Goal: Task Accomplishment & Management: Manage account settings

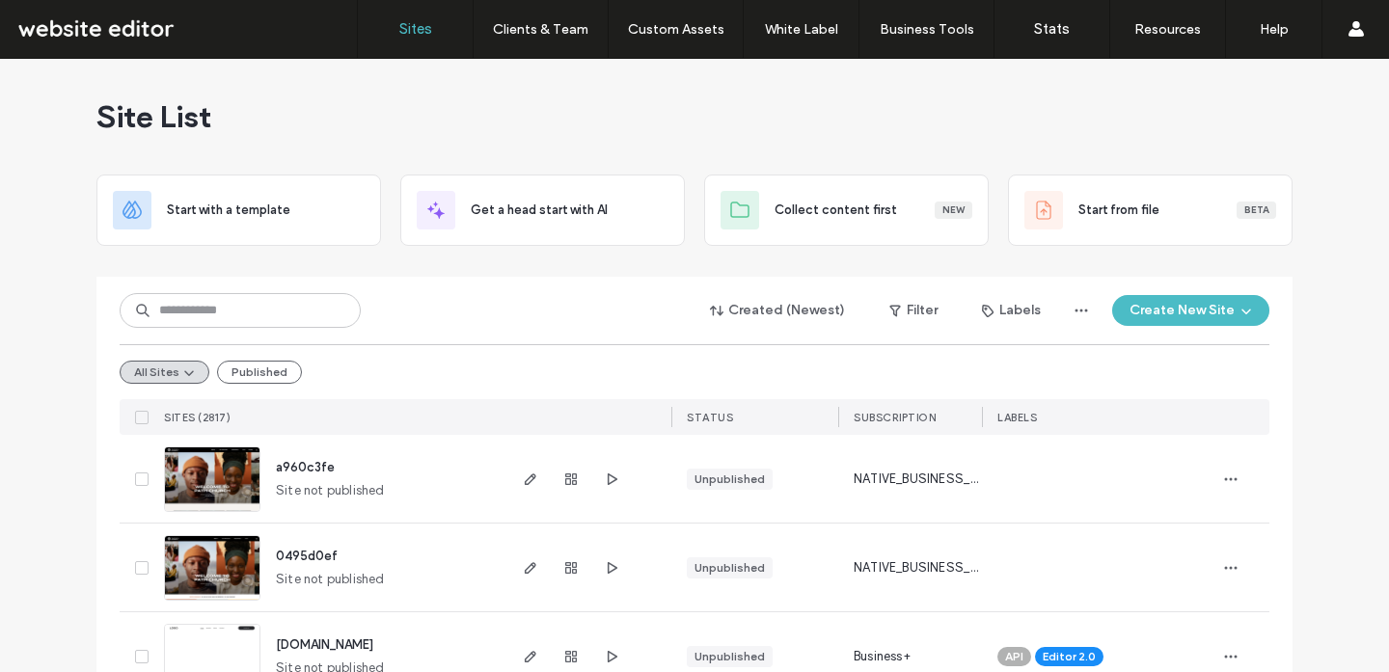
click at [1023, 417] on span "LABELS" at bounding box center [1017, 418] width 40 height 14
click at [1024, 316] on button "Labels" at bounding box center [1011, 310] width 94 height 31
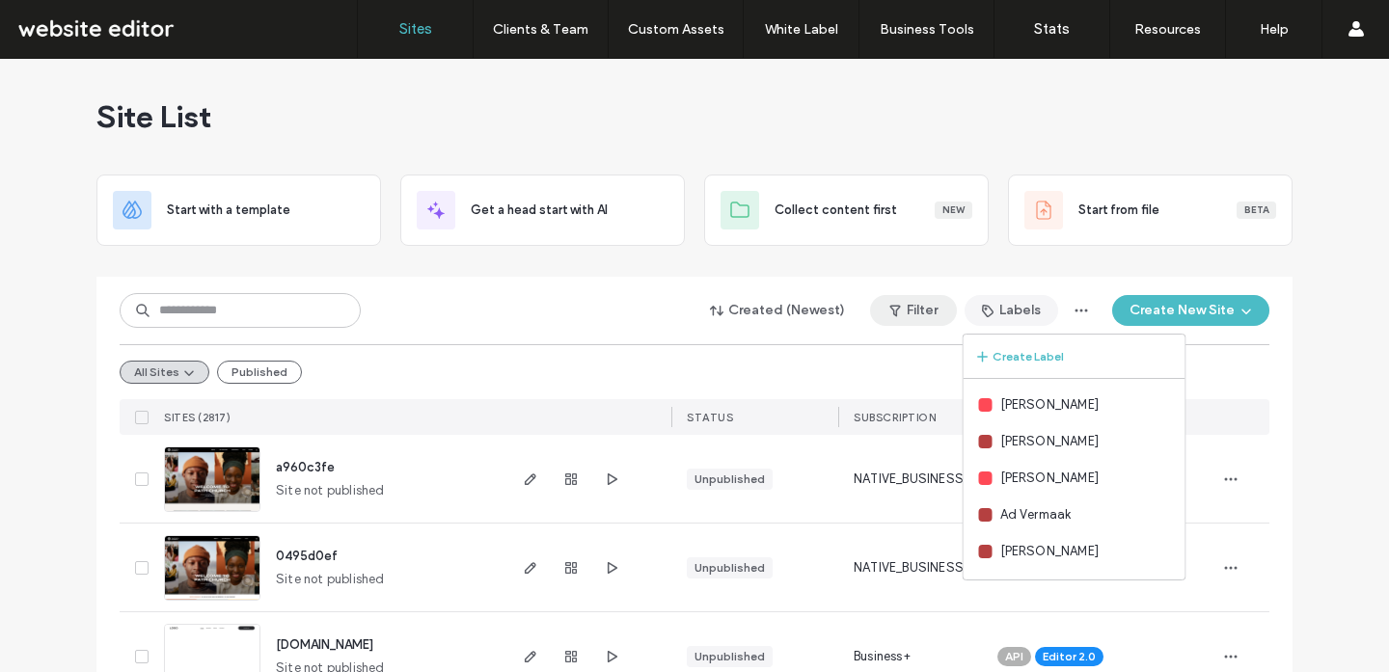
click at [921, 311] on button "Filter" at bounding box center [913, 310] width 87 height 31
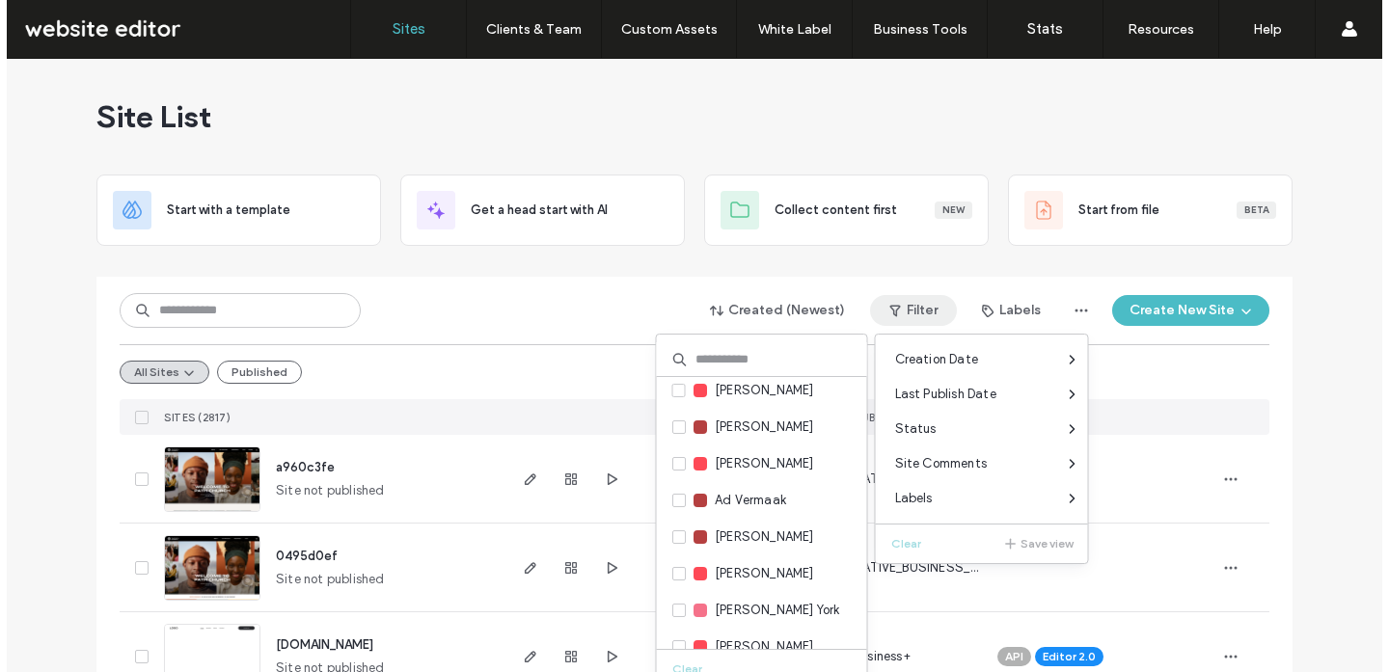
scroll to position [13, 0]
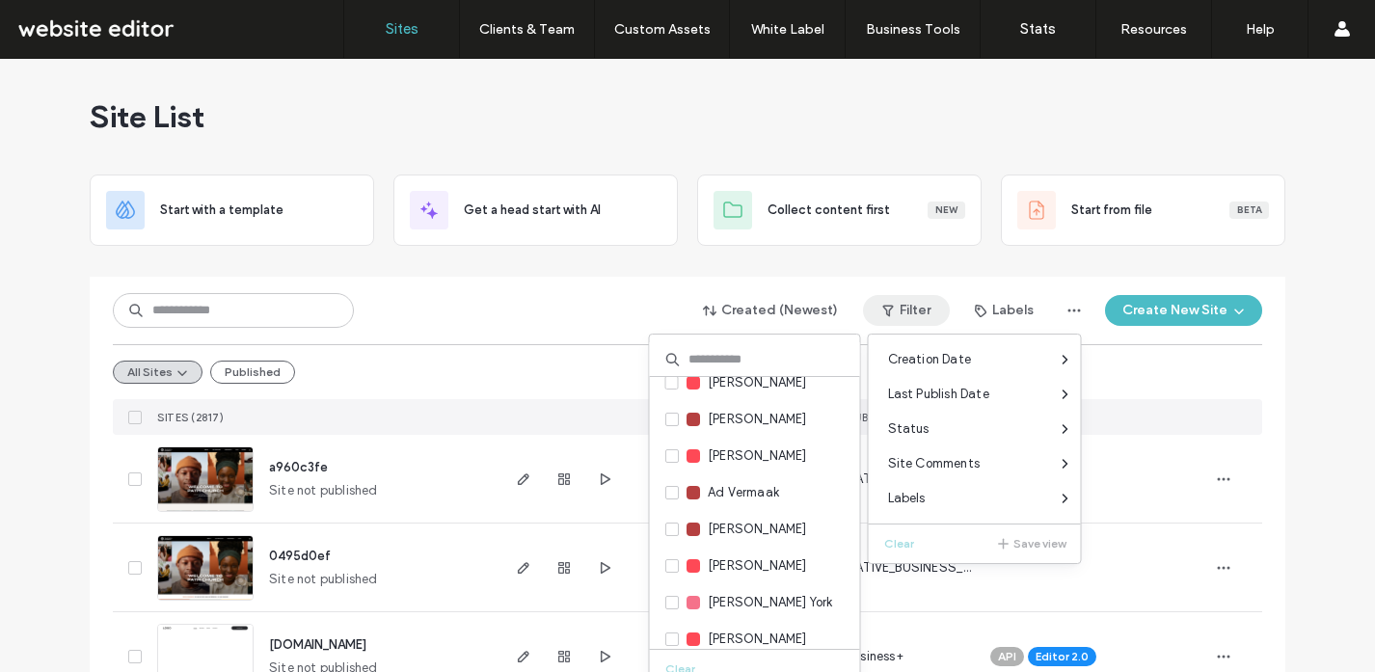
click at [728, 369] on input at bounding box center [755, 359] width 210 height 35
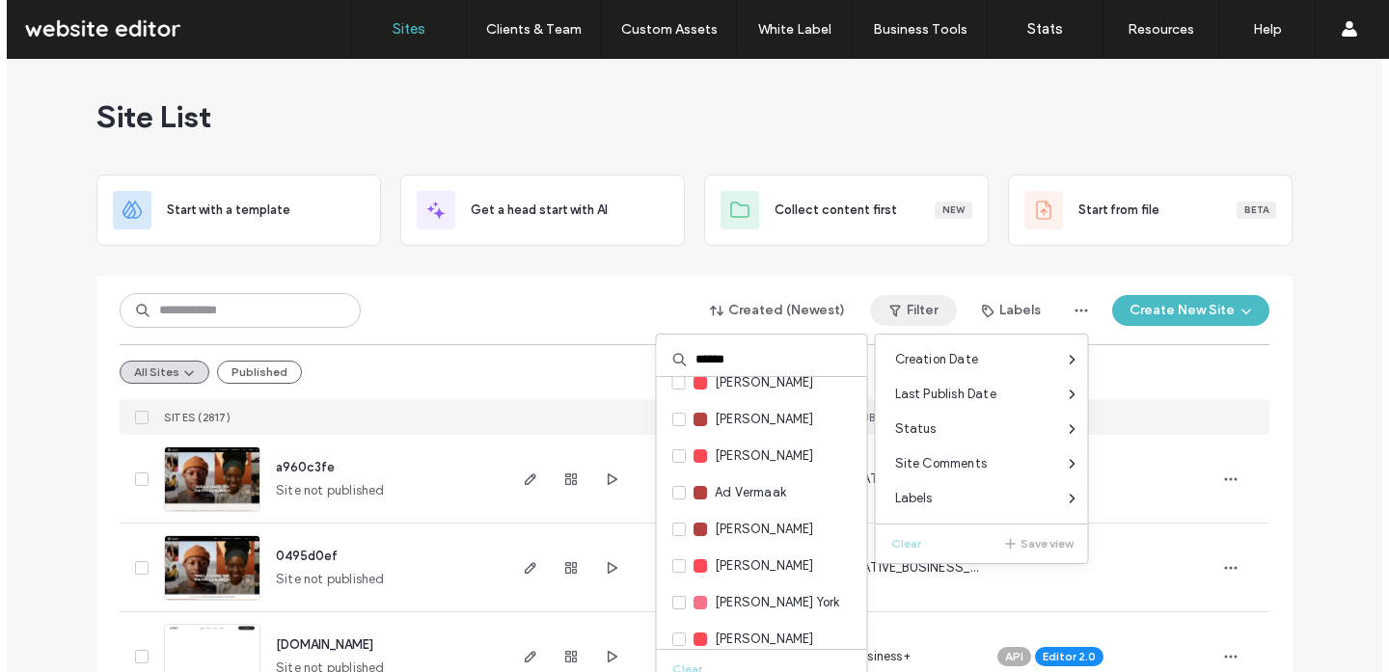
scroll to position [0, 0]
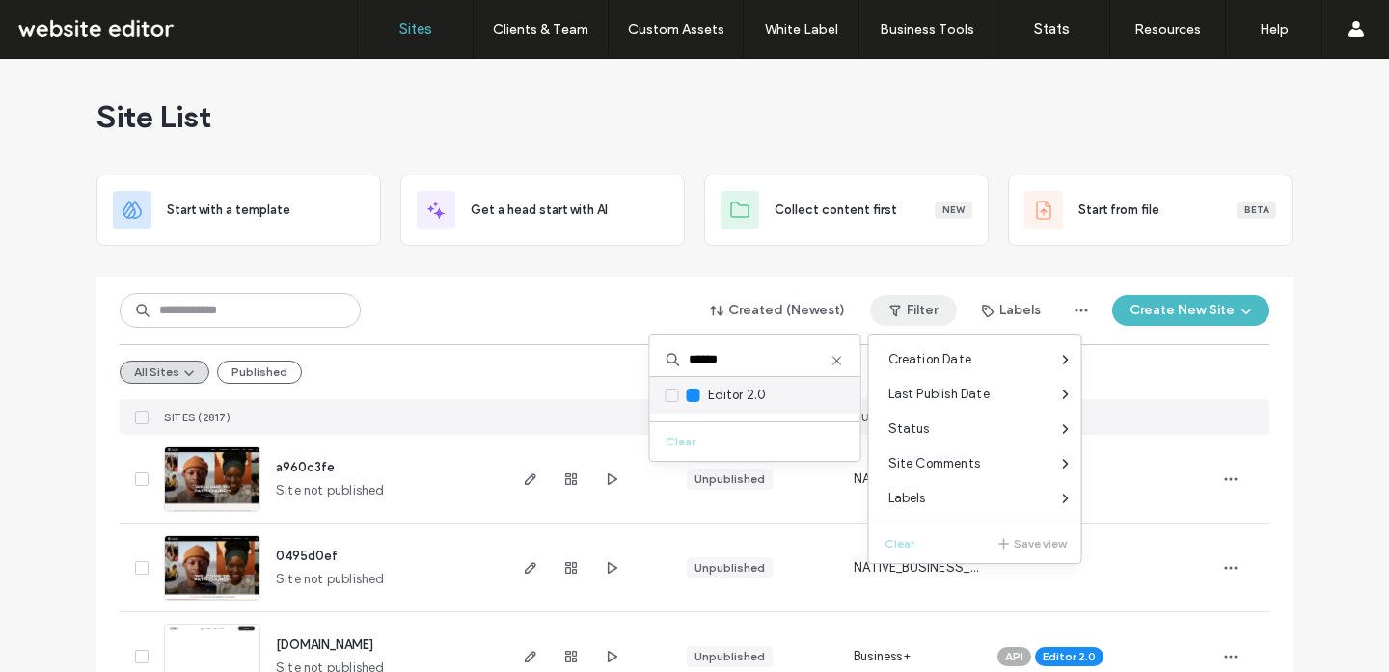
type input "******"
click at [730, 394] on span "Editor 2.0" at bounding box center [737, 395] width 59 height 19
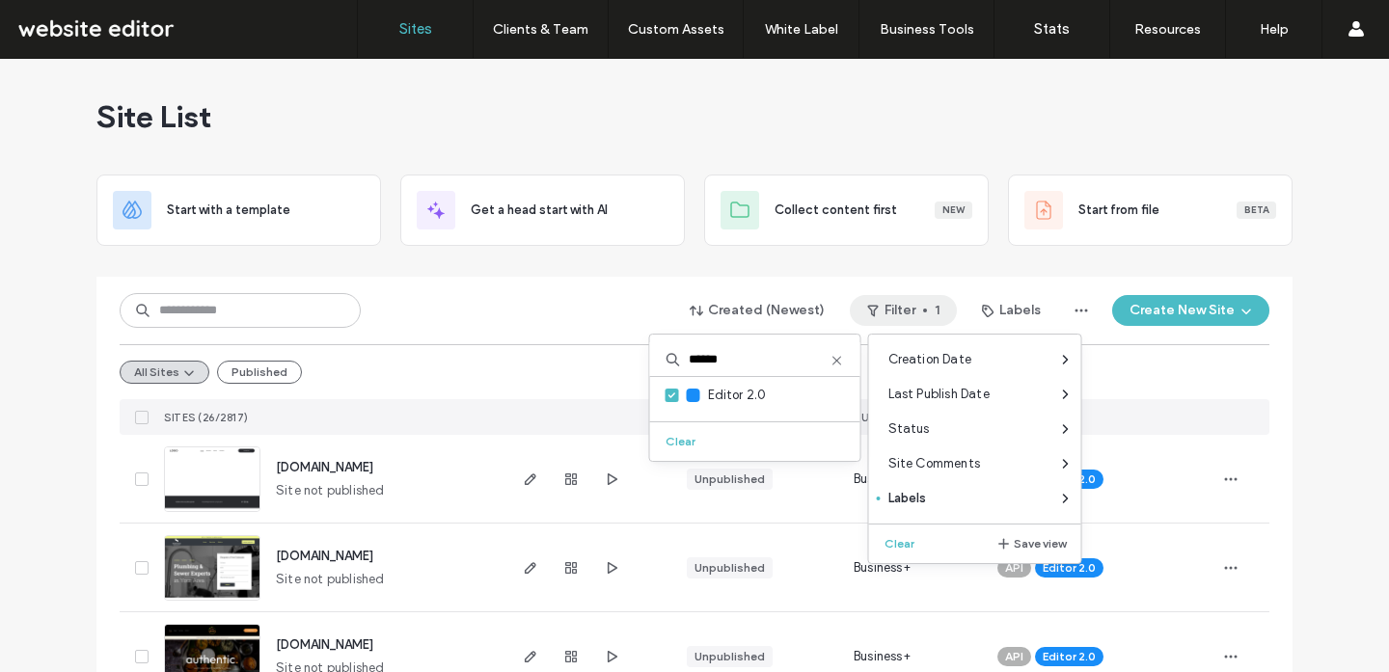
click at [548, 367] on div "All Sites Published" at bounding box center [694, 371] width 1149 height 55
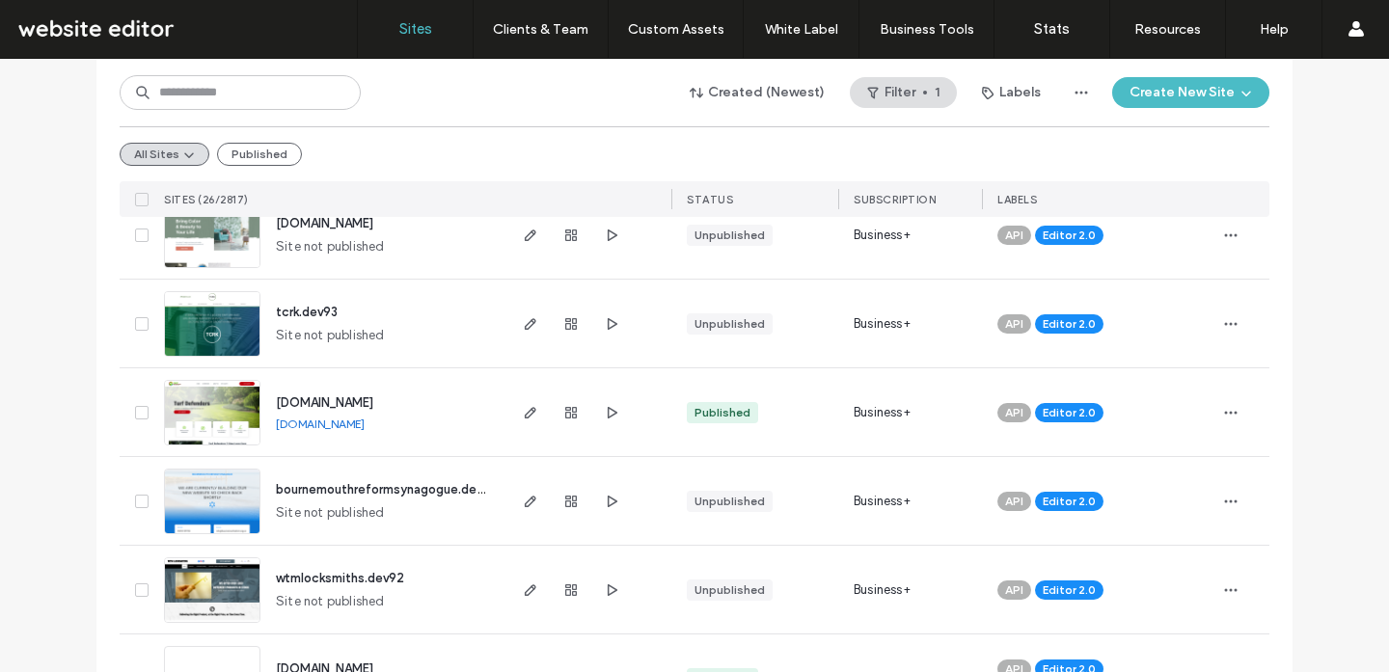
scroll to position [871, 0]
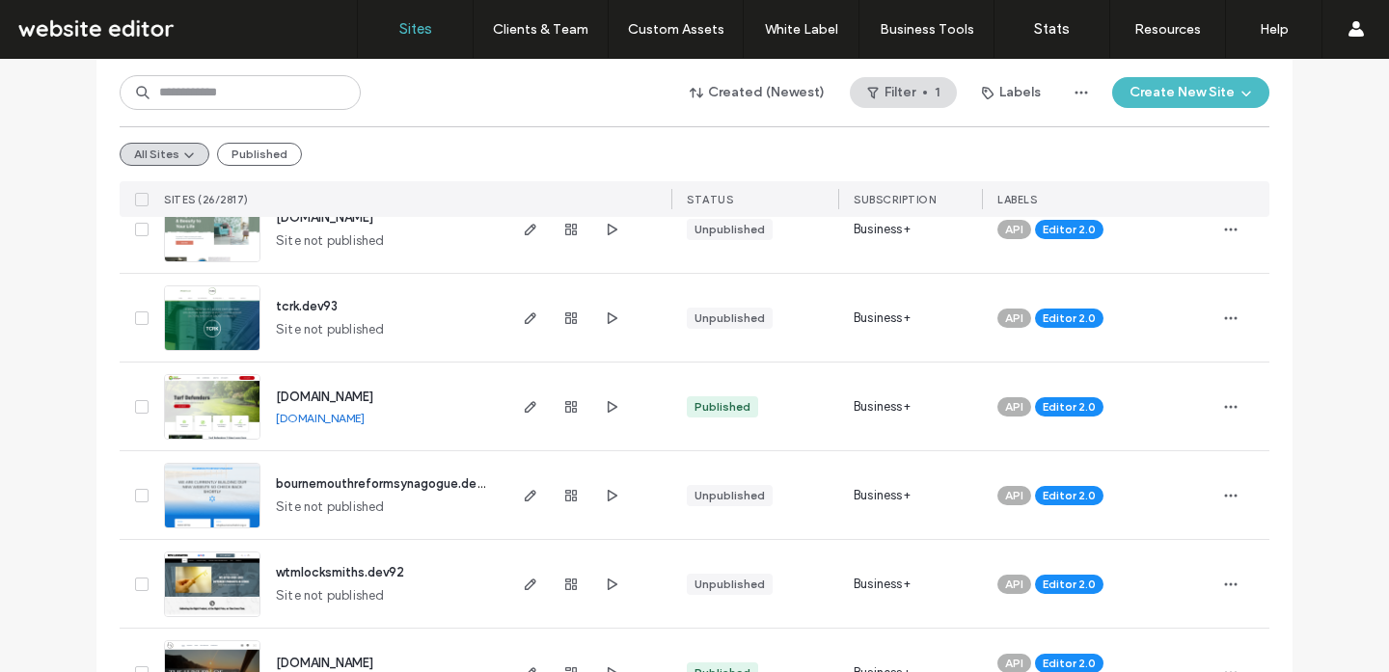
click at [365, 419] on link "www.turfdefendersok.com" at bounding box center [320, 418] width 89 height 14
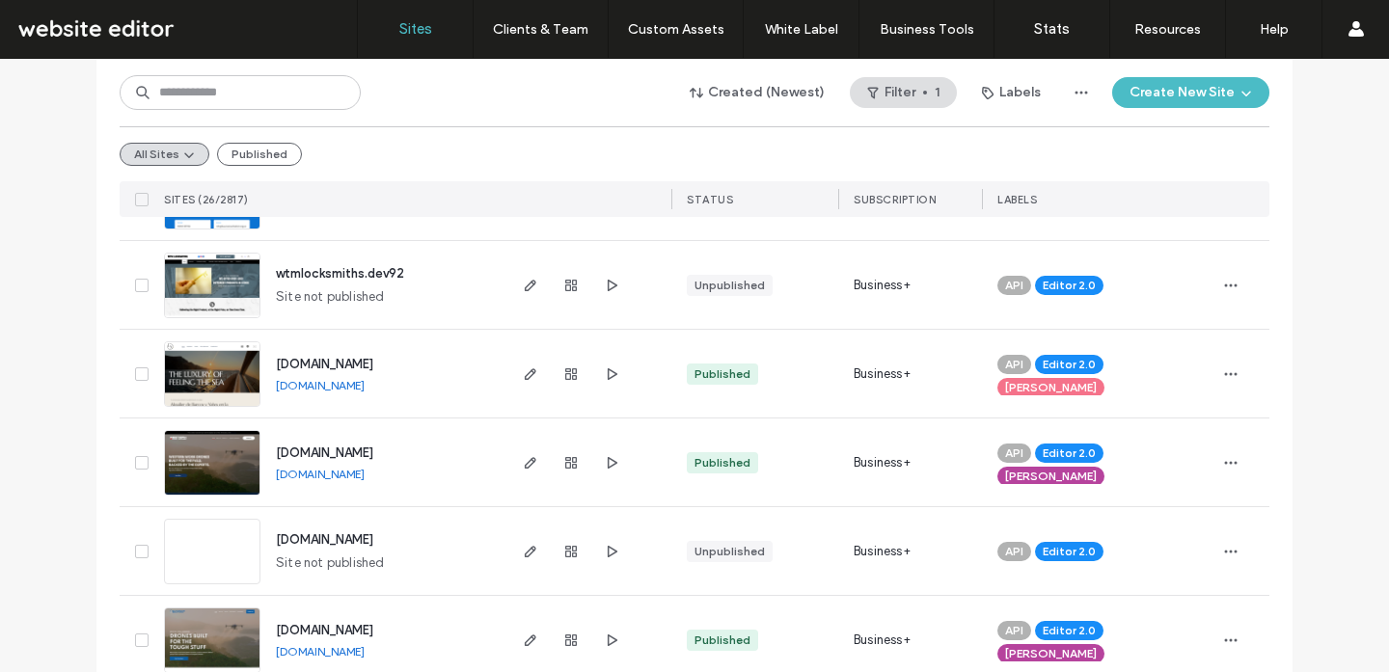
scroll to position [1173, 0]
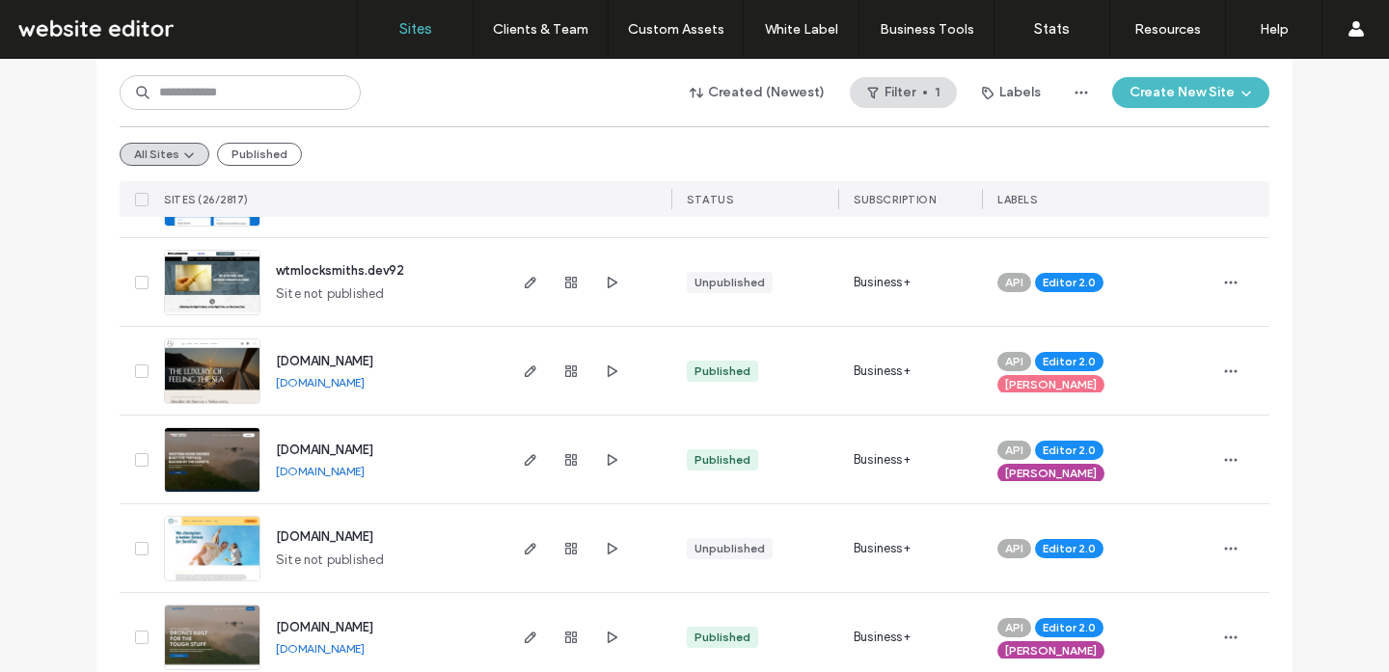
click at [355, 472] on link "www.westernworkdrones.ca" at bounding box center [320, 471] width 89 height 14
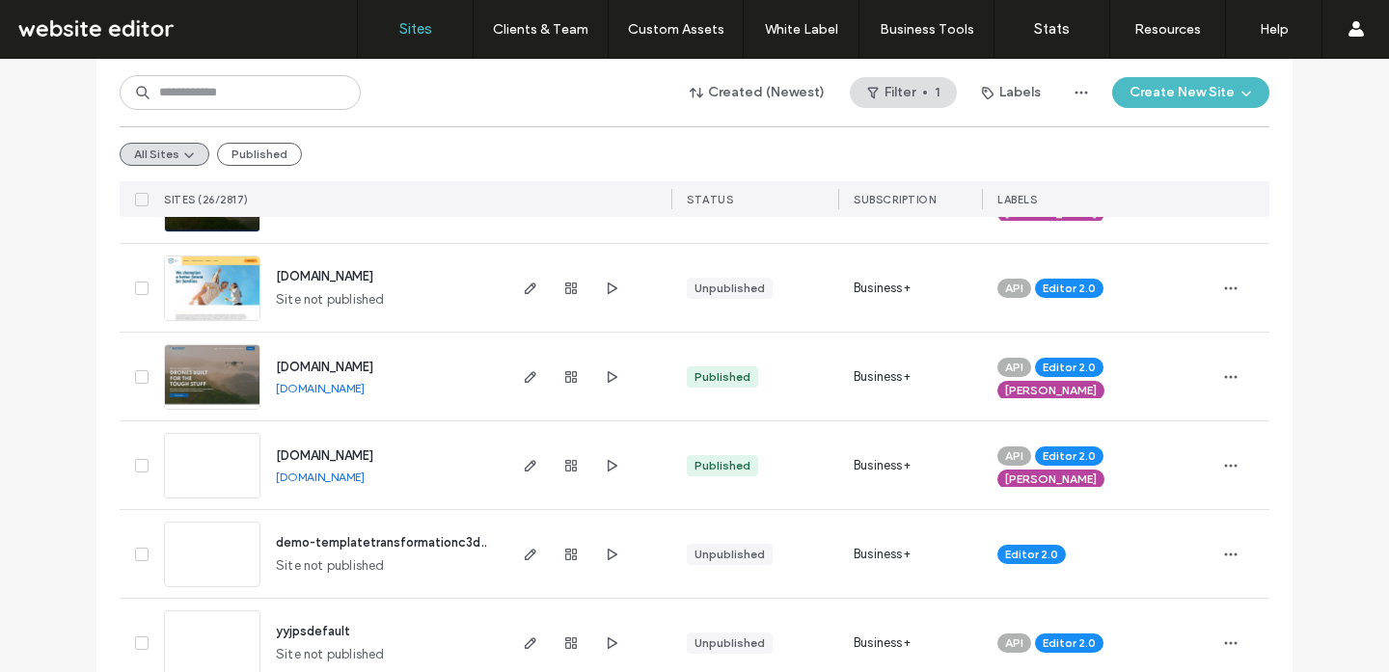
scroll to position [1441, 0]
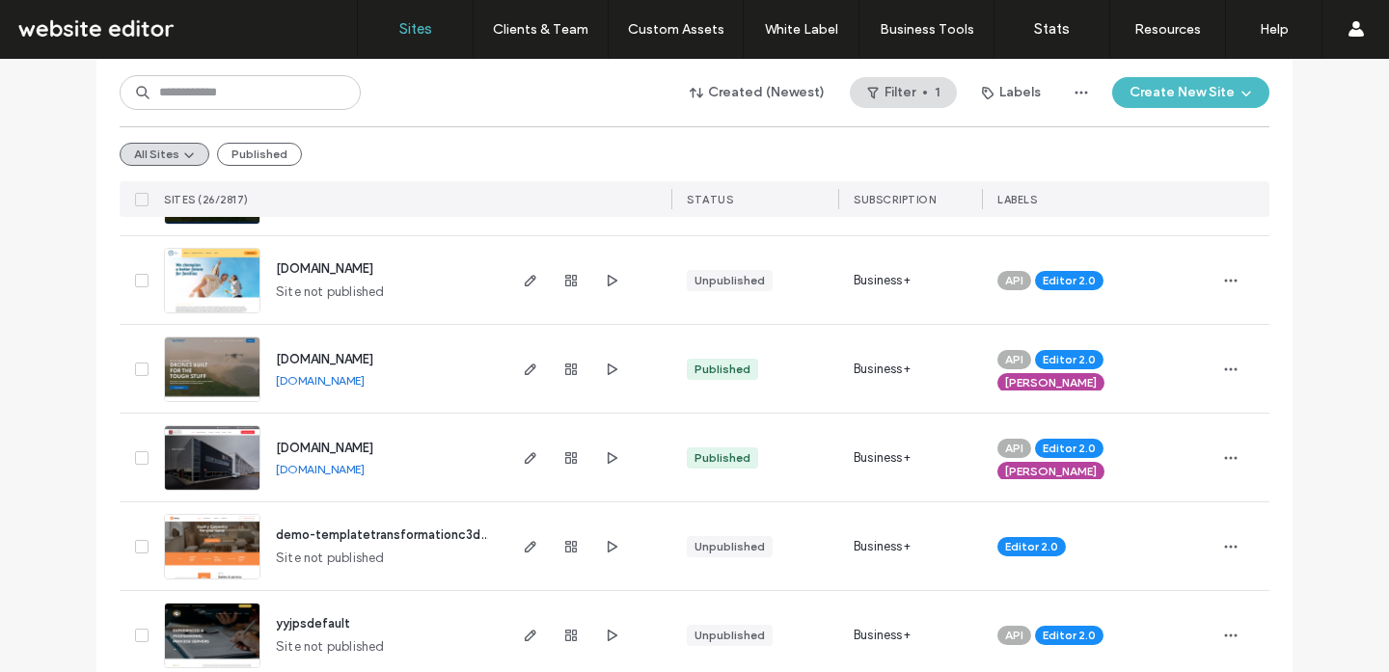
click at [359, 472] on link "www.albertaprecast.com" at bounding box center [320, 469] width 89 height 14
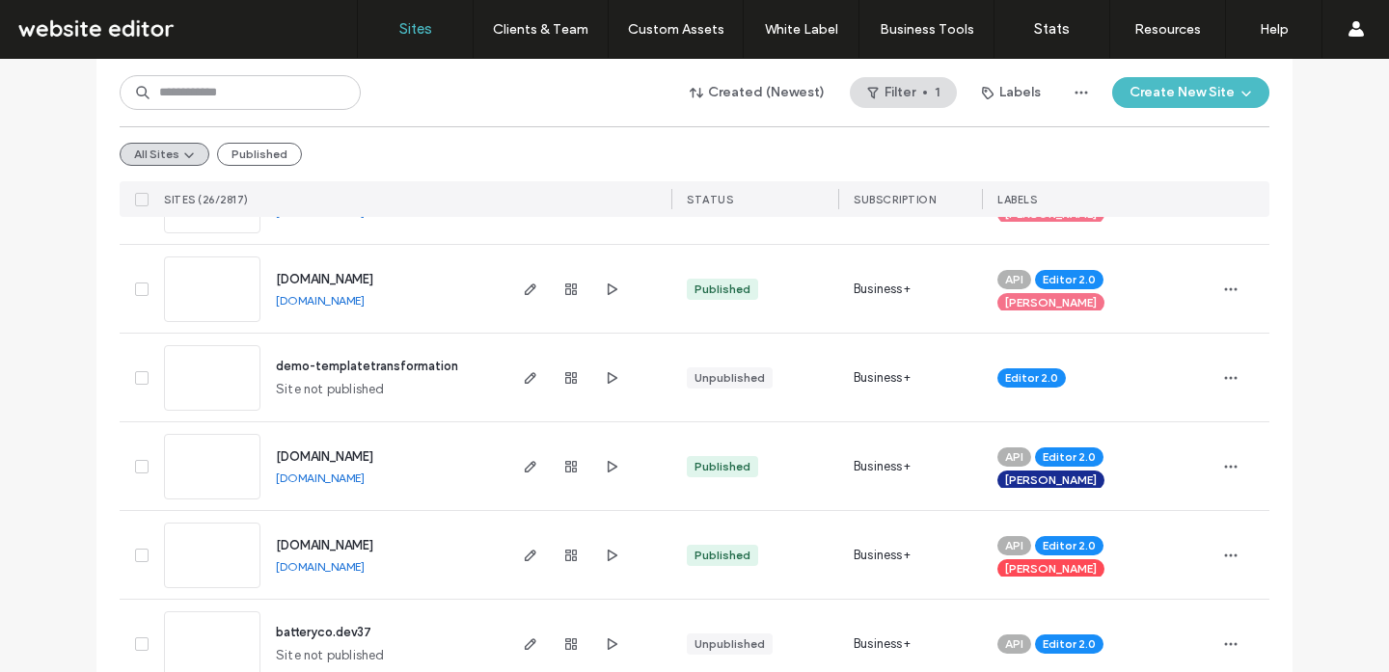
scroll to position [2011, 0]
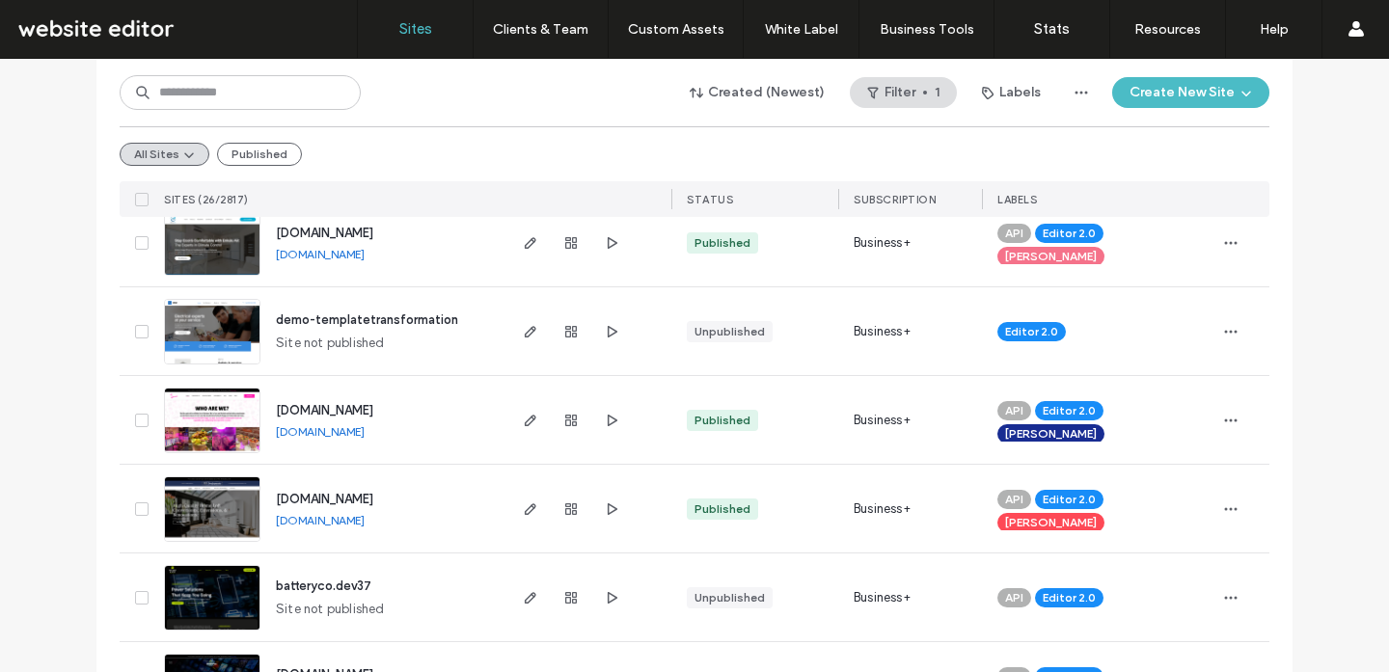
click at [356, 428] on link "www.shroomkitchen.co.uk" at bounding box center [320, 431] width 89 height 14
click at [365, 519] on link "www.hddevelopmentsltd.co.uk" at bounding box center [320, 520] width 89 height 14
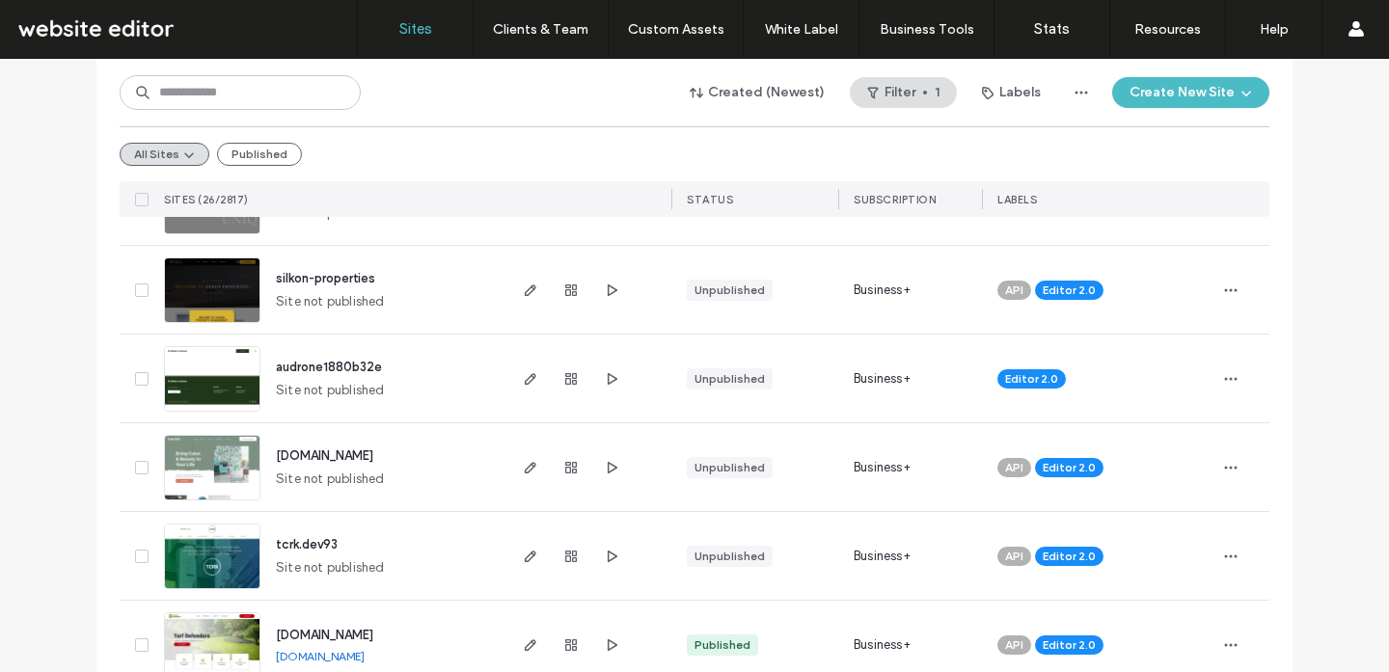
scroll to position [0, 0]
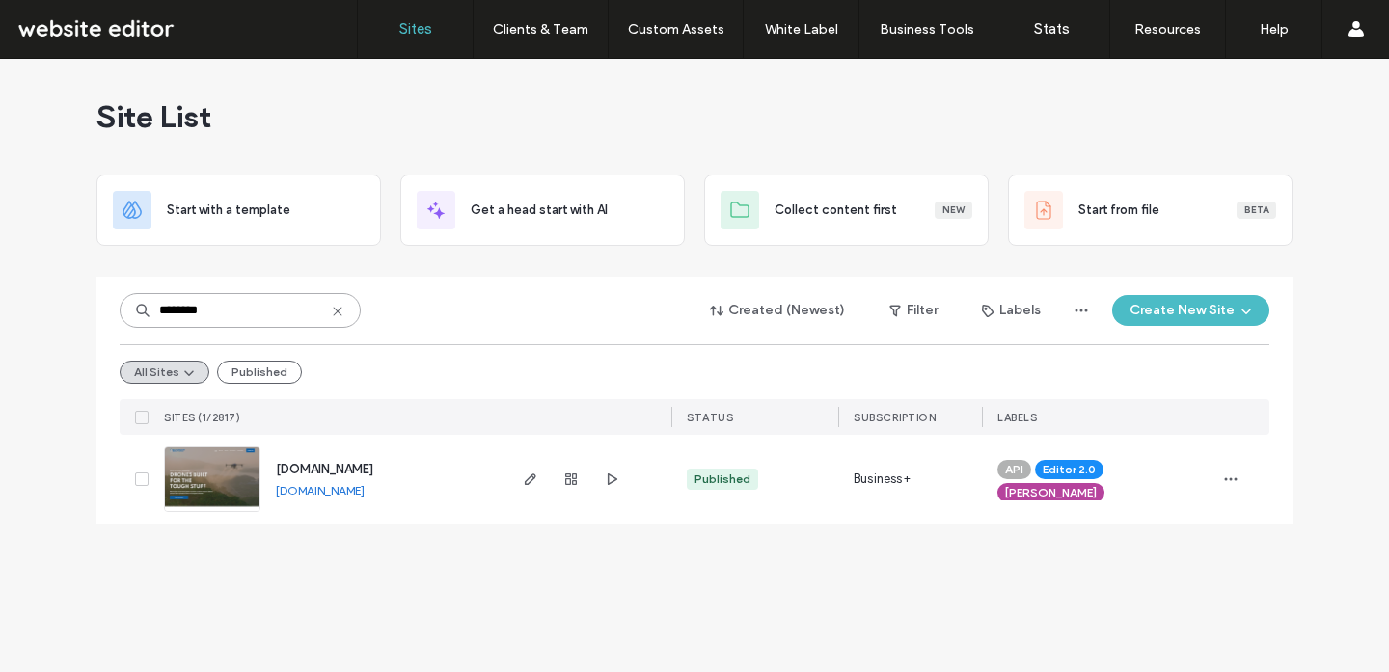
type input "********"
click at [365, 488] on link "www.ecodronesolutions.ca" at bounding box center [320, 490] width 89 height 14
click at [247, 310] on input "********" at bounding box center [240, 310] width 241 height 35
click at [527, 480] on icon "button" at bounding box center [530, 479] width 15 height 15
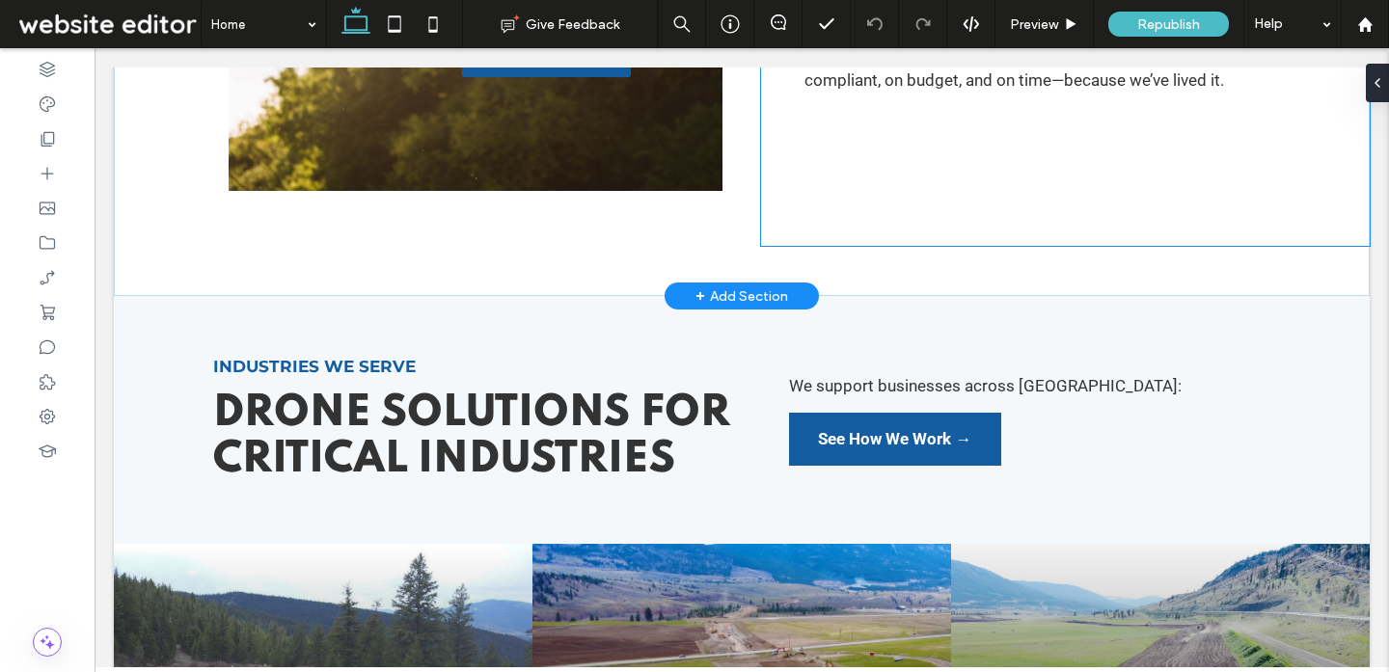
scroll to position [1339, 0]
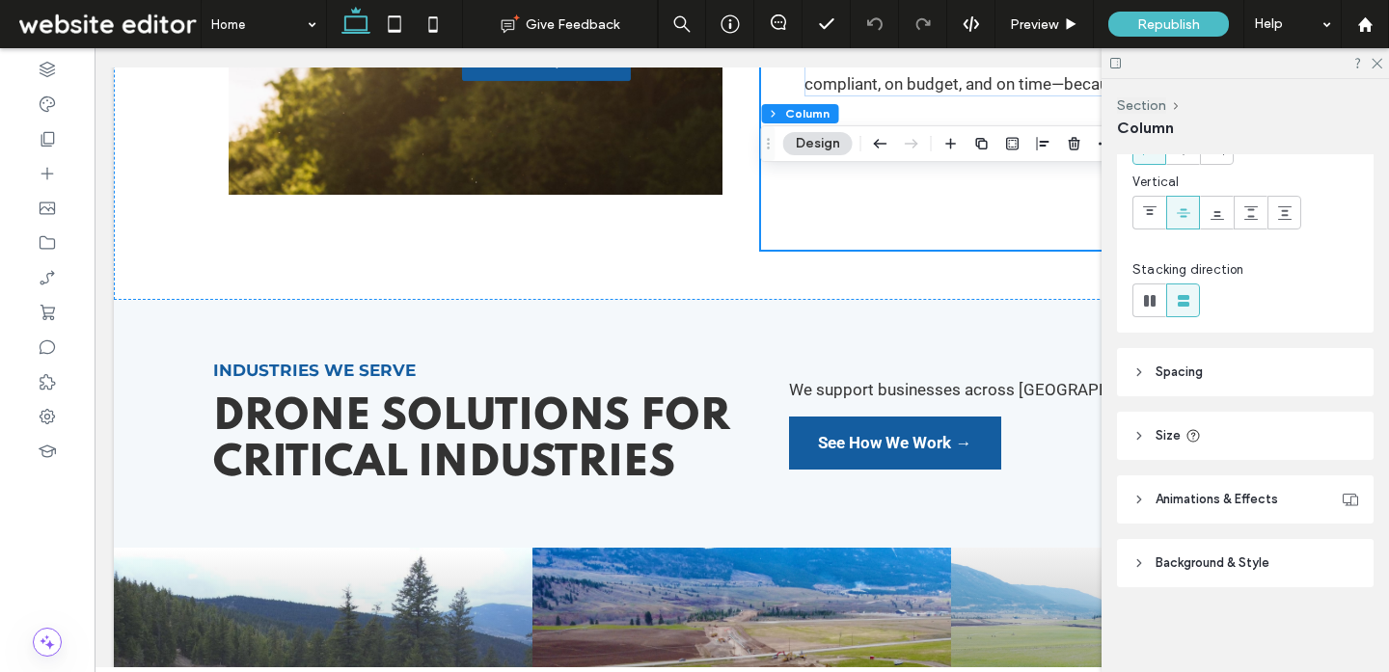
click at [1262, 379] on header "Spacing" at bounding box center [1245, 372] width 257 height 48
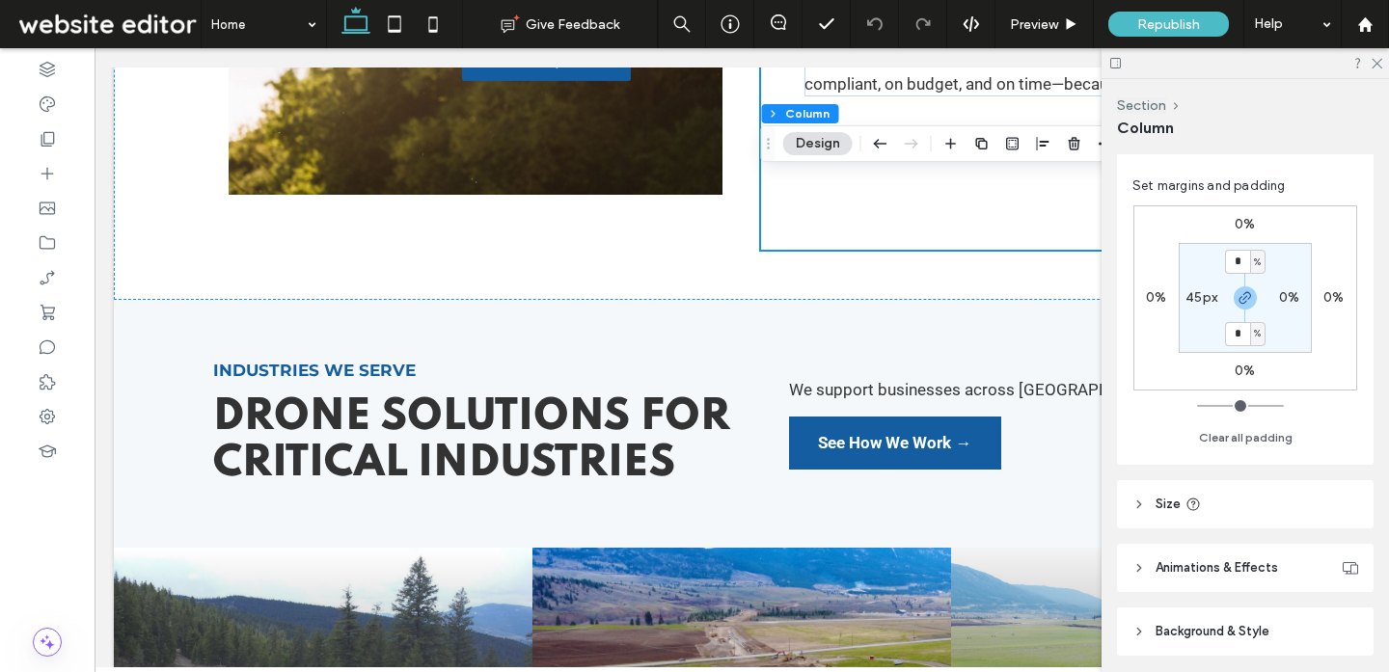
scroll to position [505, 0]
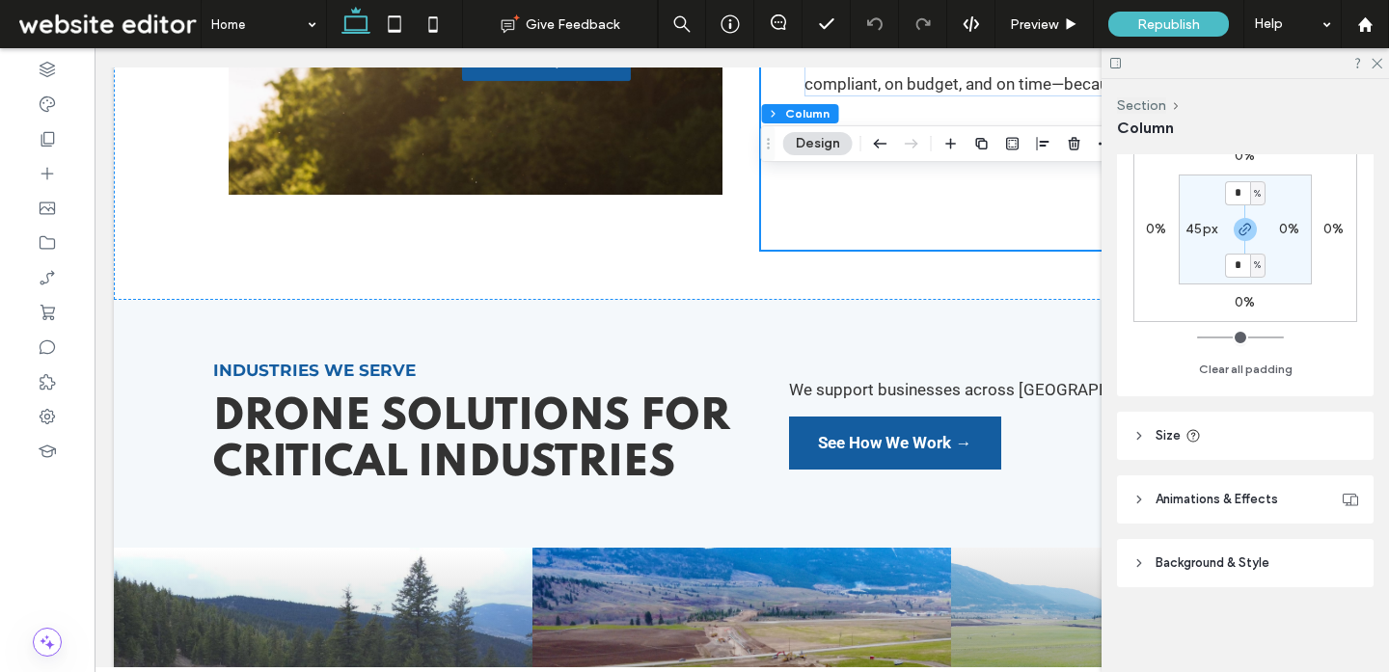
click at [1263, 427] on header "Size" at bounding box center [1245, 436] width 257 height 48
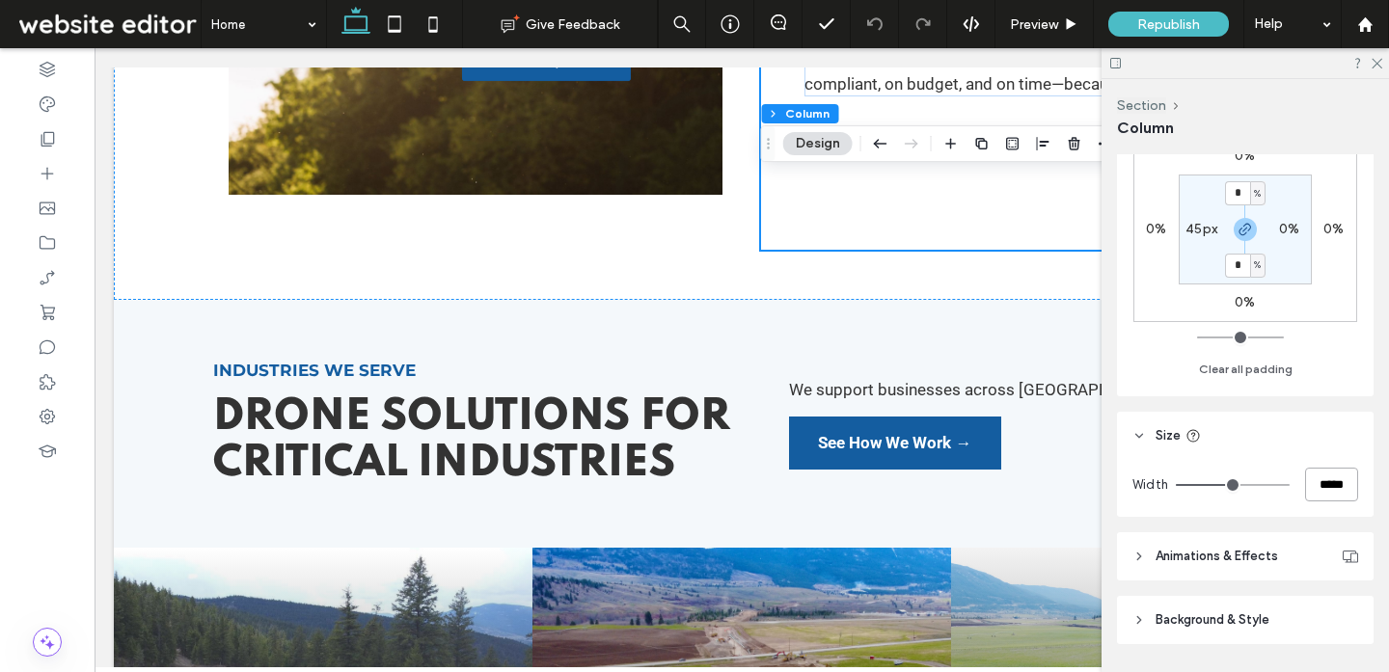
click at [1337, 489] on input "*****" at bounding box center [1331, 485] width 53 height 34
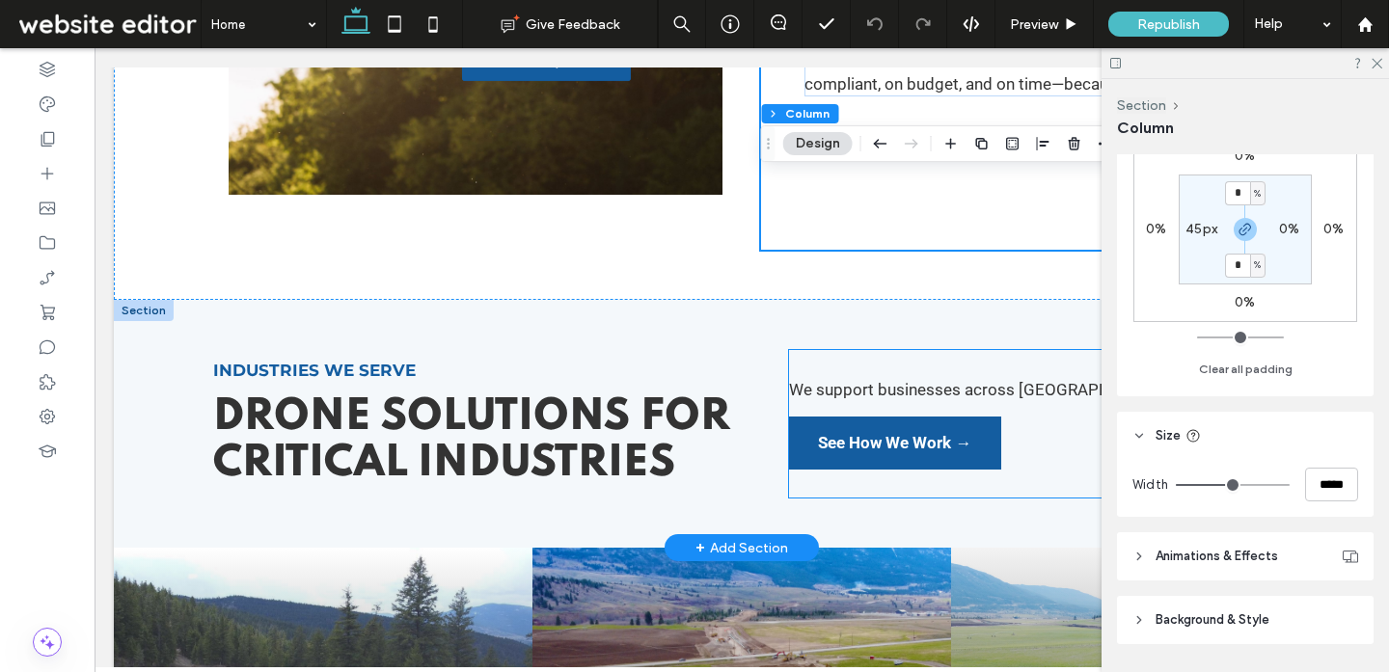
click at [808, 410] on div "We support businesses across Western Canada: See How We Work →" at bounding box center [1029, 424] width 480 height 148
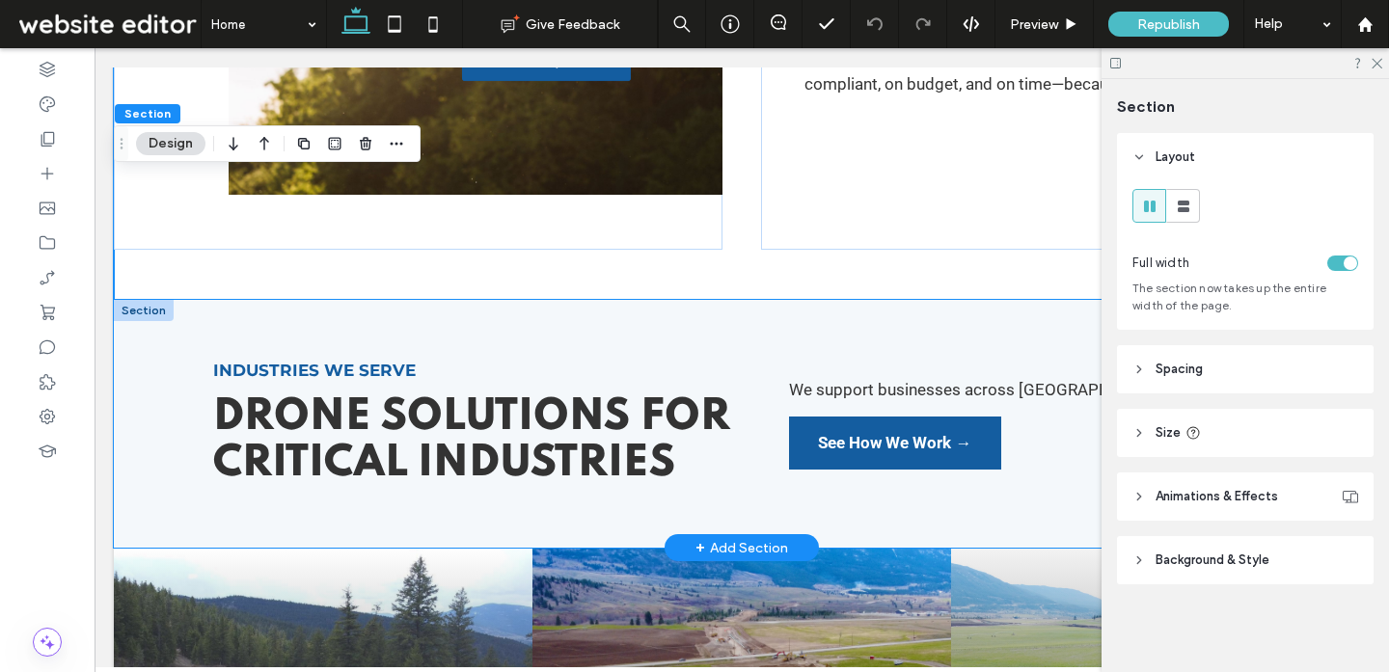
click at [1029, 522] on div "Industries We Serve Drone Solutions for Critical Industries We support business…" at bounding box center [741, 424] width 1157 height 248
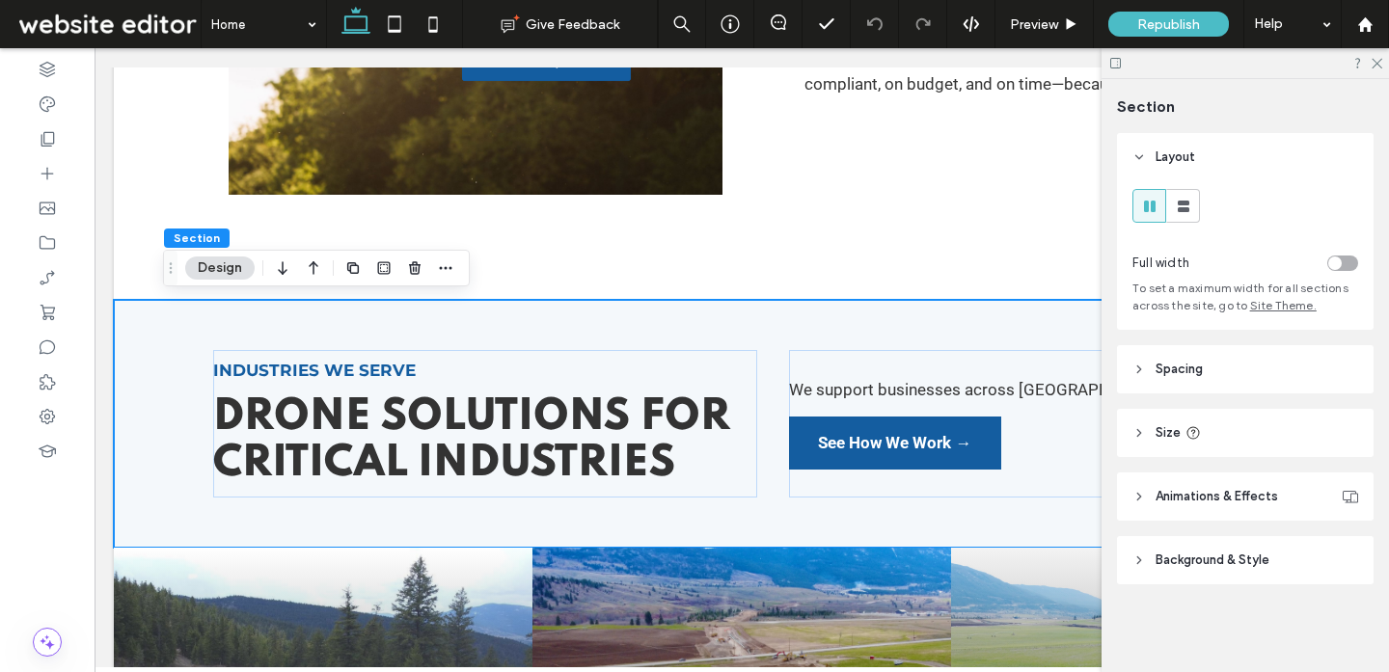
click at [1346, 258] on div "toggle" at bounding box center [1342, 263] width 31 height 15
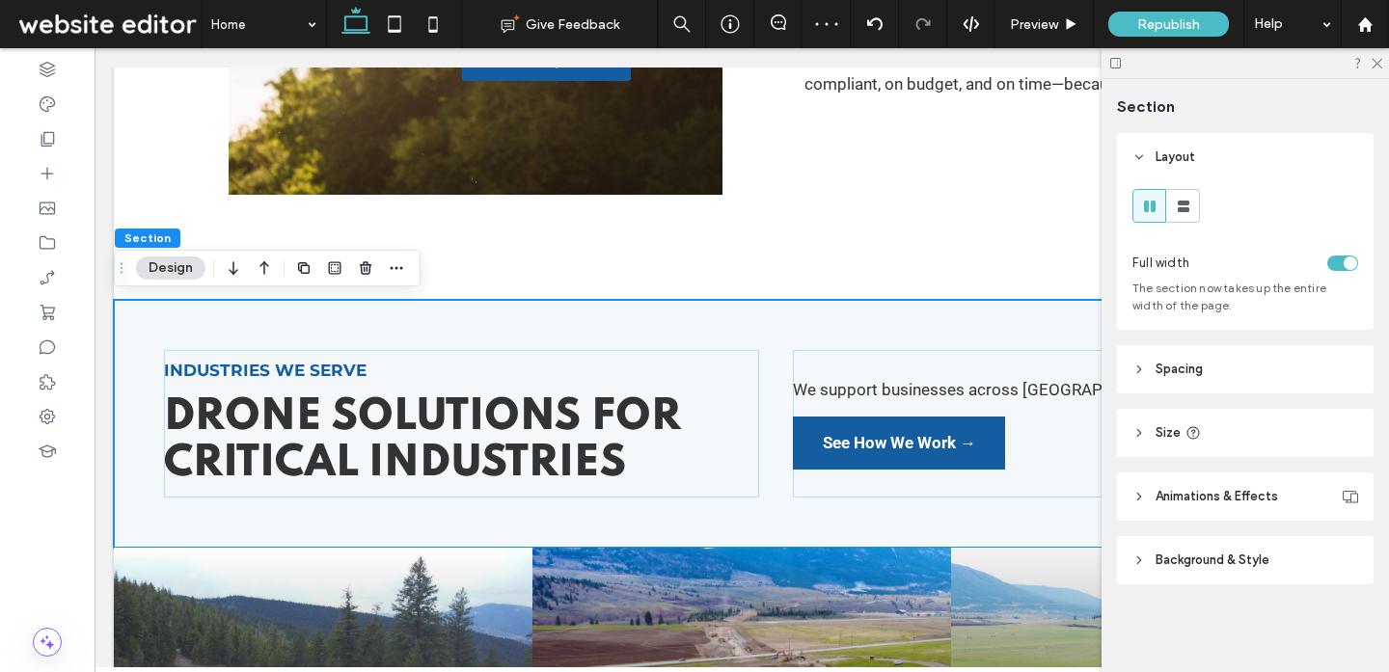
click at [1351, 257] on div "toggle" at bounding box center [1350, 264] width 14 height 14
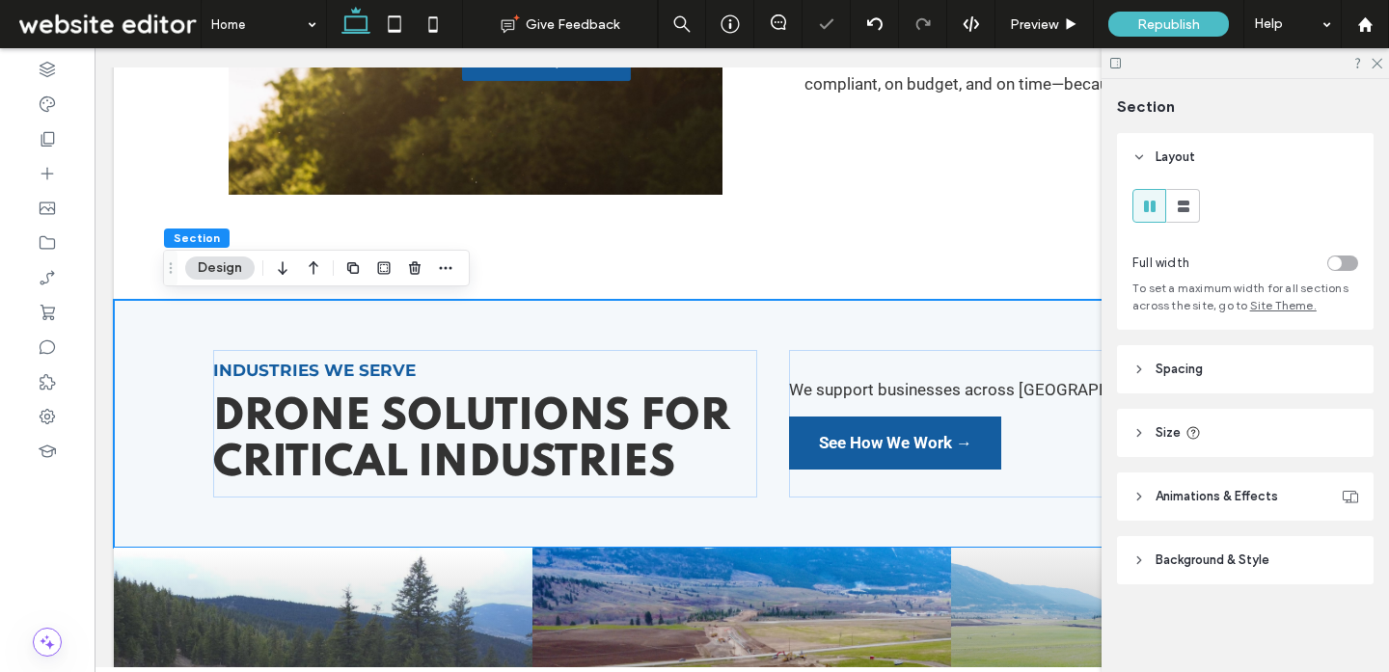
click at [1196, 385] on header "Spacing" at bounding box center [1245, 369] width 257 height 48
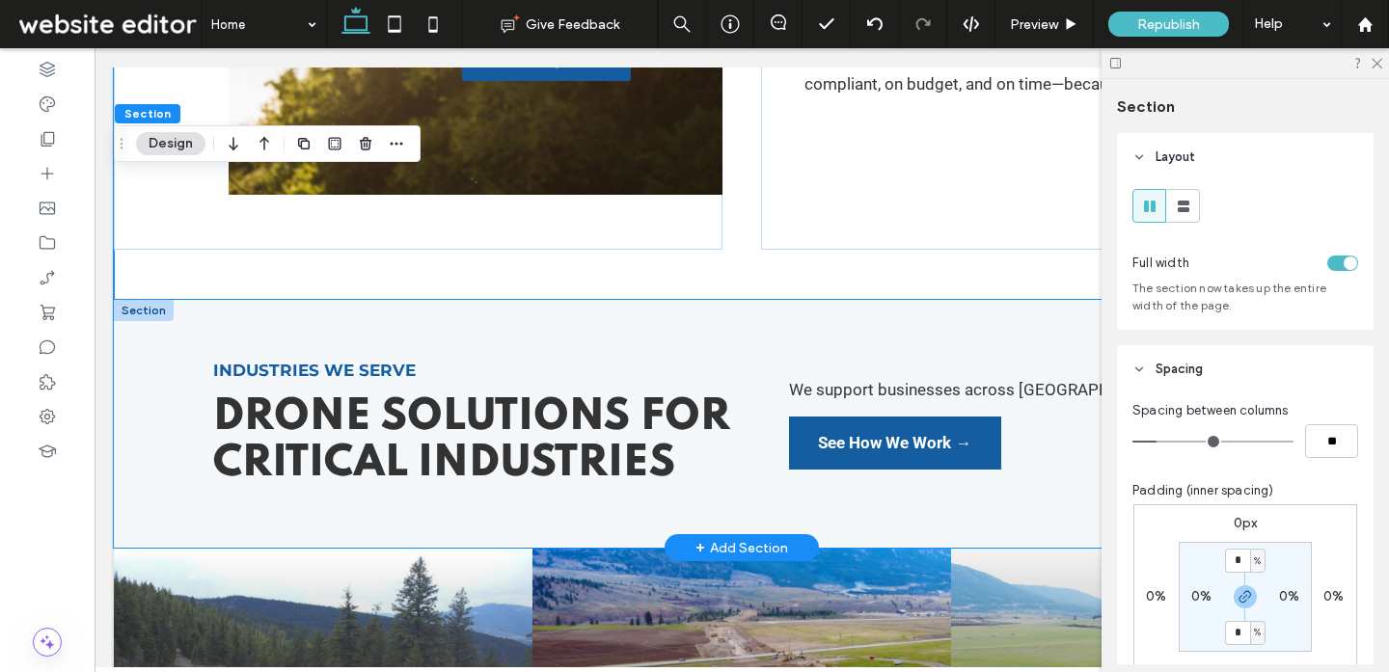
click at [818, 523] on div "Industries We Serve Drone Solutions for Critical Industries We support business…" at bounding box center [741, 424] width 1157 height 248
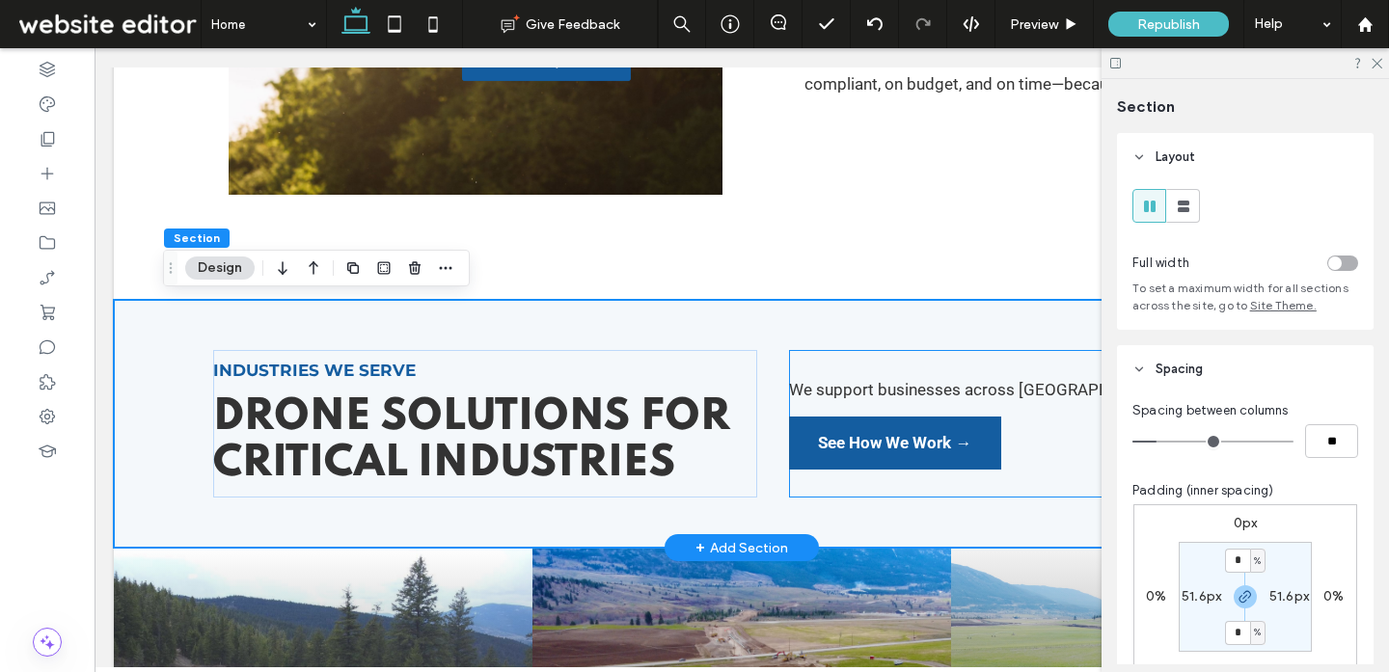
click at [1016, 353] on div "We support businesses across Western Canada: See How We Work →" at bounding box center [1029, 424] width 480 height 148
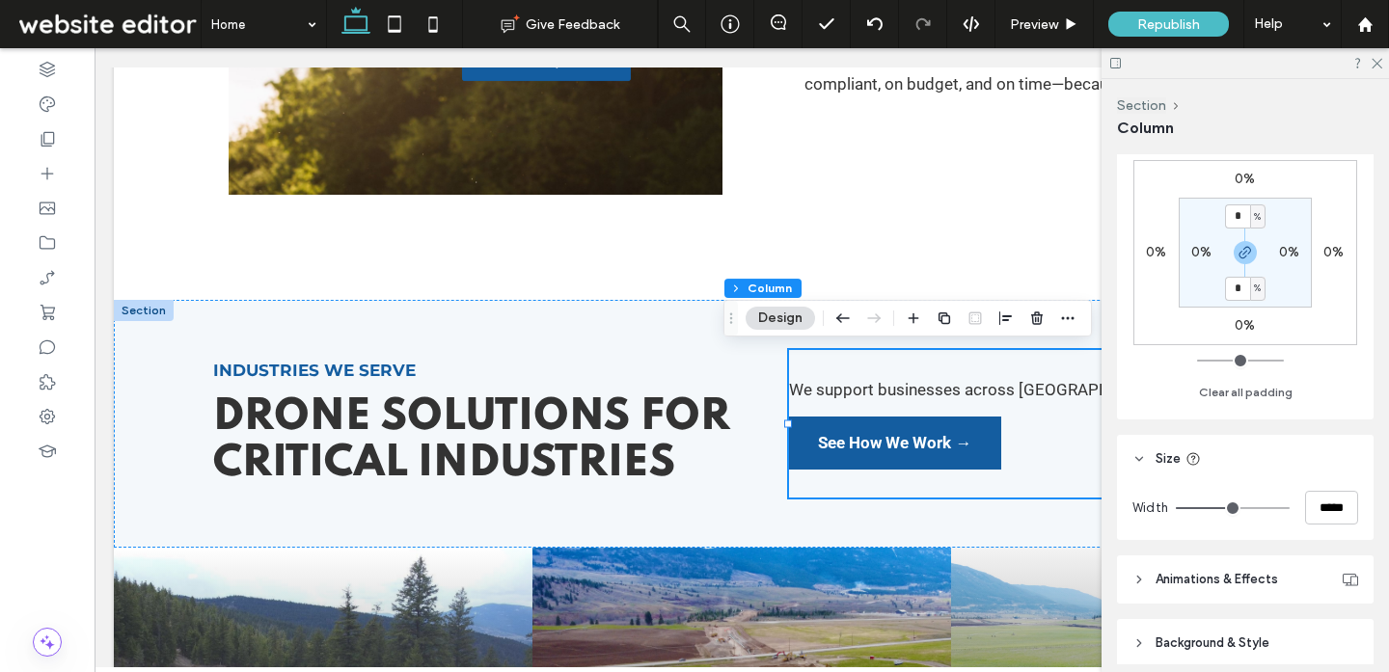
scroll to position [482, 0]
click at [1327, 504] on input "*****" at bounding box center [1331, 508] width 53 height 34
paste input "number-input"
type input "*****"
type input "**"
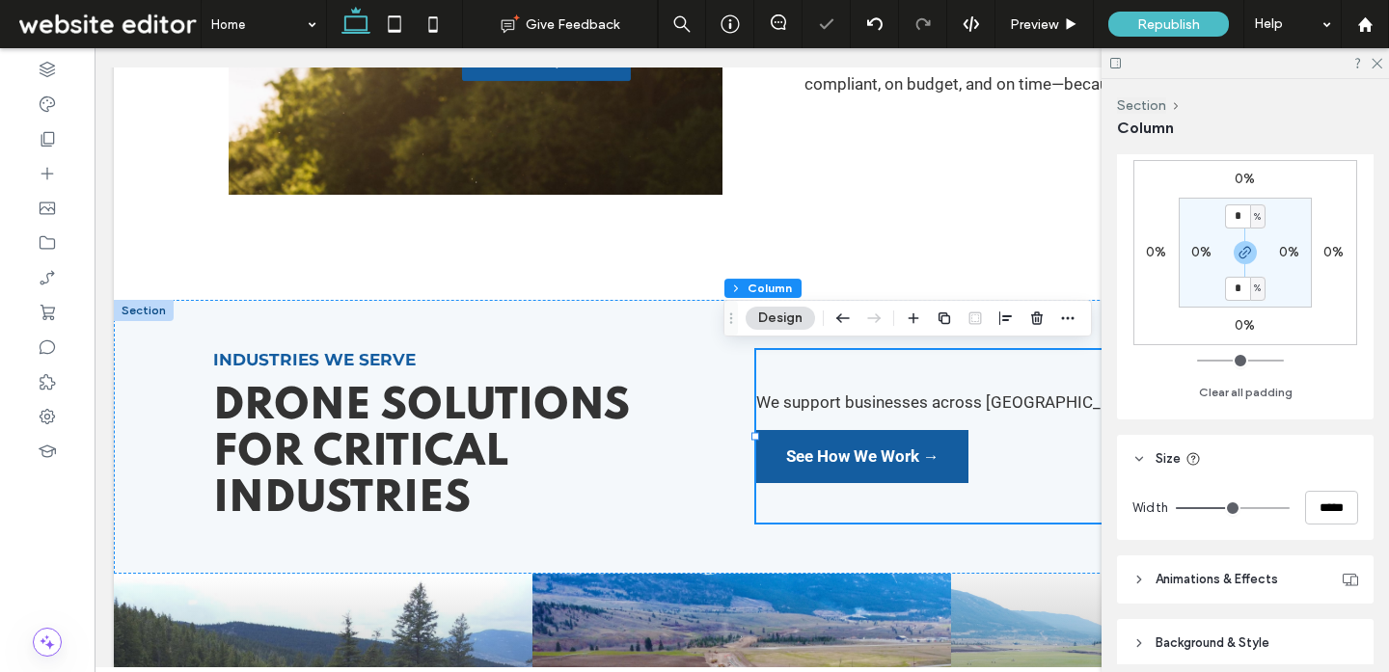
click at [1196, 253] on label "0%" at bounding box center [1201, 252] width 20 height 16
click at [1210, 252] on span "%" at bounding box center [1213, 252] width 7 height 19
click at [1214, 284] on div "px" at bounding box center [1207, 282] width 27 height 34
click at [1248, 255] on icon "button" at bounding box center [1244, 252] width 15 height 15
click at [1198, 244] on input "*" at bounding box center [1193, 252] width 25 height 24
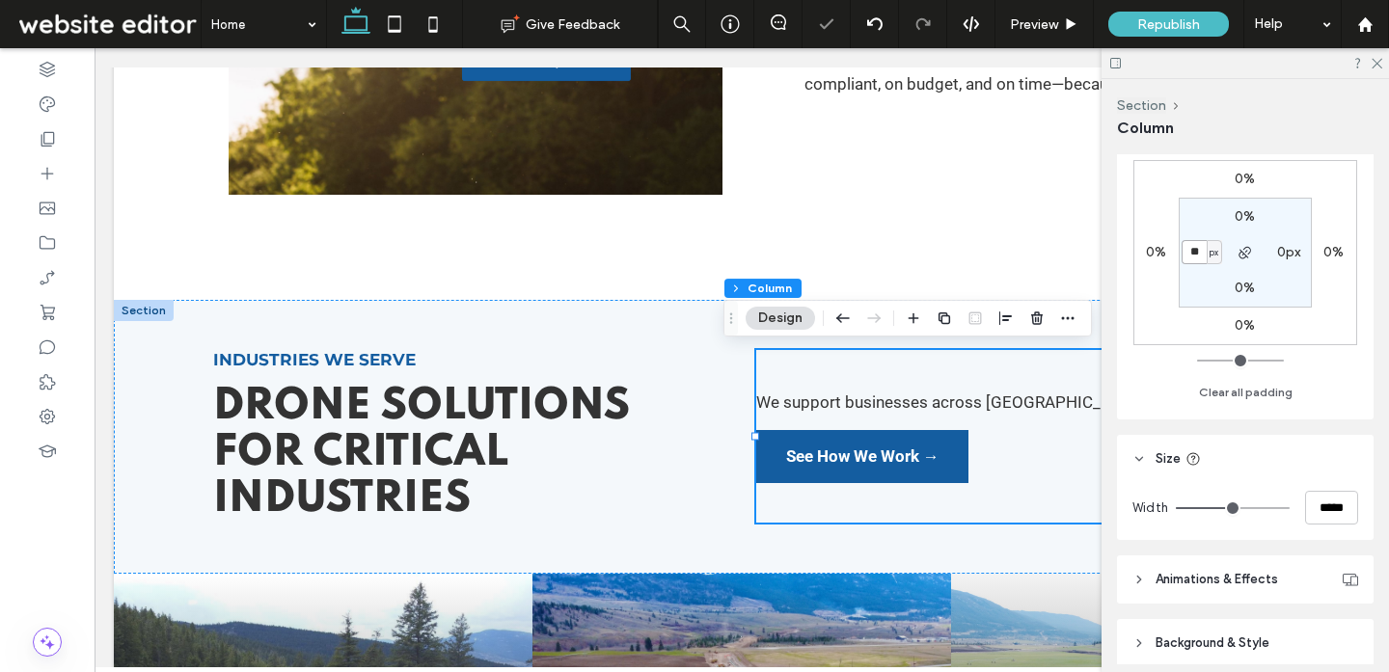
type input "**"
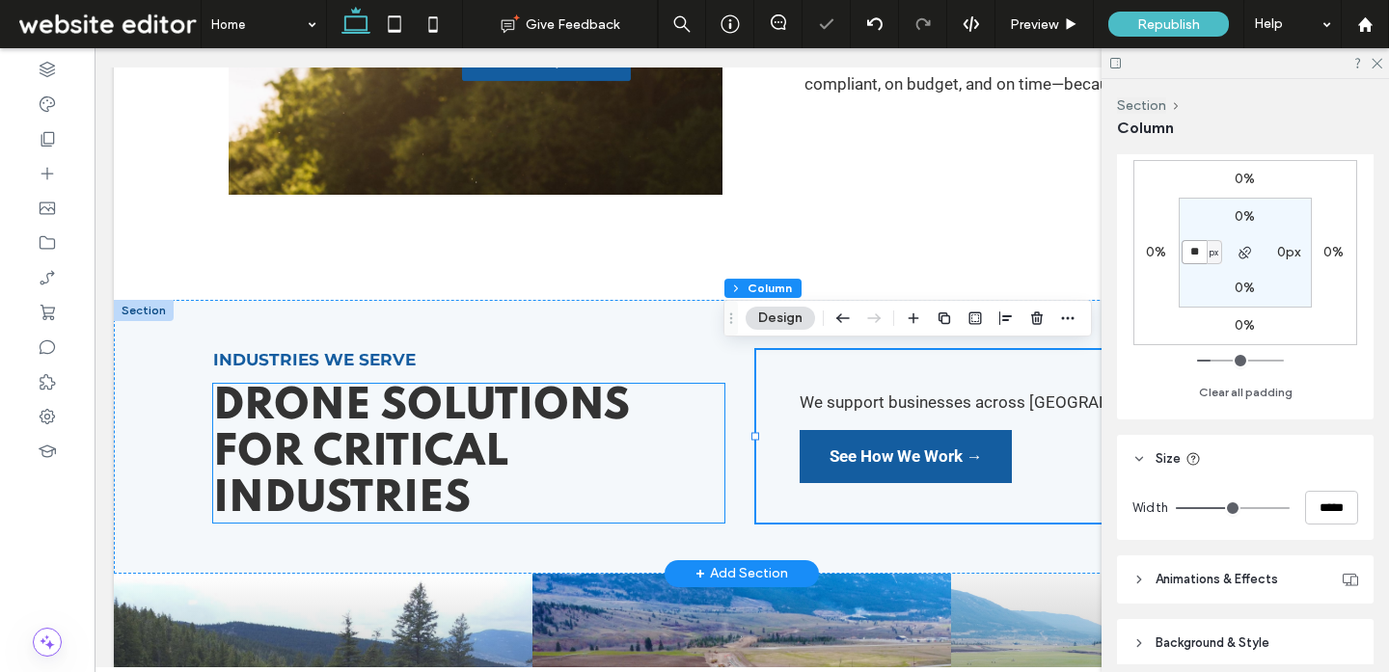
click at [689, 447] on h2 "Drone Solutions for Critical Industries" at bounding box center [469, 453] width 512 height 139
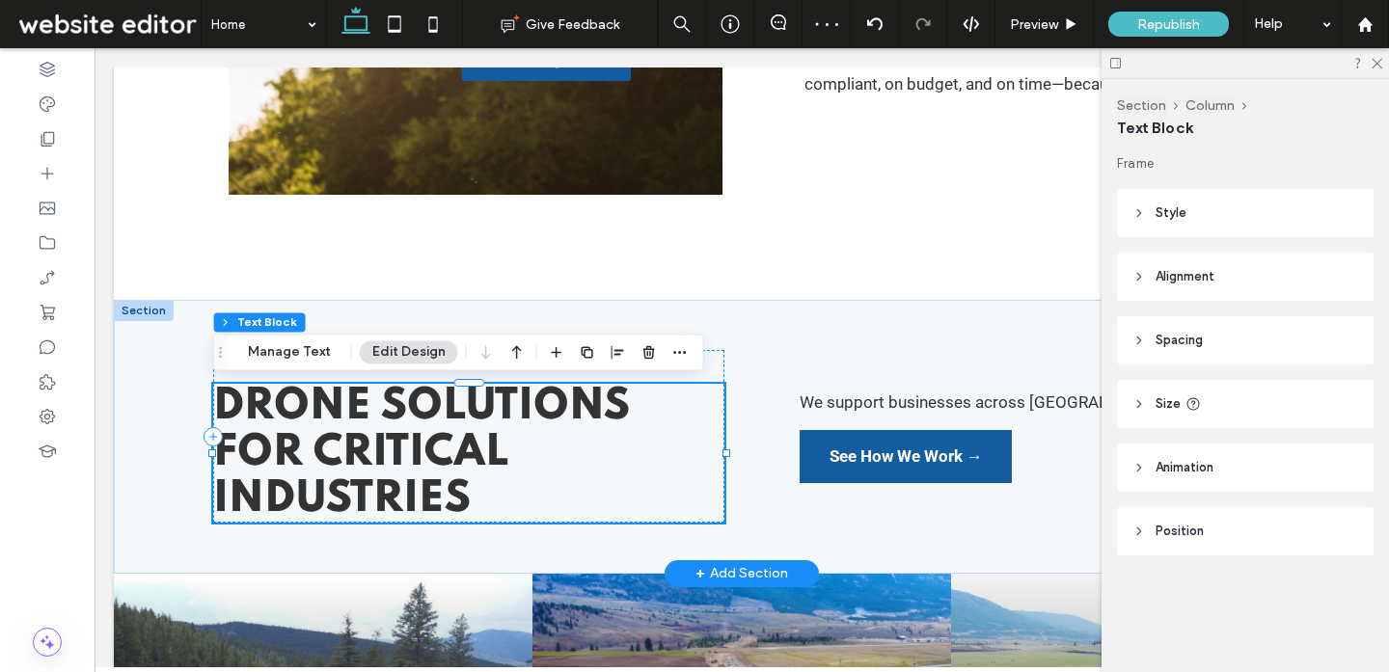
click at [500, 458] on span "Drone Solutions for Critical Industries" at bounding box center [421, 453] width 417 height 135
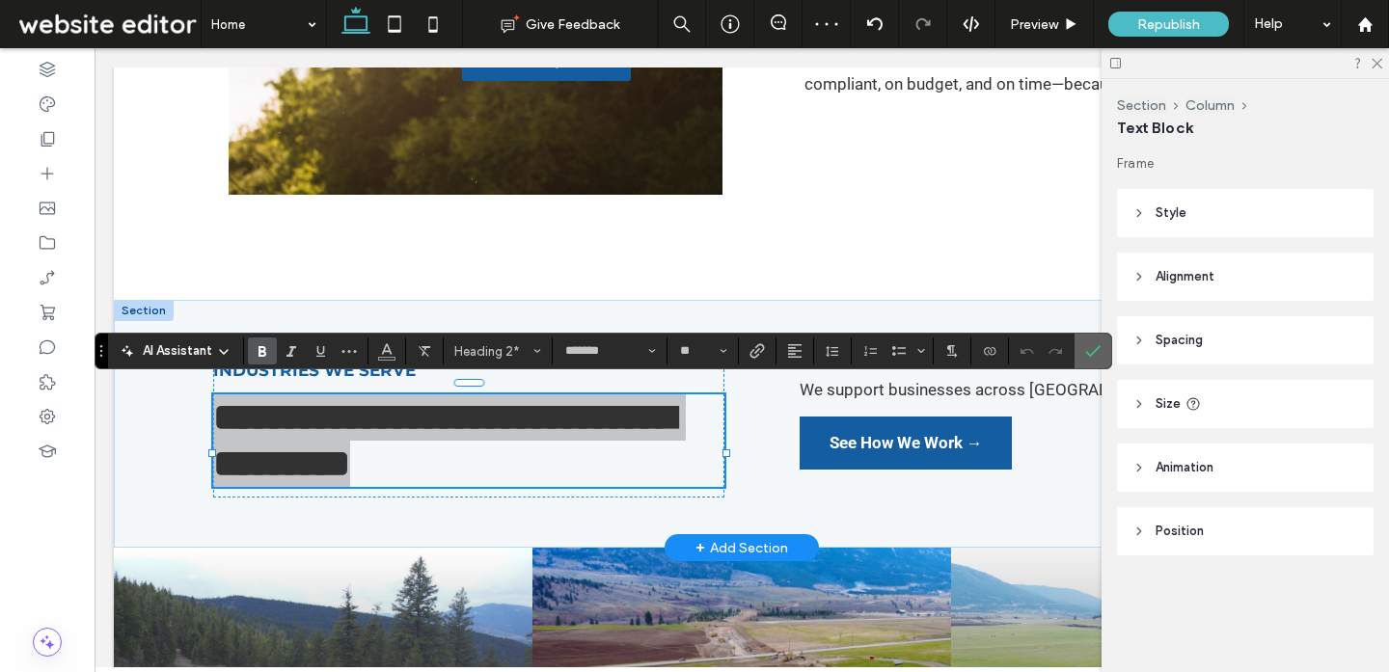
click at [1091, 352] on icon "Confirm" at bounding box center [1092, 350] width 15 height 15
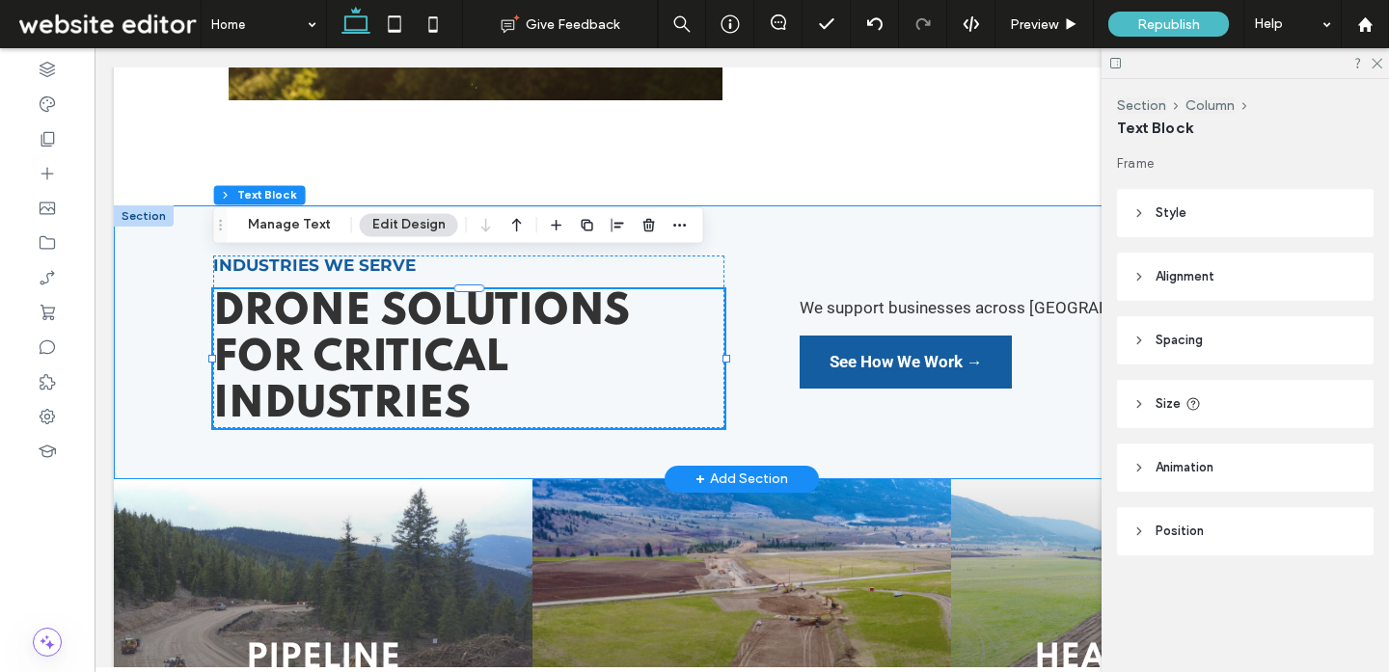
scroll to position [1413, 0]
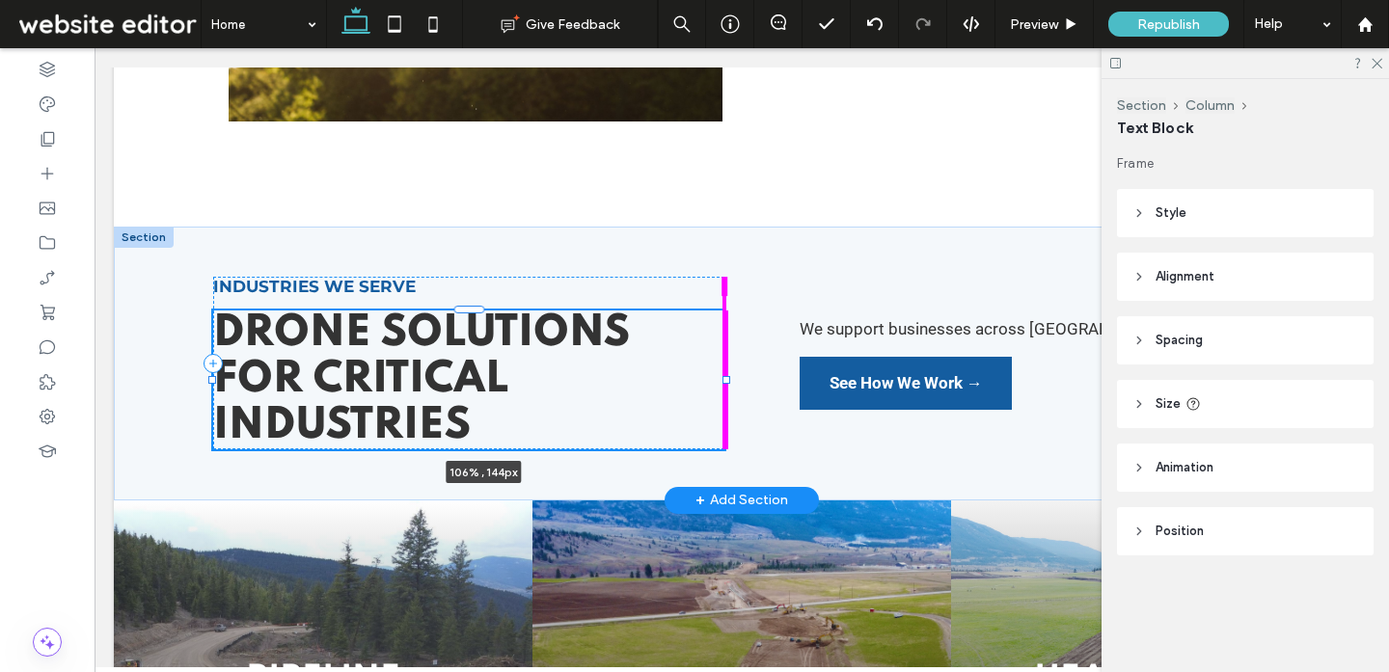
drag, startPoint x: 727, startPoint y: 382, endPoint x: 759, endPoint y: 382, distance: 31.8
click at [759, 382] on div "Industries We Serve Drone Solutions for Critical Industries 106% , 144px We sup…" at bounding box center [741, 364] width 1157 height 274
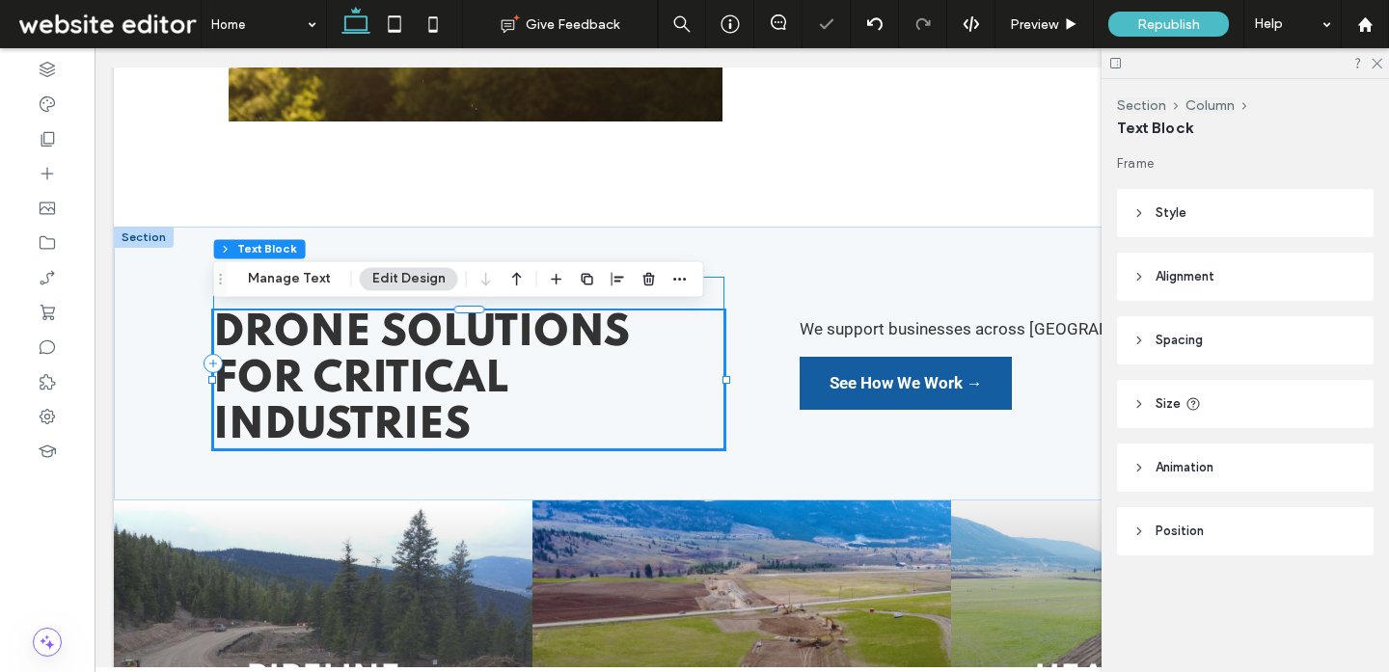
click at [708, 304] on div "Industries We Serve Drone Solutions for Critical Industries 106% , 144px" at bounding box center [469, 363] width 512 height 173
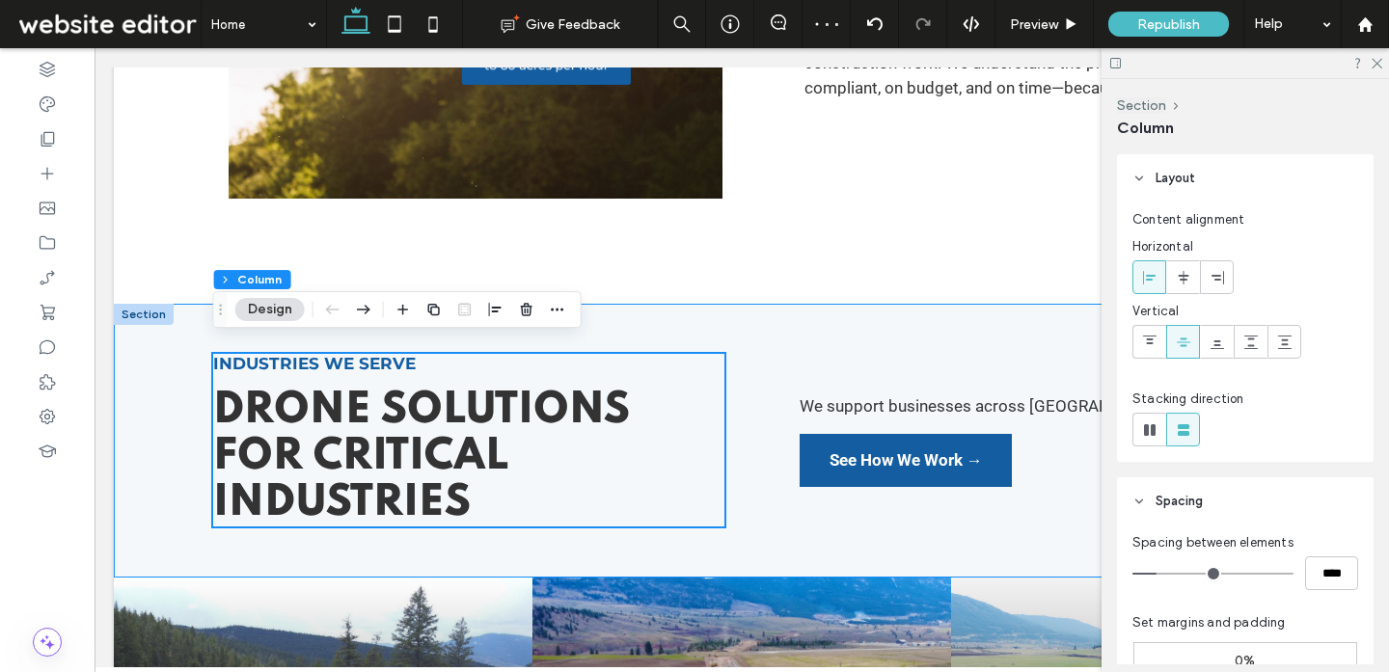
scroll to position [1333, 0]
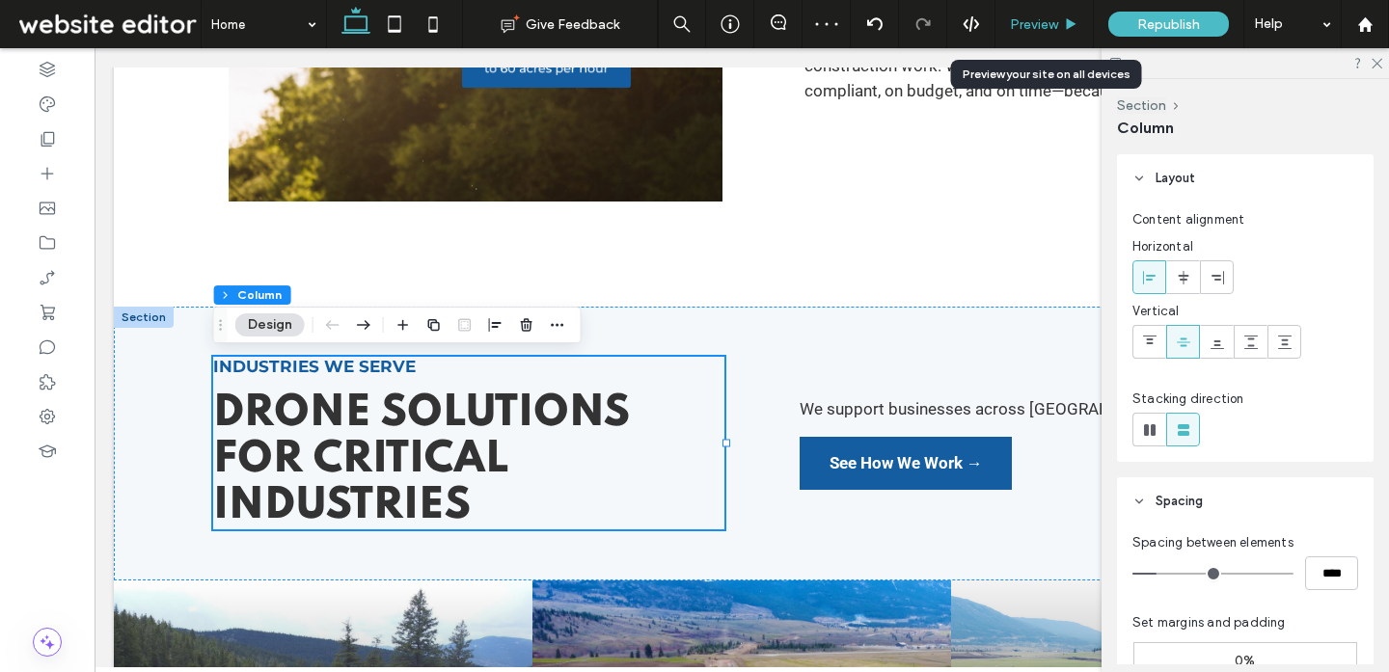
click at [1041, 22] on span "Preview" at bounding box center [1034, 24] width 48 height 16
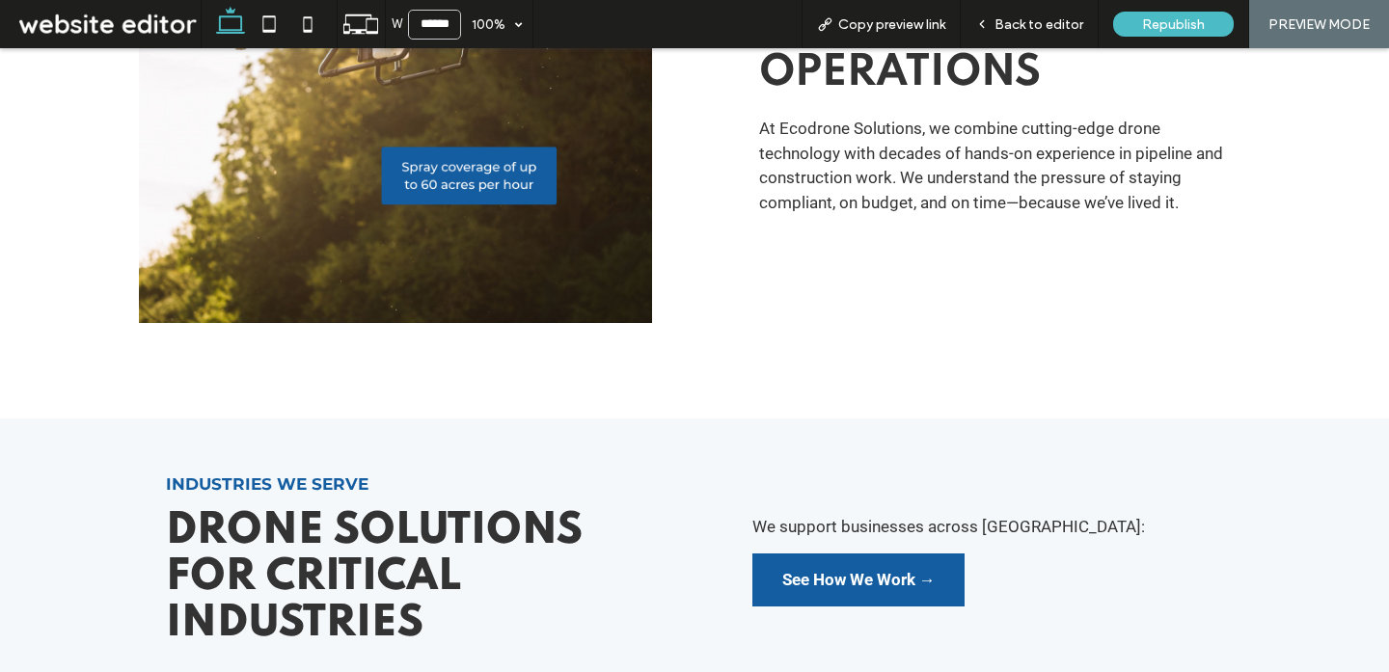
scroll to position [1201, 0]
click at [1043, 19] on span "Back to editor" at bounding box center [1038, 24] width 89 height 16
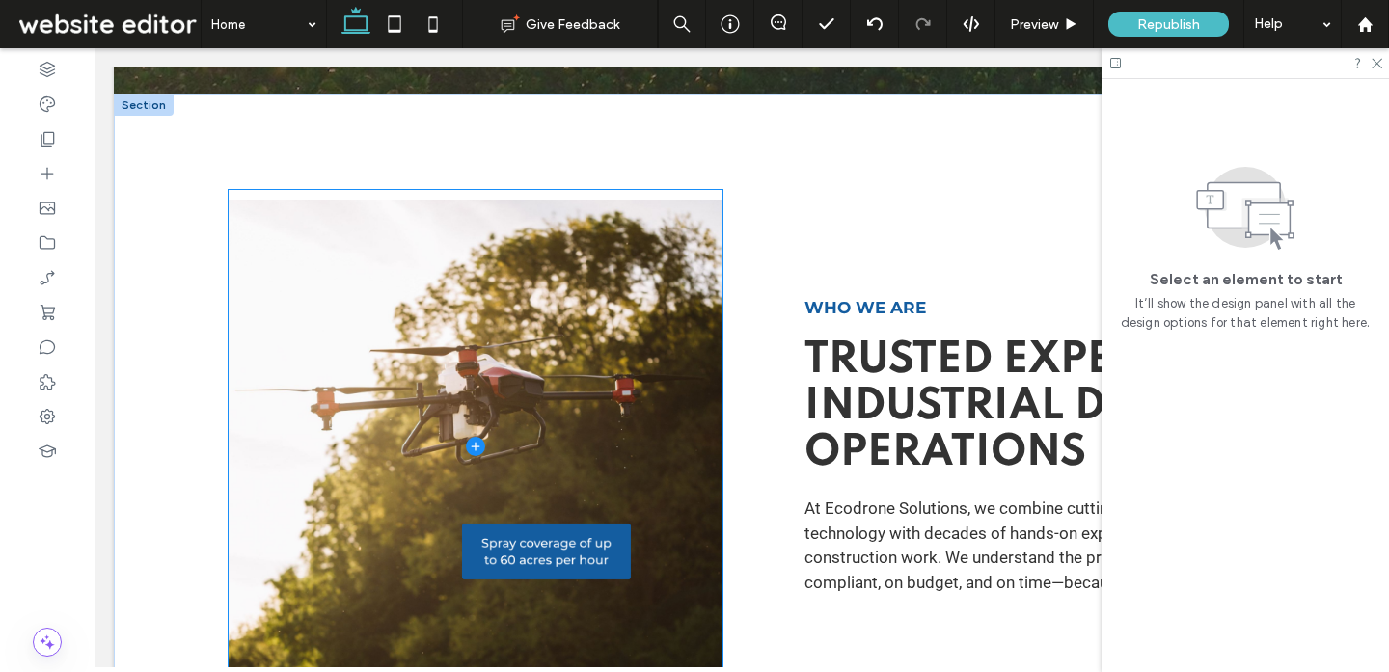
scroll to position [839, 0]
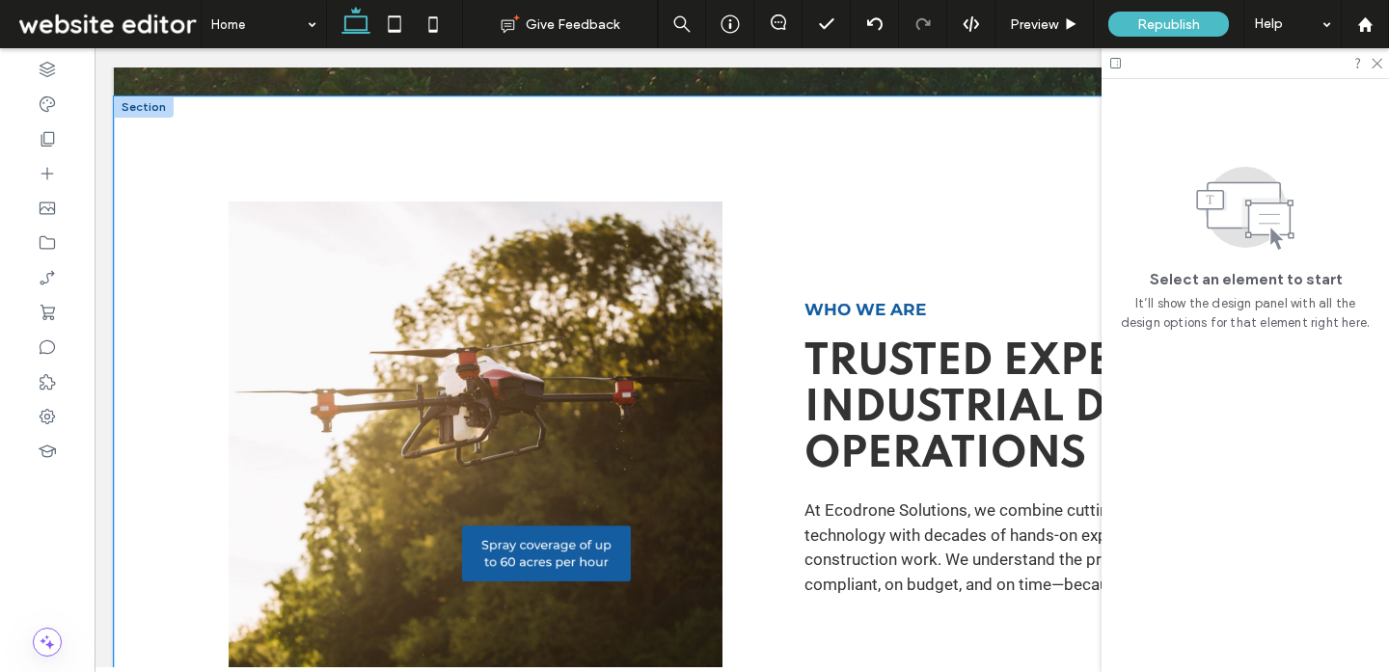
click at [712, 132] on div "Who We Are Trusted Experts in Industrial Drone Operations At Ecodrone Solutions…" at bounding box center [742, 448] width 1256 height 704
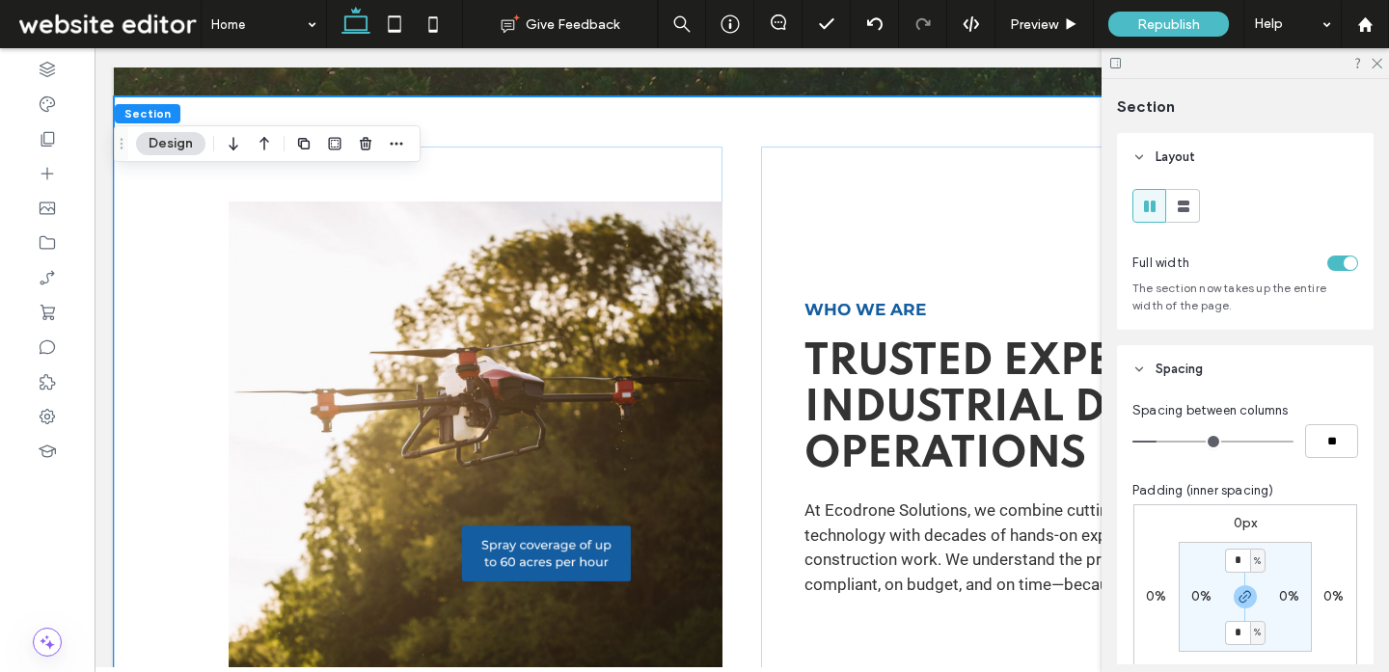
click at [1338, 259] on div "toggle" at bounding box center [1342, 263] width 31 height 15
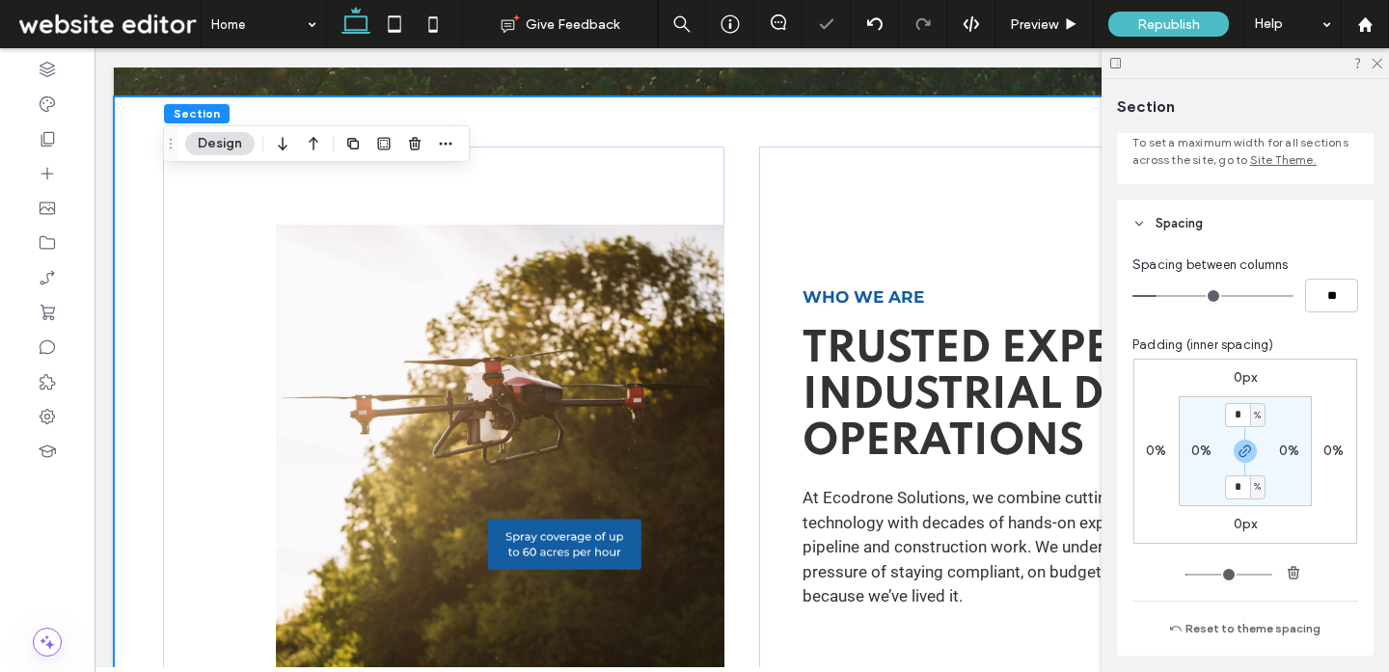
scroll to position [169, 0]
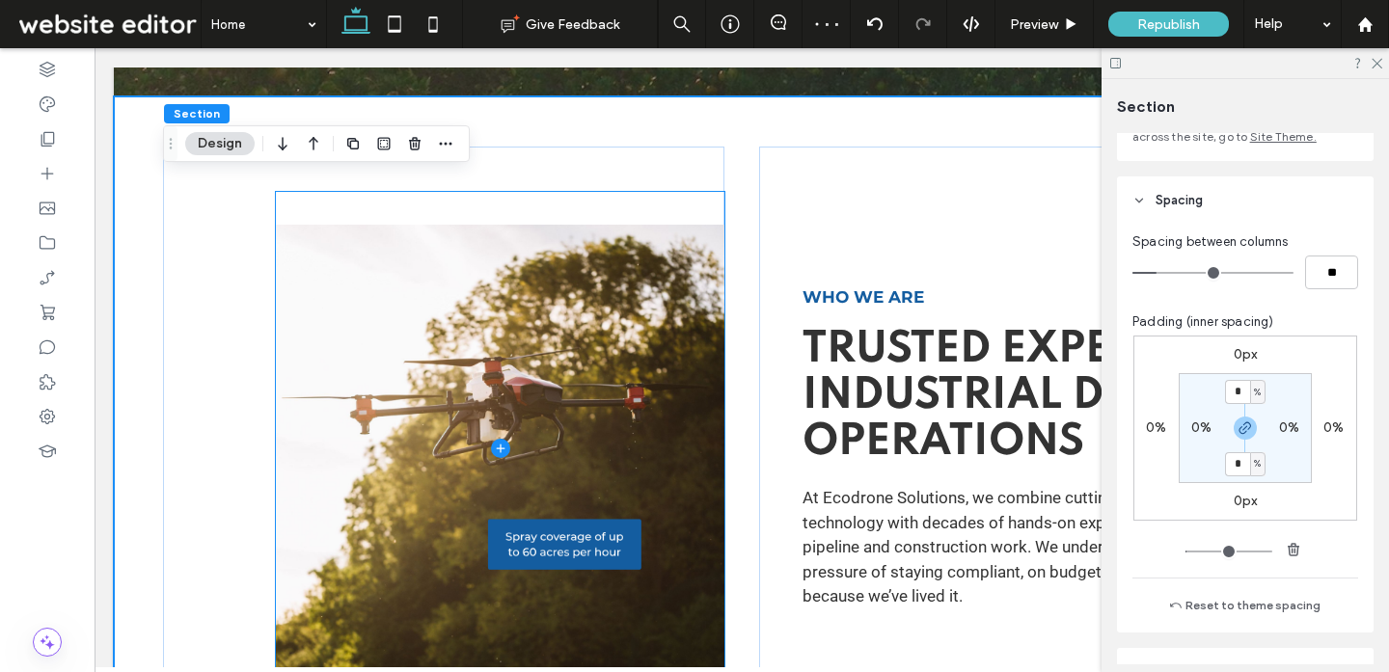
click at [589, 334] on span at bounding box center [500, 448] width 448 height 513
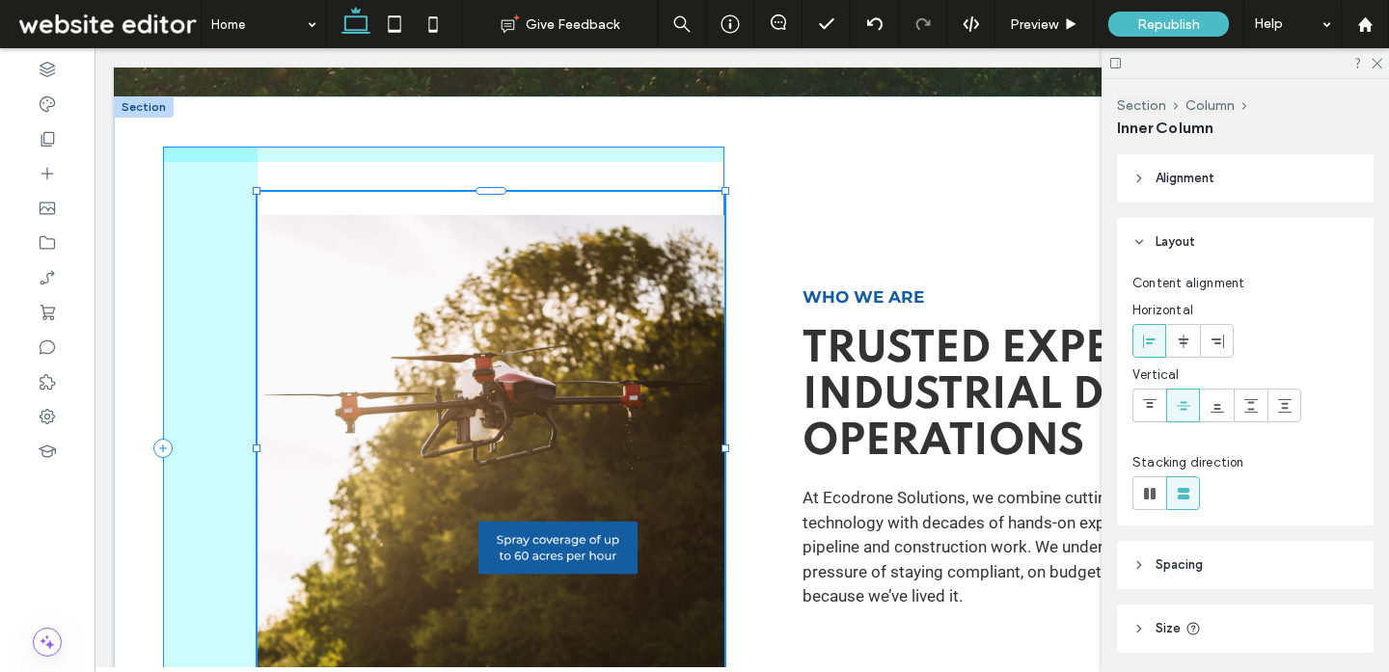
drag, startPoint x: 274, startPoint y: 449, endPoint x: 201, endPoint y: 447, distance: 73.3
click at [201, 447] on div "112% , 532px Who We Are Trusted Experts in Industrial Drone Operations At Ecodr…" at bounding box center [741, 448] width 1157 height 704
type input "***"
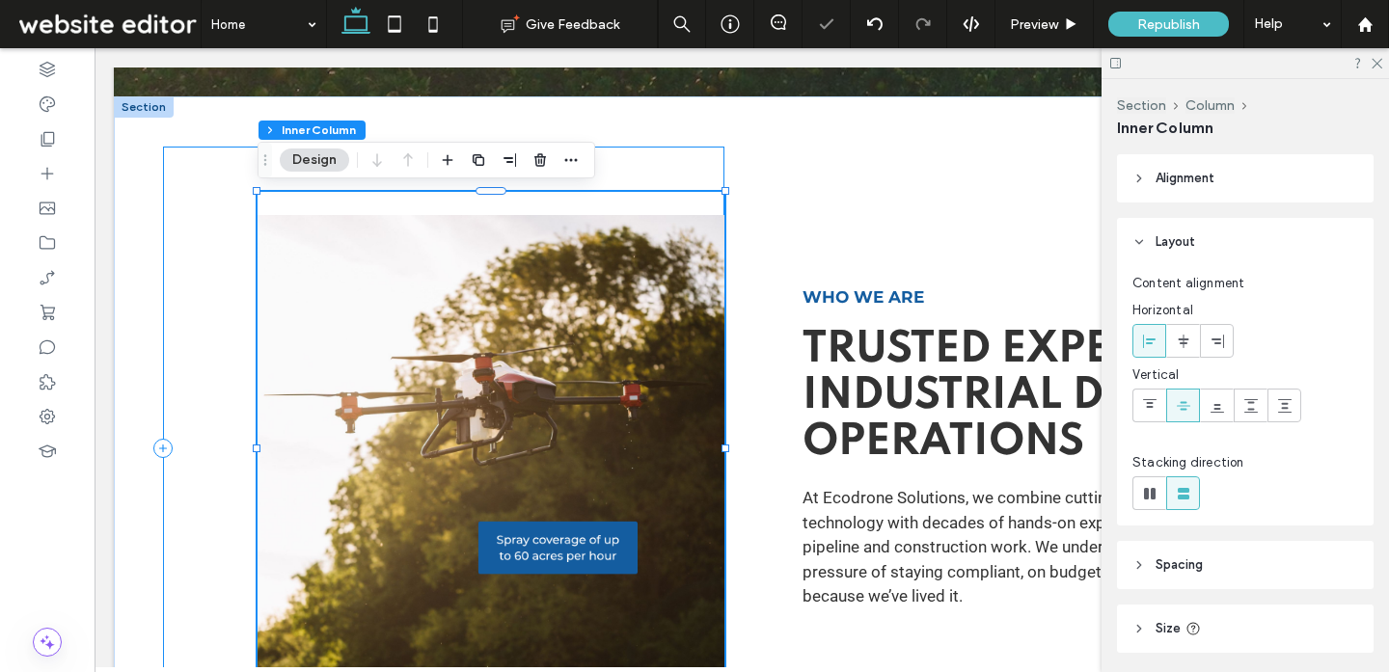
click at [203, 378] on div "112% , 532px" at bounding box center [443, 449] width 561 height 604
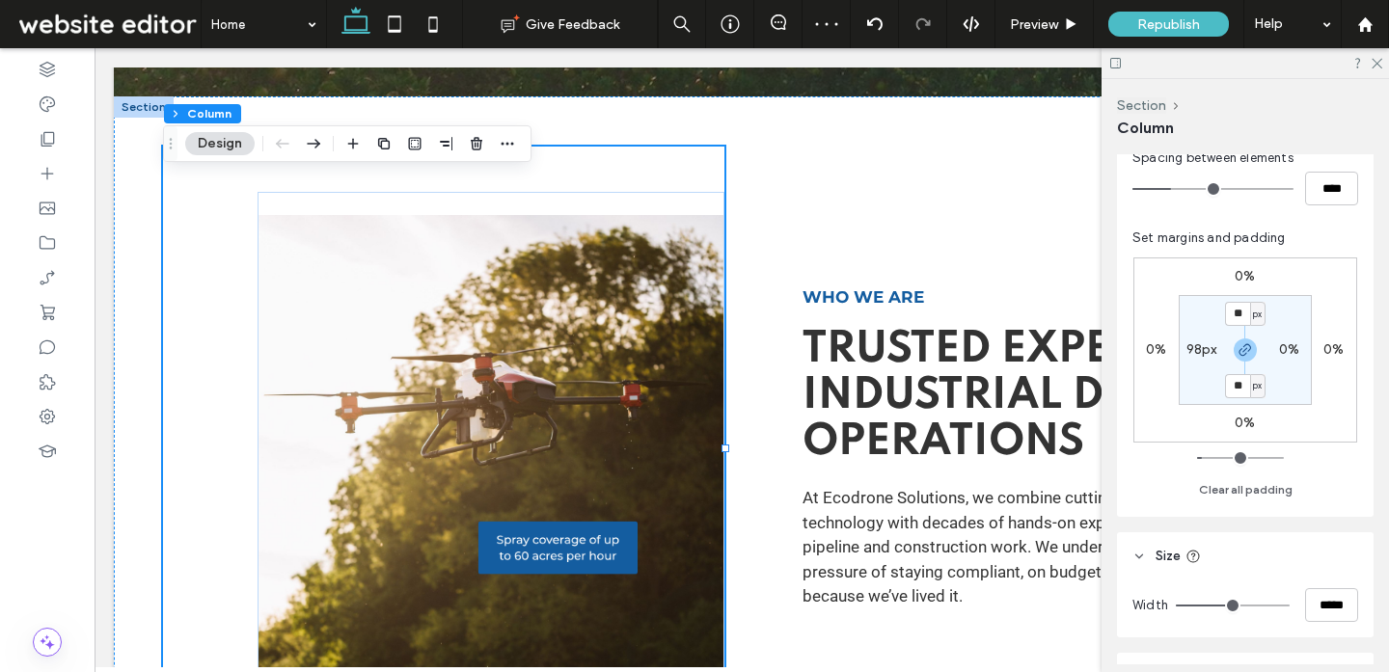
scroll to position [417, 0]
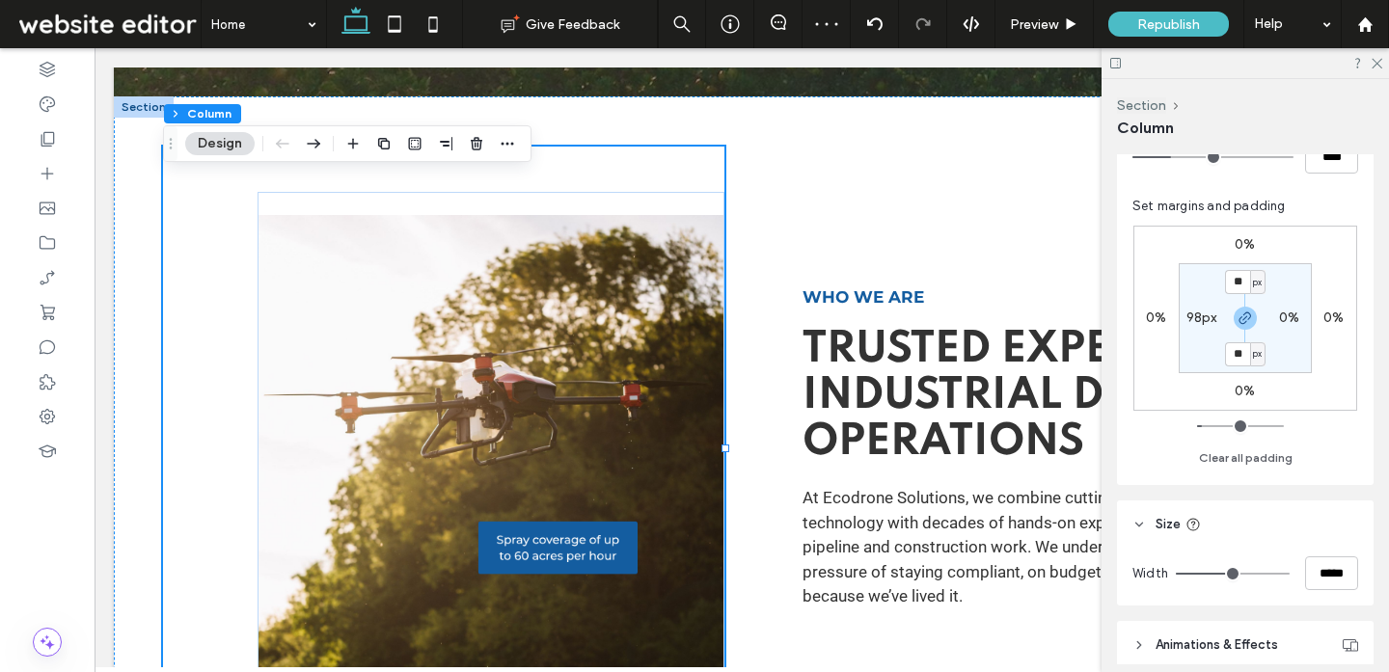
click at [1203, 319] on label "98px" at bounding box center [1201, 318] width 31 height 16
type input "**"
type input "*"
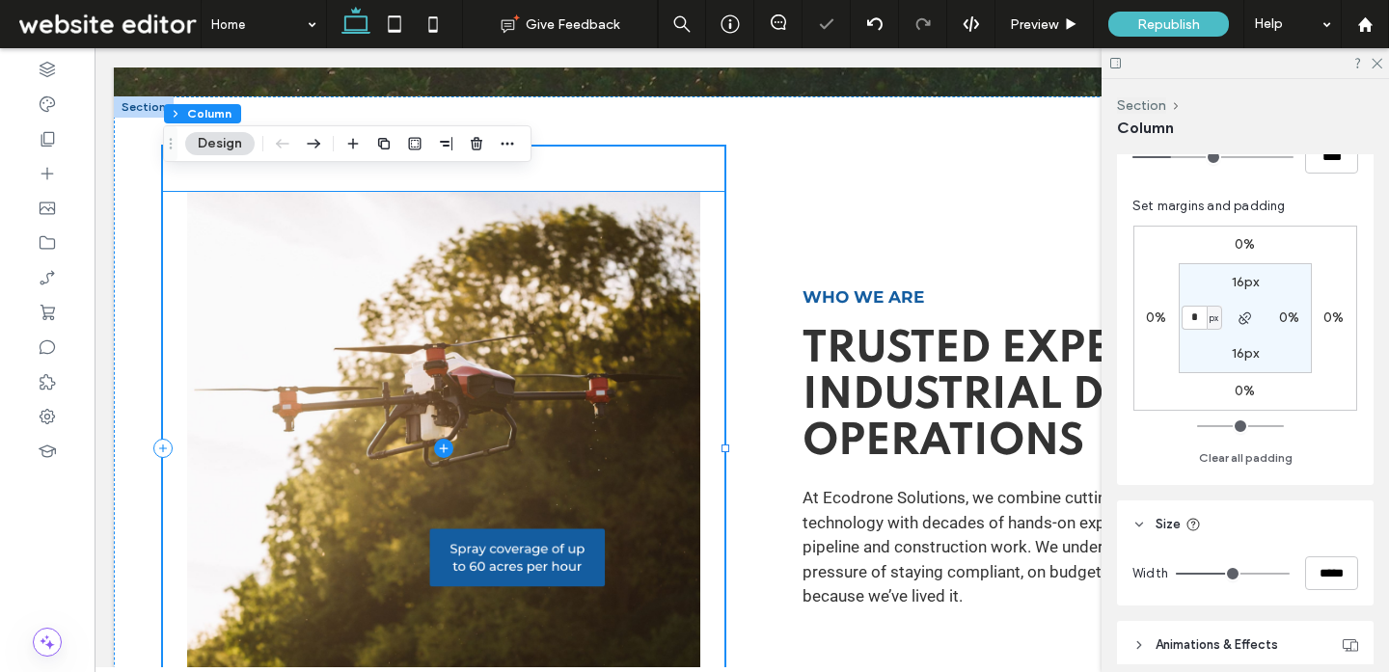
click at [615, 374] on span at bounding box center [443, 448] width 561 height 513
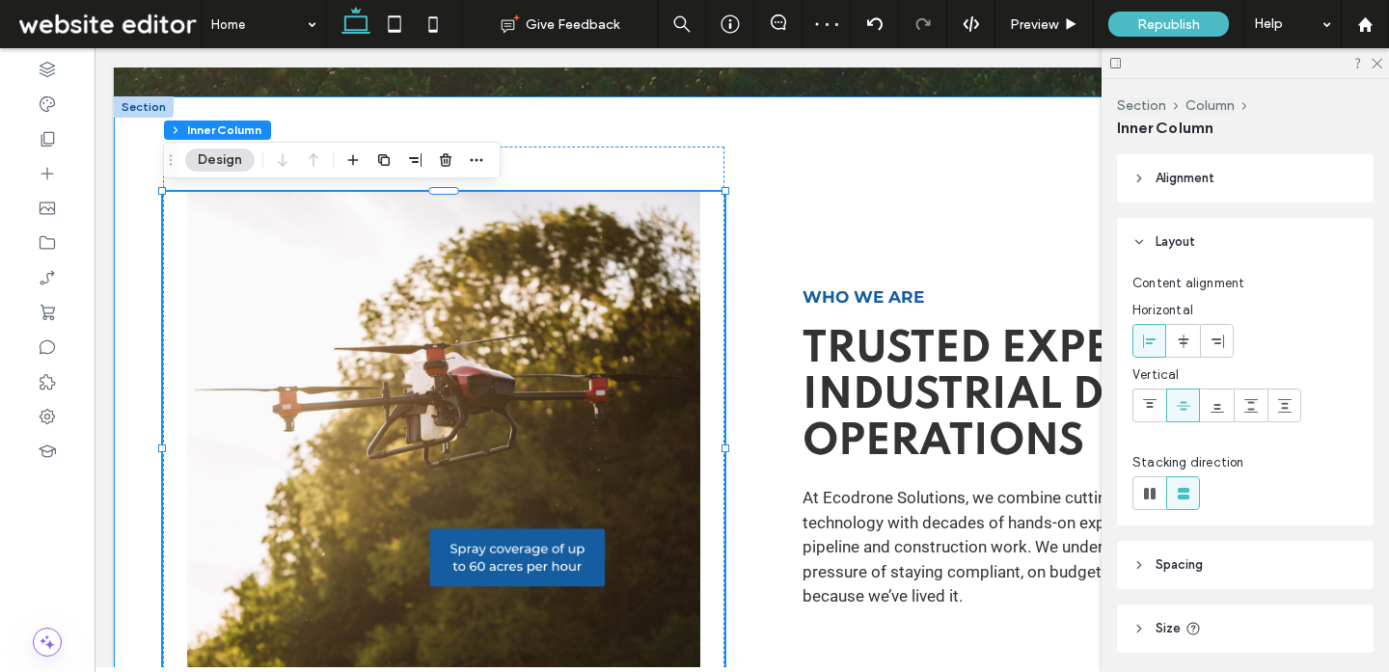
click at [804, 126] on div "Who We Are Trusted Experts in Industrial Drone Operations At Ecodrone Solutions…" at bounding box center [741, 448] width 1157 height 704
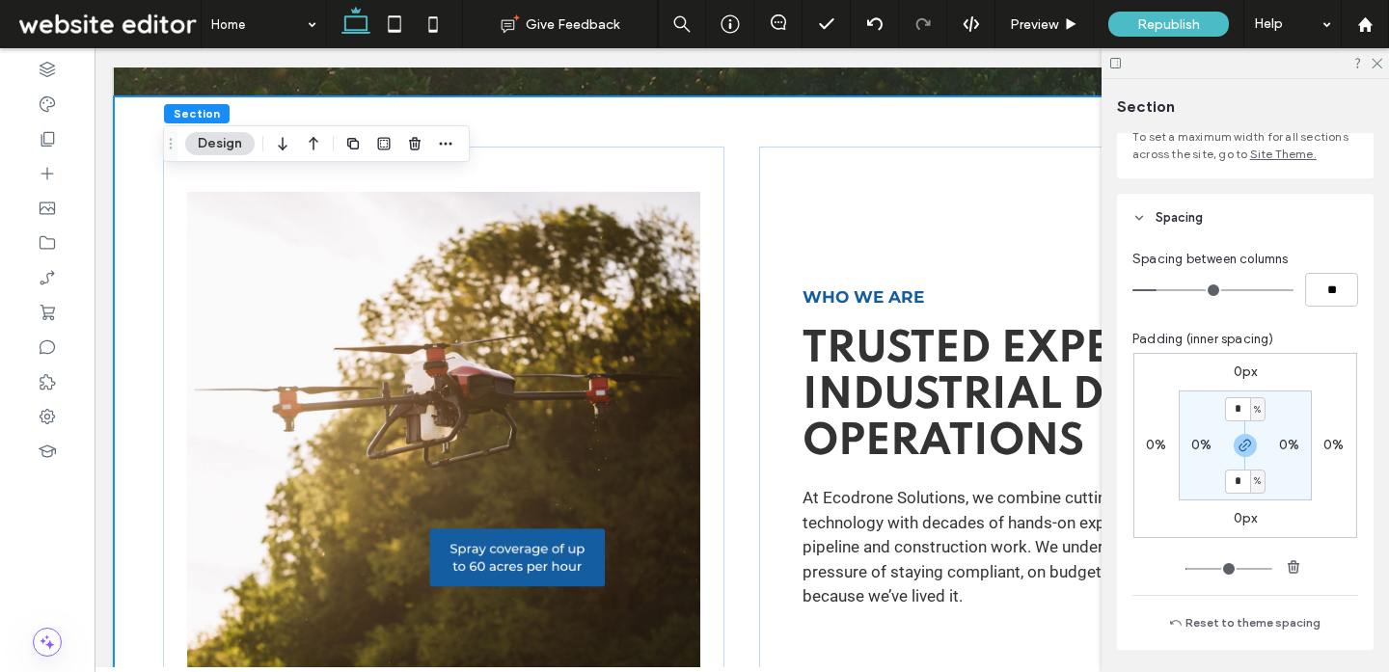
scroll to position [170, 0]
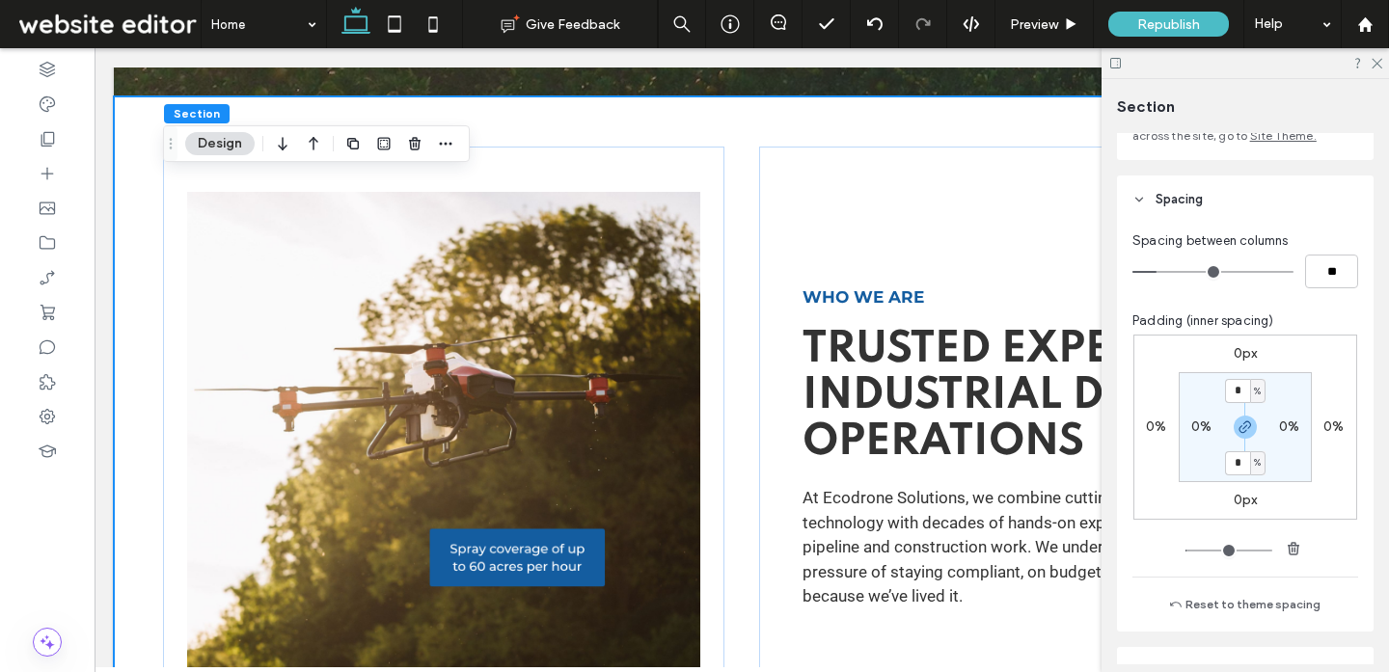
click at [1209, 429] on label "0%" at bounding box center [1201, 427] width 20 height 16
type input "*"
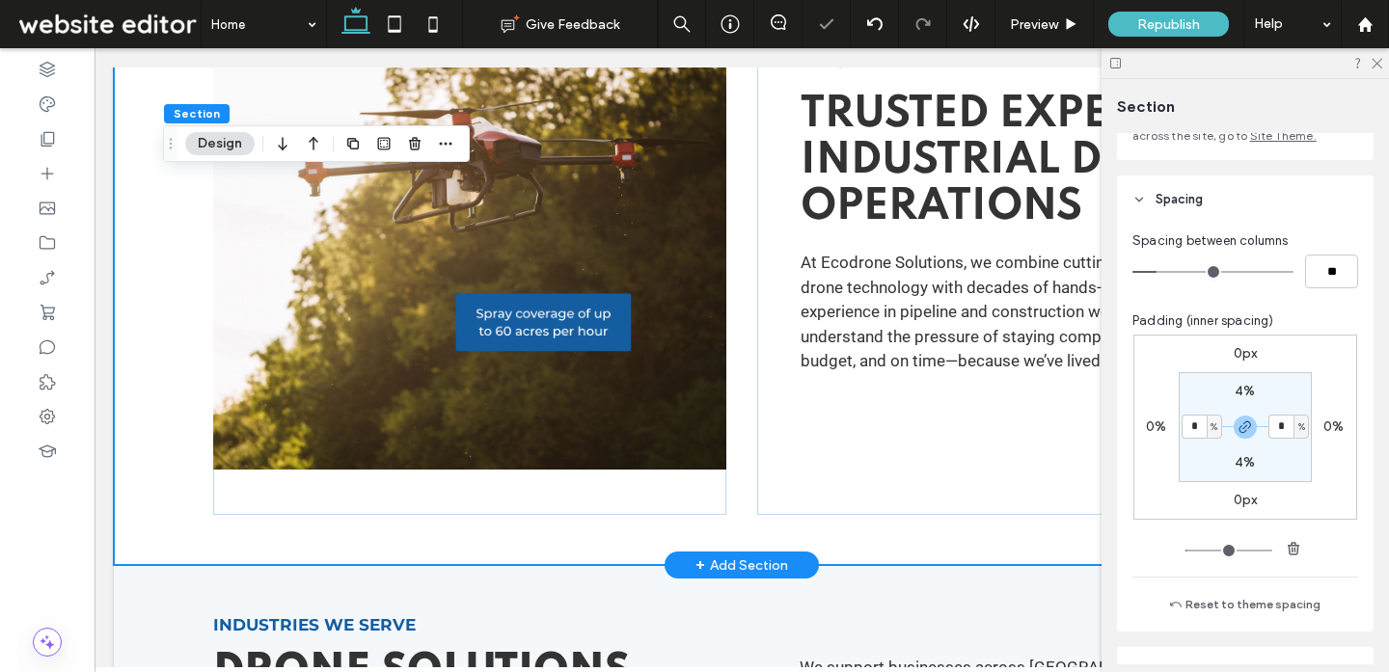
scroll to position [1179, 0]
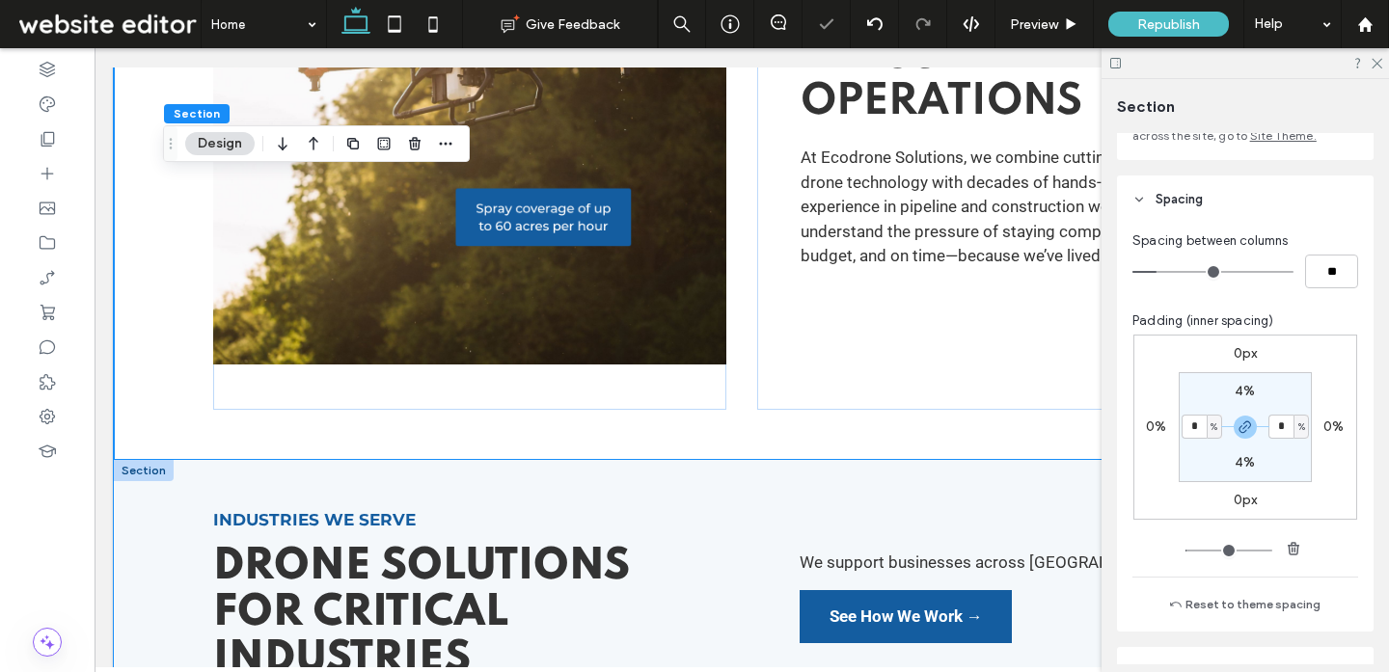
click at [812, 471] on div "Industries We Serve Drone Solutions for Critical Industries We support business…" at bounding box center [741, 597] width 1157 height 274
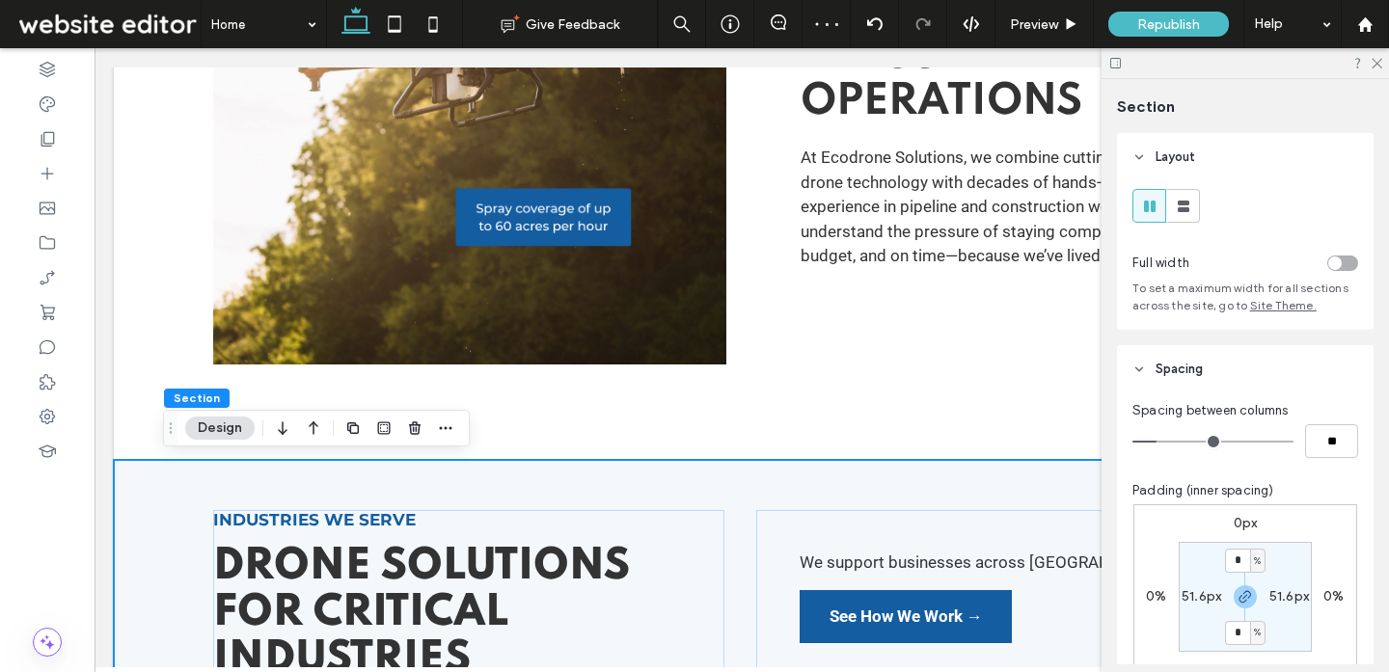
click at [1197, 600] on label "51.6px" at bounding box center [1201, 596] width 40 height 16
click at [1220, 600] on div "px" at bounding box center [1213, 596] width 15 height 24
click at [1211, 504] on span "%" at bounding box center [1207, 501] width 12 height 19
type input "*"
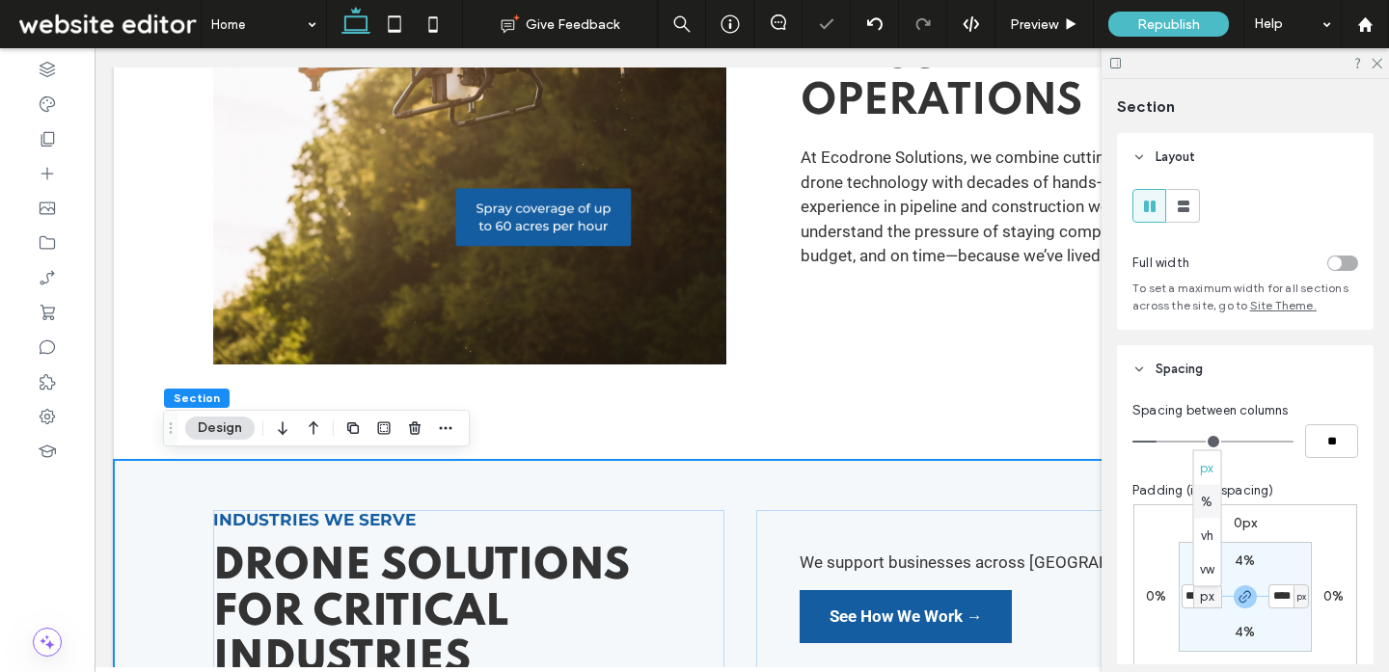
type input "*"
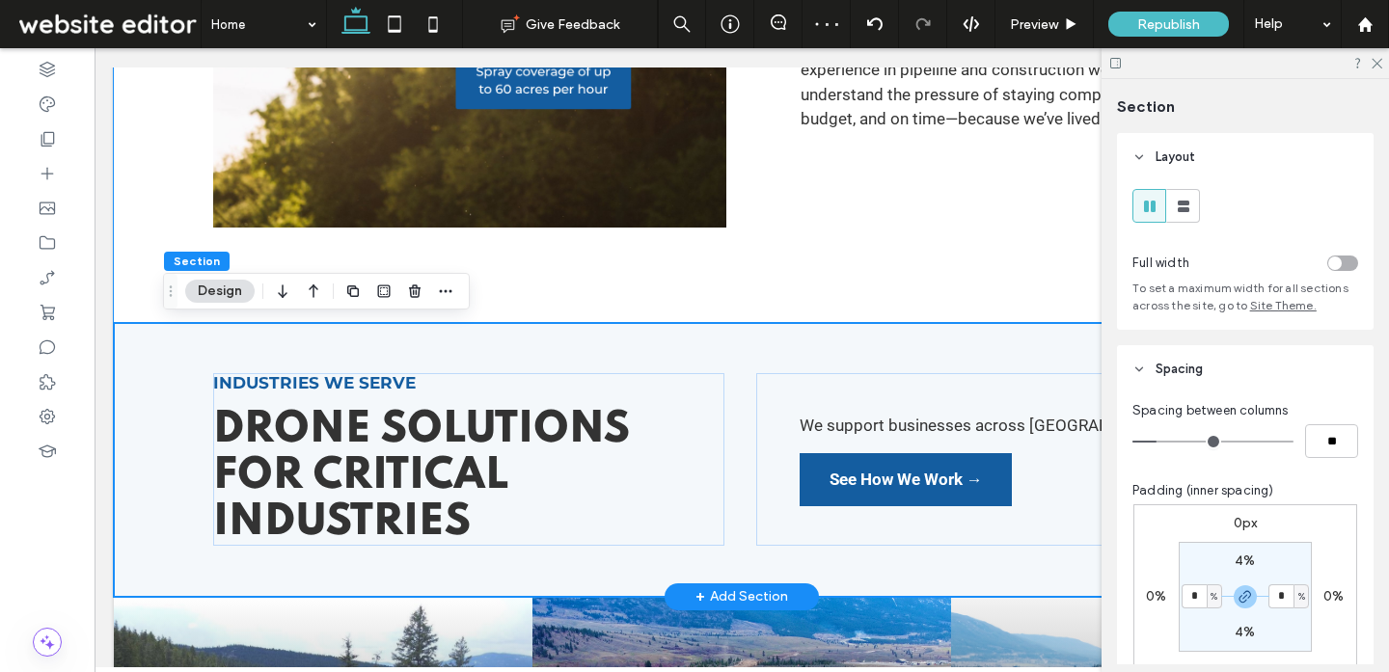
scroll to position [1234, 0]
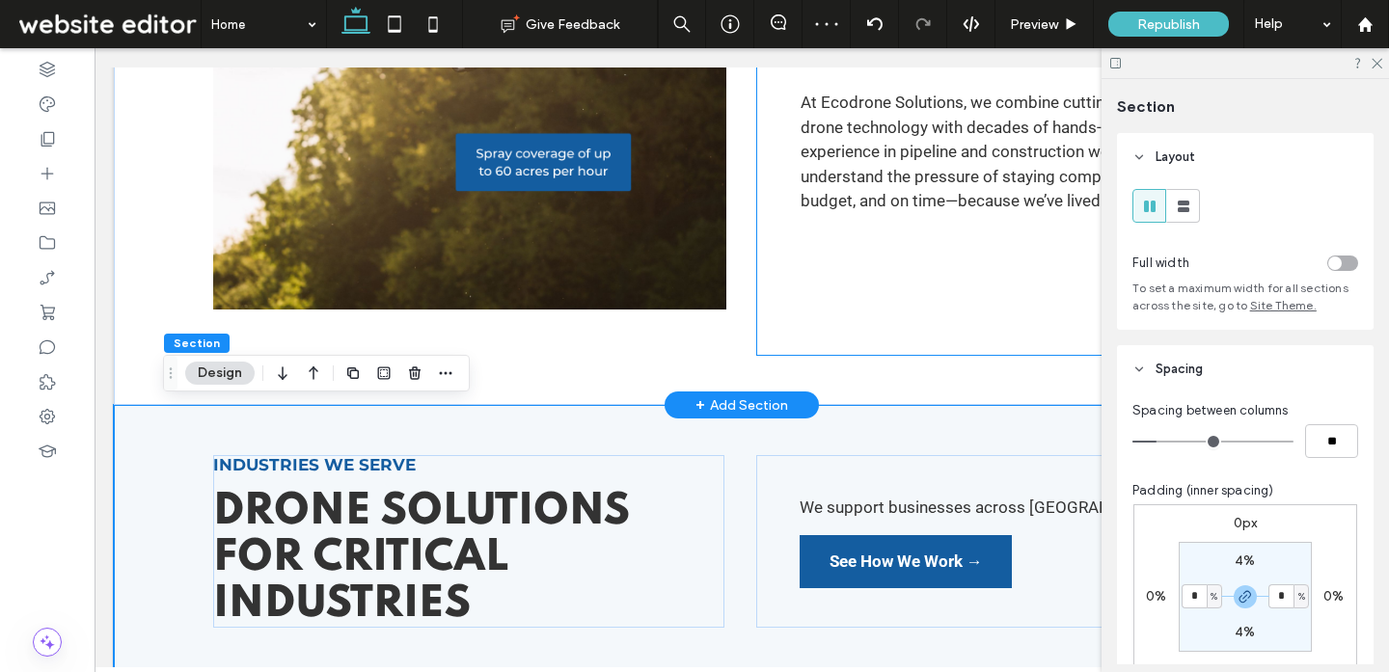
click at [799, 284] on div "Who We Are Trusted Experts in Industrial Drone Operations At Ecodrone Solutions…" at bounding box center [1013, 53] width 512 height 604
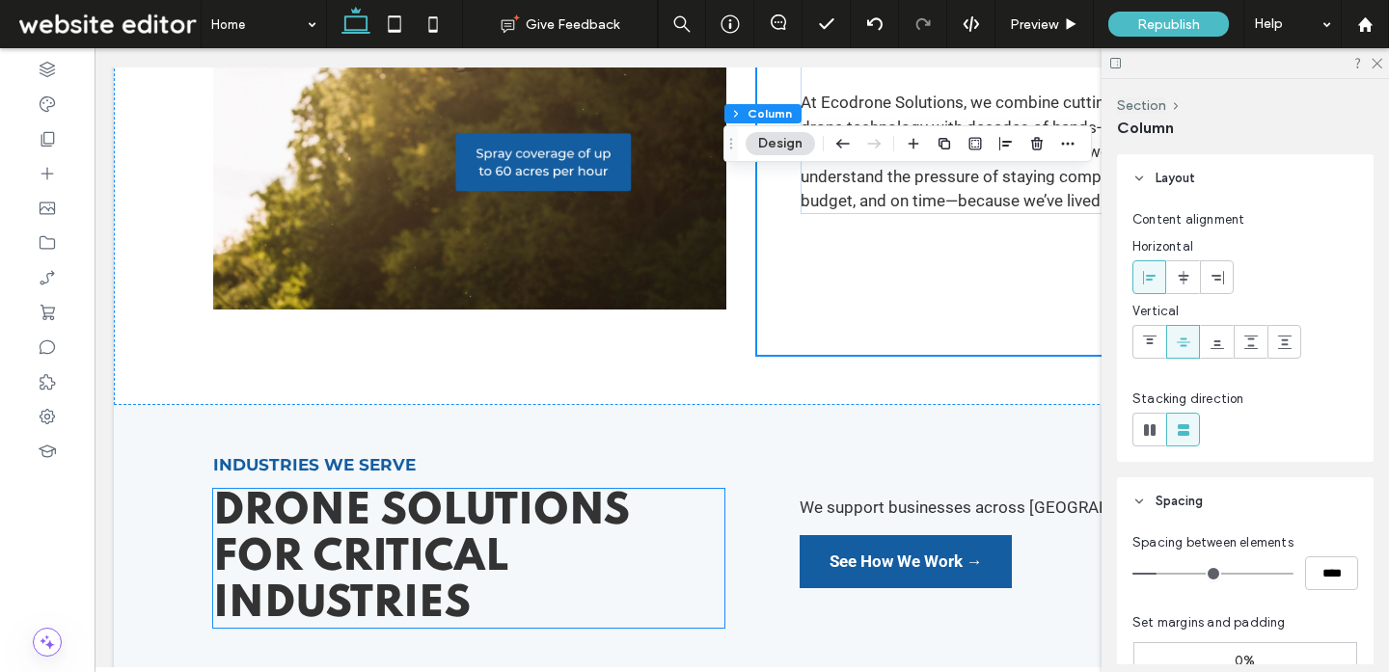
click at [706, 541] on h2 "Drone Solutions for Critical Industries" at bounding box center [469, 558] width 512 height 139
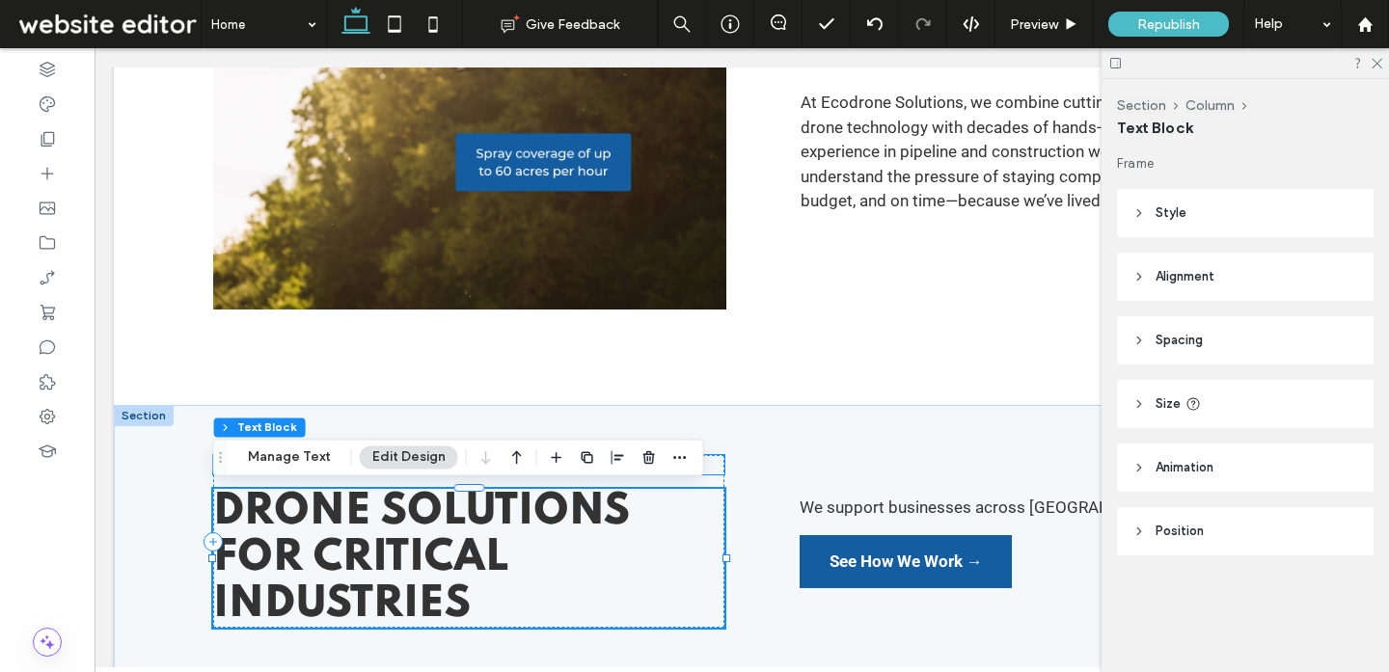
click at [711, 473] on h6 "Industries We Serve" at bounding box center [469, 464] width 512 height 19
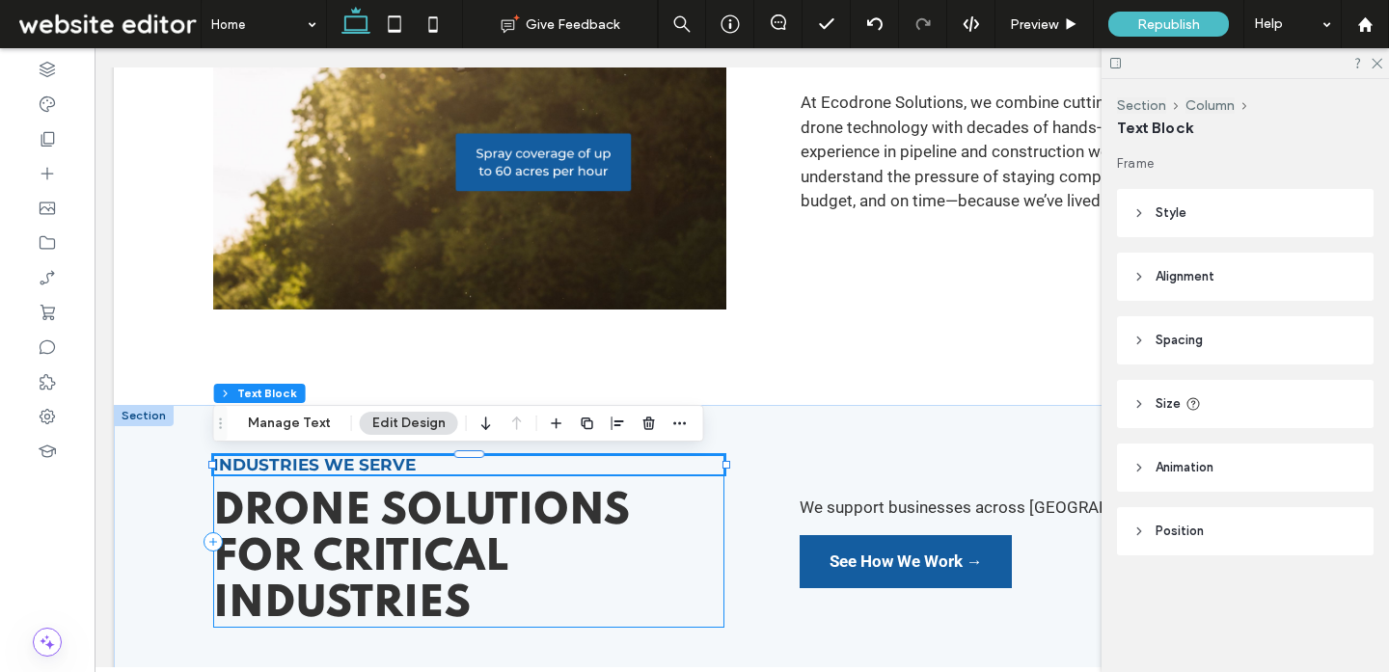
click at [704, 479] on div "Industries We Serve Drone Solutions for Critical Industries" at bounding box center [469, 541] width 512 height 173
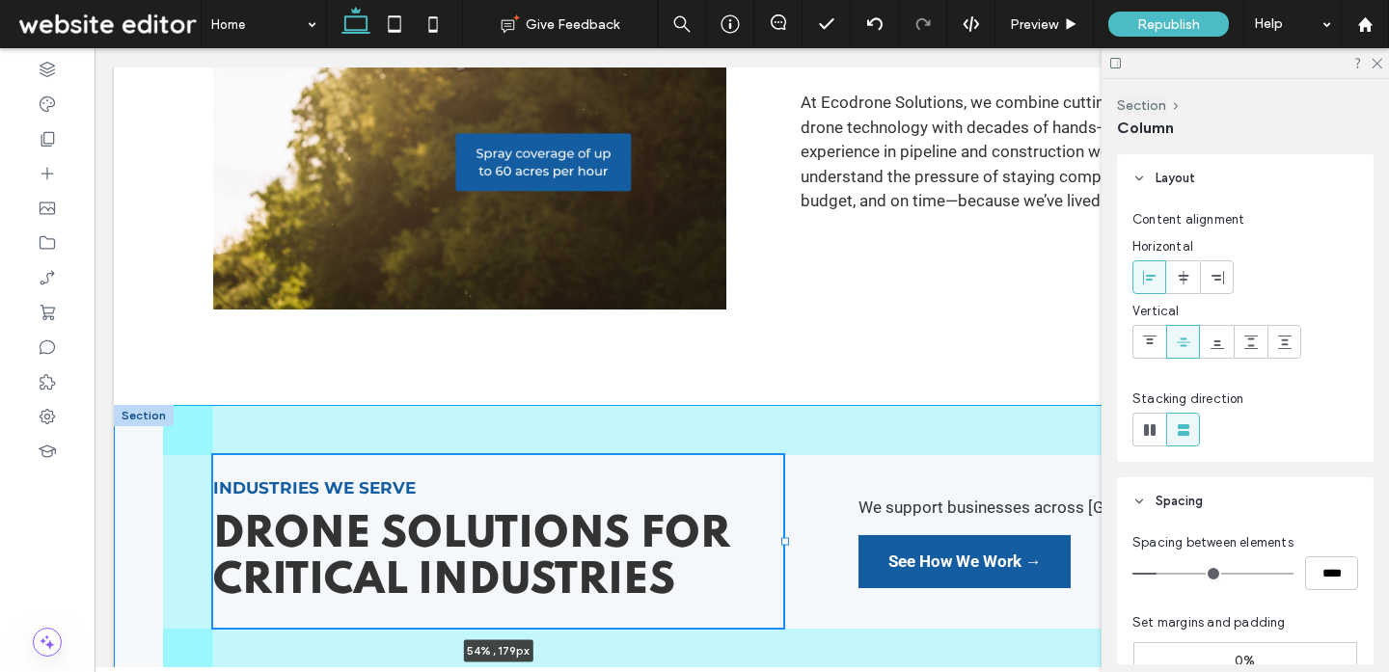
drag, startPoint x: 728, startPoint y: 542, endPoint x: 787, endPoint y: 533, distance: 59.5
click at [787, 533] on div "Industries We Serve Drone Solutions for Critical Industries 54% , 179px We supp…" at bounding box center [741, 542] width 1157 height 274
type input "**"
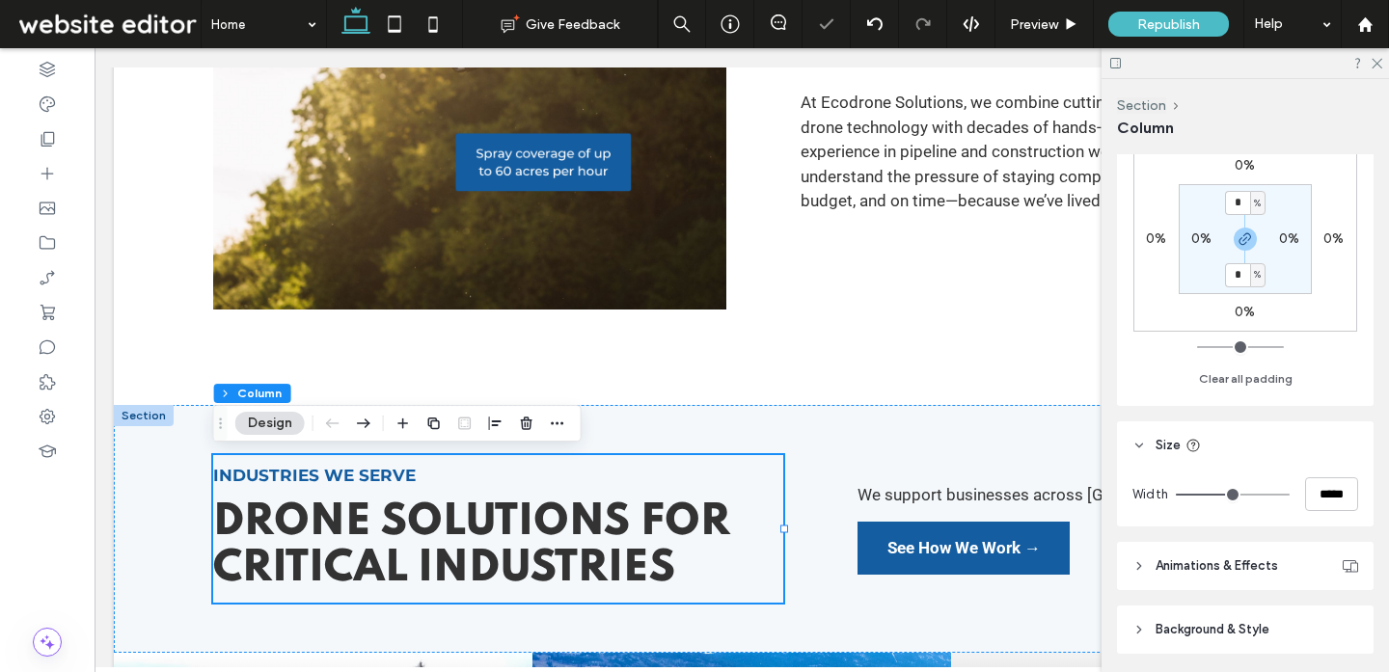
scroll to position [538, 0]
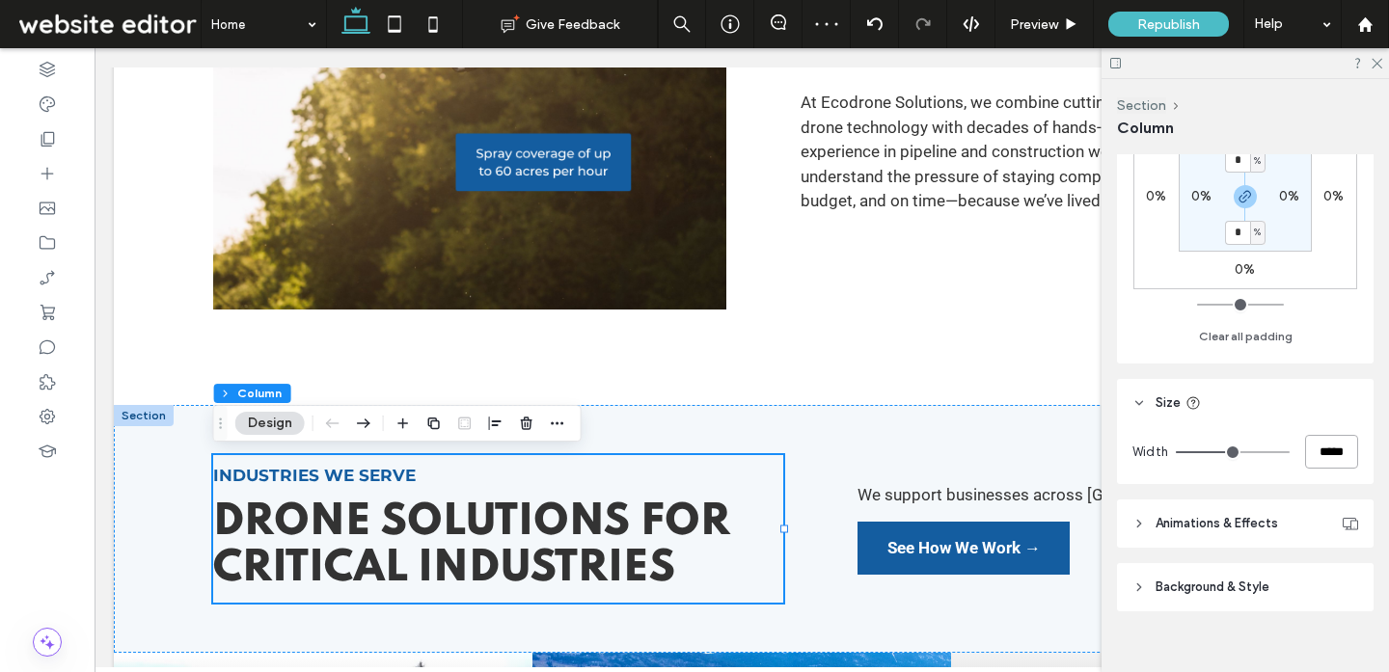
click at [1327, 449] on input "*****" at bounding box center [1331, 452] width 53 height 34
type input "**"
type input "***"
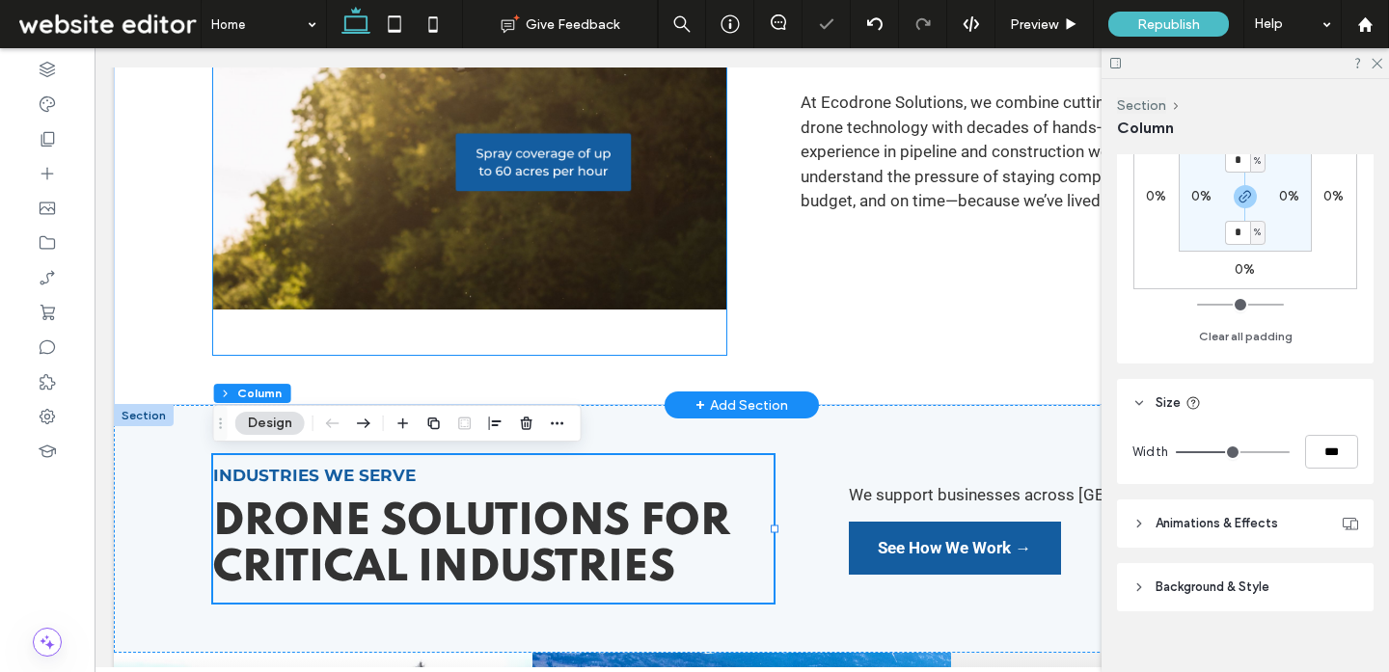
click at [721, 334] on div at bounding box center [469, 53] width 512 height 604
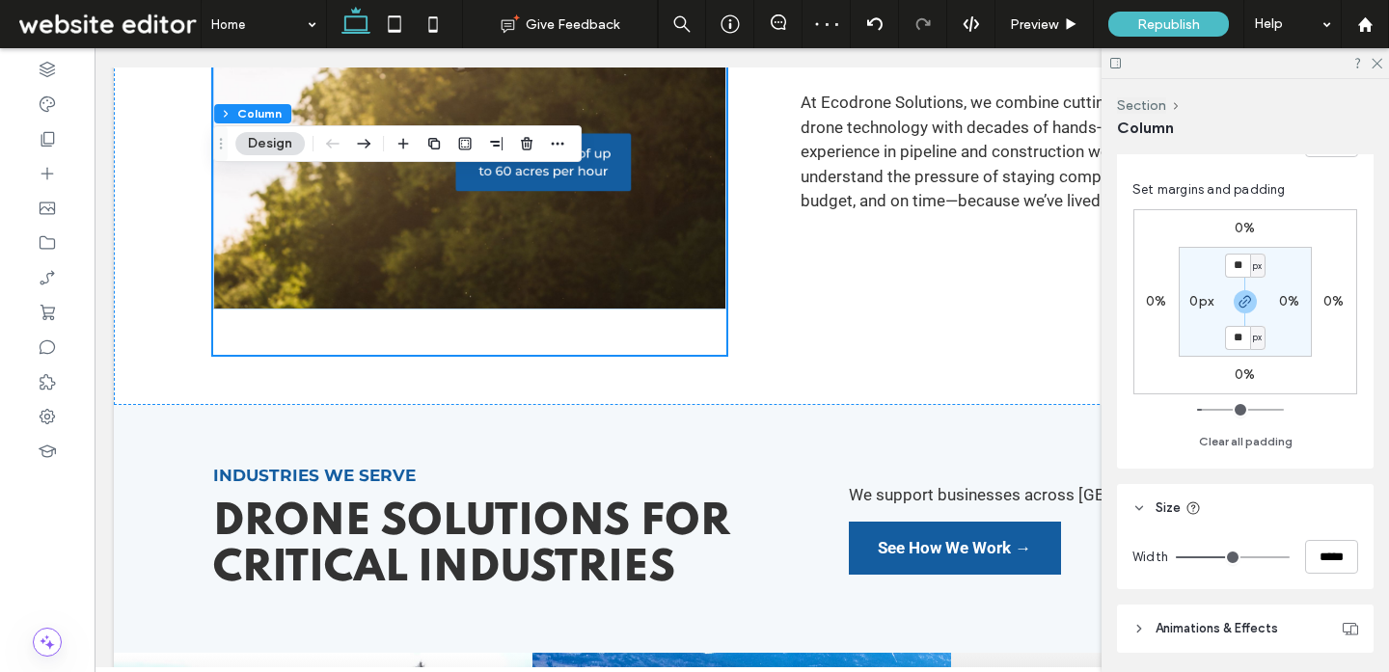
scroll to position [562, 0]
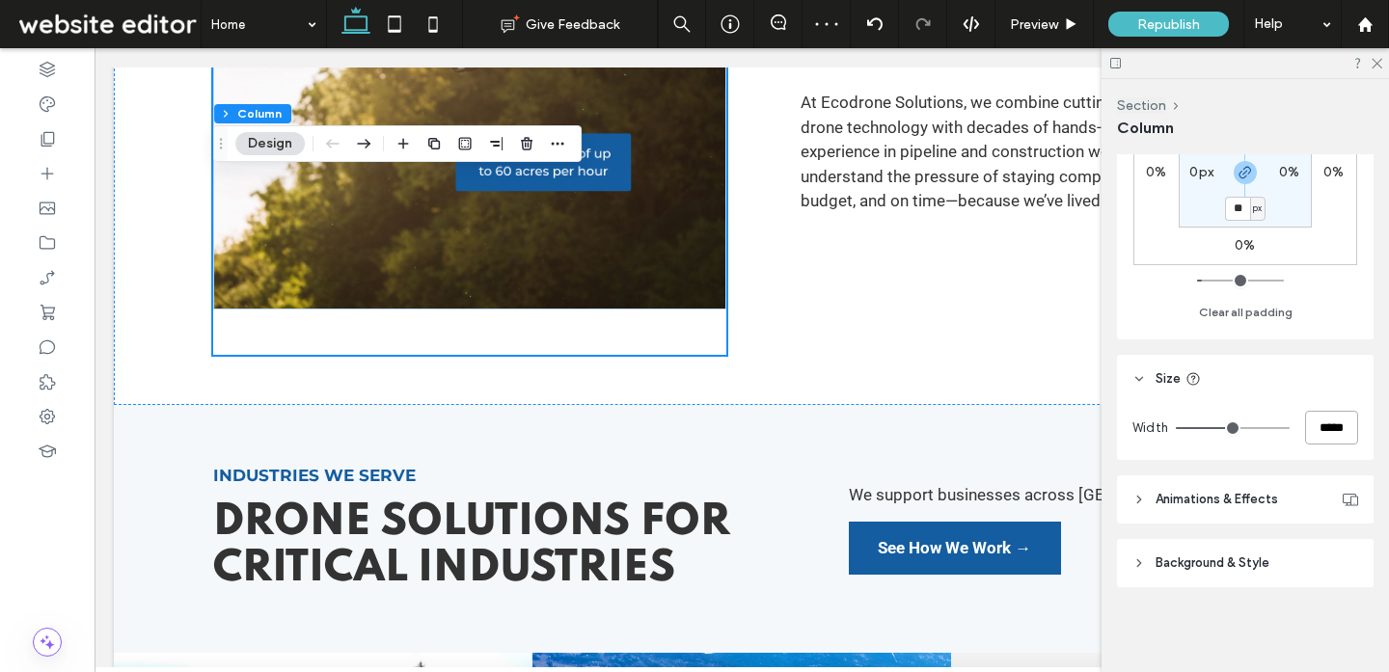
click at [1328, 431] on input "*****" at bounding box center [1331, 428] width 53 height 34
type input "**"
type input "***"
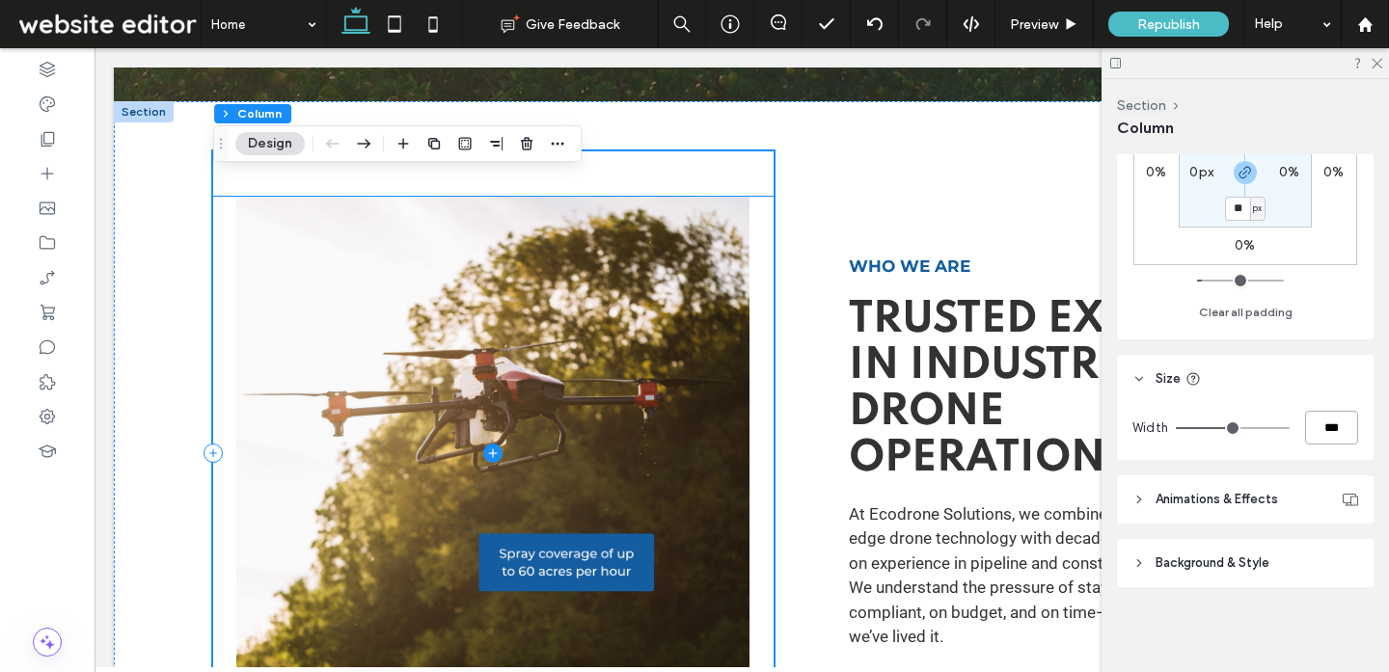
scroll to position [862, 0]
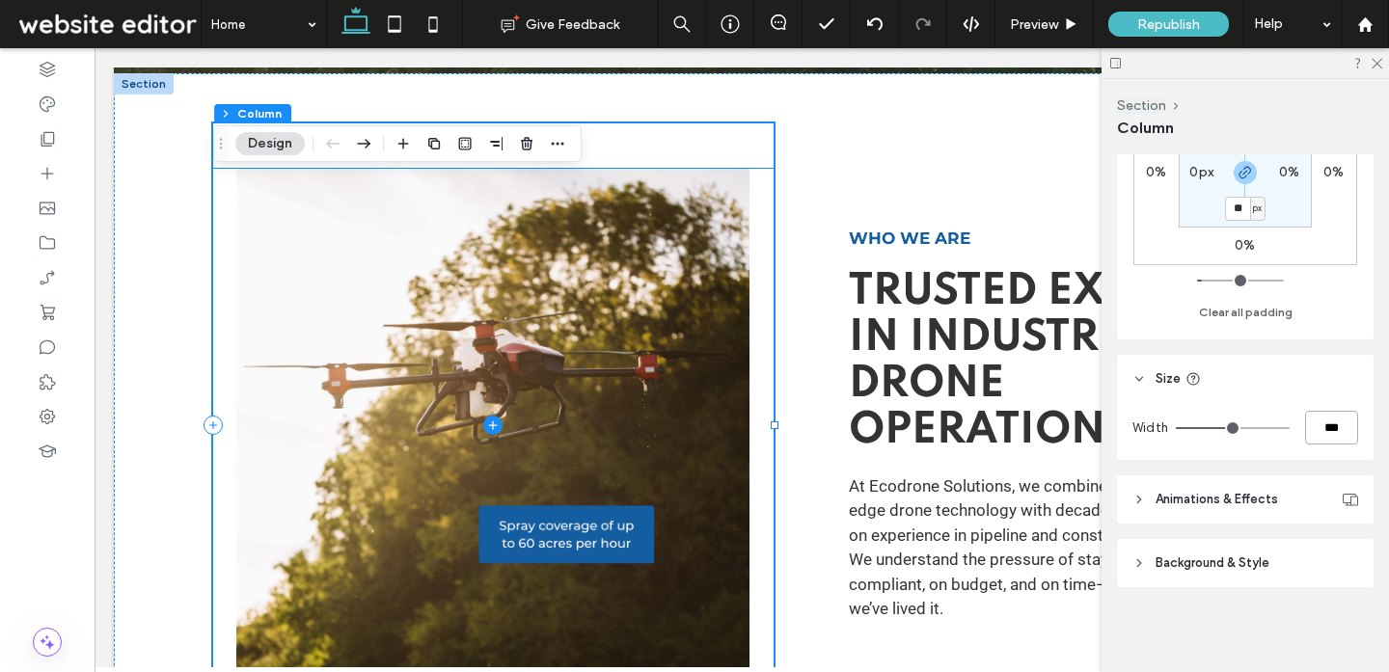
click at [729, 345] on span at bounding box center [493, 425] width 560 height 513
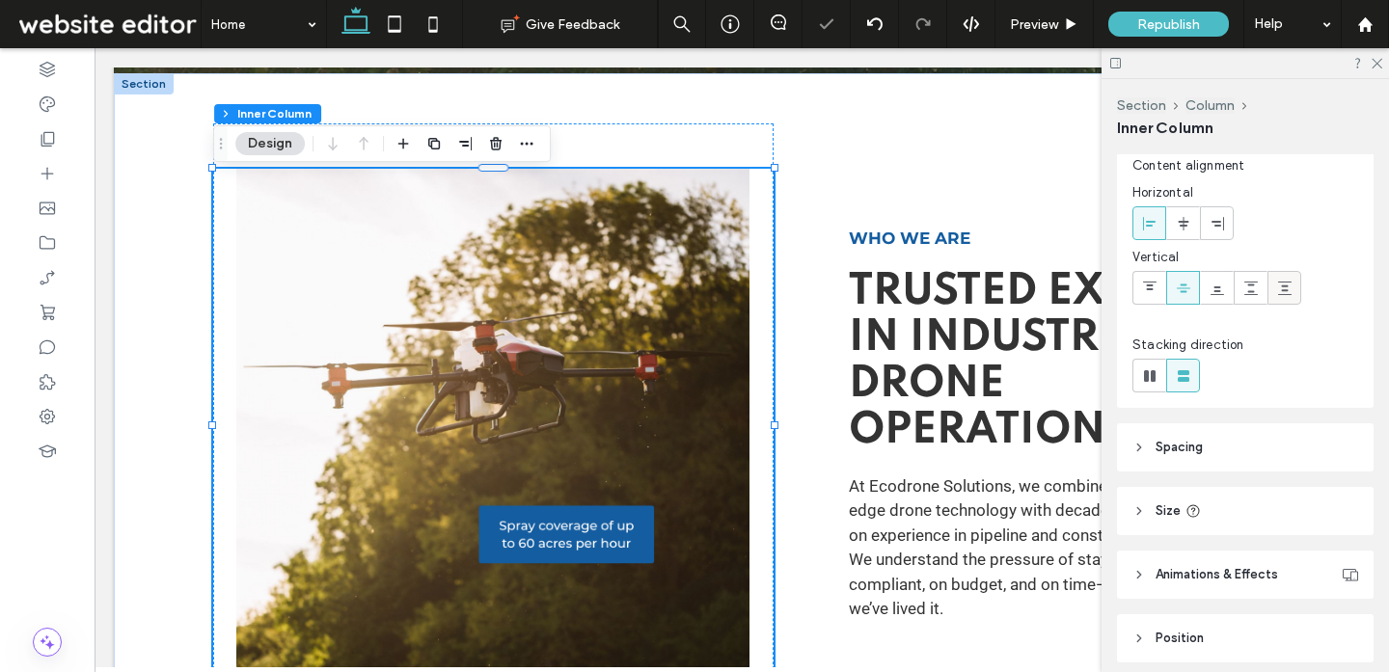
scroll to position [257, 0]
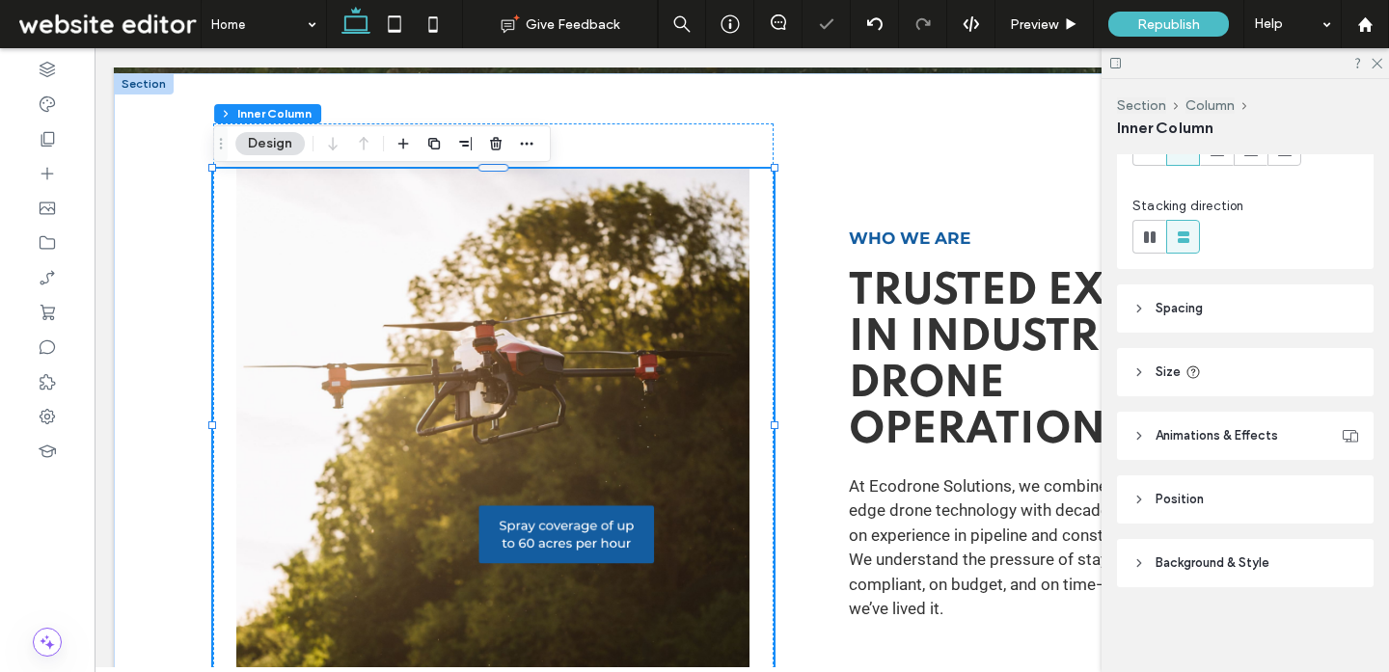
click at [1214, 561] on span "Background & Style" at bounding box center [1212, 563] width 114 height 19
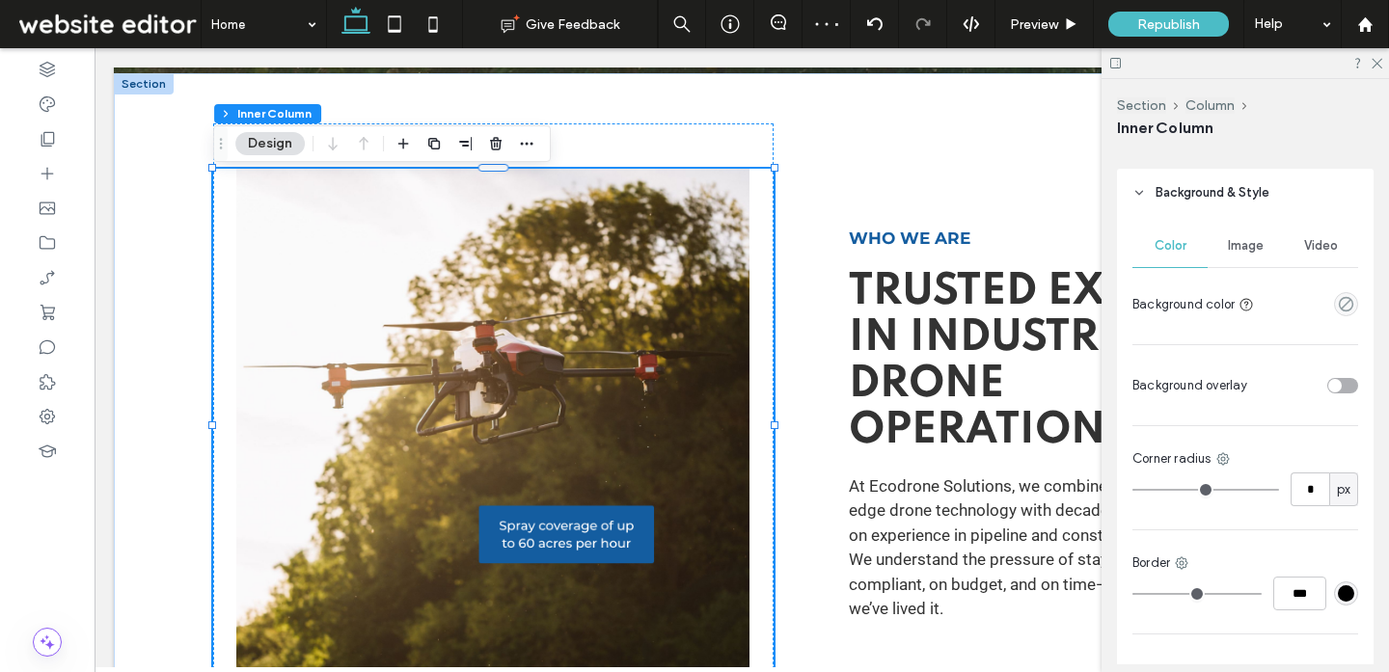
scroll to position [609, 0]
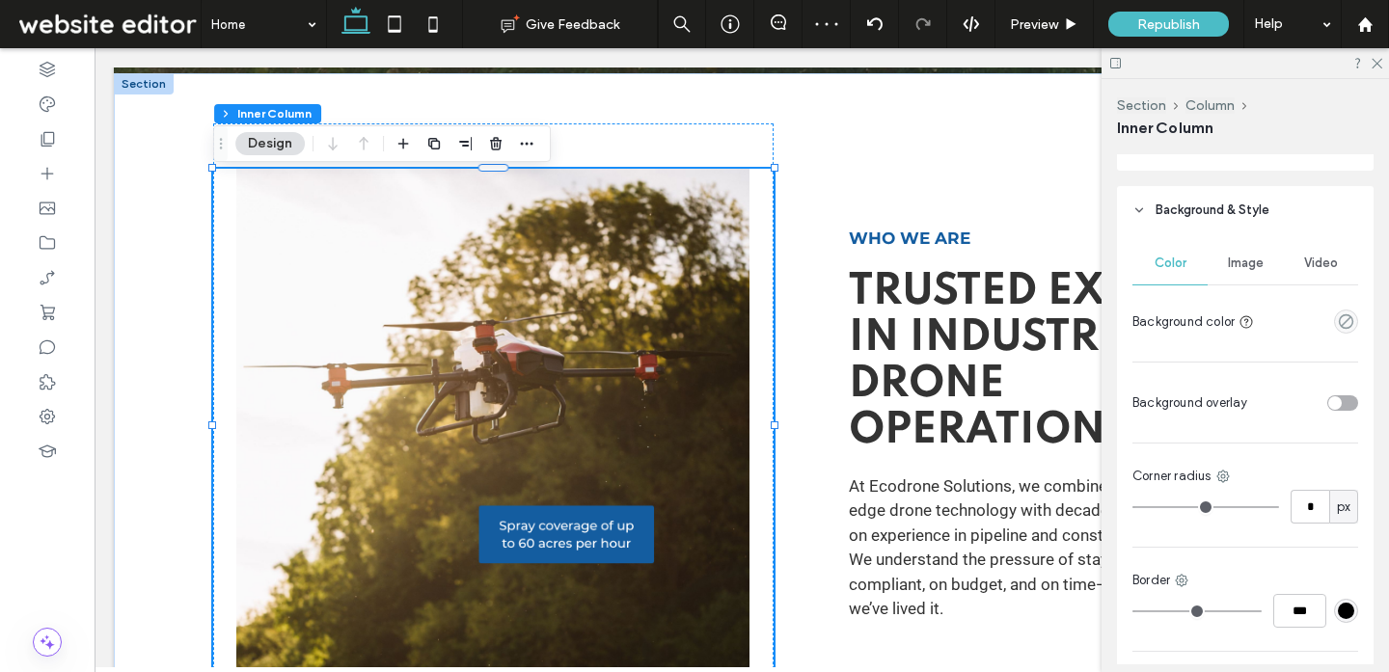
click at [1256, 268] on span "Image" at bounding box center [1246, 263] width 36 height 15
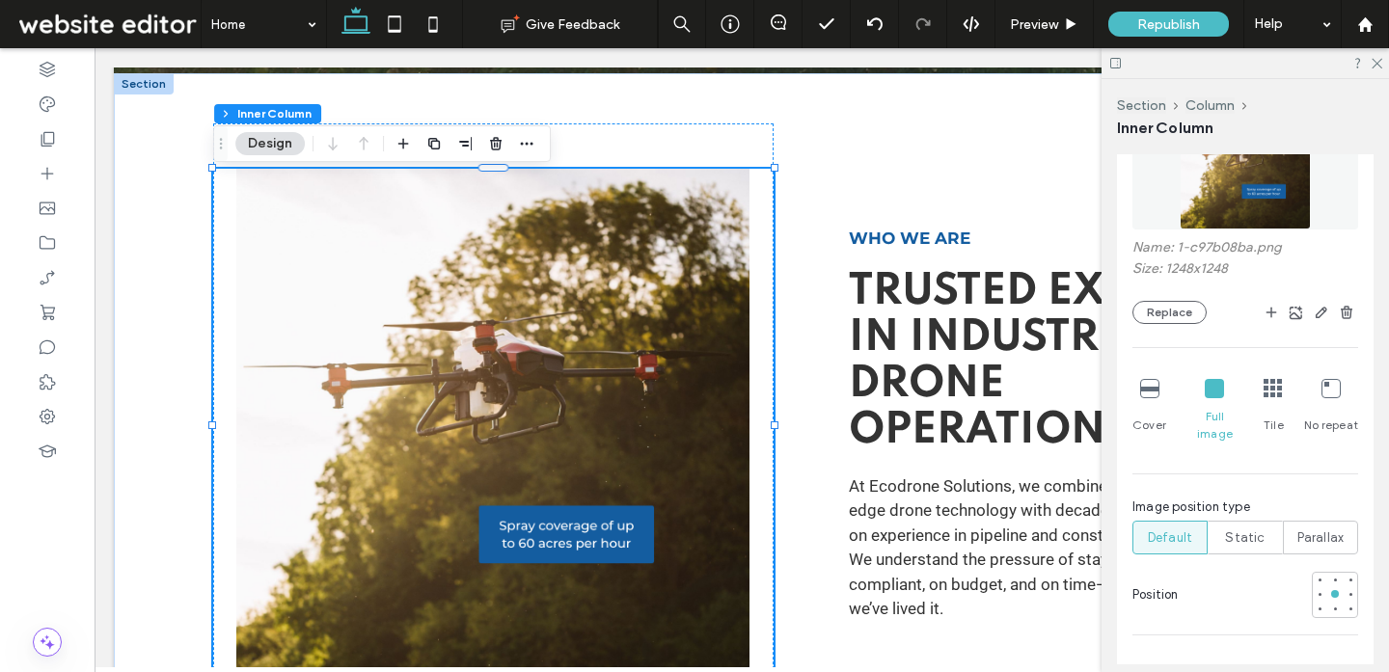
scroll to position [1012, 0]
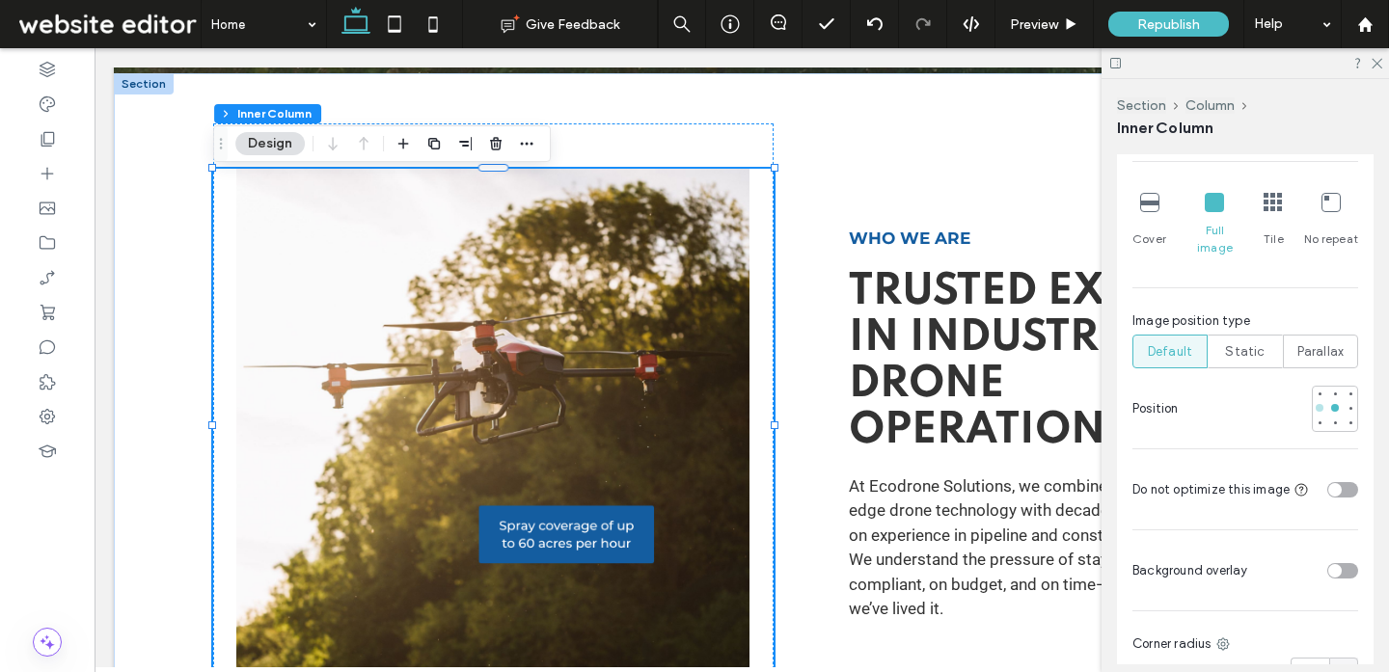
click at [1323, 401] on div at bounding box center [1319, 408] width 14 height 14
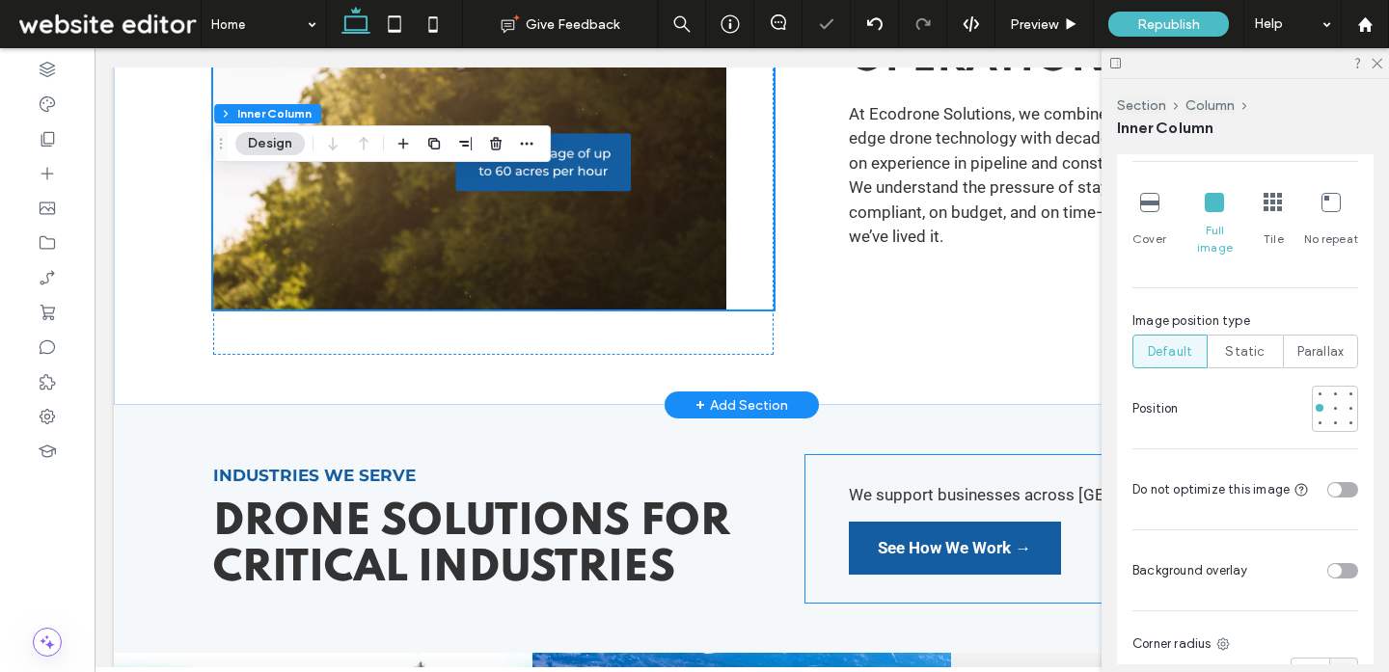
scroll to position [1236, 0]
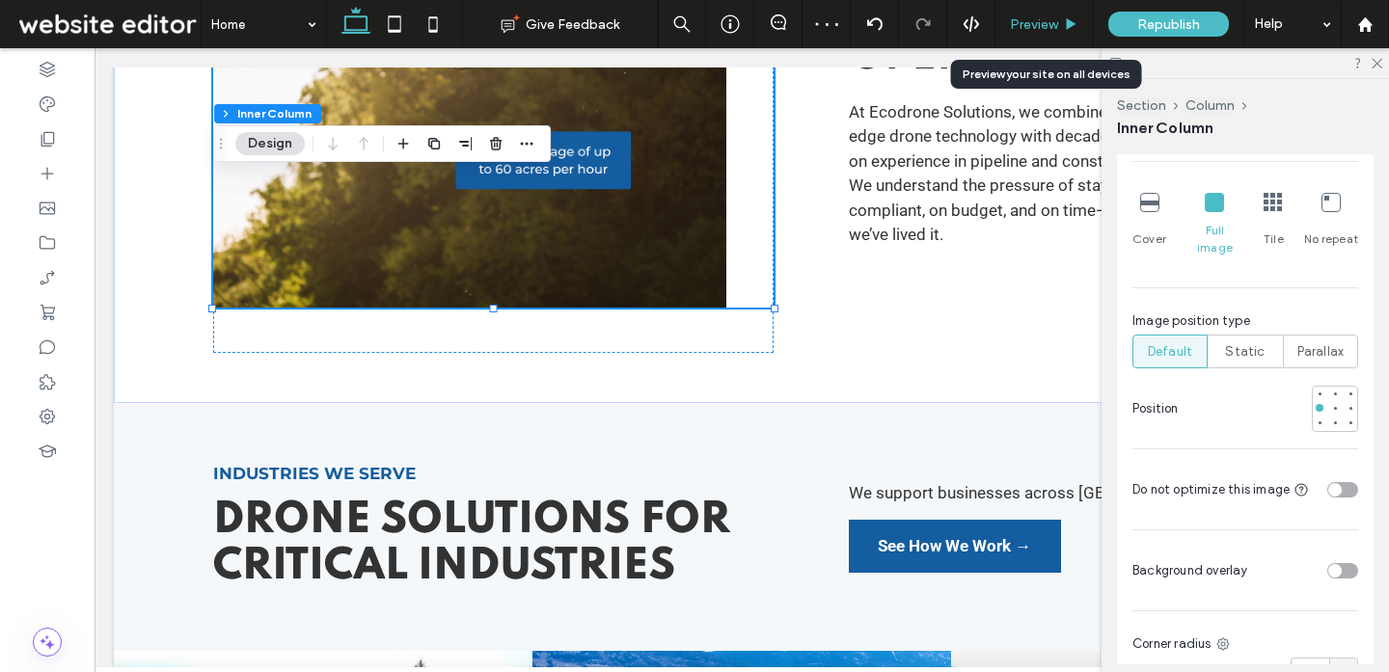
click at [1023, 17] on span "Preview" at bounding box center [1034, 24] width 48 height 16
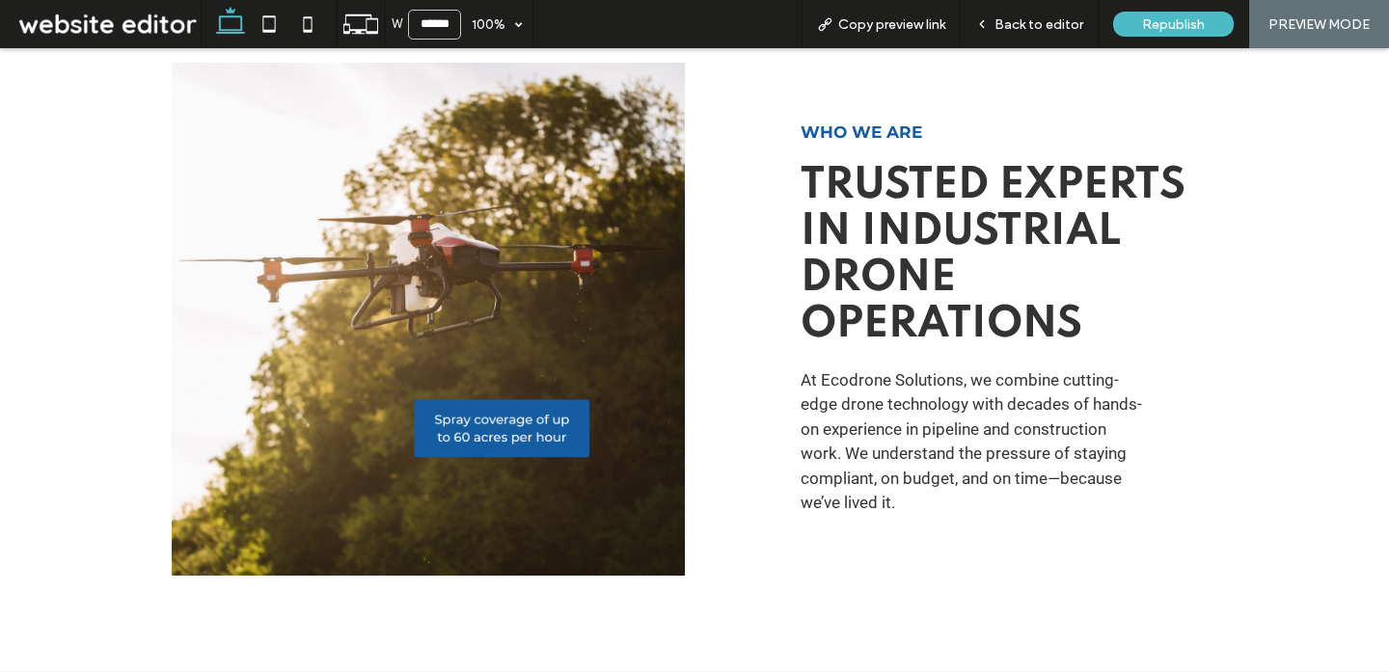
scroll to position [948, 0]
click at [1028, 16] on span "Back to editor" at bounding box center [1038, 24] width 89 height 16
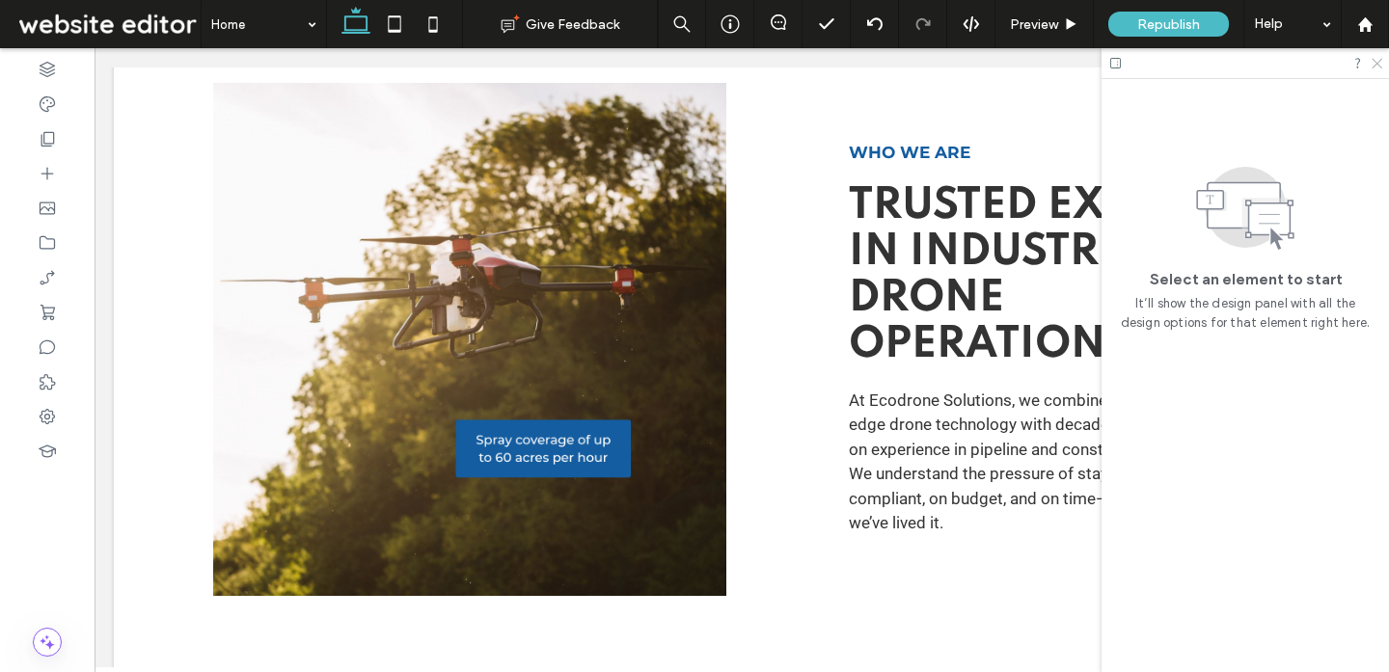
click at [1374, 65] on use at bounding box center [1376, 64] width 11 height 11
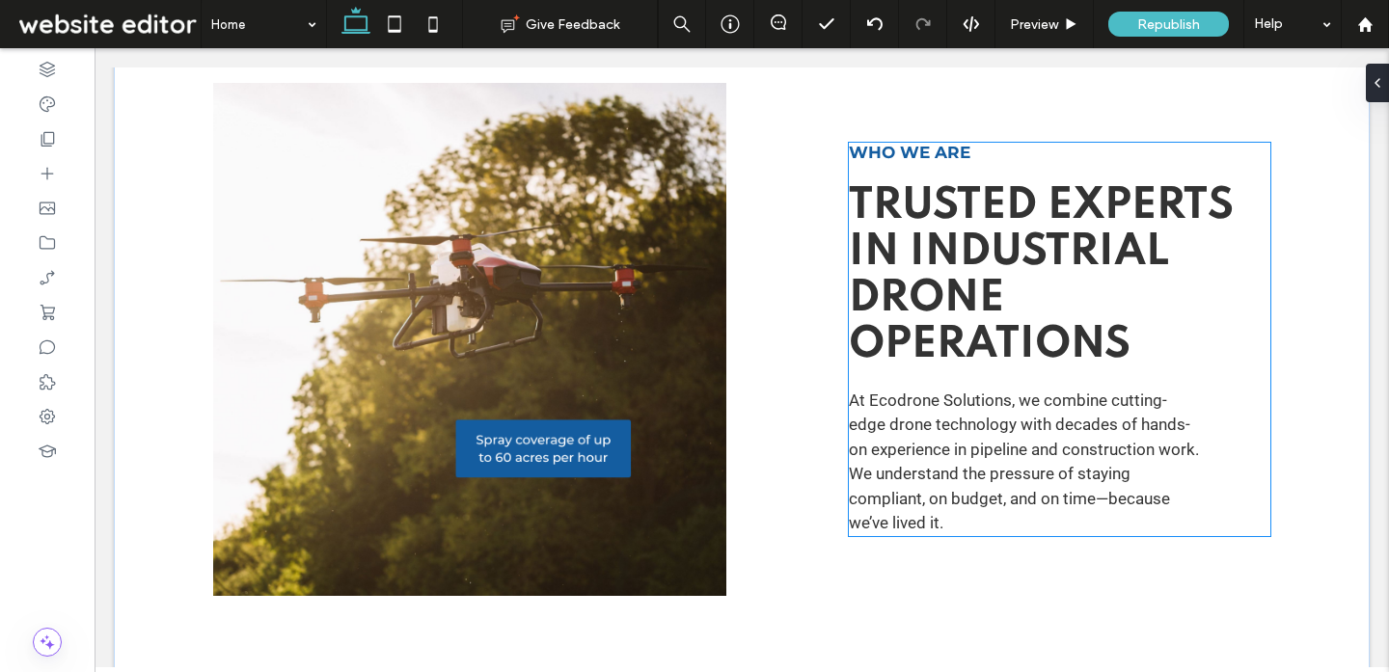
click at [1101, 345] on span "Trusted Experts in Industrial Drone Operations" at bounding box center [1041, 275] width 385 height 181
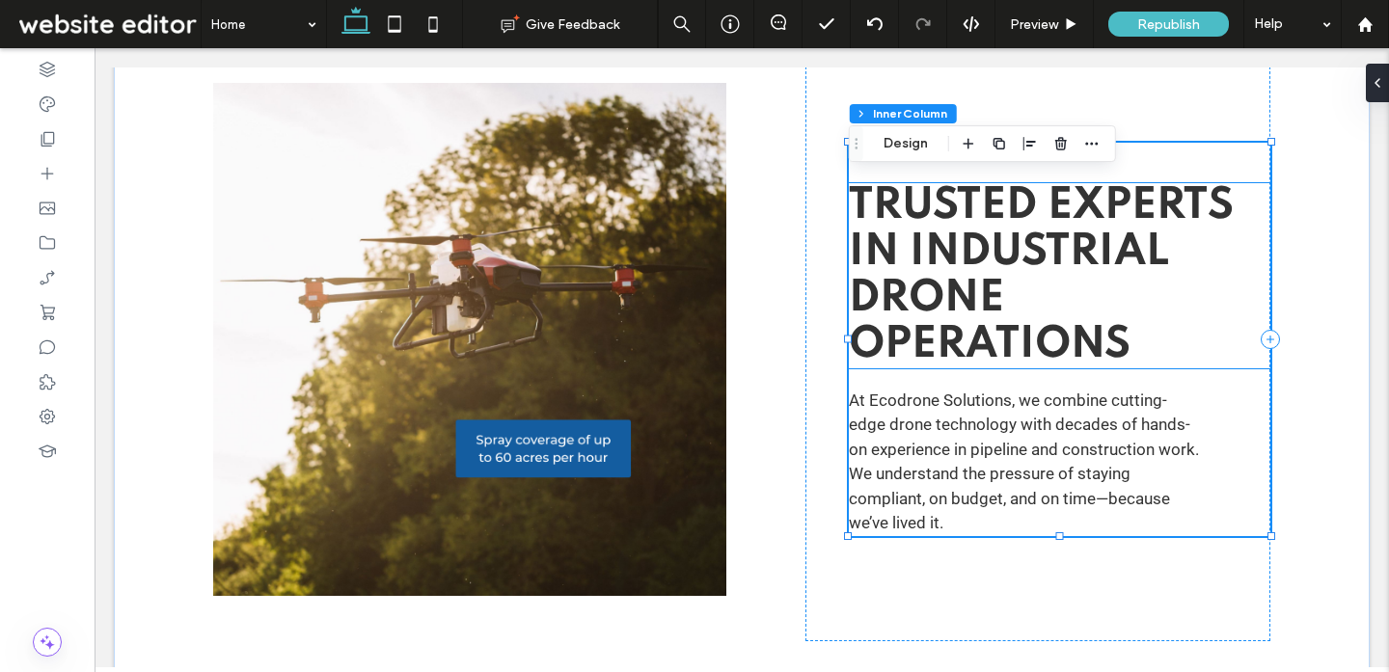
click at [1129, 298] on h2 "Trusted Experts in Industrial Drone Operations" at bounding box center [1059, 275] width 421 height 185
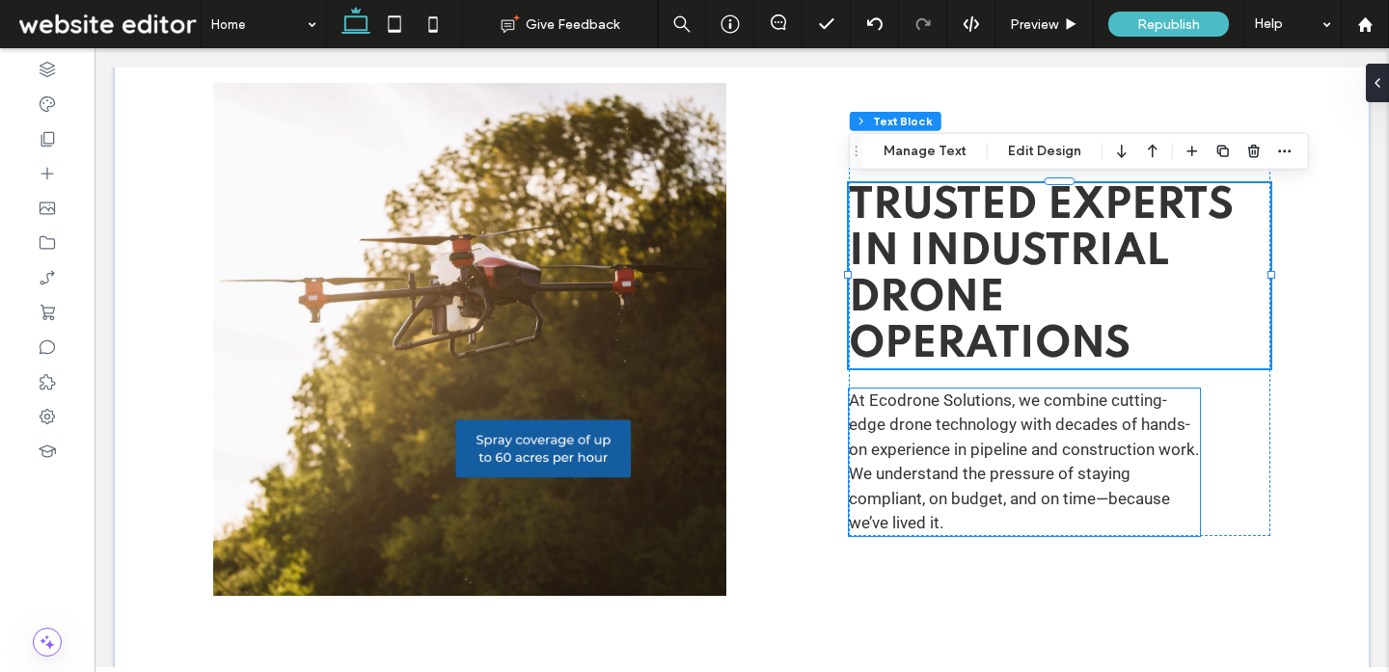
click at [1196, 495] on p "At Ecodrone Solutions, we combine cutting-edge drone technology with decades of…" at bounding box center [1024, 463] width 351 height 148
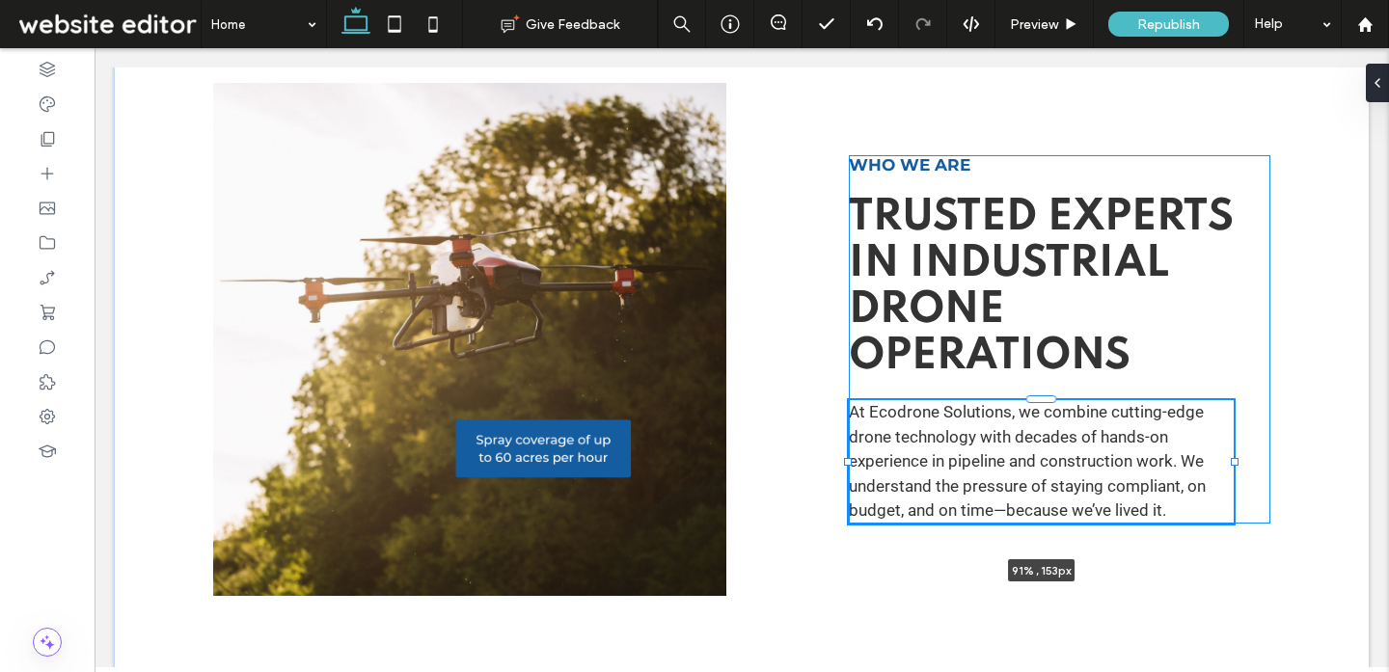
drag, startPoint x: 1201, startPoint y: 463, endPoint x: 1234, endPoint y: 463, distance: 33.8
click at [1234, 463] on div at bounding box center [1234, 462] width 8 height 8
type input "**"
type input "****"
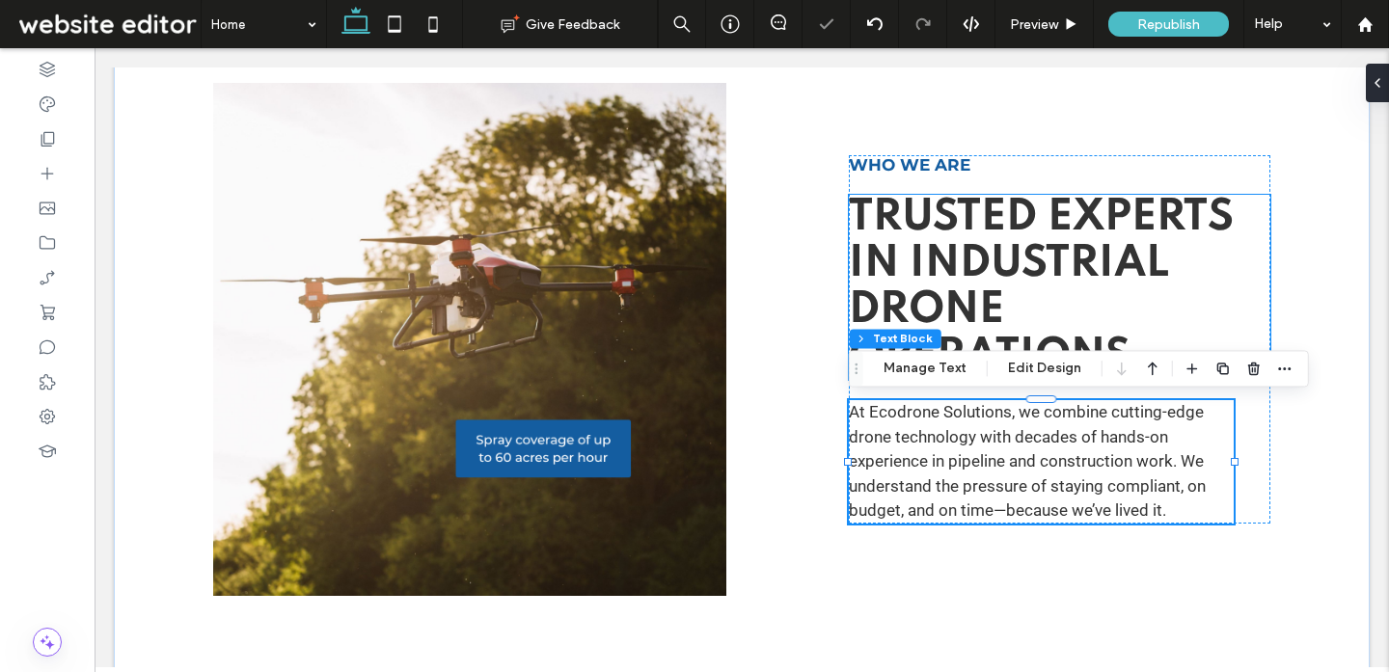
click at [1054, 259] on span "Trusted Experts in Industrial Drone Operations" at bounding box center [1041, 287] width 385 height 181
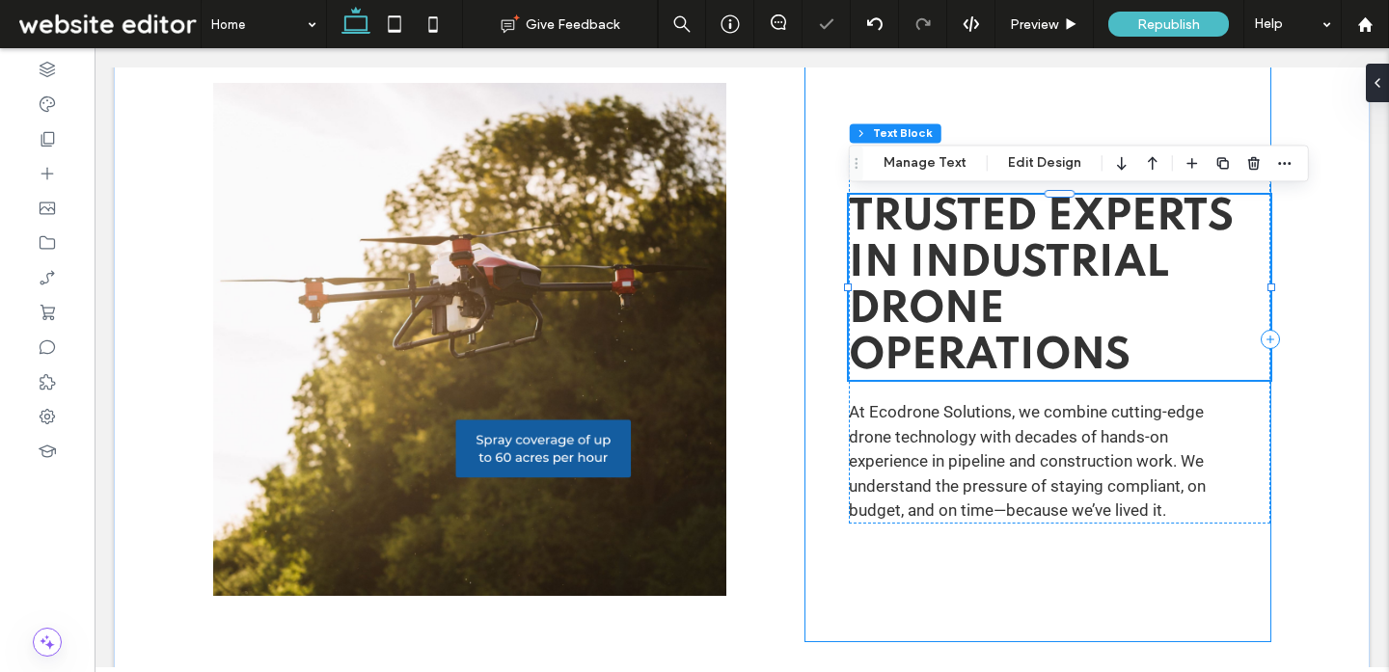
click at [814, 274] on div "Who We Are Trusted Experts in Industrial Drone Operations At Ecodrone Solutions…" at bounding box center [1037, 340] width 465 height 604
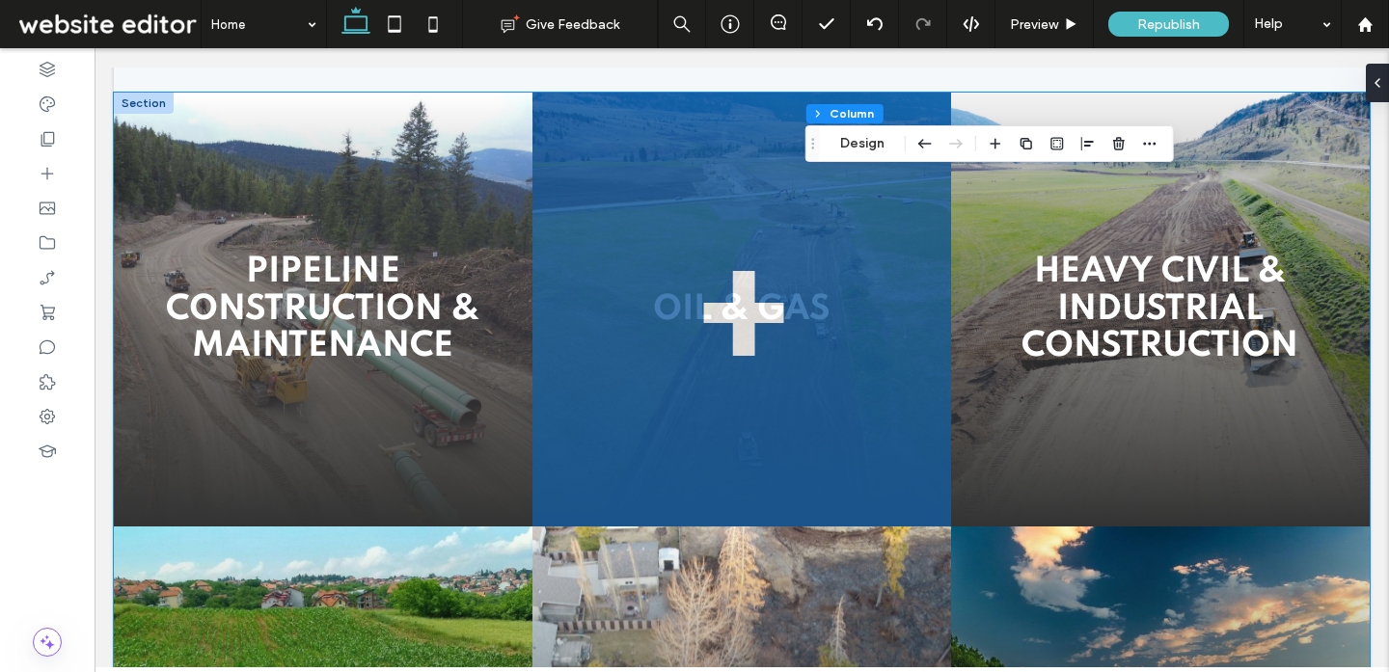
scroll to position [1827, 0]
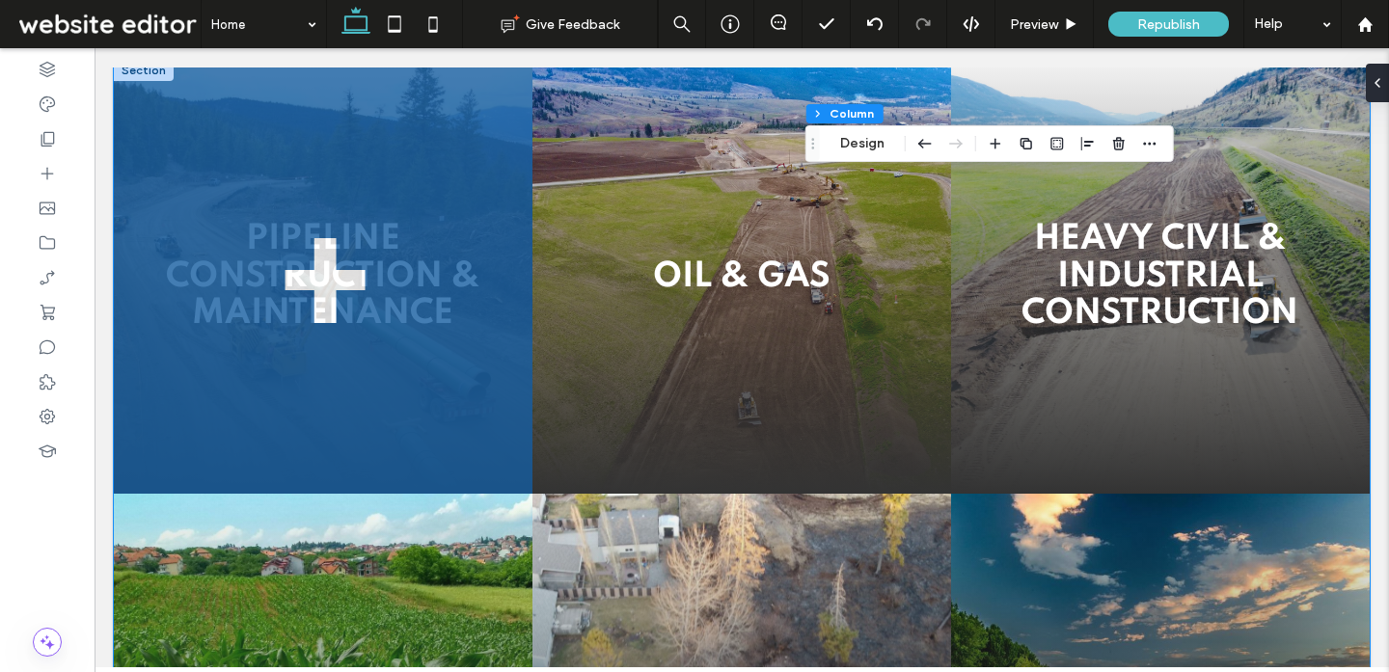
click at [462, 337] on span "+" at bounding box center [324, 277] width 473 height 386
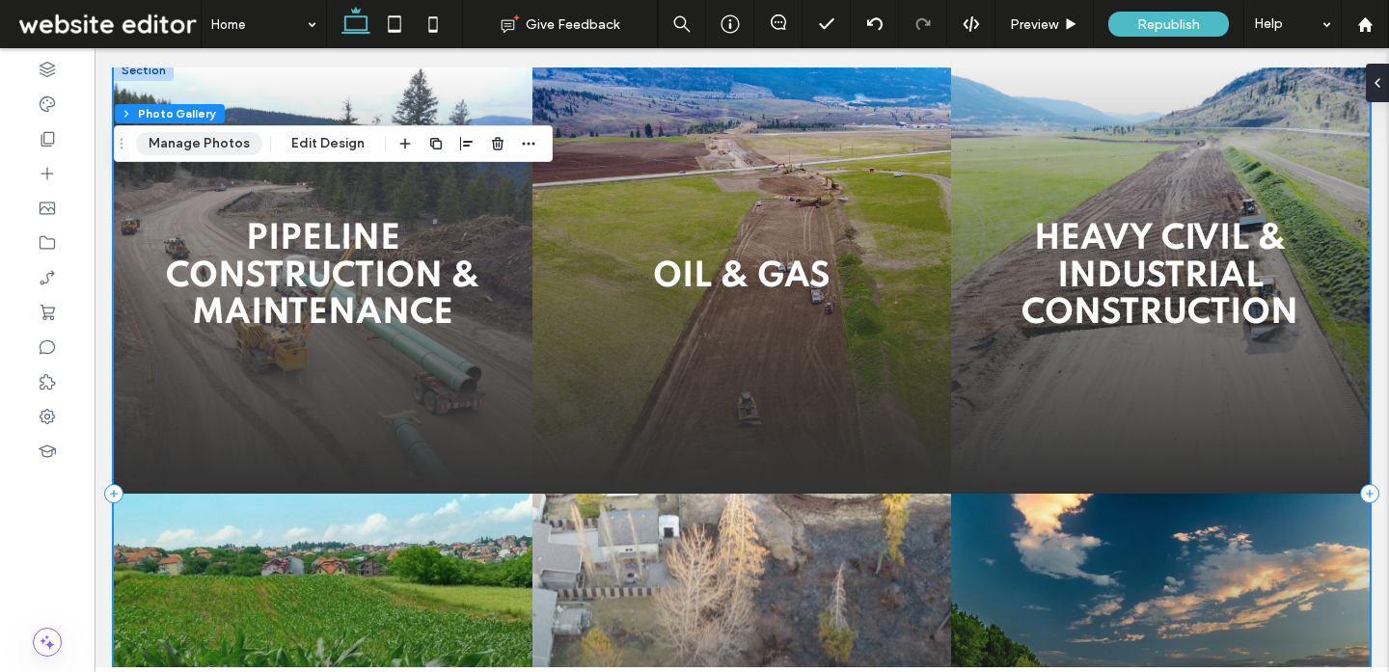
click at [224, 149] on button "Manage Photos" at bounding box center [199, 143] width 126 height 23
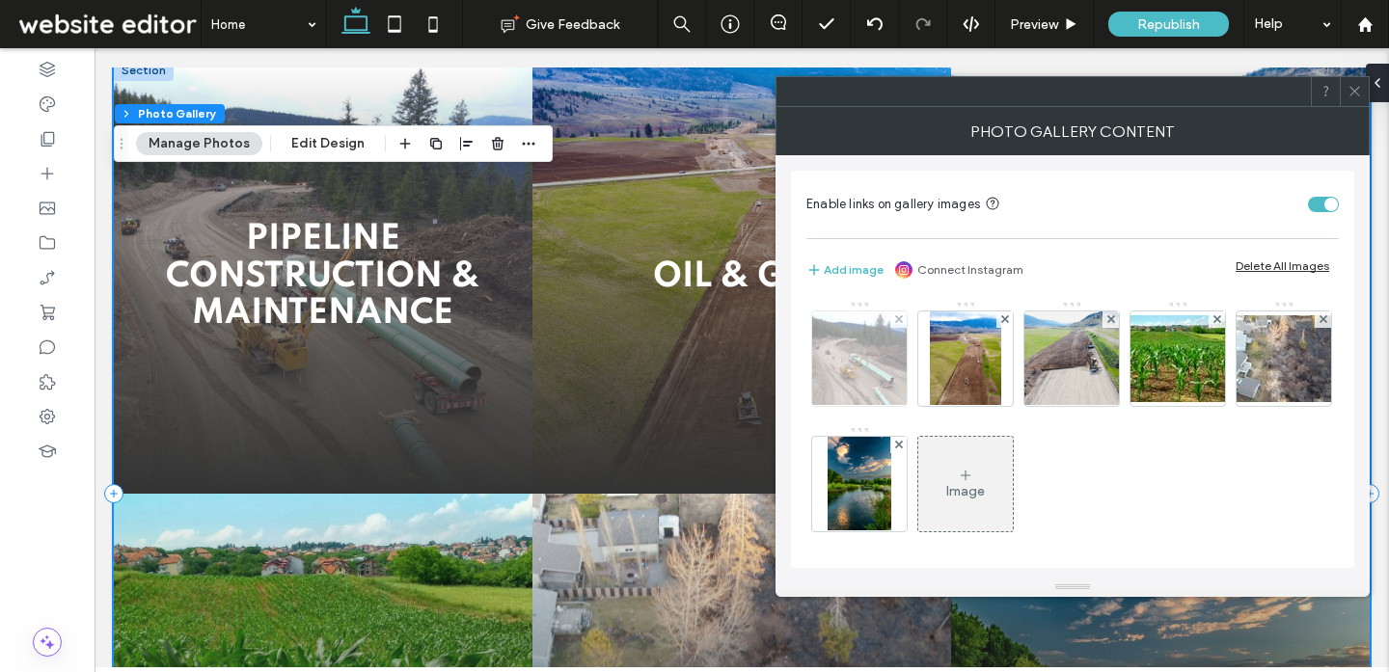
click at [869, 377] on div at bounding box center [859, 358] width 95 height 95
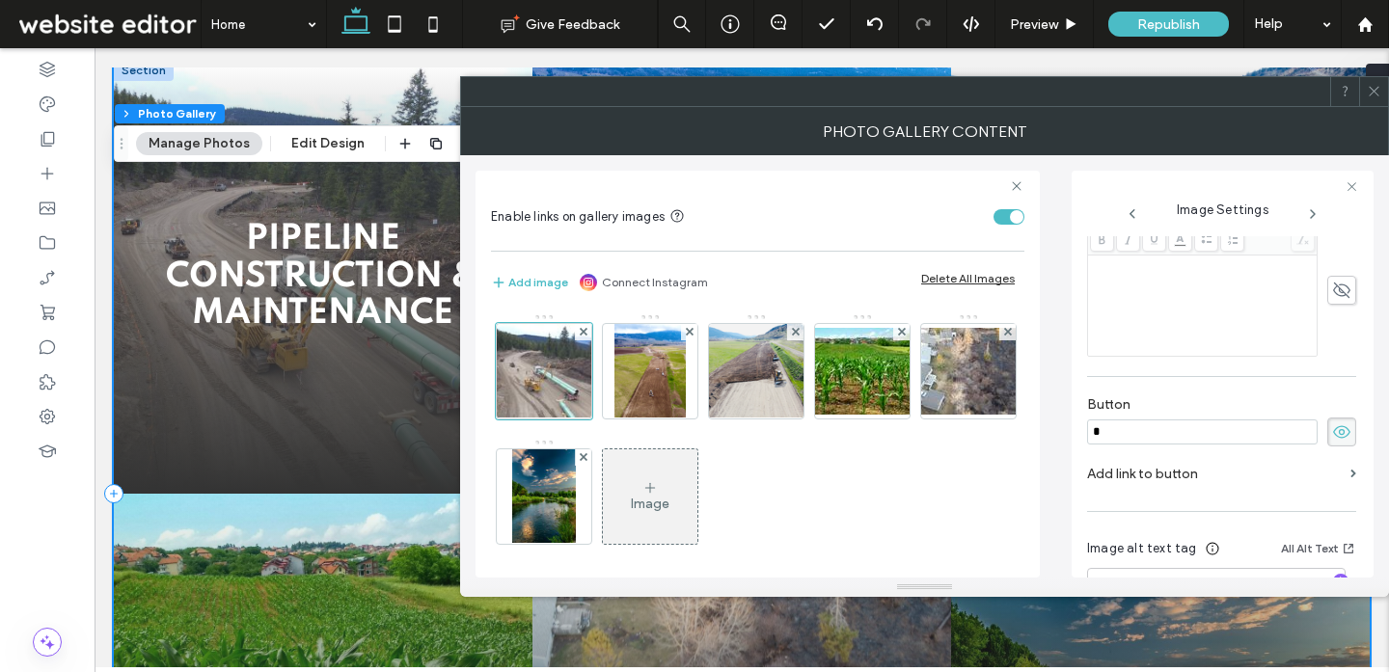
scroll to position [549, 0]
click at [1375, 97] on icon at bounding box center [1373, 91] width 14 height 14
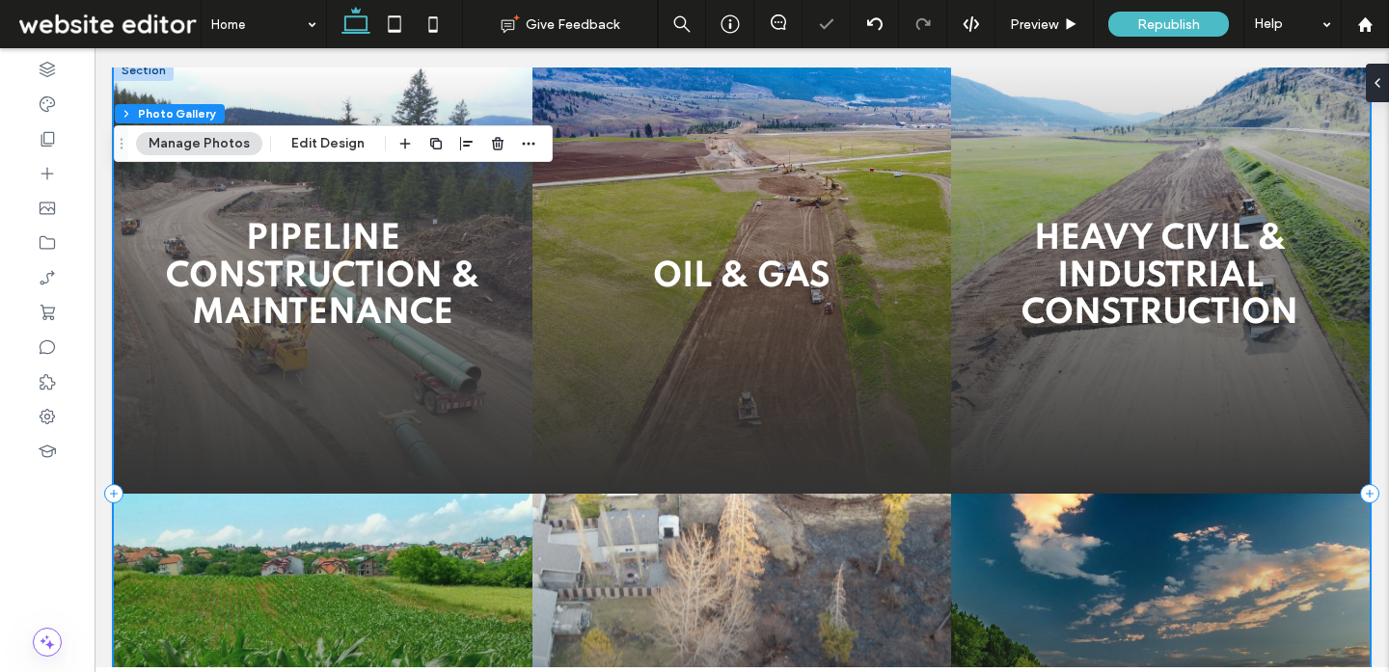
scroll to position [0, 0]
click at [226, 138] on button "Manage Photos" at bounding box center [199, 143] width 126 height 23
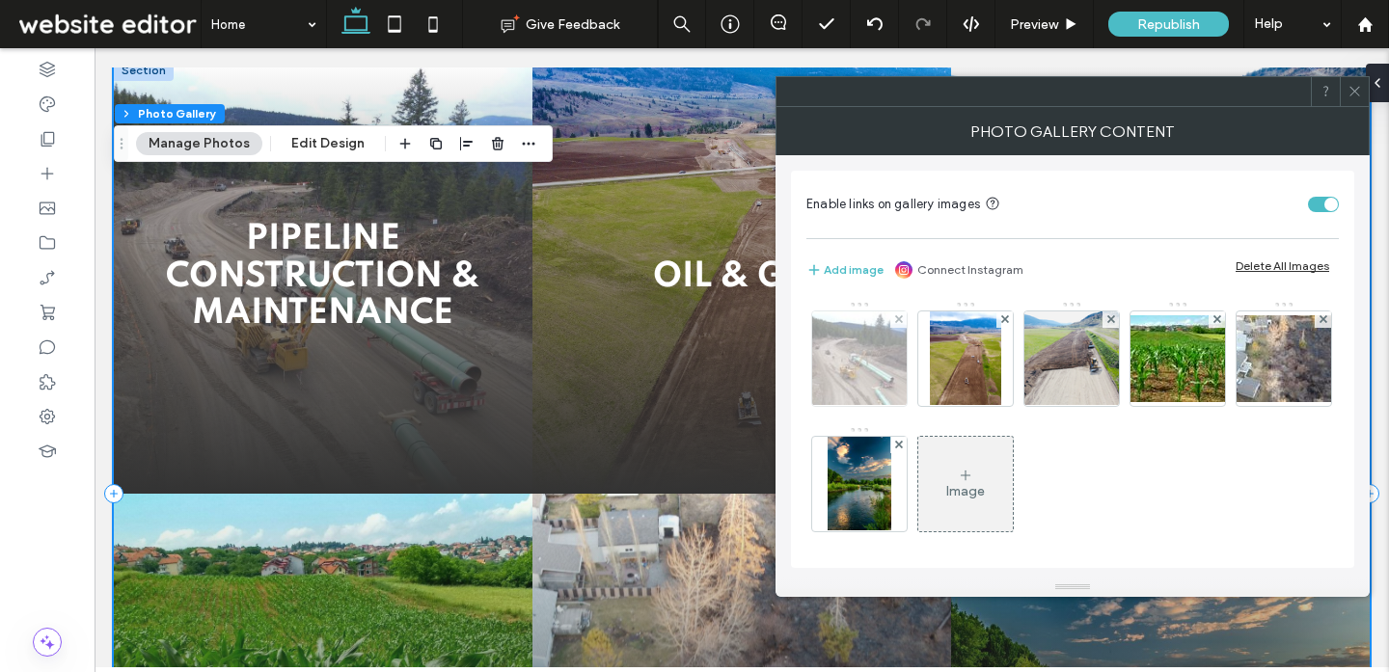
click at [891, 392] on img at bounding box center [859, 358] width 133 height 95
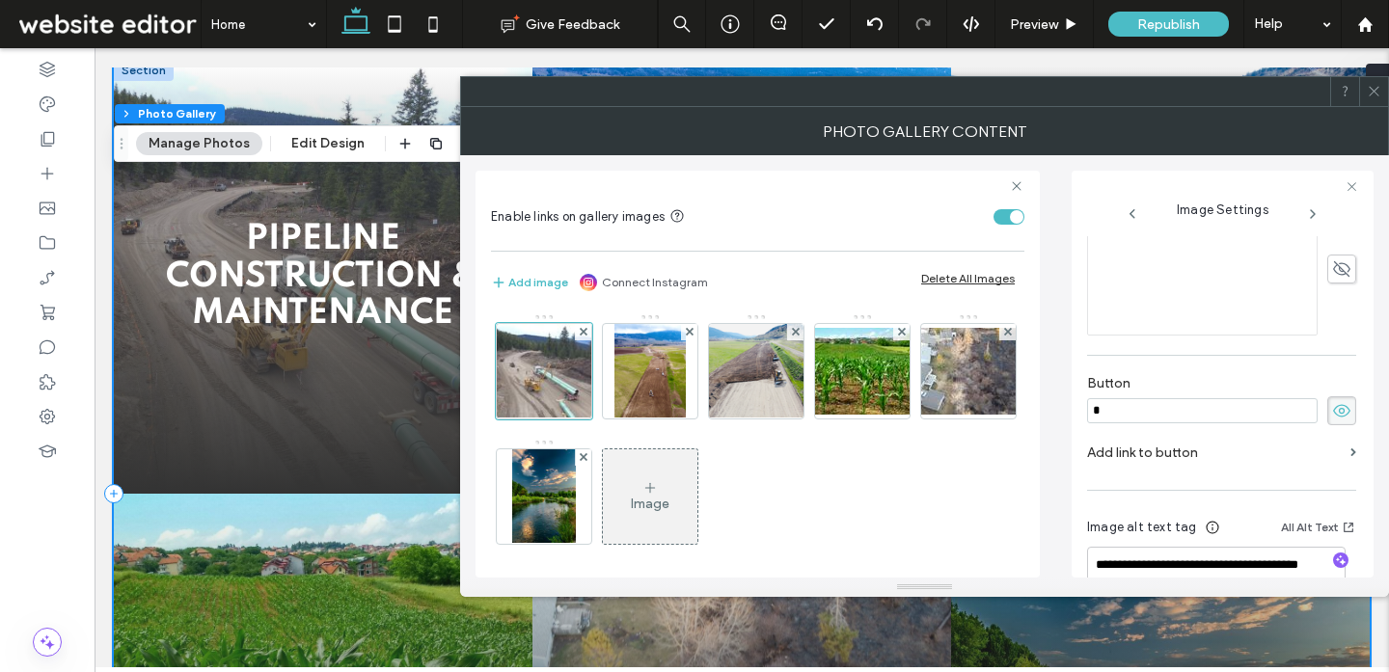
scroll to position [613, 0]
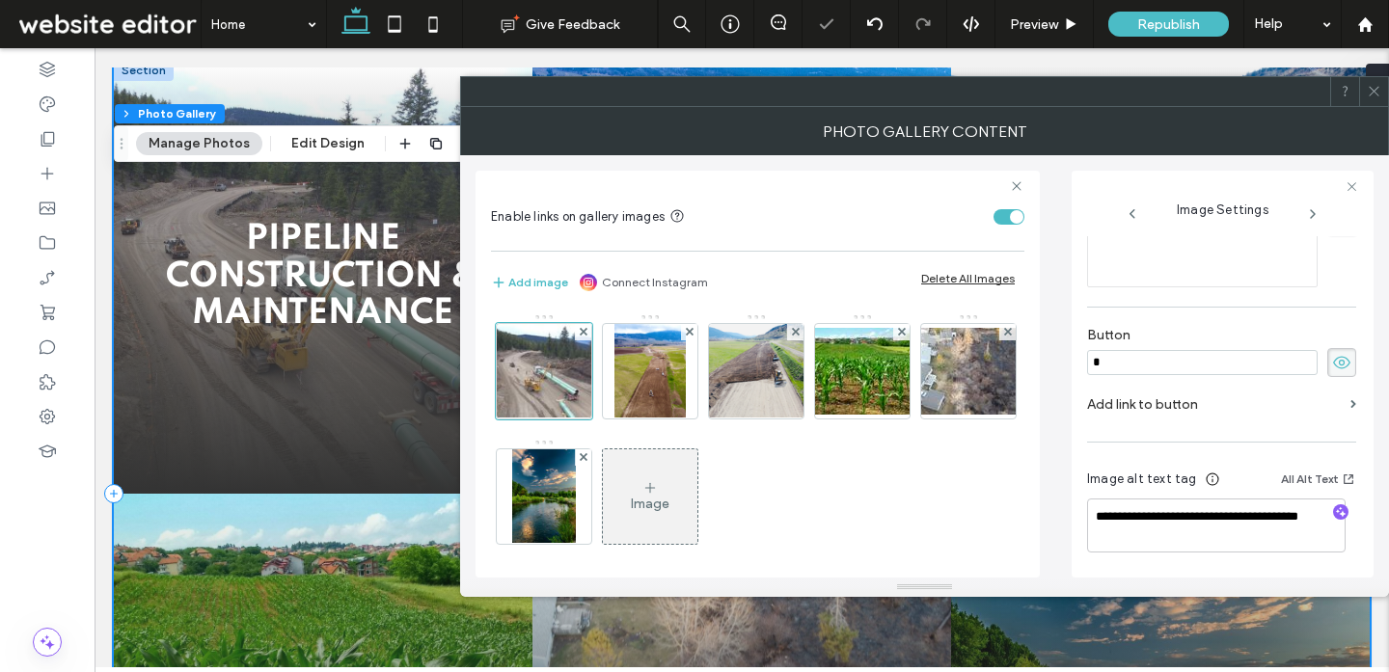
click at [1130, 399] on label "Add link to button" at bounding box center [1215, 405] width 256 height 36
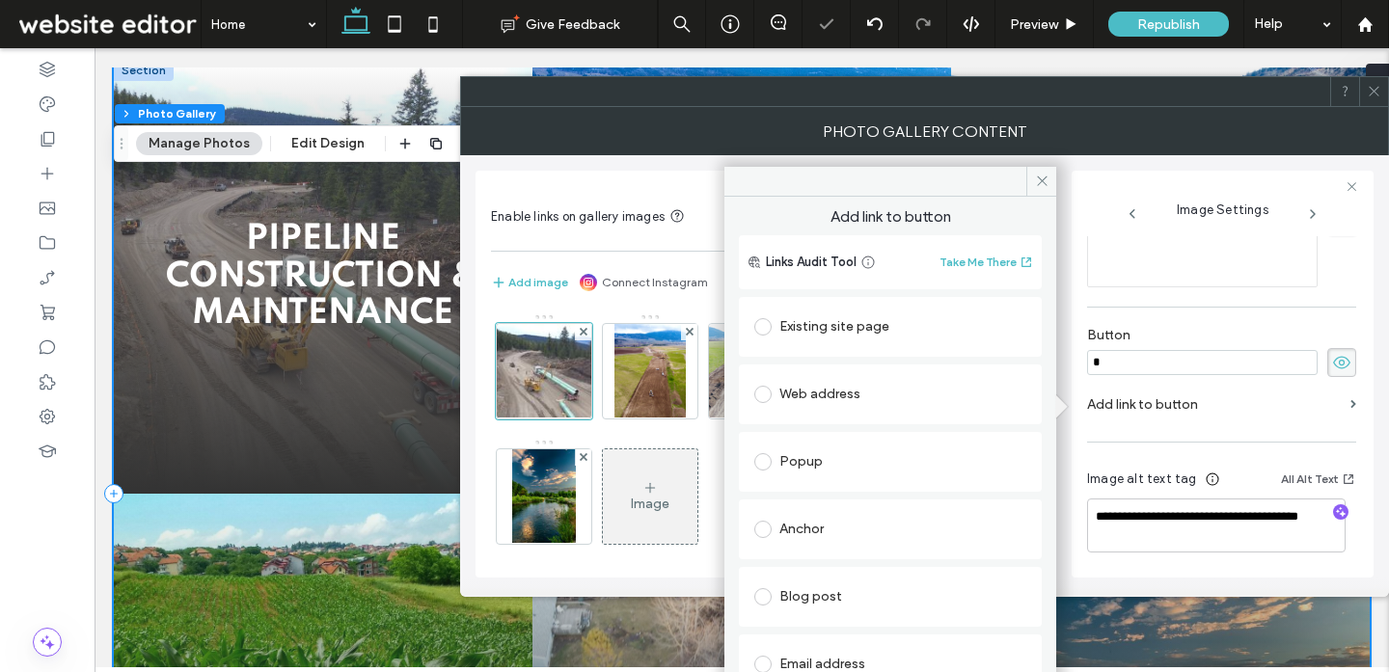
click at [824, 337] on div "Existing site page" at bounding box center [890, 326] width 272 height 31
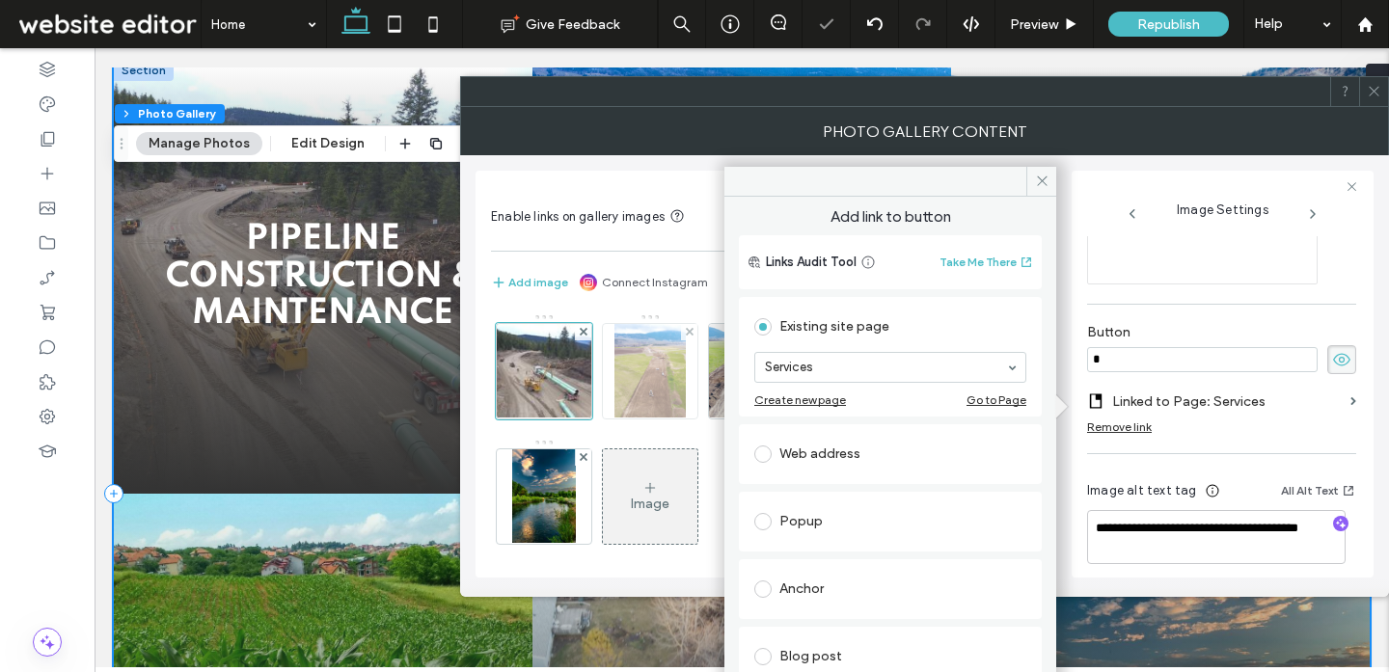
click at [633, 375] on img at bounding box center [650, 371] width 72 height 95
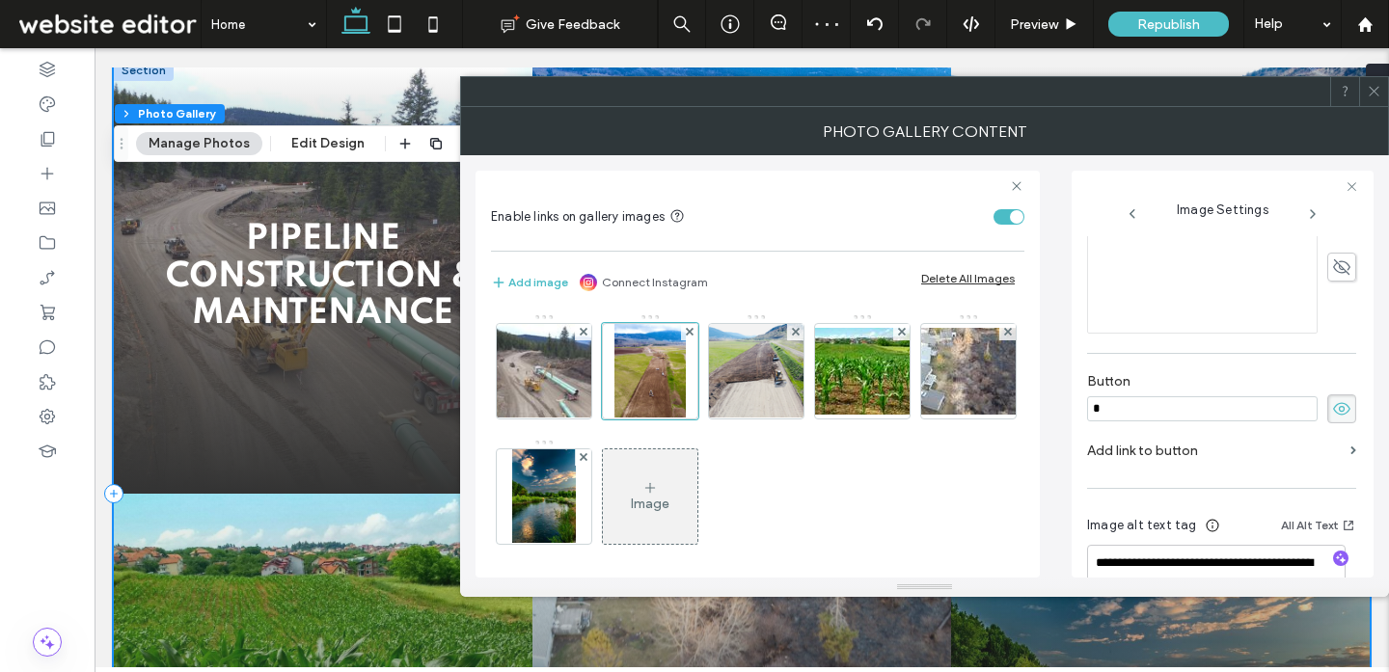
scroll to position [598, 0]
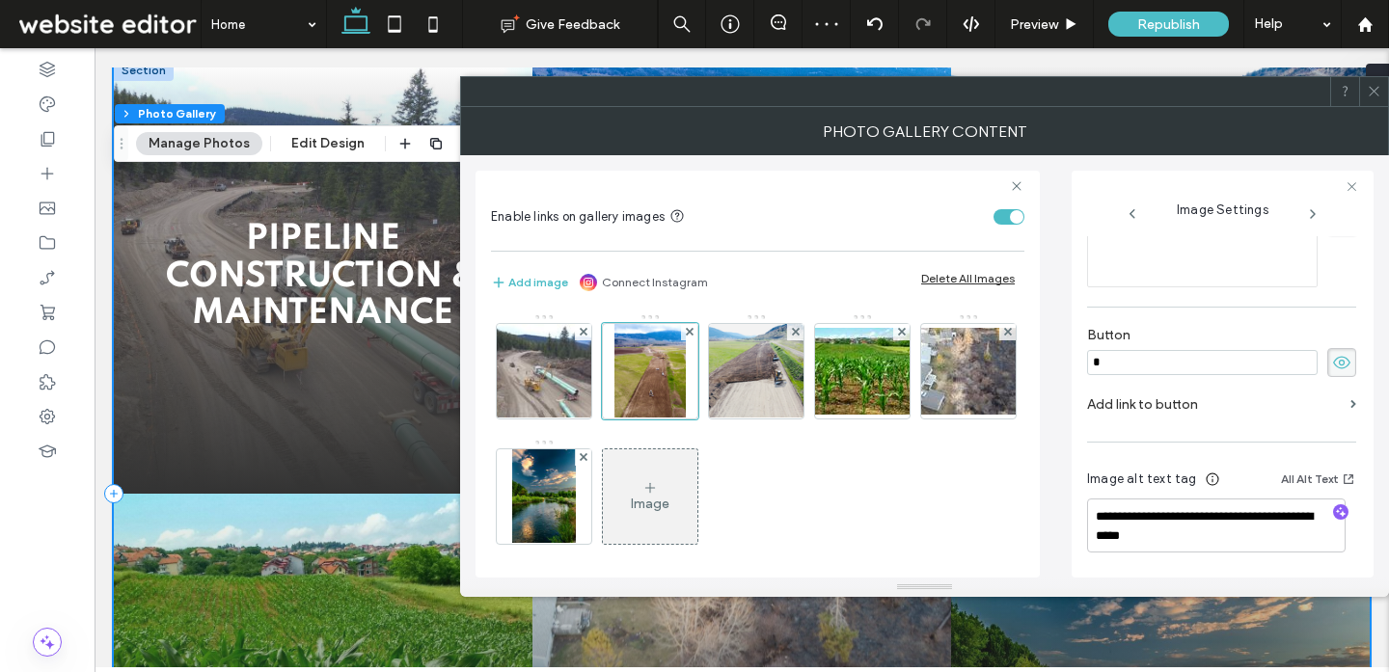
click at [1184, 407] on label "Add link to button" at bounding box center [1215, 405] width 256 height 36
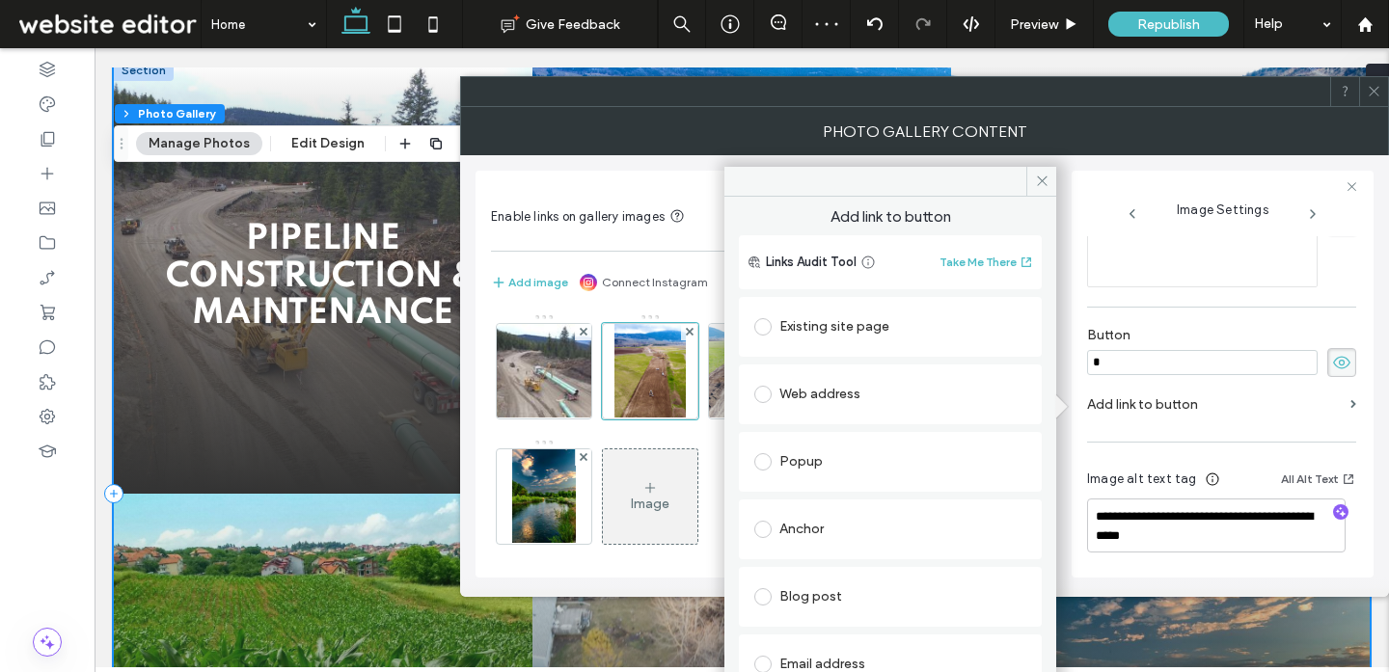
click at [808, 327] on div "Existing site page" at bounding box center [890, 326] width 272 height 31
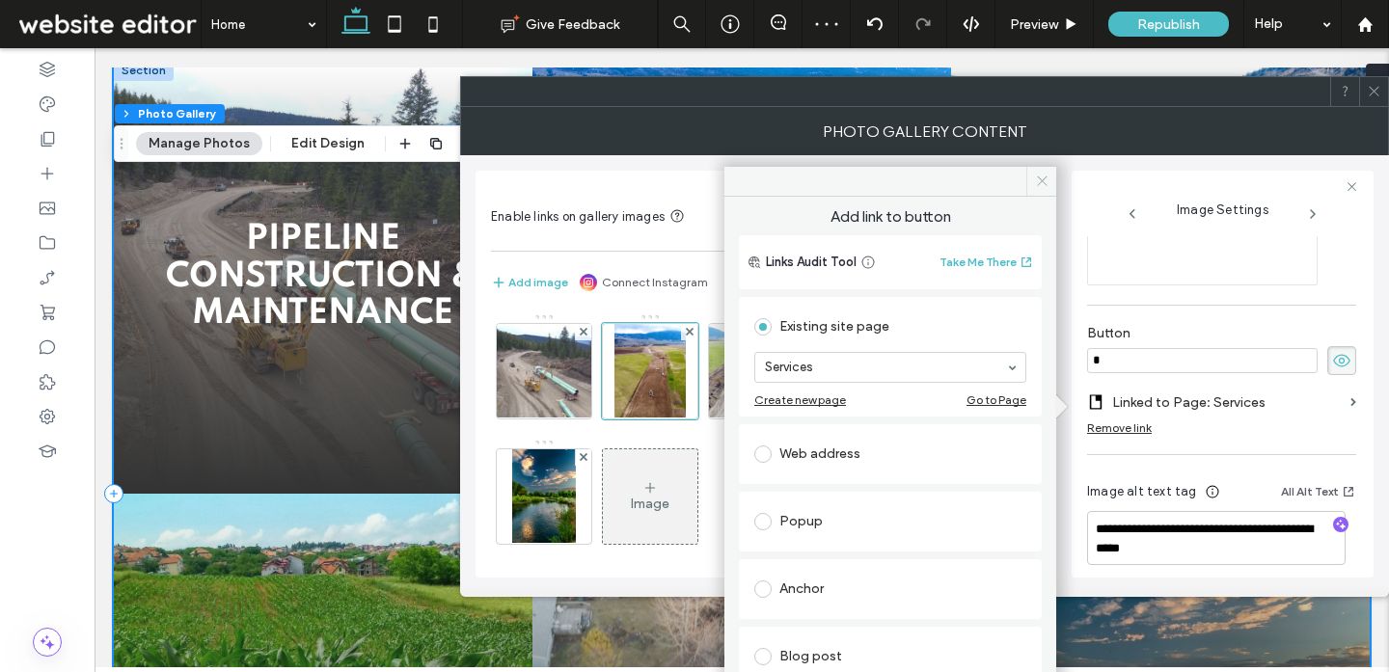
click at [1036, 184] on icon at bounding box center [1042, 181] width 14 height 14
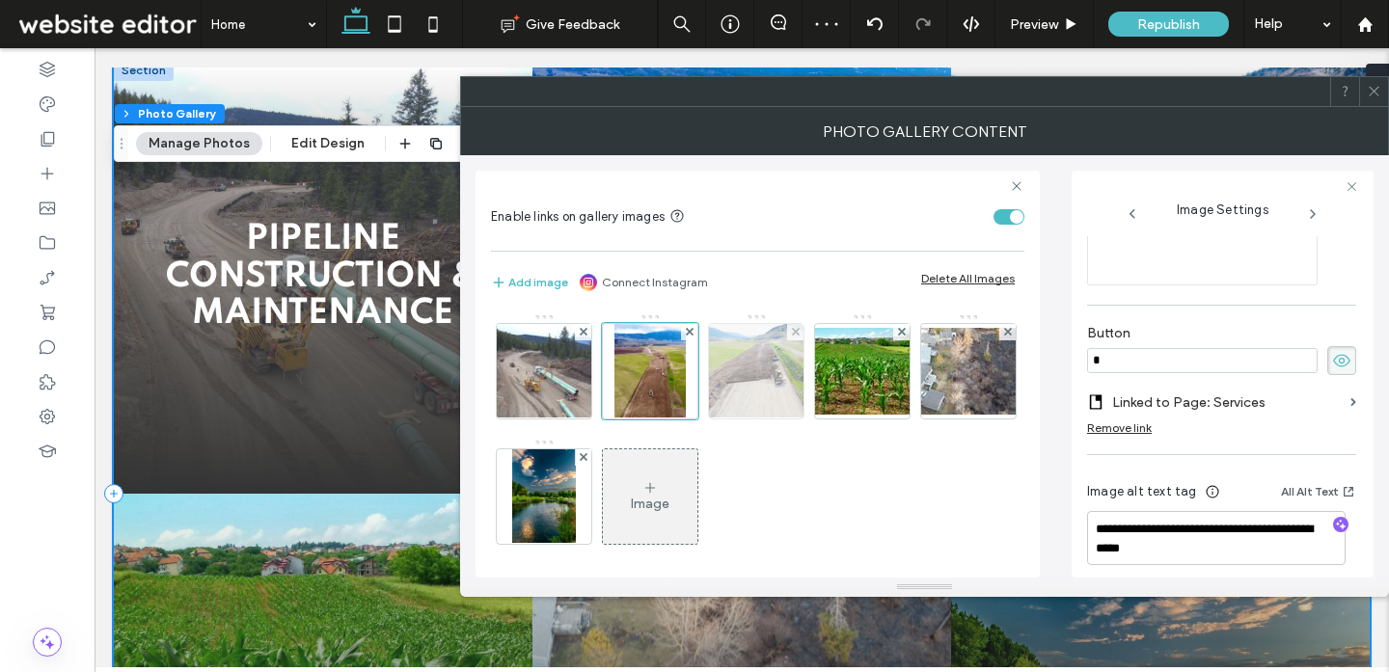
click at [757, 385] on img at bounding box center [756, 371] width 126 height 95
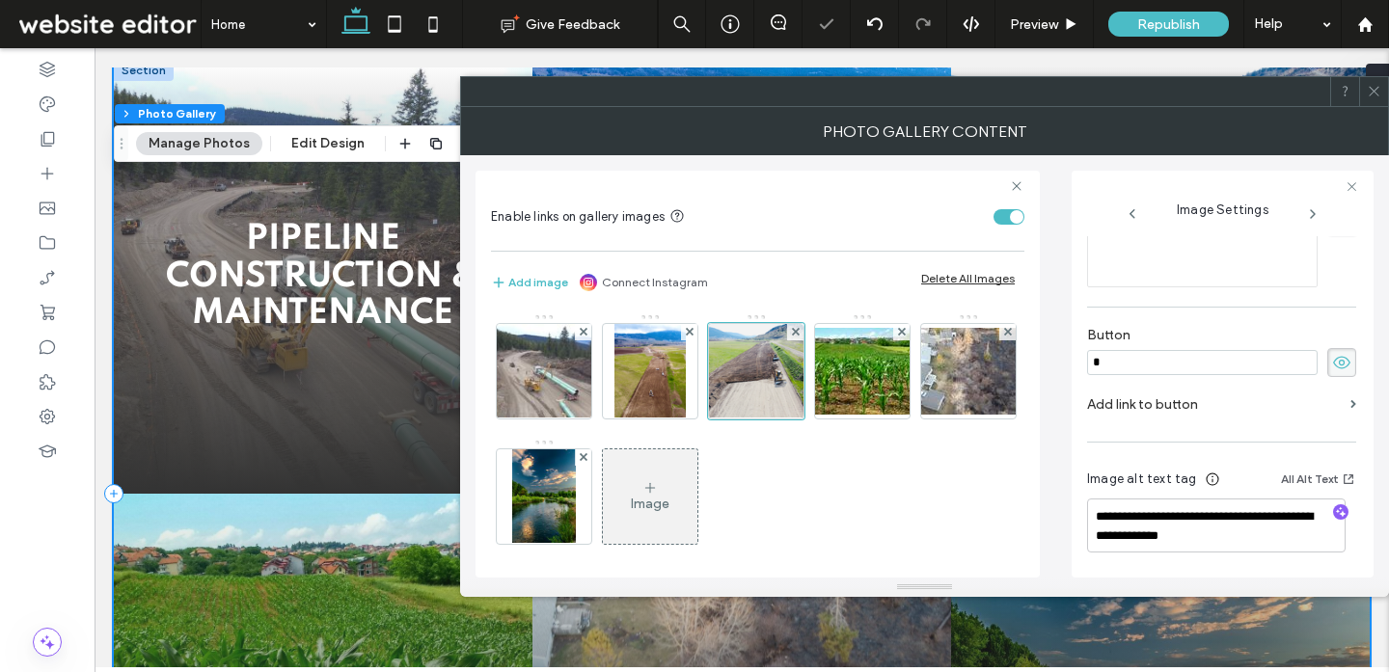
click at [1235, 404] on label "Add link to button" at bounding box center [1215, 405] width 256 height 36
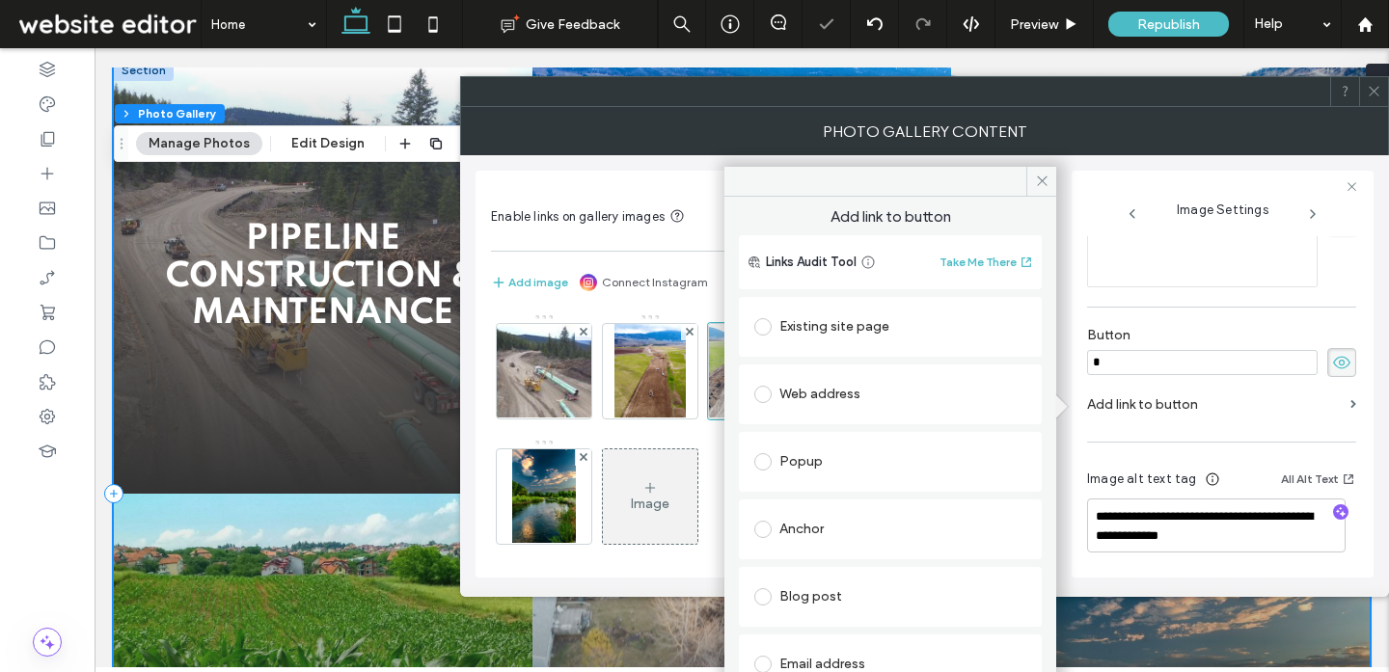
click at [834, 340] on div "Existing site page" at bounding box center [890, 326] width 272 height 31
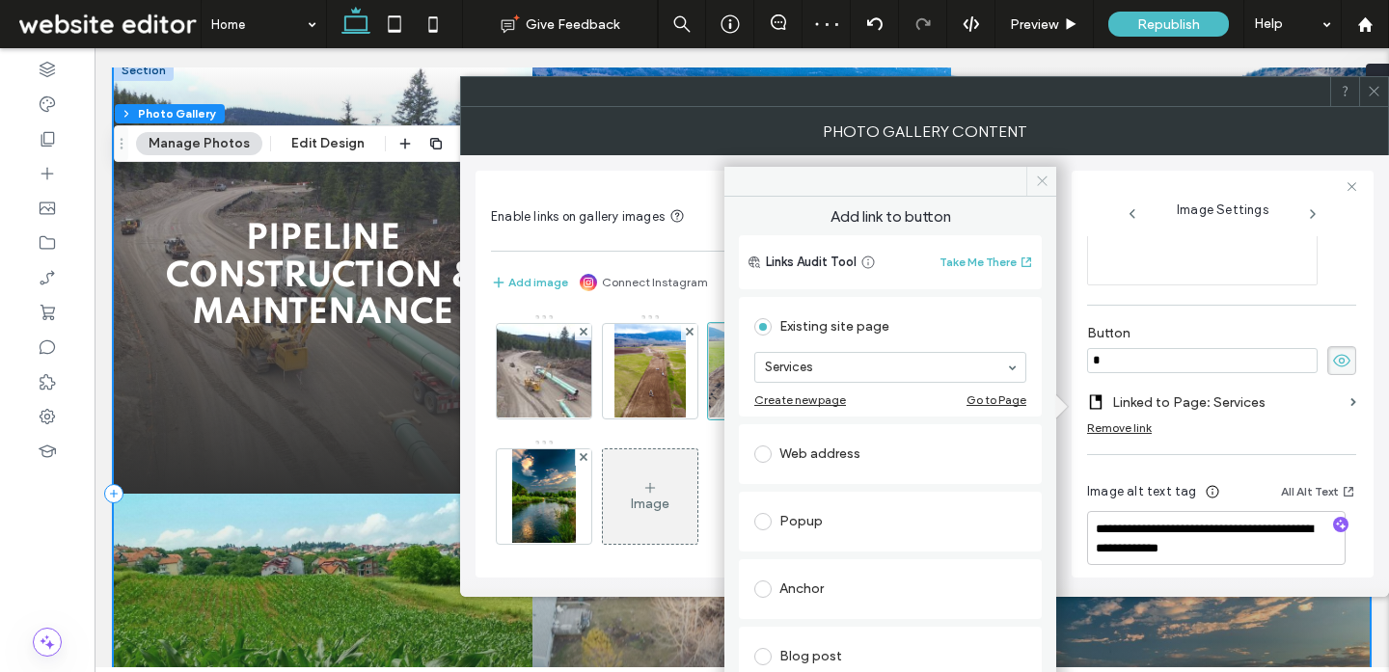
click at [1033, 184] on span at bounding box center [1041, 181] width 30 height 29
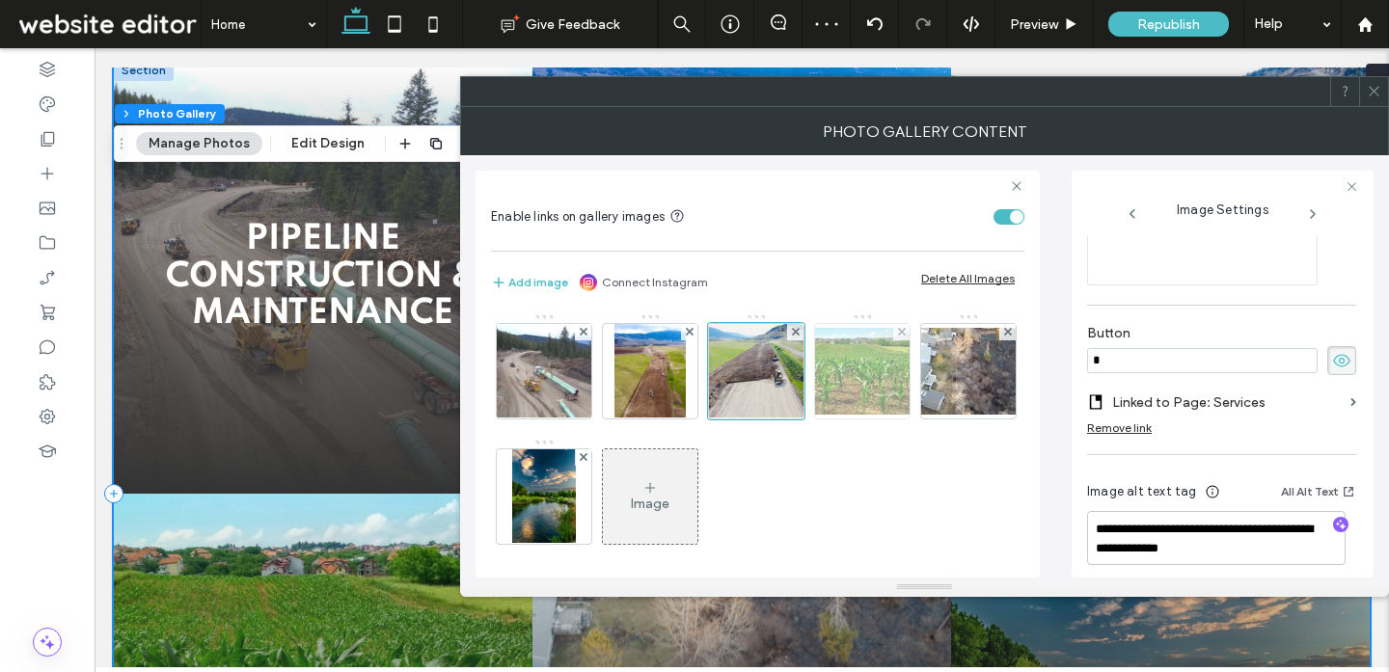
click at [885, 382] on img at bounding box center [862, 371] width 154 height 87
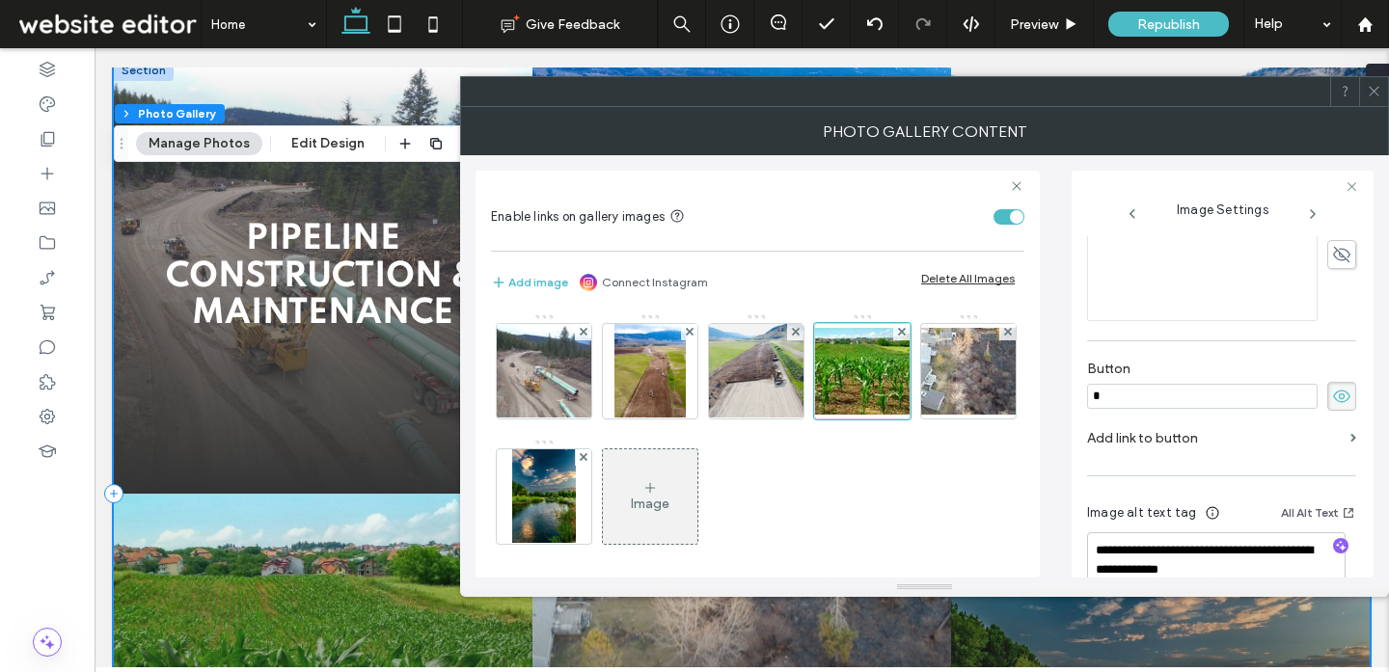
scroll to position [598, 0]
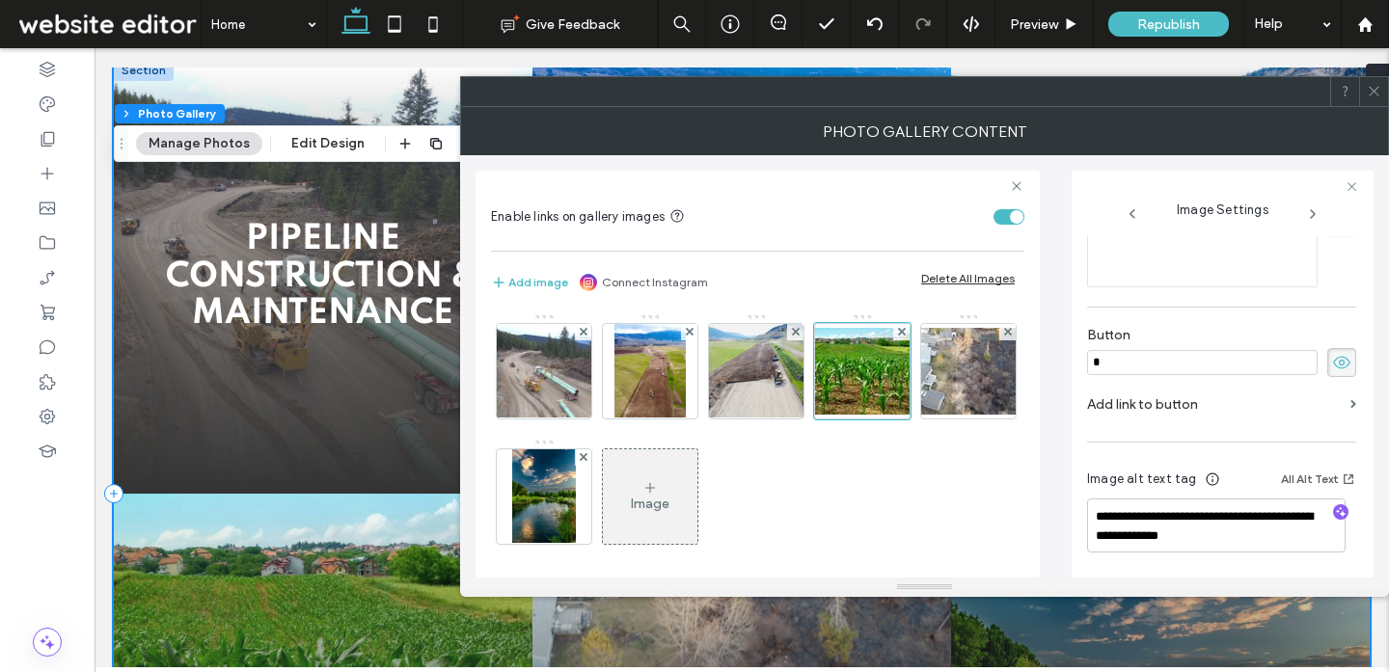
click at [1206, 405] on label "Add link to button" at bounding box center [1215, 405] width 256 height 36
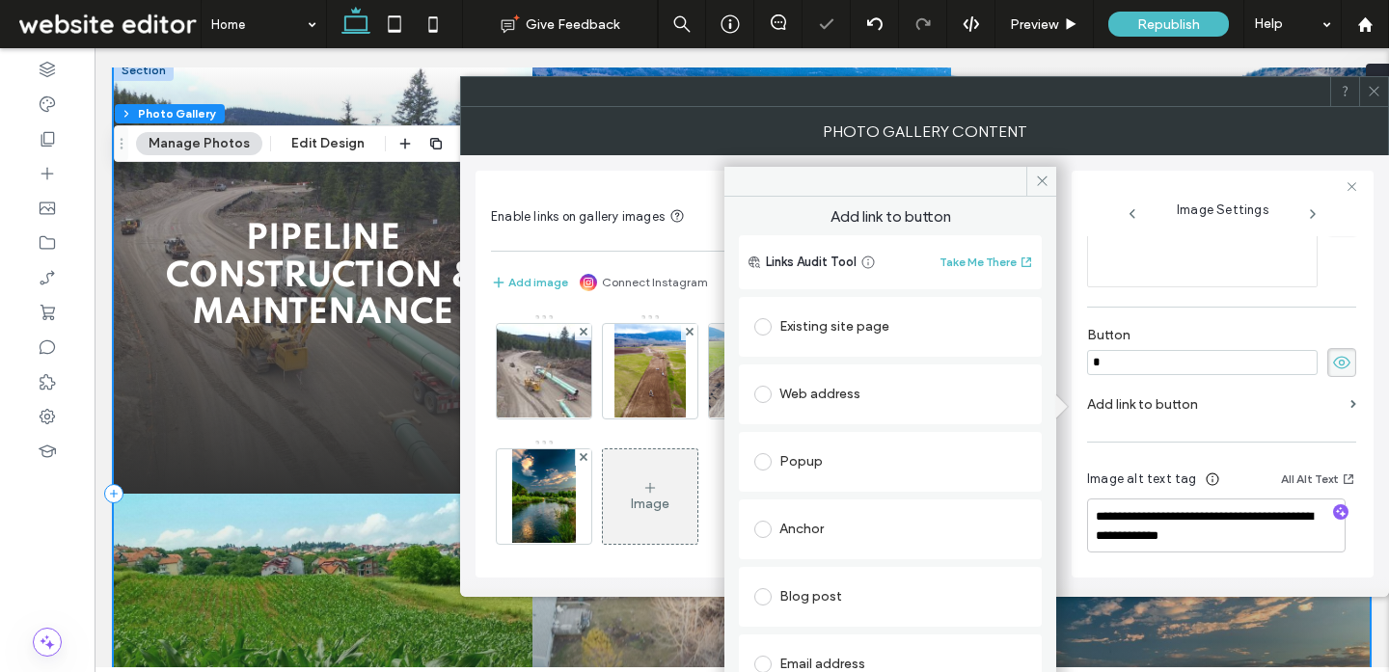
click at [865, 325] on div "Existing site page" at bounding box center [890, 326] width 272 height 31
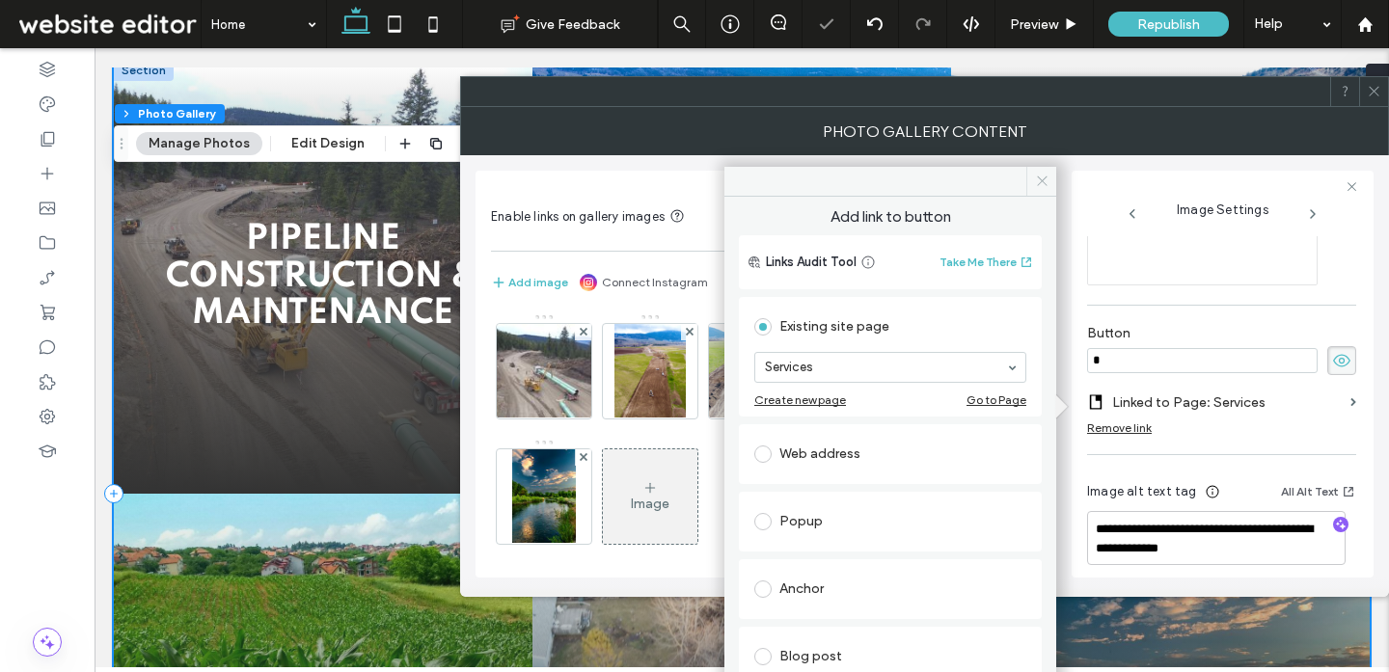
click at [1035, 178] on icon at bounding box center [1042, 181] width 14 height 14
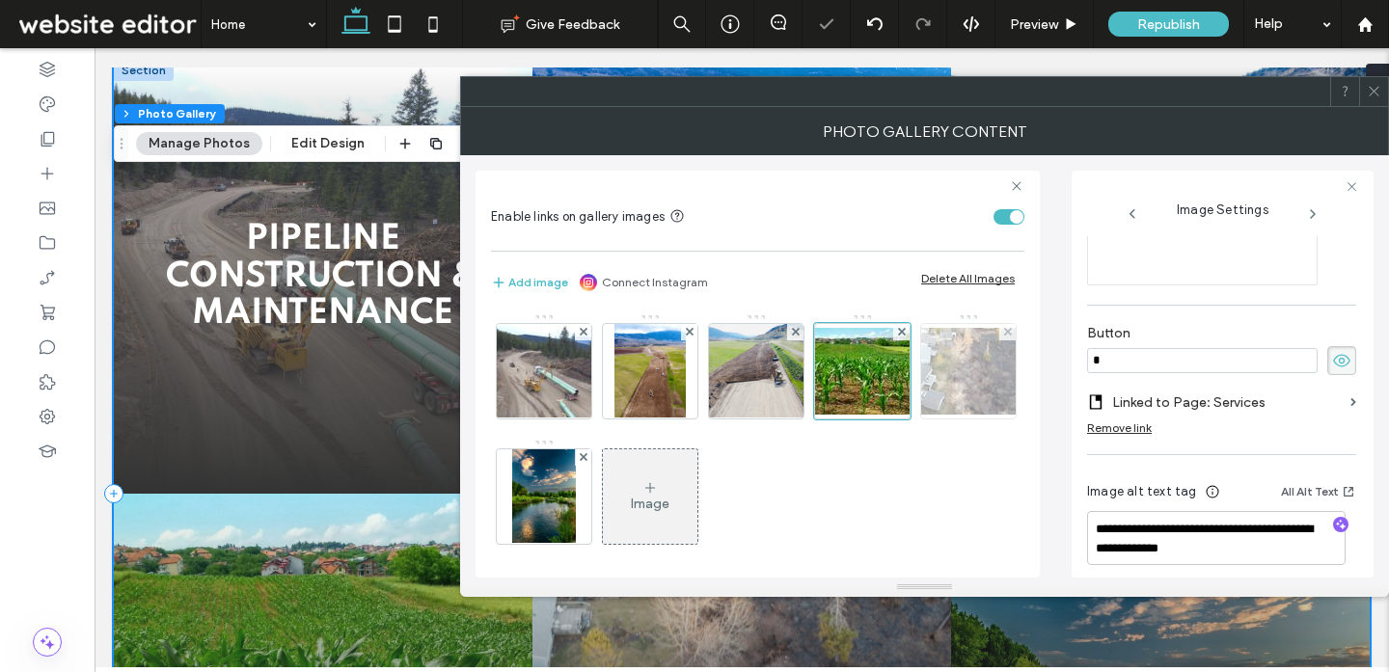
click at [891, 415] on img at bounding box center [968, 371] width 154 height 87
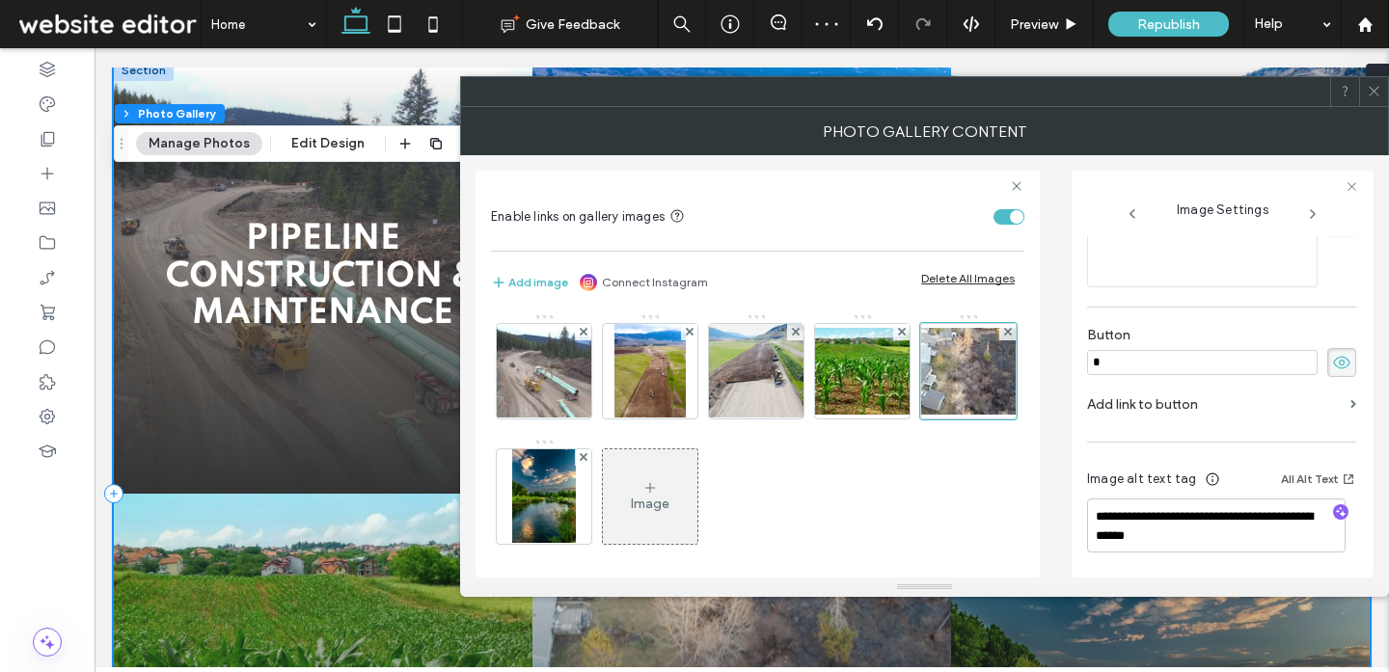
click at [1248, 394] on label "Add link to button" at bounding box center [1215, 405] width 256 height 36
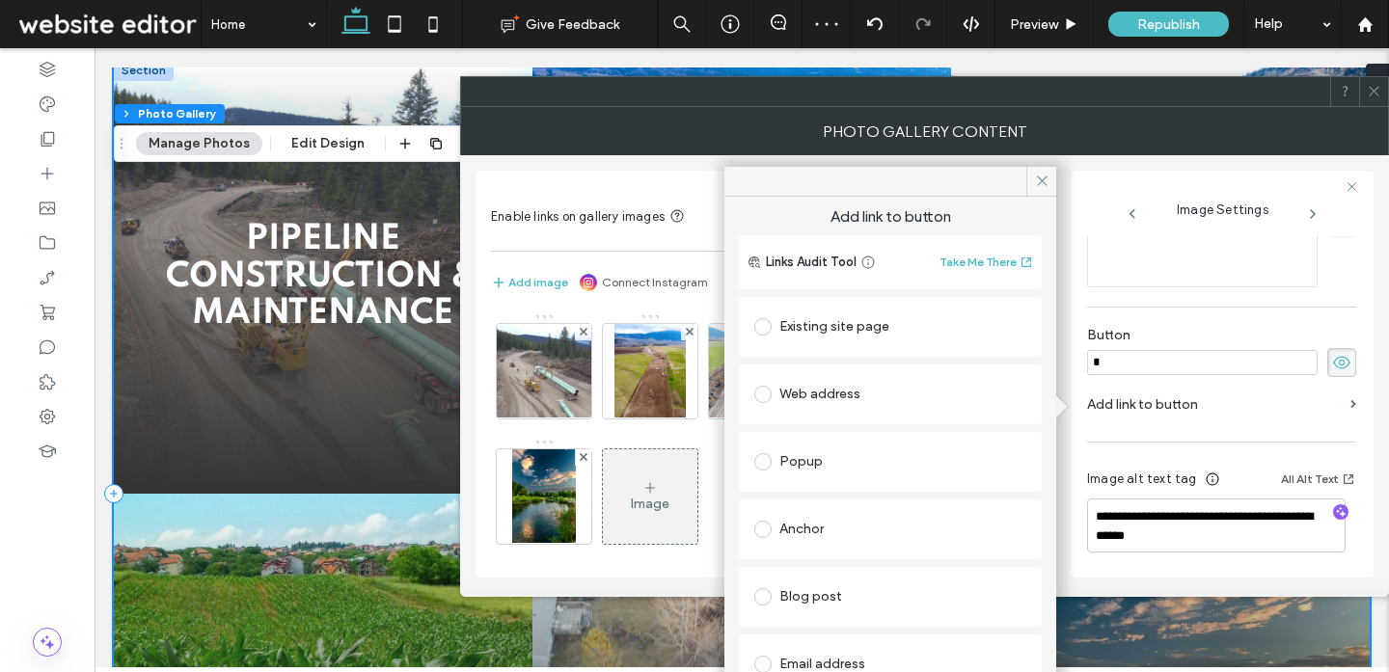
click at [864, 320] on div "Existing site page" at bounding box center [890, 326] width 272 height 31
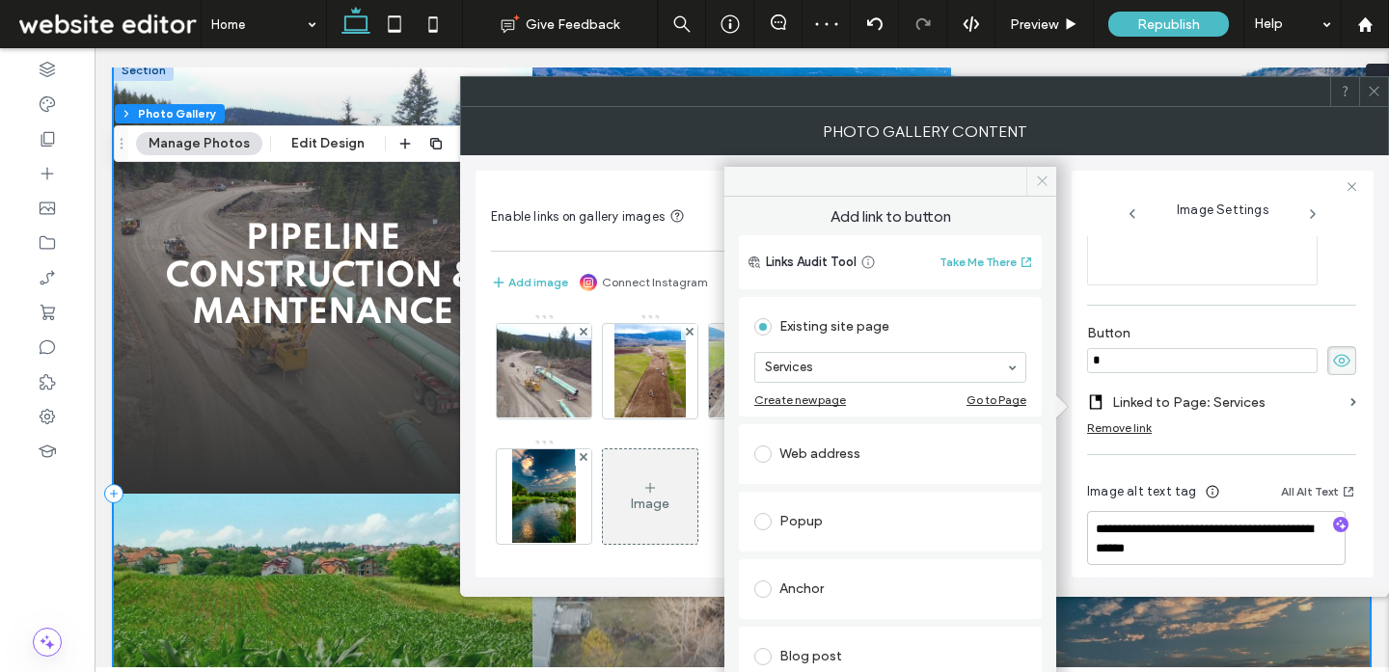
click at [1037, 178] on icon at bounding box center [1042, 181] width 14 height 14
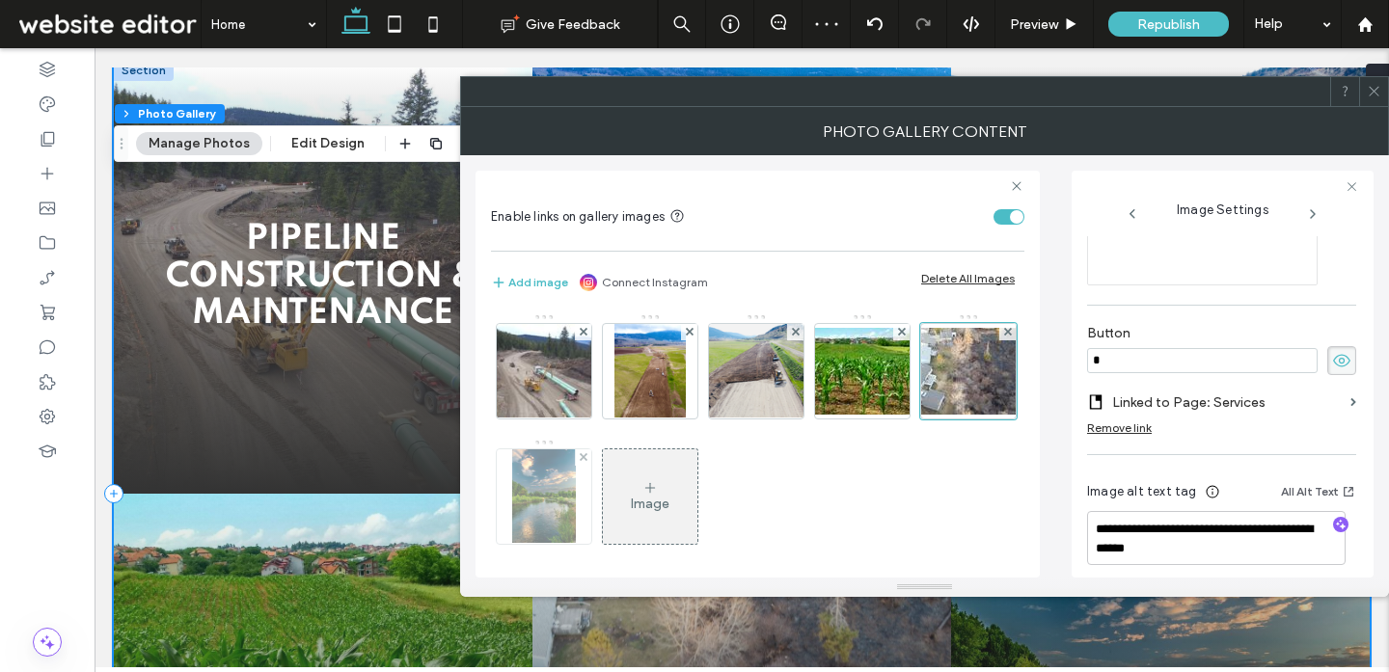
click at [575, 505] on img at bounding box center [543, 496] width 63 height 95
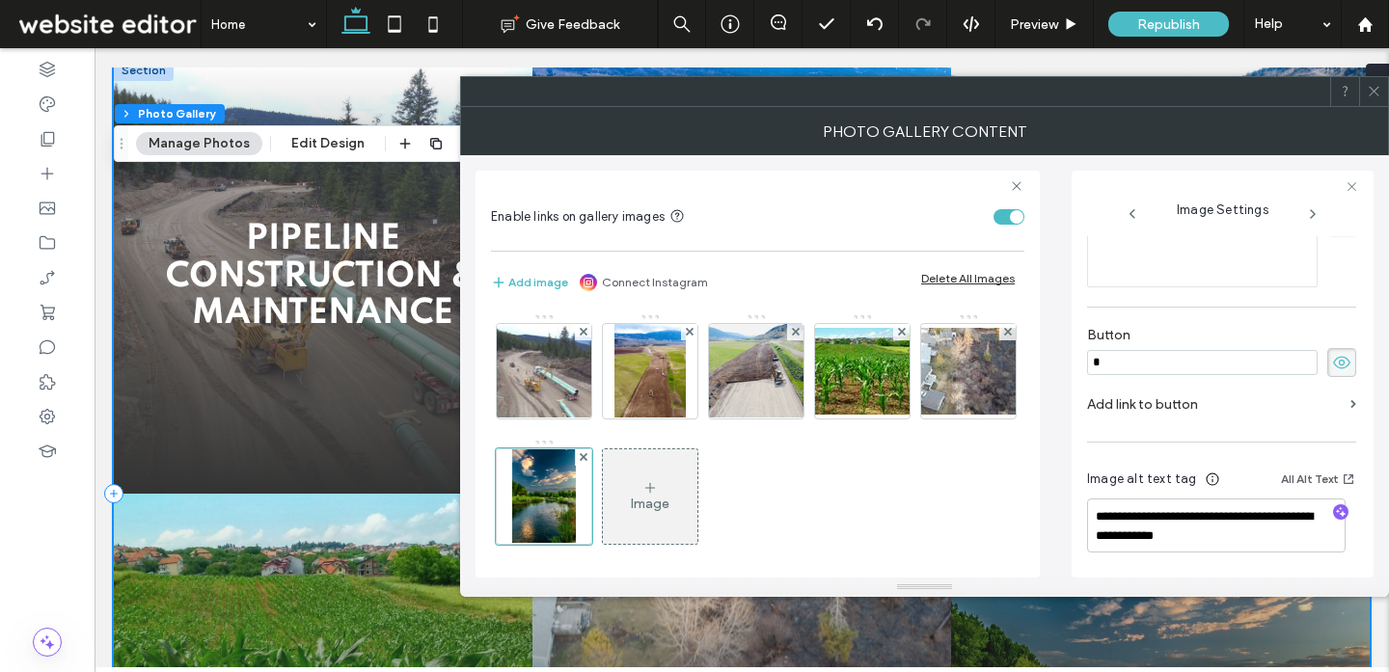
click at [1283, 408] on label "Add link to button" at bounding box center [1215, 405] width 256 height 36
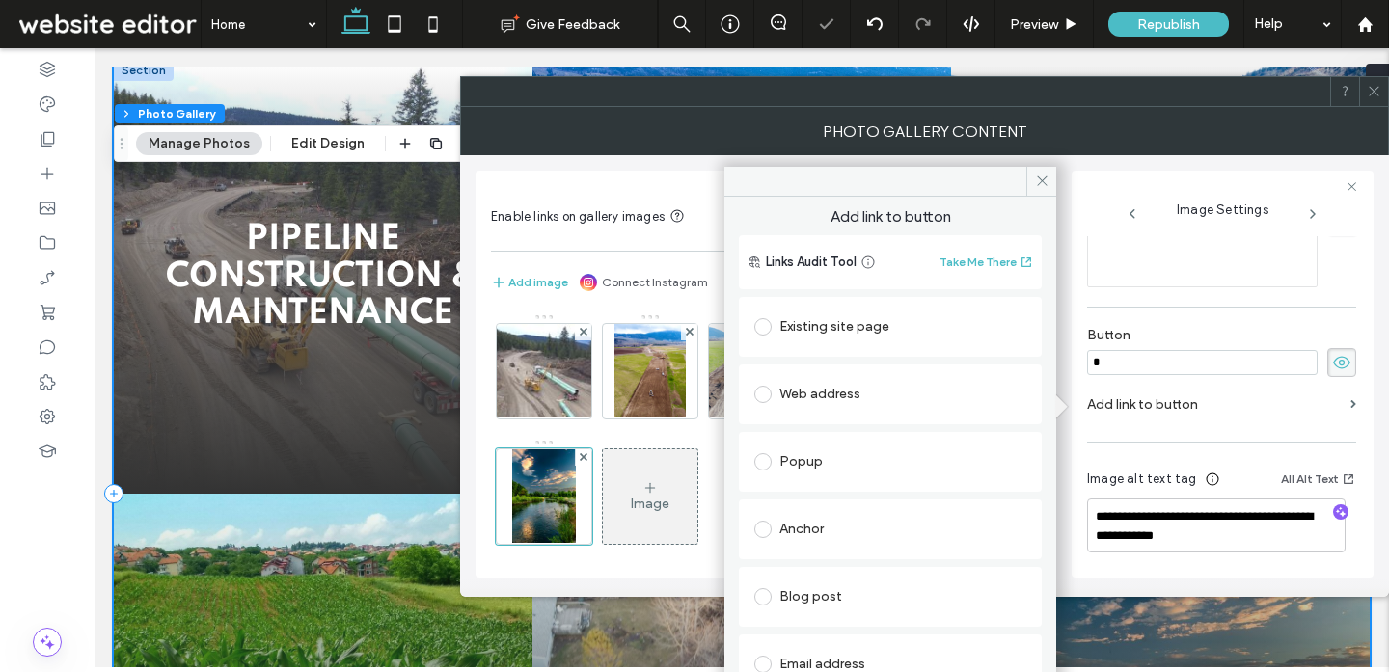
click at [865, 323] on div "Existing site page" at bounding box center [890, 326] width 272 height 31
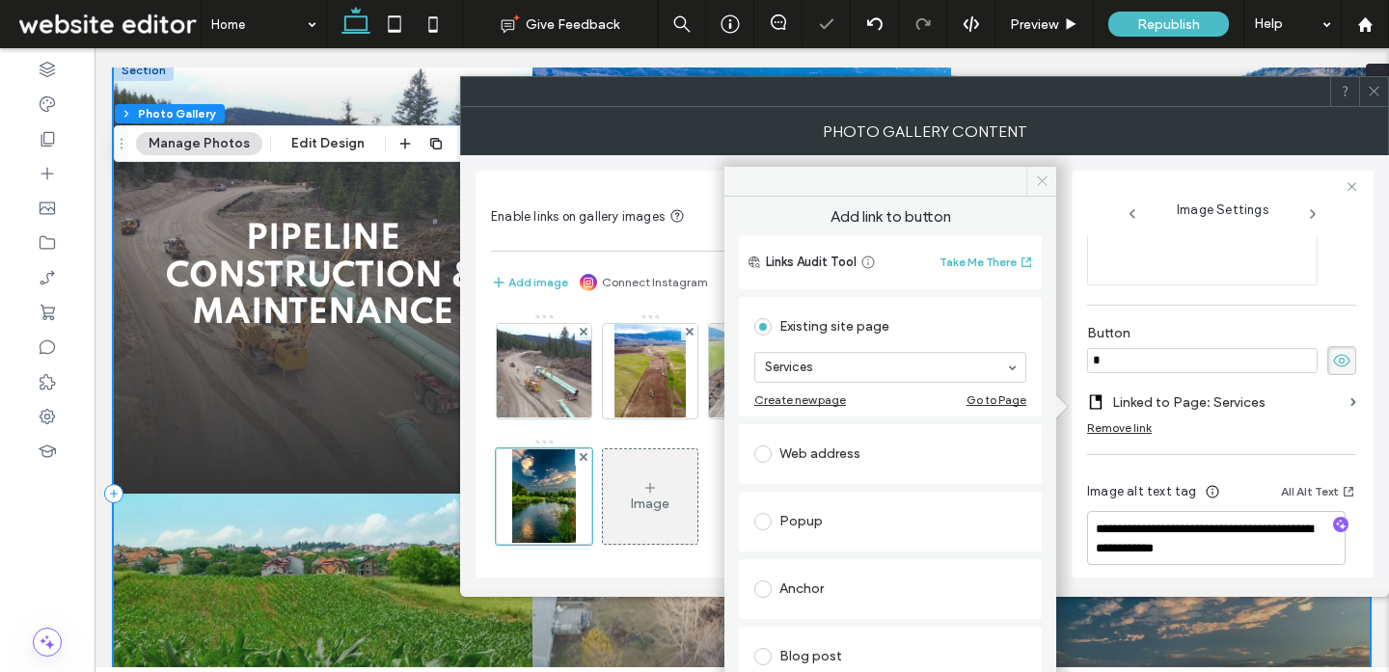
click at [1045, 177] on icon at bounding box center [1042, 181] width 14 height 14
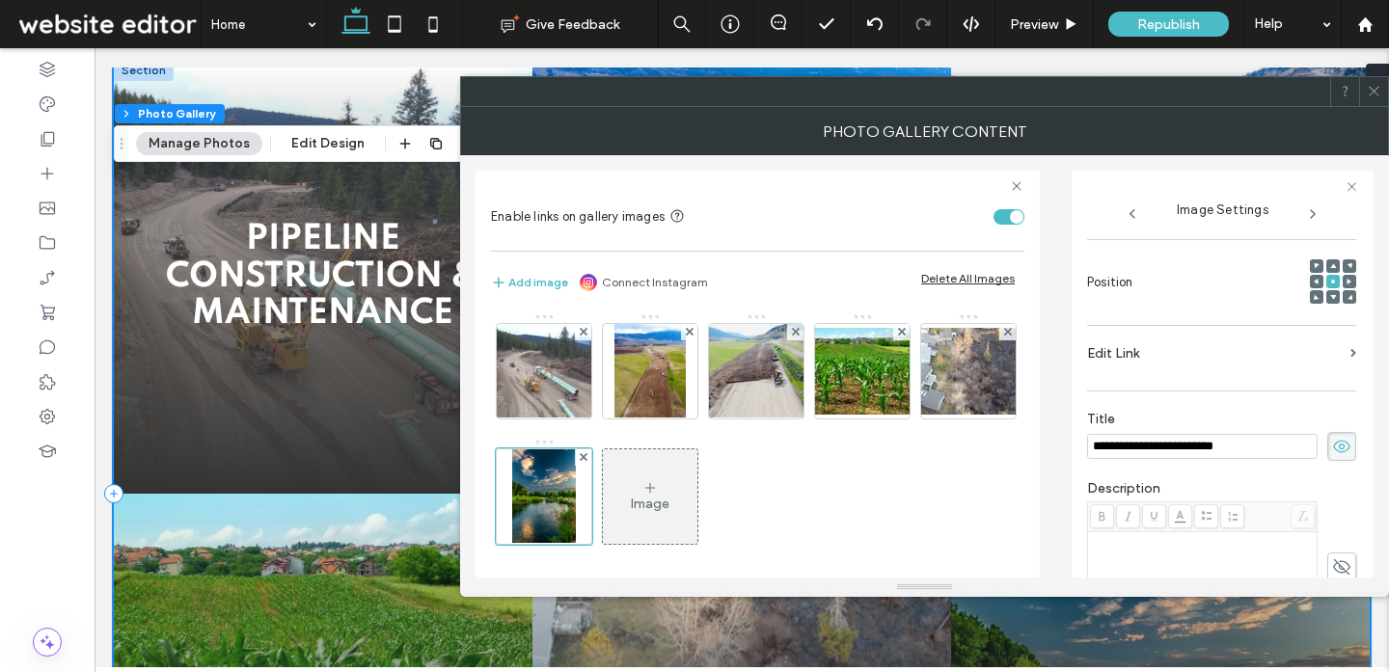
scroll to position [236, 0]
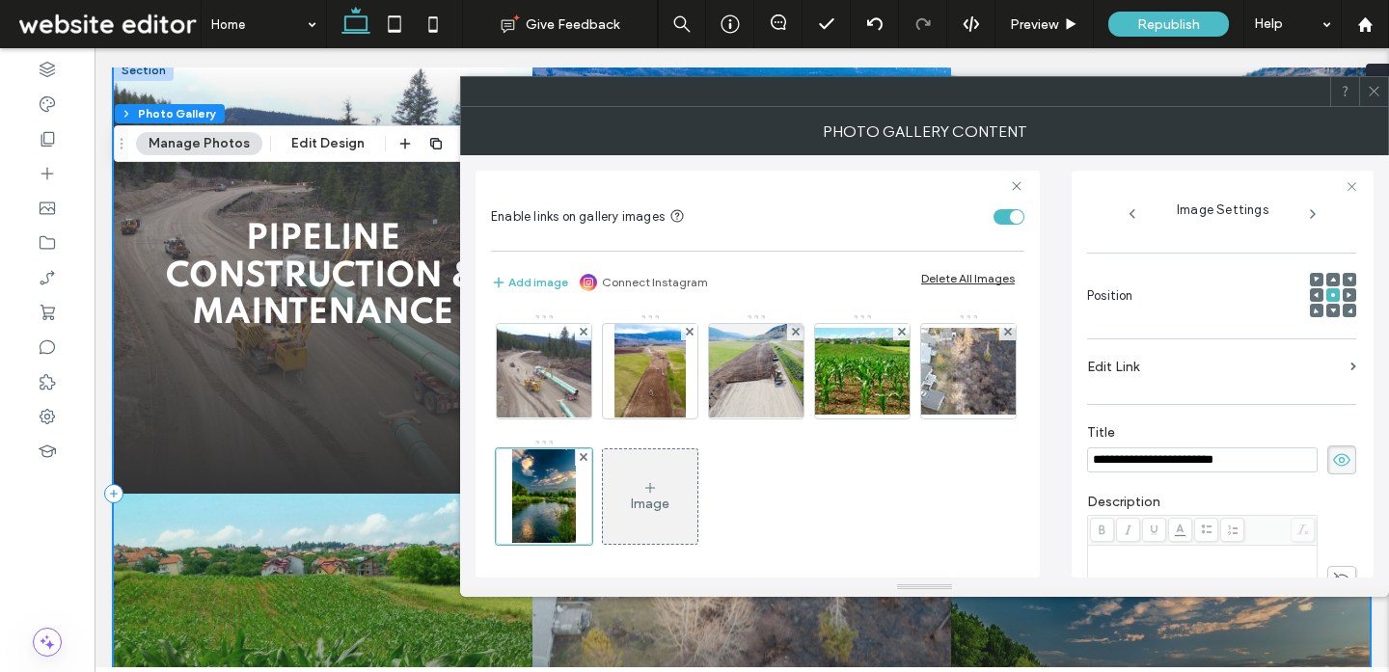
click at [1372, 91] on use at bounding box center [1373, 92] width 10 height 10
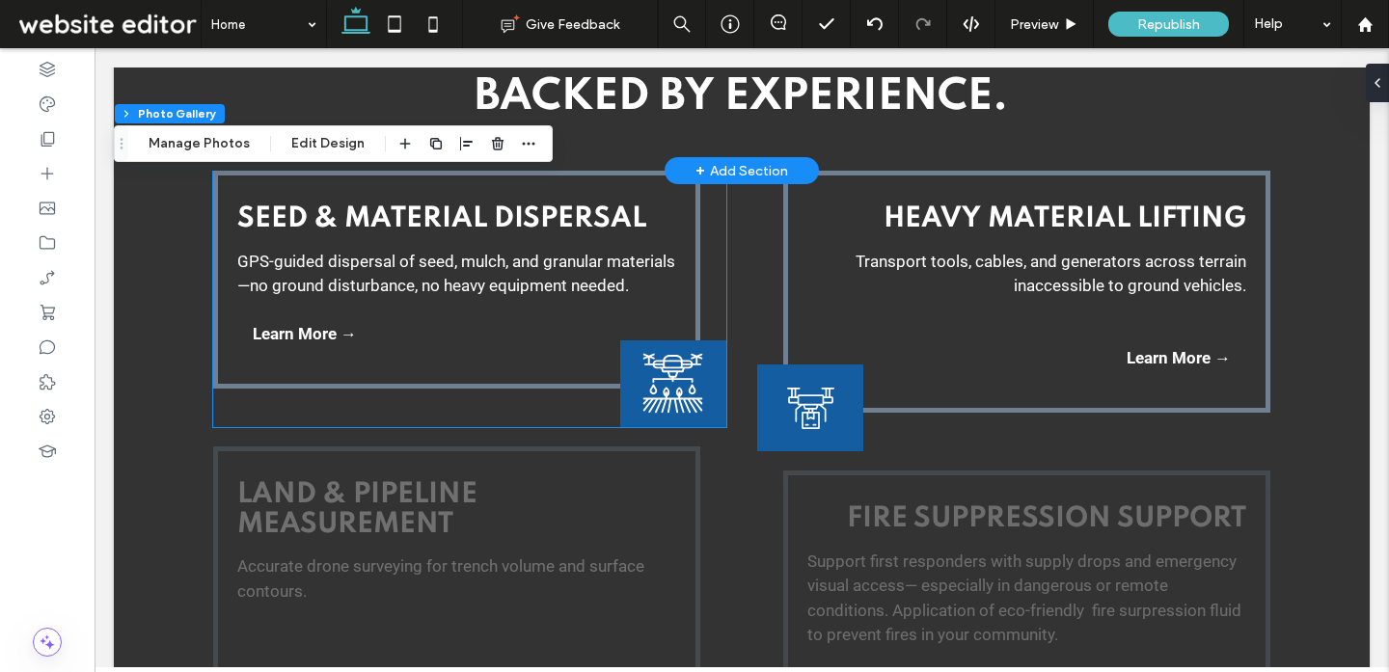
scroll to position [2867, 0]
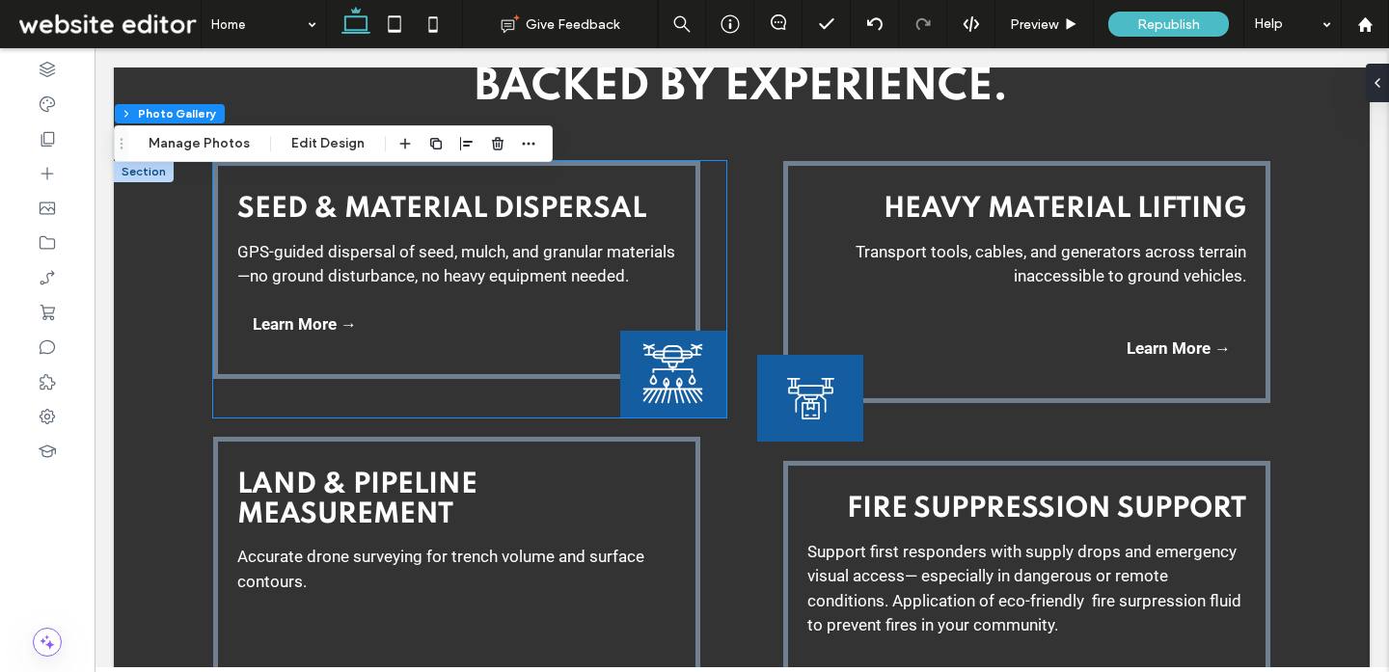
click at [438, 352] on div "Seed & Material Dispersal GPS-guided dispersal of seed, mulch, and granular mat…" at bounding box center [456, 269] width 487 height 217
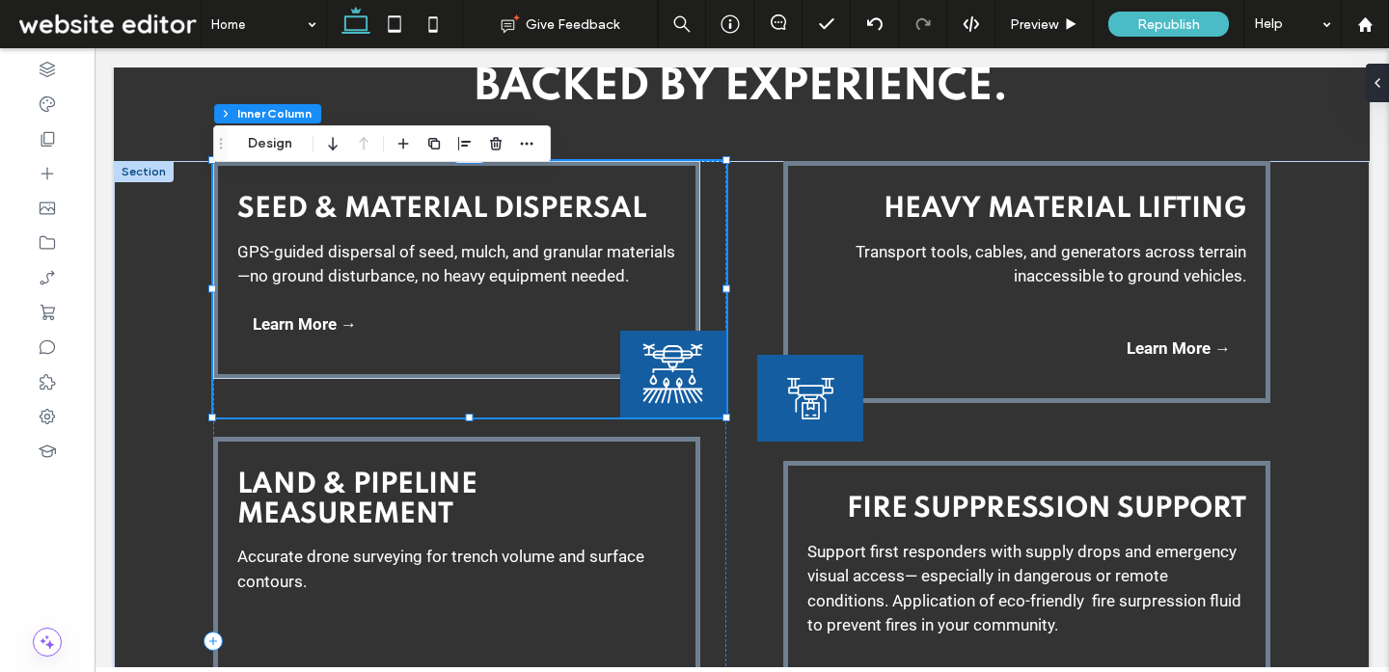
click at [465, 351] on div "Seed & Material Dispersal GPS-guided dispersal of seed, mulch, and granular mat…" at bounding box center [456, 269] width 487 height 217
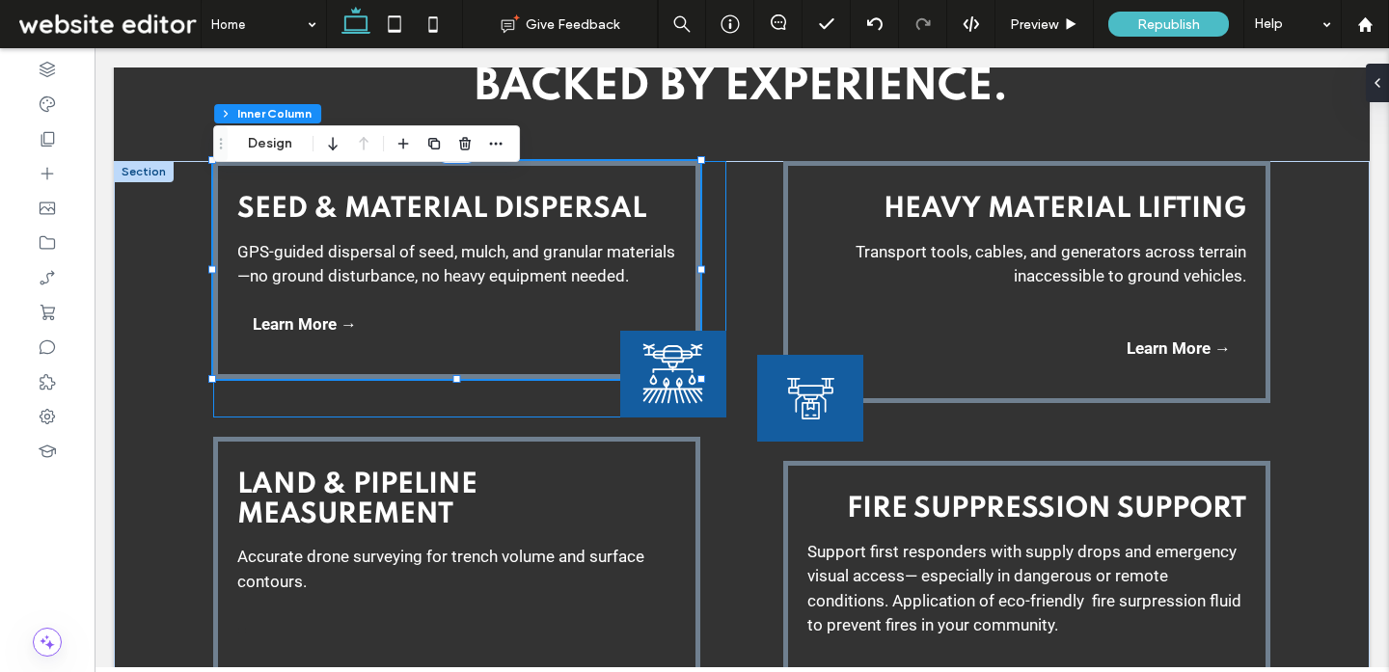
click at [488, 352] on div "Seed & Material Dispersal GPS-guided dispersal of seed, mulch, and granular mat…" at bounding box center [456, 269] width 487 height 217
click at [1382, 84] on div at bounding box center [1373, 83] width 31 height 39
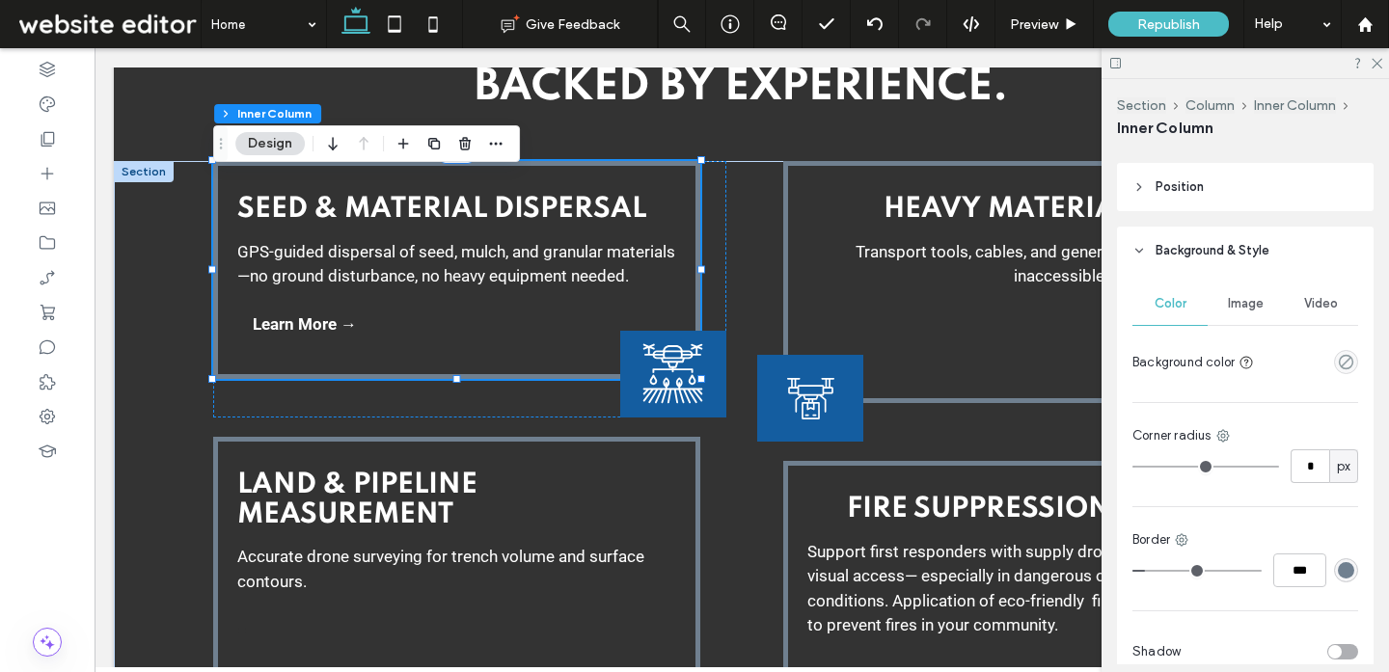
scroll to position [665, 0]
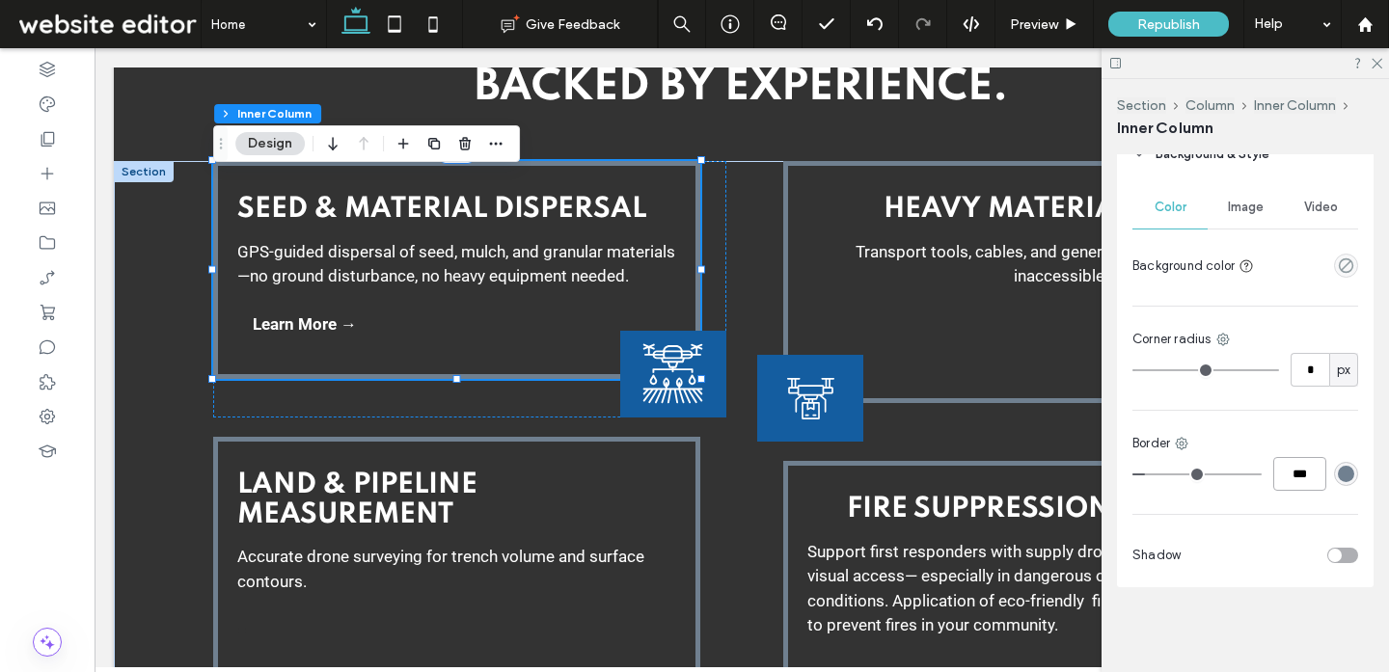
click at [1309, 479] on input "***" at bounding box center [1299, 474] width 53 height 34
type input "*"
type input "***"
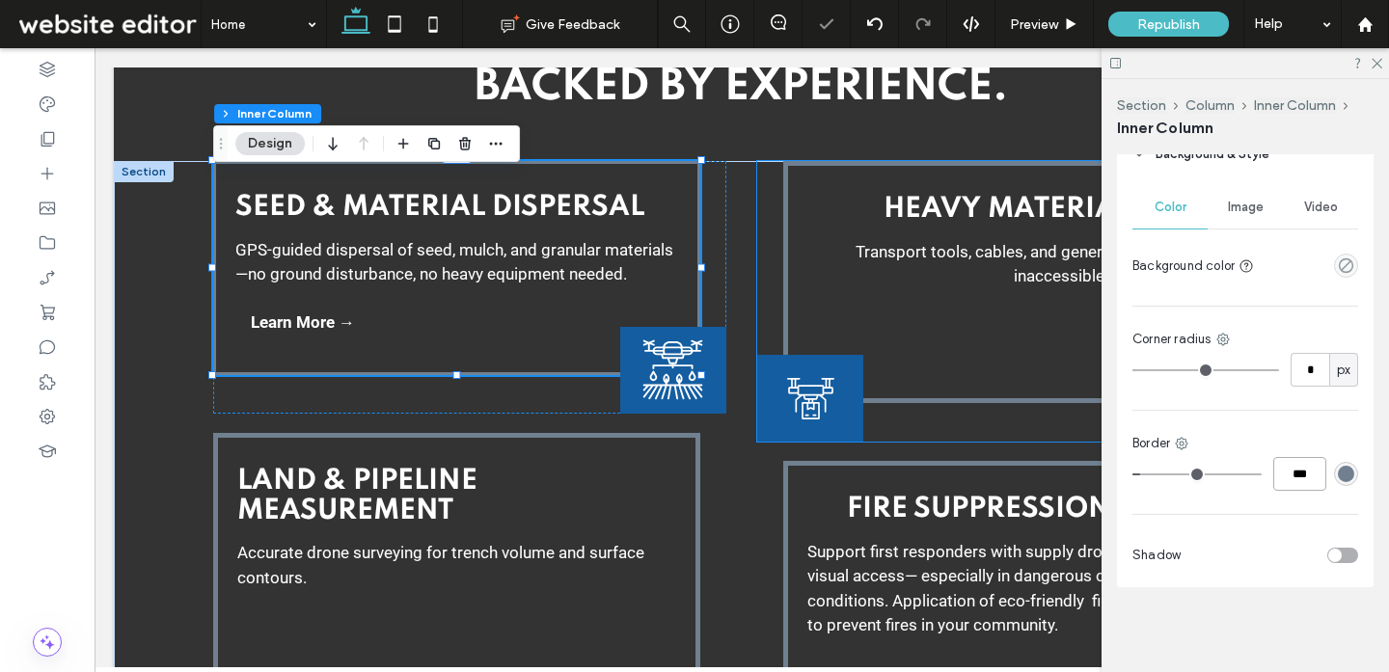
click at [903, 383] on div "Heavy Material Lifting Transport tools, cables, and generators across terrain i…" at bounding box center [1026, 282] width 487 height 242
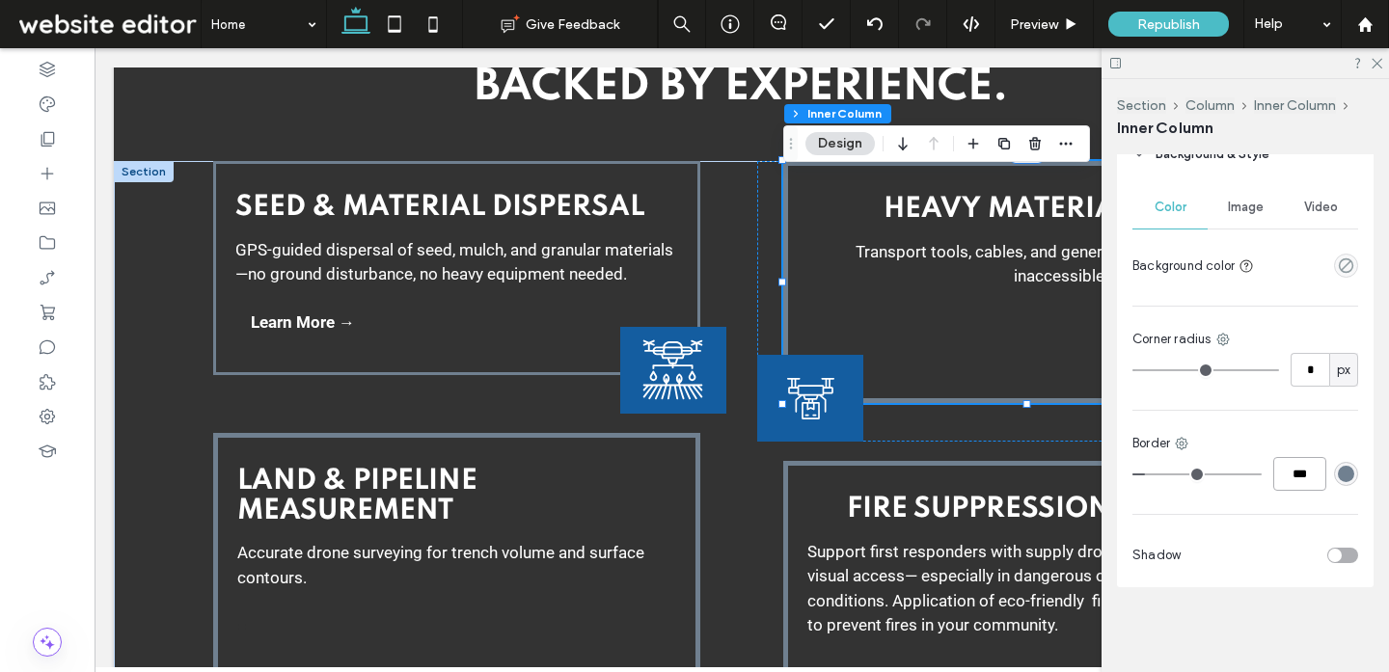
click at [1305, 468] on input "***" at bounding box center [1299, 474] width 53 height 34
type input "*"
type input "***"
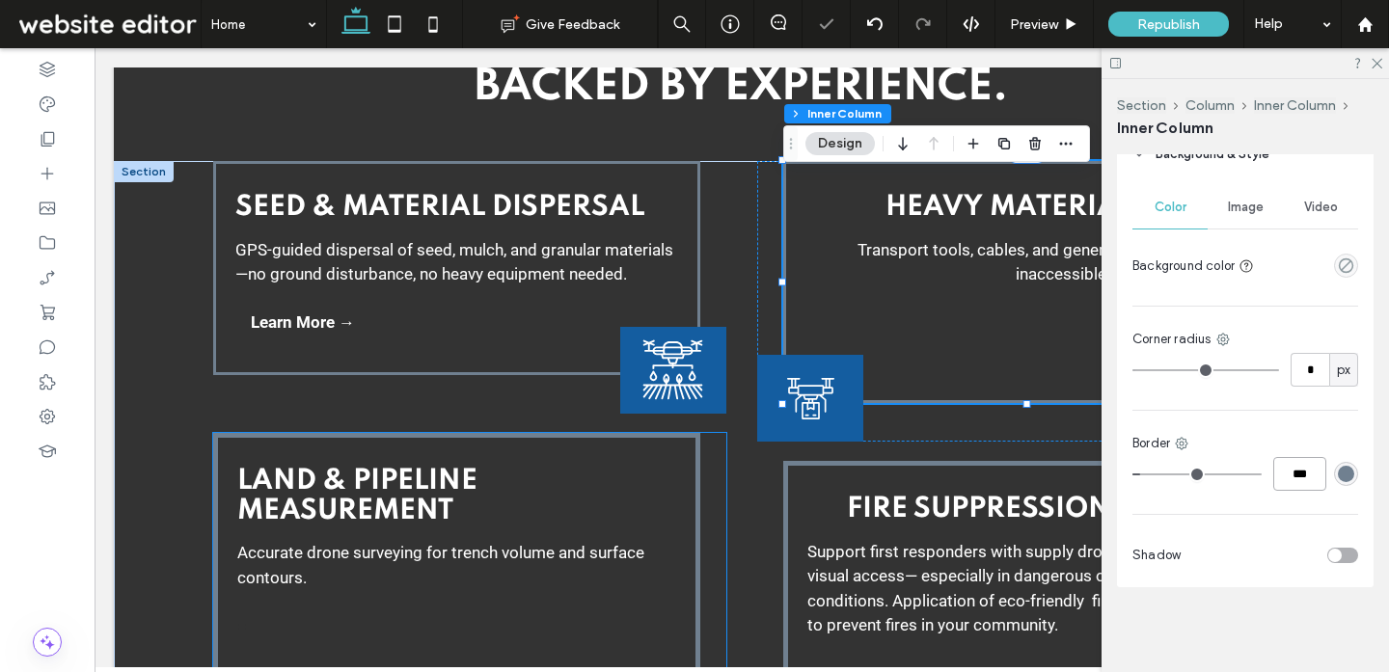
click at [680, 478] on div "Land & PipeLine Measurement Accurate drone surveying for trench volume and surf…" at bounding box center [456, 581] width 487 height 296
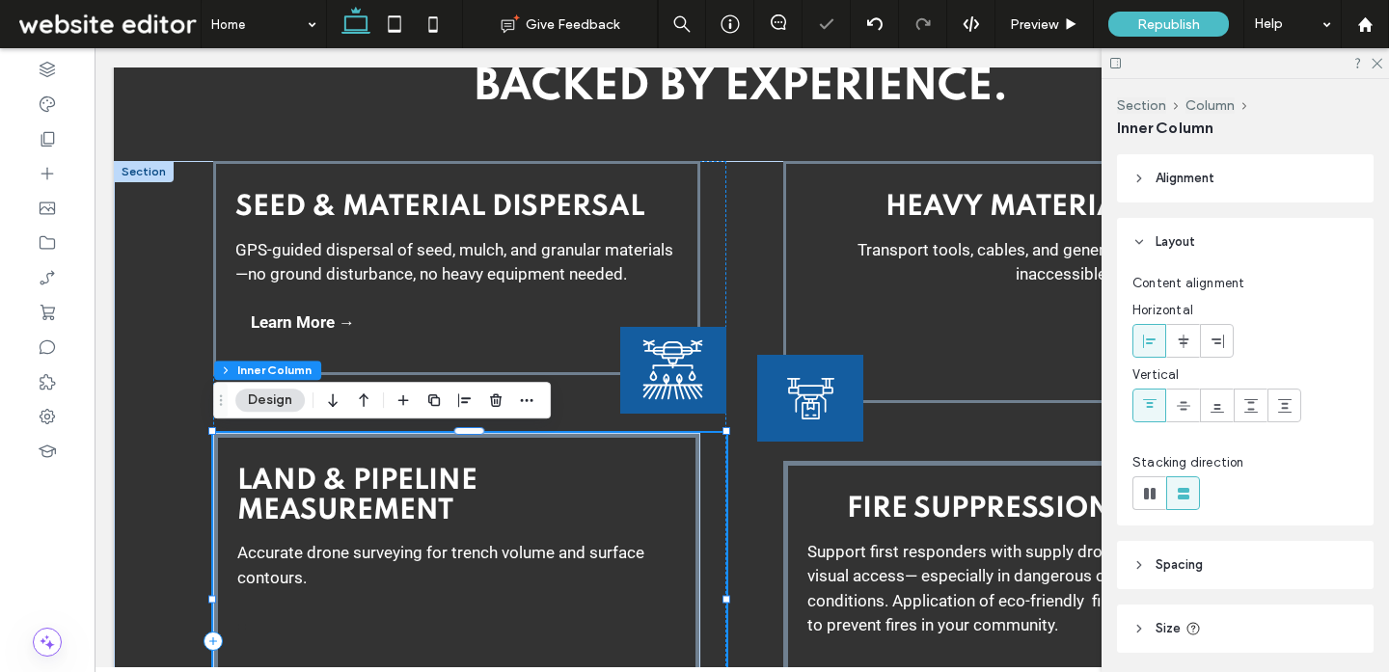
click at [680, 478] on div "Land & PipeLine Measurement Accurate drone surveying for trench volume and surf…" at bounding box center [456, 581] width 487 height 296
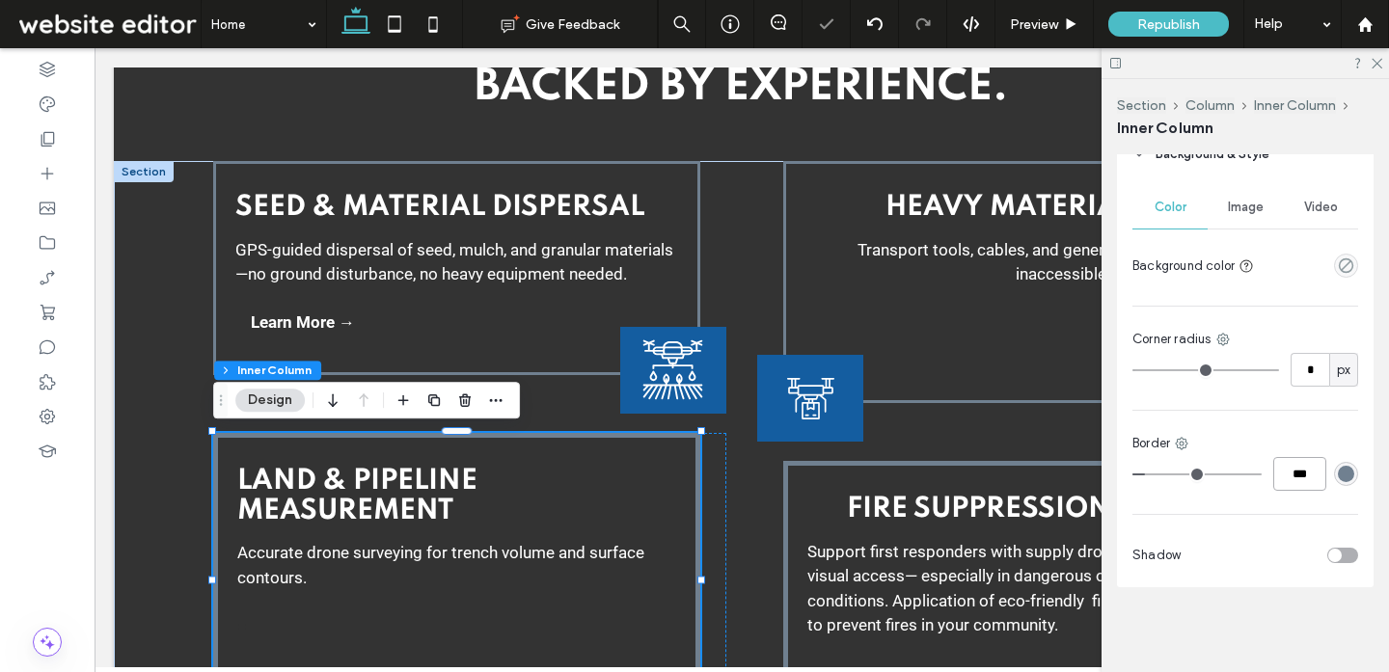
click at [1294, 474] on input "***" at bounding box center [1299, 474] width 53 height 34
type input "*"
type input "***"
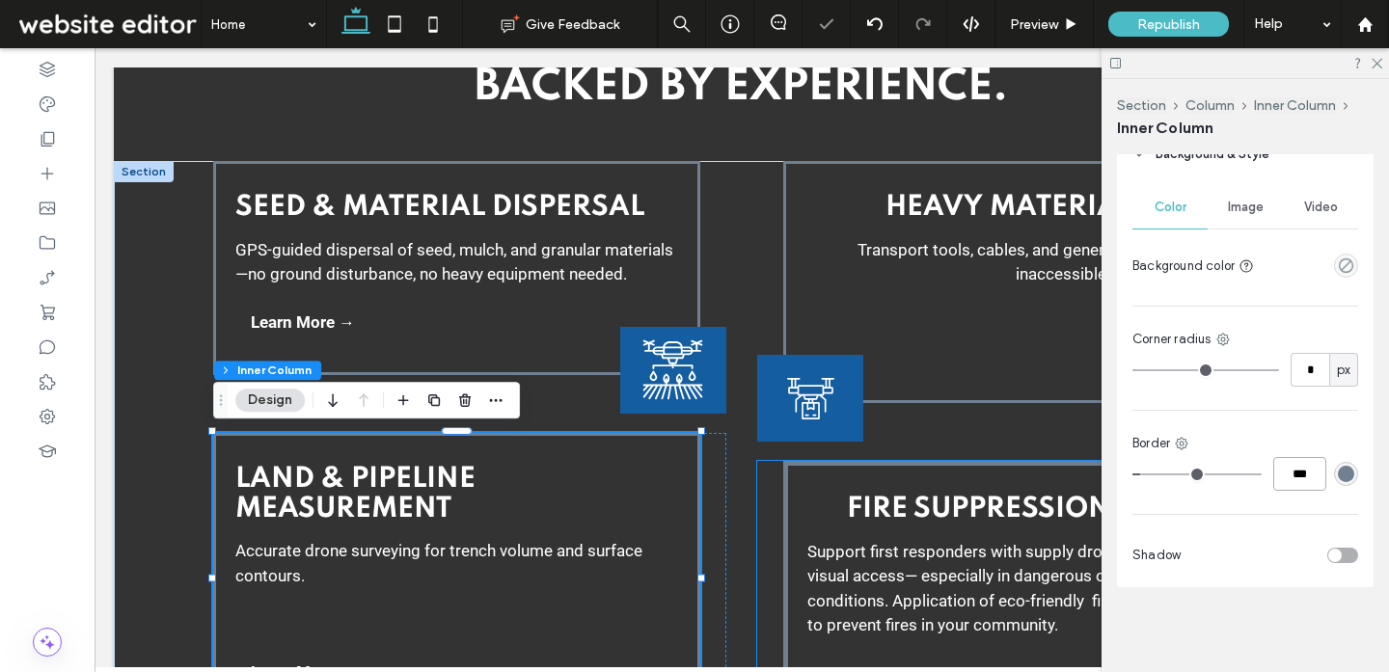
click at [829, 492] on div "Fire Suppression Support Support first responders with supply drops and emergen…" at bounding box center [1026, 606] width 487 height 291
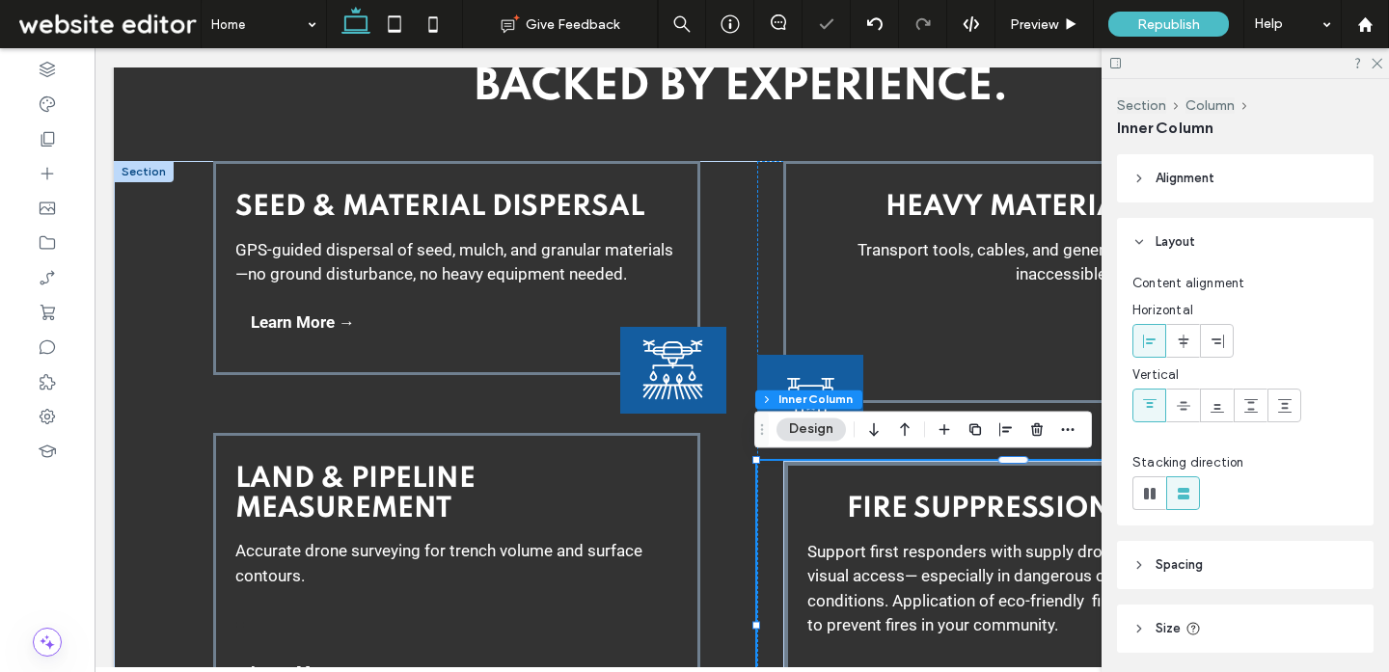
click at [829, 492] on div "Fire Suppression Support Support first responders with supply drops and emergen…" at bounding box center [1026, 606] width 487 height 291
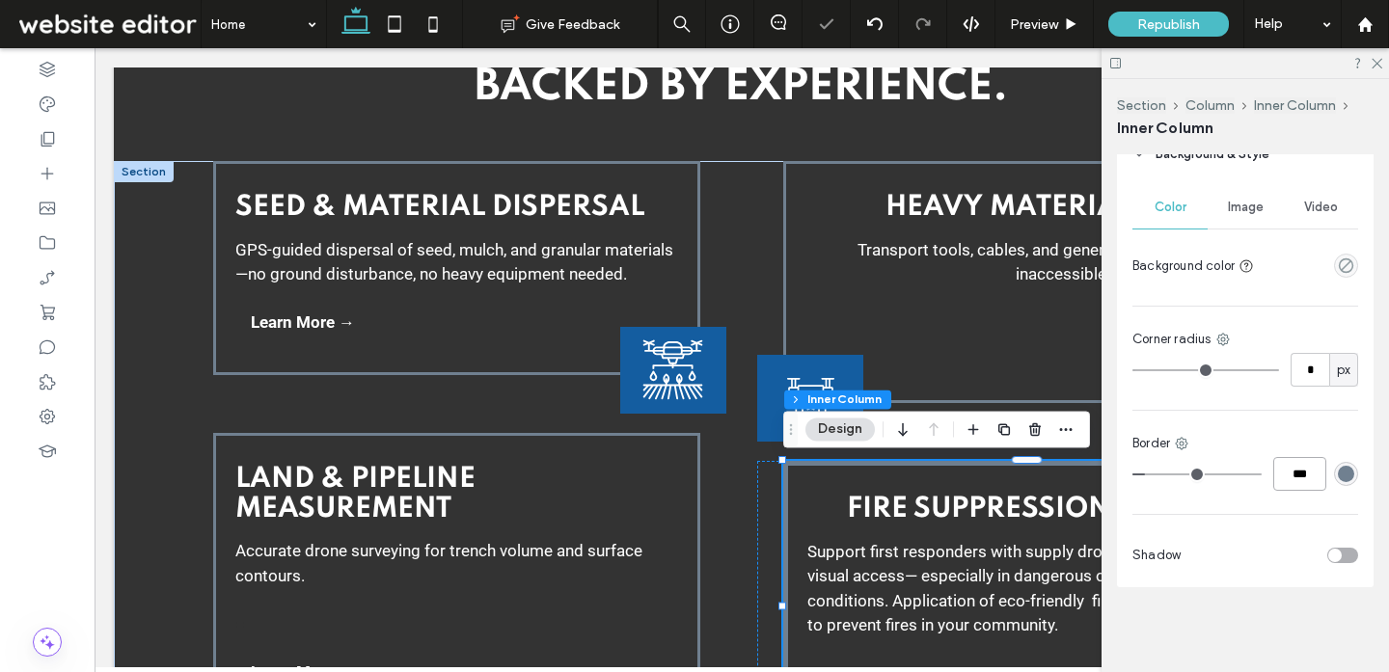
click at [1309, 477] on input "***" at bounding box center [1299, 474] width 53 height 34
type input "*"
type input "***"
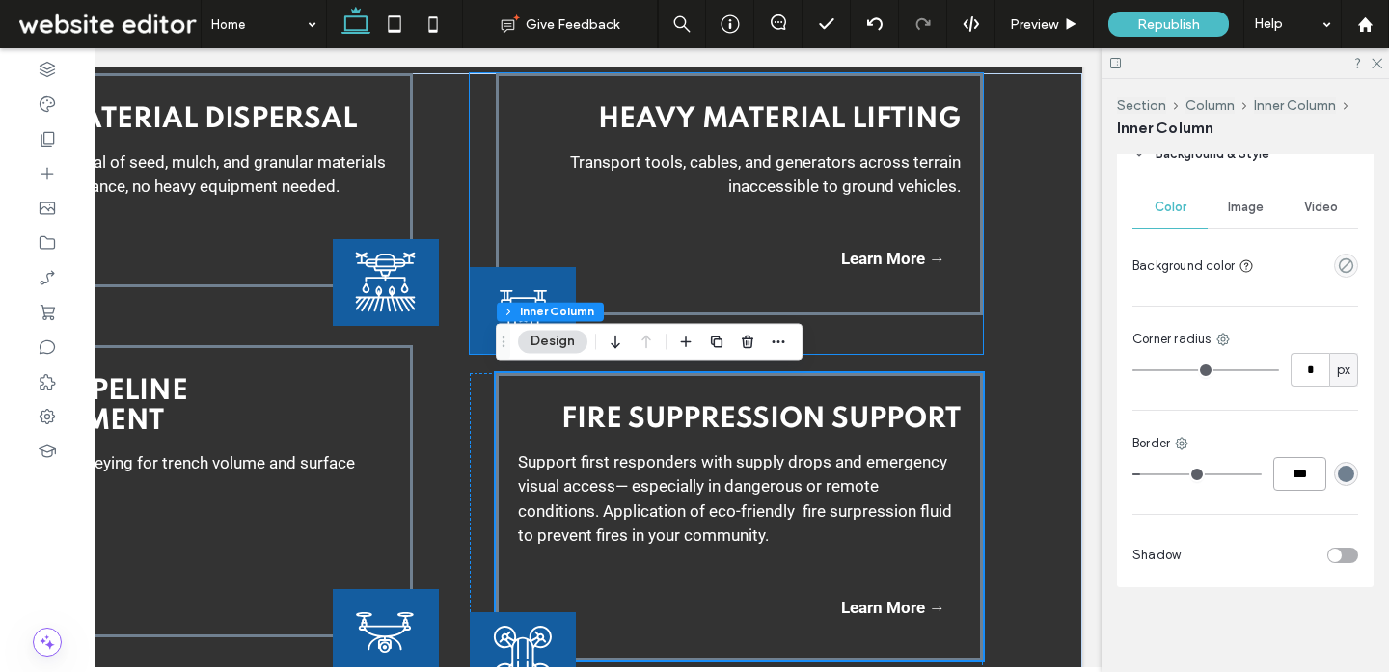
scroll to position [2840, 0]
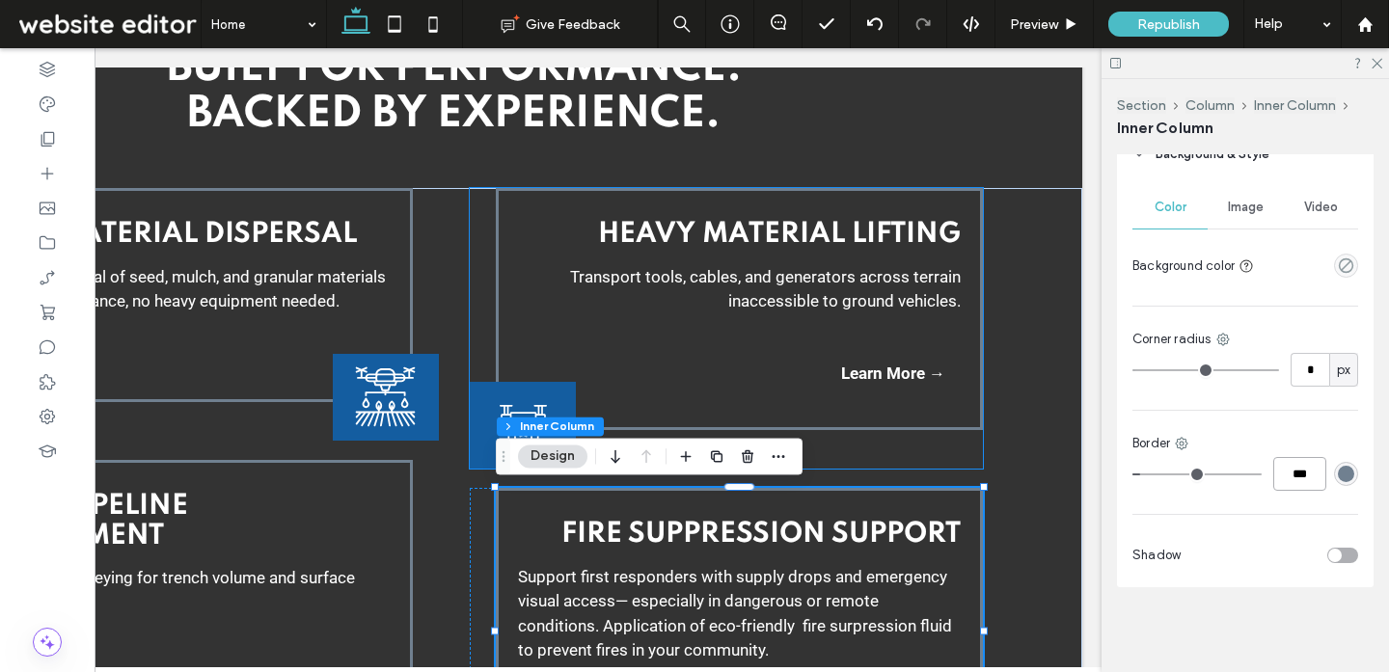
click at [796, 413] on div "Heavy Material Lifting Transport tools, cables, and generators across terrain i…" at bounding box center [739, 309] width 487 height 242
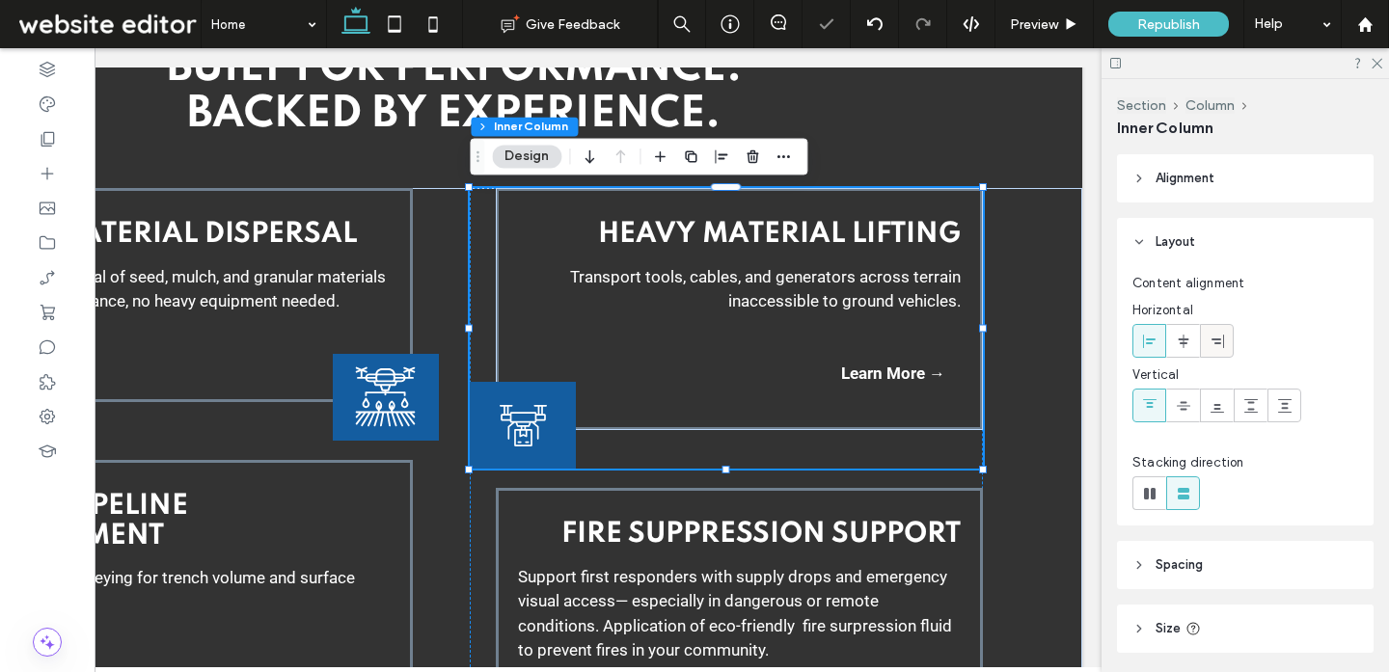
click at [1225, 341] on div at bounding box center [1217, 341] width 32 height 32
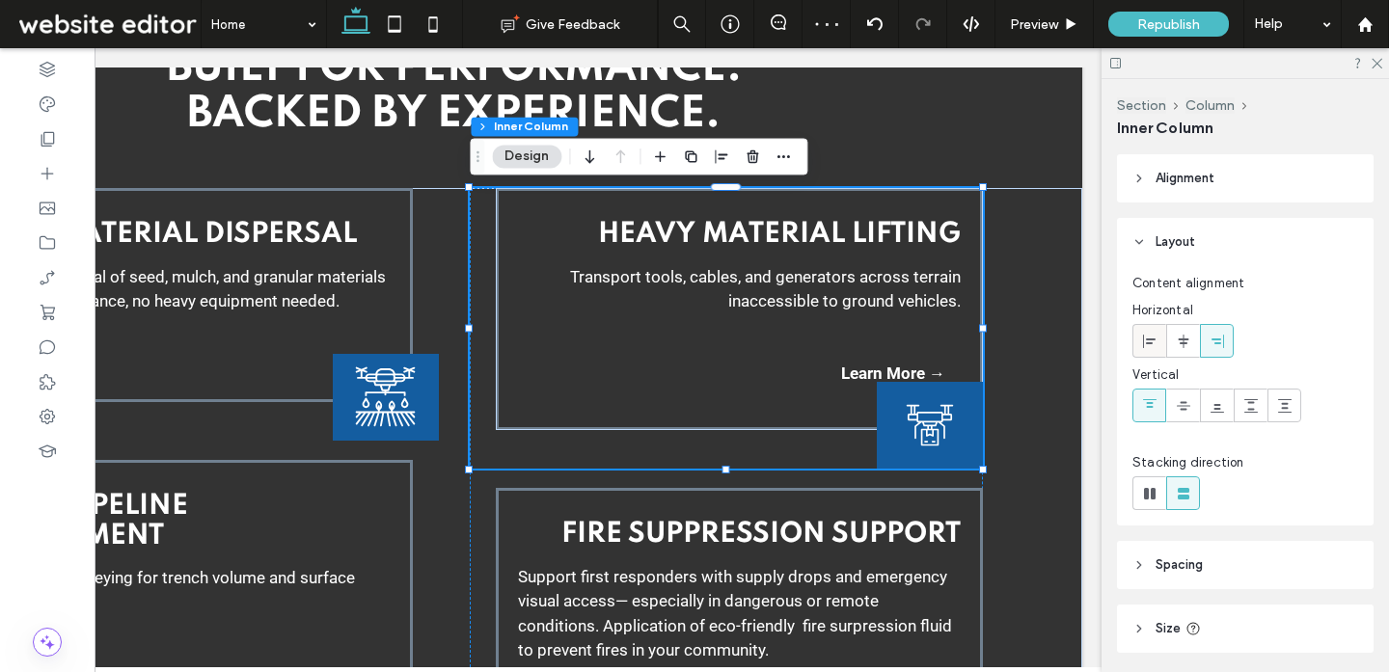
click at [1147, 329] on span at bounding box center [1149, 341] width 15 height 32
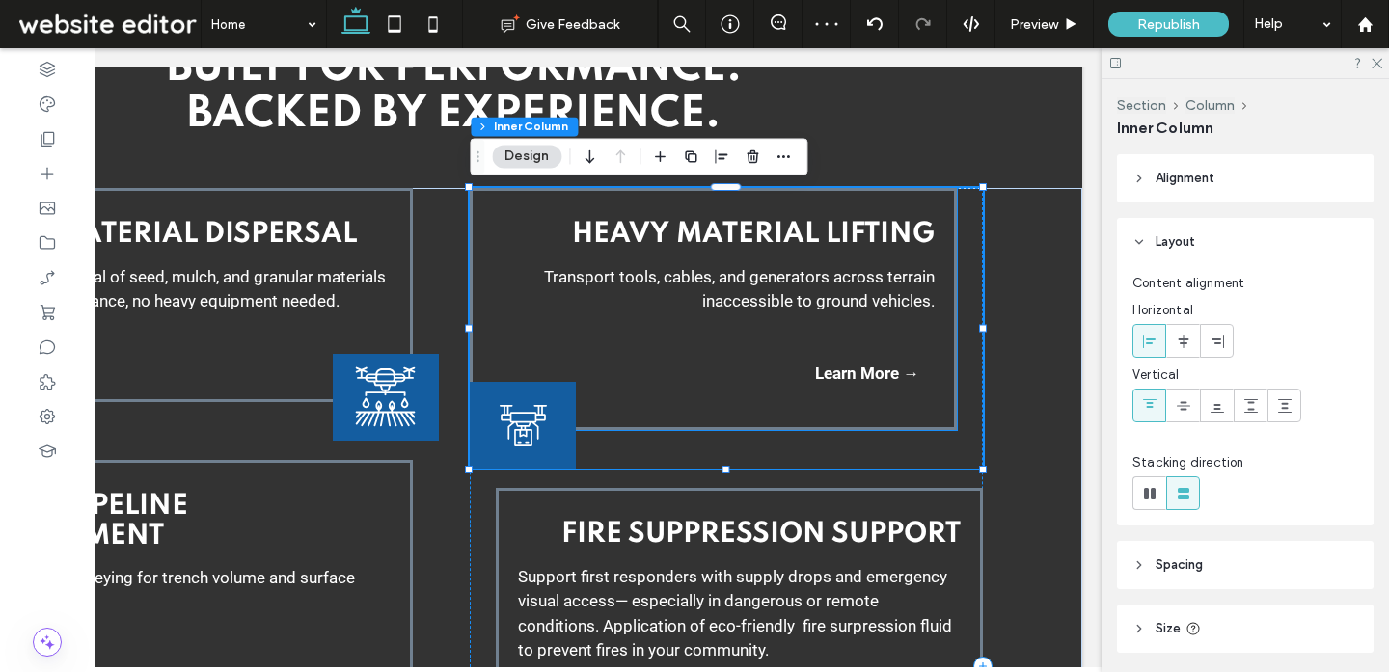
click at [732, 409] on div "Heavy Material Lifting Transport tools, cables, and generators across terrain i…" at bounding box center [713, 309] width 487 height 242
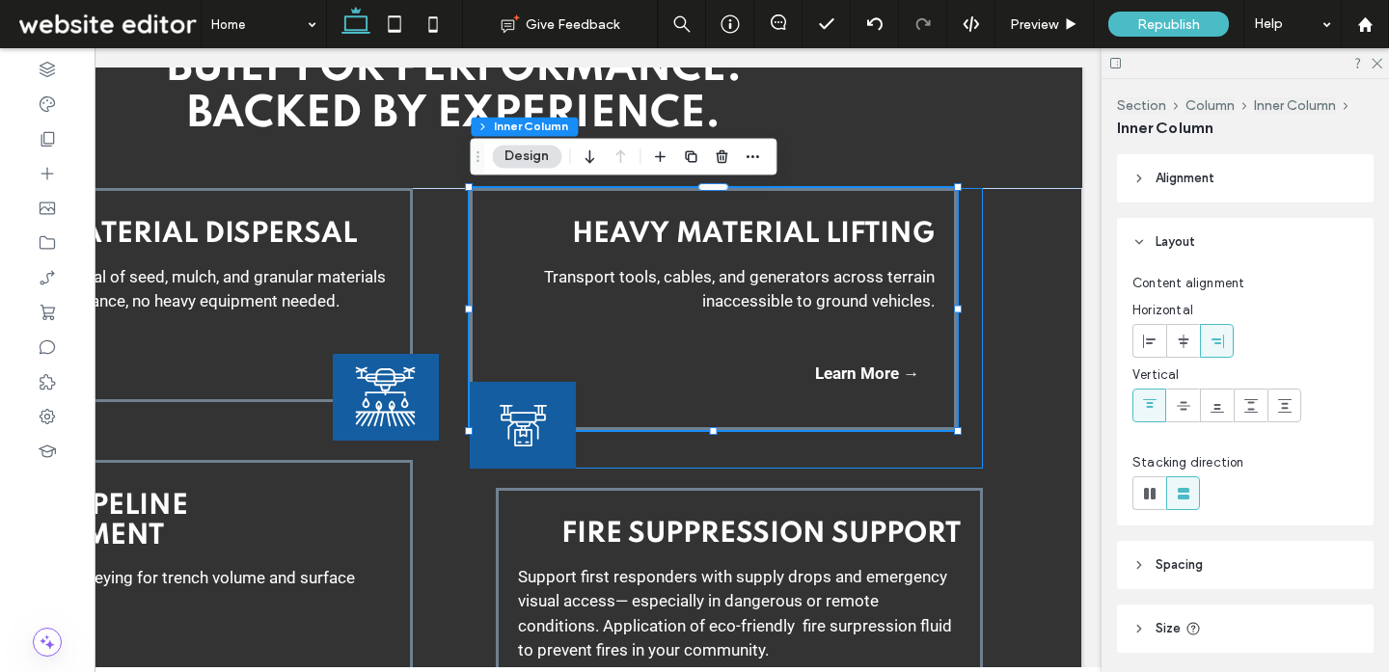
click at [883, 446] on div "Heavy Material Lifting Transport tools, cables, and generators across terrain i…" at bounding box center [726, 328] width 512 height 281
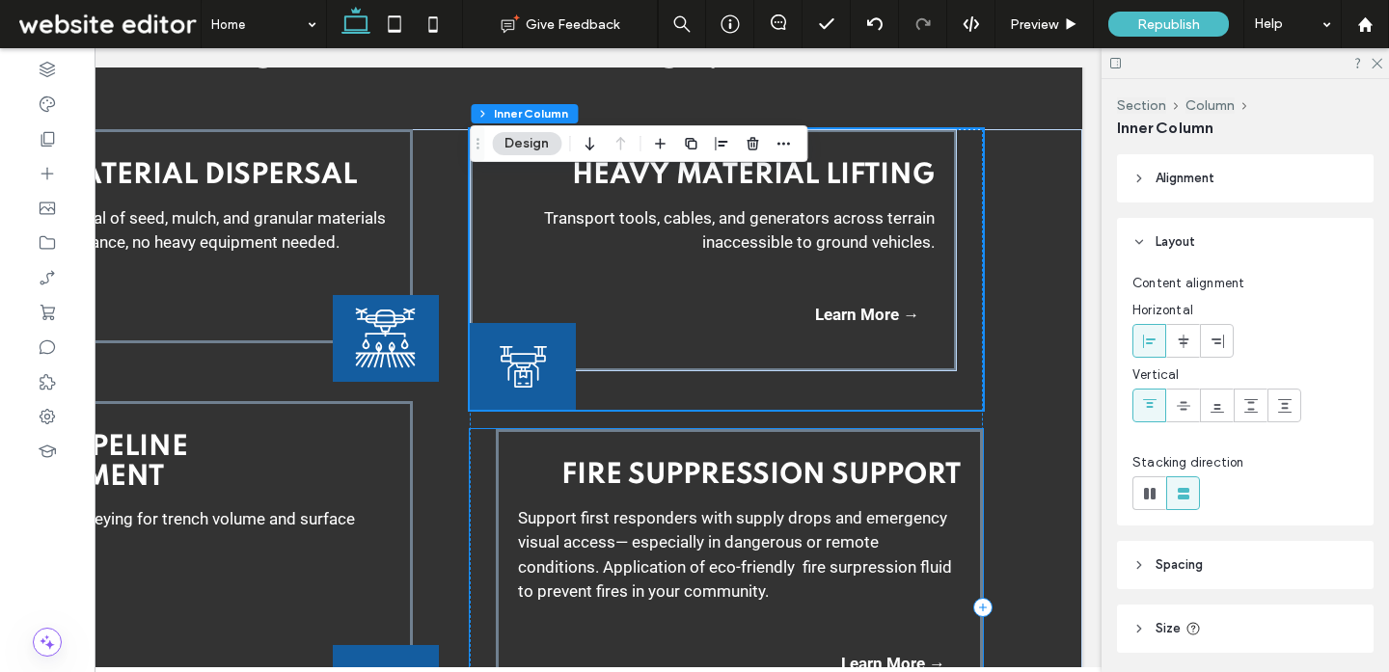
scroll to position [2892, 0]
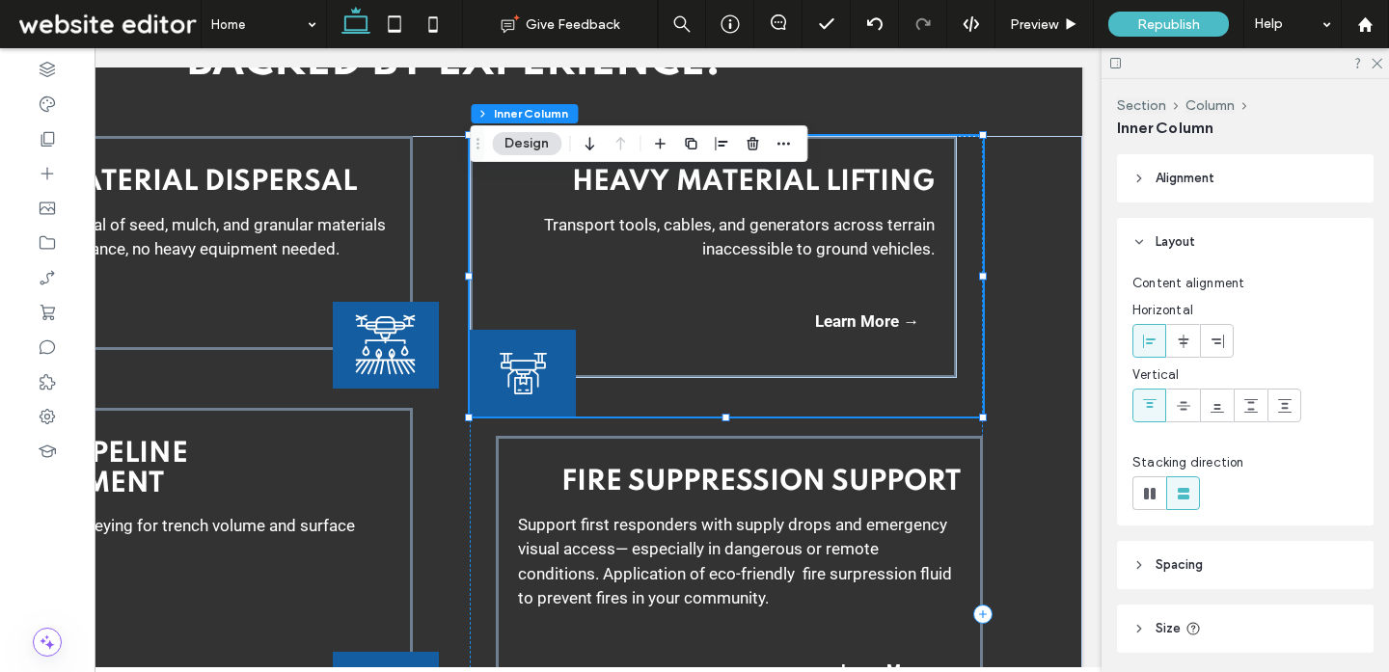
click at [729, 401] on div "Heavy Material Lifting Transport tools, cables, and generators across terrain i…" at bounding box center [726, 276] width 512 height 281
click at [697, 345] on div "Heavy Material Lifting Transport tools, cables, and generators across terrain i…" at bounding box center [713, 257] width 487 height 242
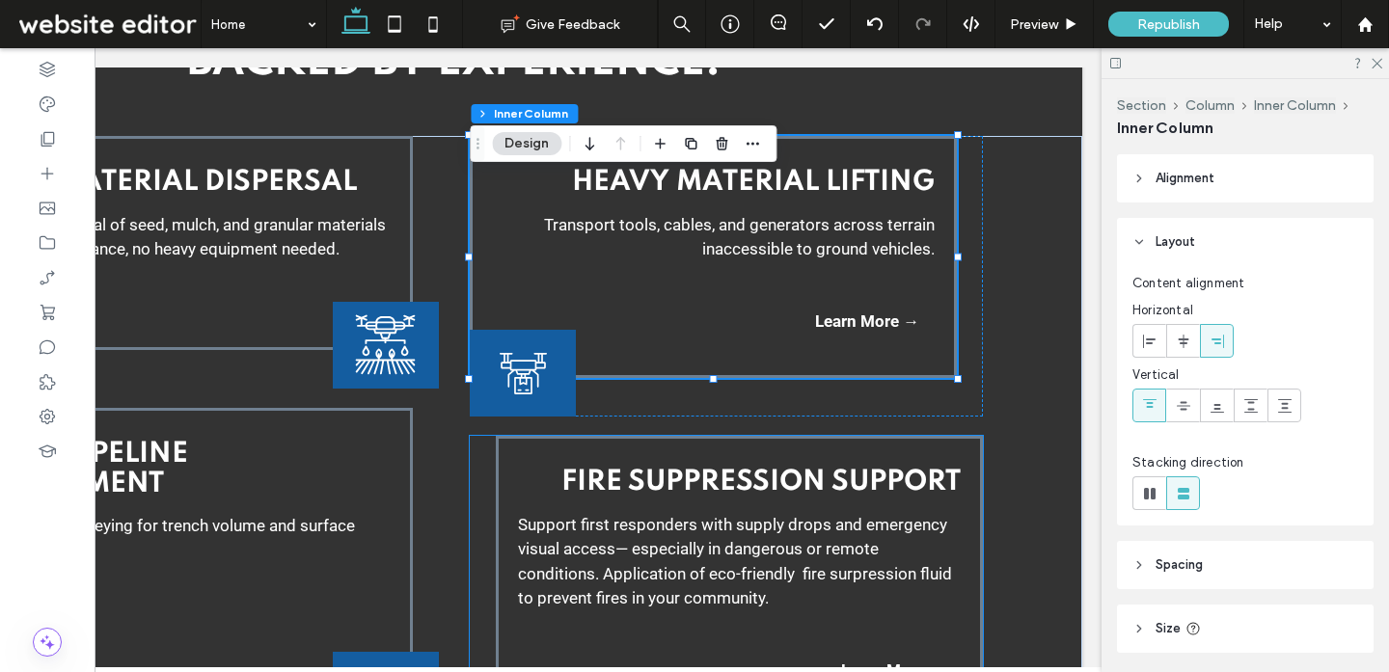
click at [816, 453] on div "Fire Suppression Support Support first responders with supply drops and emergen…" at bounding box center [739, 579] width 487 height 287
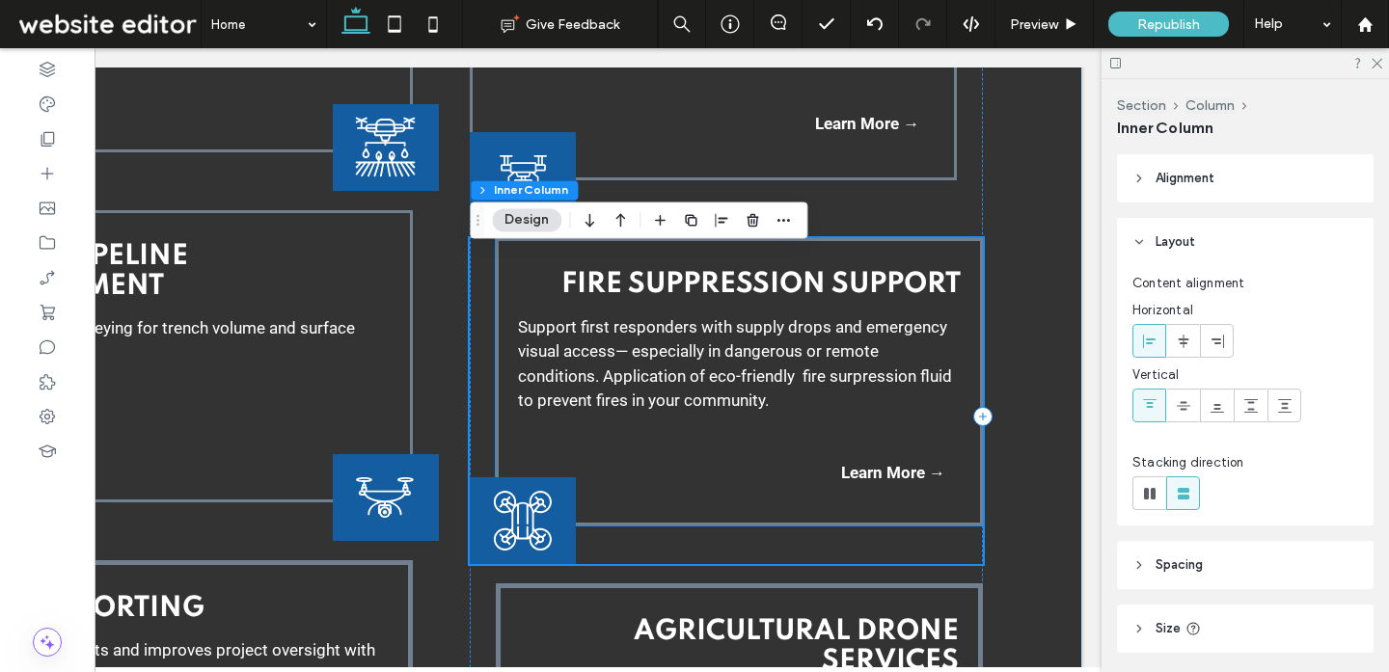
scroll to position [3091, 0]
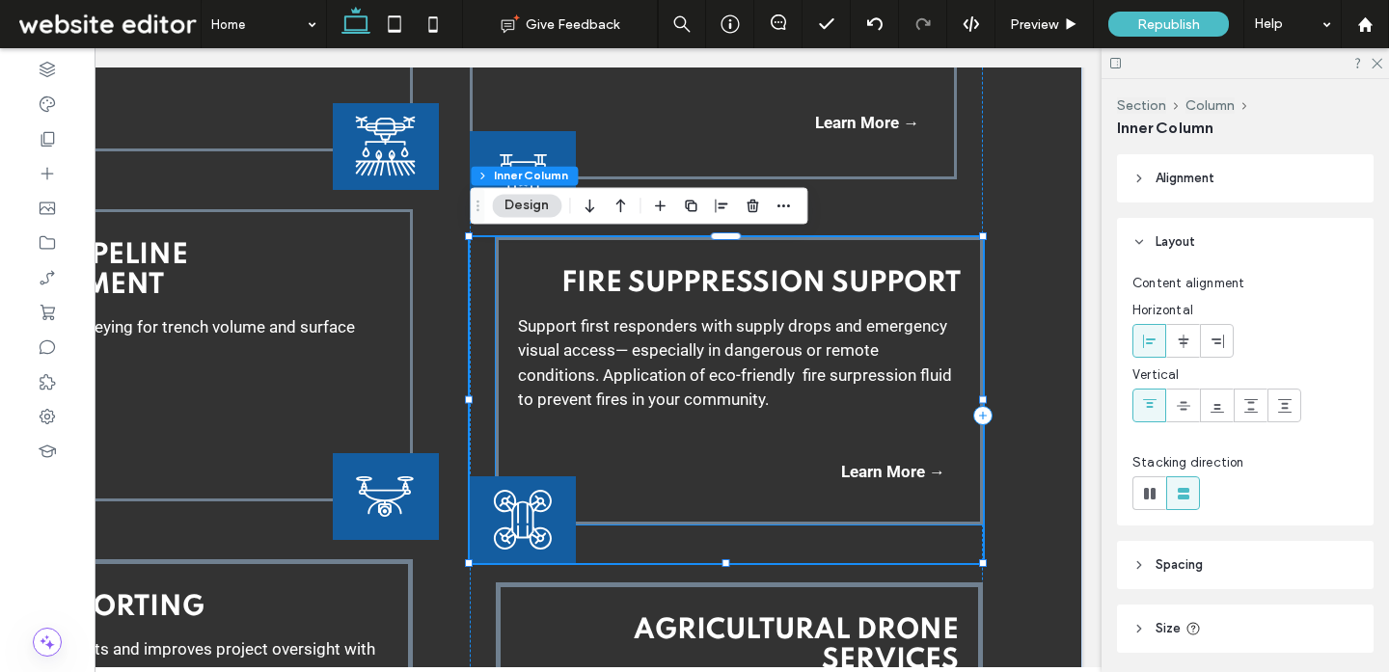
click at [794, 512] on div "Fire Suppression Support Support first responders with supply drops and emergen…" at bounding box center [739, 380] width 487 height 287
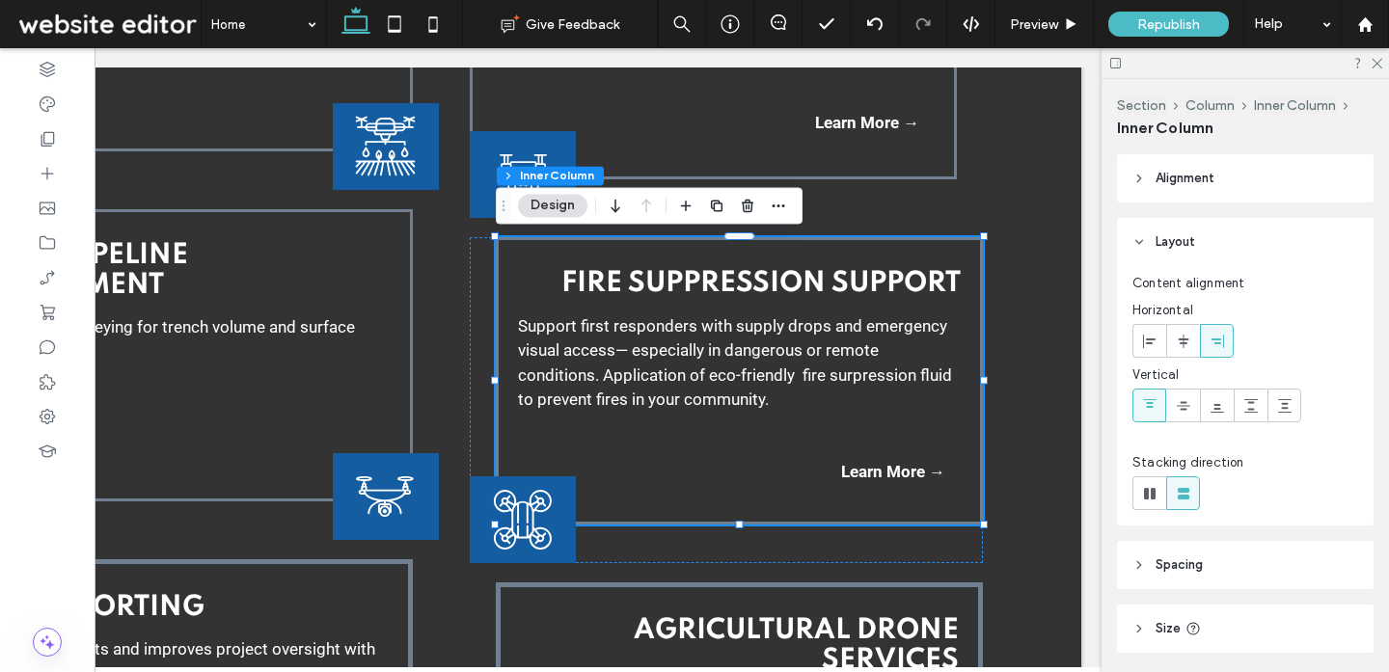
click at [1192, 346] on div at bounding box center [1183, 341] width 32 height 32
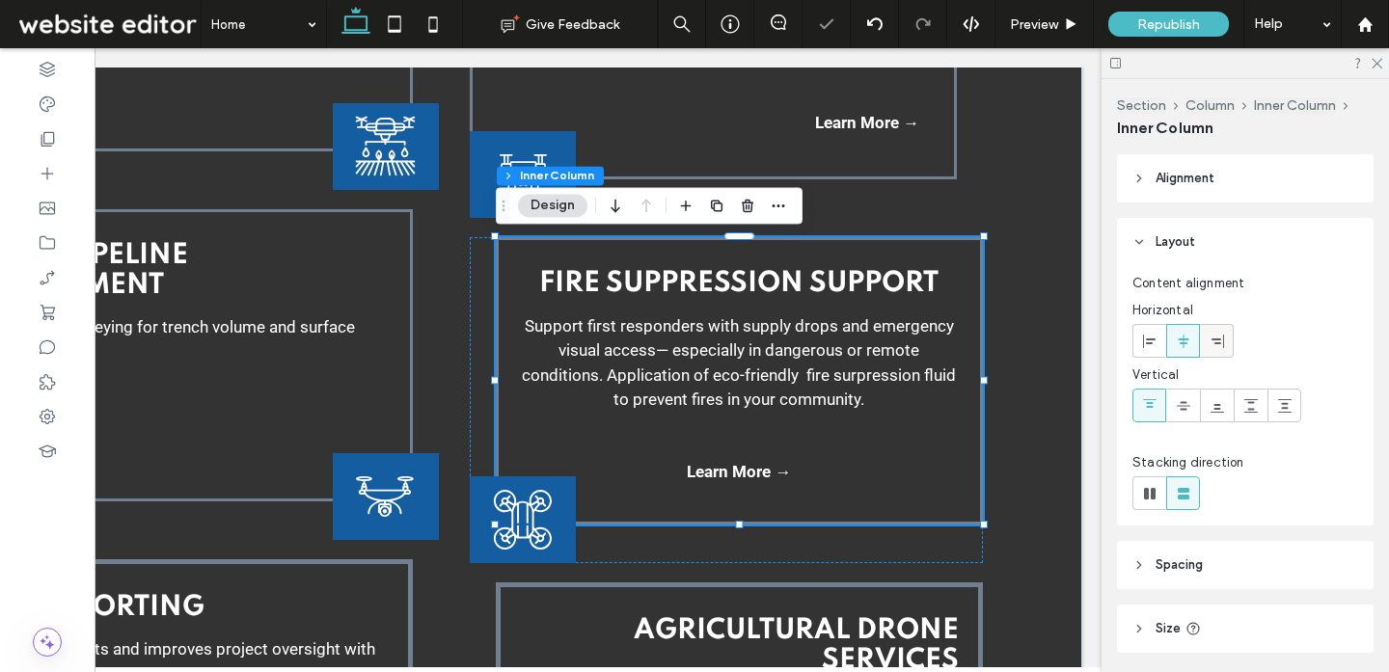
click at [1215, 348] on icon at bounding box center [1216, 341] width 15 height 15
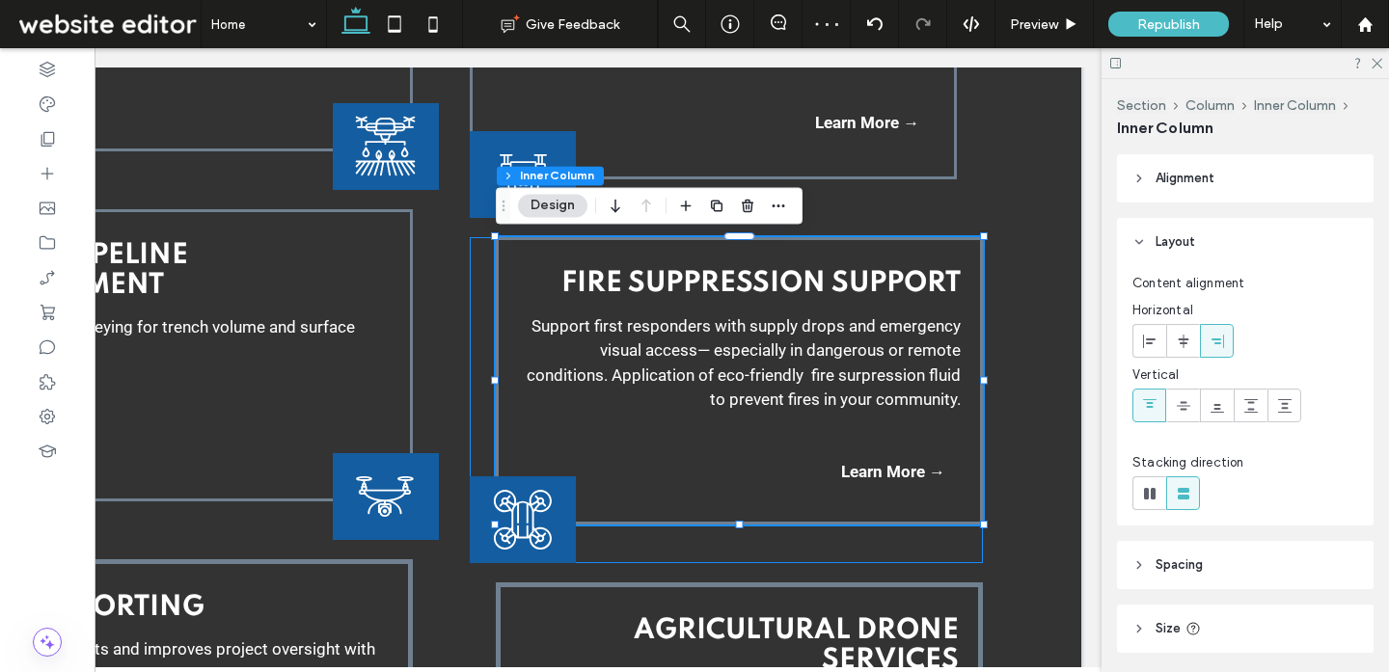
click at [598, 551] on div "Fire Suppression Support Support first responders with supply drops and emergen…" at bounding box center [726, 400] width 512 height 326
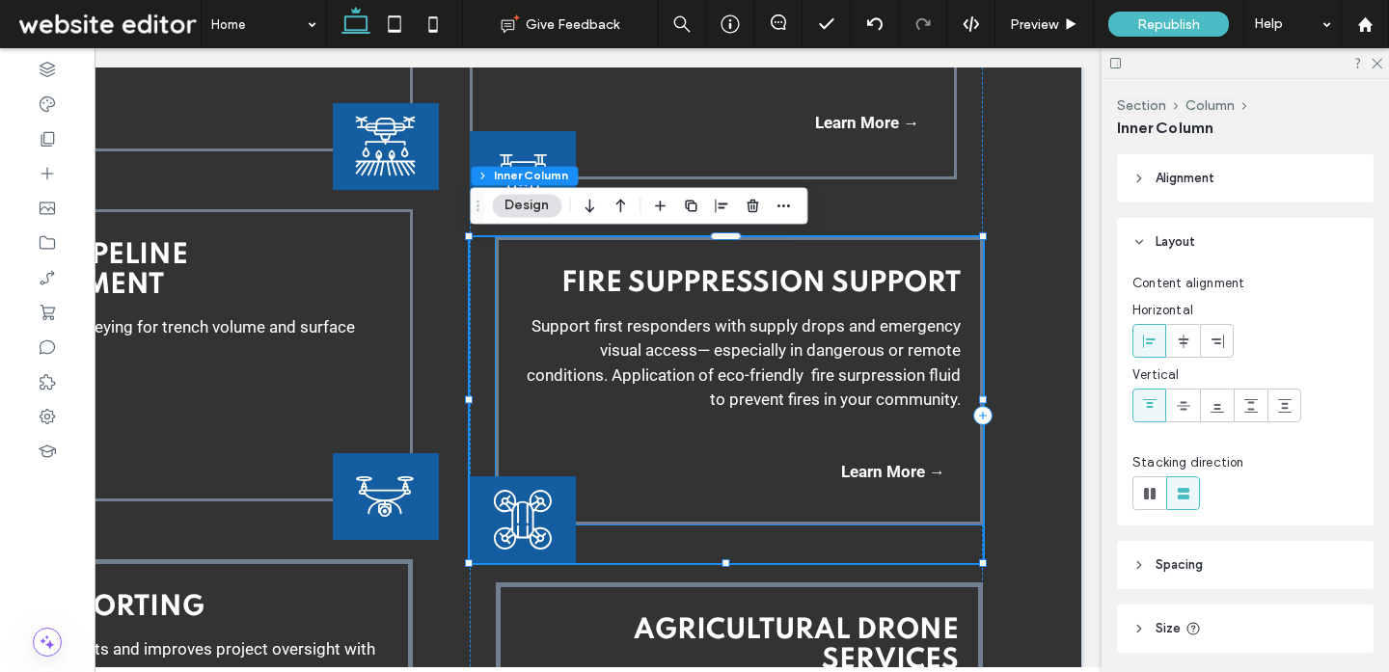
click at [621, 489] on div "Fire Suppression Support Support first responders with supply drops and emergen…" at bounding box center [739, 380] width 487 height 287
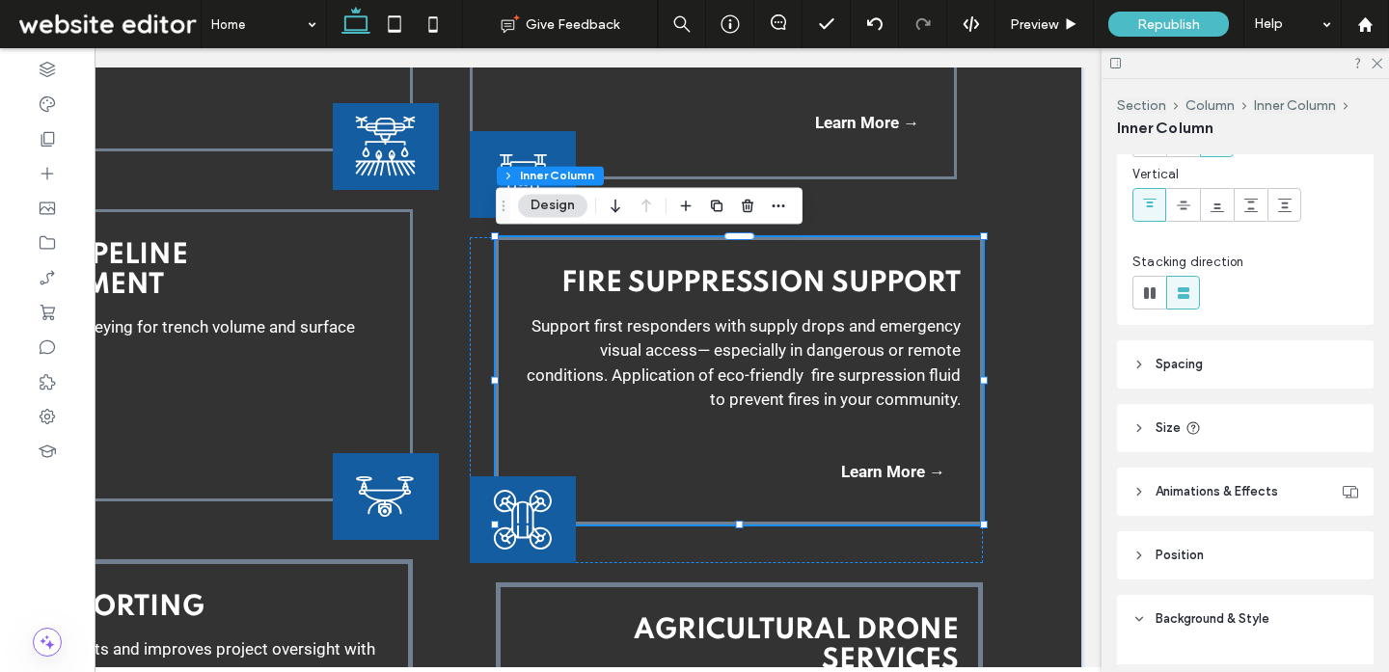
scroll to position [276, 0]
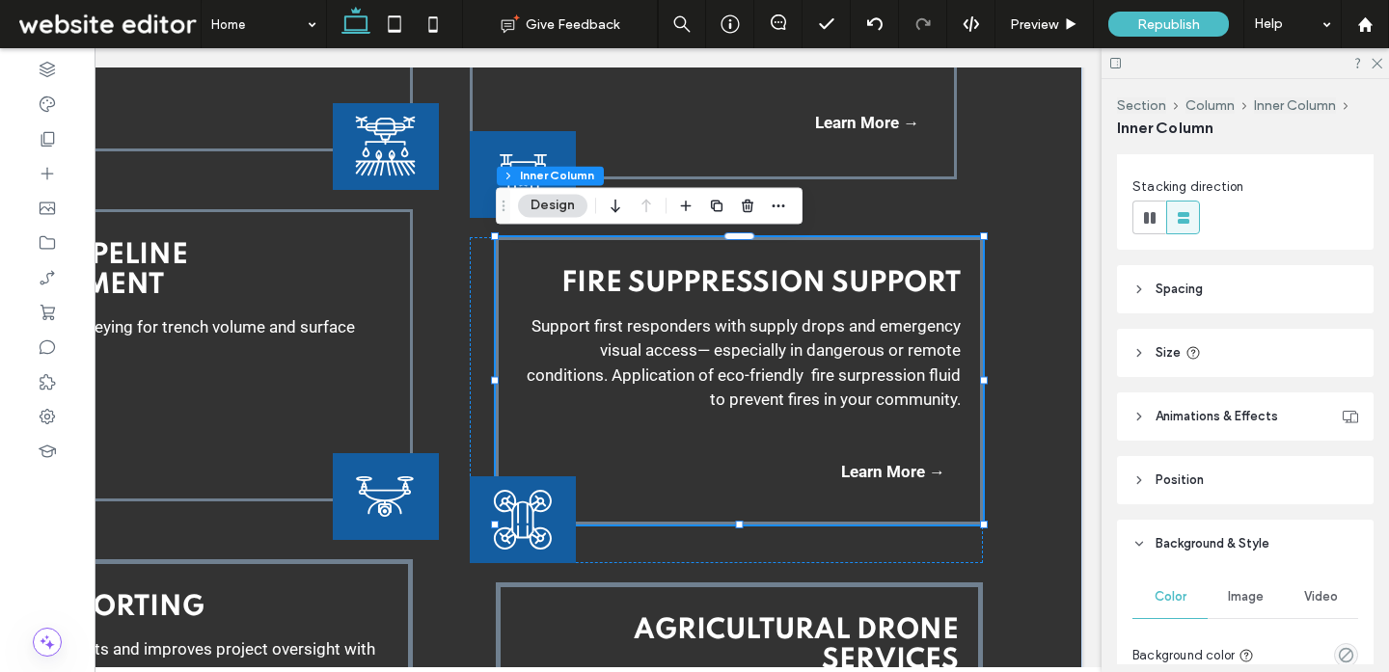
click at [1186, 266] on header "Spacing" at bounding box center [1245, 289] width 257 height 48
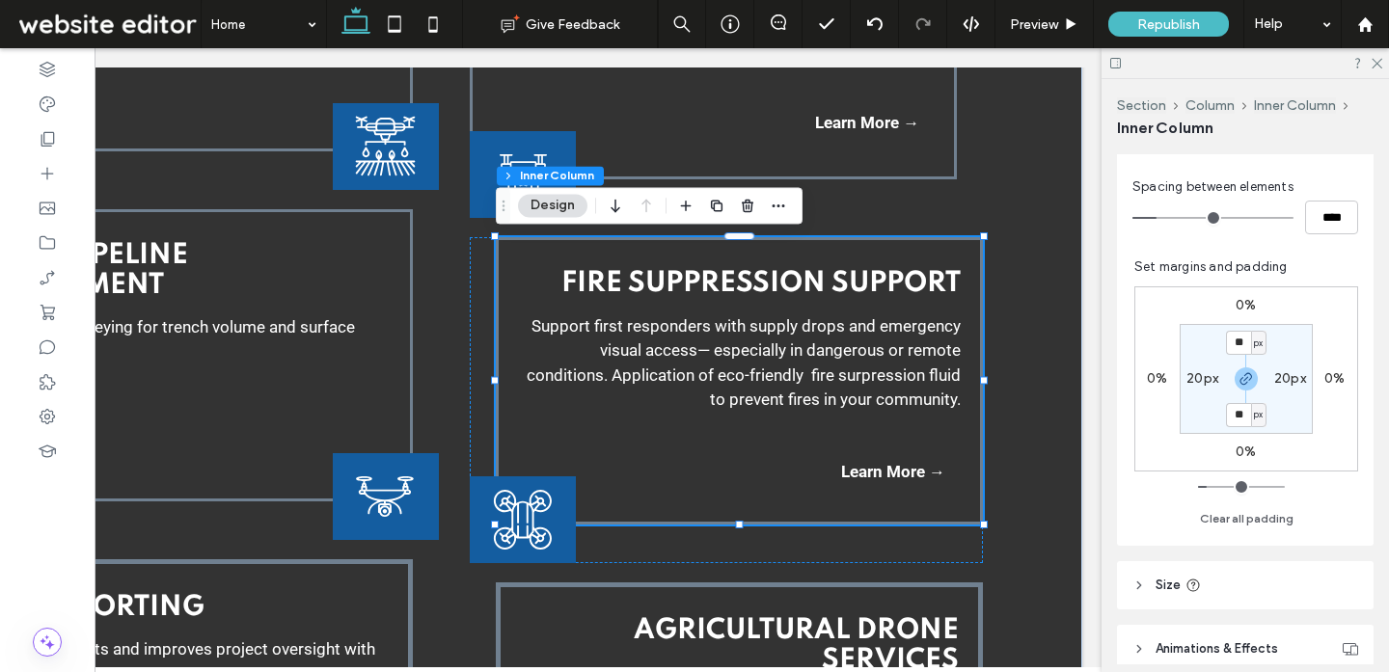
scroll to position [527, 0]
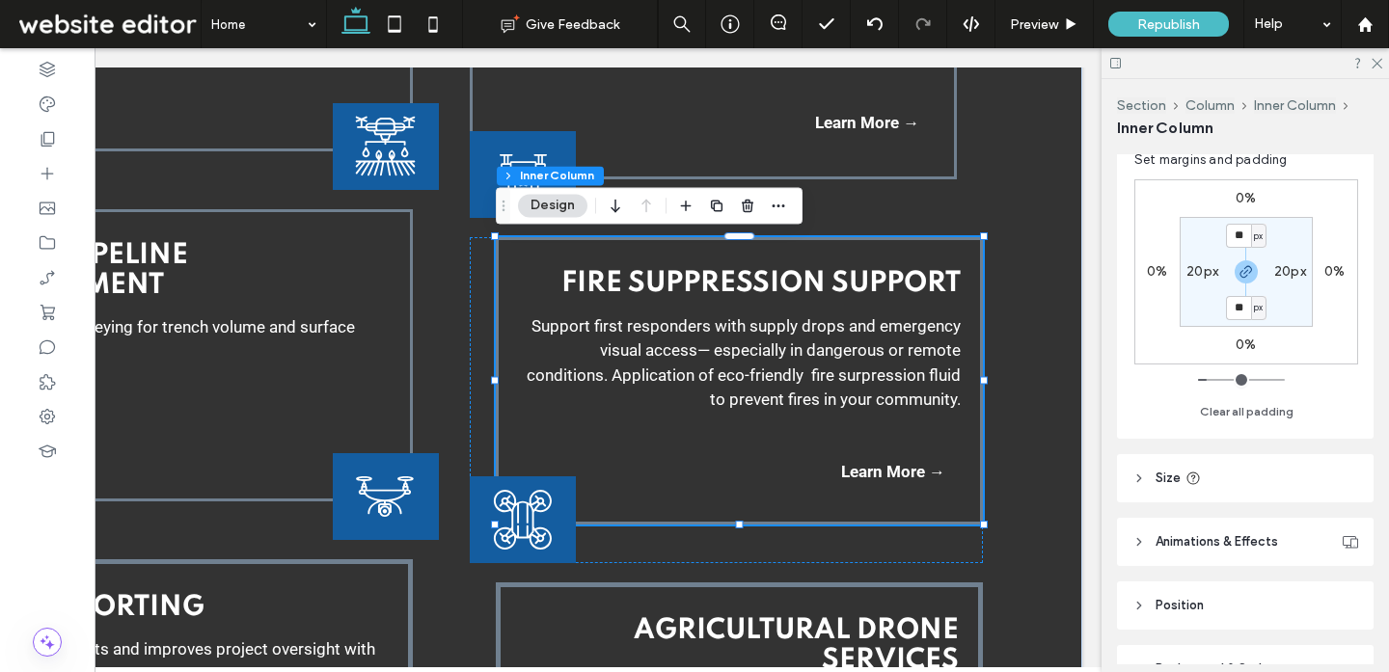
click at [1201, 484] on header "Size" at bounding box center [1245, 478] width 257 height 48
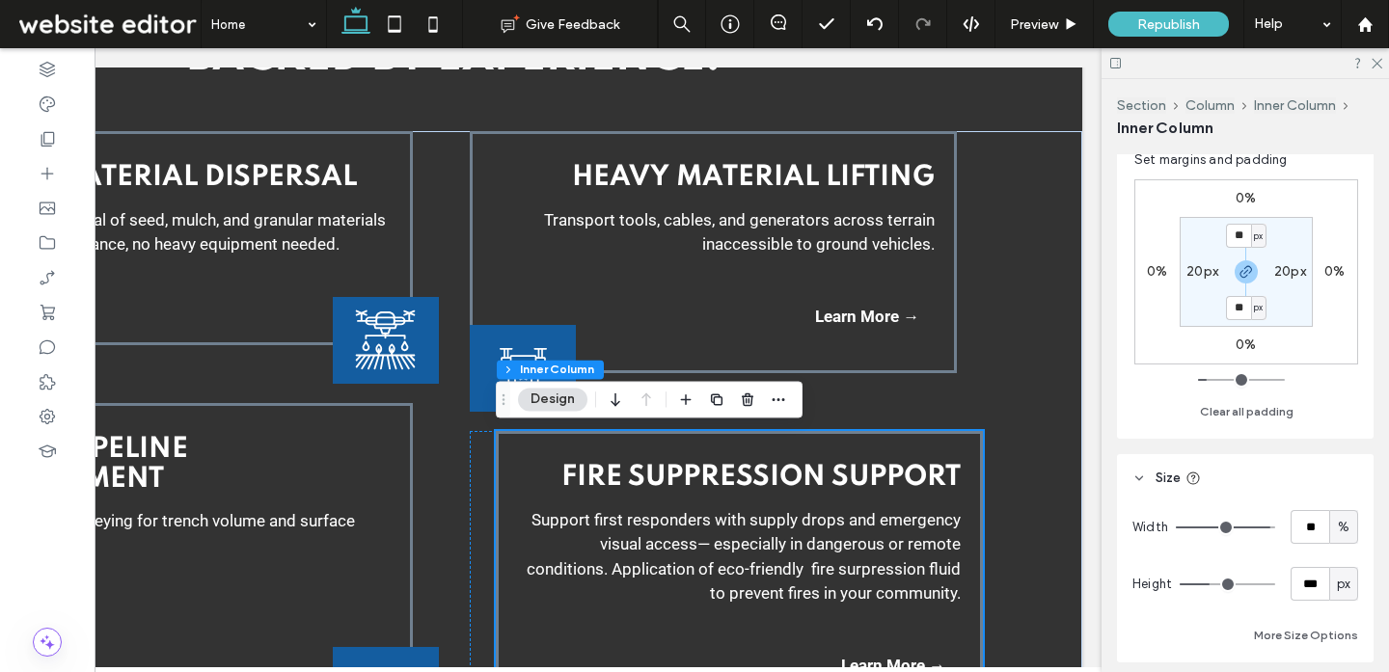
scroll to position [2878, 0]
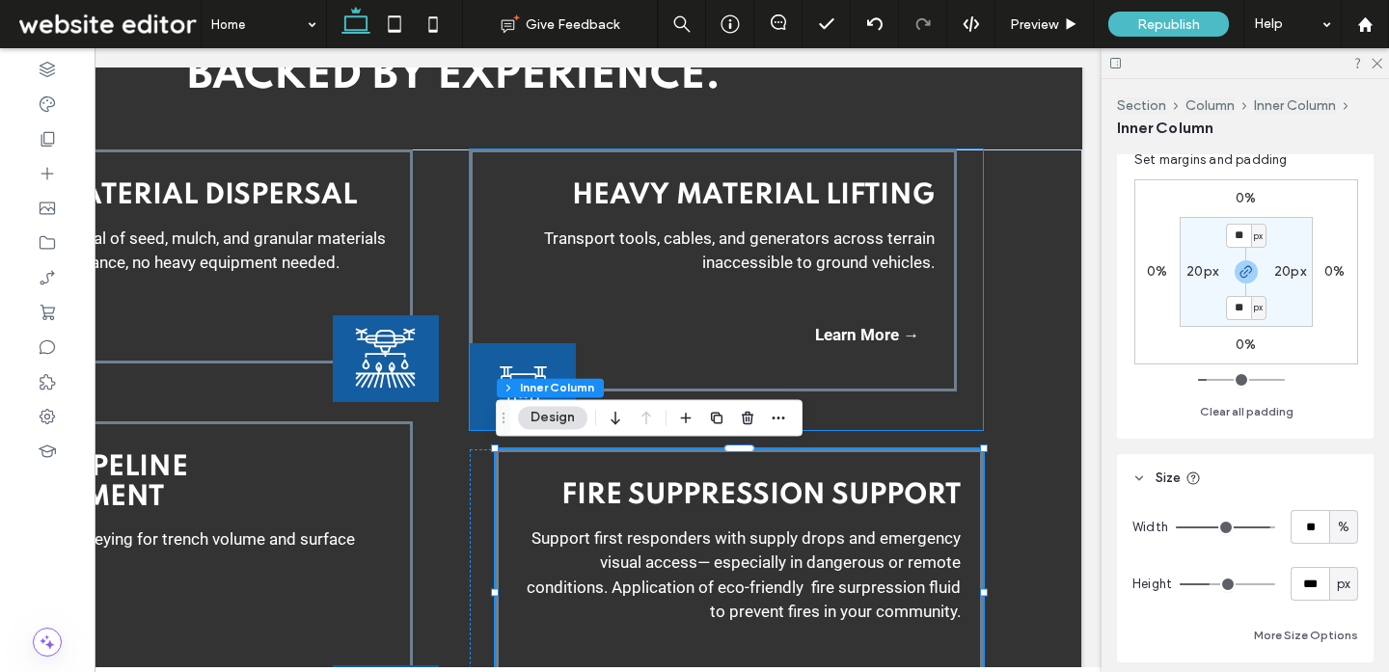
click at [878, 379] on div "Heavy Material Lifting Transport tools, cables, and generators across terrain i…" at bounding box center [713, 270] width 487 height 242
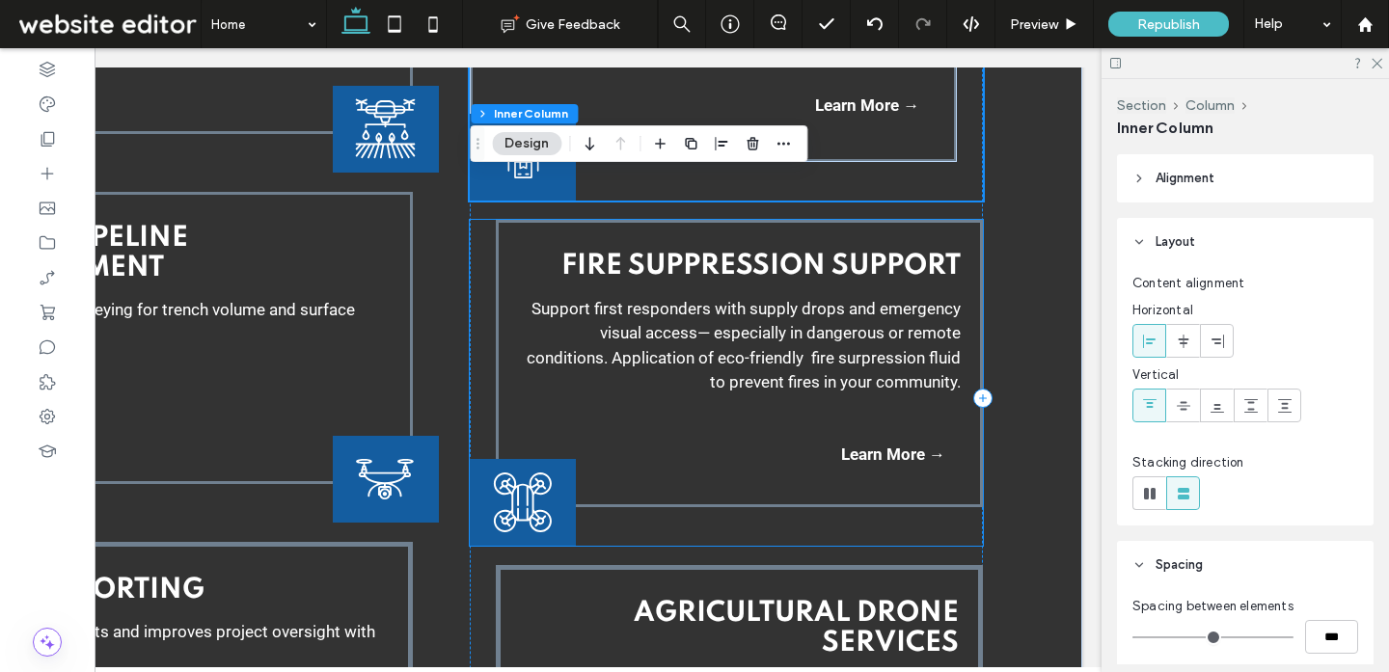
scroll to position [3155, 0]
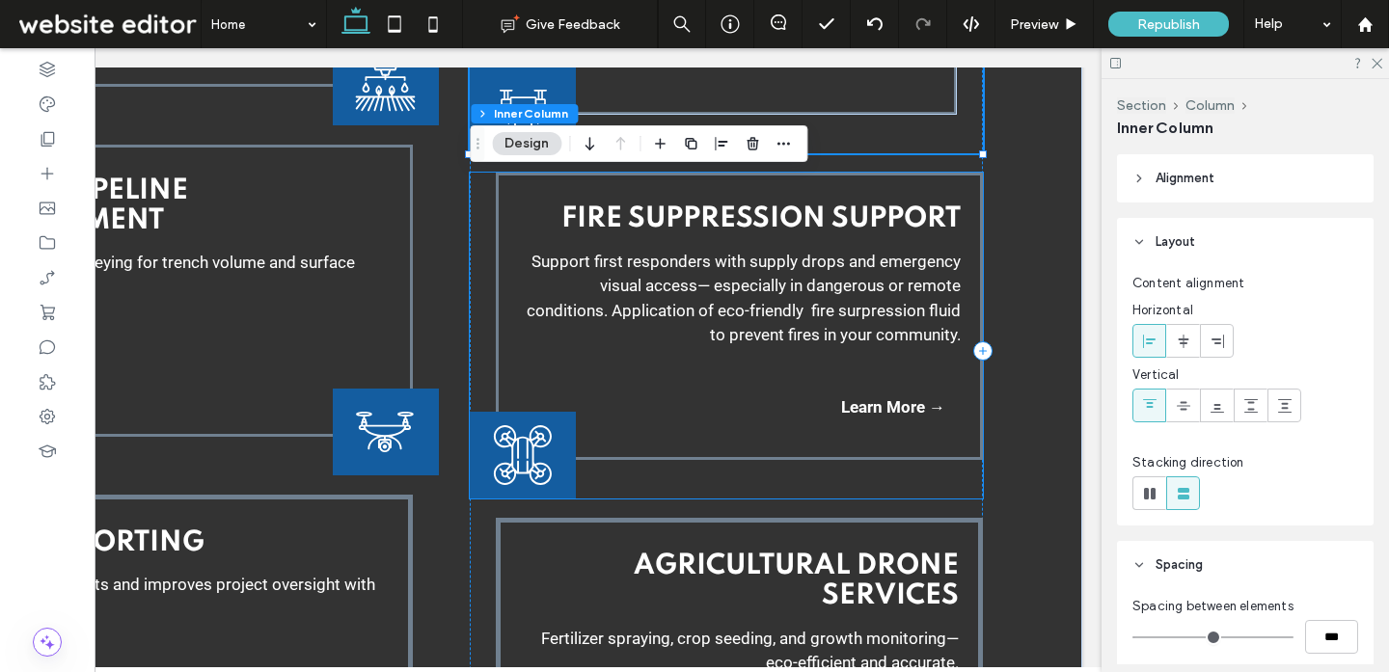
click at [876, 489] on div "Fire Suppression Support Support first responders with supply drops and emergen…" at bounding box center [726, 336] width 512 height 326
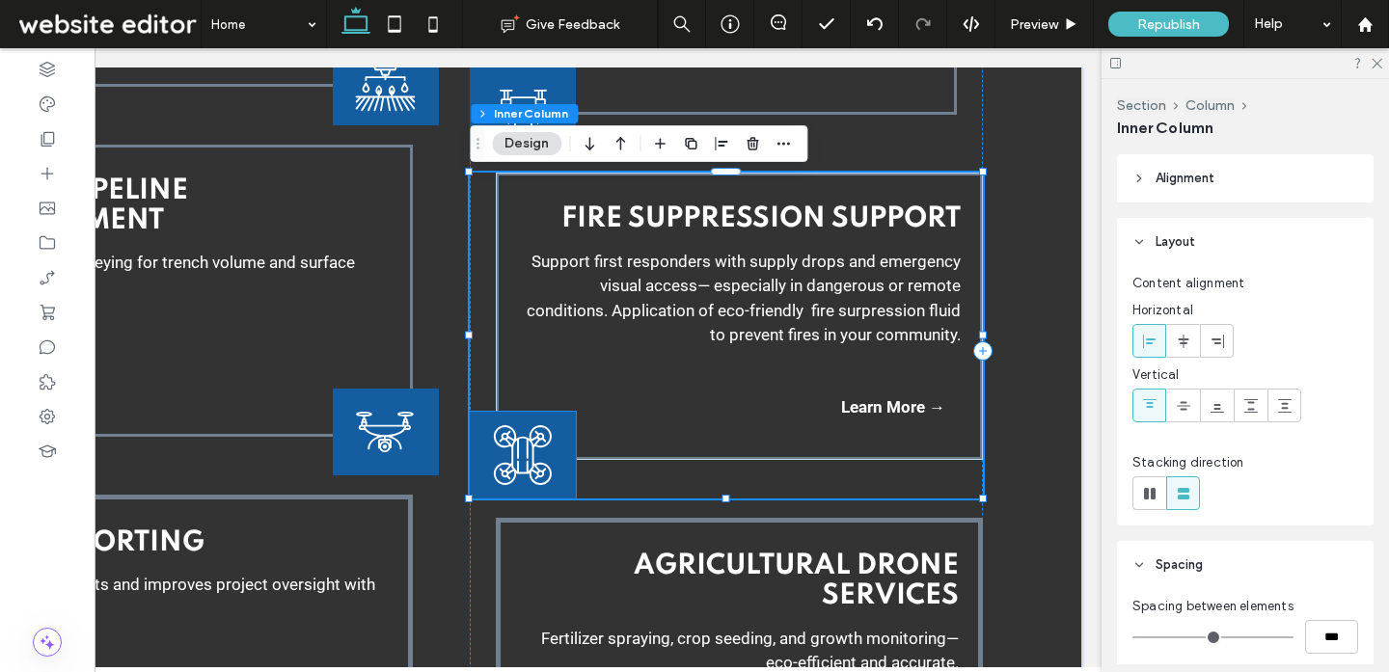
click at [552, 491] on div at bounding box center [523, 455] width 106 height 87
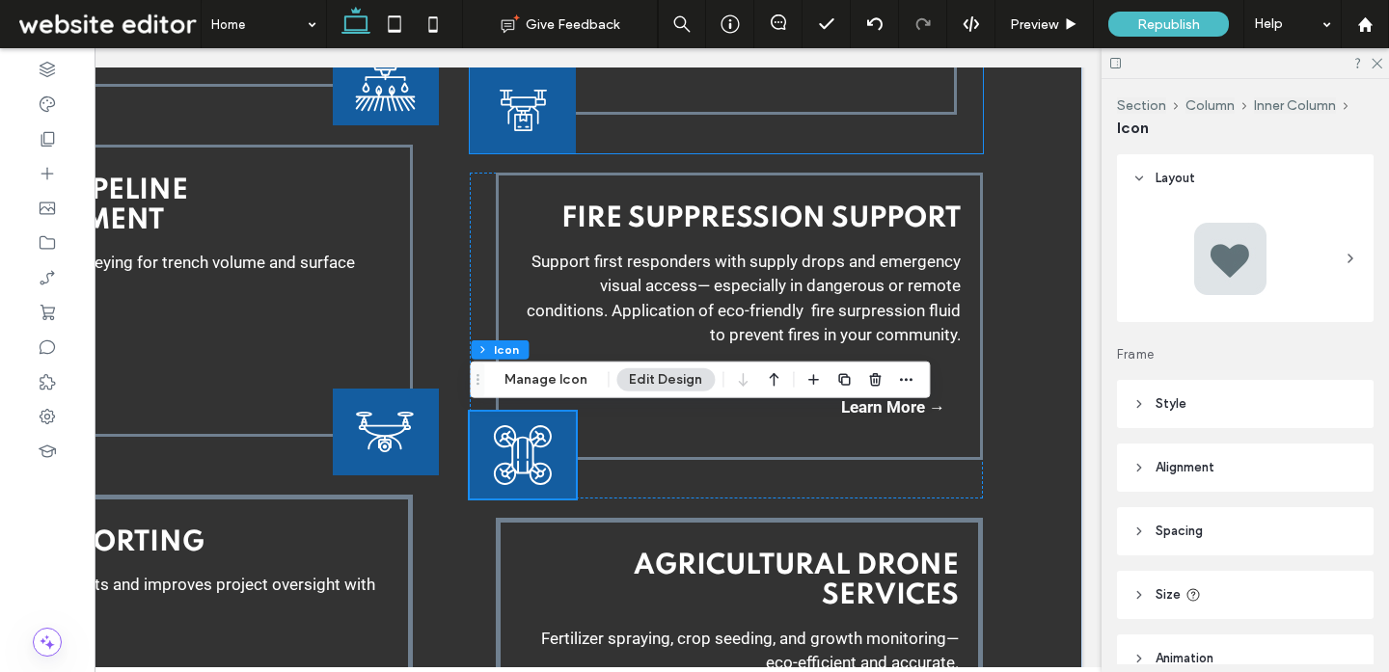
scroll to position [3052, 0]
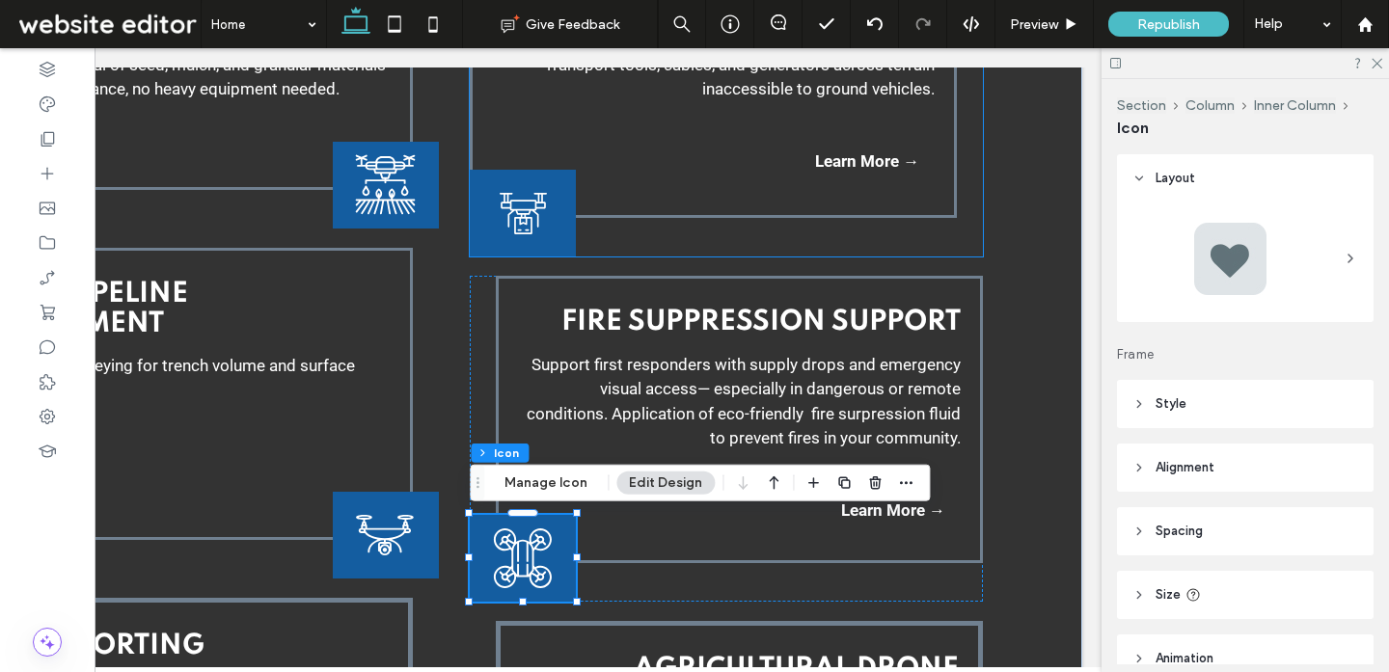
click at [614, 237] on div "Heavy Material Lifting Transport tools, cables, and generators across terrain i…" at bounding box center [726, 116] width 512 height 281
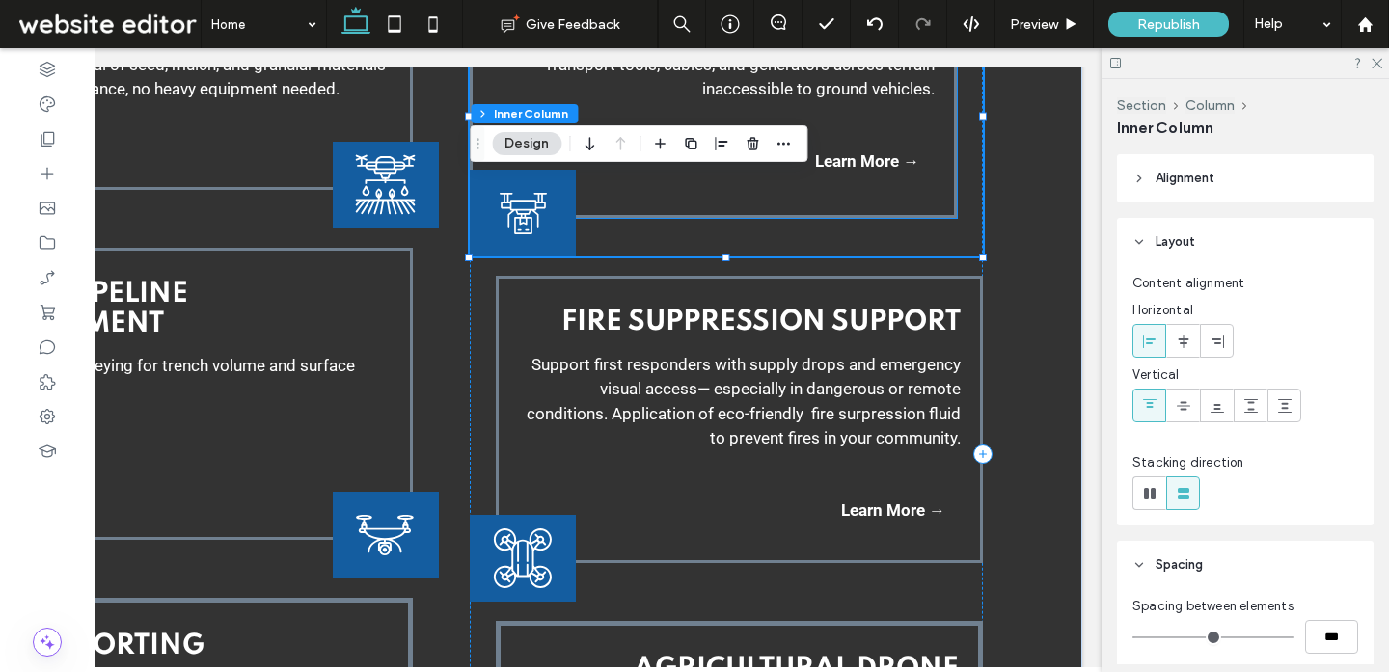
click at [909, 201] on div "Heavy Material Lifting Transport tools, cables, and generators across terrain i…" at bounding box center [713, 97] width 487 height 242
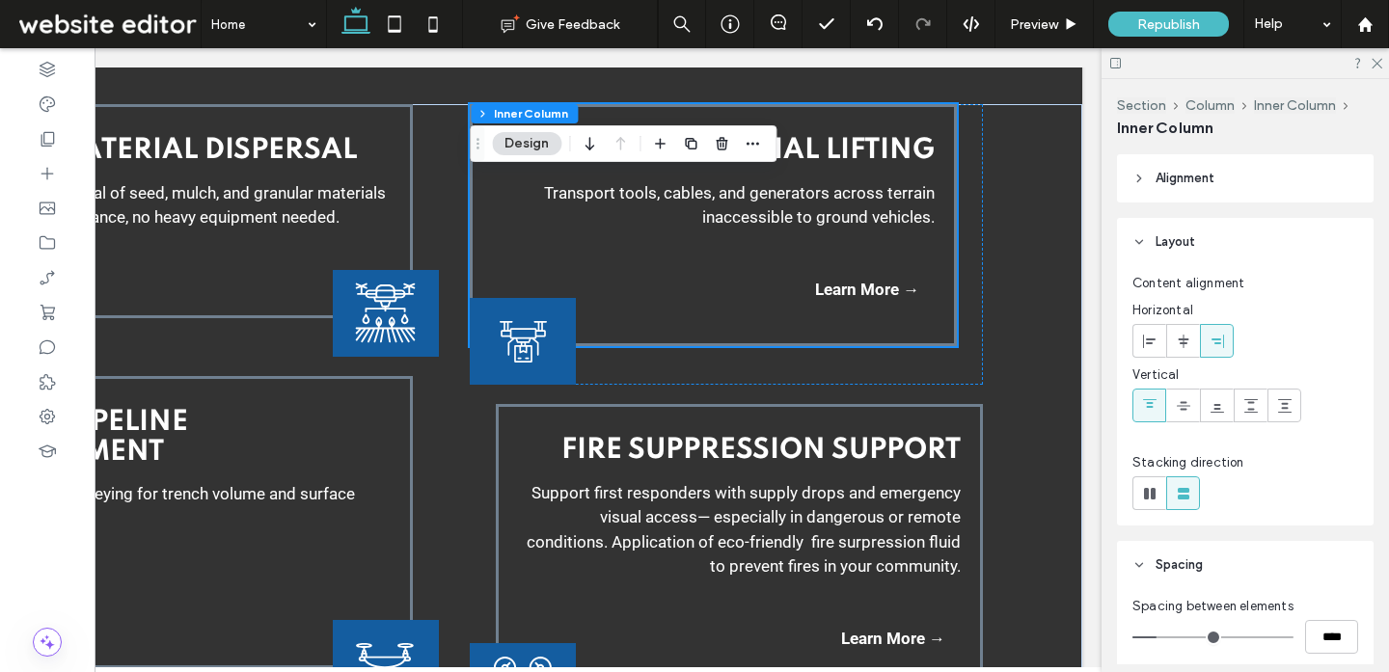
scroll to position [2915, 0]
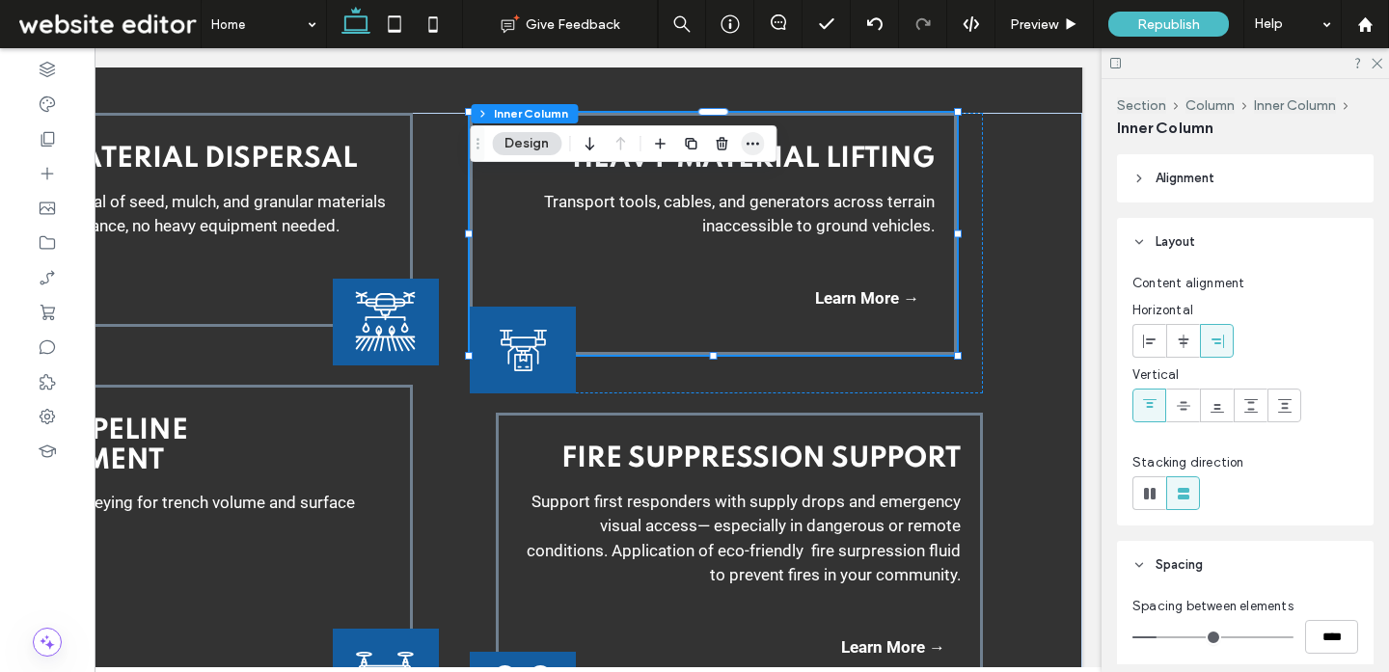
click at [756, 139] on icon "button" at bounding box center [751, 143] width 15 height 15
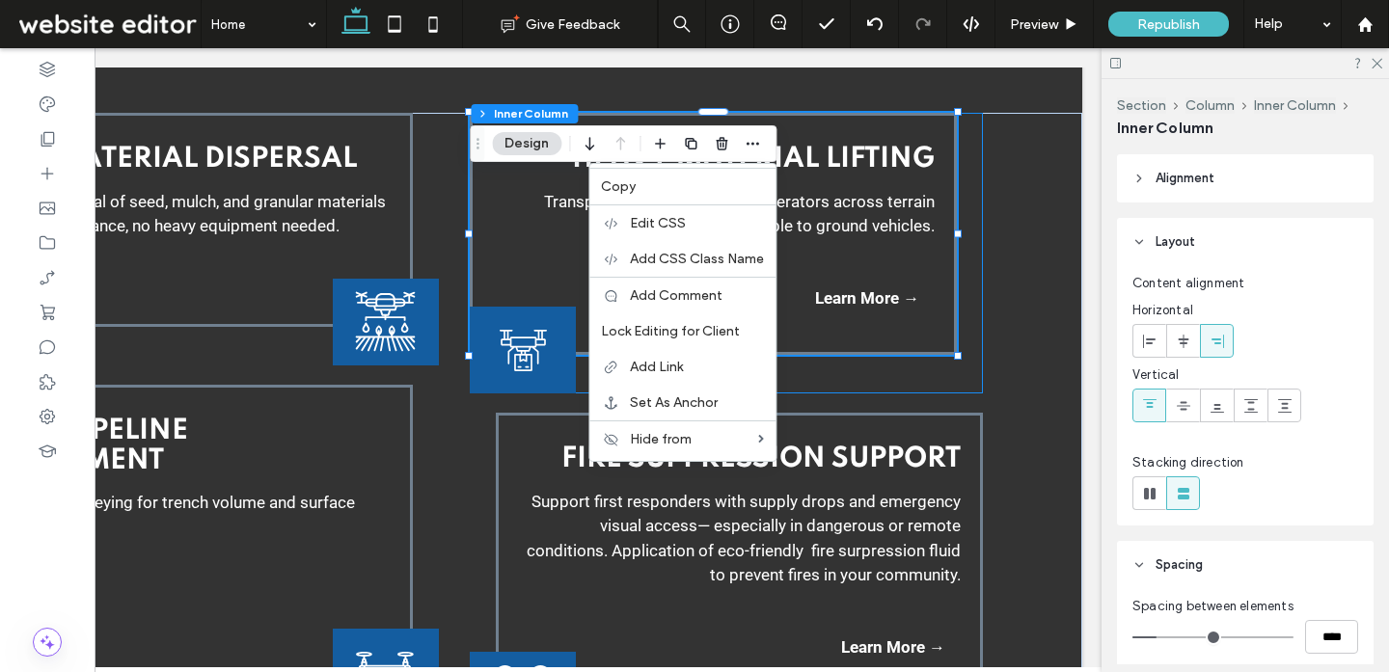
click at [872, 382] on div "Heavy Material Lifting Transport tools, cables, and generators across terrain i…" at bounding box center [726, 253] width 512 height 281
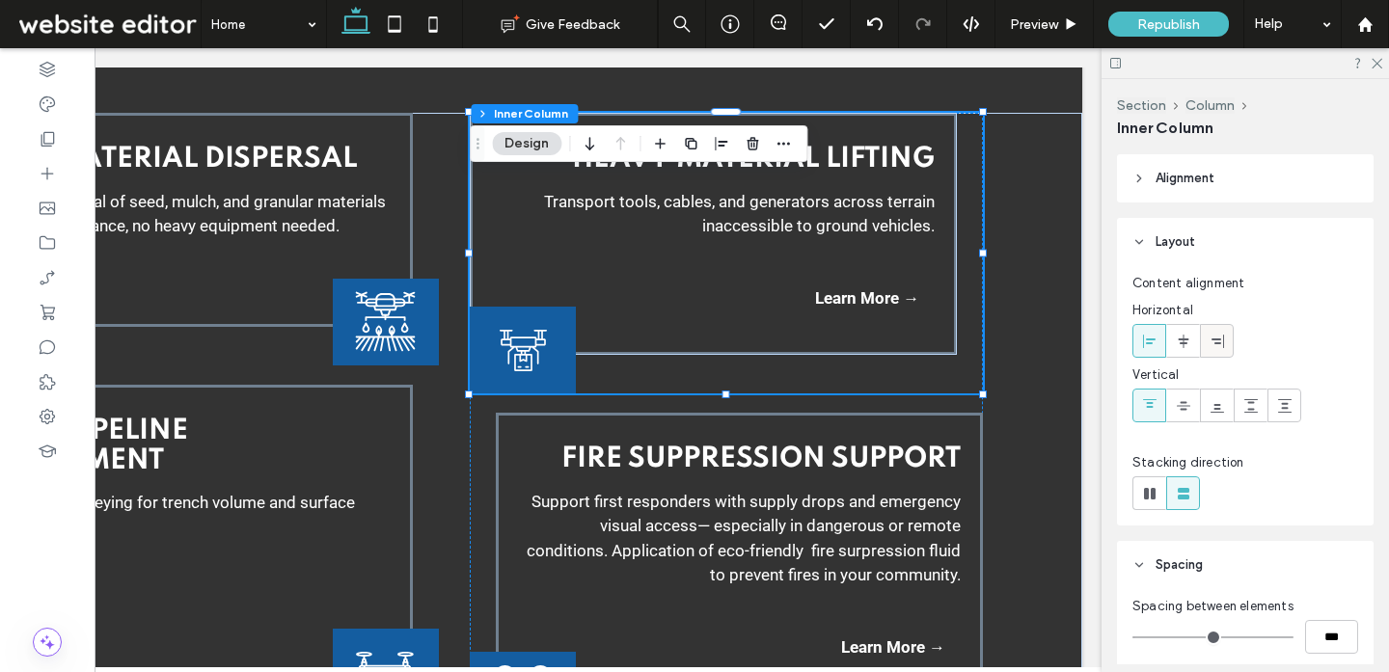
click at [1223, 345] on icon at bounding box center [1216, 341] width 15 height 15
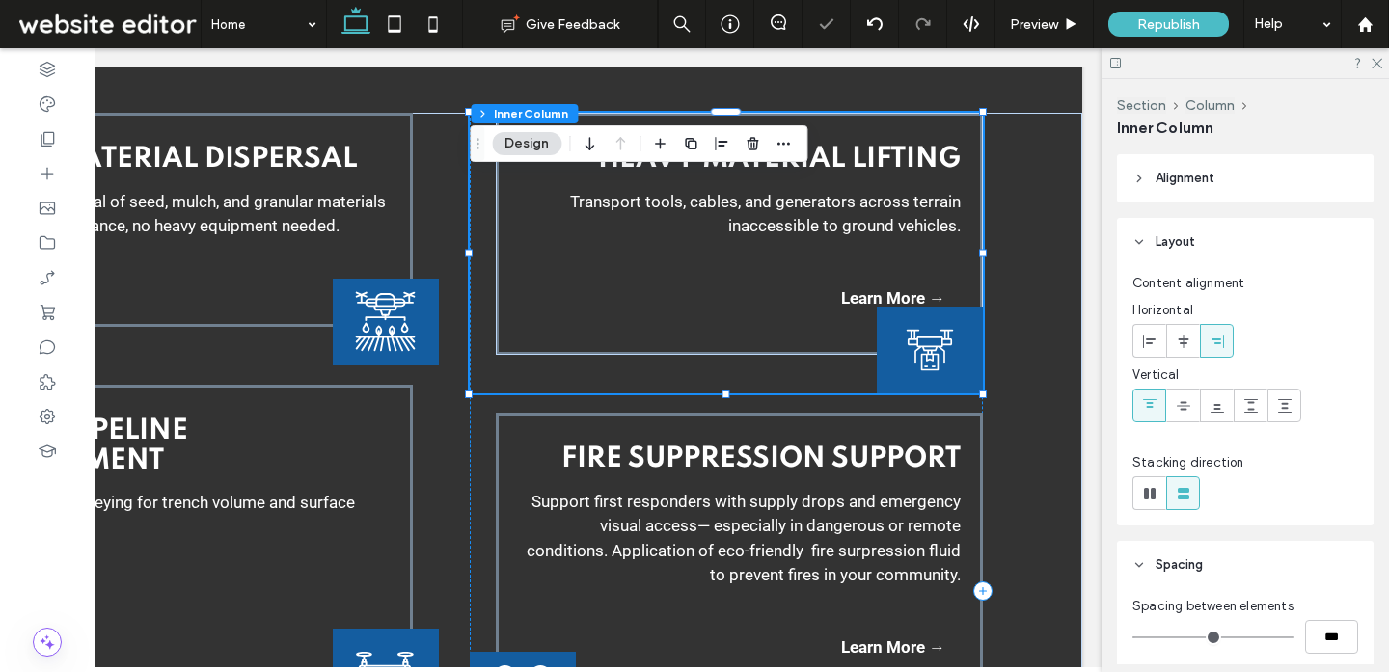
click at [725, 379] on div "Heavy Material Lifting Transport tools, cables, and generators across terrain i…" at bounding box center [726, 253] width 512 height 281
click at [887, 375] on div at bounding box center [930, 350] width 106 height 87
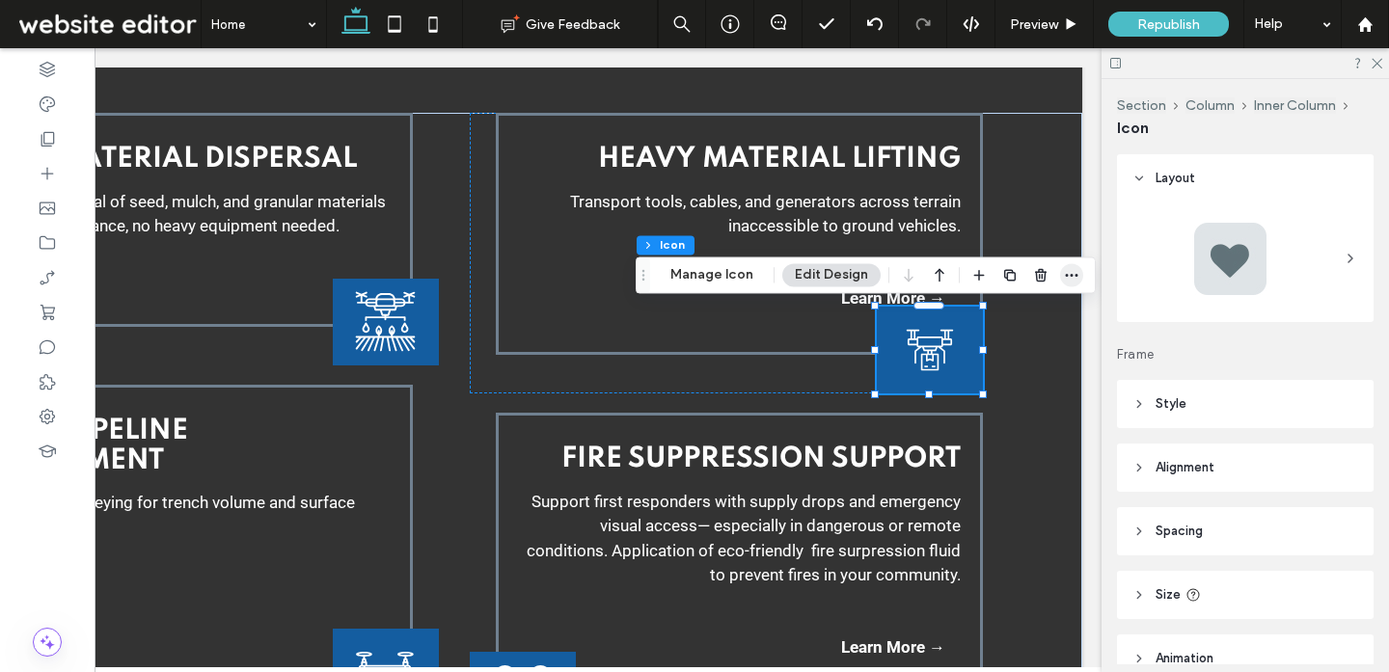
click at [1066, 275] on use "button" at bounding box center [1072, 275] width 13 height 3
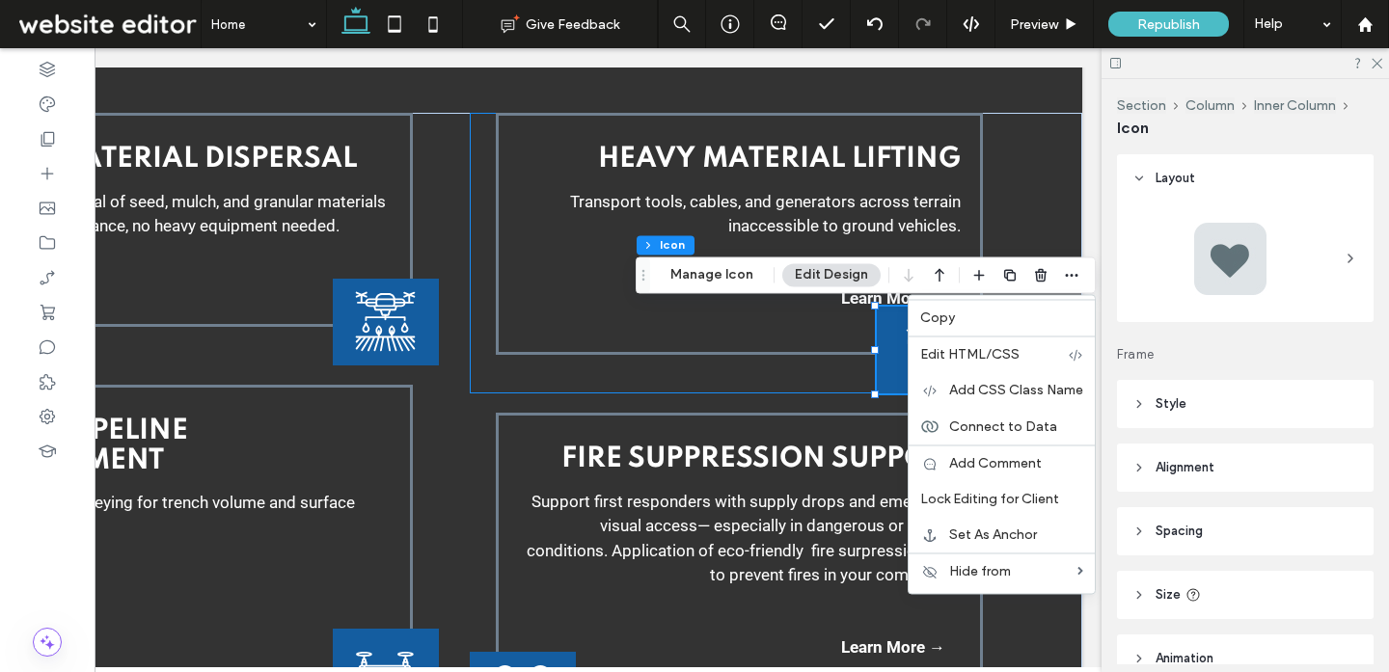
click at [789, 382] on div "Heavy Material Lifting Transport tools, cables, and generators across terrain i…" at bounding box center [726, 253] width 512 height 281
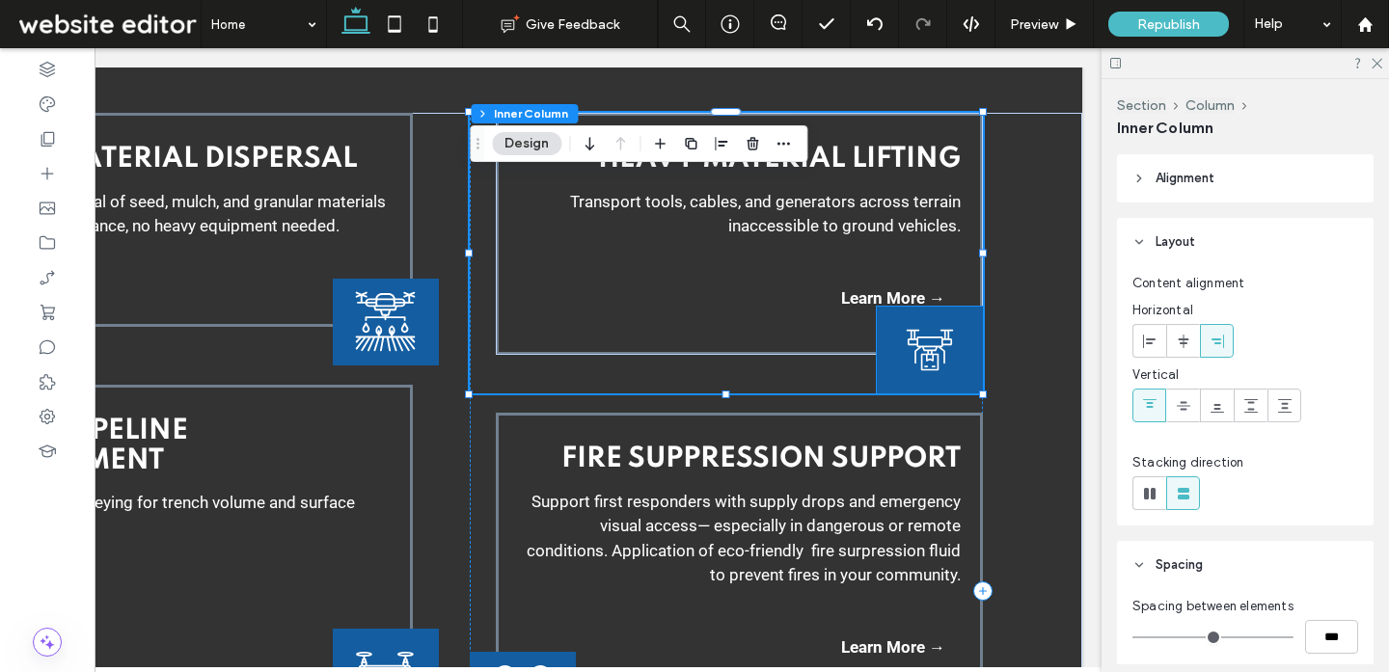
click at [900, 367] on icon at bounding box center [930, 350] width 80 height 61
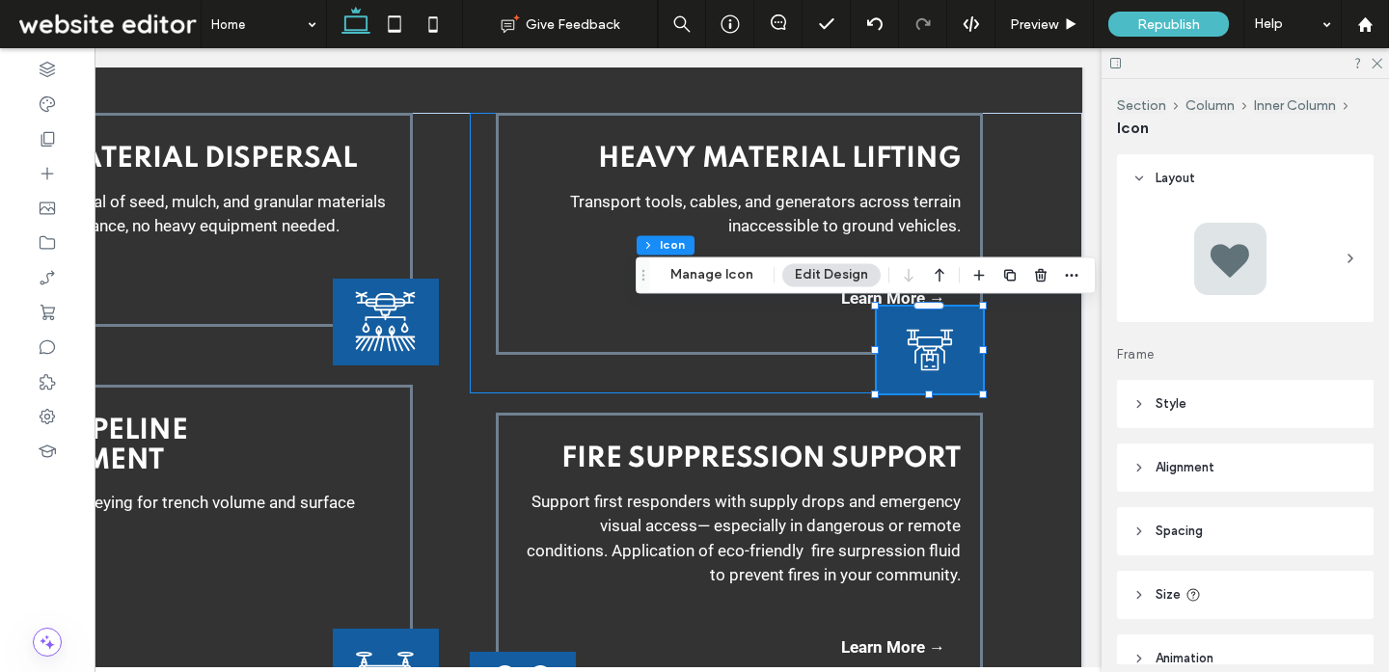
click at [816, 385] on div "Heavy Material Lifting Transport tools, cables, and generators across terrain i…" at bounding box center [726, 253] width 512 height 281
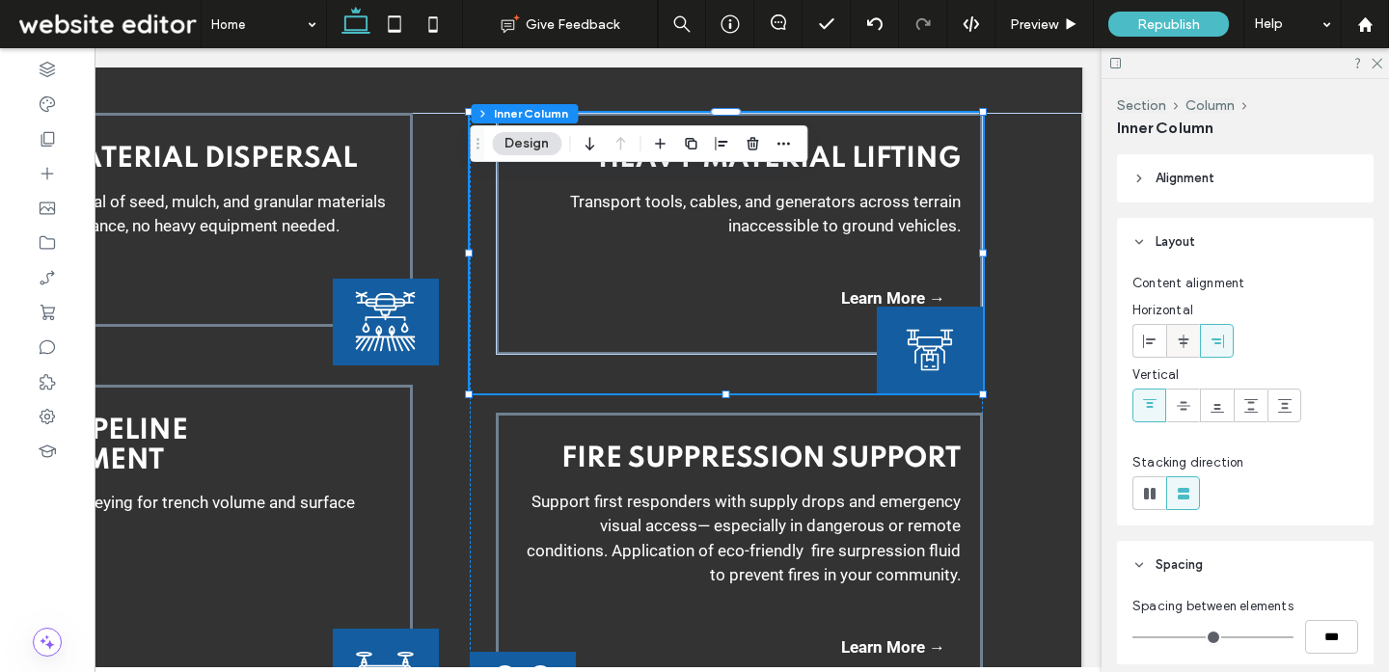
click at [1167, 345] on div at bounding box center [1183, 341] width 32 height 32
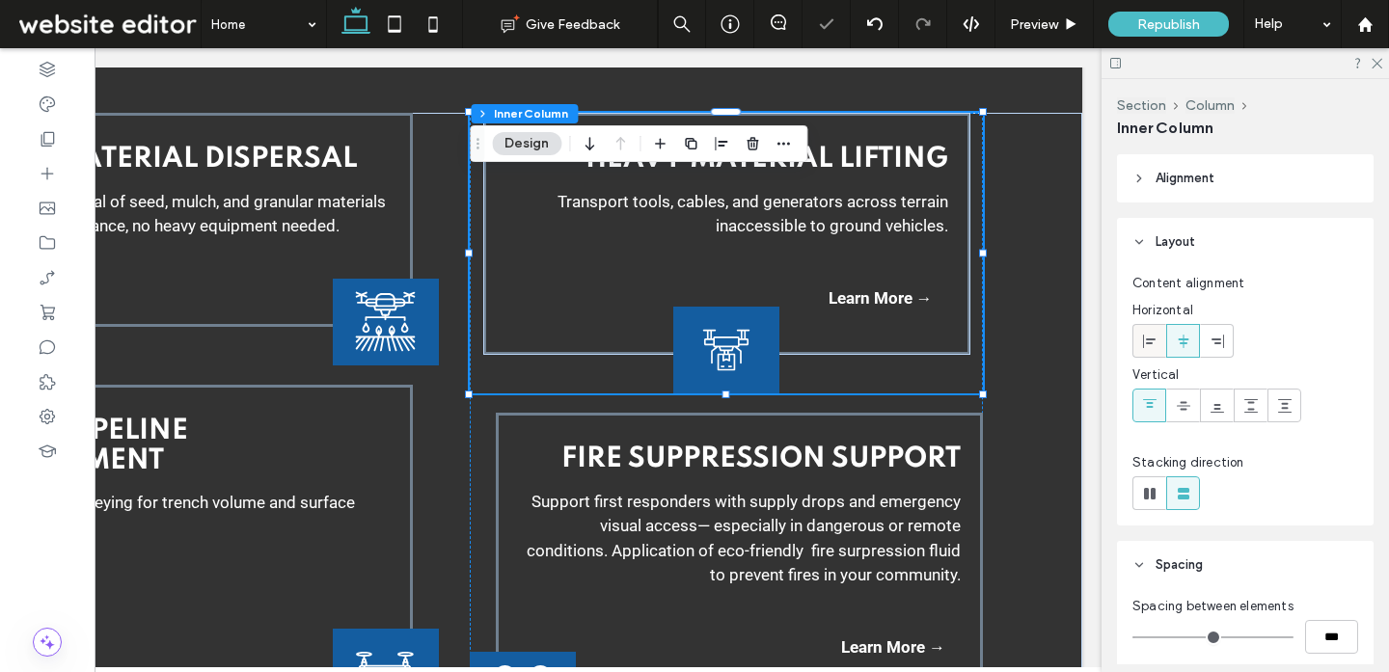
click at [1148, 346] on icon at bounding box center [1149, 341] width 15 height 15
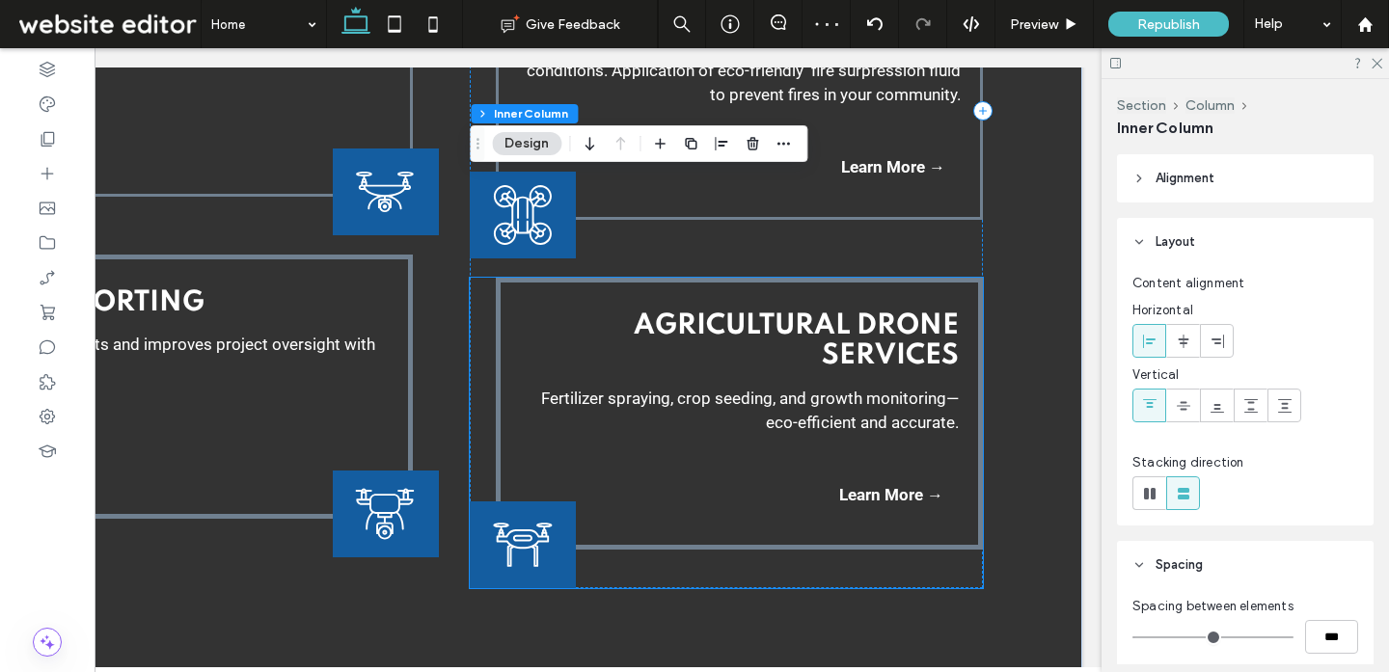
scroll to position [3416, 0]
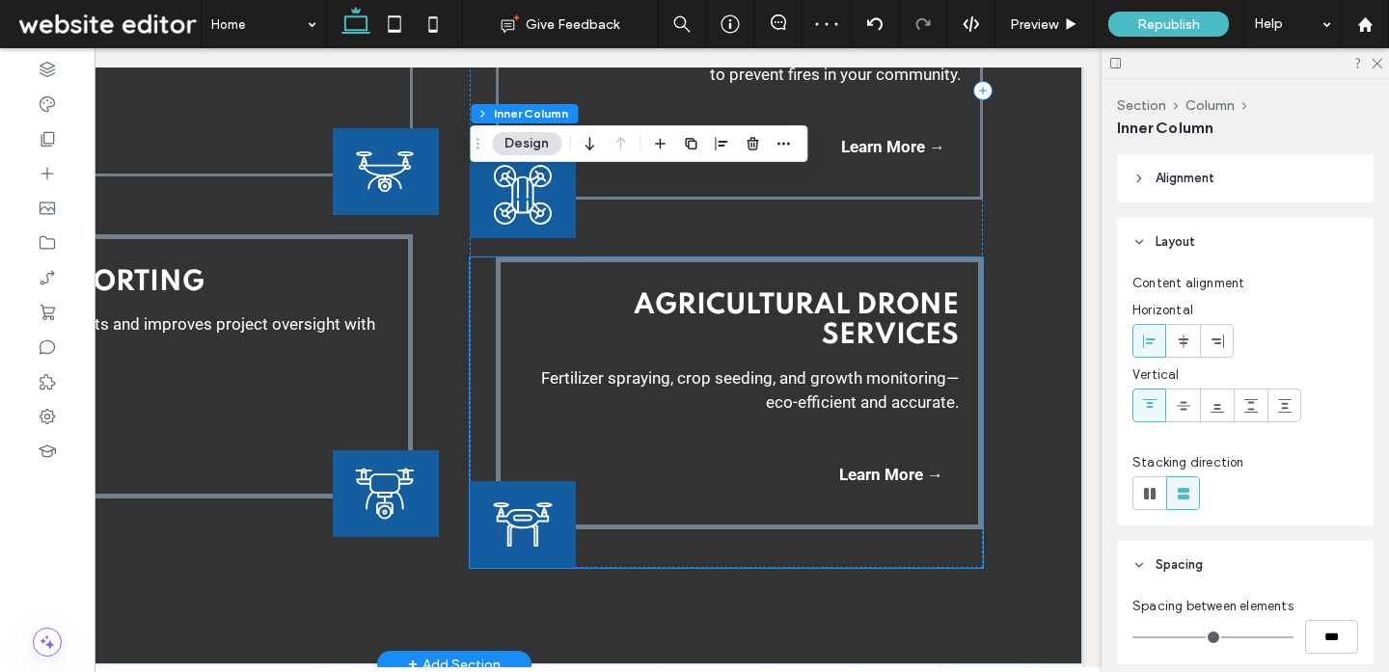
click at [716, 554] on div "Agricultural Drone Services Fertilizer spraying, crop seeding, and growth monit…" at bounding box center [726, 412] width 512 height 311
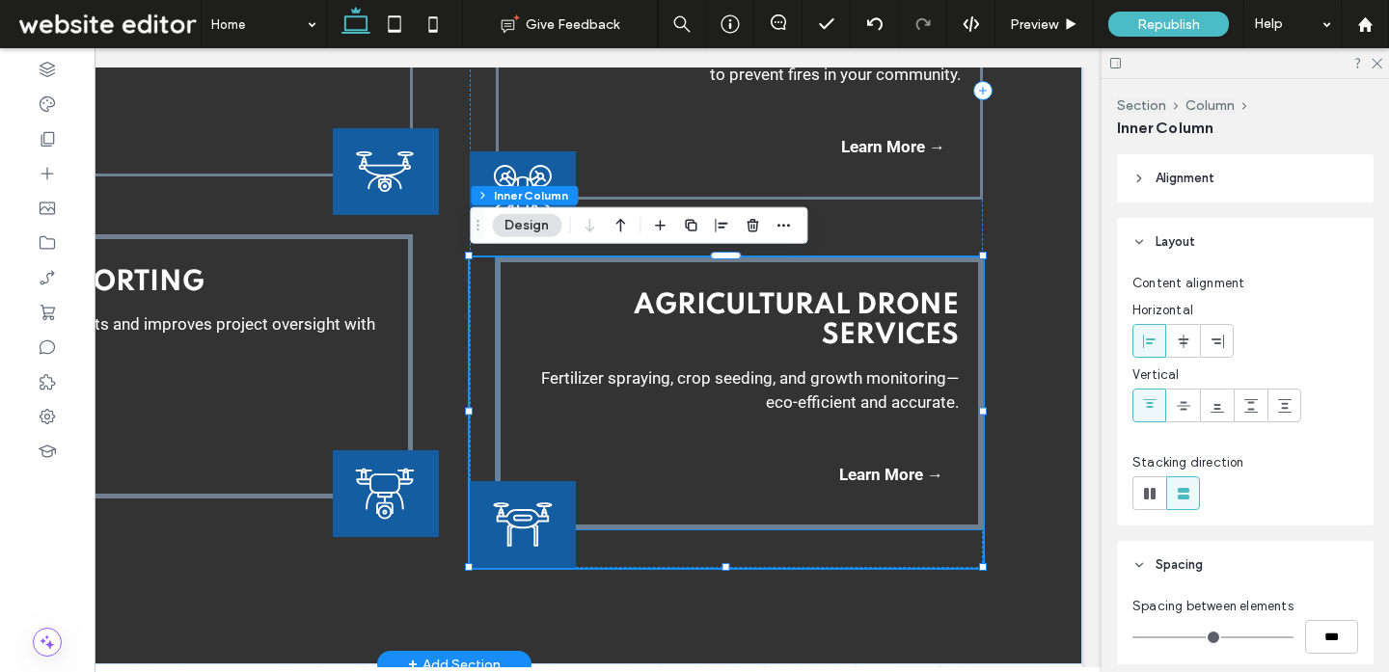
click at [702, 494] on div "Agricultural Drone Services Fertilizer spraying, crop seeding, and growth monit…" at bounding box center [739, 393] width 487 height 272
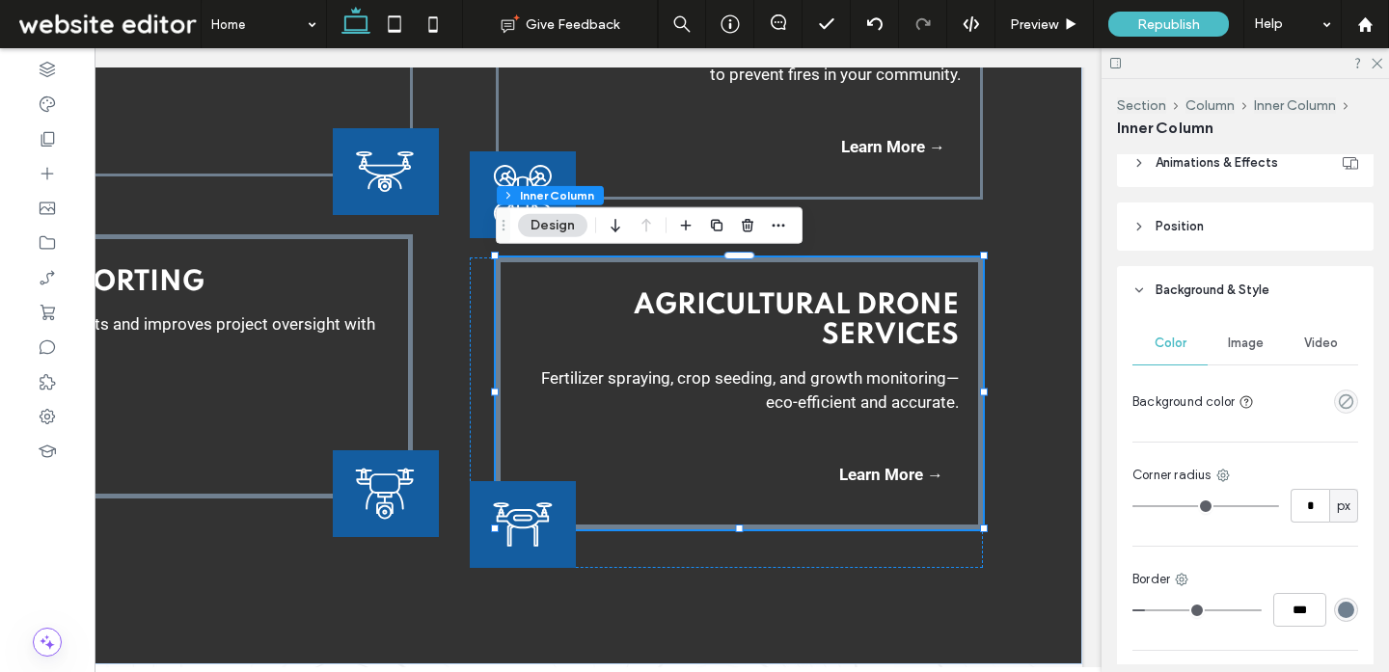
scroll to position [1097, 0]
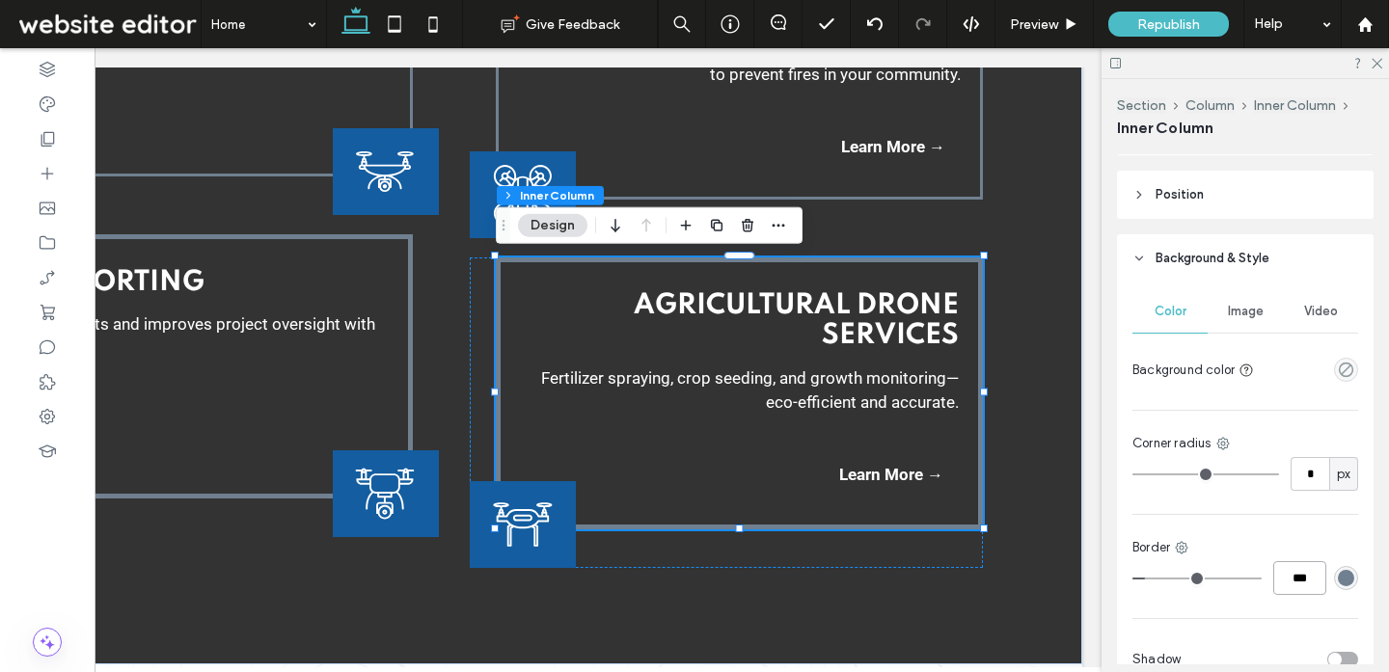
click at [1304, 586] on input "***" at bounding box center [1299, 578] width 53 height 34
type input "*"
type input "***"
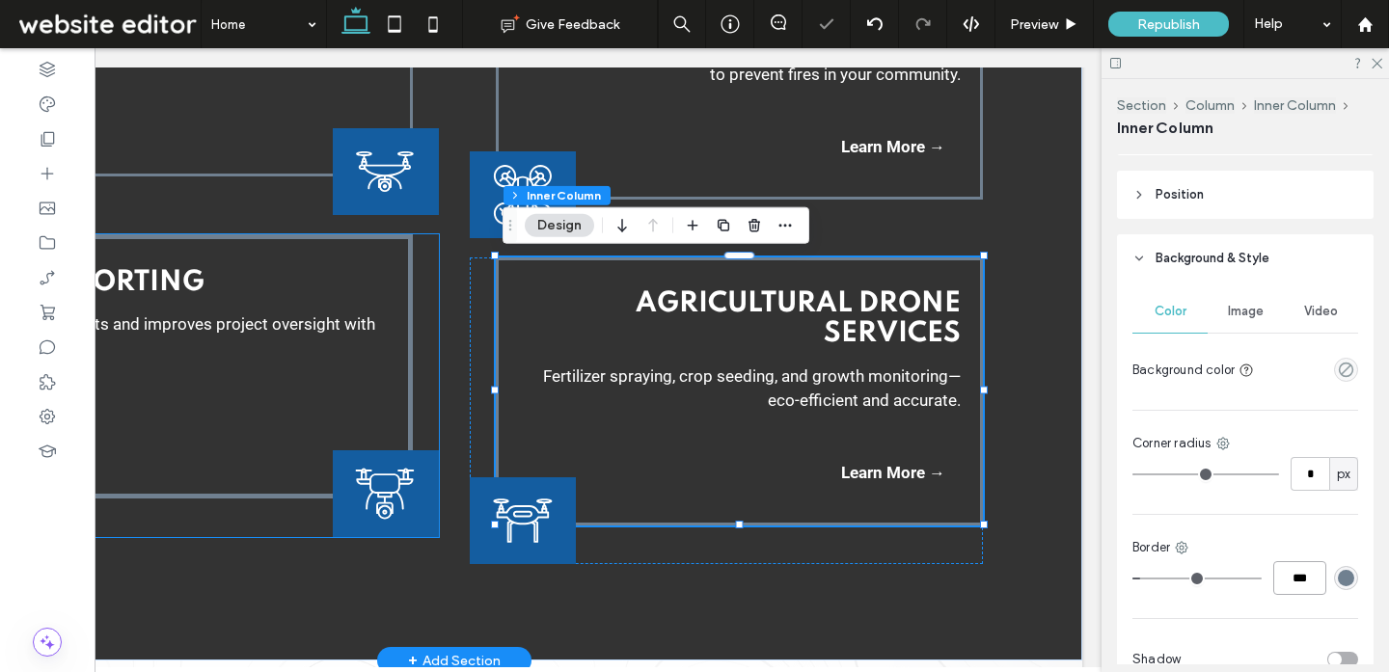
scroll to position [0, 0]
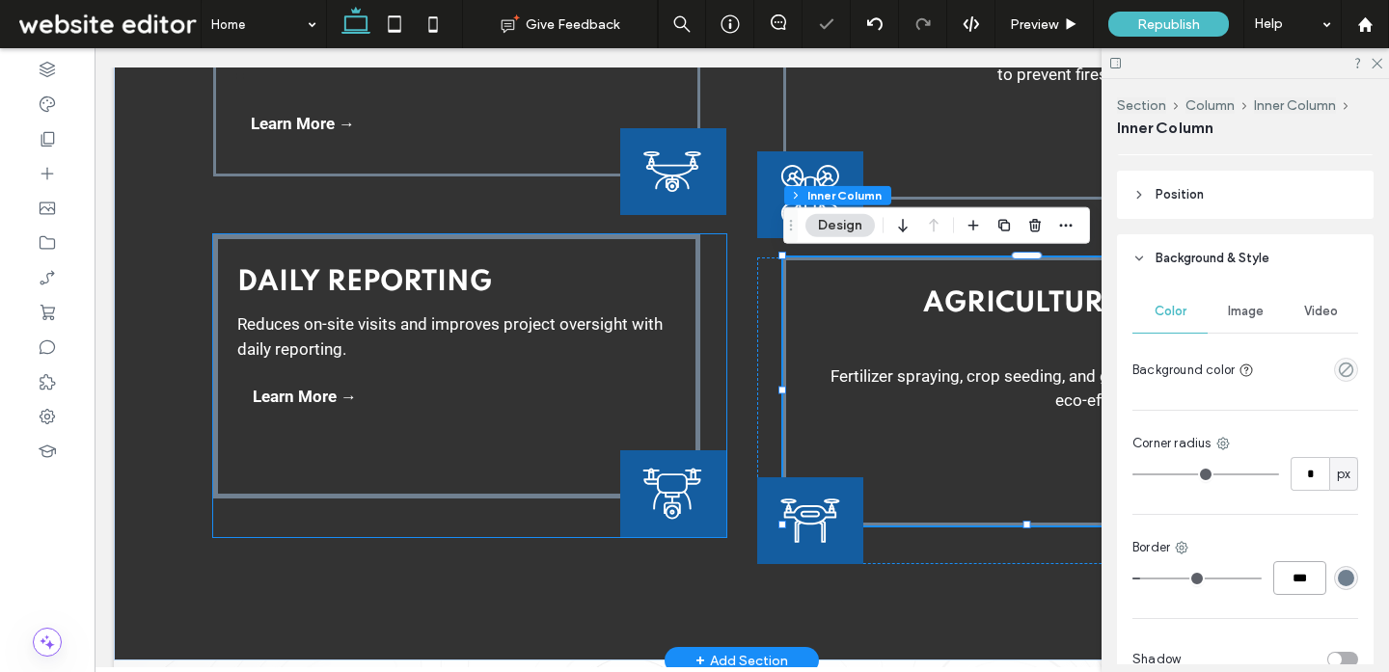
click at [446, 458] on div "Daily Reporting Reduces on-site visits and improves project oversight with dail…" at bounding box center [456, 366] width 487 height 264
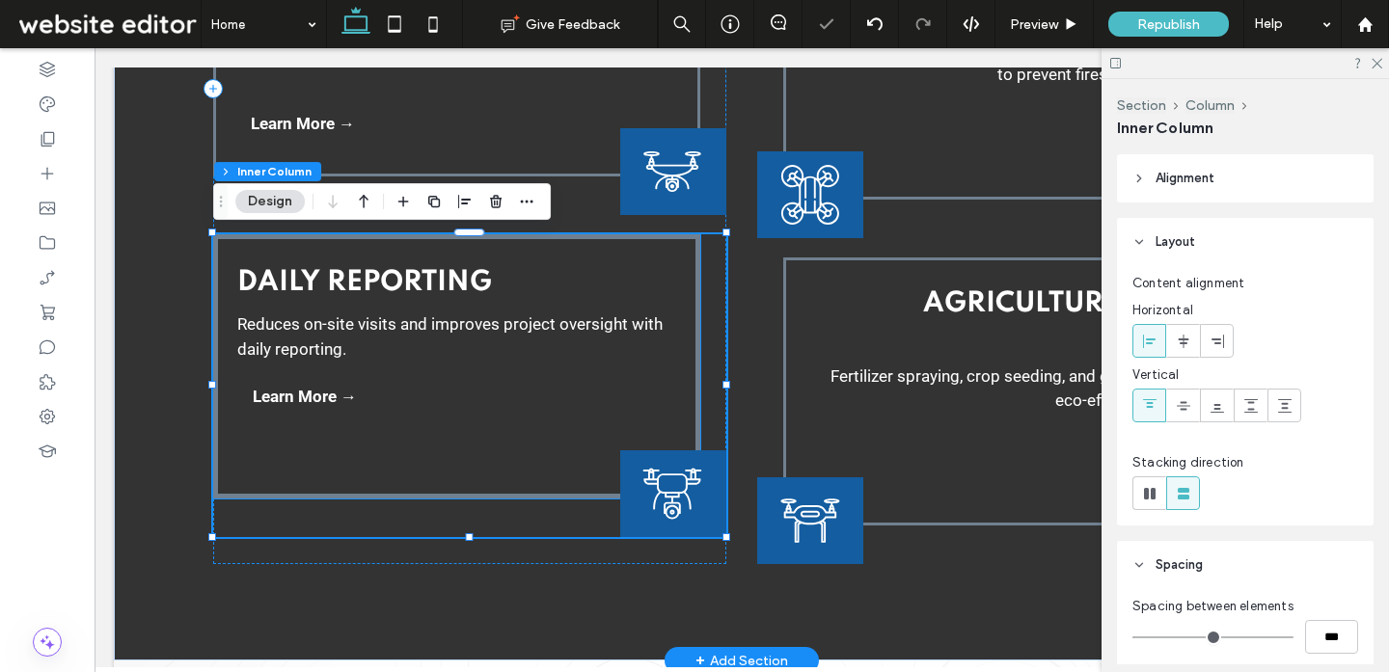
click at [640, 392] on div "Daily Reporting Reduces on-site visits and improves project oversight with dail…" at bounding box center [456, 366] width 487 height 264
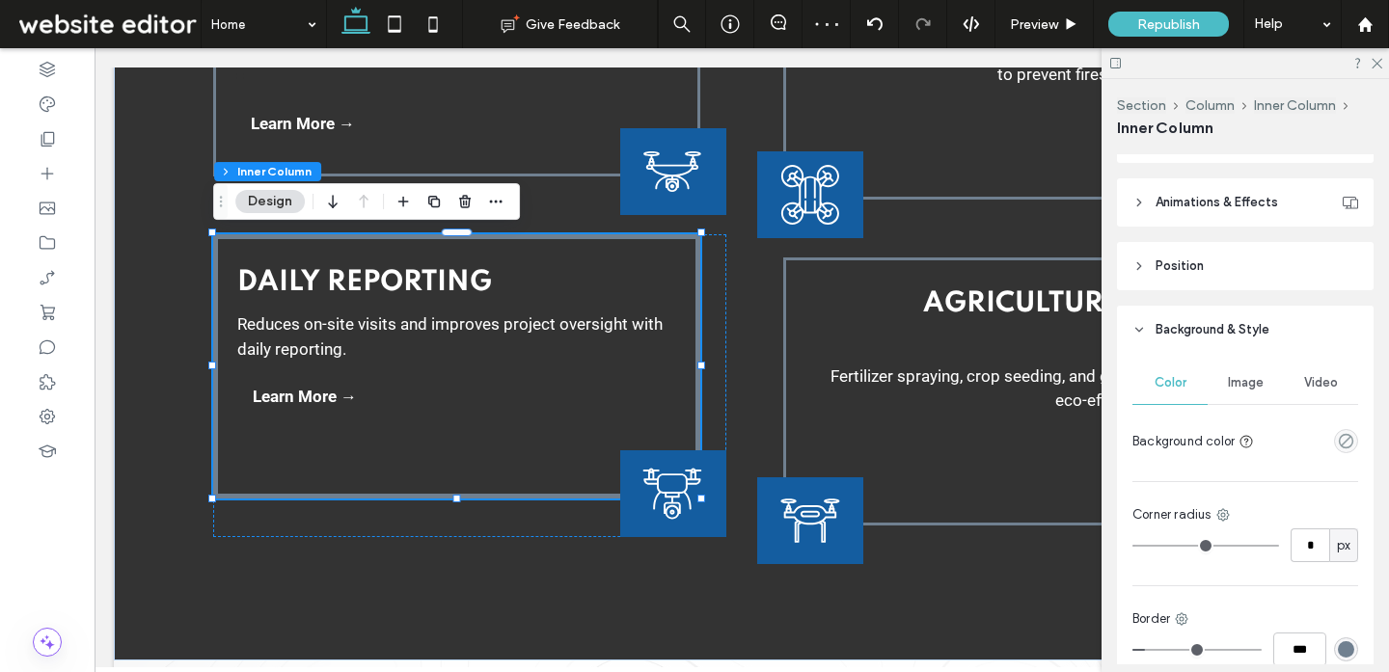
scroll to position [1202, 0]
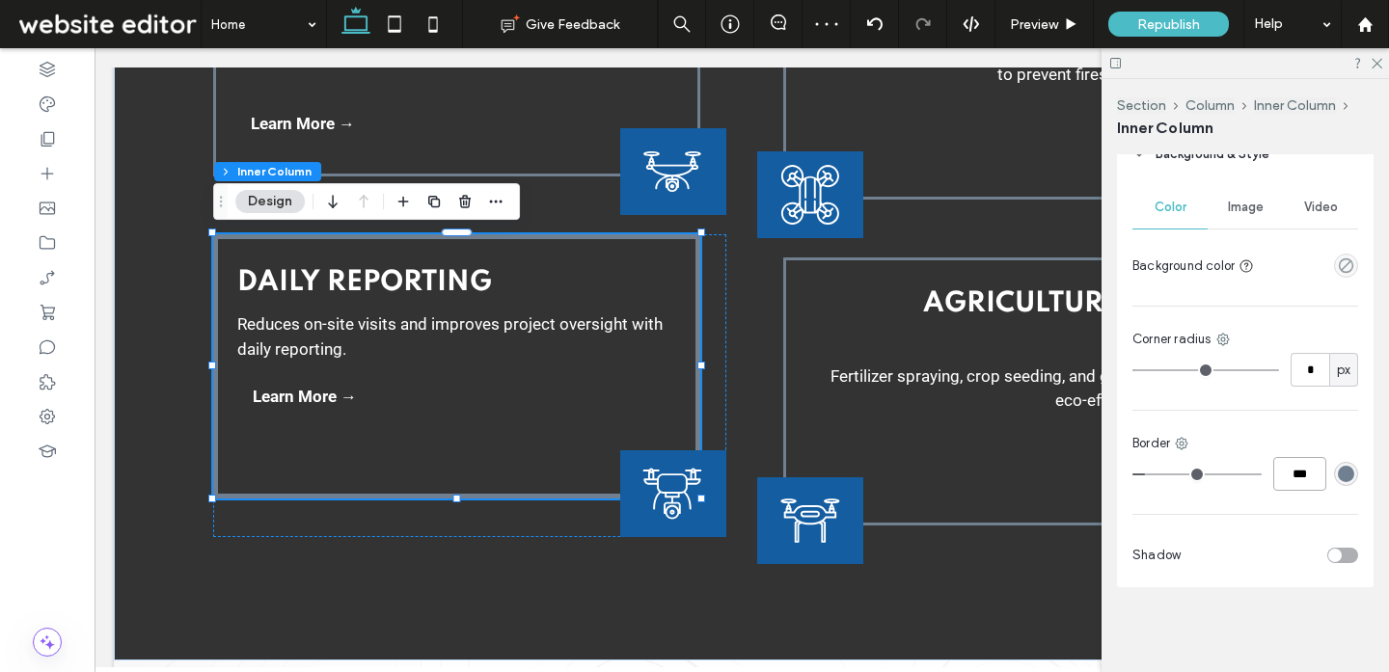
click at [1293, 482] on input "***" at bounding box center [1299, 474] width 53 height 34
type input "*"
type input "***"
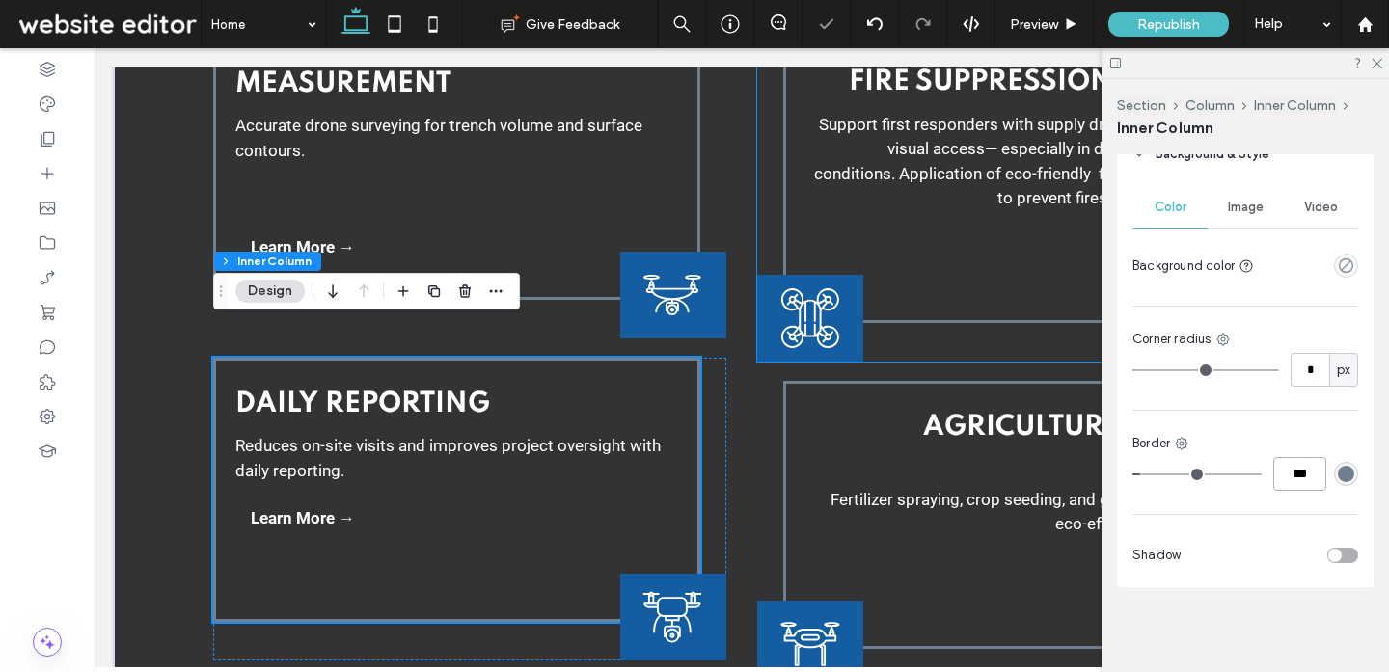
scroll to position [3290, 0]
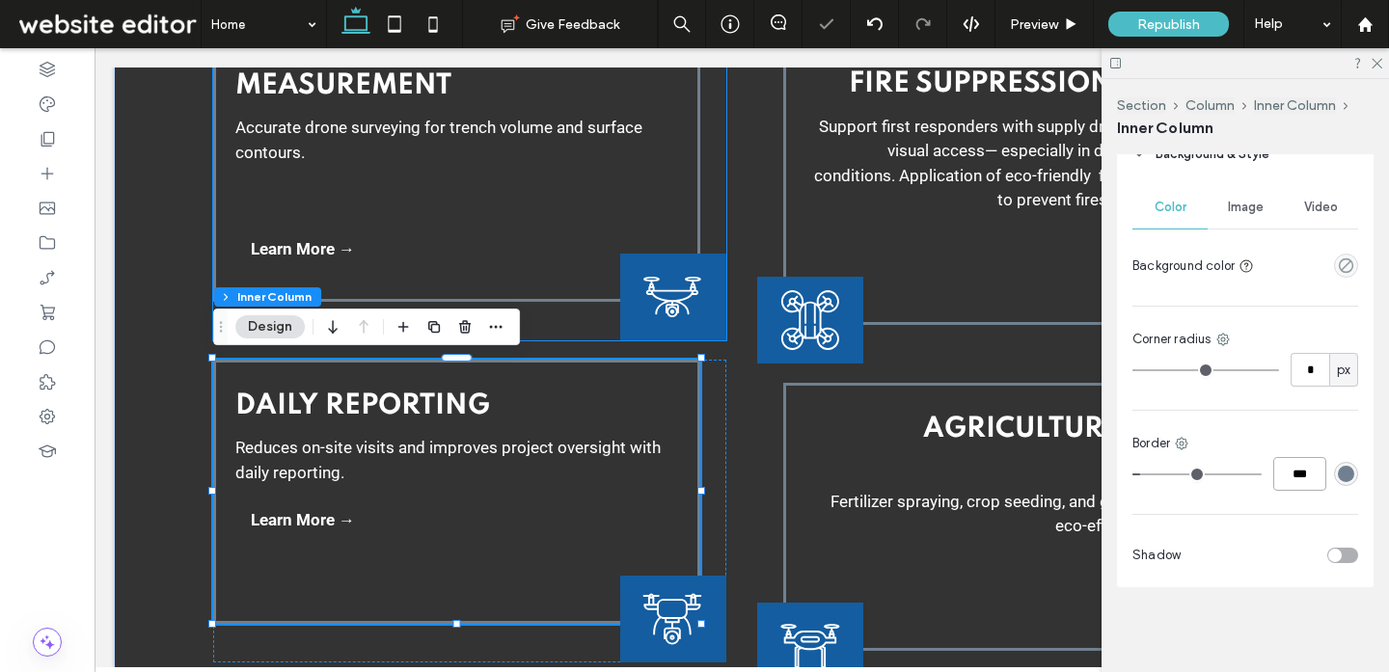
click at [588, 234] on div "Land & PipeLine Measurement Accurate drone surveying for trench volume and surf…" at bounding box center [456, 156] width 487 height 292
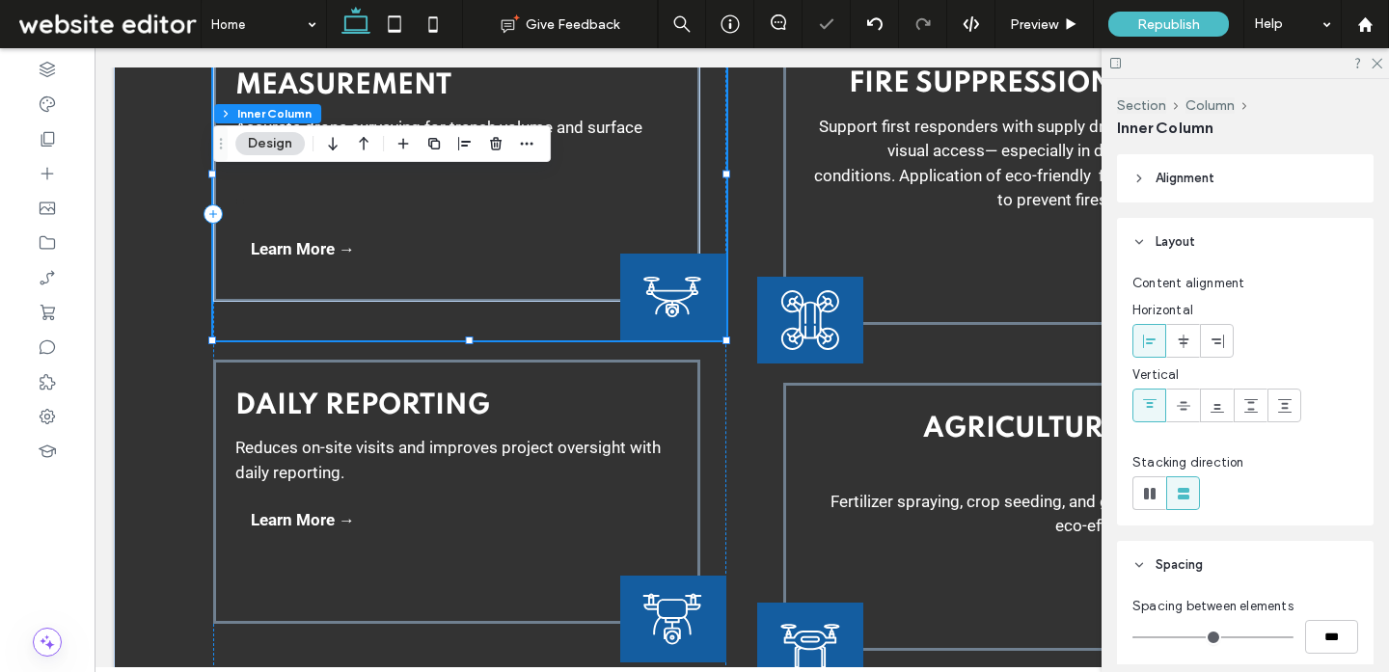
click at [537, 270] on div "Land & PipeLine Measurement Accurate drone surveying for trench volume and surf…" at bounding box center [456, 156] width 487 height 292
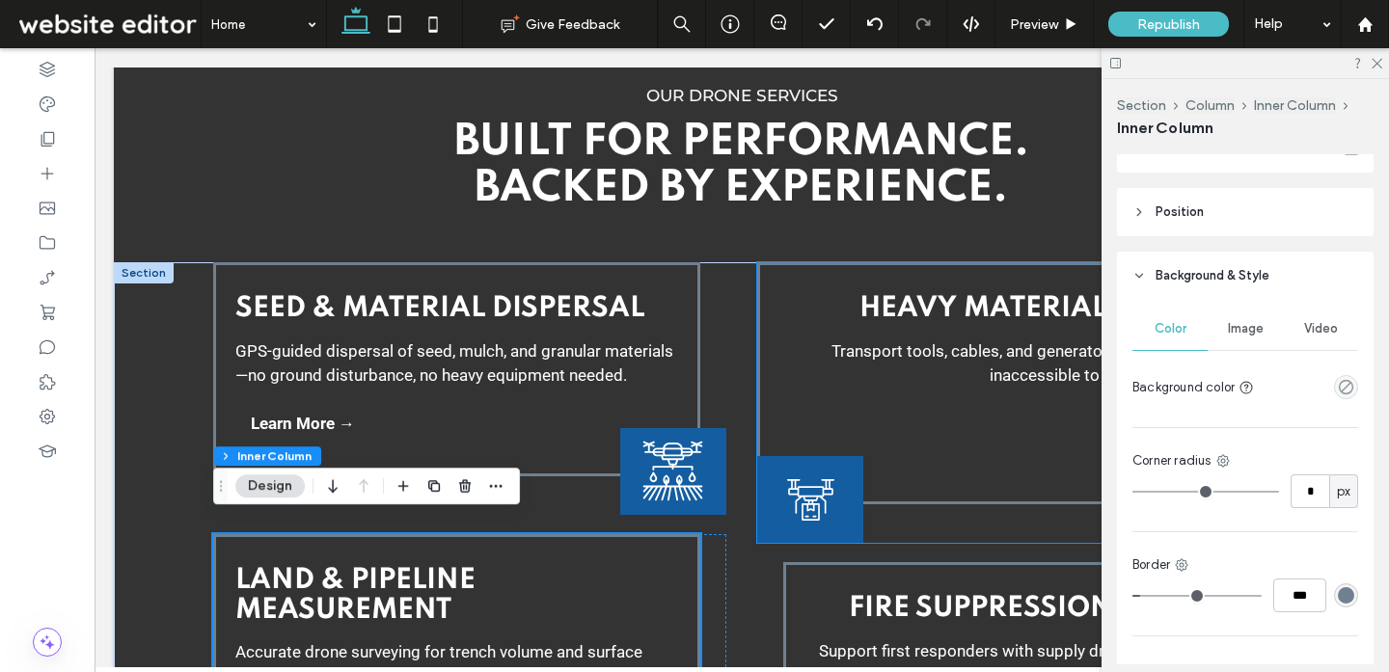
scroll to position [2753, 0]
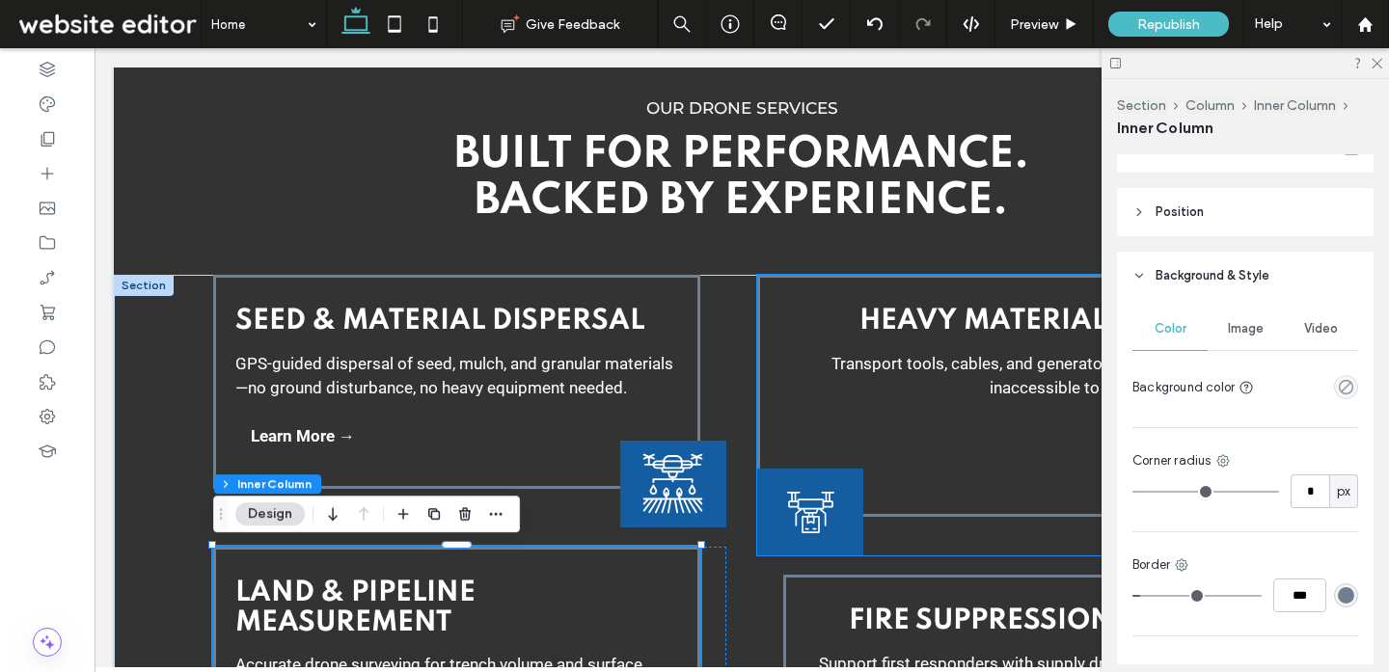
click at [842, 427] on div "Heavy Material Lifting Transport tools, cables, and generators across terrain i…" at bounding box center [1000, 396] width 487 height 242
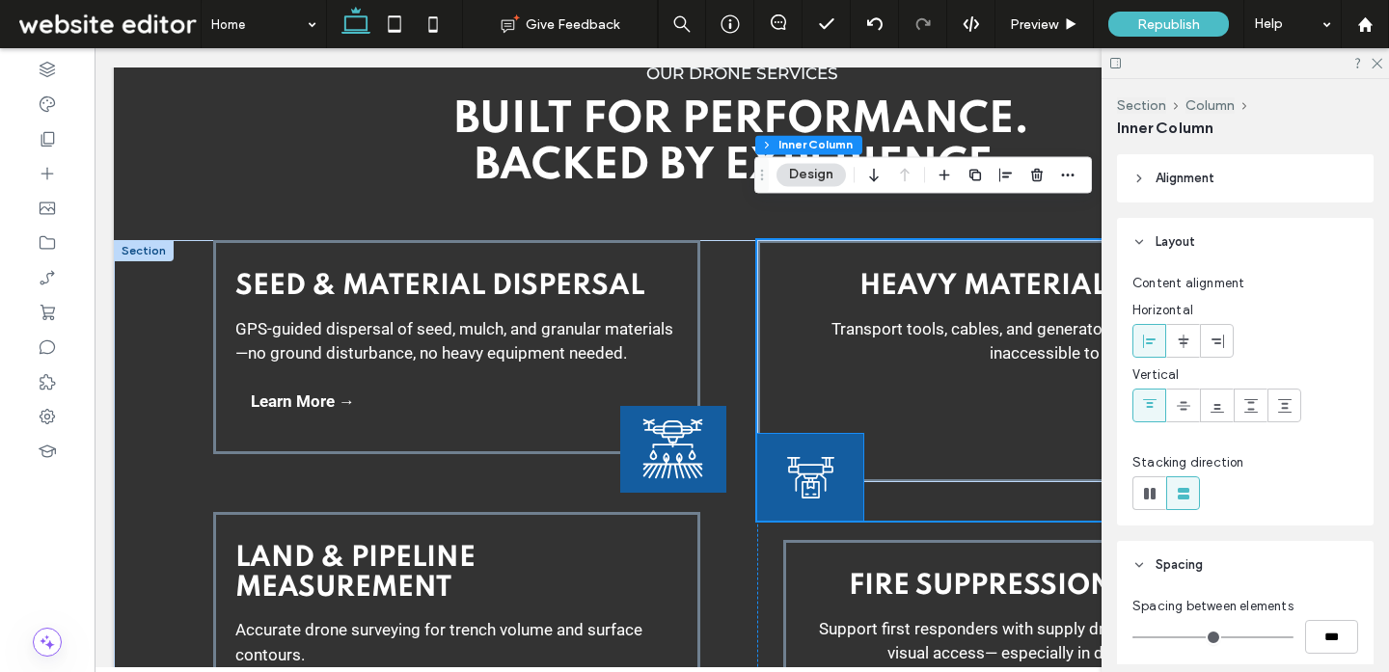
scroll to position [2784, 0]
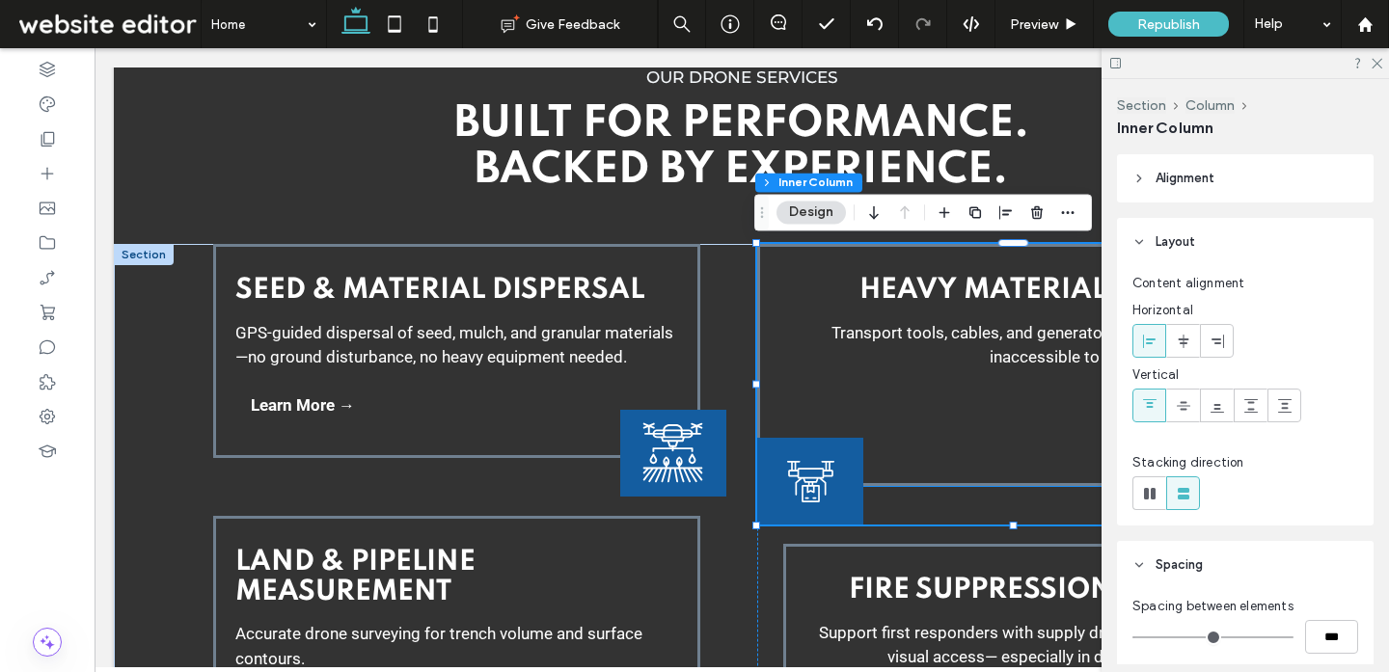
click at [824, 375] on p "﻿" at bounding box center [1000, 382] width 443 height 25
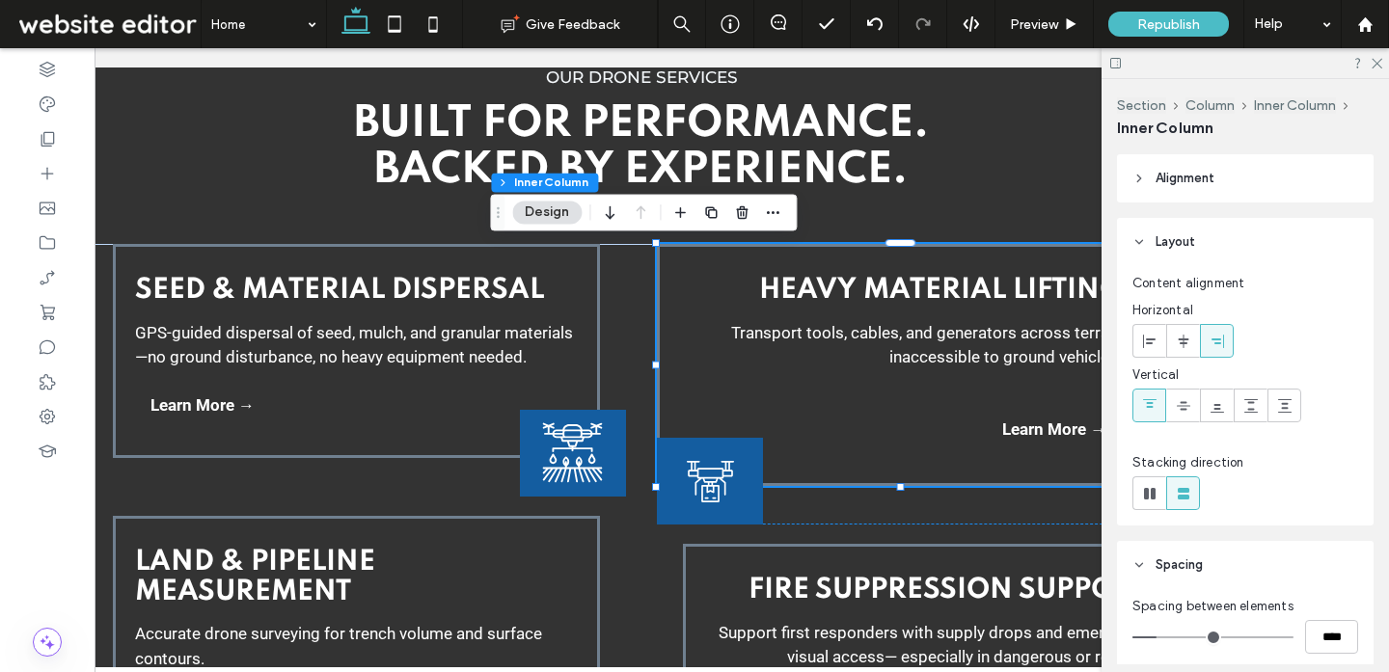
scroll to position [0, 287]
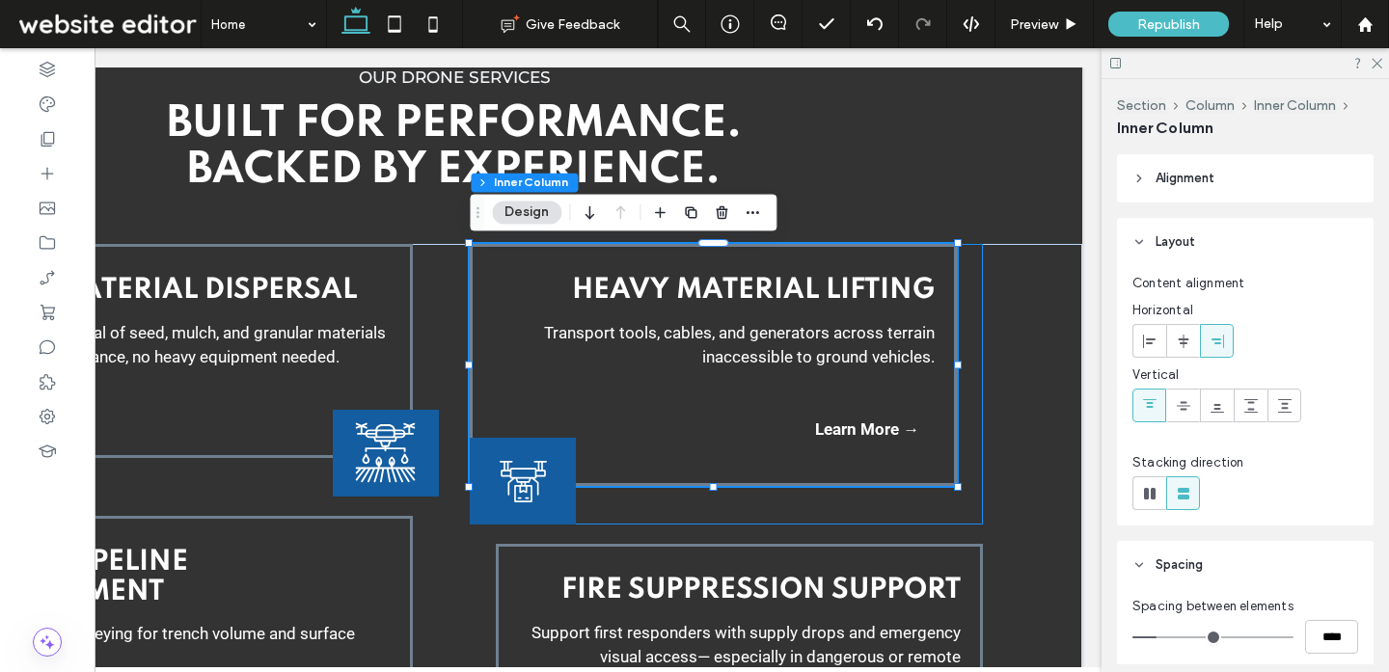
click at [959, 369] on div "Heavy Material Lifting Transport tools, cables, and generators across terrain i…" at bounding box center [726, 384] width 512 height 281
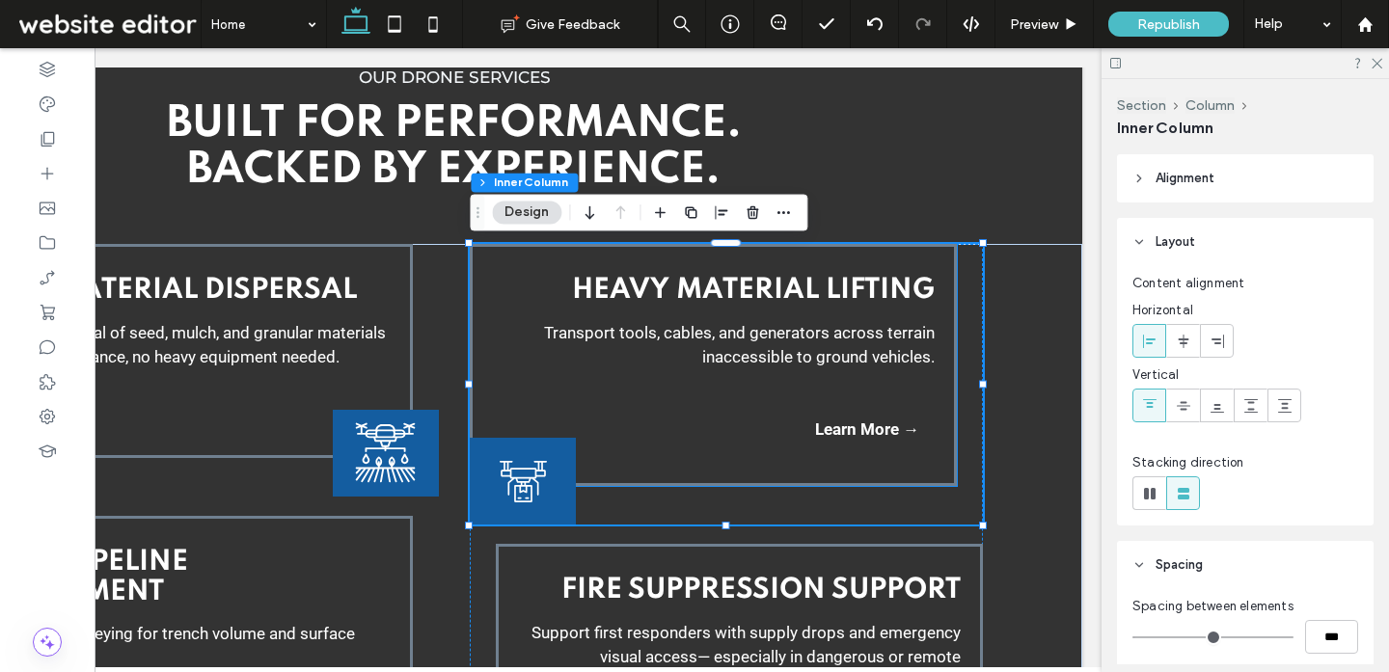
click at [922, 394] on div "Heavy Material Lifting Transport tools, cables, and generators across terrain i…" at bounding box center [713, 365] width 487 height 242
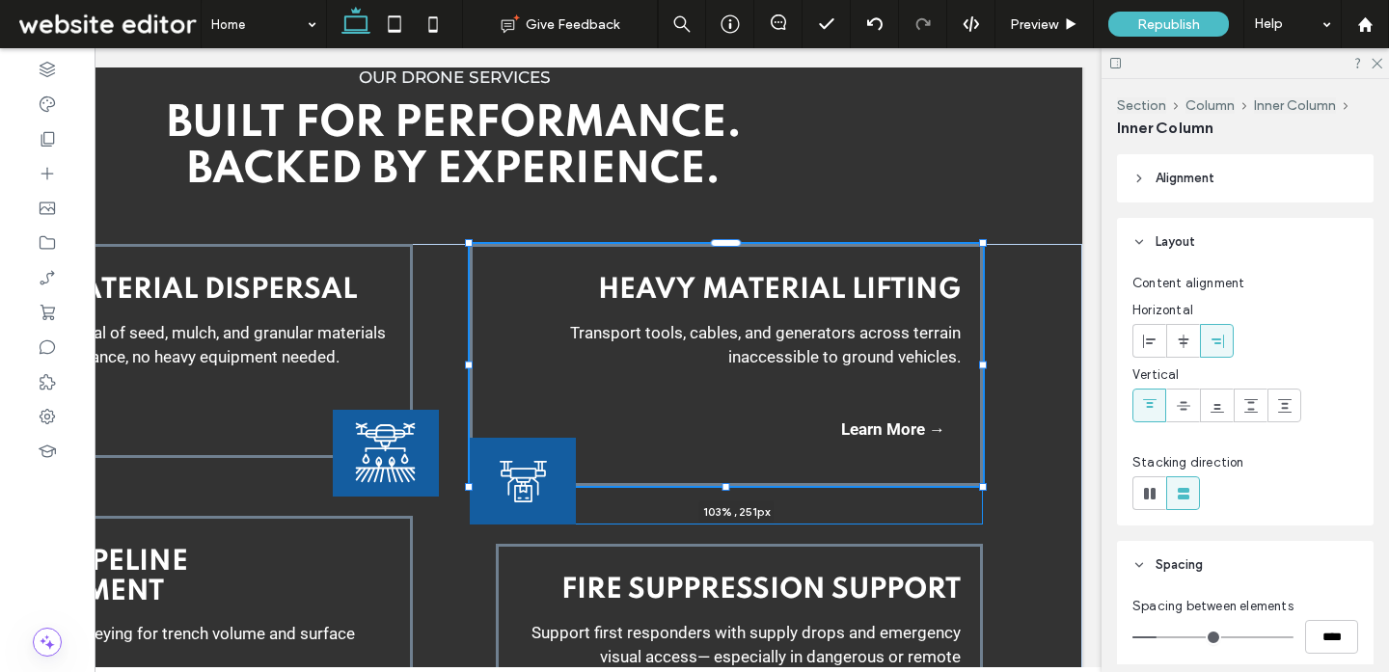
drag, startPoint x: 957, startPoint y: 365, endPoint x: 999, endPoint y: 362, distance: 42.6
type input "***"
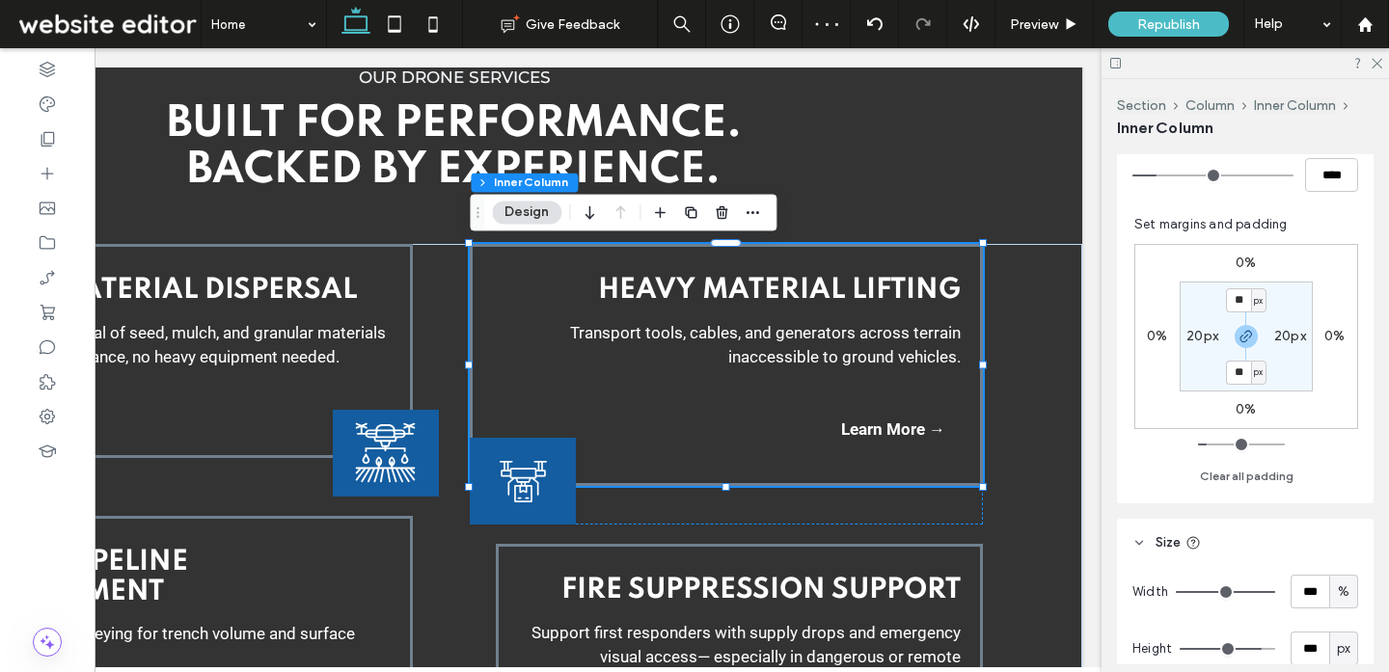
scroll to position [0, 0]
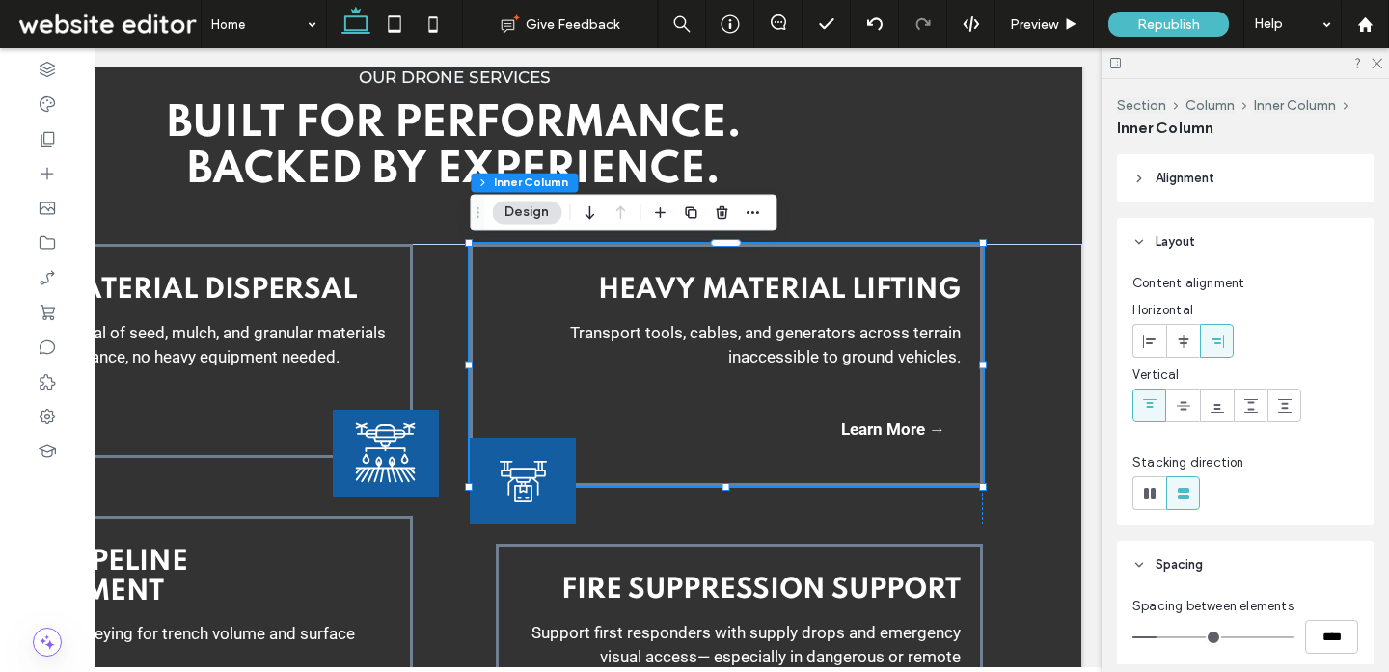
click at [1170, 175] on span "Alignment" at bounding box center [1184, 178] width 59 height 19
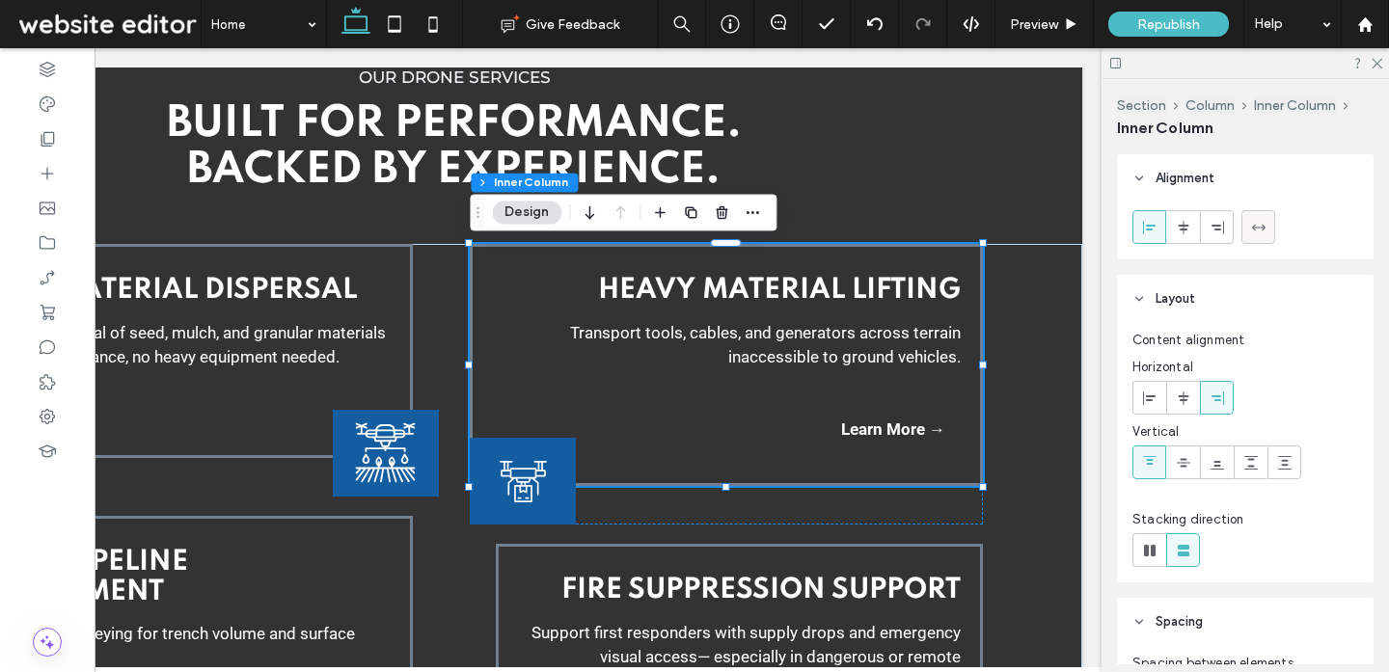
click at [1256, 234] on icon at bounding box center [1258, 227] width 15 height 15
click at [1214, 232] on icon at bounding box center [1216, 227] width 15 height 15
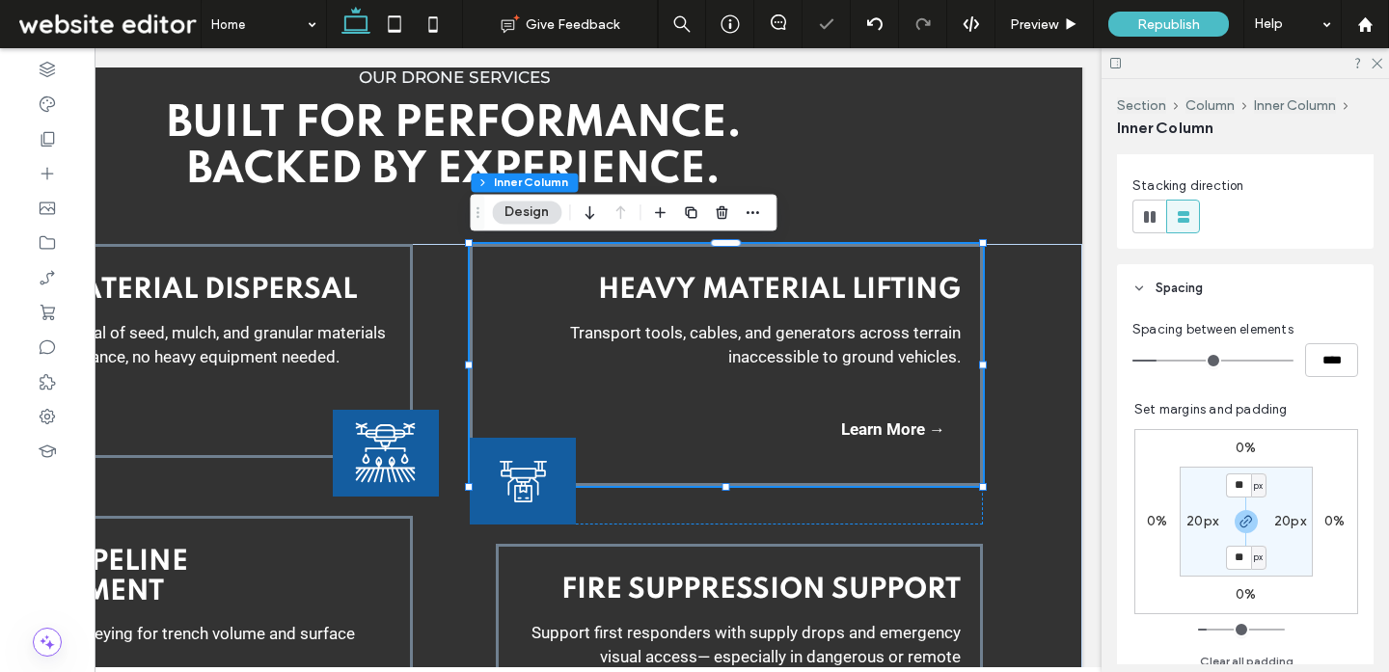
scroll to position [623, 0]
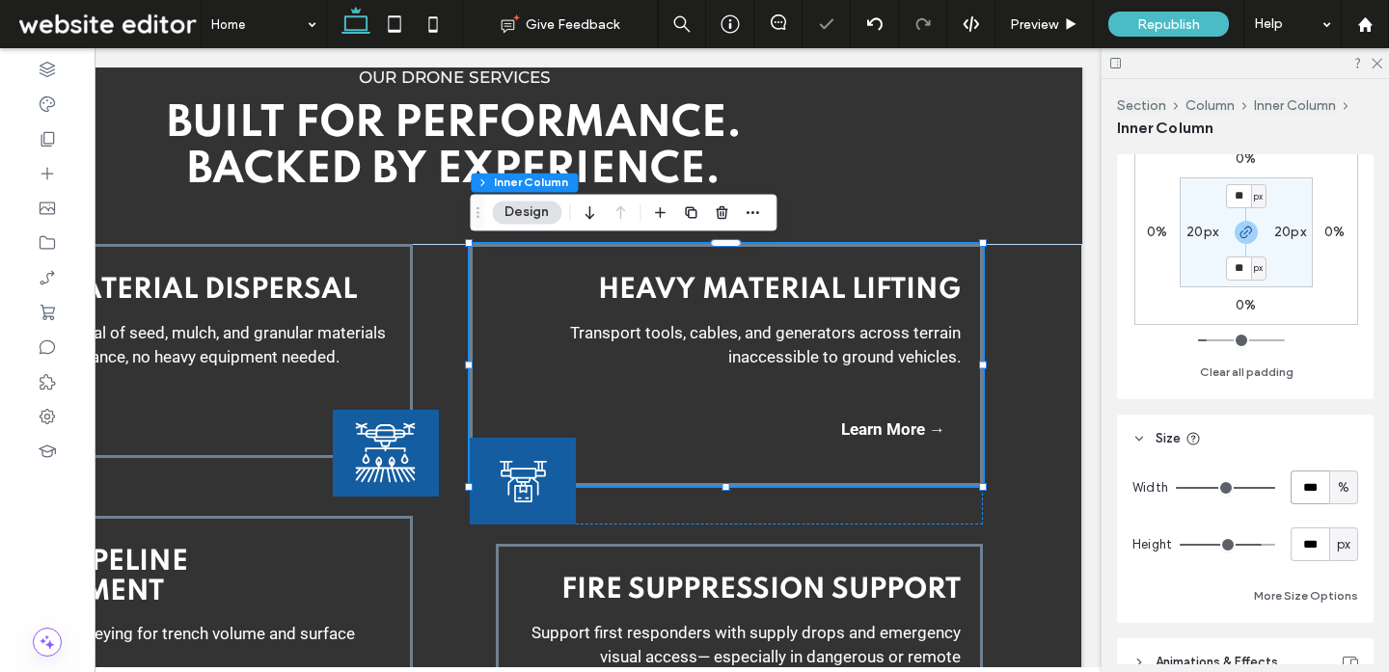
click at [1302, 484] on input "***" at bounding box center [1309, 488] width 39 height 34
type input "**"
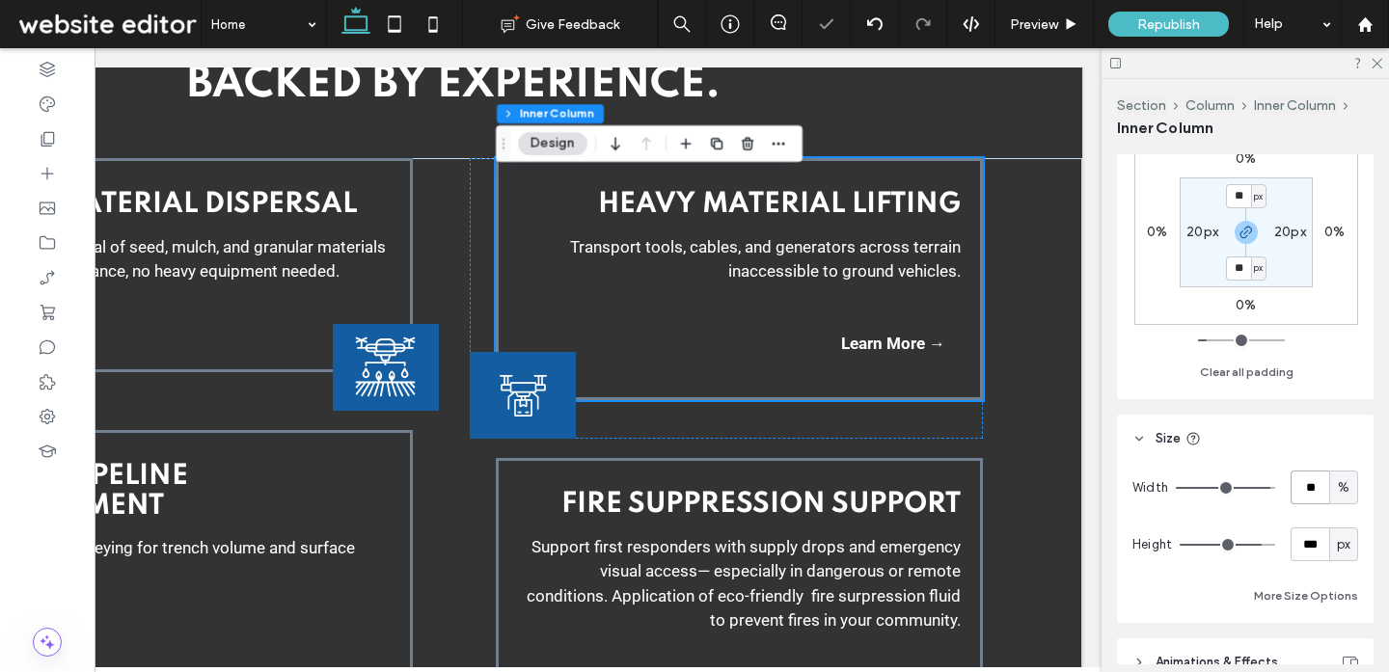
scroll to position [2854, 0]
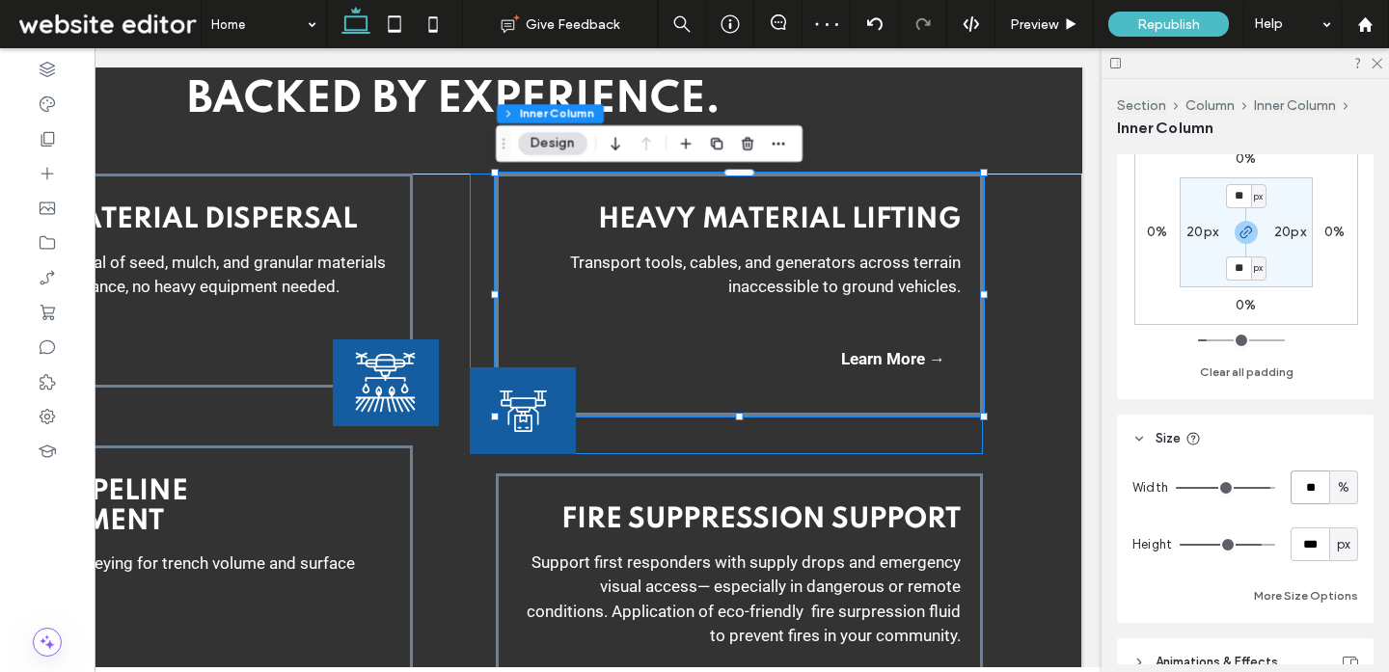
click at [610, 443] on div "Heavy Material Lifting Transport tools, cables, and generators across terrain i…" at bounding box center [726, 314] width 512 height 281
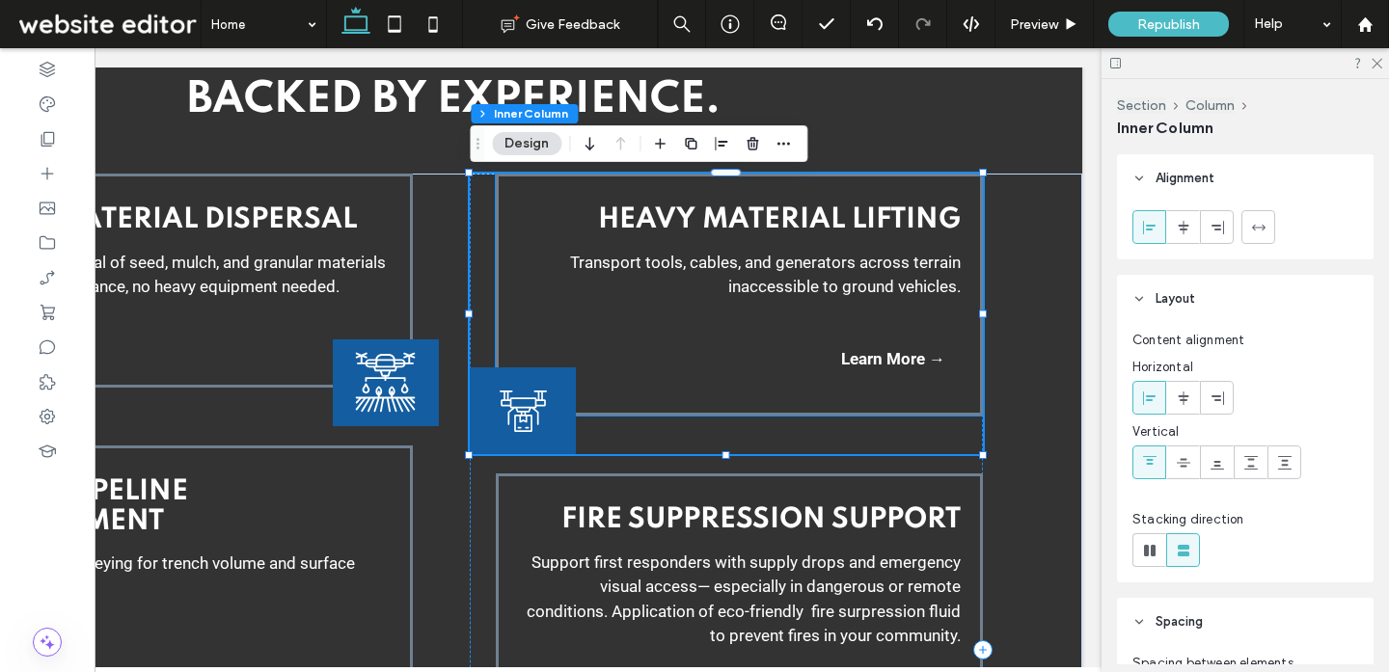
click at [766, 381] on div "Heavy Material Lifting Transport tools, cables, and generators across terrain i…" at bounding box center [739, 295] width 487 height 242
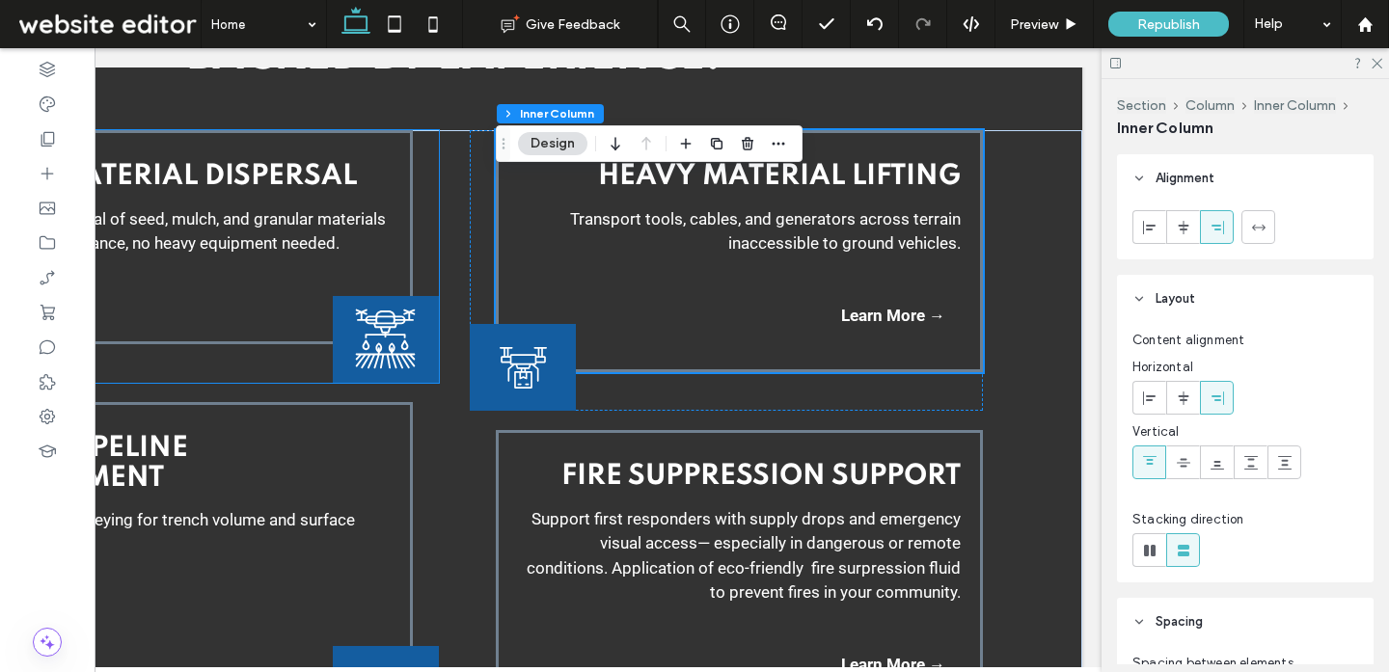
scroll to position [2903, 0]
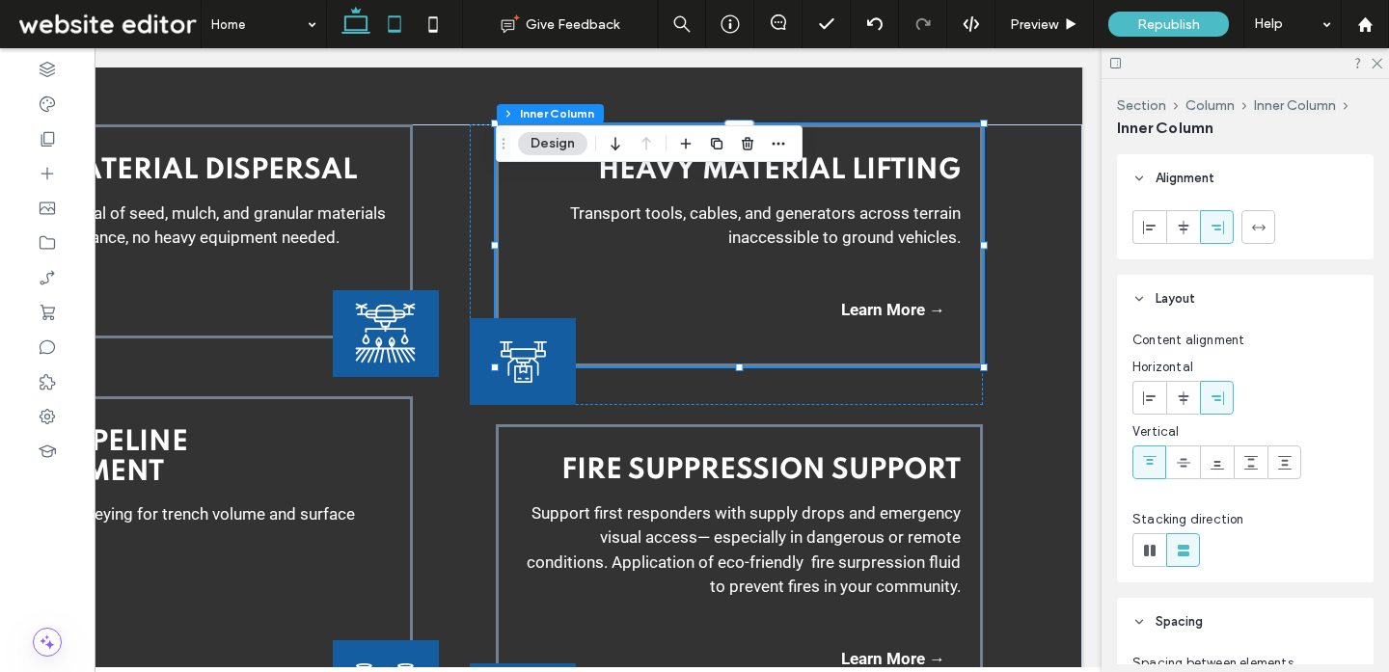
click at [396, 26] on icon at bounding box center [394, 24] width 39 height 39
type input "***"
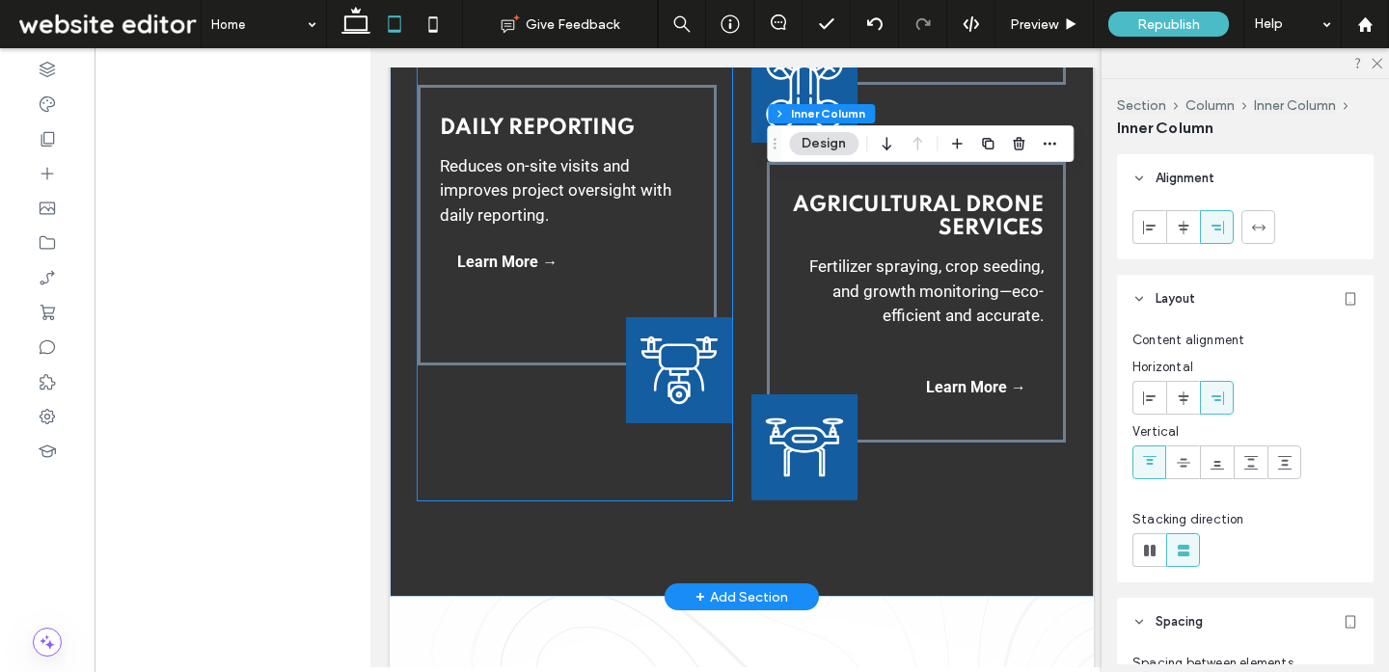
scroll to position [3038, 0]
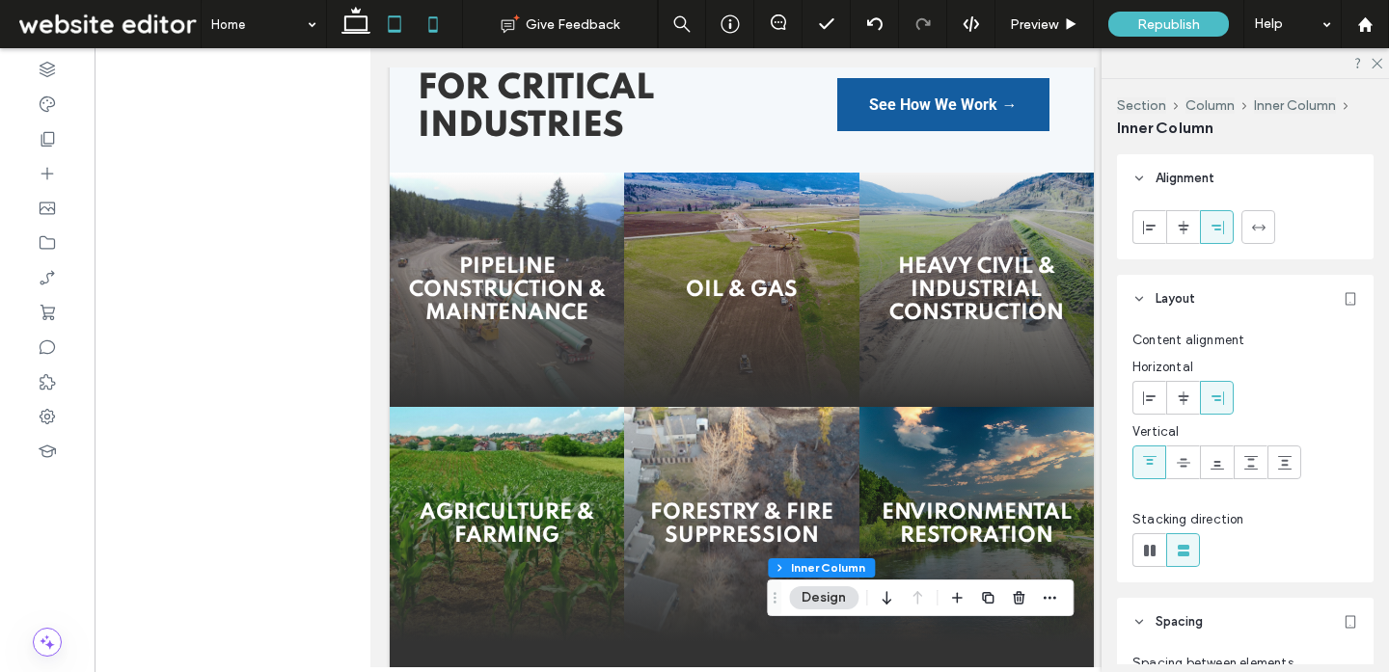
click at [435, 25] on icon at bounding box center [433, 24] width 39 height 39
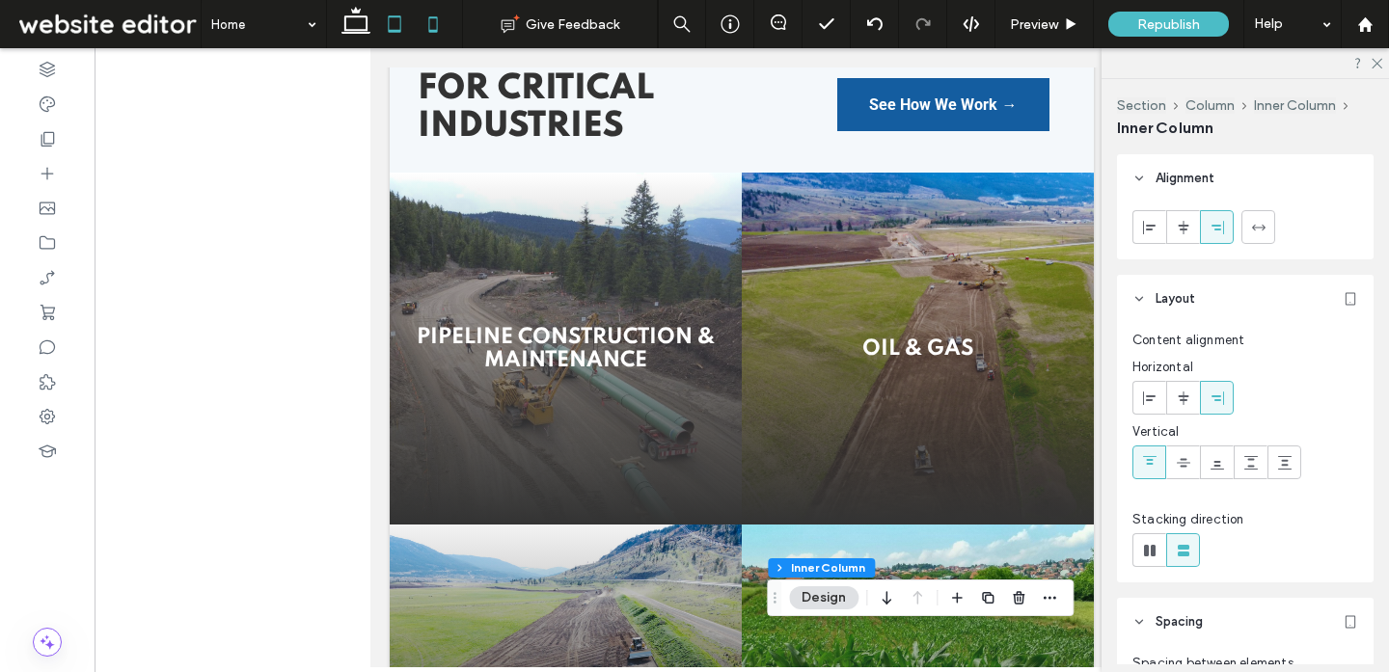
type input "***"
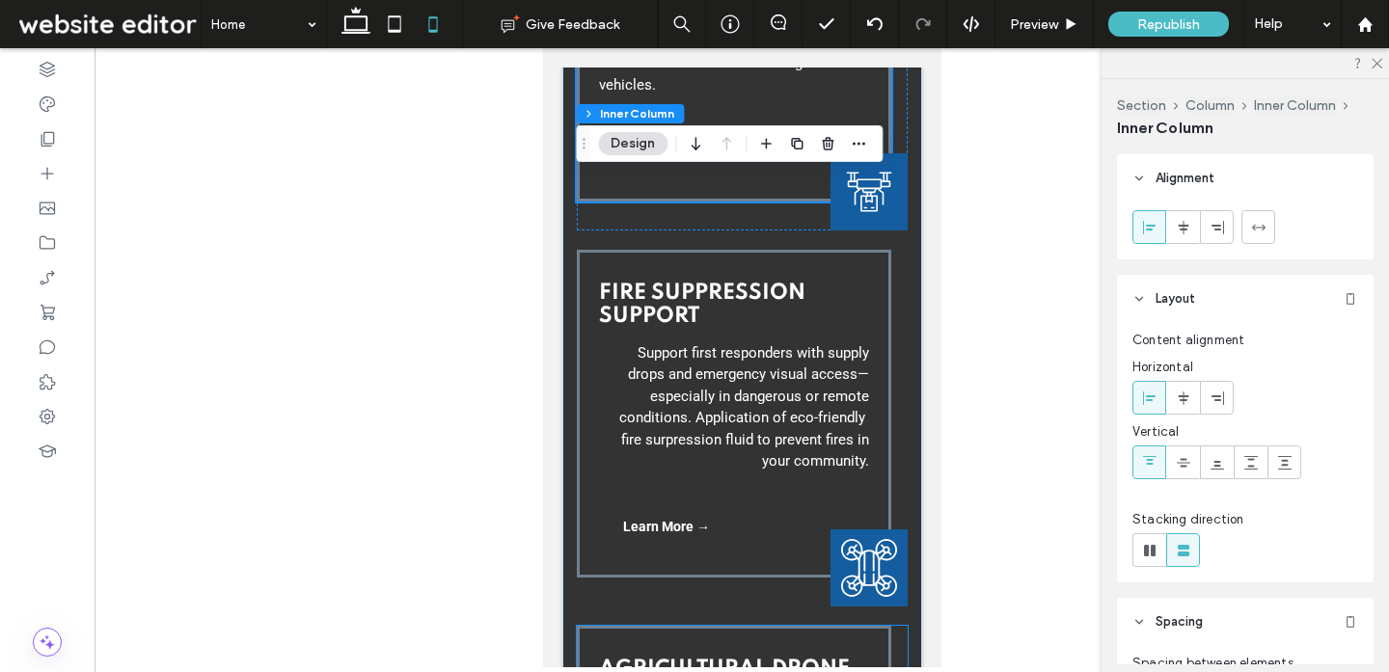
scroll to position [3120, 0]
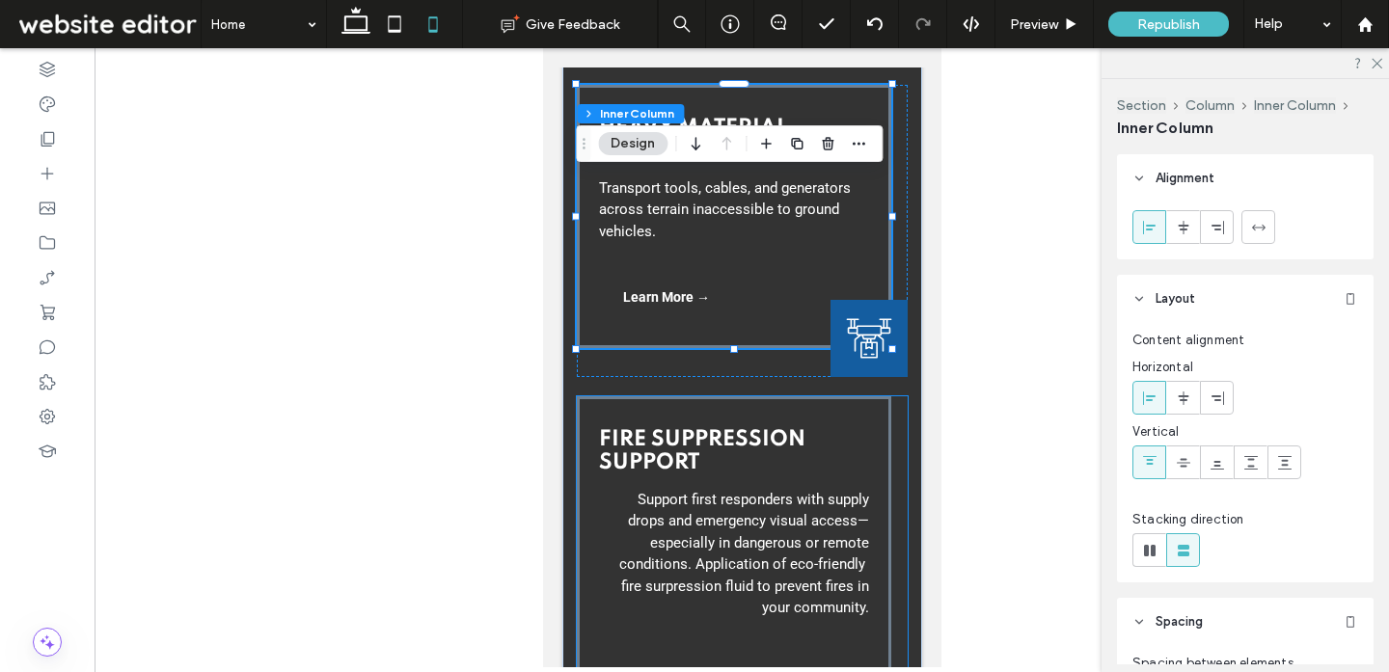
click at [608, 489] on p "Support first responders with supply drops and emergency visual access— especia…" at bounding box center [733, 554] width 270 height 130
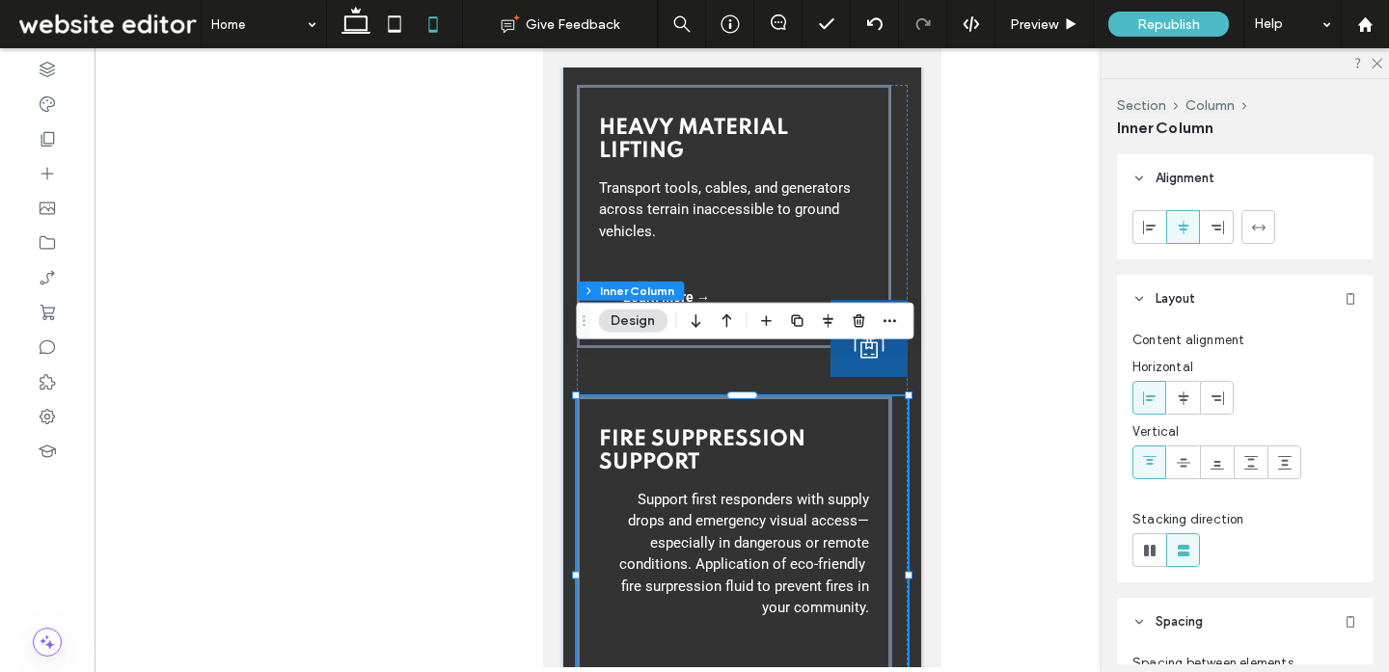
click at [596, 472] on div "Fire Suppression Support Support first responders with supply drops and emergen…" at bounding box center [733, 560] width 314 height 329
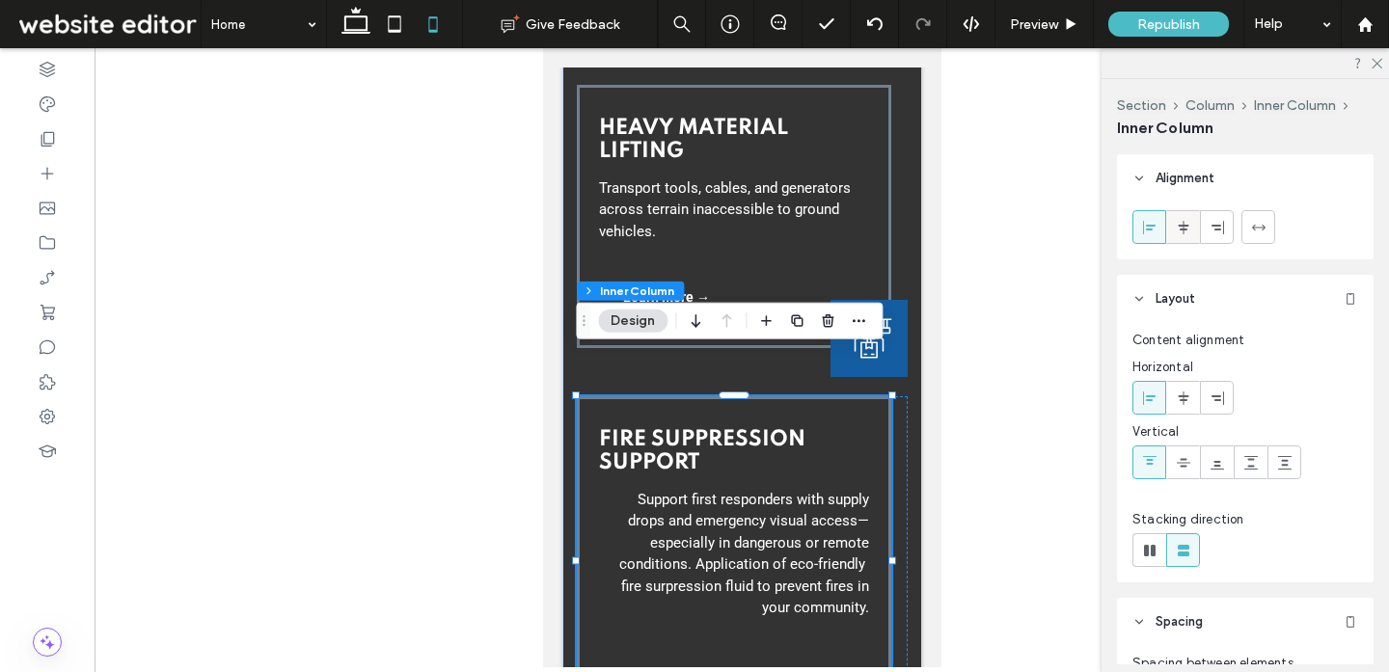
click at [1187, 226] on use at bounding box center [1182, 227] width 11 height 14
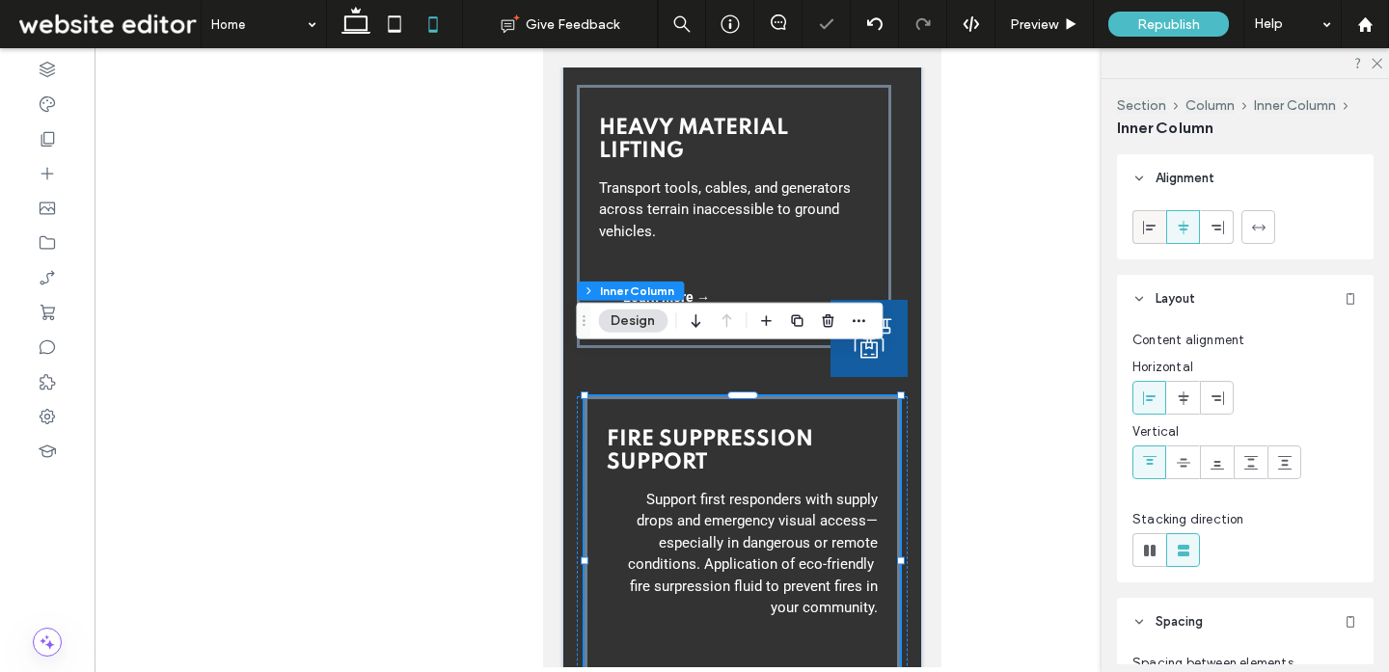
click at [1152, 225] on use at bounding box center [1149, 227] width 13 height 14
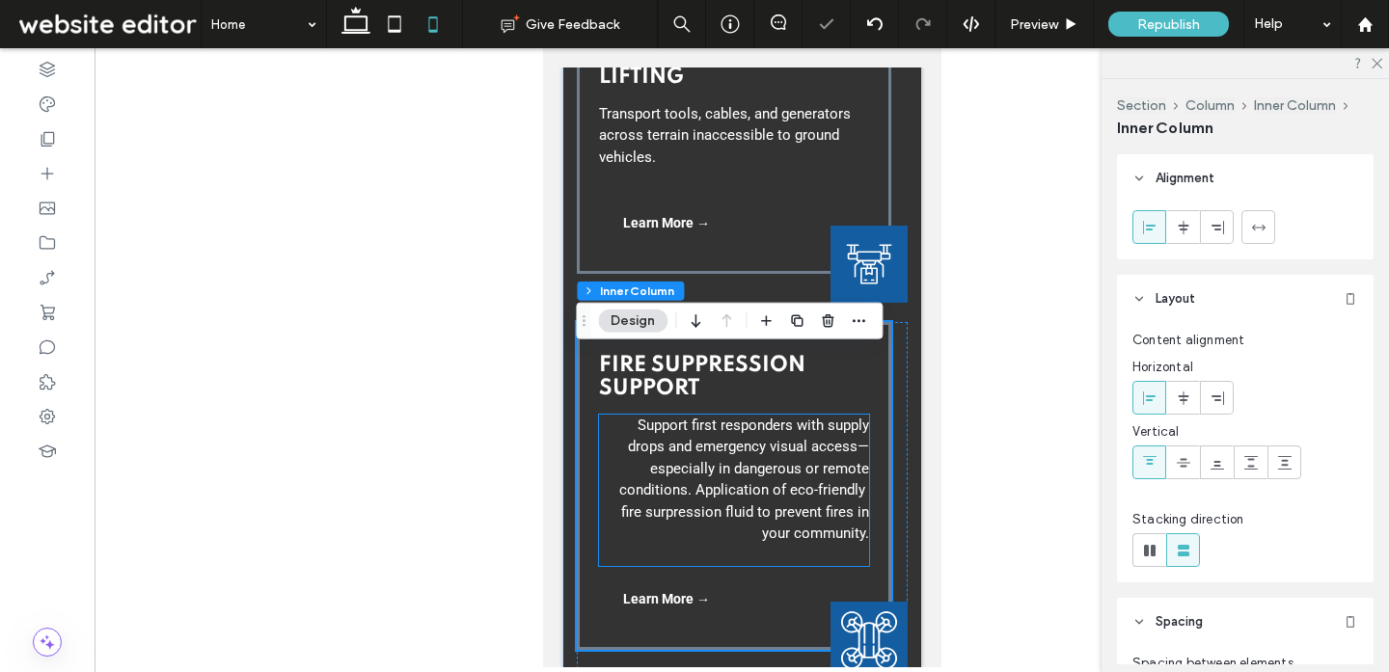
scroll to position [3227, 0]
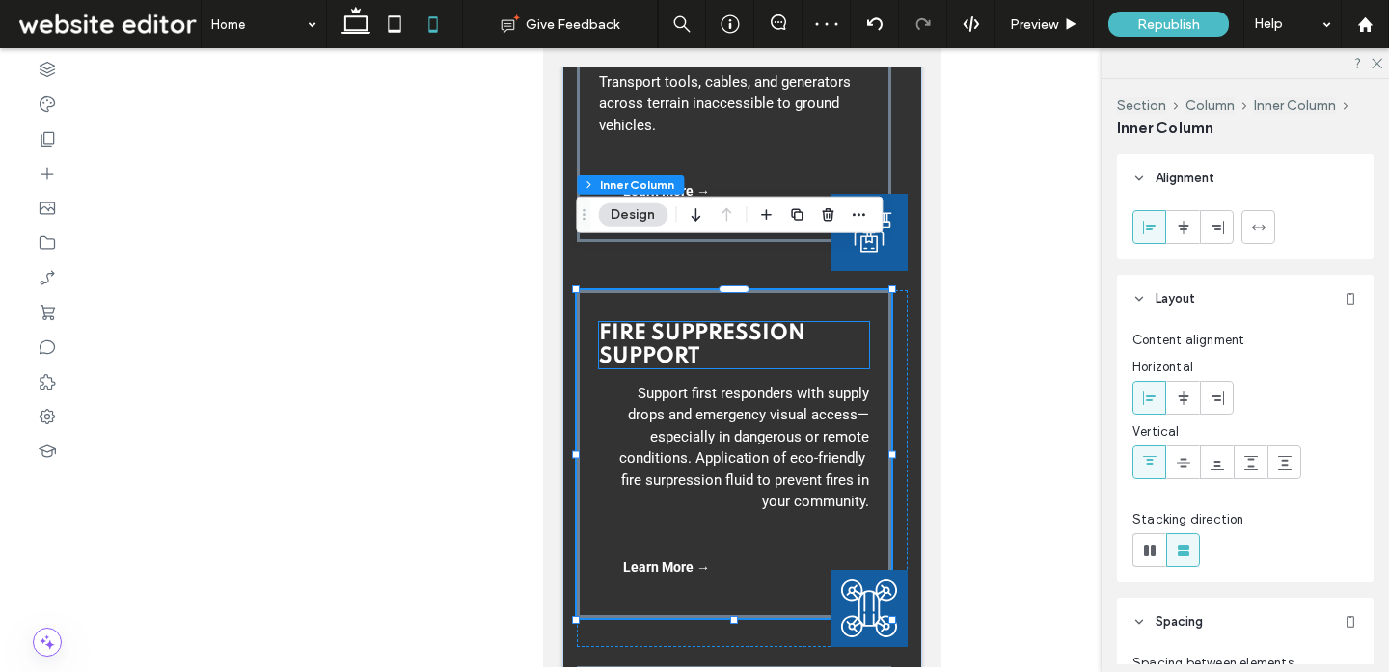
click at [823, 322] on h4 "Fire Suppression Support" at bounding box center [733, 345] width 270 height 46
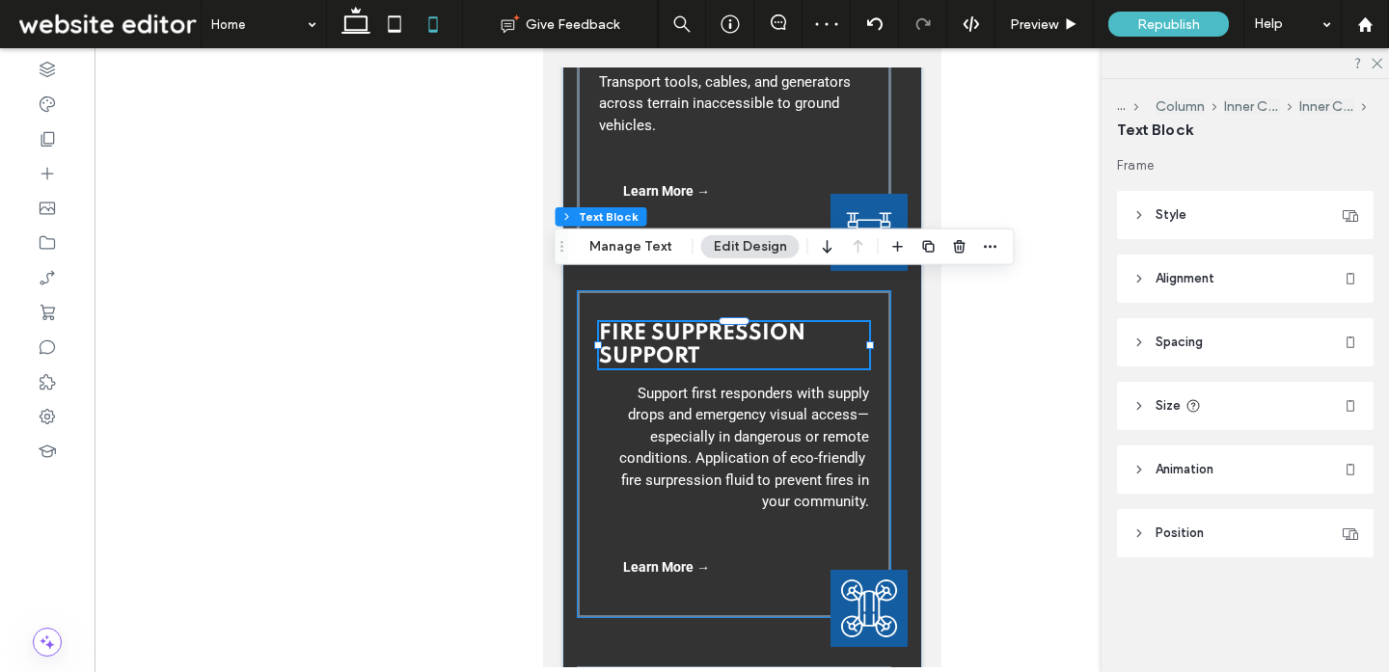
click at [882, 341] on div "Fire Suppression Support Support first responders with supply drops and emergen…" at bounding box center [733, 454] width 314 height 329
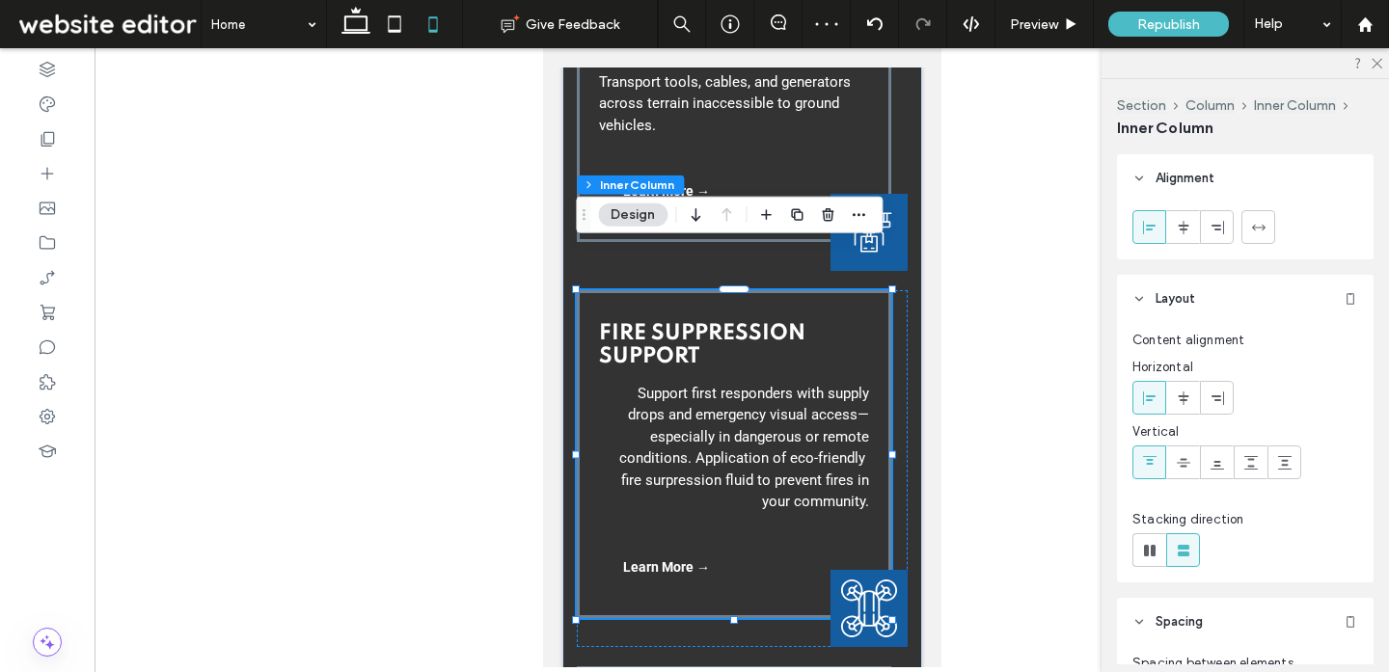
click at [872, 326] on div "Fire Suppression Support Support first responders with supply drops and emergen…" at bounding box center [733, 454] width 314 height 329
click at [1184, 396] on icon at bounding box center [1182, 398] width 15 height 15
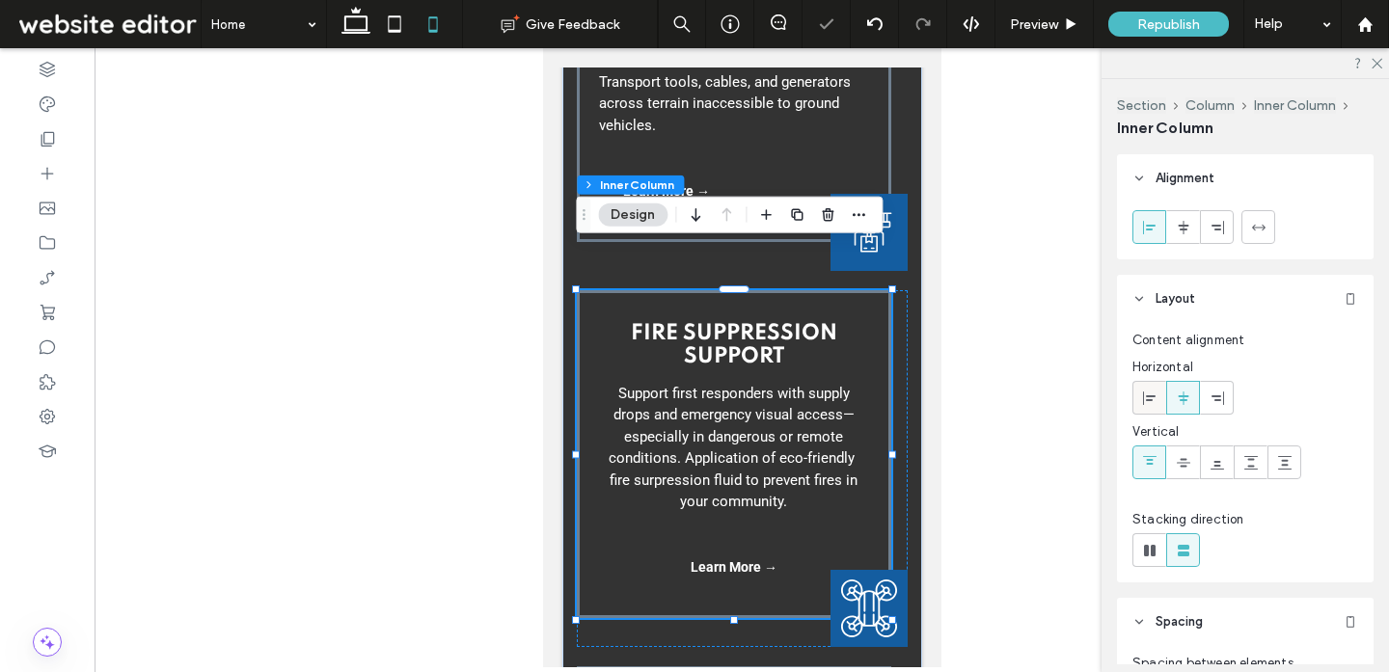
click at [1157, 397] on div at bounding box center [1149, 398] width 32 height 32
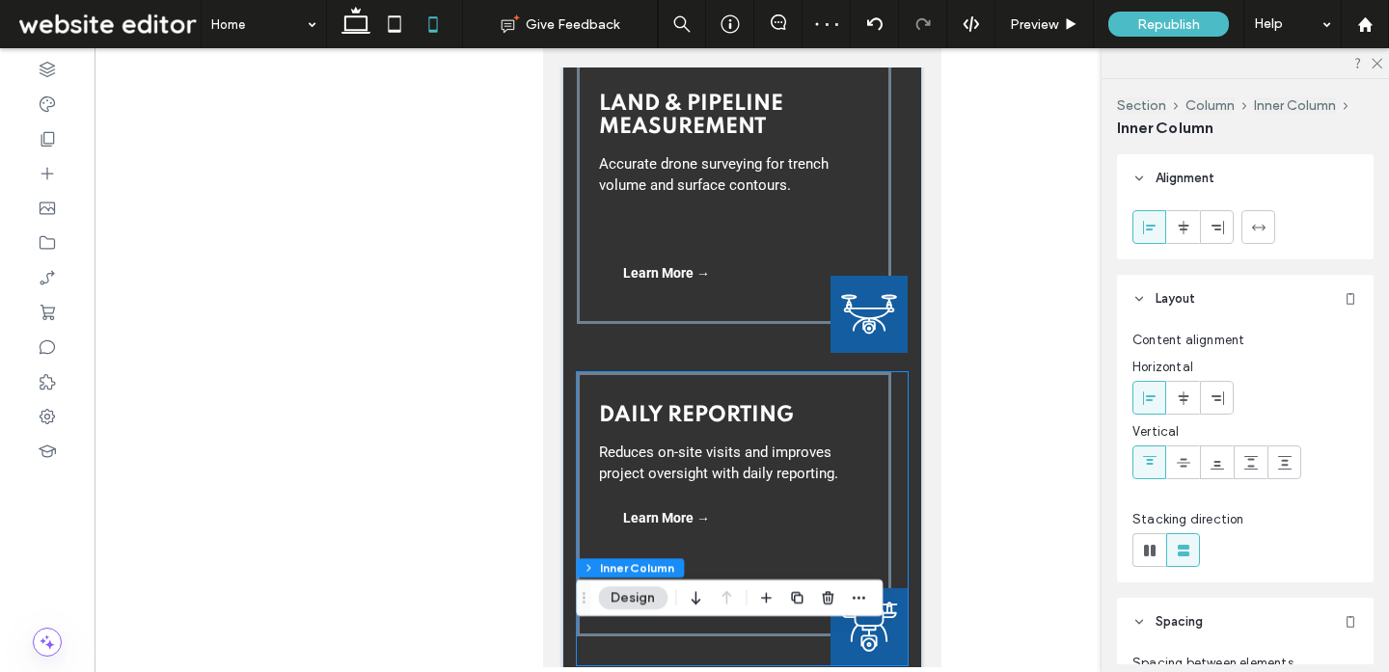
scroll to position [2440, 0]
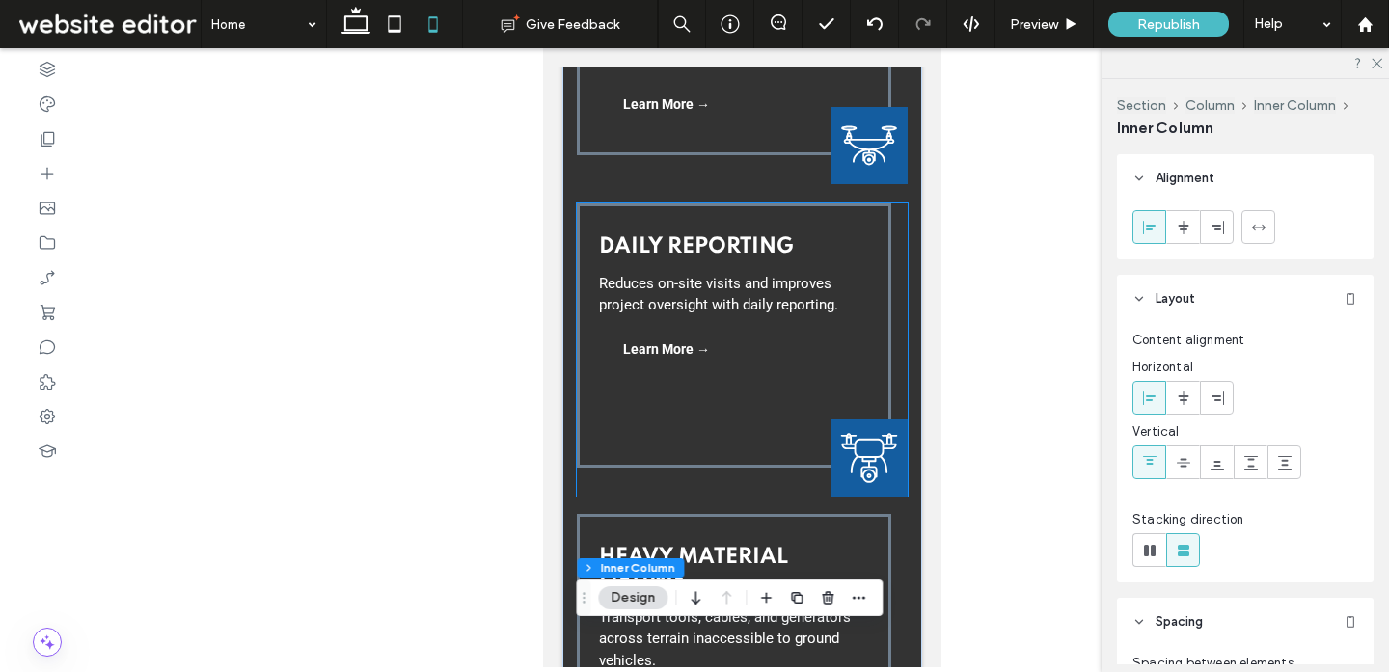
scroll to position [2713, 0]
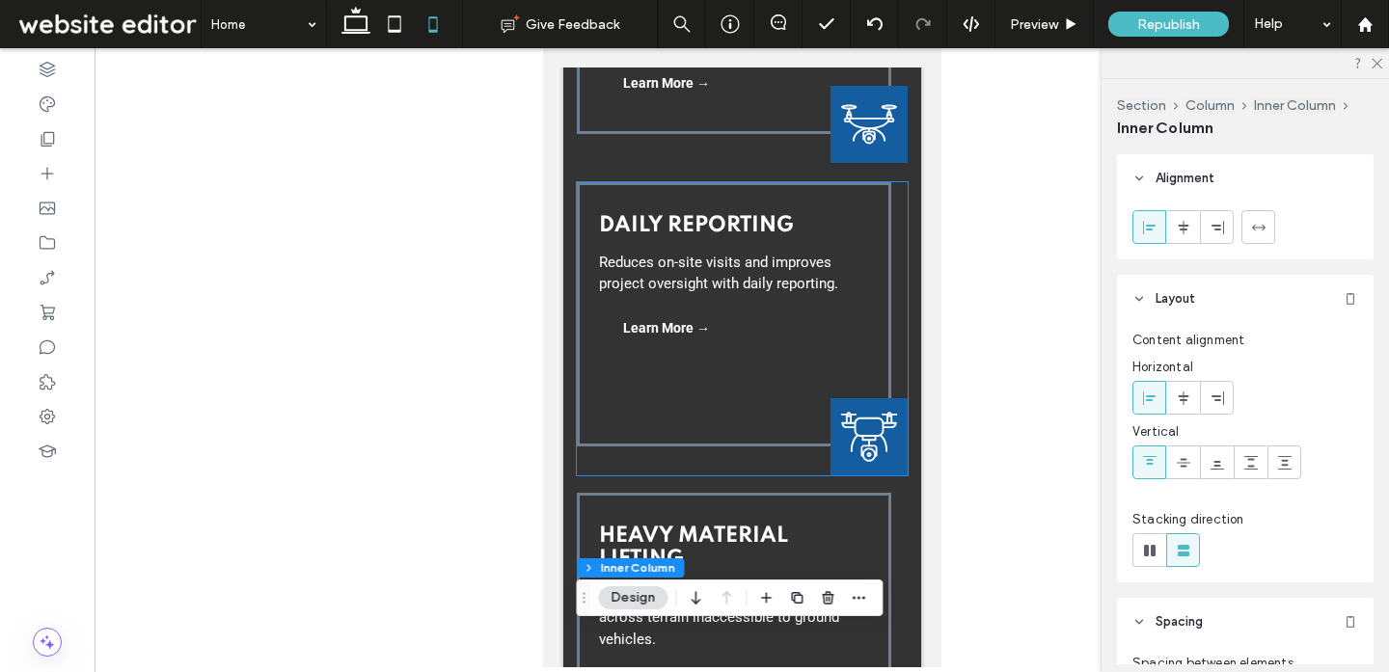
click at [684, 371] on div "Daily Reporting Reduces on-site visits and improves project oversight with dail…" at bounding box center [733, 314] width 314 height 264
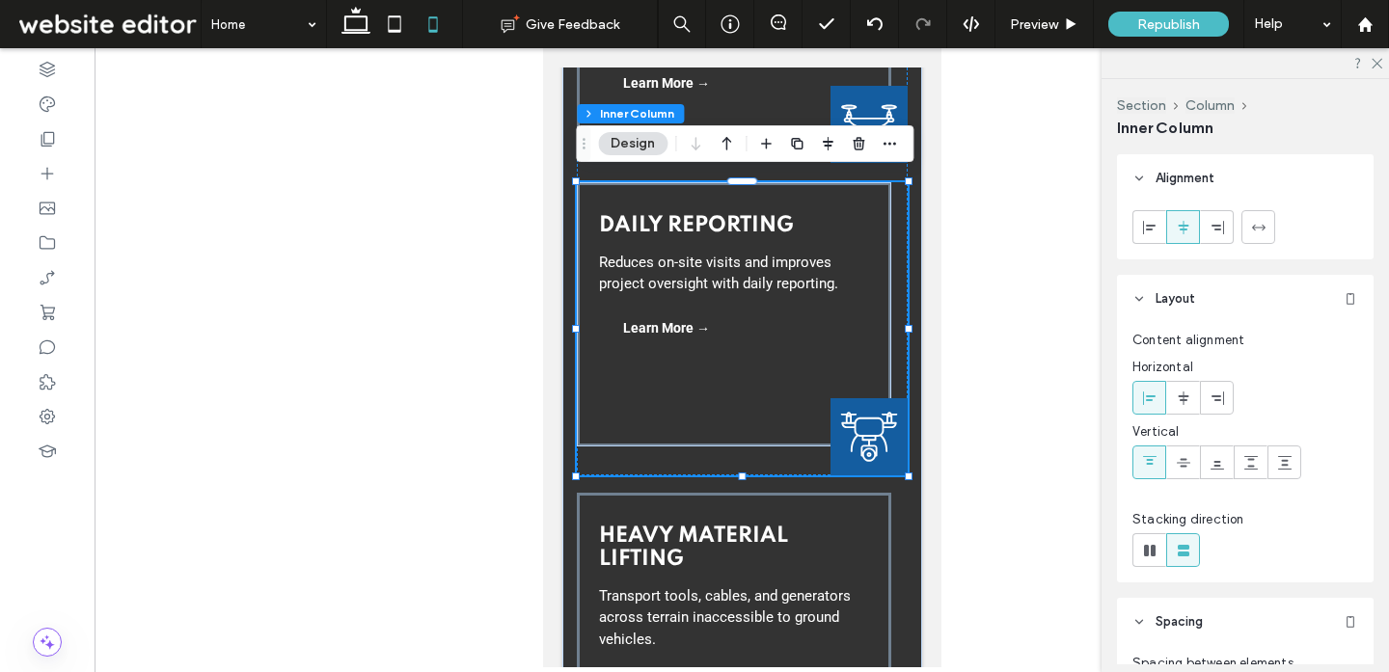
click at [701, 373] on div "Daily Reporting Reduces on-site visits and improves project oversight with dail…" at bounding box center [733, 314] width 314 height 264
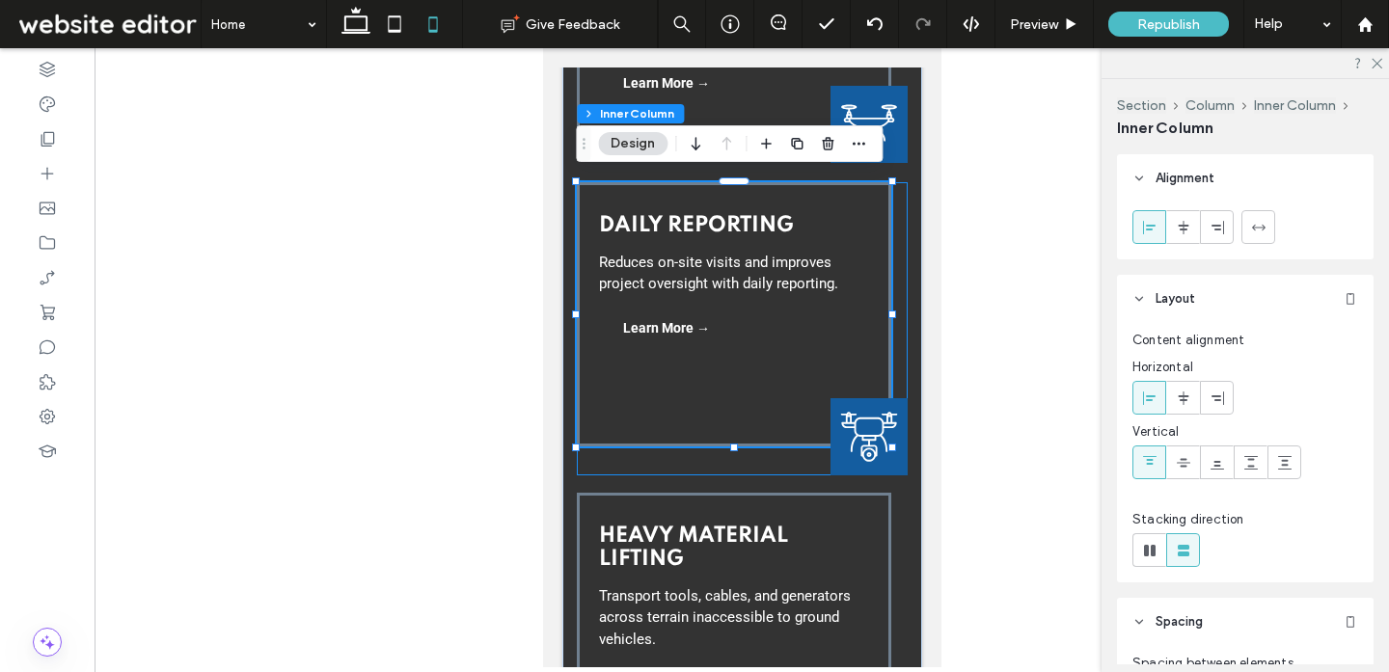
click at [735, 409] on div "Daily Reporting Reduces on-site visits and improves project oversight with dail…" at bounding box center [741, 328] width 331 height 293
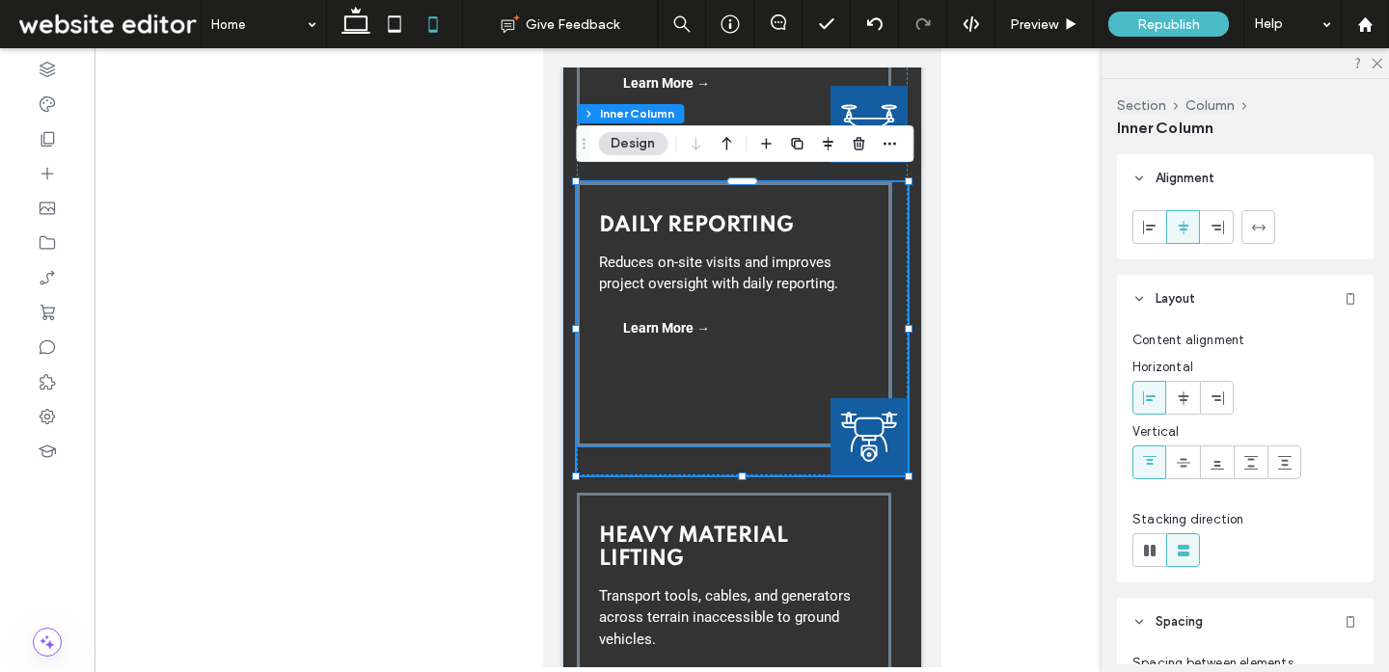
click at [728, 392] on div "Daily Reporting Reduces on-site visits and improves project oversight with dail…" at bounding box center [733, 314] width 314 height 264
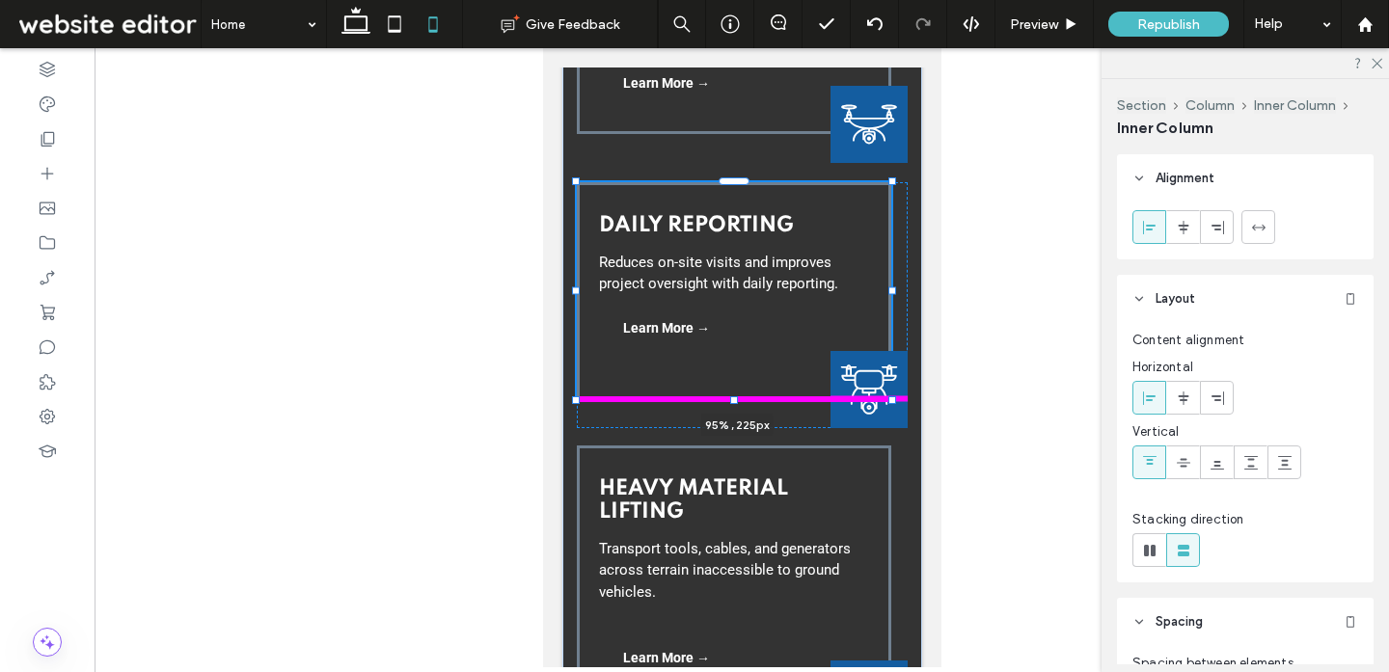
drag, startPoint x: 732, startPoint y: 404, endPoint x: 738, endPoint y: 360, distance: 44.7
click at [738, 360] on div "Seed & Material Dispersal GPS-guided dispersal of seed, mulch, and granular mat…" at bounding box center [741, 518] width 360 height 1874
type input "***"
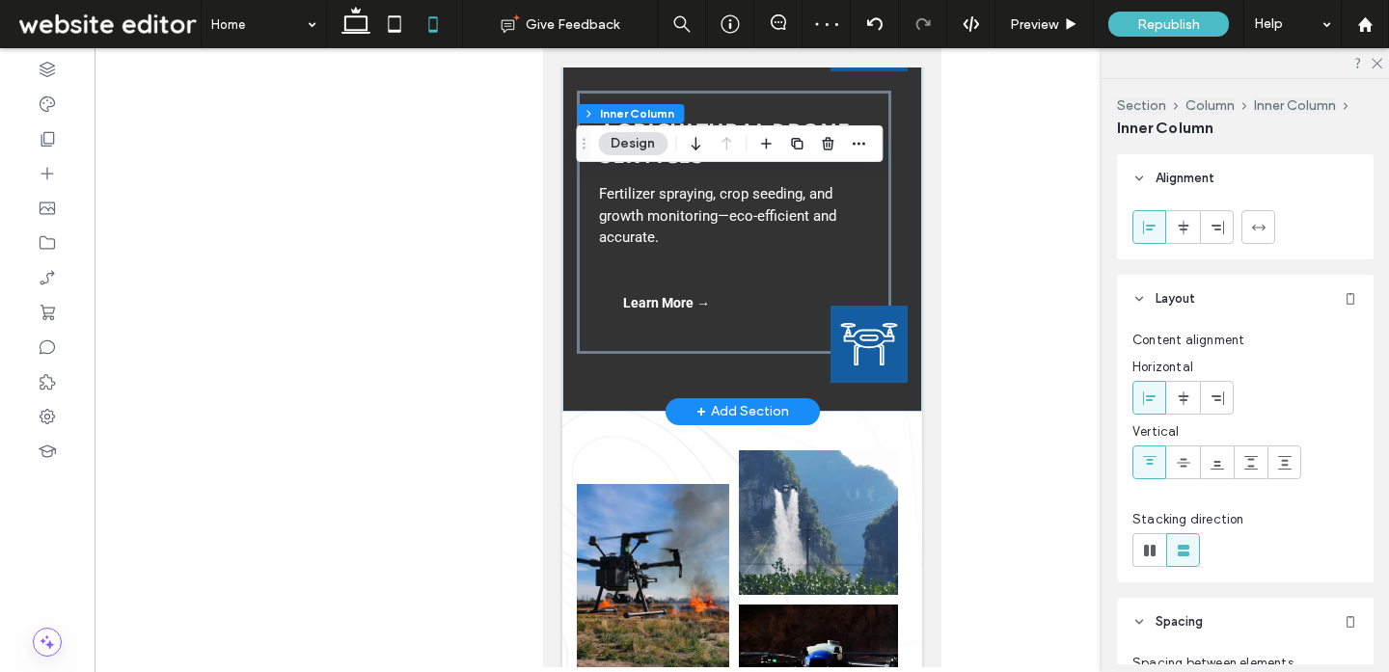
scroll to position [3759, 0]
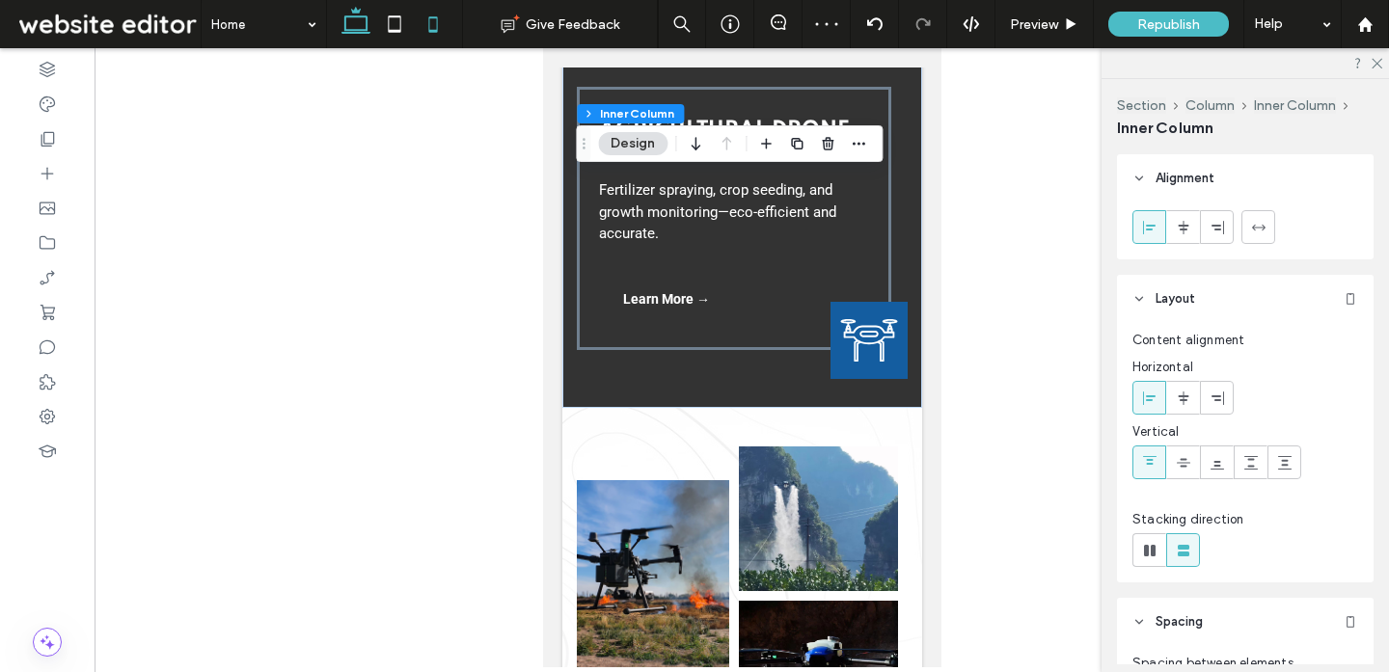
click at [355, 24] on icon at bounding box center [356, 24] width 39 height 39
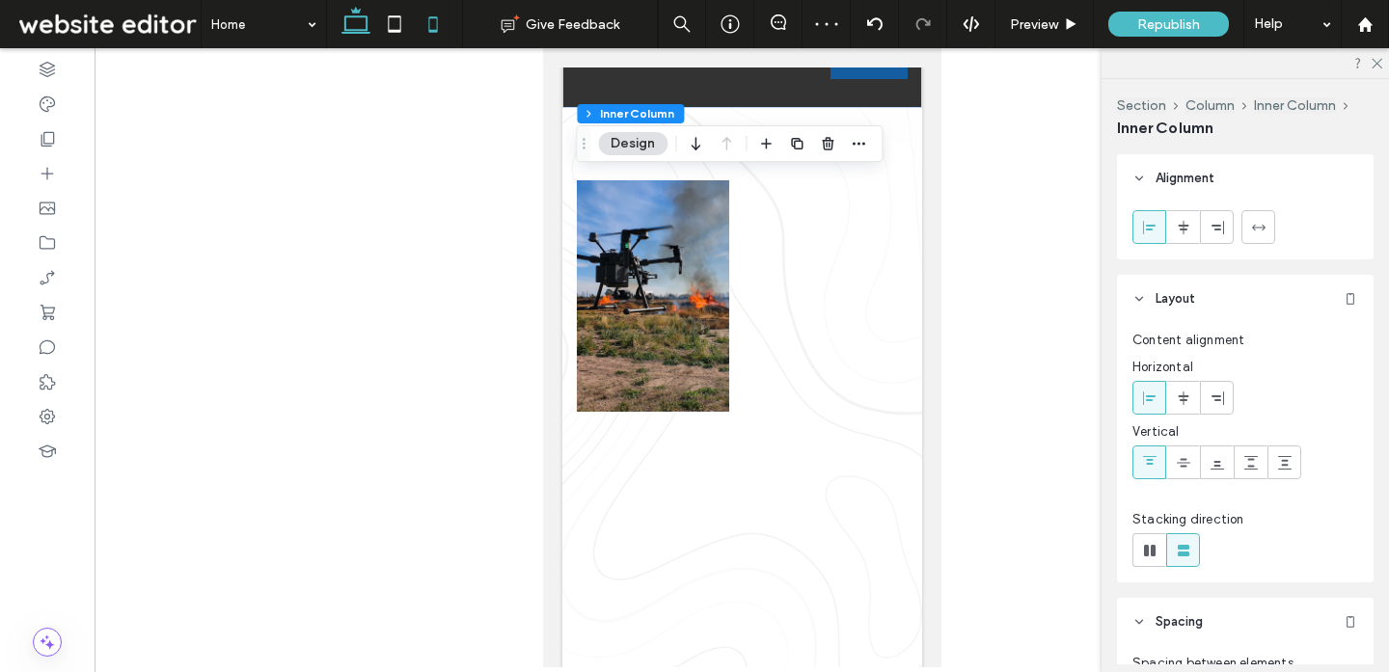
type input "***"
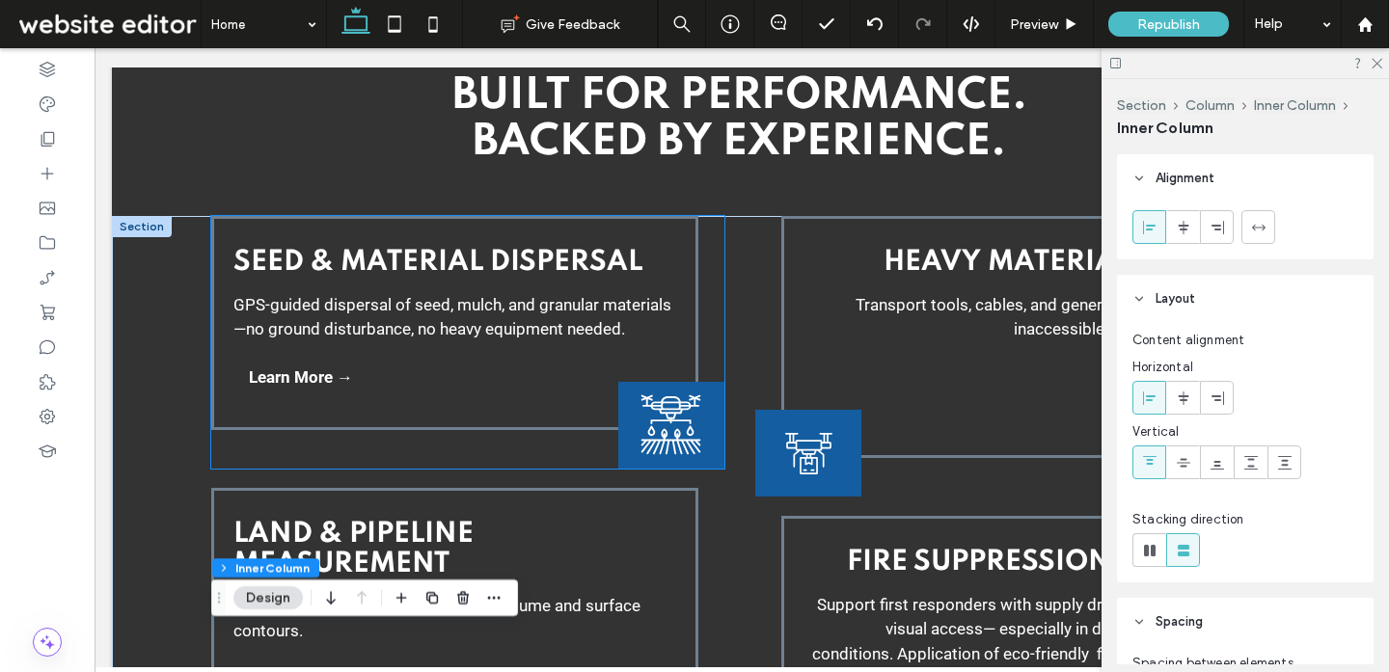
scroll to position [2808, 0]
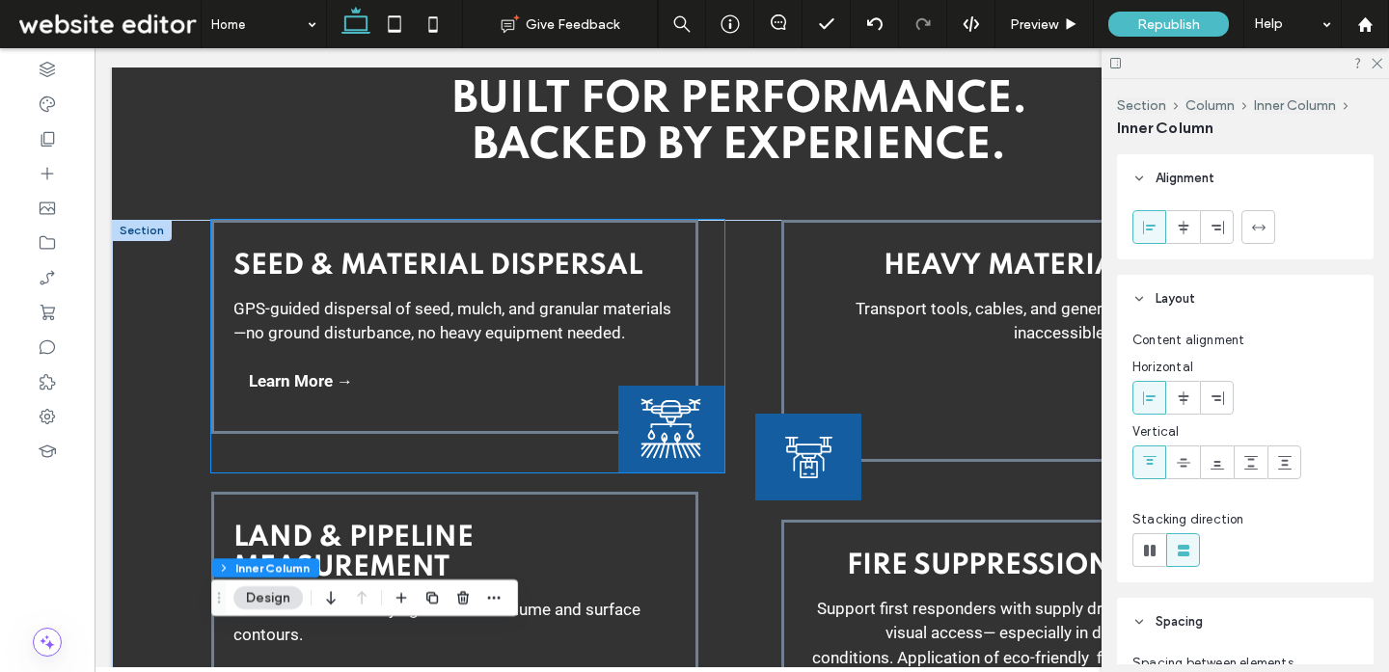
click at [556, 326] on span "GPS-guided dispersal of seed, mulch, and granular materials—no ground disturban…" at bounding box center [452, 321] width 438 height 44
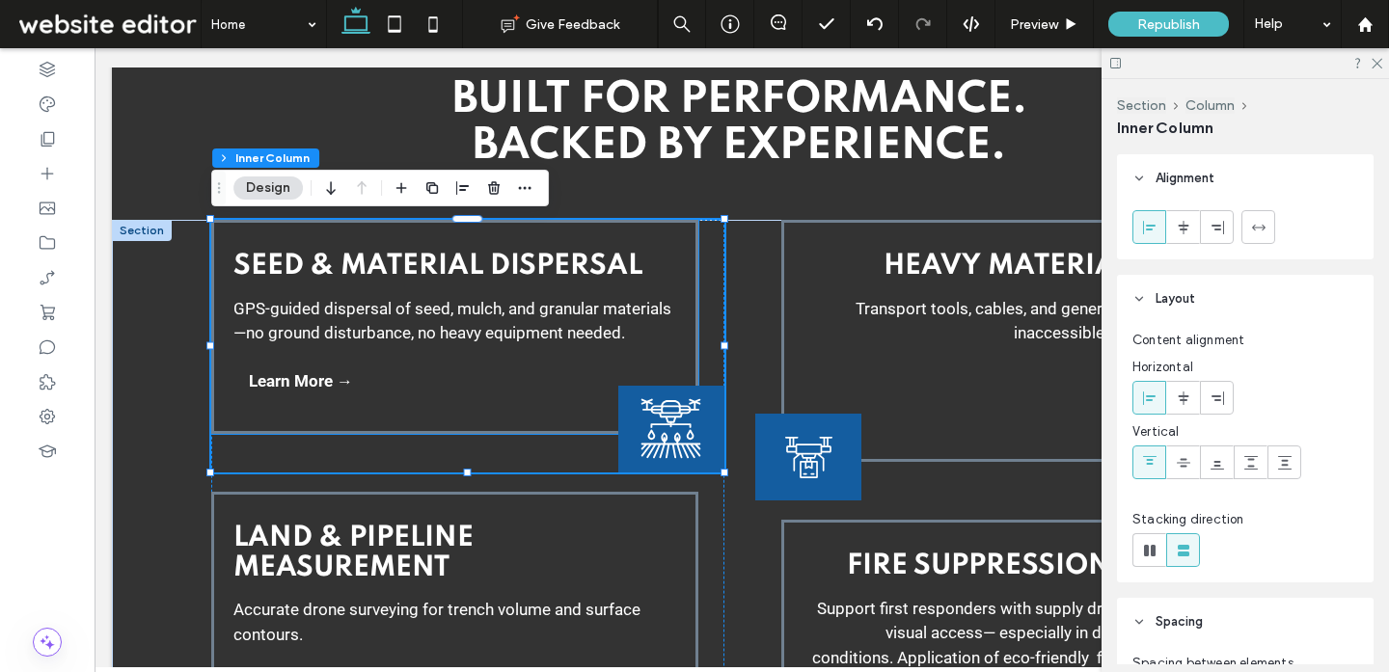
click at [538, 327] on span "GPS-guided dispersal of seed, mulch, and granular materials—no ground disturban…" at bounding box center [452, 321] width 438 height 44
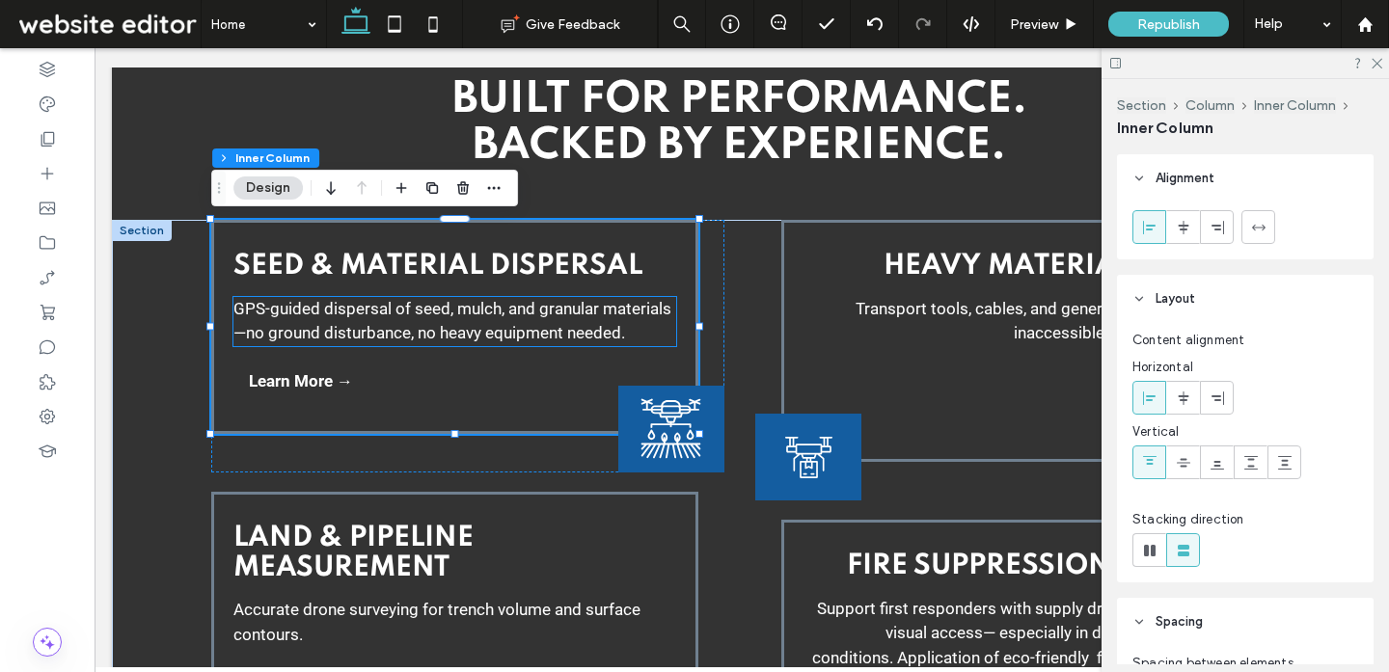
click at [549, 320] on p "GPS-guided dispersal of seed, mulch, and granular materials—no ground disturban…" at bounding box center [454, 321] width 443 height 49
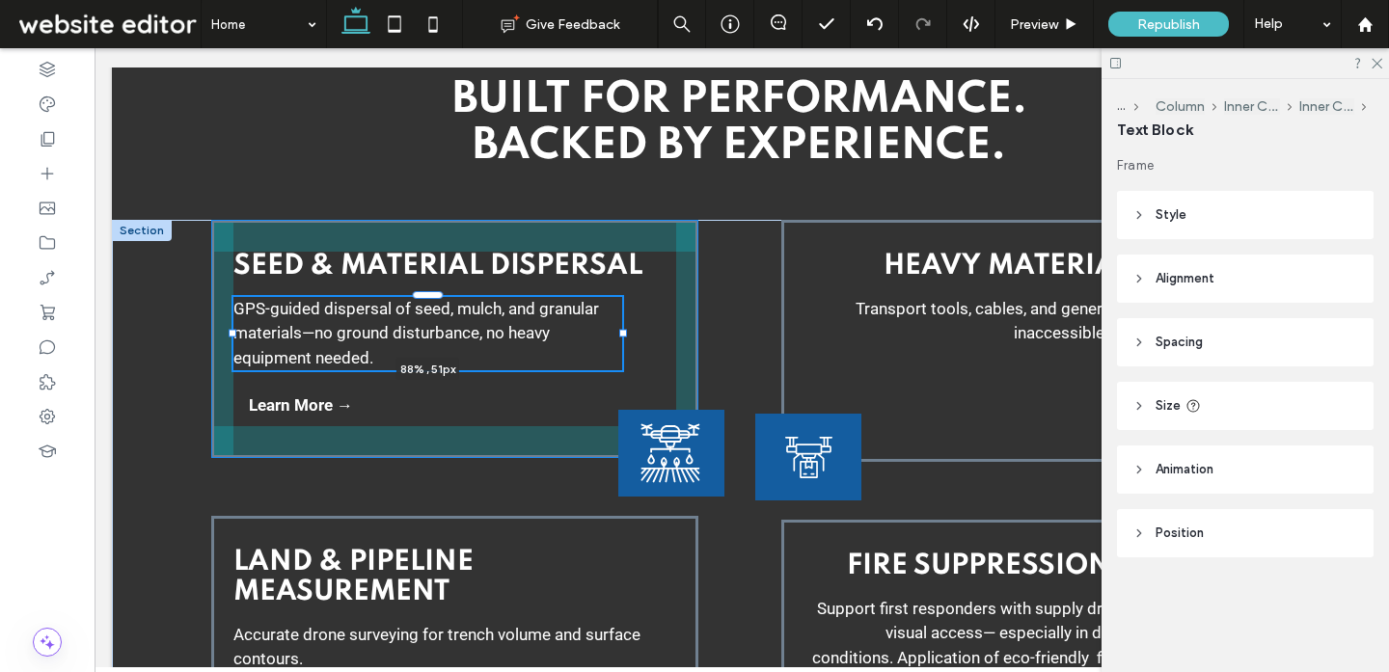
drag, startPoint x: 676, startPoint y: 321, endPoint x: 622, endPoint y: 316, distance: 54.2
click at [234, 297] on div at bounding box center [233, 296] width 1 height 1
type input "**"
type input "****"
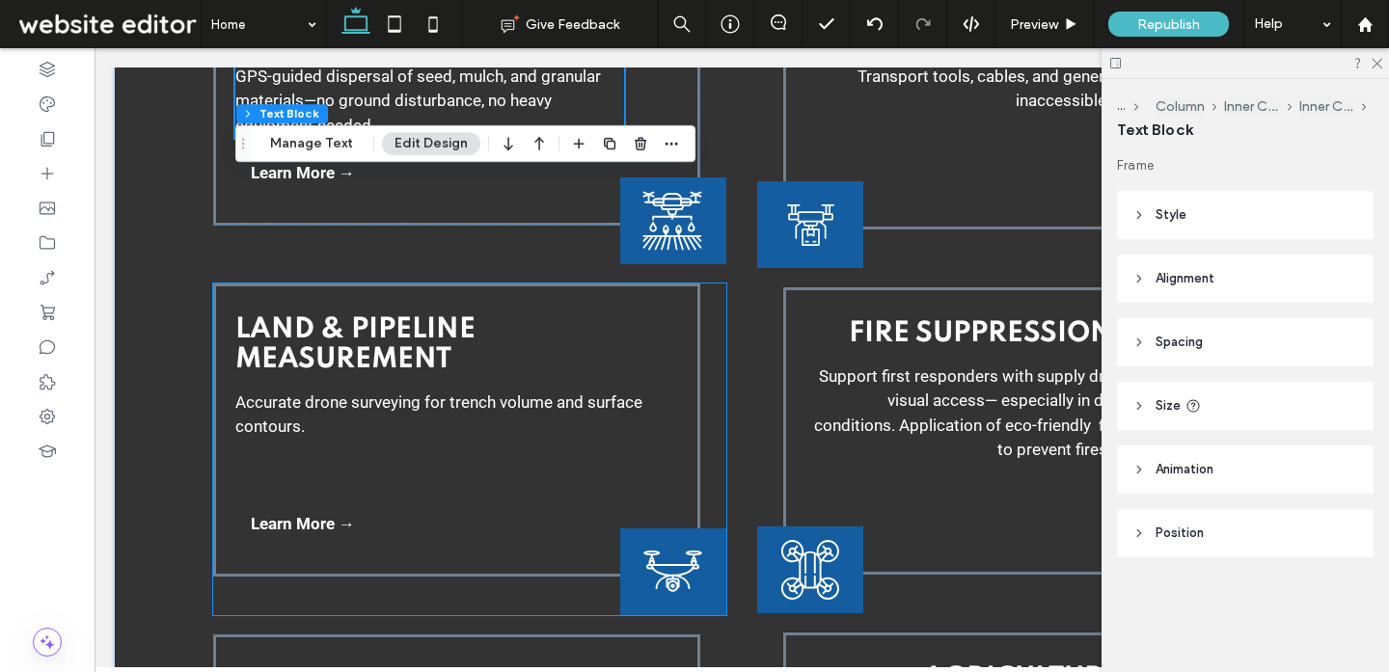
scroll to position [3045, 0]
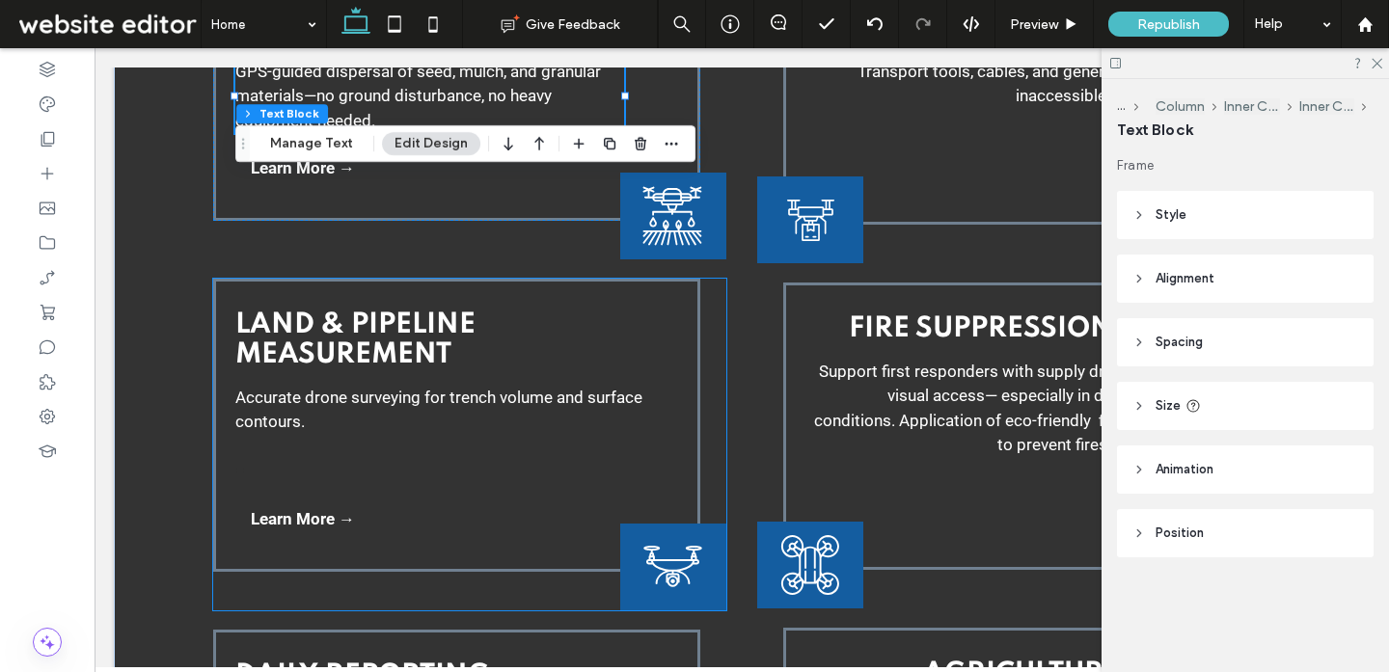
click at [587, 402] on span "Accurate drone surveying for trench volume and surface contours." at bounding box center [438, 410] width 407 height 44
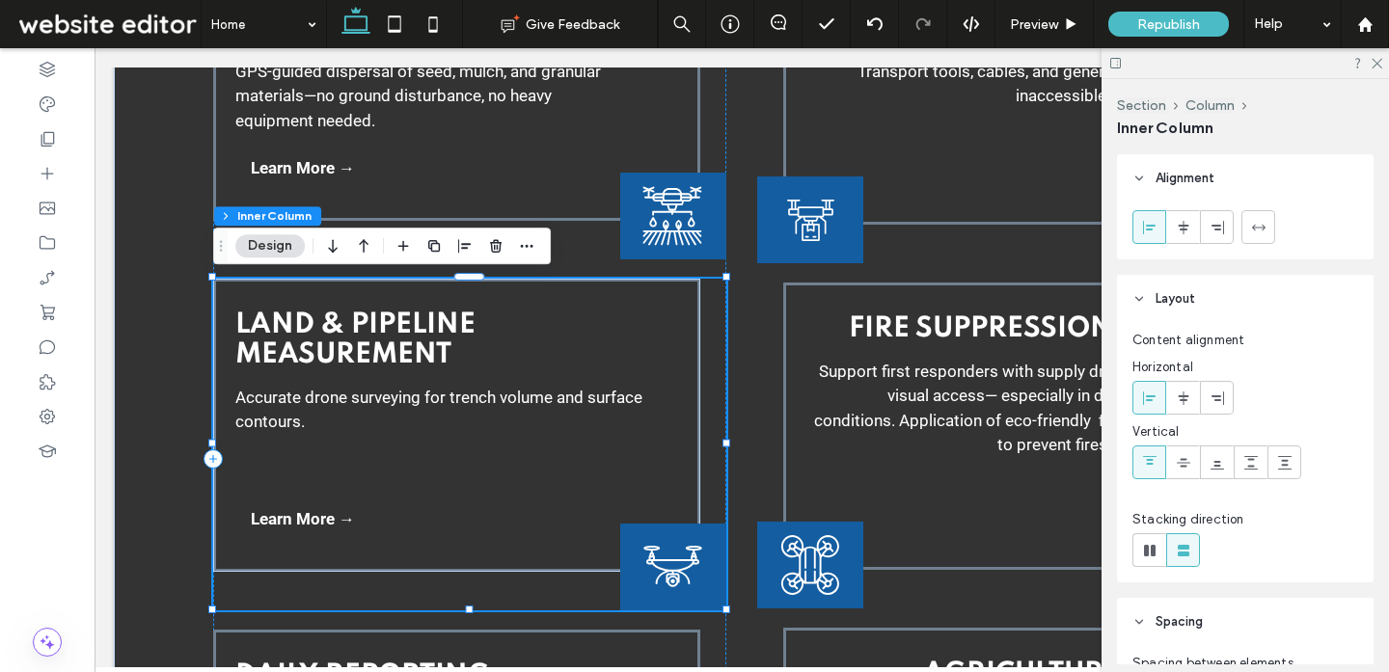
click at [539, 401] on span "Accurate drone surveying for trench volume and surface contours." at bounding box center [438, 410] width 407 height 44
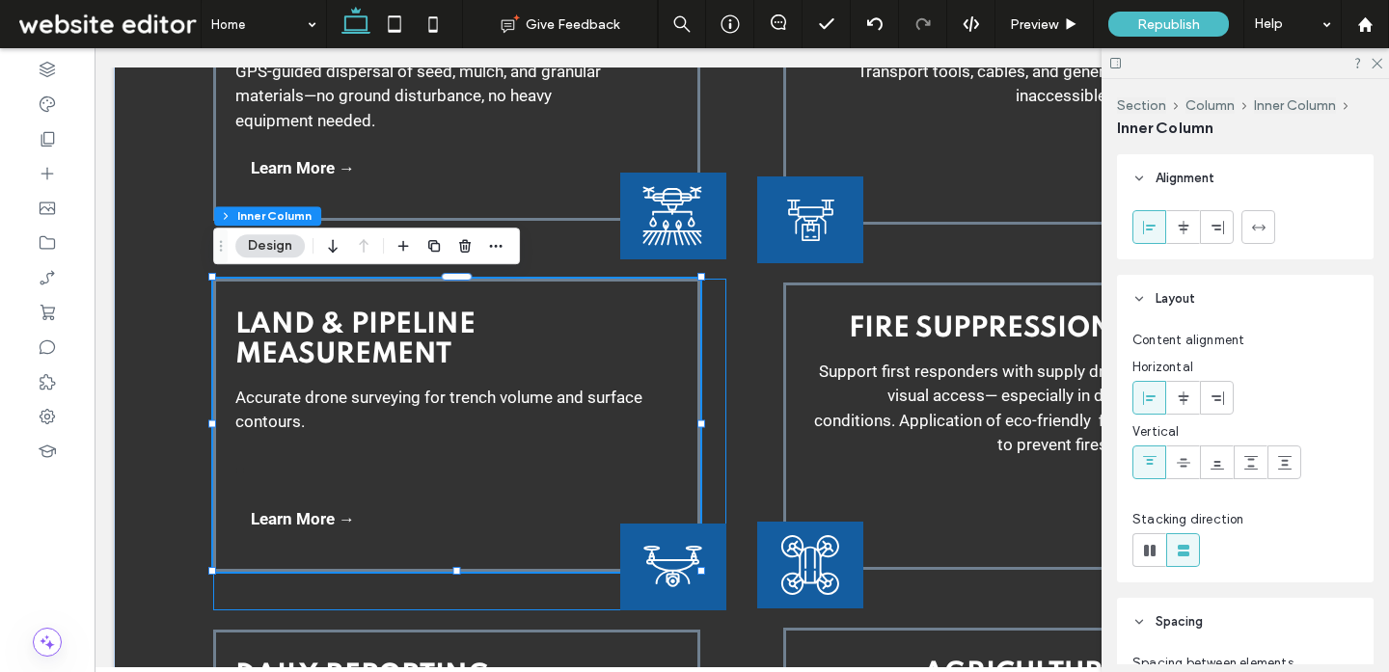
click at [544, 392] on span "Accurate drone surveying for trench volume and surface contours." at bounding box center [438, 410] width 407 height 44
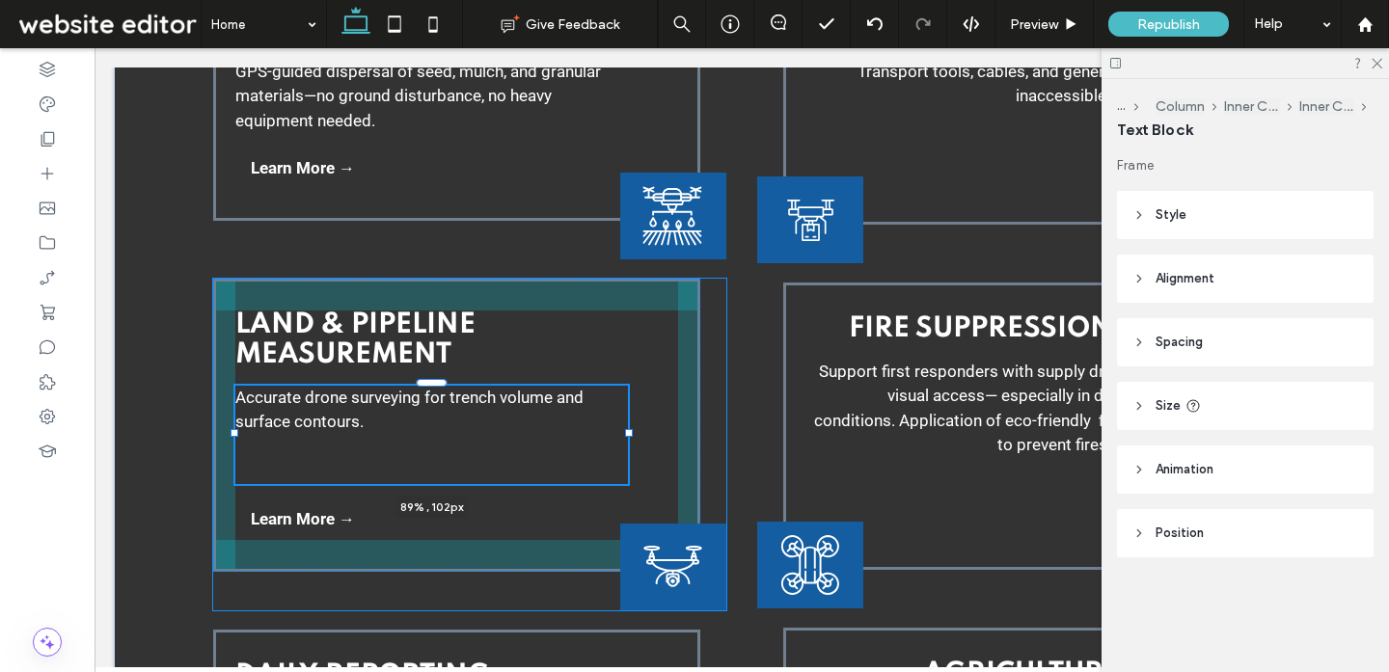
drag, startPoint x: 679, startPoint y: 430, endPoint x: 629, endPoint y: 429, distance: 50.2
click at [629, 429] on div at bounding box center [629, 433] width 8 height 8
type input "**"
type input "****"
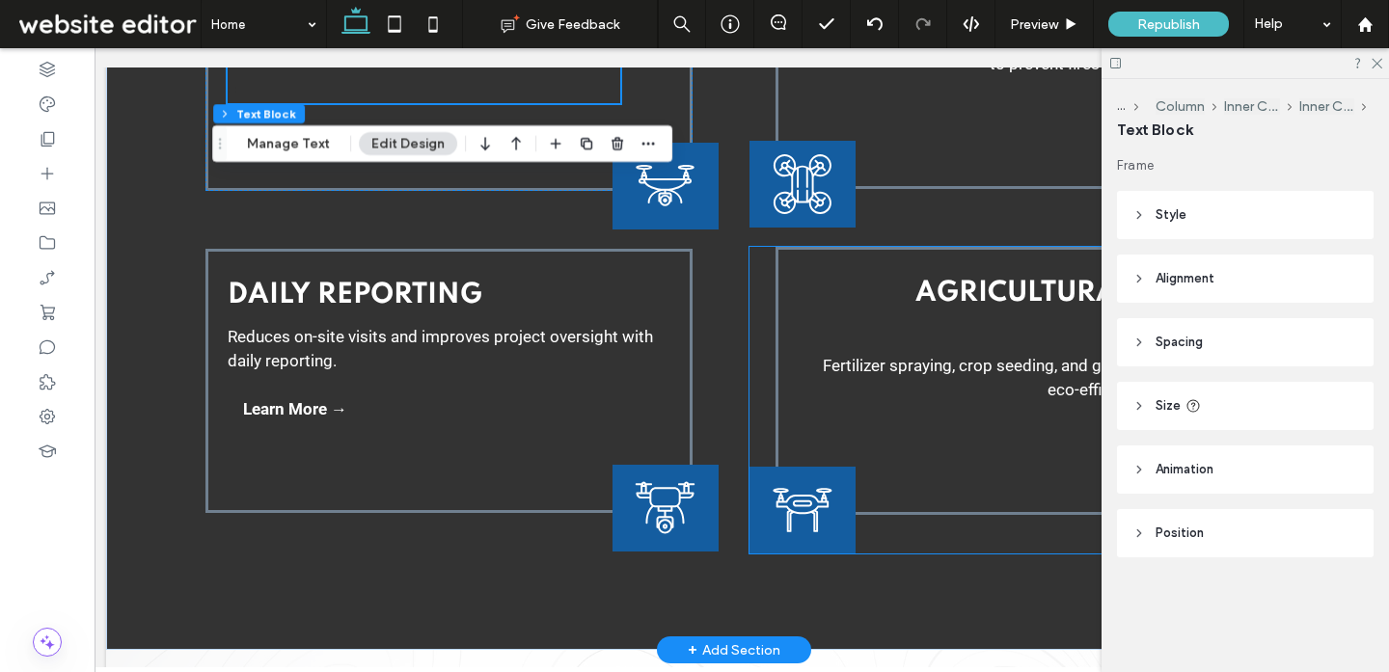
scroll to position [0, 2]
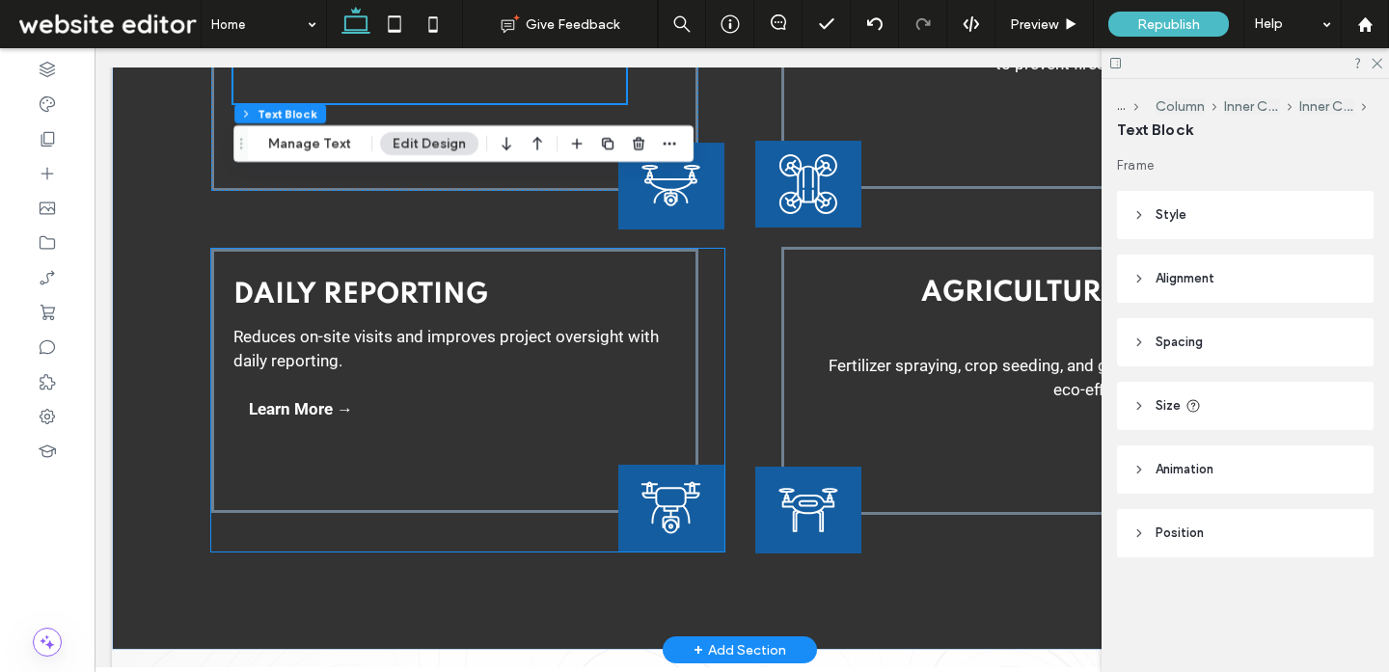
click at [619, 349] on p "Reduces on-site visits and improves project oversight with daily reporting." at bounding box center [454, 349] width 443 height 49
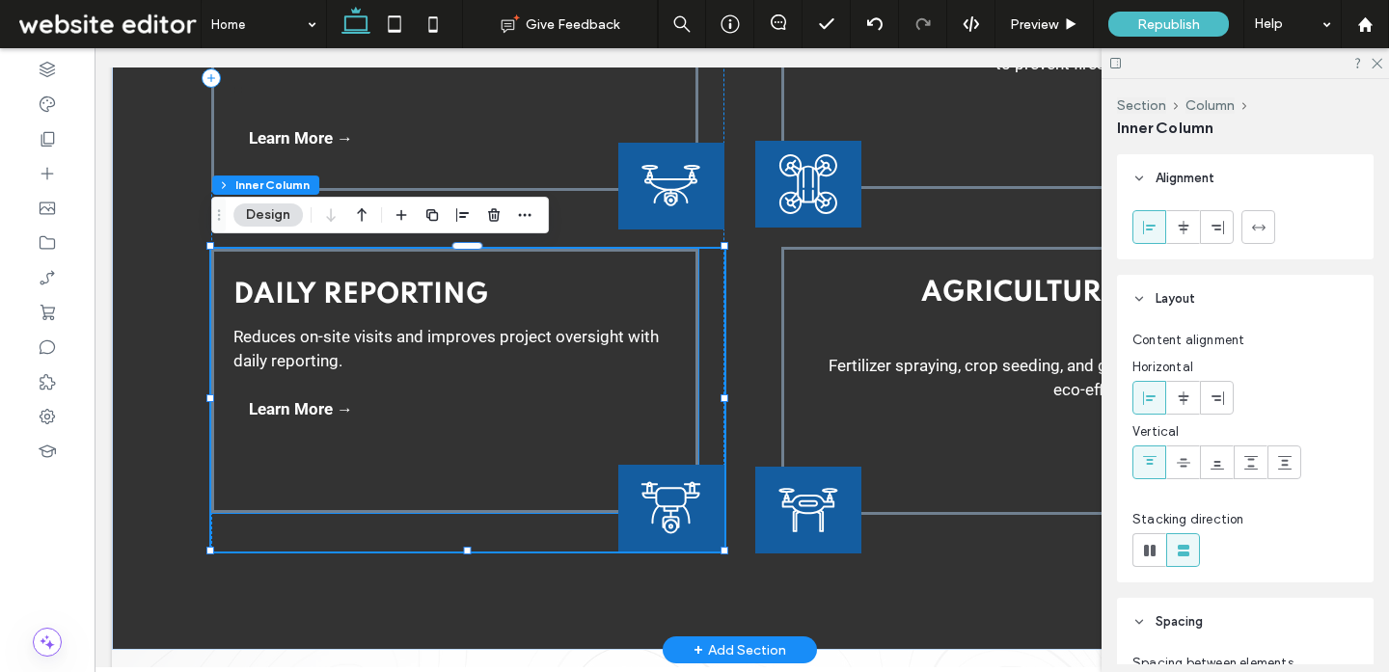
click at [573, 344] on span "Reduces on-site visits and improves project oversight with daily reporting." at bounding box center [445, 349] width 425 height 44
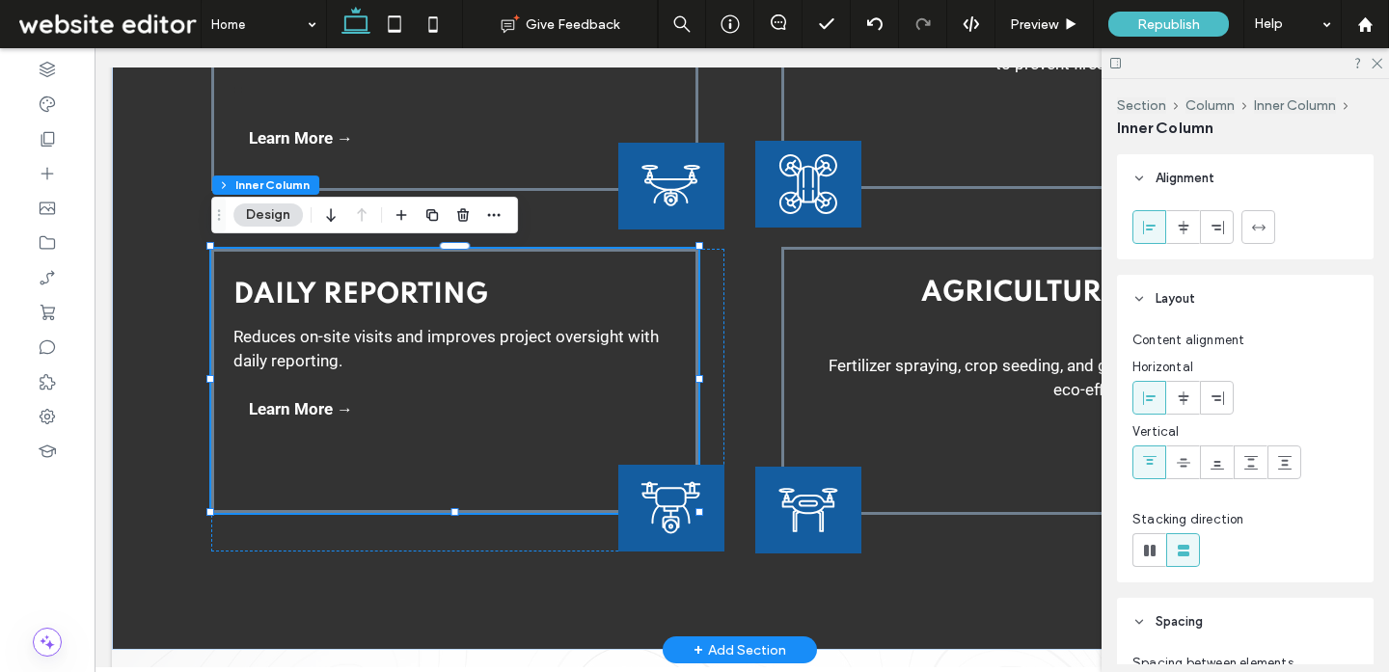
click at [590, 337] on span "Reduces on-site visits and improves project oversight with daily reporting." at bounding box center [445, 349] width 425 height 44
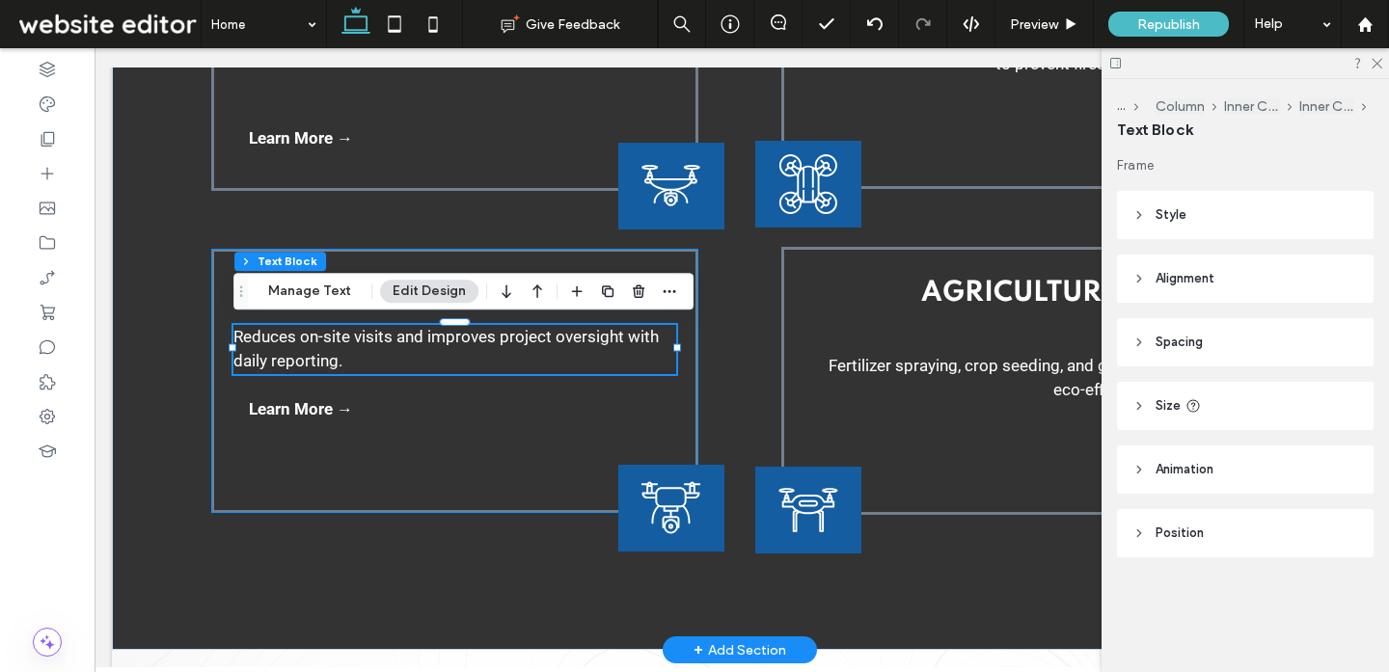
click at [676, 341] on div at bounding box center [675, 347] width 1 height 49
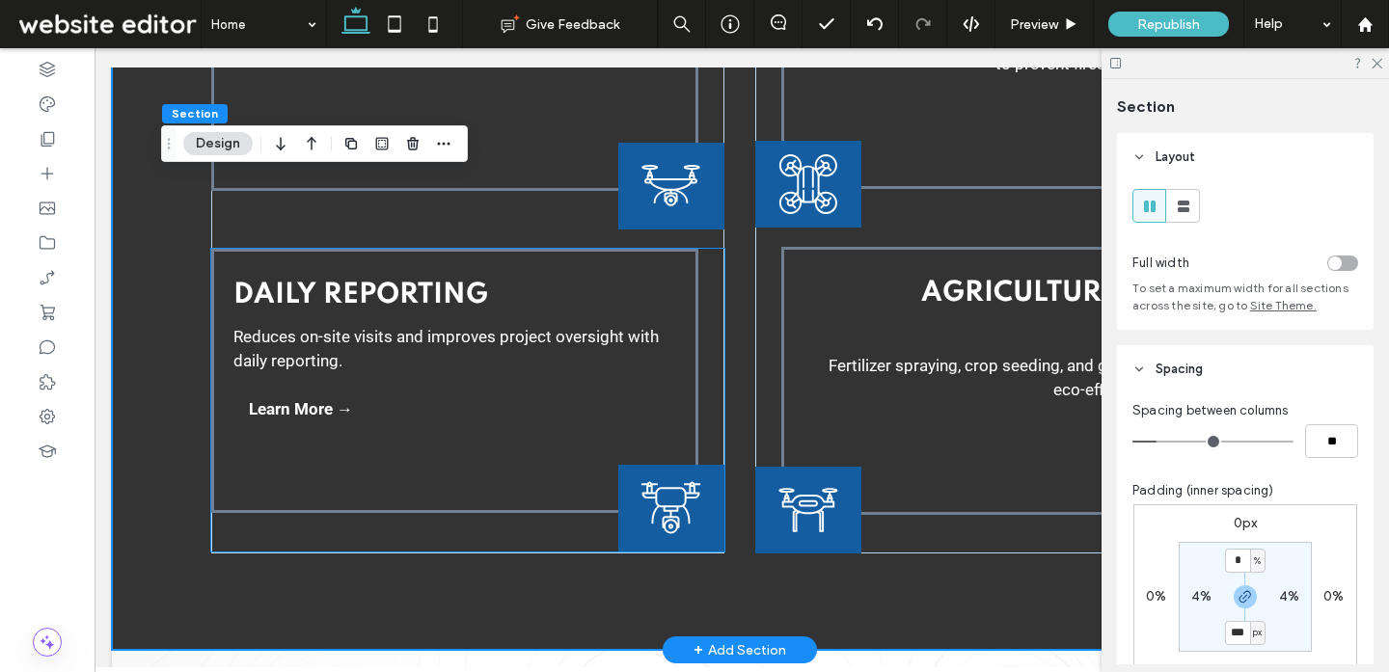
click at [569, 346] on p "Reduces on-site visits and improves project oversight with daily reporting." at bounding box center [454, 349] width 443 height 49
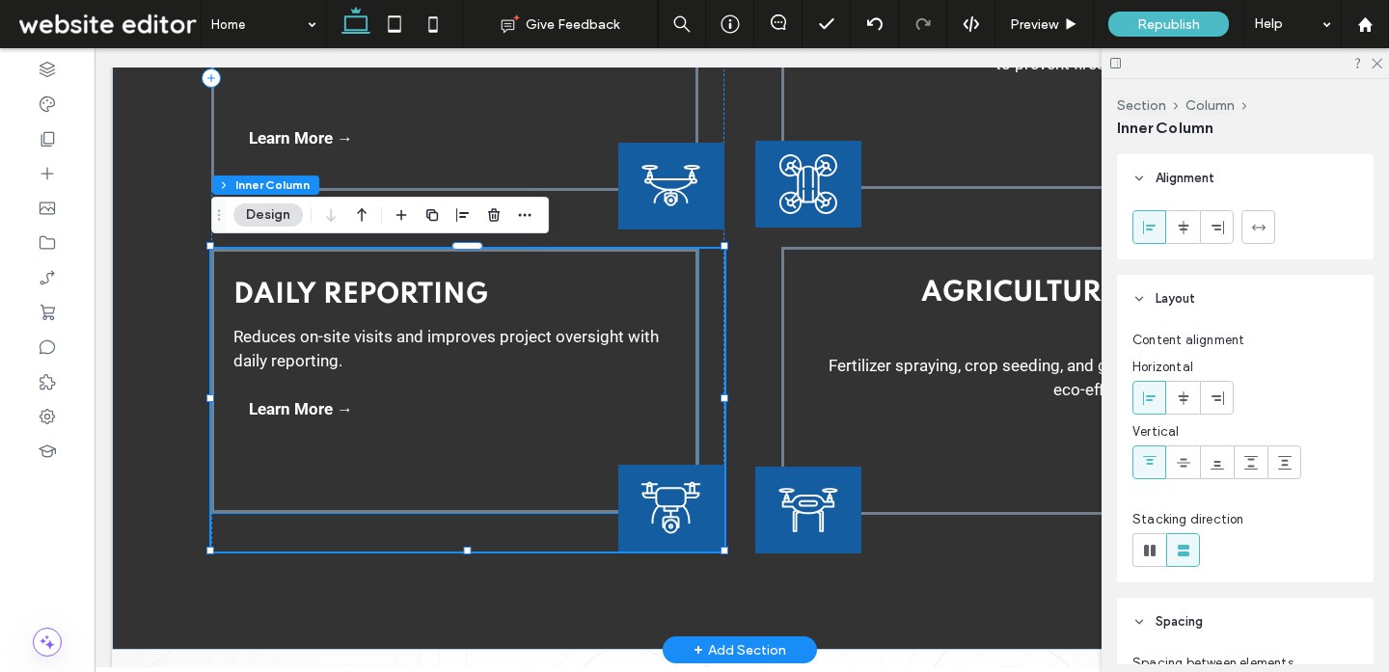
click at [516, 341] on span "Reduces on-site visits and improves project oversight with daily reporting." at bounding box center [445, 349] width 425 height 44
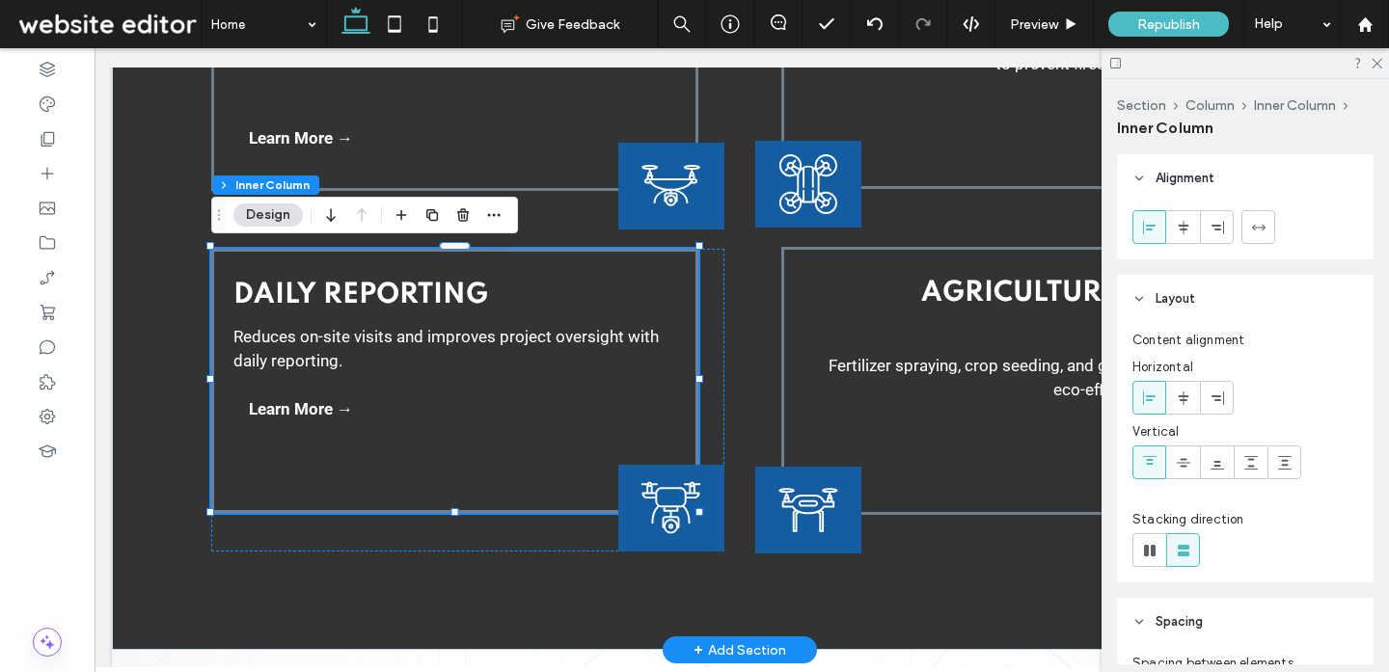
click at [570, 338] on span "Reduces on-site visits and improves project oversight with daily reporting." at bounding box center [445, 349] width 425 height 44
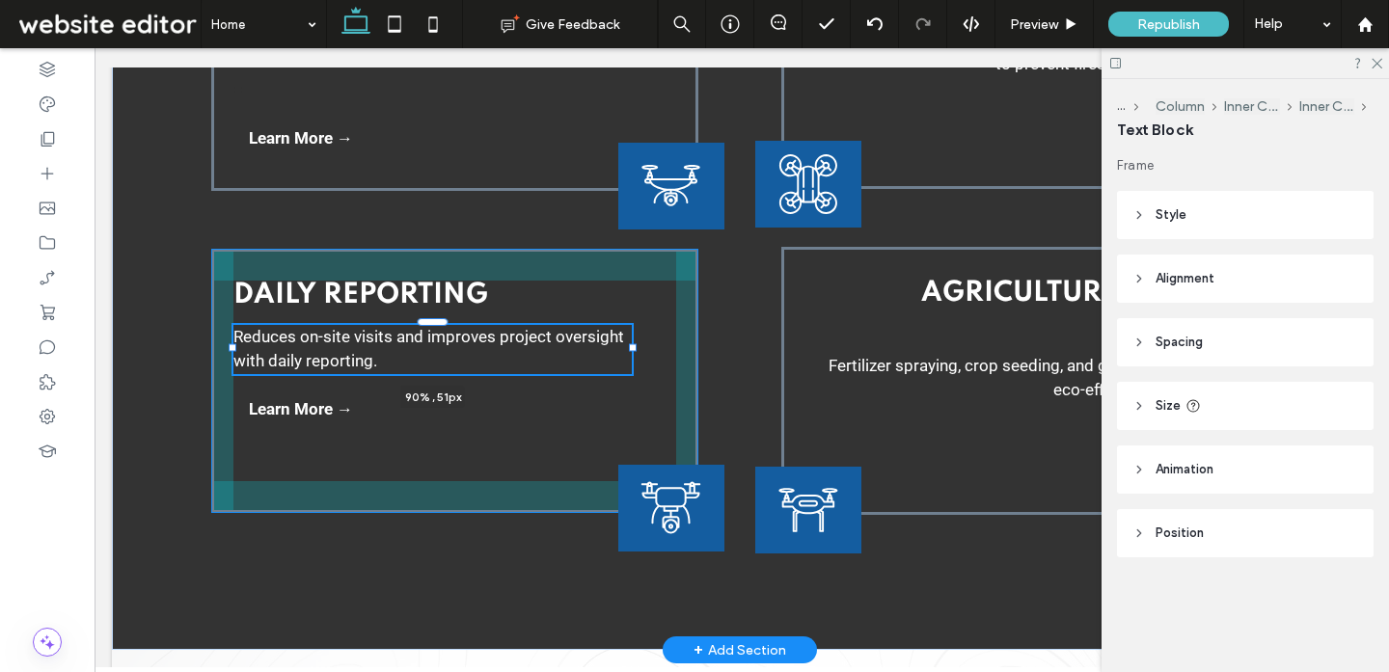
drag, startPoint x: 679, startPoint y: 349, endPoint x: 635, endPoint y: 349, distance: 44.4
click at [635, 349] on div at bounding box center [633, 348] width 8 height 8
type input "**"
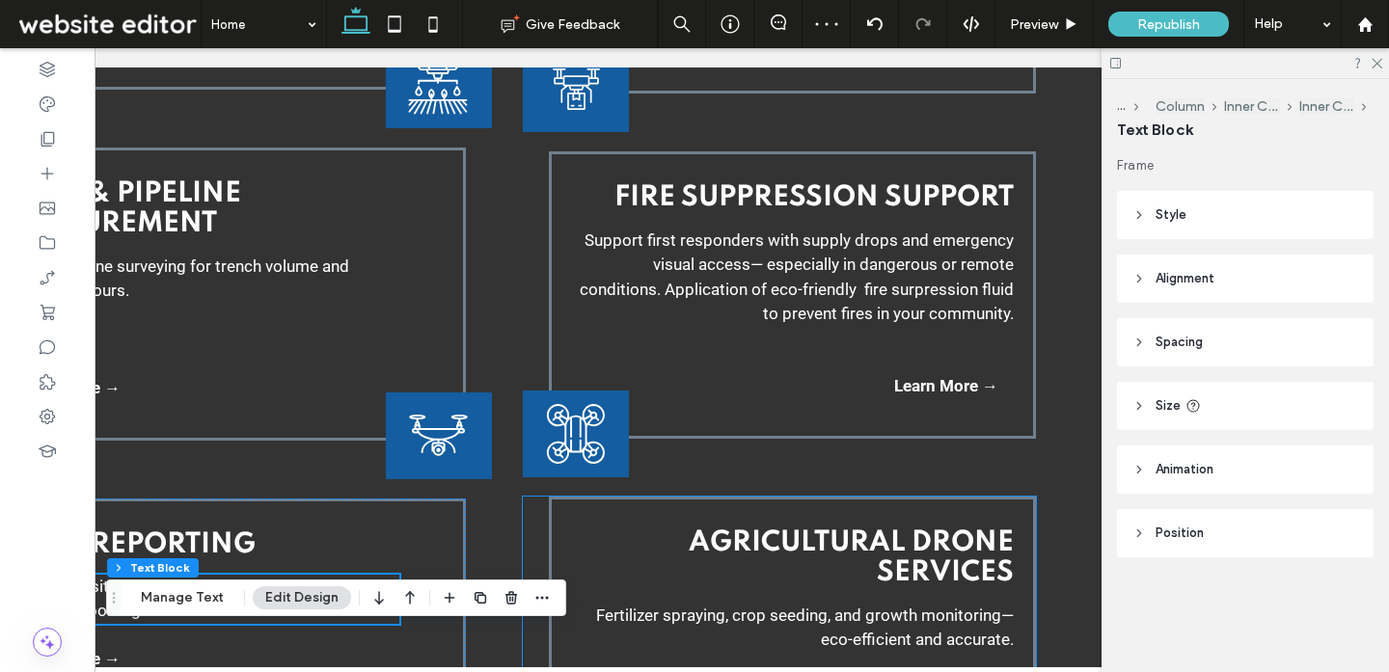
scroll to position [3054, 0]
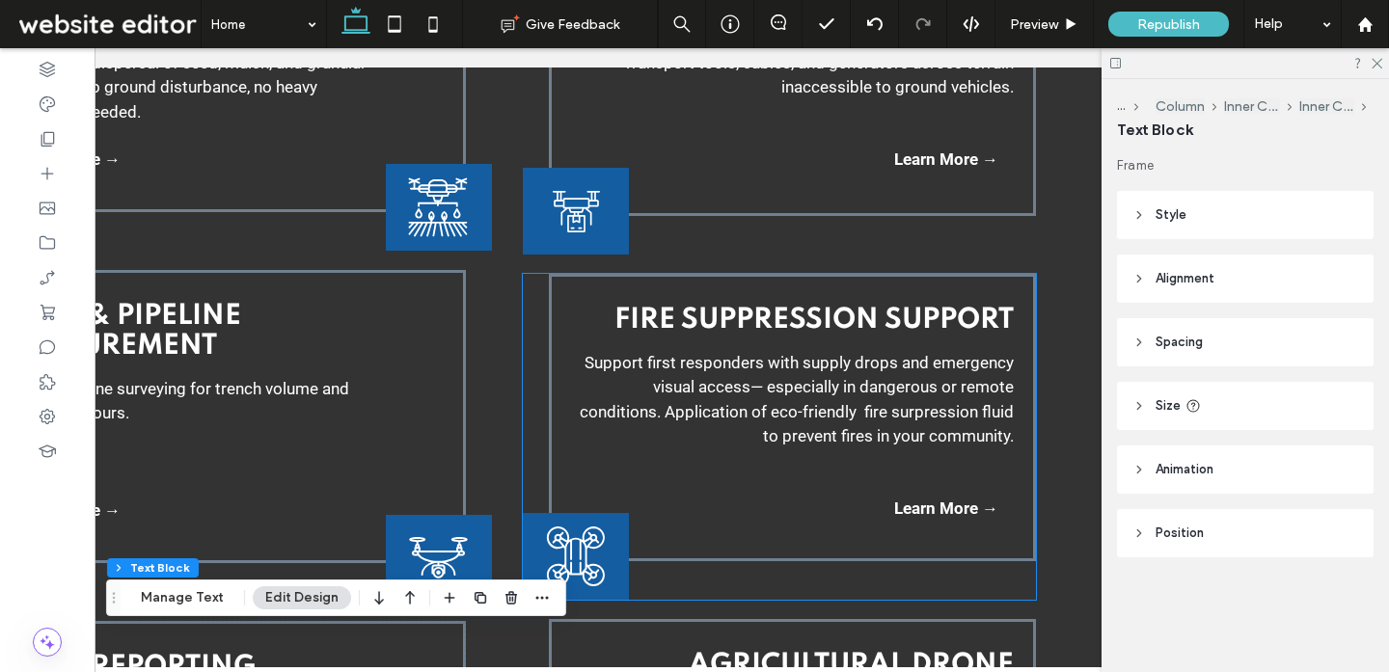
click at [767, 393] on span "Support first responders with supply drops and emergency visual access— especia…" at bounding box center [797, 400] width 434 height 94
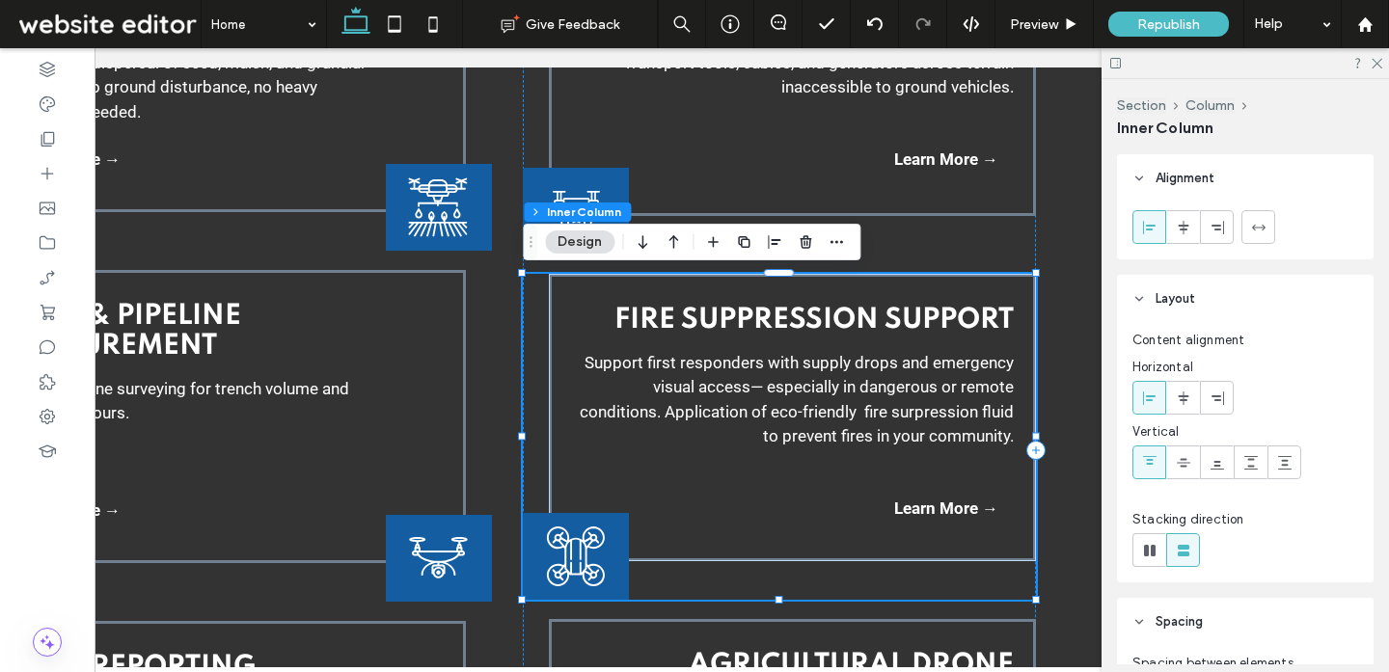
click at [741, 393] on span "Support first responders with supply drops and emergency visual access— especia…" at bounding box center [797, 400] width 434 height 94
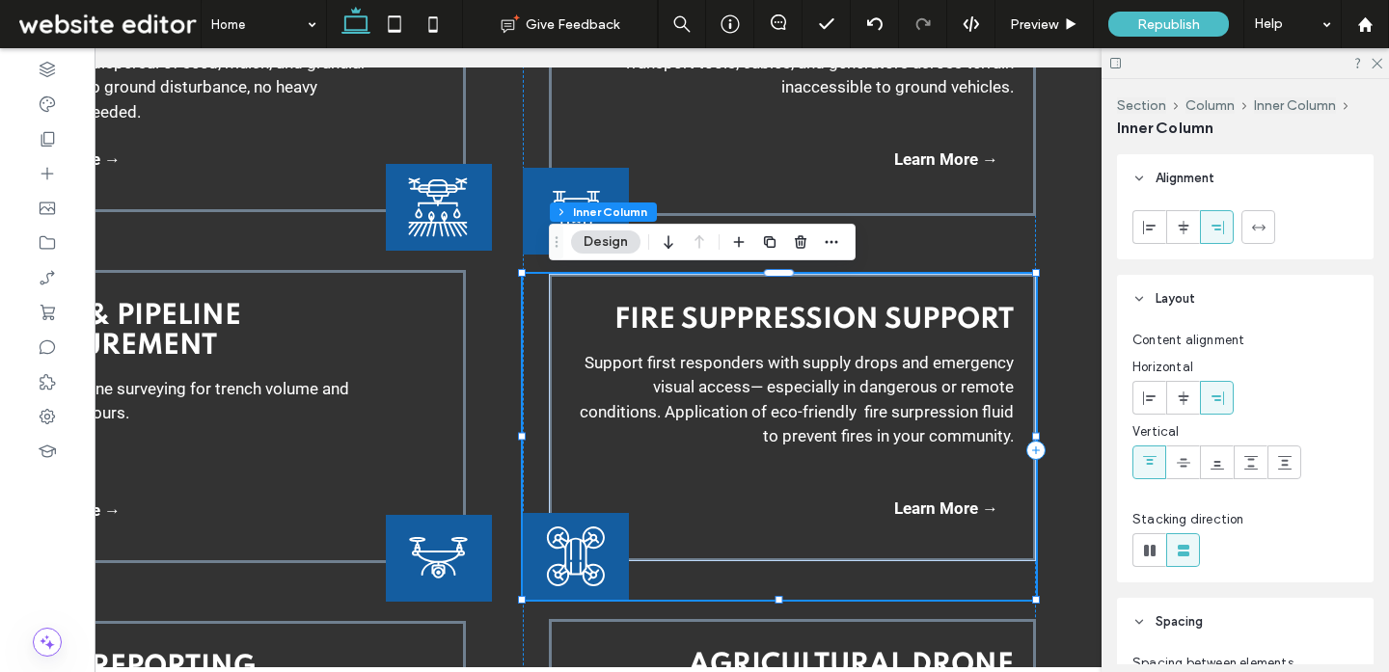
click at [741, 393] on span "Support first responders with supply drops and emergency visual access— especia…" at bounding box center [797, 400] width 434 height 94
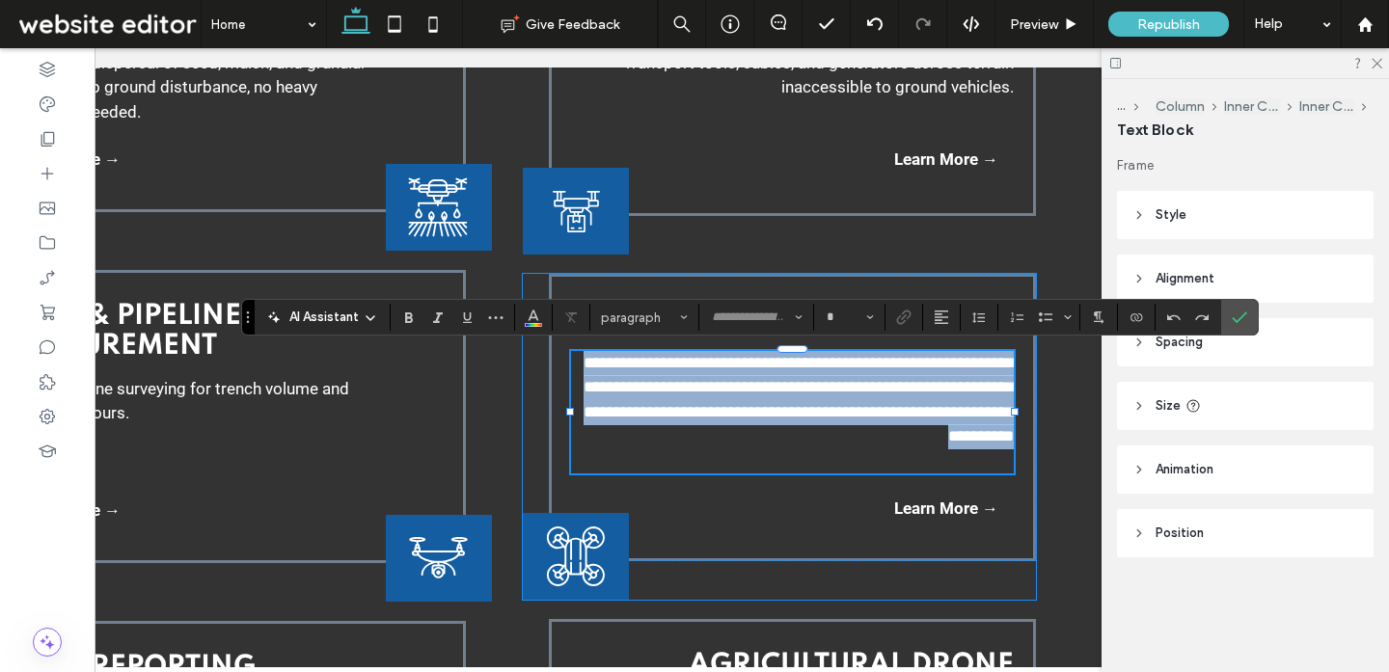
type input "******"
type input "**"
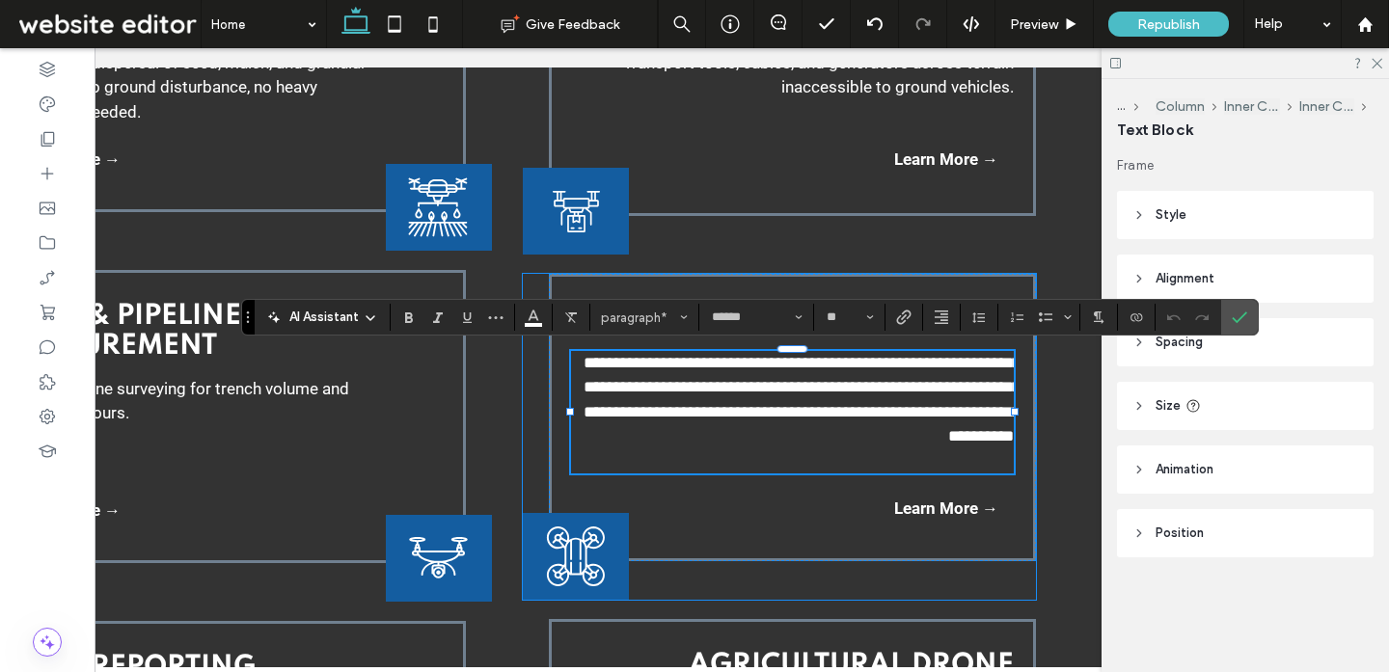
click at [752, 387] on span "**********" at bounding box center [801, 400] width 437 height 91
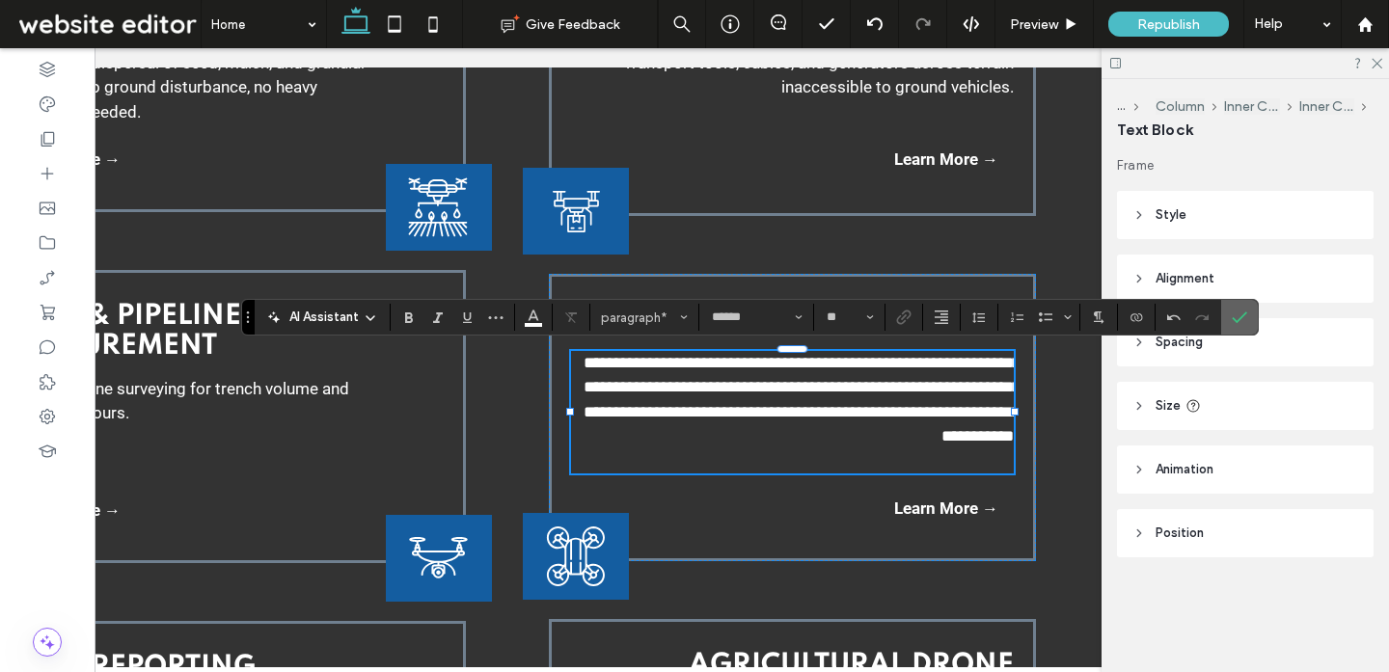
click at [1248, 323] on label "Confirm" at bounding box center [1239, 317] width 29 height 35
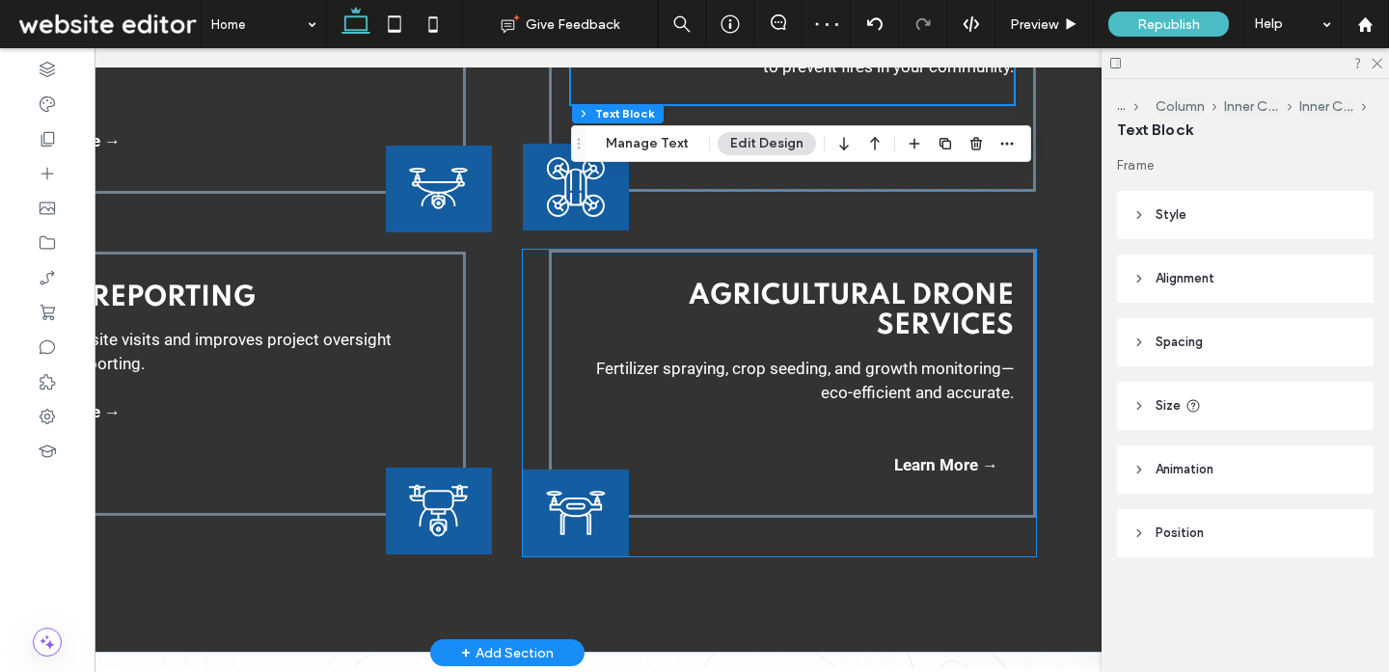
scroll to position [3425, 0]
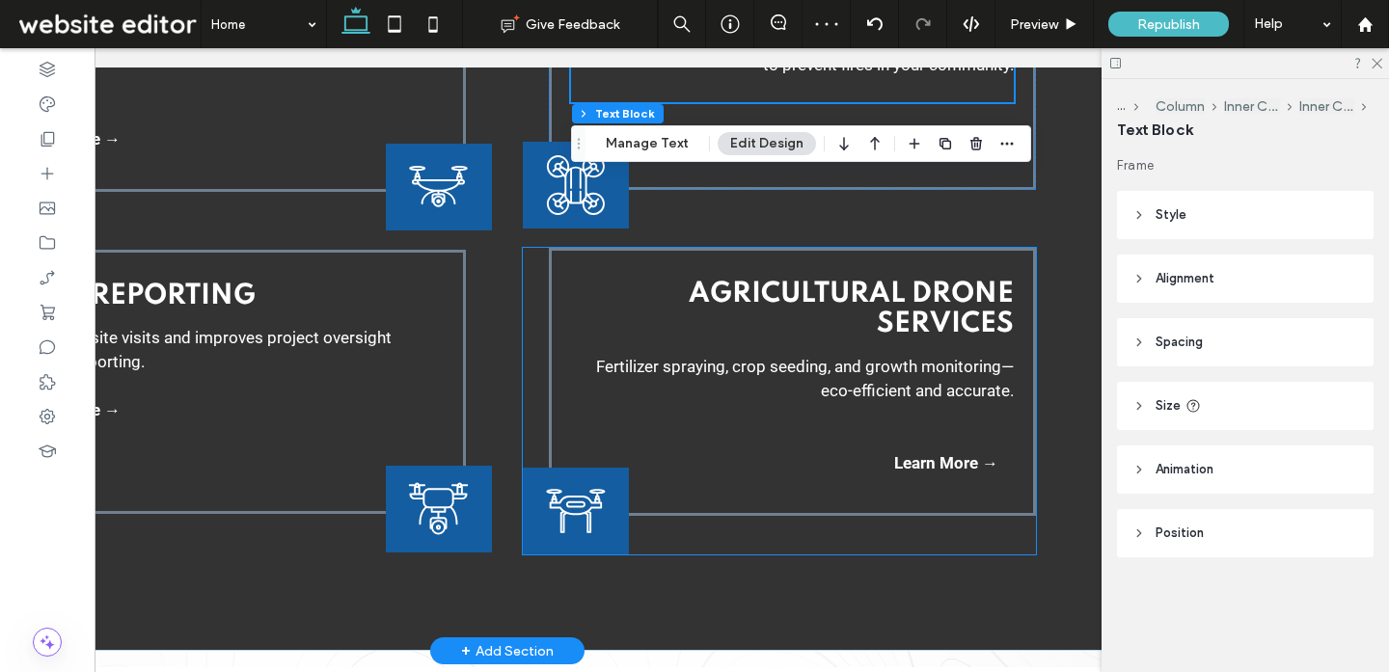
click at [957, 365] on span "Fertilizer spraying, crop seeding, and growth monitoring—eco-efficient and accu…" at bounding box center [805, 379] width 418 height 44
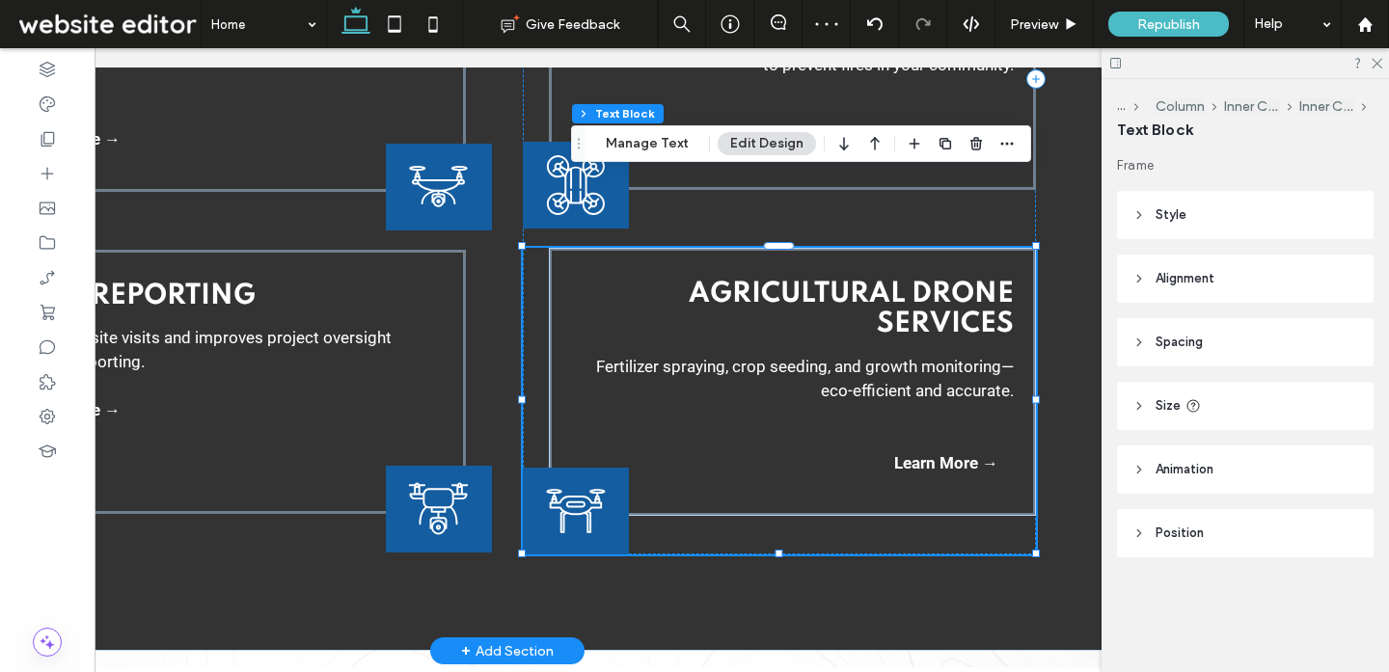
click at [957, 365] on span "Fertilizer spraying, crop seeding, and growth monitoring—eco-efficient and accu…" at bounding box center [805, 379] width 418 height 44
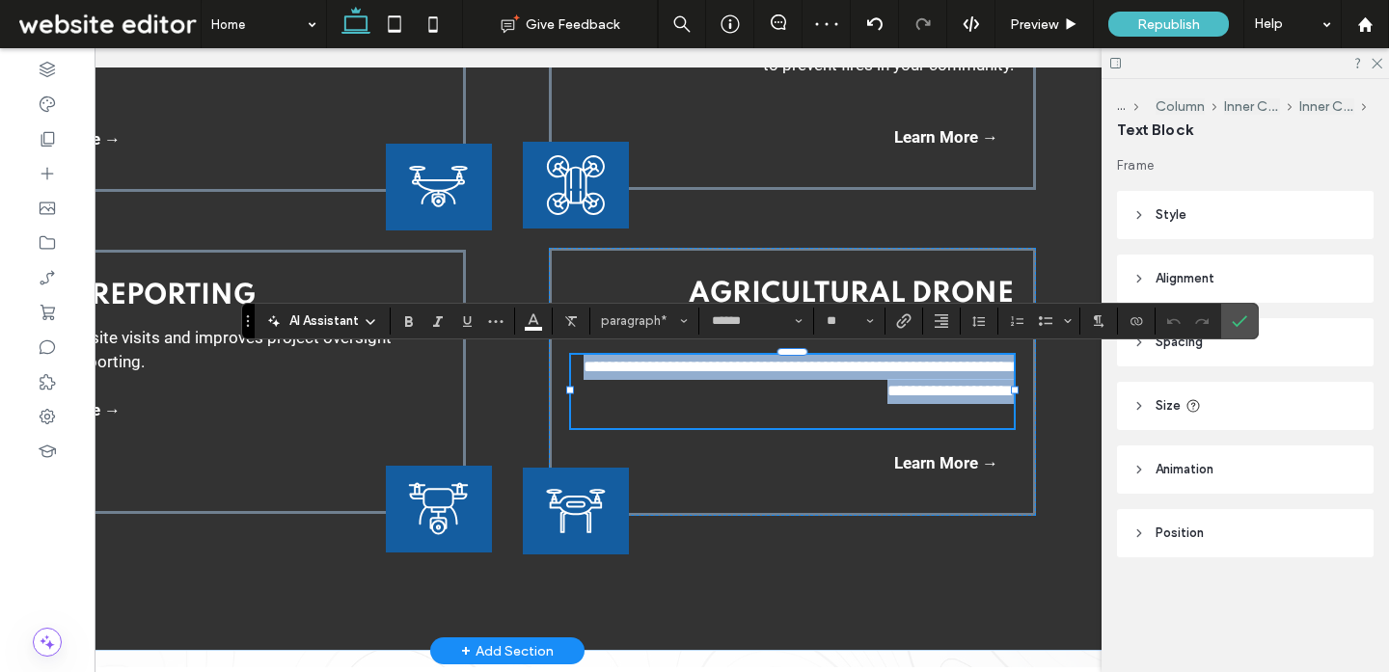
click at [993, 367] on span "**********" at bounding box center [801, 379] width 437 height 41
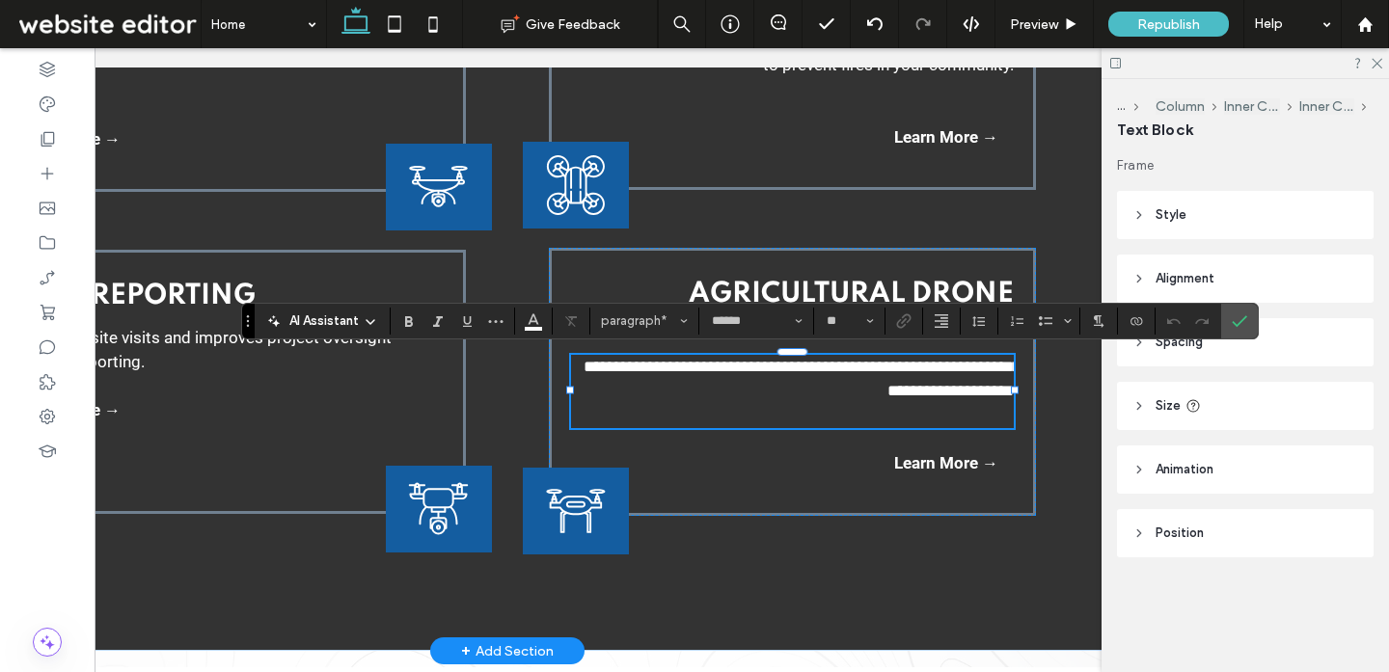
click at [996, 365] on span "**********" at bounding box center [801, 379] width 437 height 41
click at [822, 389] on span "**********" at bounding box center [801, 379] width 437 height 41
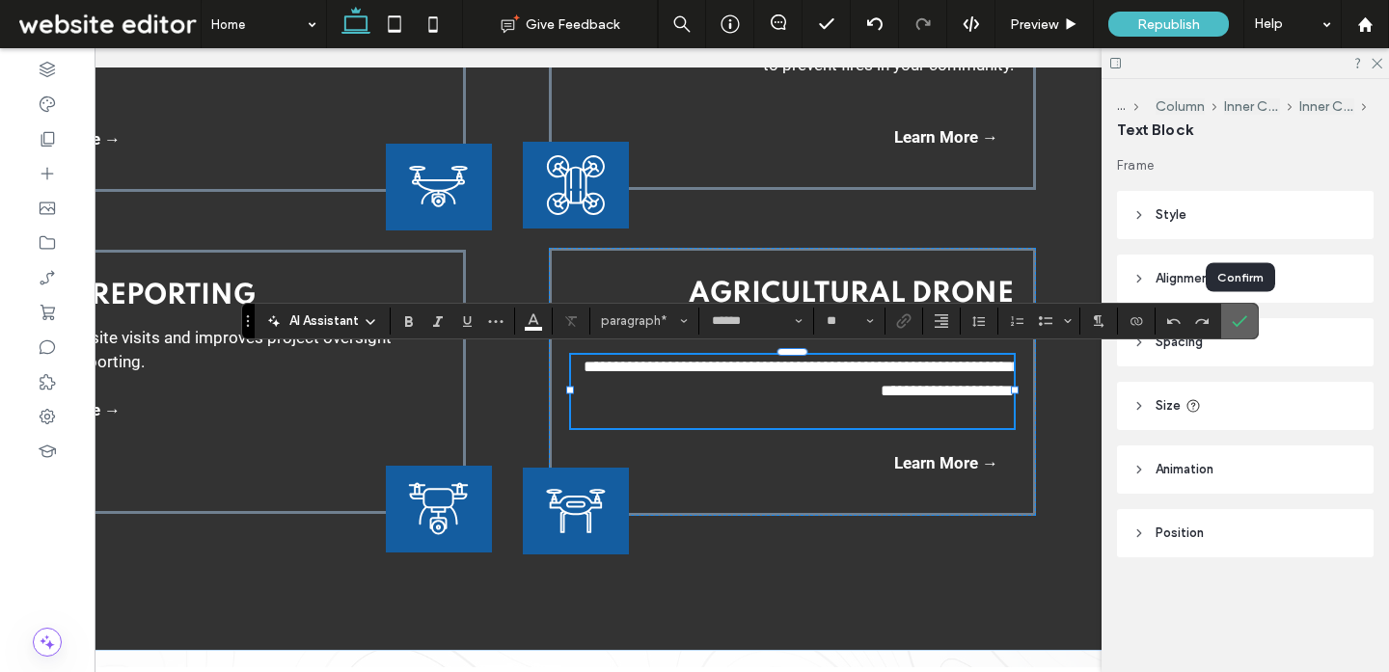
click at [1236, 316] on icon "Confirm" at bounding box center [1238, 320] width 15 height 15
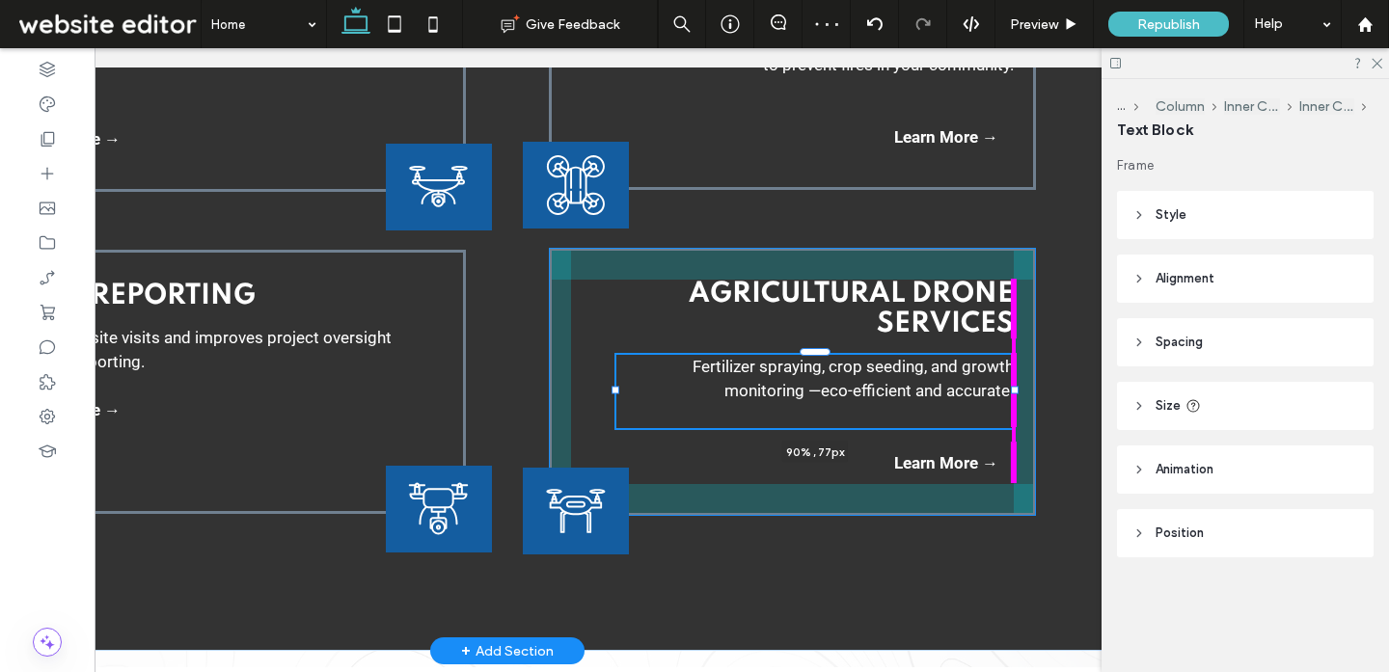
drag, startPoint x: 1010, startPoint y: 391, endPoint x: 964, endPoint y: 392, distance: 45.4
click at [964, 392] on div "Seed & Material Dispersal GPS-guided dispersal of seed, mulch, and granular mat…" at bounding box center [507, 127] width 1157 height 1048
type input "**"
type input "****"
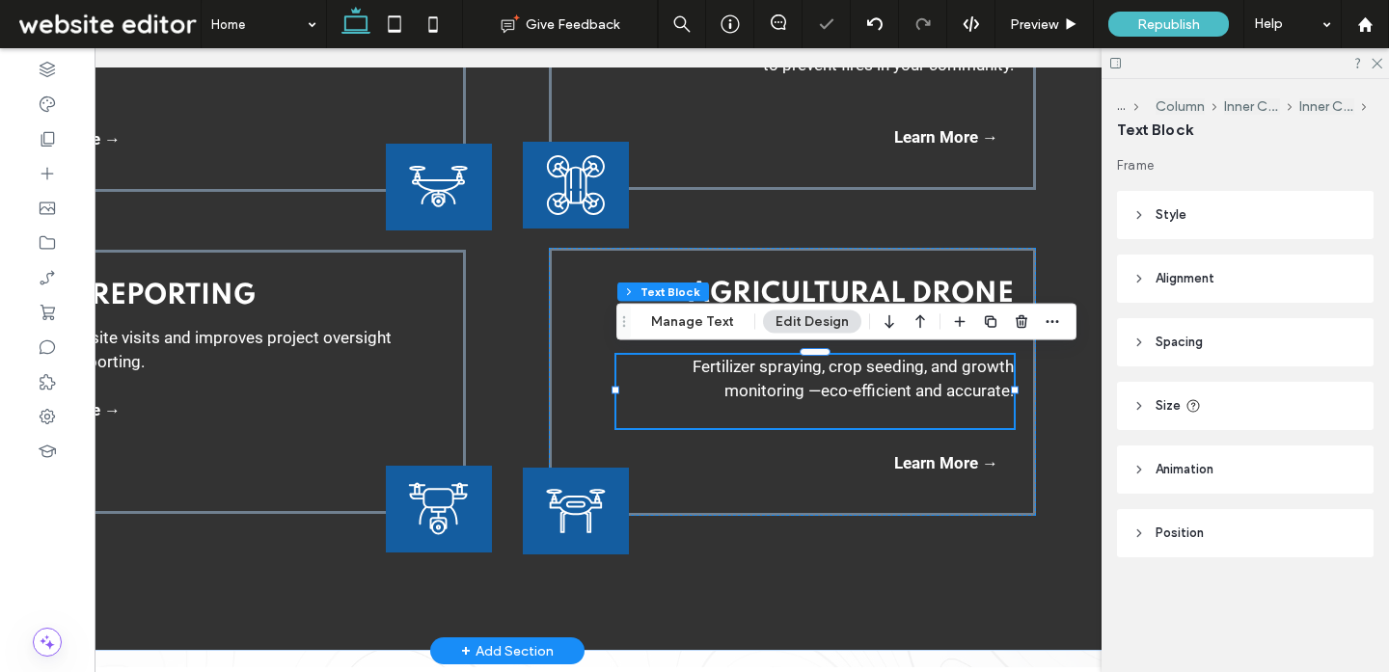
click at [808, 405] on p at bounding box center [814, 416] width 397 height 25
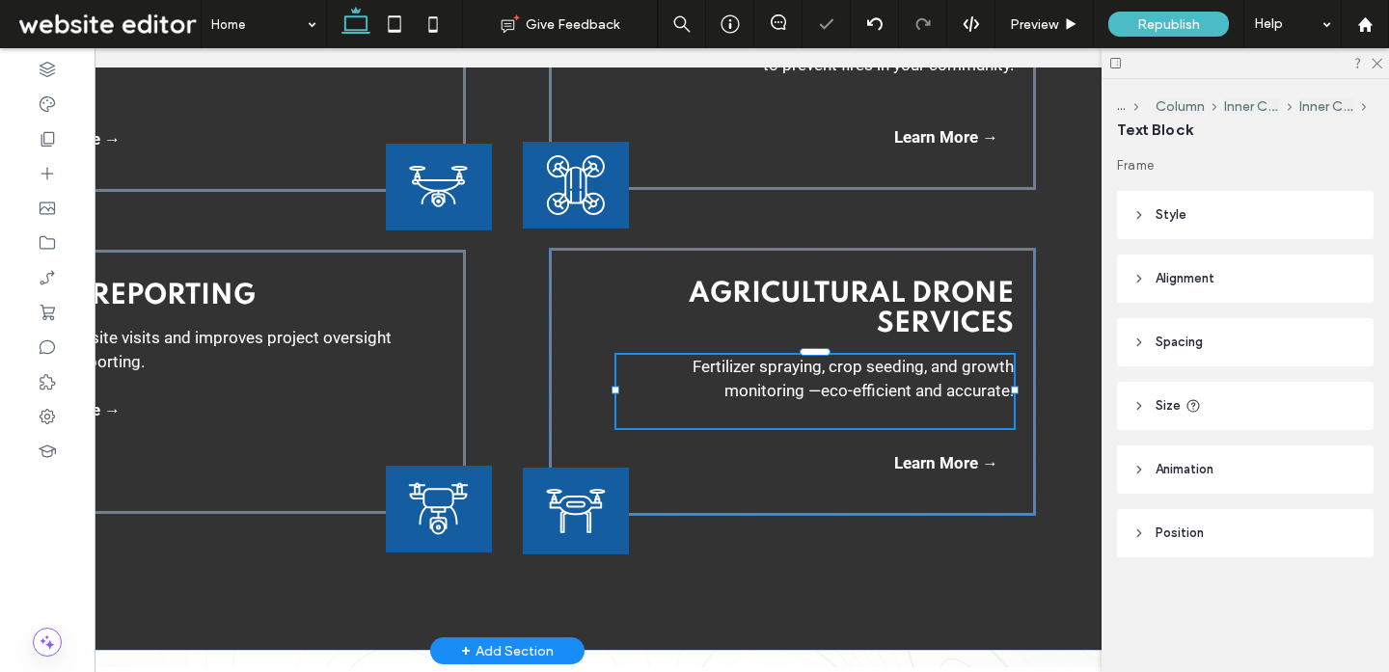
type input "******"
type input "**"
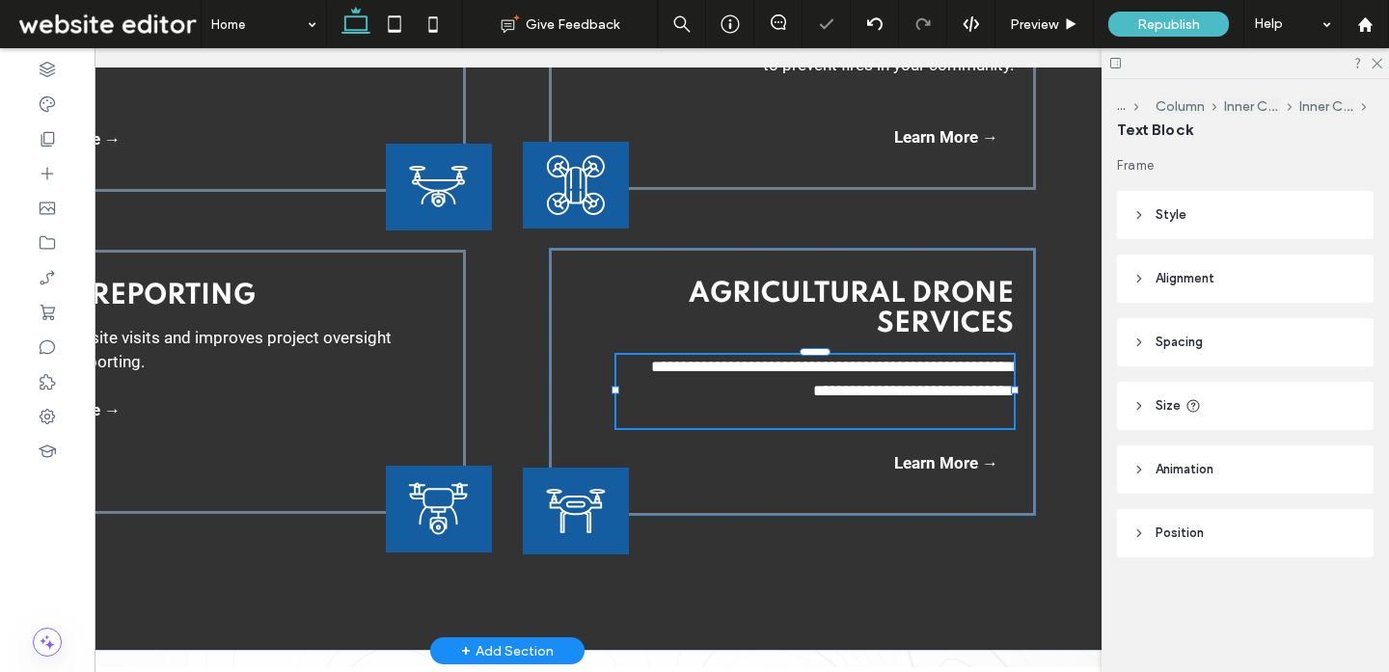
click at [808, 405] on p at bounding box center [814, 416] width 397 height 25
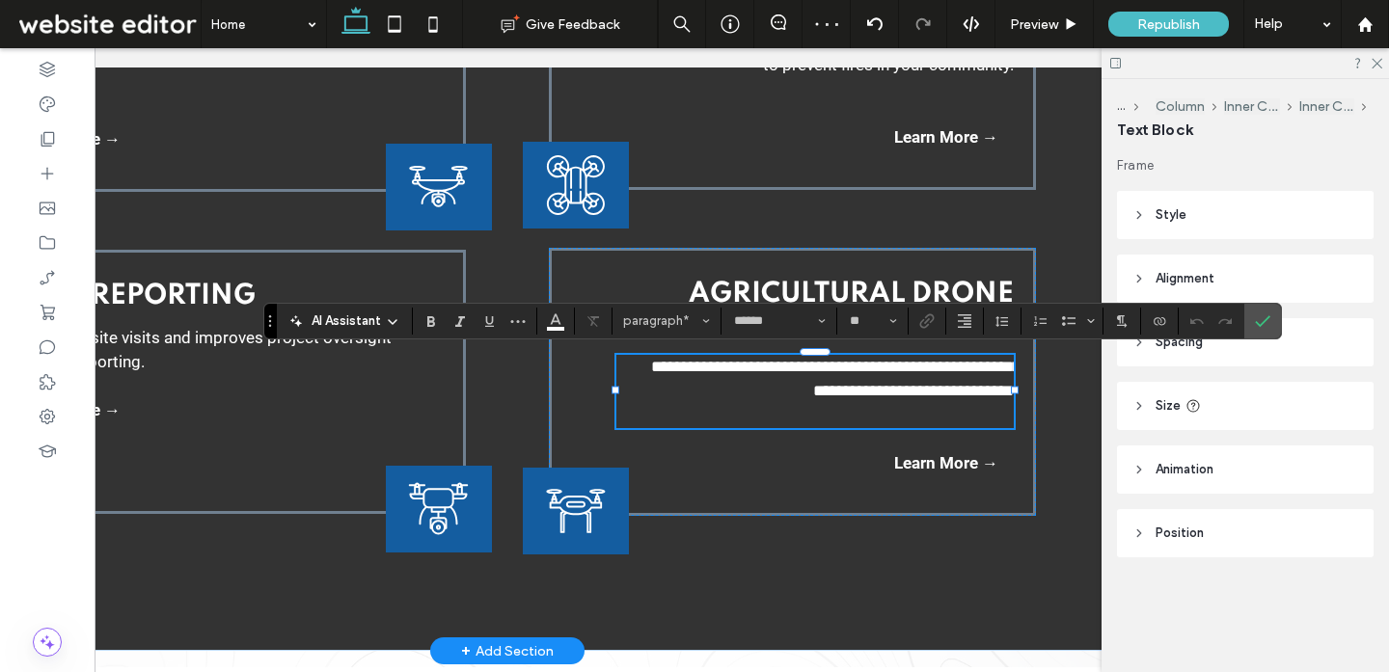
click at [822, 392] on span "**********" at bounding box center [835, 379] width 369 height 41
click at [1264, 320] on use "Confirm" at bounding box center [1262, 321] width 15 height 12
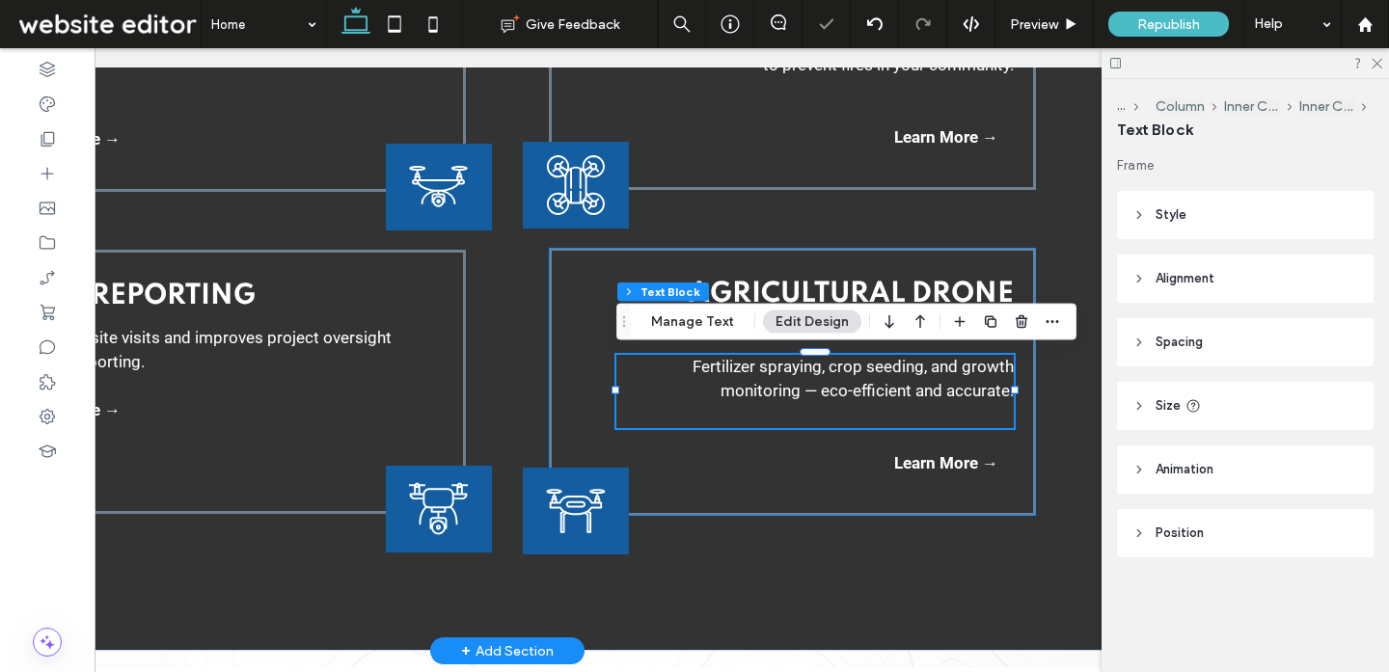
click at [852, 501] on div "Agricultural Drone Services Fertilizer spraying, crop seeding, and growth monit…" at bounding box center [792, 382] width 487 height 268
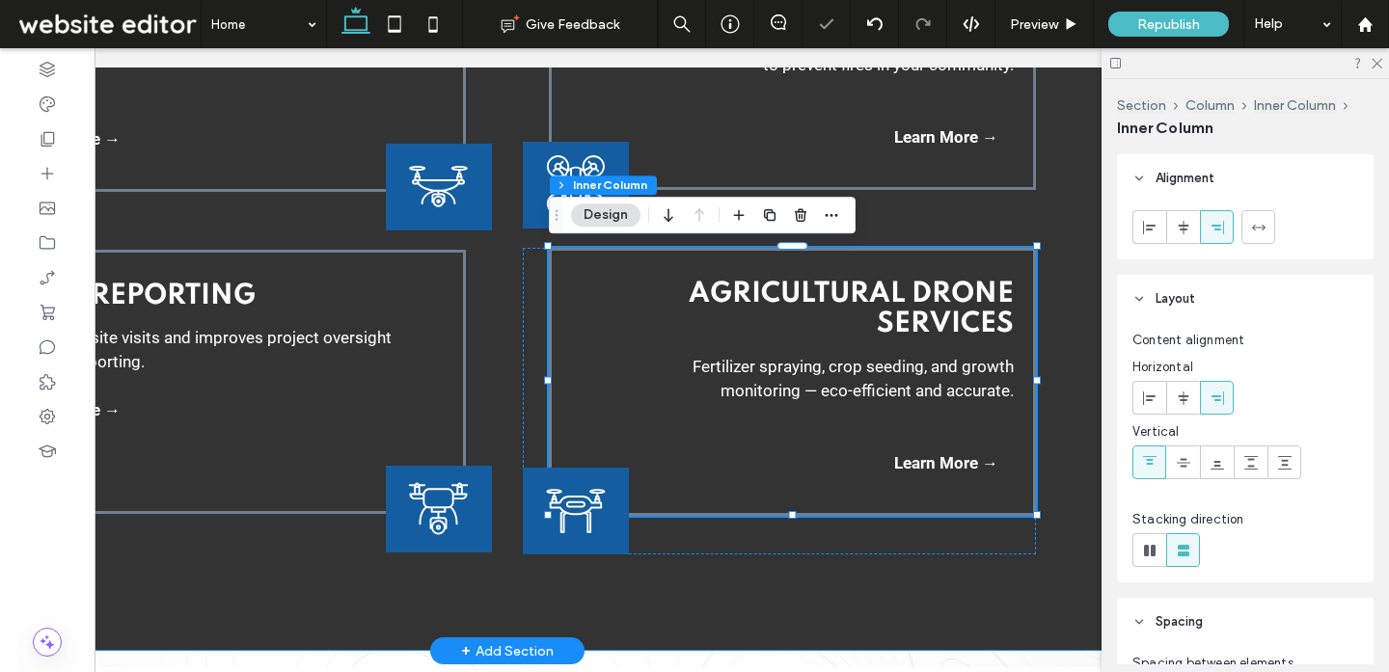
click at [845, 592] on div "Seed & Material Dispersal GPS-guided dispersal of seed, mulch, and granular mat…" at bounding box center [507, 127] width 1157 height 1048
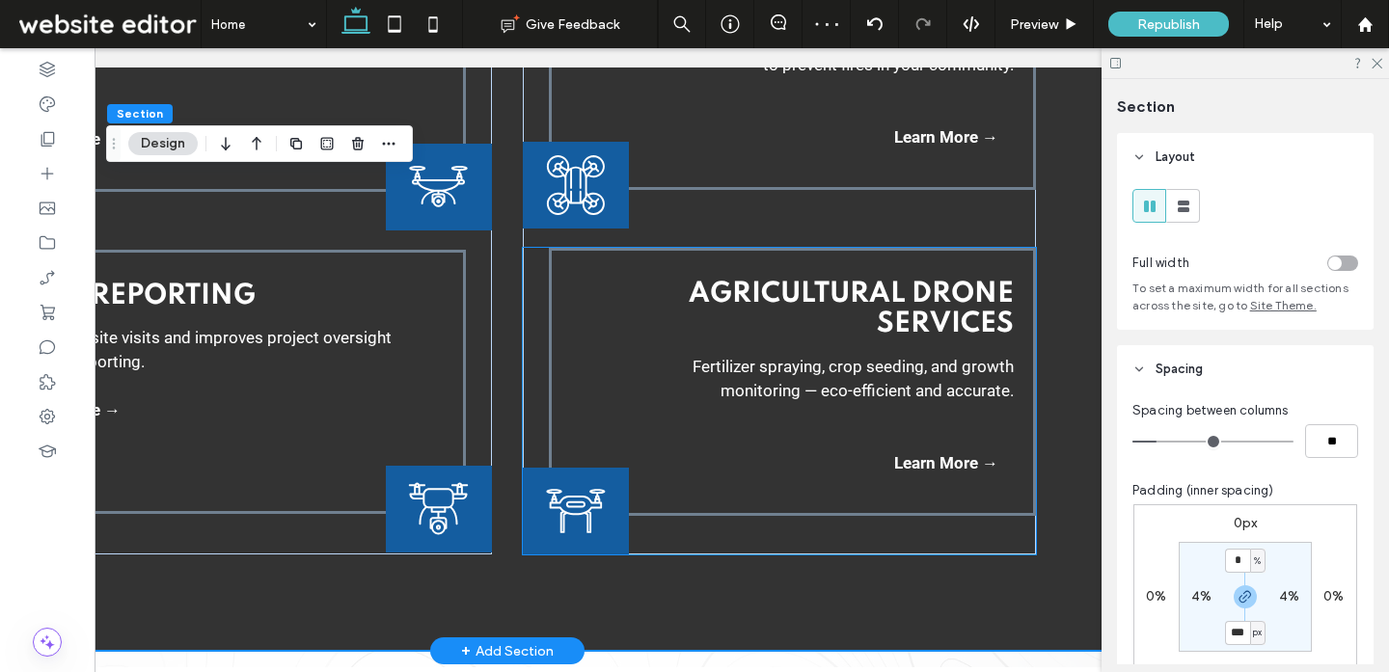
click at [937, 307] on span "Agricultural Drone Services" at bounding box center [851, 310] width 325 height 58
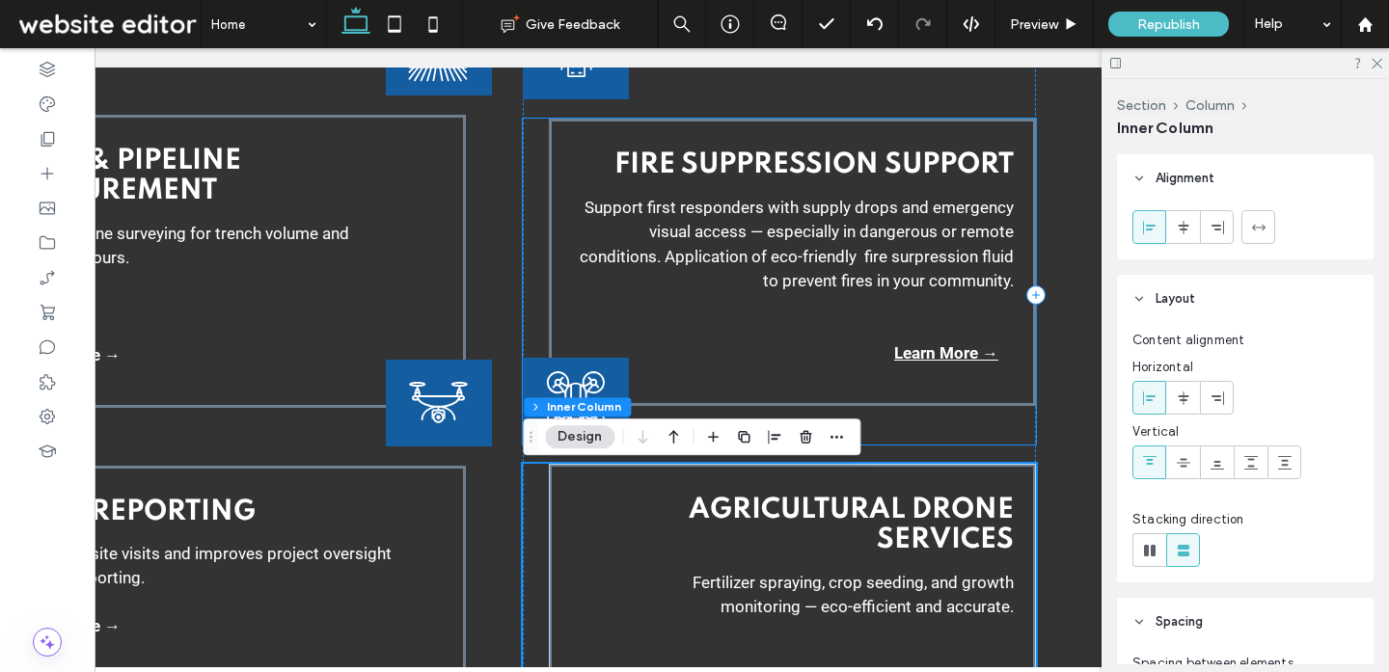
scroll to position [3198, 0]
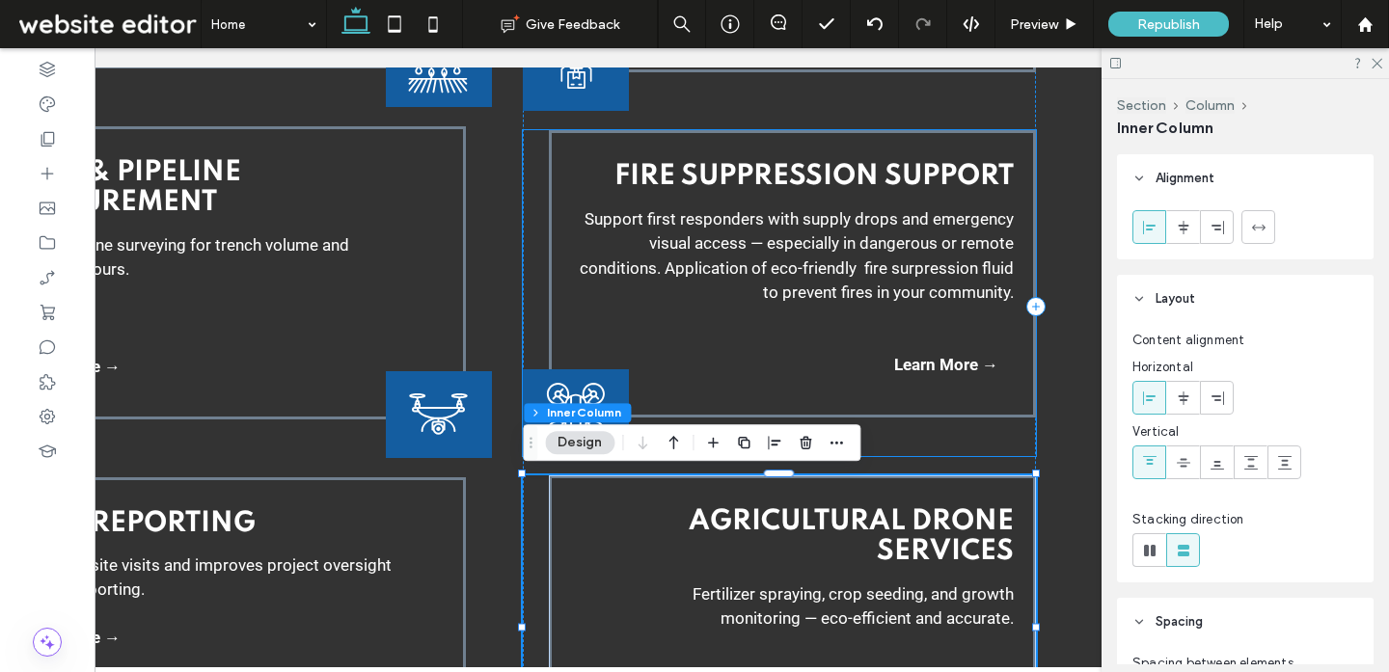
click at [964, 270] on span "Support first responders with supply drops and emergency visual access — especi…" at bounding box center [797, 256] width 434 height 94
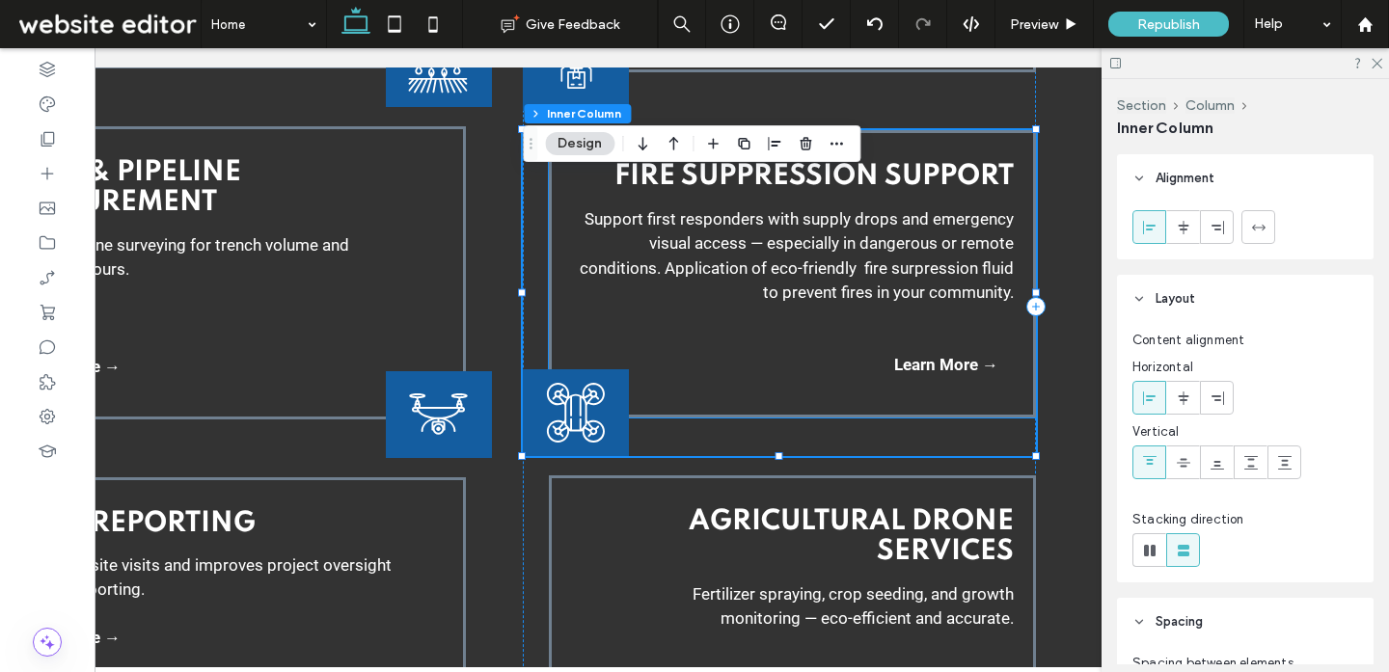
click at [814, 252] on span "Support first responders with supply drops and emergency visual access — especi…" at bounding box center [797, 256] width 434 height 94
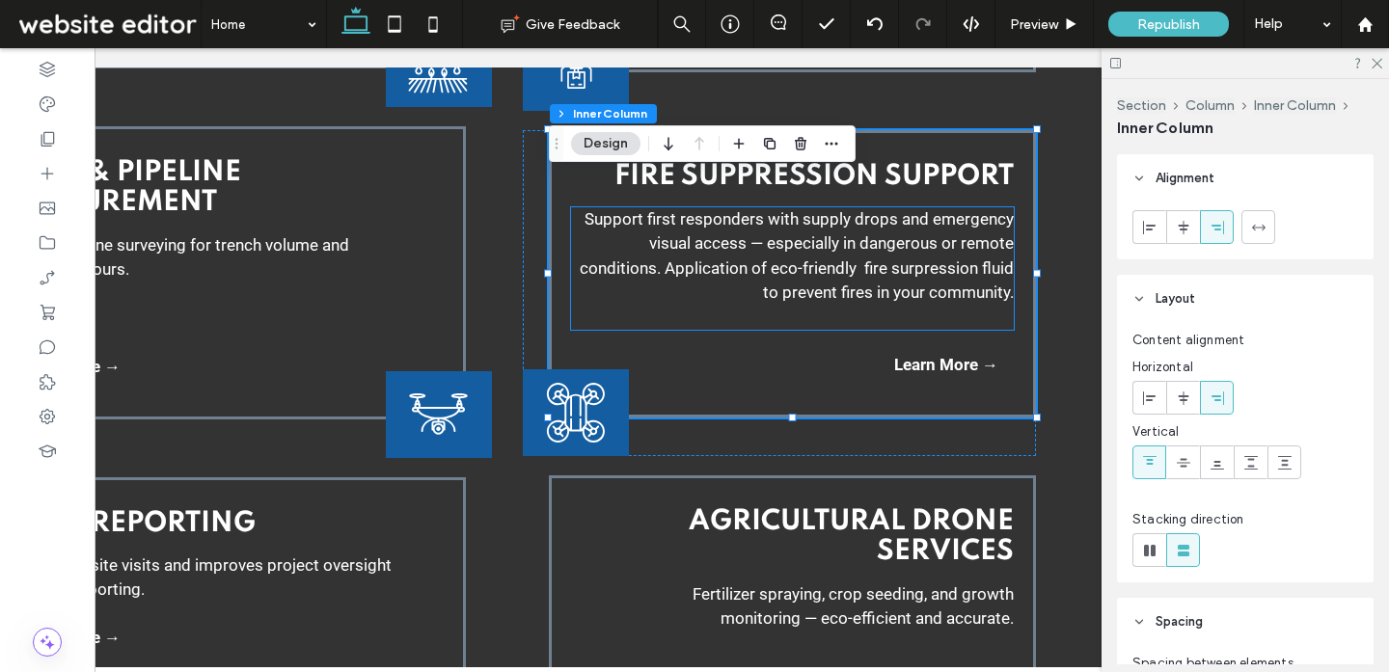
click at [953, 263] on span "Support first responders with supply drops and emergency visual access — especi…" at bounding box center [797, 256] width 434 height 94
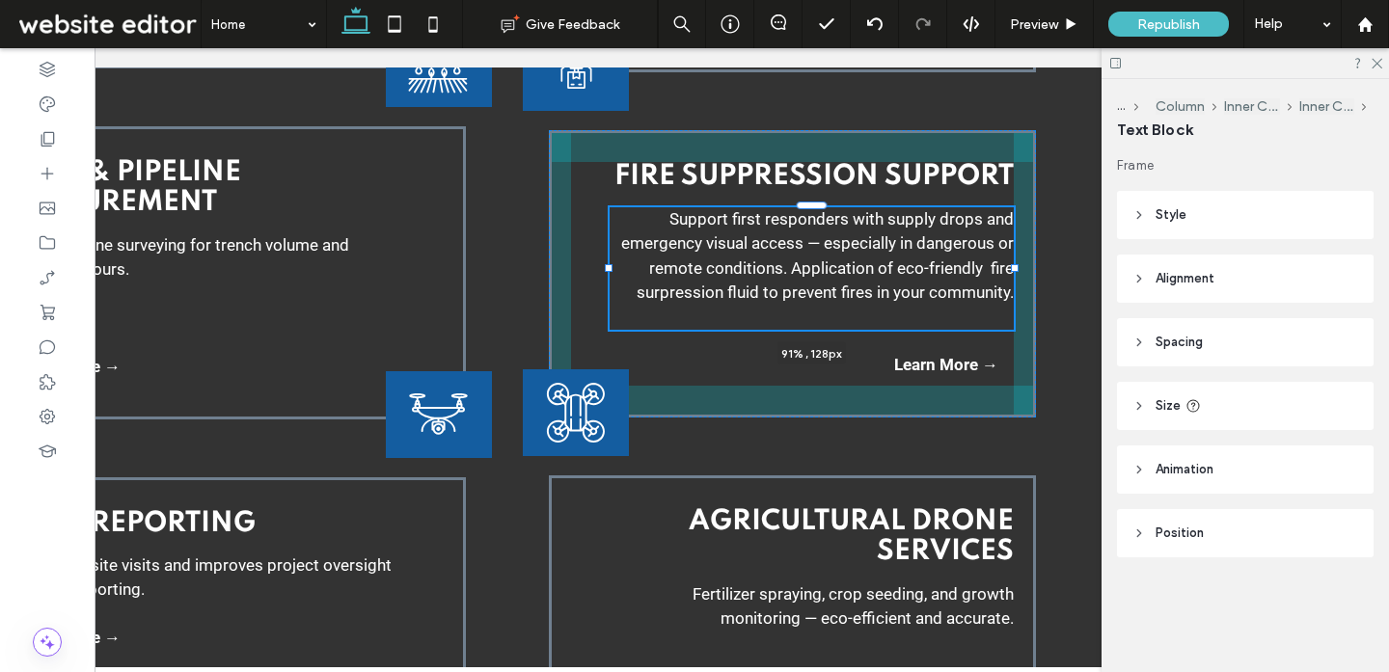
drag, startPoint x: 569, startPoint y: 270, endPoint x: 608, endPoint y: 269, distance: 38.6
click at [608, 269] on div at bounding box center [609, 268] width 8 height 8
type input "**"
type input "****"
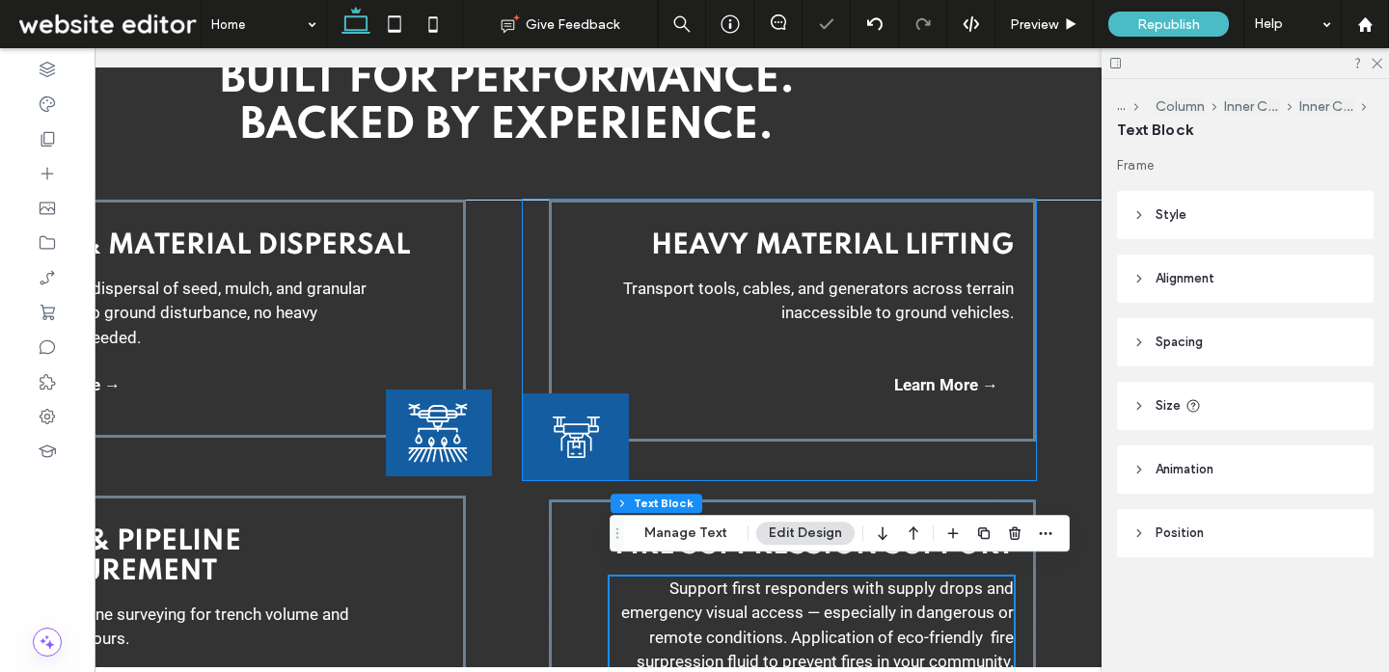
scroll to position [2826, 0]
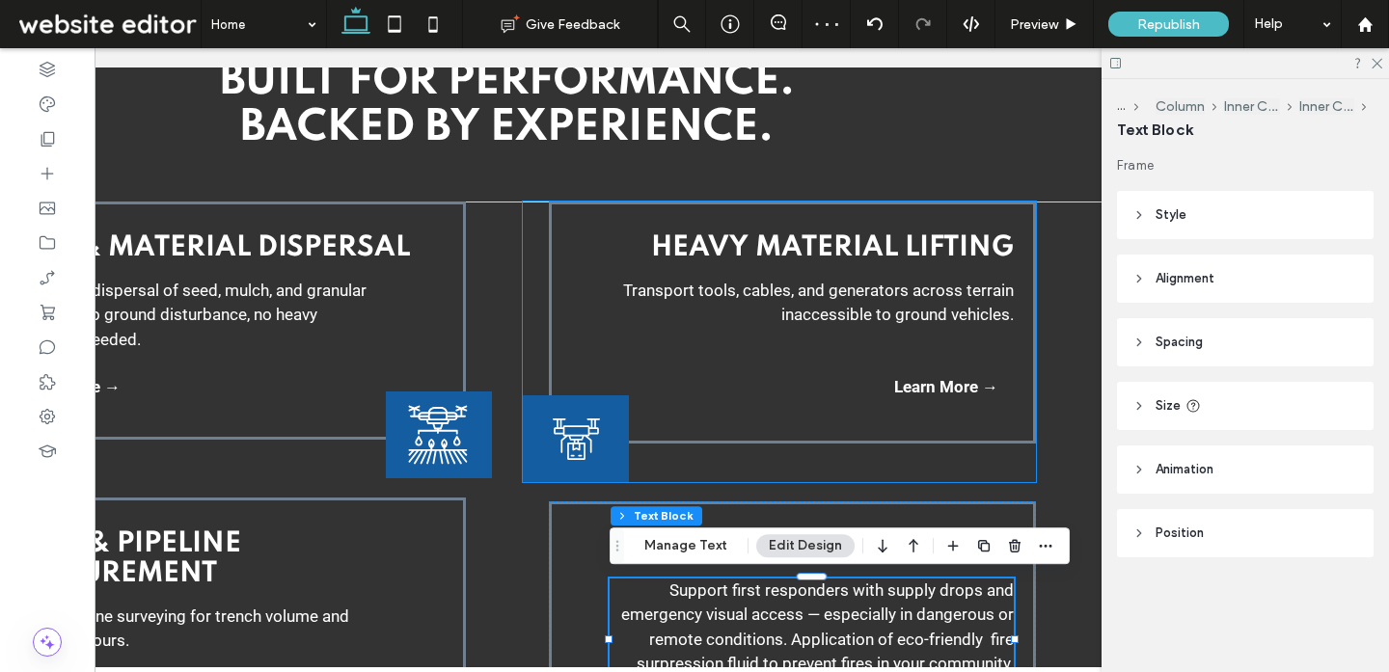
click at [679, 310] on p "Transport tools, cables, and generators across terrain inaccessible to ground v…" at bounding box center [792, 303] width 443 height 49
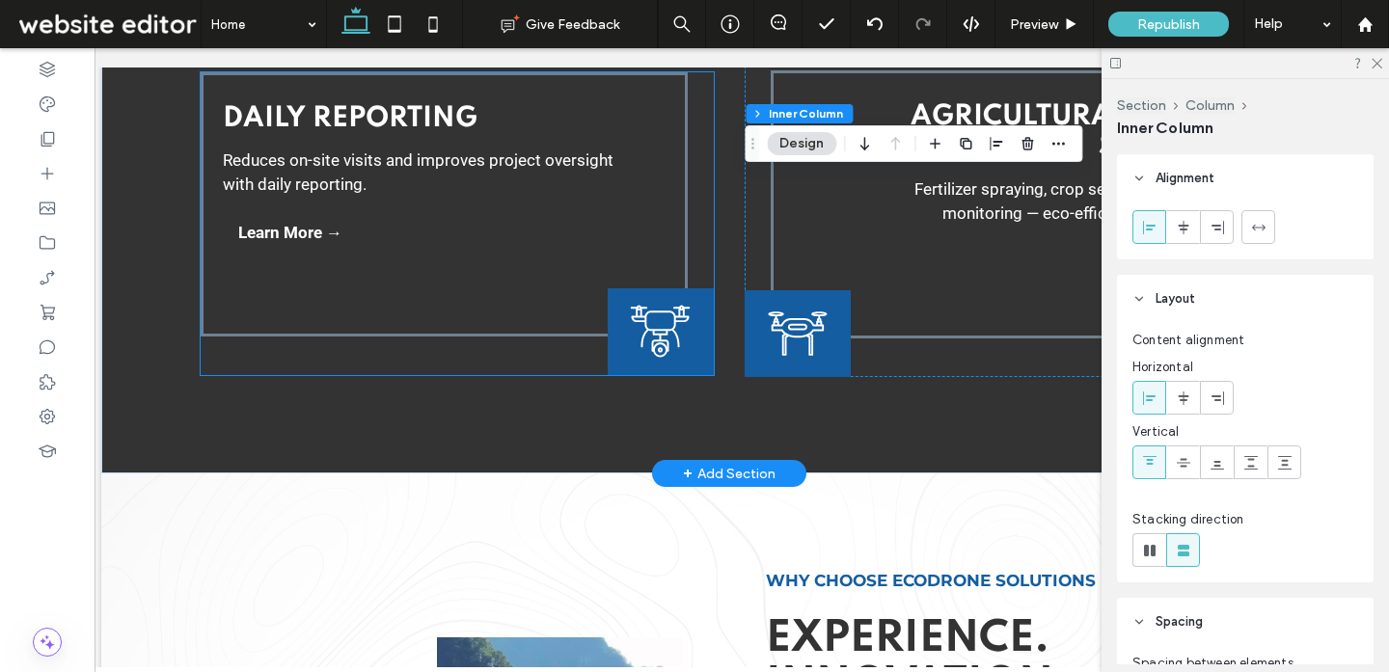
scroll to position [3773, 0]
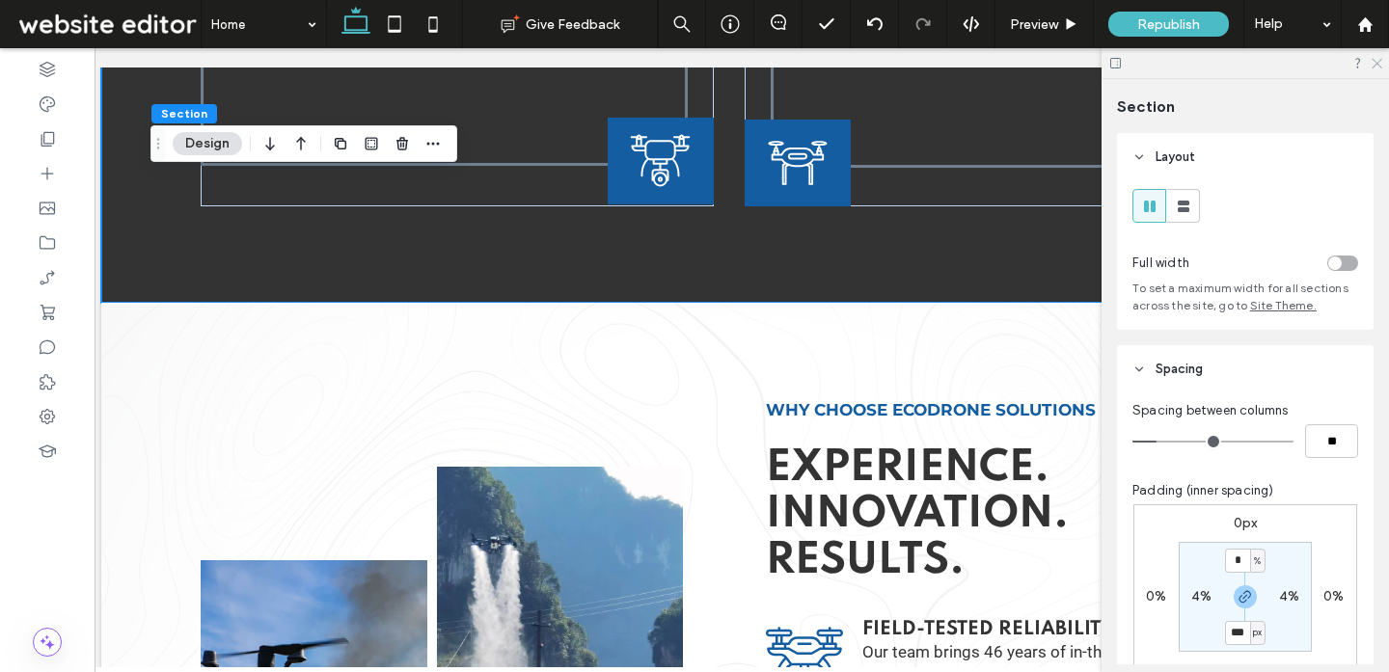
click at [1378, 63] on icon at bounding box center [1375, 62] width 13 height 13
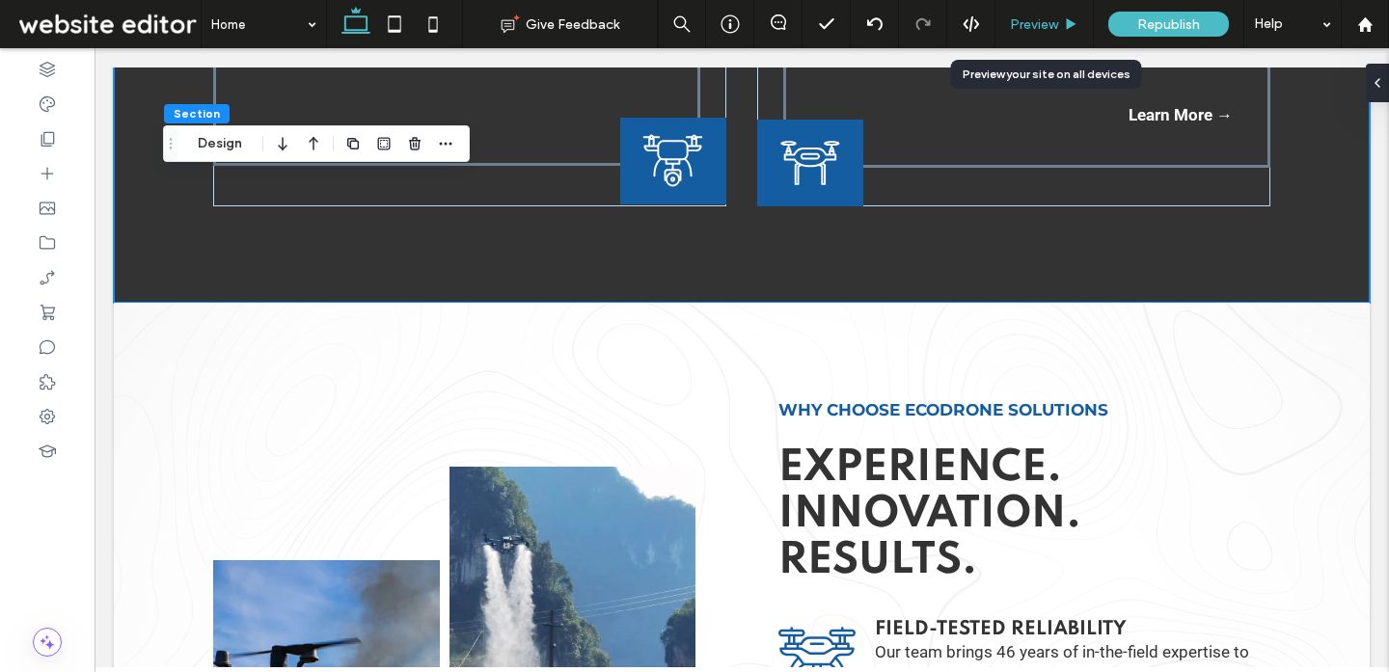
click at [1061, 20] on div "Preview" at bounding box center [1043, 24] width 97 height 16
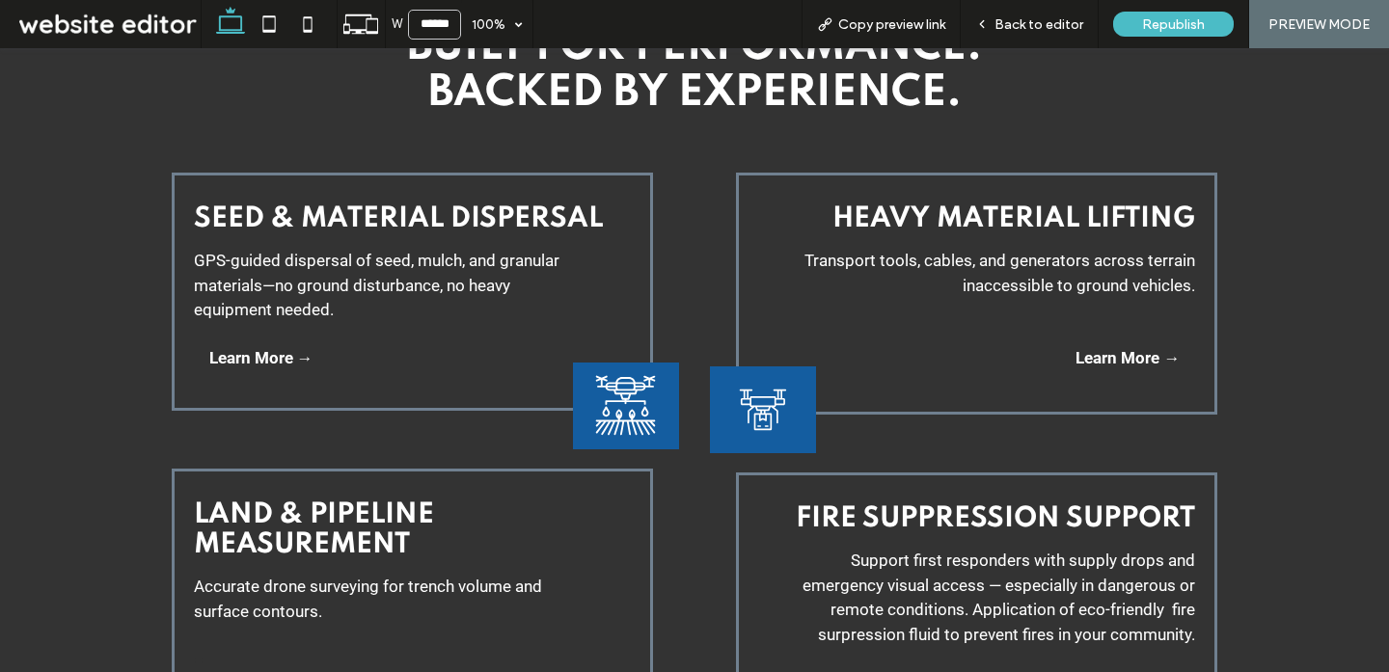
scroll to position [2852, 0]
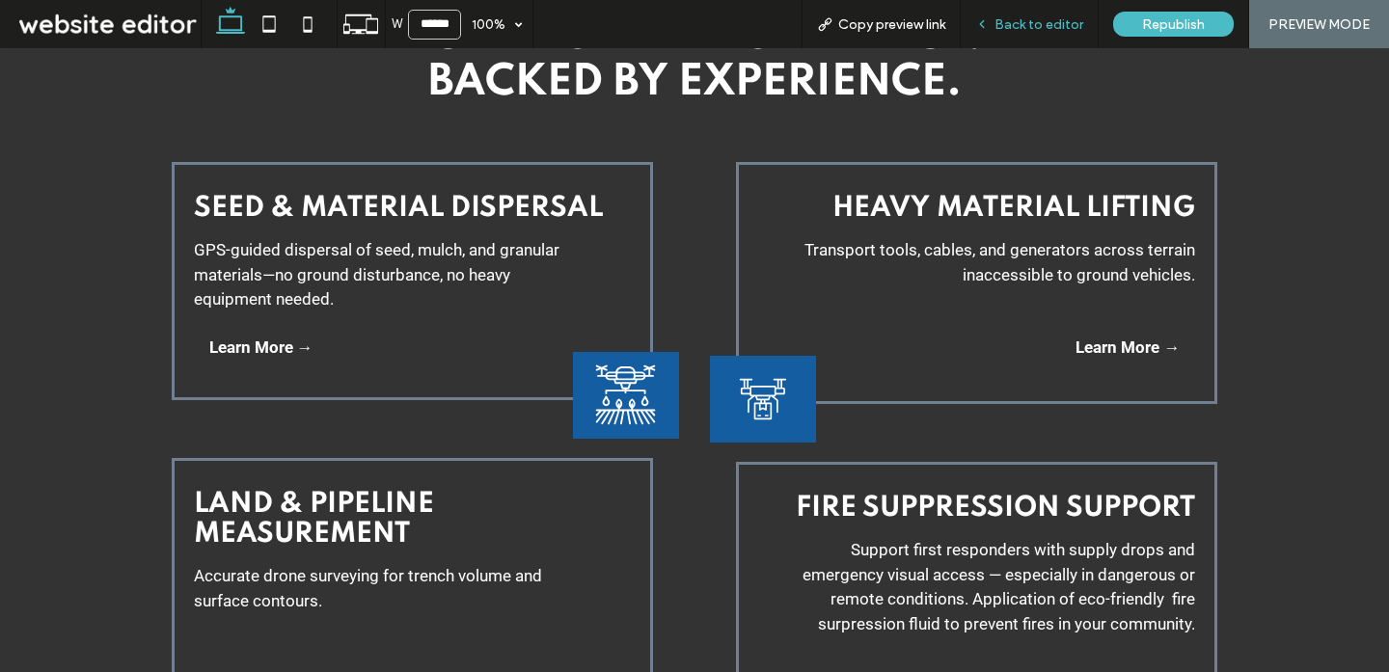
click at [1057, 41] on div "Back to editor" at bounding box center [1029, 24] width 138 height 48
click at [1009, 33] on div "Back to editor" at bounding box center [1029, 24] width 138 height 48
click at [1004, 16] on span "Back to editor" at bounding box center [1038, 24] width 89 height 16
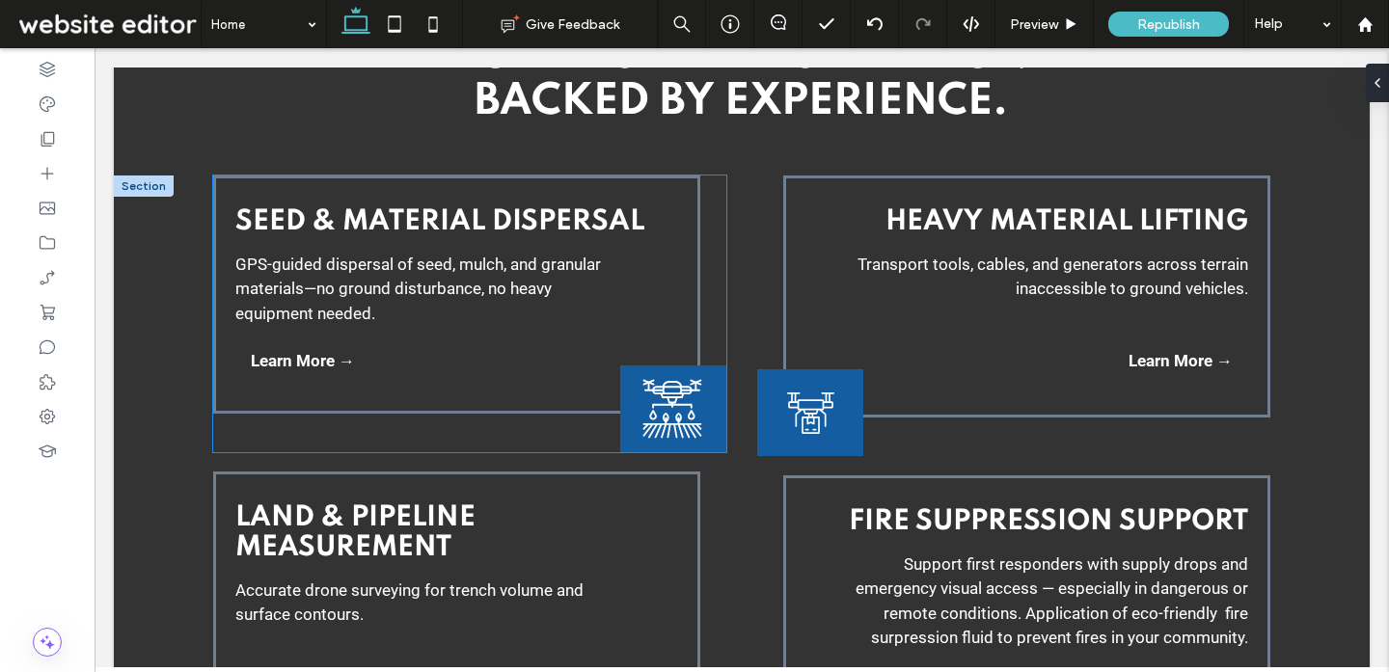
click at [579, 438] on div "Seed & Material Dispersal GPS-guided dispersal of seed, mulch, and granular mat…" at bounding box center [469, 314] width 512 height 277
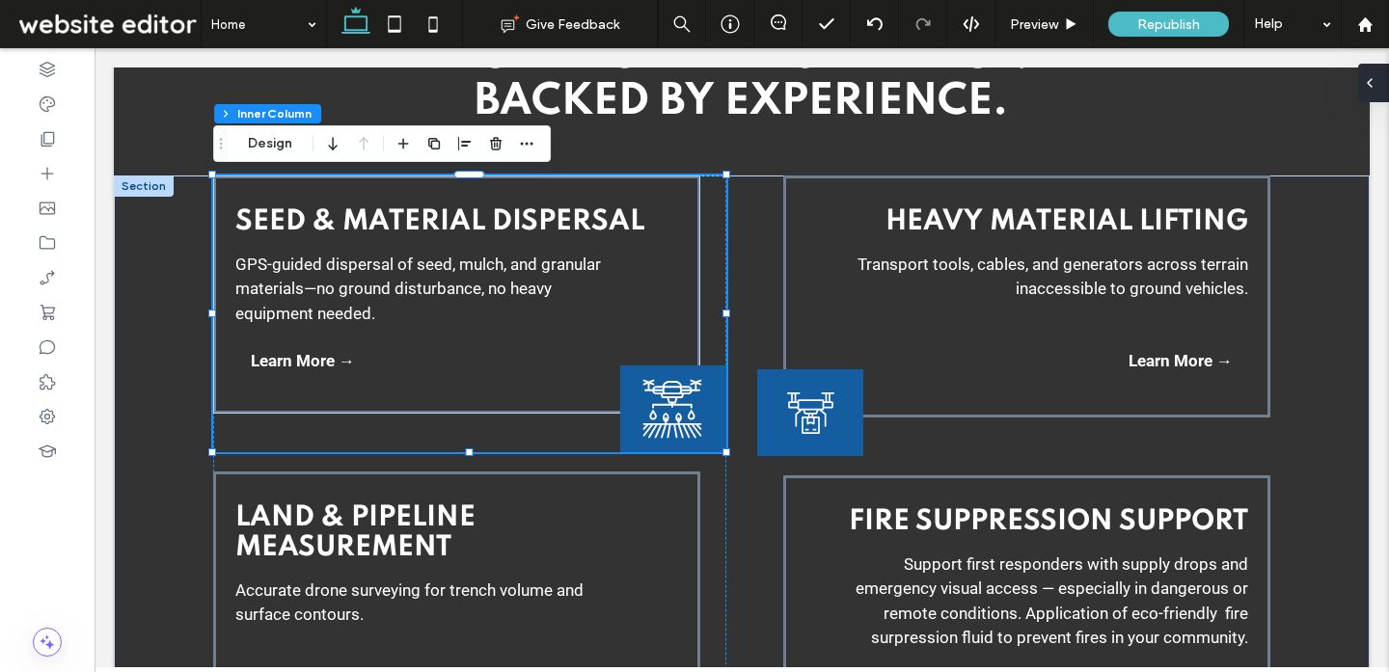
click at [1378, 88] on div at bounding box center [1373, 83] width 31 height 39
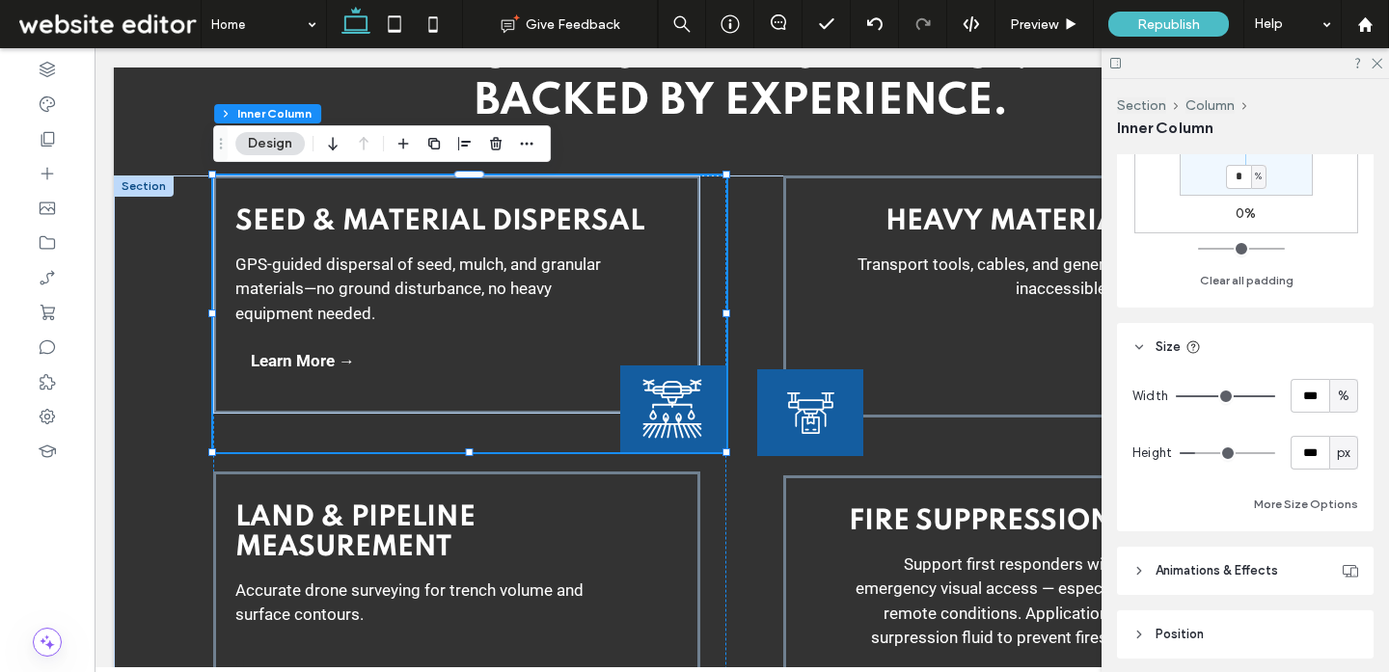
scroll to position [757, 0]
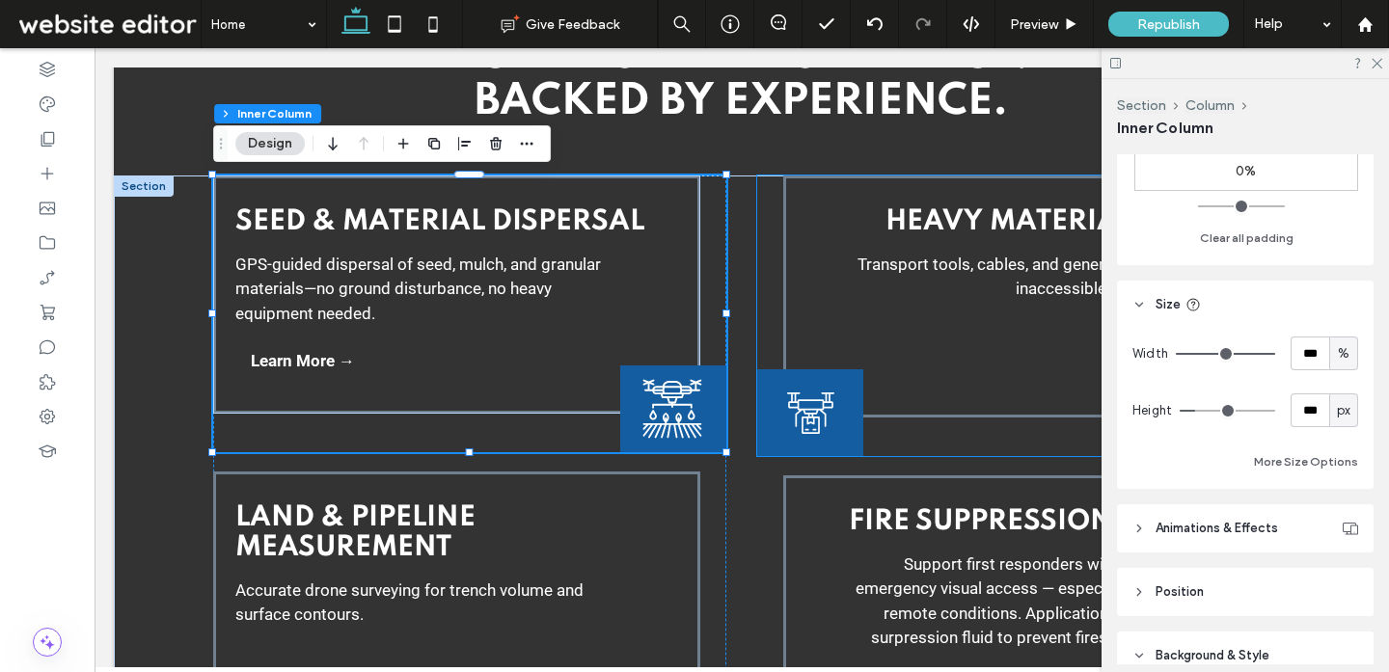
click at [957, 443] on div "Heavy Material Lifting Transport tools, cables, and generators across terrain i…" at bounding box center [1013, 316] width 512 height 281
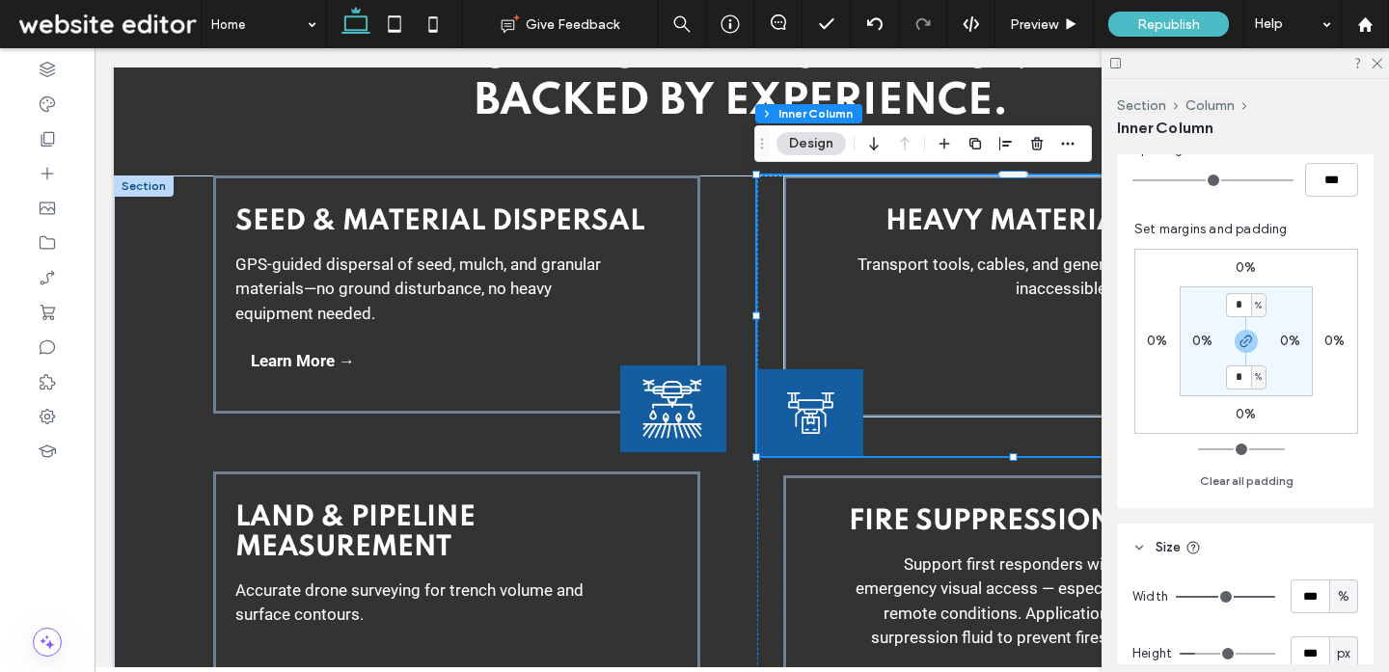
scroll to position [571, 0]
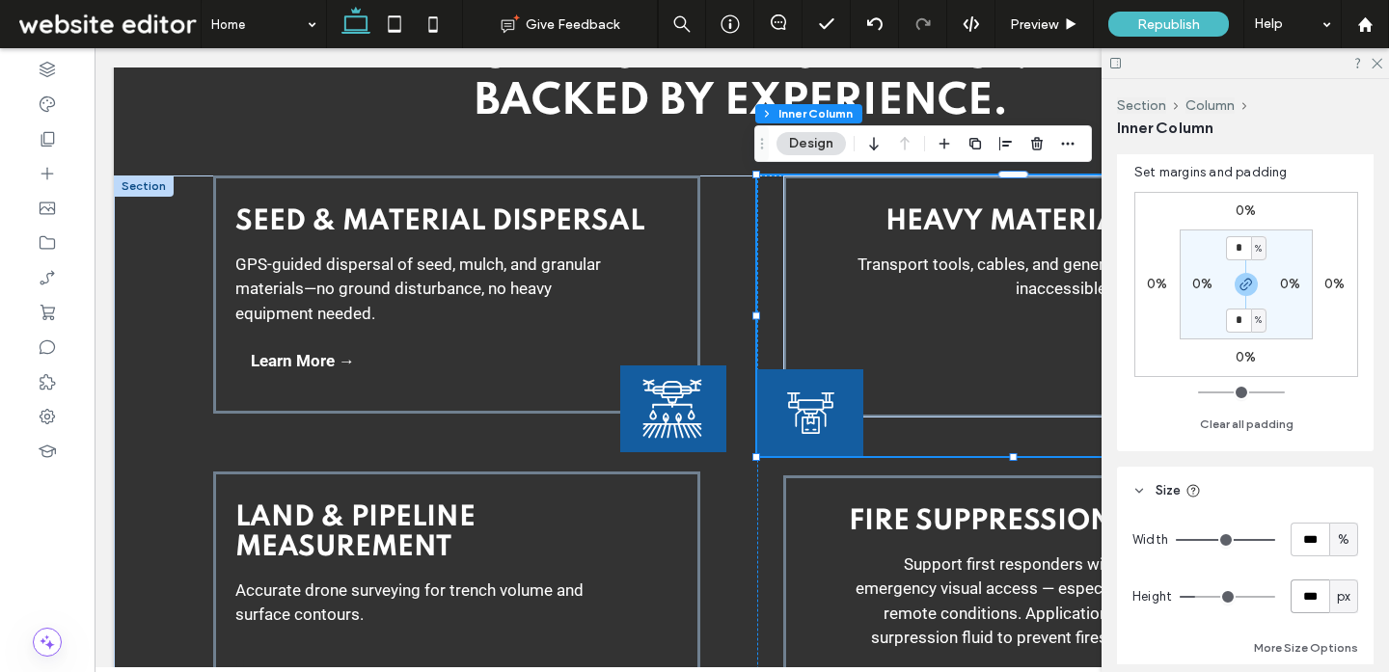
click at [1310, 584] on input "***" at bounding box center [1309, 597] width 39 height 34
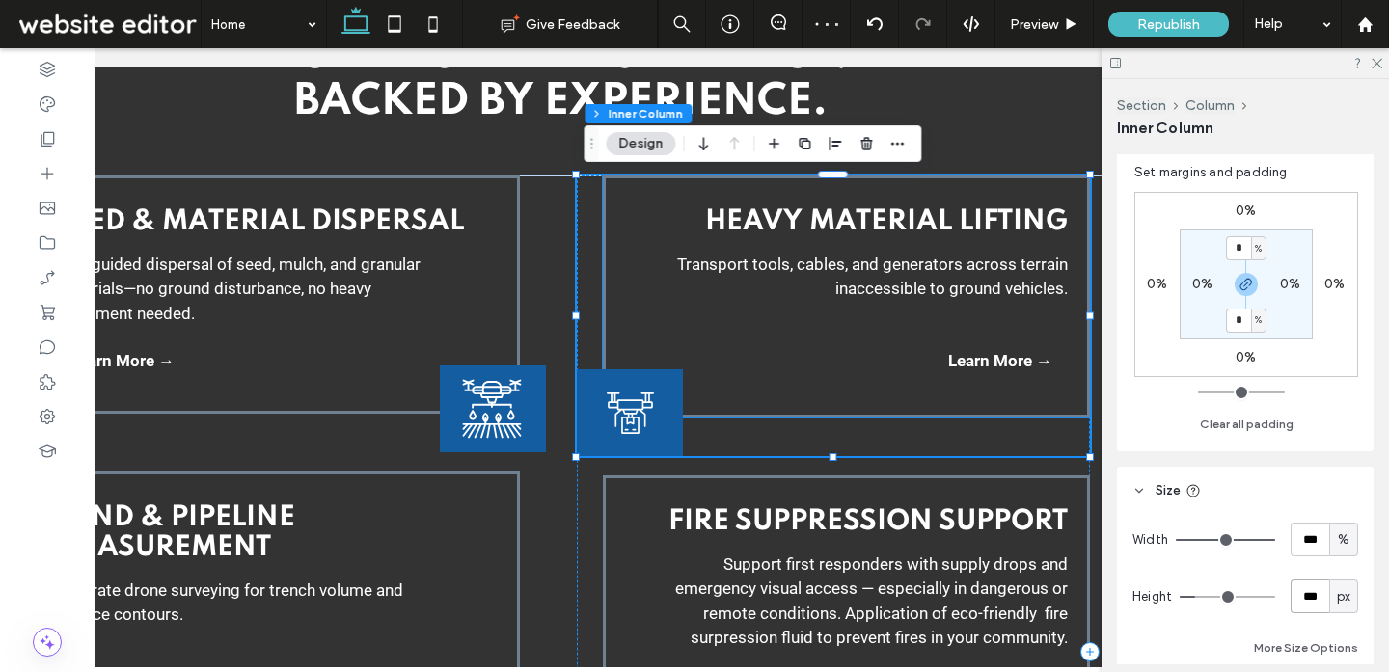
scroll to position [0, 183]
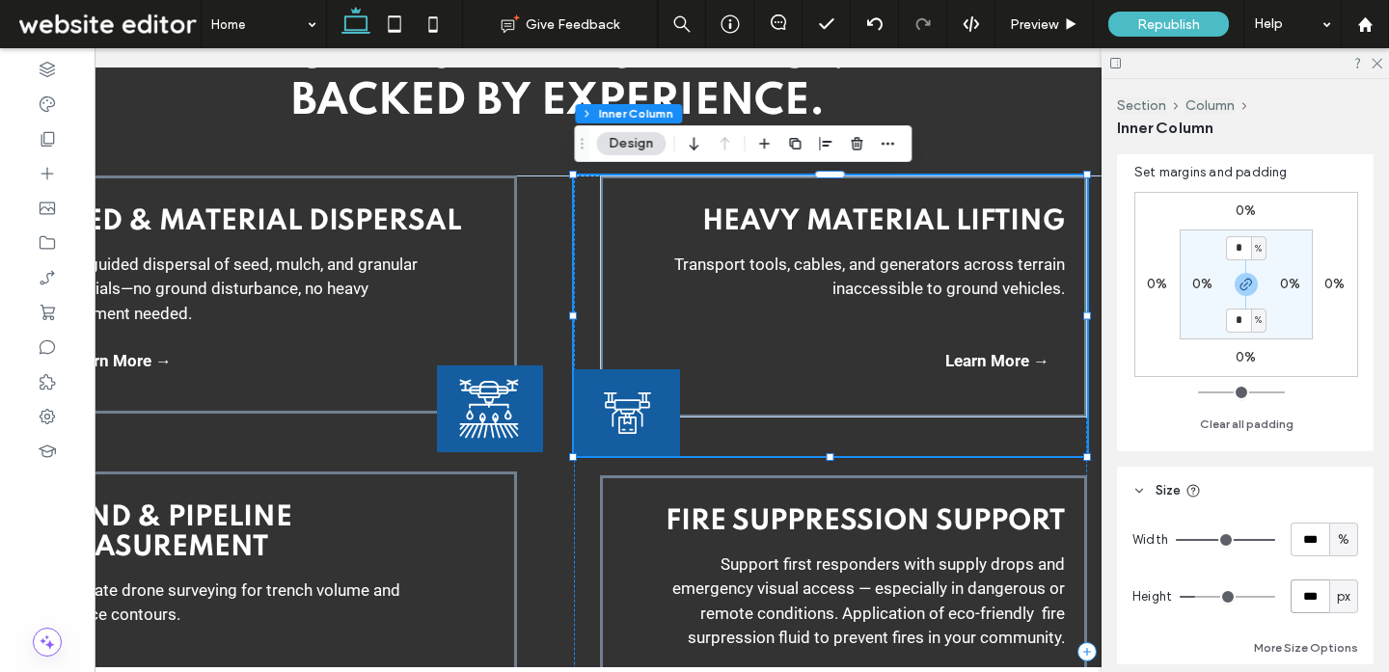
drag, startPoint x: 1322, startPoint y: 593, endPoint x: 1203, endPoint y: 591, distance: 118.6
click at [1203, 591] on div "Height *** px" at bounding box center [1245, 597] width 226 height 34
type input "***"
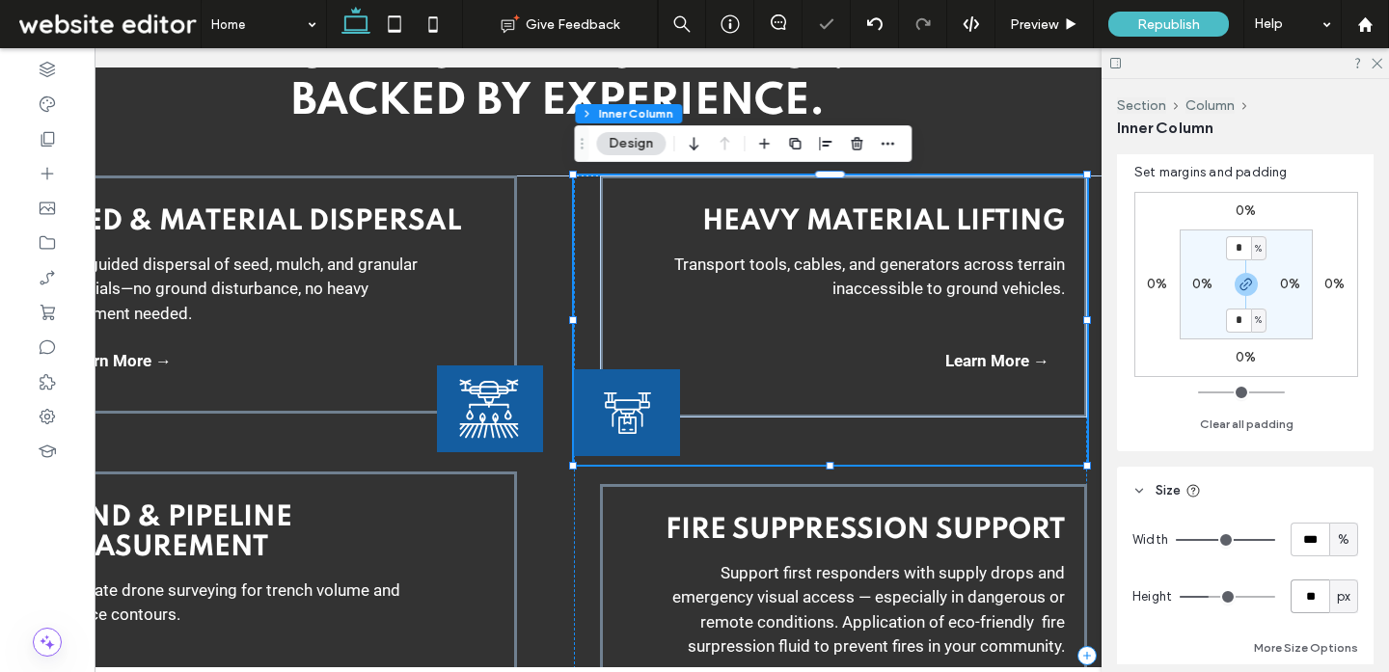
type input "*"
type input "***"
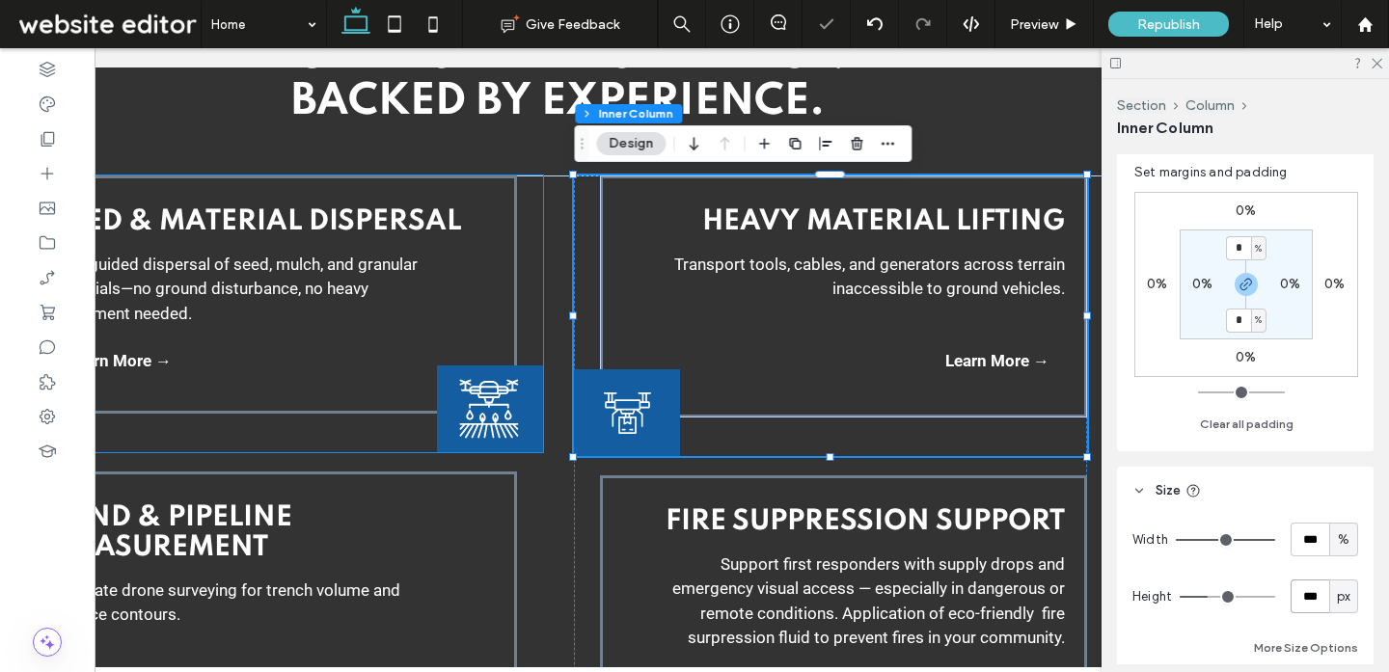
click at [344, 428] on div "Seed & Material Dispersal GPS-guided dispersal of seed, mulch, and granular mat…" at bounding box center [286, 314] width 512 height 277
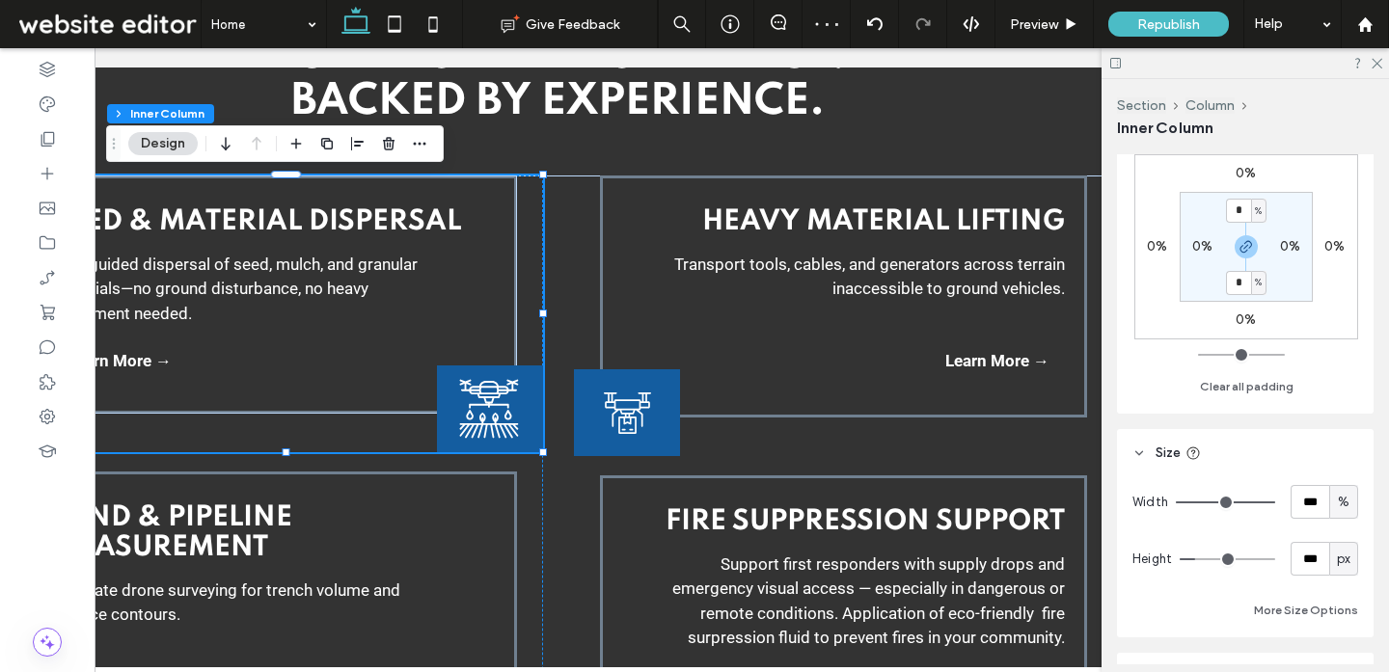
scroll to position [628, 0]
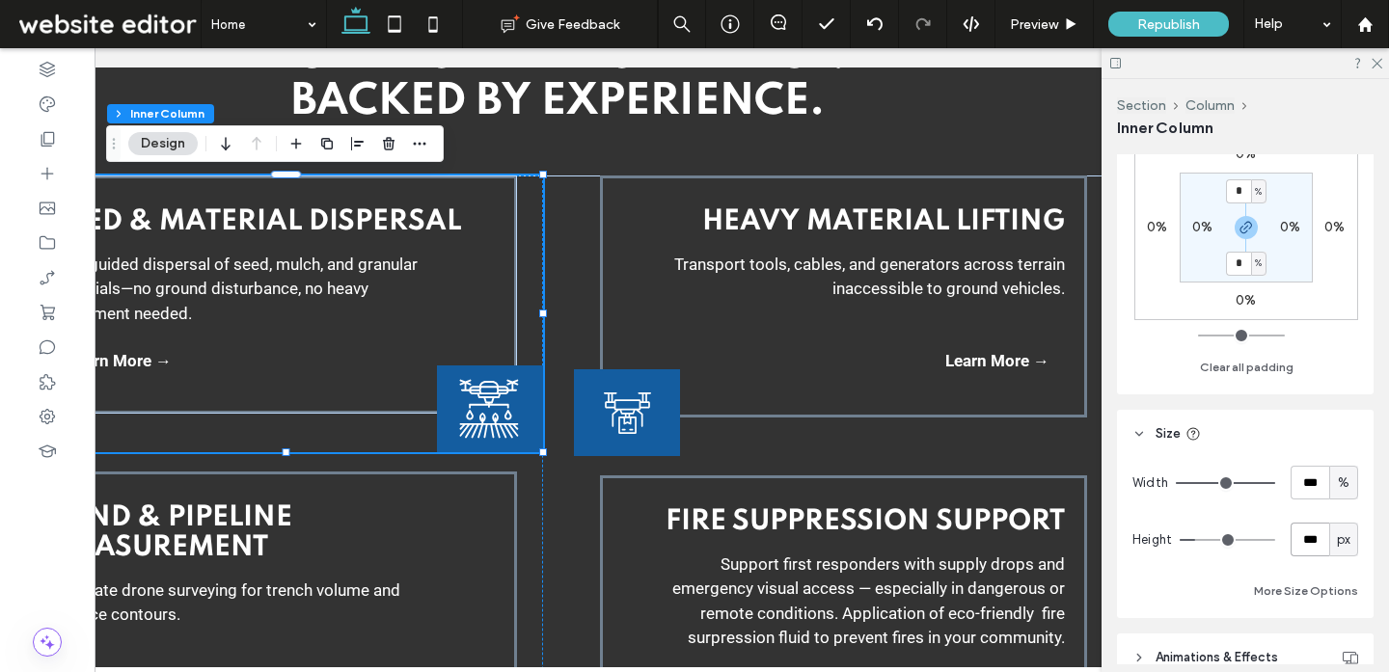
click at [1318, 539] on input "***" at bounding box center [1309, 540] width 39 height 34
type input "***"
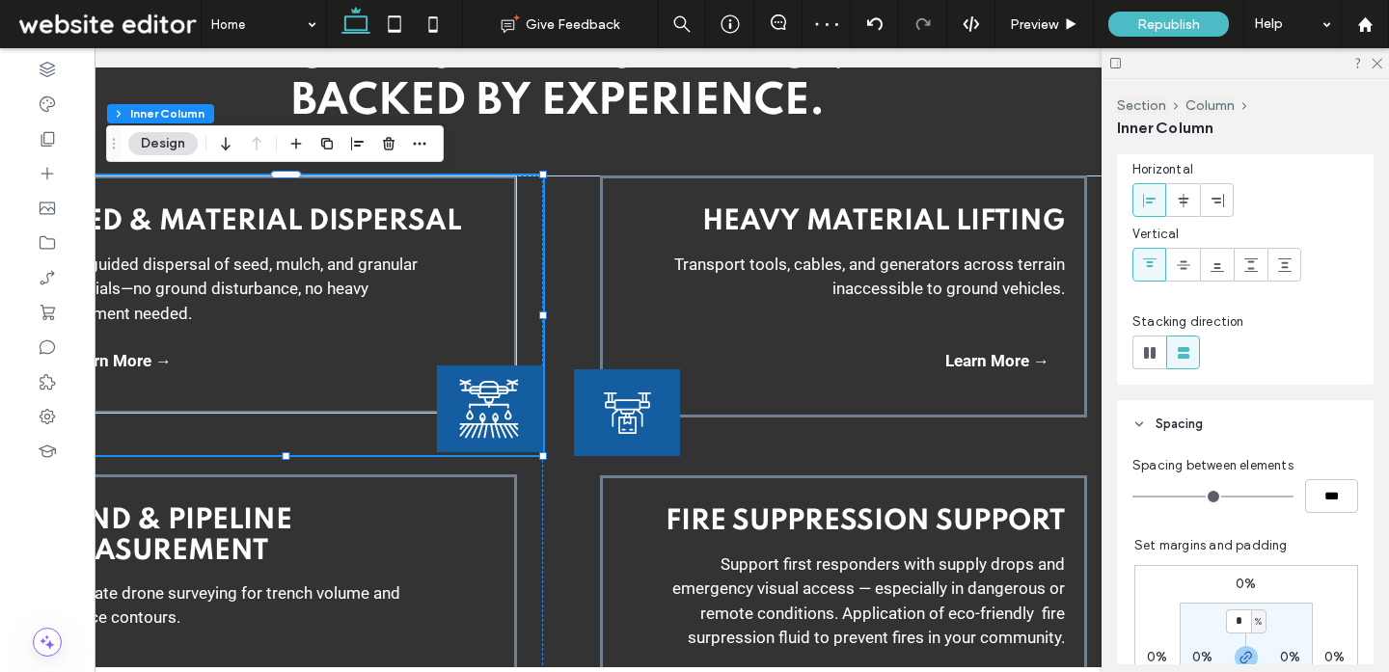
scroll to position [0, 0]
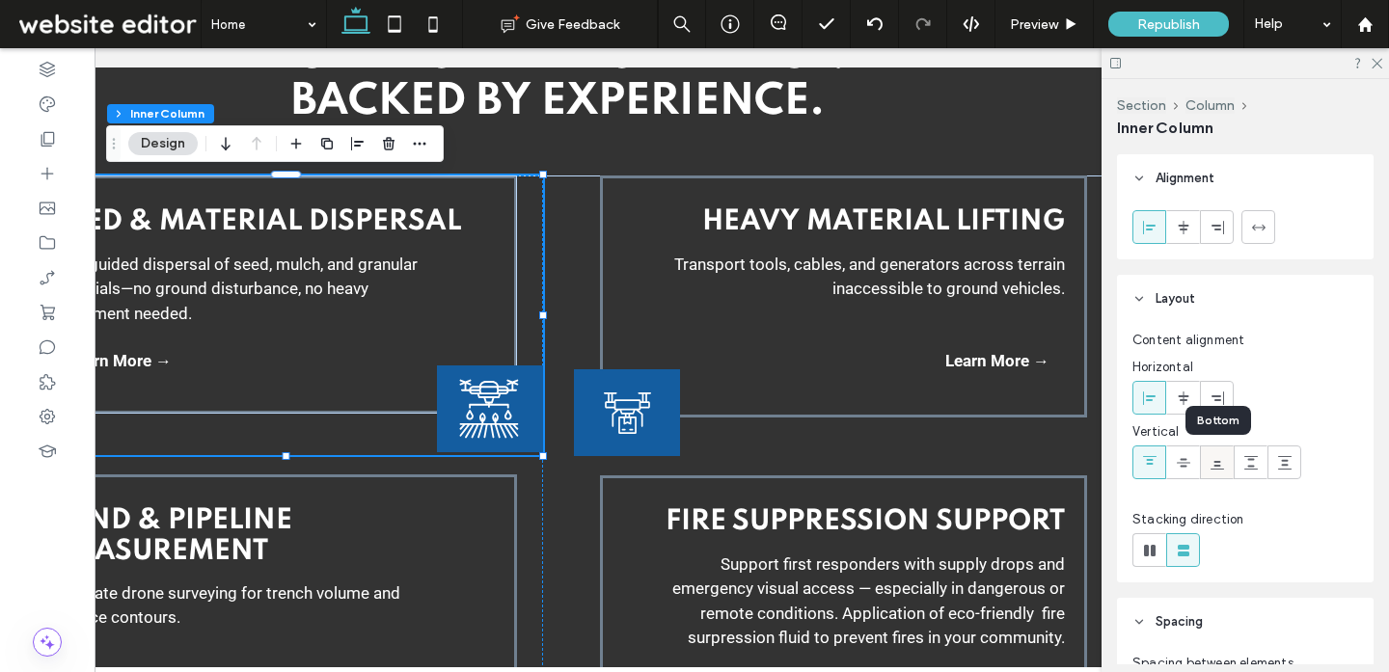
click at [1216, 470] on icon at bounding box center [1216, 462] width 15 height 15
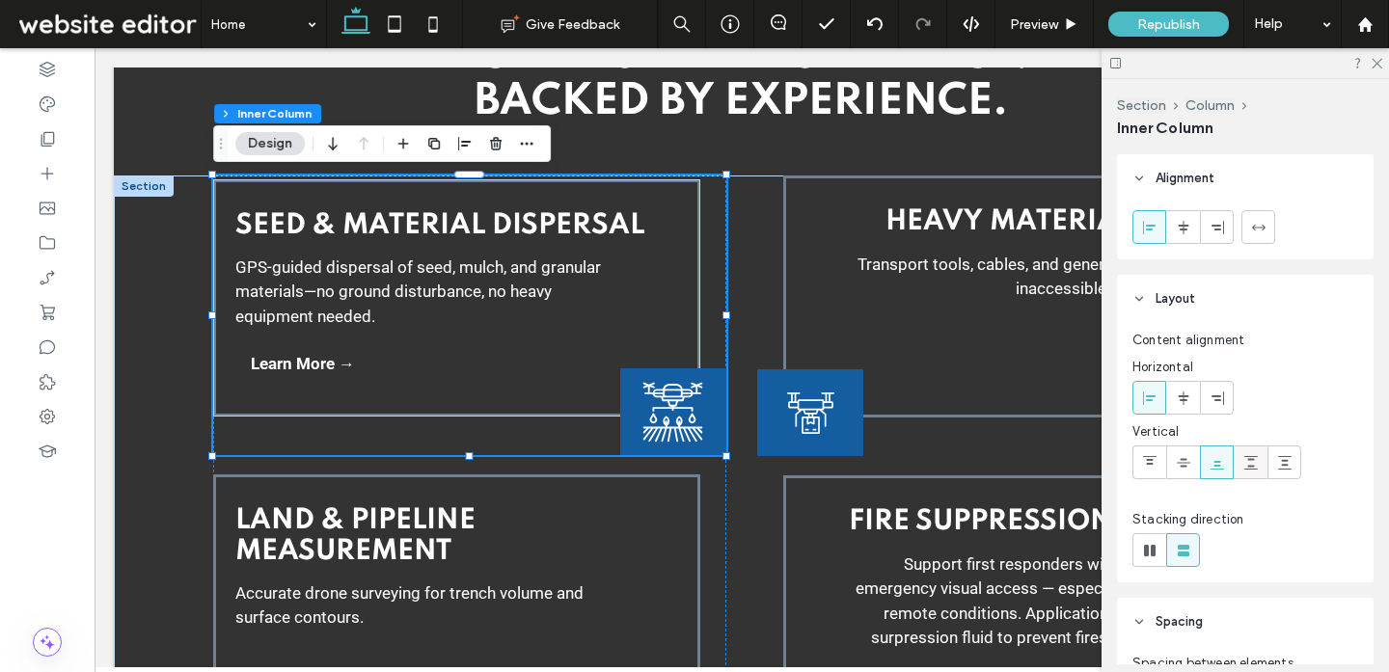
click at [1250, 473] on span at bounding box center [1250, 462] width 15 height 32
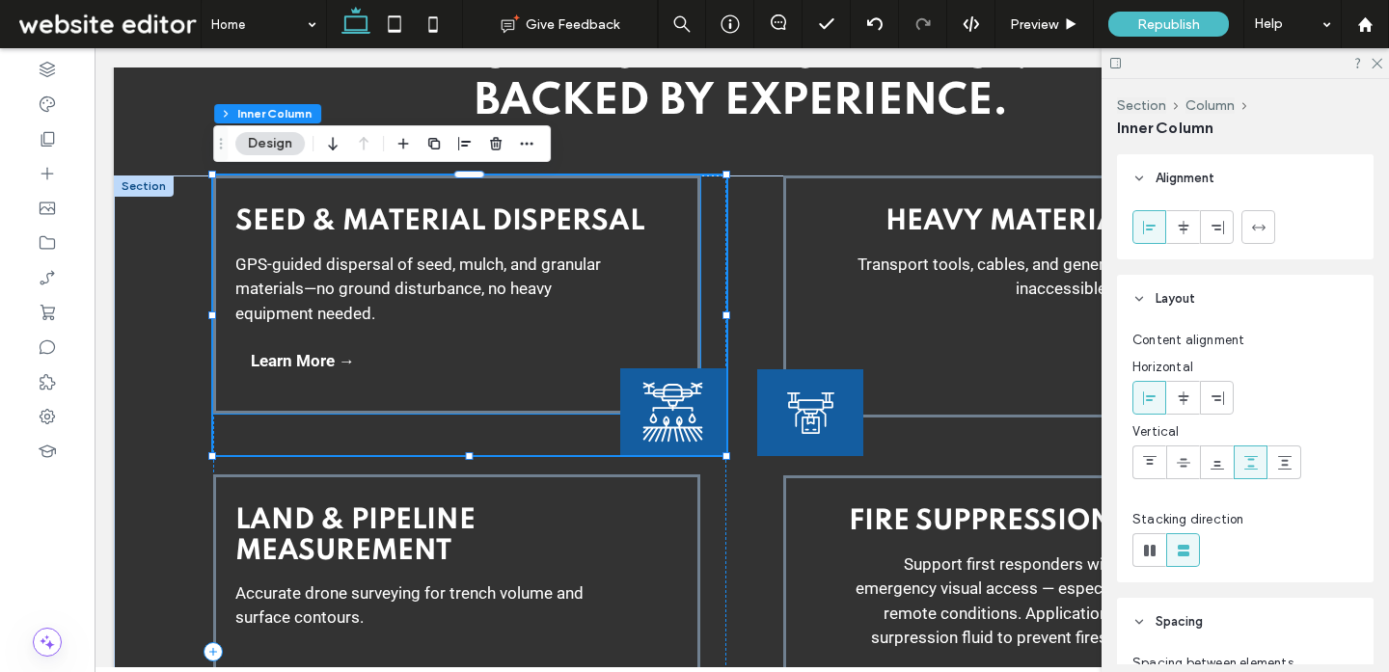
click at [507, 382] on div "Seed & Material Dispersal GPS-guided dispersal of seed, mulch, and granular mat…" at bounding box center [456, 295] width 487 height 238
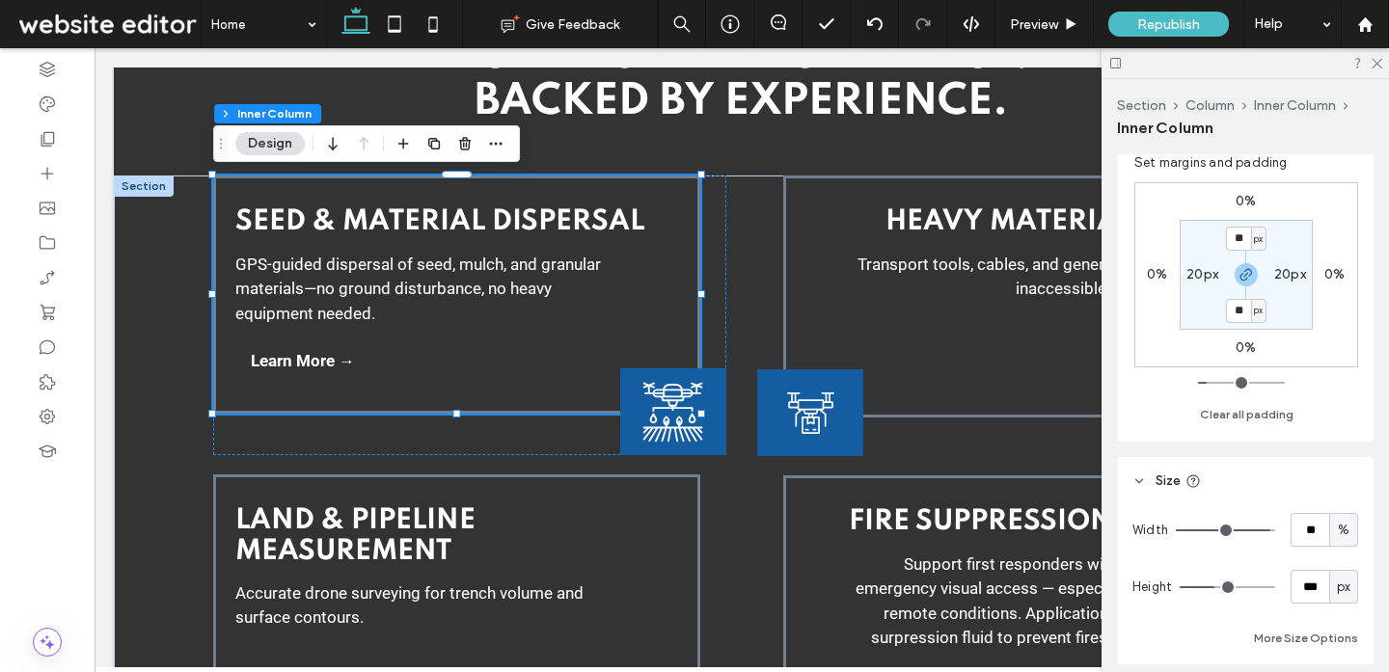
scroll to position [639, 0]
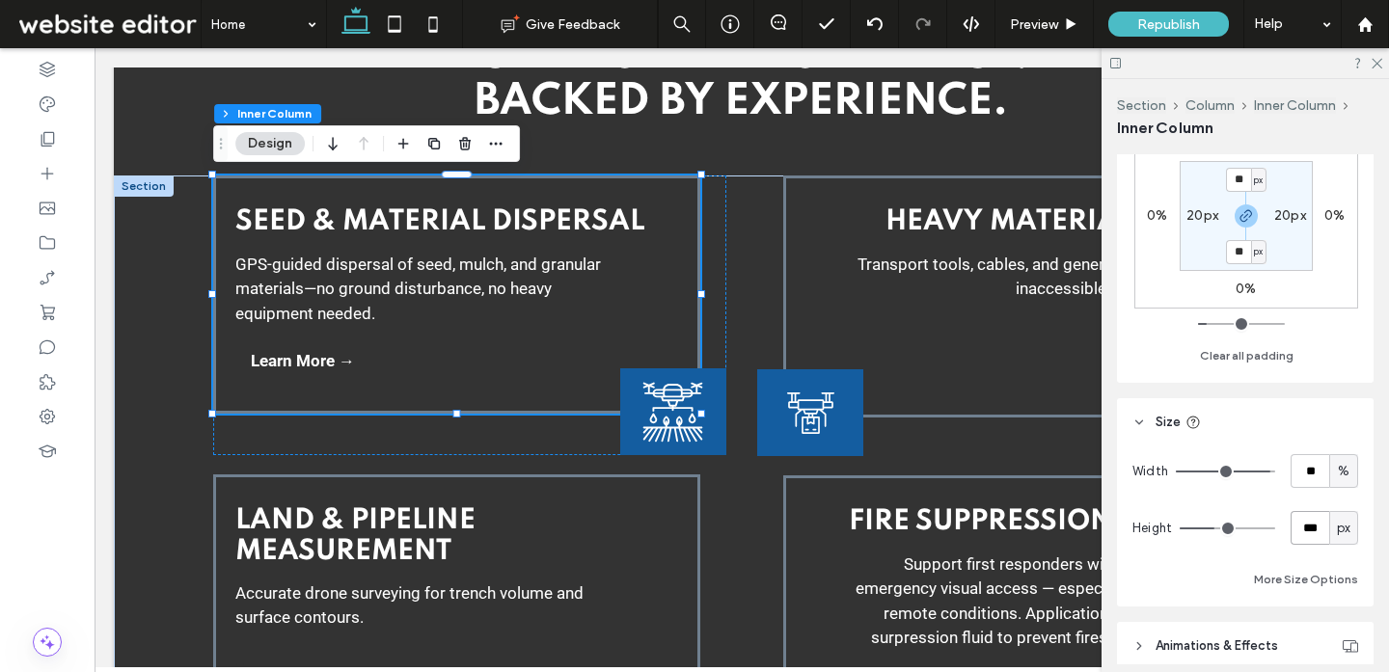
click at [1320, 530] on input "***" at bounding box center [1309, 528] width 39 height 34
type input "***"
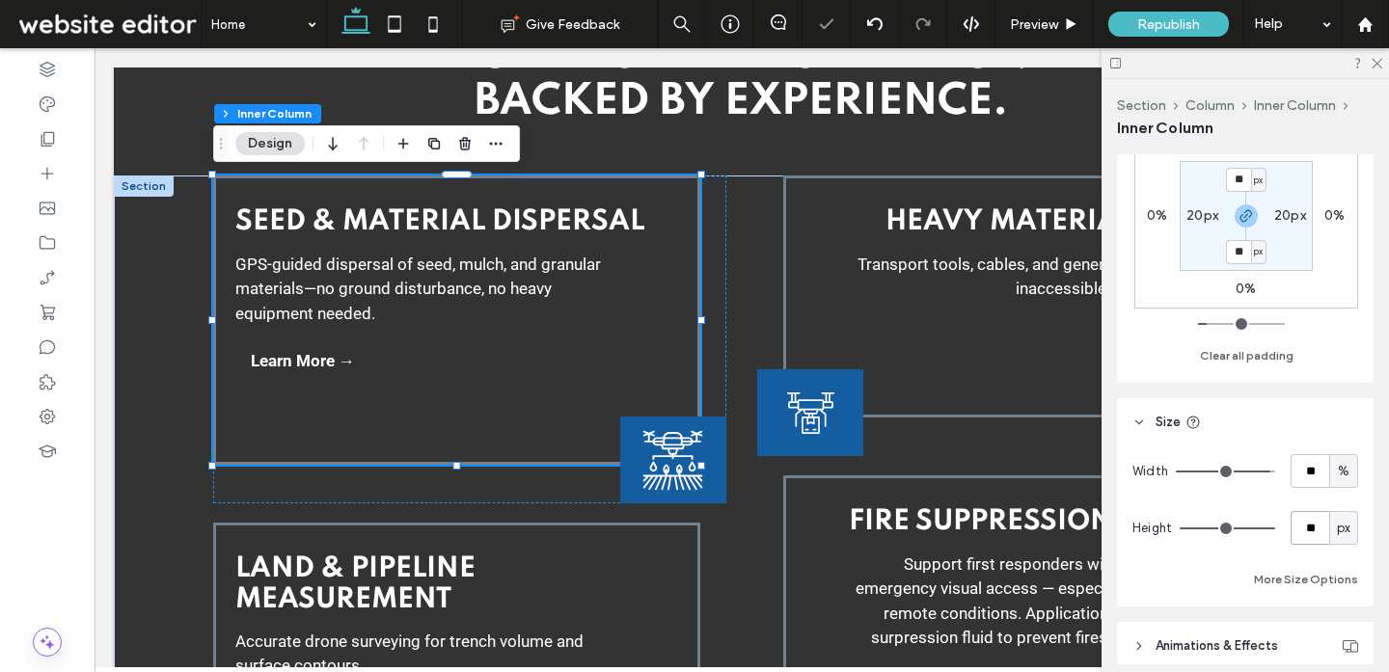
type input "*"
type input "***"
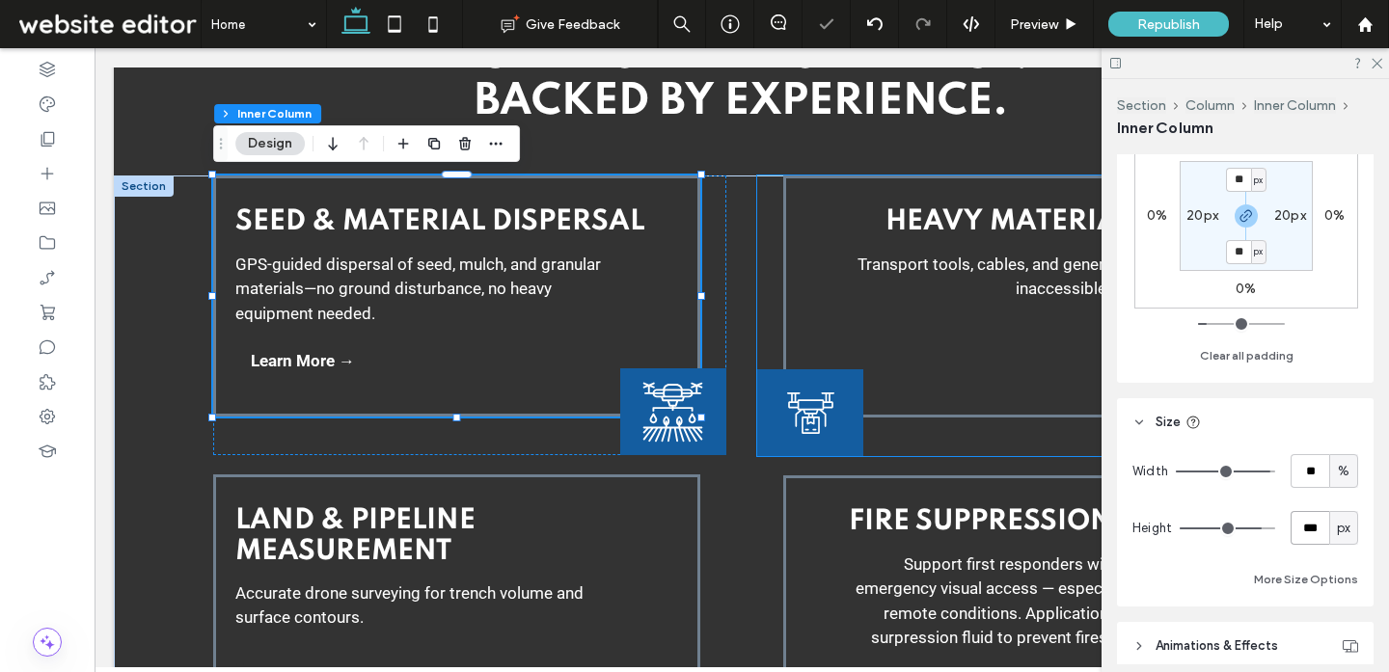
click at [918, 393] on div "Heavy Material Lifting Transport tools, cables, and generators across terrain i…" at bounding box center [1026, 297] width 487 height 242
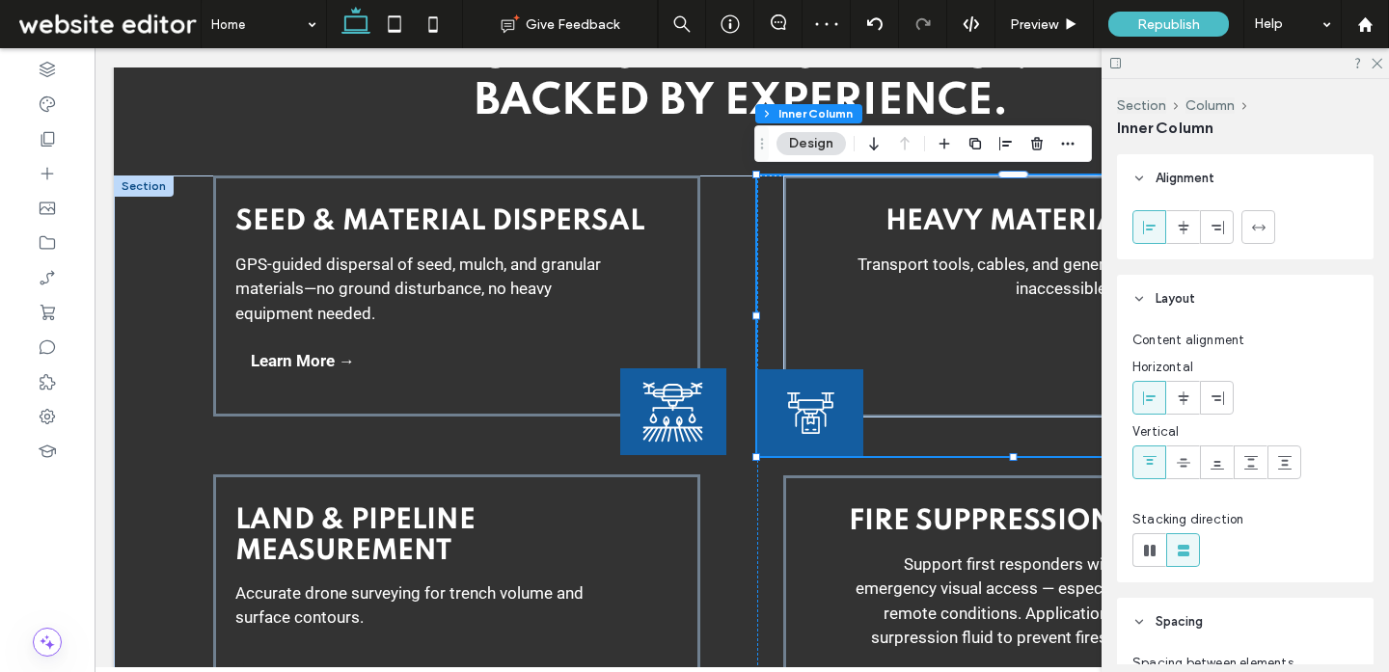
click at [959, 391] on div "Heavy Material Lifting Transport tools, cables, and generators across terrain i…" at bounding box center [1026, 297] width 487 height 242
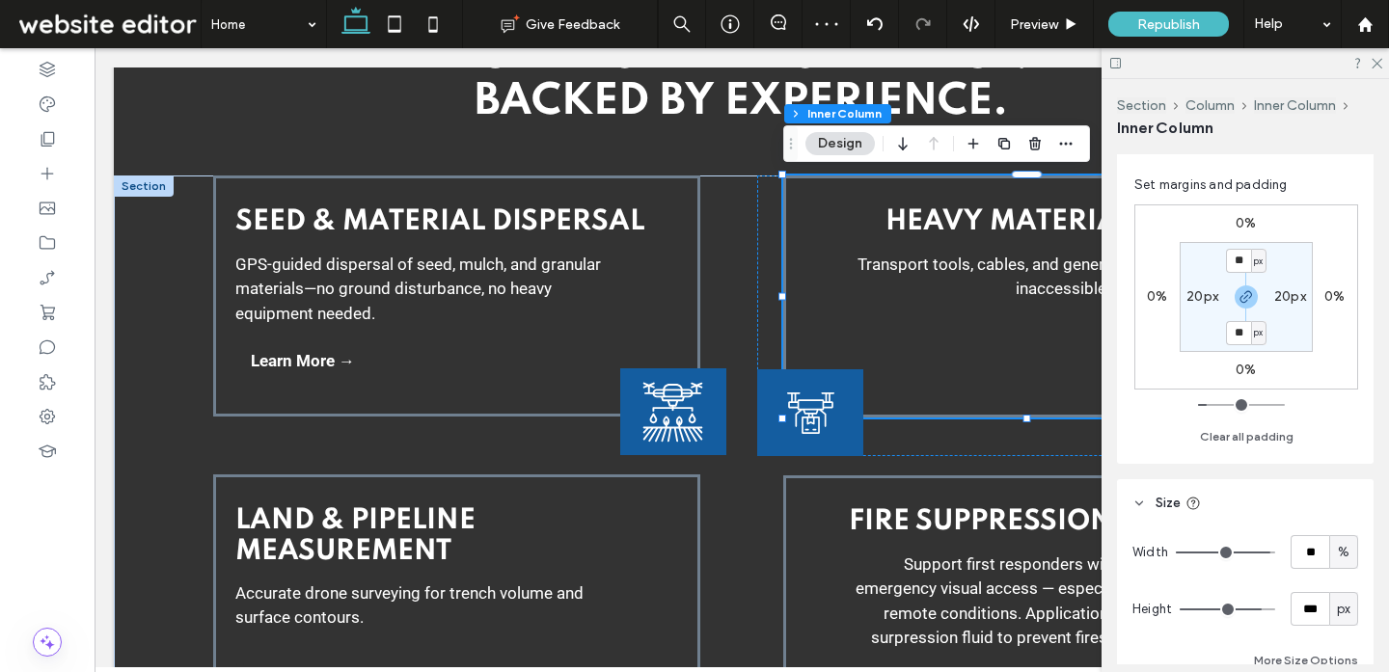
scroll to position [627, 0]
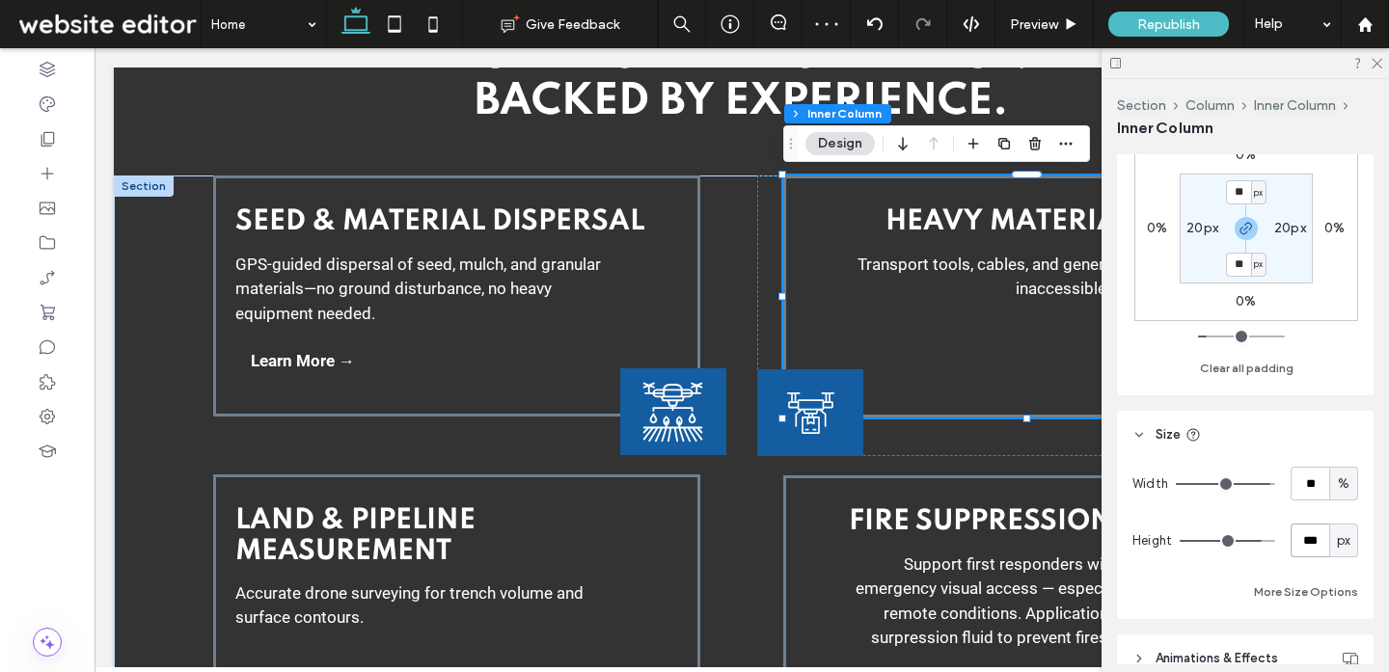
click at [1309, 538] on input "***" at bounding box center [1309, 541] width 39 height 34
type input "***"
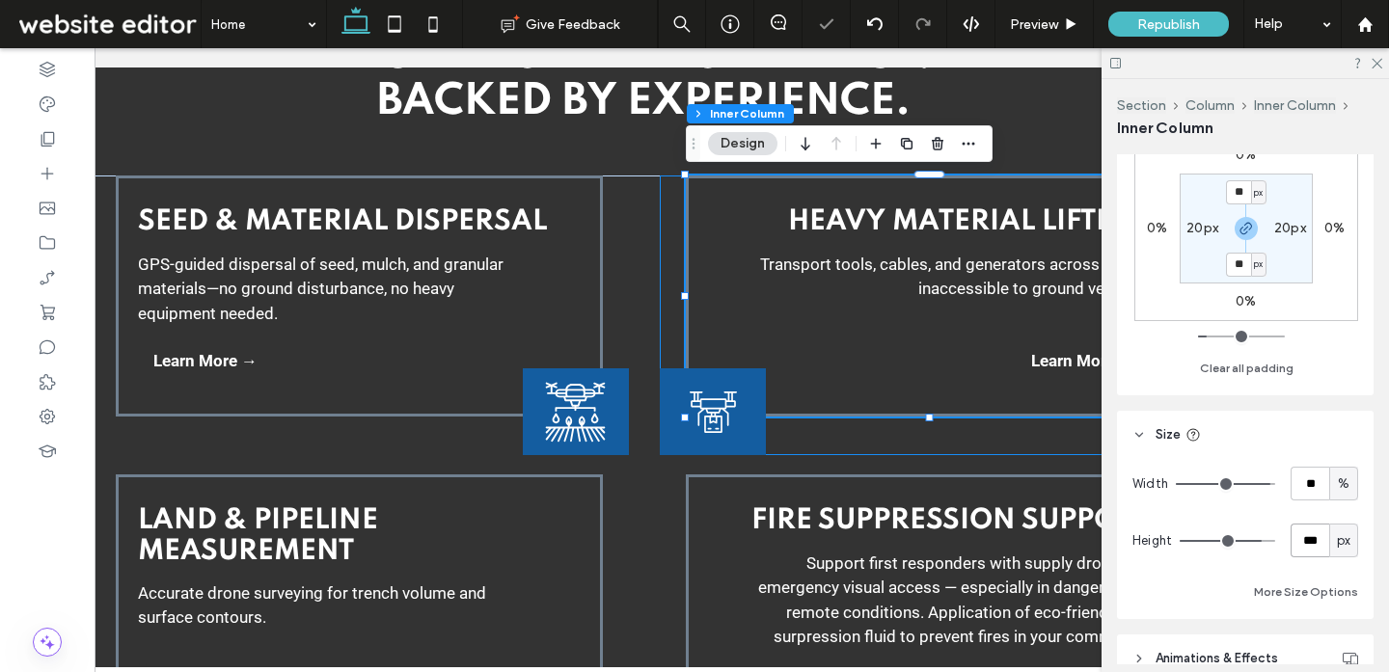
click at [851, 444] on div "Heavy Material Lifting Transport tools, cables, and generators across terrain i…" at bounding box center [916, 316] width 512 height 280
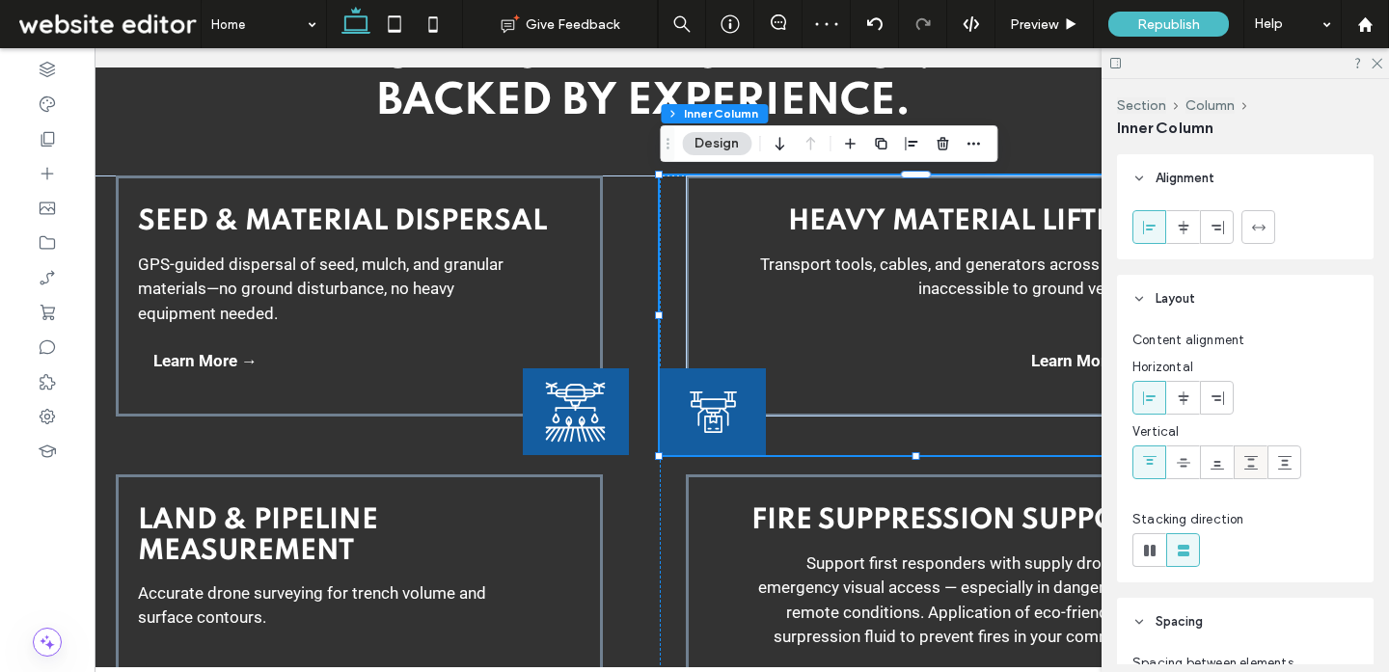
click at [1256, 467] on icon at bounding box center [1250, 462] width 15 height 15
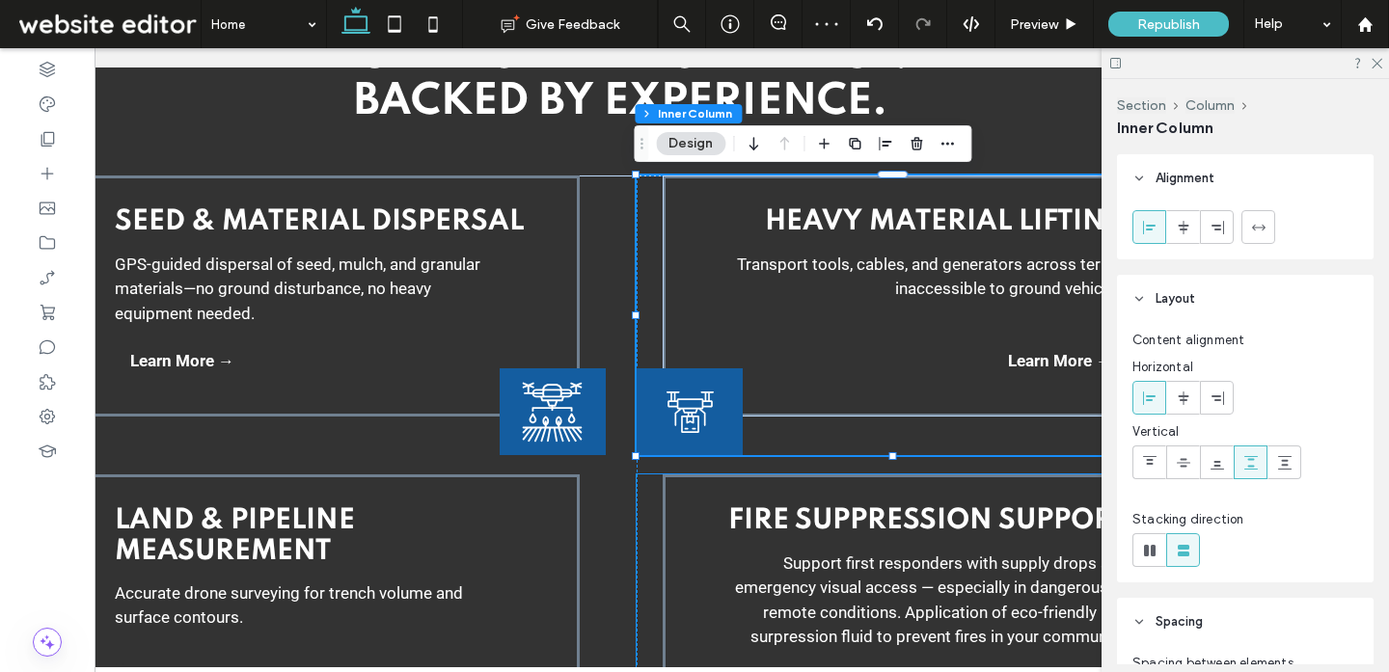
scroll to position [0, 126]
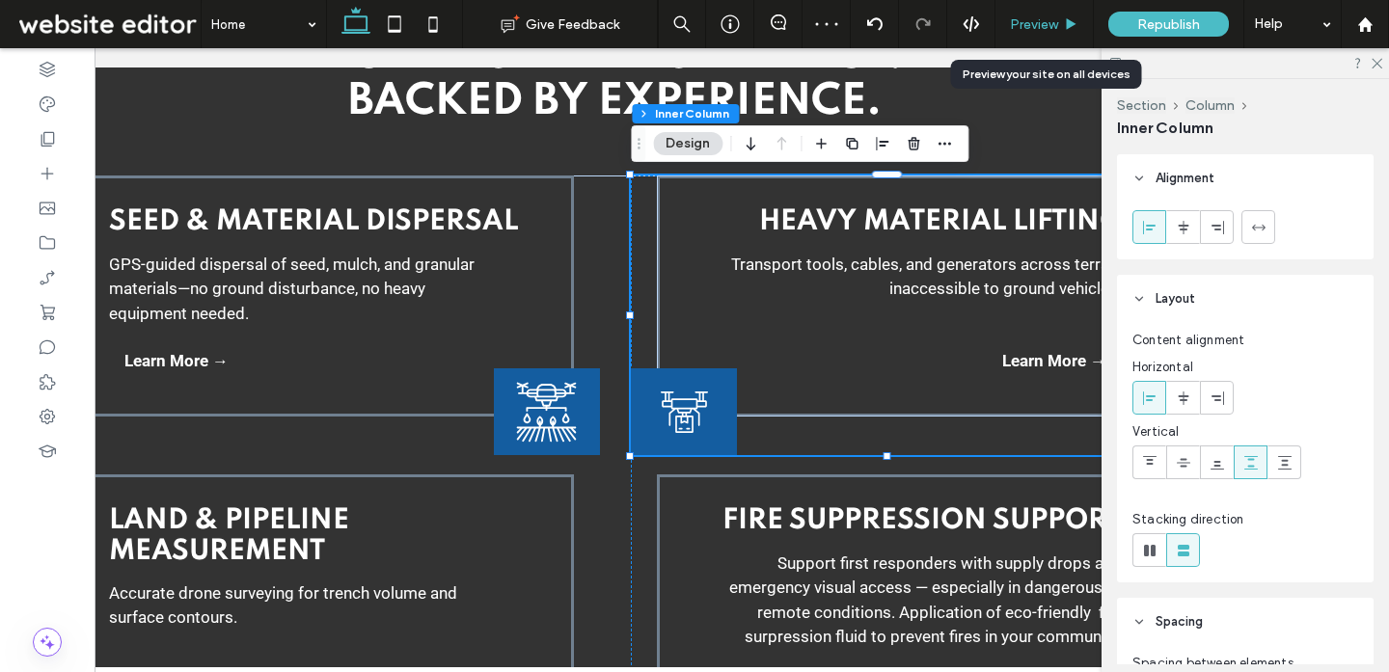
click at [1027, 20] on span "Preview" at bounding box center [1034, 24] width 48 height 16
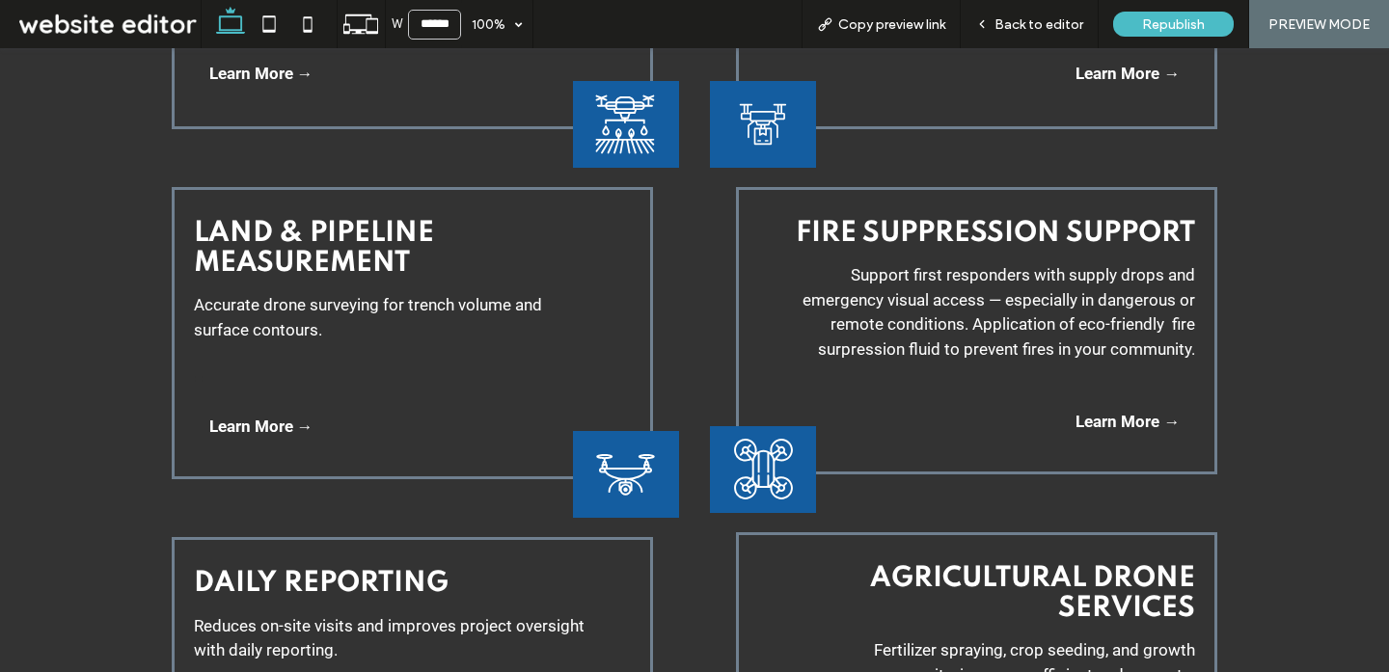
scroll to position [3129, 0]
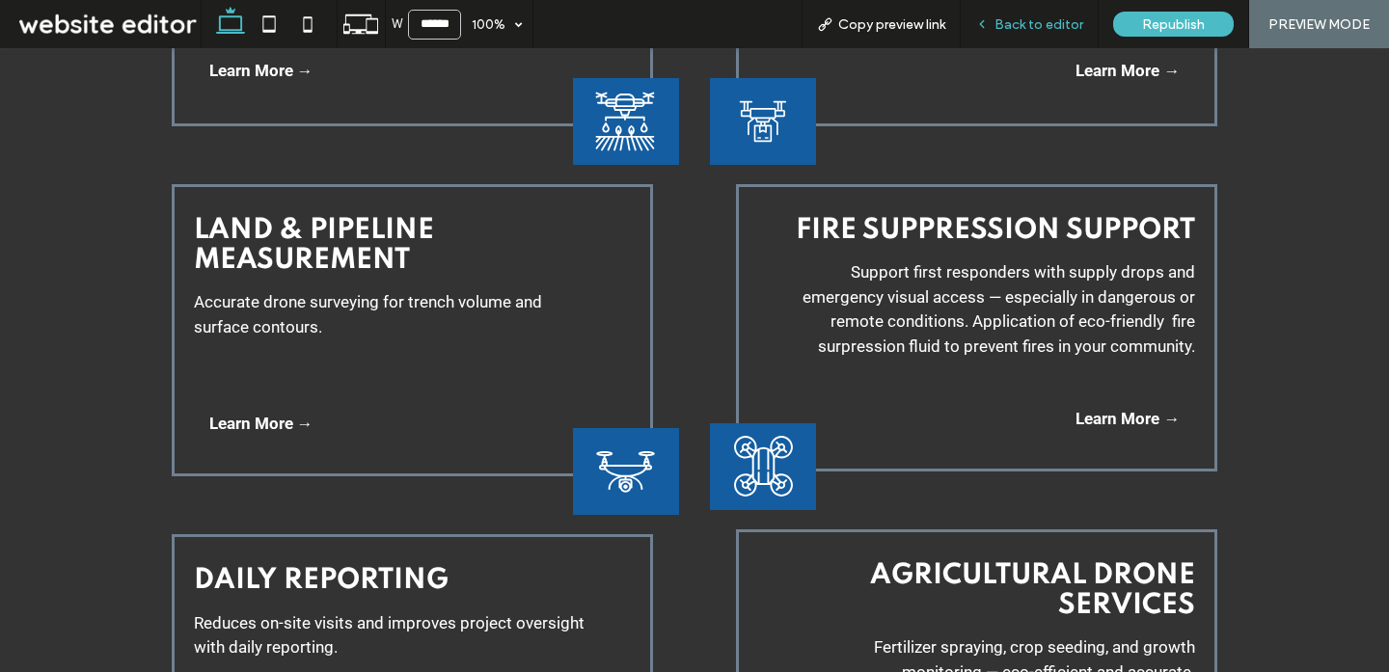
click at [1051, 20] on span "Back to editor" at bounding box center [1038, 24] width 89 height 16
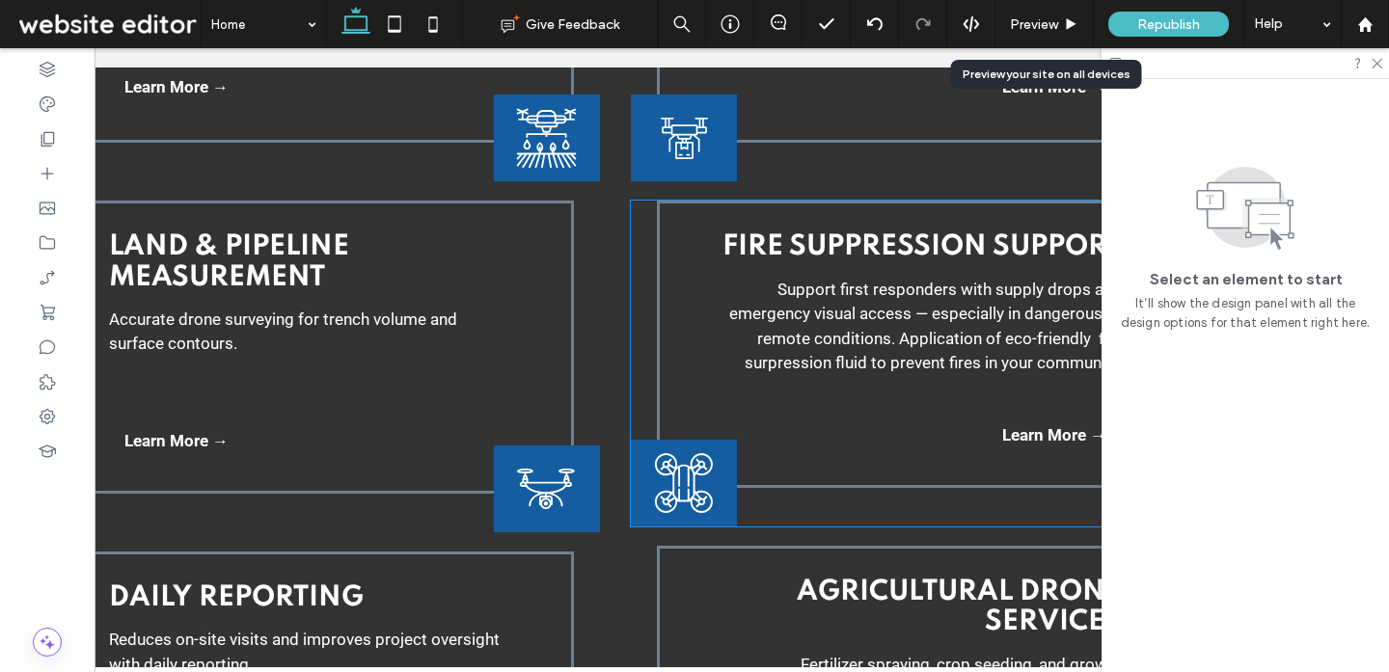
scroll to position [3125, 0]
click at [749, 509] on div "Fire Suppression Support Support first responders with supply drops and emergen…" at bounding box center [887, 365] width 512 height 326
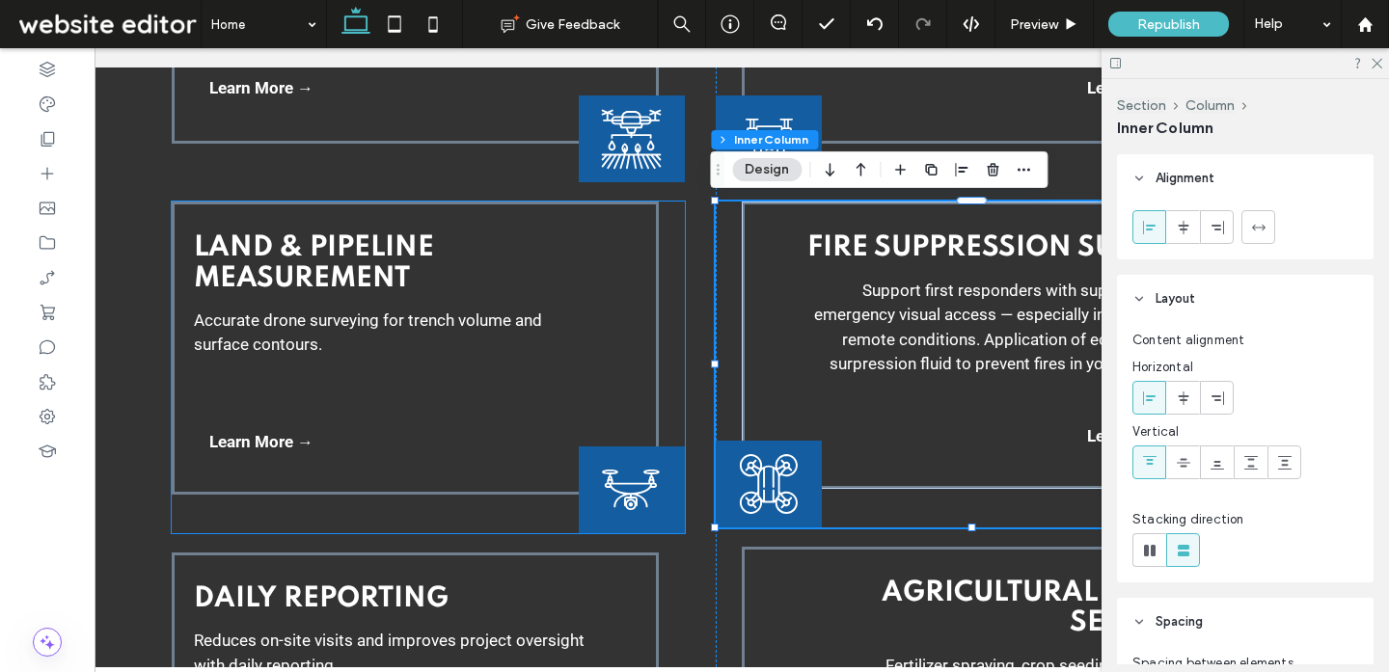
scroll to position [0, 36]
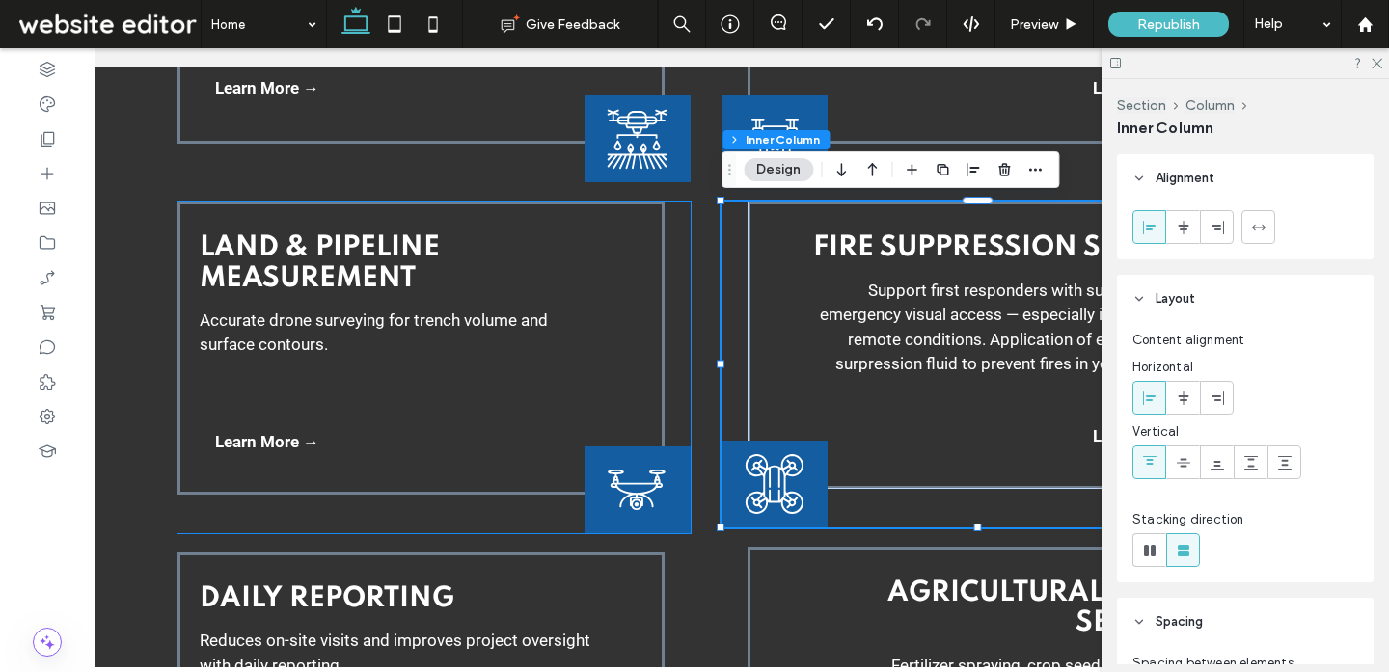
click at [532, 456] on div "Land & PipeLine Measurement Accurate drone surveying for trench volume and surf…" at bounding box center [420, 348] width 487 height 292
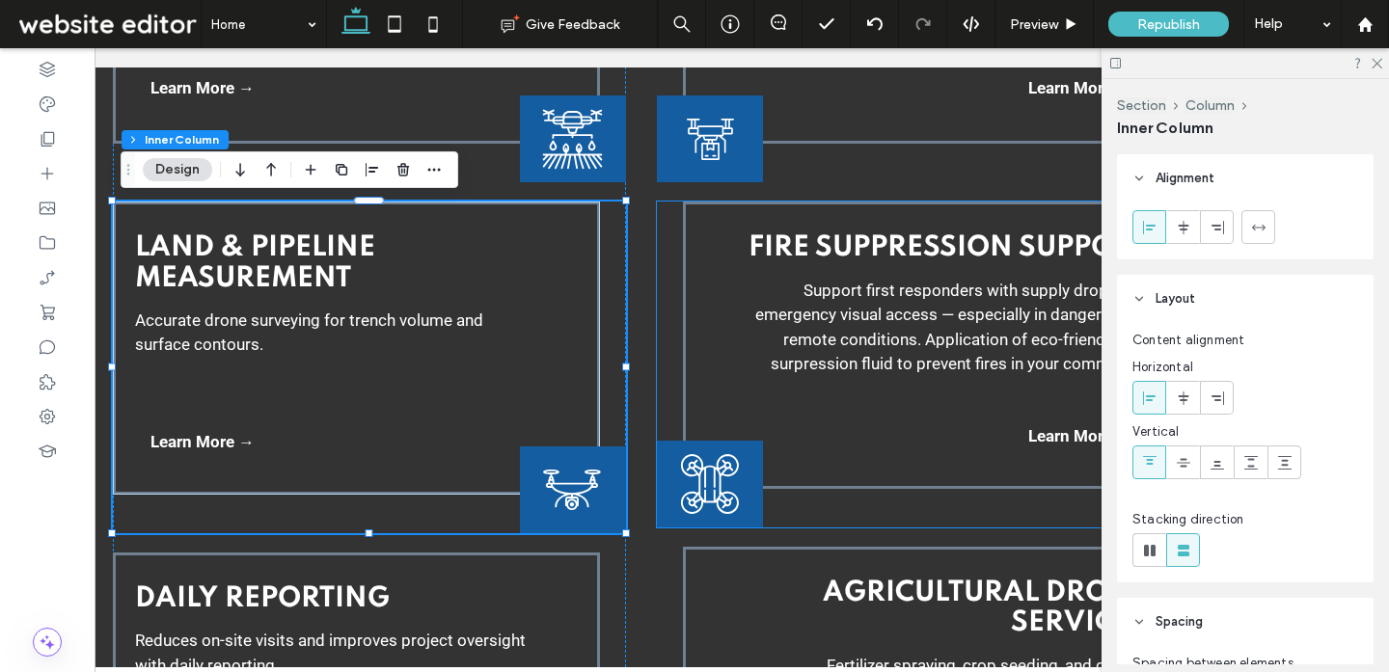
scroll to position [0, 93]
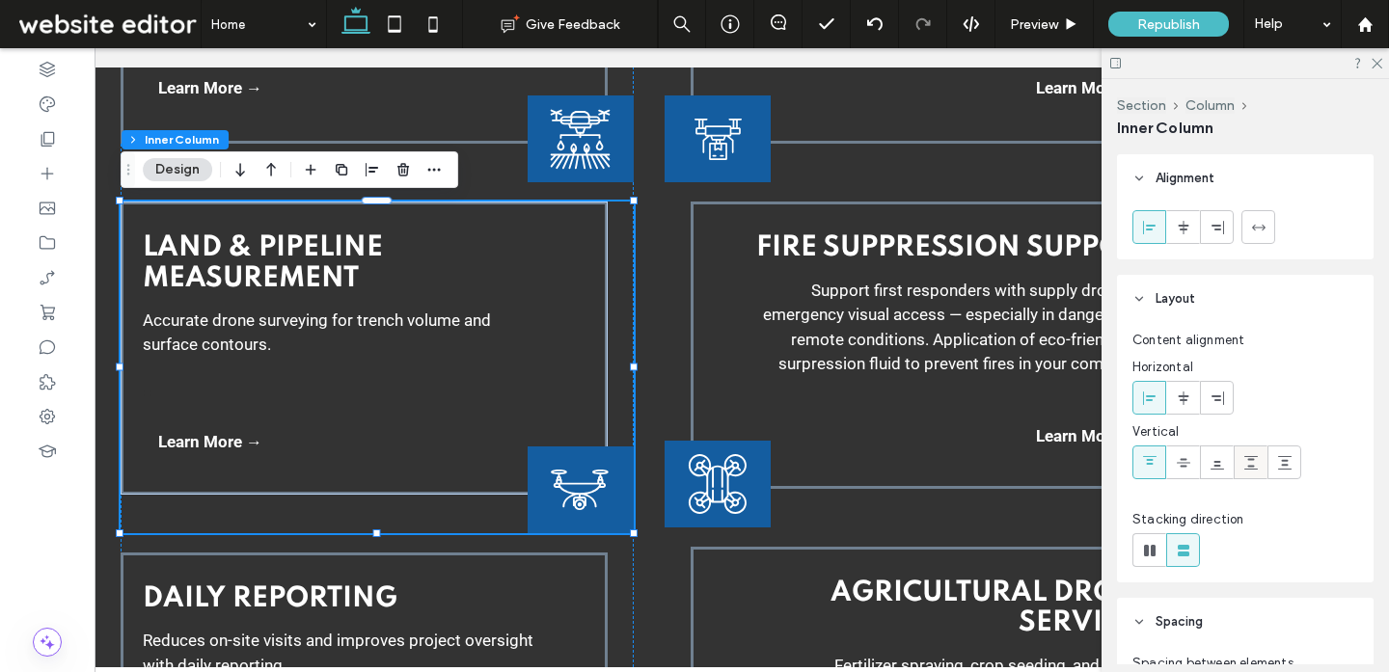
click at [1250, 466] on use at bounding box center [1251, 463] width 14 height 14
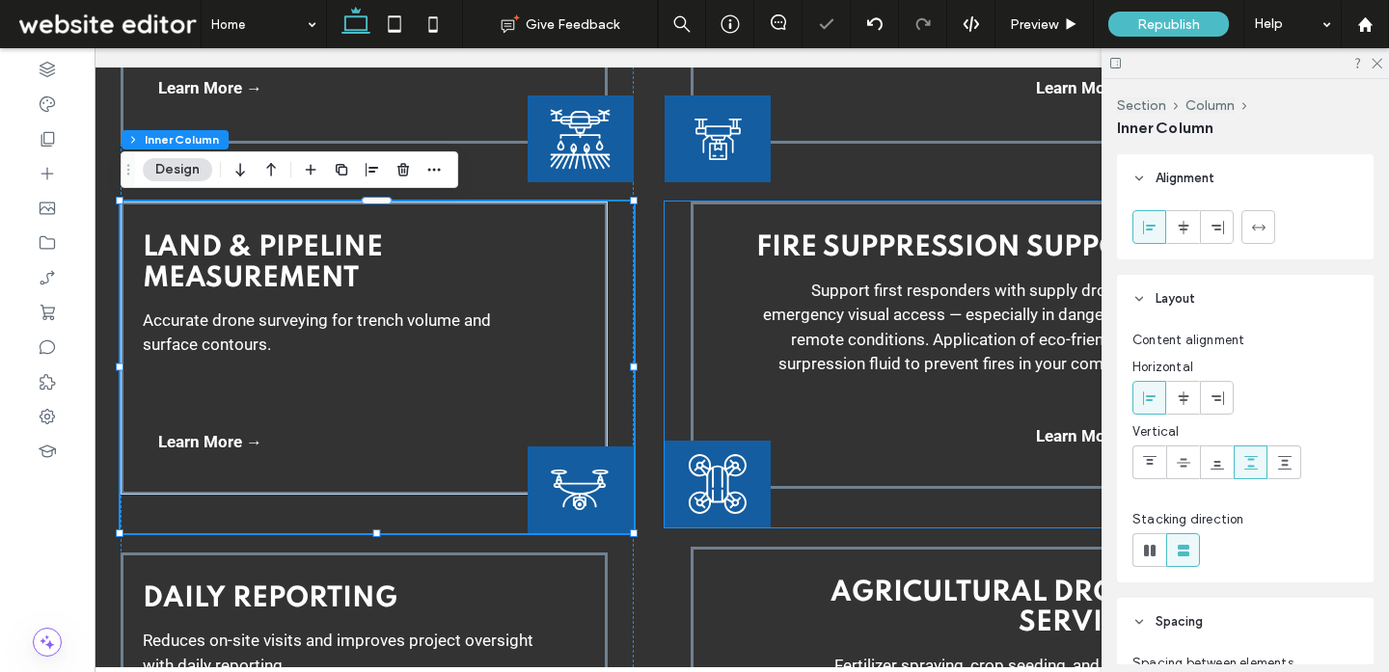
click at [819, 514] on div "Fire Suppression Support Support first responders with supply drops and emergen…" at bounding box center [920, 365] width 512 height 326
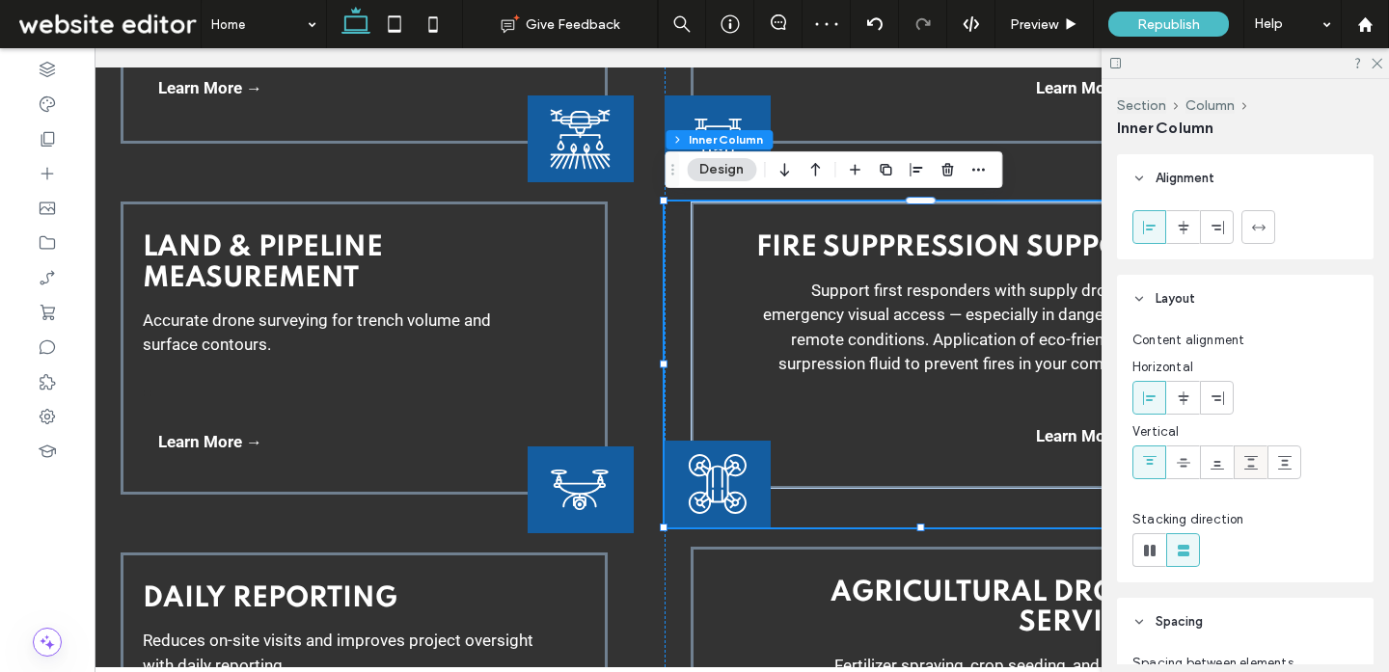
click at [1260, 468] on div at bounding box center [1250, 462] width 32 height 32
click at [872, 465] on div "Fire Suppression Support Support first responders with supply drops and emergen…" at bounding box center [933, 345] width 487 height 287
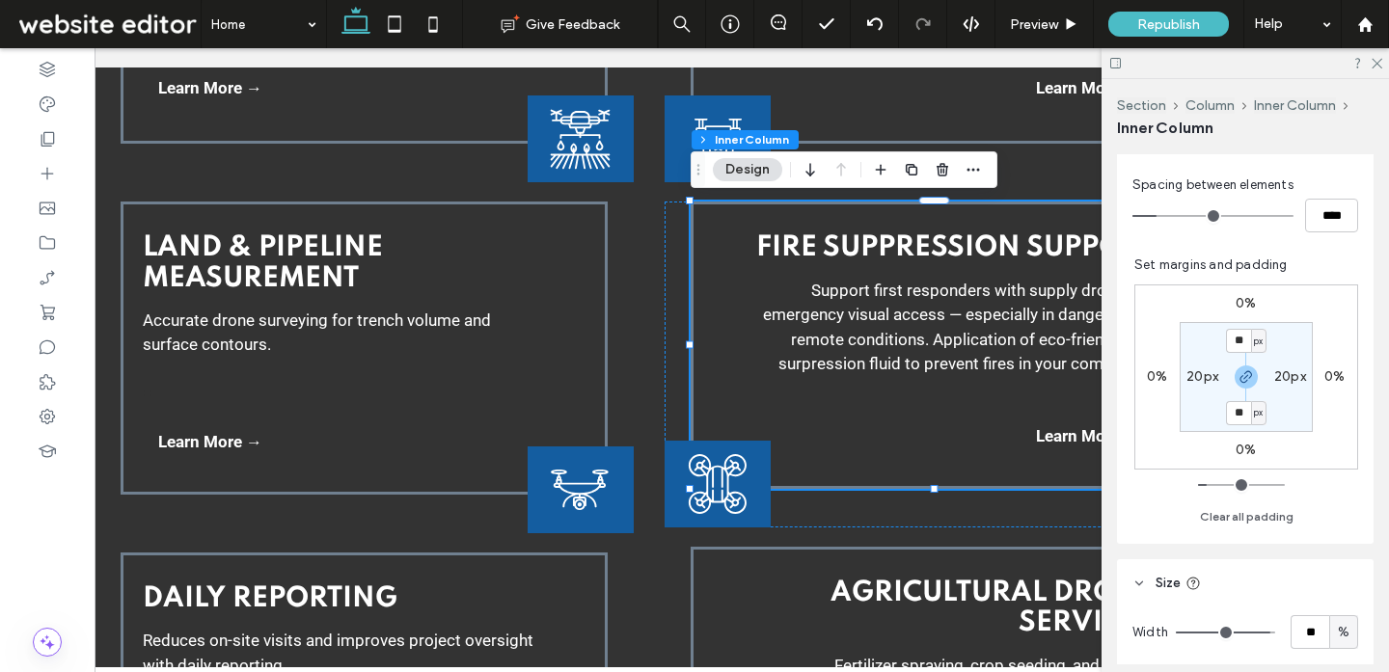
scroll to position [615, 0]
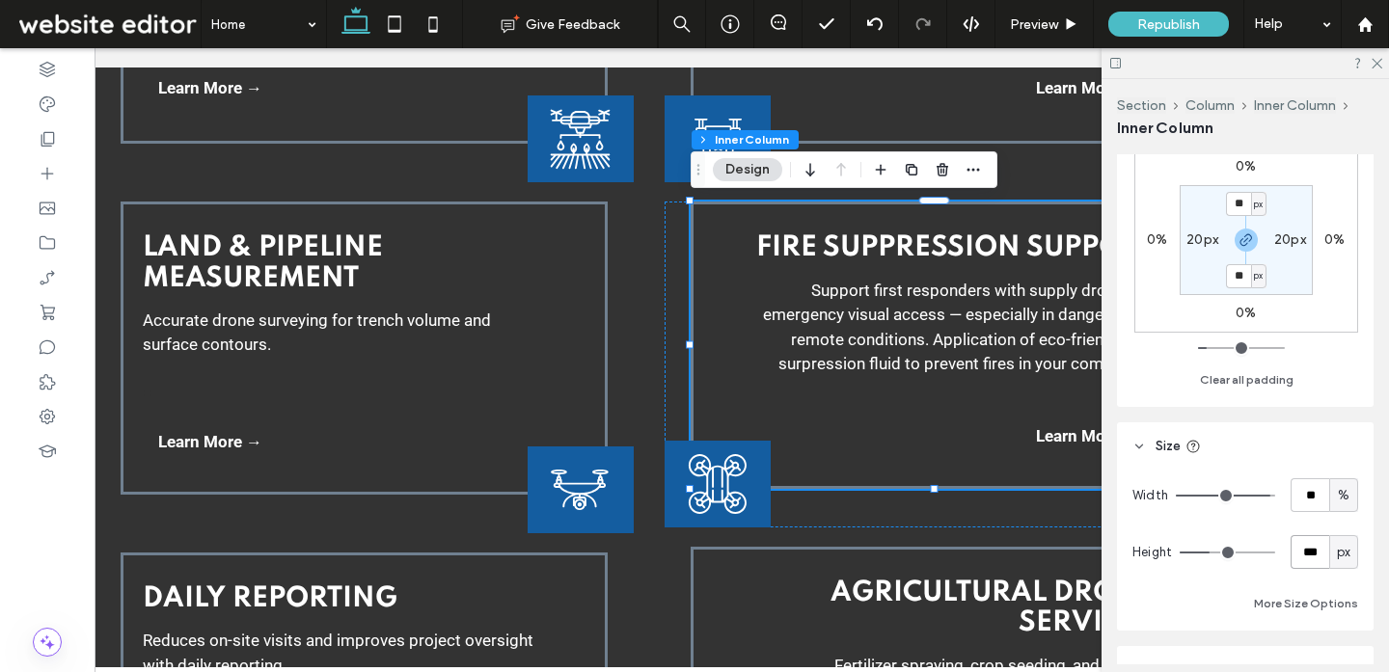
click at [1318, 553] on input "***" at bounding box center [1309, 552] width 39 height 34
type input "***"
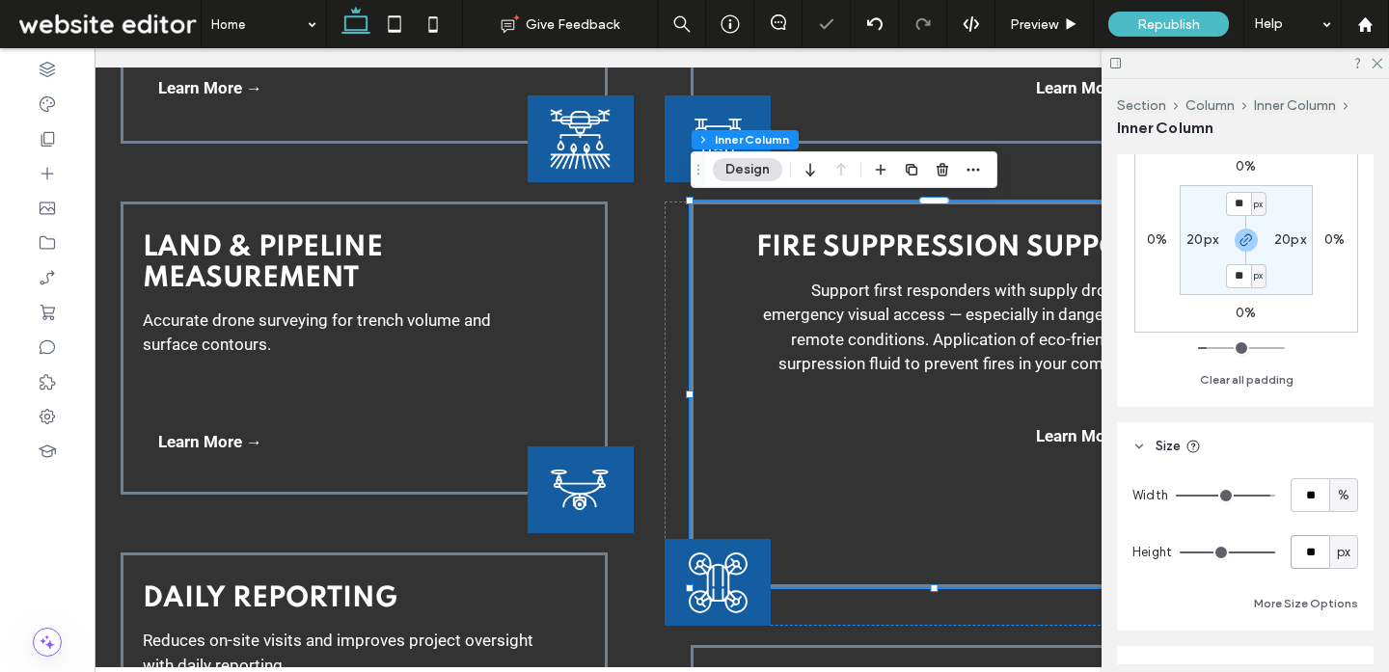
type input "*"
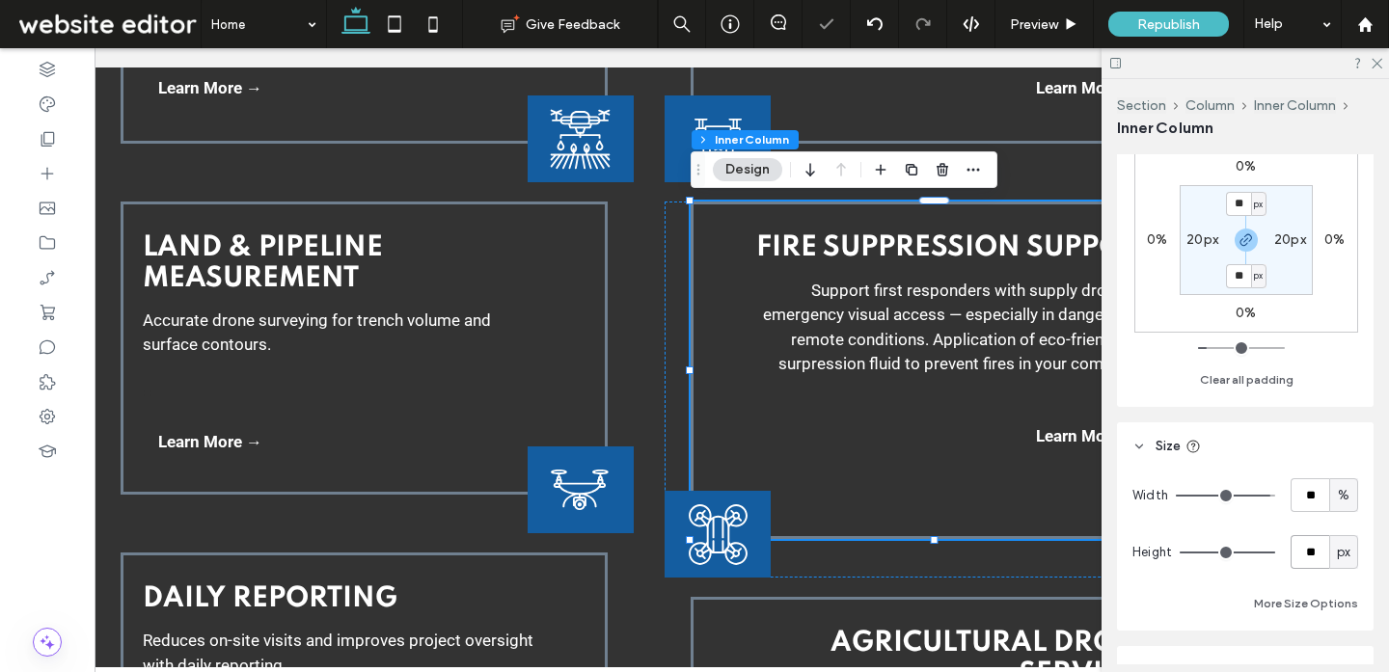
type input "*"
type input "***"
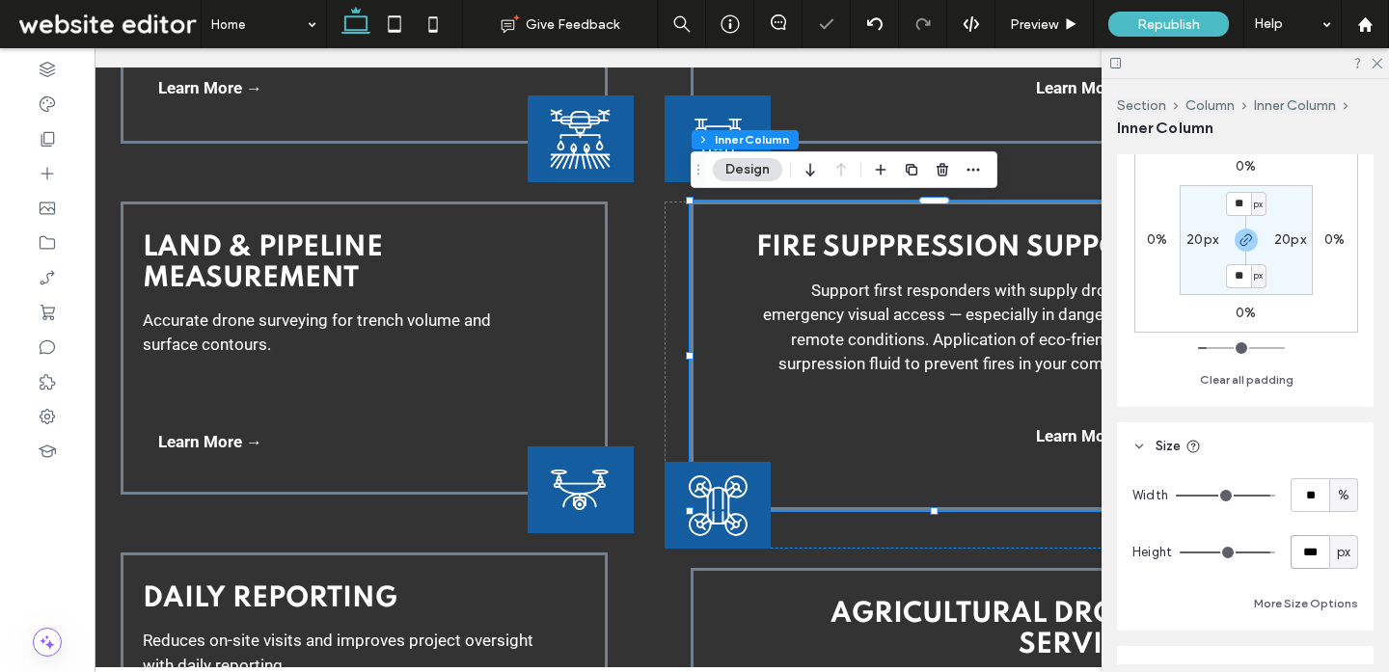
type input "***"
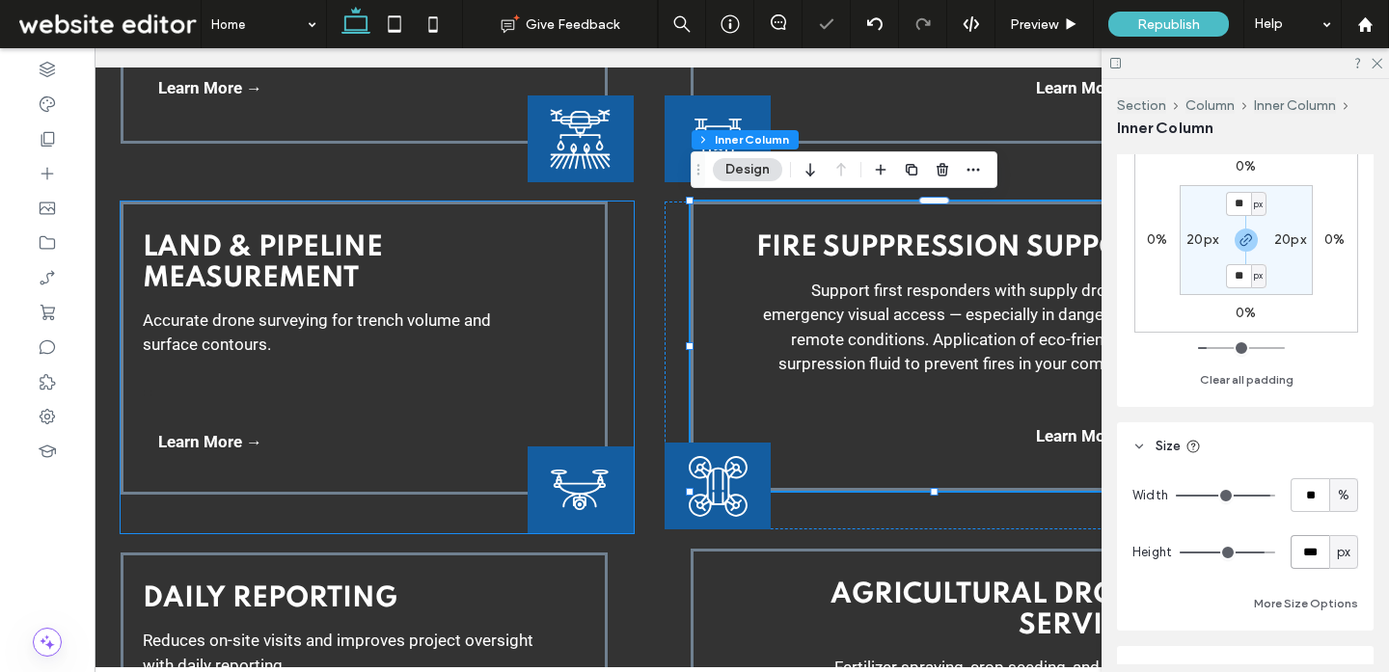
click at [492, 448] on div "Land & PipeLine Measurement Accurate drone surveying for trench volume and surf…" at bounding box center [364, 348] width 487 height 292
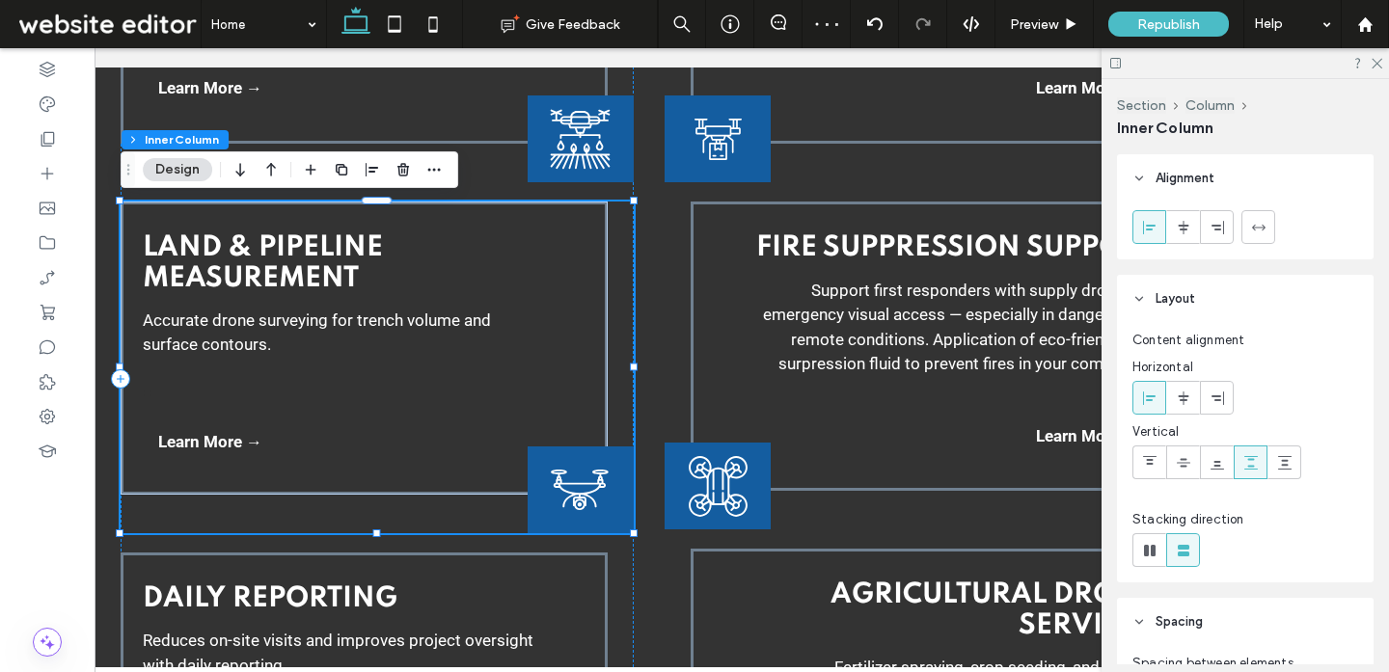
click at [492, 448] on div "Land & PipeLine Measurement Accurate drone surveying for trench volume and surf…" at bounding box center [364, 348] width 487 height 292
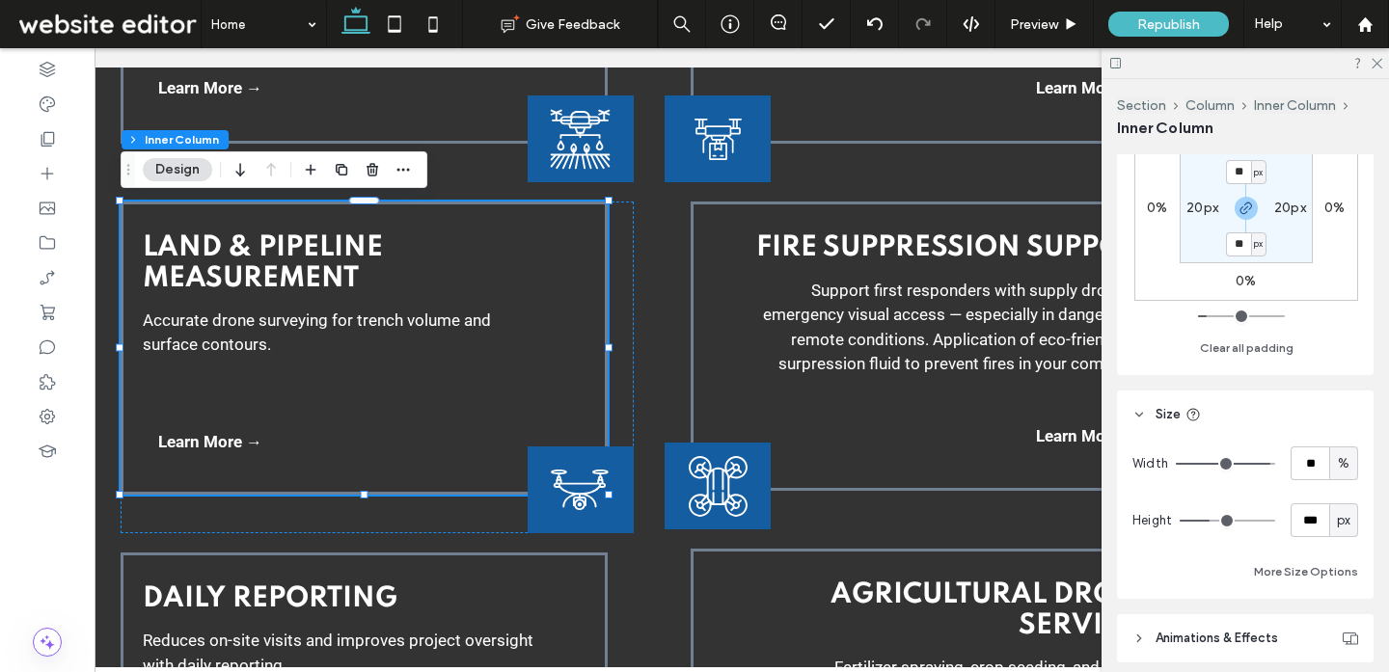
scroll to position [663, 0]
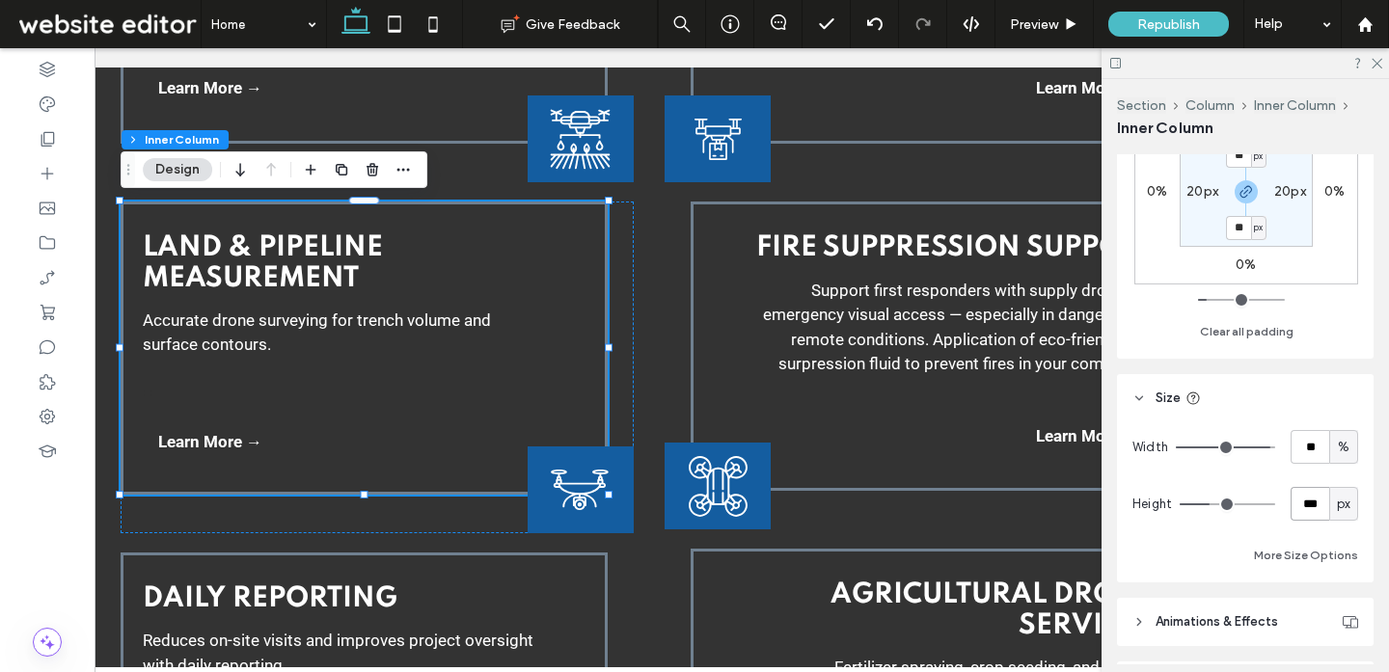
click at [1317, 499] on input "***" at bounding box center [1309, 504] width 39 height 34
type input "***"
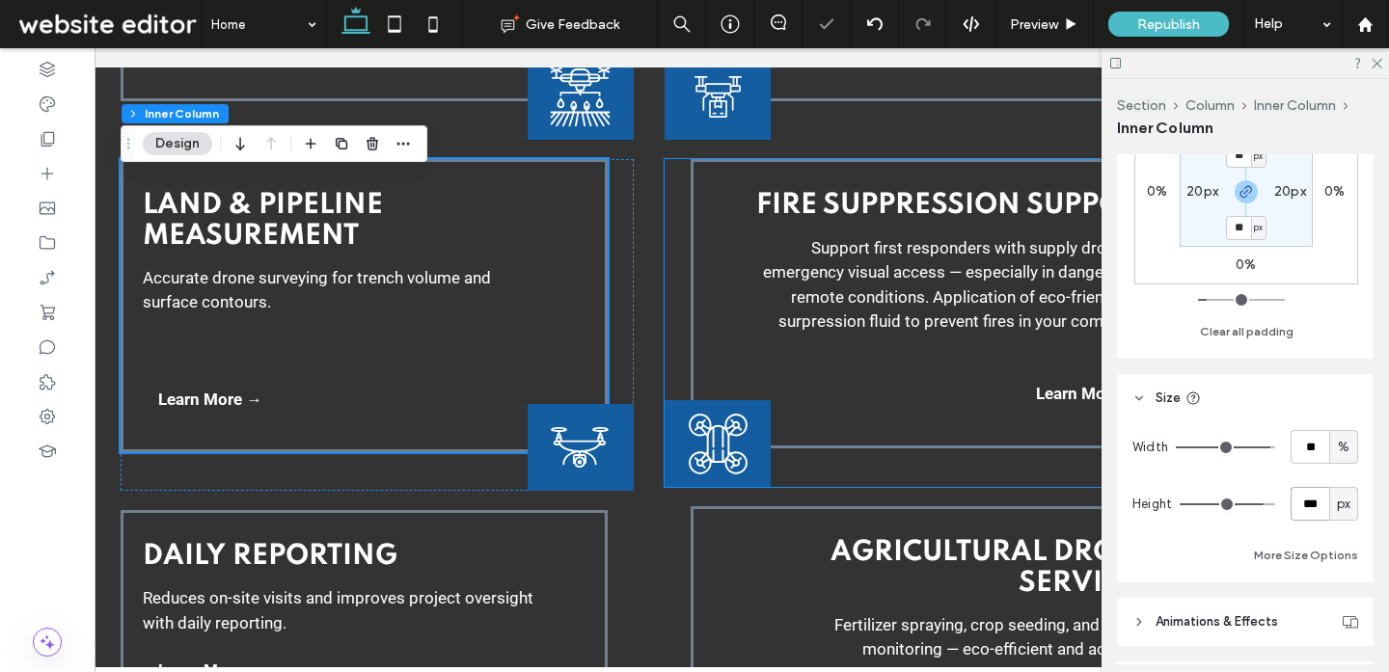
scroll to position [3179, 0]
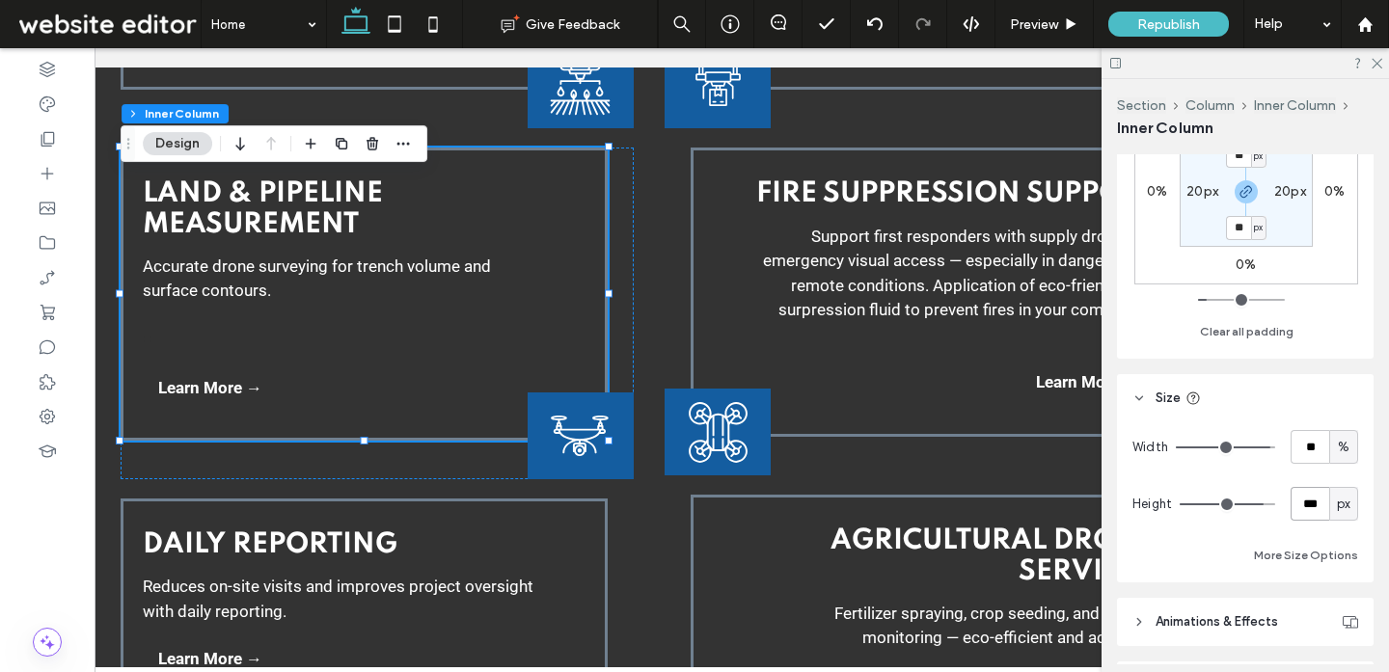
drag, startPoint x: 1311, startPoint y: 505, endPoint x: 1265, endPoint y: 503, distance: 46.3
click at [1265, 503] on div "Height *** px" at bounding box center [1245, 504] width 226 height 34
type input "***"
drag, startPoint x: 1324, startPoint y: 508, endPoint x: 1232, endPoint y: 505, distance: 91.7
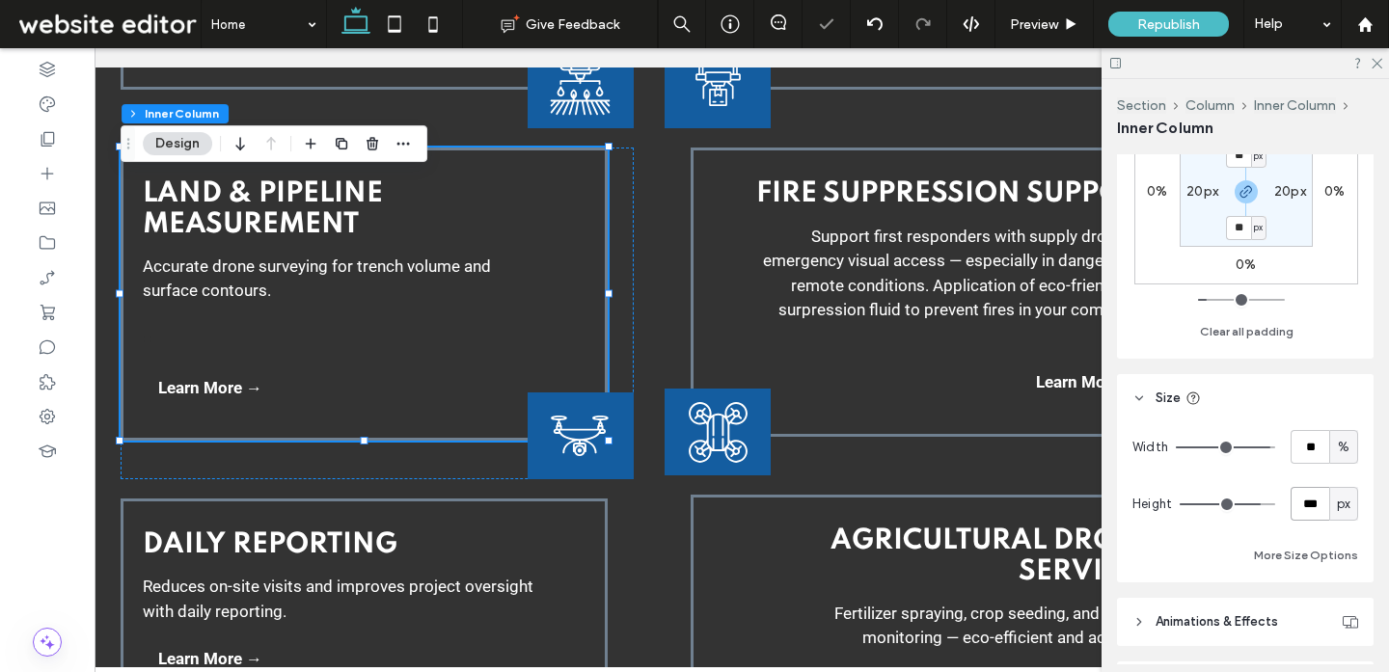
click at [1234, 505] on div "Height *** px" at bounding box center [1245, 504] width 226 height 34
type input "***"
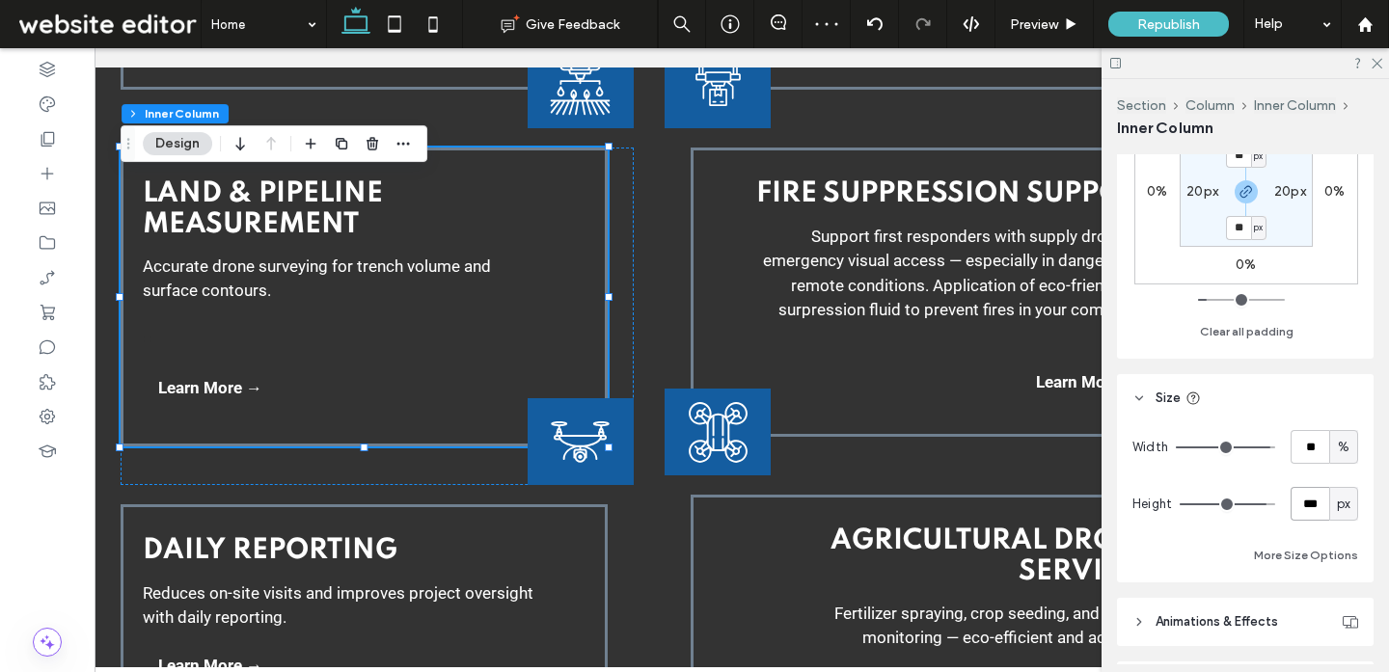
type input "***"
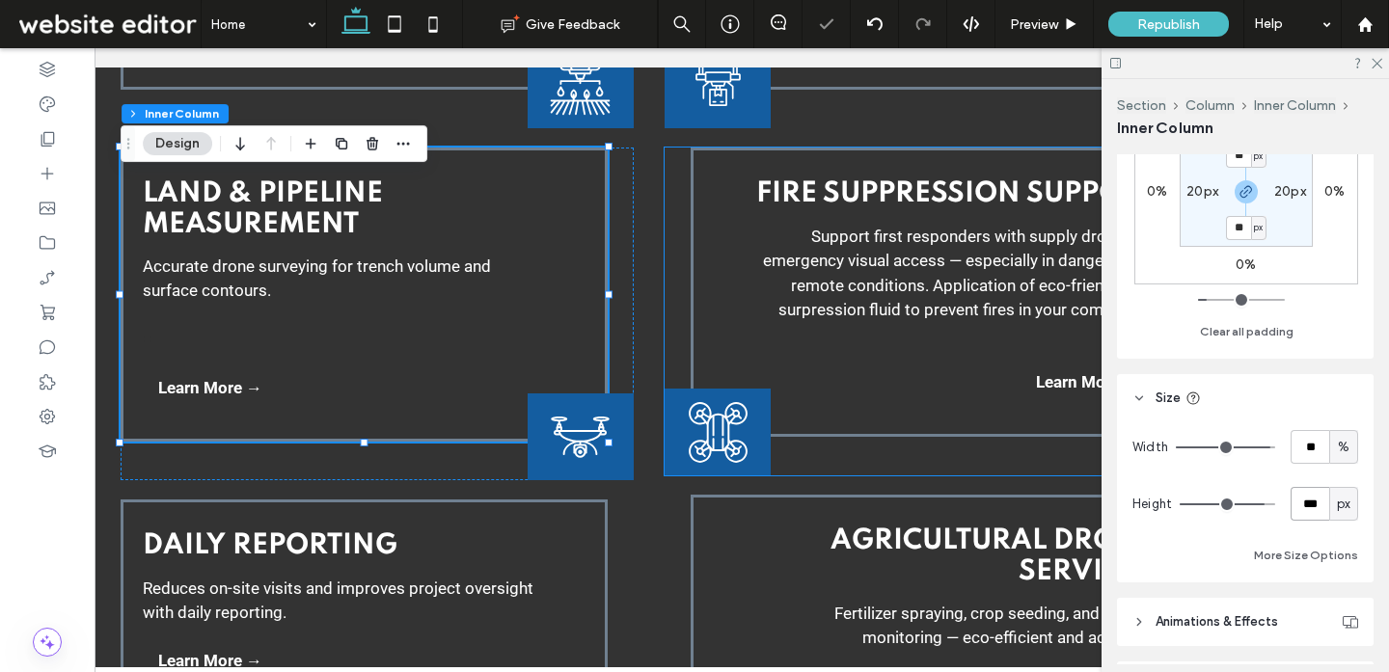
click at [833, 434] on div "Fire Suppression Support Support first responders with supply drops and emergen…" at bounding box center [933, 292] width 487 height 289
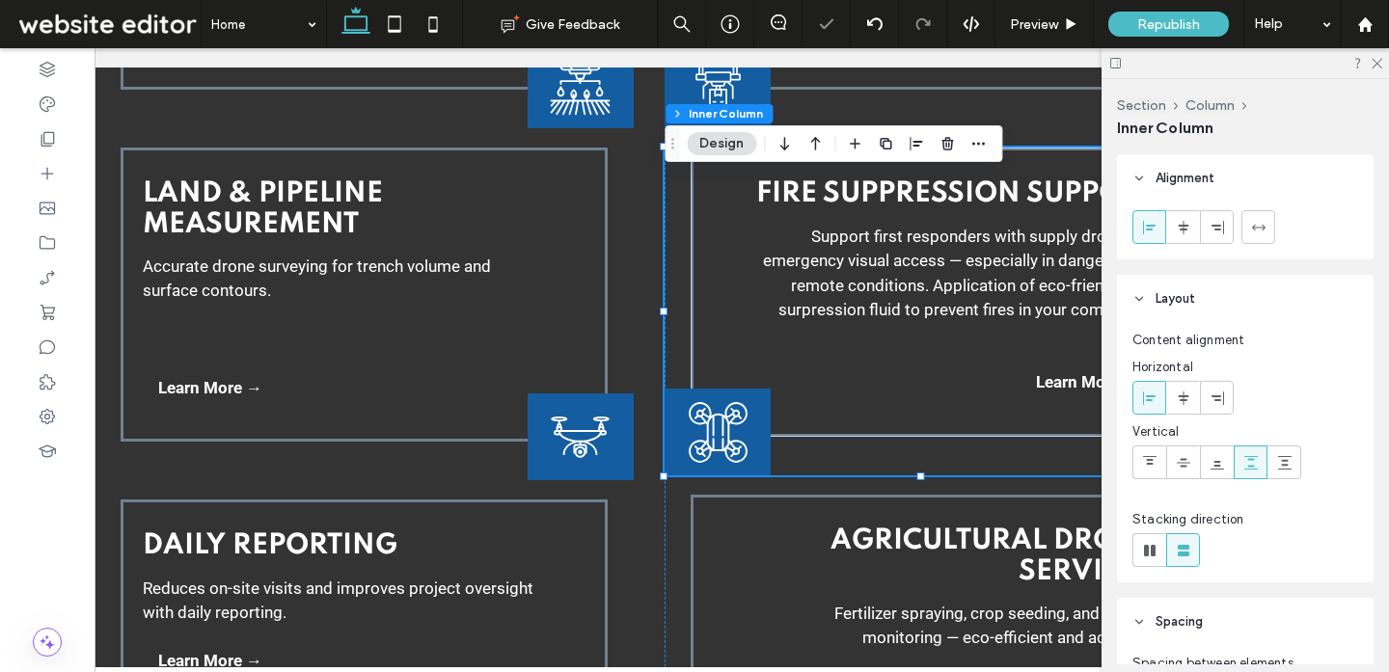
click at [863, 426] on div "Fire Suppression Support Support first responders with supply drops and emergen…" at bounding box center [933, 292] width 487 height 289
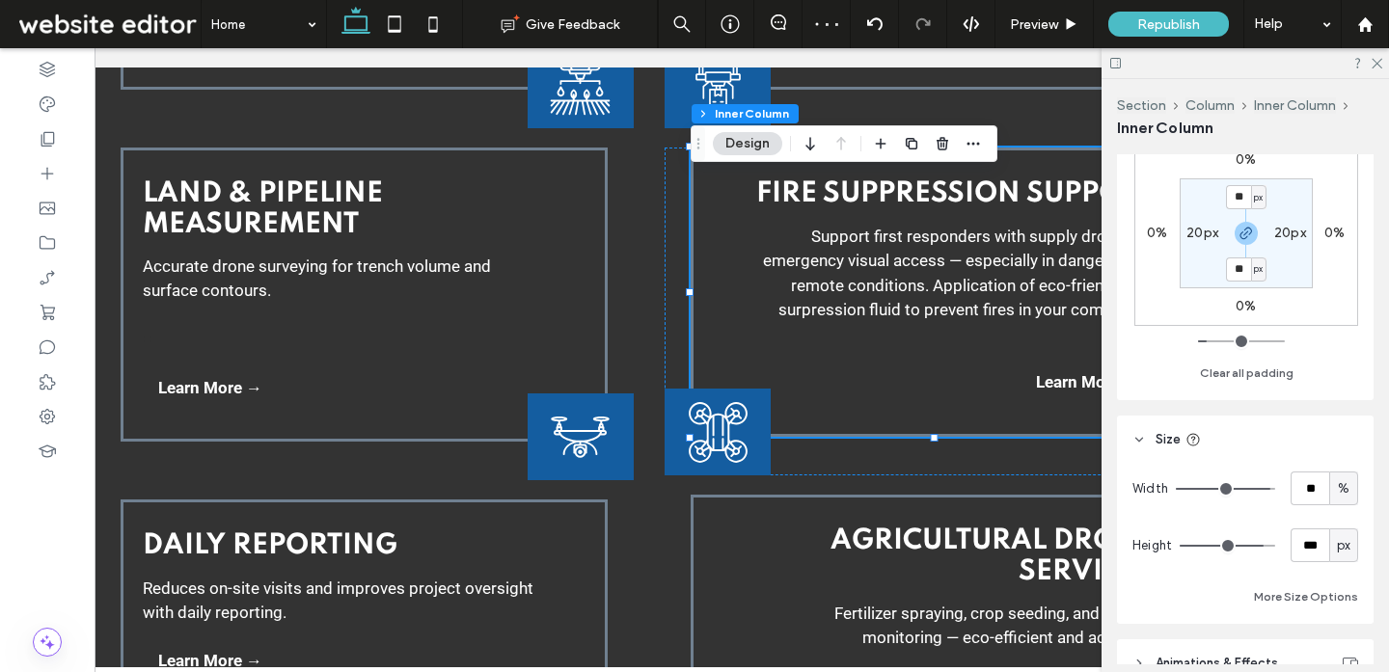
scroll to position [634, 0]
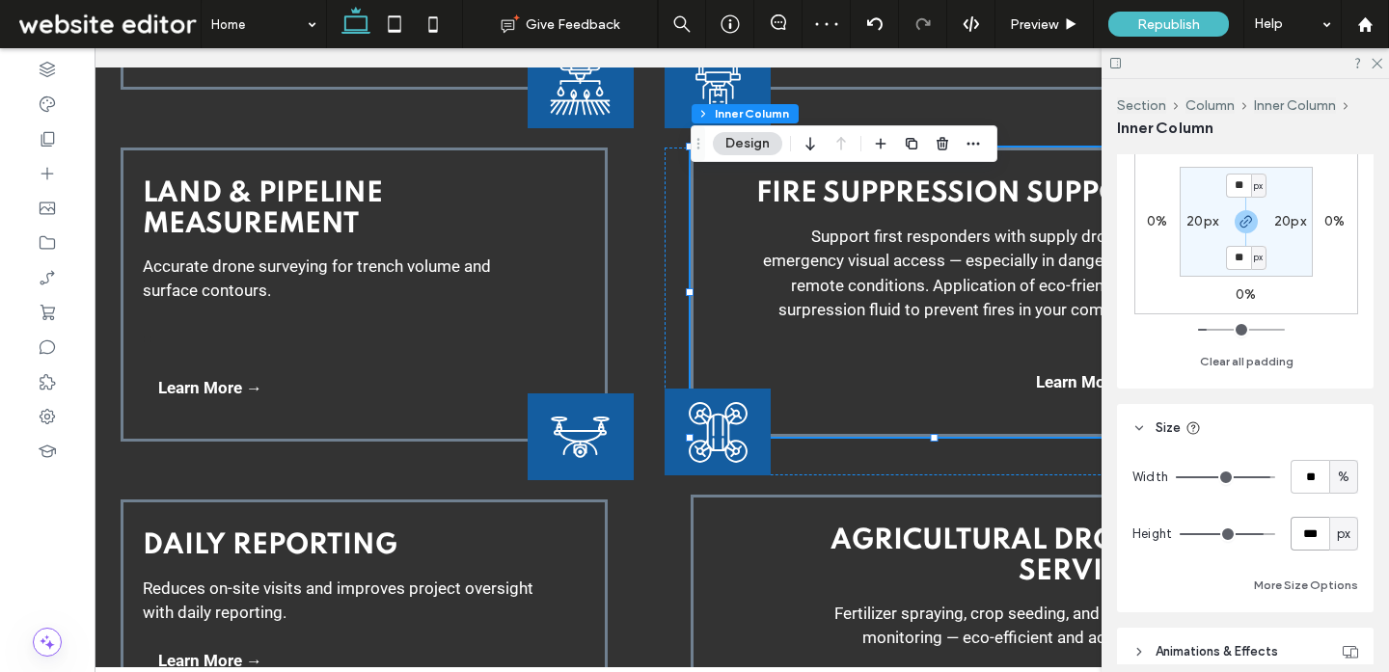
click at [1315, 527] on input "***" at bounding box center [1309, 534] width 39 height 34
type input "***"
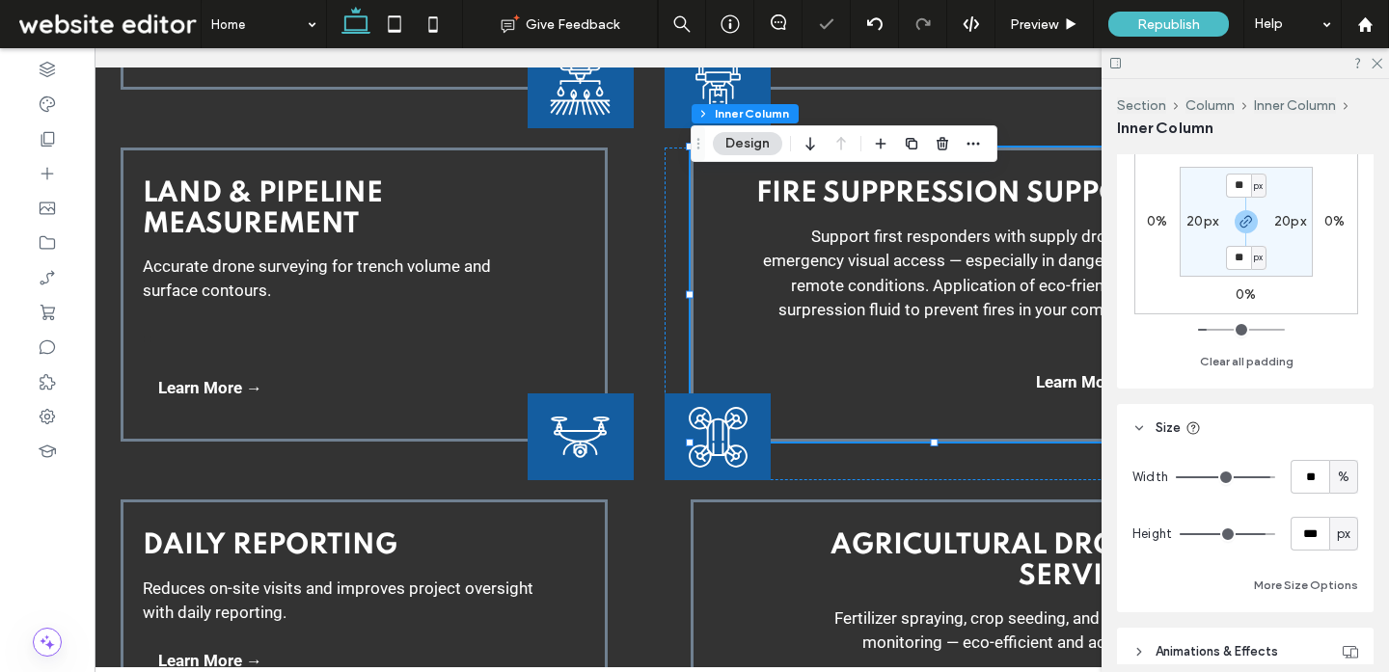
click at [643, 507] on div "Seed & Material Dispersal GPS-guided dispersal of seed, mulch, and granular mat…" at bounding box center [648, 376] width 1157 height 1054
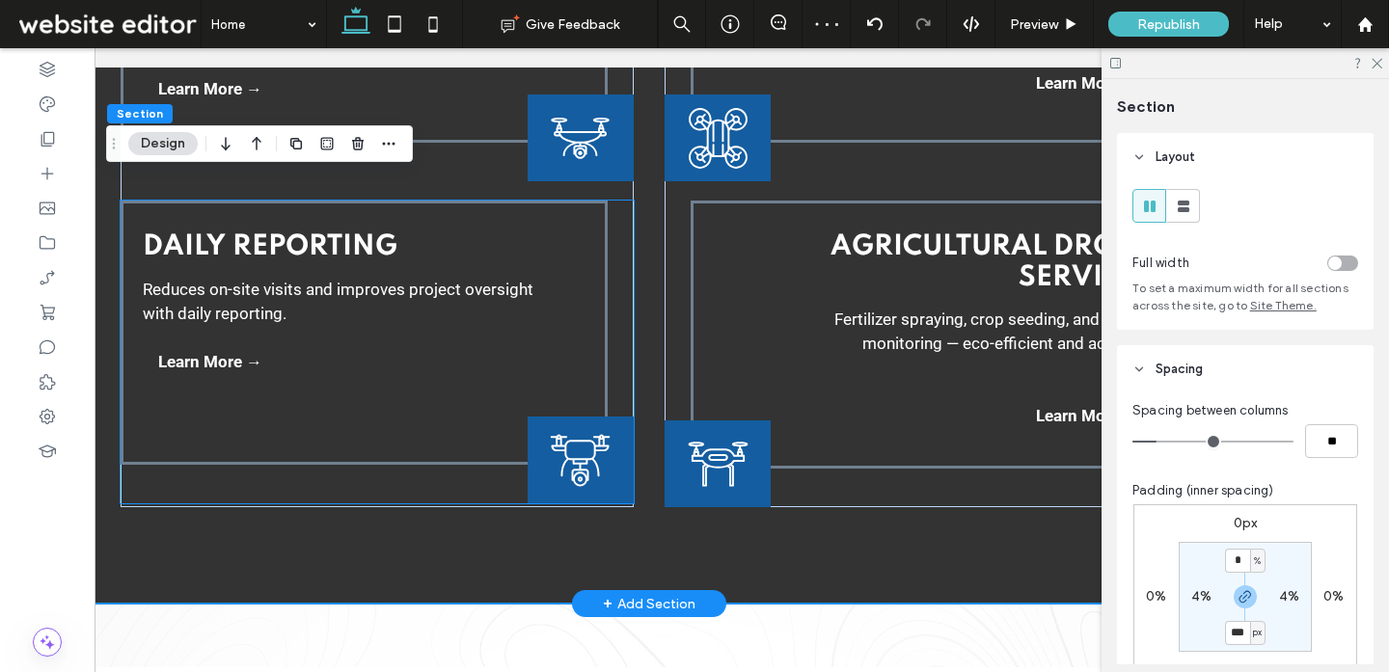
scroll to position [3482, 0]
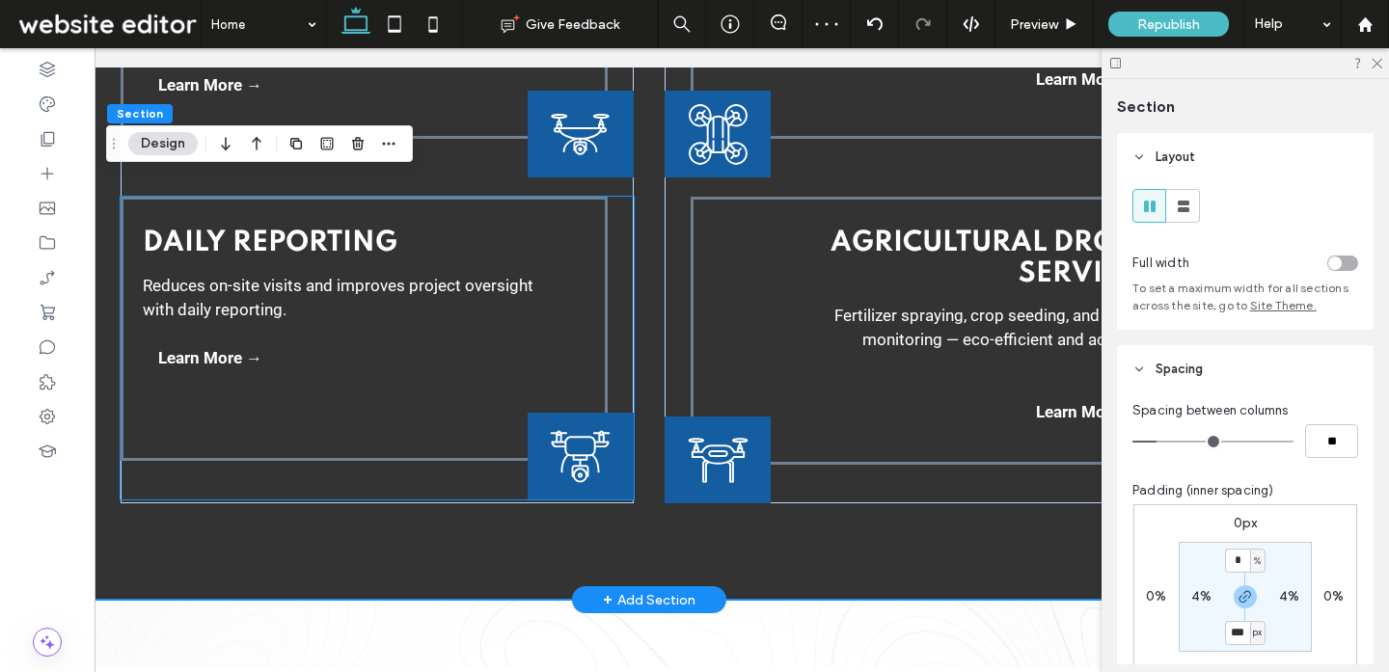
click at [615, 270] on div "Daily Reporting Reduces on-site visits and improves project oversight with dail…" at bounding box center [377, 348] width 512 height 303
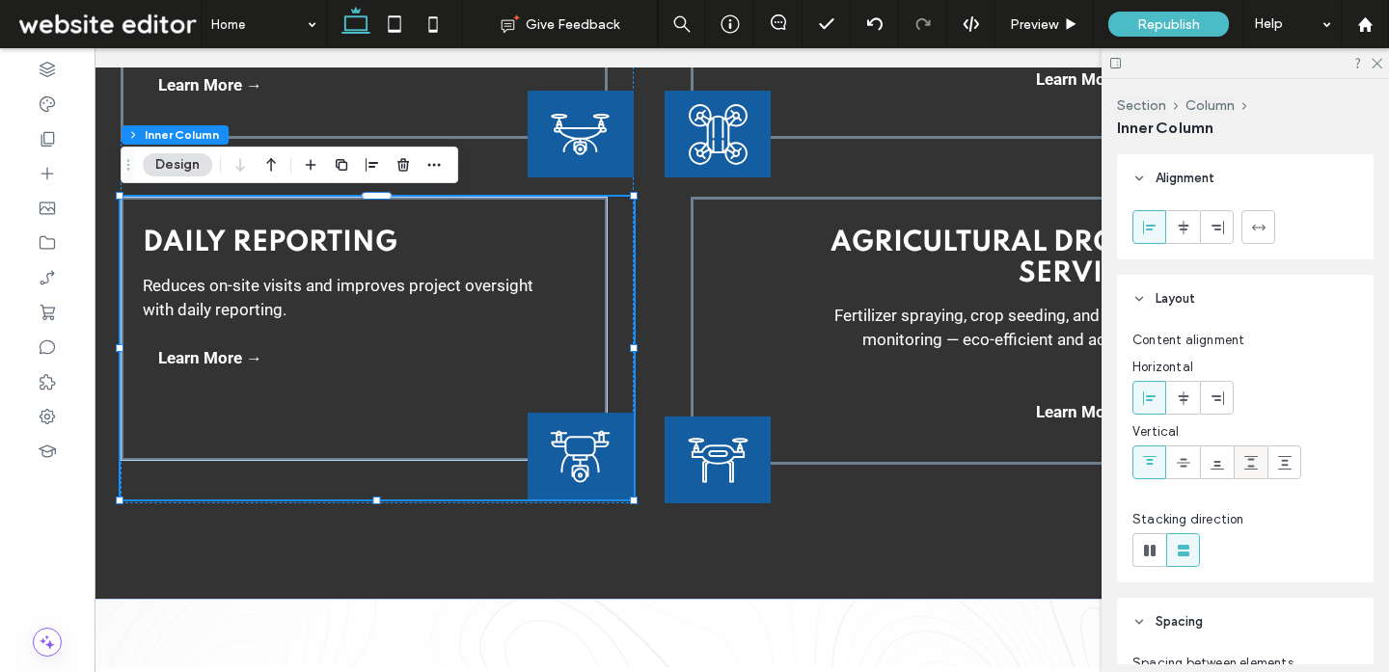
click at [1249, 462] on icon at bounding box center [1250, 462] width 15 height 15
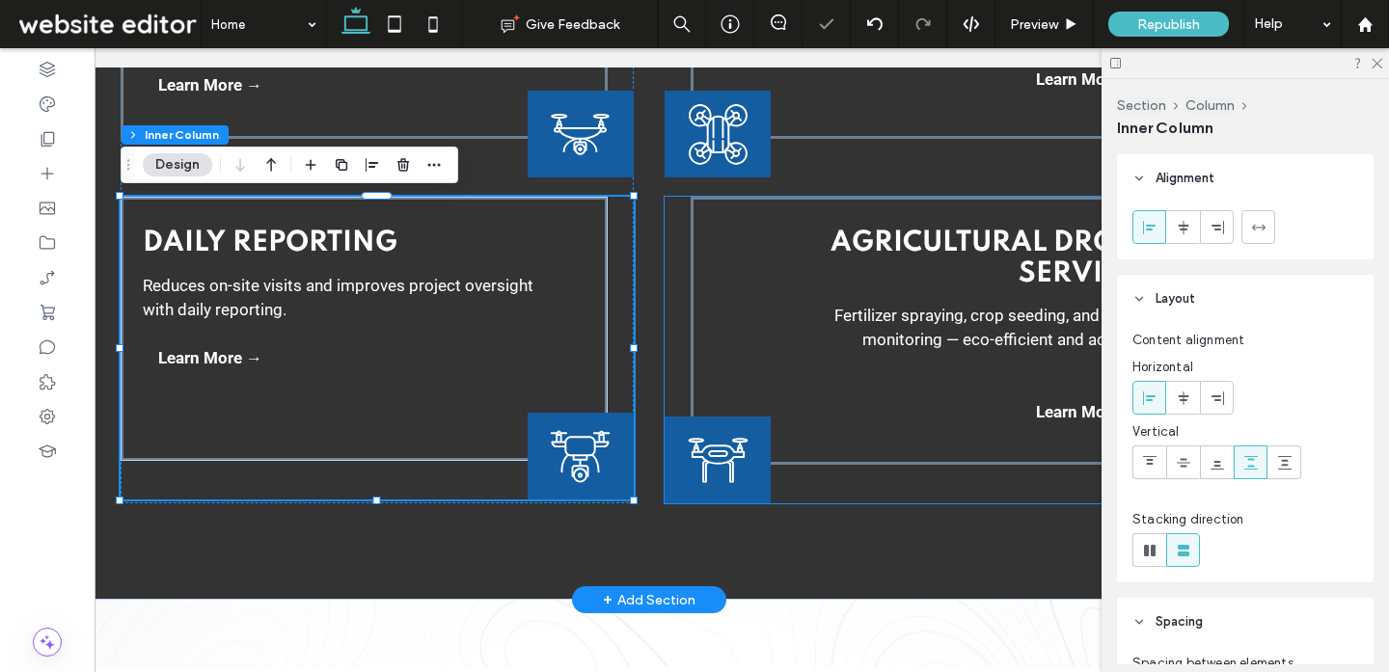
click at [904, 484] on div "Agricultural Drone Services Fertilizer spraying, crop seeding, and growth monit…" at bounding box center [920, 350] width 512 height 307
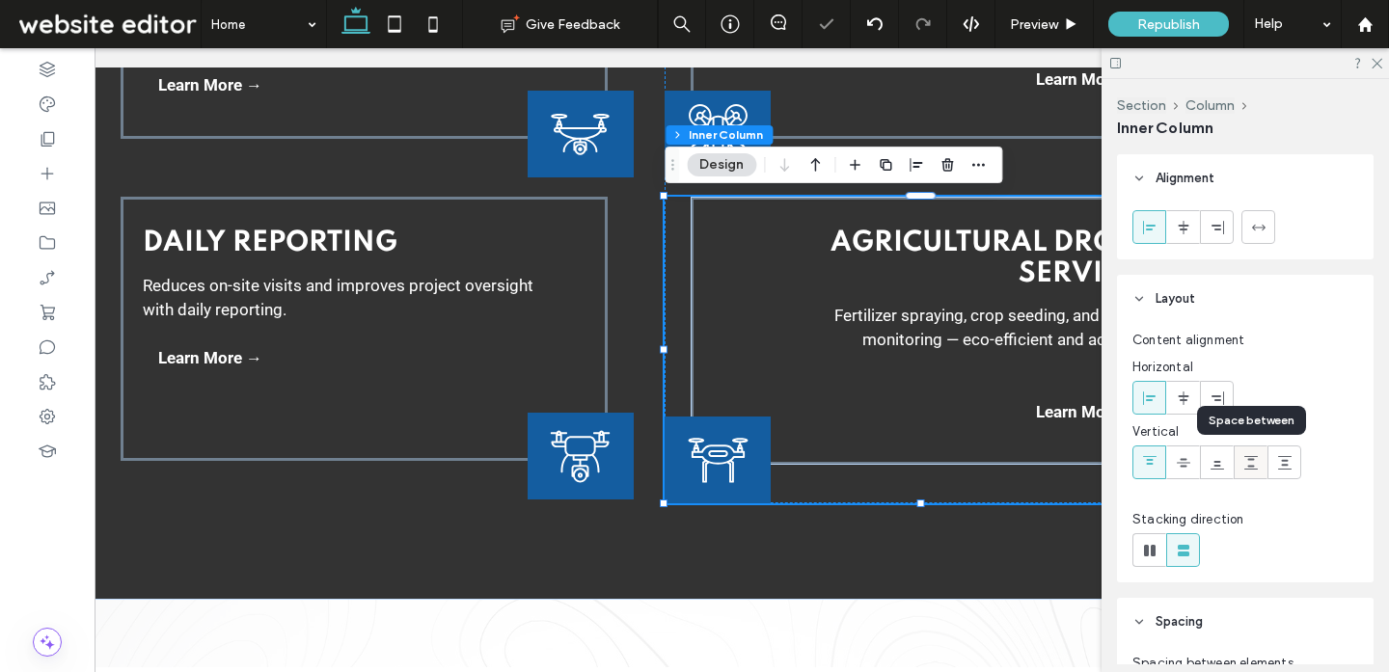
click at [1244, 460] on icon at bounding box center [1250, 462] width 15 height 15
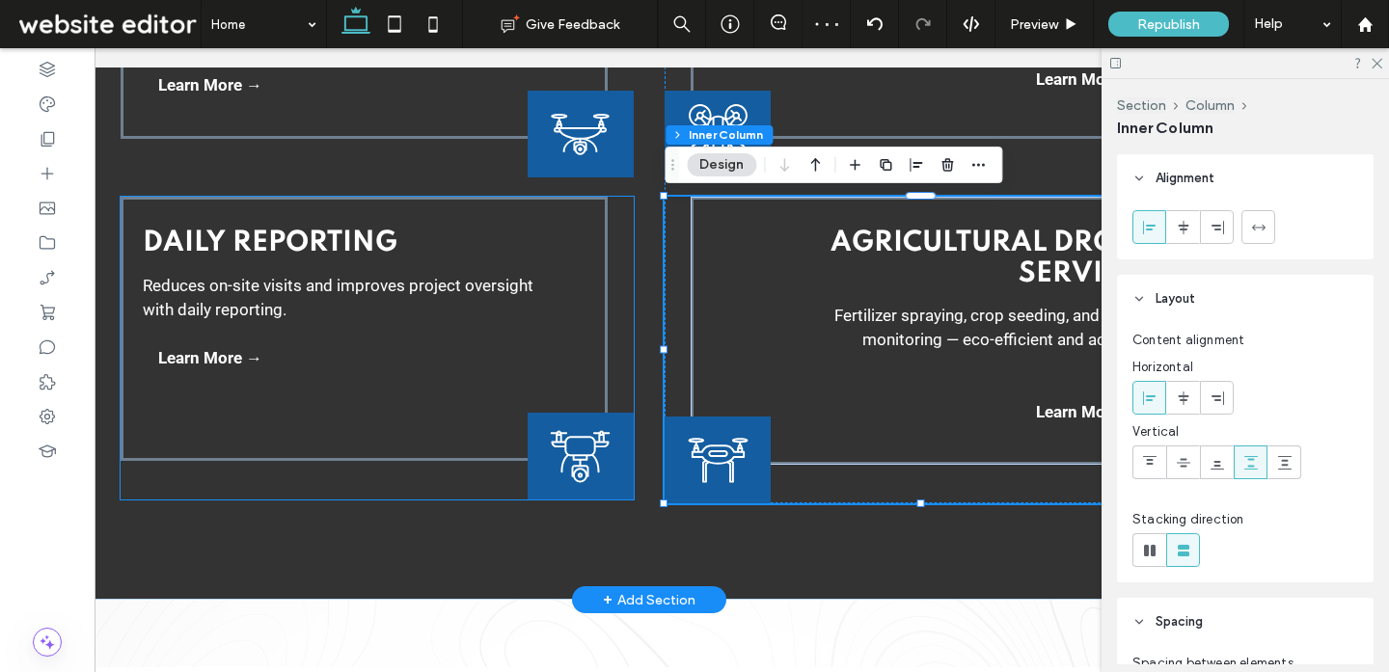
click at [550, 277] on div "Daily Reporting Reduces on-site visits and improves project oversight with dail…" at bounding box center [364, 329] width 487 height 264
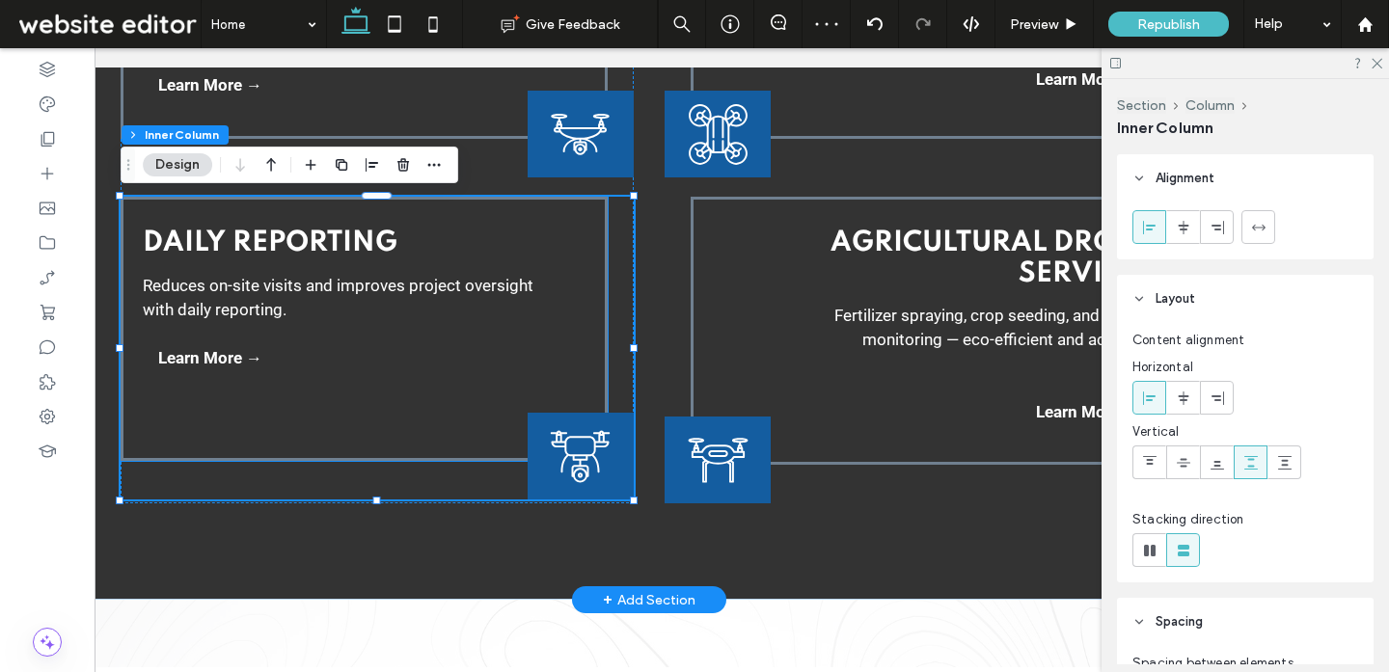
click at [529, 362] on div "Daily Reporting Reduces on-site visits and improves project oversight with dail…" at bounding box center [364, 329] width 487 height 264
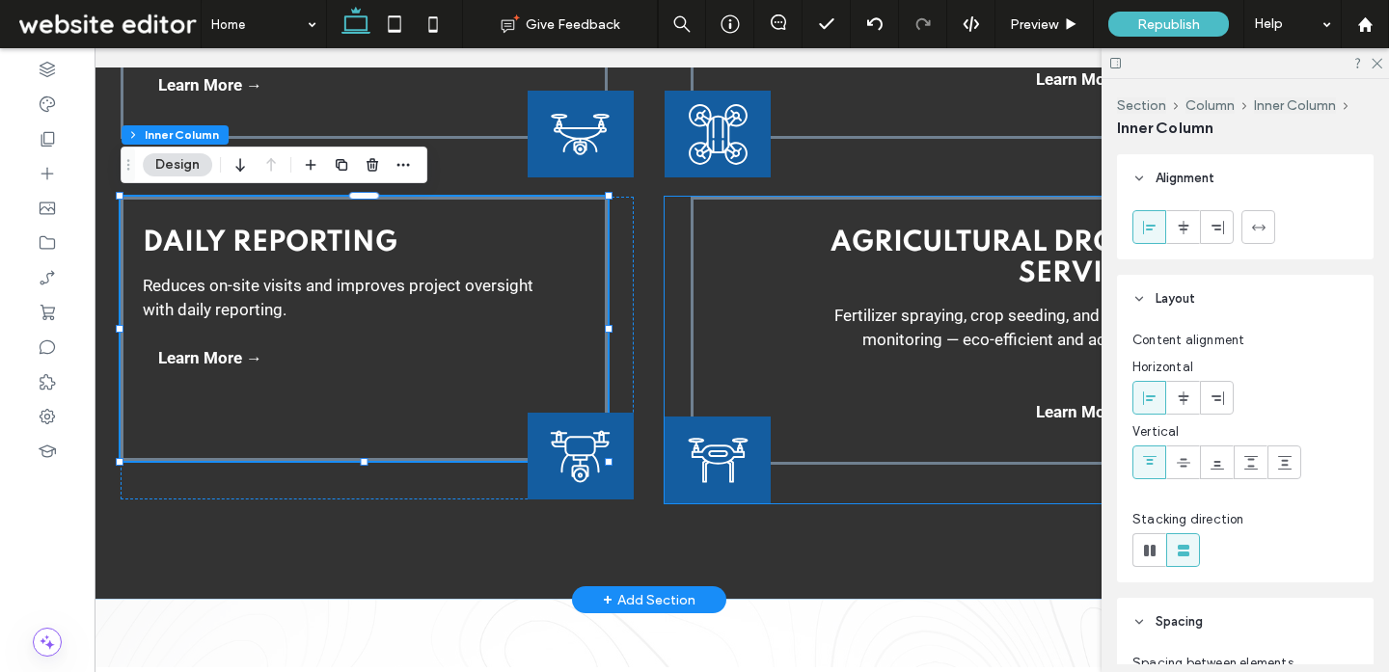
click at [885, 419] on div "Agricultural Drone Services Fertilizer spraying, crop seeding, and growth monit…" at bounding box center [933, 331] width 487 height 268
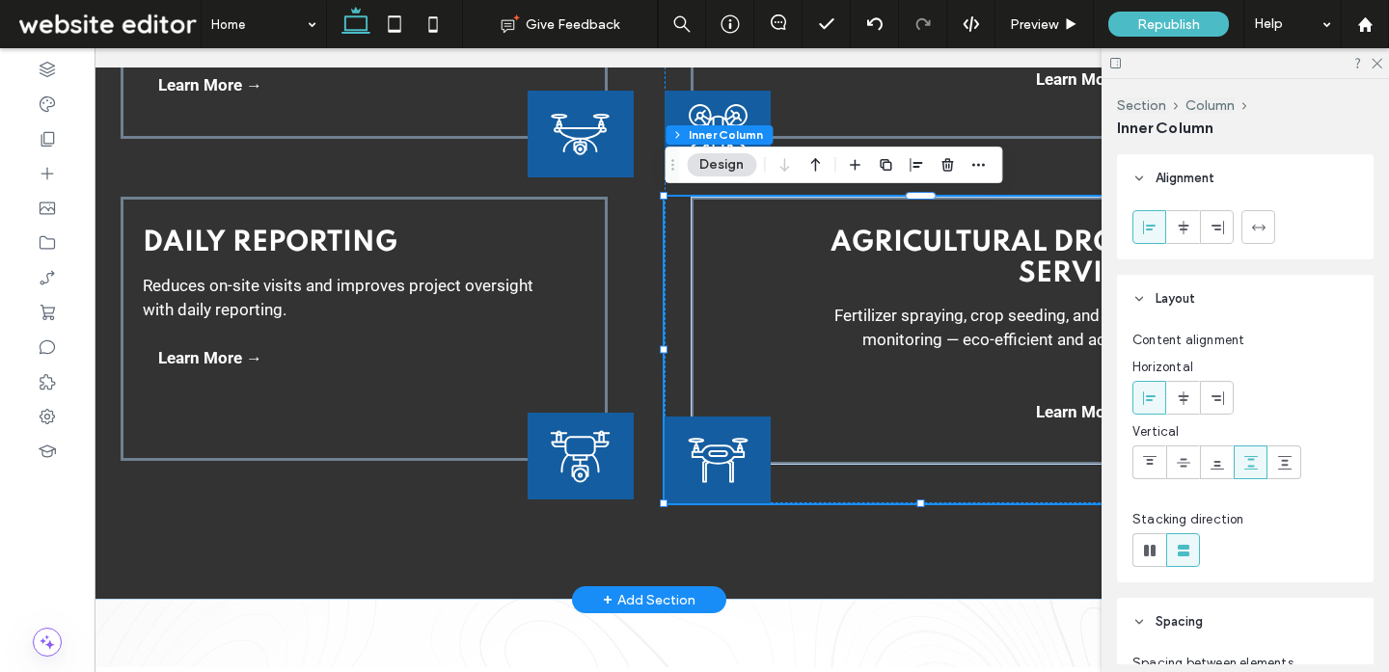
click at [912, 415] on div "Agricultural Drone Services Fertilizer spraying, crop seeding, and growth monit…" at bounding box center [933, 331] width 487 height 268
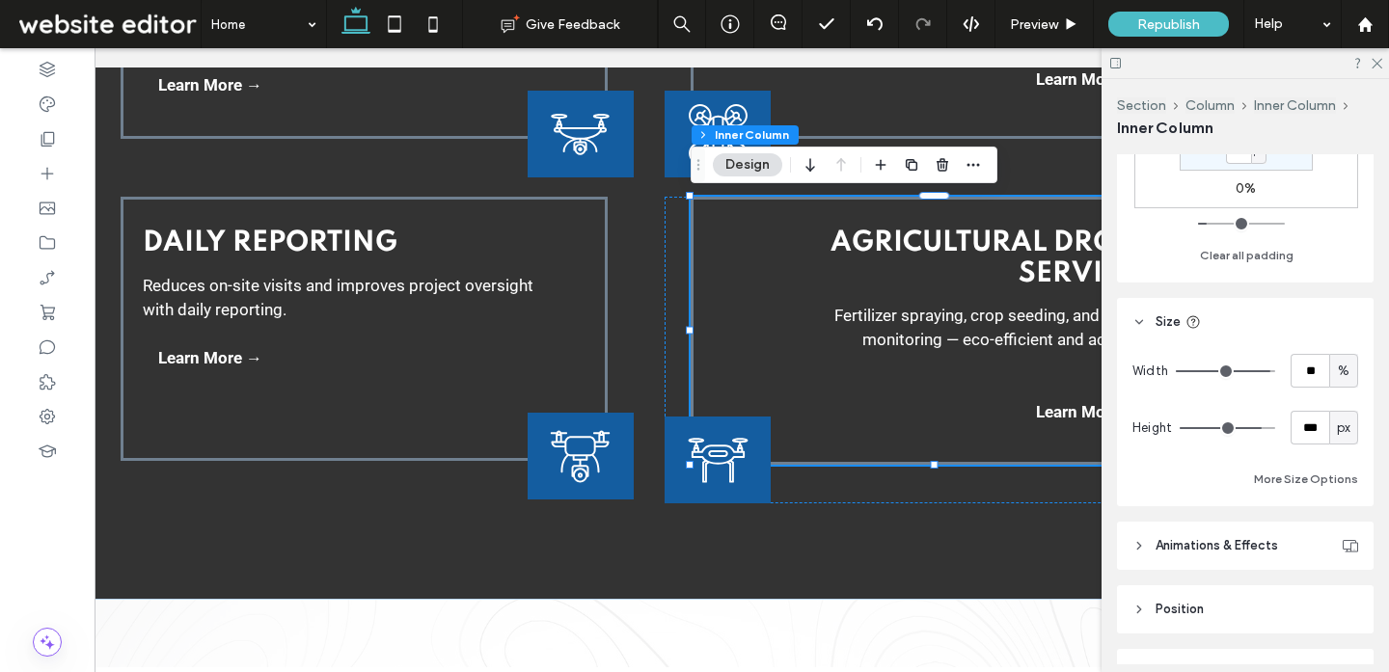
scroll to position [770, 0]
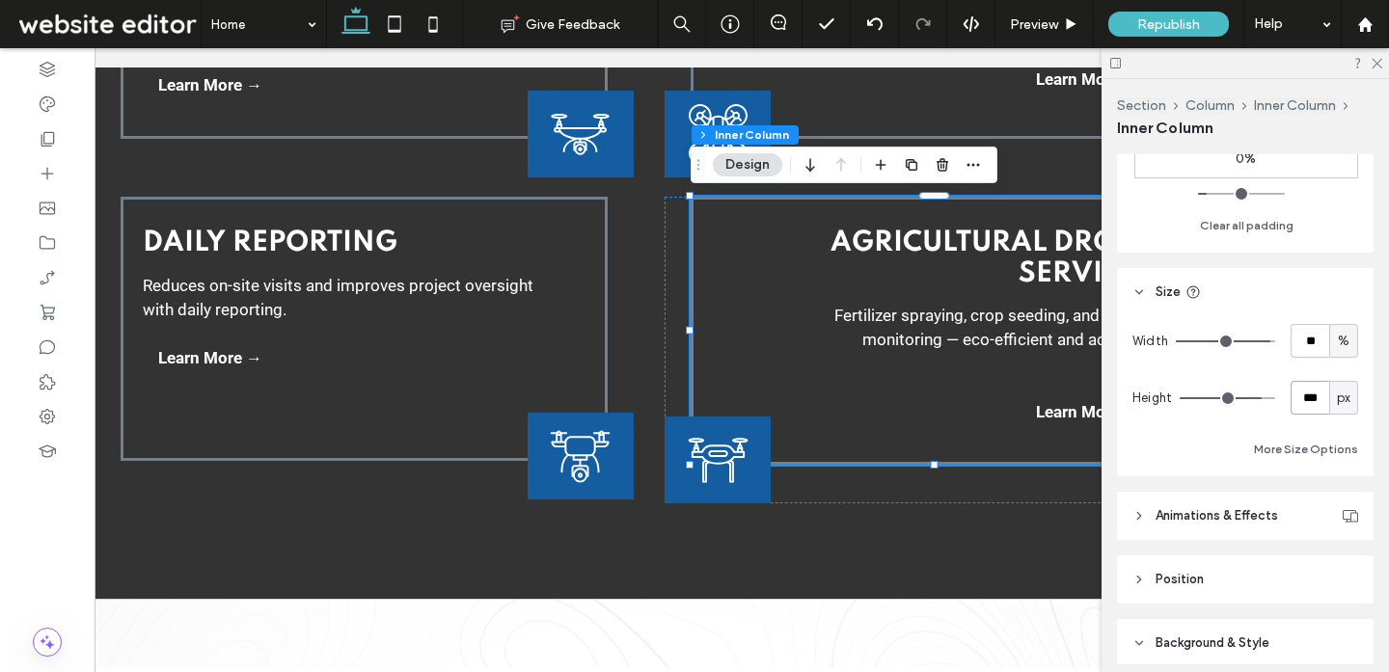
click at [1317, 399] on input "***" at bounding box center [1309, 398] width 39 height 34
type input "***"
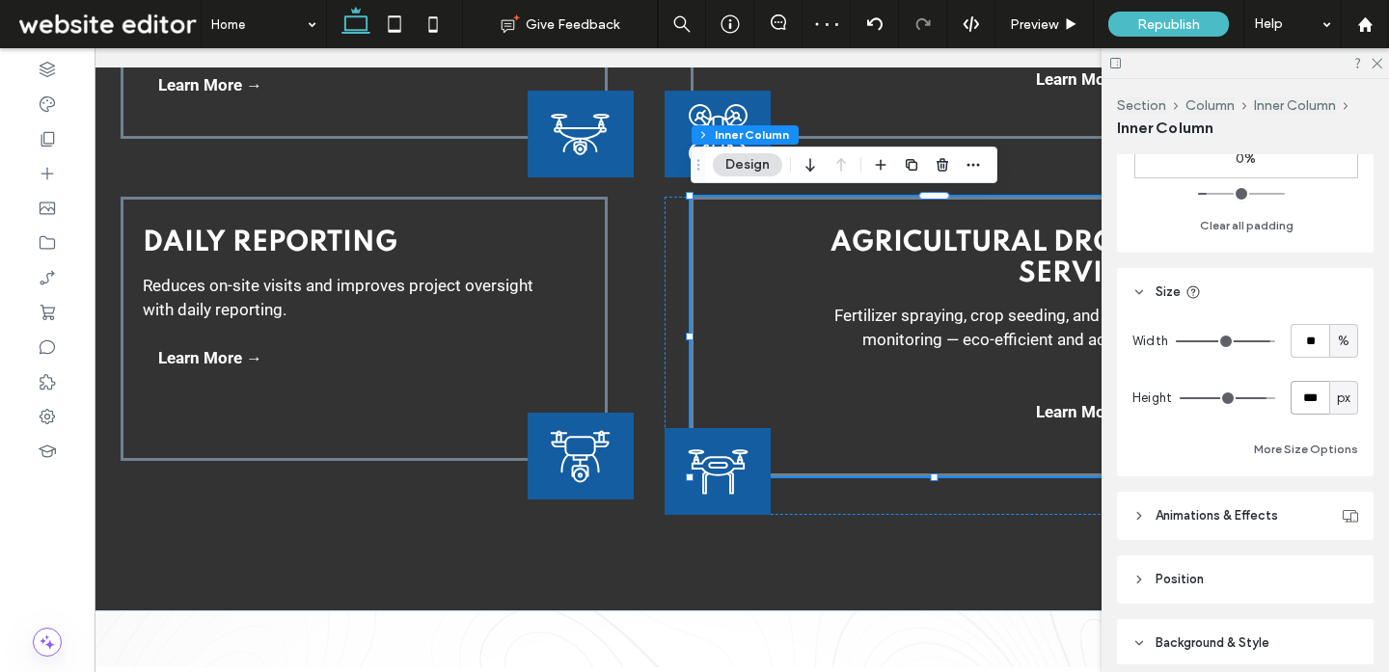
type input "***"
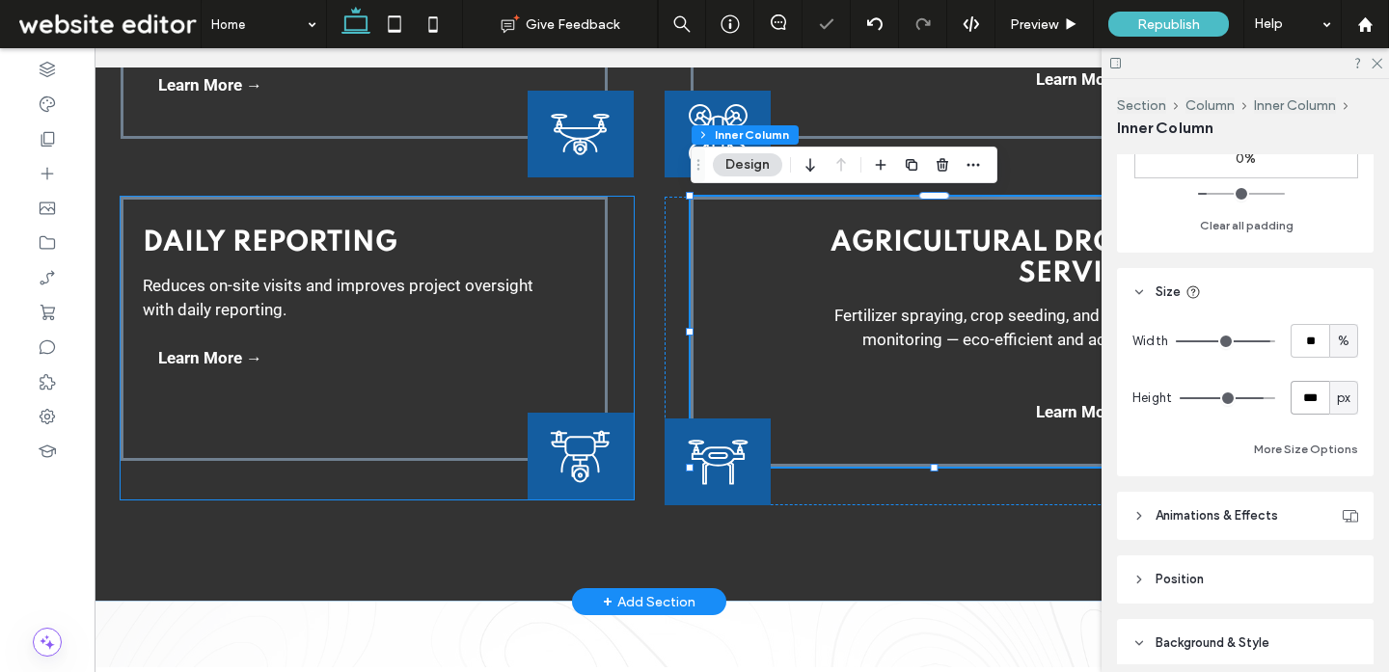
click at [557, 370] on div "Daily Reporting Reduces on-site visits and improves project oversight with dail…" at bounding box center [364, 329] width 487 height 264
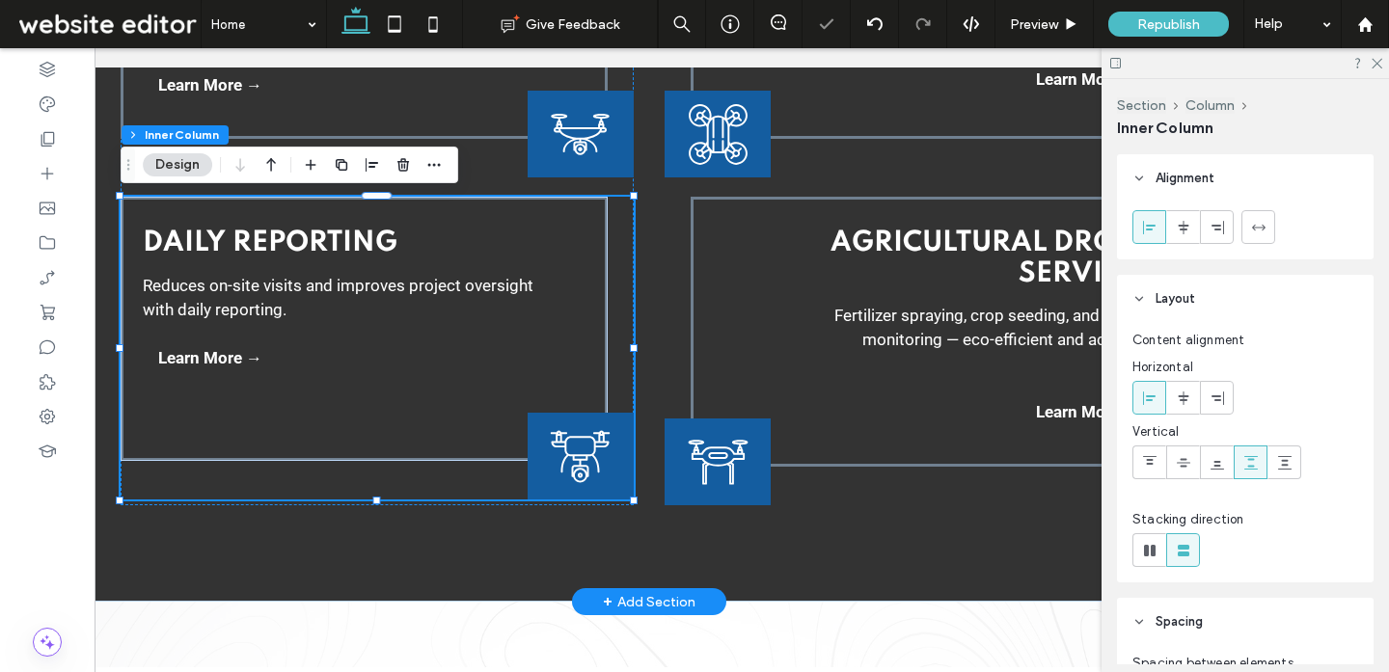
click at [557, 370] on div "Daily Reporting Reduces on-site visits and improves project oversight with dail…" at bounding box center [364, 329] width 487 height 264
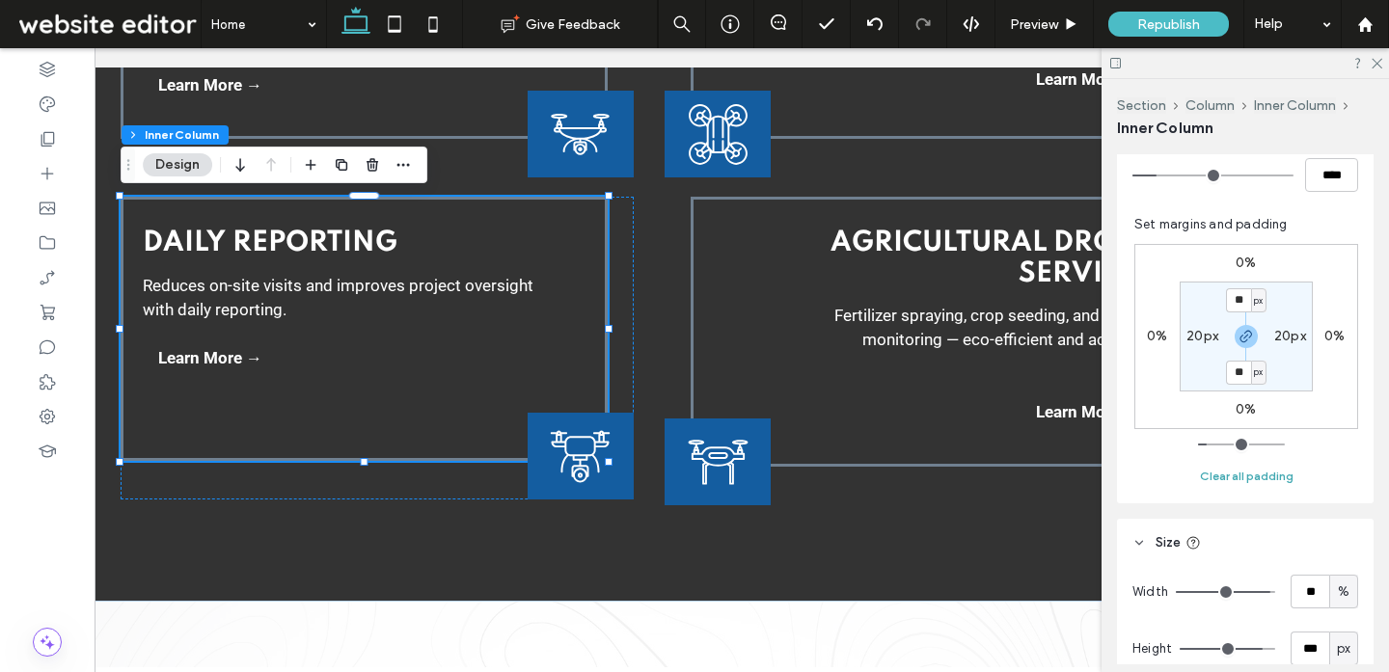
scroll to position [667, 0]
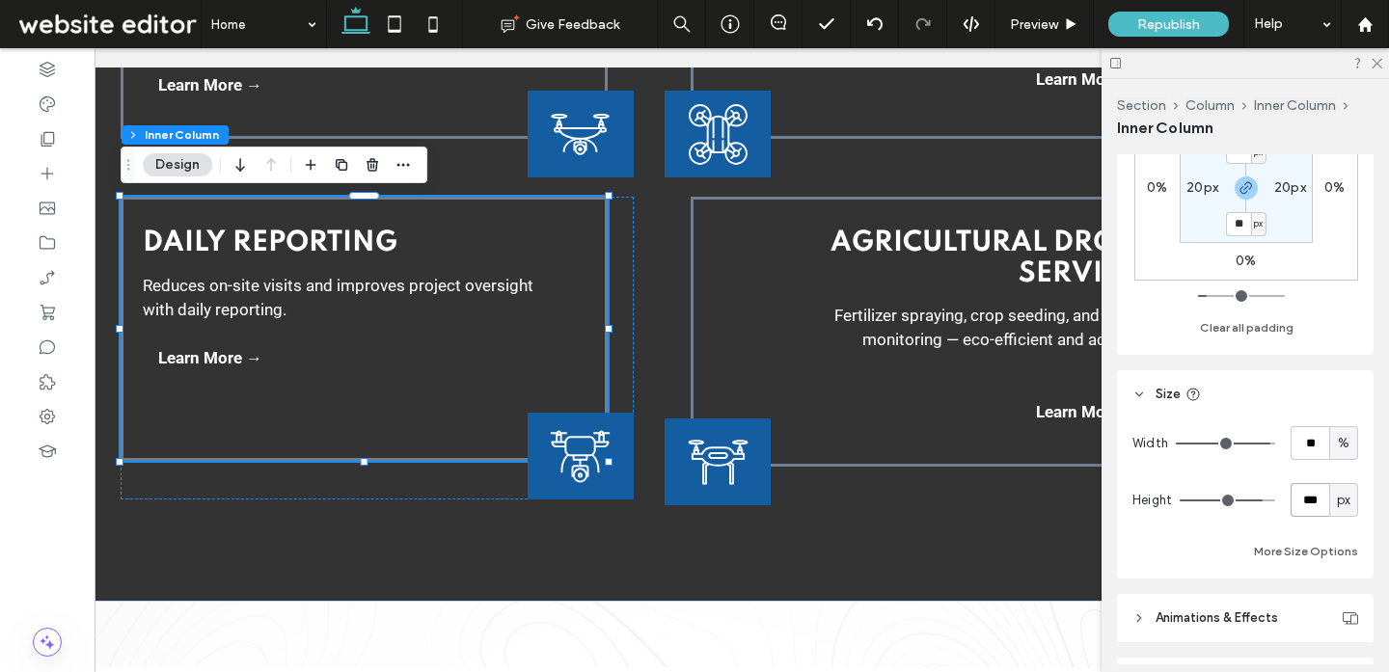
click at [1315, 501] on input "***" at bounding box center [1309, 500] width 39 height 34
type input "***"
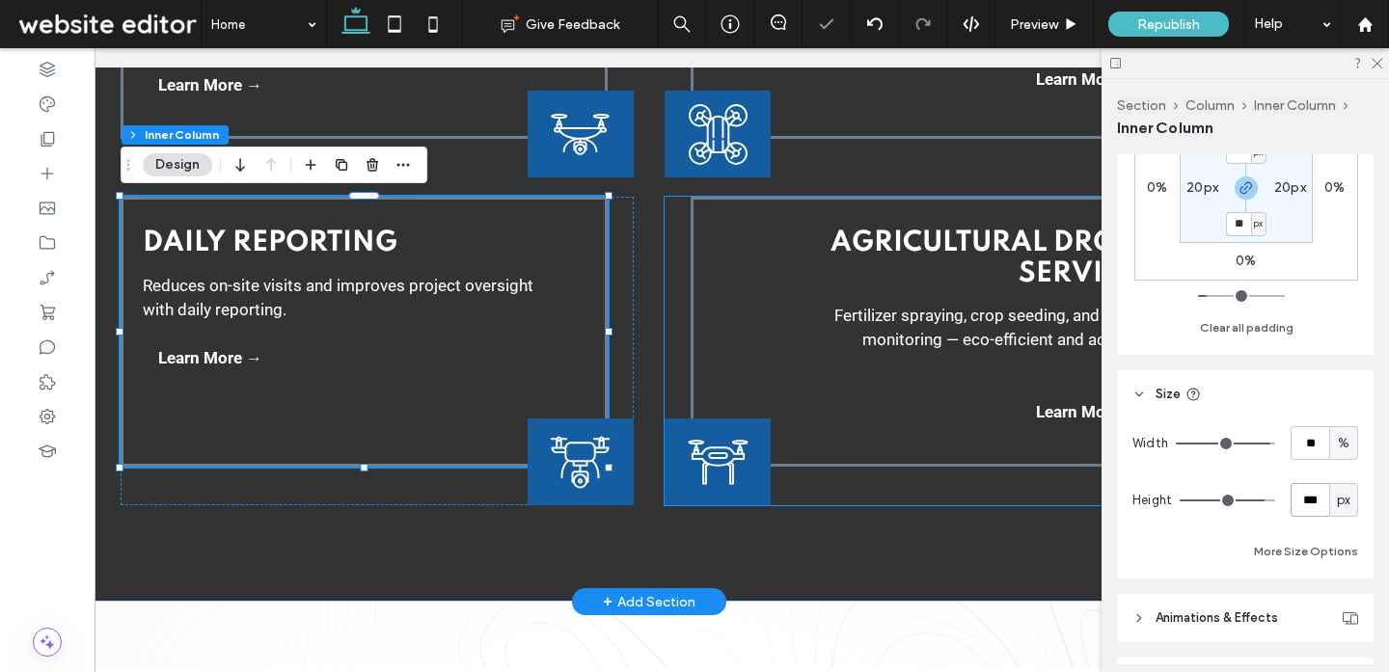
click at [796, 487] on div "Agricultural Drone Services Fertilizer spraying, crop seeding, and growth monit…" at bounding box center [920, 351] width 512 height 309
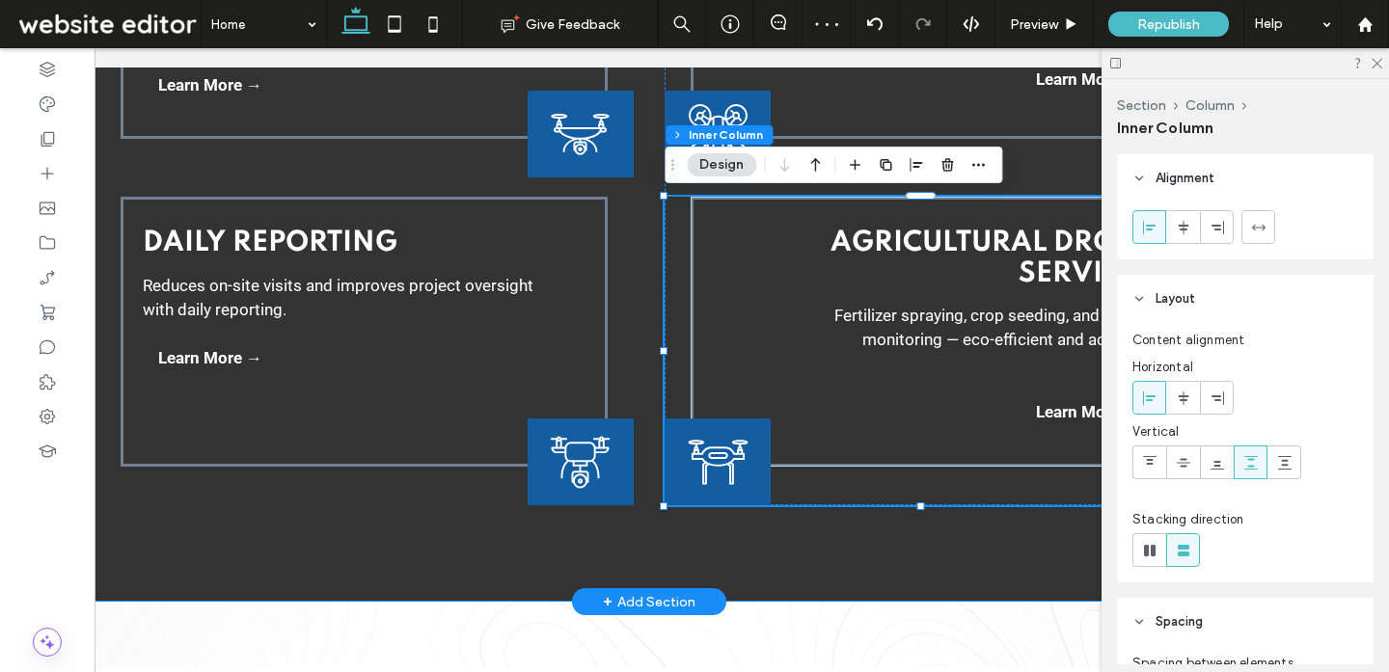
click at [666, 534] on div "Seed & Material Dispersal GPS-guided dispersal of seed, mulch, and granular mat…" at bounding box center [648, 74] width 1157 height 1056
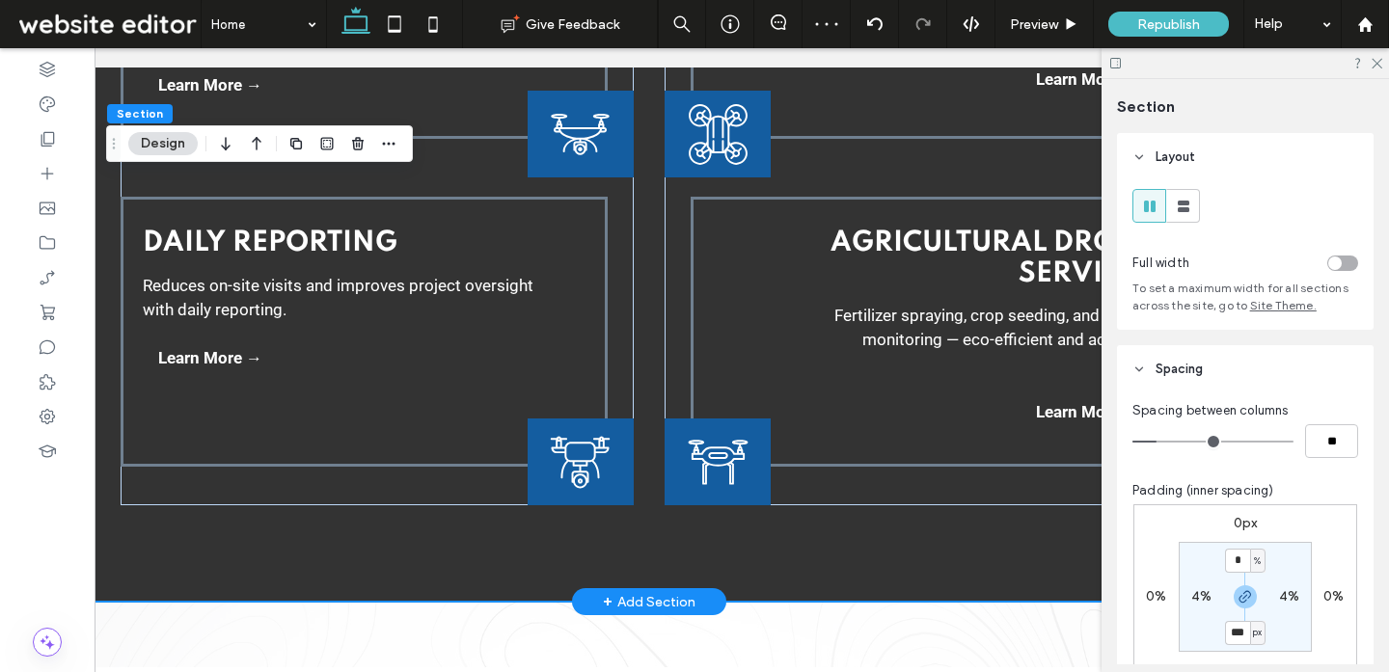
scroll to position [3408, 0]
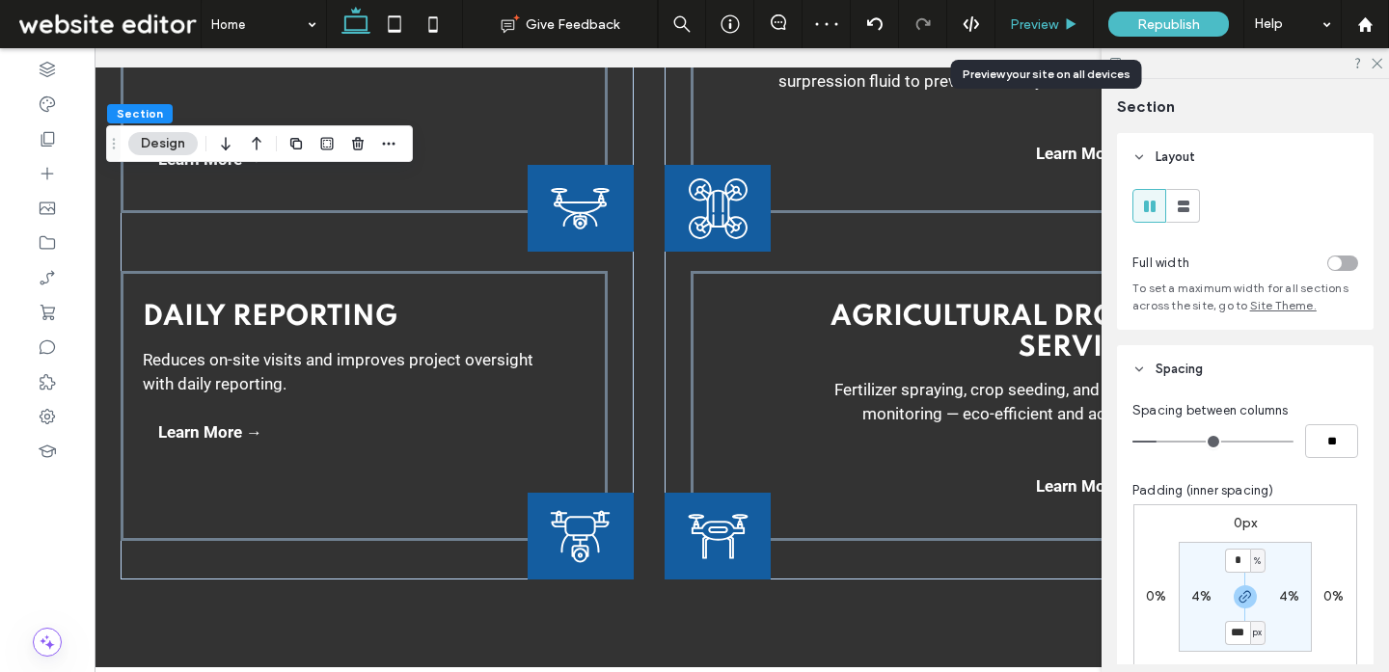
click at [1038, 12] on div "Preview" at bounding box center [1044, 24] width 98 height 48
click at [1051, 14] on div "Preview" at bounding box center [1044, 24] width 98 height 48
click at [1375, 60] on icon at bounding box center [1375, 62] width 13 height 13
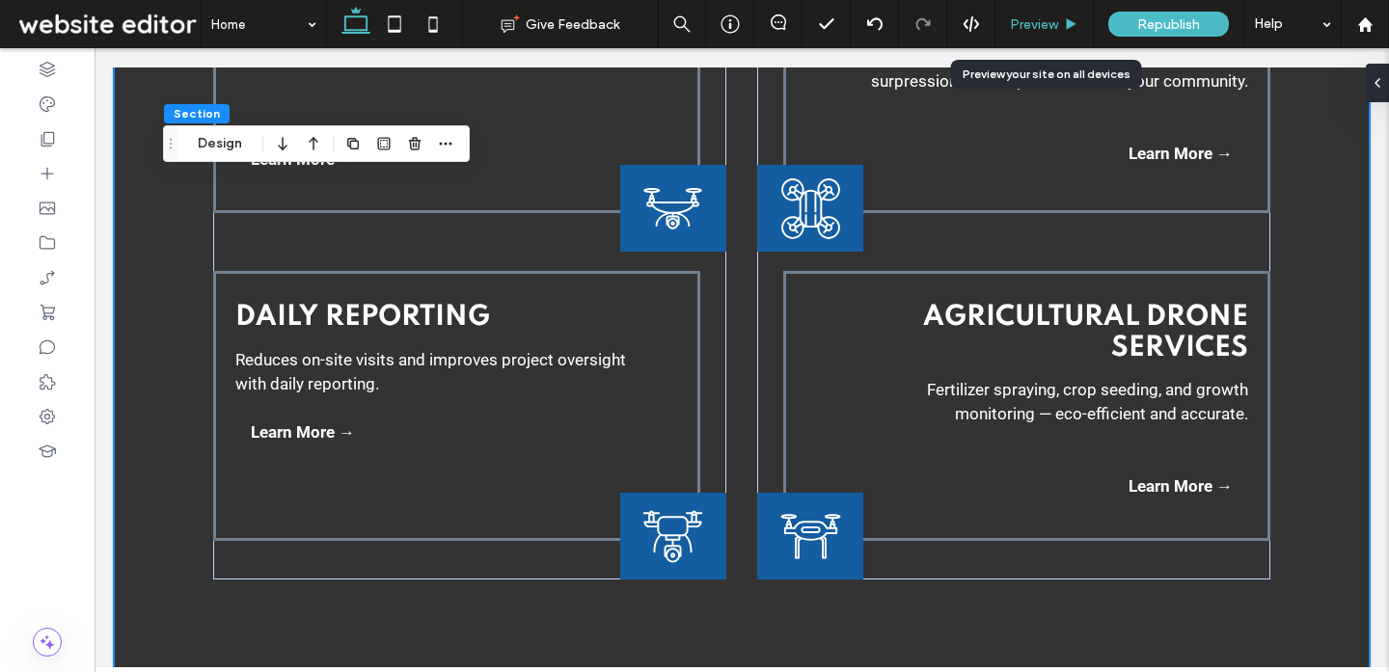
click at [1055, 21] on span "Preview" at bounding box center [1034, 24] width 48 height 16
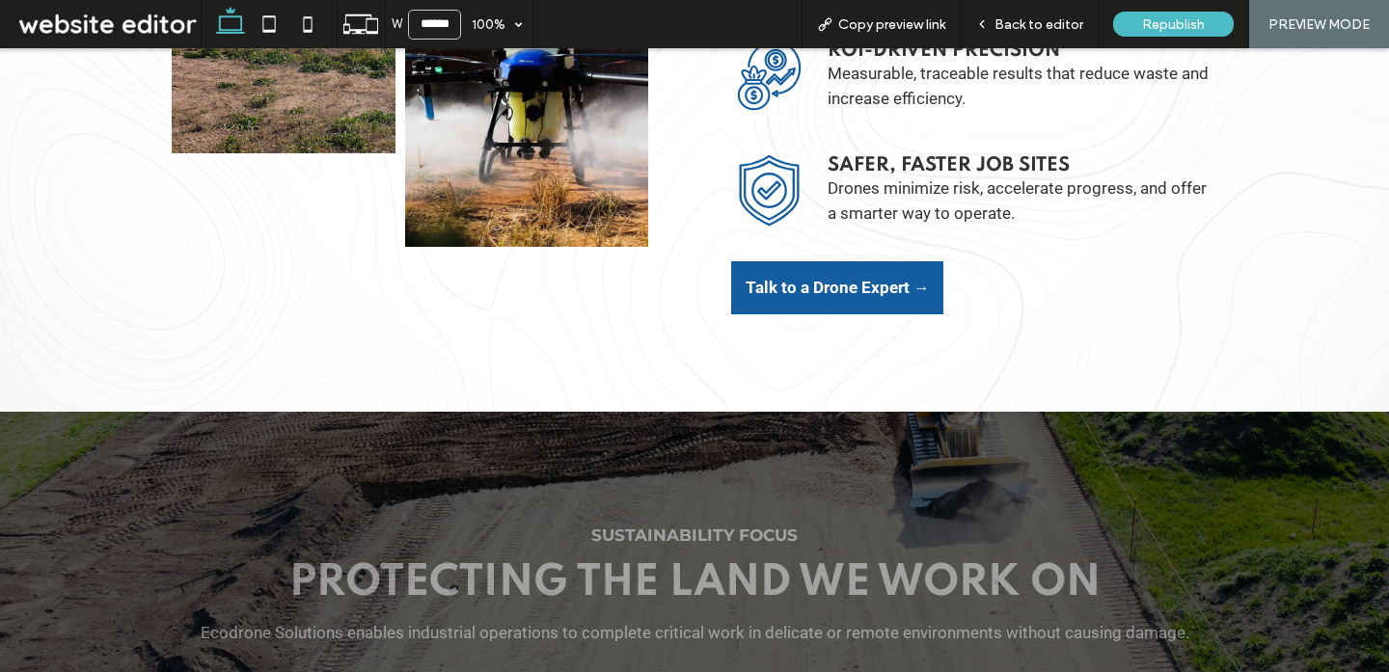
scroll to position [4583, 0]
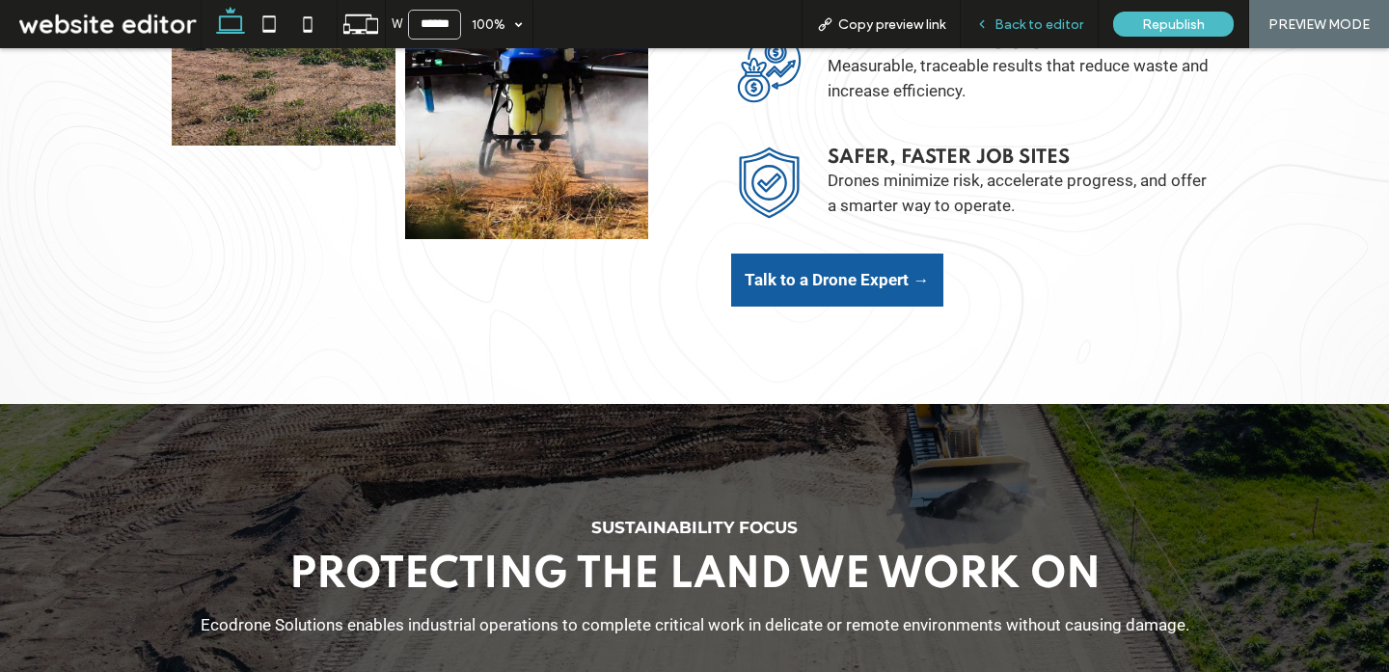
click at [1048, 35] on div "Back to editor" at bounding box center [1029, 24] width 138 height 48
click at [1048, 34] on div "Back to editor" at bounding box center [1029, 24] width 138 height 48
click at [1049, 36] on div "Back to editor" at bounding box center [1029, 24] width 138 height 48
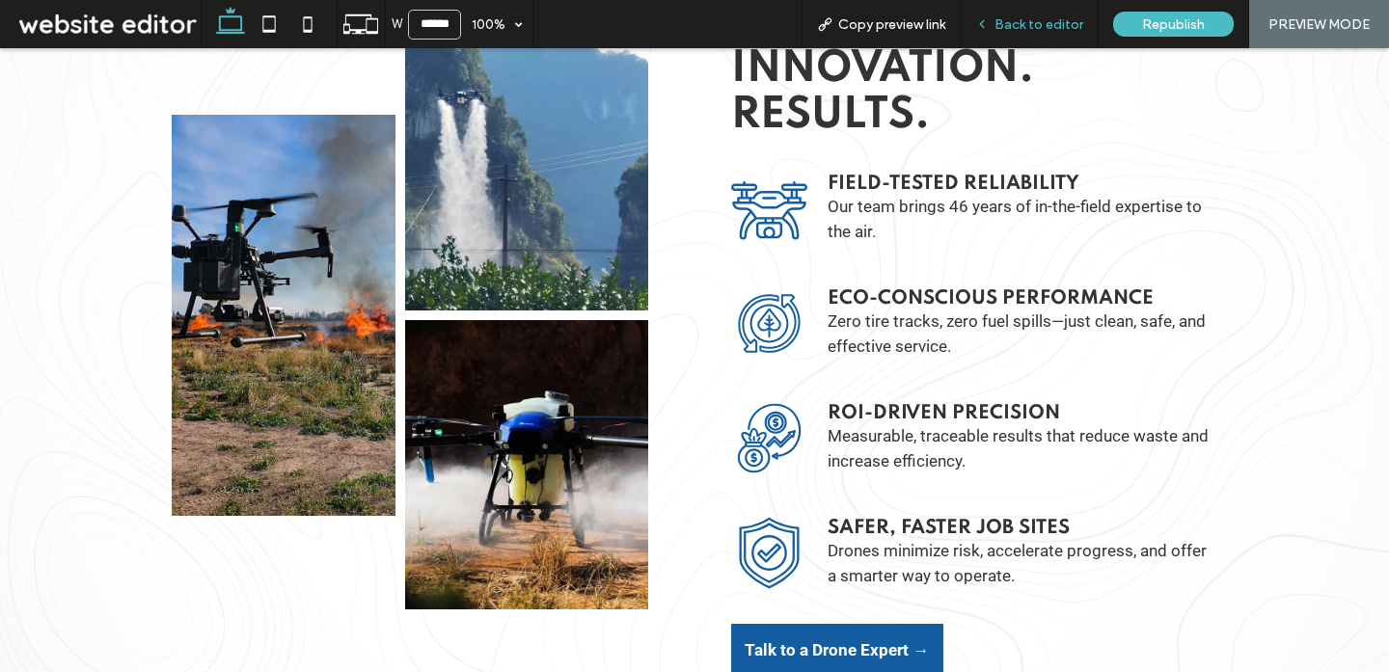
click at [1021, 29] on span "Back to editor" at bounding box center [1038, 24] width 89 height 16
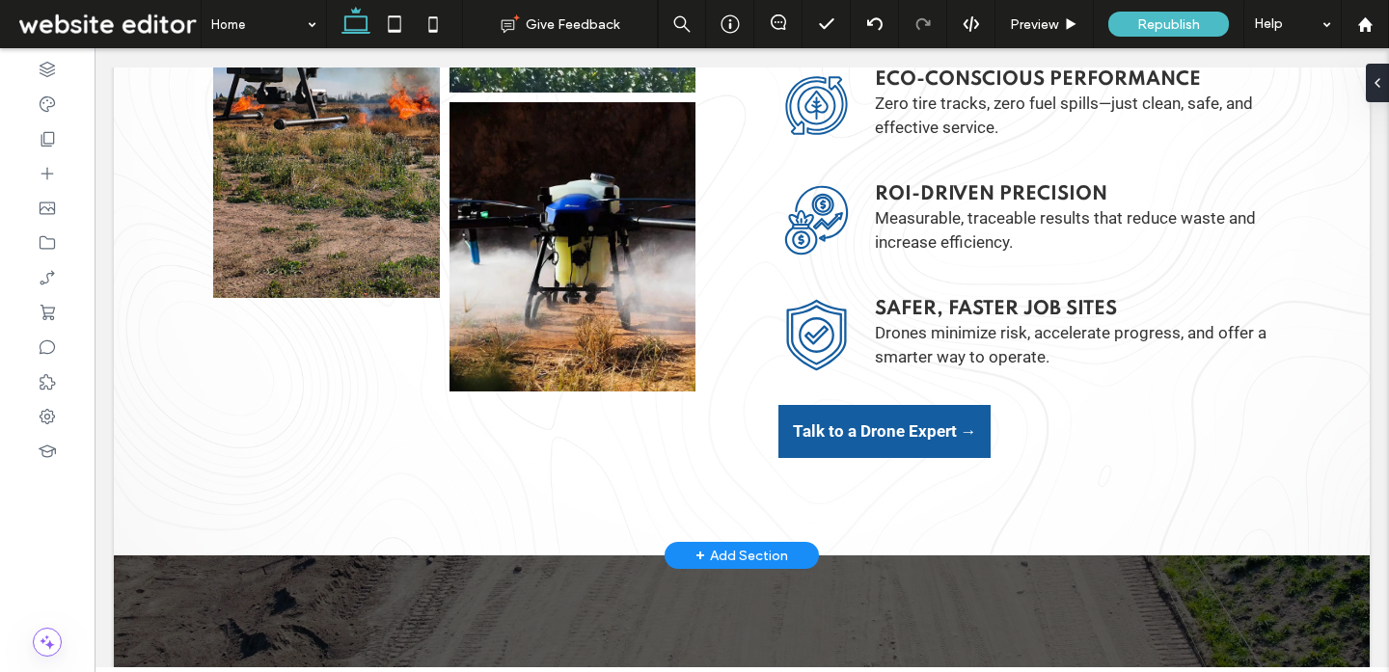
scroll to position [4449, 0]
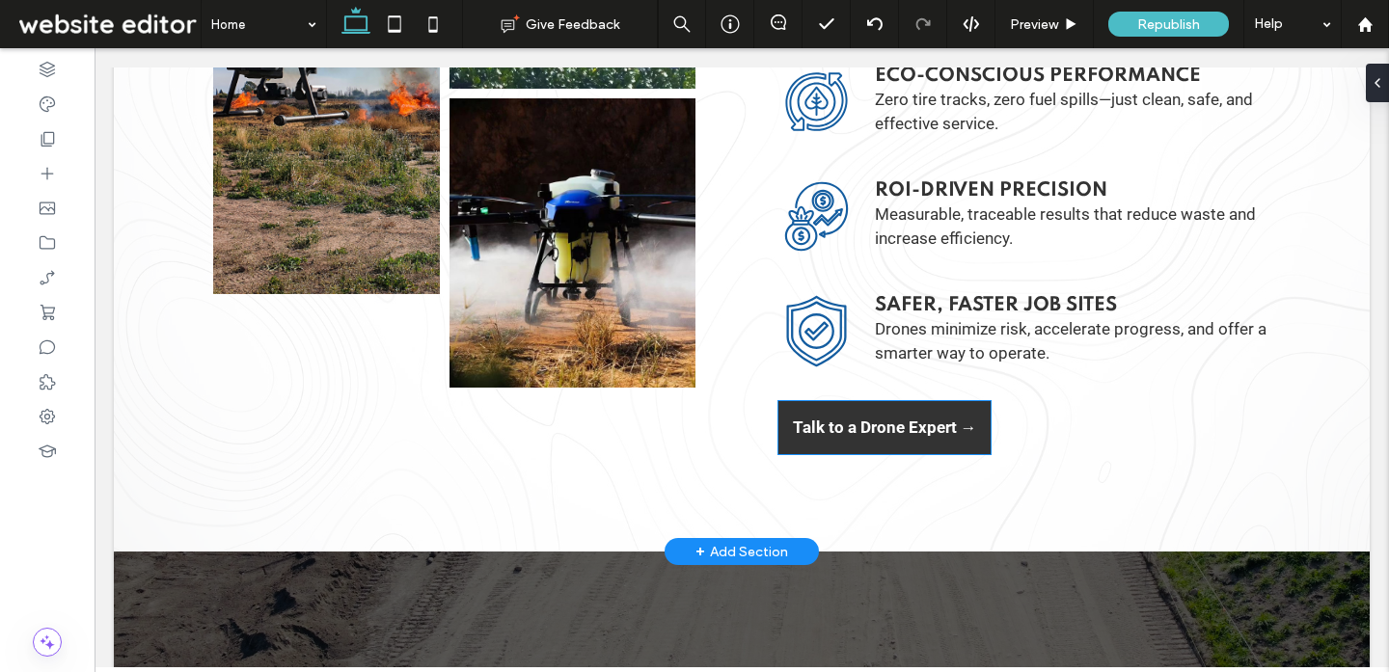
click at [849, 433] on span "Talk to a Drone Expert →" at bounding box center [885, 428] width 184 height 20
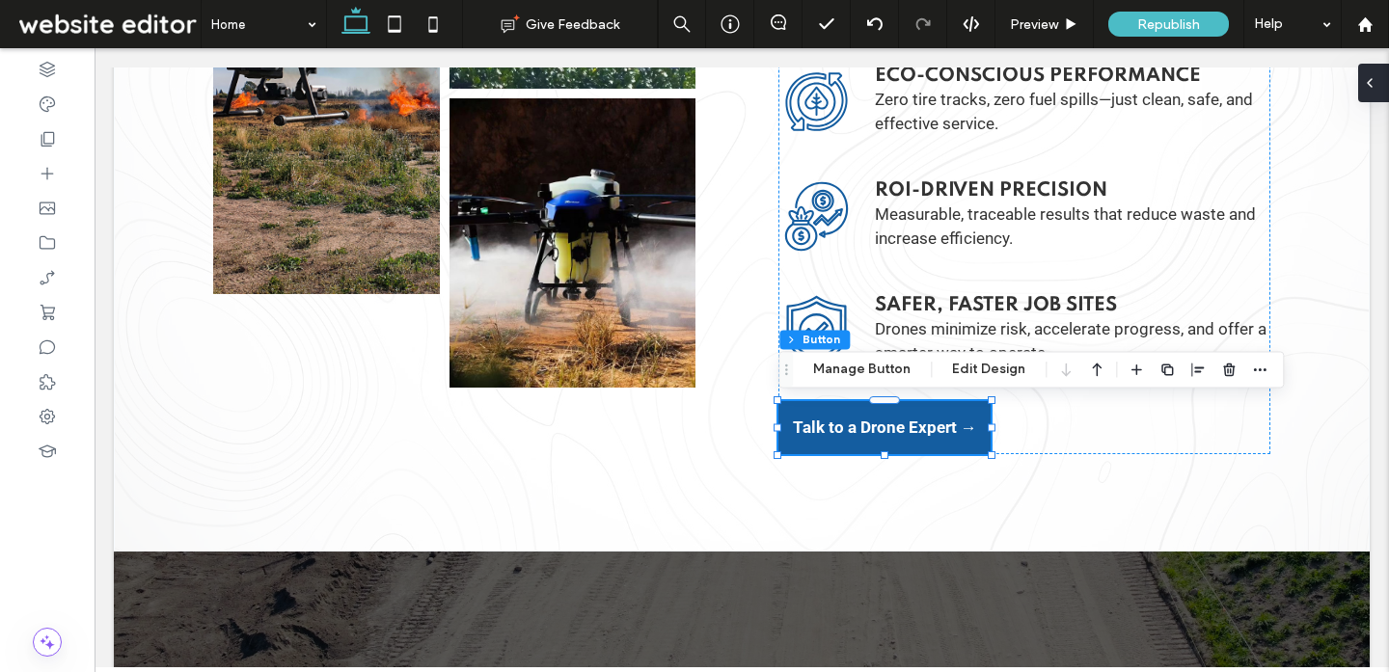
click at [1367, 86] on icon at bounding box center [1369, 82] width 15 height 15
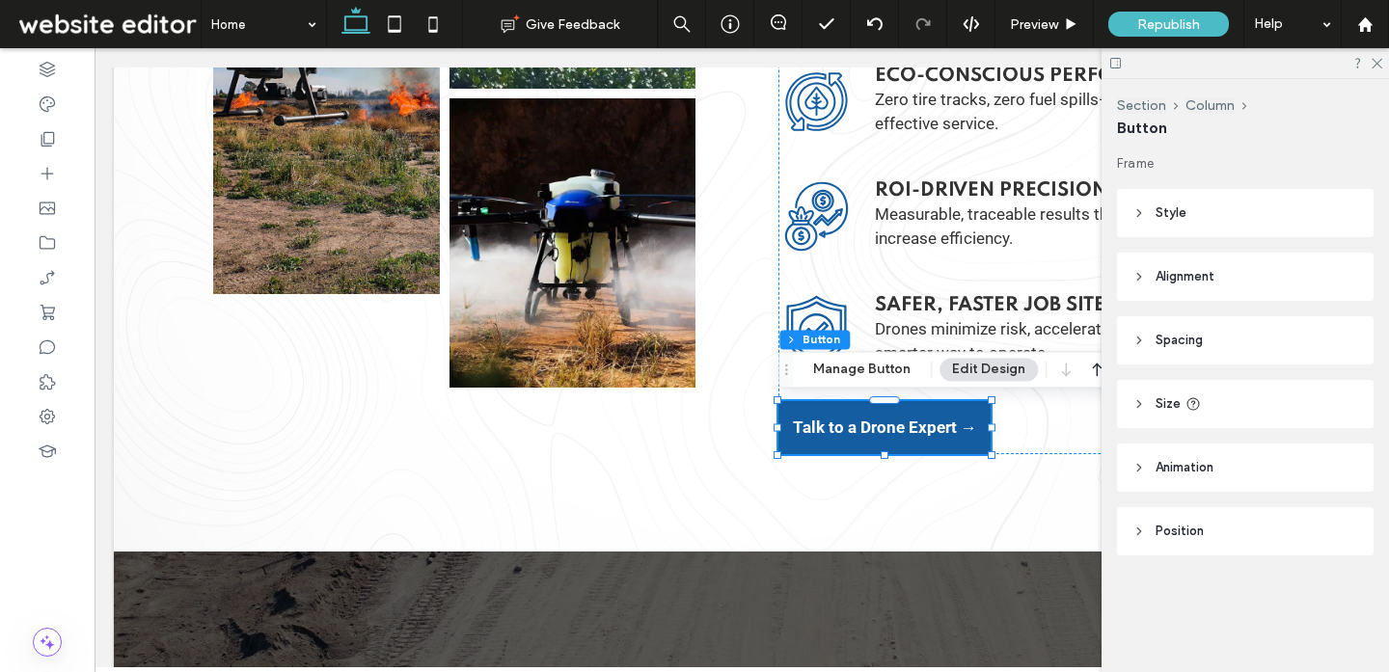
click at [1193, 267] on span "Alignment" at bounding box center [1184, 276] width 59 height 19
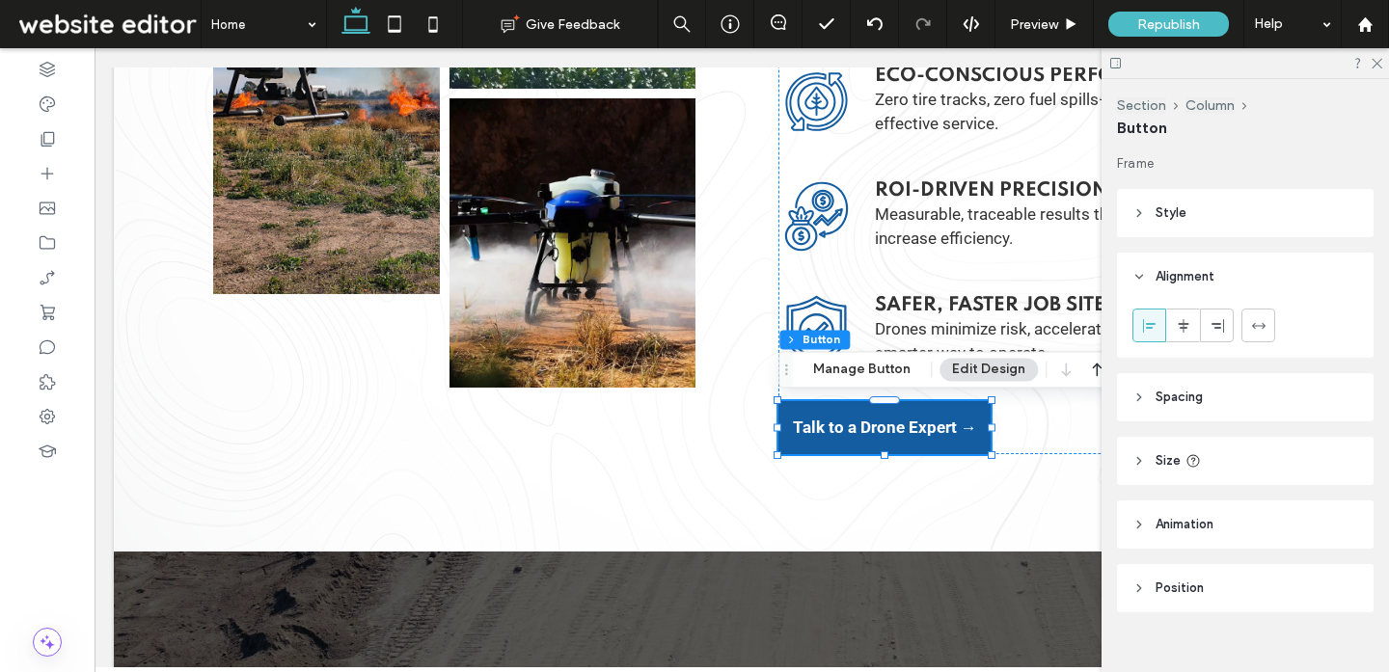
scroll to position [25, 0]
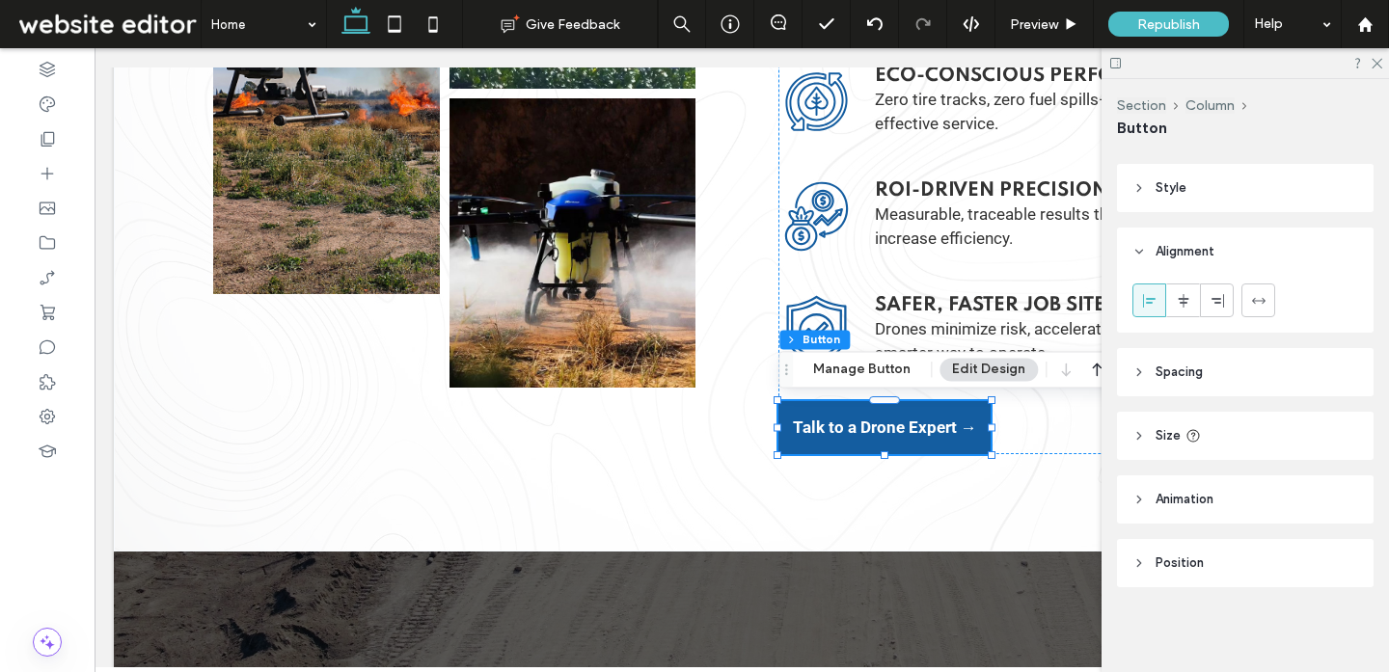
click at [1185, 373] on span "Spacing" at bounding box center [1178, 372] width 47 height 19
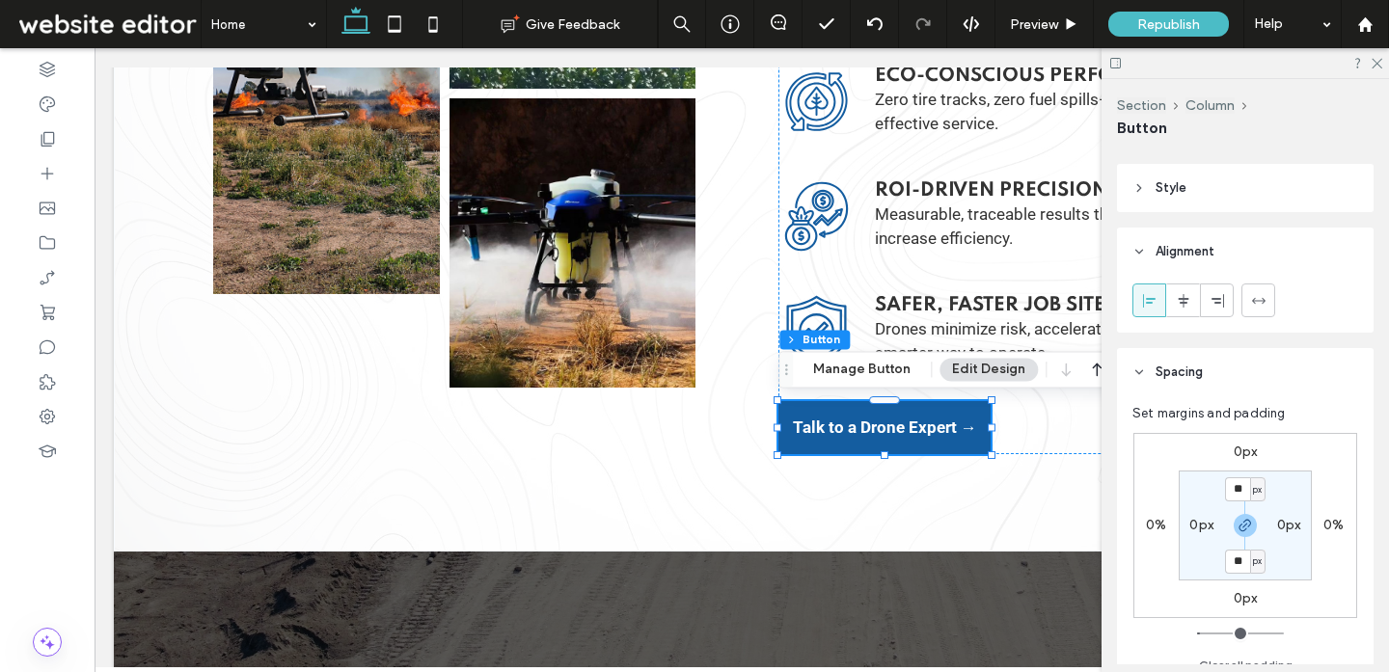
click at [1158, 363] on span "Spacing" at bounding box center [1178, 372] width 47 height 19
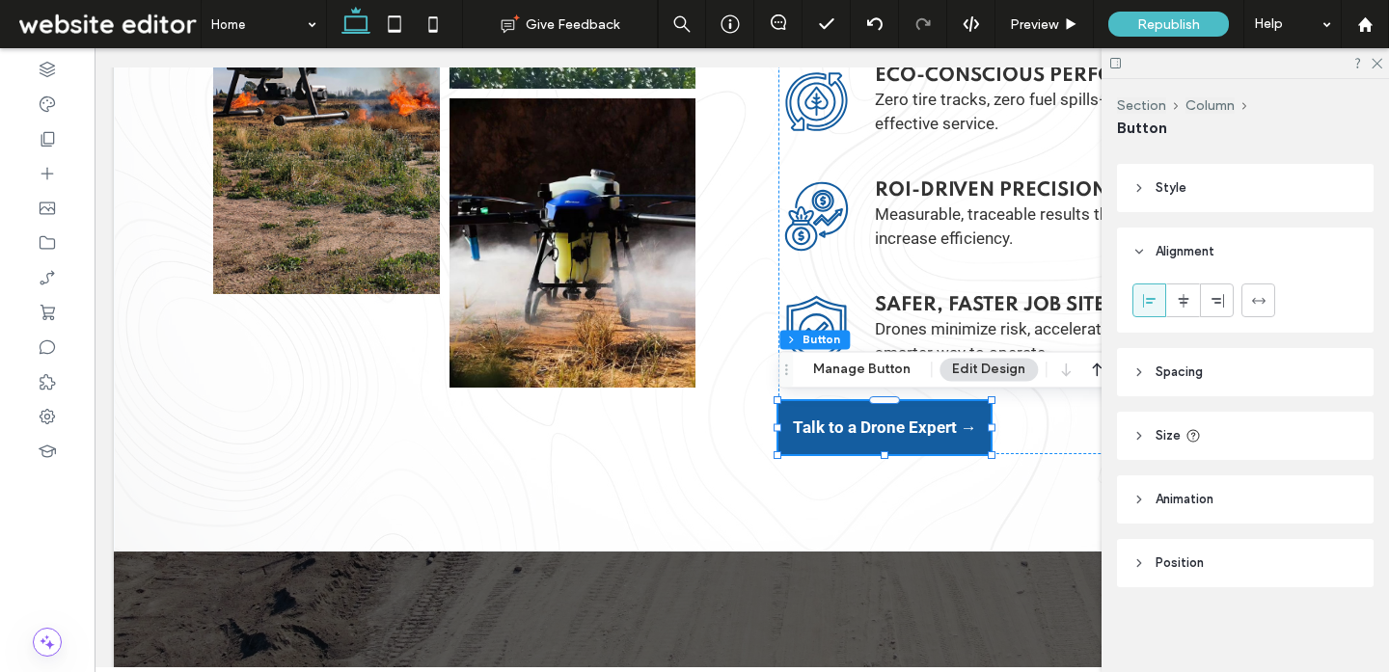
click at [1175, 498] on span "Animation" at bounding box center [1184, 499] width 58 height 19
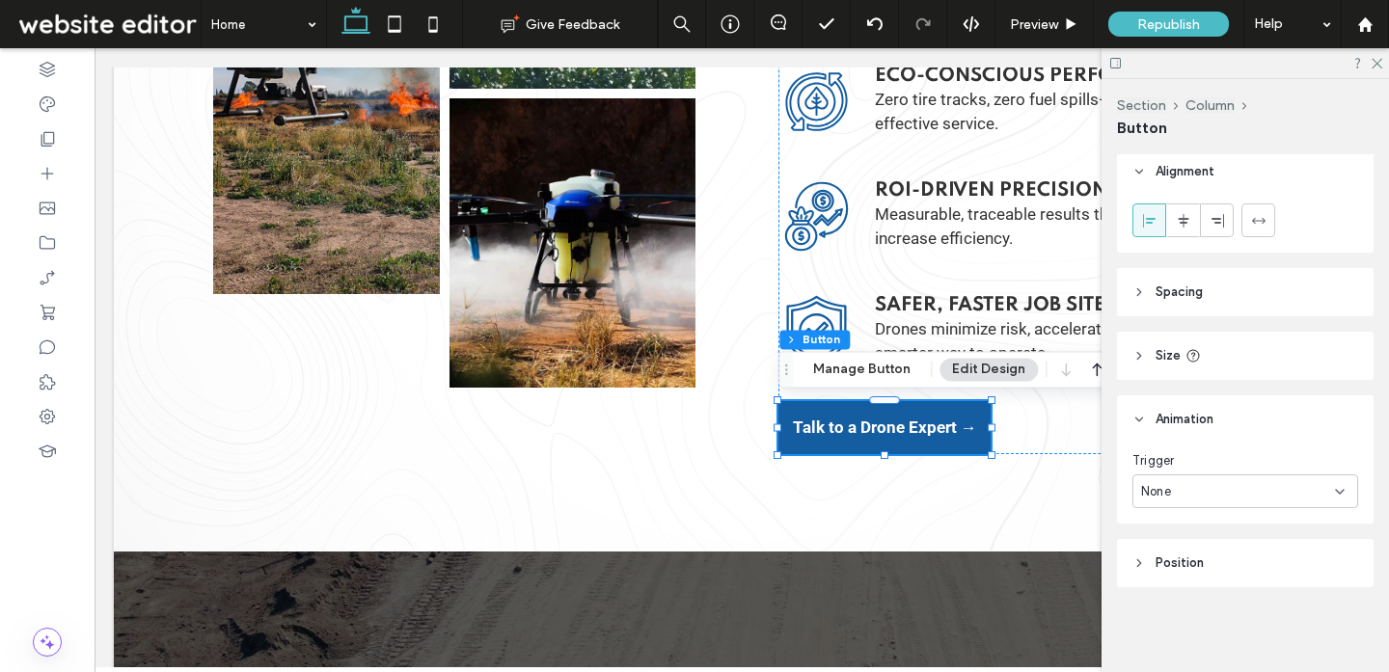
click at [1175, 498] on div "None" at bounding box center [1238, 491] width 194 height 19
click at [1187, 562] on span "Entrance" at bounding box center [1168, 559] width 54 height 19
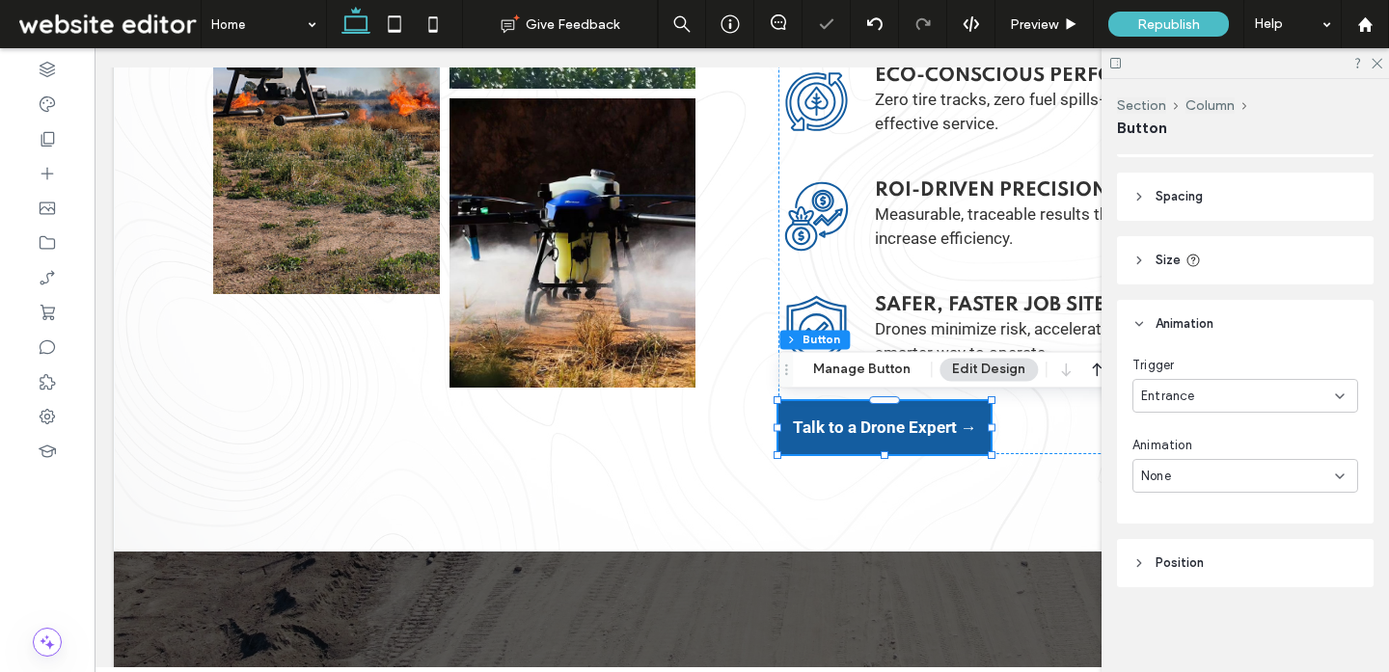
click at [1196, 495] on div "Trigger Entrance Animation None" at bounding box center [1245, 436] width 257 height 176
click at [1195, 478] on div "None" at bounding box center [1238, 476] width 194 height 19
click at [1195, 347] on div "Slide In" at bounding box center [1245, 341] width 224 height 34
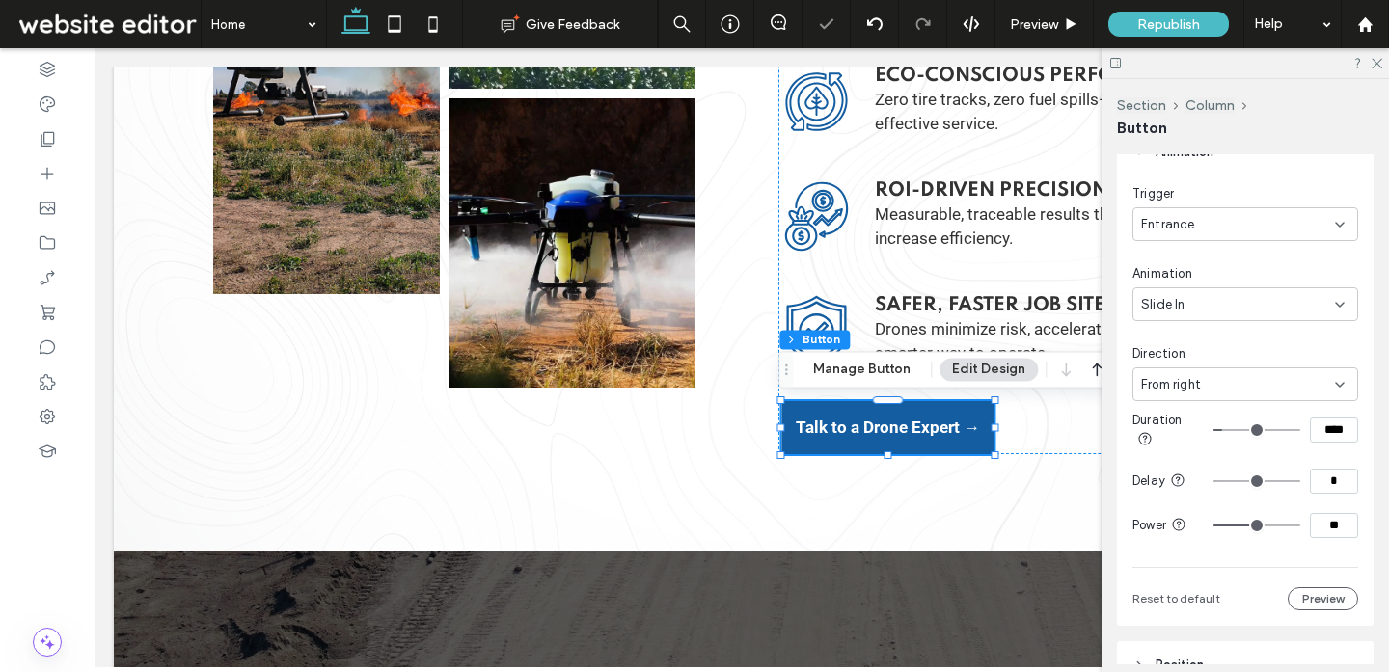
scroll to position [478, 0]
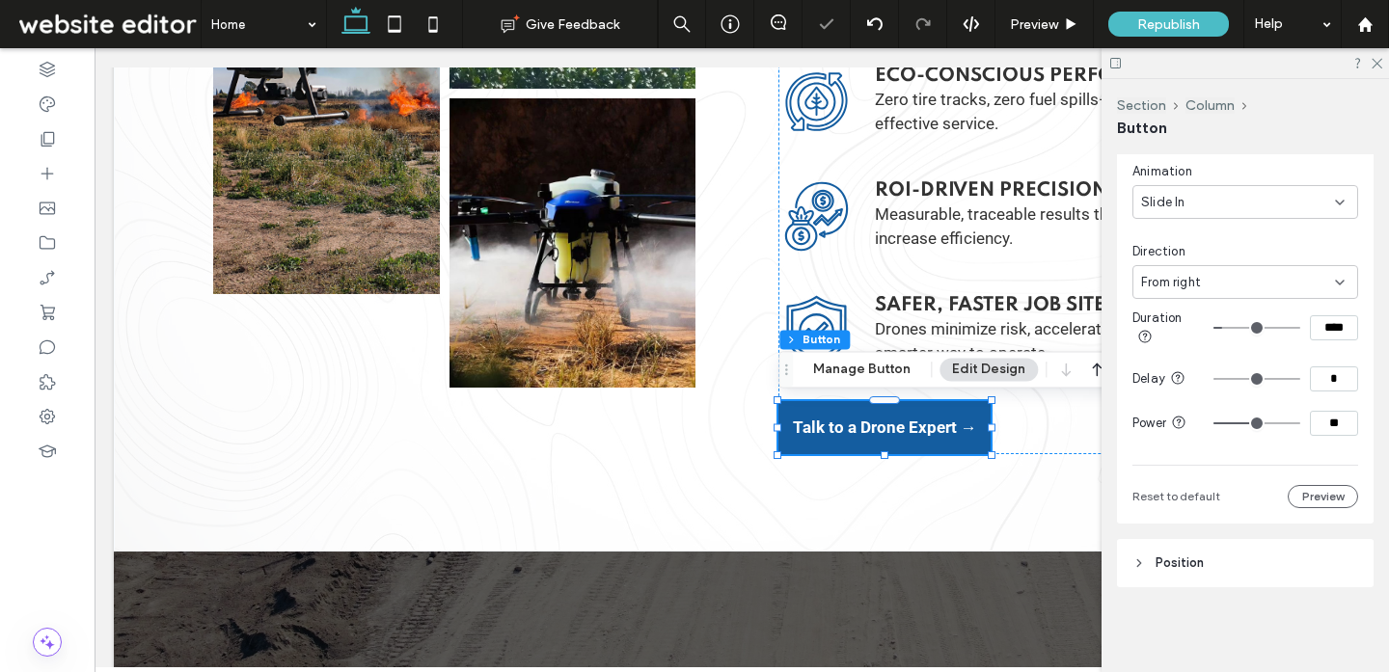
drag, startPoint x: 1333, startPoint y: 325, endPoint x: 1267, endPoint y: 312, distance: 66.8
click at [1267, 315] on div "****" at bounding box center [1285, 327] width 145 height 25
type input "***"
drag, startPoint x: 1335, startPoint y: 423, endPoint x: 1256, endPoint y: 404, distance: 80.5
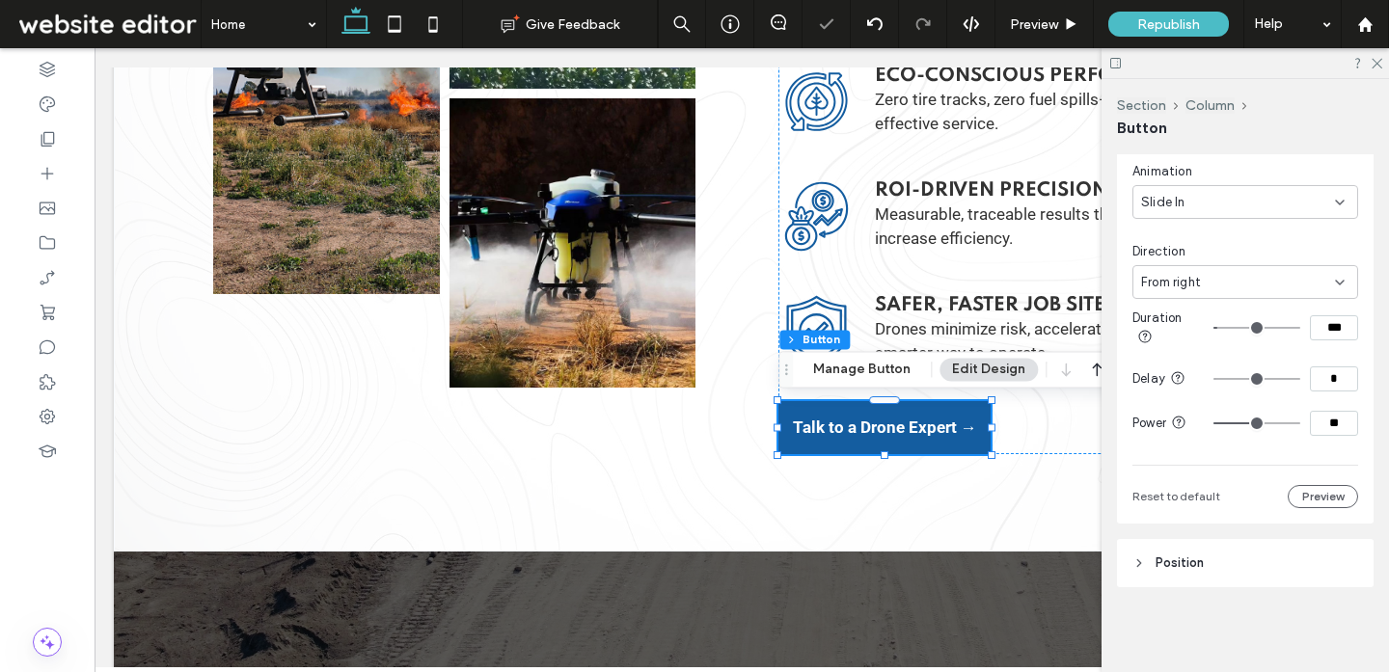
click at [1266, 413] on div "**" at bounding box center [1285, 423] width 145 height 25
type input "**"
click at [878, 497] on div "Button Button Why Choose Ecodrone Solutions Experience. ﻿ Innovation. Results. …" at bounding box center [741, 93] width 1157 height 917
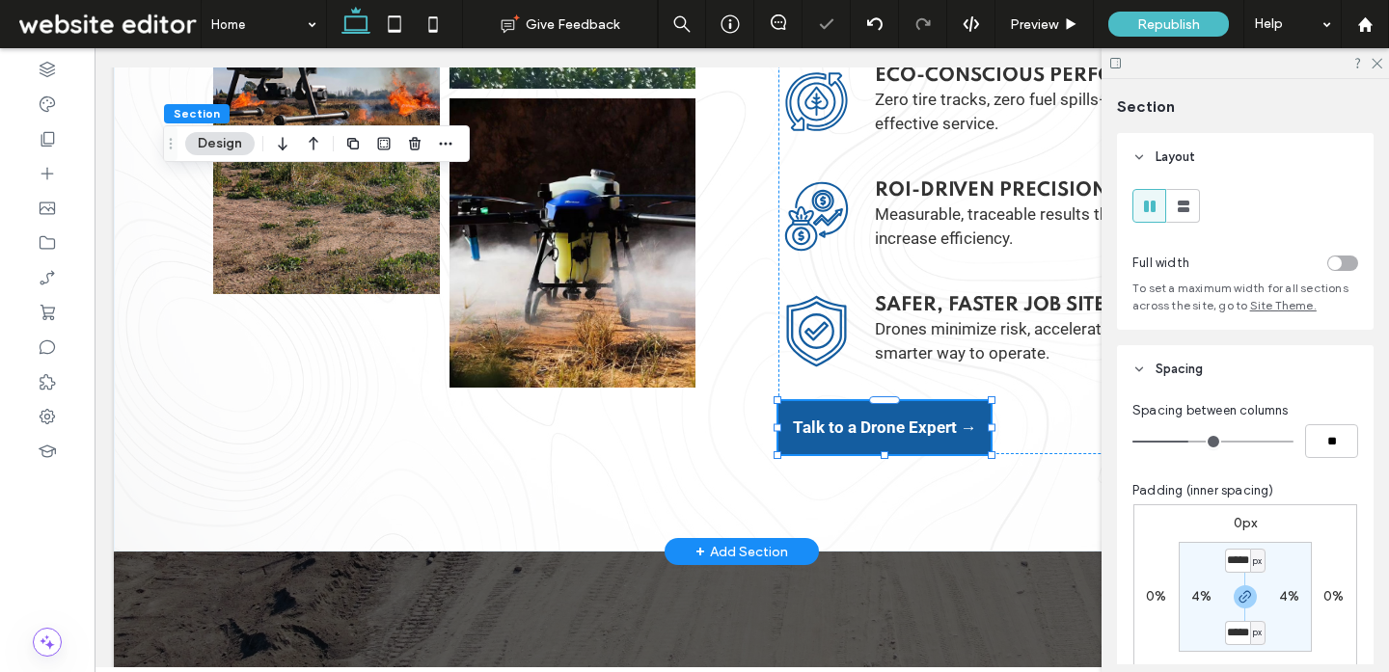
type input "***"
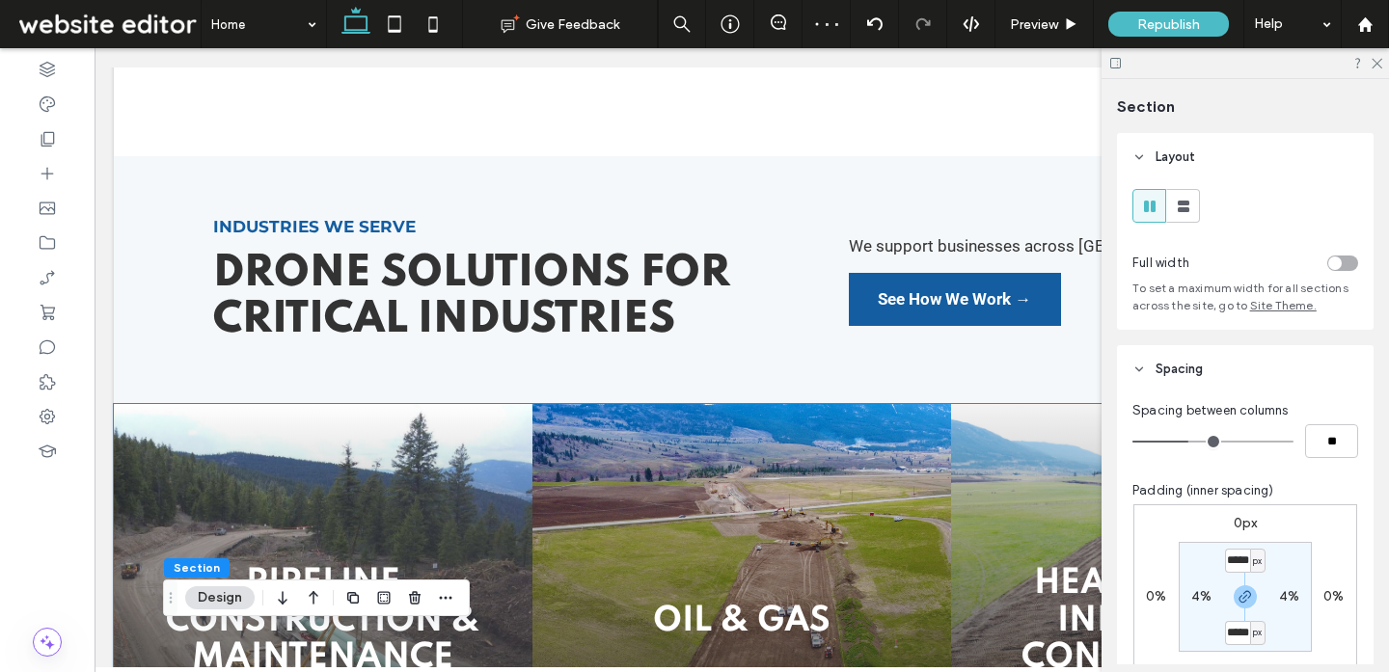
scroll to position [1444, 0]
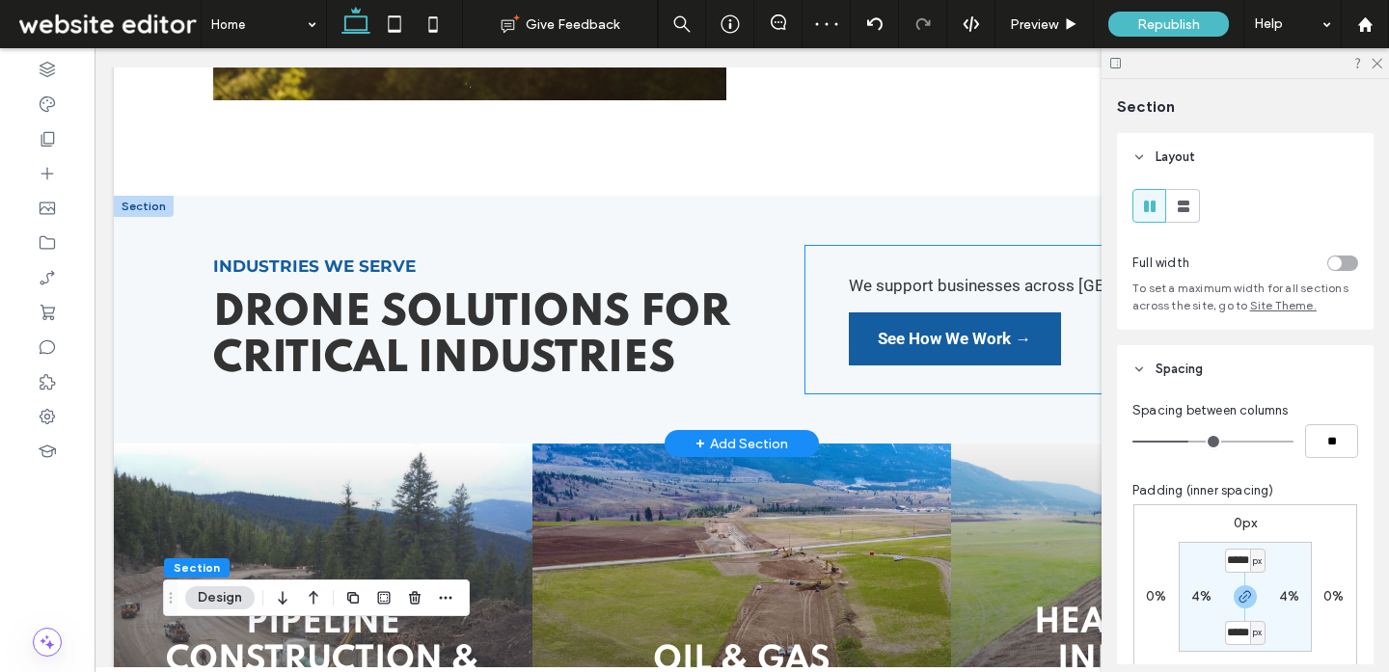
click at [892, 381] on div "We support businesses across Western Canada: See How We Work →" at bounding box center [1037, 320] width 464 height 148
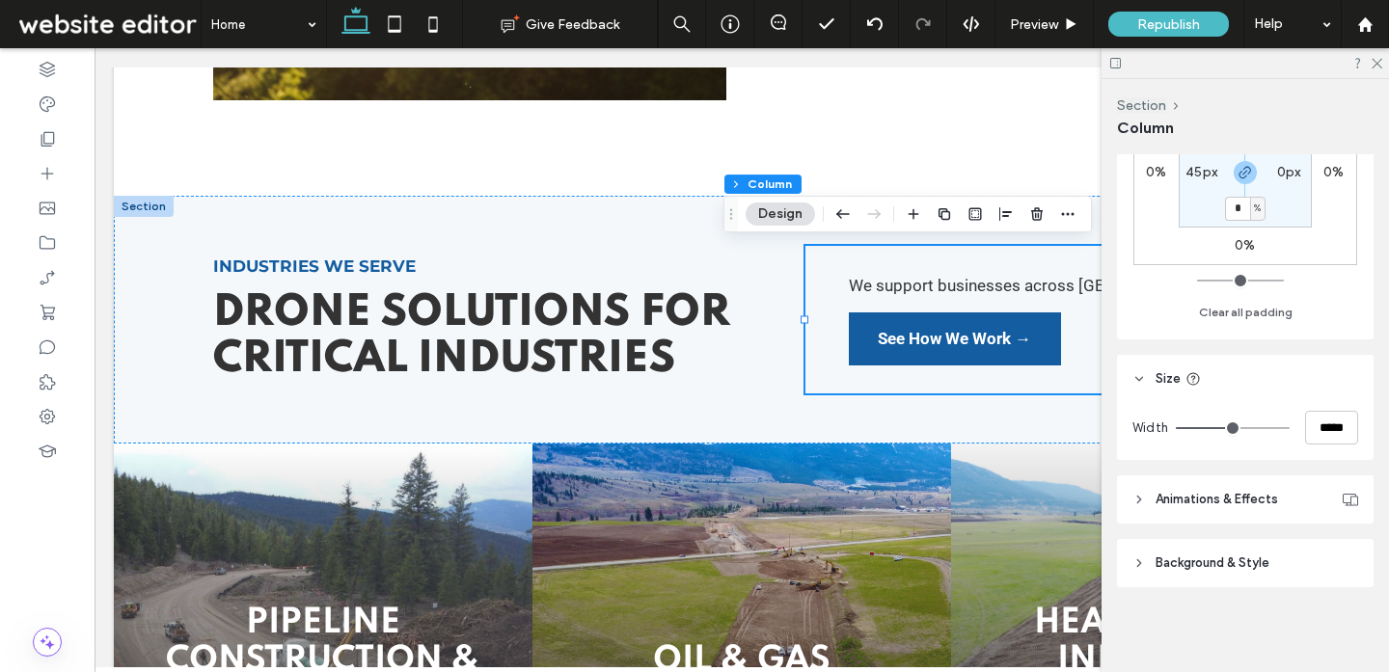
click at [1248, 496] on span "Animations & Effects" at bounding box center [1216, 499] width 122 height 19
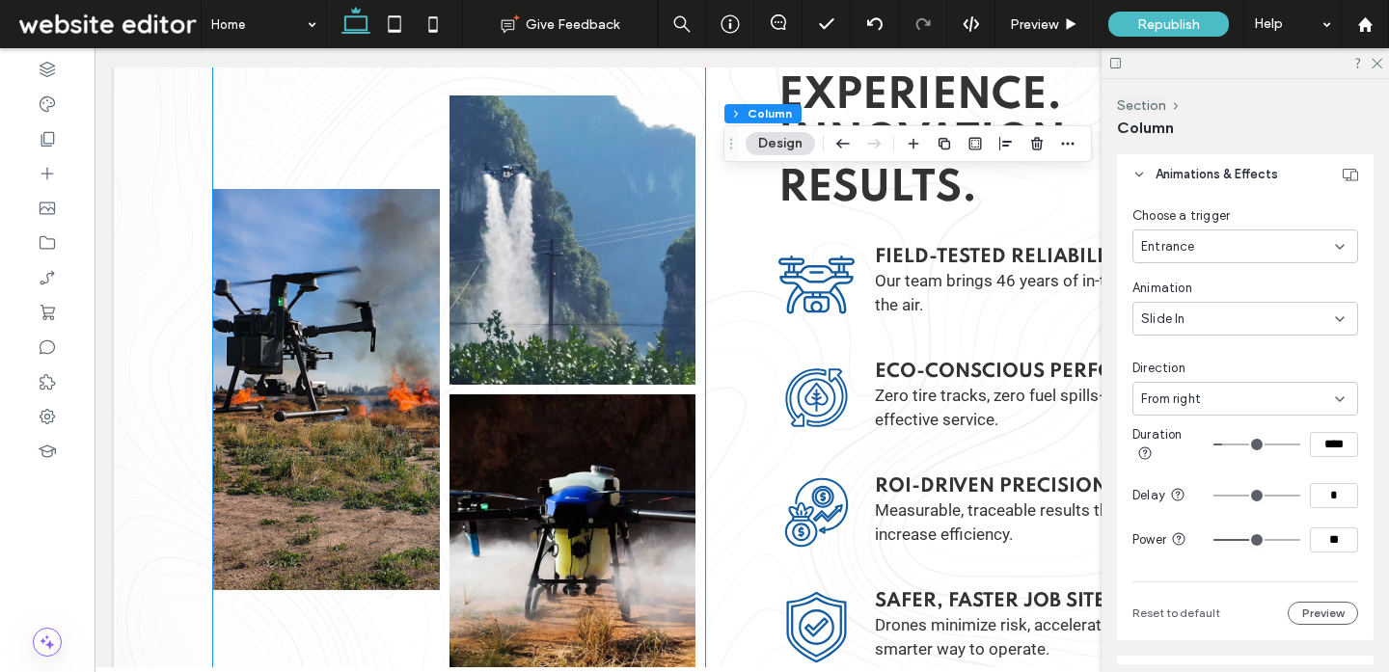
scroll to position [4147, 0]
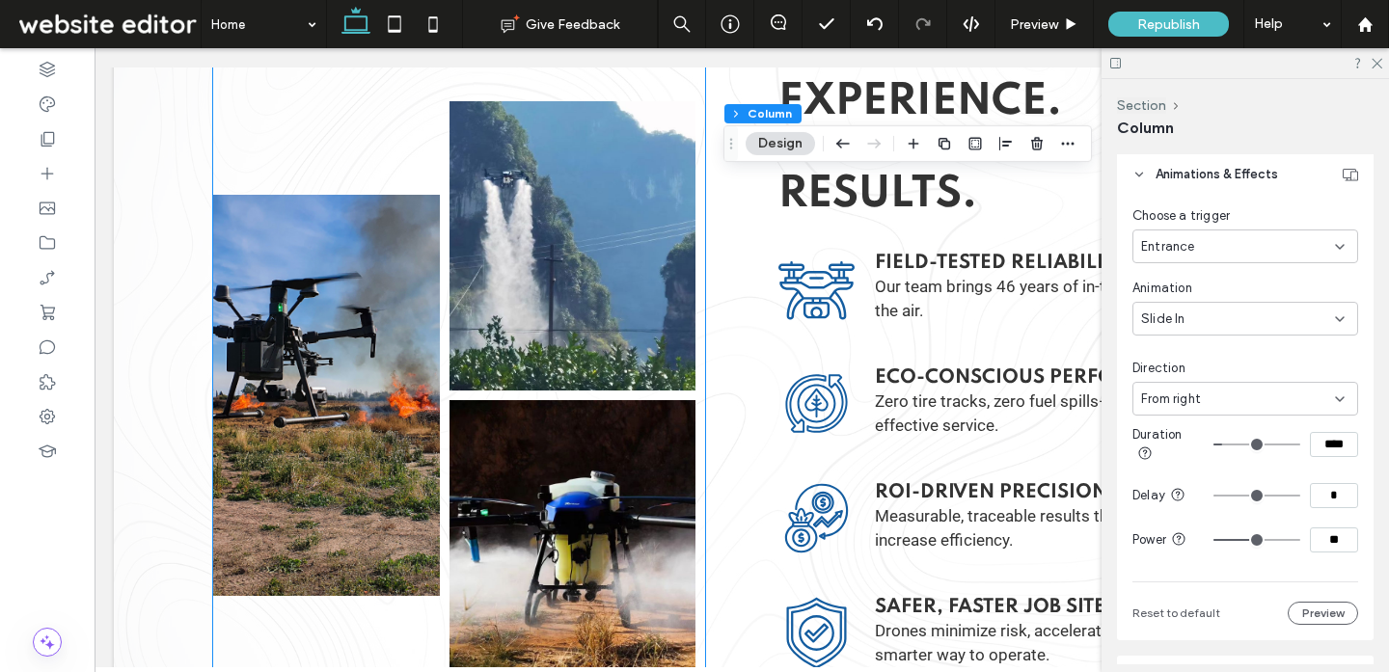
click at [365, 392] on img at bounding box center [326, 395] width 227 height 401
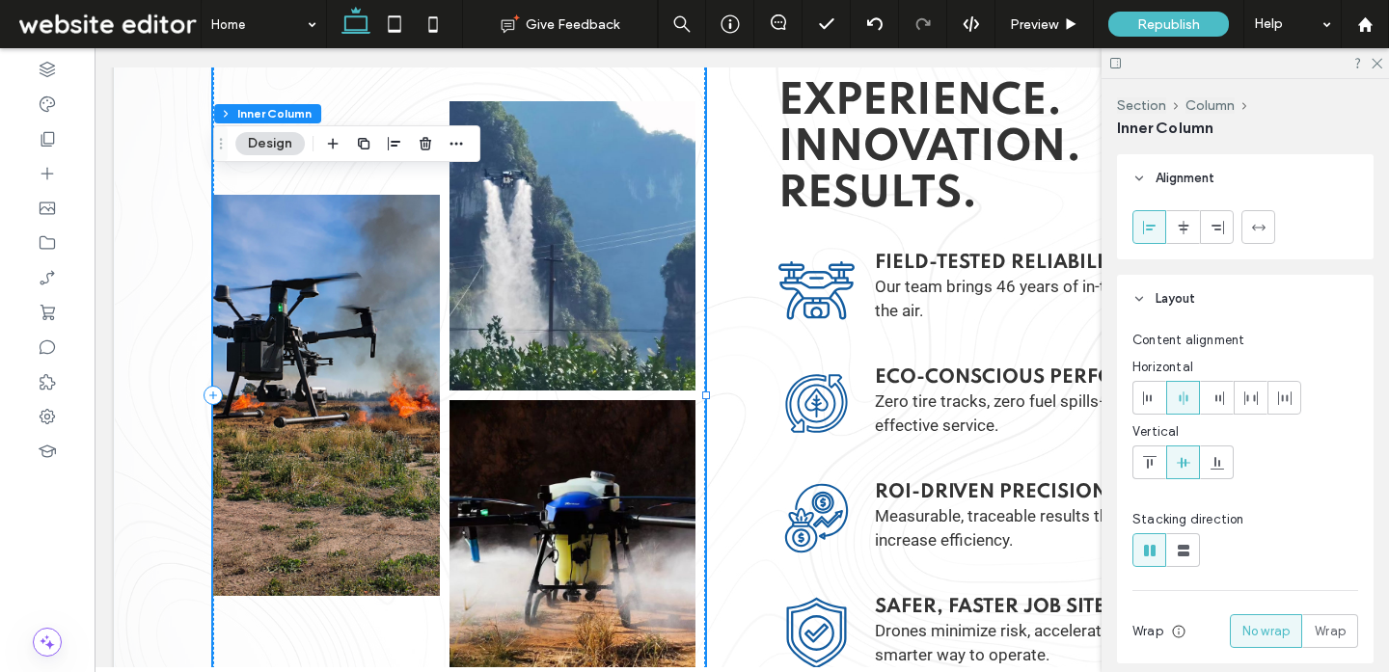
click at [365, 392] on img at bounding box center [326, 395] width 227 height 401
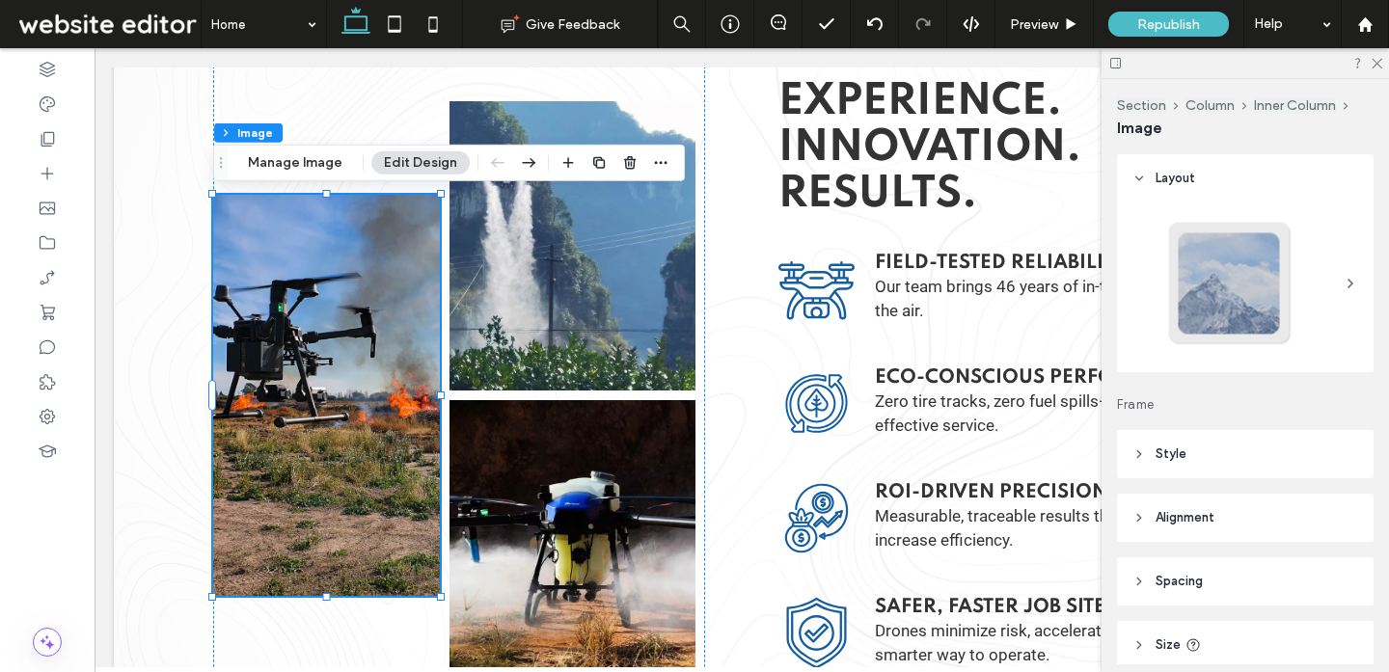
scroll to position [96, 0]
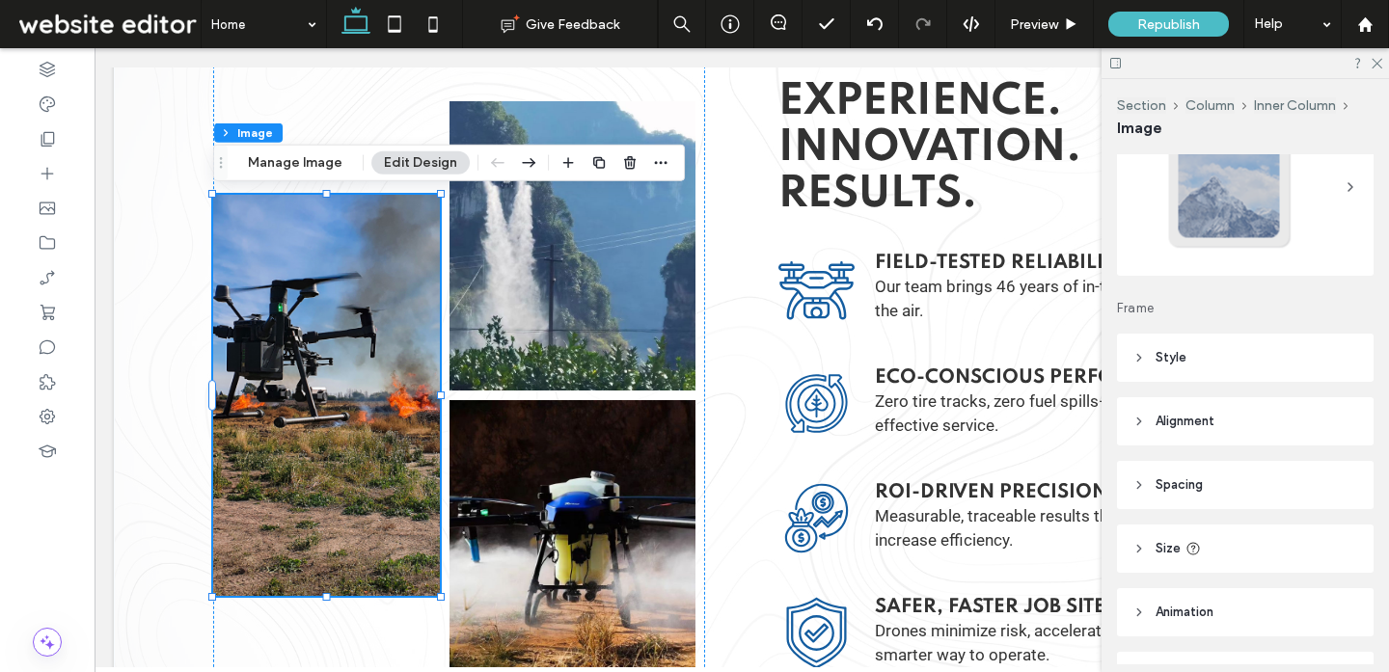
click at [1194, 613] on span "Animation" at bounding box center [1184, 612] width 58 height 19
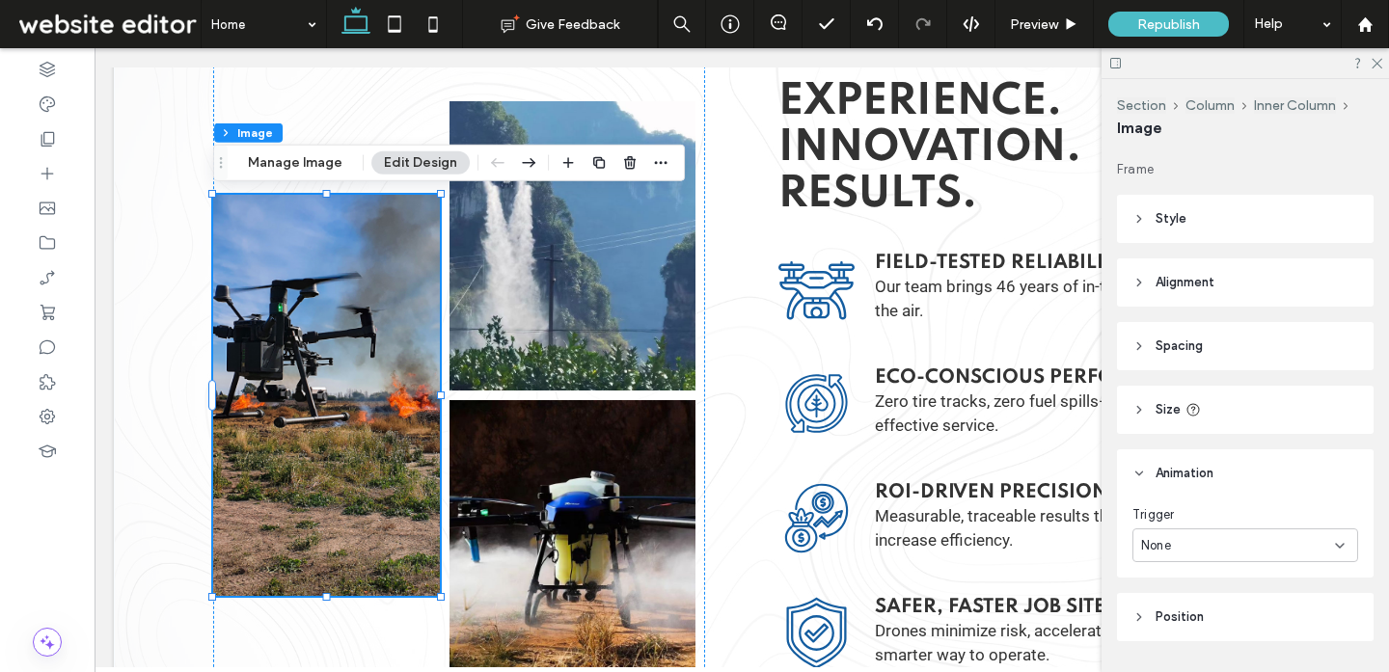
scroll to position [289, 0]
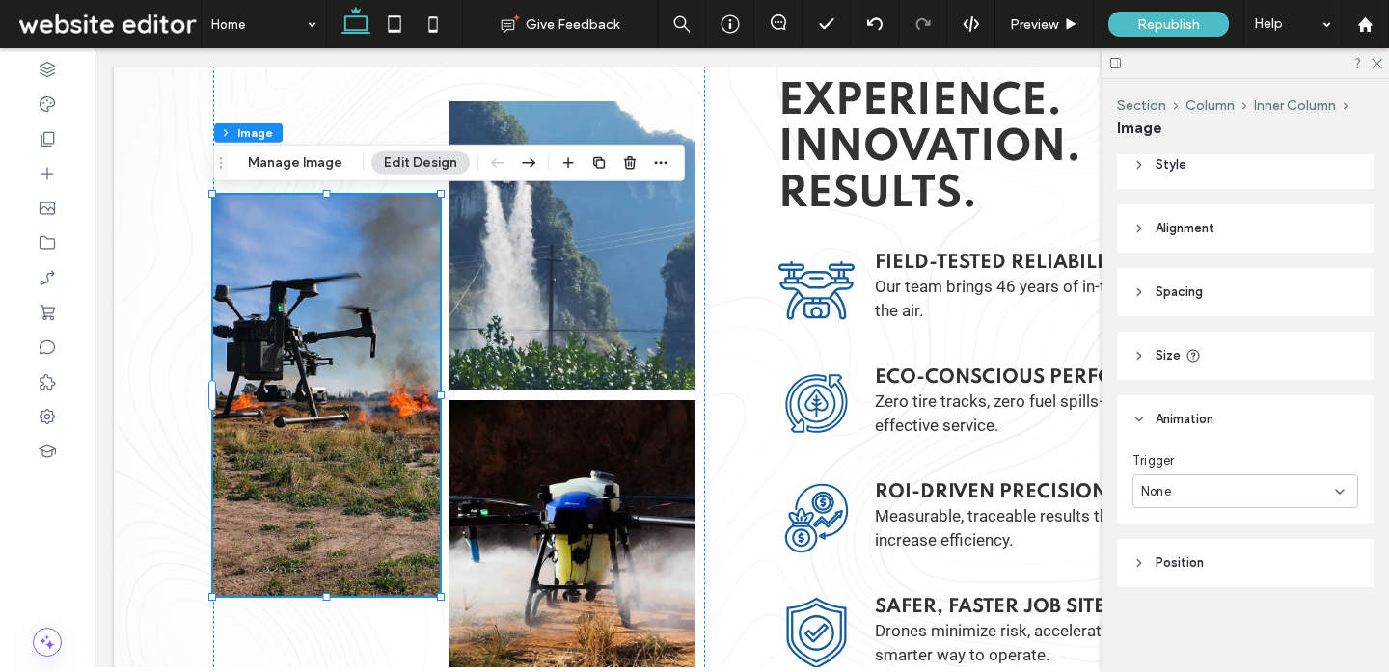
click at [1210, 492] on div "None" at bounding box center [1238, 491] width 194 height 19
click at [1210, 580] on div "Scroll" at bounding box center [1245, 593] width 224 height 34
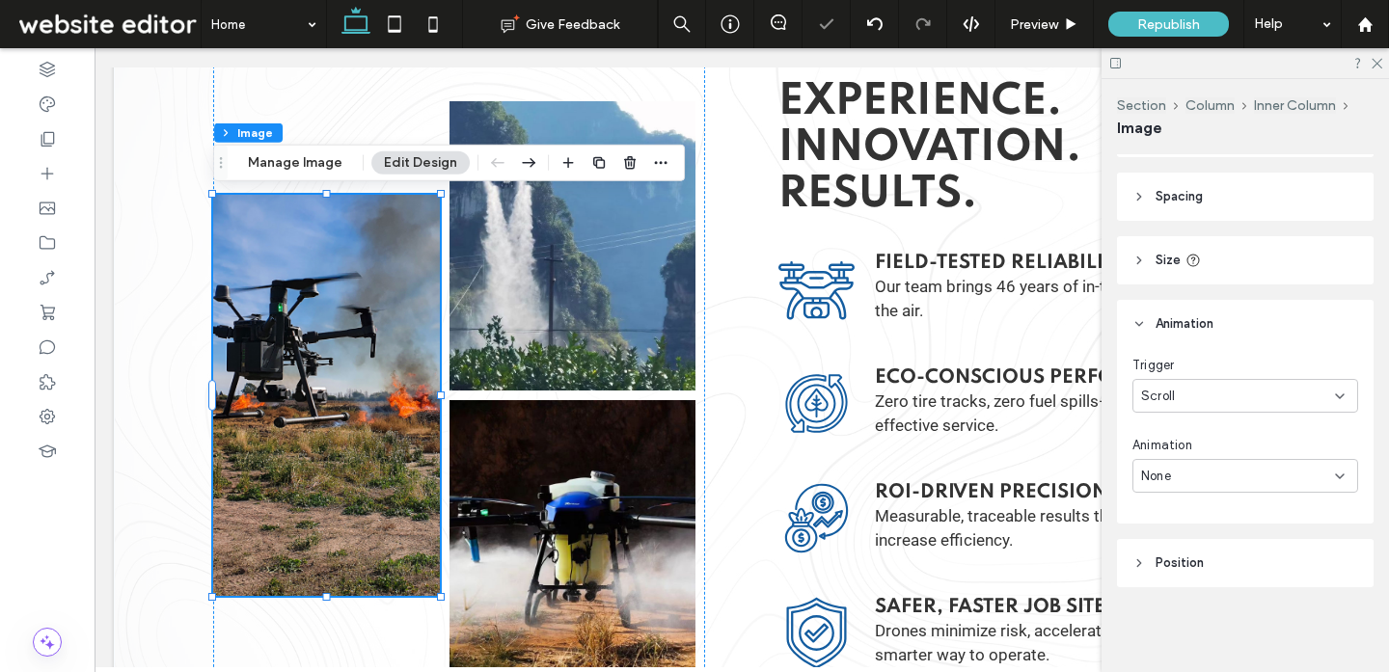
click at [1215, 467] on div "None" at bounding box center [1238, 476] width 194 height 19
click at [1208, 338] on div "Slide" at bounding box center [1245, 341] width 224 height 34
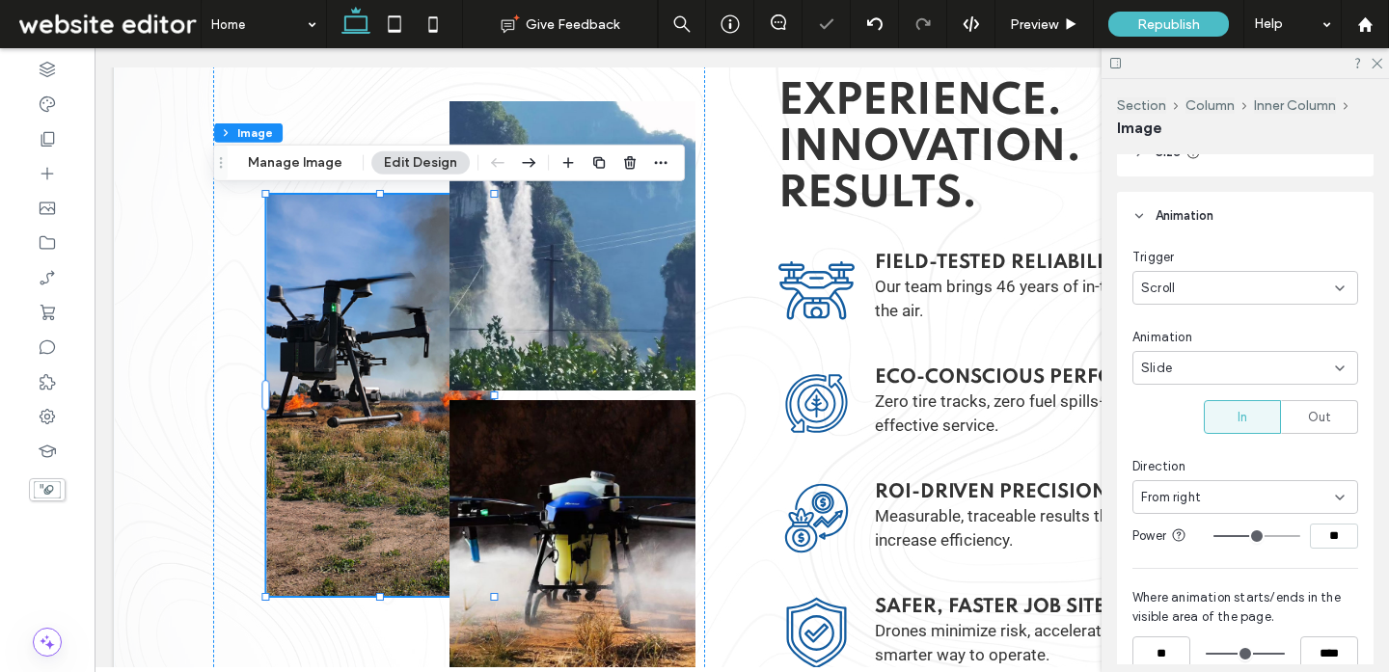
scroll to position [500, 0]
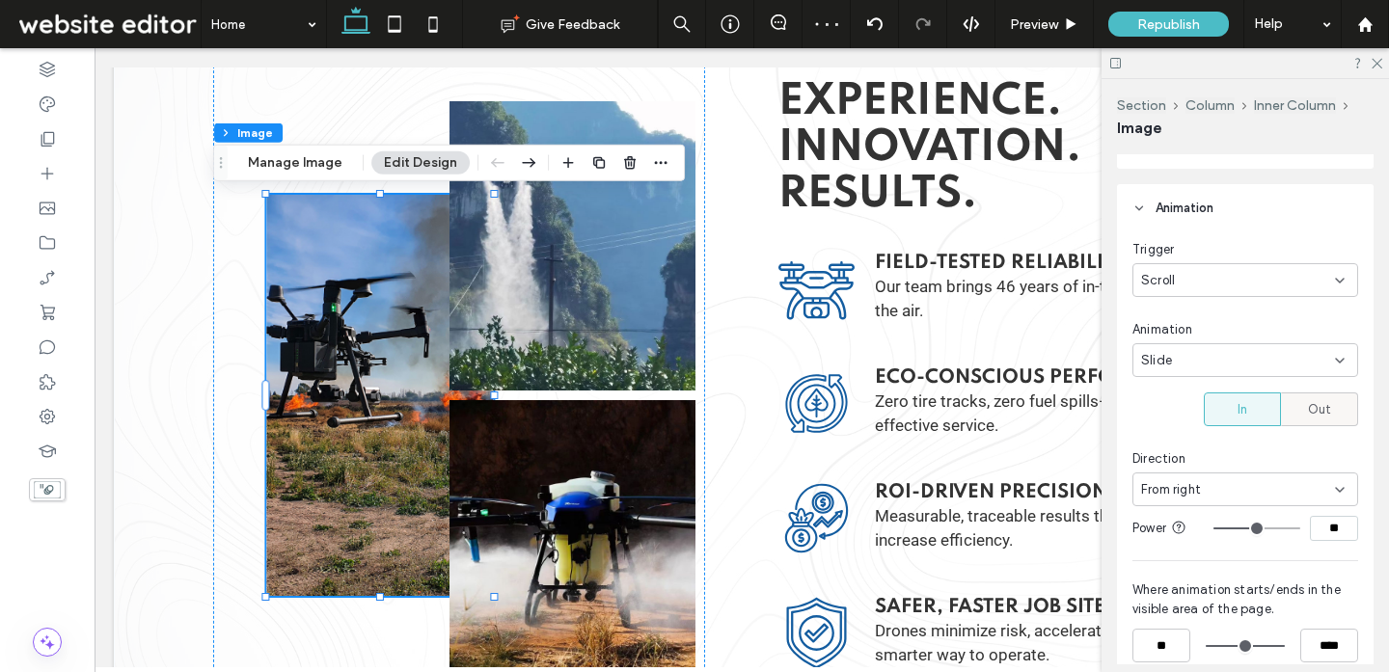
click at [1313, 413] on span "Out" at bounding box center [1320, 409] width 24 height 19
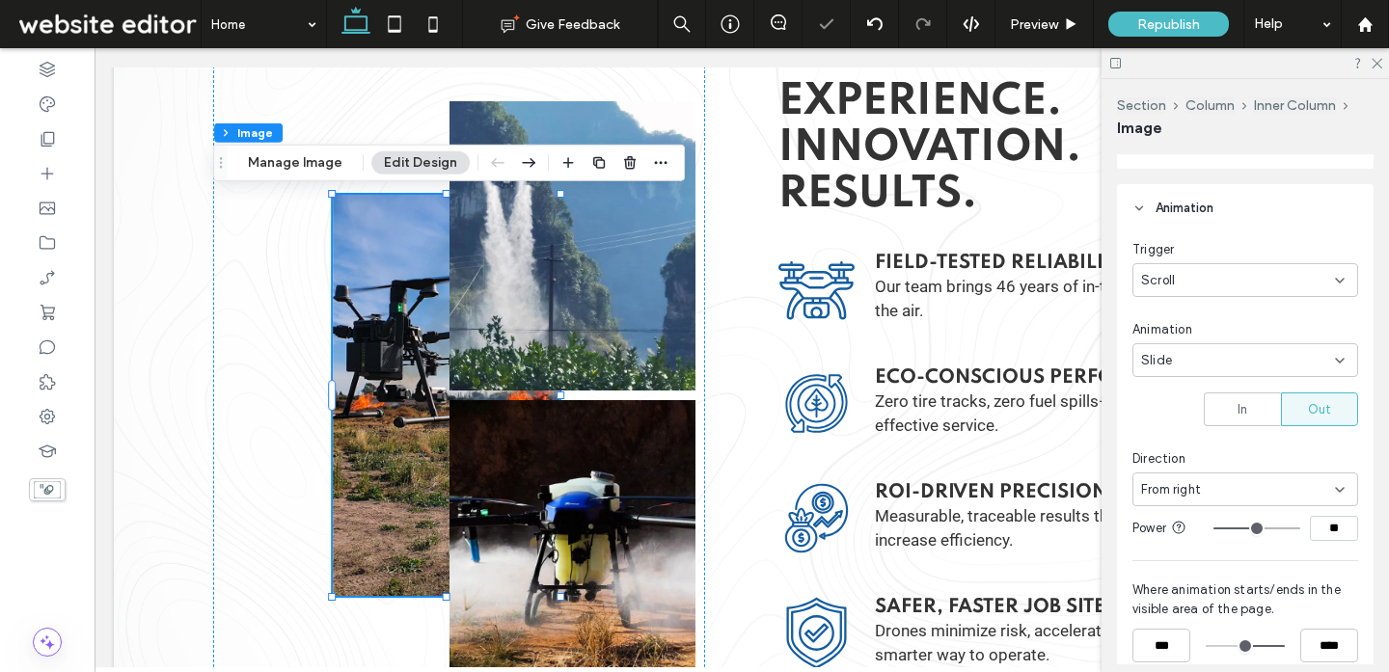
click at [1269, 493] on div "From right" at bounding box center [1238, 489] width 194 height 19
click at [1222, 622] on div "From top" at bounding box center [1245, 625] width 224 height 34
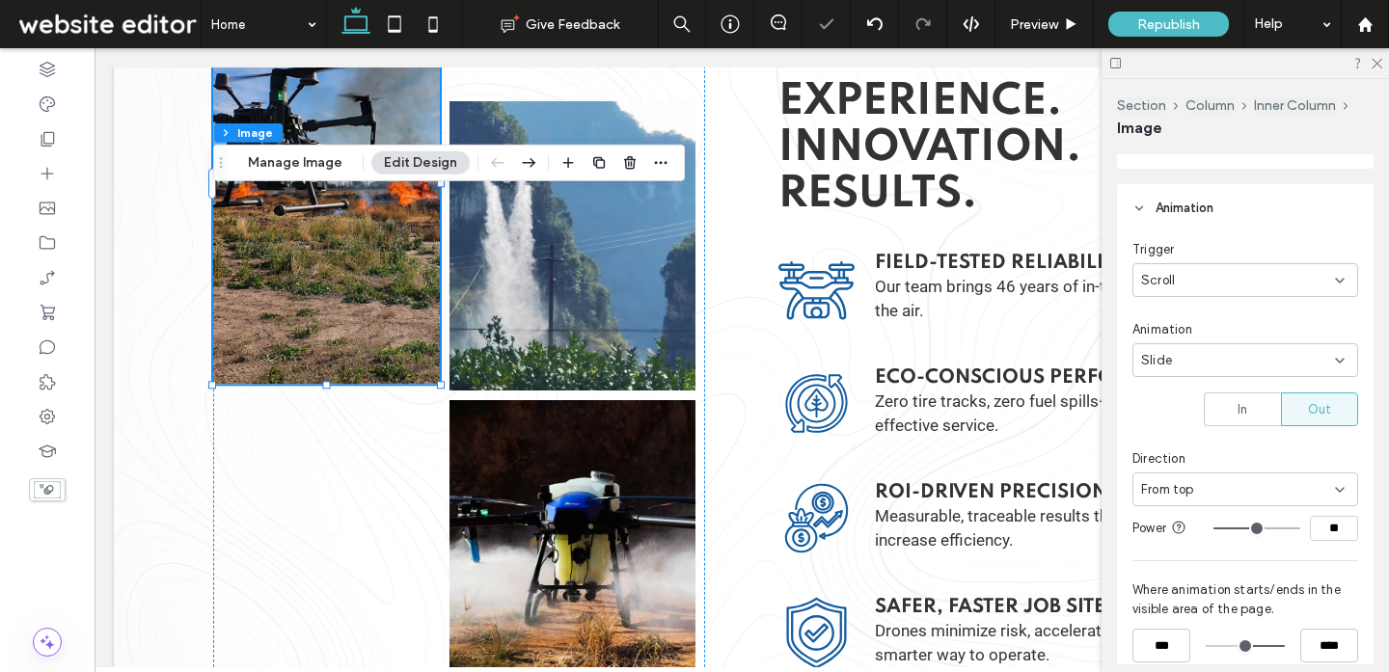
click at [1236, 489] on div "From top" at bounding box center [1238, 489] width 194 height 19
click at [1192, 588] on span "From bottom" at bounding box center [1179, 590] width 76 height 19
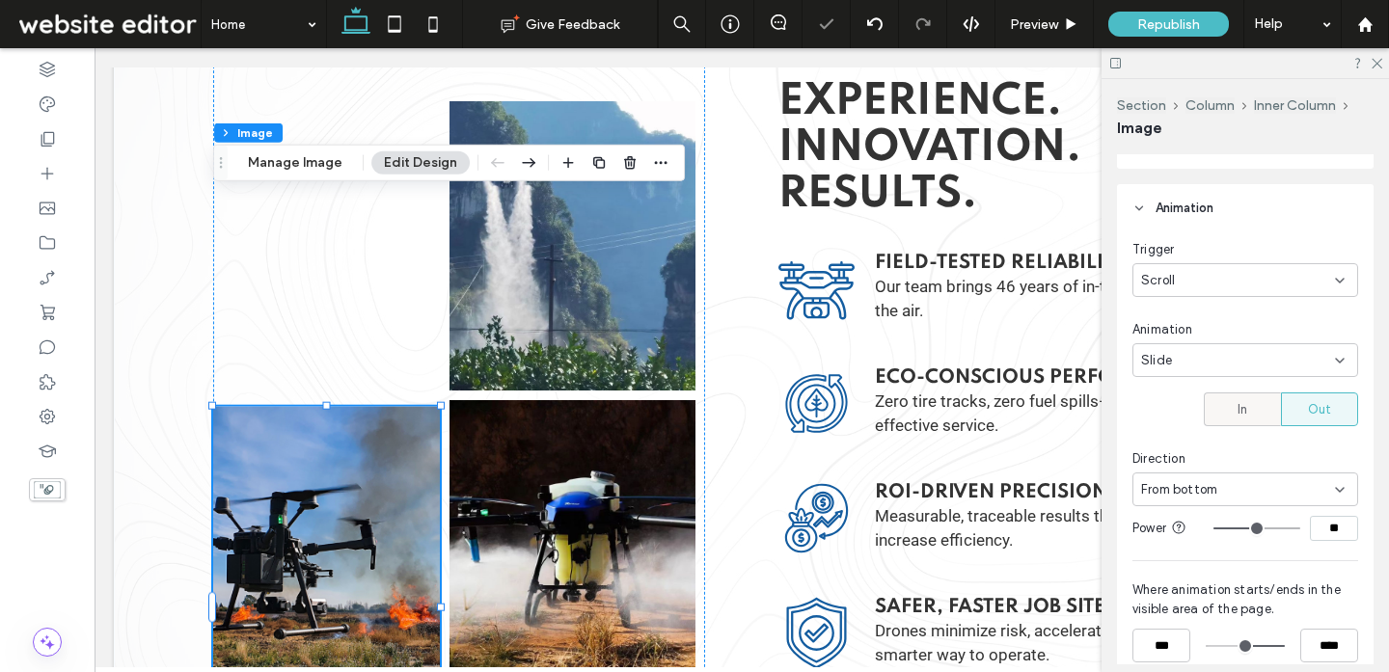
click at [1257, 419] on div "In" at bounding box center [1242, 409] width 52 height 32
type input "**"
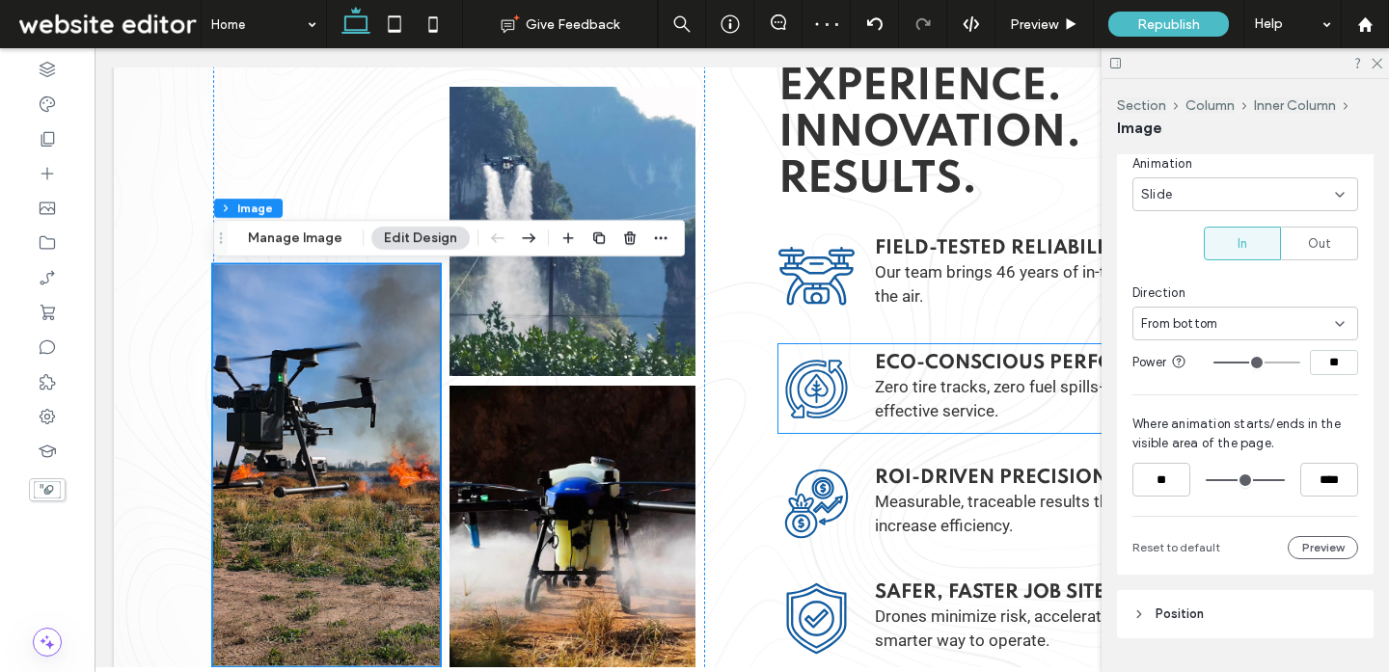
scroll to position [4159, 0]
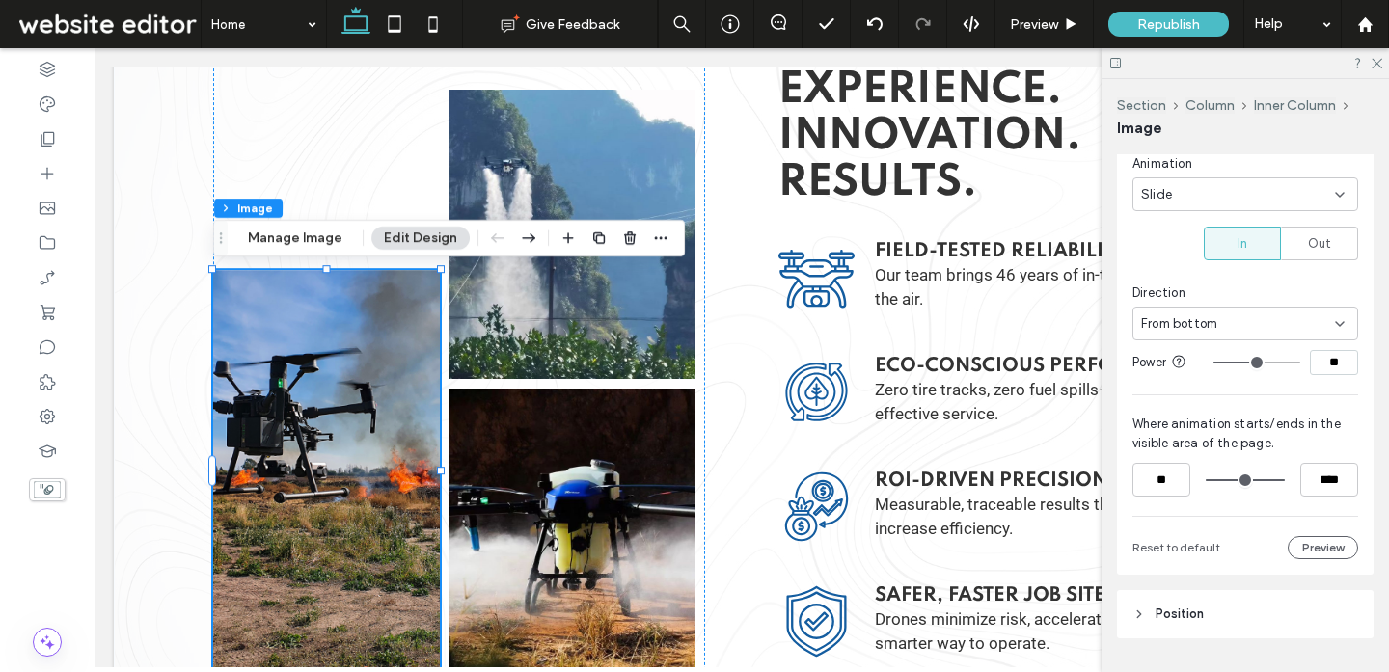
drag, startPoint x: 1324, startPoint y: 362, endPoint x: 1307, endPoint y: 357, distance: 18.0
click at [1312, 362] on input "**" at bounding box center [1334, 362] width 48 height 25
type input "**"
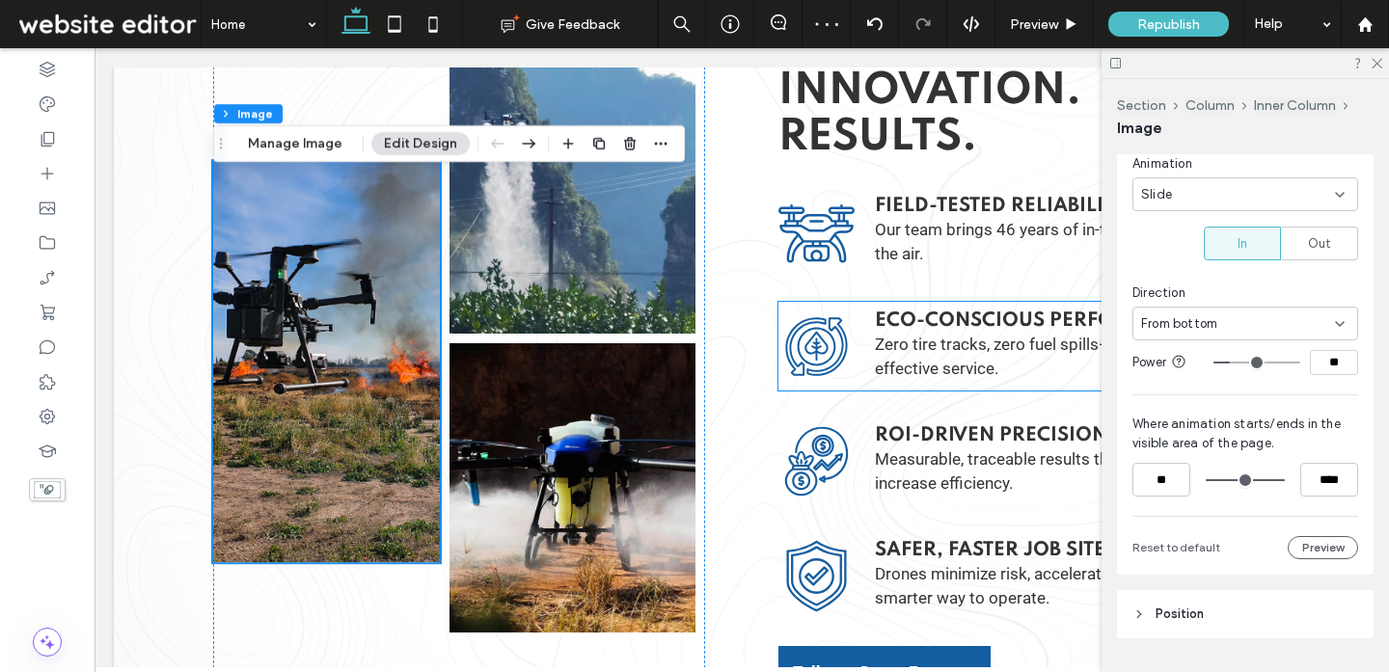
scroll to position [4203, 0]
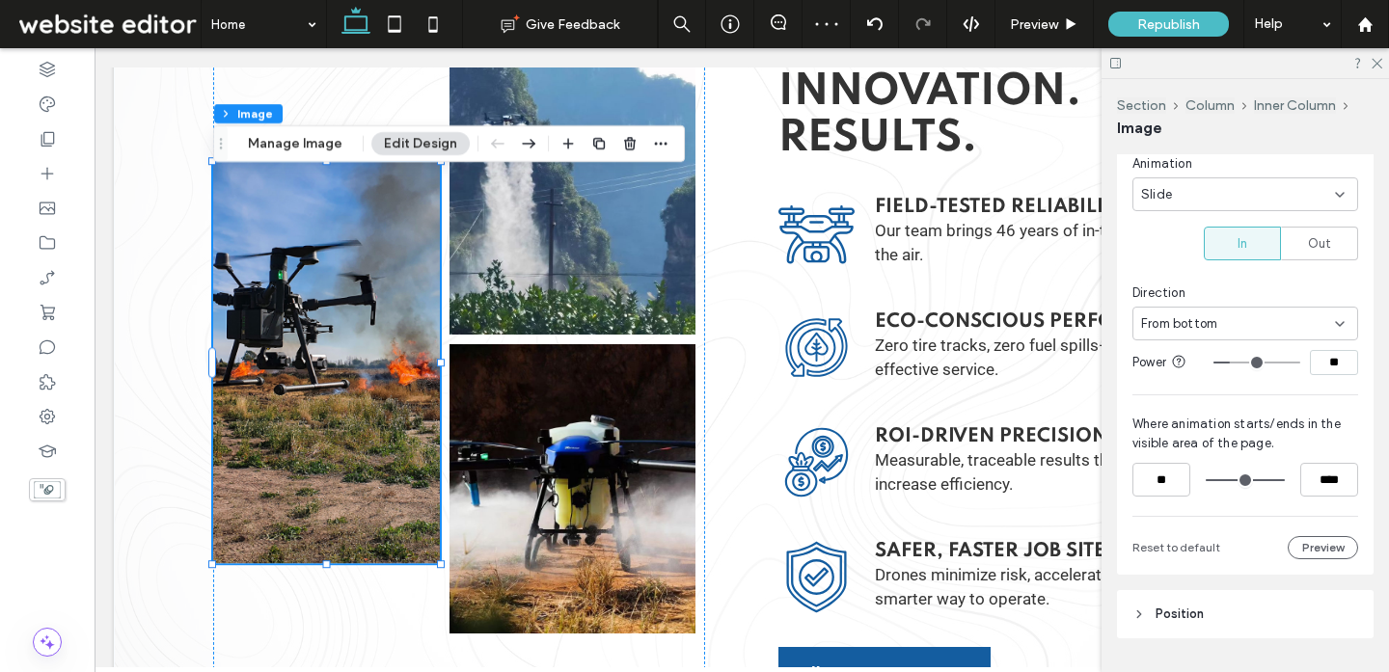
drag, startPoint x: 1333, startPoint y: 362, endPoint x: 1235, endPoint y: 323, distance: 104.8
click at [1235, 323] on div "Trigger Scroll Animation Slide In Out Direction From bottom Power ** Where anim…" at bounding box center [1245, 316] width 226 height 485
type input "**"
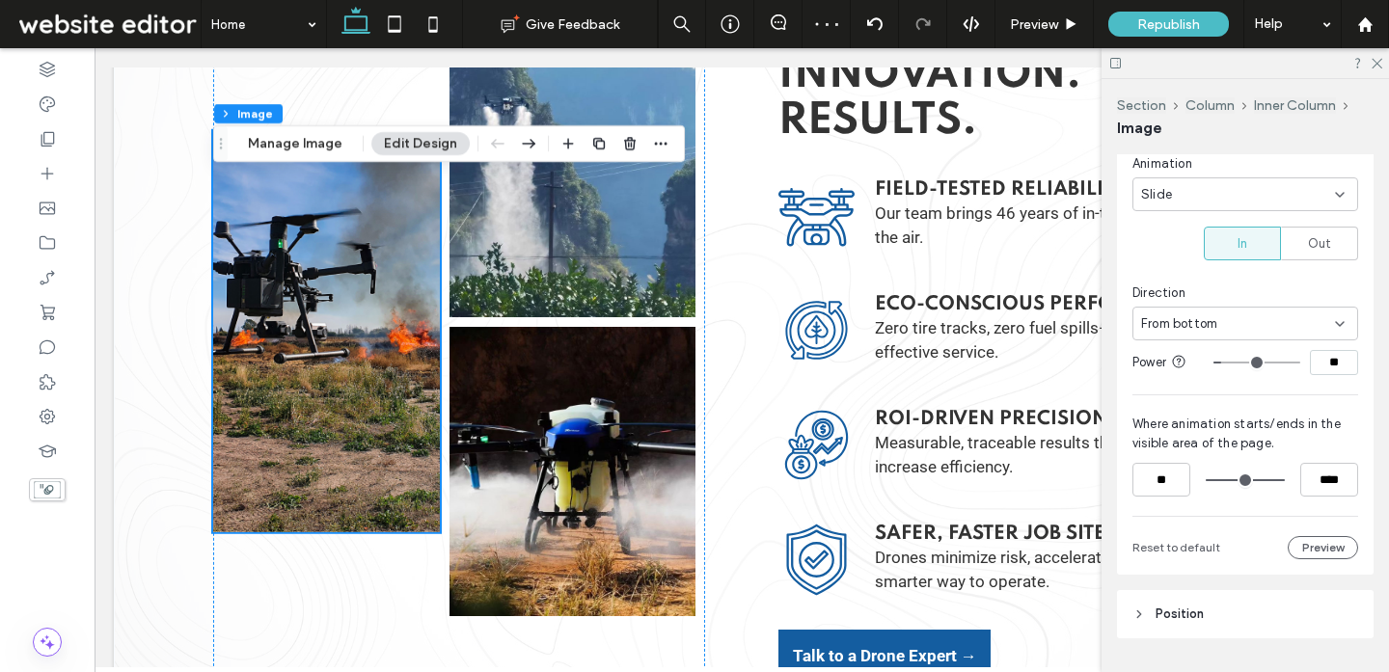
scroll to position [4229, 0]
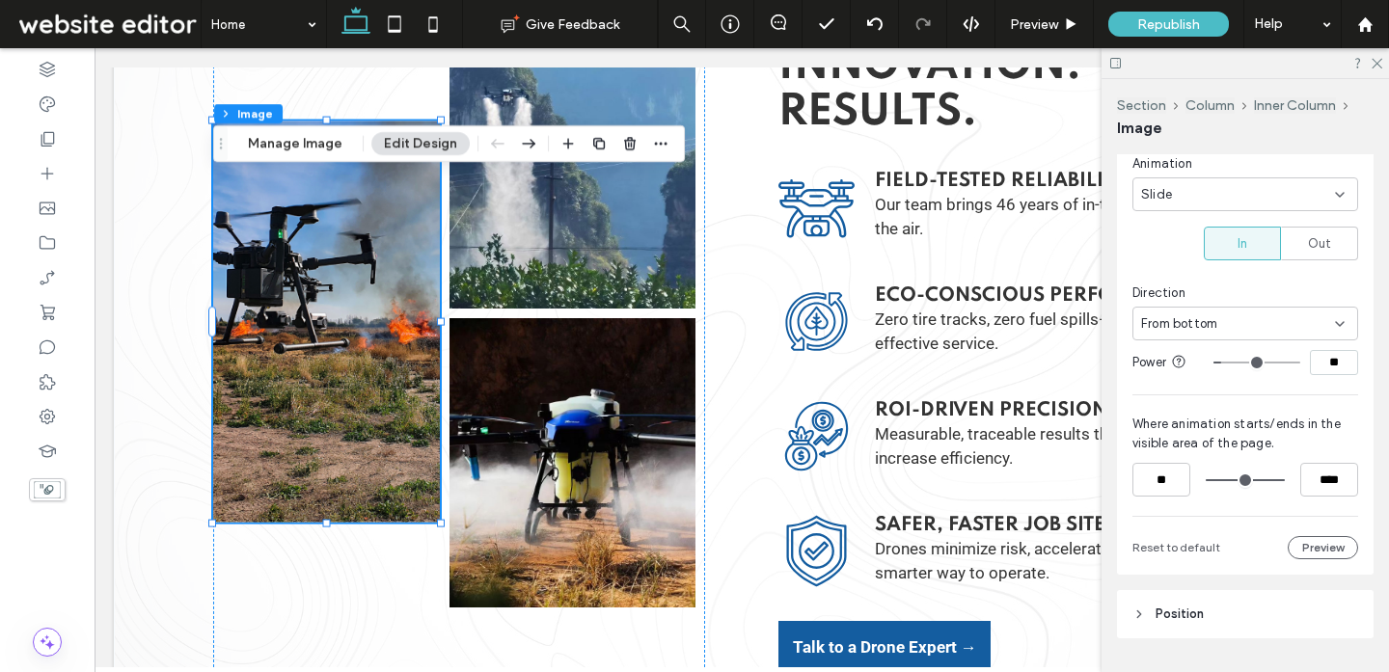
click at [367, 366] on img at bounding box center [326, 321] width 227 height 401
click at [317, 144] on button "Manage Image" at bounding box center [295, 143] width 120 height 23
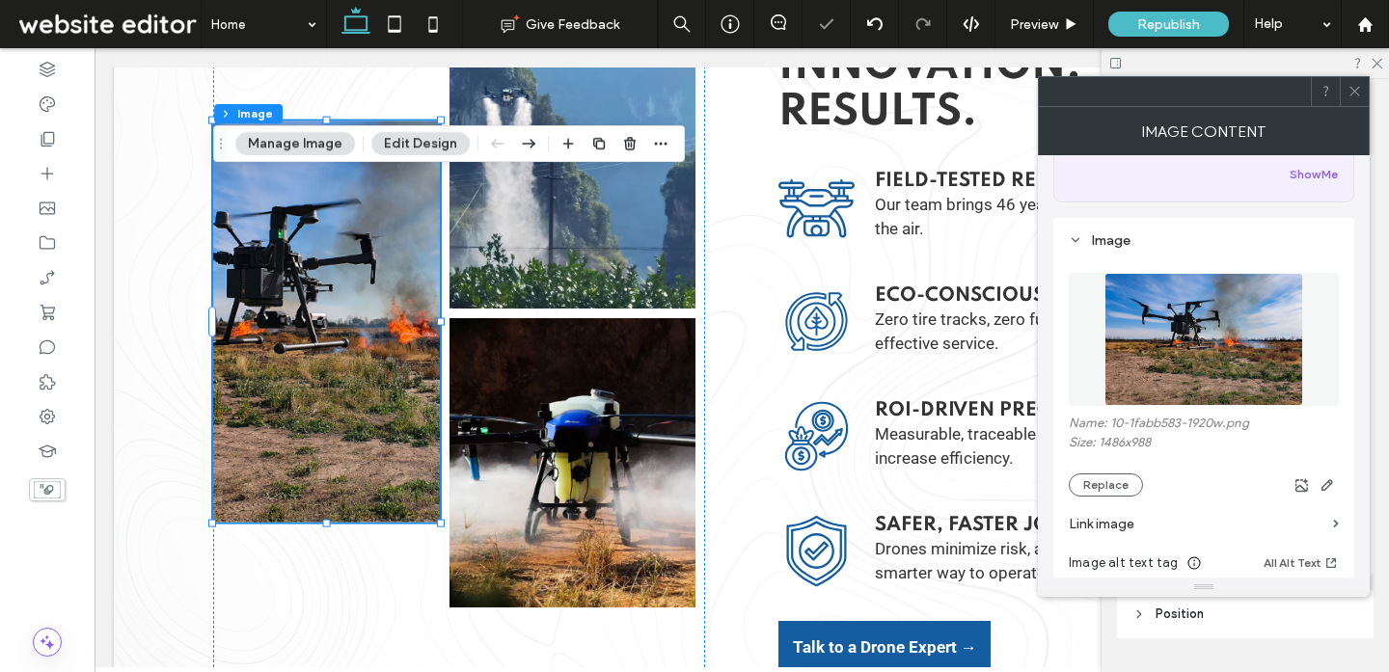
scroll to position [132, 0]
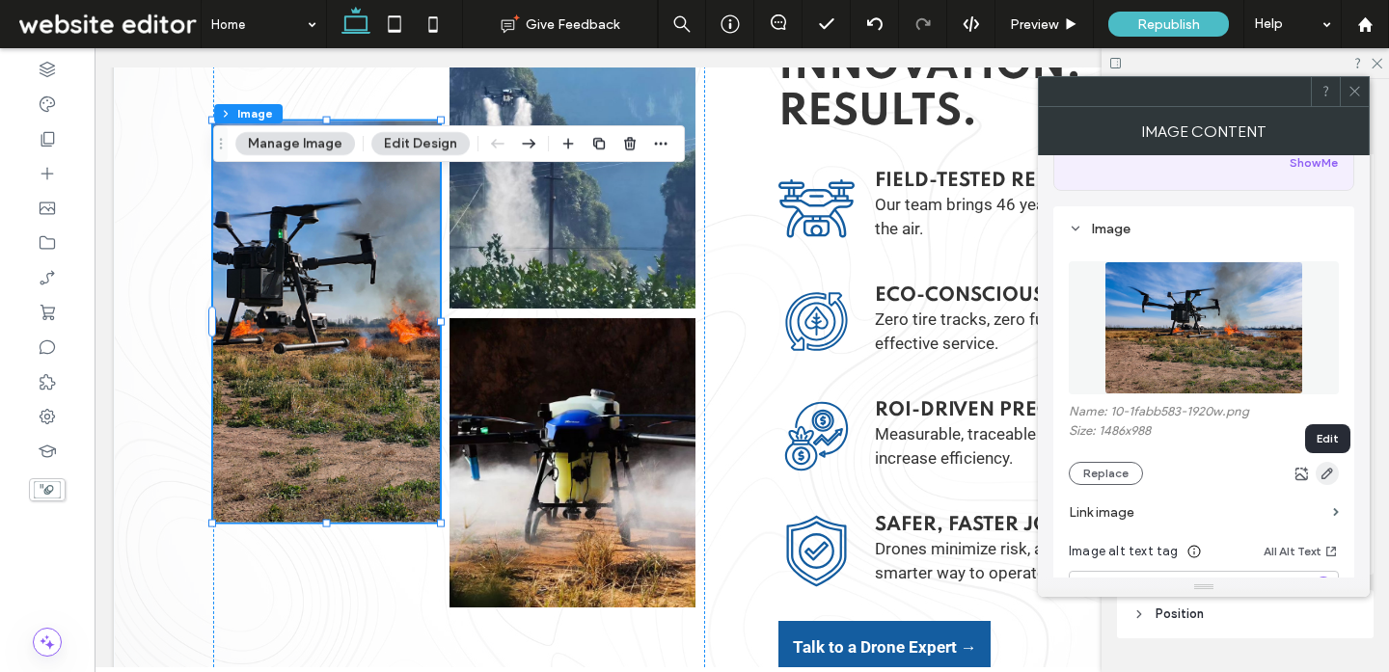
click at [1322, 477] on use "button" at bounding box center [1327, 474] width 12 height 12
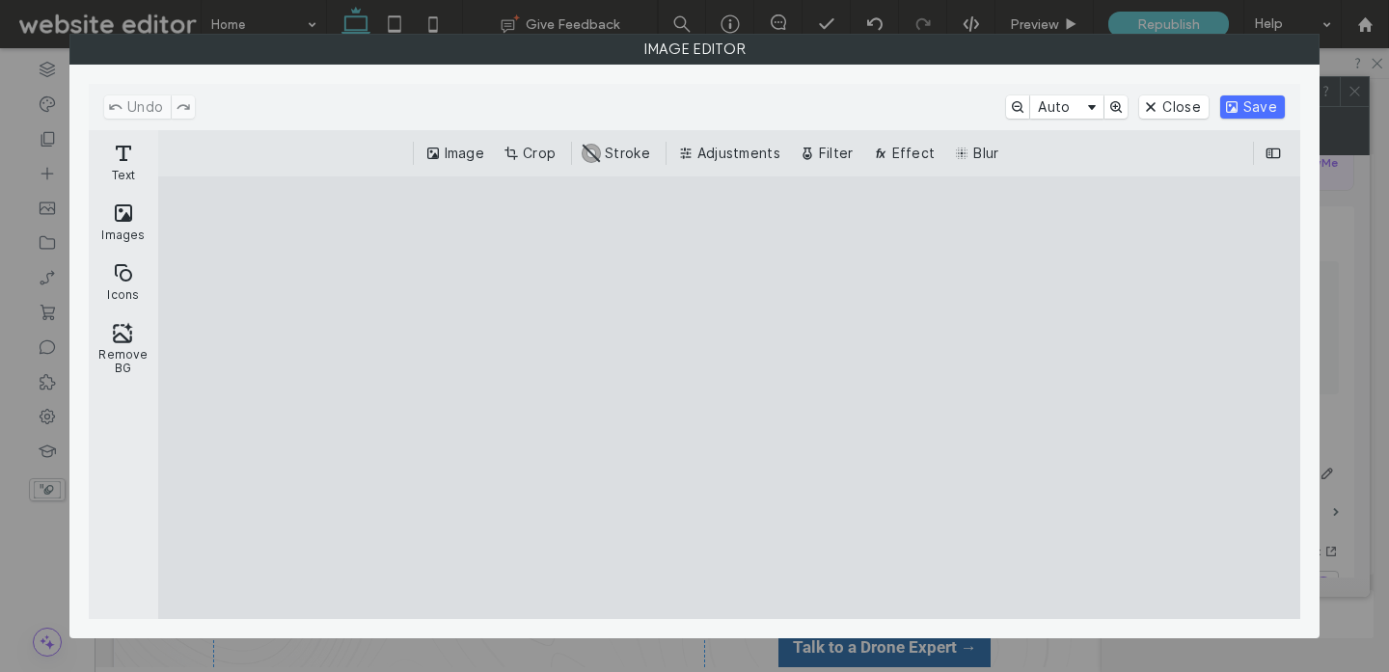
click at [729, 397] on cesdk-canvas "Editor canvas" at bounding box center [729, 397] width 0 height 0
click at [521, 153] on button "Crop" at bounding box center [532, 153] width 64 height 23
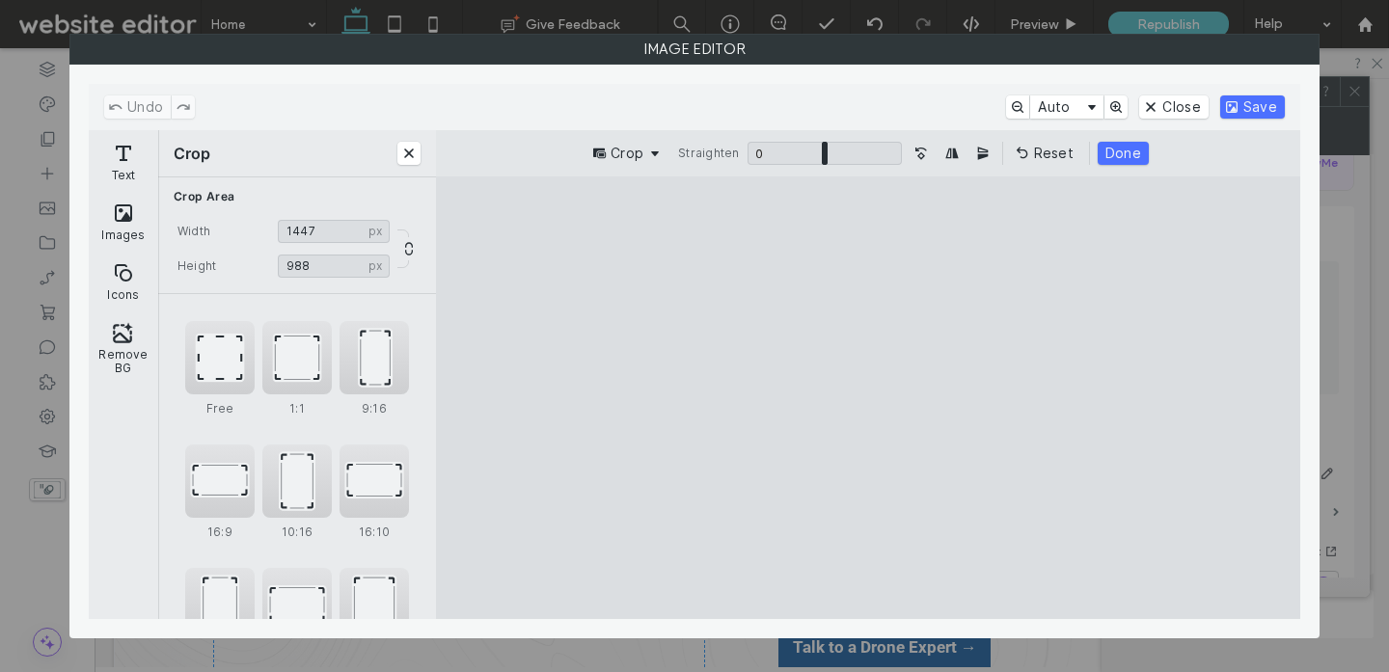
drag, startPoint x: 605, startPoint y: 397, endPoint x: 617, endPoint y: 419, distance: 24.6
click at [868, 397] on cesdk-canvas "Editor canvas" at bounding box center [868, 397] width 0 height 0
type input "****"
drag, startPoint x: 1125, startPoint y: 404, endPoint x: 1063, endPoint y: 402, distance: 62.7
click at [868, 397] on cesdk-canvas "Editor canvas" at bounding box center [868, 397] width 0 height 0
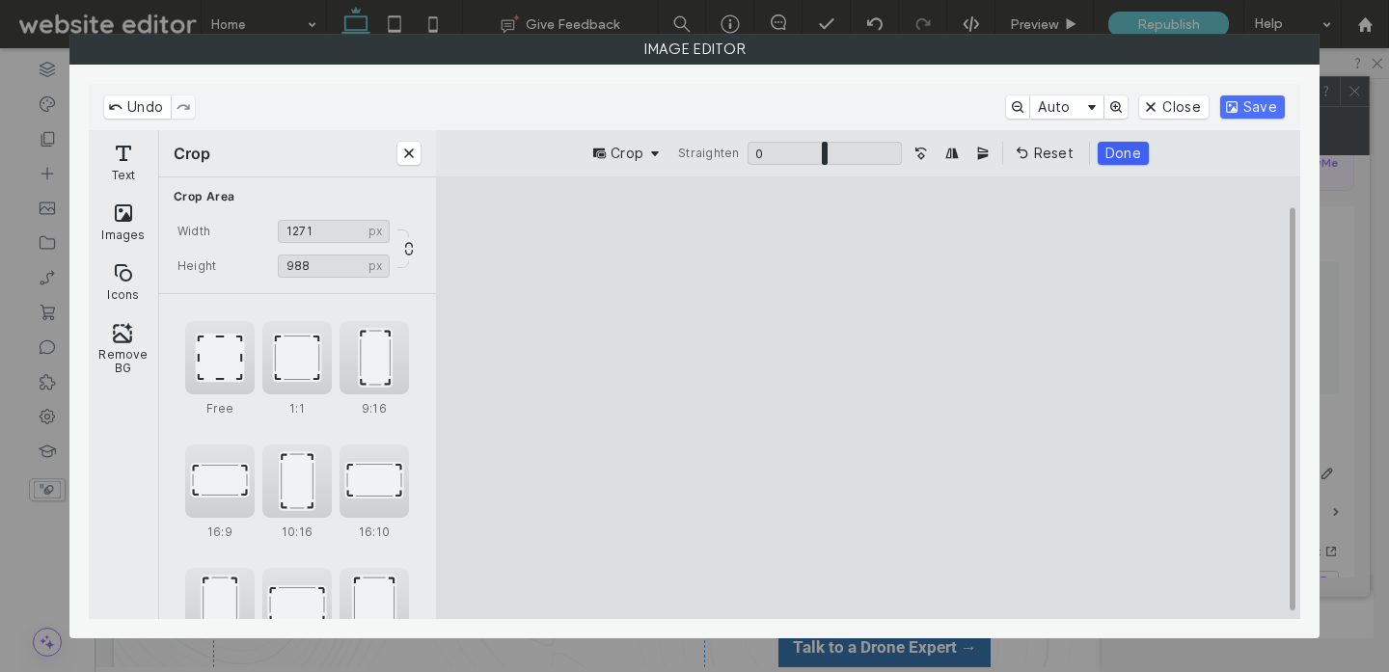
click at [1134, 159] on button "Done" at bounding box center [1122, 153] width 51 height 23
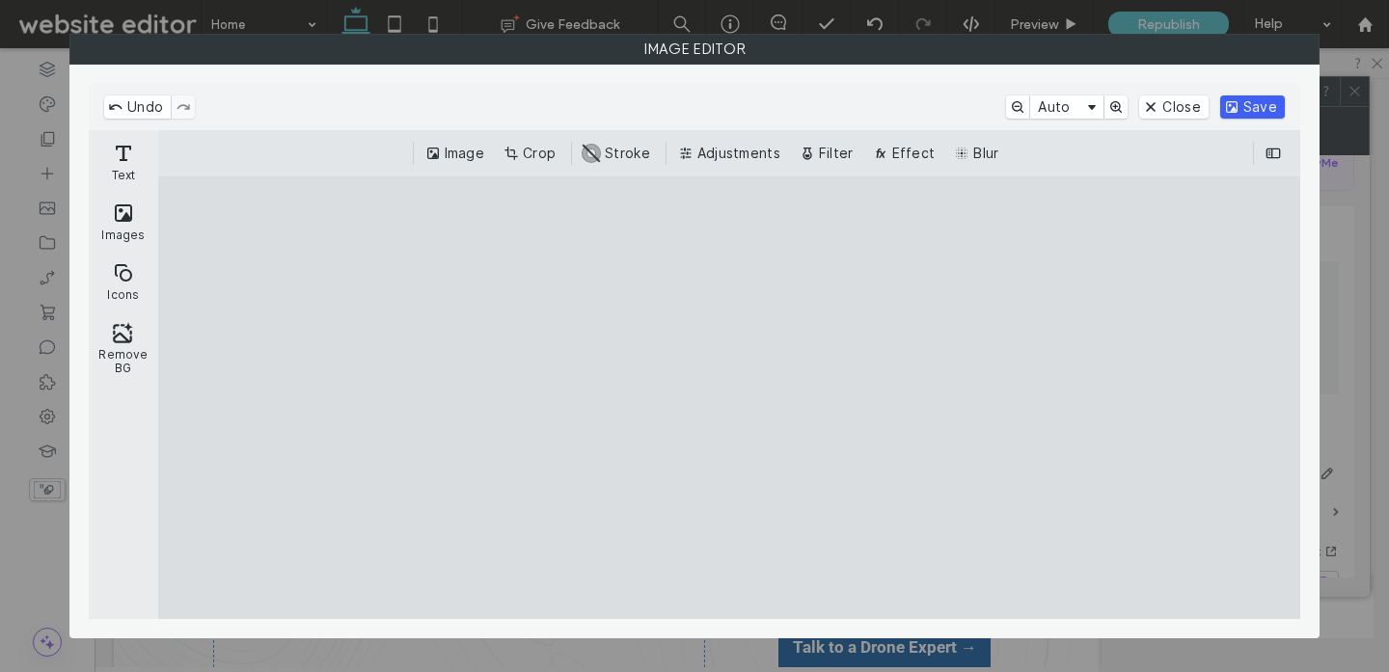
click at [1246, 104] on button "Save" at bounding box center [1252, 106] width 65 height 23
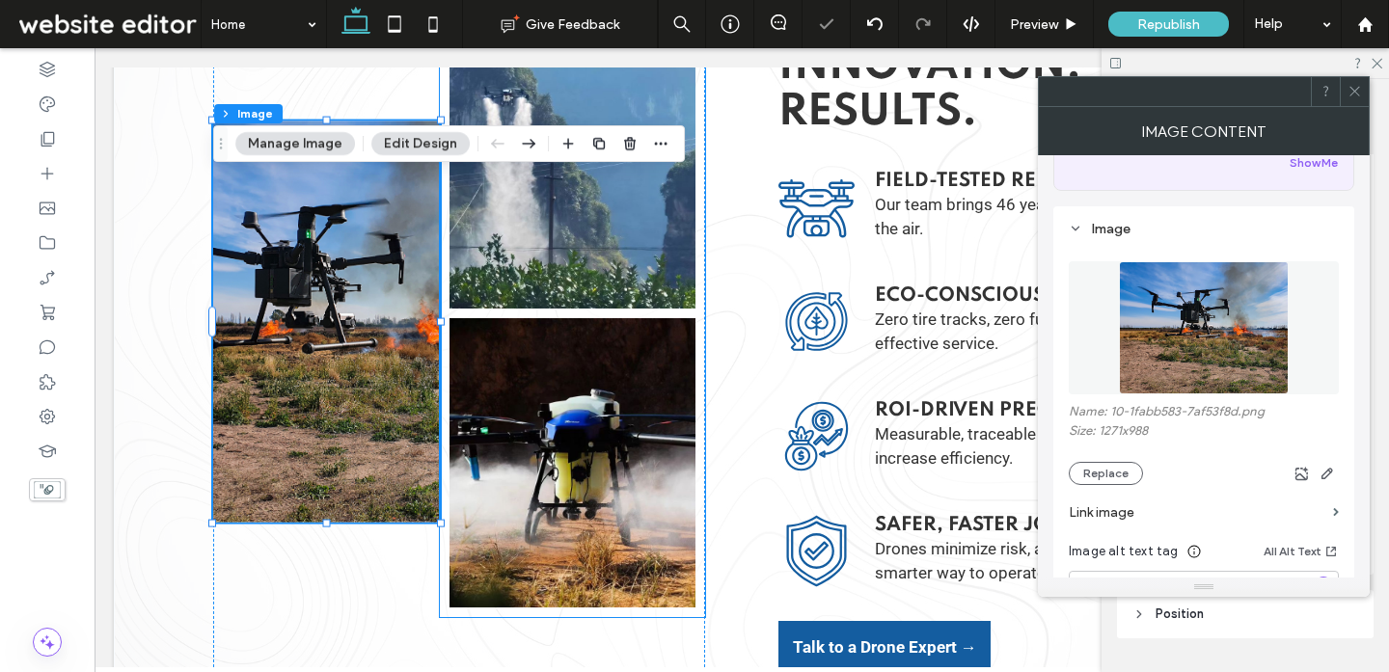
click at [626, 261] on link at bounding box center [571, 163] width 245 height 289
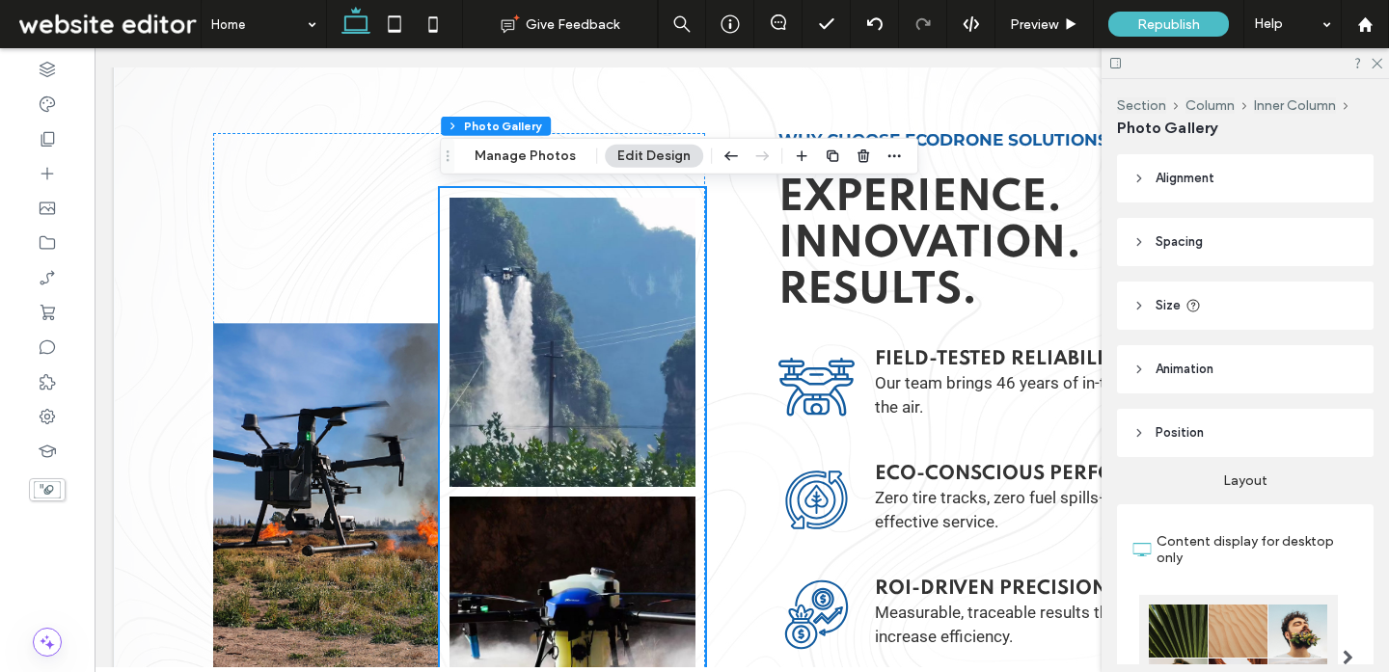
scroll to position [4052, 0]
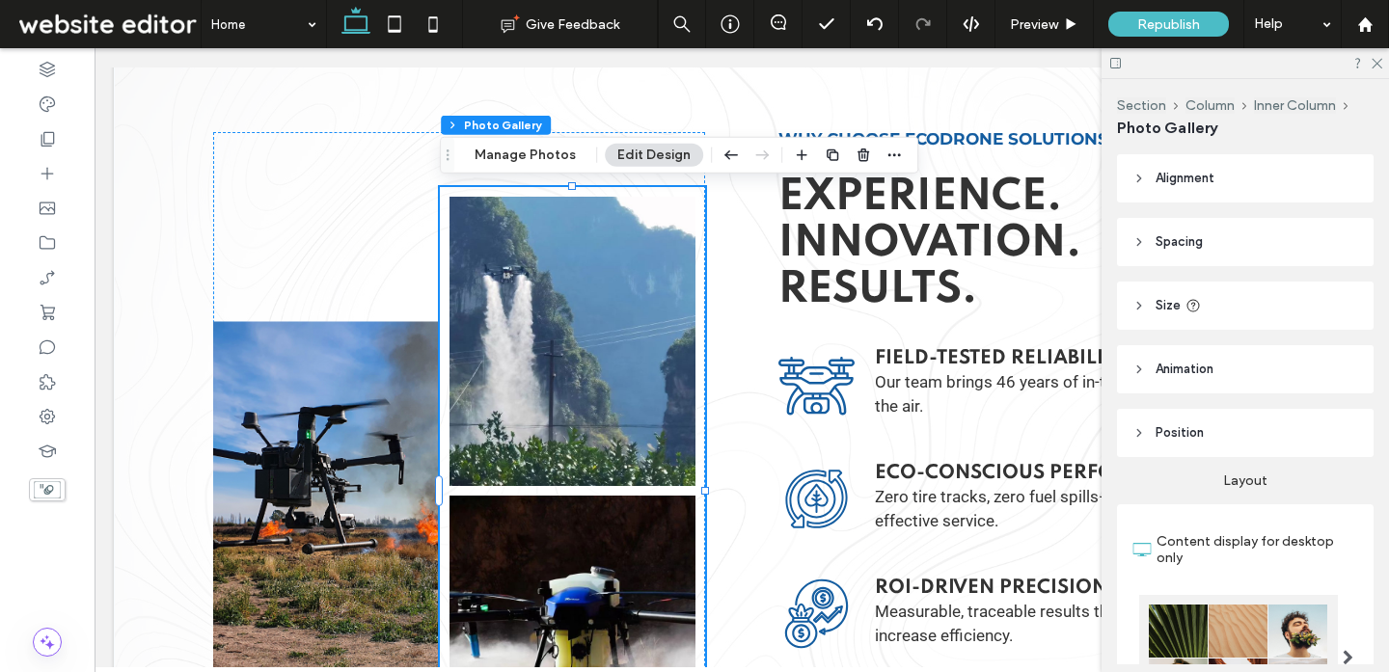
click at [646, 397] on link at bounding box center [571, 341] width 245 height 289
click at [680, 407] on link at bounding box center [571, 341] width 245 height 289
click at [639, 325] on link at bounding box center [571, 341] width 245 height 289
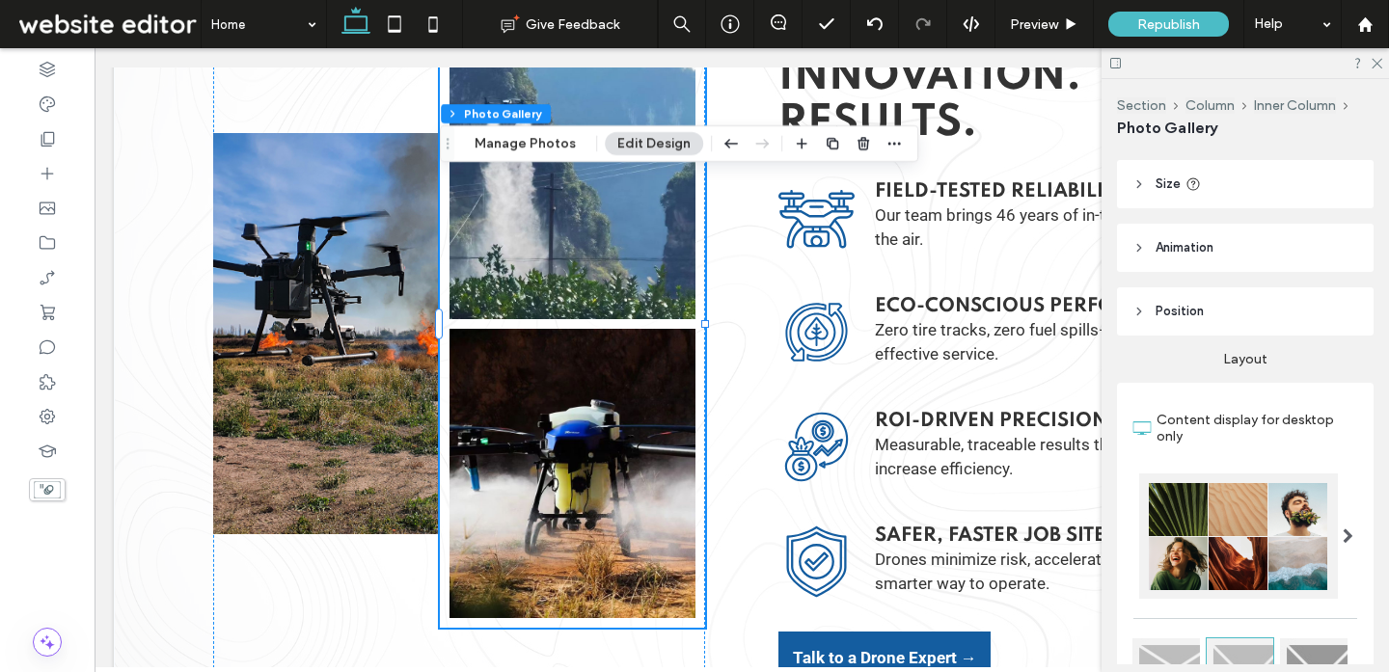
scroll to position [75, 0]
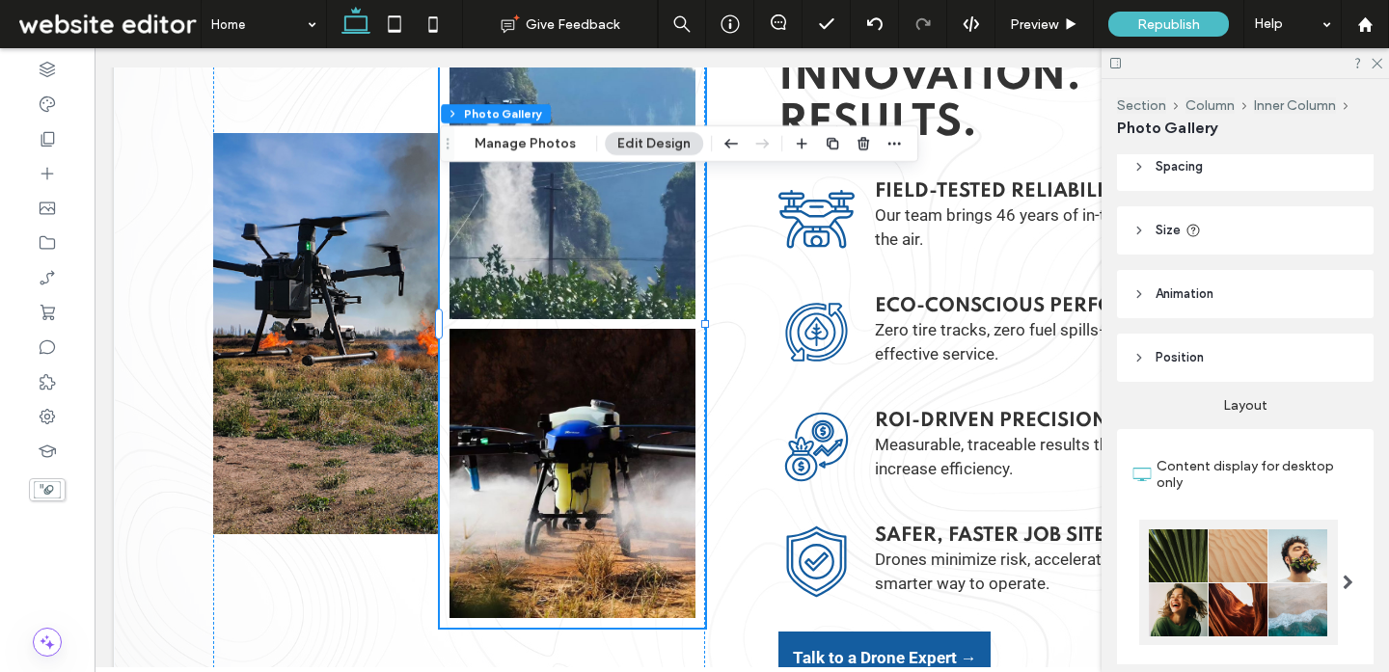
click at [1219, 307] on header "Animation" at bounding box center [1245, 294] width 257 height 48
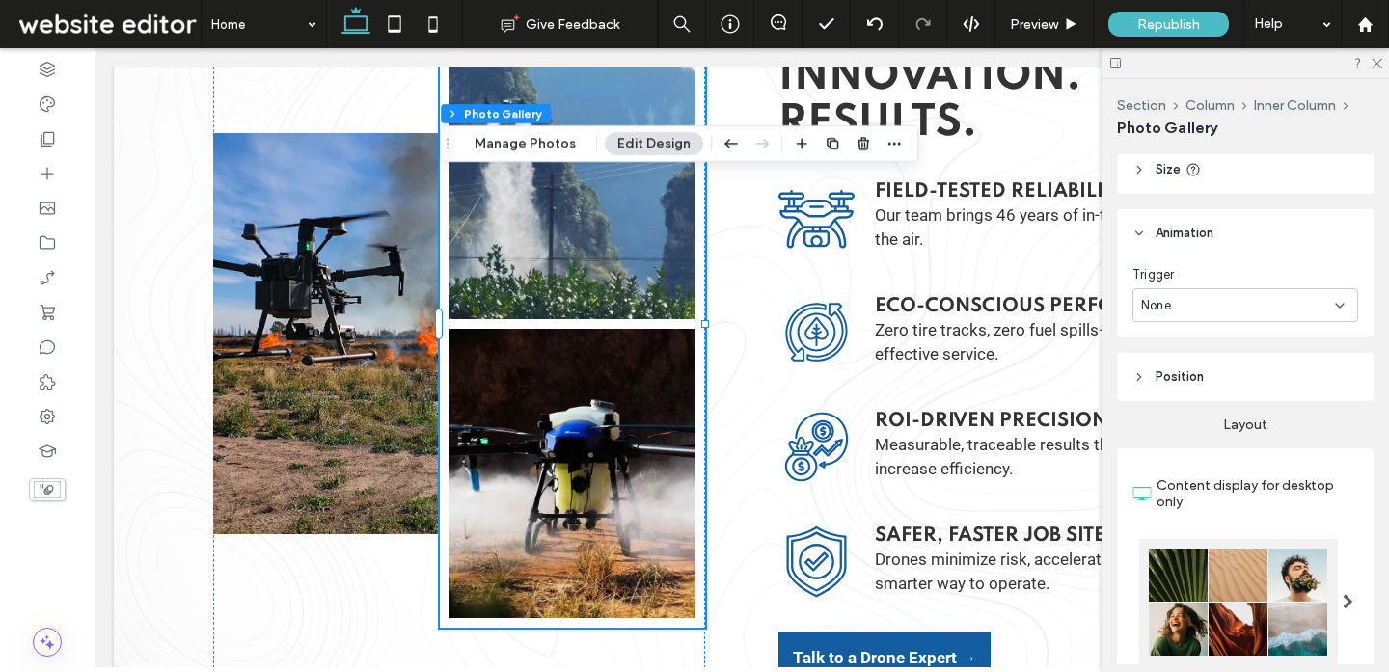
scroll to position [137, 0]
click at [1205, 312] on div "None" at bounding box center [1238, 304] width 194 height 19
click at [1180, 405] on div "Scroll" at bounding box center [1245, 406] width 224 height 34
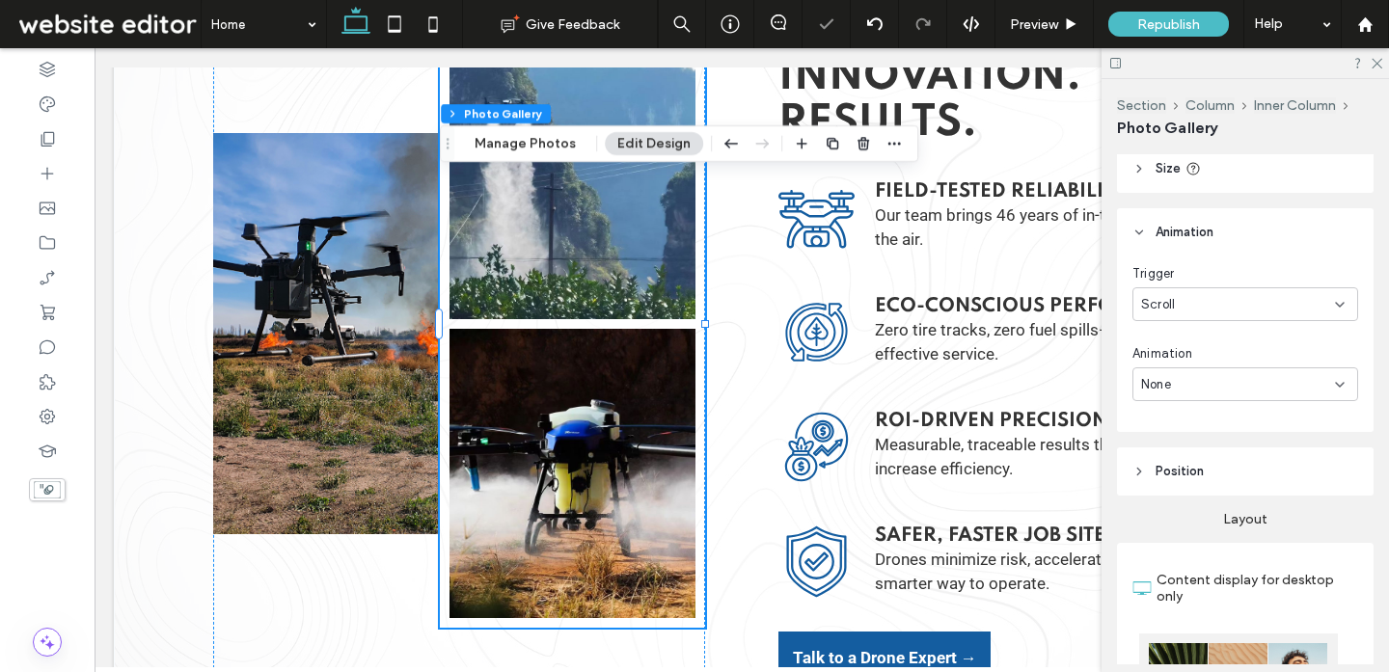
click at [1204, 391] on div "None" at bounding box center [1238, 384] width 194 height 19
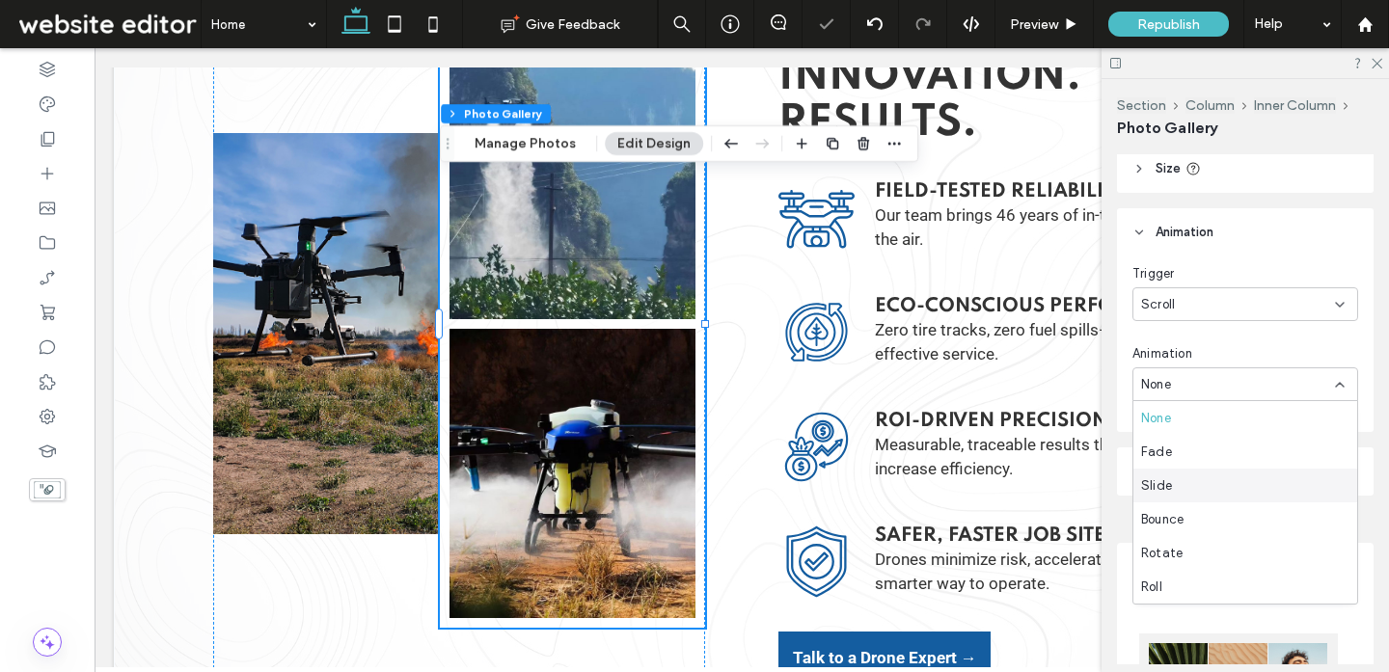
click at [1182, 479] on div "Slide" at bounding box center [1245, 486] width 224 height 34
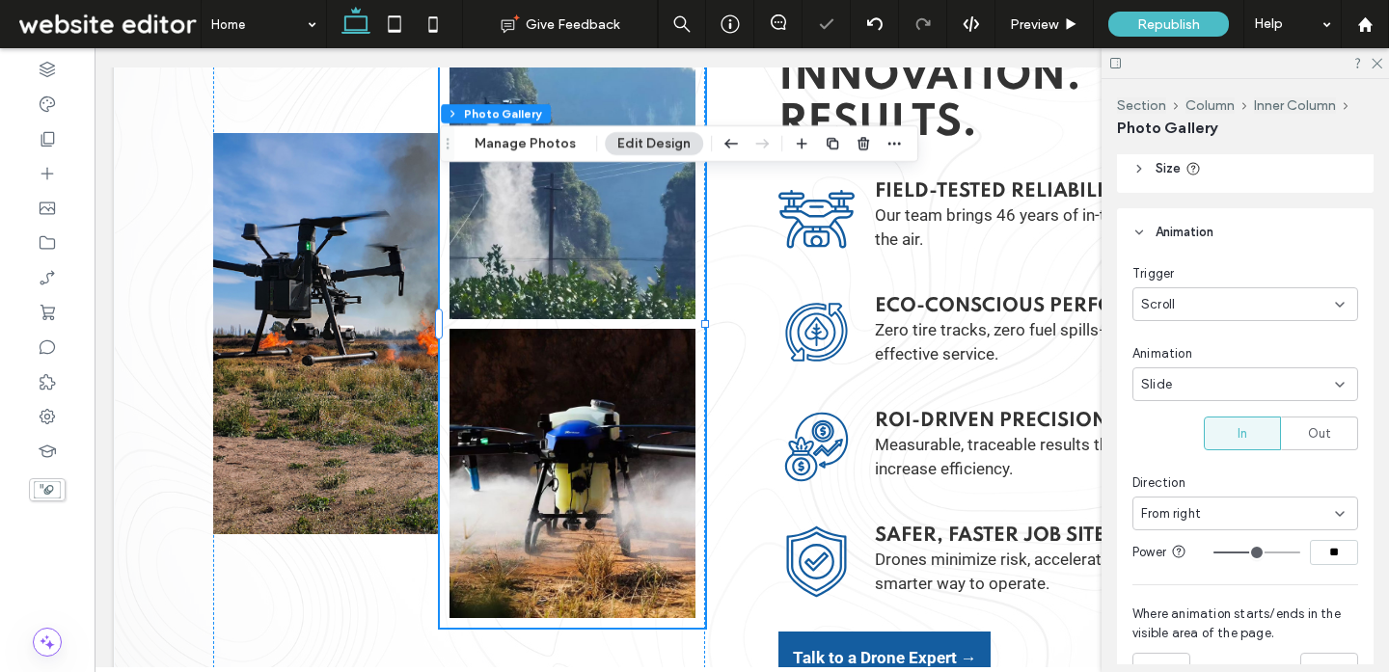
click at [1234, 515] on div "From right" at bounding box center [1238, 513] width 194 height 19
click at [1194, 615] on span "From bottom" at bounding box center [1179, 615] width 76 height 19
drag, startPoint x: 1325, startPoint y: 555, endPoint x: 1349, endPoint y: 554, distance: 24.1
click at [1349, 554] on input "**" at bounding box center [1334, 552] width 48 height 25
type input "**"
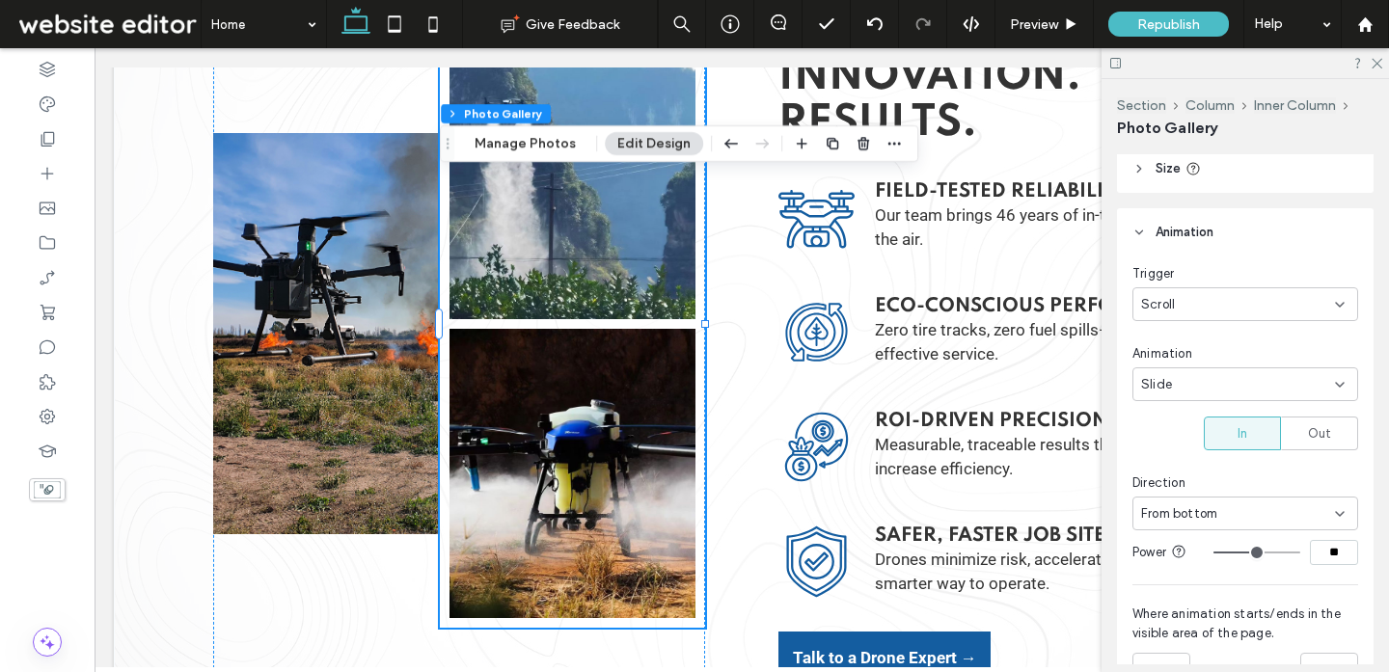
type input "**"
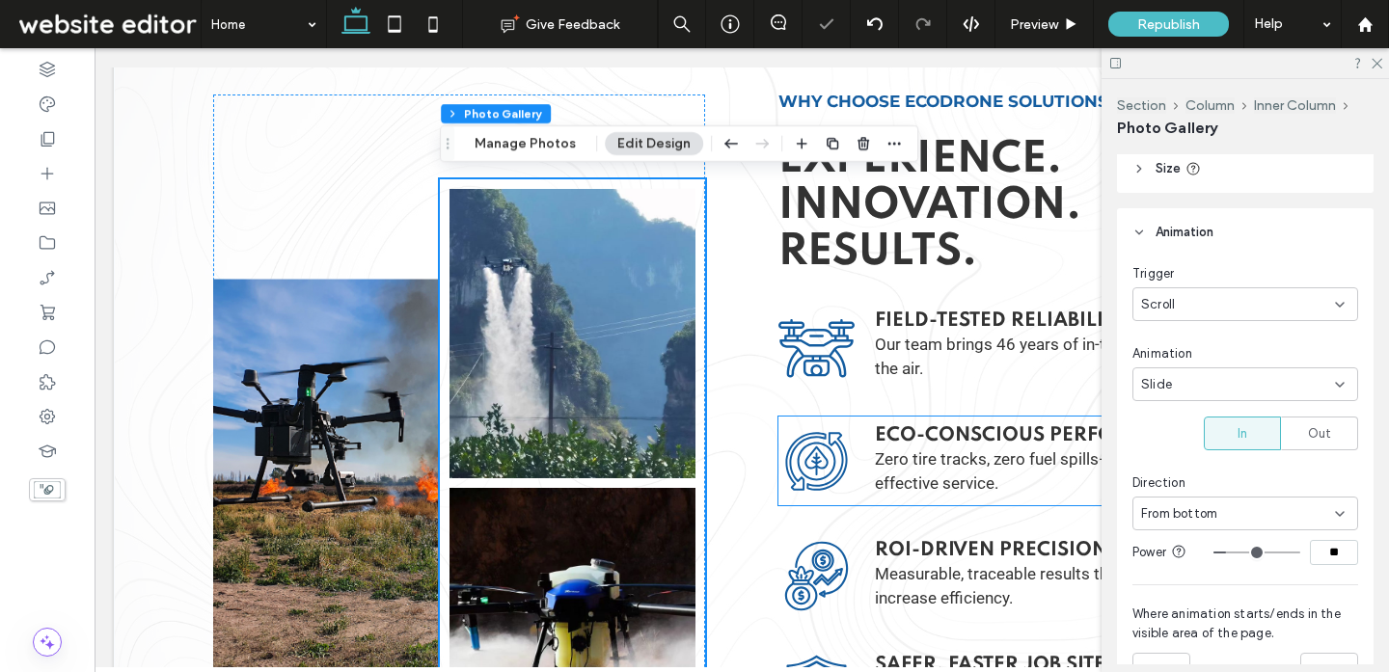
scroll to position [4096, 0]
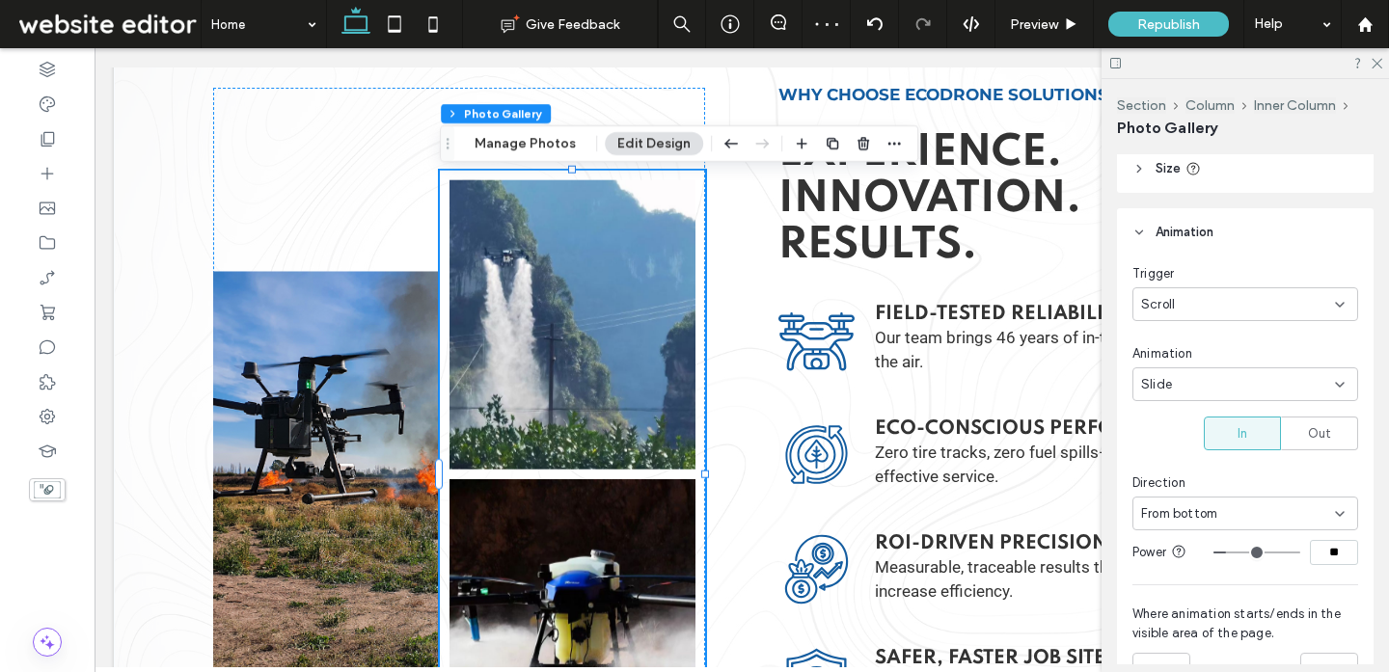
drag, startPoint x: 1337, startPoint y: 554, endPoint x: 1301, endPoint y: 554, distance: 36.6
click at [1302, 554] on div "**" at bounding box center [1285, 552] width 145 height 25
type input "**"
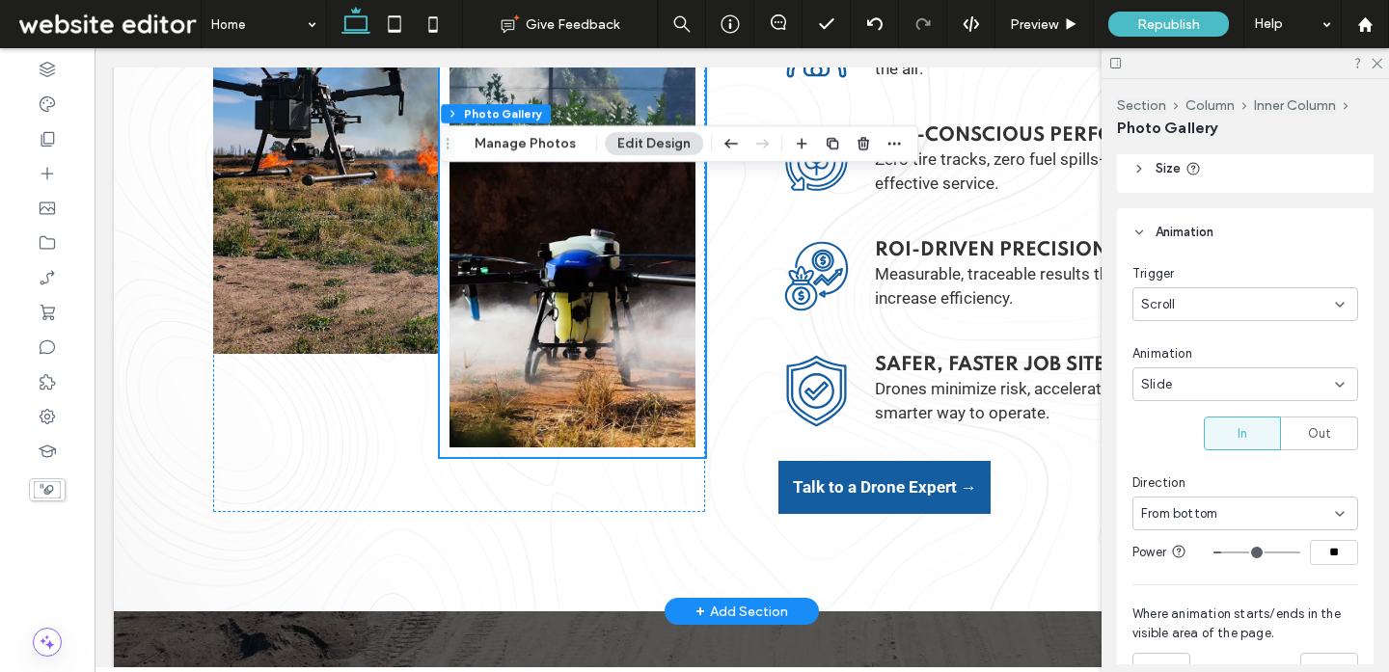
scroll to position [4413, 0]
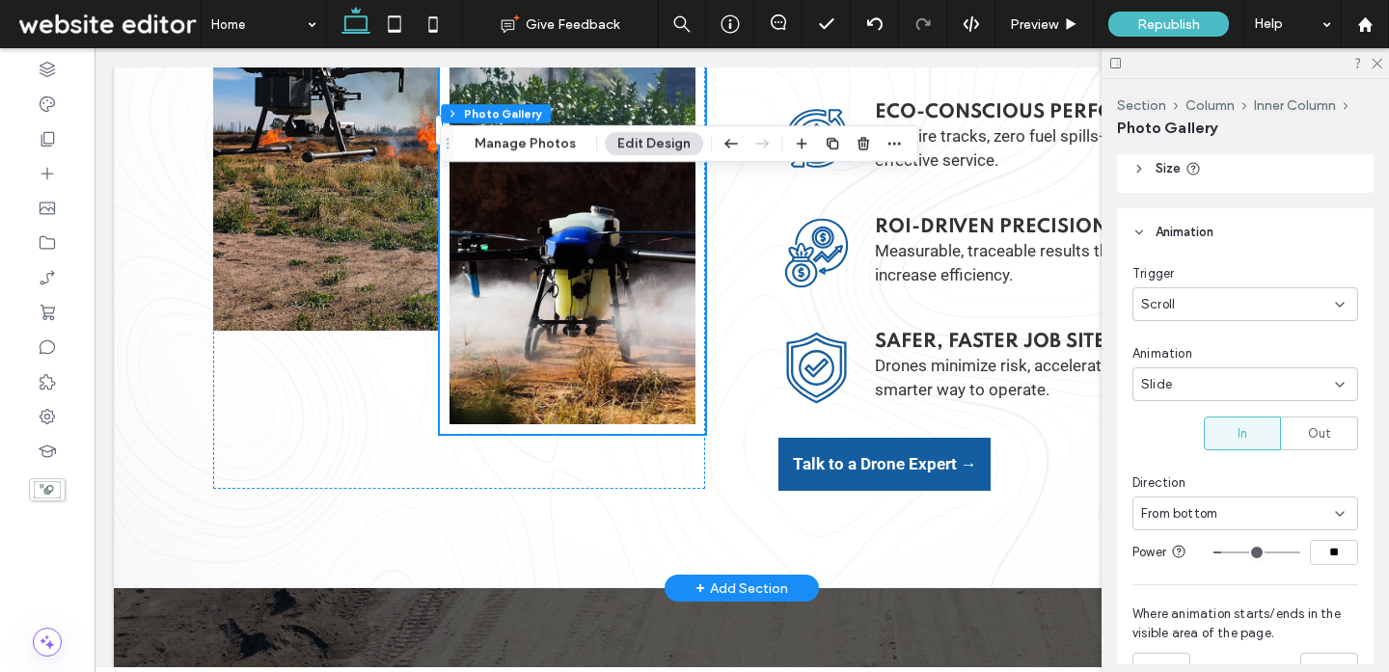
click at [801, 554] on div "Button Button Why Choose Ecodrone Solutions Experience. ﻿ Innovation. Results. …" at bounding box center [741, 129] width 1157 height 917
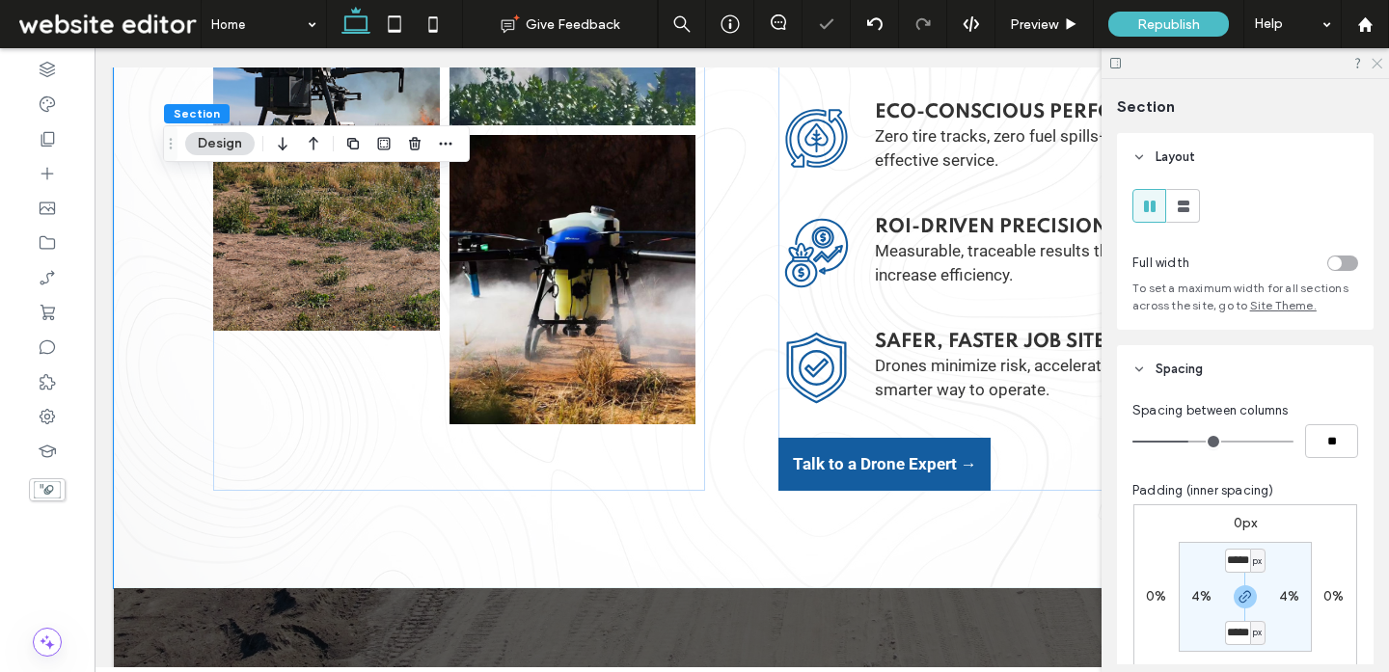
click at [1377, 61] on icon at bounding box center [1375, 62] width 13 height 13
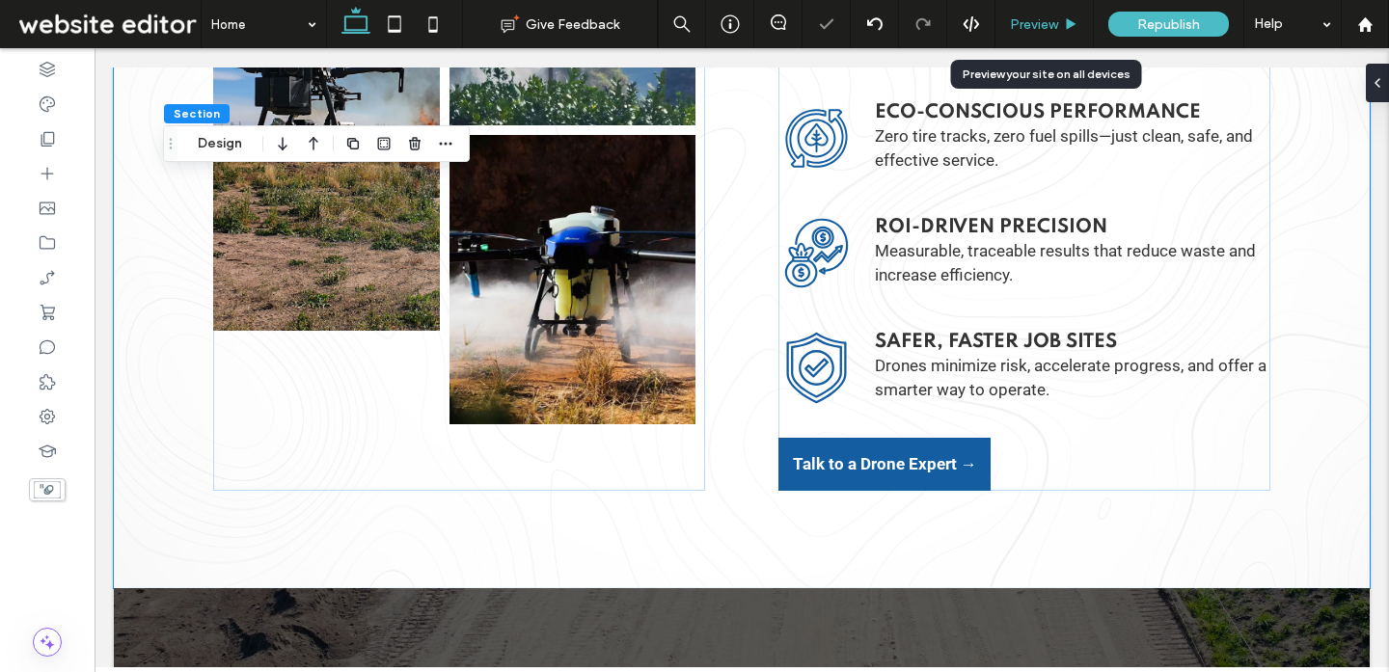
click at [1044, 33] on div "Preview" at bounding box center [1044, 24] width 98 height 48
click at [1053, 17] on span "Preview" at bounding box center [1034, 24] width 48 height 16
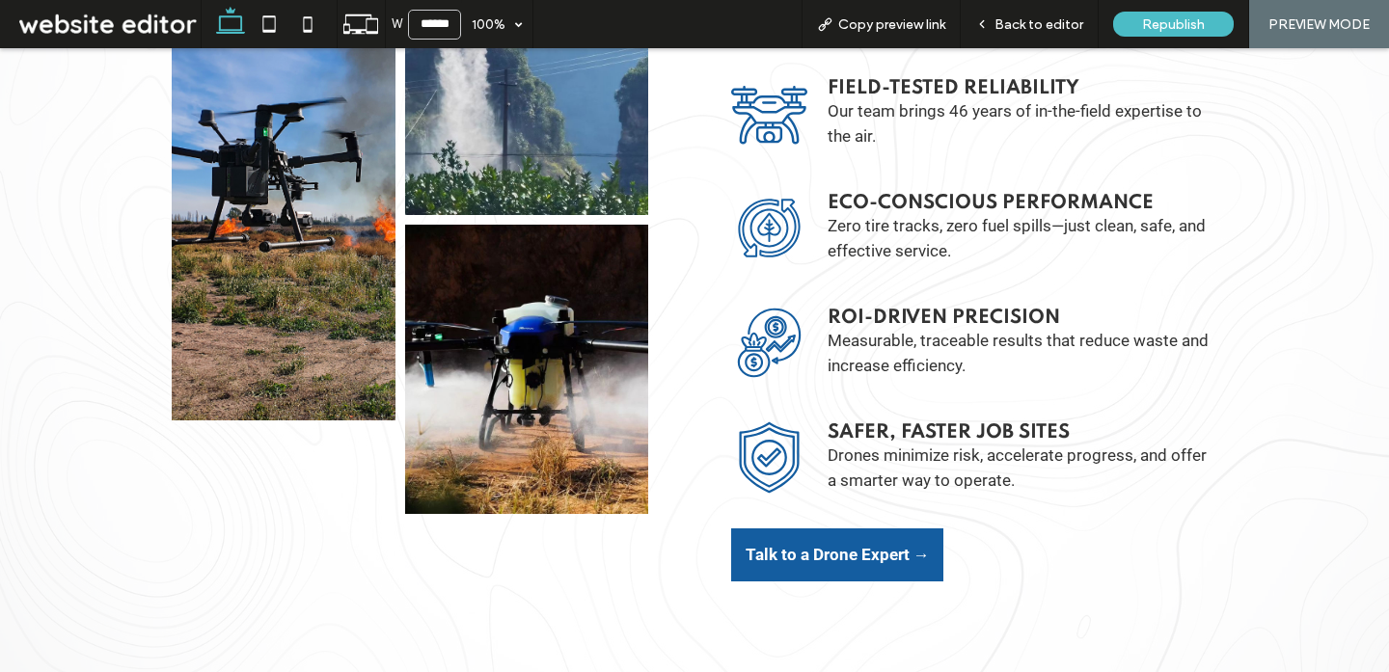
scroll to position [4311, 0]
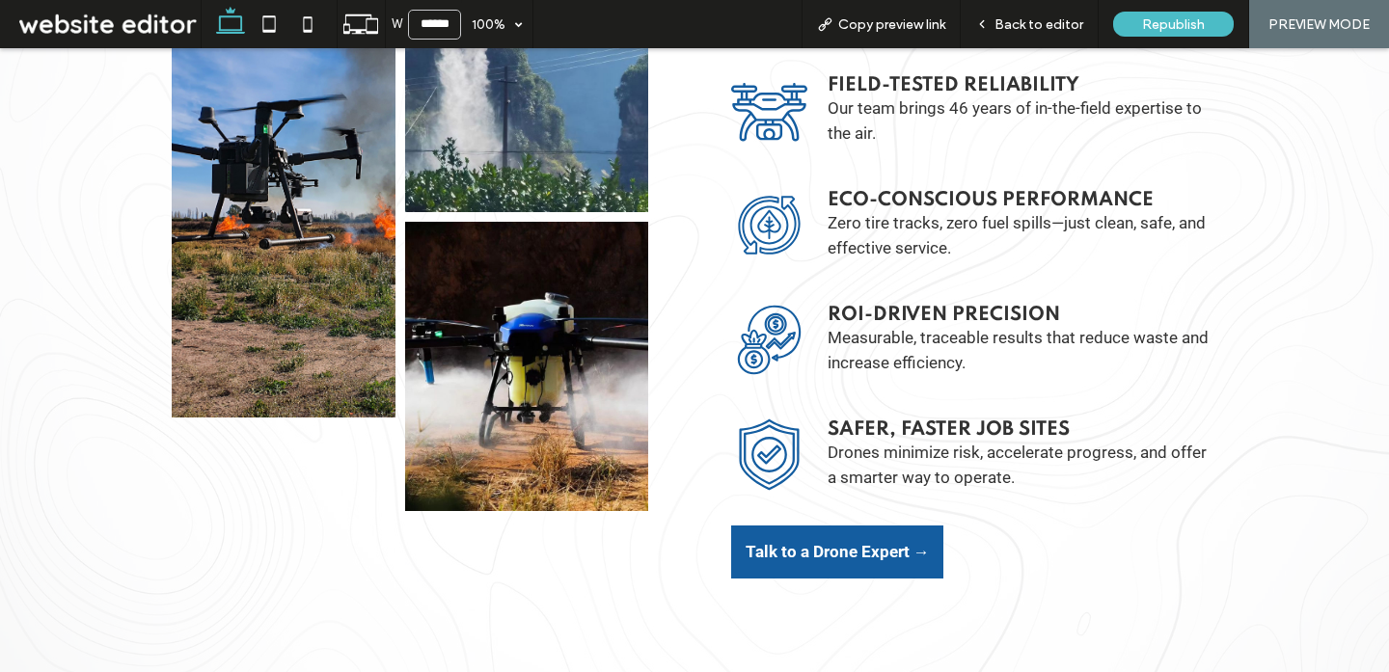
click at [630, 352] on link at bounding box center [526, 366] width 243 height 289
click at [616, 360] on link at bounding box center [526, 366] width 243 height 289
click at [1014, 23] on span "Back to editor" at bounding box center [1038, 24] width 89 height 16
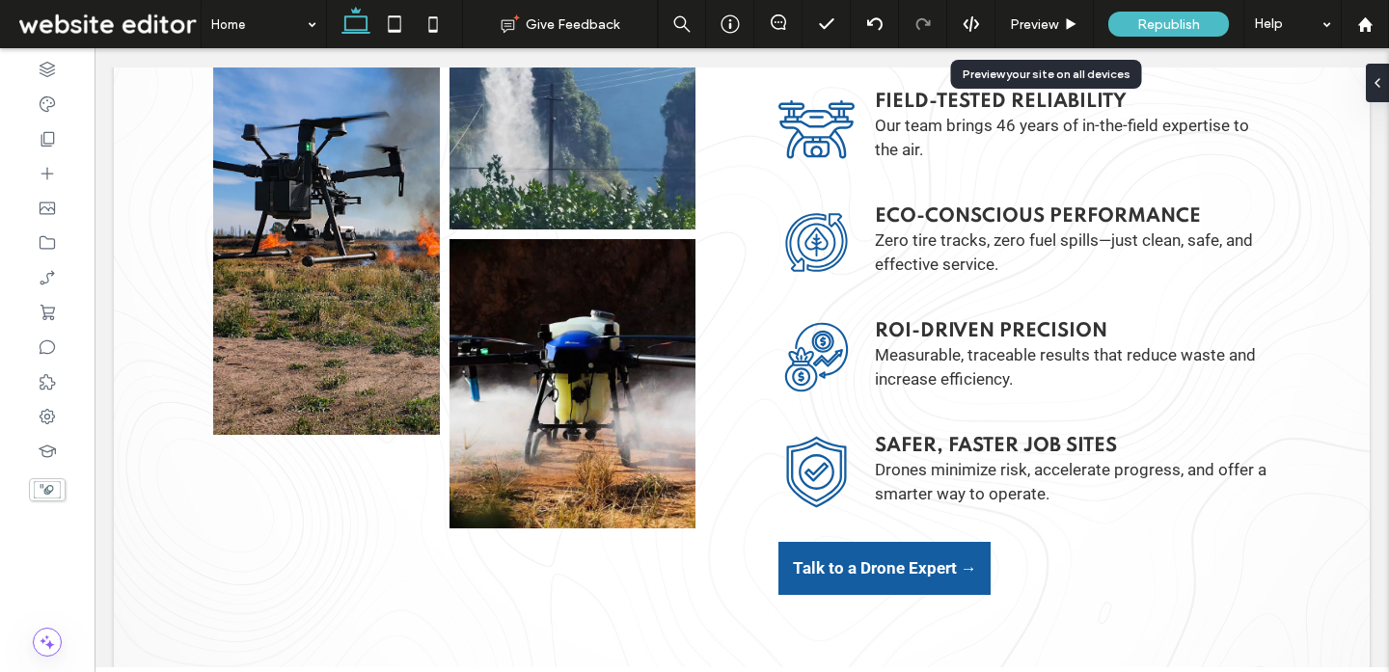
scroll to position [4307, 0]
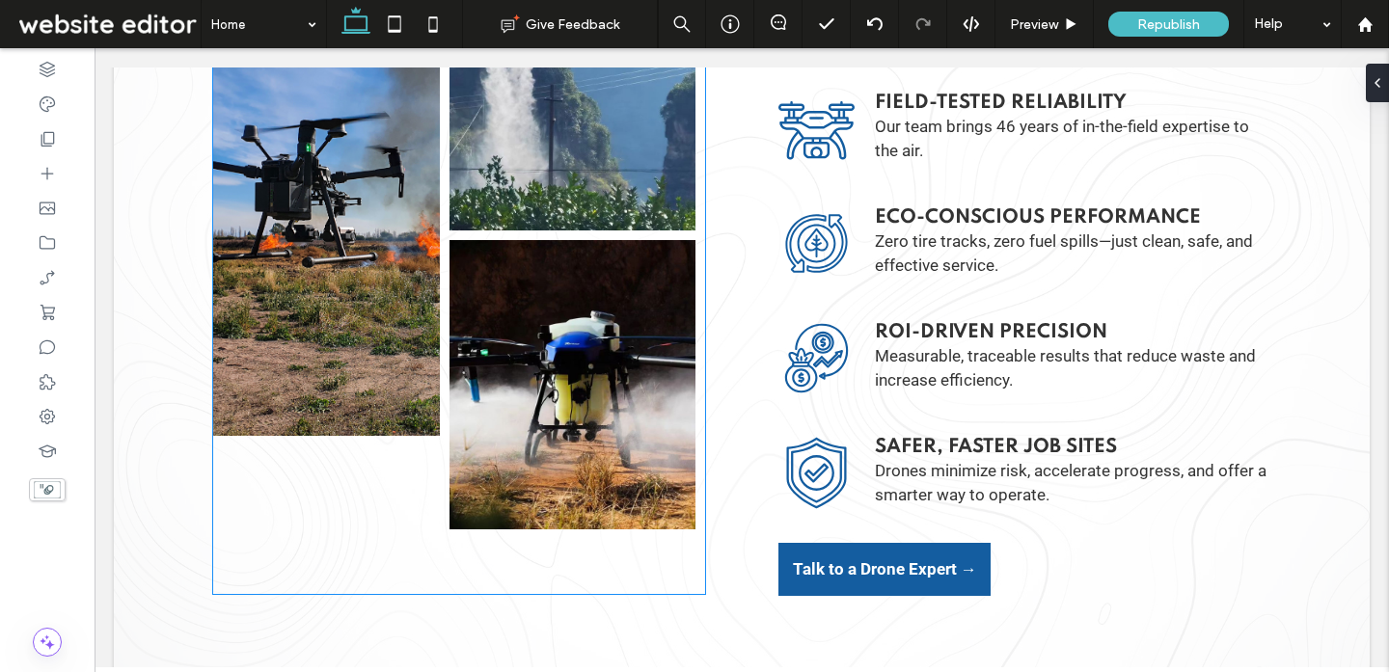
click at [573, 185] on link at bounding box center [571, 85] width 245 height 289
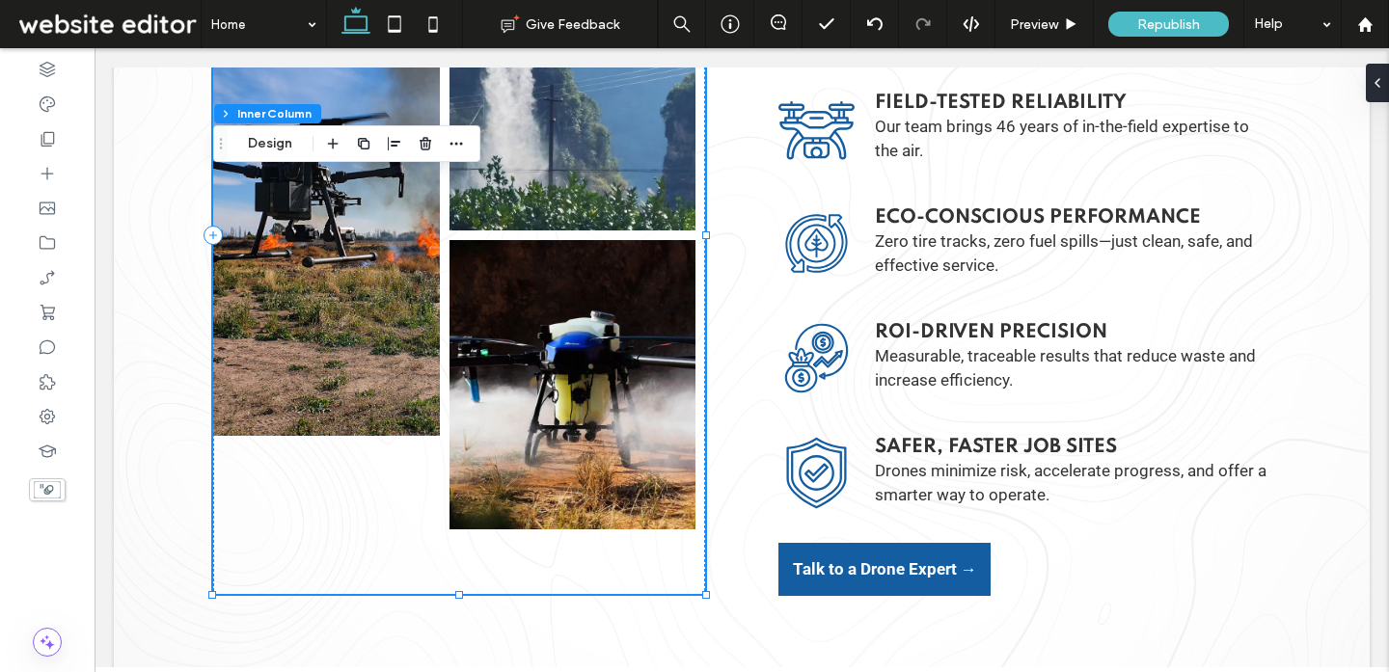
click at [583, 195] on link at bounding box center [571, 85] width 245 height 289
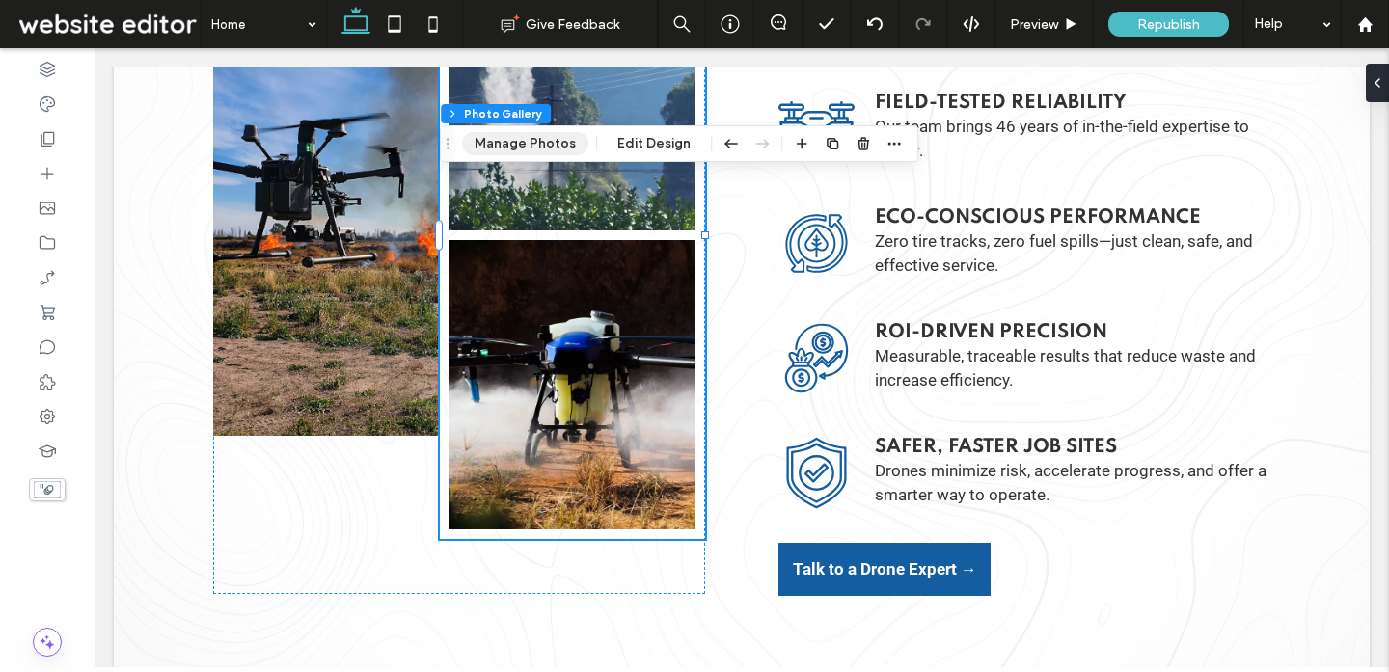
click at [528, 138] on button "Manage Photos" at bounding box center [525, 143] width 126 height 23
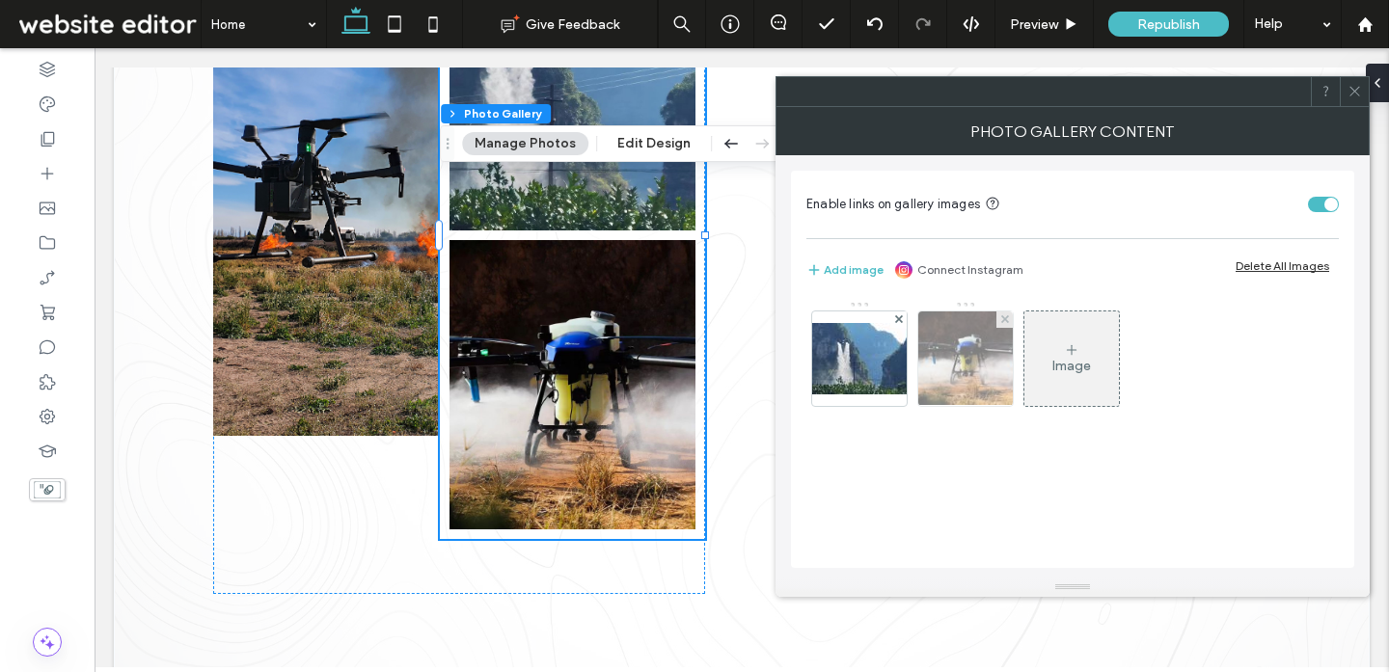
click at [972, 358] on img at bounding box center [966, 358] width 142 height 95
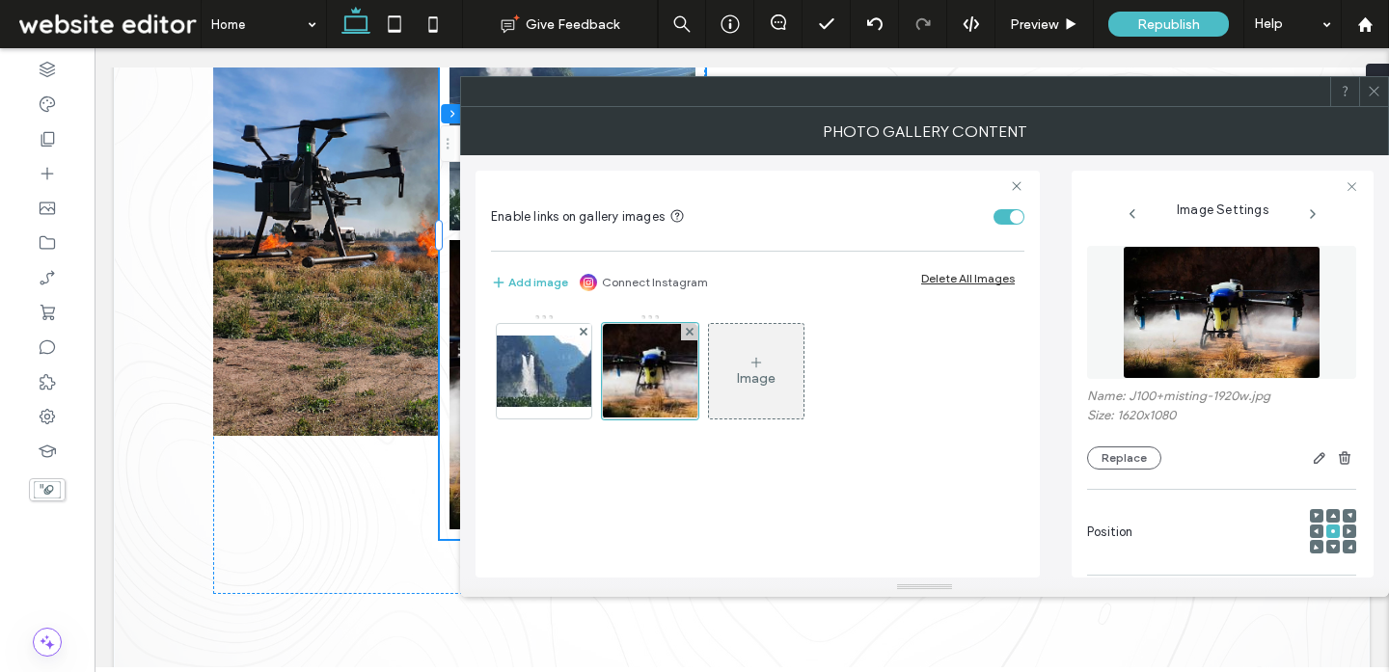
click at [1370, 96] on icon at bounding box center [1373, 91] width 14 height 14
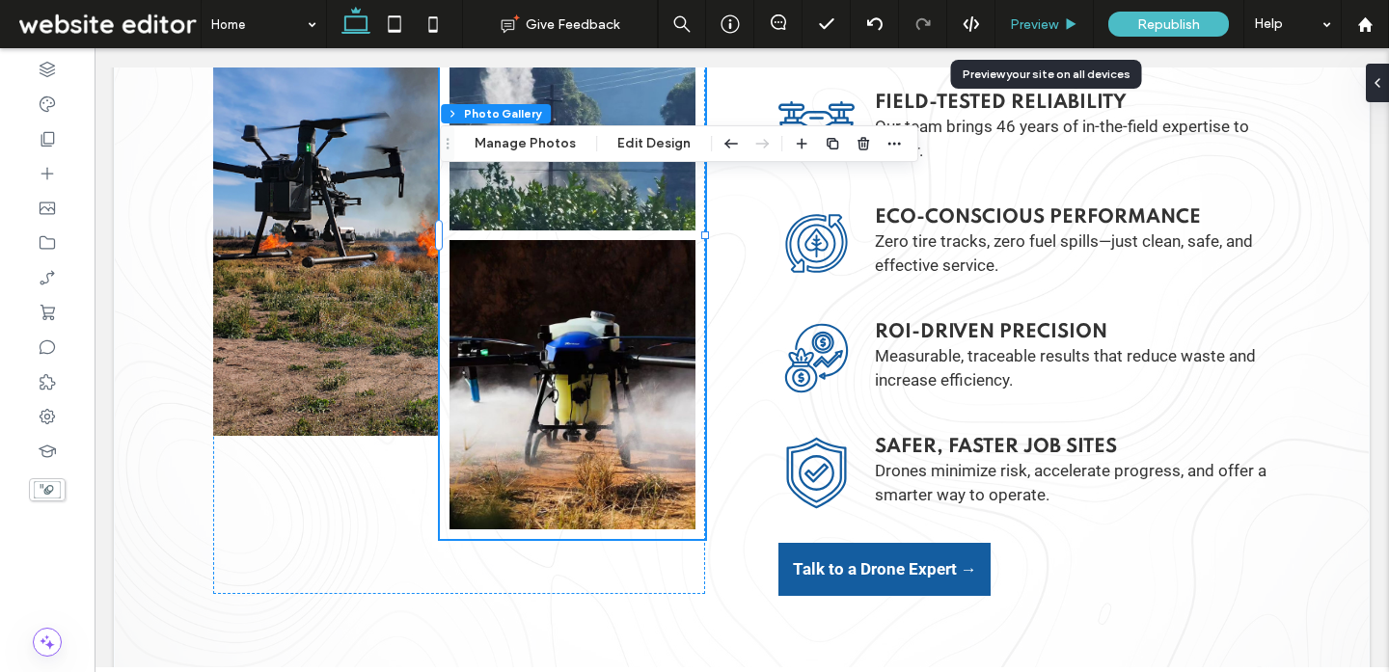
click at [1032, 34] on div "Preview" at bounding box center [1044, 24] width 98 height 48
click at [1038, 27] on span "Preview" at bounding box center [1034, 24] width 48 height 16
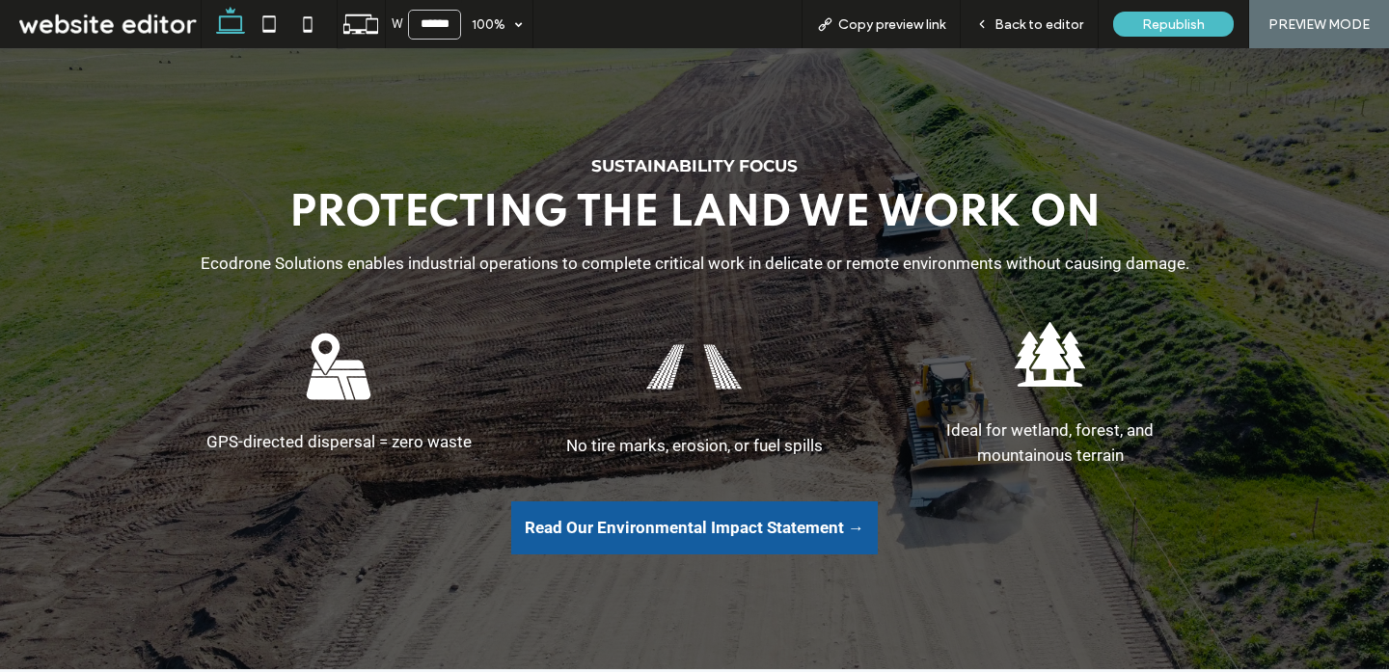
scroll to position [4934, 0]
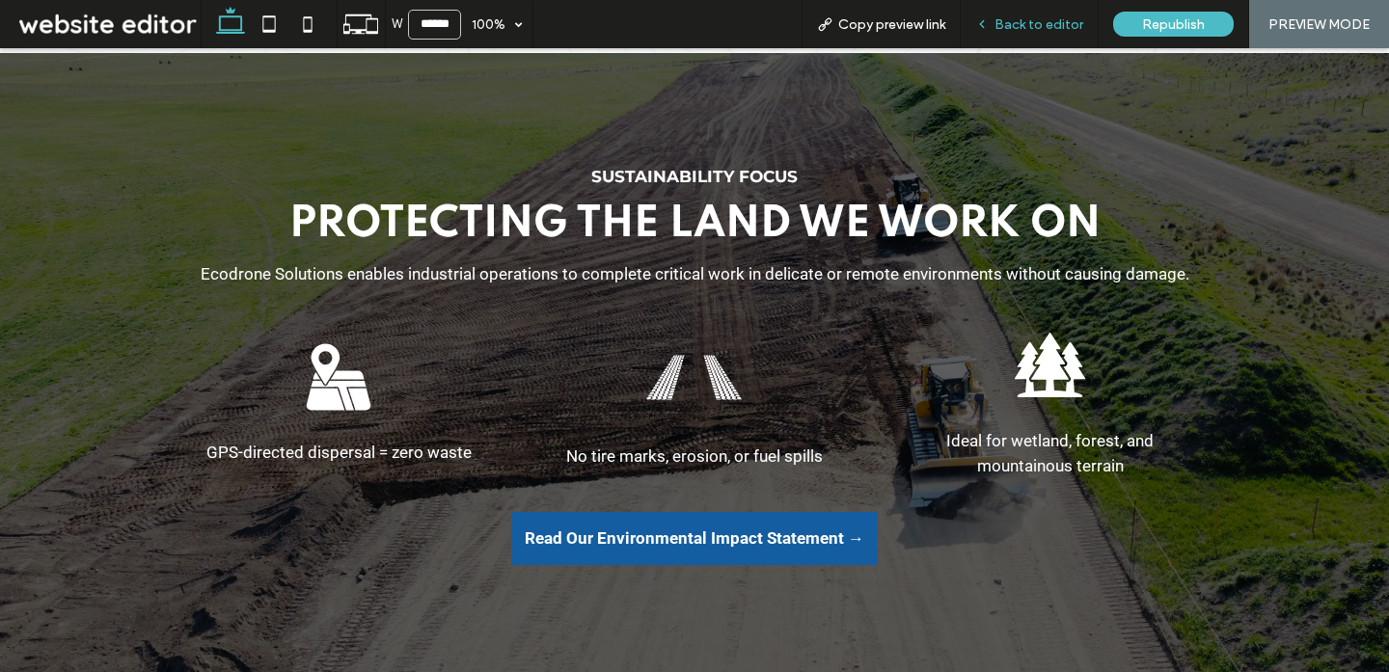
click at [1057, 19] on span "Back to editor" at bounding box center [1038, 24] width 89 height 16
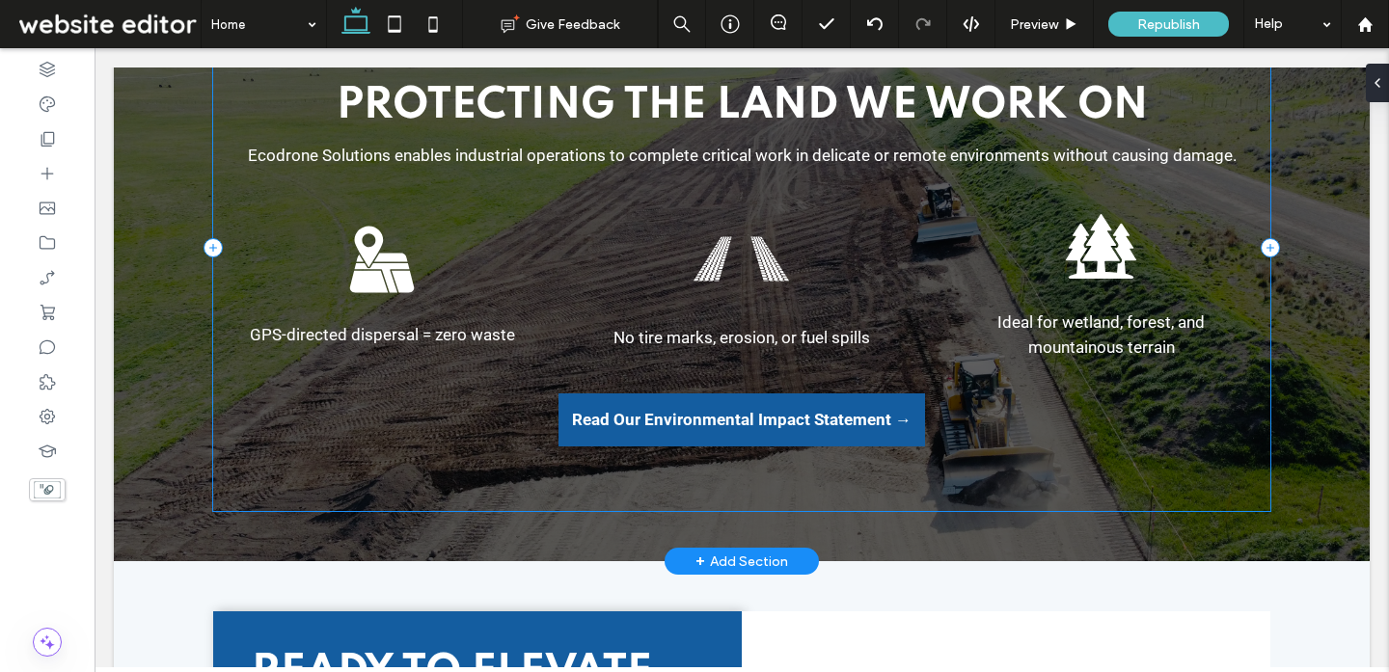
scroll to position [5140, 0]
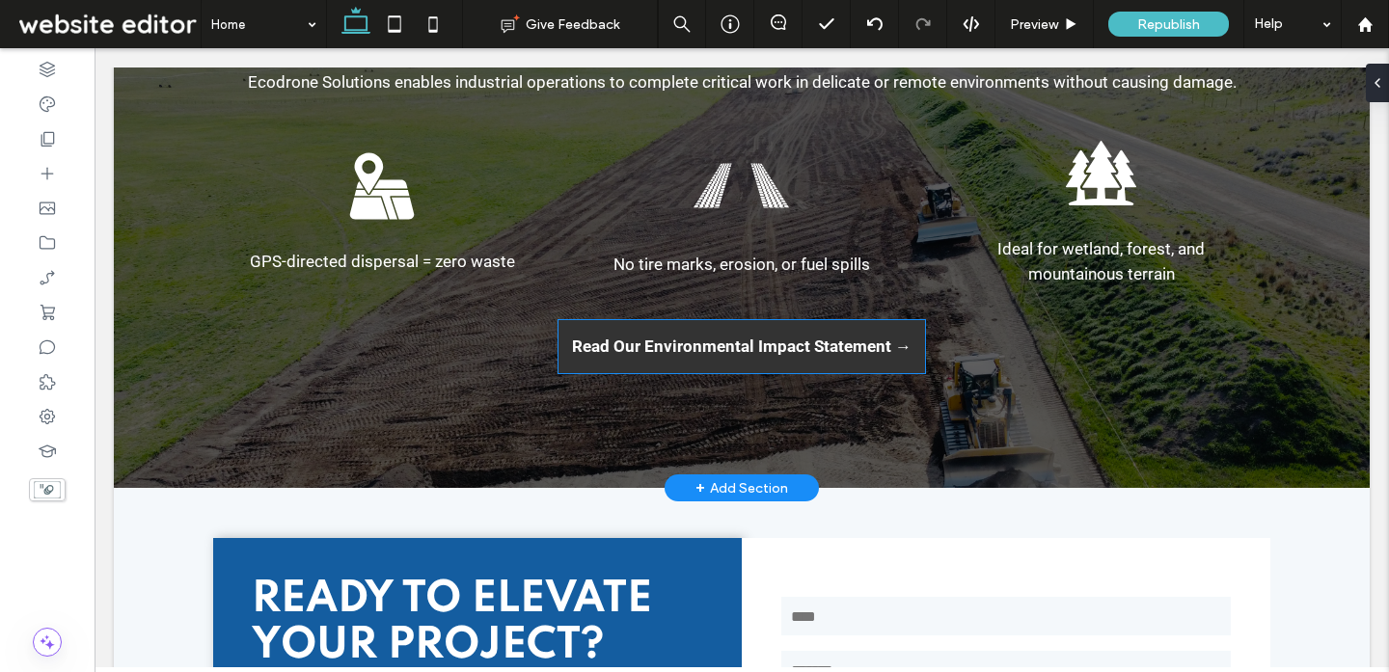
click at [663, 357] on link "Read Our Environmental Impact Statement →" at bounding box center [741, 346] width 366 height 53
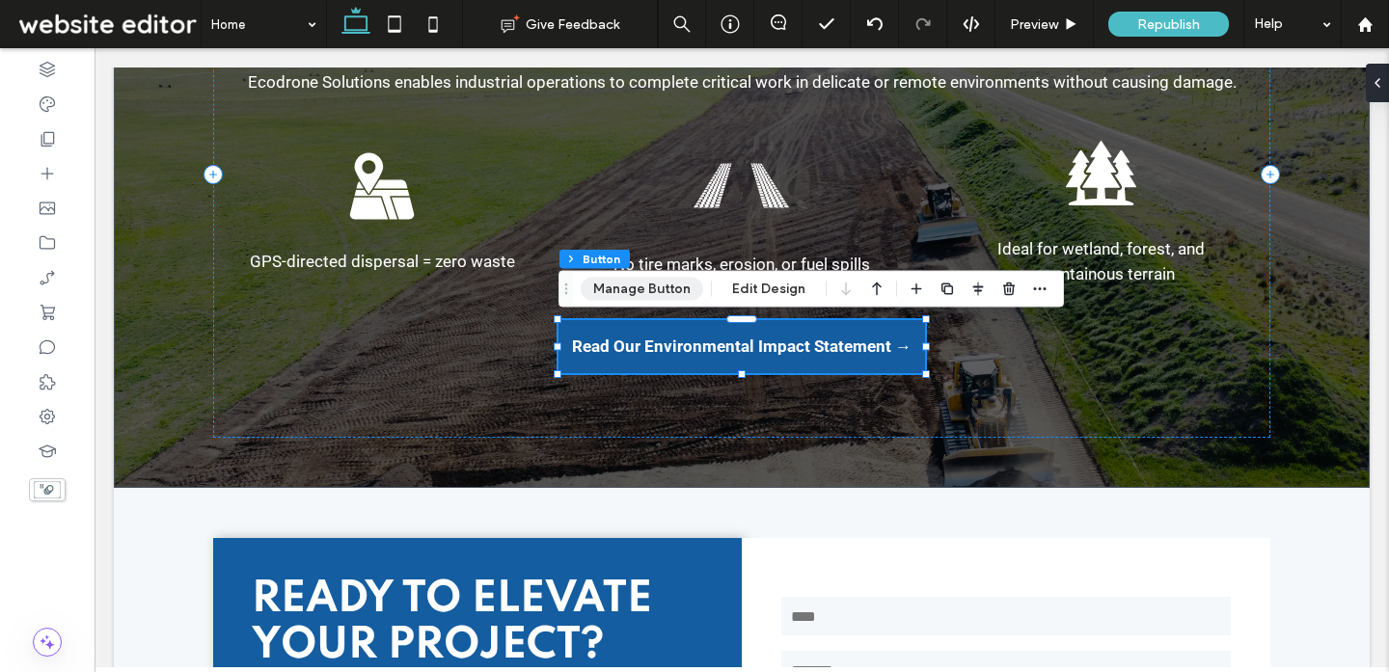
click at [654, 291] on button "Manage Button" at bounding box center [642, 289] width 122 height 23
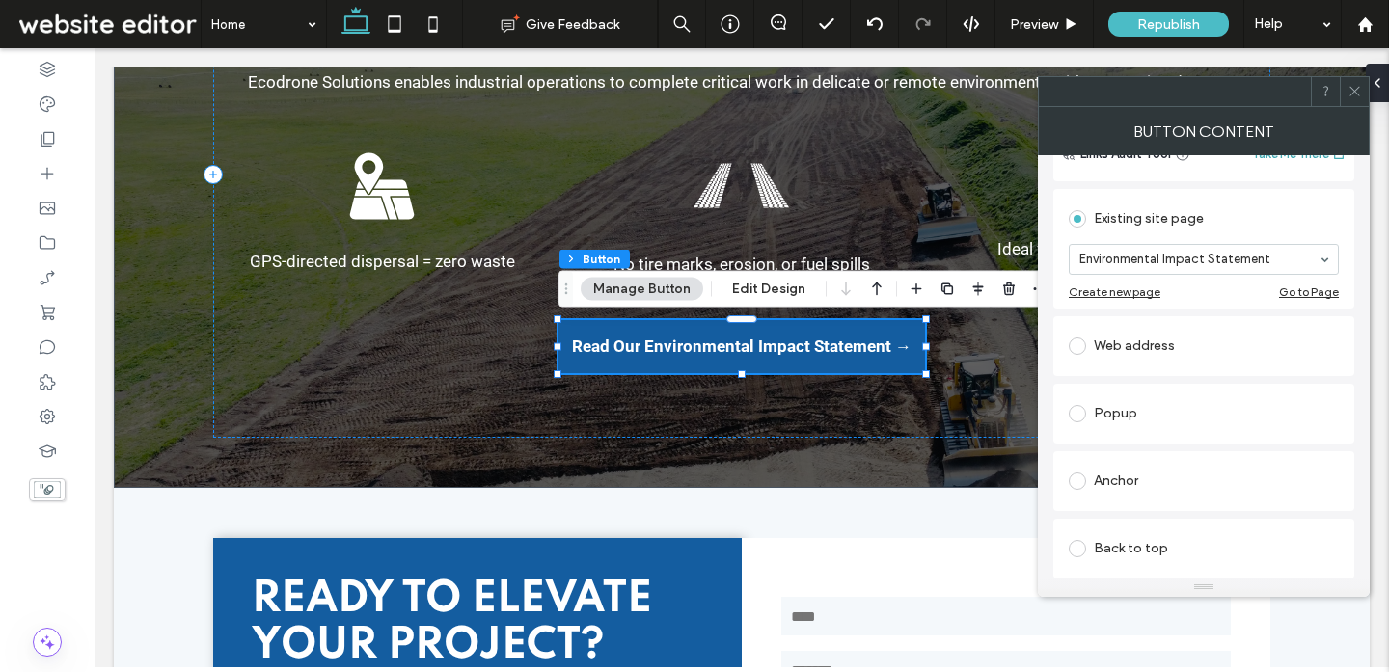
scroll to position [438, 0]
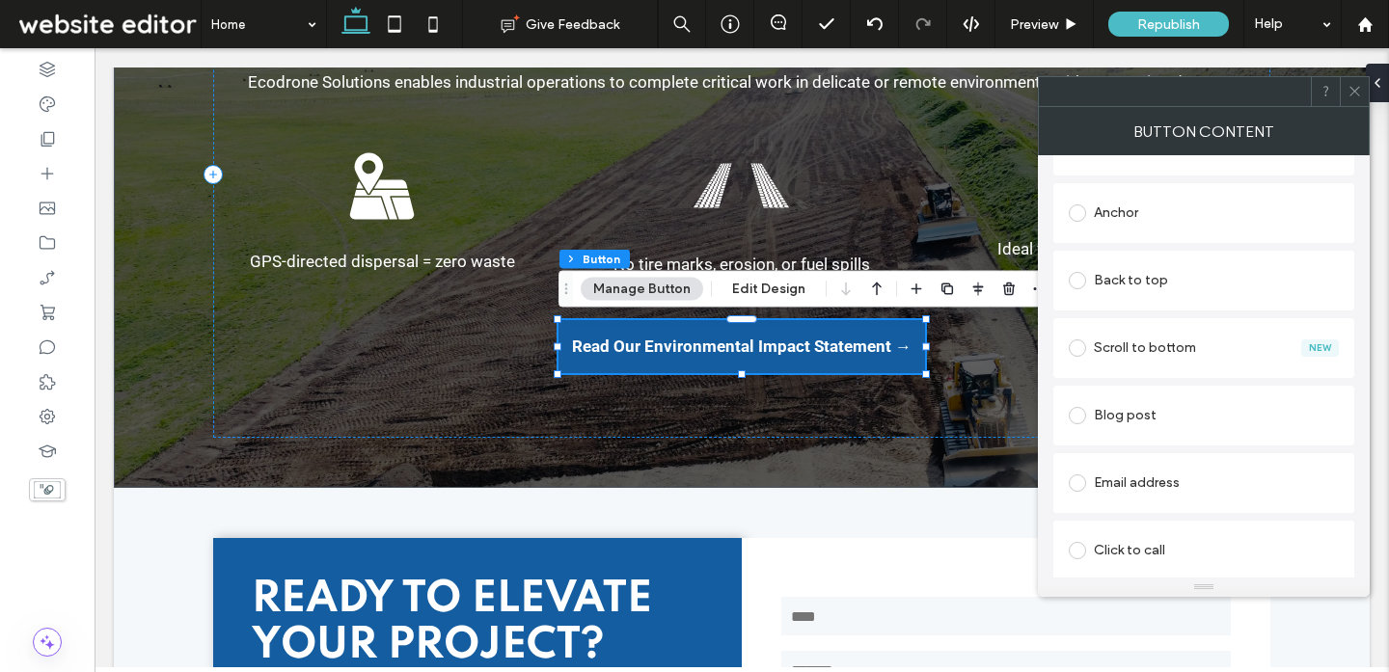
click at [1354, 94] on icon at bounding box center [1354, 91] width 14 height 14
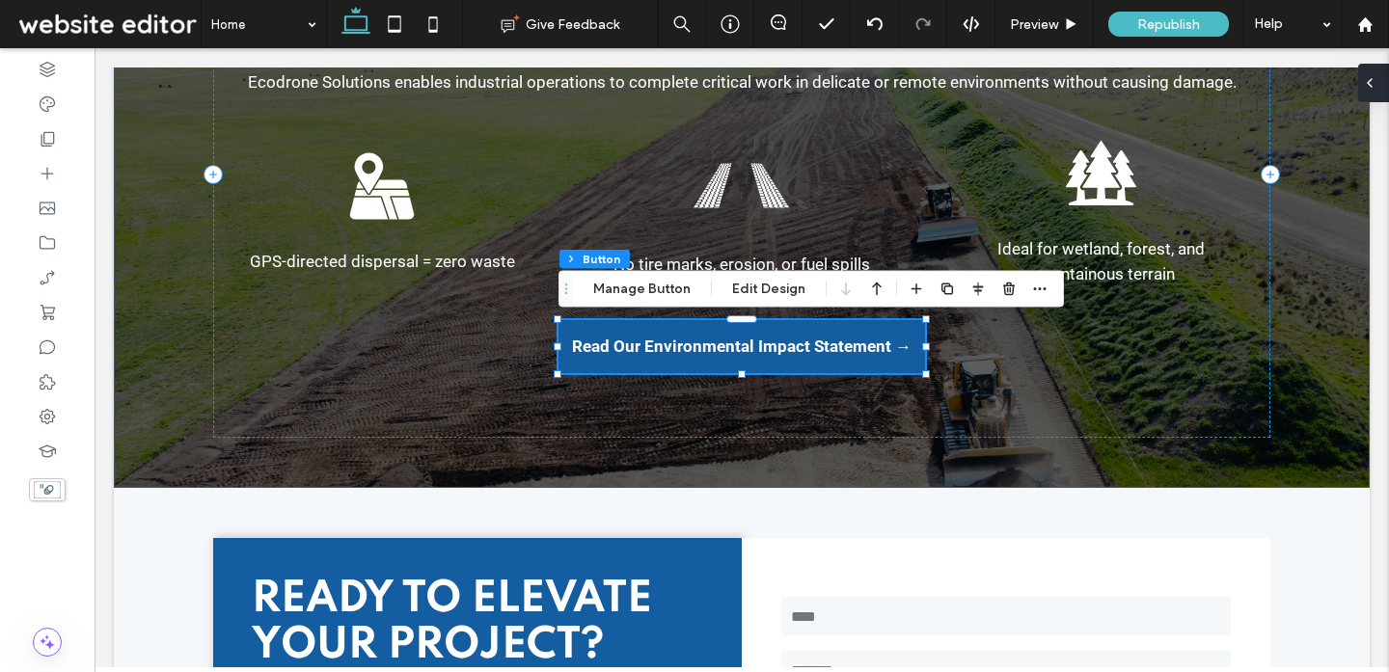
click at [1374, 94] on span at bounding box center [1369, 83] width 15 height 39
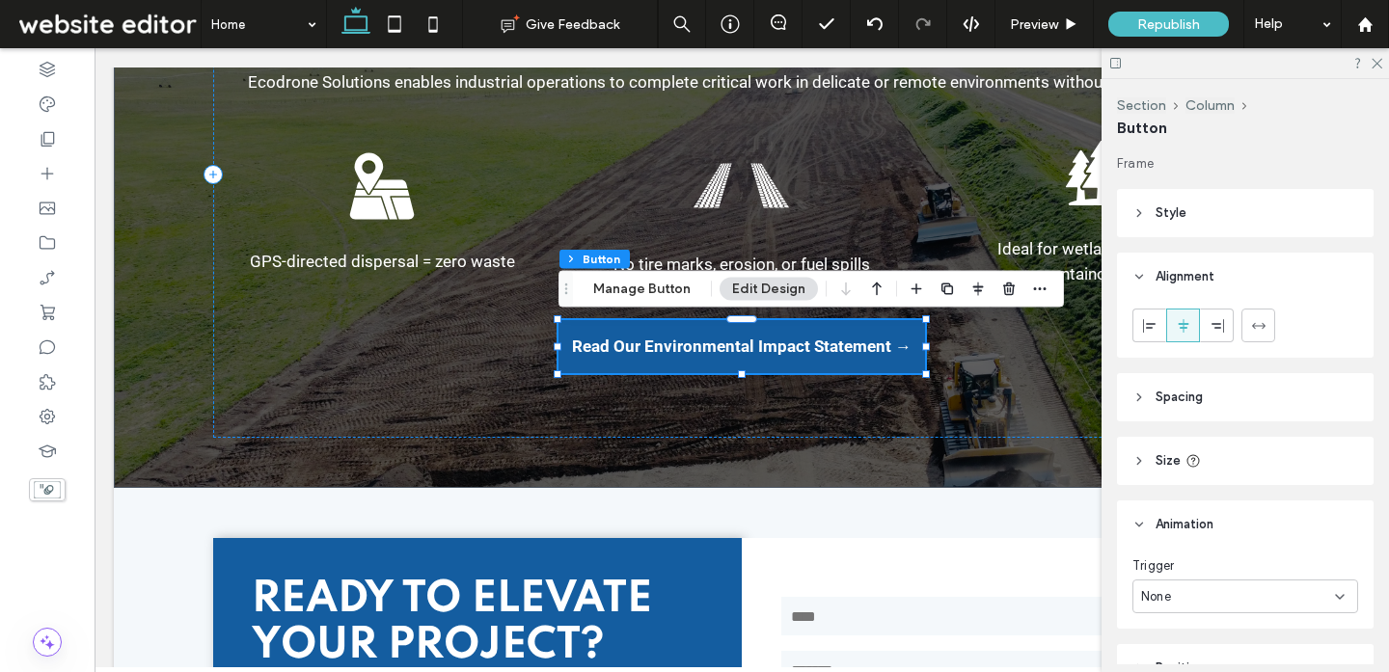
scroll to position [105, 0]
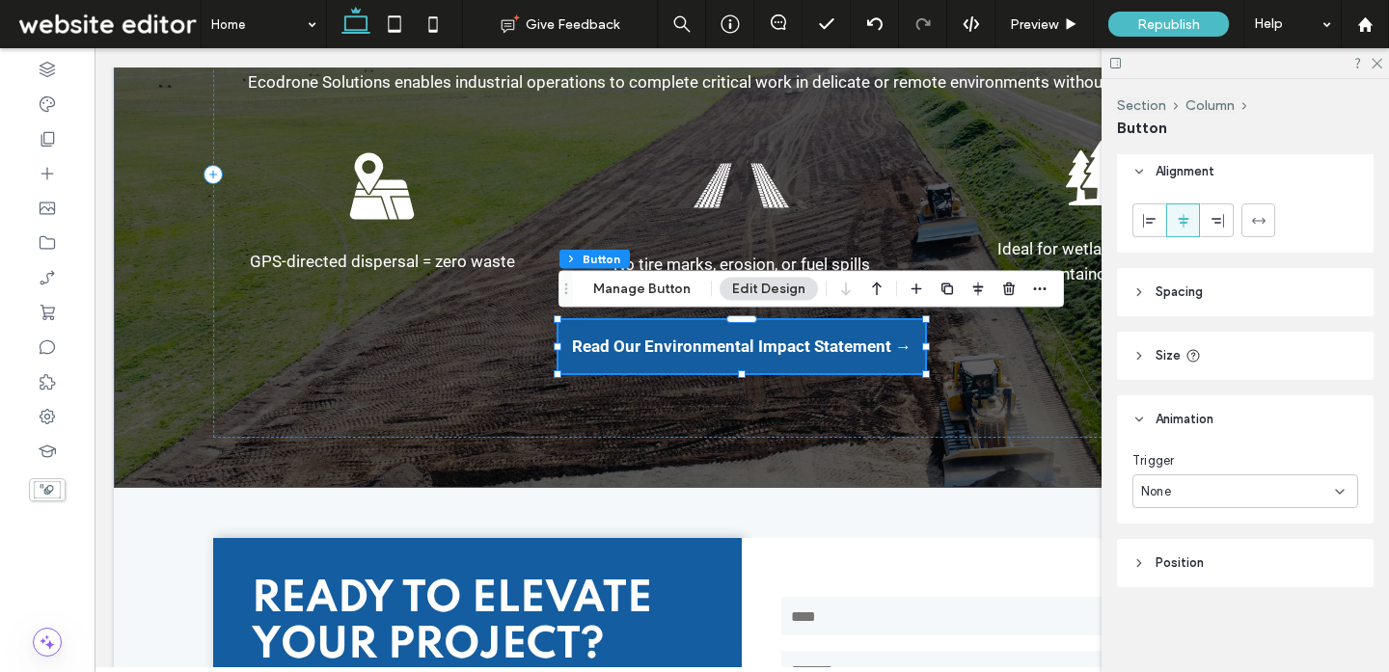
click at [1235, 488] on div "None" at bounding box center [1238, 491] width 194 height 19
click at [1204, 547] on div "Entrance" at bounding box center [1245, 559] width 224 height 34
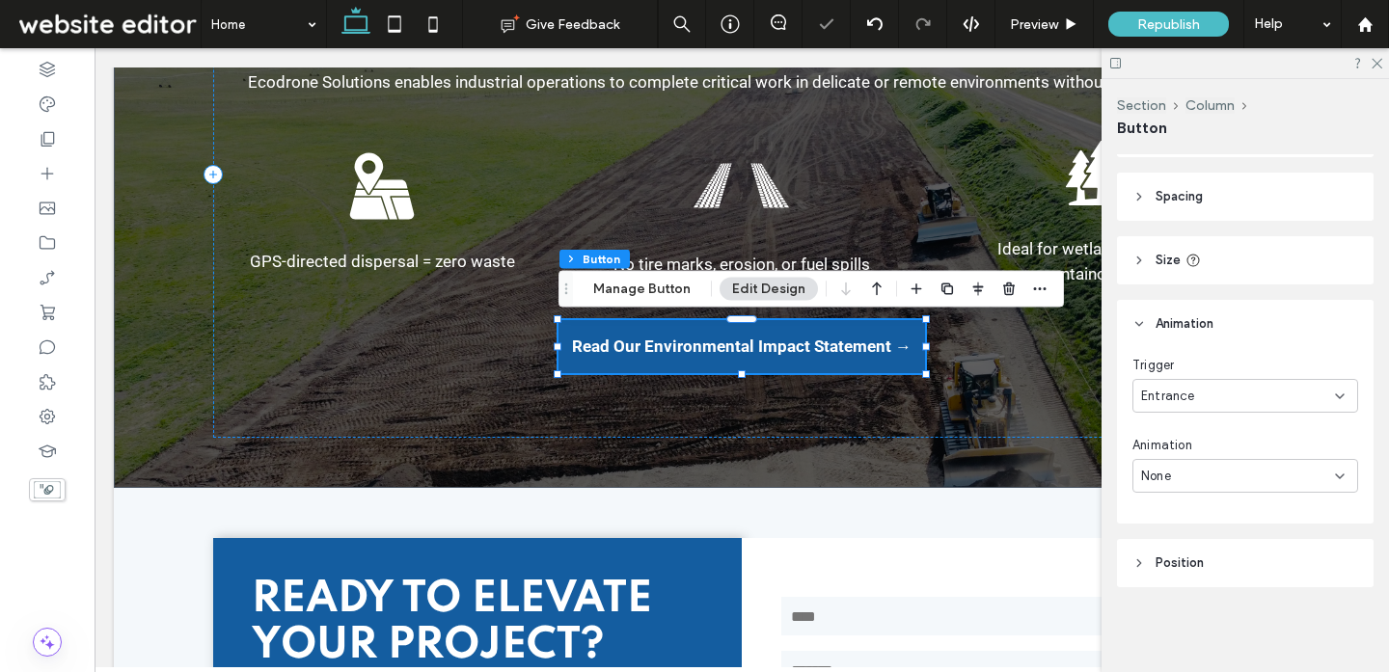
click at [1199, 473] on div "None" at bounding box center [1238, 476] width 194 height 19
click at [1171, 346] on span "Slide In" at bounding box center [1163, 341] width 44 height 19
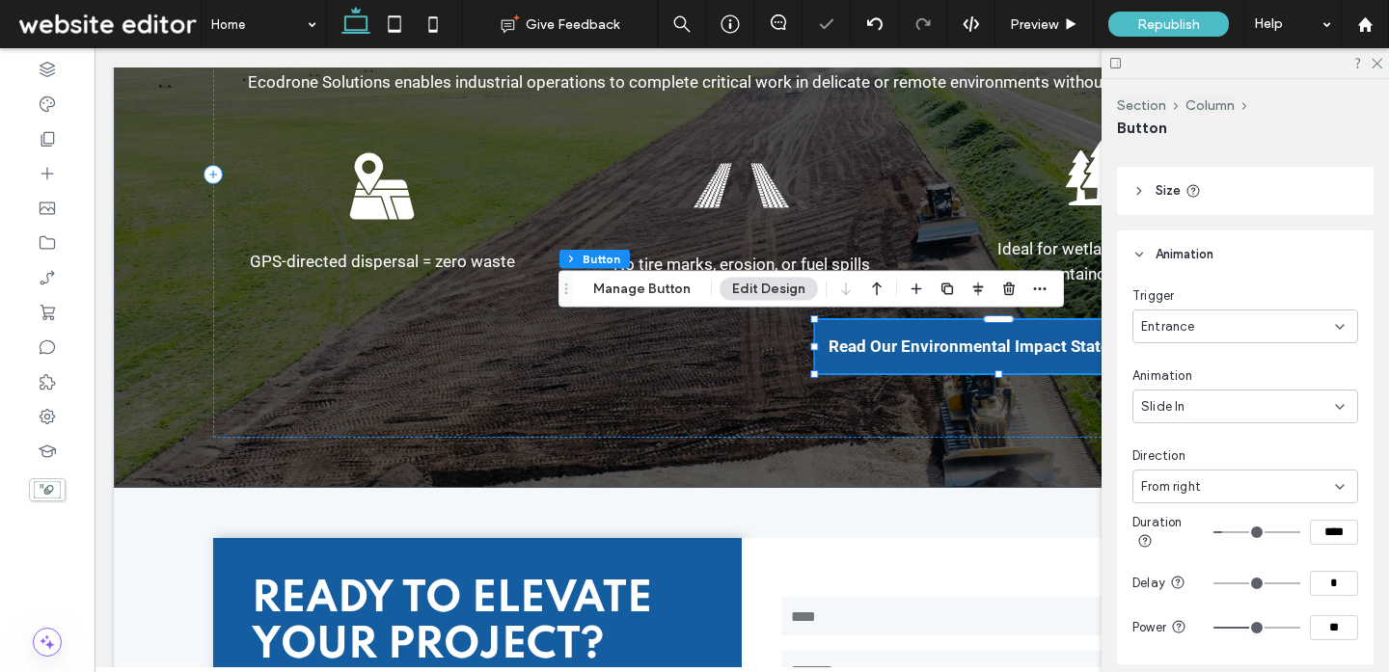
scroll to position [389, 0]
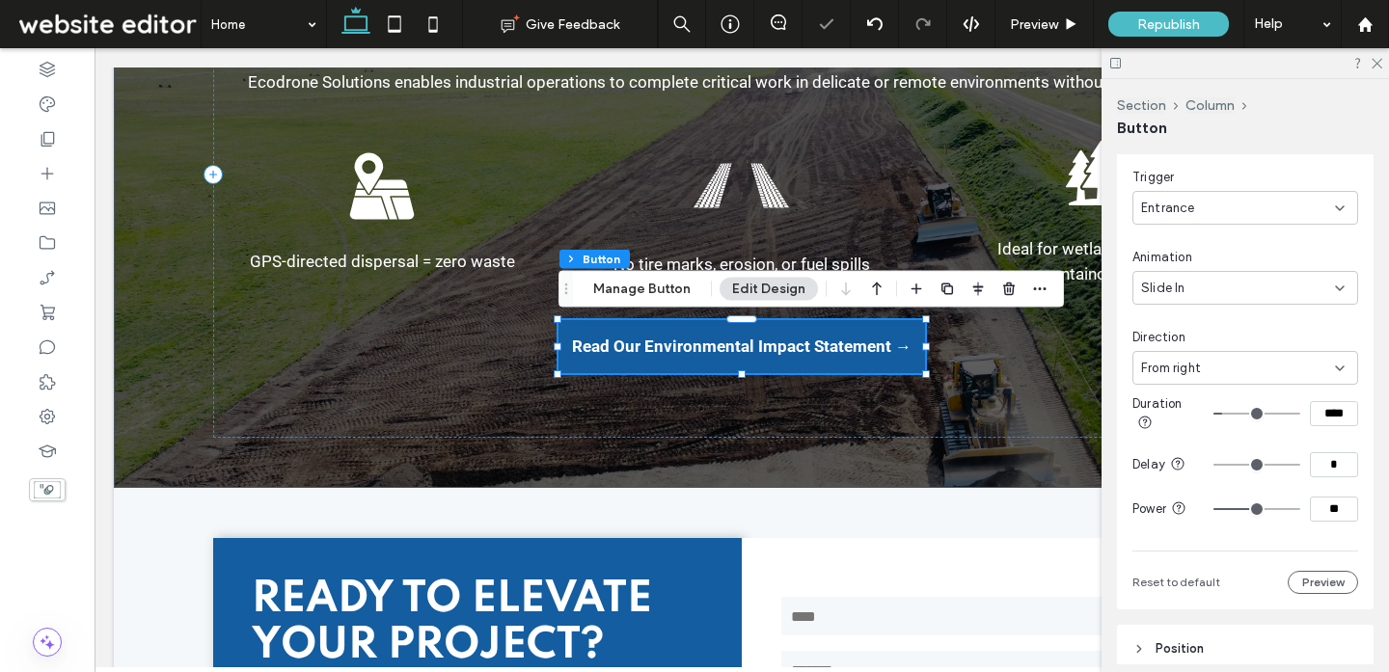
drag, startPoint x: 1332, startPoint y: 414, endPoint x: 1302, endPoint y: 413, distance: 29.9
click at [1308, 414] on div "****" at bounding box center [1285, 413] width 145 height 25
type input "***"
drag, startPoint x: 1332, startPoint y: 514, endPoint x: 1237, endPoint y: 491, distance: 97.3
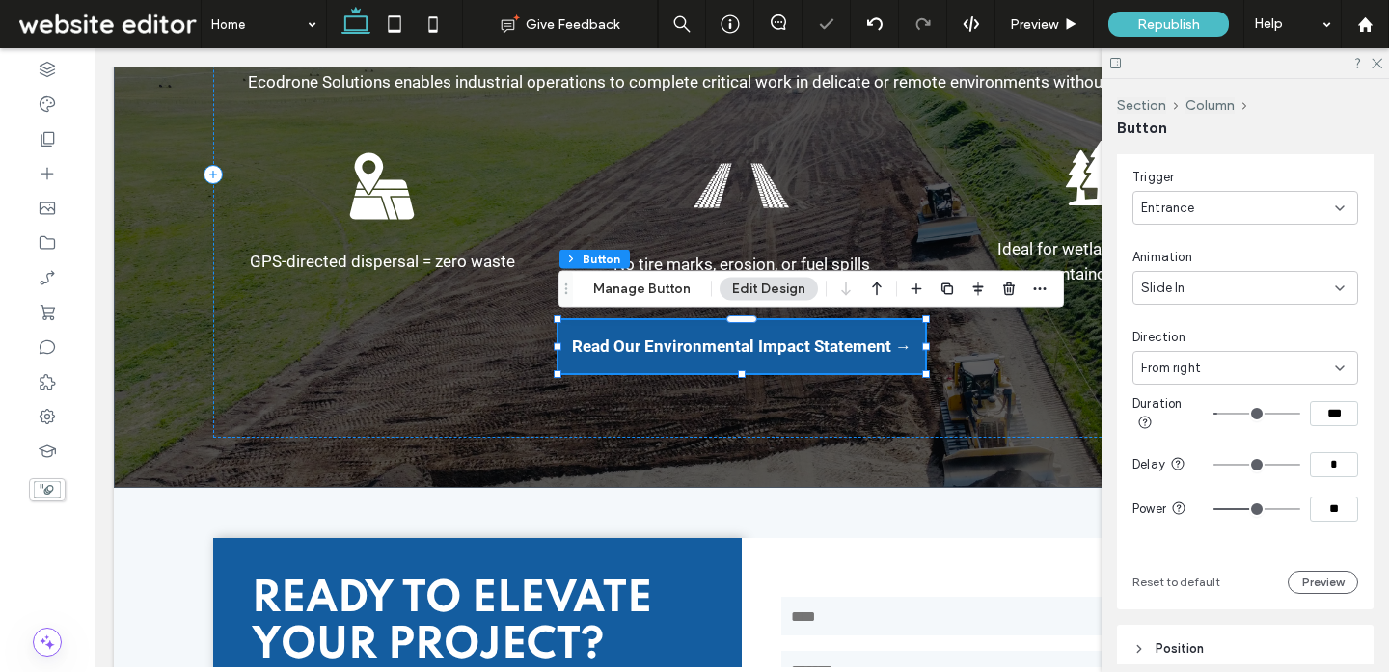
click at [1254, 506] on div "**" at bounding box center [1285, 509] width 145 height 25
type input "**"
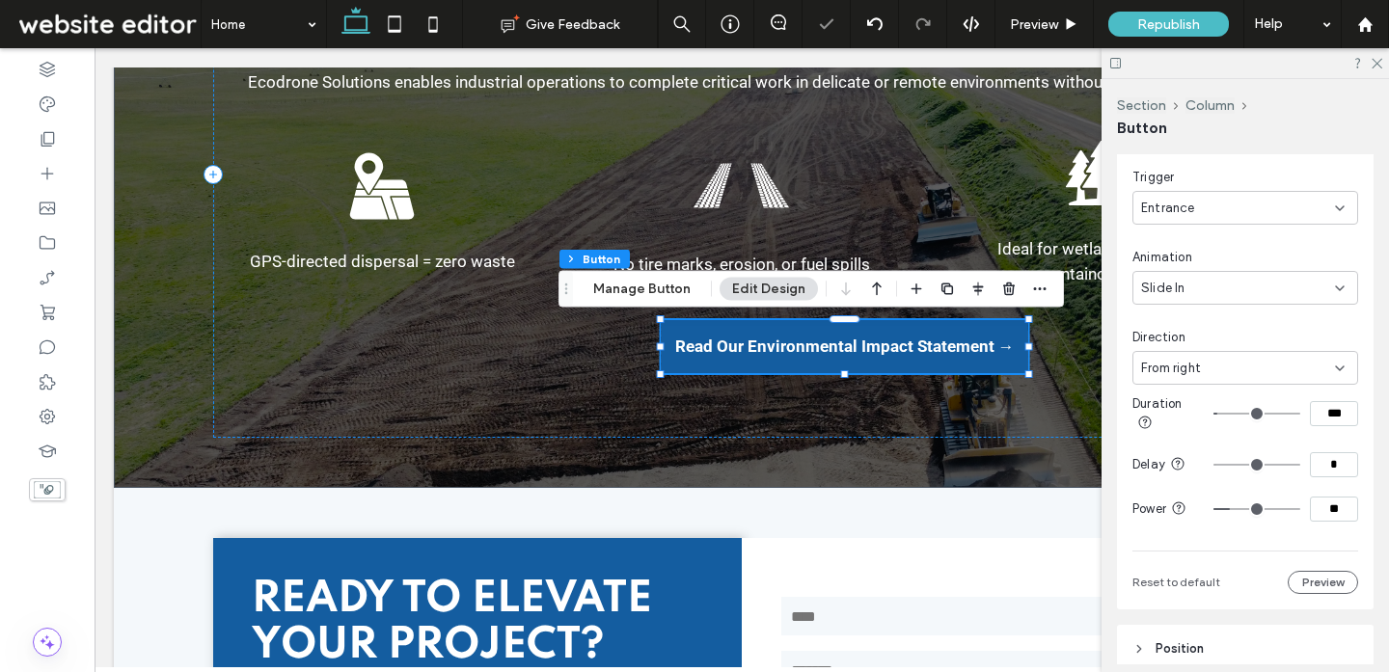
drag, startPoint x: 1325, startPoint y: 409, endPoint x: 1283, endPoint y: 409, distance: 42.4
click at [1283, 409] on div "***" at bounding box center [1285, 413] width 145 height 25
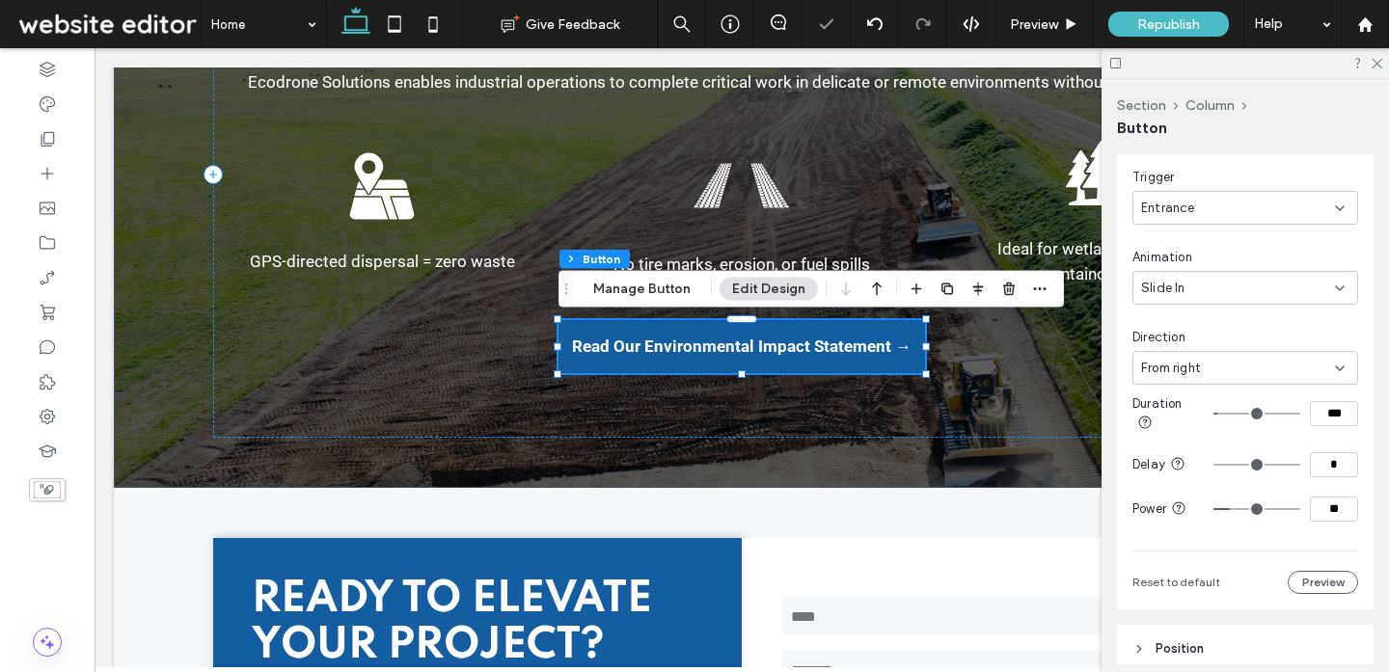
drag, startPoint x: 1329, startPoint y: 414, endPoint x: 1300, endPoint y: 408, distance: 29.5
click at [1303, 411] on div "***" at bounding box center [1285, 413] width 145 height 25
type input "***"
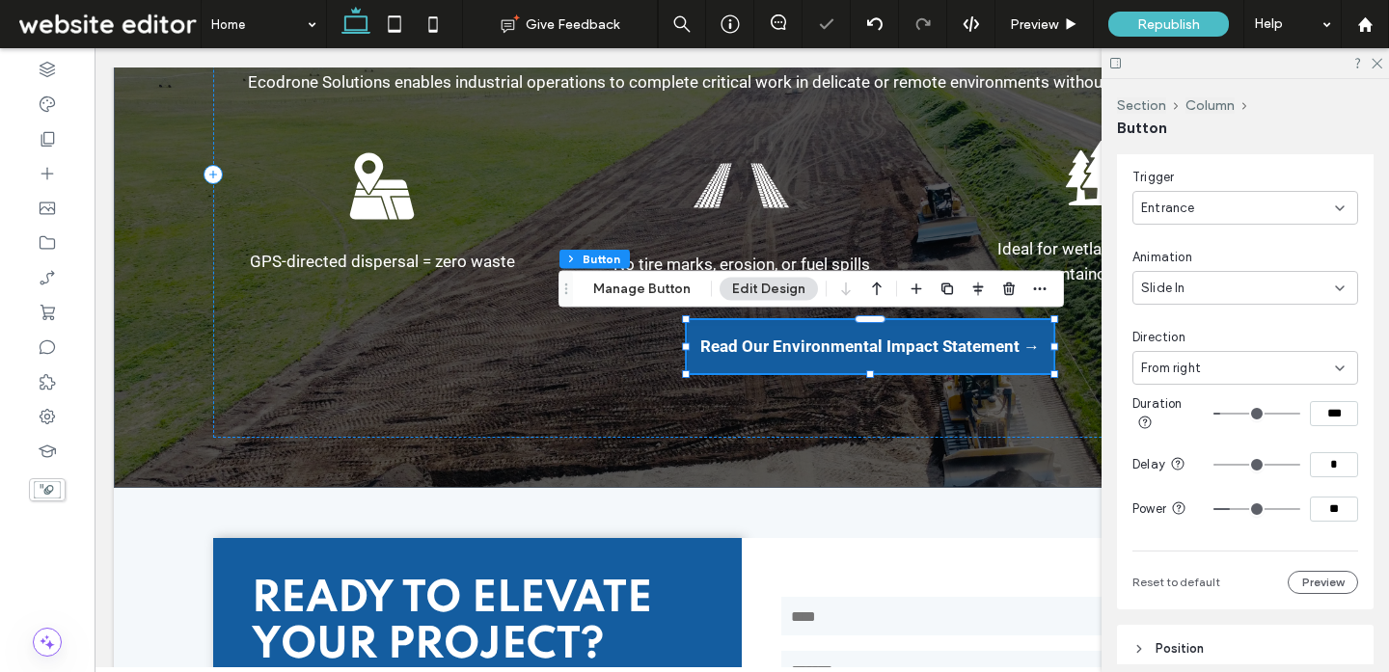
drag, startPoint x: 1331, startPoint y: 506, endPoint x: 1300, endPoint y: 506, distance: 30.9
click at [1300, 506] on div "**" at bounding box center [1285, 509] width 145 height 25
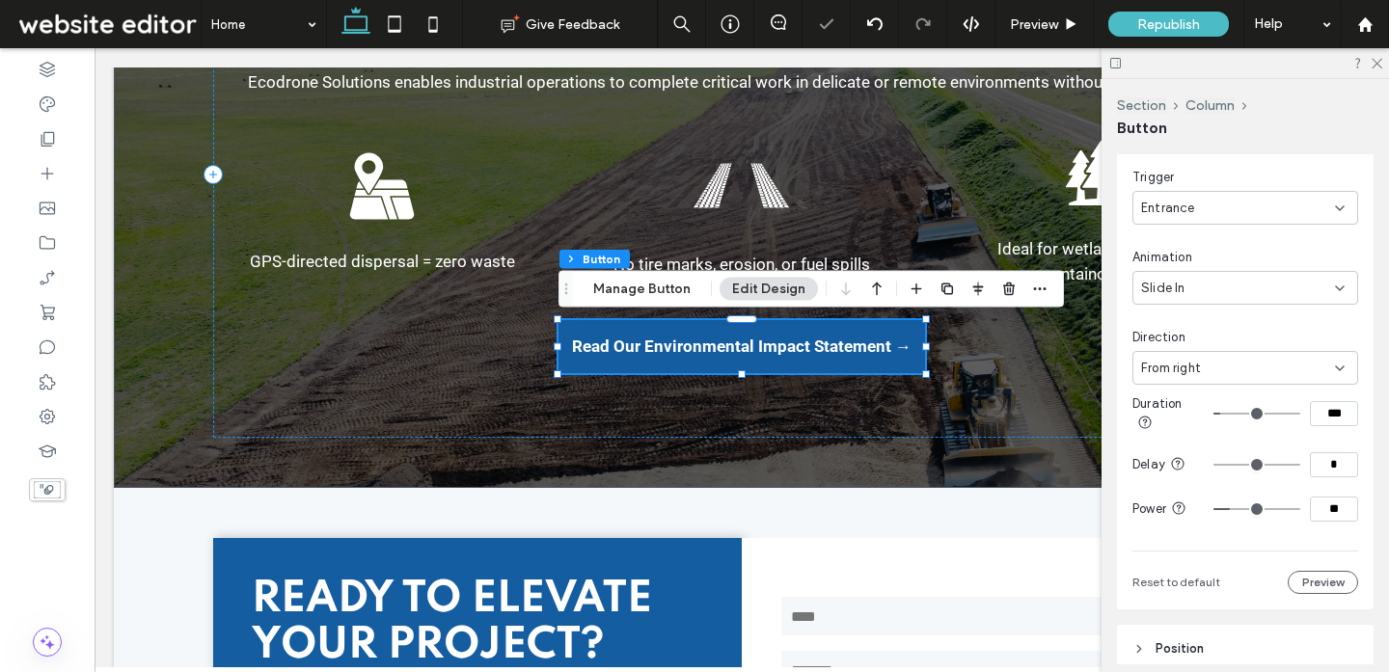
type input "**"
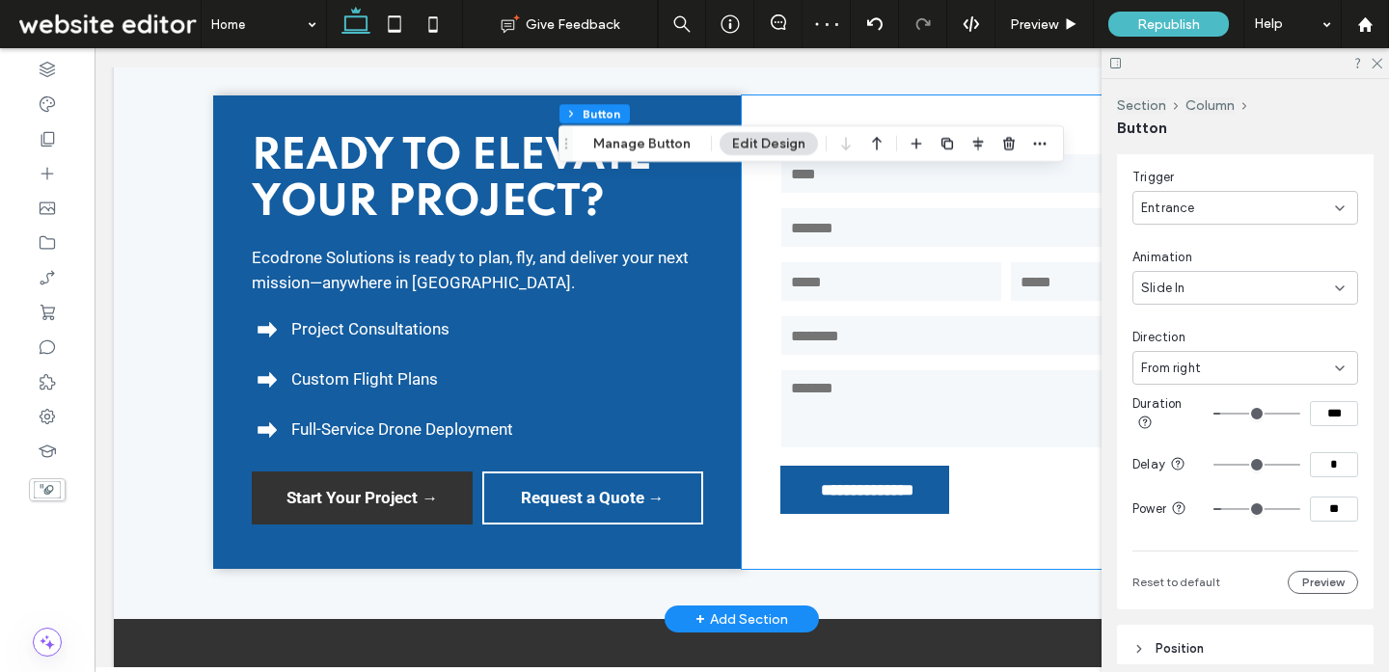
scroll to position [5584, 0]
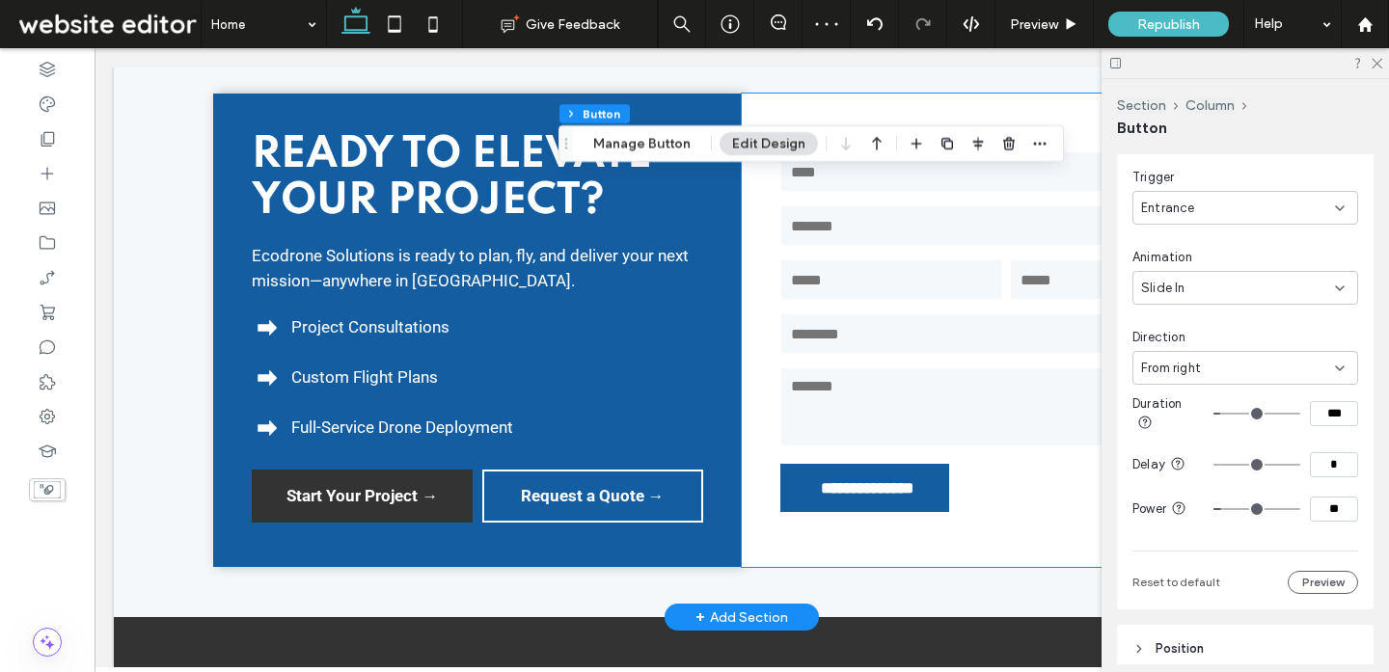
click at [834, 543] on div "**********" at bounding box center [1006, 330] width 528 height 473
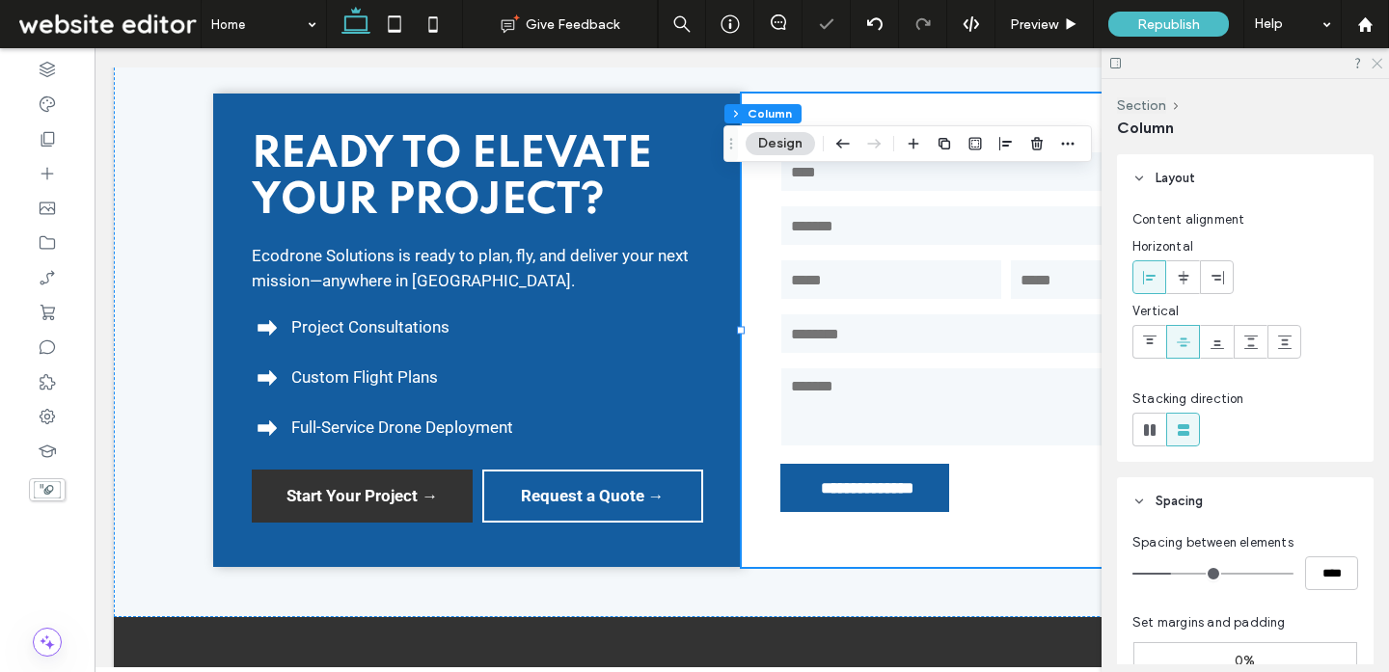
click at [1380, 64] on icon at bounding box center [1375, 62] width 13 height 13
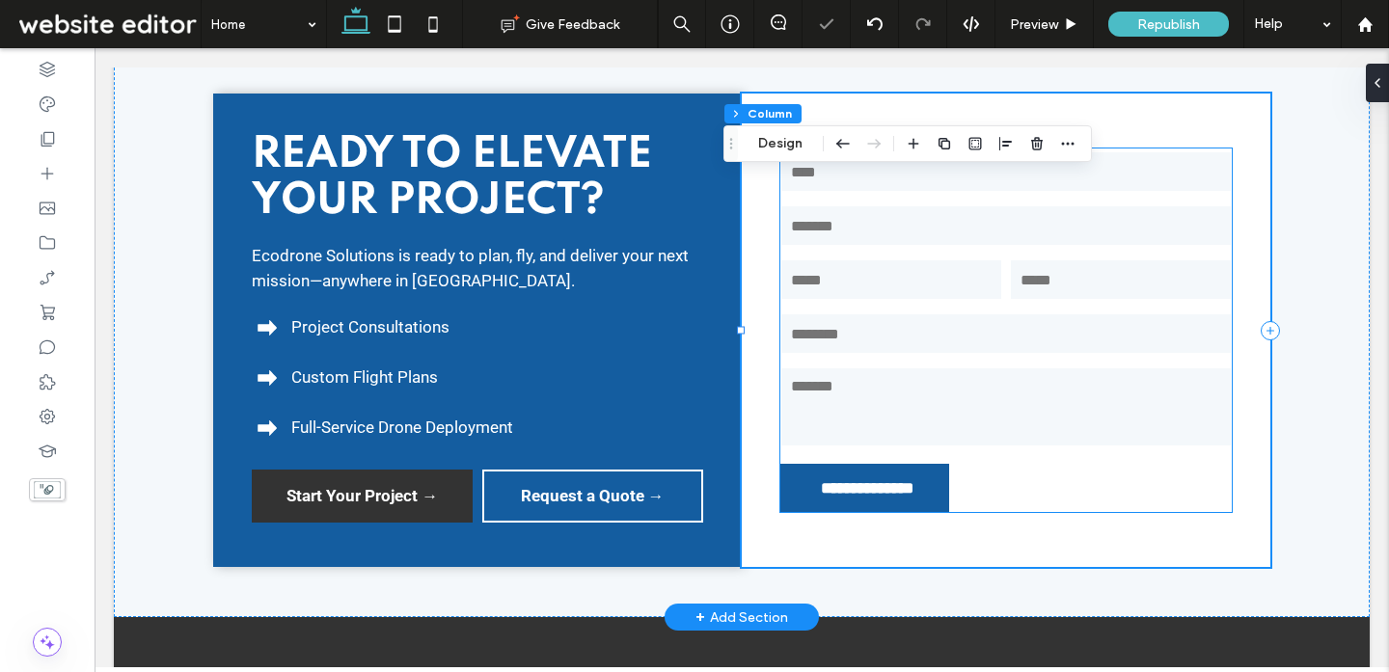
click at [1011, 375] on textarea at bounding box center [1005, 406] width 449 height 77
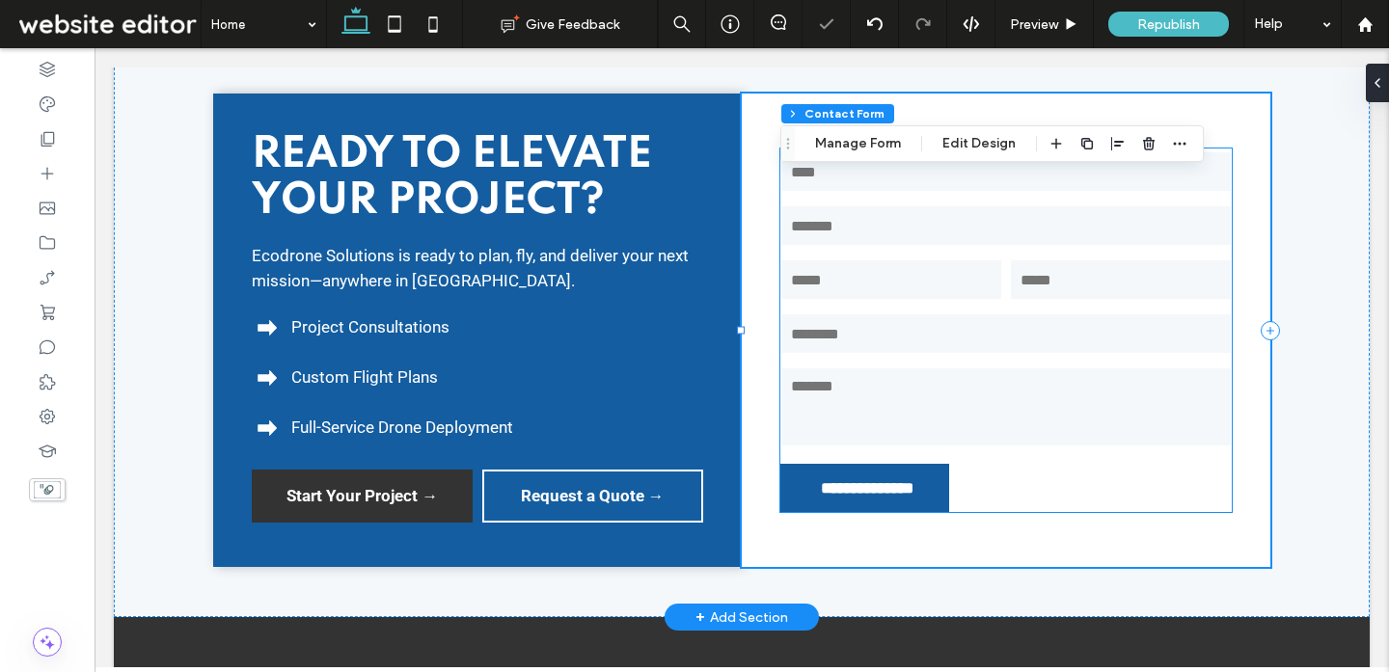
type input "*"
type input "***"
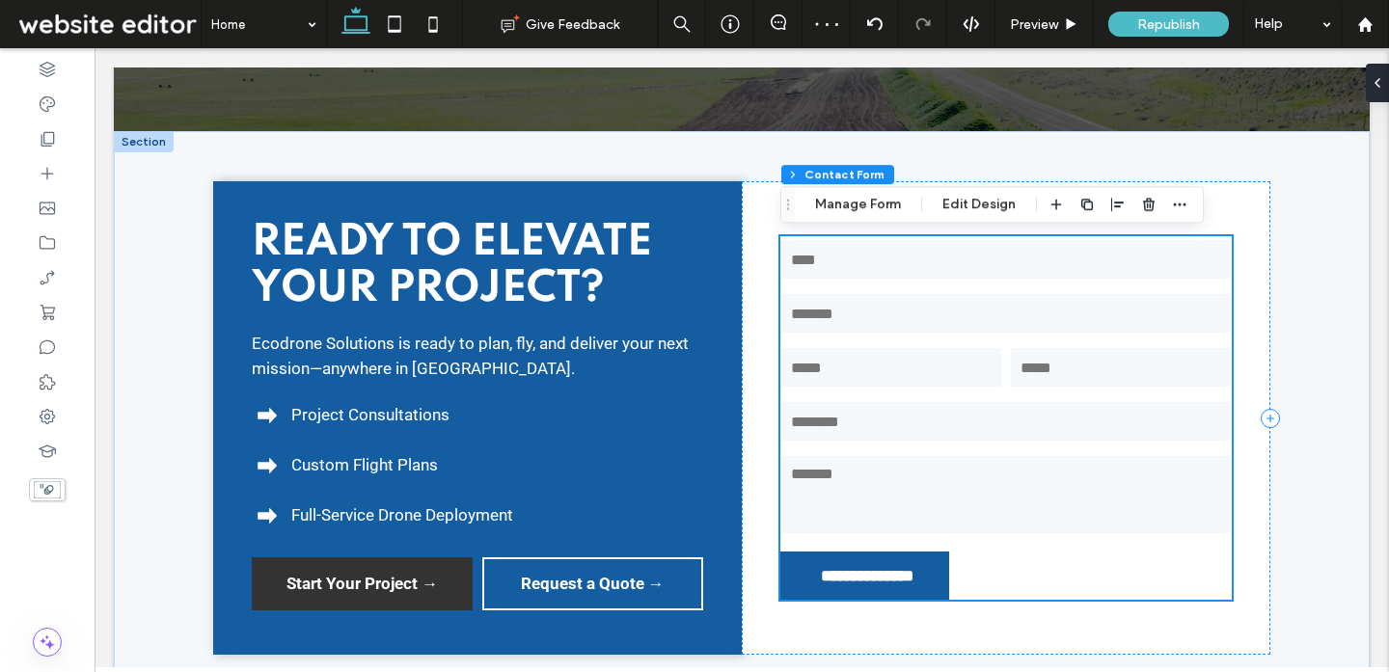
scroll to position [5511, 0]
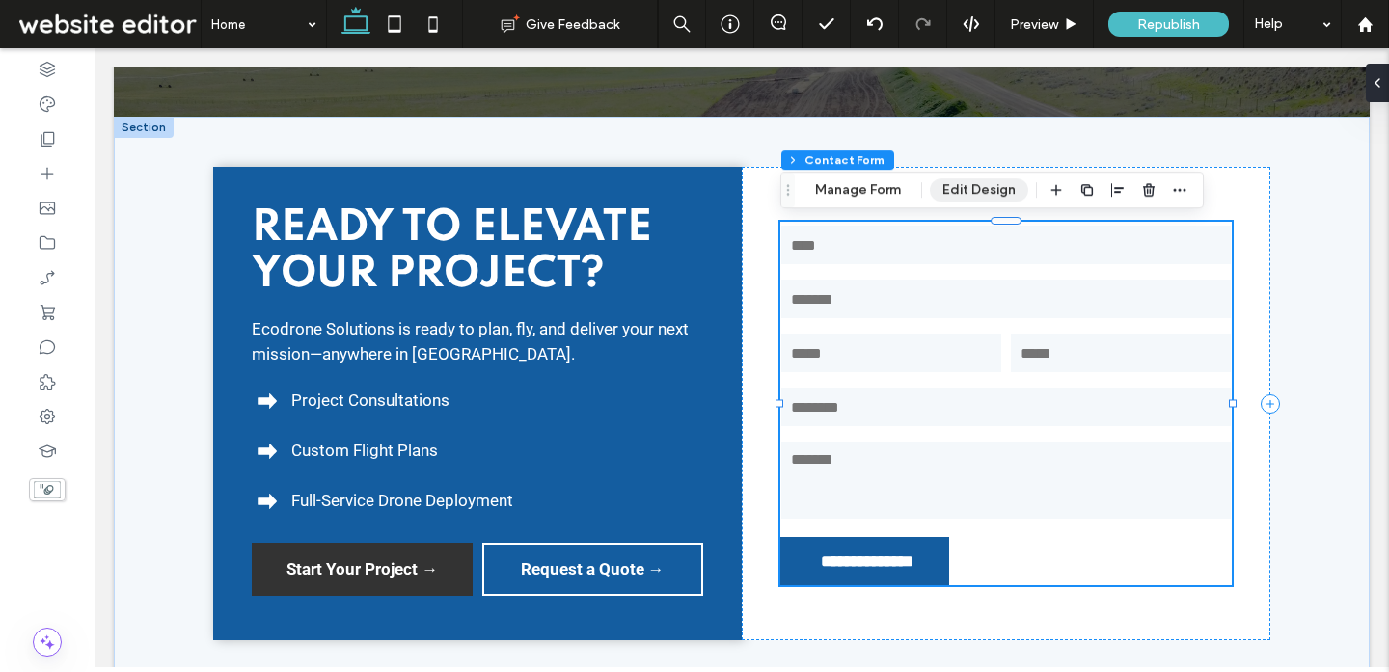
click at [961, 189] on button "Edit Design" at bounding box center [979, 189] width 98 height 23
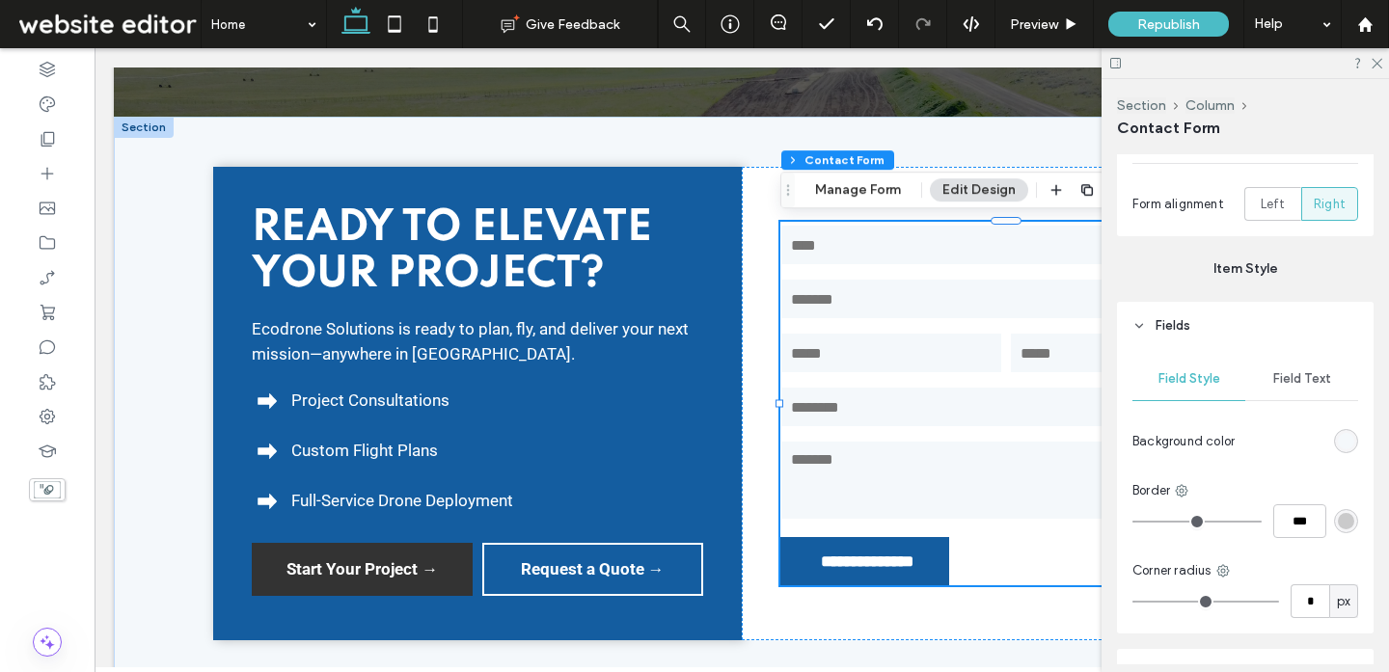
scroll to position [579, 0]
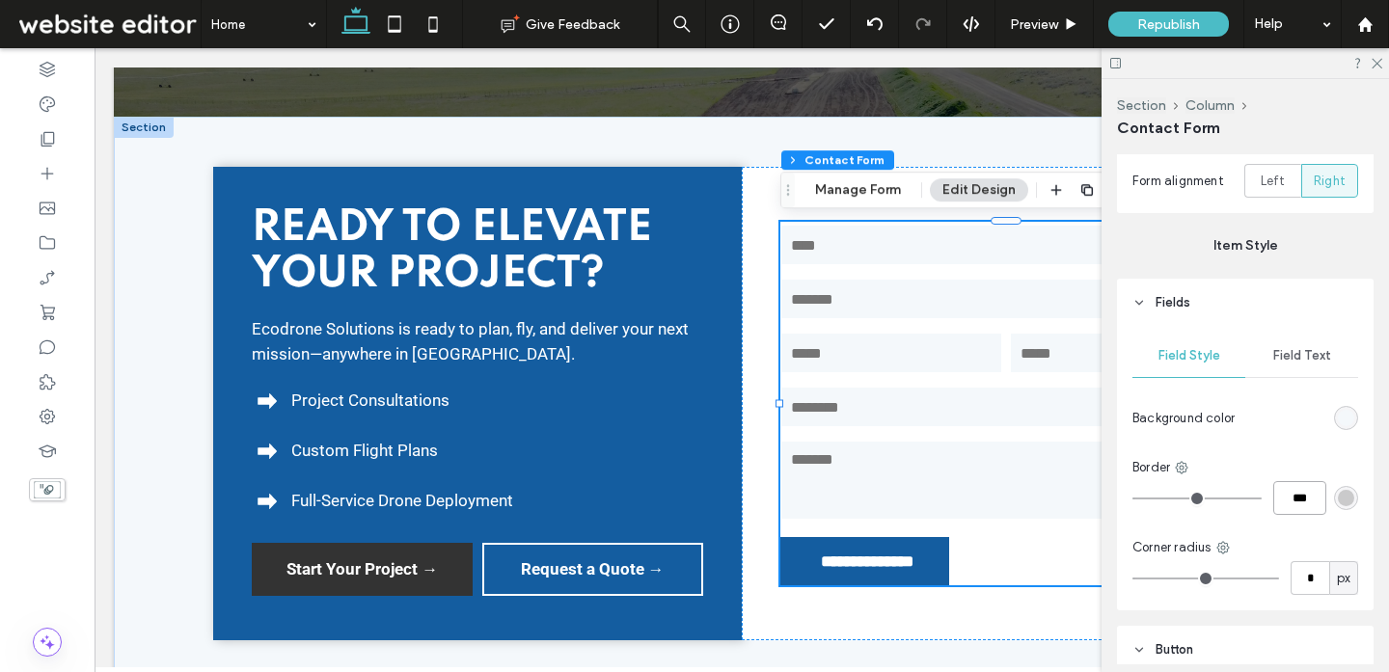
click at [1314, 497] on input "***" at bounding box center [1299, 498] width 53 height 34
type input "*"
type input "***"
click at [1347, 504] on div "rgba(51, 51, 51, 0.22)" at bounding box center [1345, 498] width 16 height 16
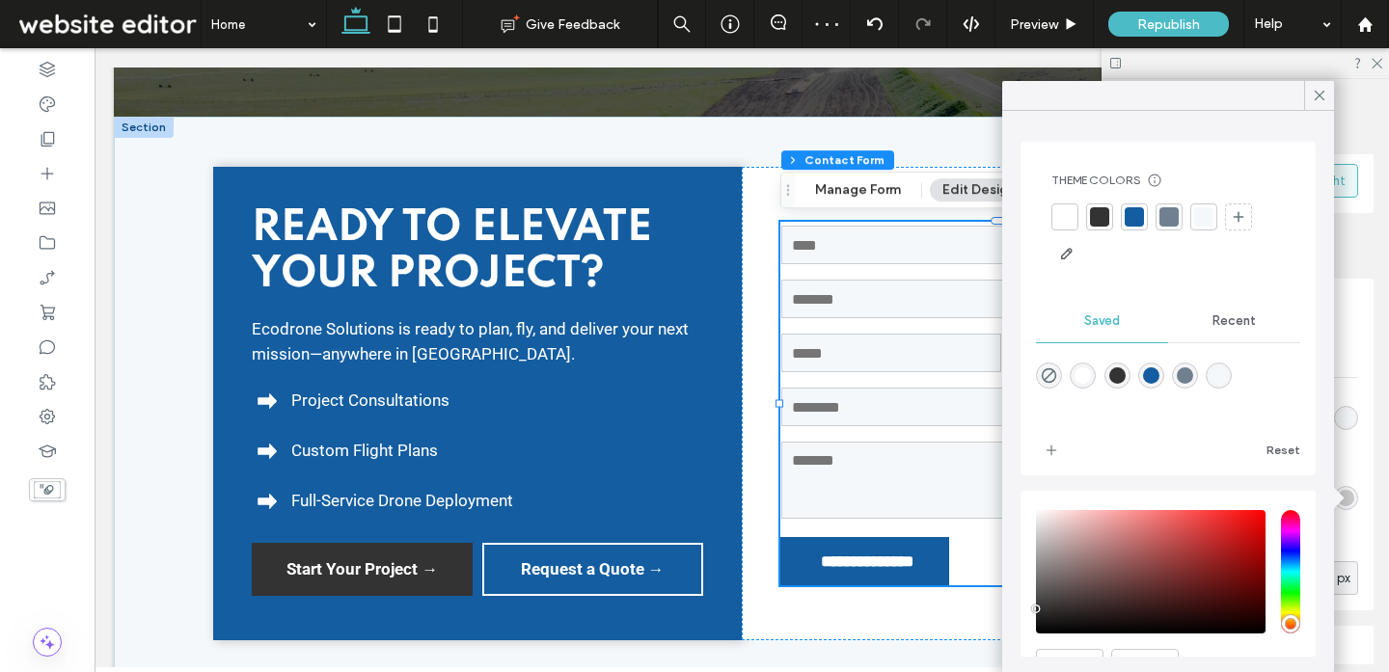
click at [1181, 374] on div "rgba(112,128,144,1)" at bounding box center [1184, 375] width 16 height 16
type input "*******"
type input "***"
type input "****"
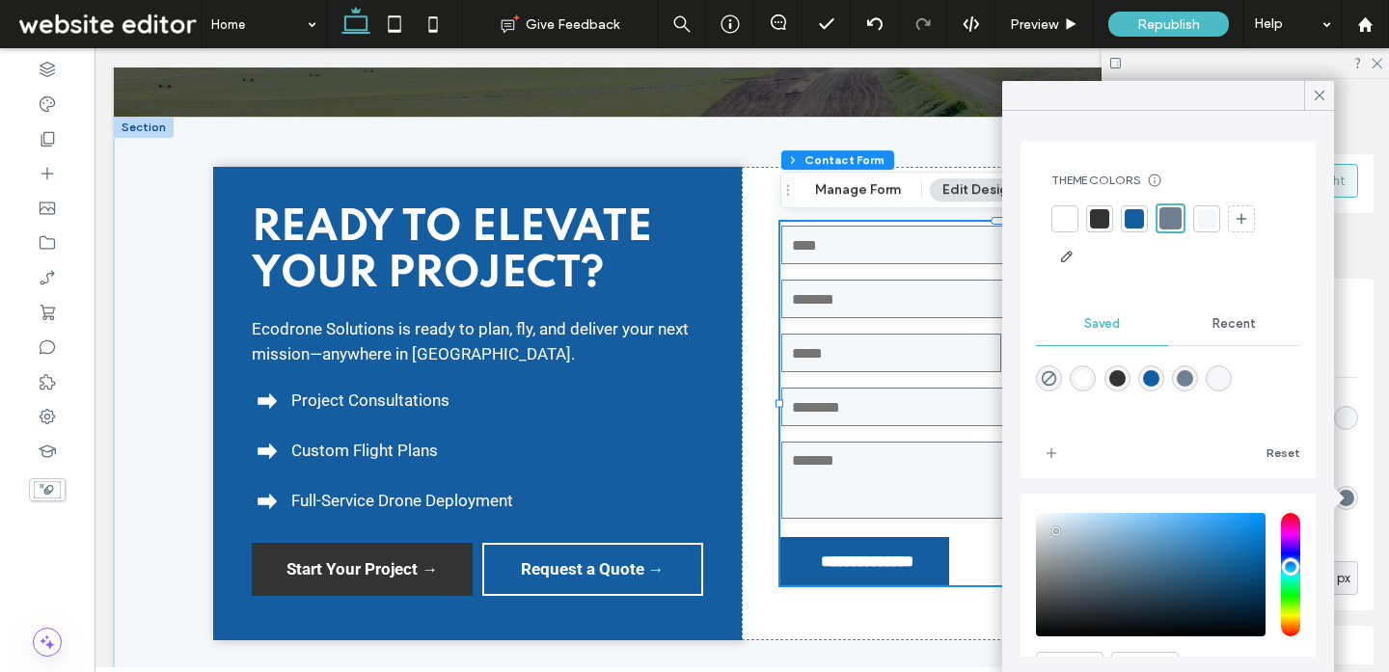
type input "*******"
click at [1055, 530] on div "saturation and value" at bounding box center [1151, 574] width 230 height 123
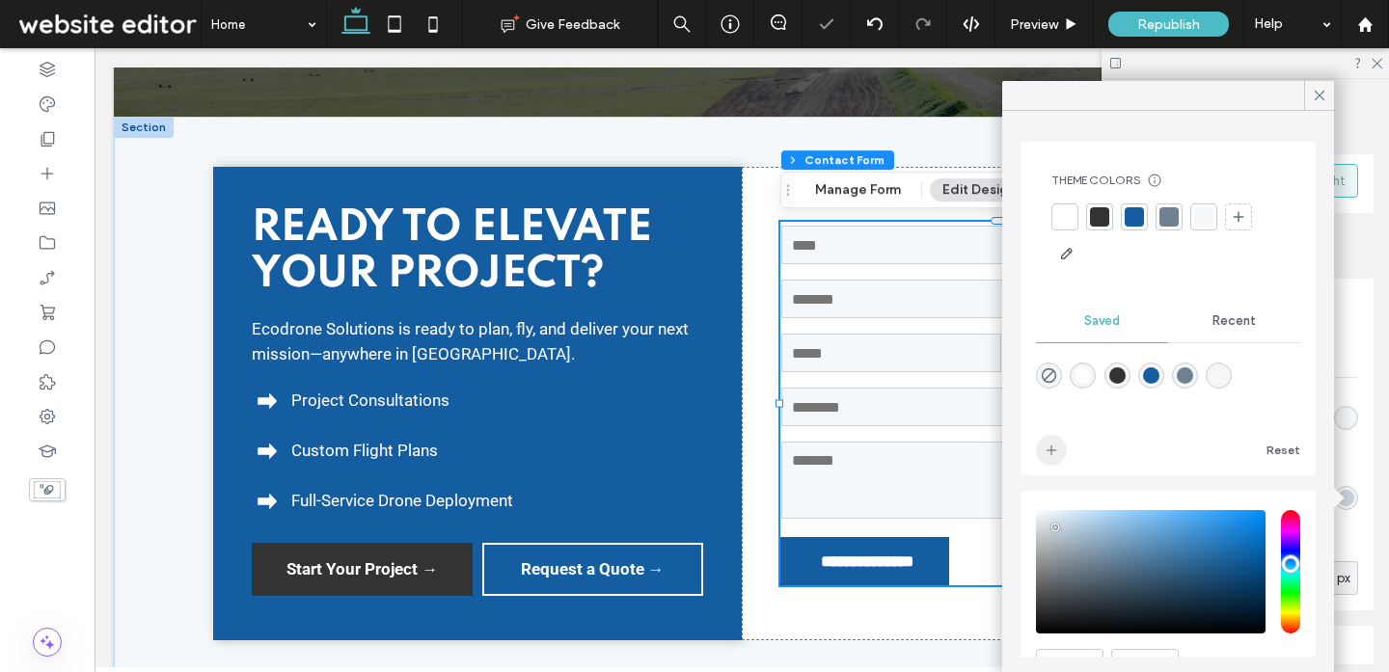
click at [1053, 441] on span "add color" at bounding box center [1051, 450] width 31 height 31
click at [1325, 91] on icon at bounding box center [1318, 95] width 17 height 17
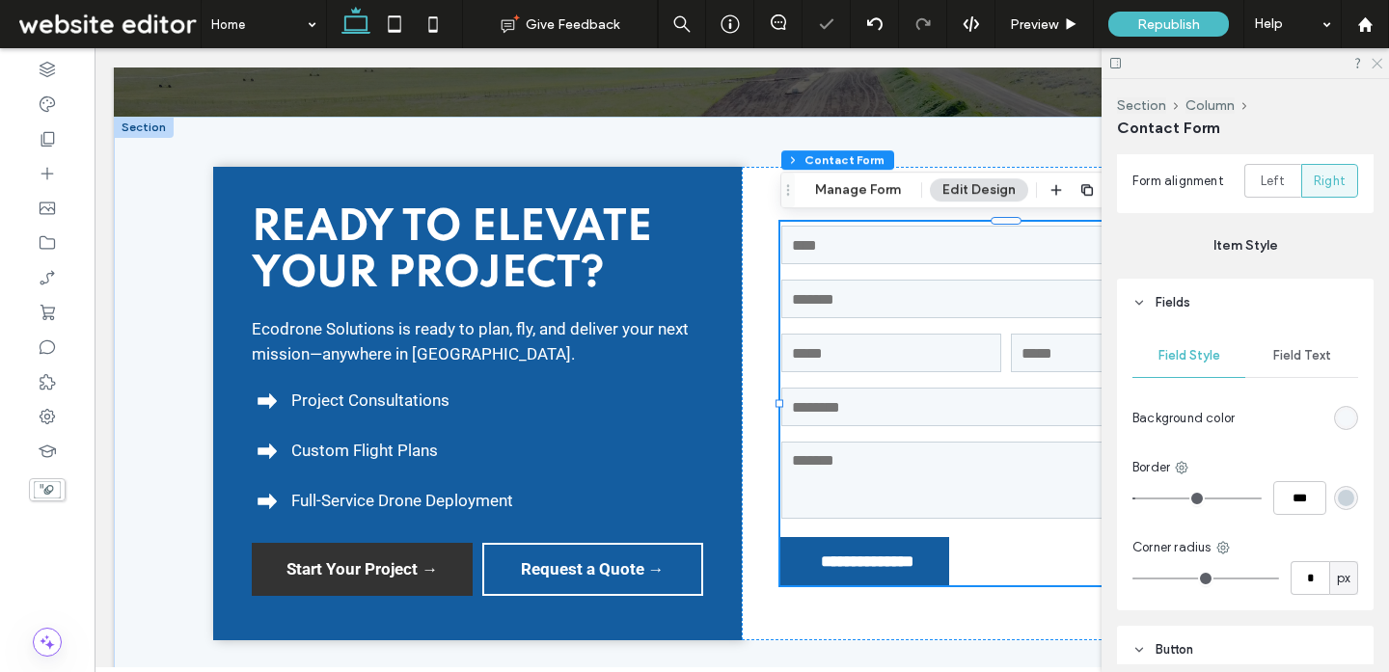
click at [1376, 61] on icon at bounding box center [1375, 62] width 13 height 13
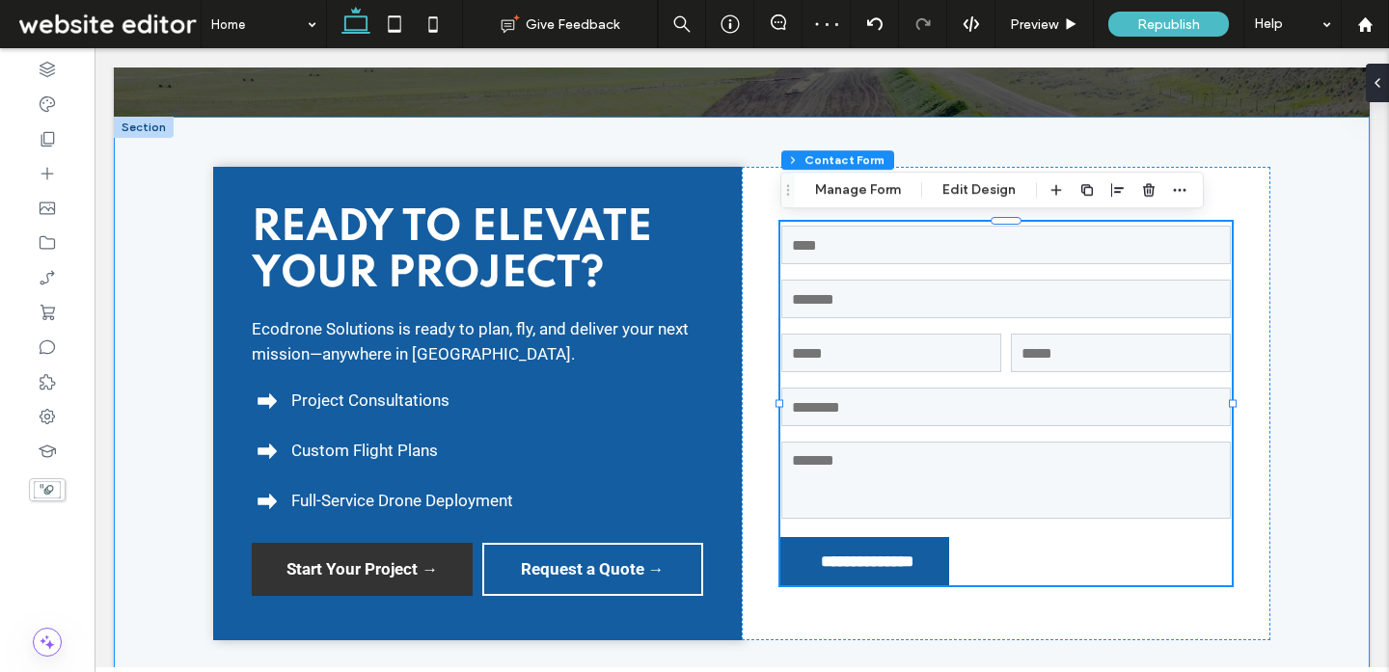
click at [1301, 237] on div "**********" at bounding box center [741, 404] width 1157 height 574
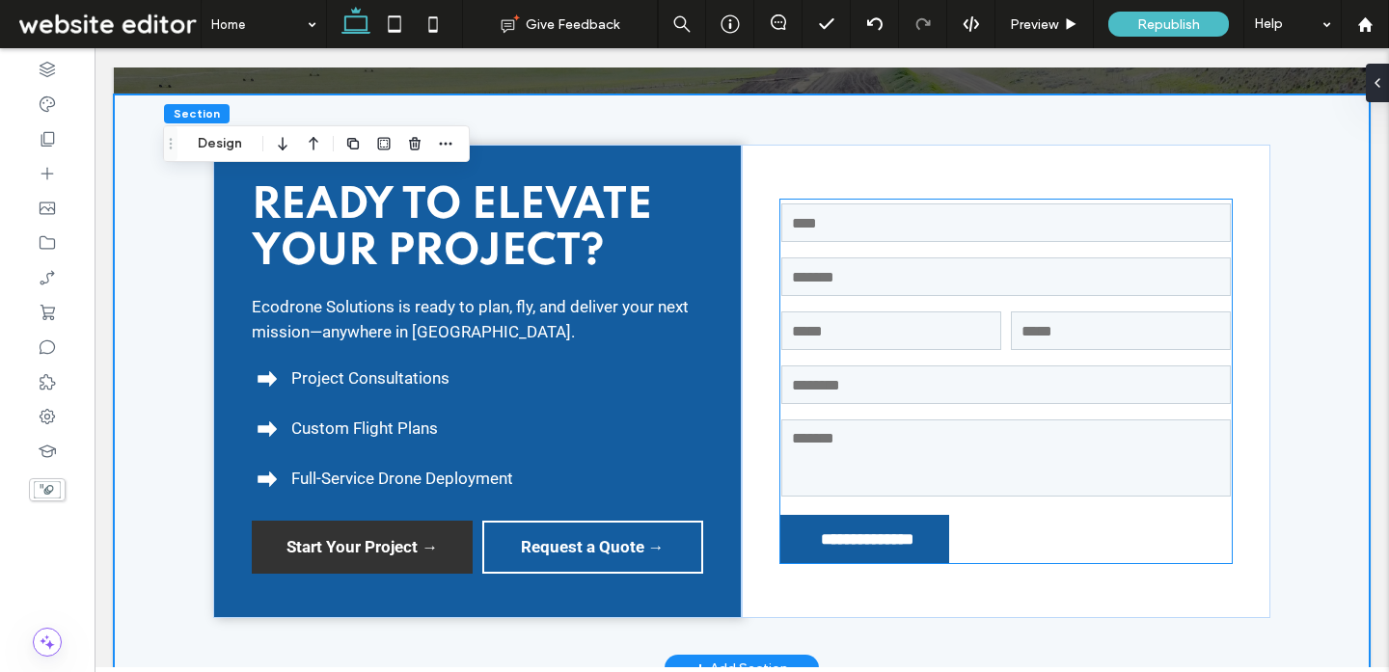
scroll to position [5512, 0]
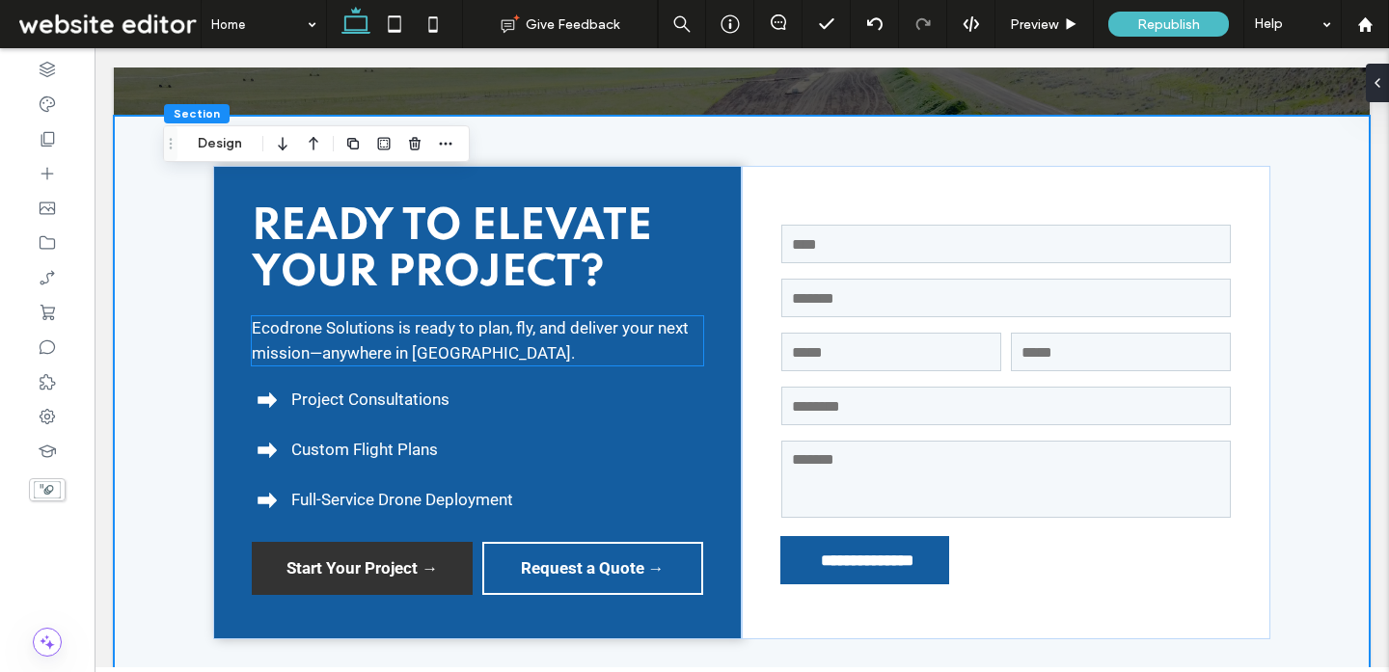
click at [515, 346] on span "Ecodrone Solutions is ready to plan, fly, and deliver your next mission—anywher…" at bounding box center [470, 340] width 437 height 44
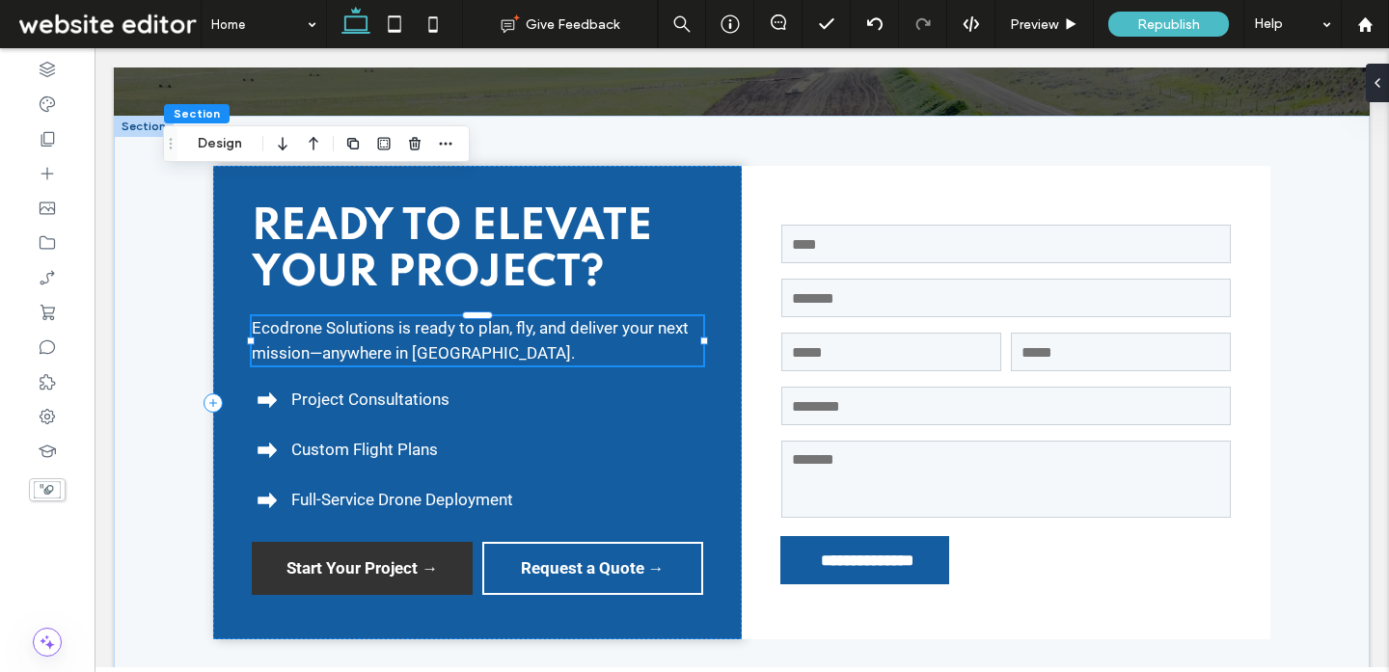
click at [515, 346] on div "Ecodrone Solutions is ready to plan, fly, and deliver your next mission—anywher…" at bounding box center [477, 340] width 451 height 49
type input "******"
type input "**"
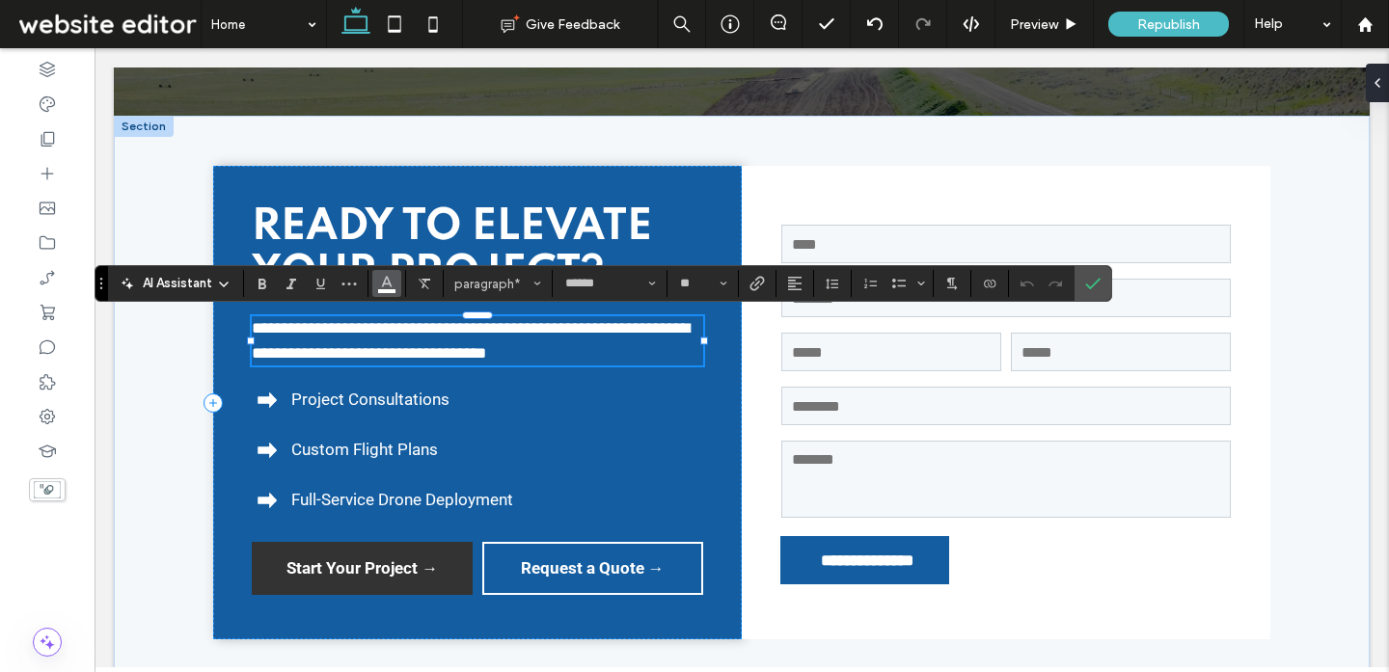
click at [395, 286] on button "Color" at bounding box center [386, 283] width 29 height 27
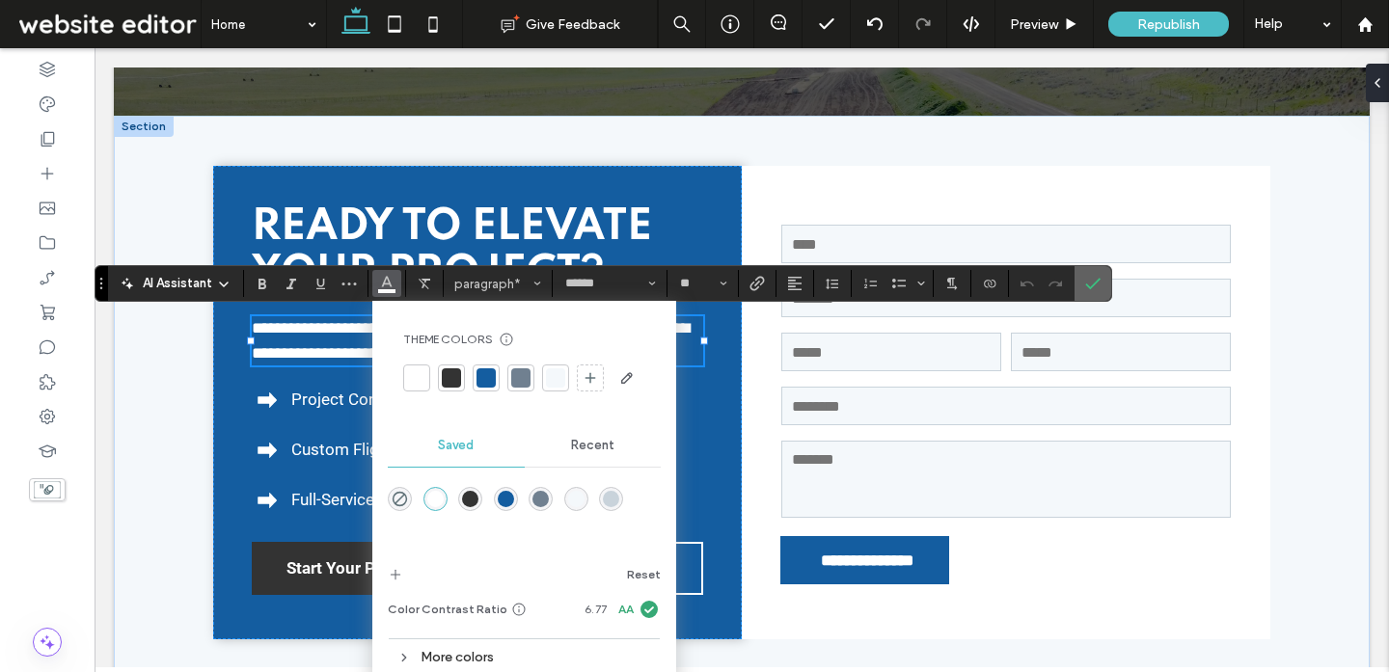
click at [1097, 291] on span "Confirm" at bounding box center [1092, 283] width 15 height 33
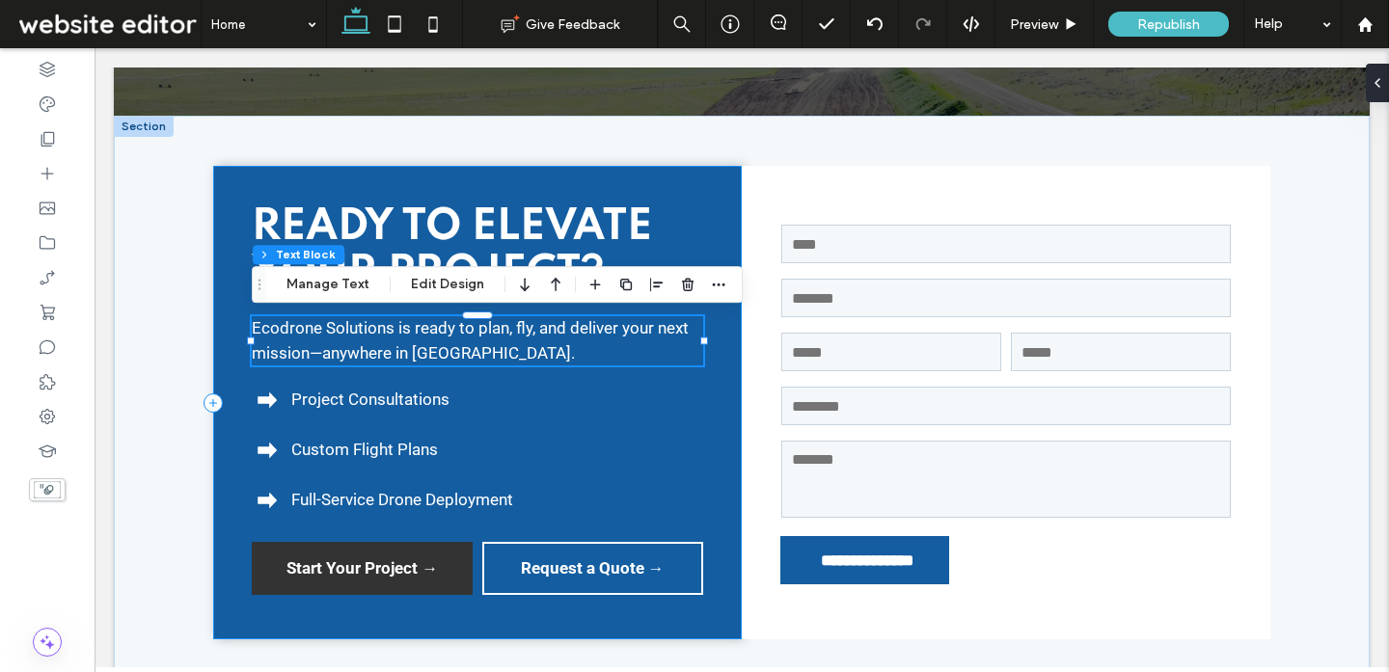
click at [678, 177] on div "Ready to Elevate Your Project? Ecodrone Solutions is ready to plan, fly, and de…" at bounding box center [477, 402] width 528 height 473
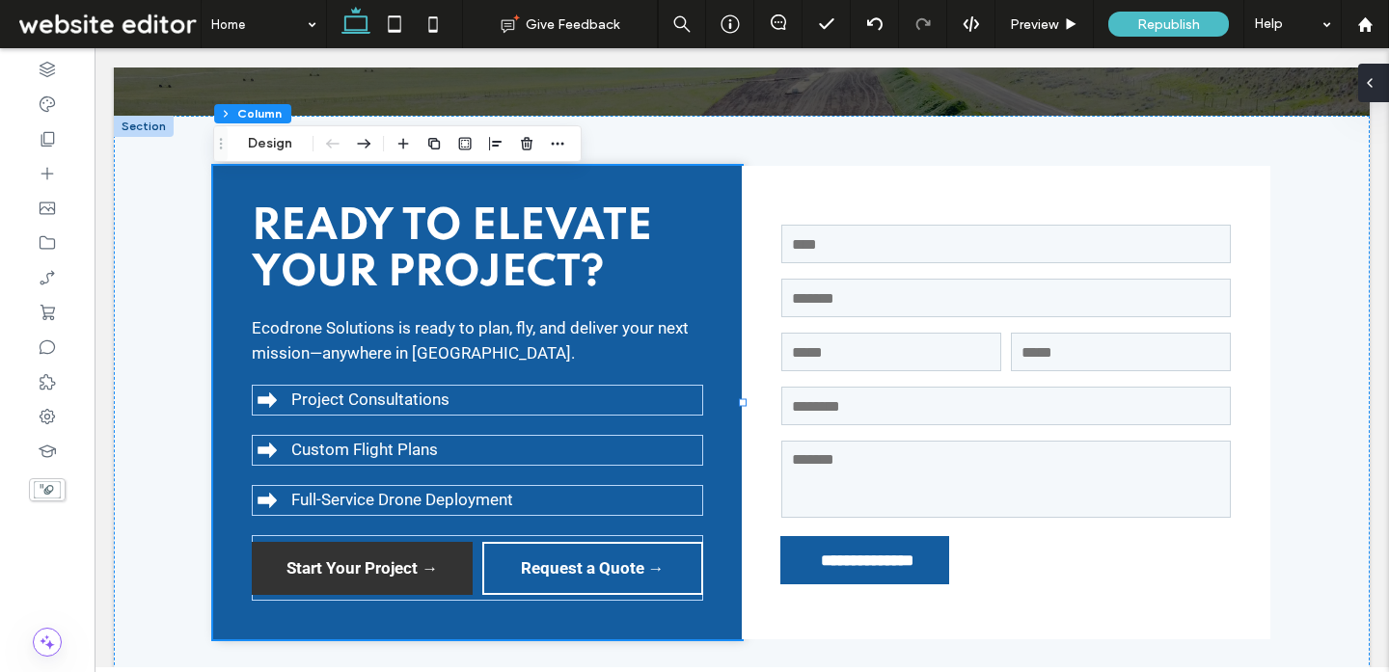
click at [1370, 85] on use at bounding box center [1369, 83] width 4 height 8
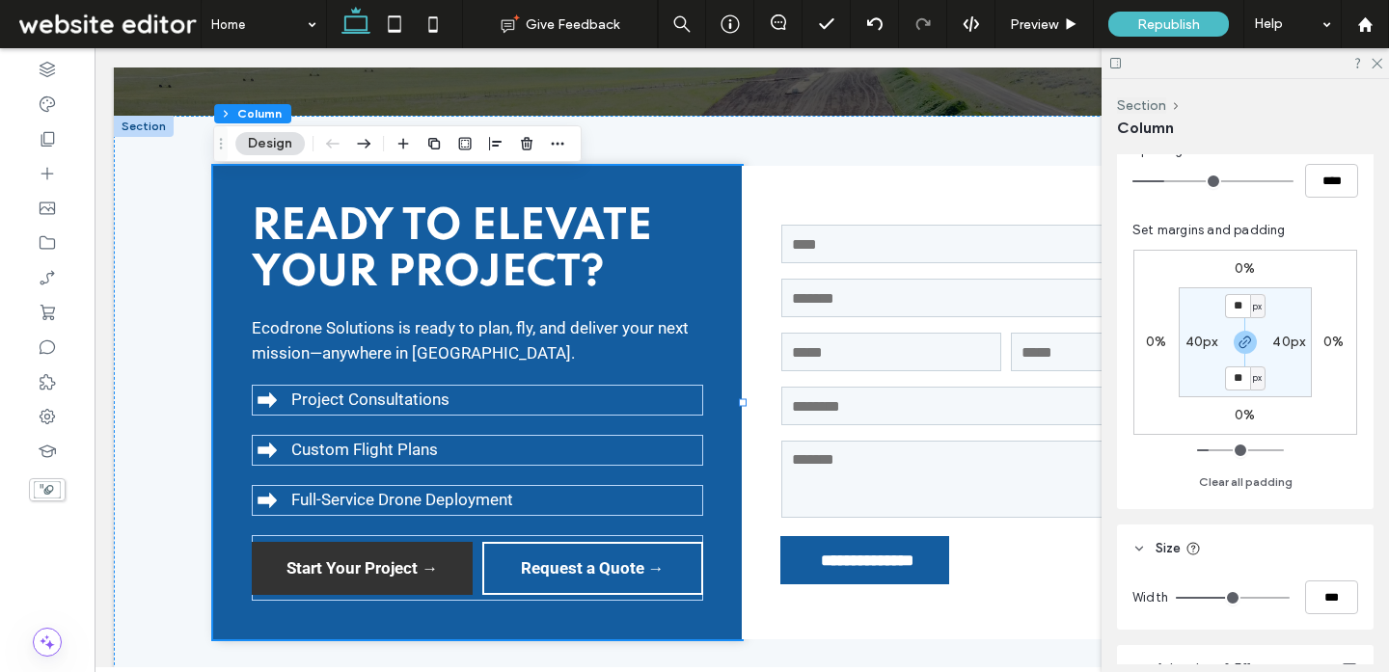
scroll to position [642, 0]
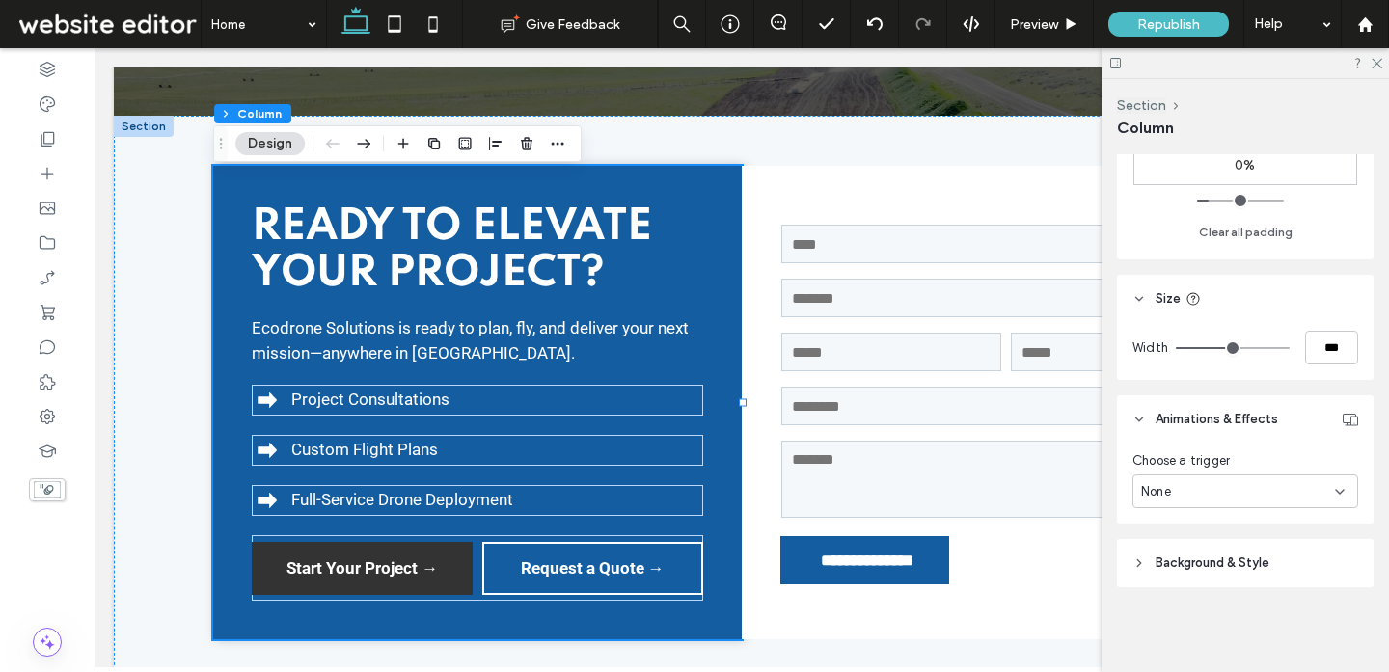
click at [1271, 569] on header "Background & Style" at bounding box center [1245, 563] width 257 height 48
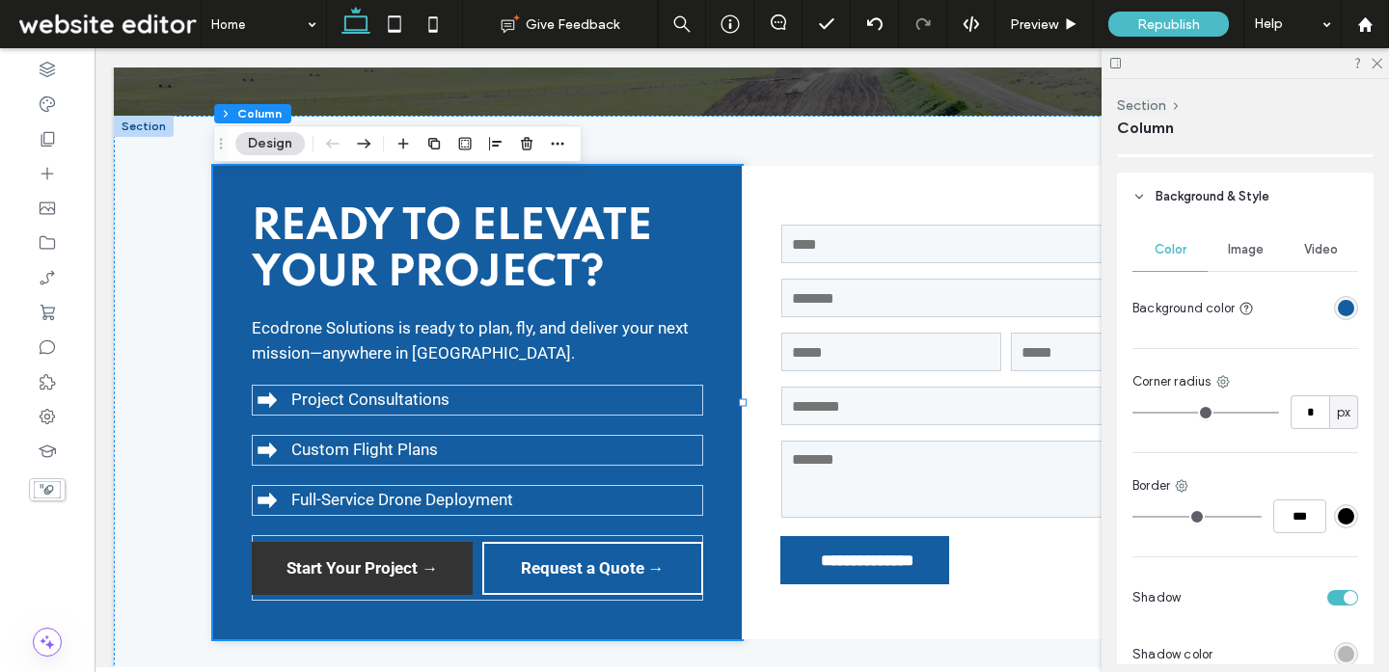
scroll to position [1222, 0]
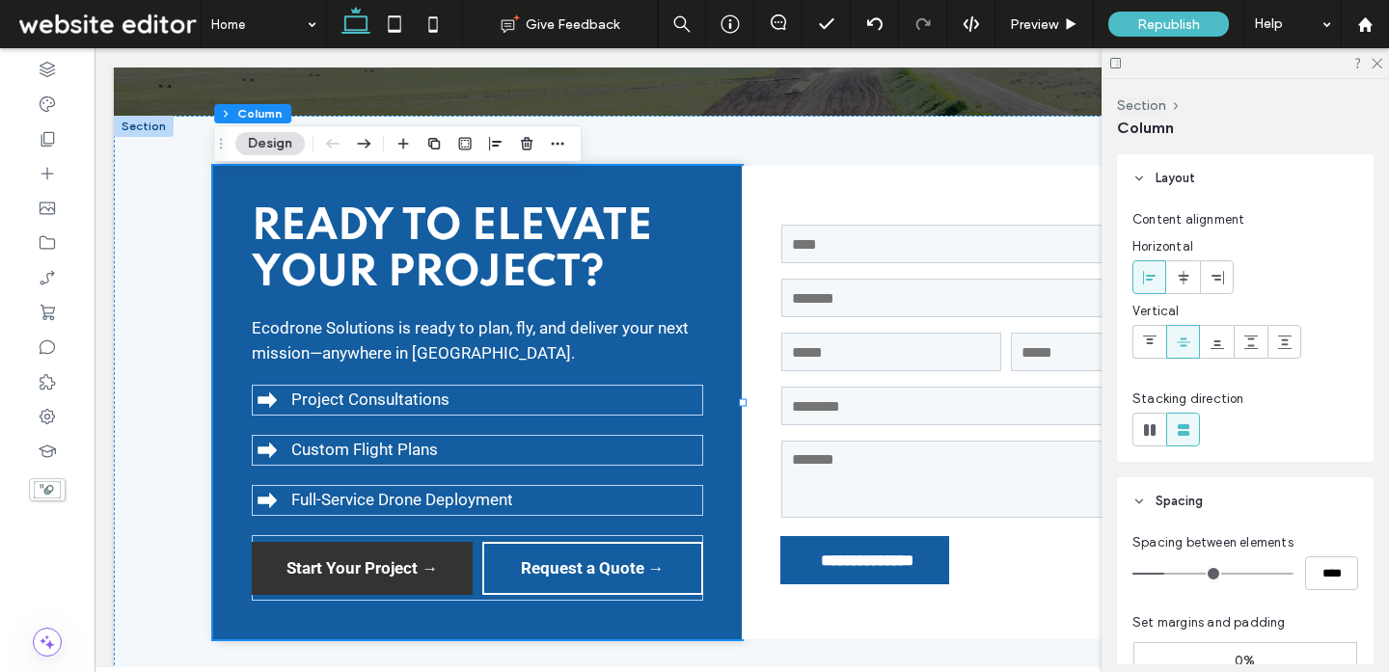
scroll to position [1222, 0]
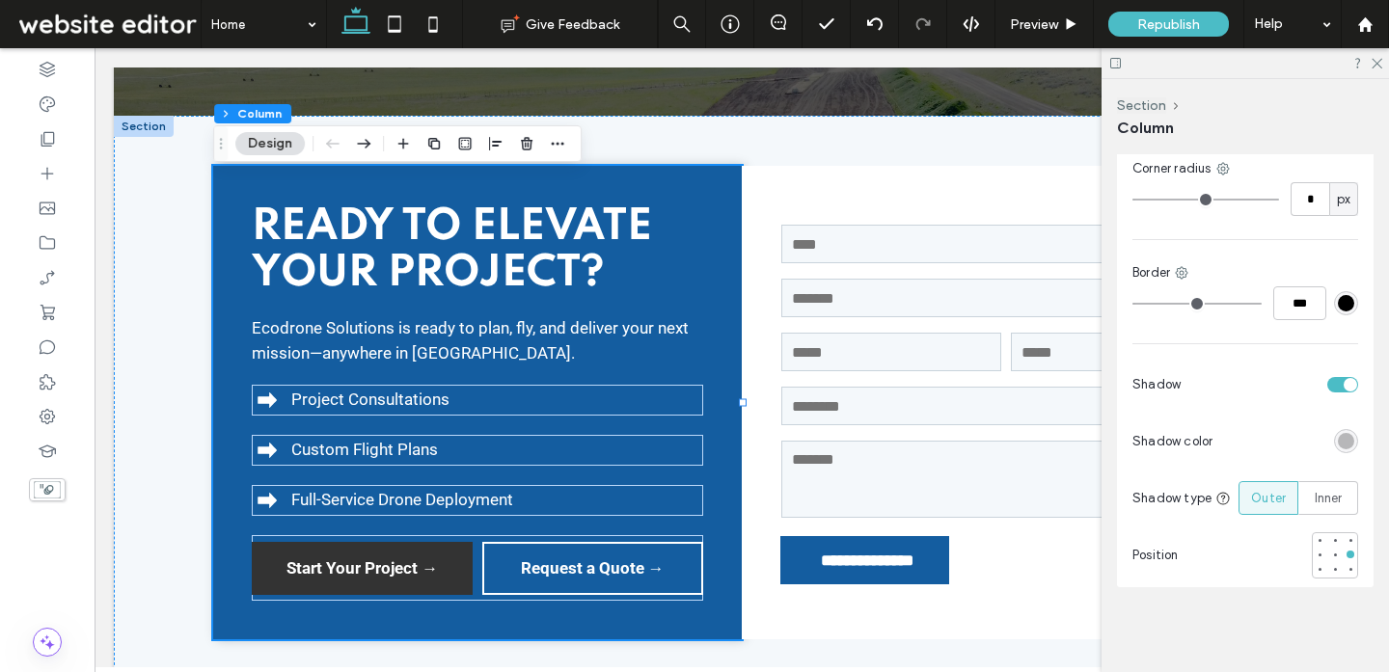
click at [1343, 380] on div "toggle" at bounding box center [1342, 384] width 31 height 15
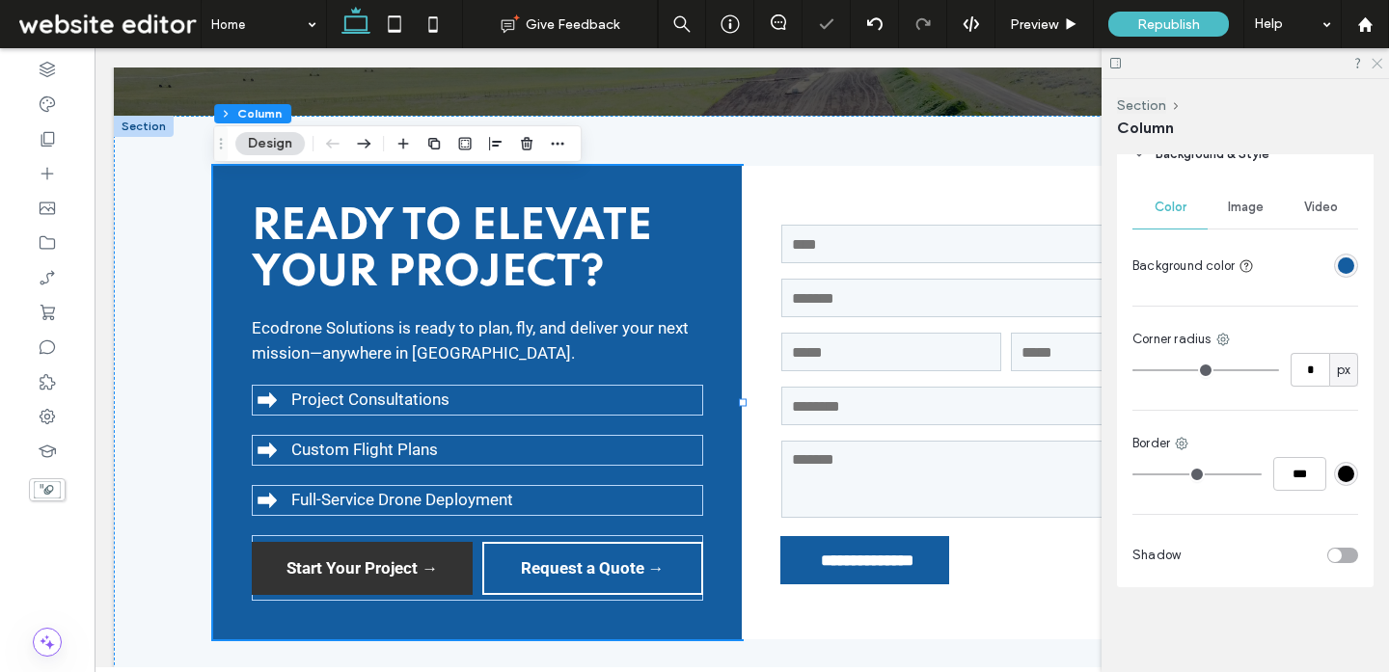
click at [1378, 59] on icon at bounding box center [1375, 62] width 13 height 13
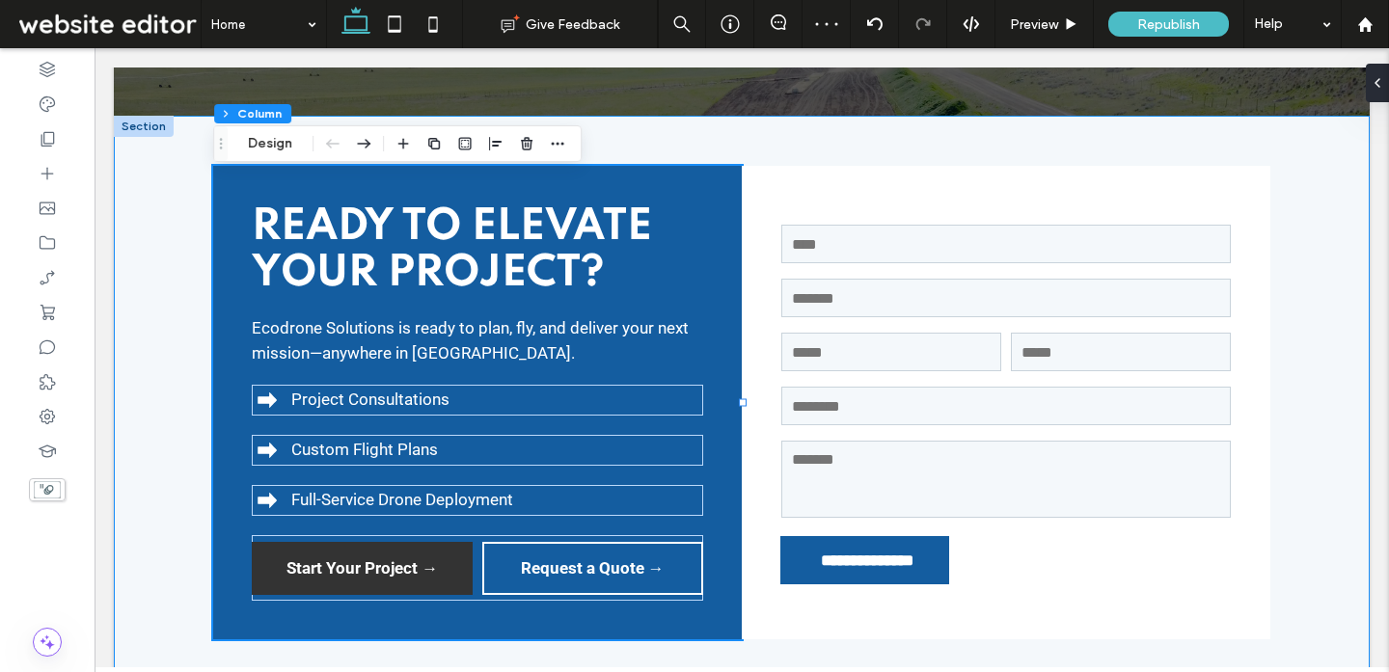
click at [994, 142] on div "**********" at bounding box center [741, 403] width 1157 height 574
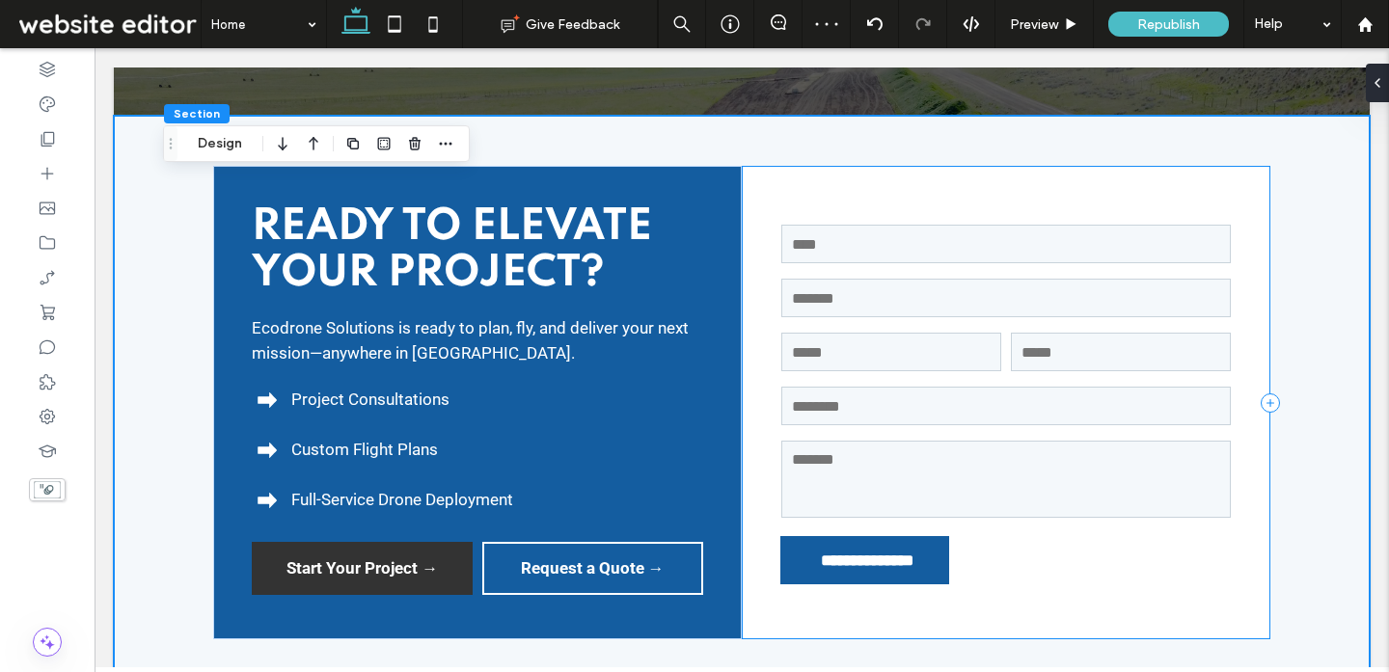
click at [809, 189] on div "**********" at bounding box center [1006, 402] width 528 height 473
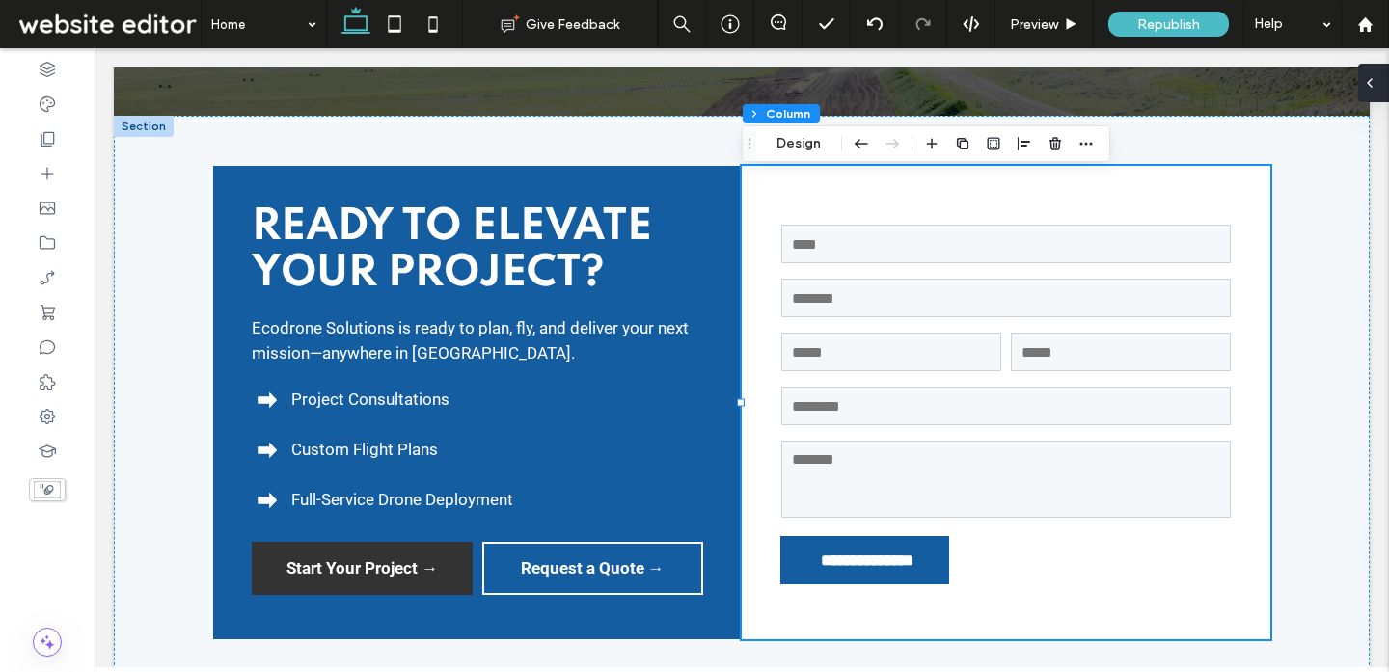
click at [1378, 87] on div at bounding box center [1373, 83] width 31 height 39
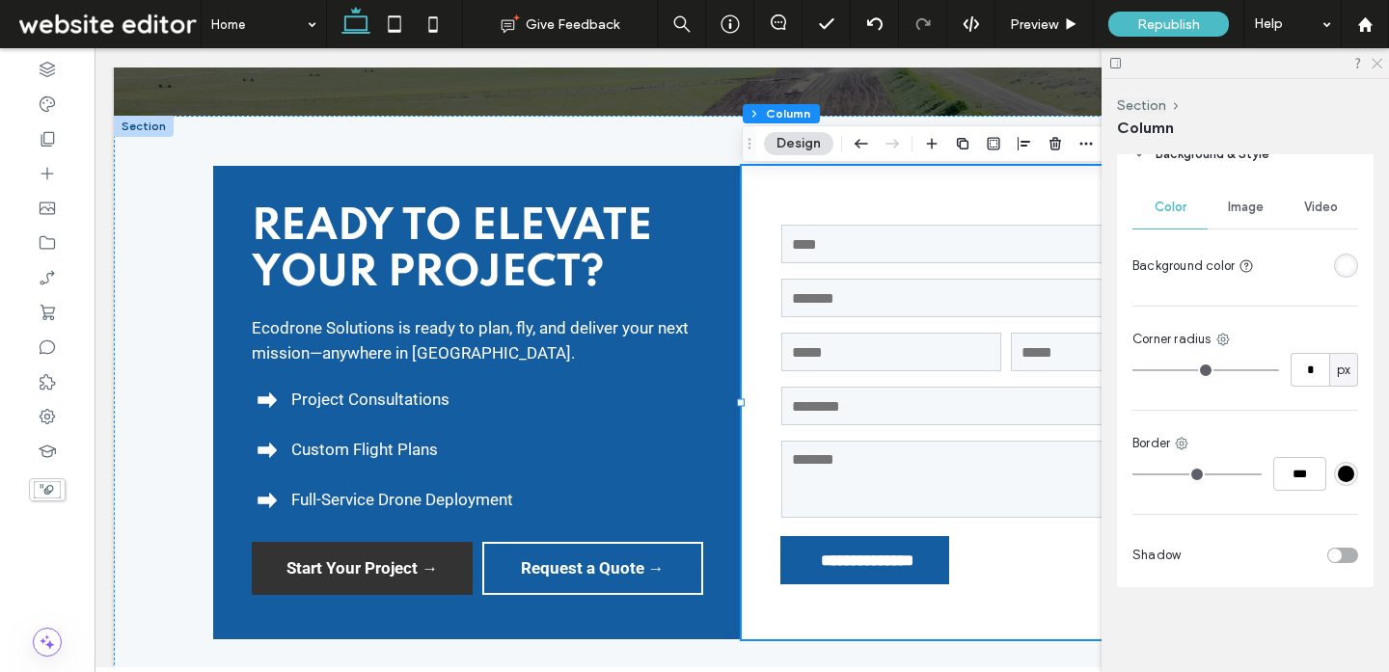
click at [1379, 63] on icon at bounding box center [1375, 62] width 13 height 13
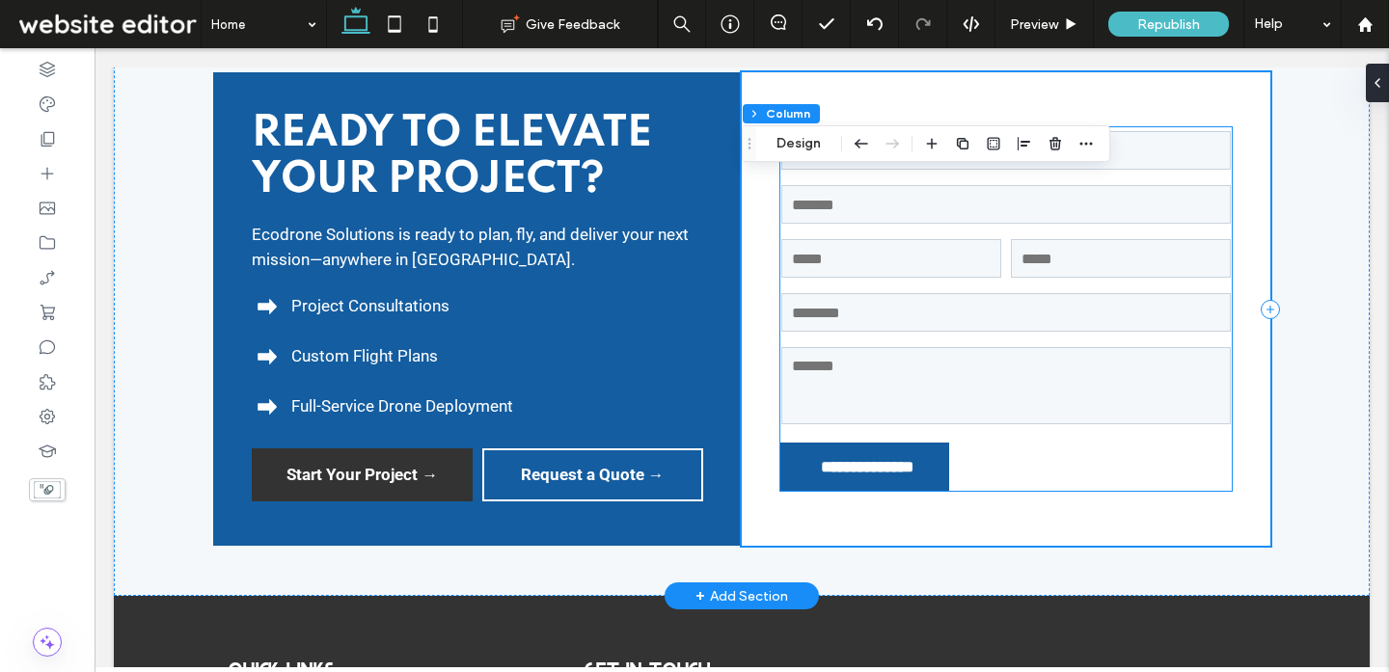
scroll to position [5607, 0]
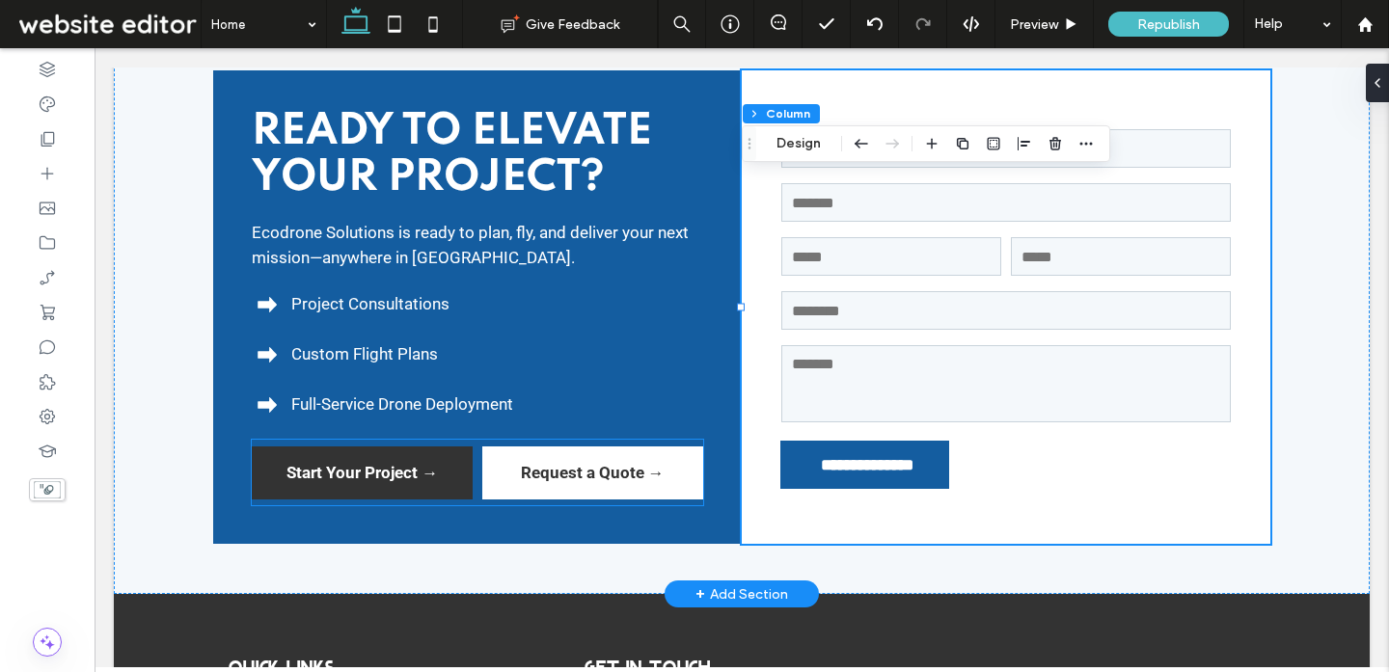
click at [565, 484] on link "Request a Quote →" at bounding box center [592, 472] width 221 height 53
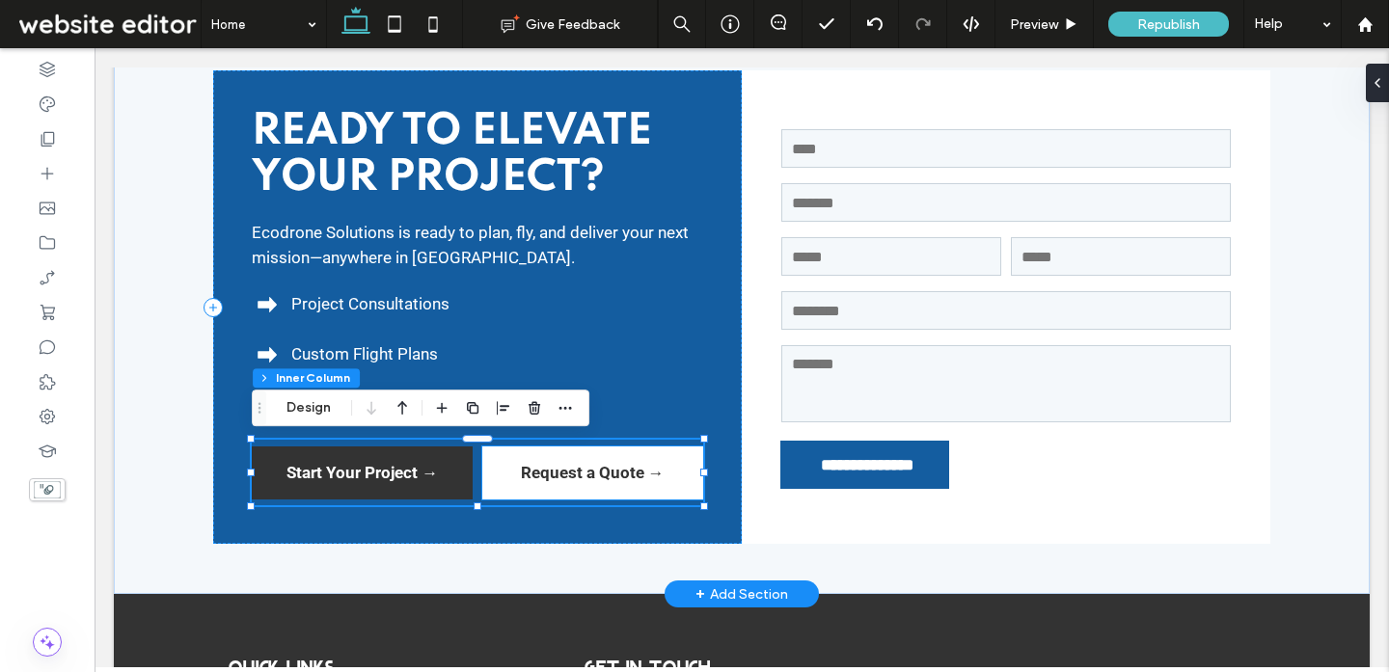
click at [556, 474] on span "Request a Quote →" at bounding box center [593, 473] width 144 height 20
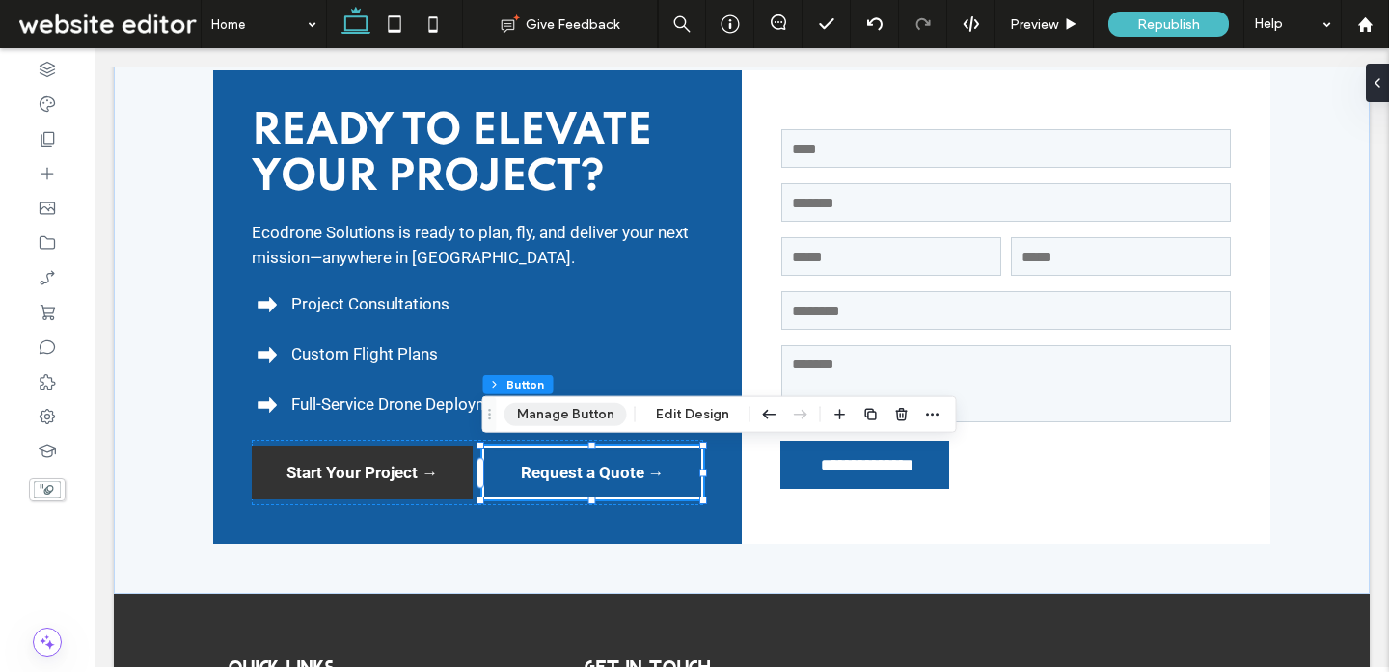
click at [554, 417] on button "Manage Button" at bounding box center [565, 414] width 122 height 23
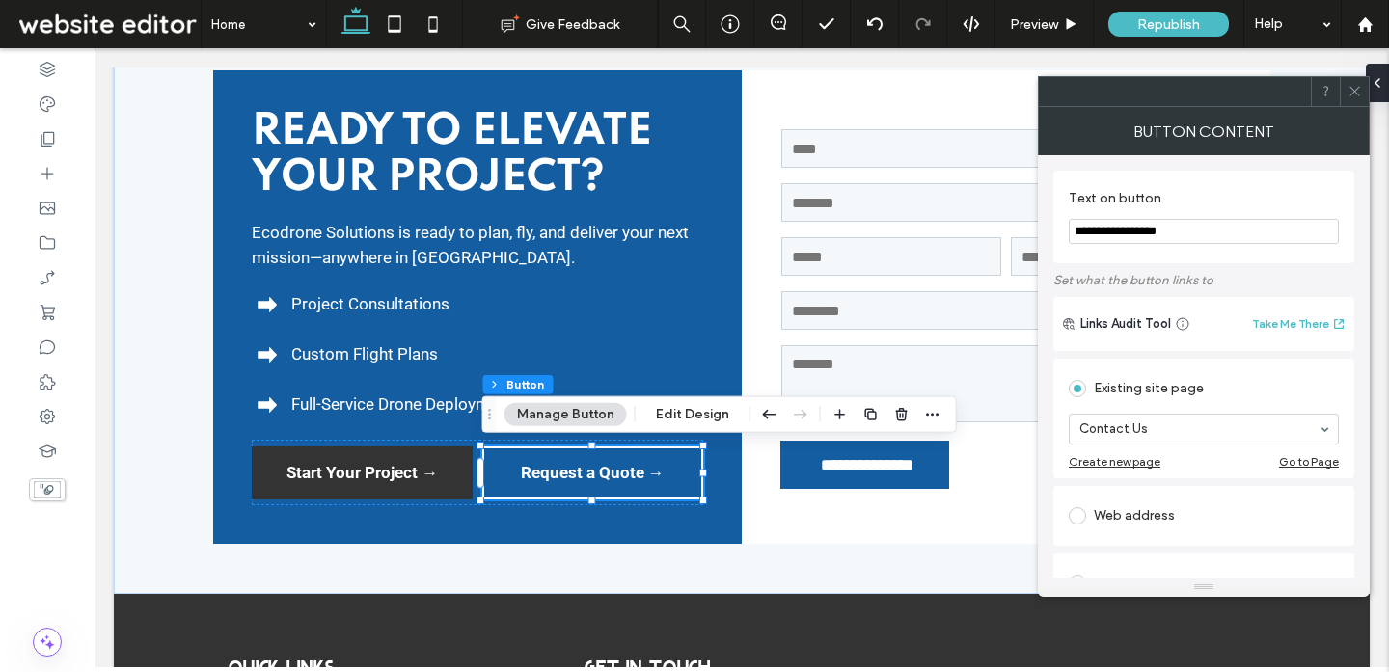
click at [1354, 97] on icon at bounding box center [1354, 91] width 14 height 14
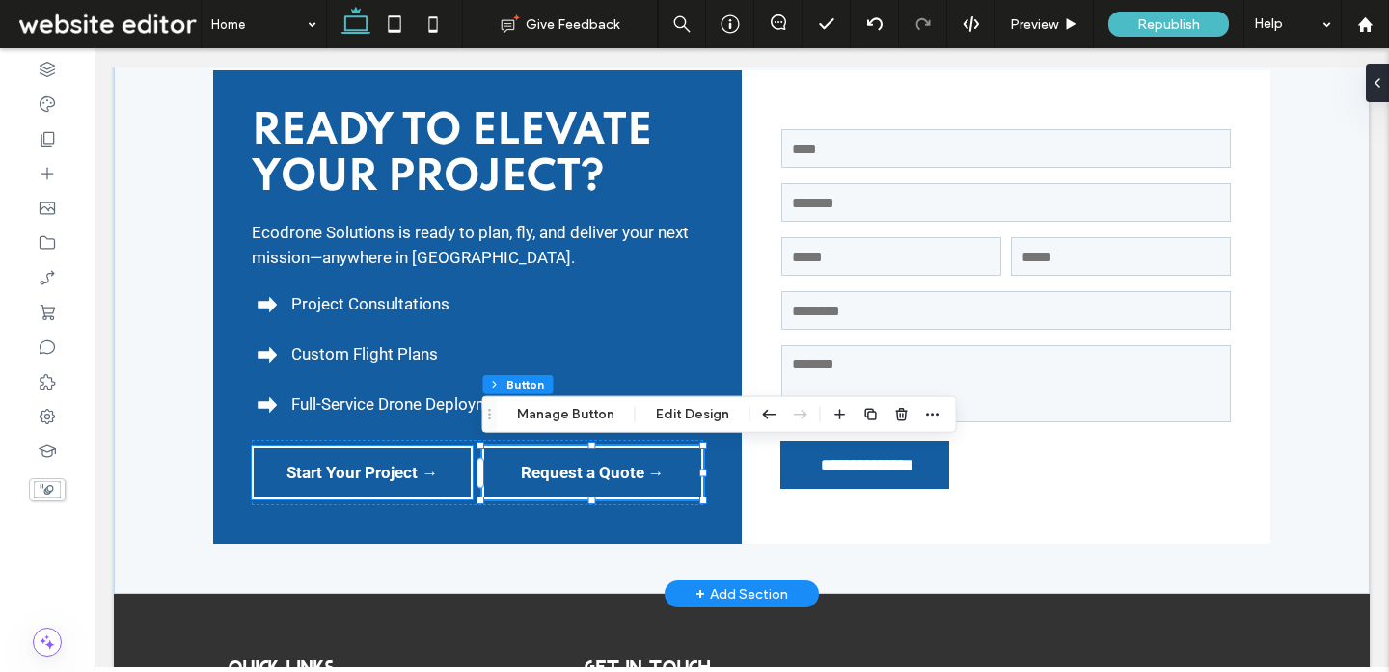
click at [395, 479] on span "Start Your Project →" at bounding box center [361, 473] width 151 height 20
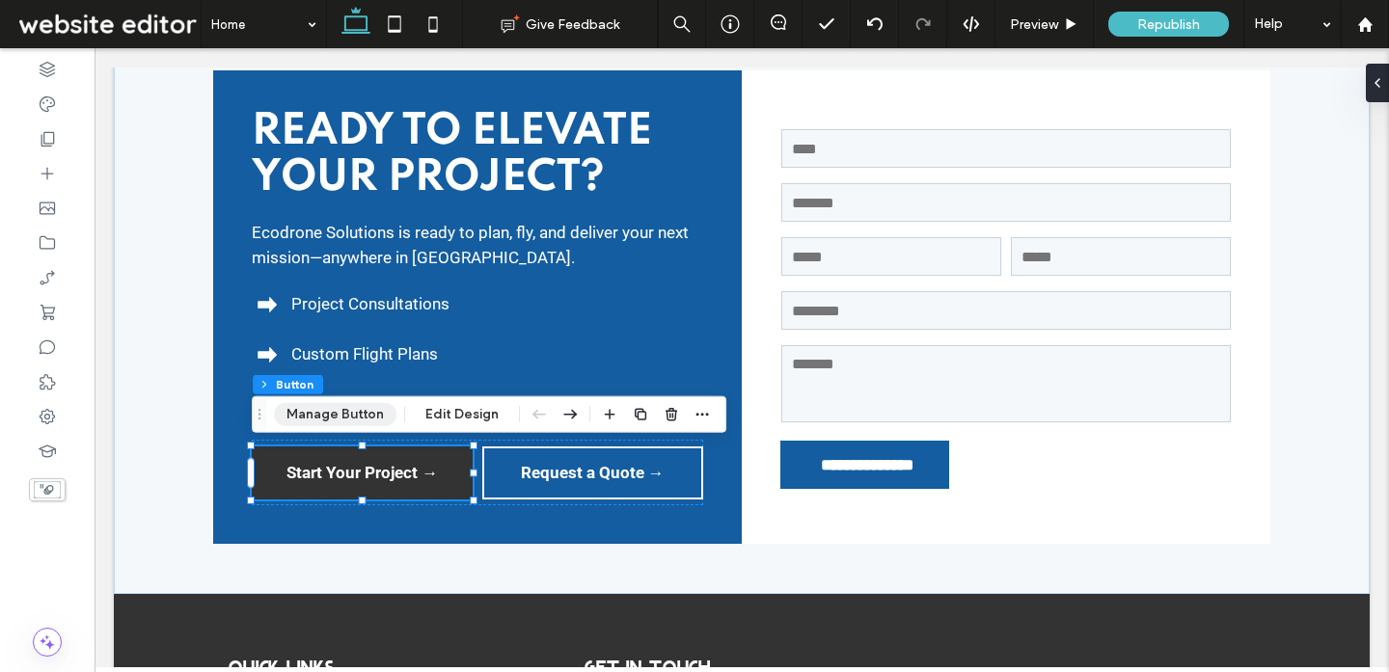
click at [338, 413] on button "Manage Button" at bounding box center [335, 414] width 122 height 23
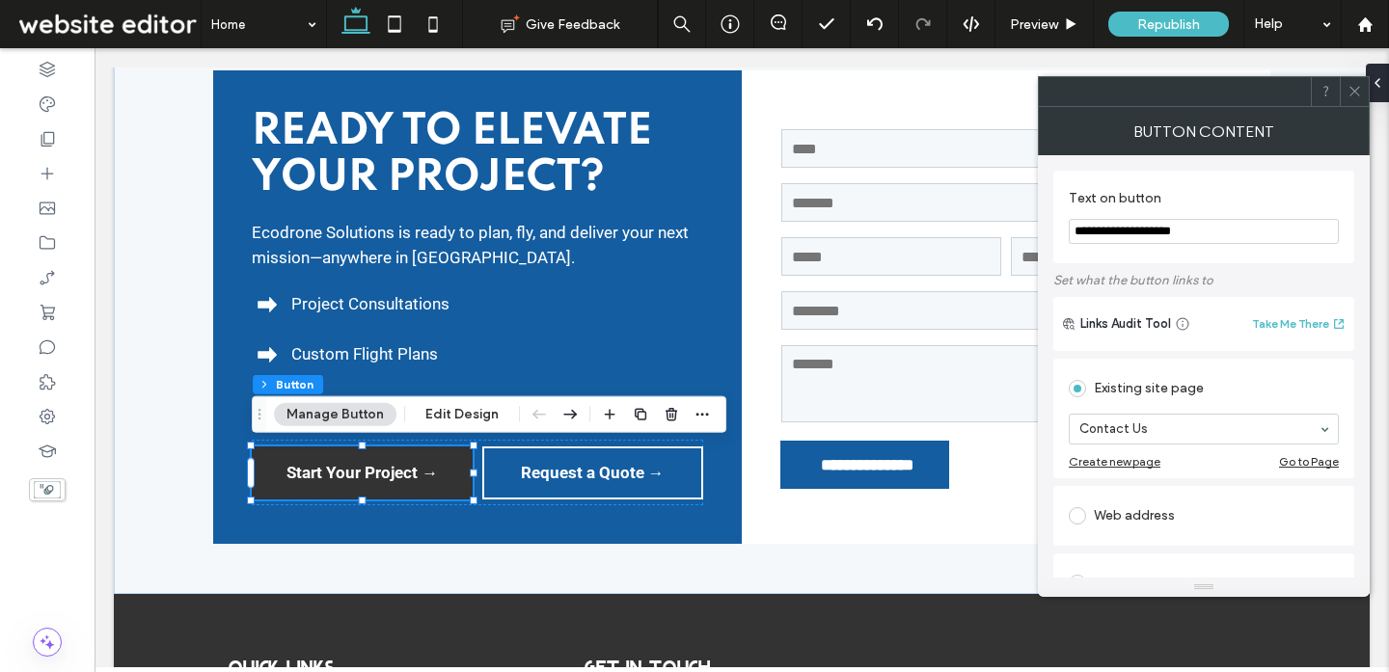
click at [1352, 92] on icon at bounding box center [1354, 91] width 14 height 14
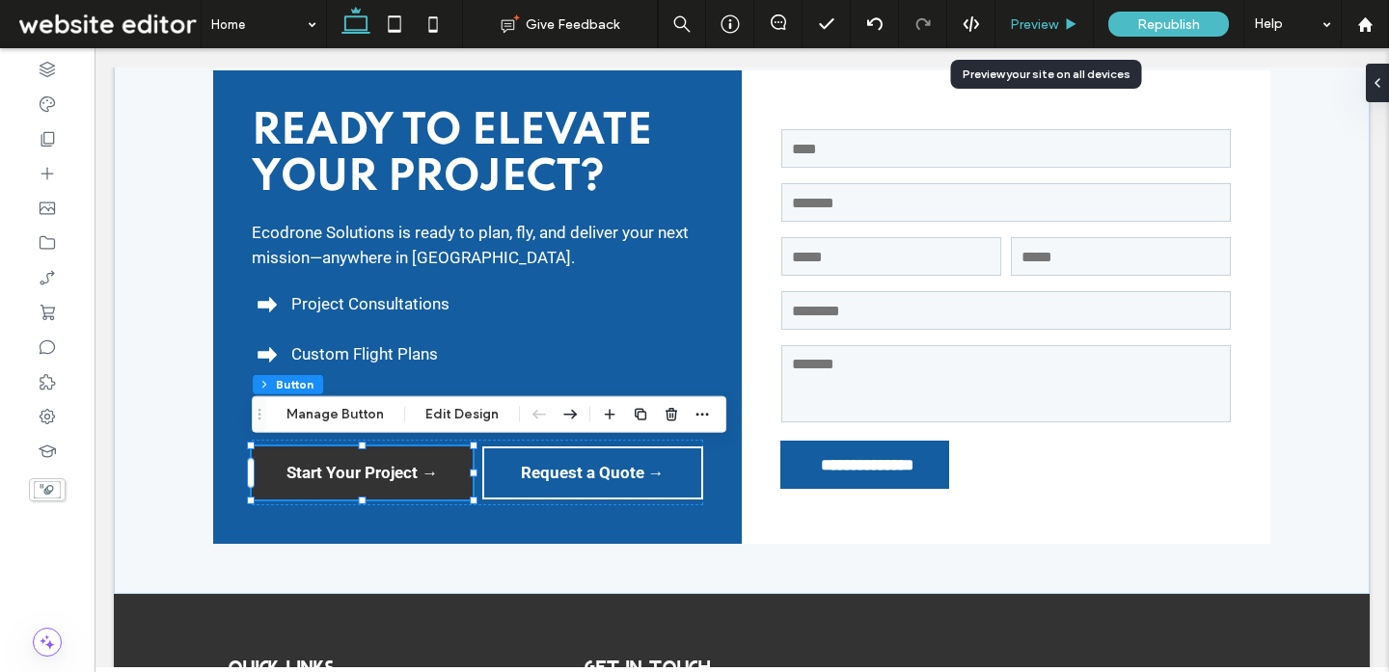
click at [1035, 30] on span "Preview" at bounding box center [1034, 24] width 48 height 16
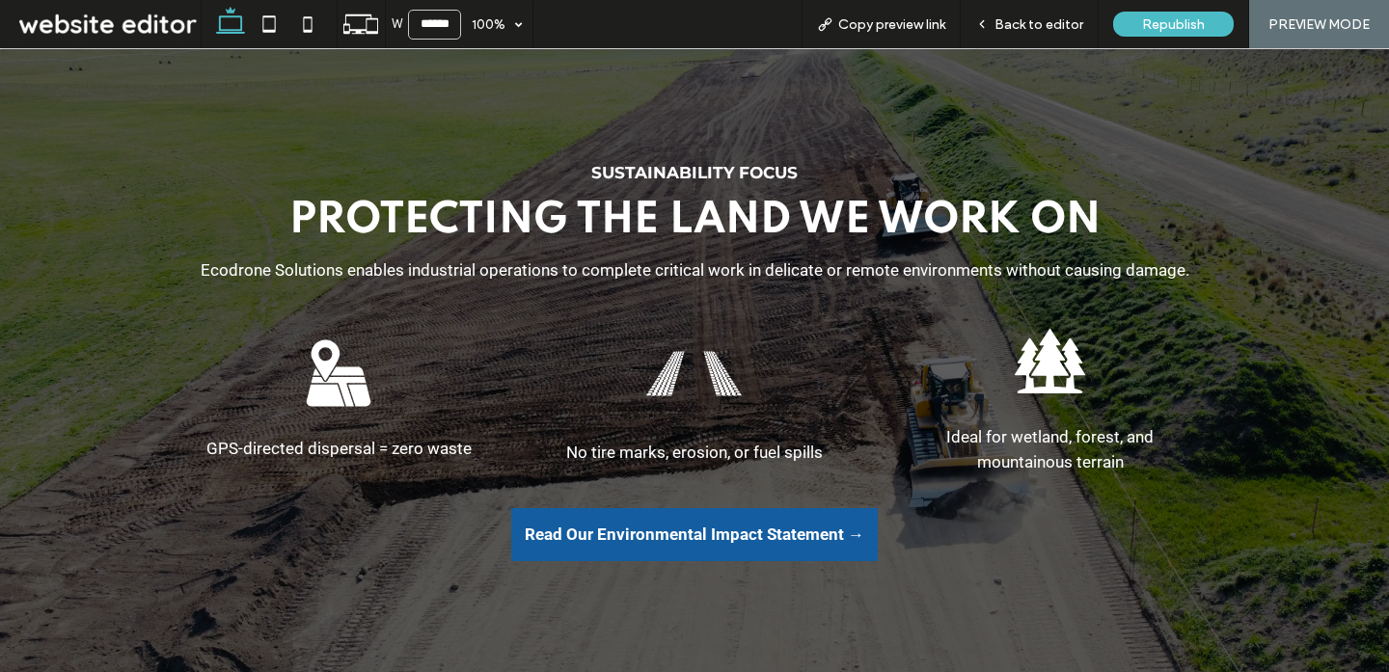
scroll to position [4939, 0]
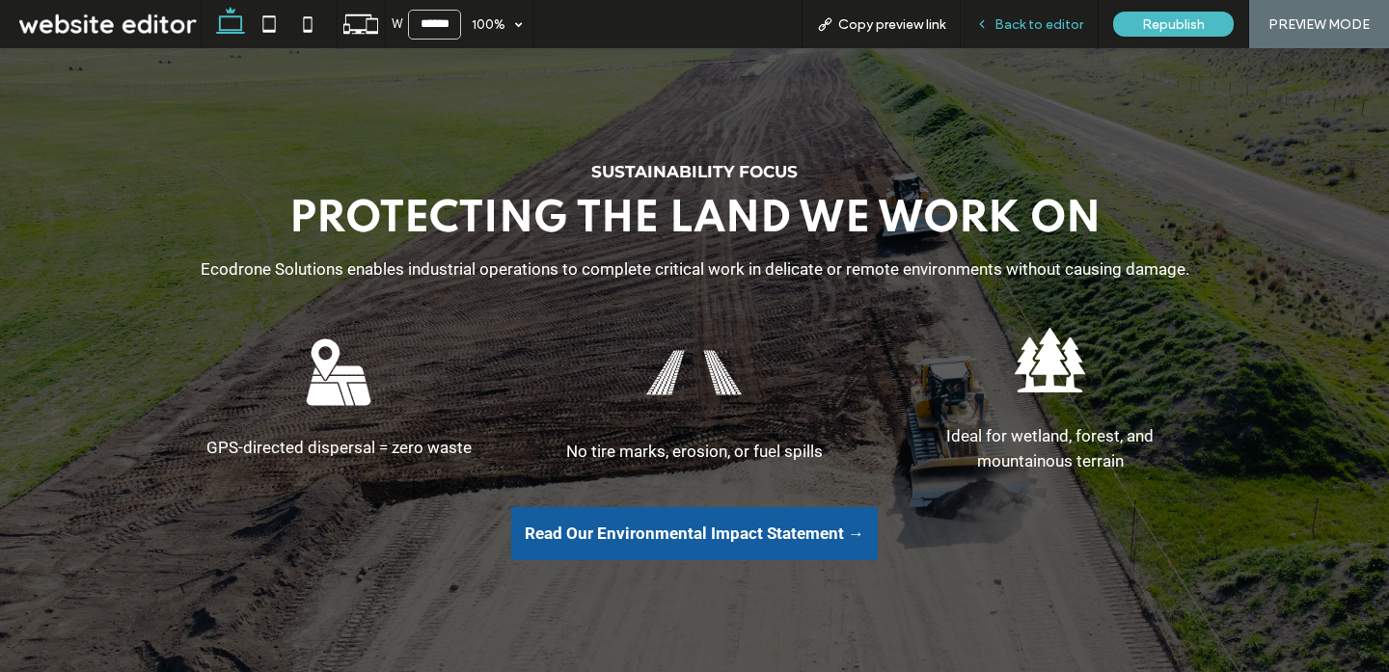
click at [1081, 14] on div "Back to editor" at bounding box center [1029, 24] width 138 height 48
click at [1060, 29] on span "Back to editor" at bounding box center [1038, 24] width 89 height 16
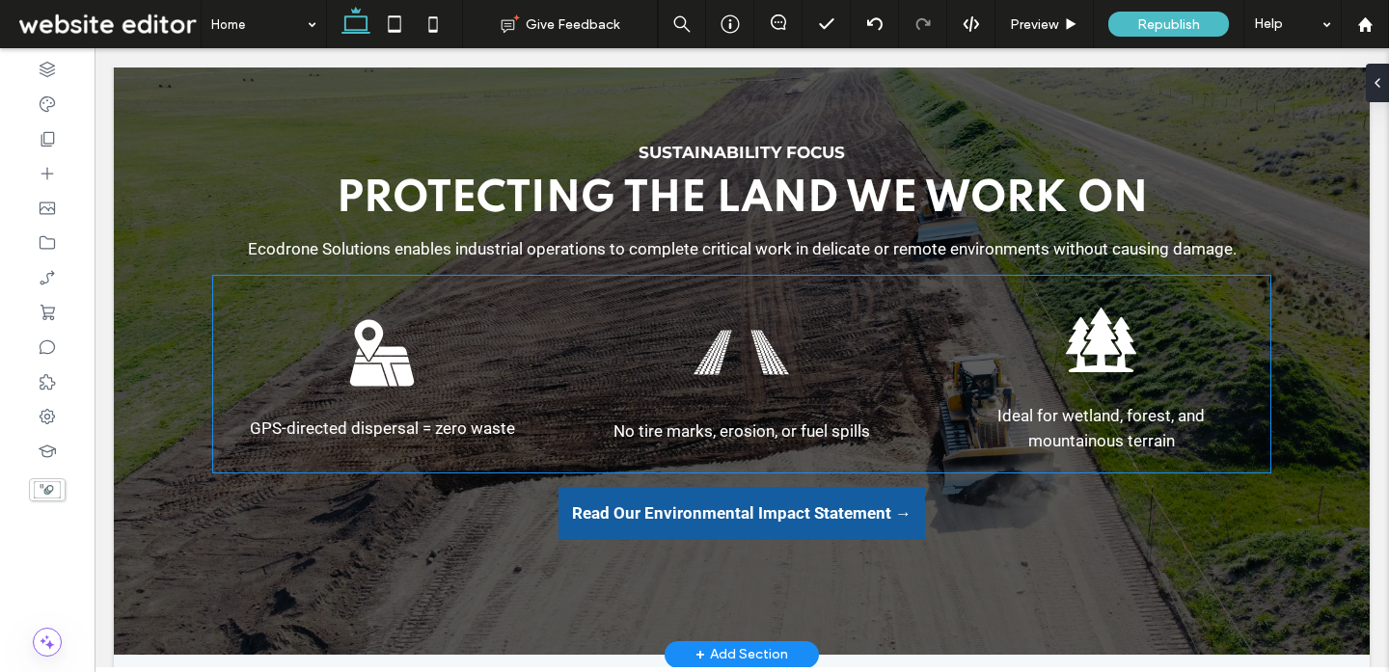
scroll to position [5018, 0]
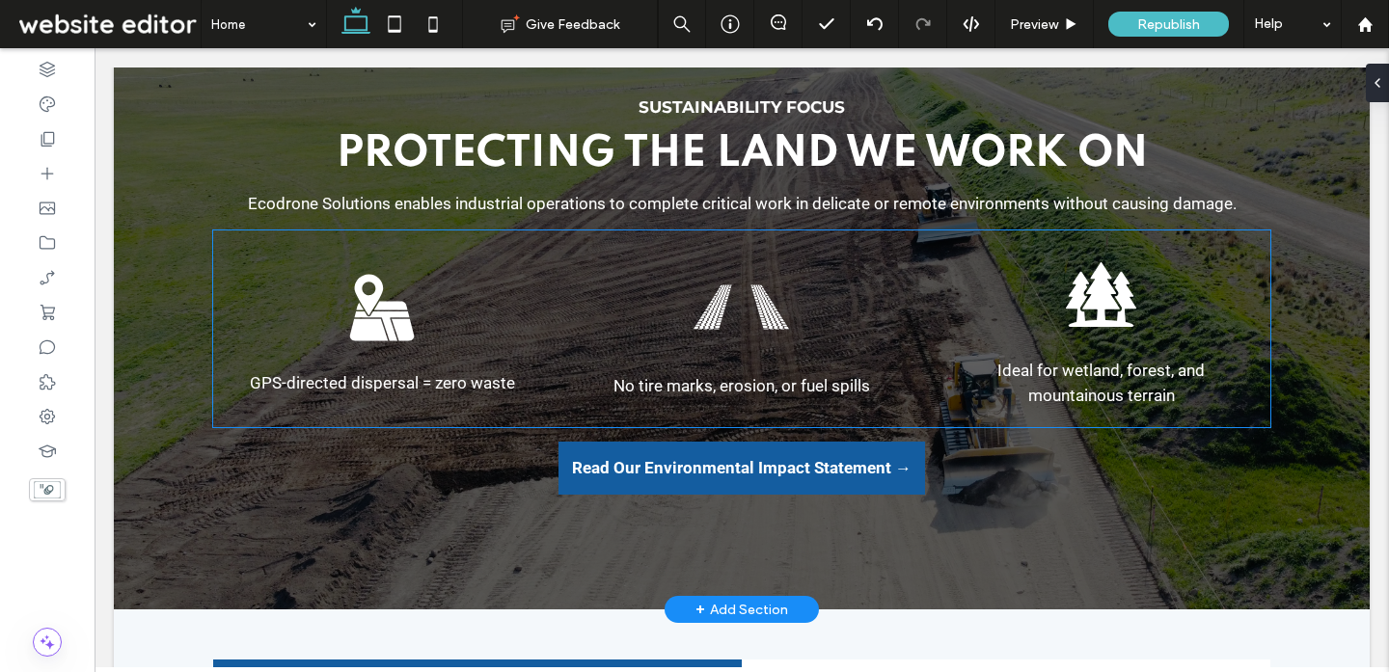
click at [710, 414] on div "GPS-directed dispersal = zero waste No tire marks, erosion, or fuel spills Idea…" at bounding box center [741, 328] width 1057 height 197
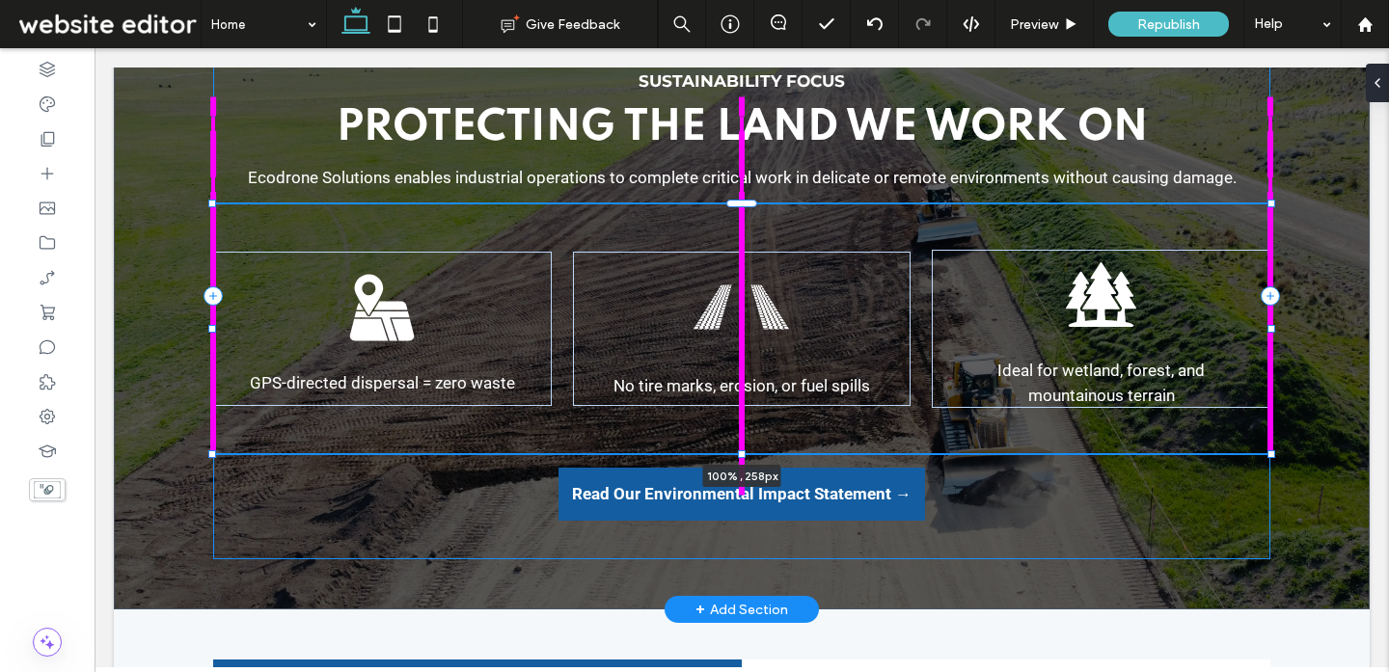
drag, startPoint x: 741, startPoint y: 424, endPoint x: 736, endPoint y: 450, distance: 26.5
click at [736, 450] on div "Sustainability Focus Protecting the Land We Work On Ecodrone Solutions enables …" at bounding box center [741, 296] width 1157 height 627
type input "***"
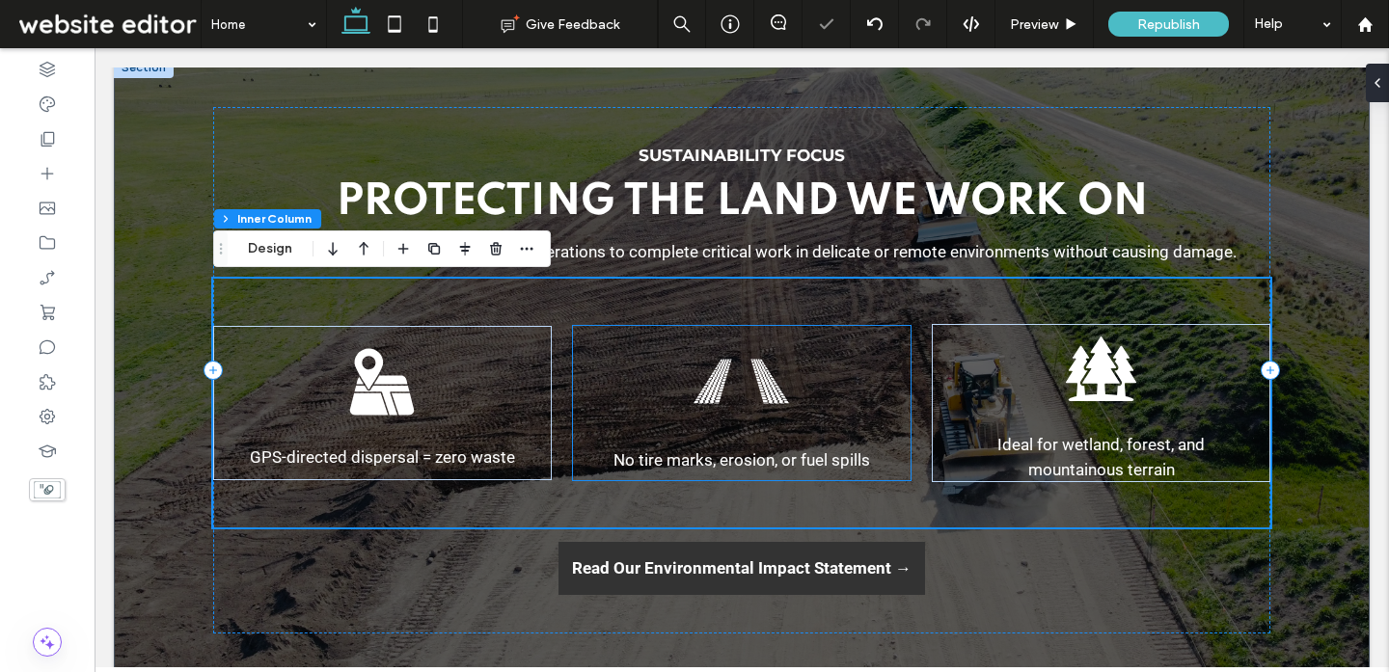
scroll to position [4942, 0]
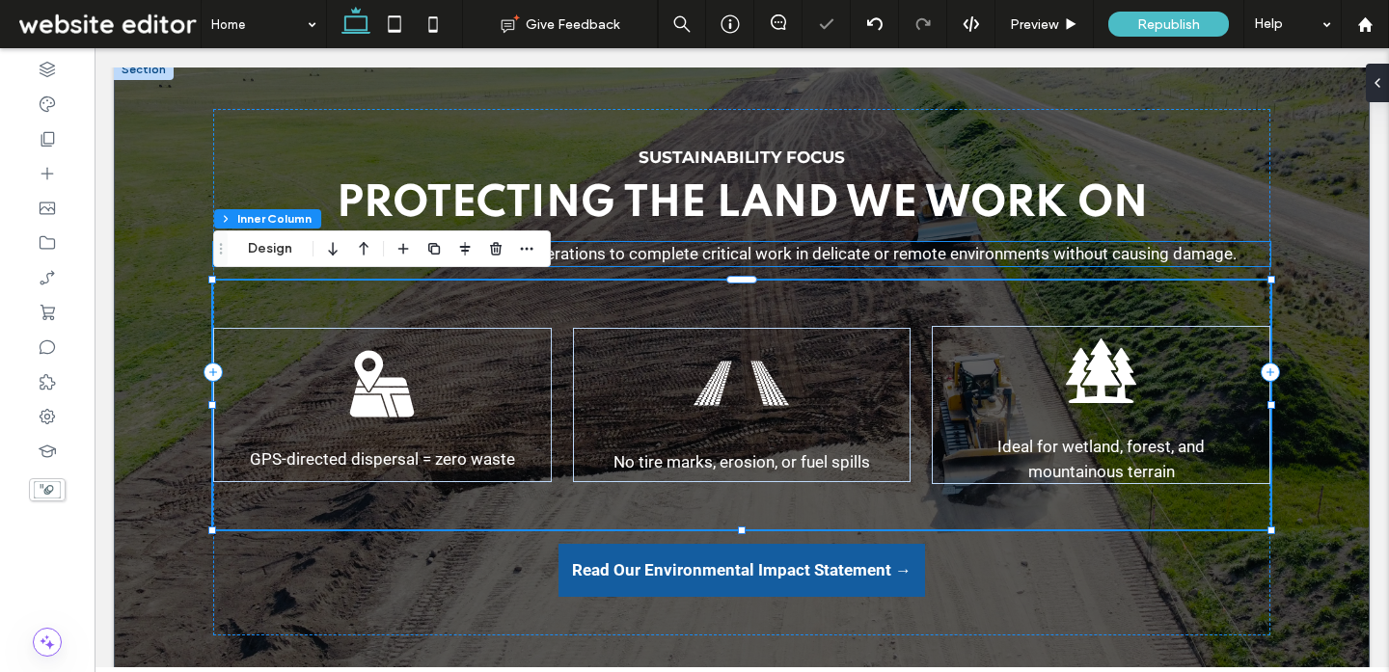
click at [767, 256] on span "Ecodrone Solutions enables industrial operations to complete critical work in d…" at bounding box center [742, 253] width 988 height 19
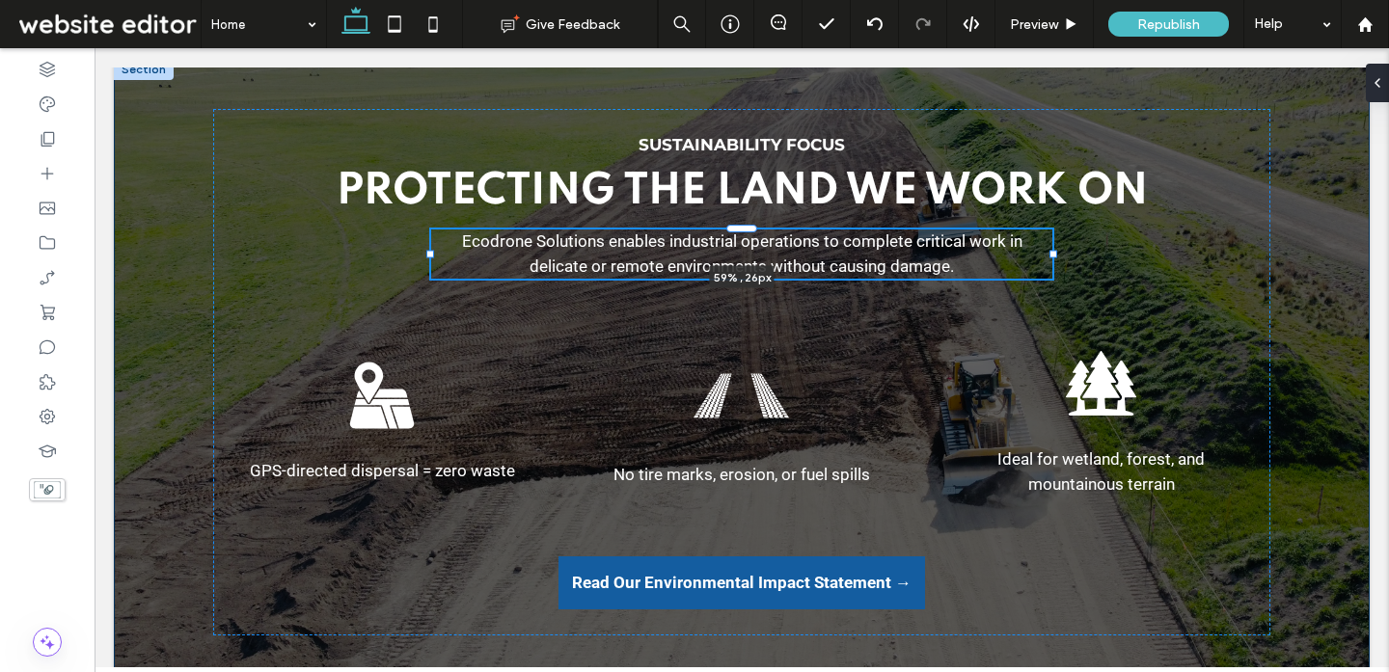
drag, startPoint x: 1271, startPoint y: 254, endPoint x: 1054, endPoint y: 249, distance: 217.0
click at [1054, 249] on div "Sustainability Focus Protecting the Land We Work On Ecodrone Solutions enables …" at bounding box center [741, 372] width 1157 height 627
type input "**"
type input "****"
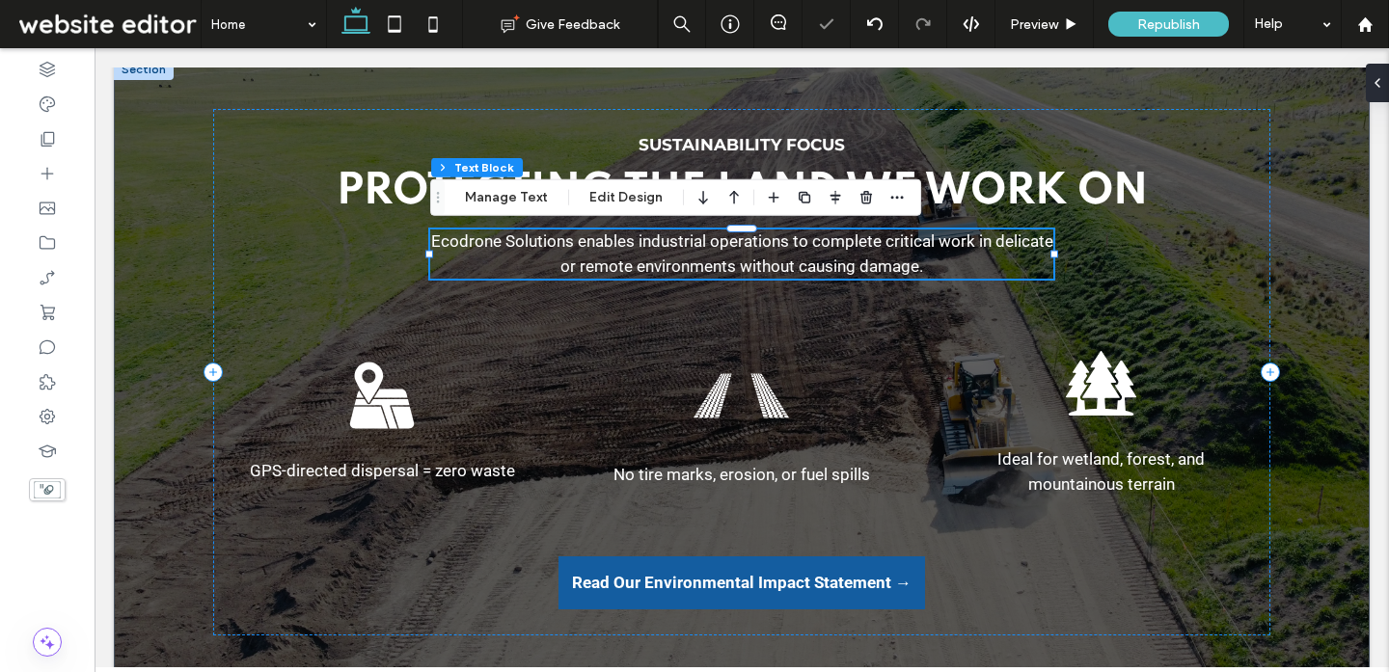
click at [951, 273] on p "Ecodrone Solutions enables industrial operations to complete critical work in d…" at bounding box center [741, 254] width 623 height 49
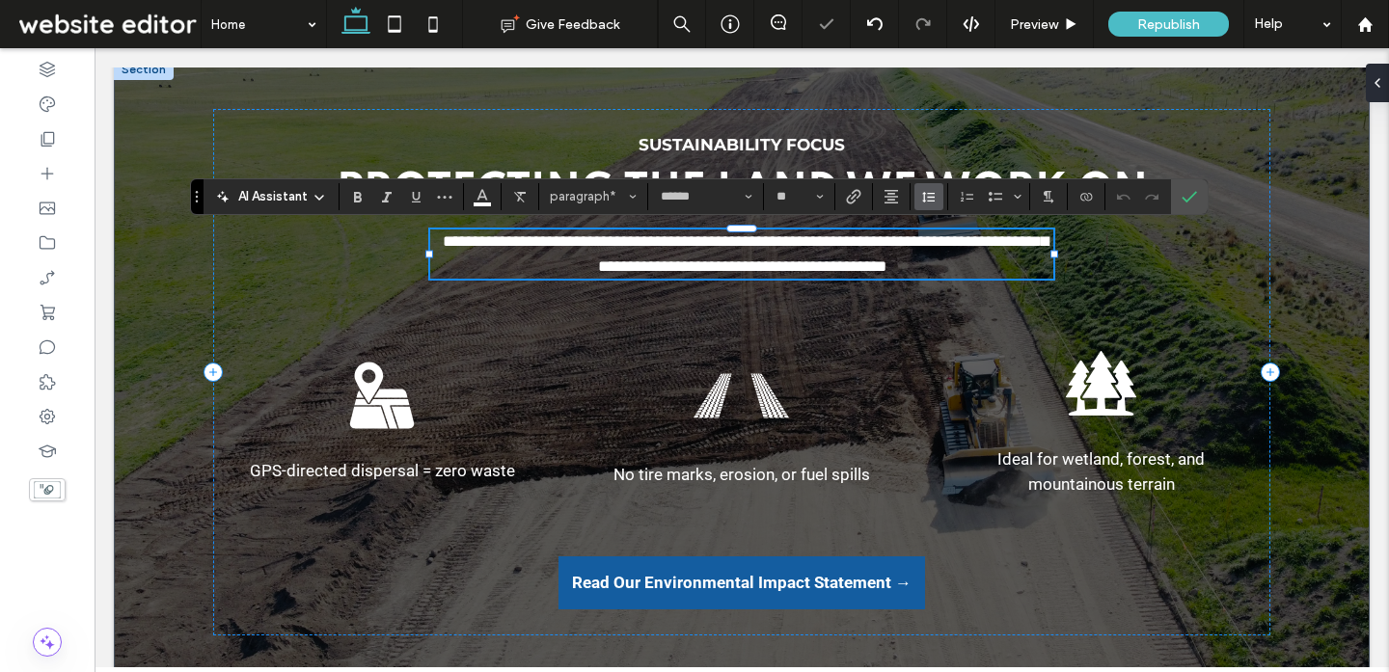
click at [928, 195] on icon "Line Height" at bounding box center [928, 196] width 15 height 15
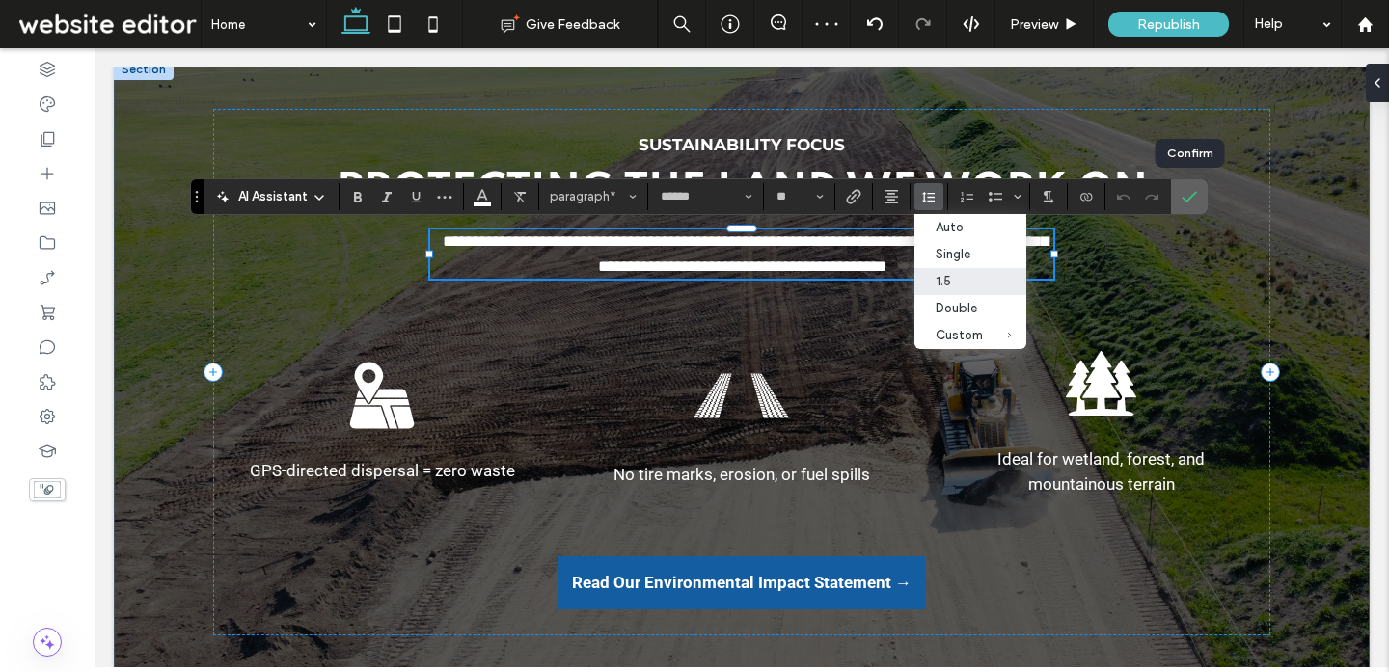
click at [1190, 195] on icon "Confirm" at bounding box center [1188, 196] width 15 height 15
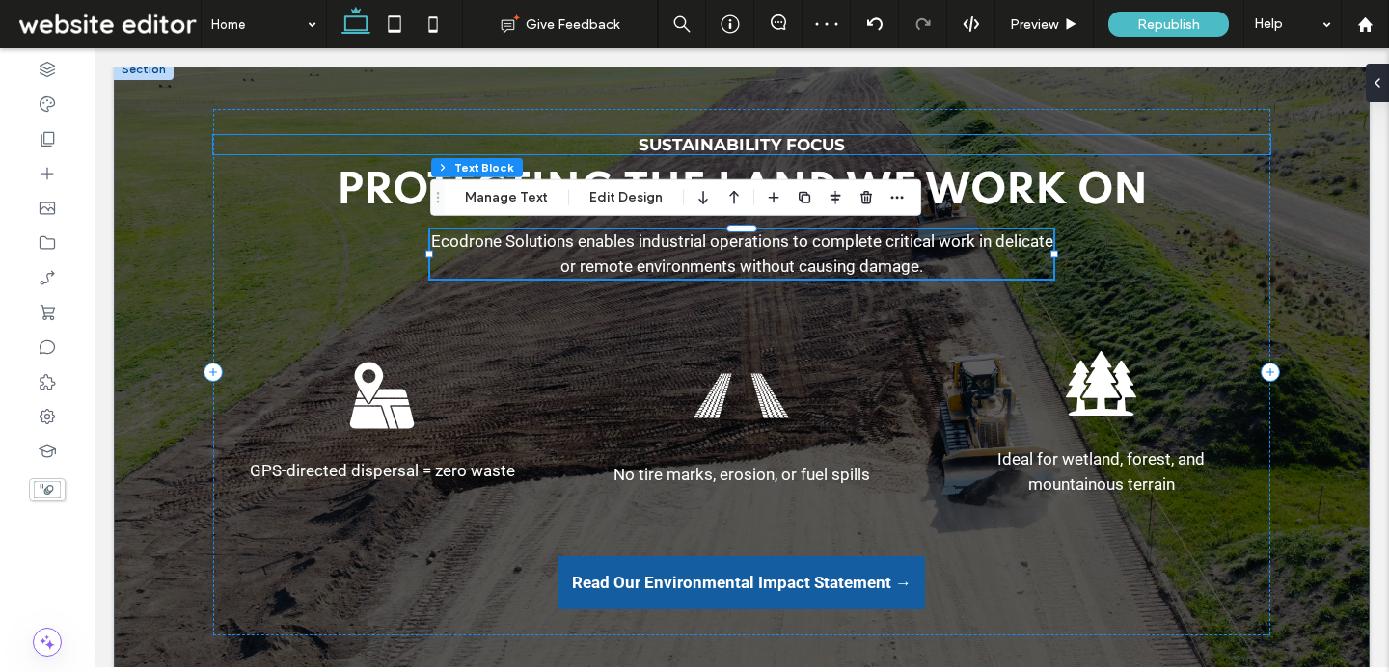
click at [1207, 136] on h6 "Sustainability Focus" at bounding box center [741, 144] width 1057 height 19
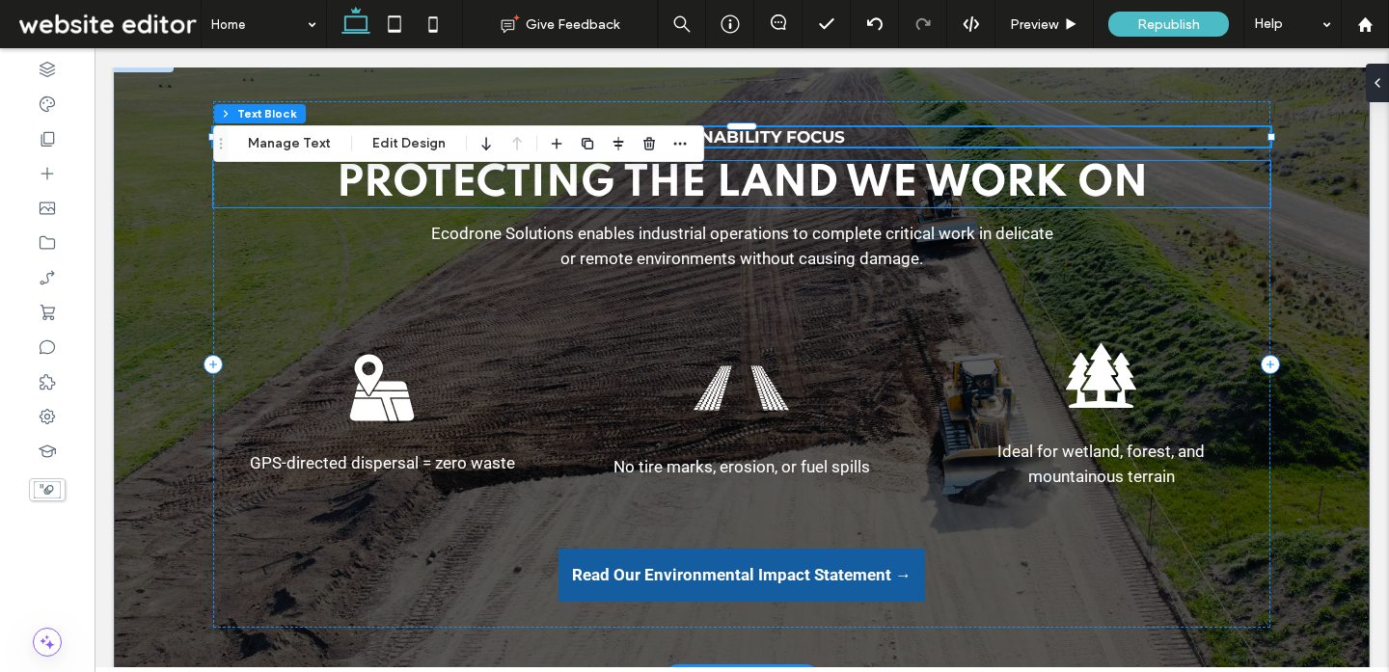
click at [1106, 179] on span "Protecting the Land We Work On" at bounding box center [742, 184] width 811 height 42
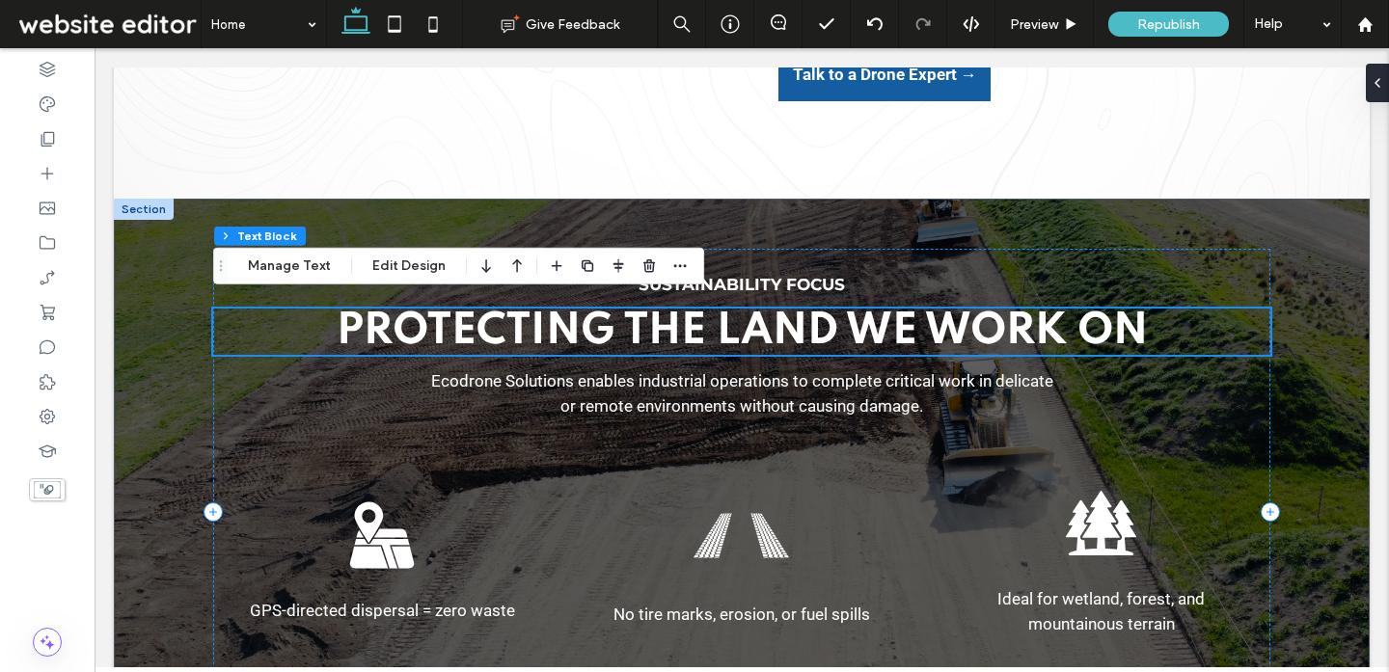
scroll to position [4801, 0]
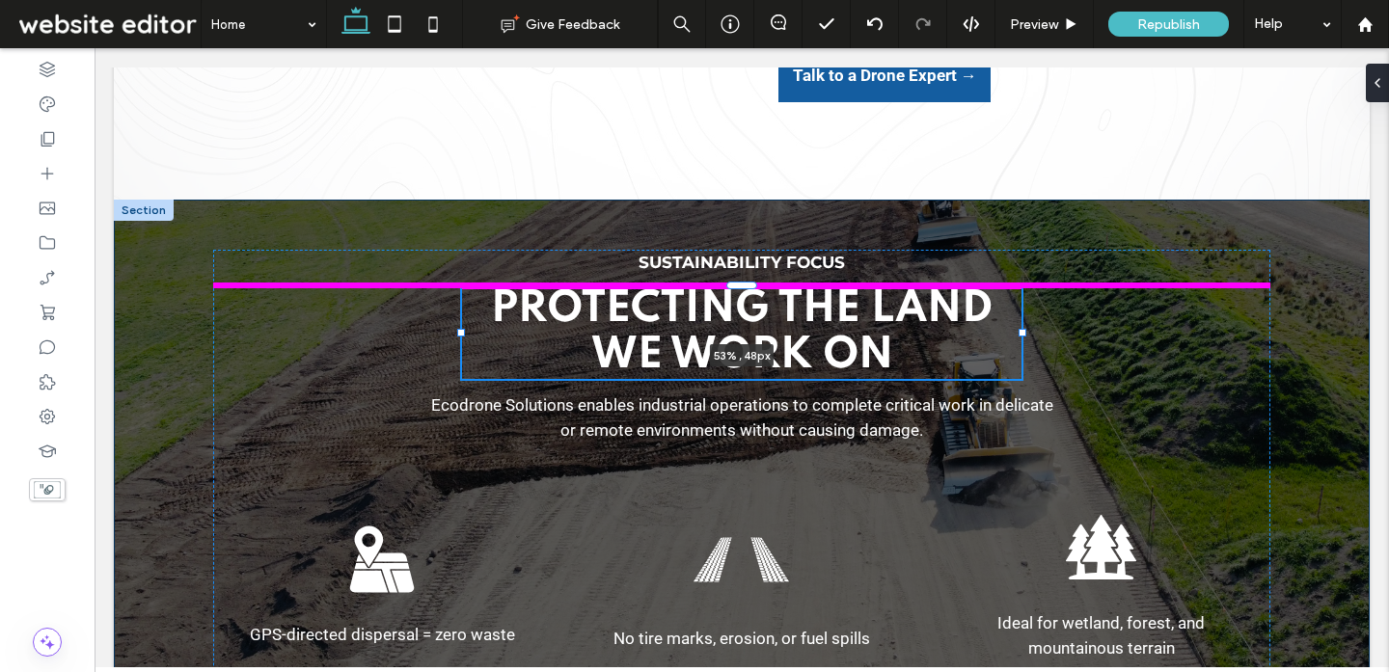
drag, startPoint x: 1269, startPoint y: 332, endPoint x: 1020, endPoint y: 335, distance: 248.8
click at [1020, 335] on div at bounding box center [1022, 333] width 8 height 8
type input "**"
type input "****"
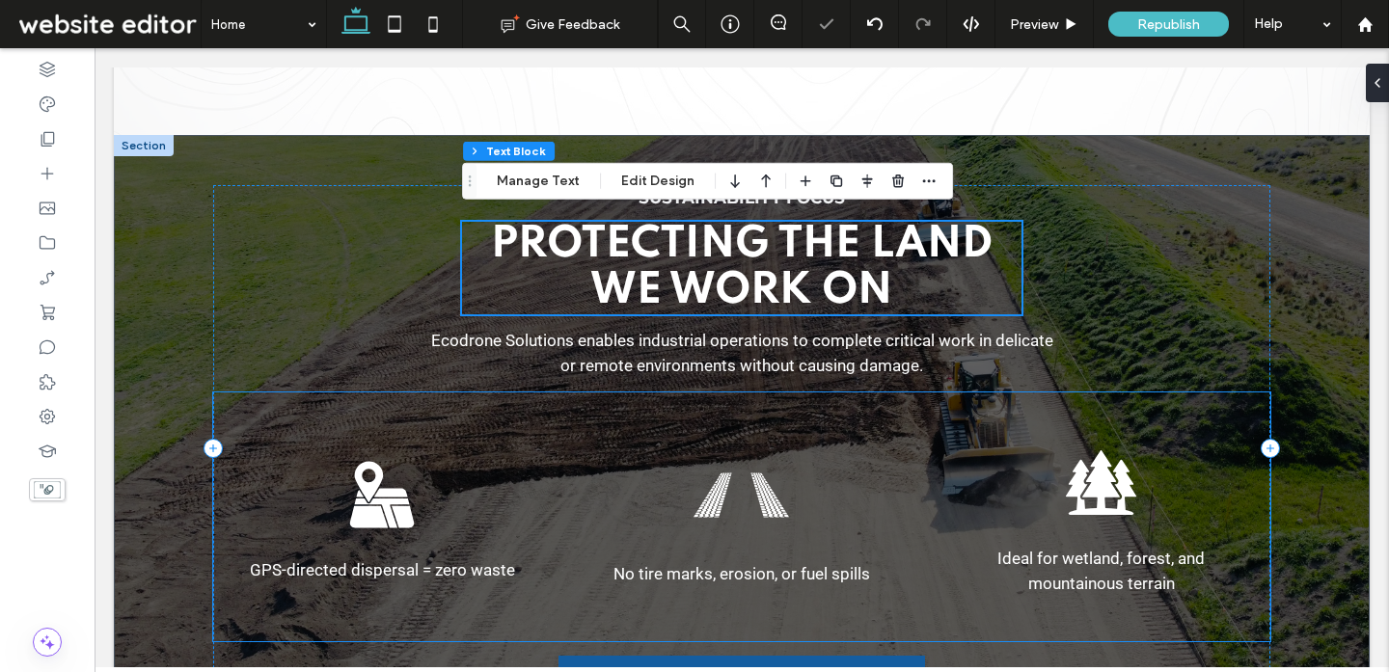
scroll to position [4862, 0]
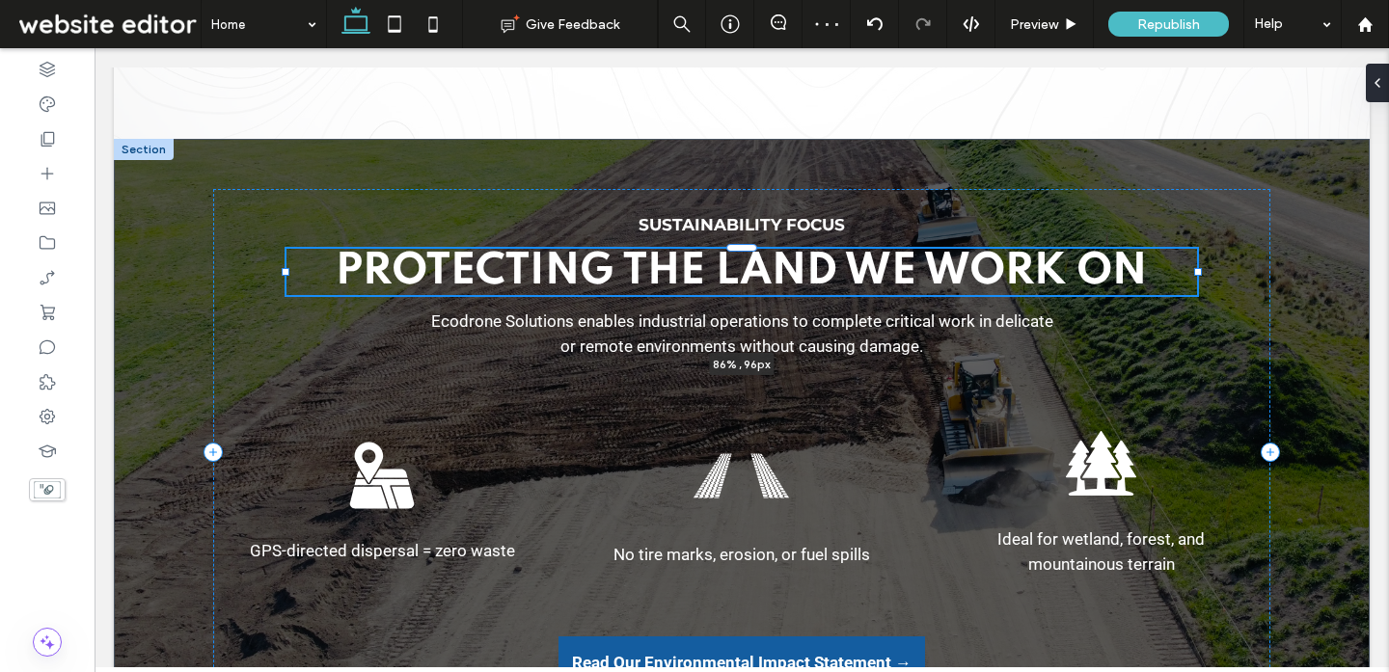
drag, startPoint x: 1022, startPoint y: 272, endPoint x: 1198, endPoint y: 268, distance: 175.5
click at [1198, 268] on div at bounding box center [1198, 272] width 8 height 8
type input "**"
type input "****"
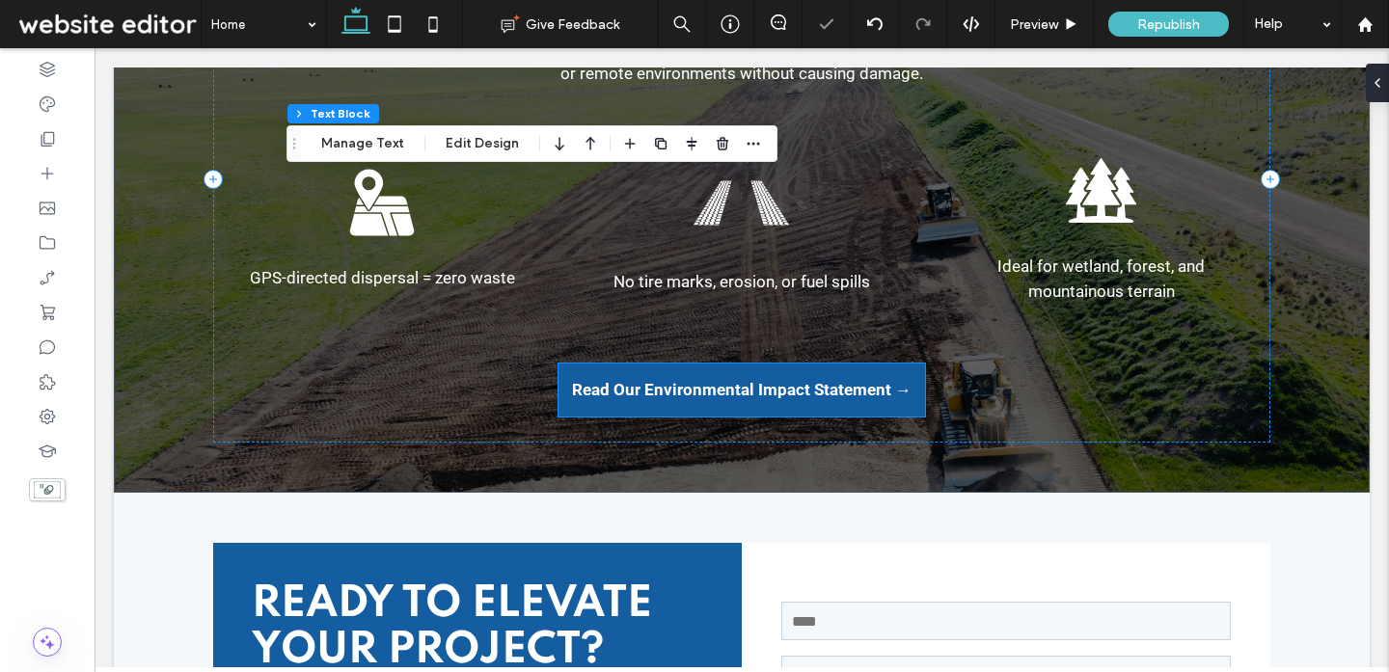
scroll to position [5140, 0]
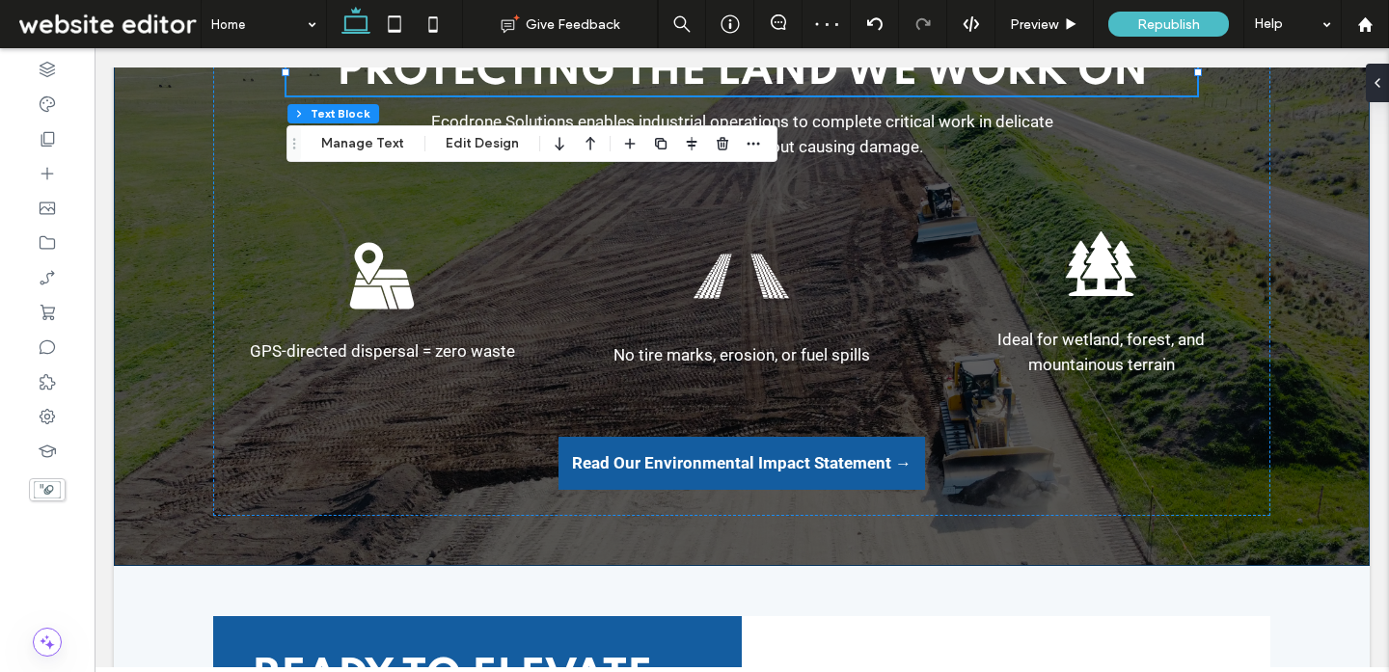
click at [763, 537] on div "Sustainability Focus Protecting the Land We Work On 86% , 96px Ecodrone Solutio…" at bounding box center [741, 252] width 1157 height 627
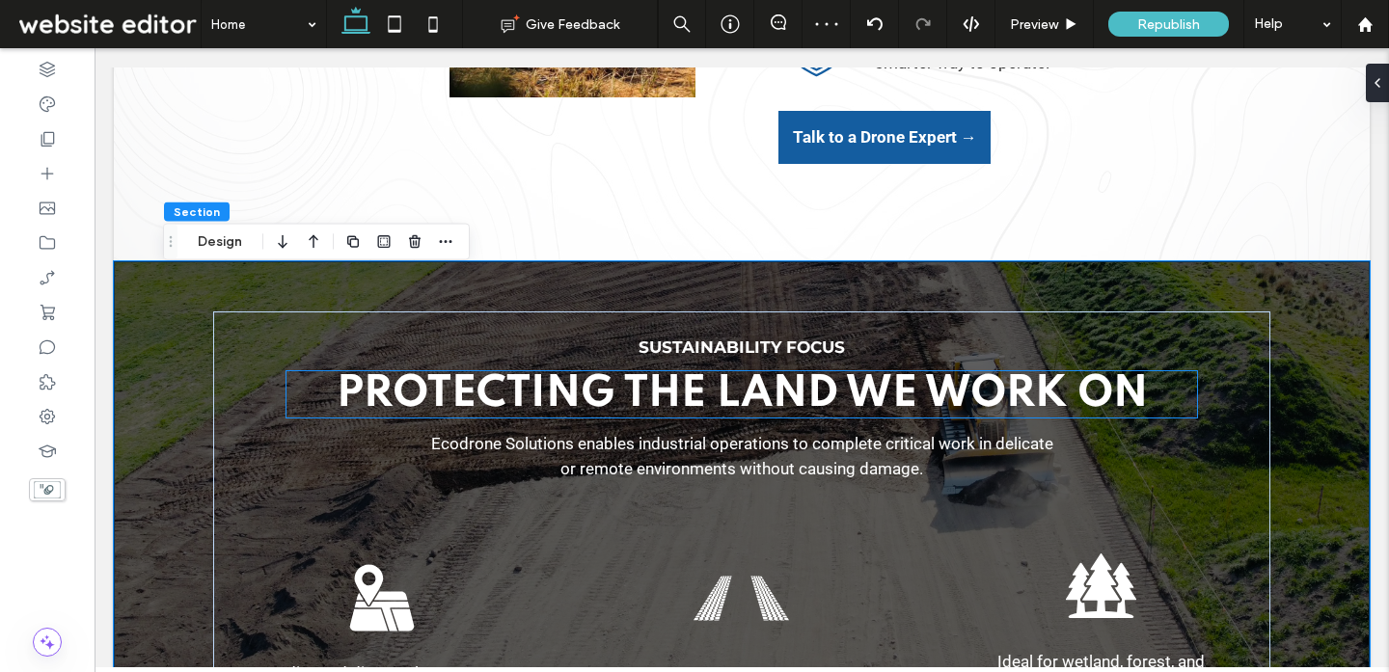
scroll to position [4716, 0]
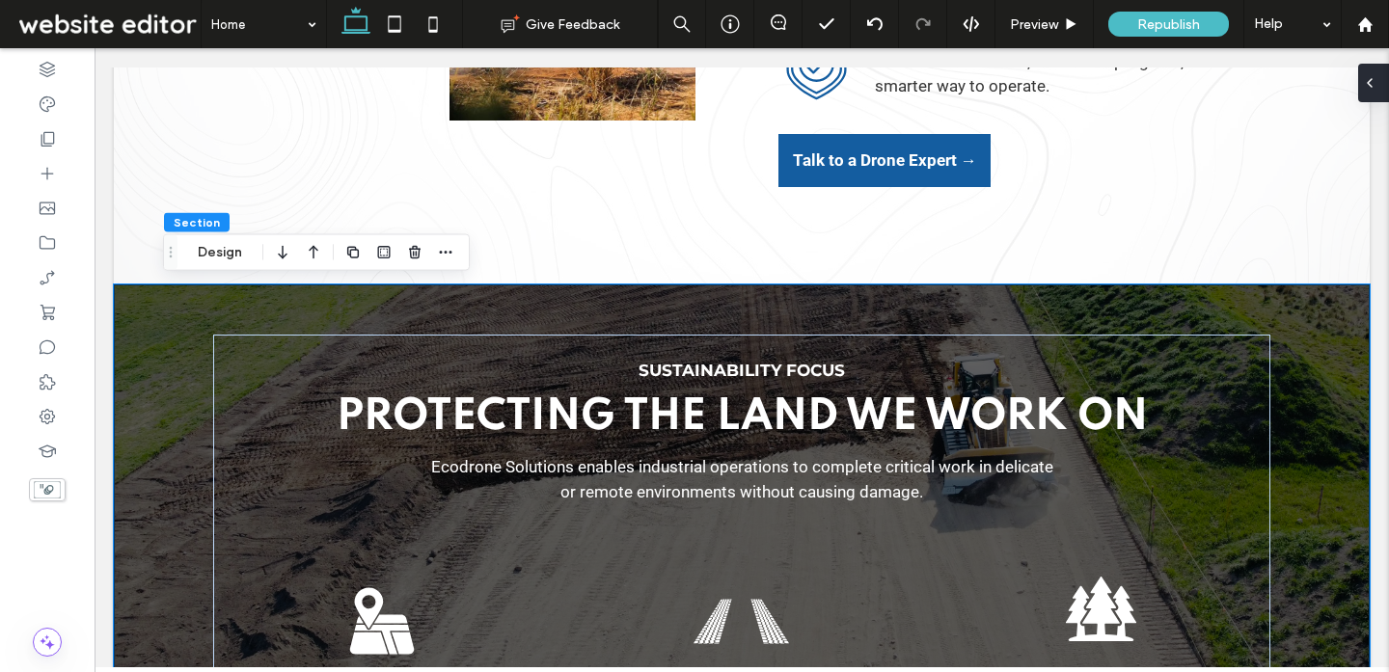
click at [1380, 86] on div at bounding box center [1373, 83] width 31 height 39
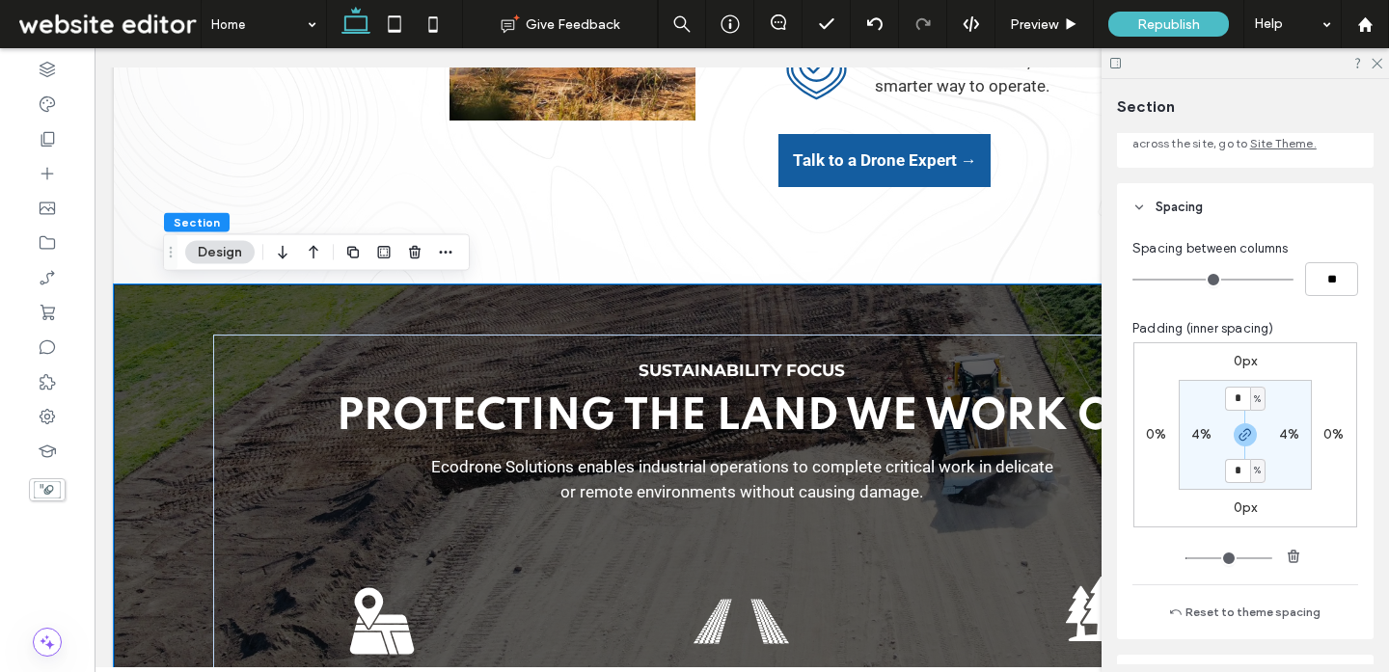
scroll to position [163, 0]
click at [1246, 400] on input "*" at bounding box center [1237, 398] width 25 height 24
type input "*"
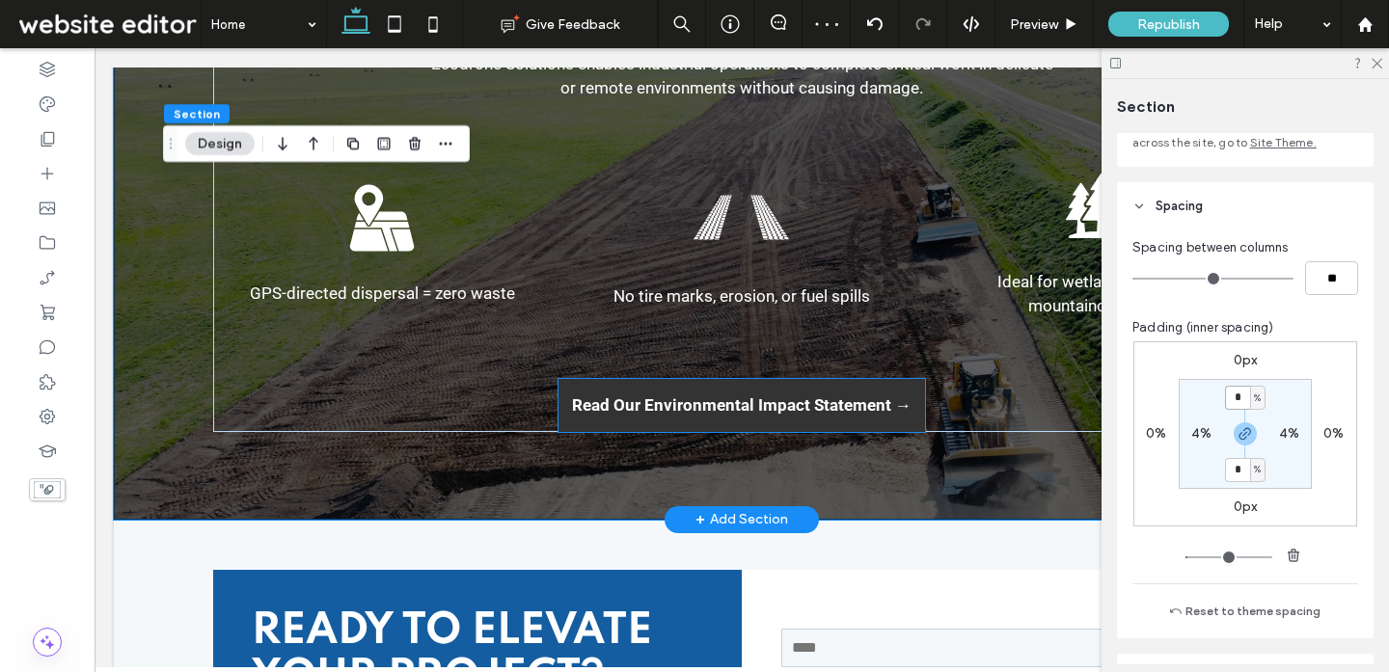
scroll to position [5065, 0]
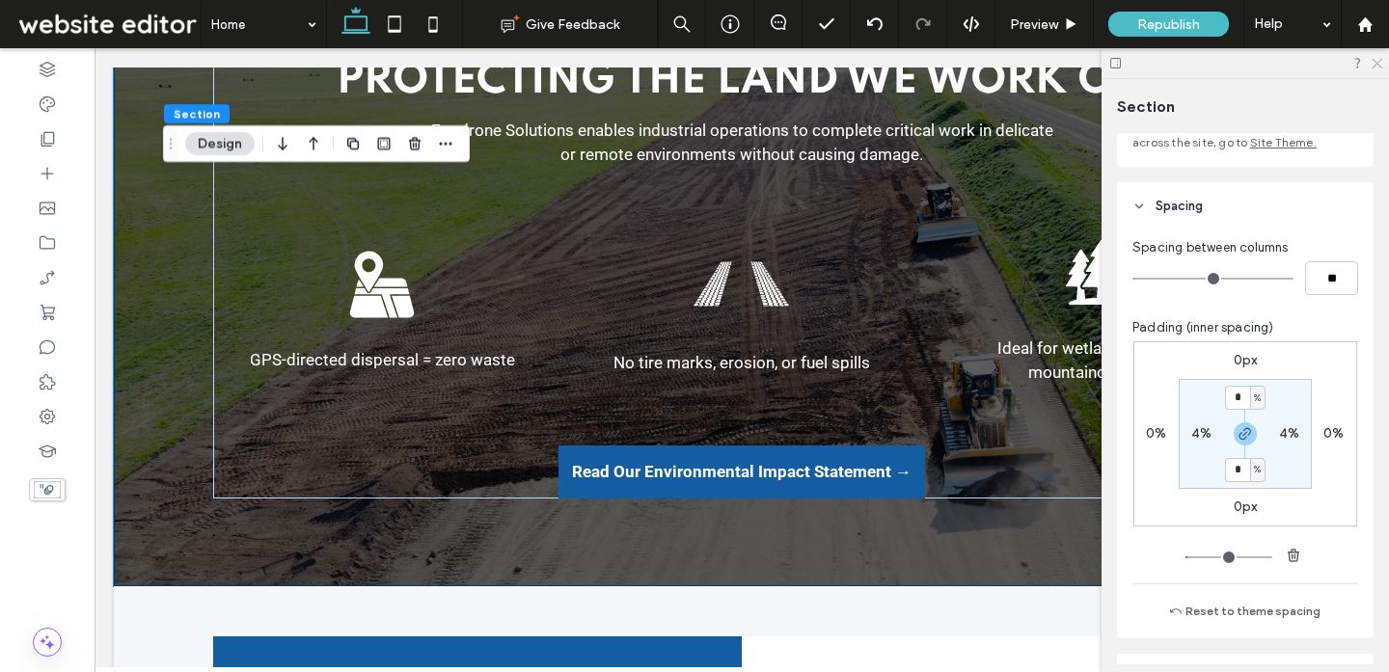
click at [1377, 60] on icon at bounding box center [1375, 62] width 13 height 13
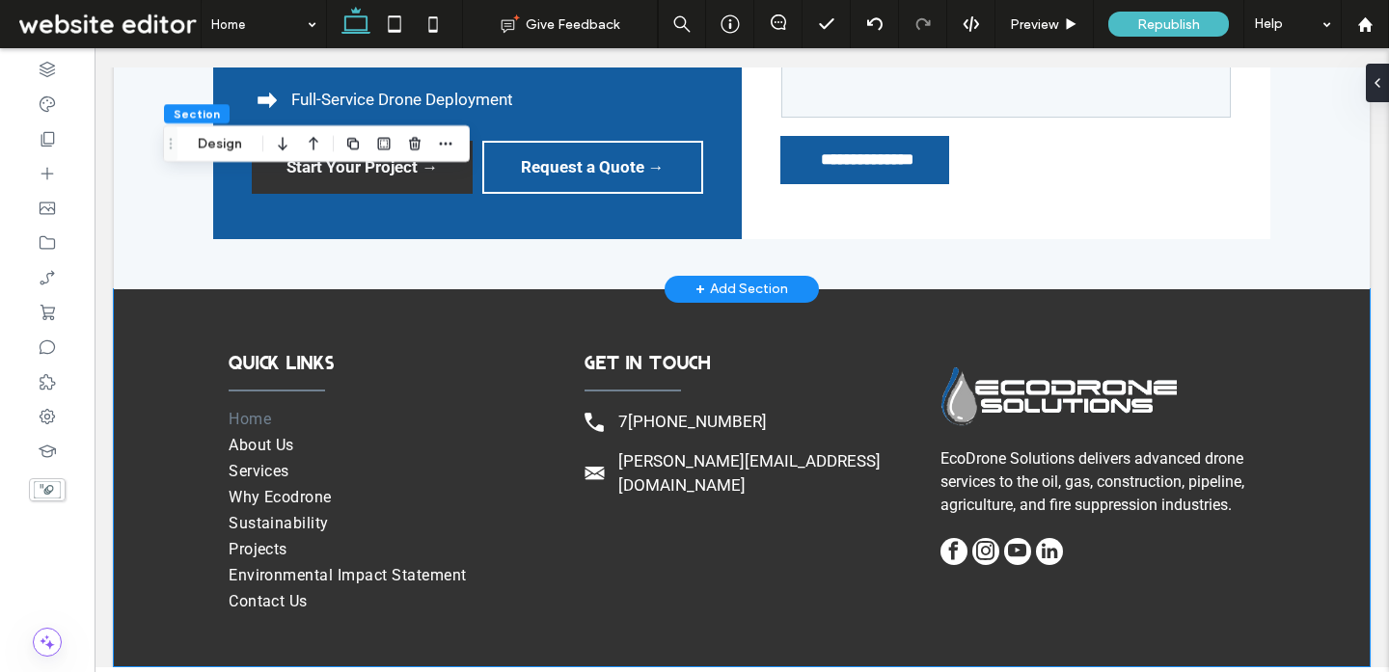
scroll to position [6036, 0]
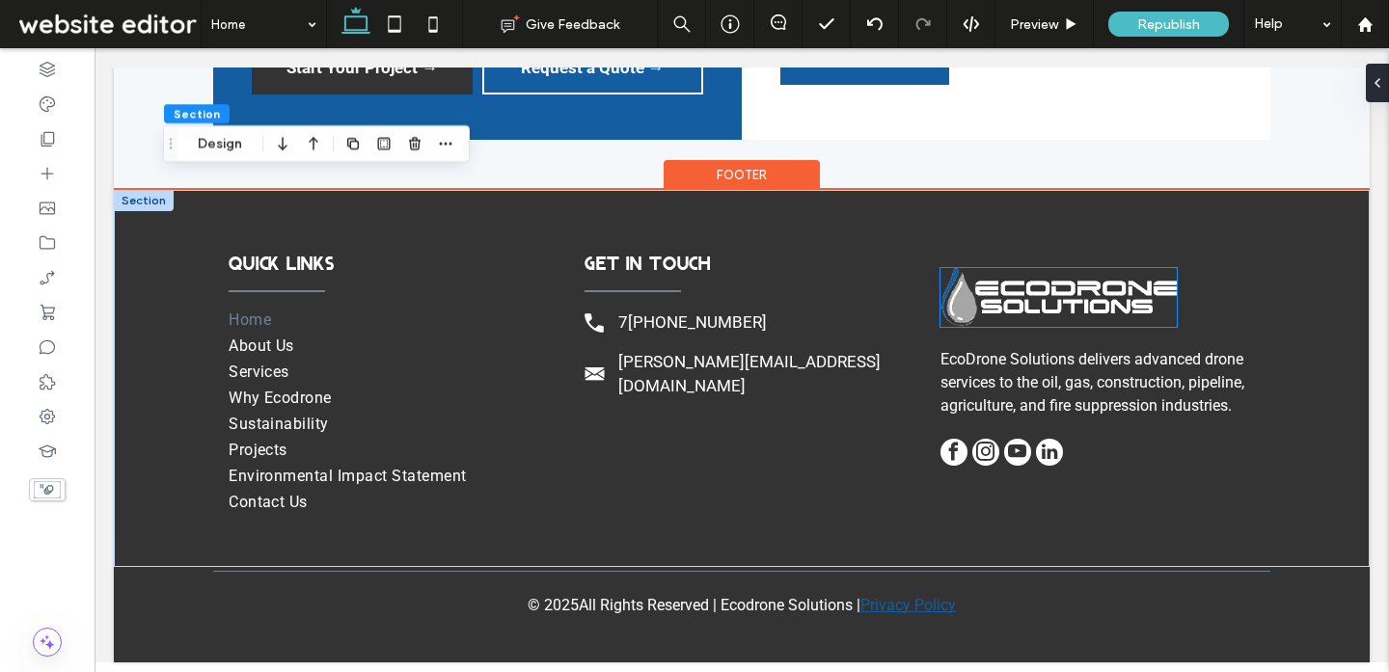
click at [1023, 286] on img at bounding box center [1058, 297] width 236 height 59
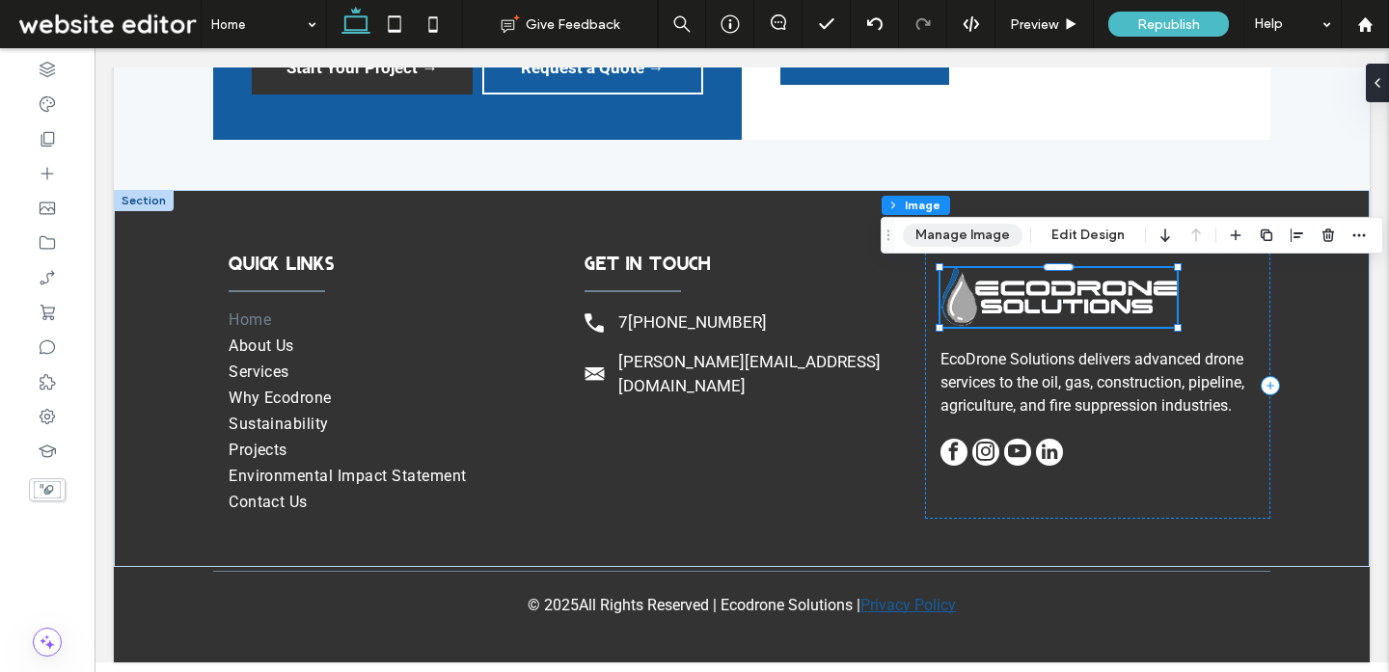
click at [977, 229] on button "Manage Image" at bounding box center [963, 235] width 120 height 23
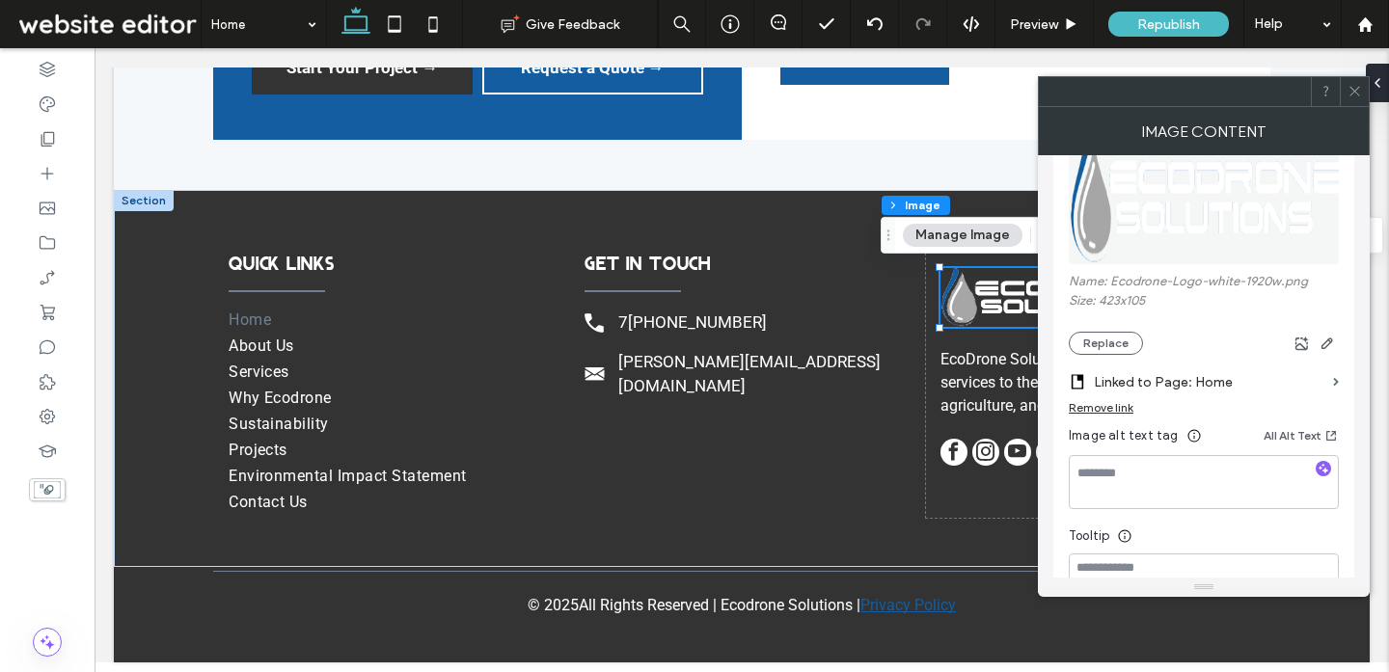
scroll to position [303, 0]
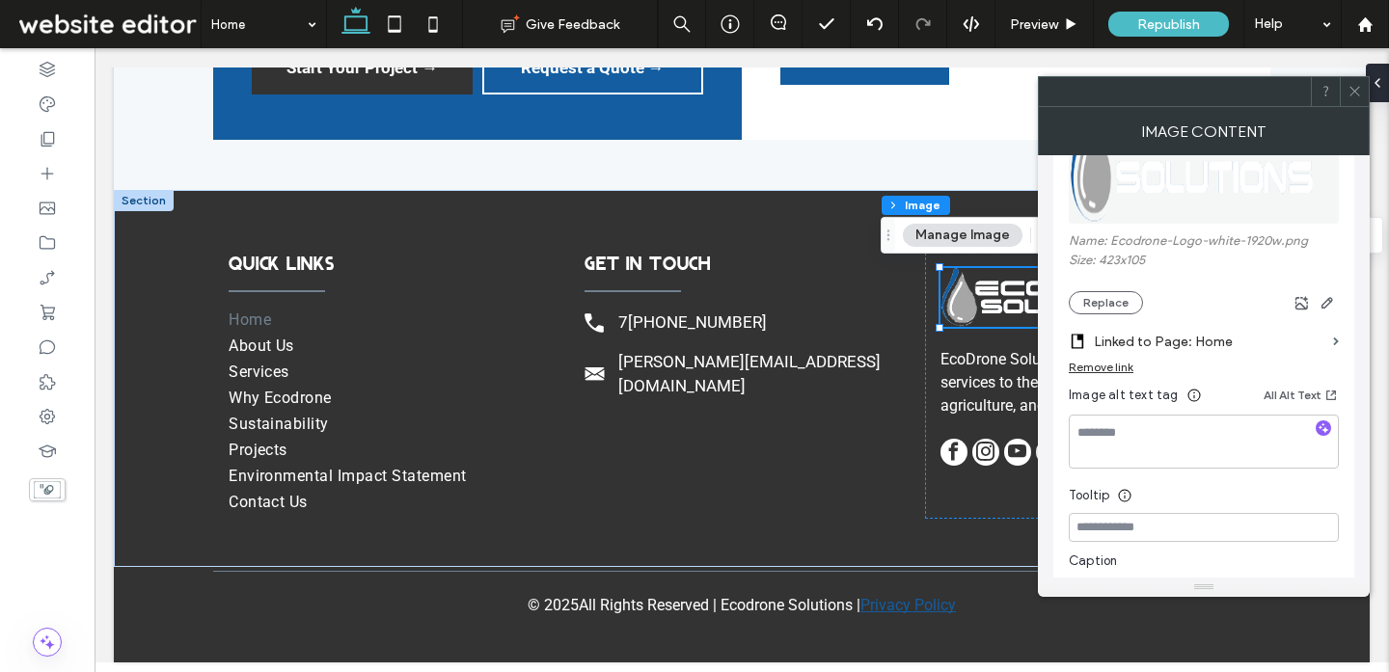
click at [1358, 93] on icon at bounding box center [1354, 91] width 14 height 14
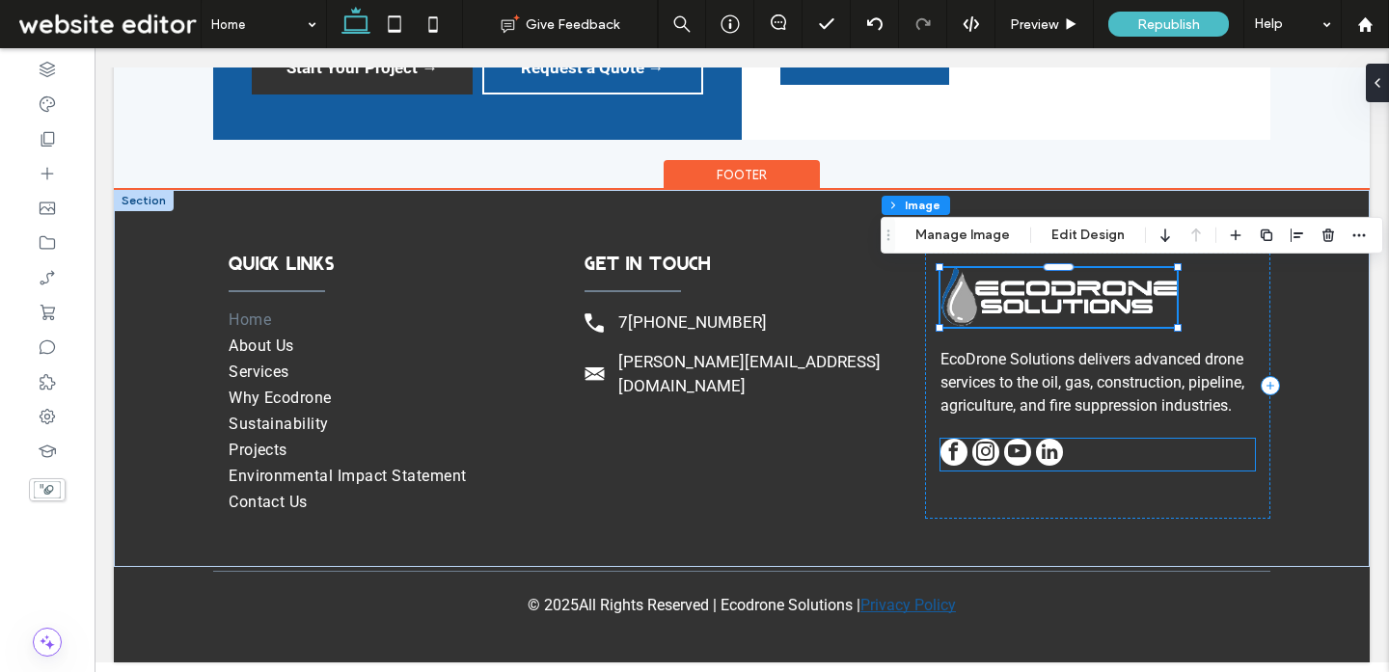
click at [972, 454] on span "instagram" at bounding box center [985, 452] width 27 height 27
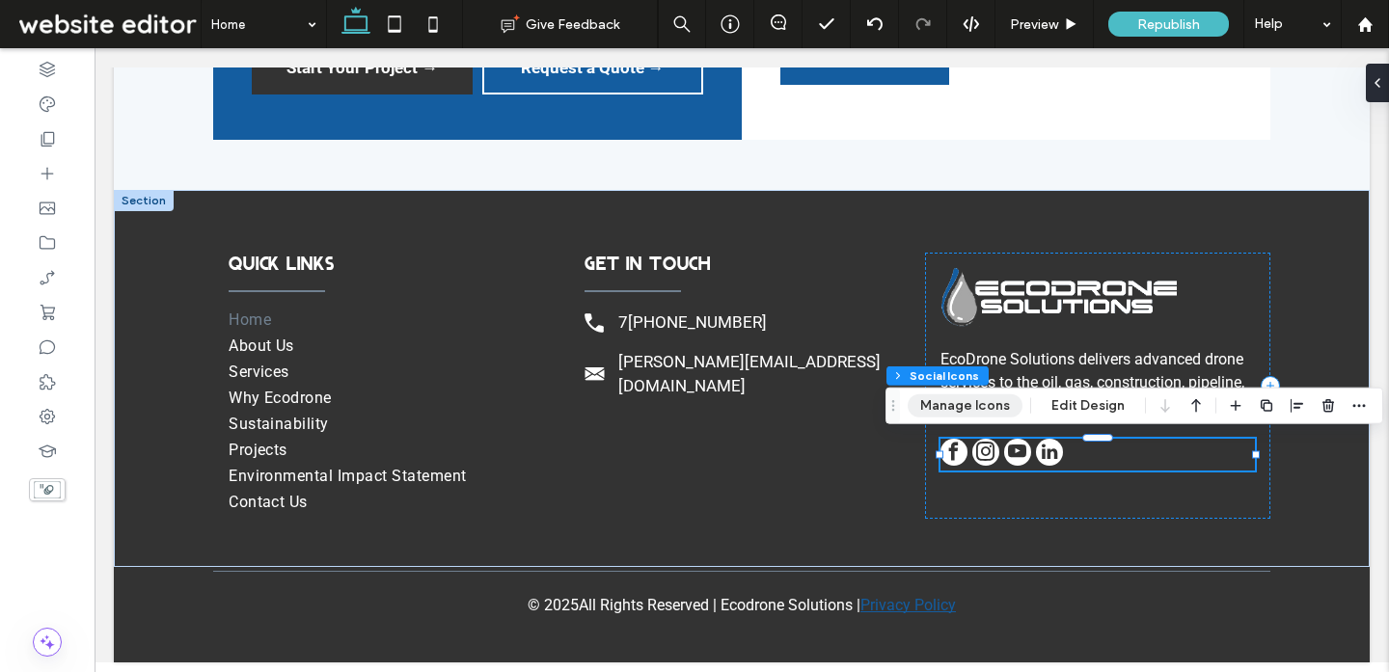
click at [976, 399] on button "Manage Icons" at bounding box center [964, 405] width 115 height 23
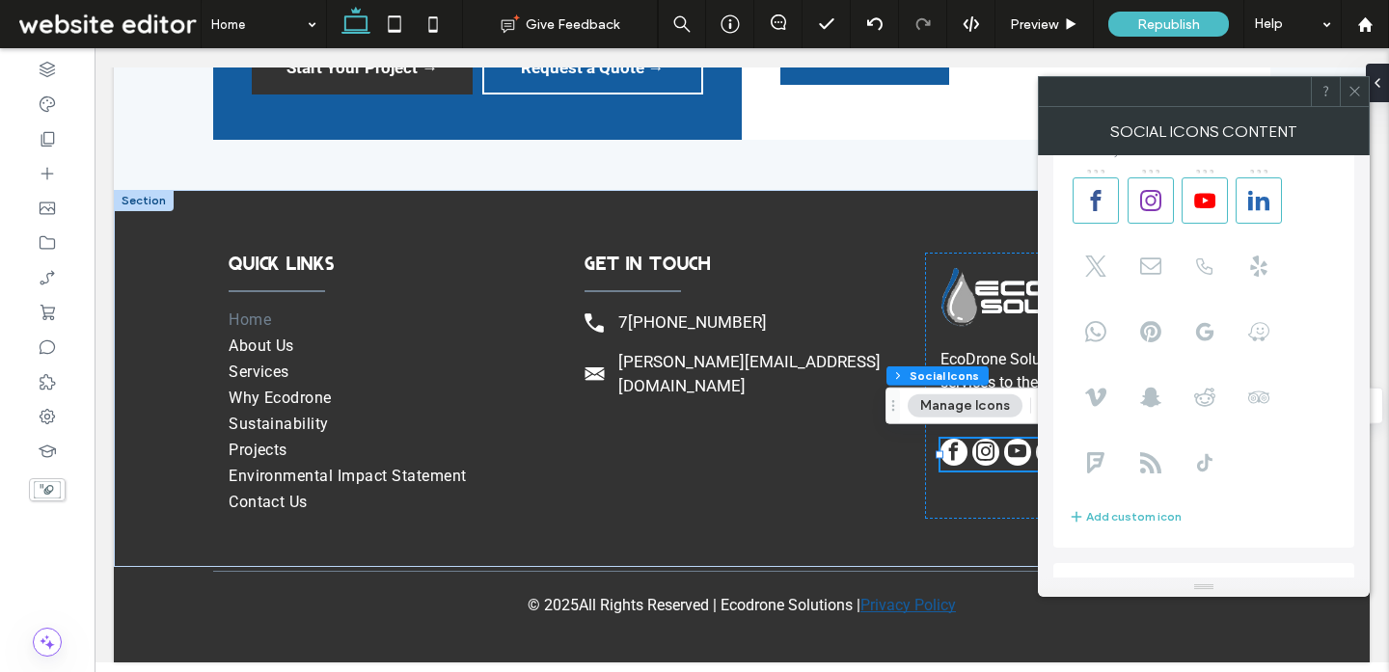
scroll to position [0, 0]
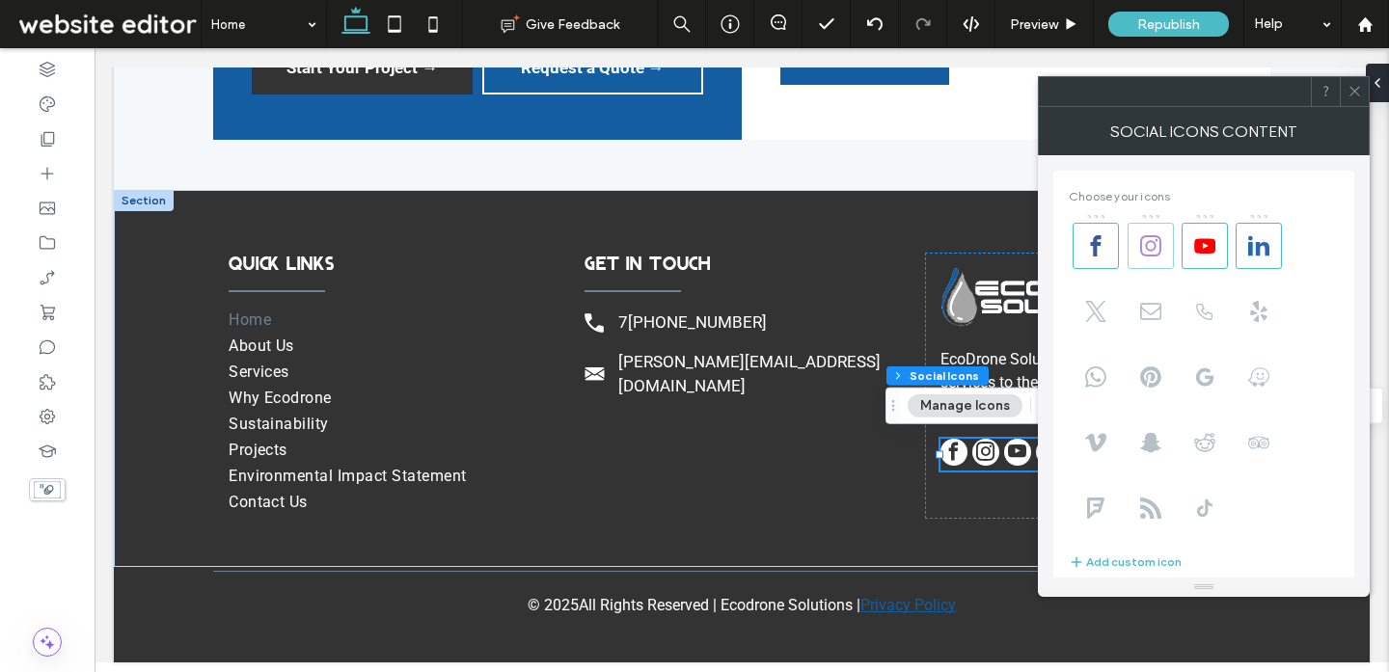
click at [1157, 253] on use at bounding box center [1150, 245] width 21 height 21
click at [1191, 252] on body ".wqwq-1{fill:#231f20;} .cls-1q, .cls-2q { fill-rule: evenodd; } .cls-2q { fill:…" at bounding box center [694, 336] width 1389 height 672
click at [1250, 249] on use at bounding box center [1258, 244] width 21 height 19
click at [1208, 250] on use at bounding box center [1204, 245] width 21 height 14
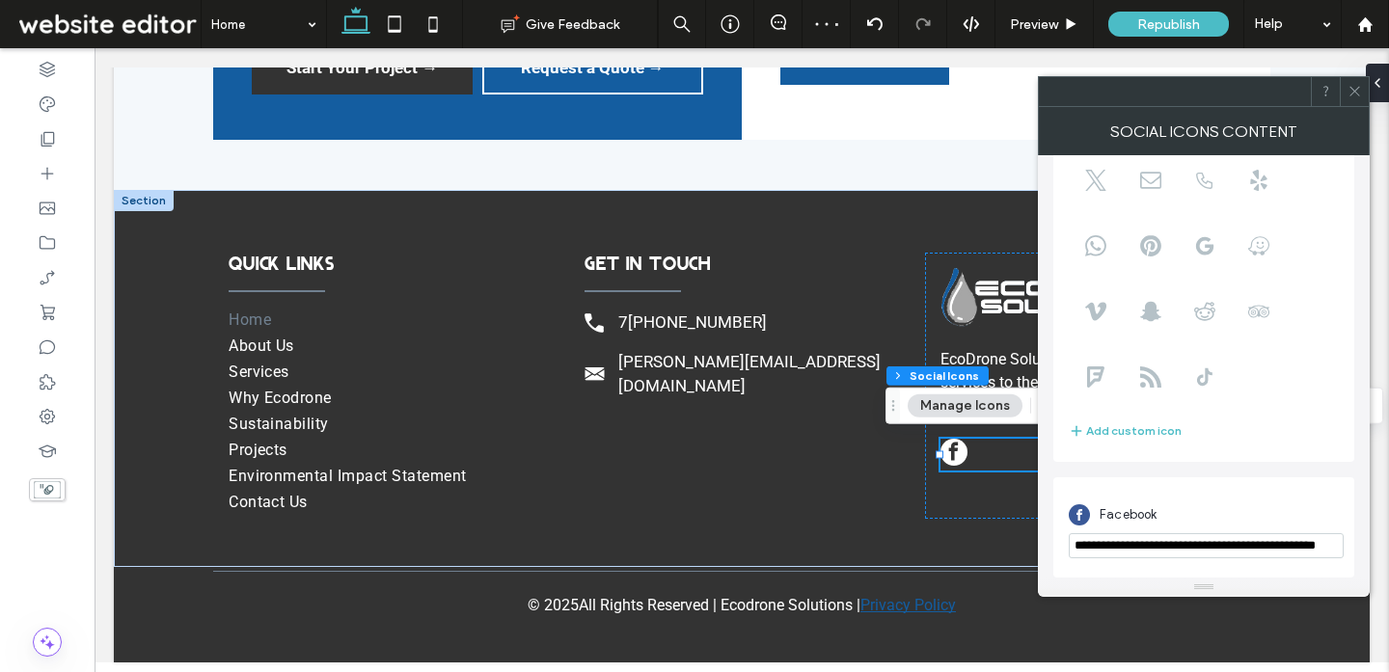
click at [1353, 98] on span at bounding box center [1354, 91] width 14 height 29
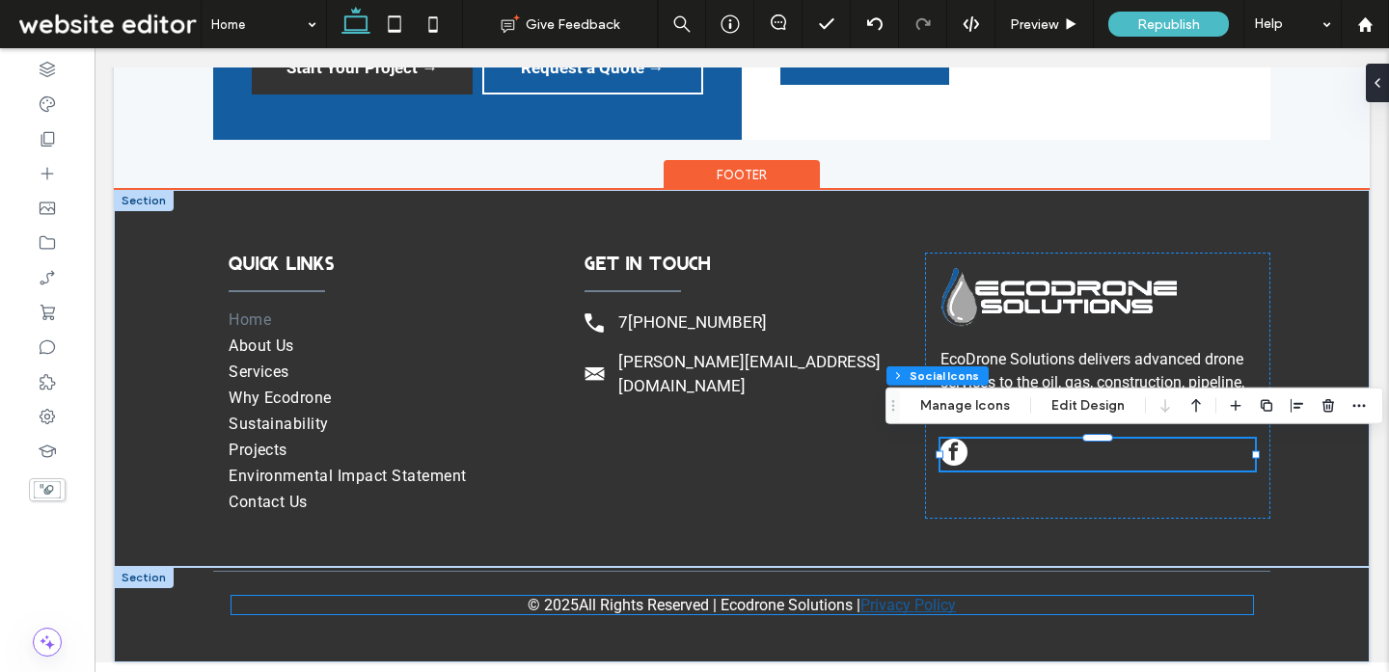
click at [840, 604] on p "All Rights Reserved | Ecodrone Solutions | Privacy Policy" at bounding box center [767, 605] width 377 height 18
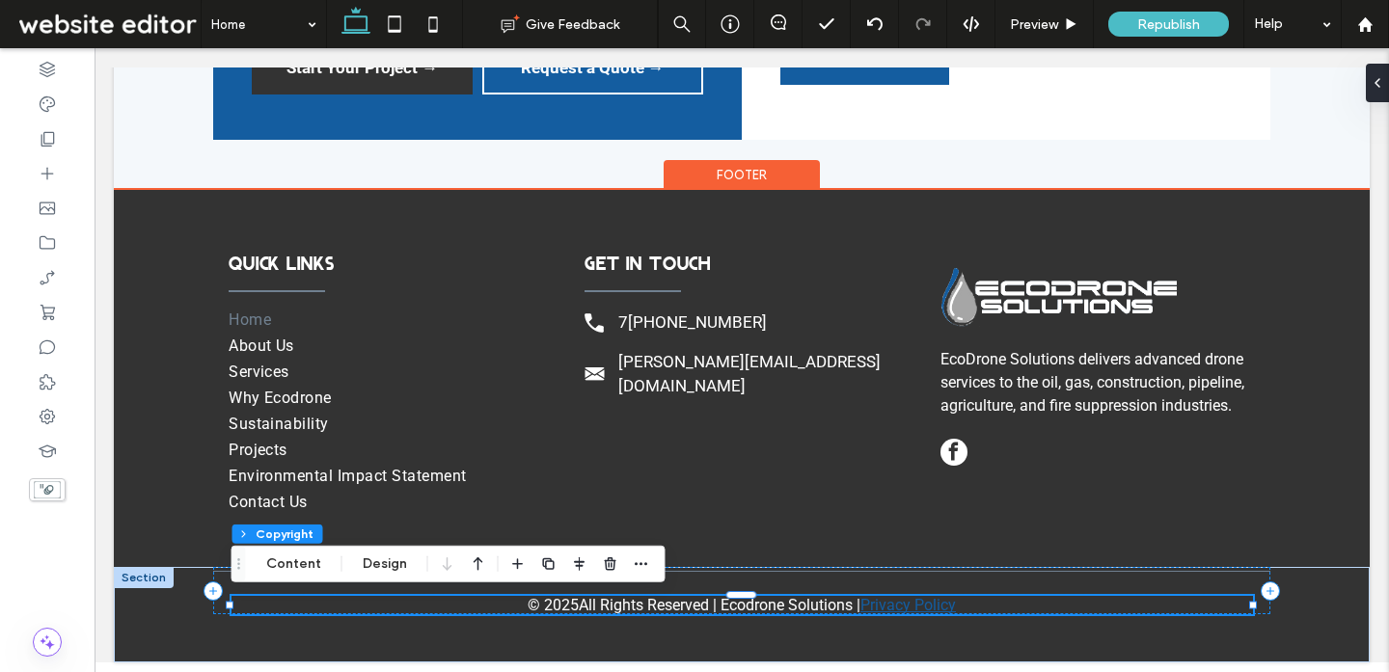
click at [467, 609] on div "© 2025 All Rights Reserved | Ecodrone Solutions | Privacy Policy" at bounding box center [741, 605] width 1021 height 18
click at [590, 607] on p "All Rights Reserved | Ecodrone Solutions | Privacy Policy" at bounding box center [767, 605] width 377 height 18
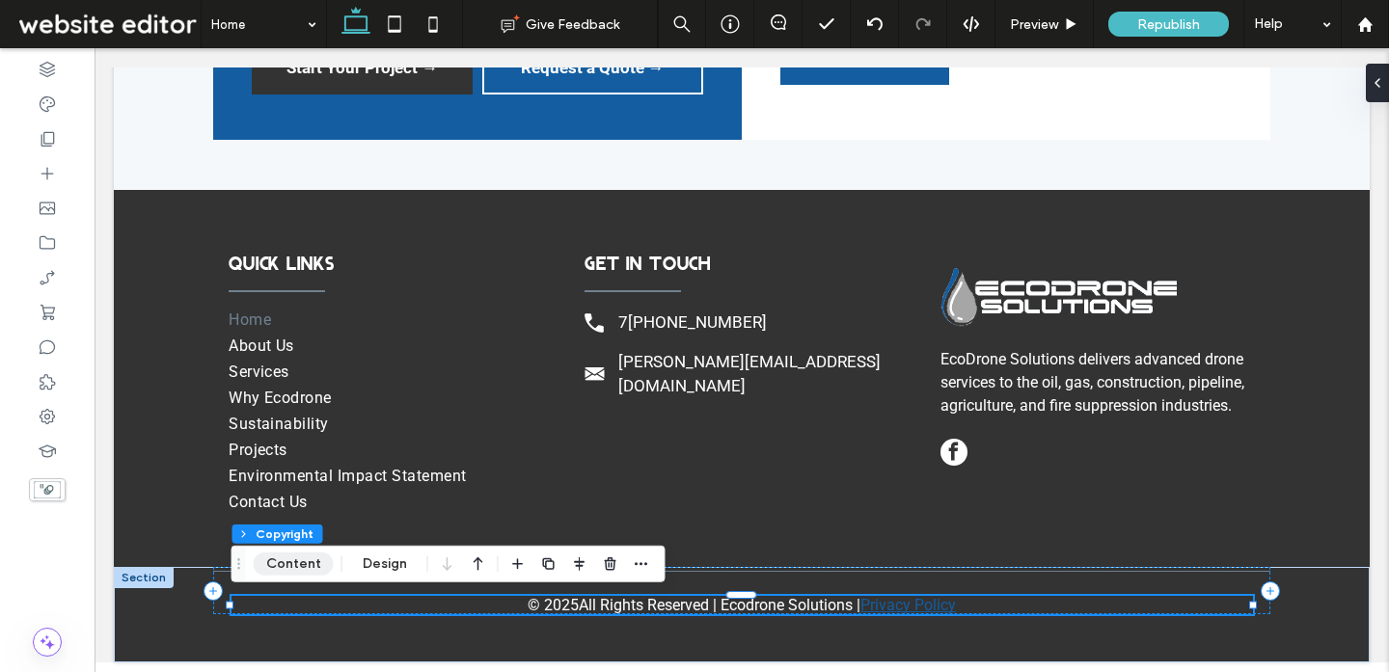
click at [326, 566] on button "Content" at bounding box center [294, 564] width 80 height 23
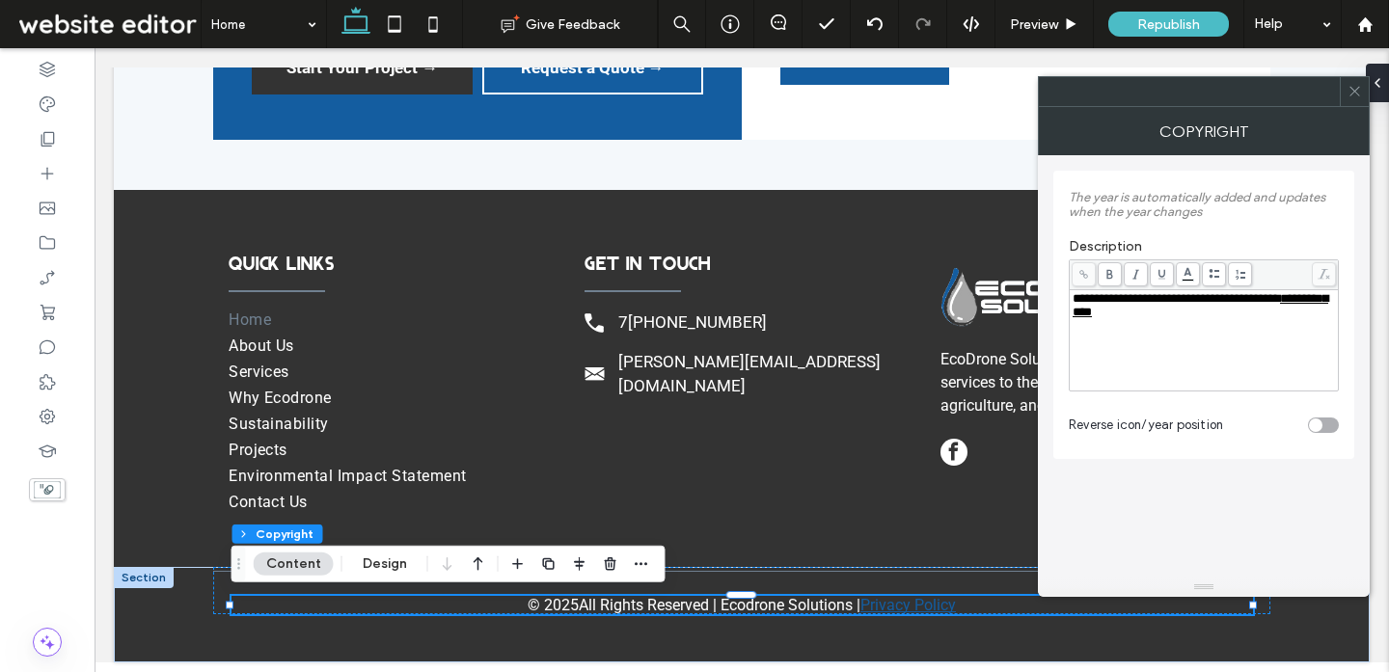
click at [1356, 92] on icon at bounding box center [1354, 91] width 14 height 14
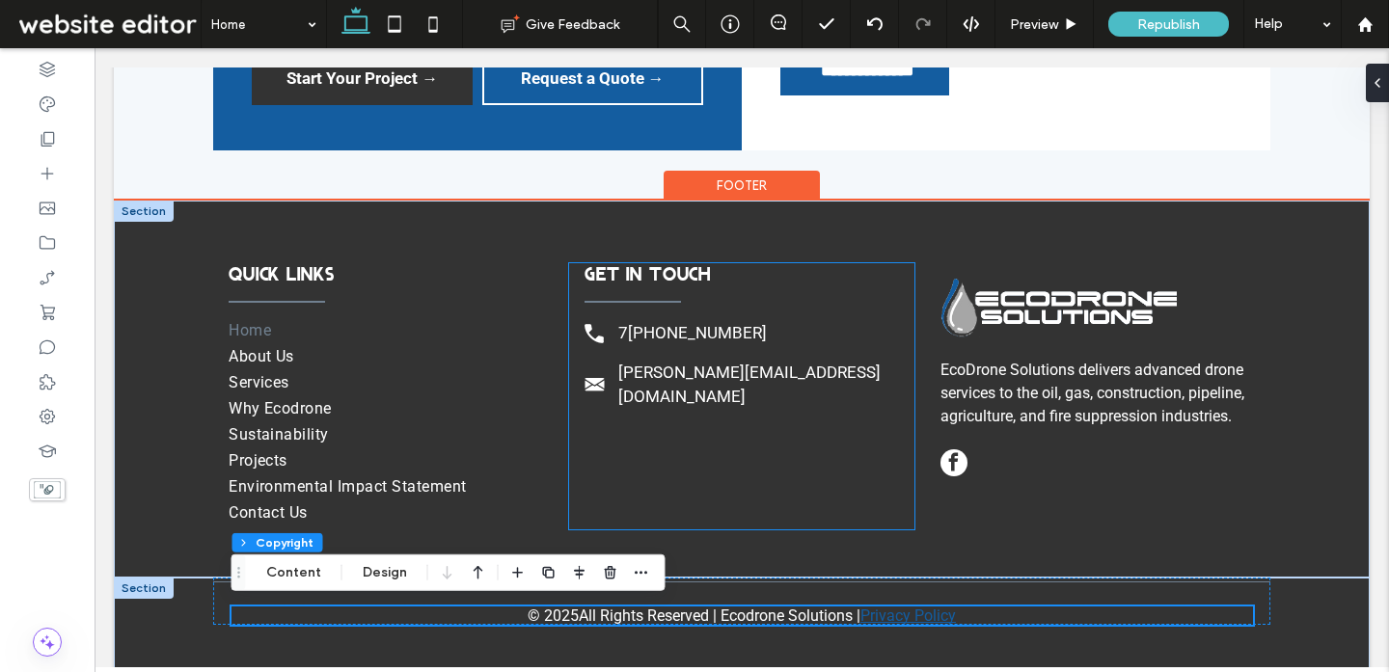
scroll to position [6036, 0]
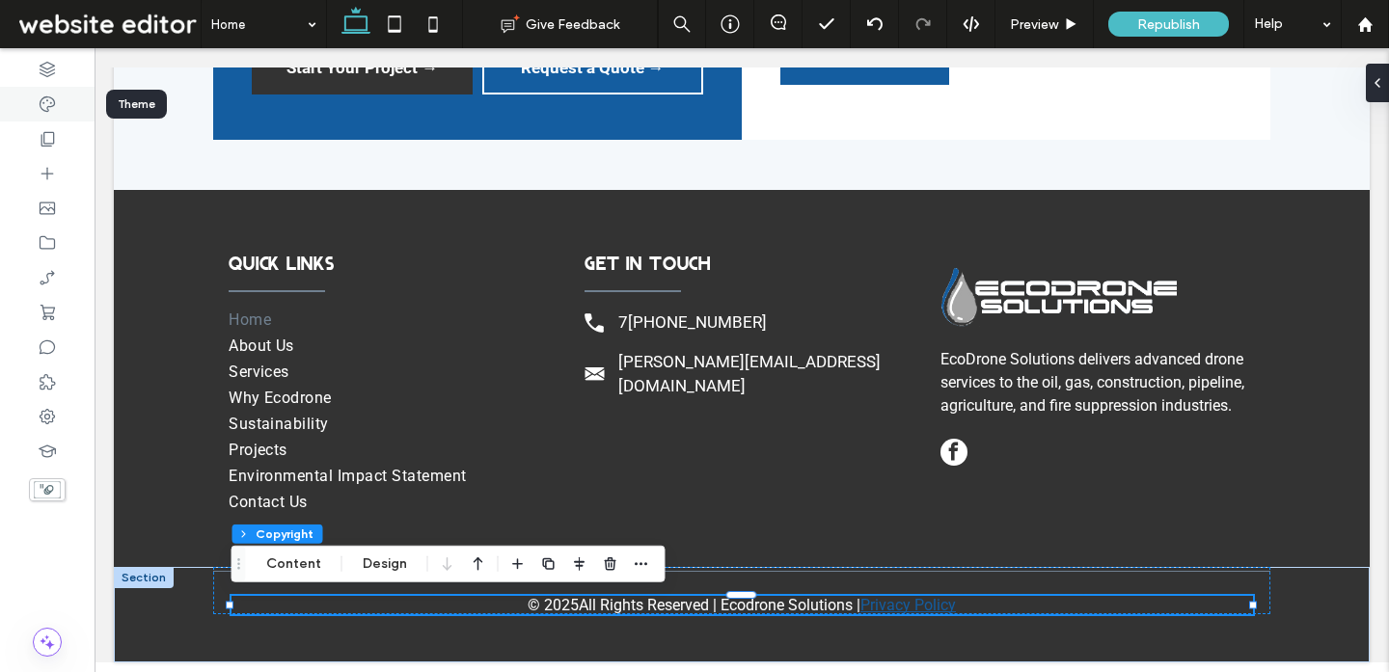
click at [53, 109] on icon at bounding box center [47, 104] width 19 height 19
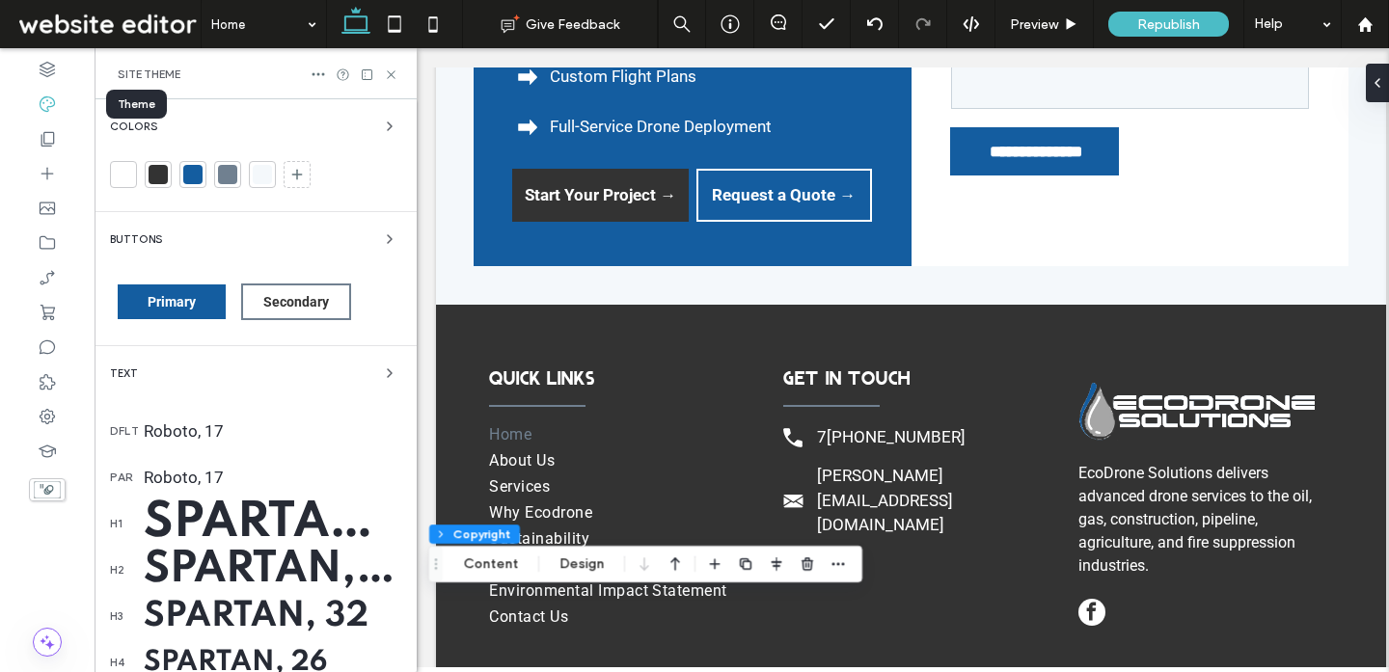
scroll to position [6163, 0]
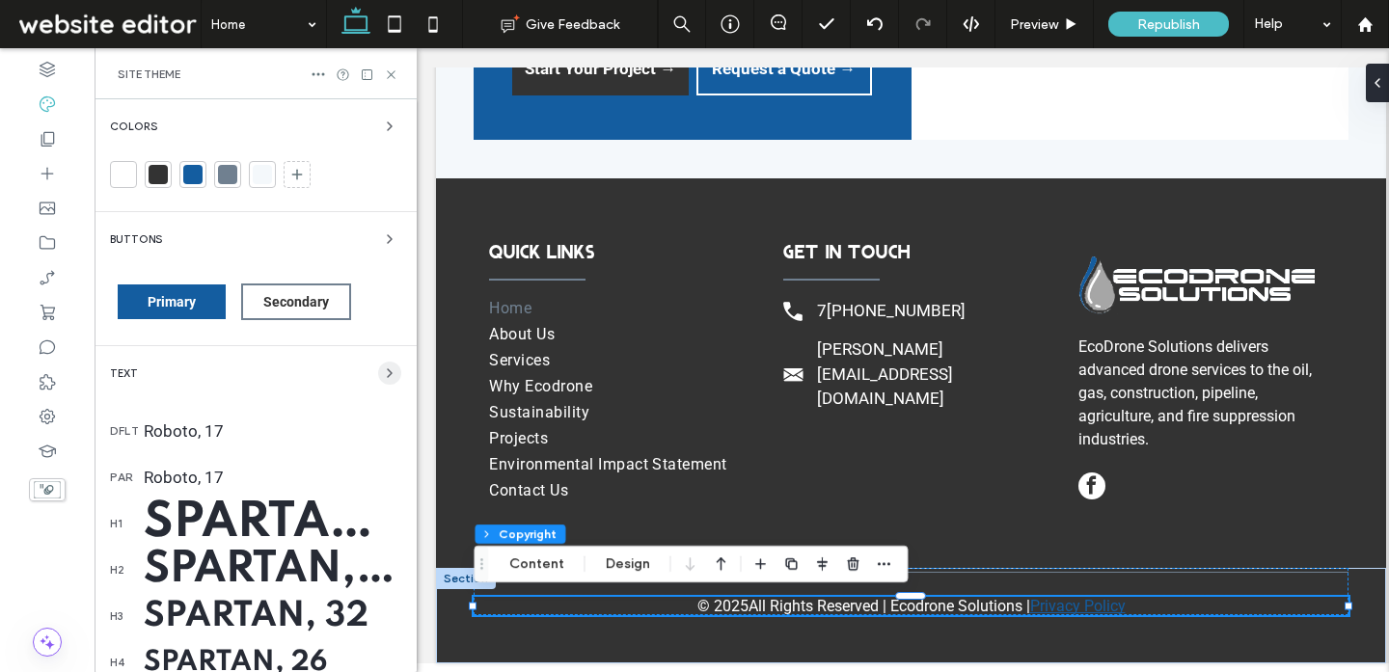
click at [382, 371] on icon "button" at bounding box center [389, 372] width 15 height 15
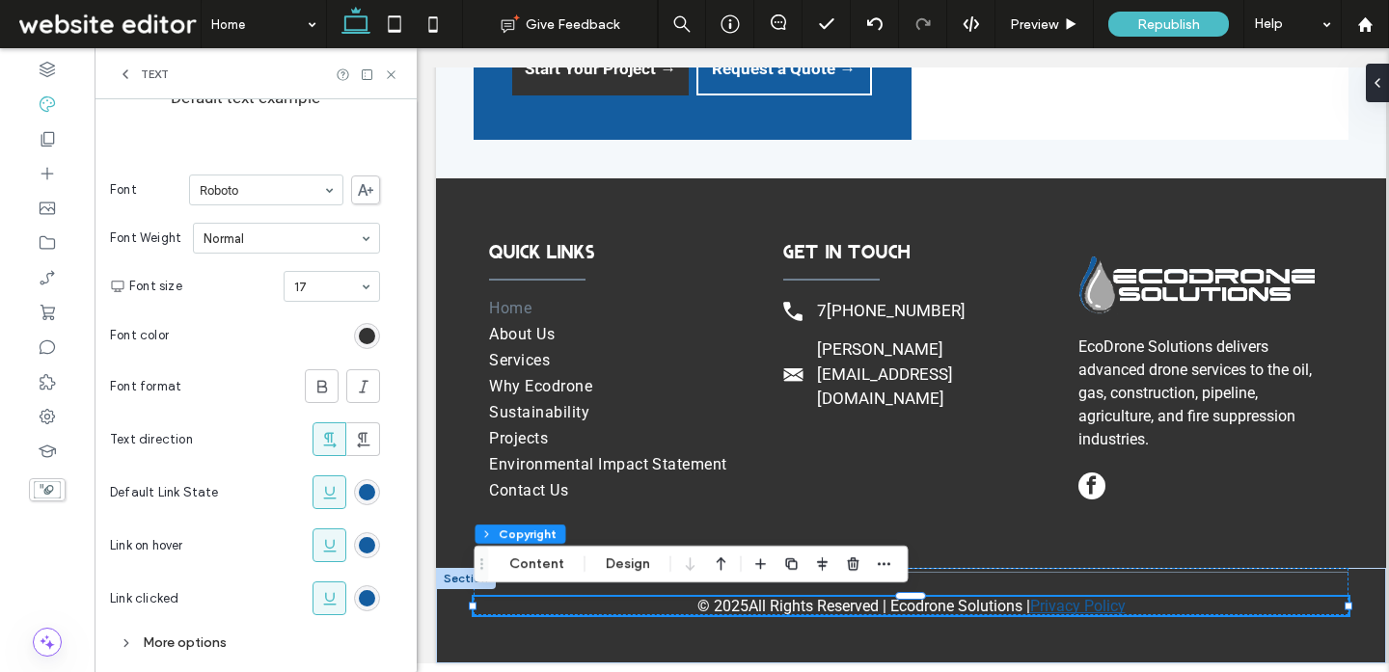
scroll to position [286, 0]
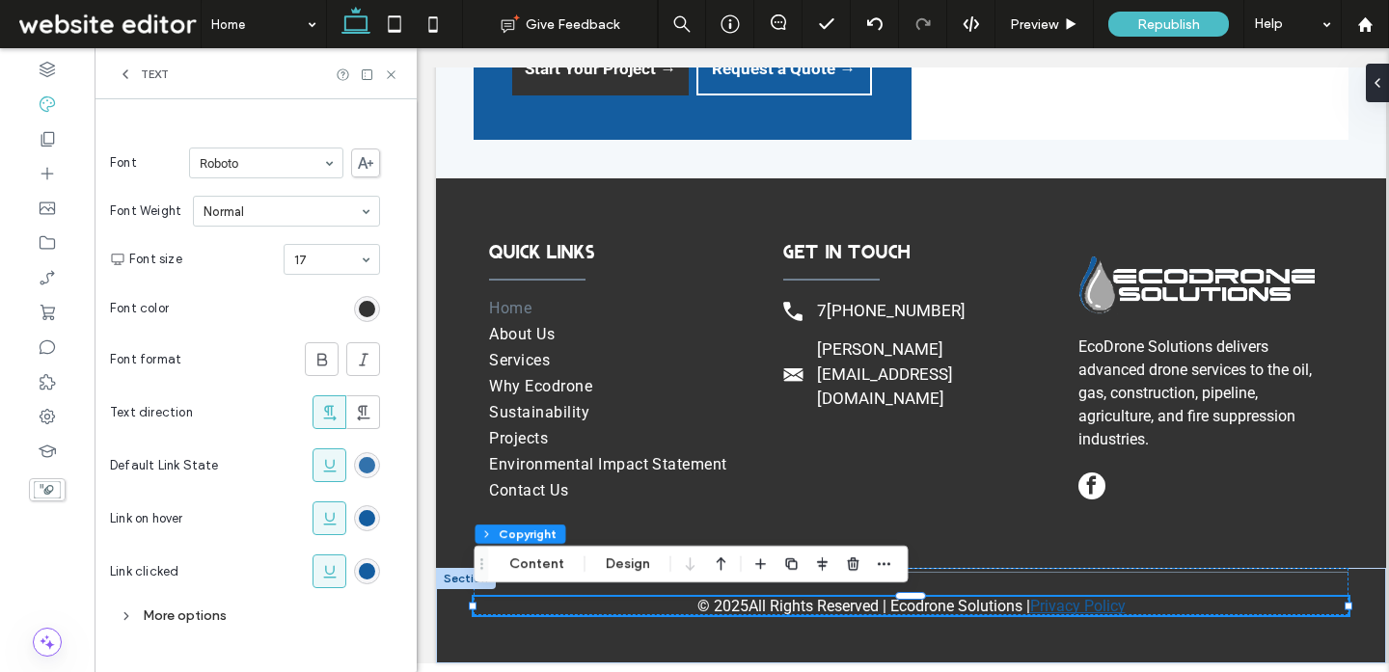
click at [365, 464] on div "rgb(20, 93, 160)" at bounding box center [367, 465] width 16 height 16
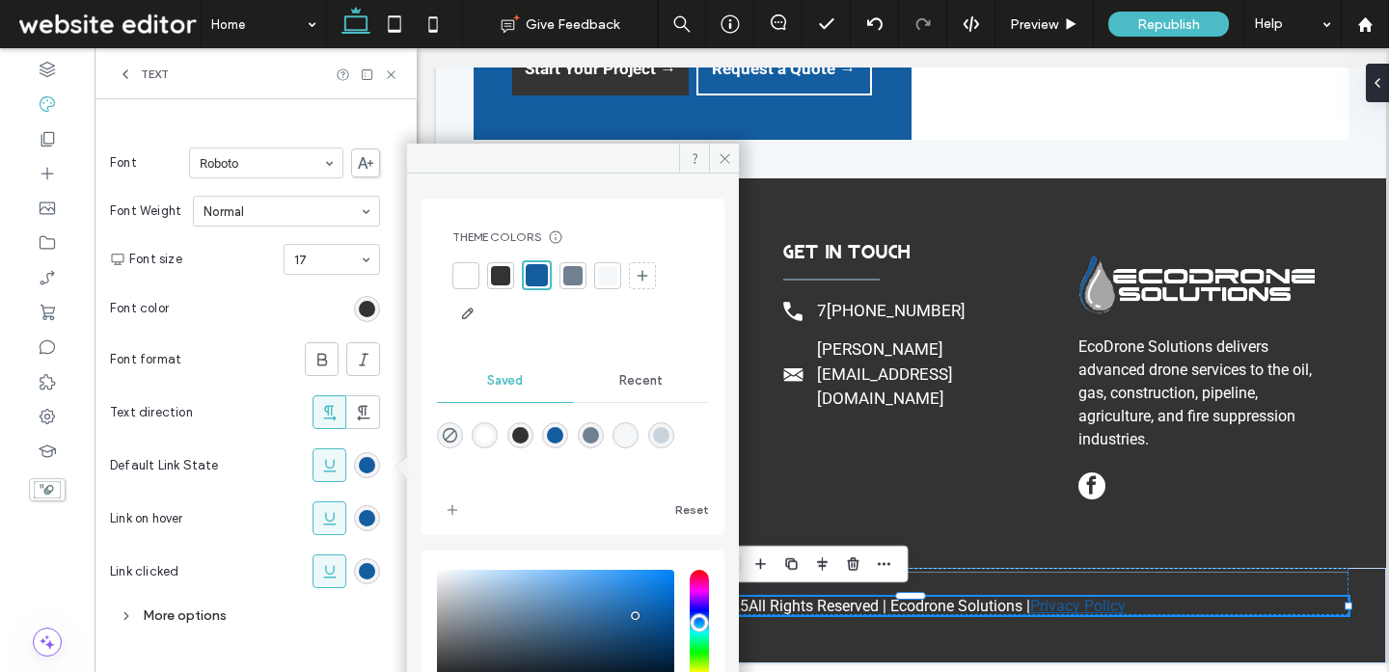
click at [568, 284] on div at bounding box center [572, 275] width 19 height 19
click at [390, 71] on icon at bounding box center [391, 75] width 14 height 14
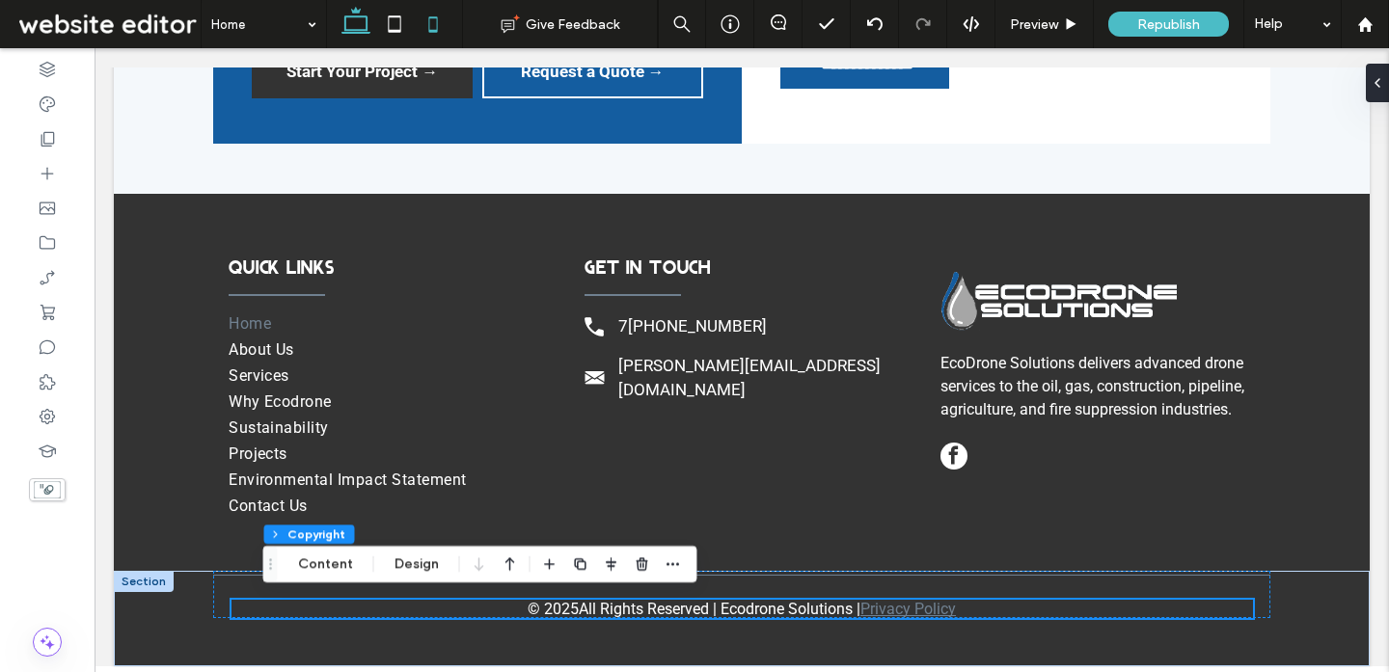
scroll to position [6036, 0]
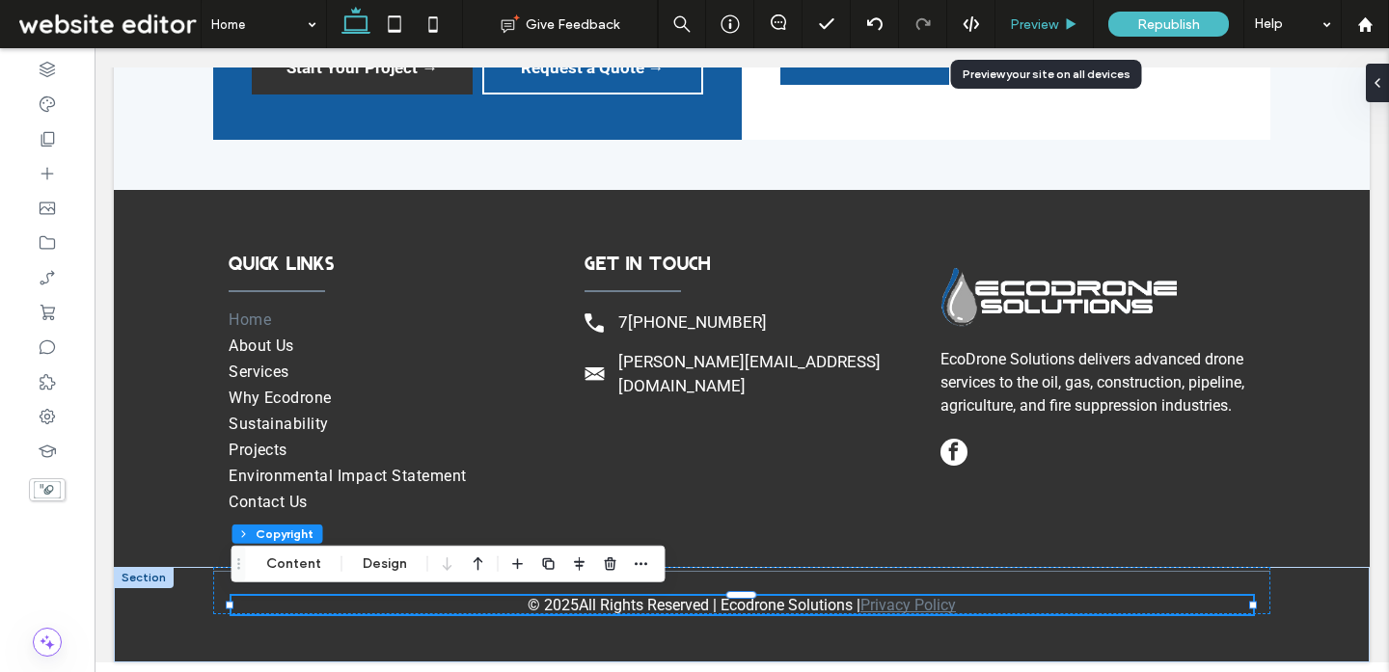
click at [1053, 26] on span "Preview" at bounding box center [1034, 24] width 48 height 16
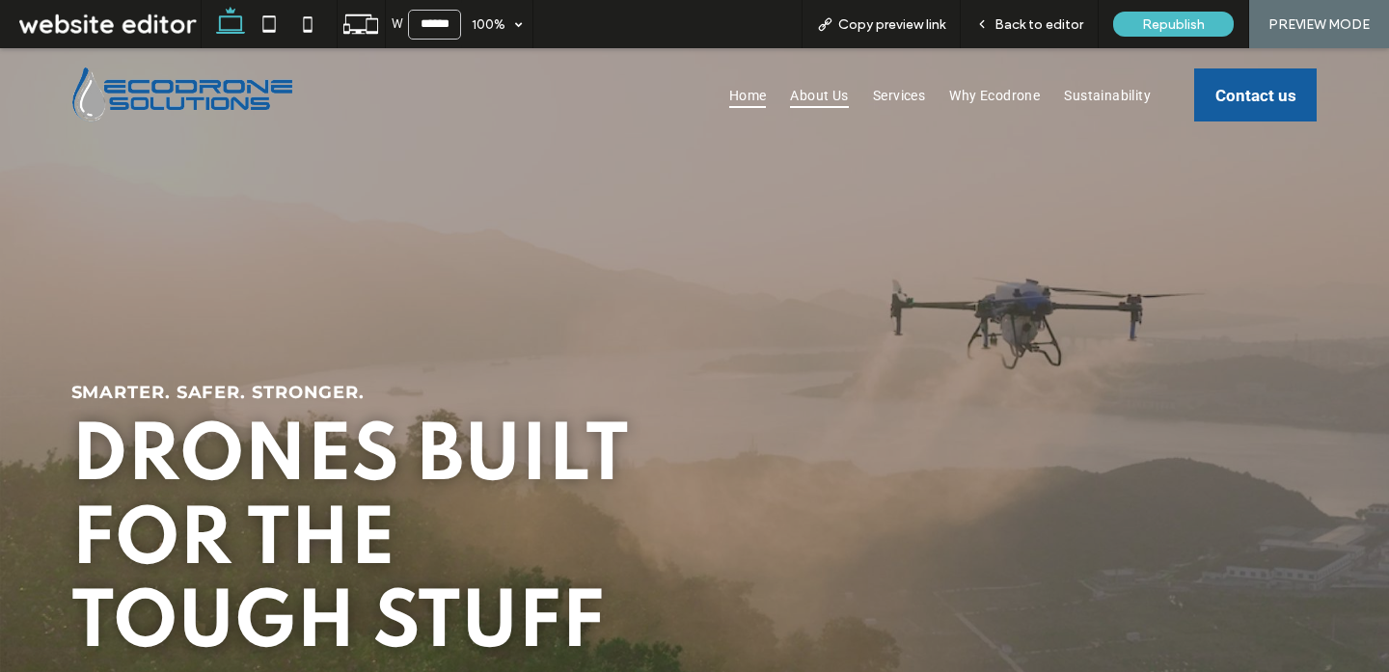
click at [827, 95] on span "About Us" at bounding box center [819, 95] width 58 height 25
click at [1049, 21] on span "Back to editor" at bounding box center [1038, 24] width 89 height 16
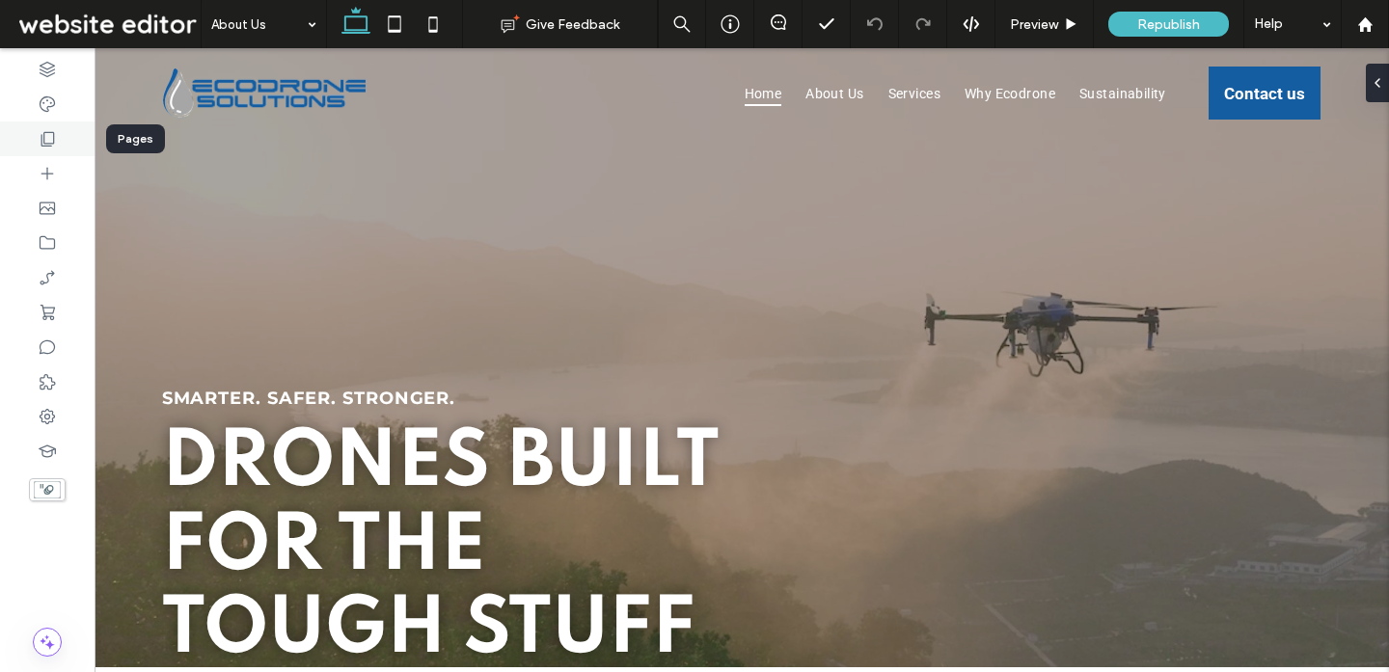
click at [68, 133] on div at bounding box center [47, 139] width 95 height 35
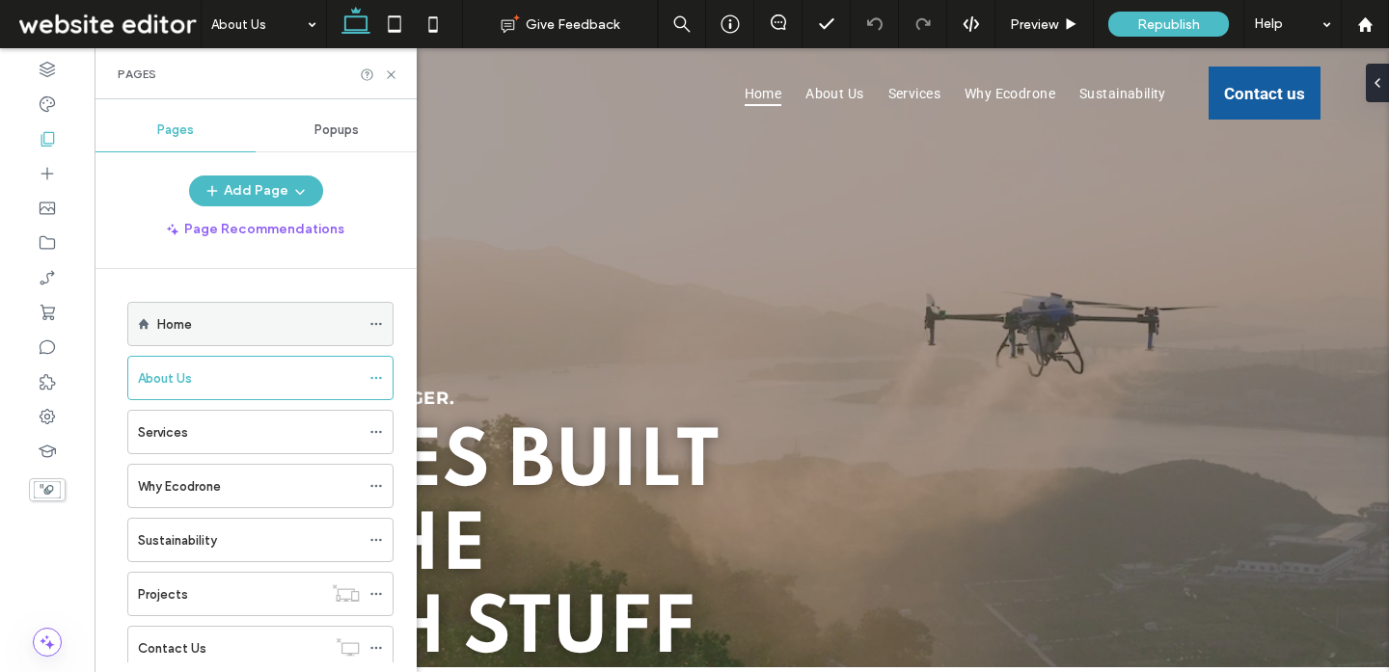
click at [221, 319] on div "Home" at bounding box center [258, 324] width 203 height 20
click at [392, 73] on icon at bounding box center [391, 75] width 14 height 14
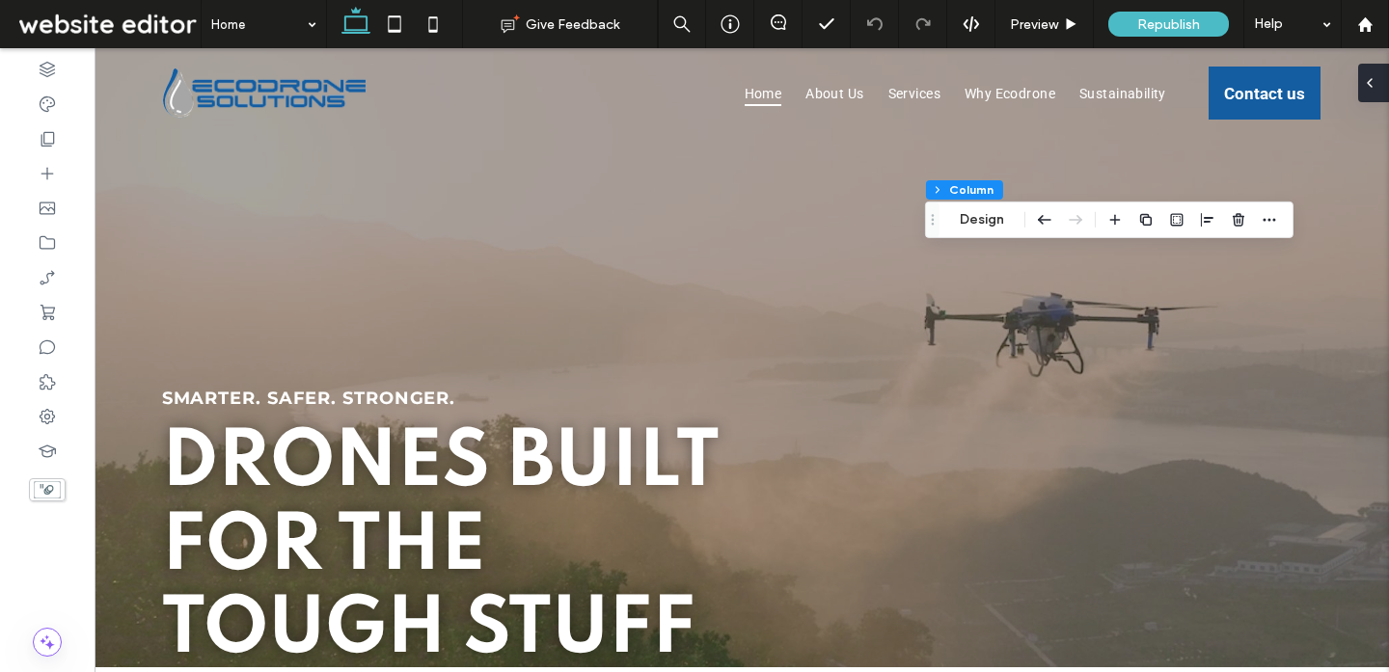
click at [1384, 89] on div at bounding box center [1373, 83] width 31 height 39
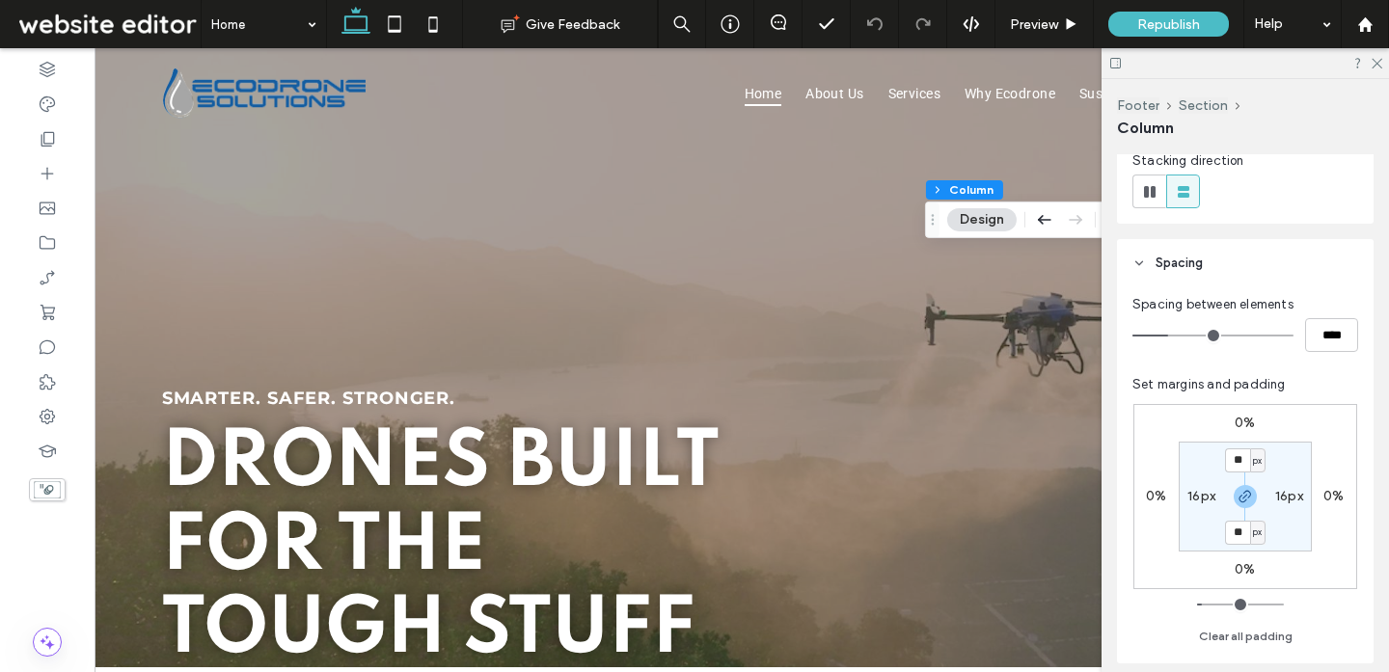
scroll to position [240, 0]
click at [1241, 461] on input "**" at bounding box center [1237, 458] width 25 height 24
type input "*"
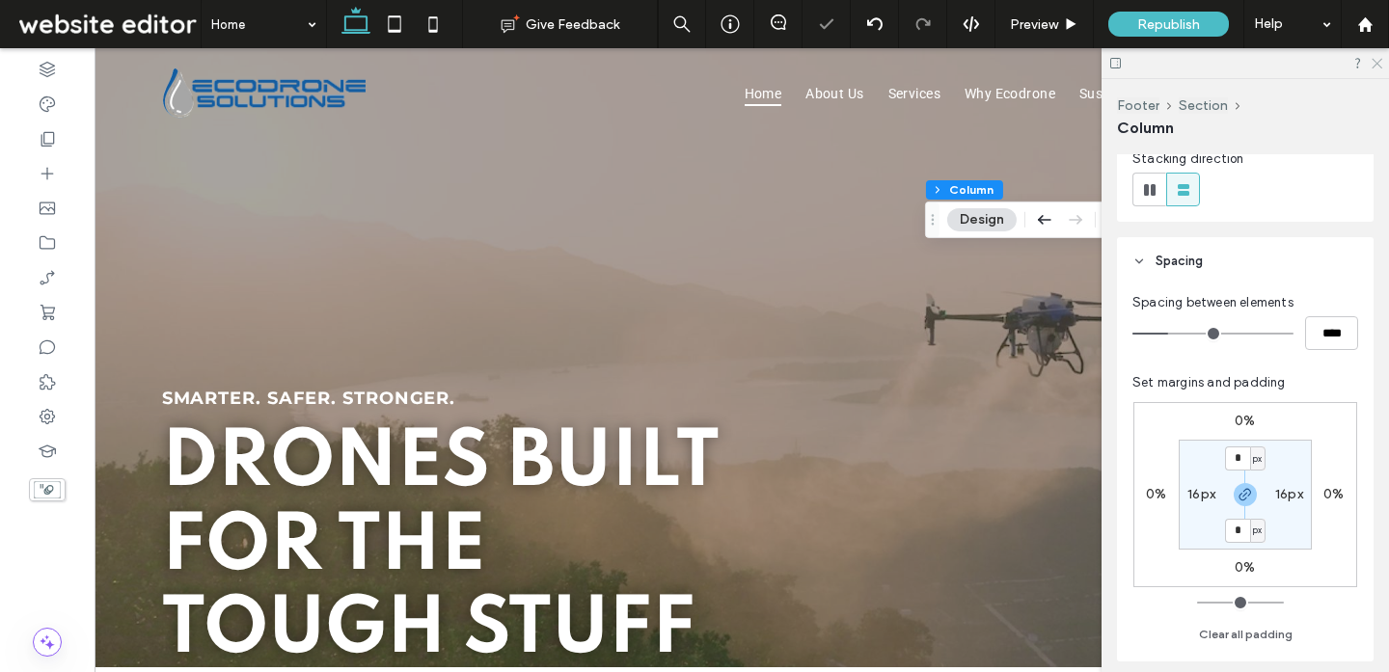
click at [1376, 57] on icon at bounding box center [1375, 62] width 13 height 13
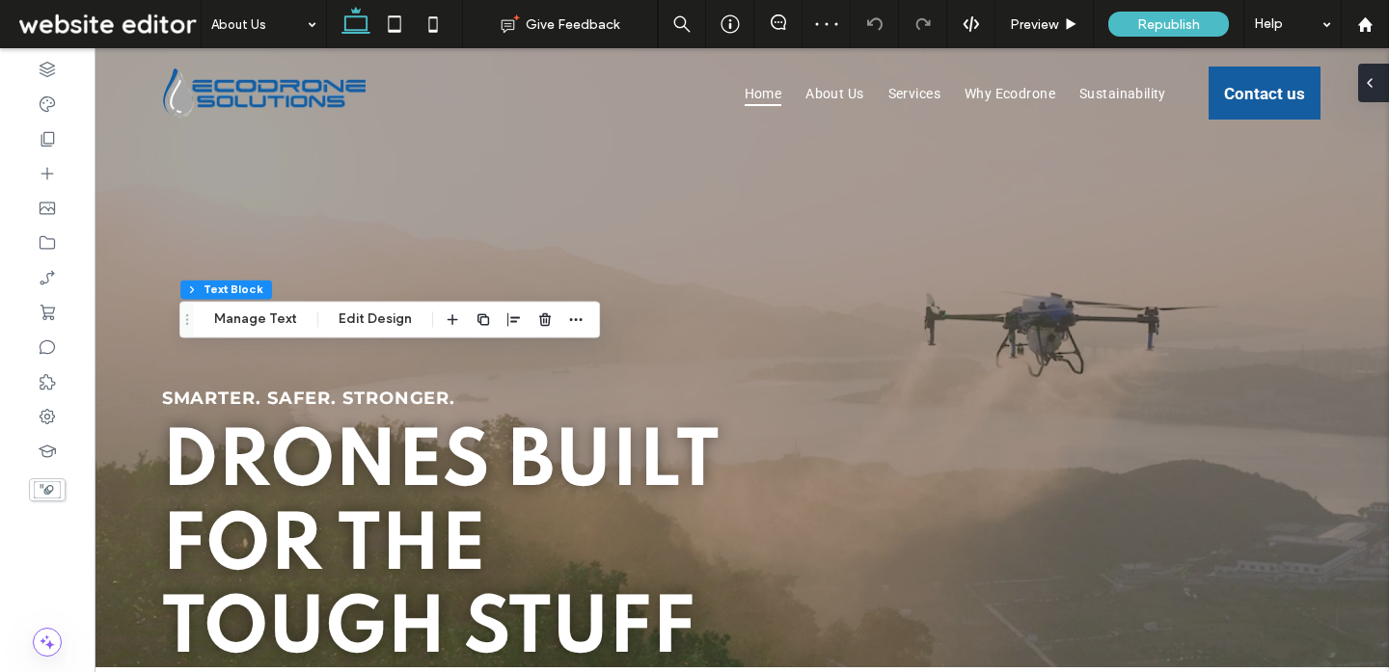
click at [1381, 81] on div at bounding box center [1373, 83] width 31 height 39
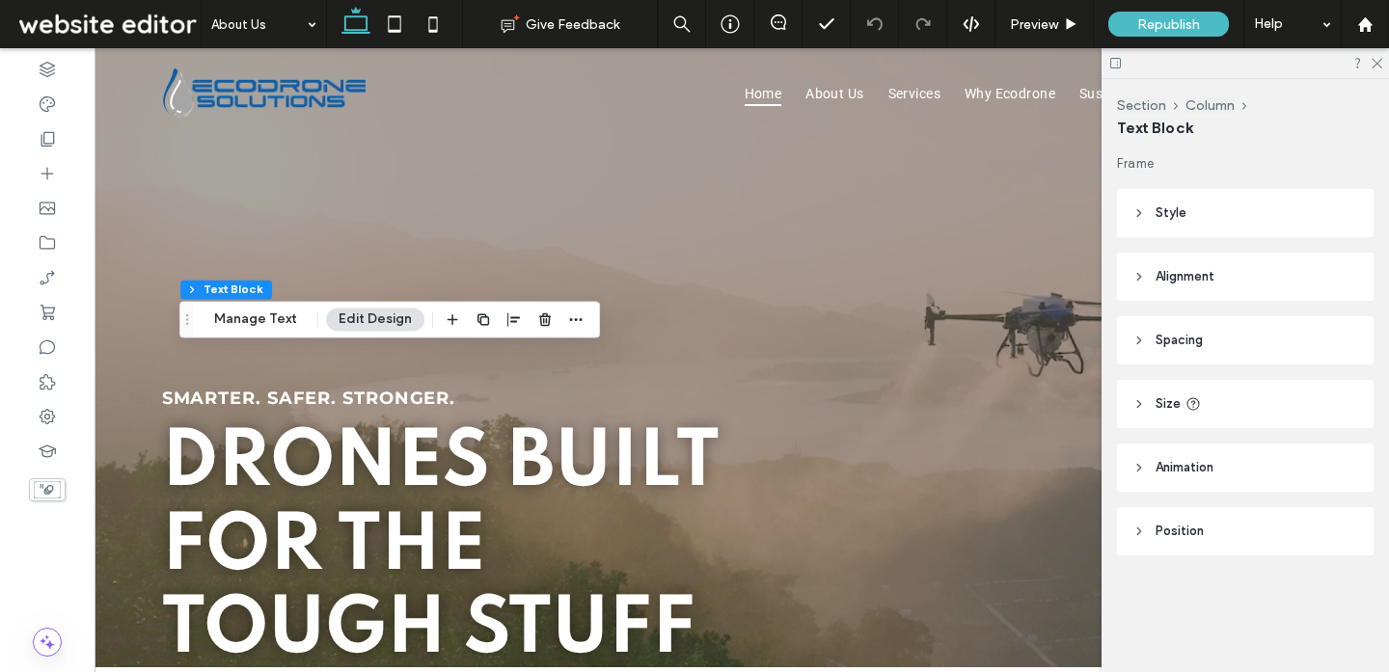
click at [1189, 473] on span "Animation" at bounding box center [1184, 467] width 58 height 19
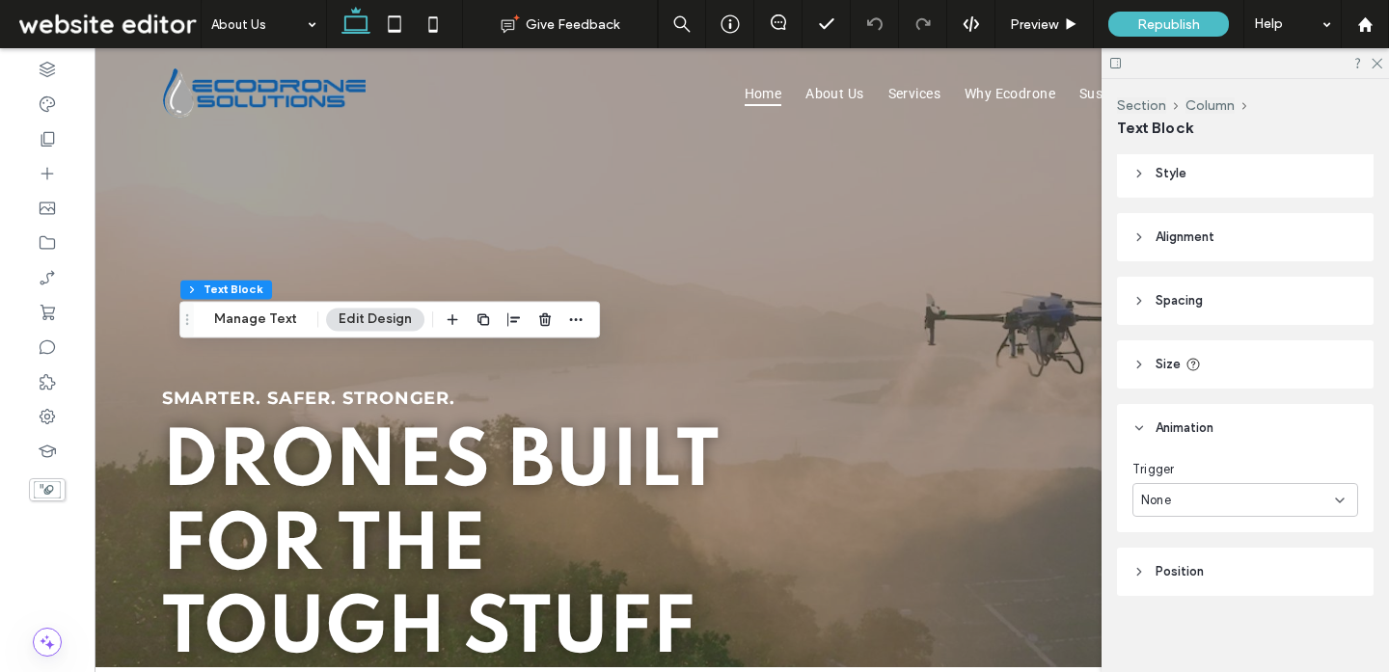
scroll to position [48, 0]
click at [1198, 485] on div "None" at bounding box center [1238, 491] width 194 height 19
click at [1186, 561] on span "Entrance" at bounding box center [1168, 559] width 54 height 19
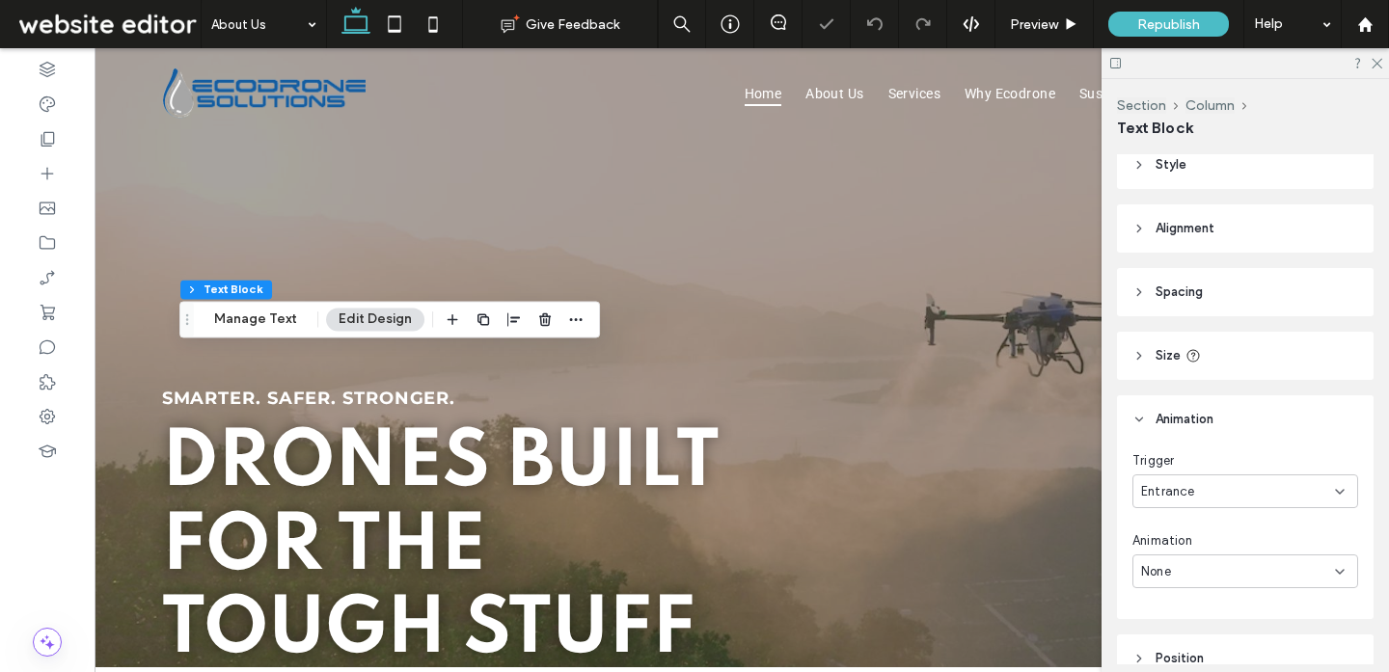
click at [1198, 558] on div "None" at bounding box center [1245, 571] width 226 height 34
click at [1181, 412] on div "Fade In" at bounding box center [1245, 403] width 224 height 34
click at [1378, 65] on icon at bounding box center [1375, 62] width 13 height 13
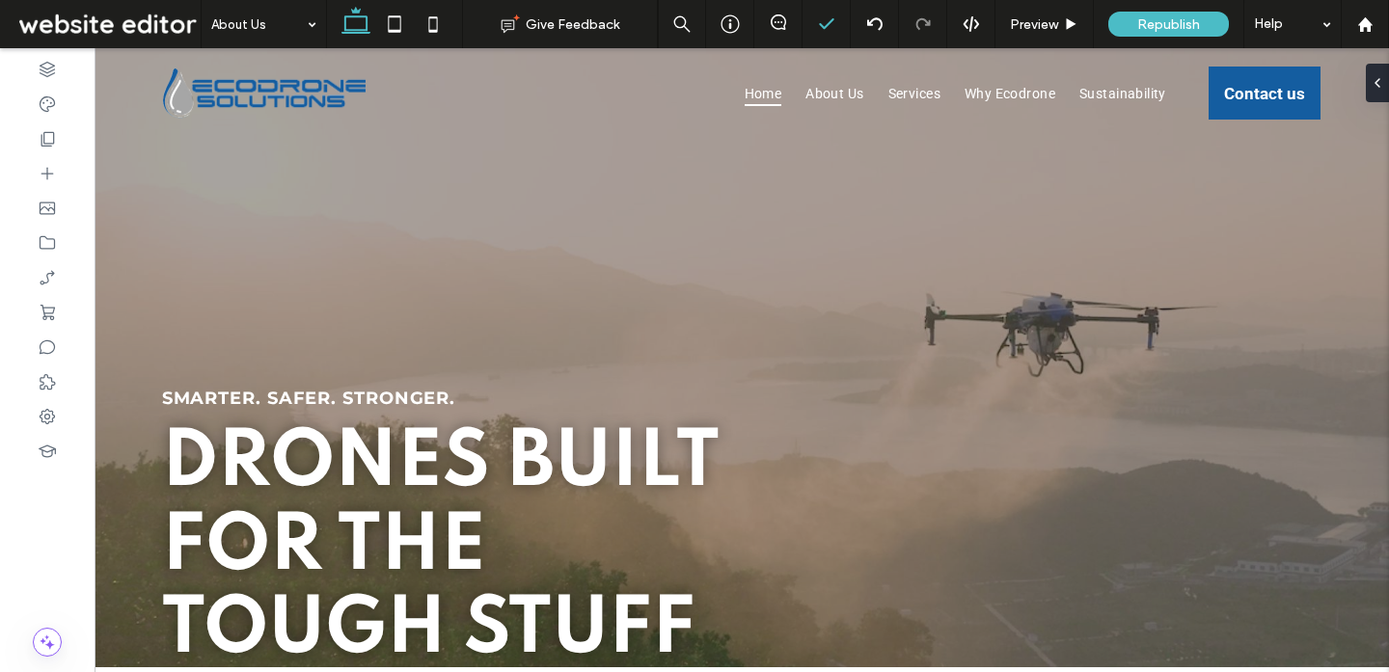
type input "**"
type input "****"
type input "**"
type input "***"
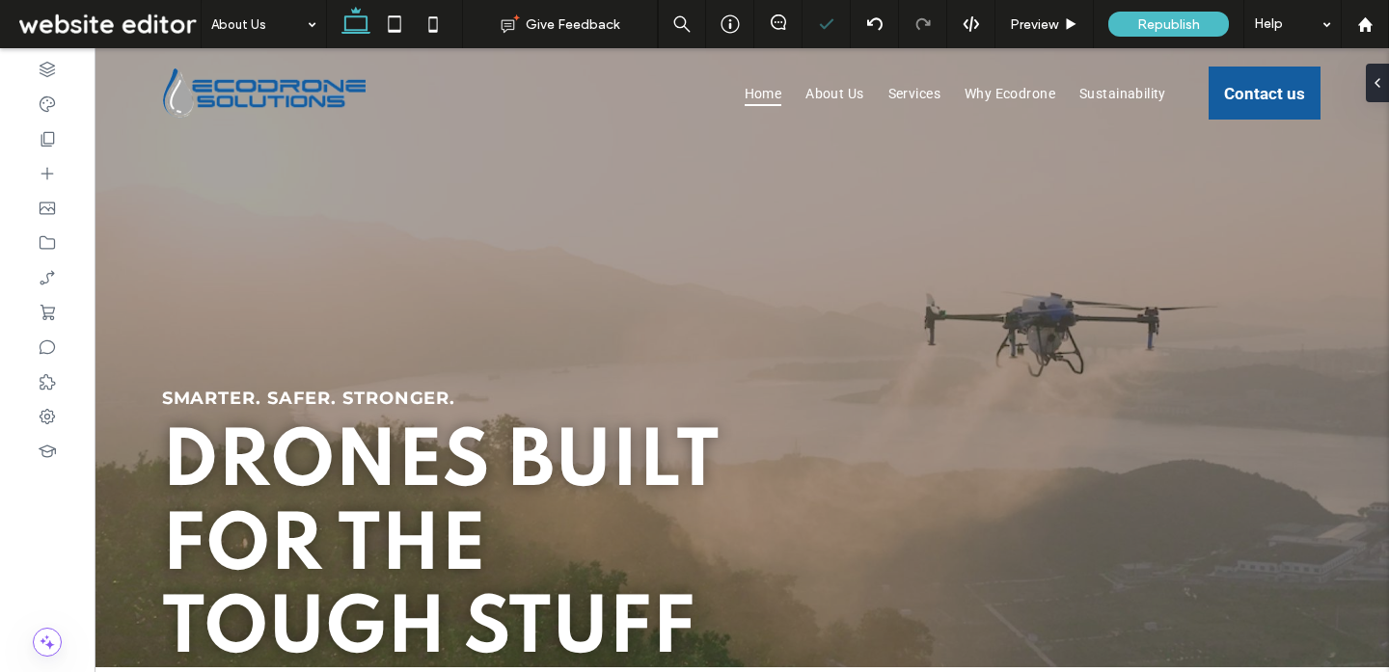
type input "**"
type input "***"
type input "**"
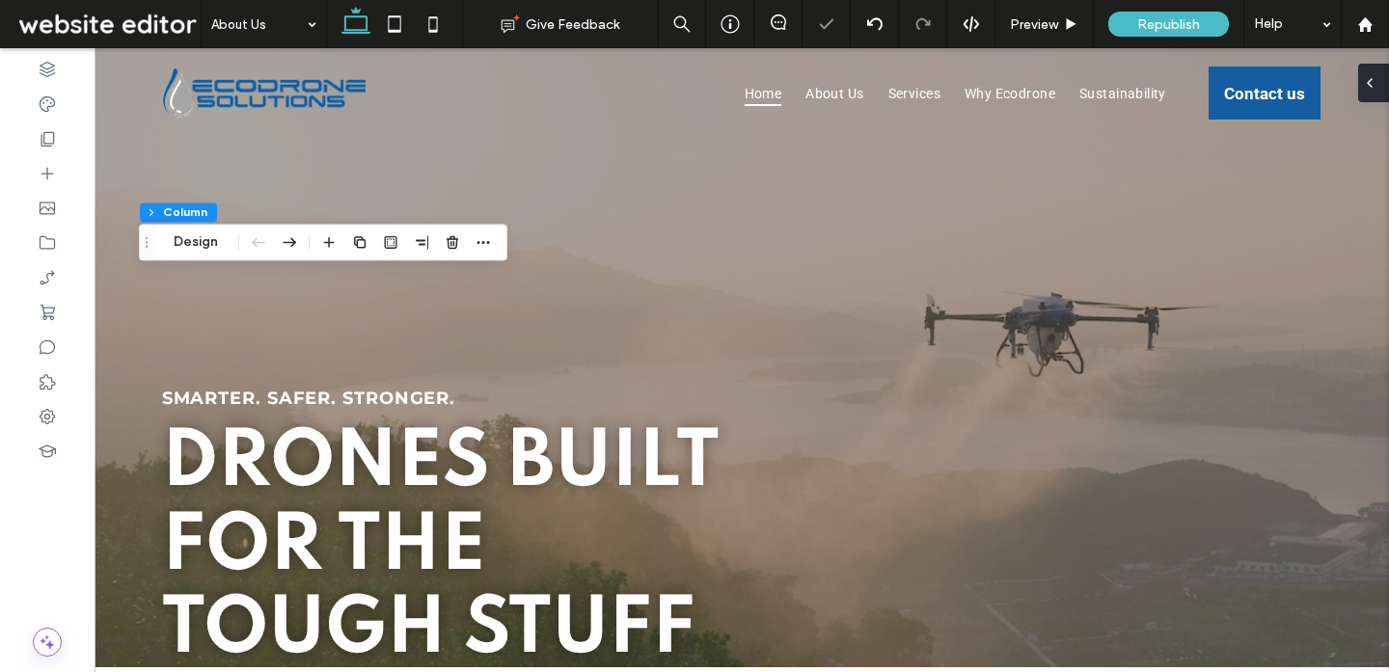
click at [1375, 84] on icon at bounding box center [1369, 82] width 15 height 15
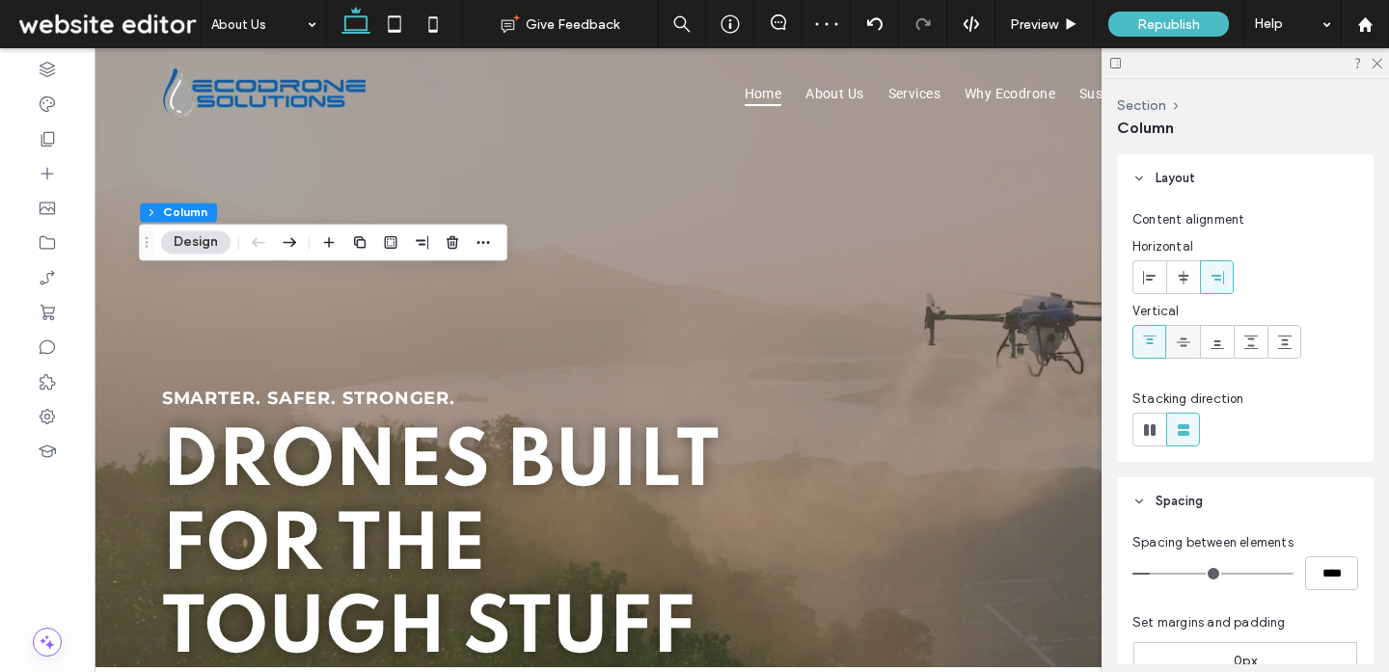
click at [1187, 344] on icon at bounding box center [1182, 342] width 15 height 15
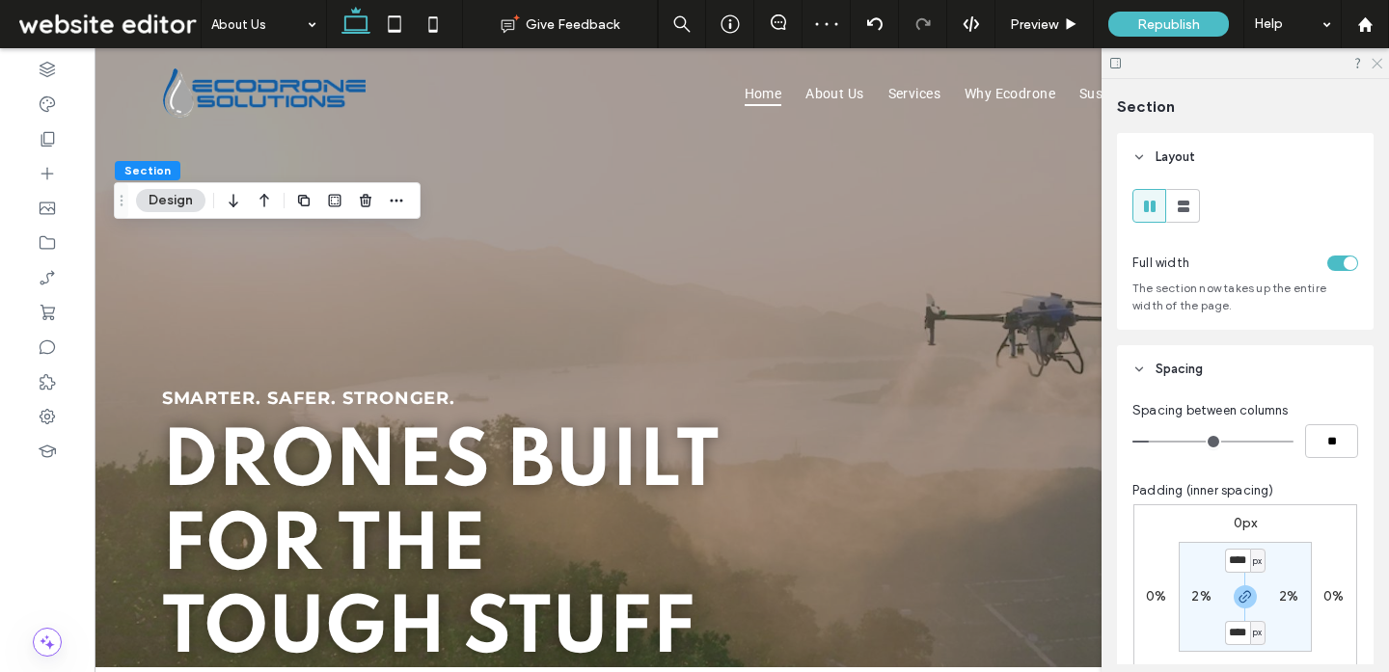
click at [1376, 60] on icon at bounding box center [1375, 62] width 13 height 13
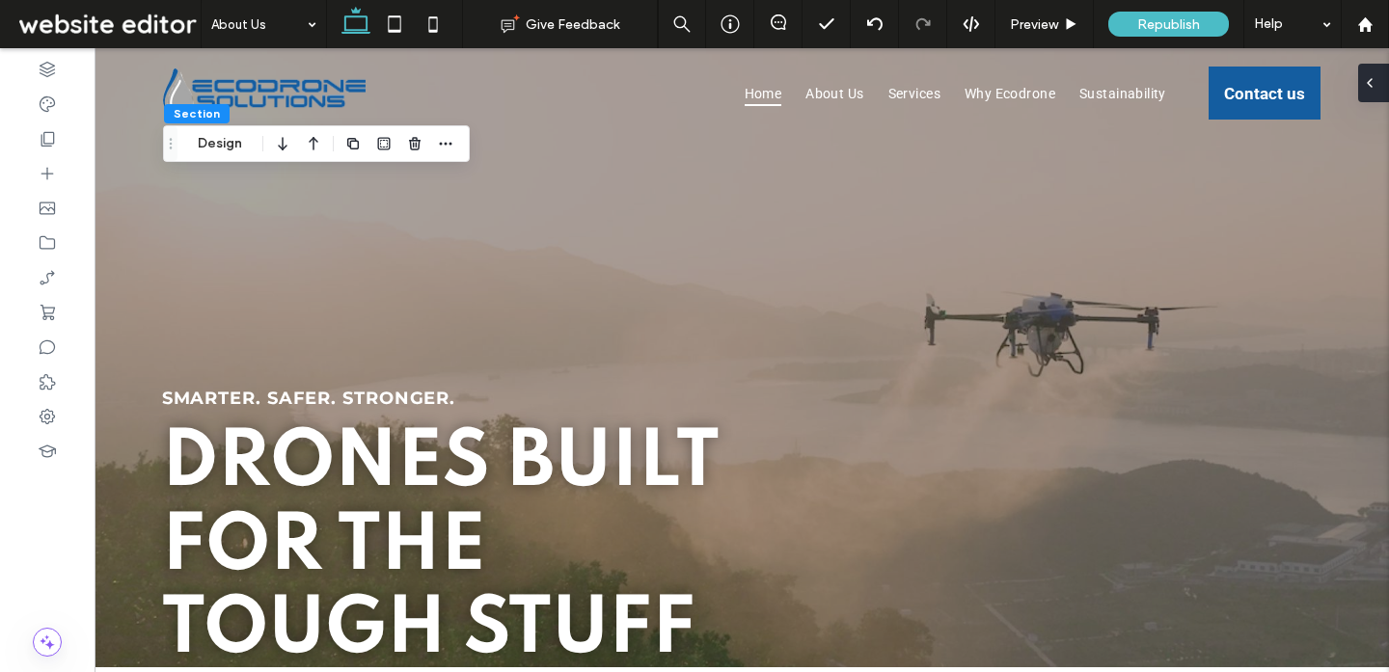
click at [1383, 89] on div at bounding box center [1373, 83] width 31 height 39
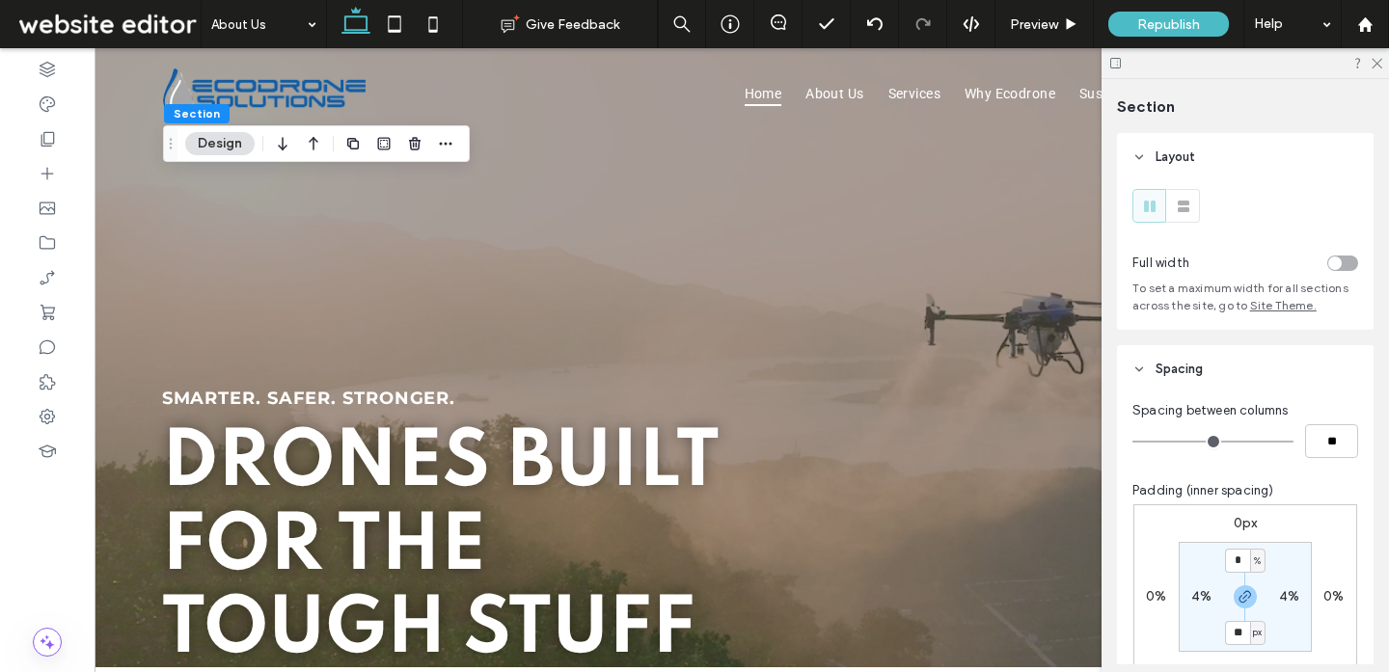
scroll to position [406, 0]
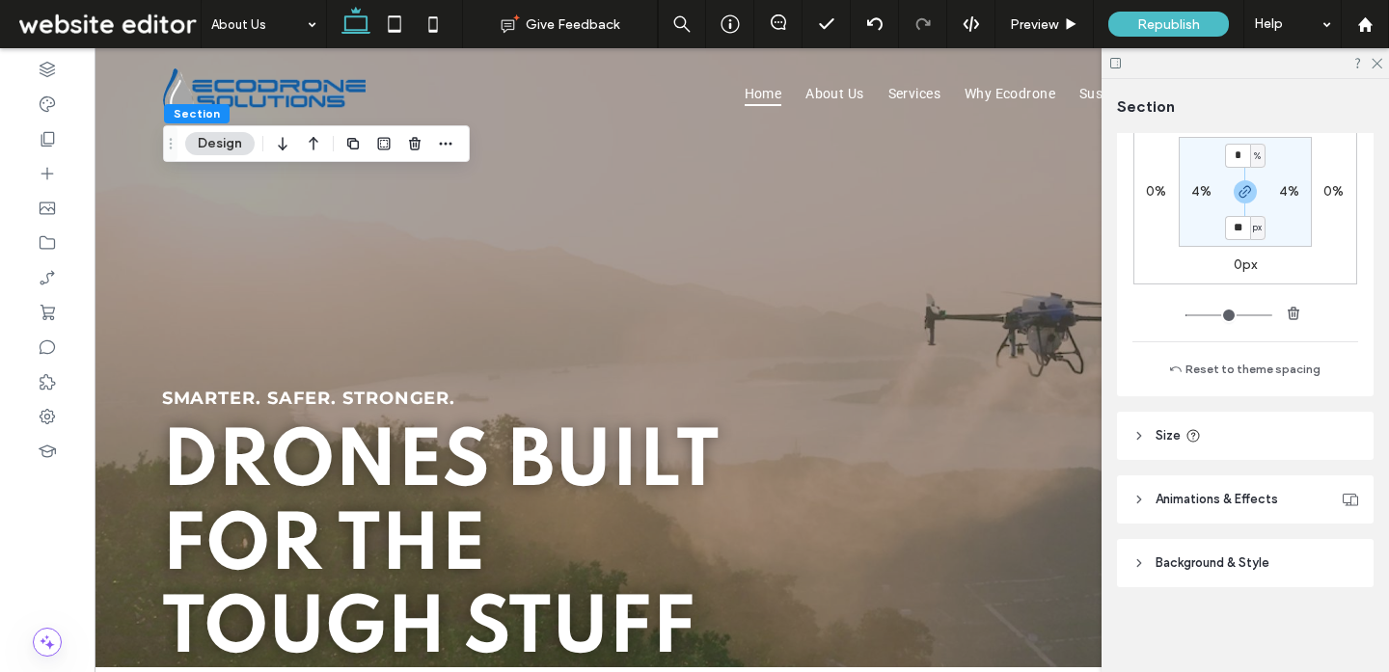
click at [1222, 568] on span "Background & Style" at bounding box center [1212, 563] width 114 height 19
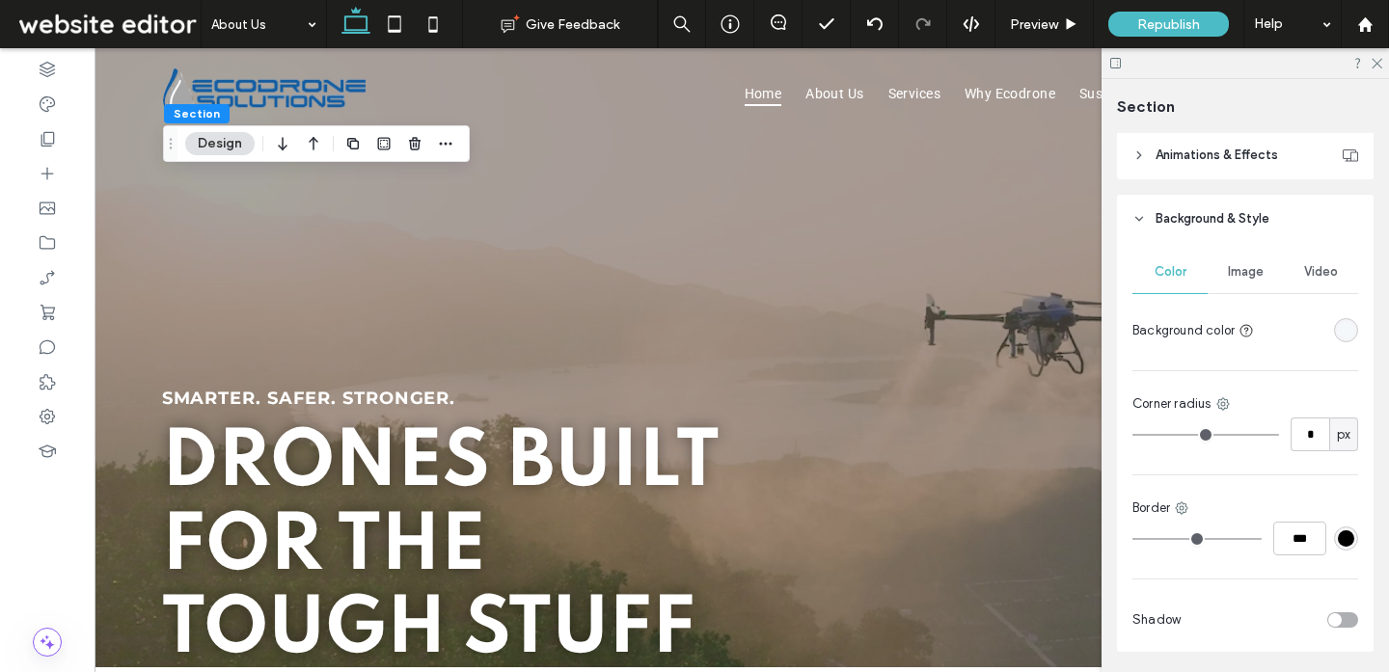
scroll to position [814, 0]
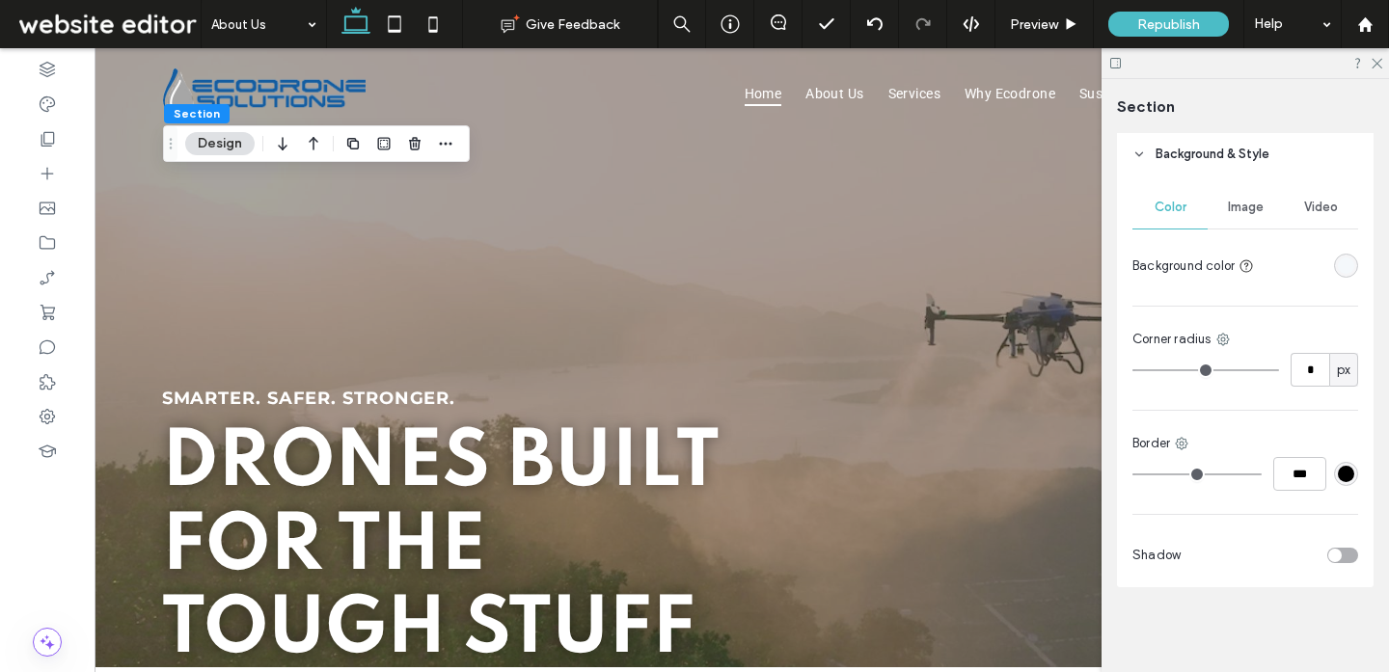
click at [1246, 209] on span "Image" at bounding box center [1246, 207] width 36 height 15
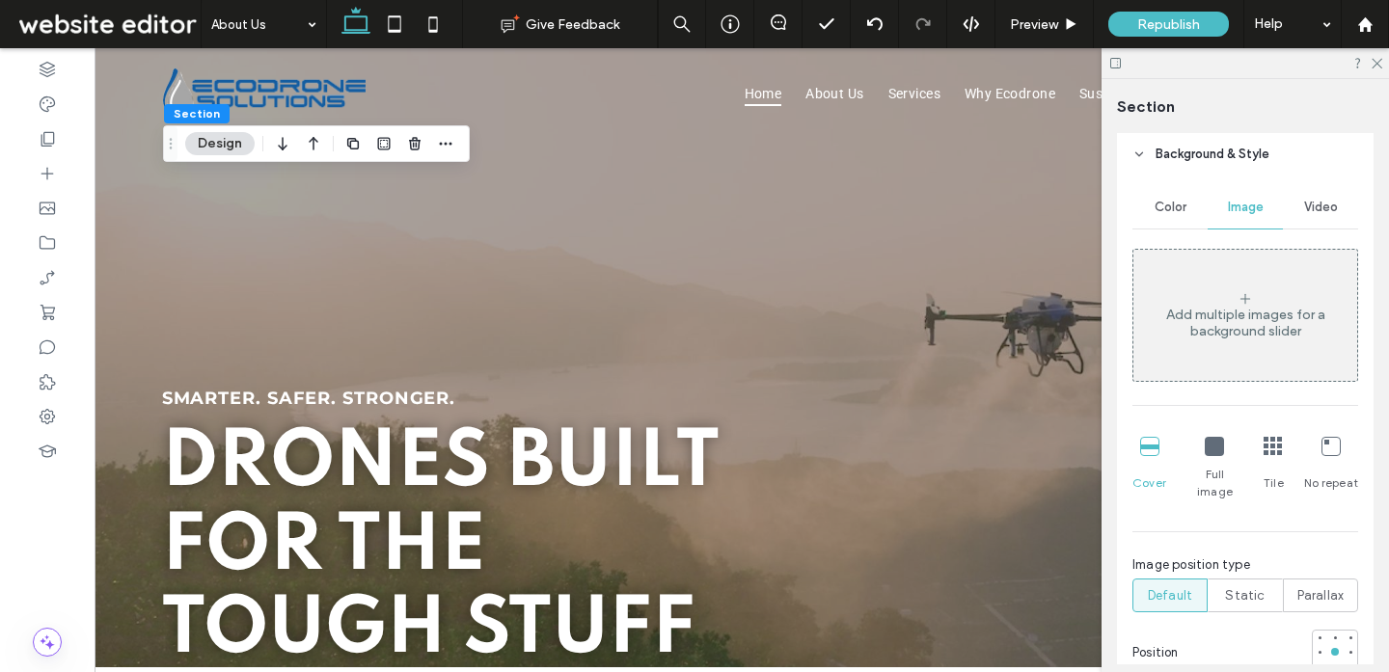
click at [1246, 295] on icon at bounding box center [1244, 298] width 15 height 15
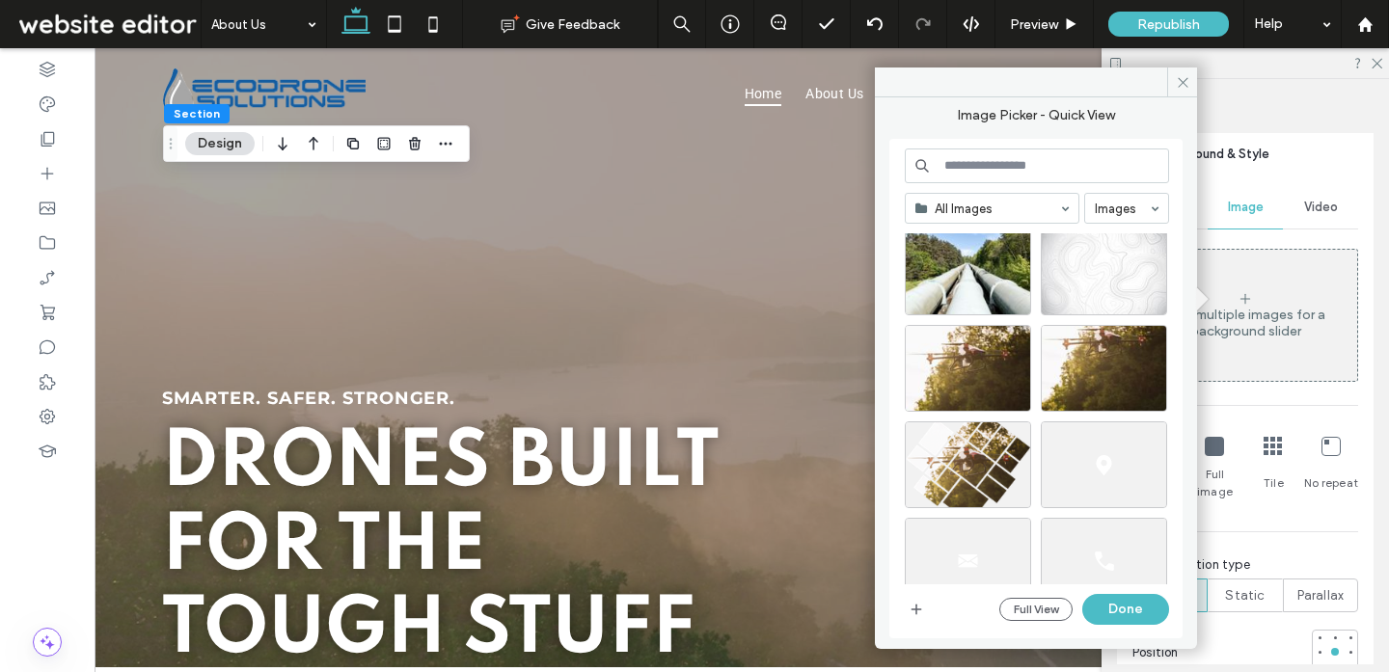
scroll to position [3603, 0]
click at [1067, 290] on div at bounding box center [1103, 301] width 124 height 23
click at [1136, 611] on button "Done" at bounding box center [1125, 609] width 87 height 31
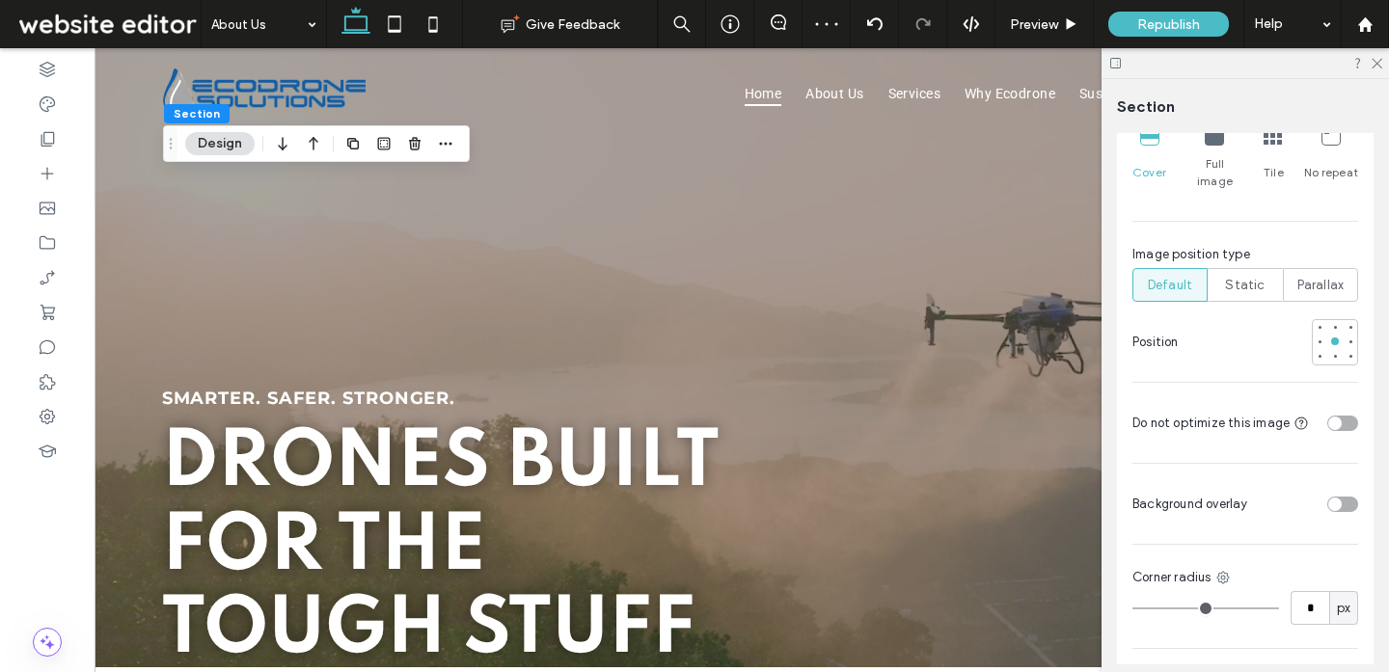
scroll to position [1397, 0]
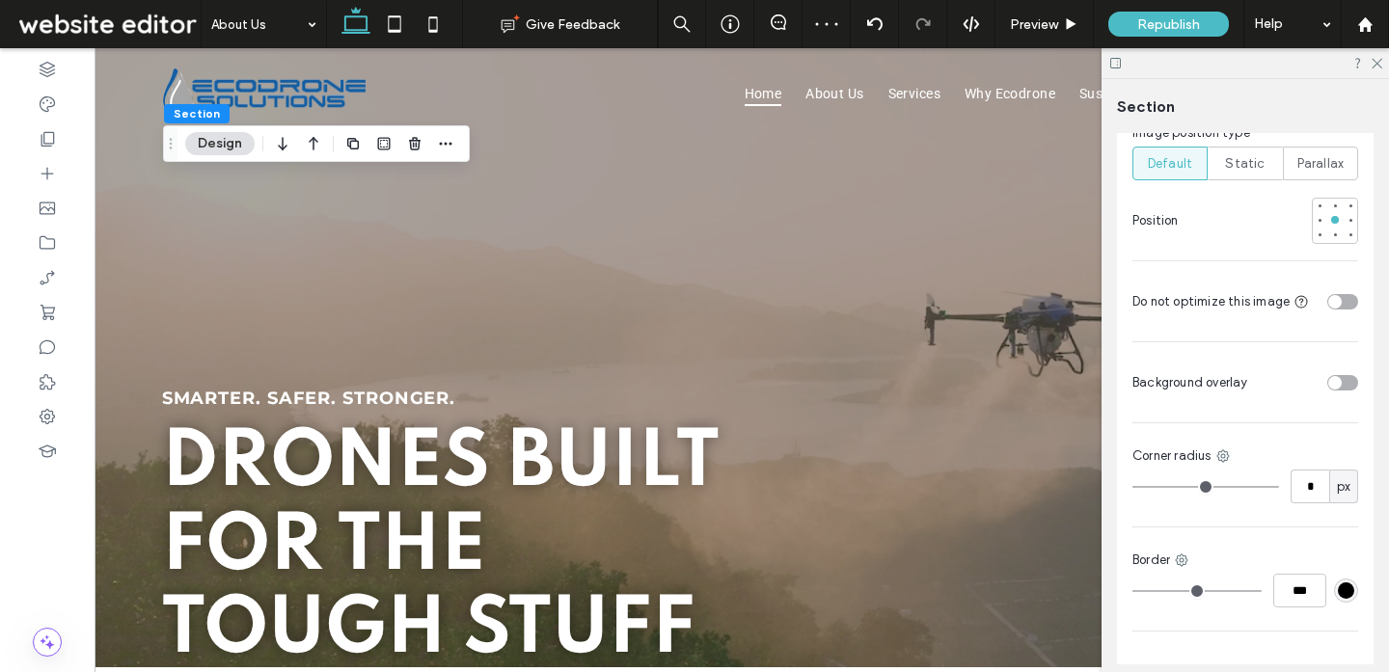
click at [1345, 375] on div "toggle" at bounding box center [1342, 382] width 31 height 15
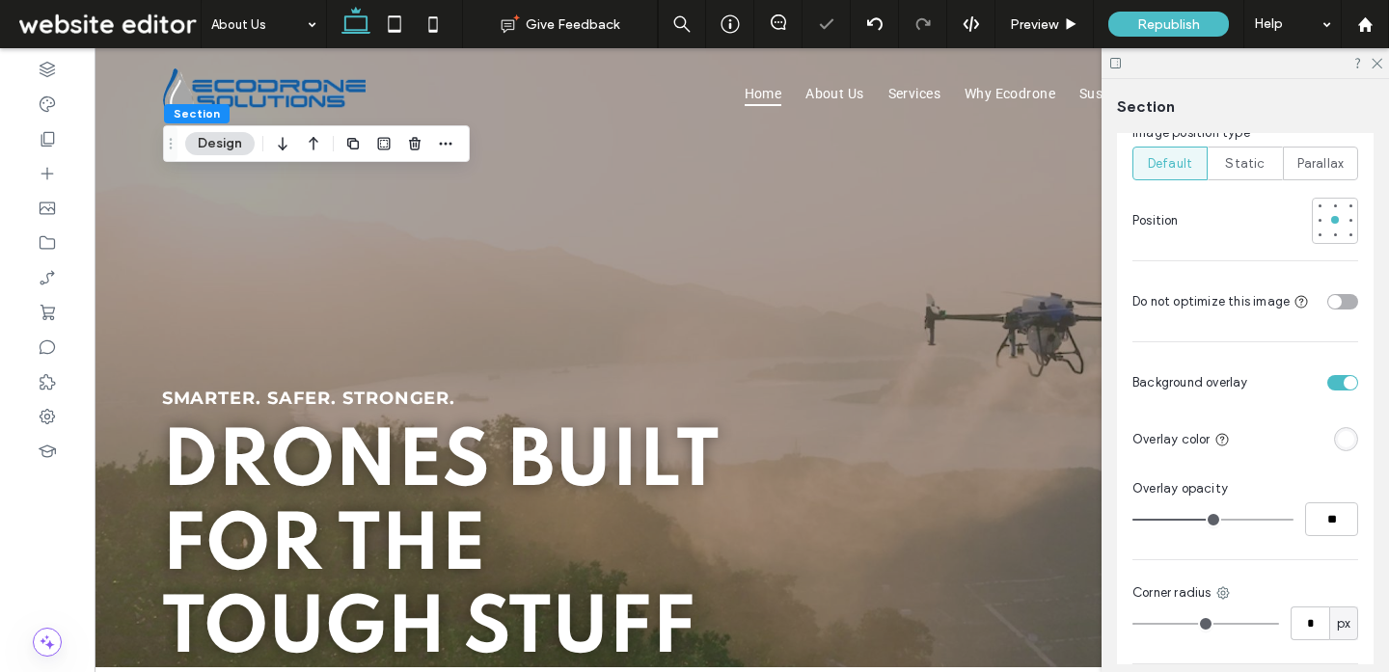
click at [1344, 431] on div "rgba(255, 255, 255, 1)" at bounding box center [1345, 439] width 16 height 16
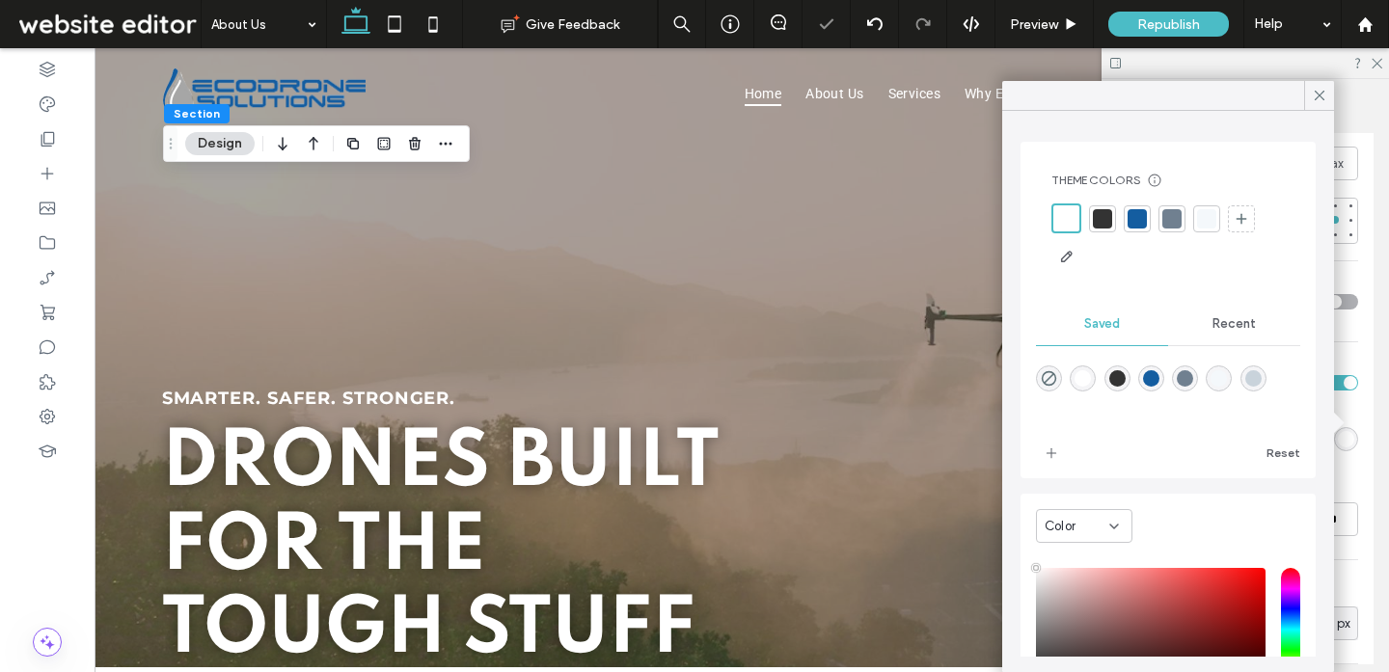
click at [1208, 222] on div at bounding box center [1206, 218] width 19 height 19
click at [1317, 106] on span at bounding box center [1318, 95] width 17 height 29
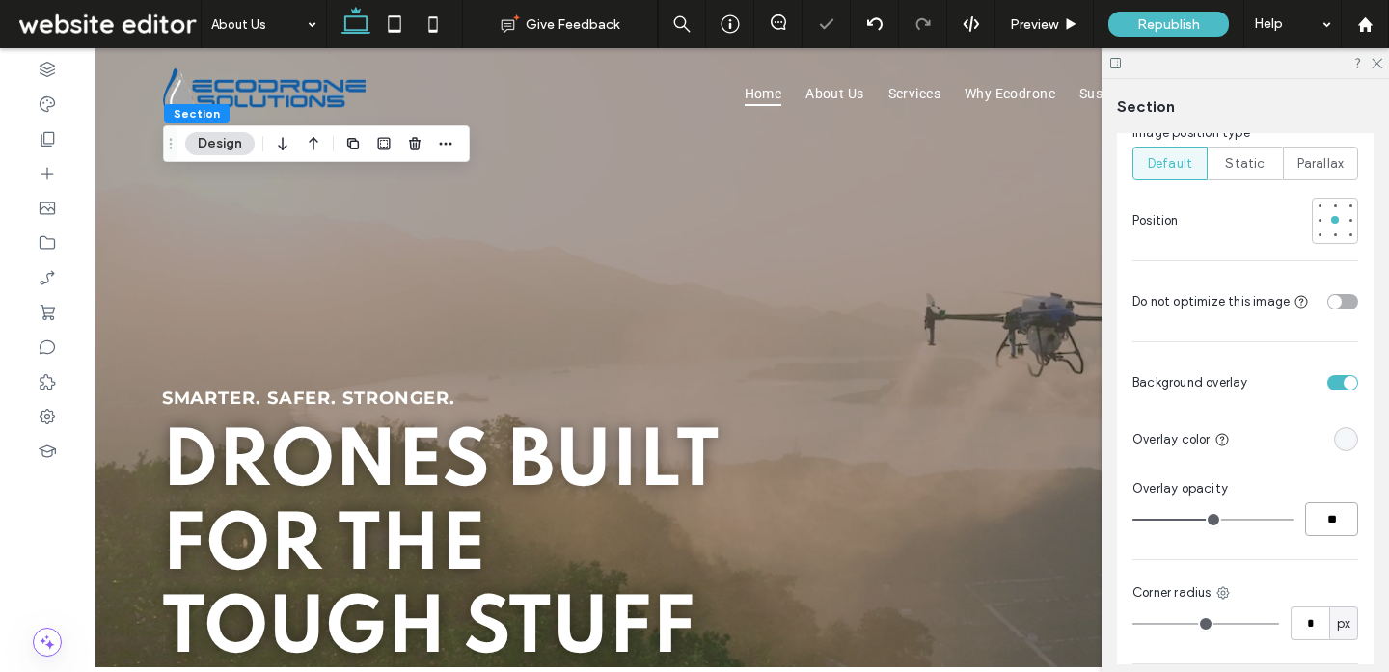
click at [1336, 502] on input "**" at bounding box center [1331, 519] width 53 height 34
type input "**"
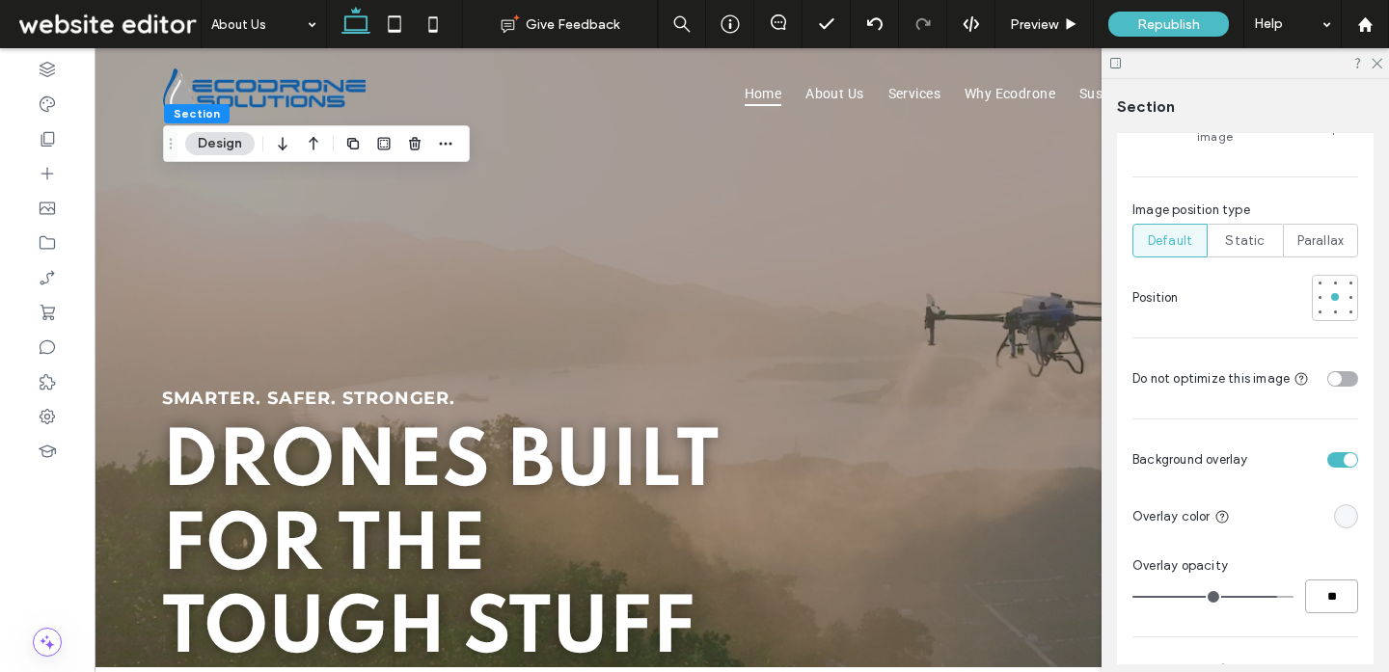
scroll to position [1306, 0]
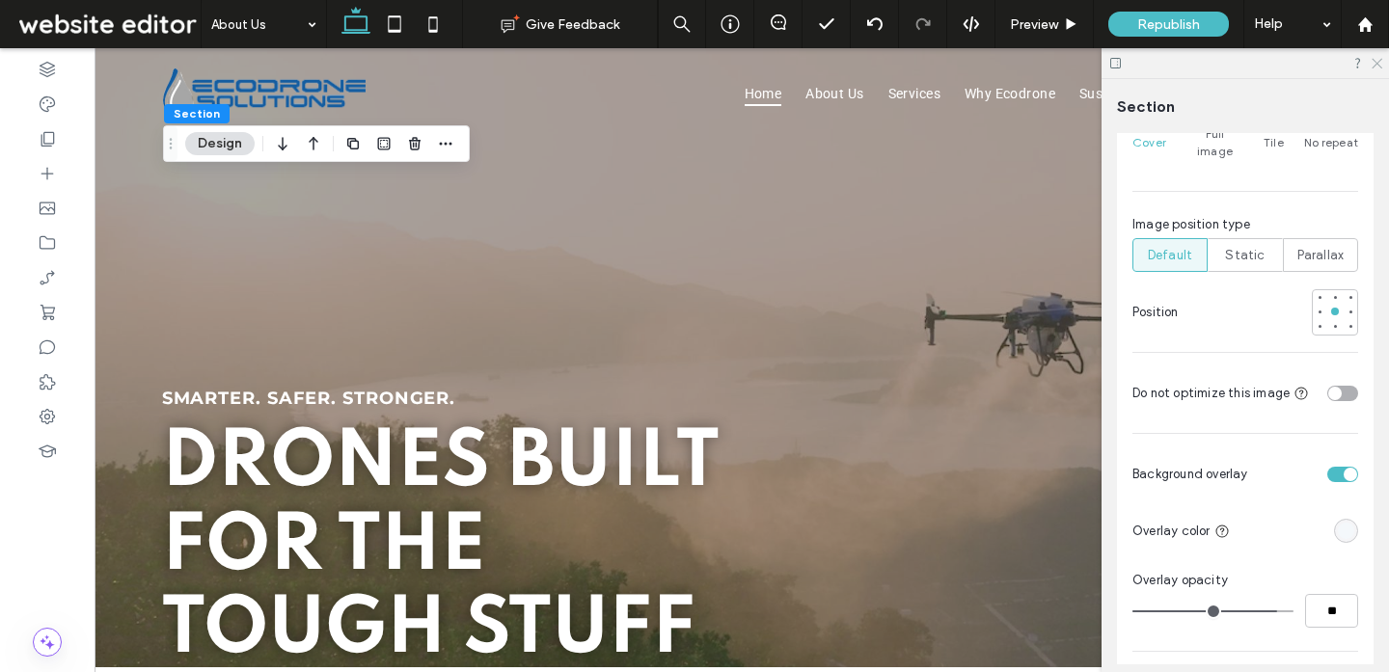
click at [1379, 58] on icon at bounding box center [1375, 62] width 13 height 13
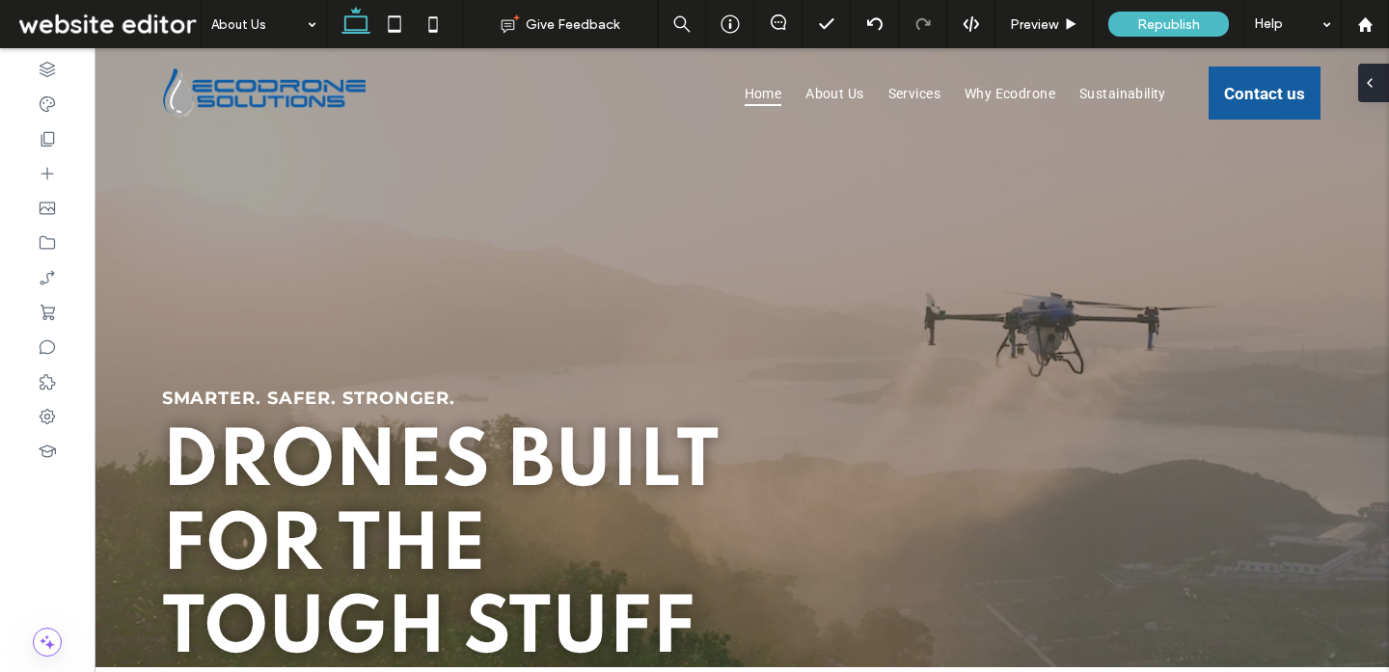
type input "**"
type input "****"
type input "**"
type input "****"
type input "**"
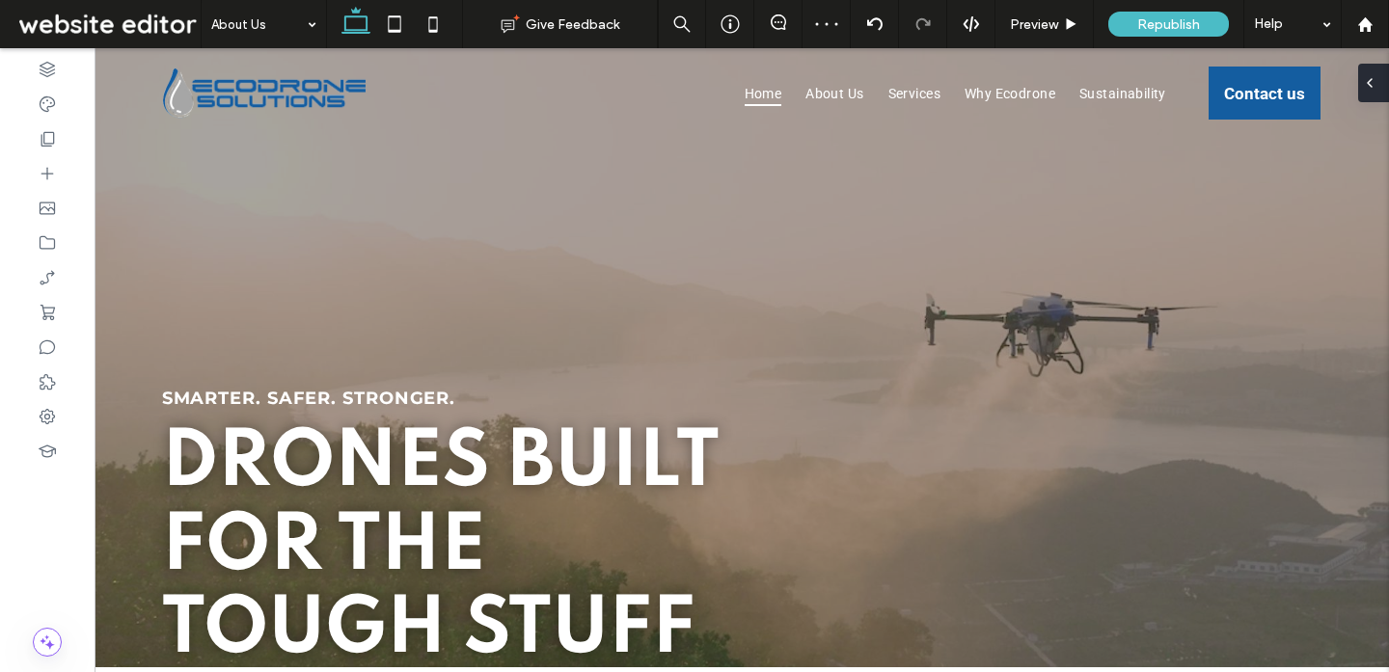
type input "****"
type input "**"
type input "****"
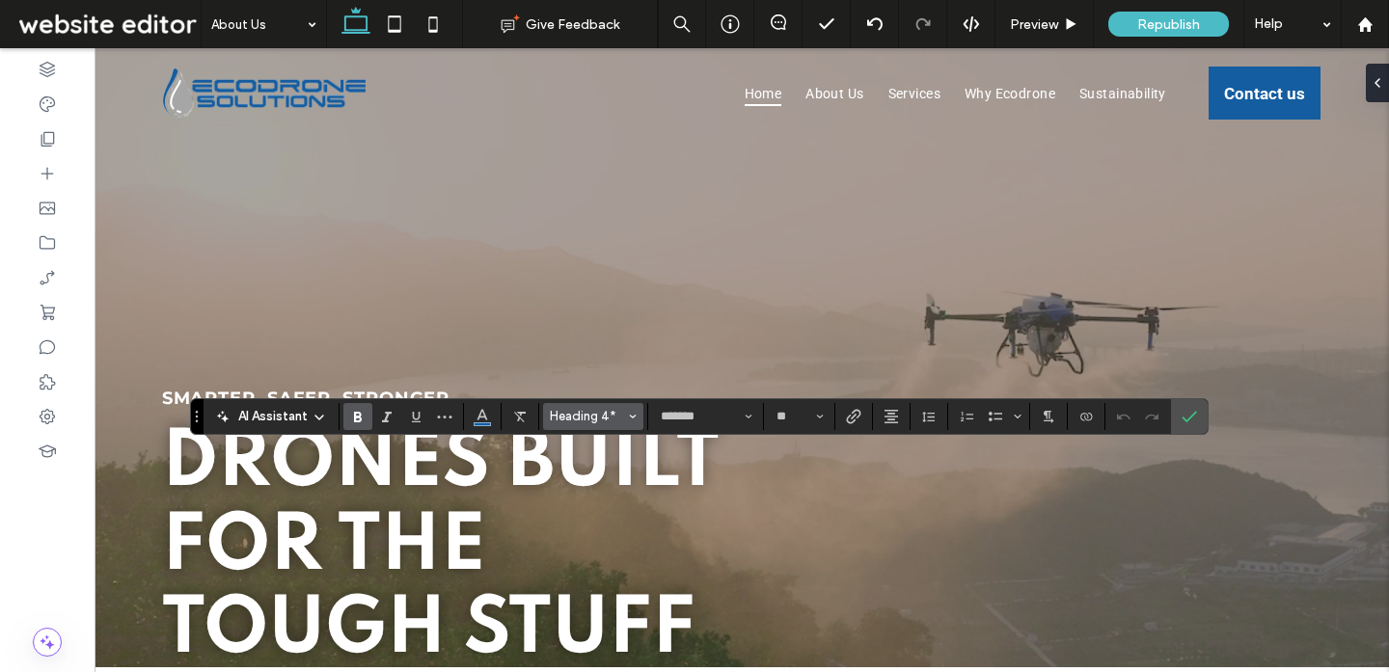
click at [585, 421] on span "Heading 4*" at bounding box center [587, 416] width 75 height 14
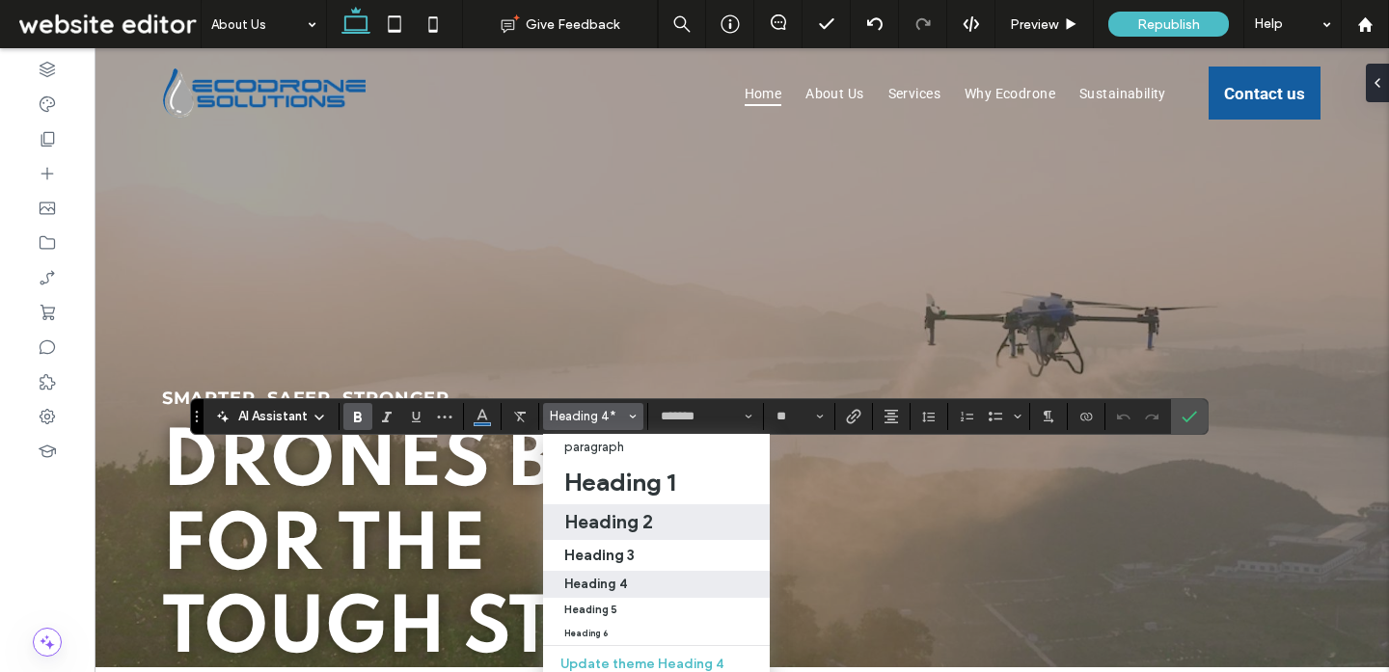
click at [605, 527] on h2 "Heading 2" at bounding box center [608, 521] width 89 height 23
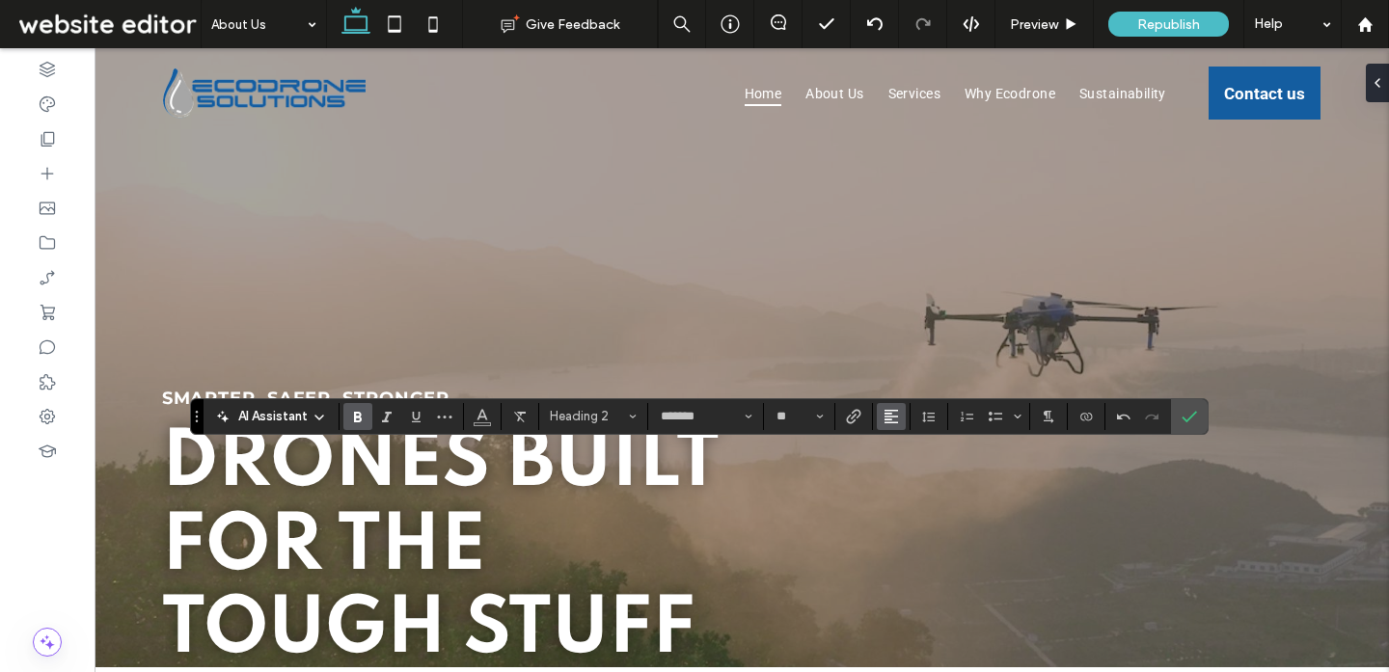
click at [896, 413] on icon "Alignment" at bounding box center [890, 416] width 15 height 15
click at [922, 477] on label "ui.textEditor.alignment.center" at bounding box center [911, 476] width 68 height 28
click at [563, 419] on span "Heading 2" at bounding box center [587, 416] width 75 height 14
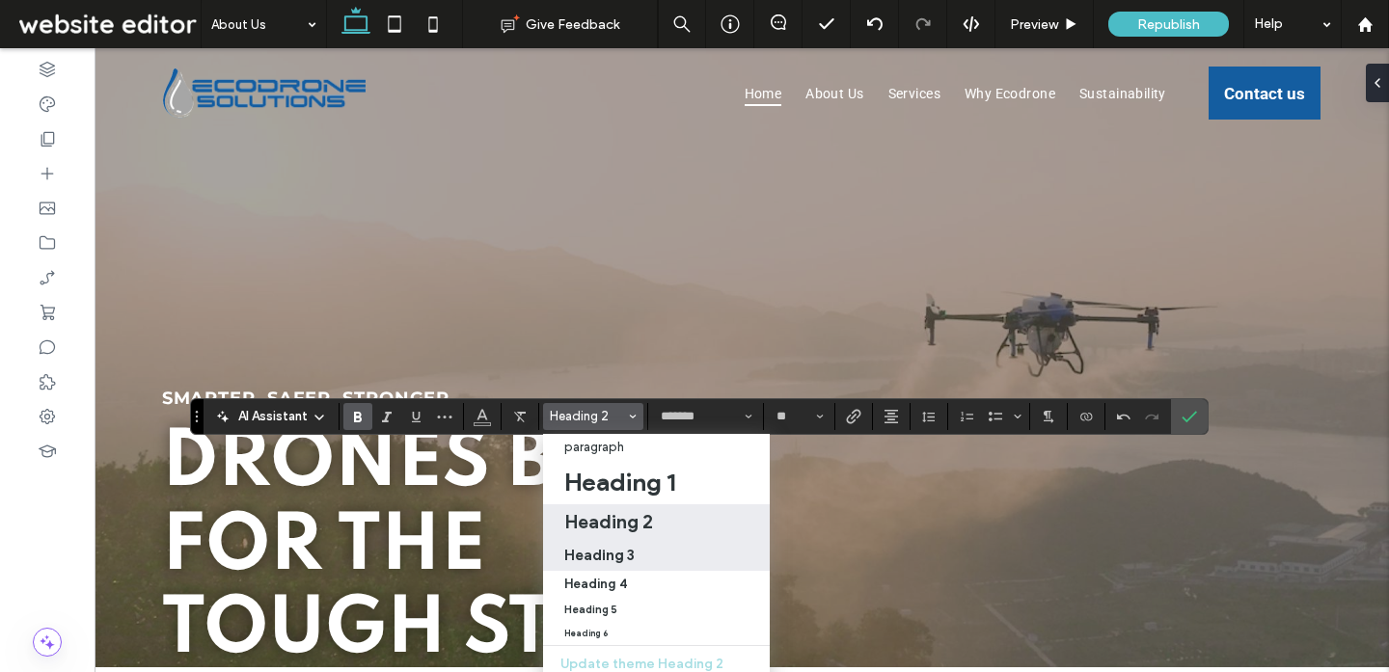
click at [604, 551] on h3 "Heading 3" at bounding box center [599, 555] width 70 height 18
type input "**"
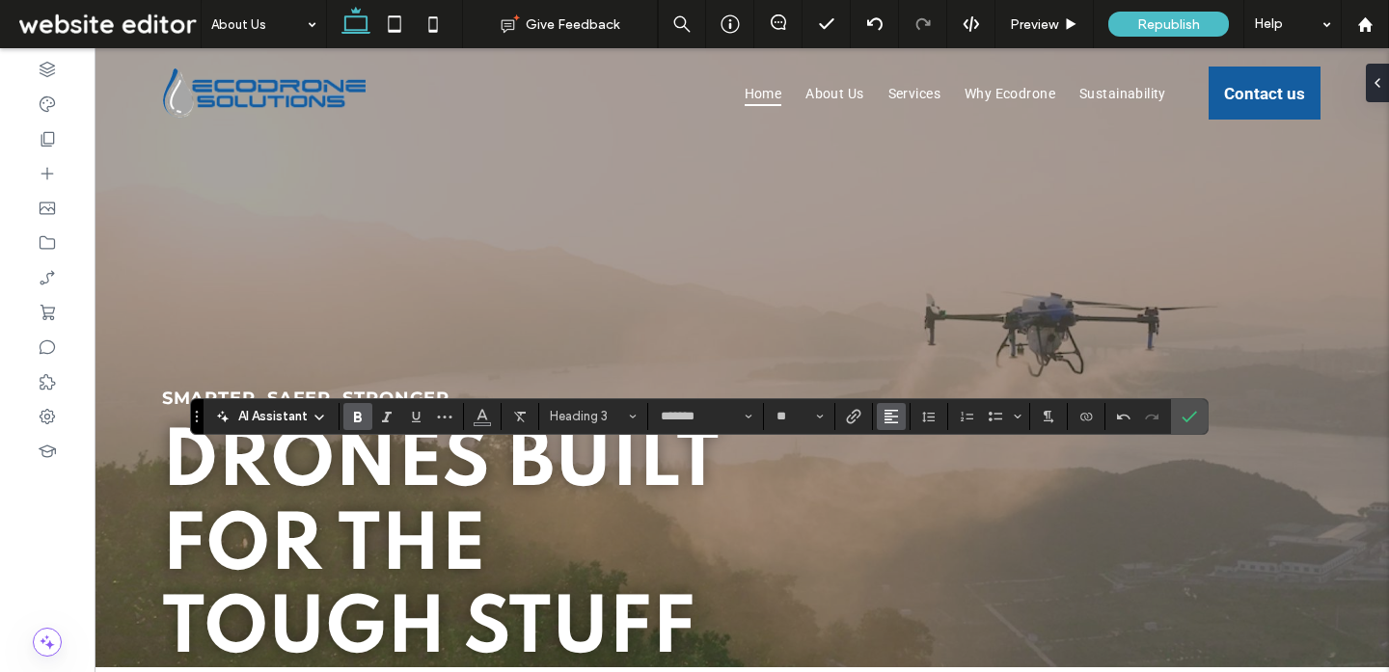
click at [884, 418] on icon "Alignment" at bounding box center [890, 416] width 15 height 15
click at [912, 473] on icon "ui.textEditor.alignment.center" at bounding box center [905, 475] width 15 height 15
click at [1188, 414] on icon "Confirm" at bounding box center [1188, 416] width 15 height 15
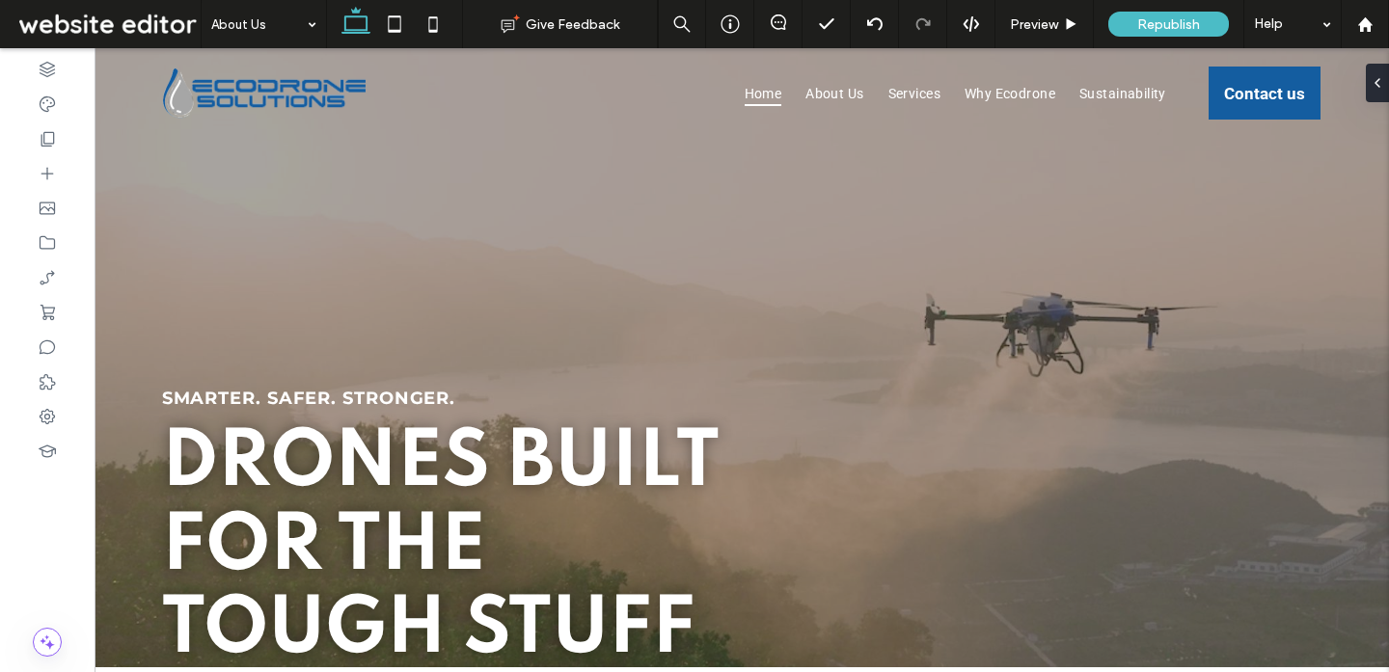
click at [491, 37] on div "Section Column Text Block Manage Text Edit Design" at bounding box center [245, 18] width 491 height 37
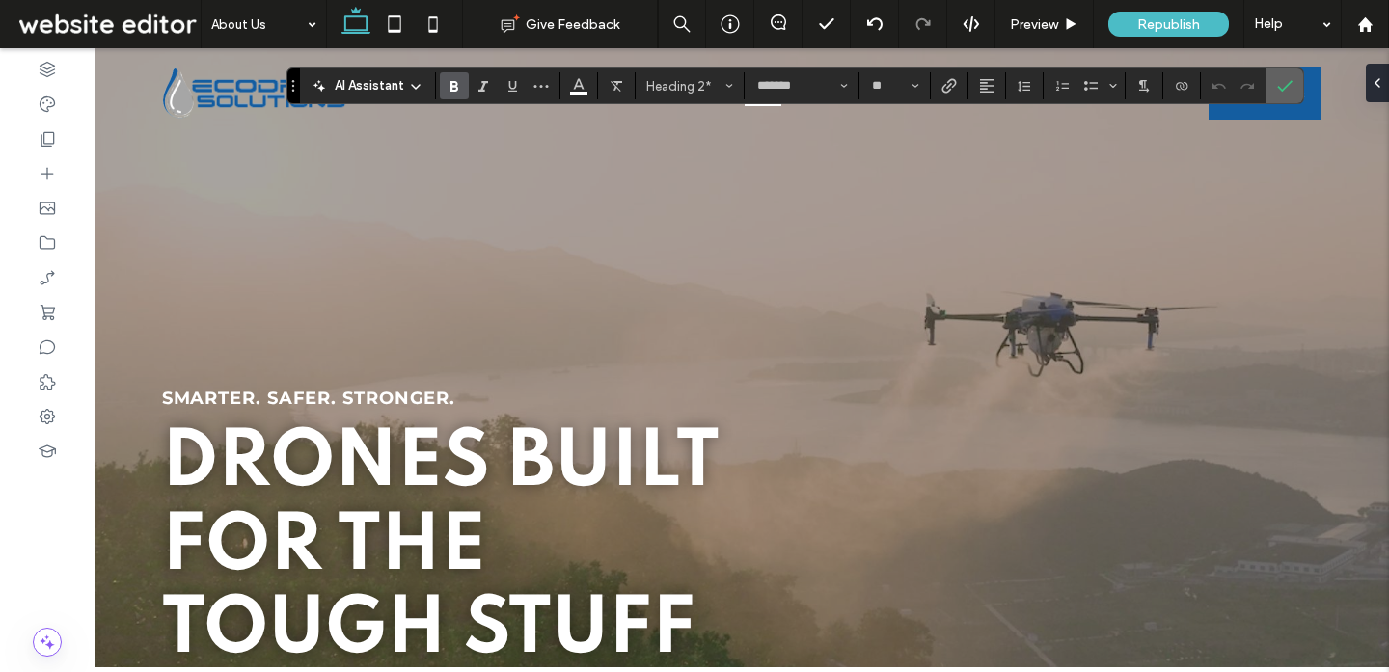
click at [1271, 82] on label "Confirm" at bounding box center [1284, 85] width 29 height 35
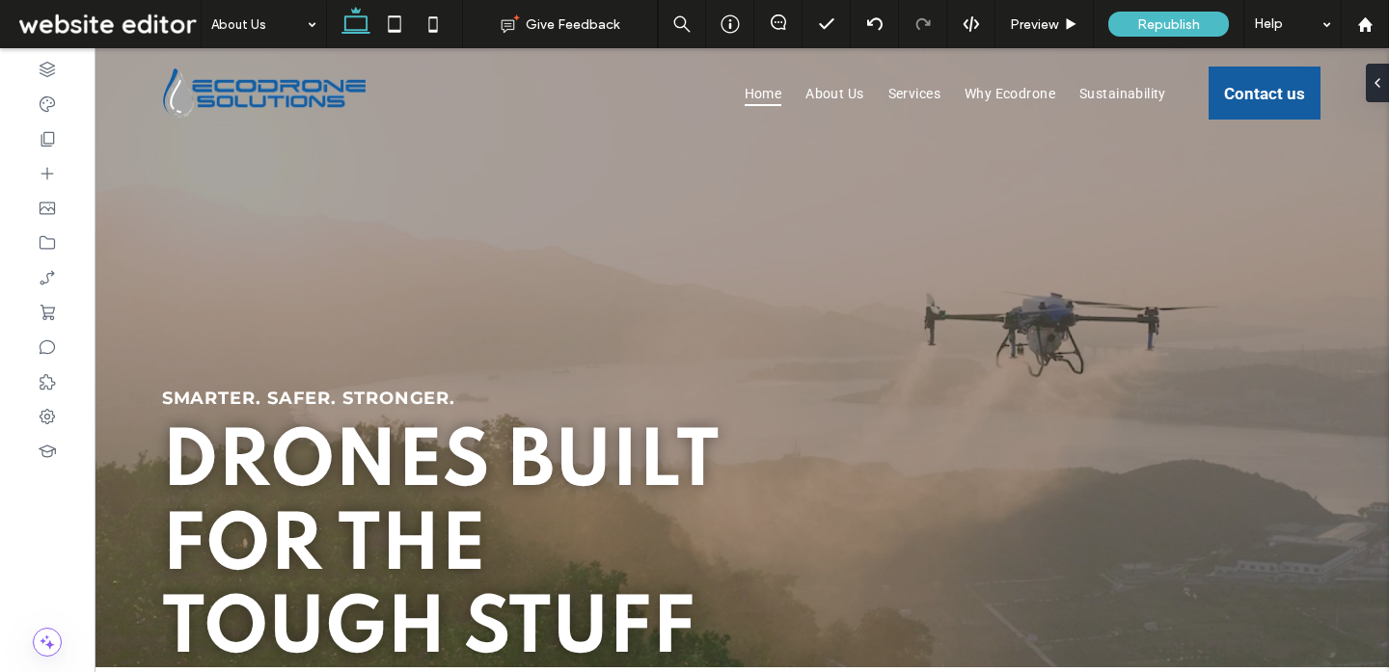
type input "*******"
type input "**"
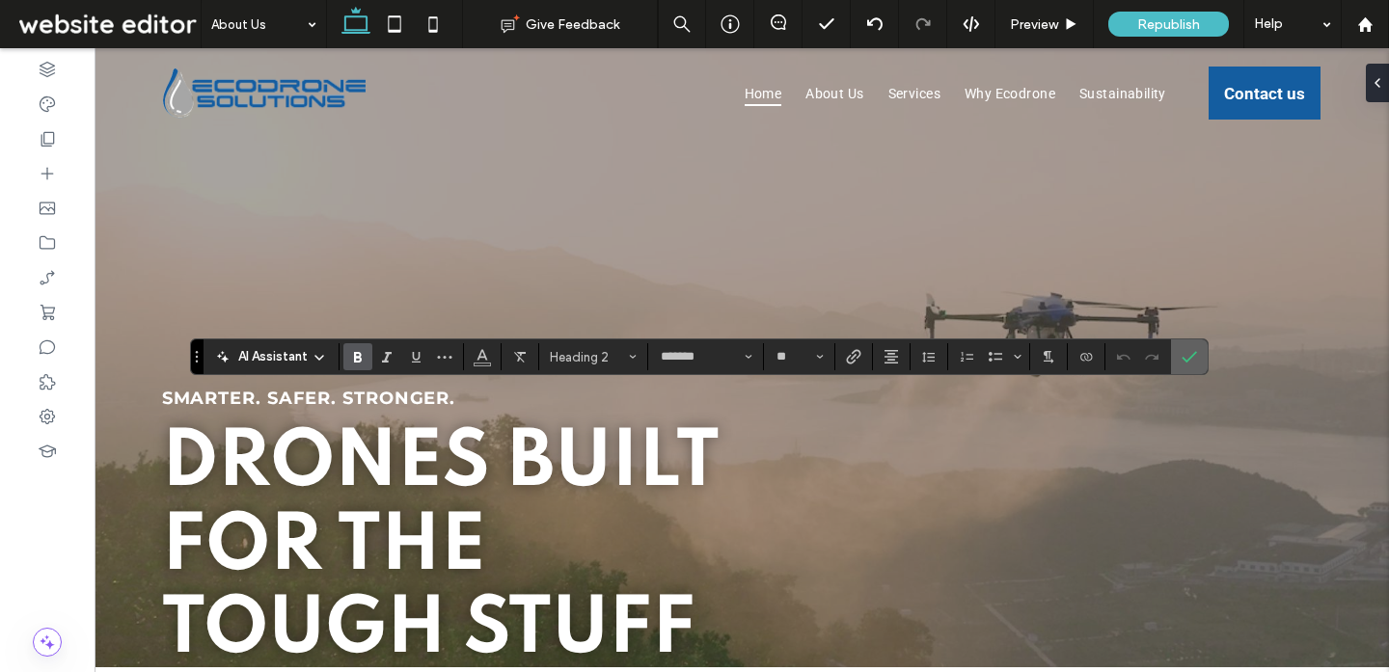
click at [1187, 355] on icon "Confirm" at bounding box center [1188, 356] width 15 height 15
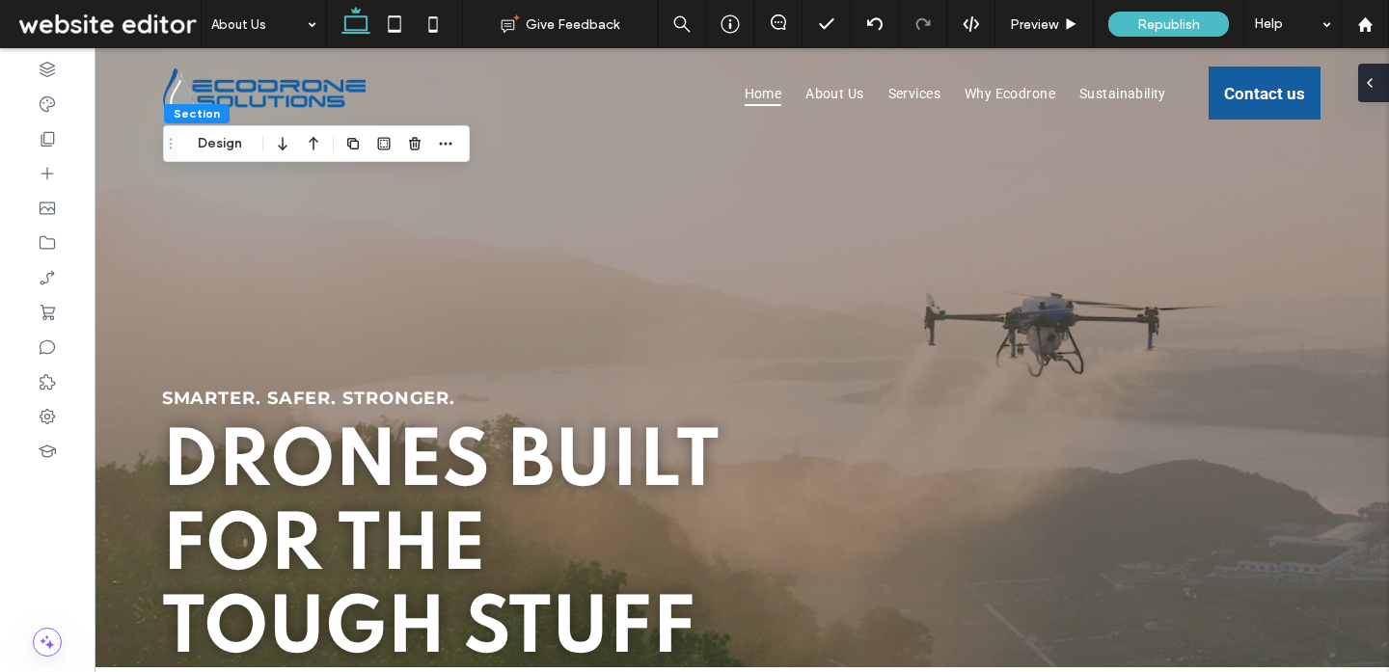
click at [1370, 86] on use at bounding box center [1369, 83] width 4 height 8
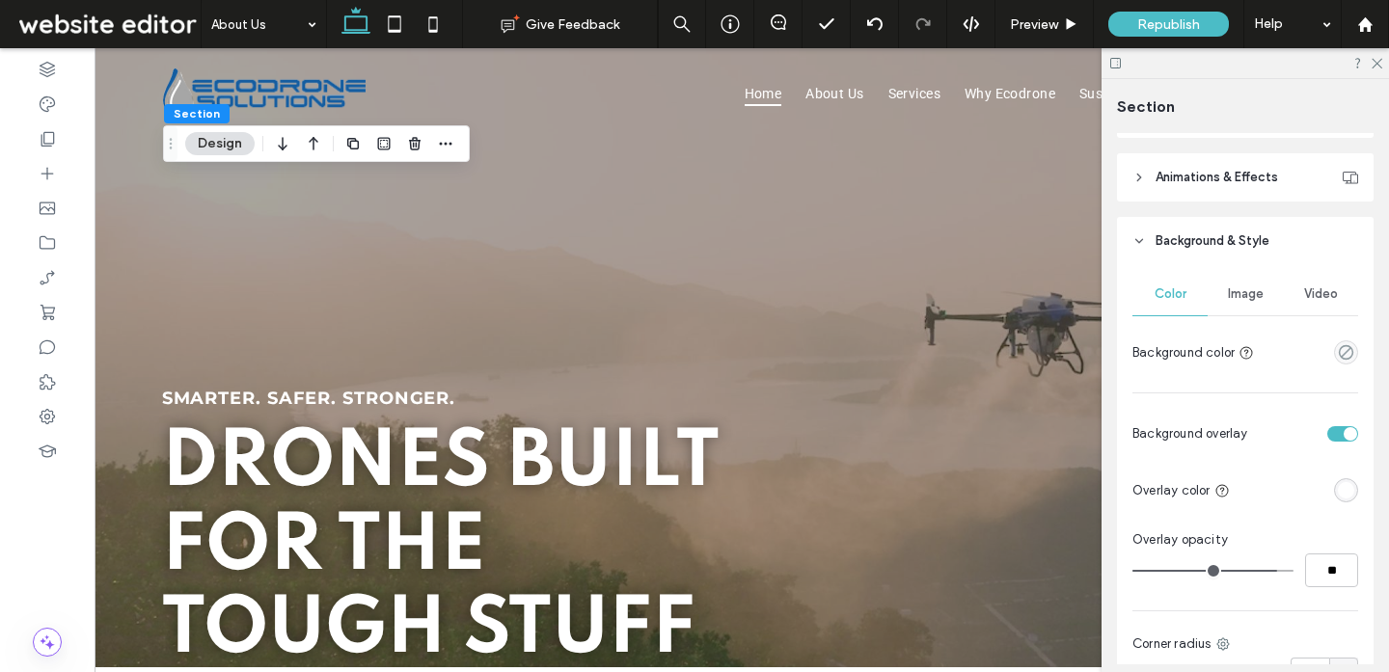
scroll to position [864, 0]
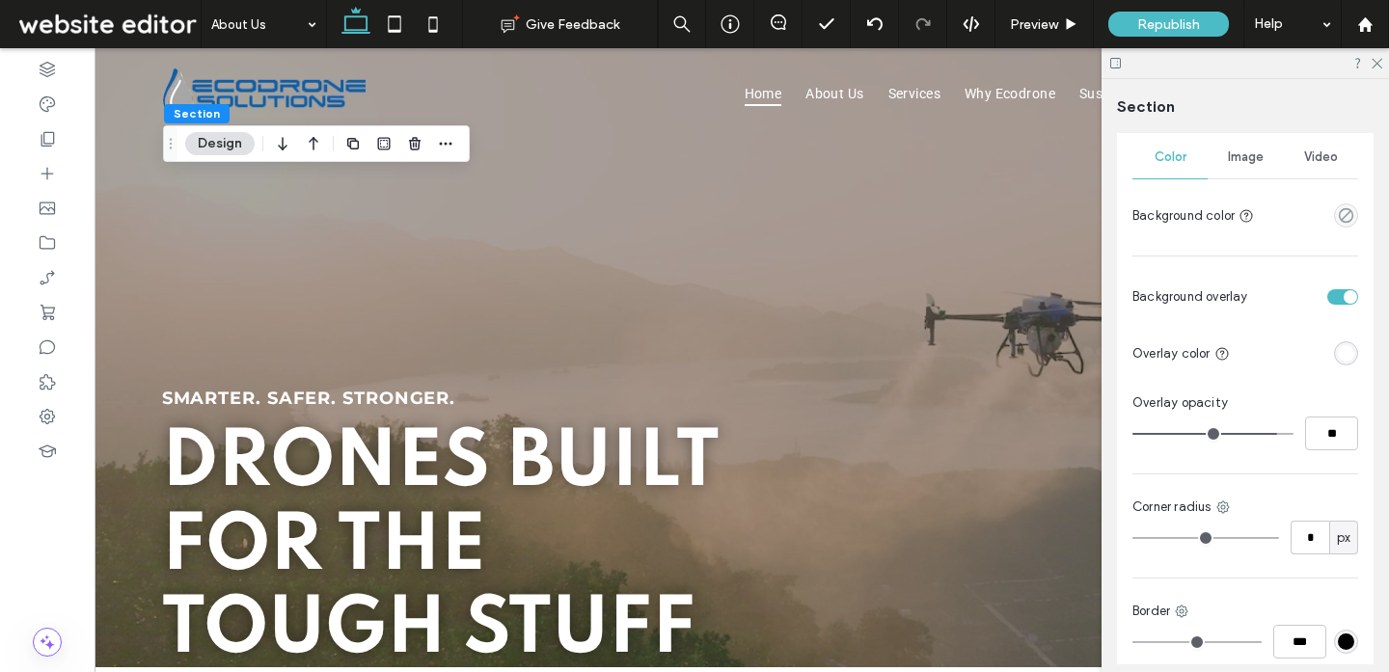
click at [1266, 174] on div "Image" at bounding box center [1244, 157] width 75 height 42
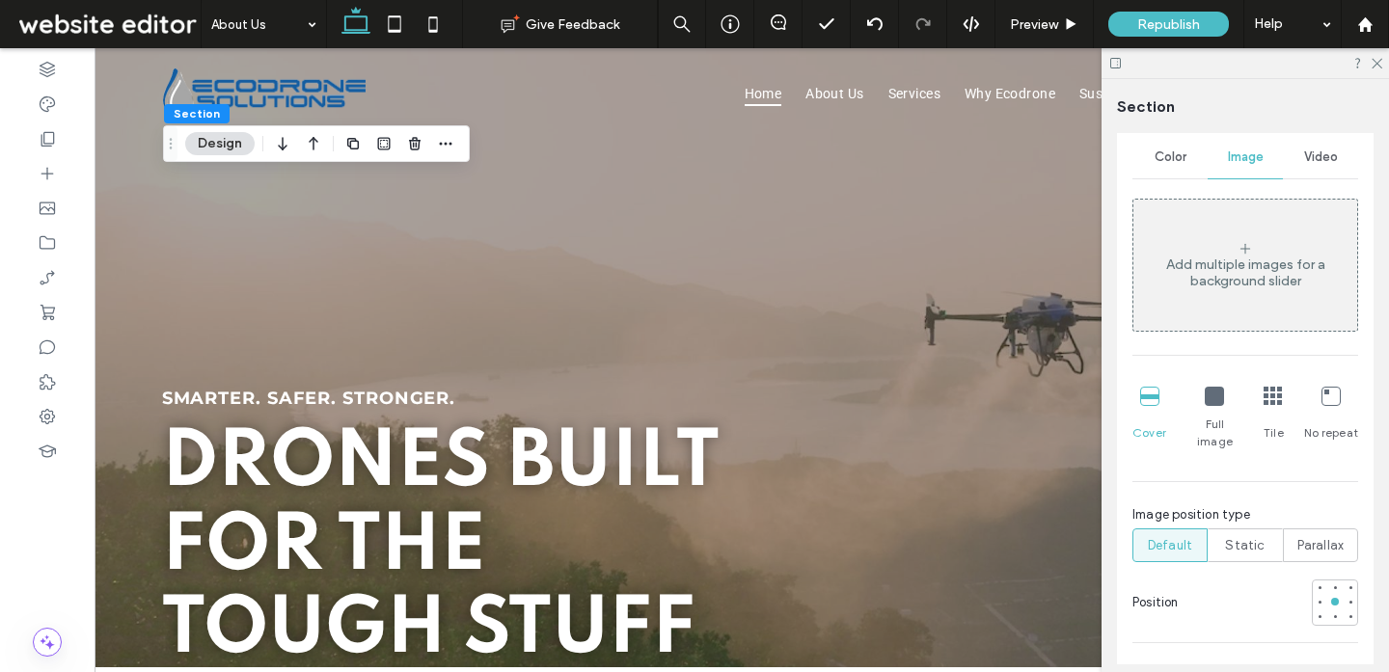
click at [1266, 243] on div "Add multiple images for a background slider" at bounding box center [1245, 265] width 224 height 127
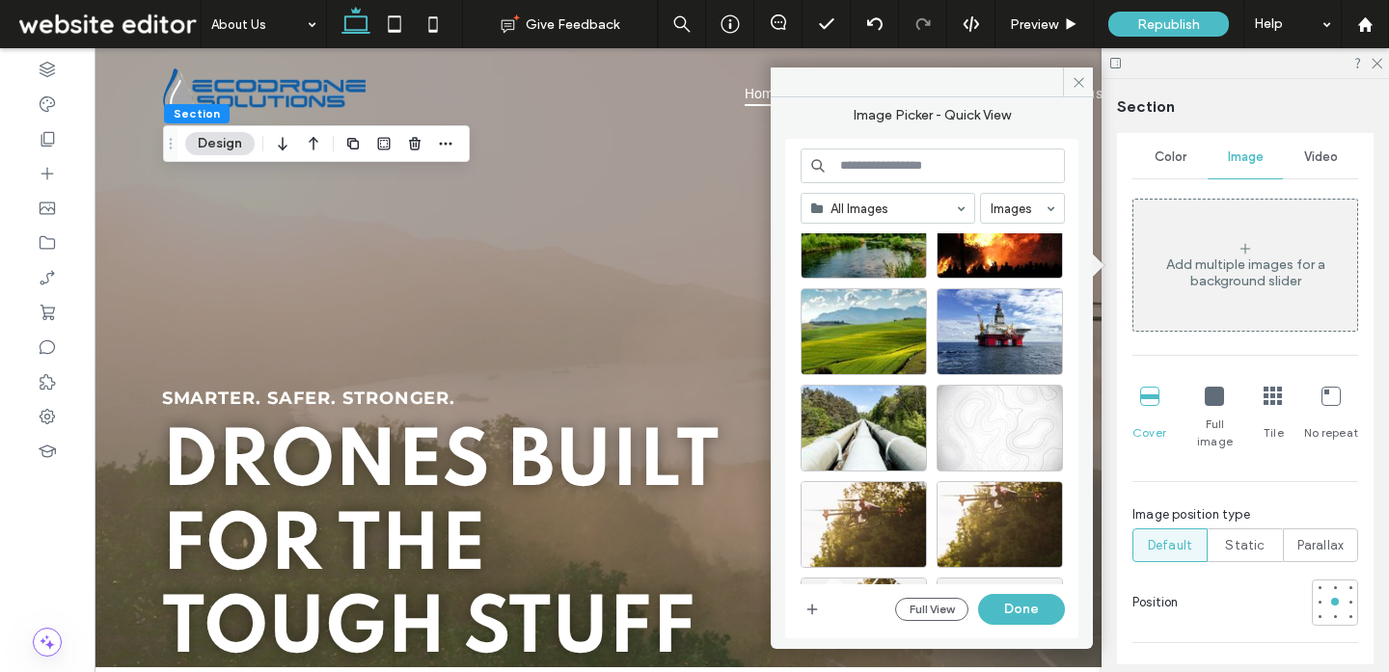
scroll to position [3446, 0]
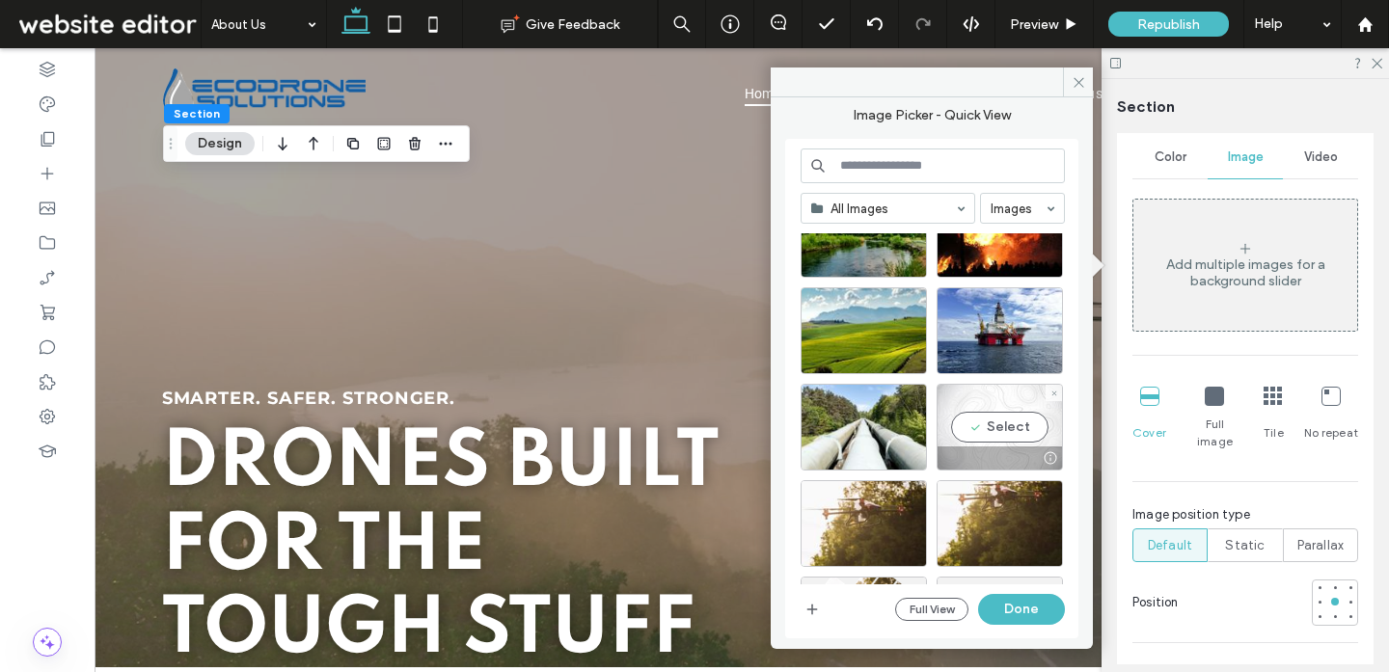
click at [1002, 437] on div "Select" at bounding box center [999, 427] width 126 height 87
click at [1009, 615] on button "Done" at bounding box center [1021, 609] width 87 height 31
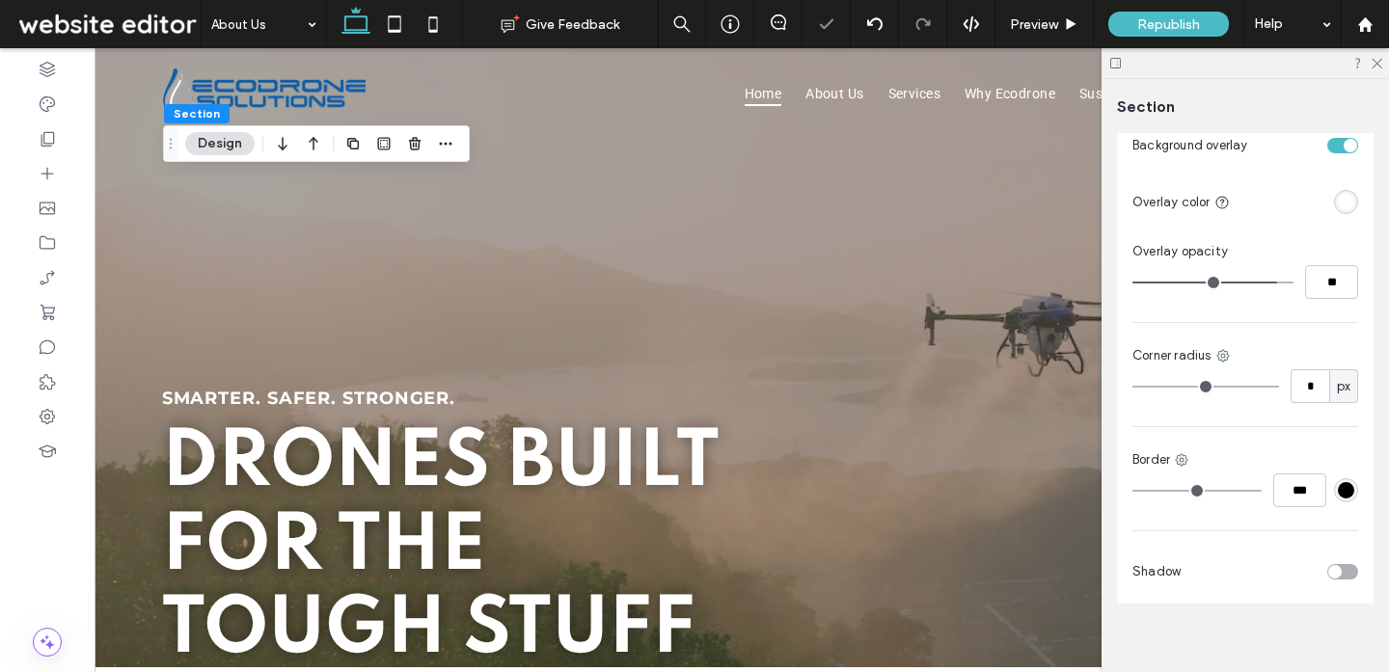
scroll to position [1513, 0]
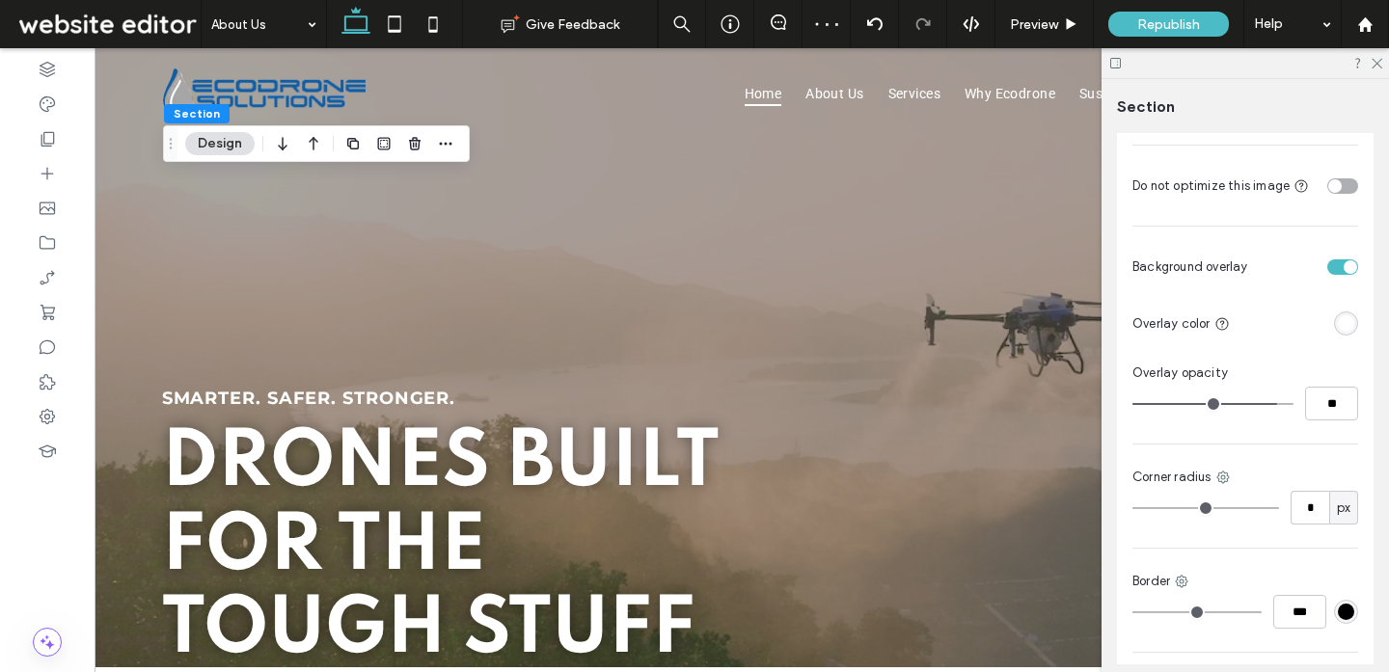
click at [1339, 259] on div "toggle" at bounding box center [1342, 266] width 31 height 15
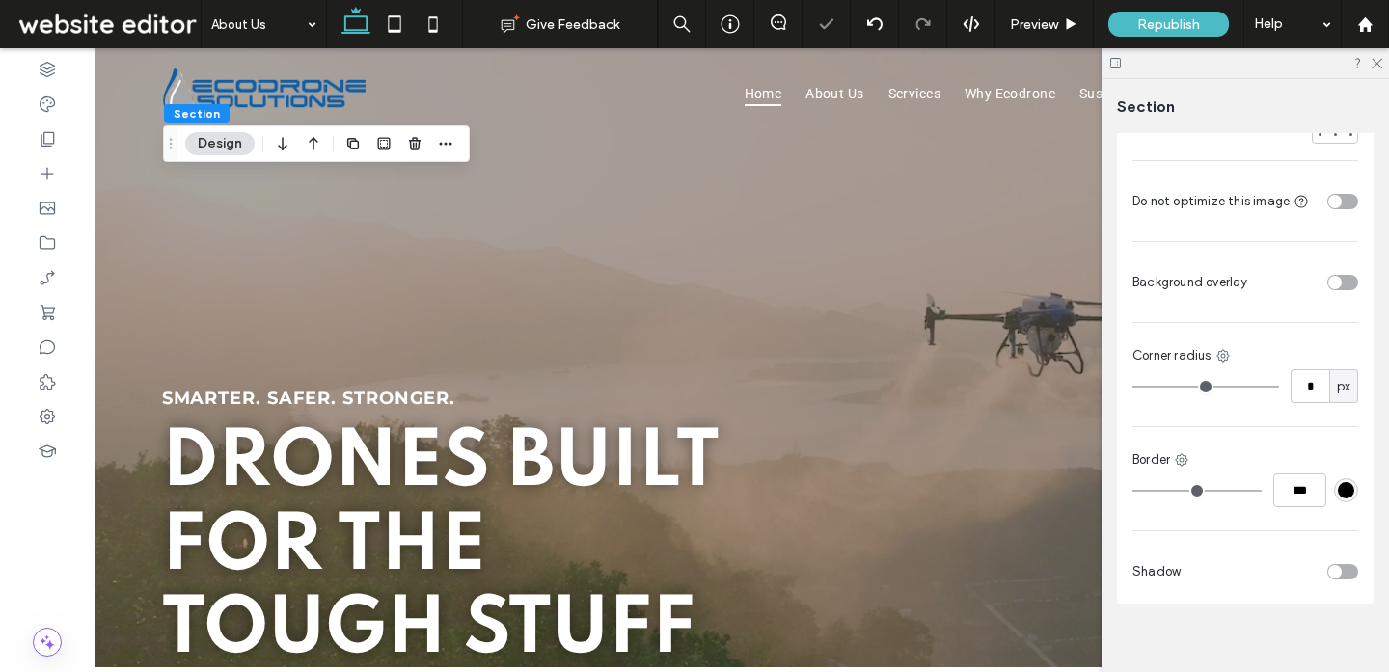
click at [1340, 275] on div "toggle" at bounding box center [1342, 282] width 31 height 15
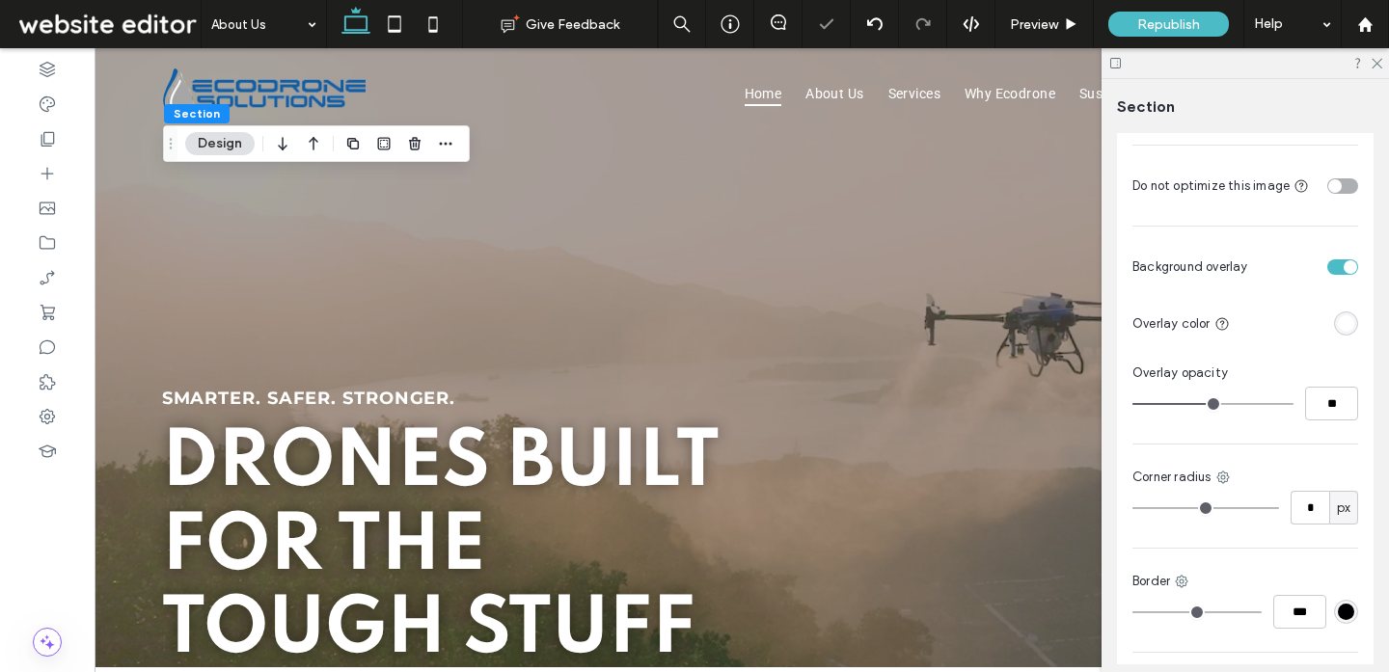
click at [1349, 315] on div "rgba(255, 255, 255, 1)" at bounding box center [1345, 323] width 16 height 16
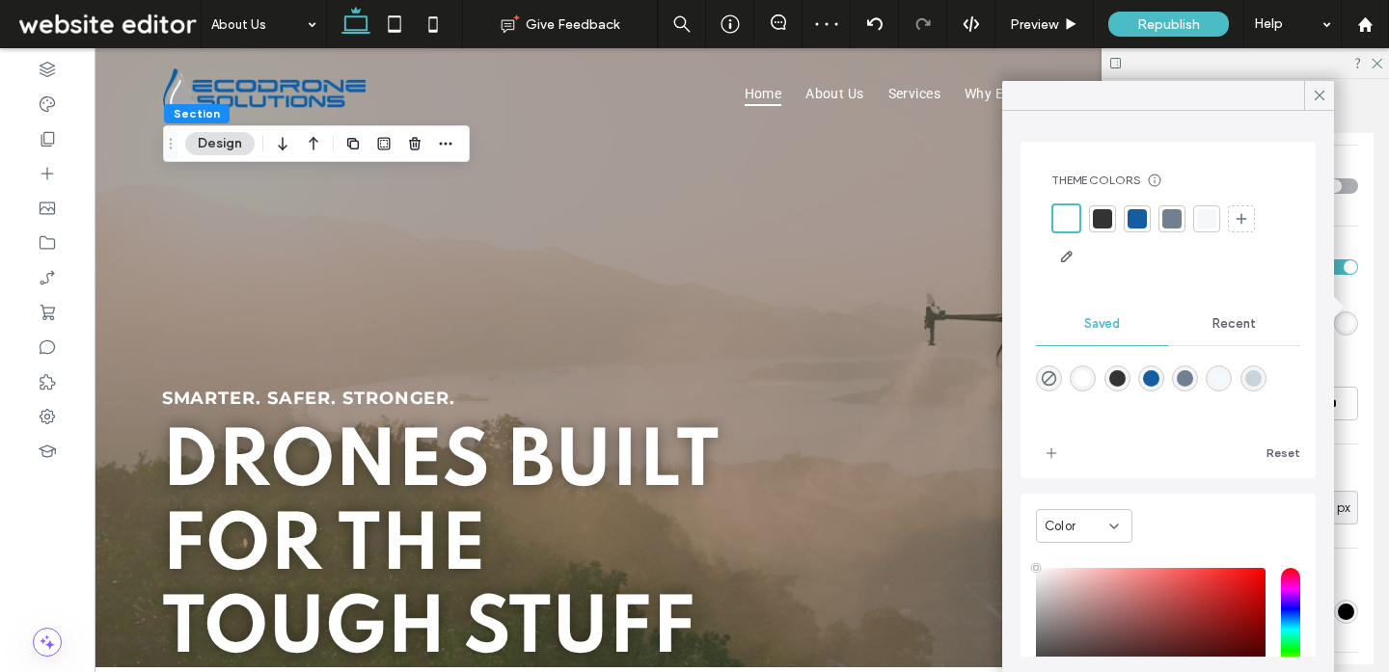
click at [1080, 383] on div "rgba(255,255,255,1)" at bounding box center [1082, 378] width 16 height 16
click at [1231, 326] on span "Recent" at bounding box center [1233, 320] width 43 height 15
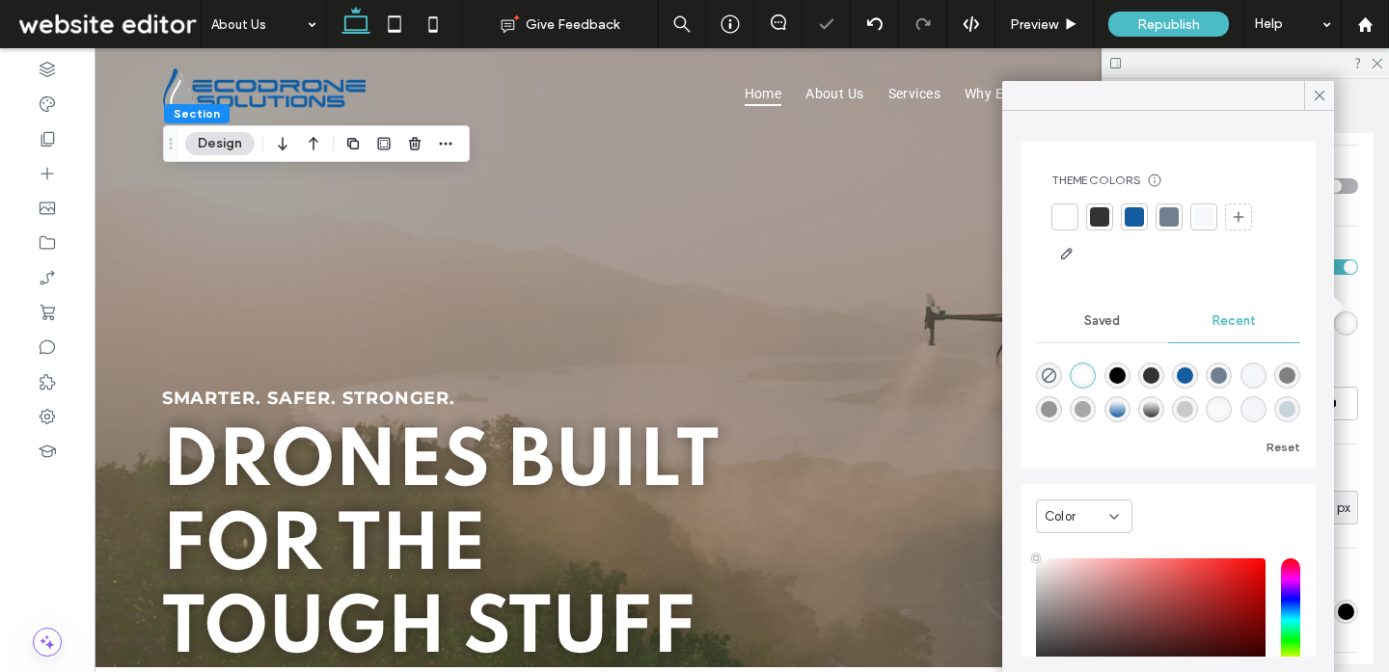
click at [1083, 379] on div "rgba(255, 255, 255, 1)" at bounding box center [1082, 375] width 16 height 16
click at [1306, 95] on div at bounding box center [1319, 95] width 30 height 29
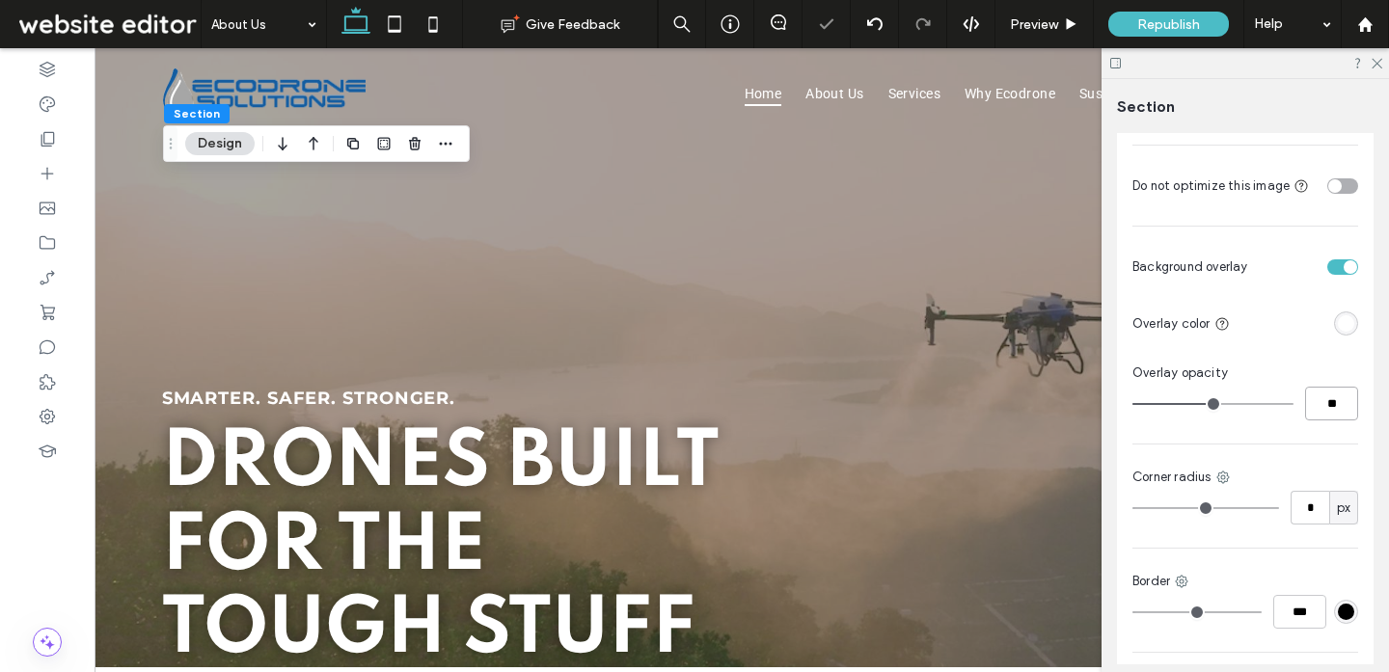
click at [1341, 387] on input "**" at bounding box center [1331, 404] width 53 height 34
type input "**"
drag, startPoint x: 1342, startPoint y: 384, endPoint x: 1274, endPoint y: 381, distance: 68.5
click at [1278, 387] on div "**" at bounding box center [1245, 404] width 226 height 34
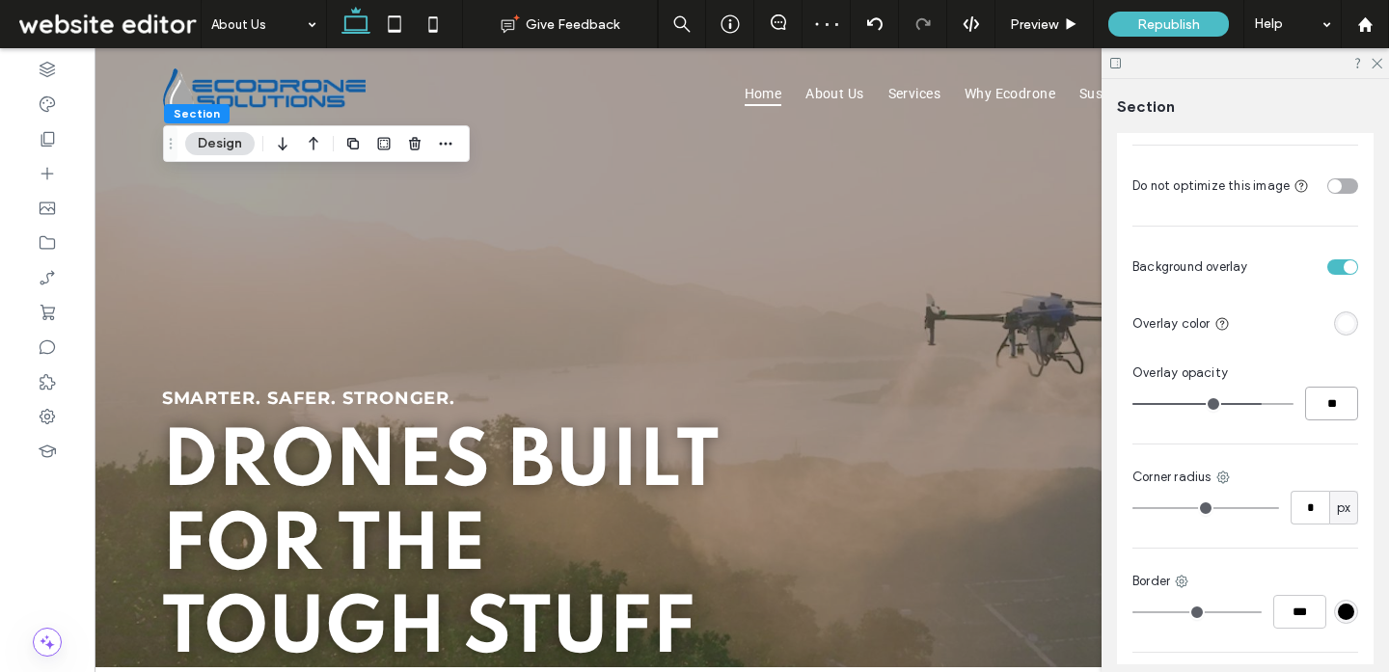
type input "**"
click at [1375, 60] on icon at bounding box center [1375, 62] width 13 height 13
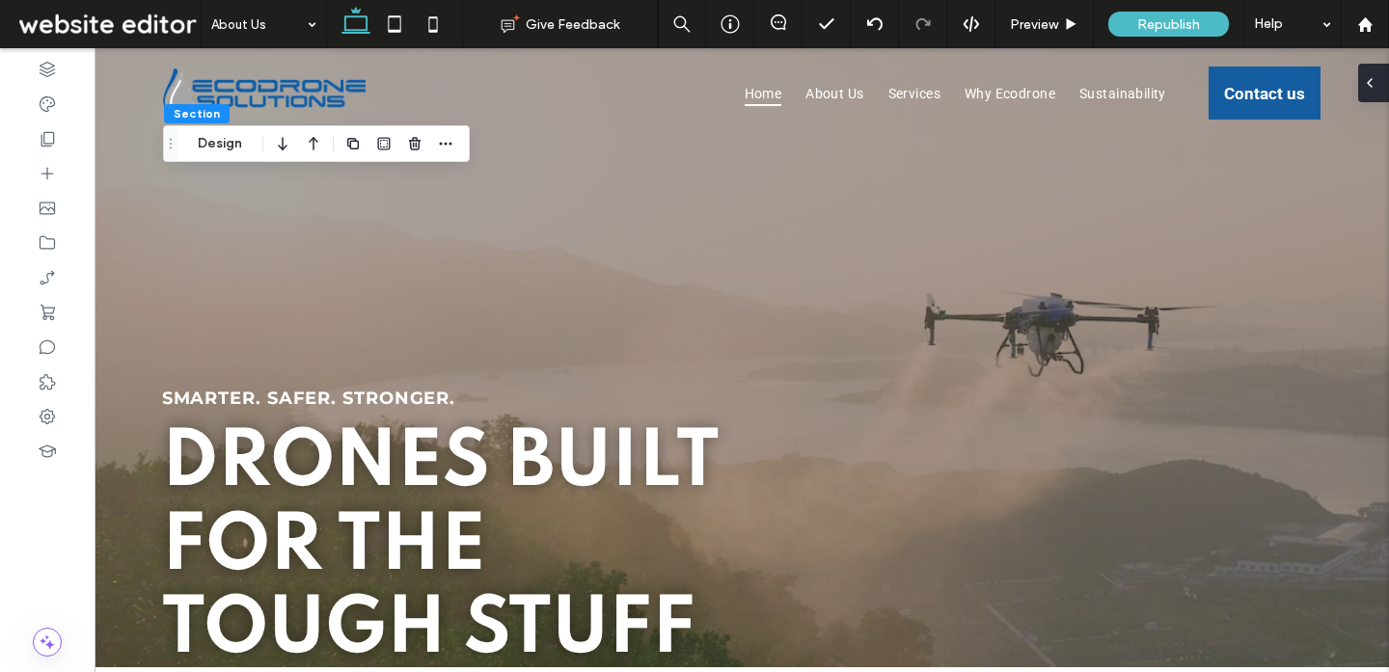
click at [1373, 77] on icon at bounding box center [1369, 82] width 15 height 15
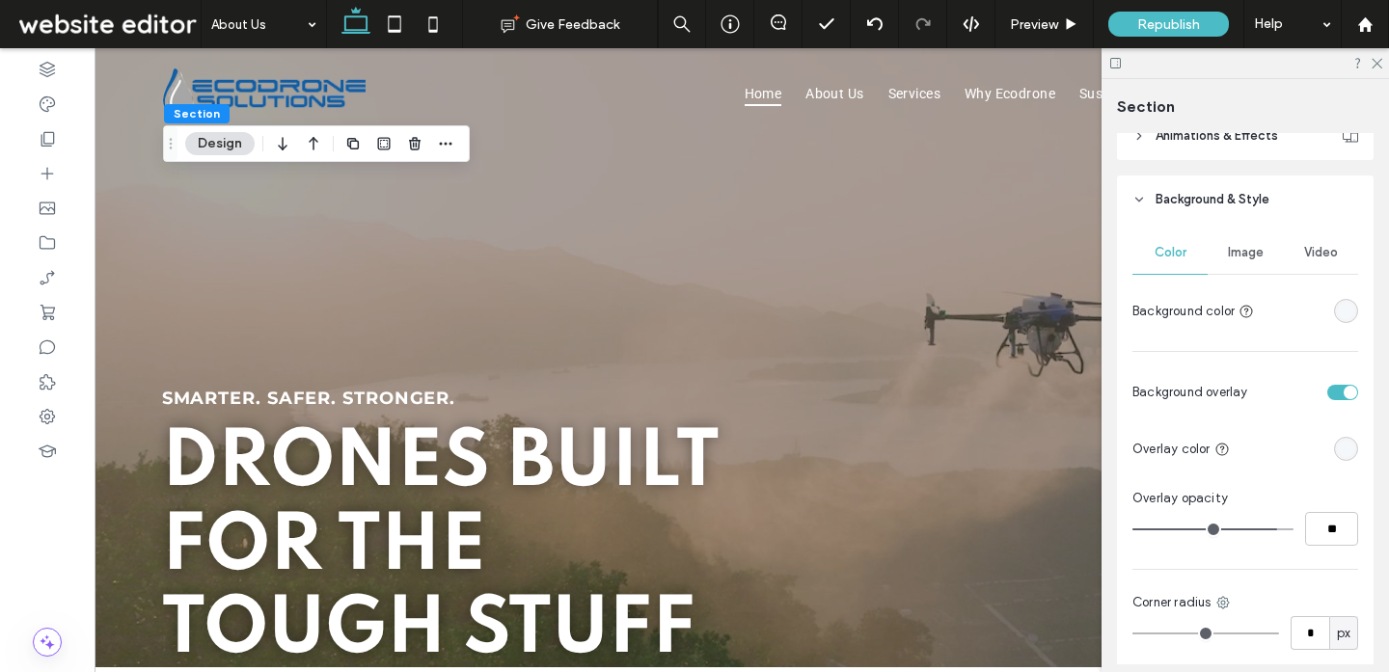
scroll to position [800, 0]
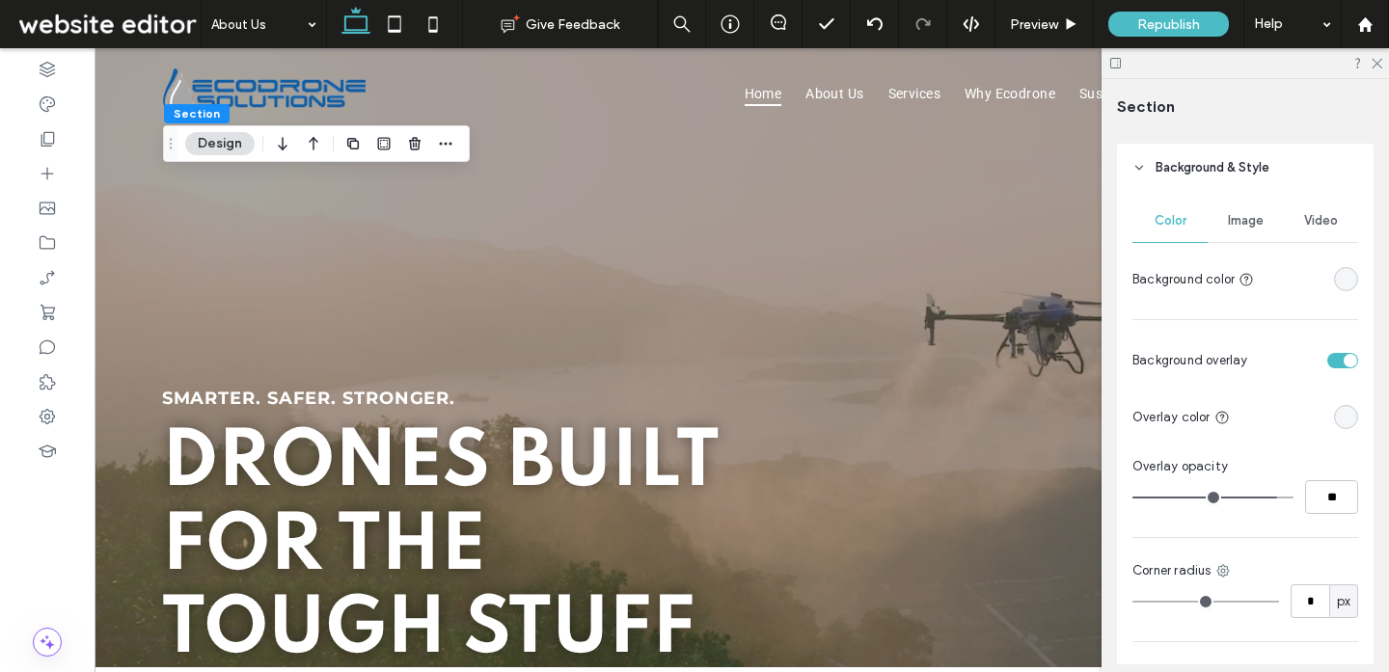
click at [1349, 362] on div "toggle" at bounding box center [1350, 361] width 14 height 14
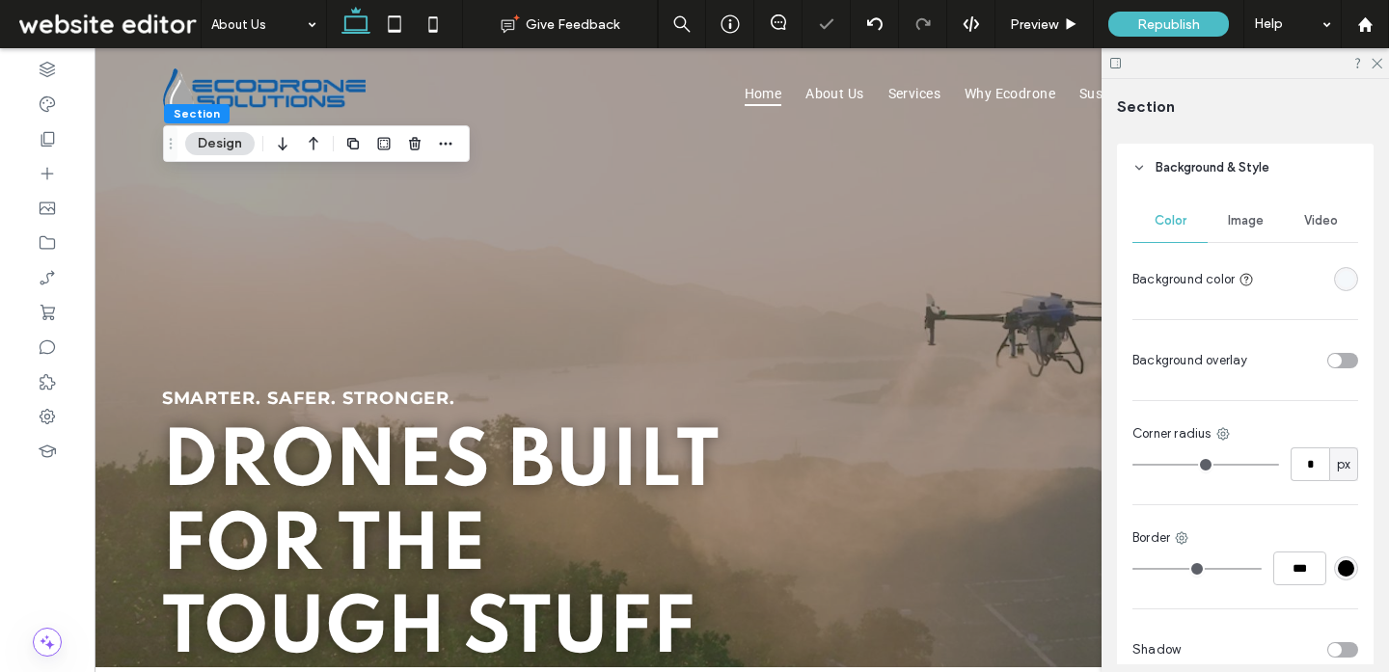
click at [1252, 230] on div "Image" at bounding box center [1244, 221] width 75 height 42
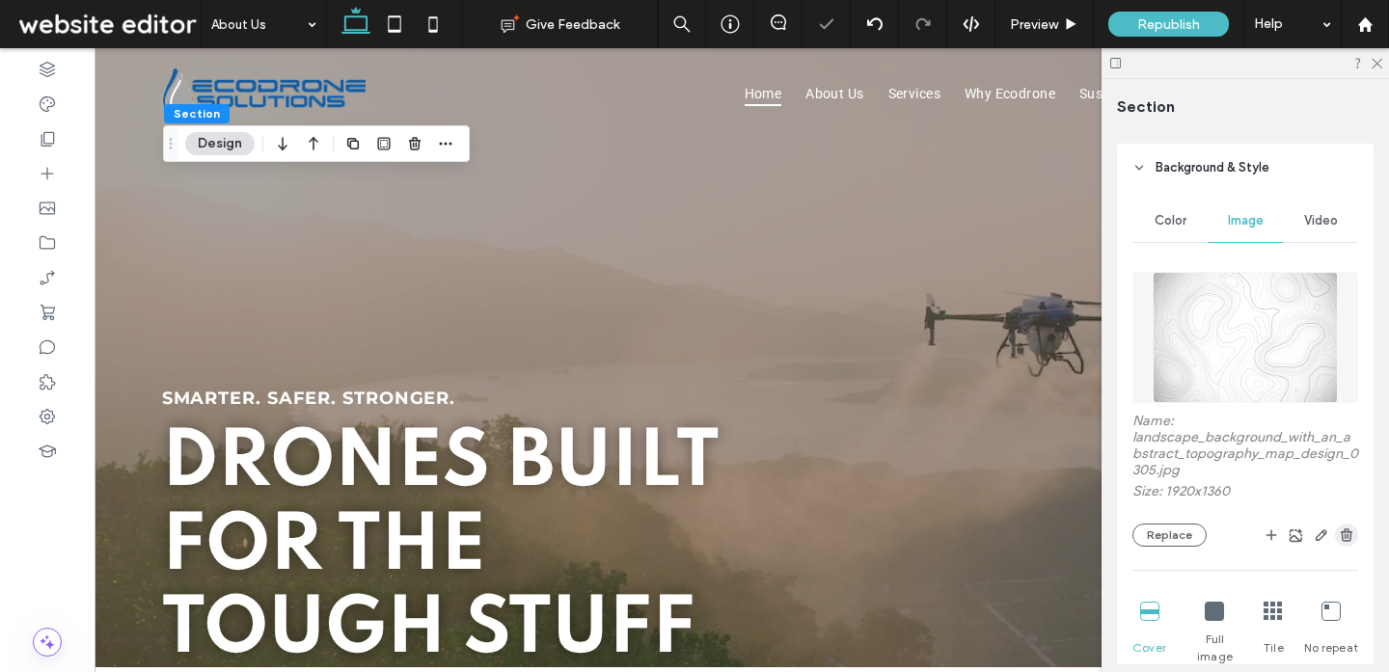
click at [1344, 536] on use "button" at bounding box center [1346, 534] width 12 height 13
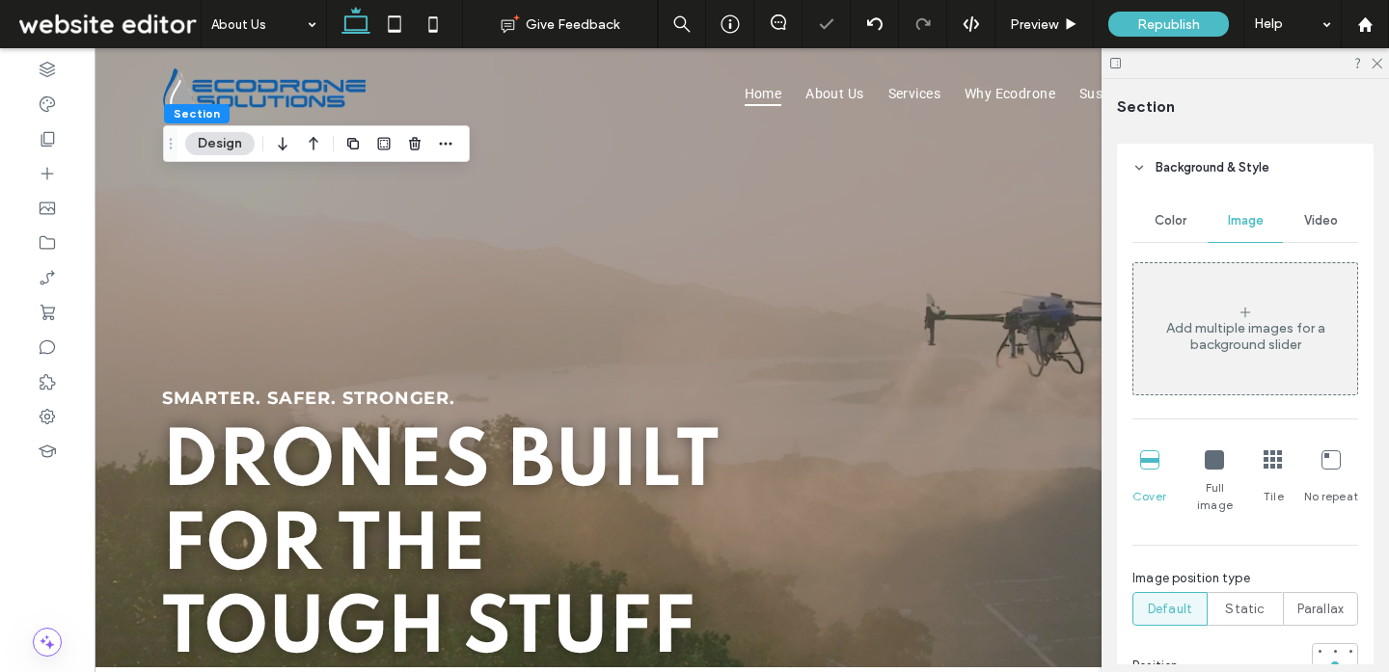
click at [1195, 230] on div "Color" at bounding box center [1169, 221] width 75 height 42
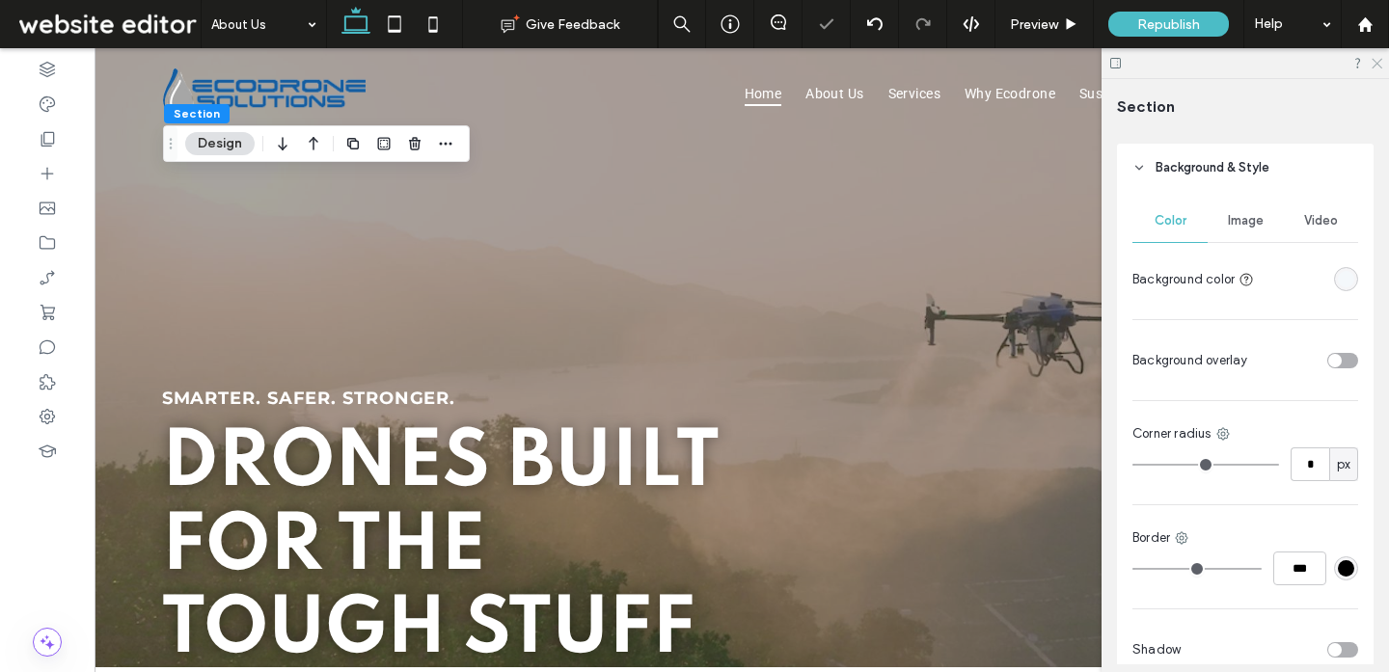
click at [1376, 62] on icon at bounding box center [1375, 62] width 13 height 13
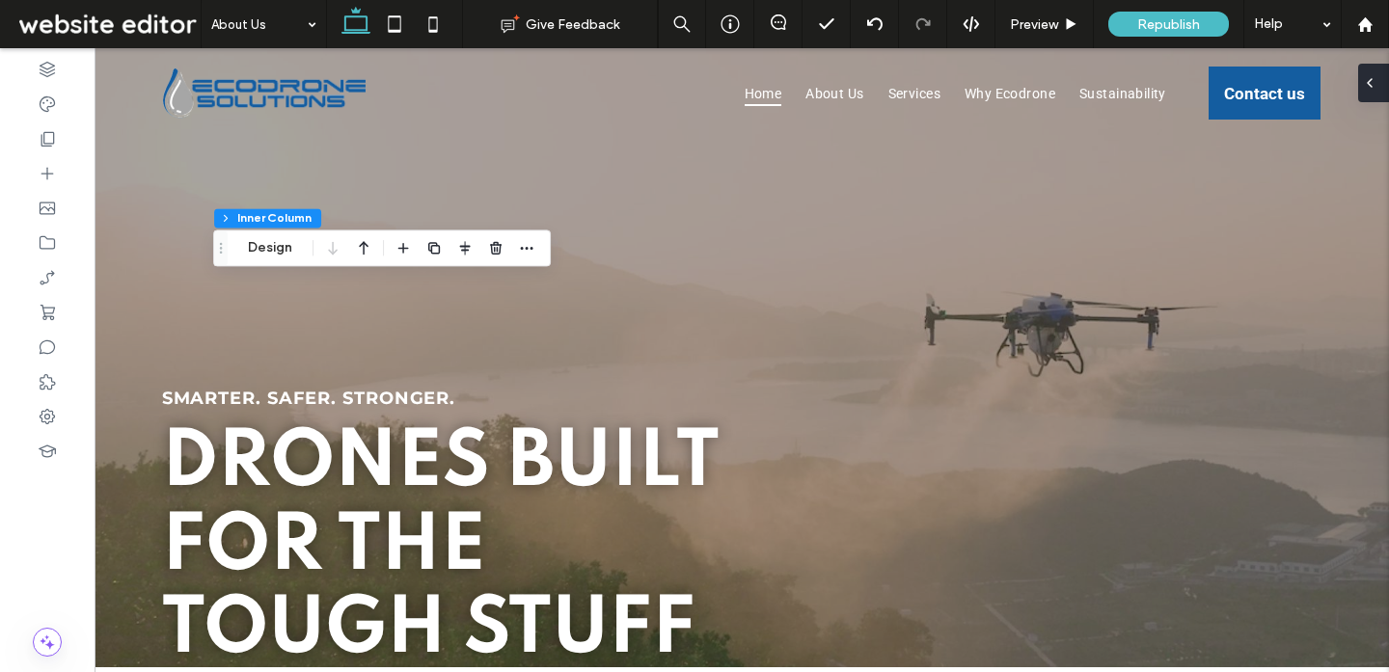
click at [1378, 76] on div at bounding box center [1373, 83] width 31 height 39
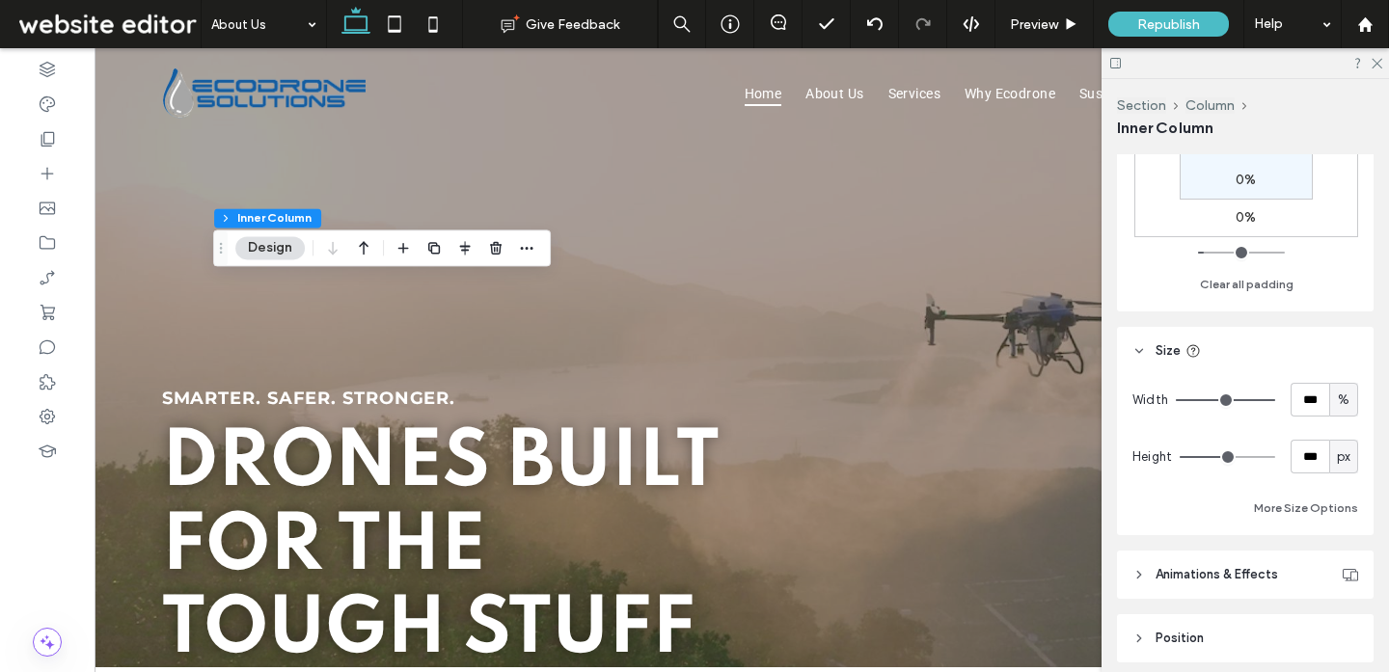
scroll to position [982, 0]
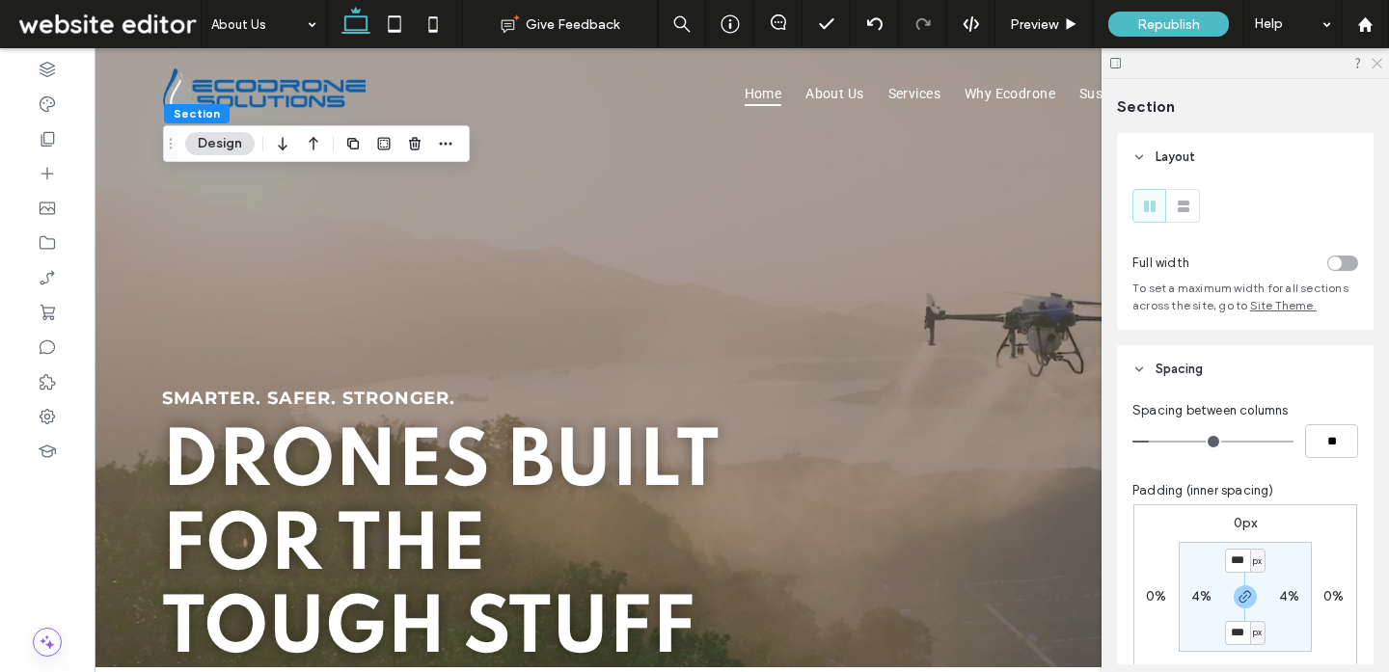
click at [1377, 63] on use at bounding box center [1376, 64] width 11 height 11
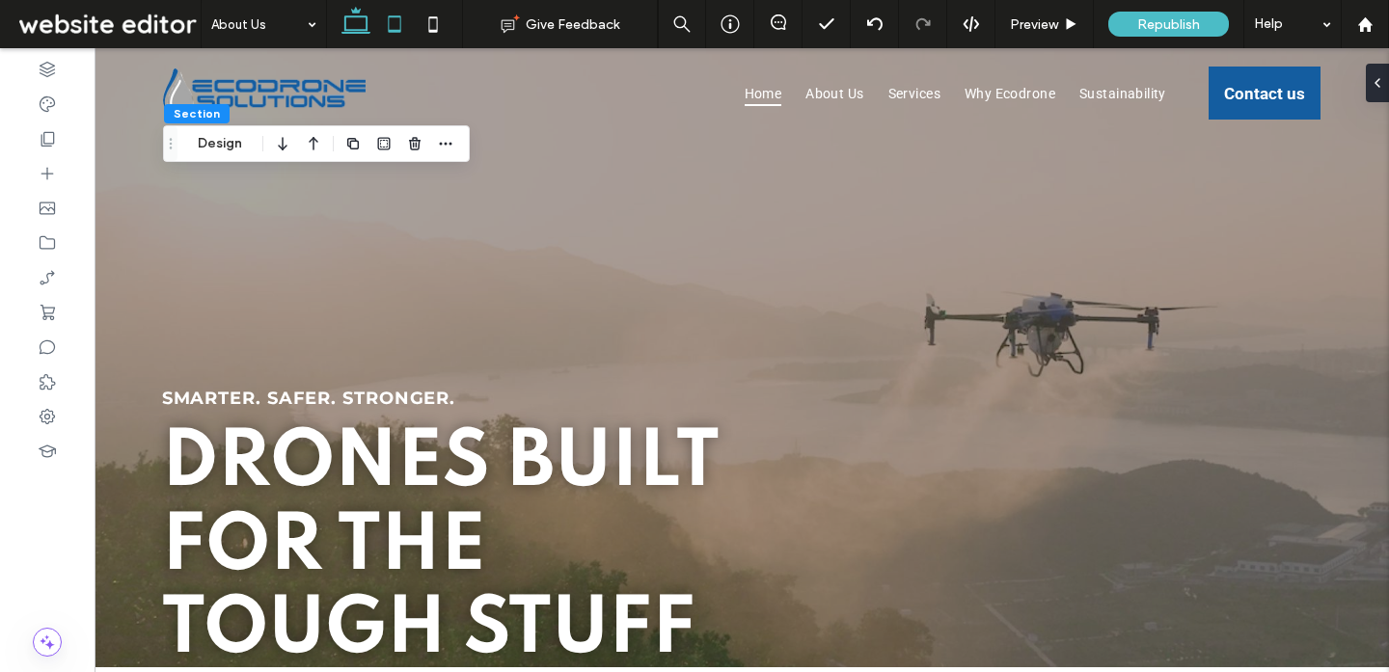
click at [392, 32] on use at bounding box center [394, 23] width 13 height 16
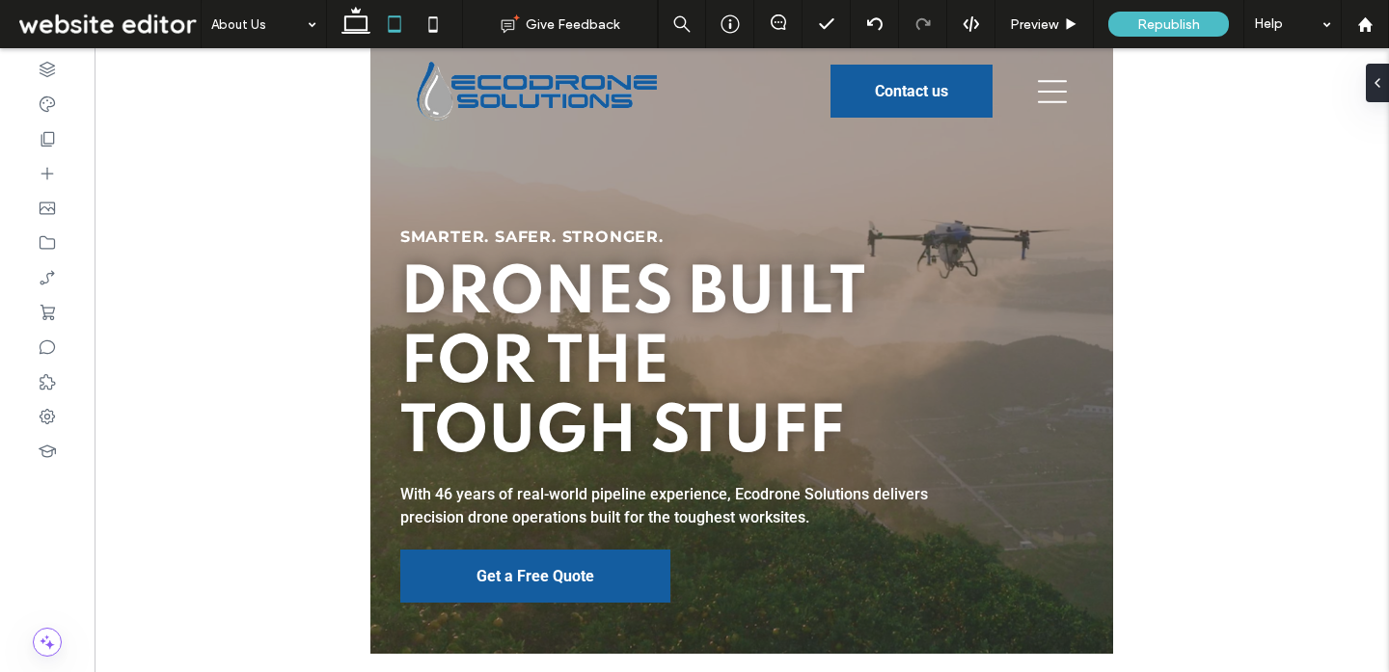
type input "**"
type input "****"
type input "**"
type input "****"
type input "**"
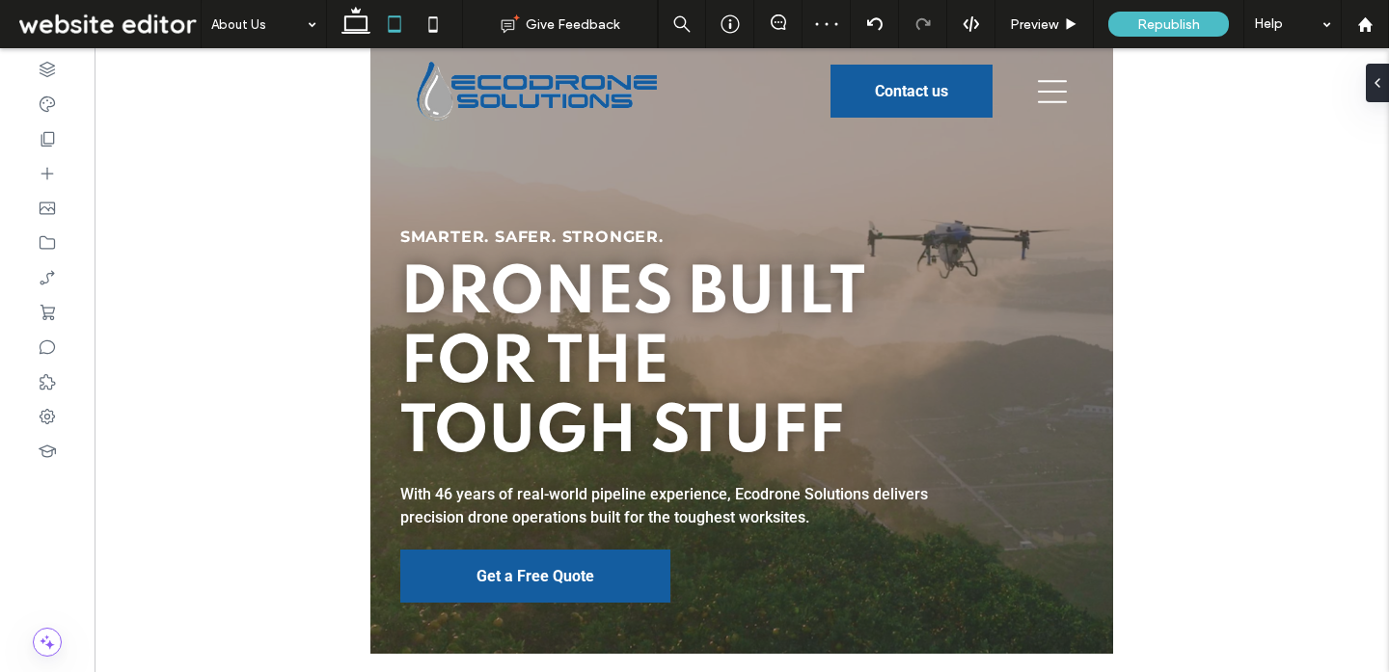
type input "****"
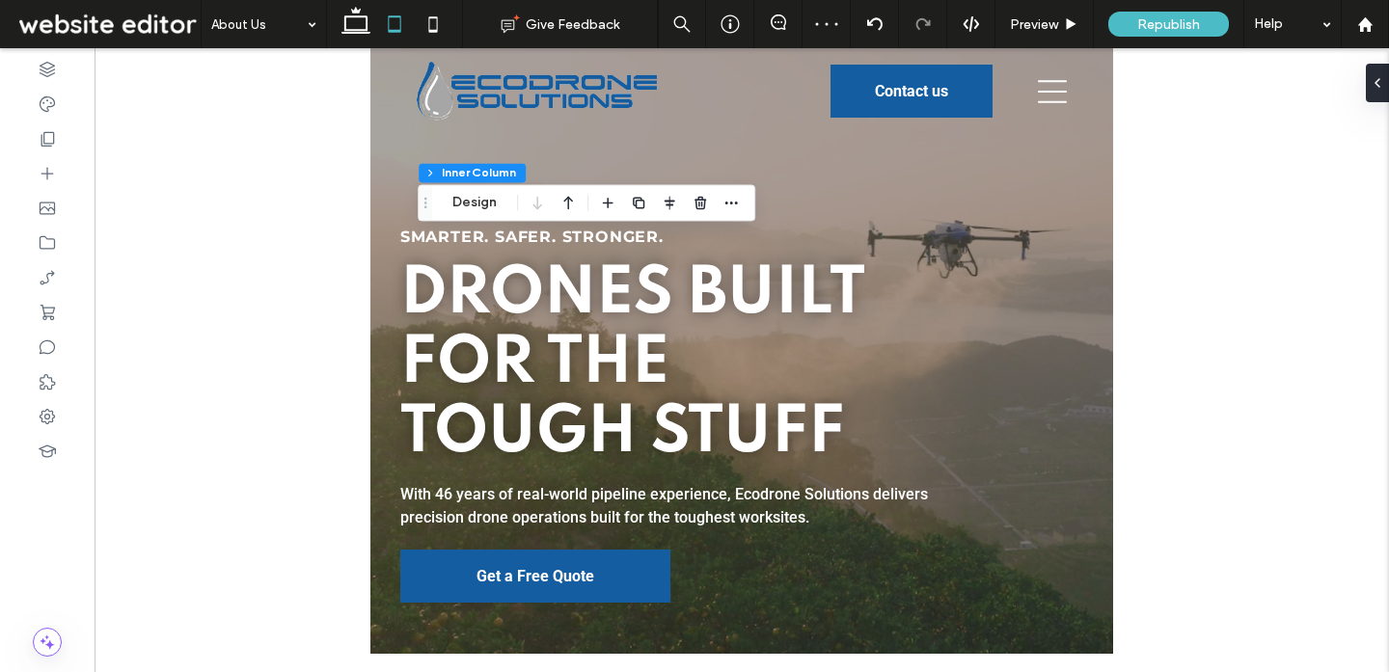
click at [1363, 93] on div at bounding box center [742, 357] width 1294 height 619
click at [1377, 91] on div at bounding box center [1373, 83] width 31 height 39
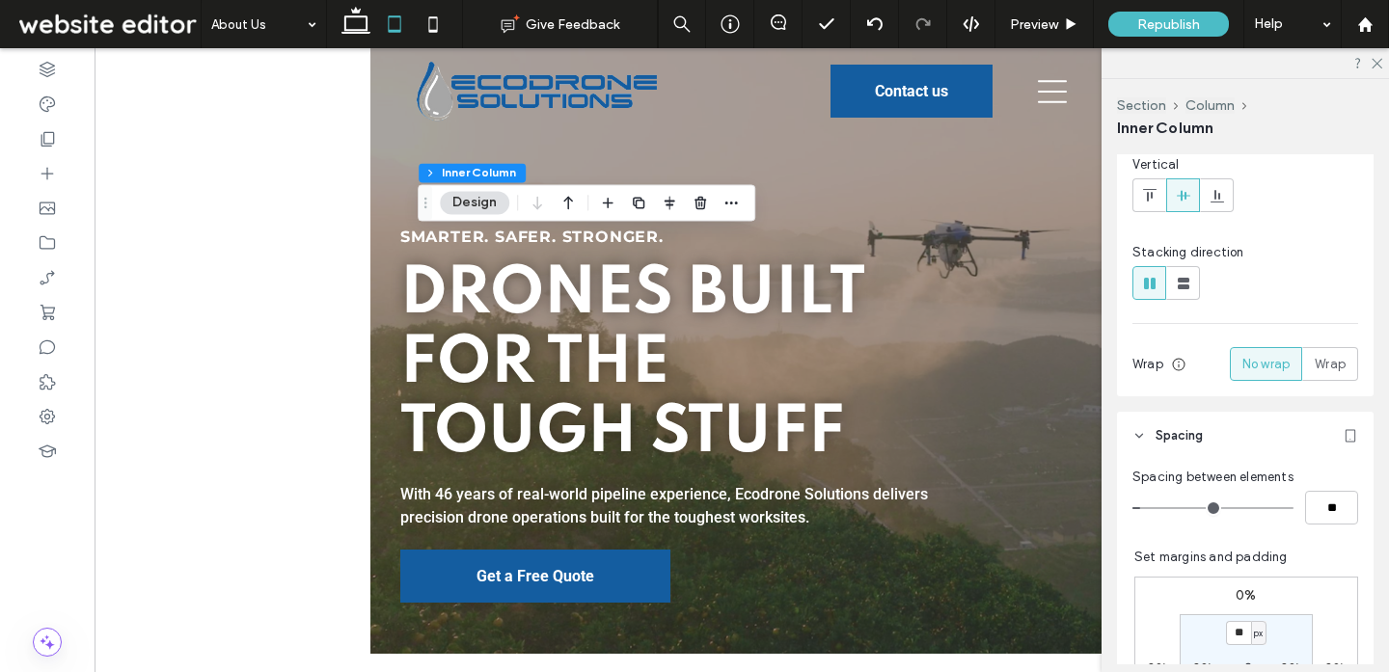
scroll to position [270, 0]
click at [1336, 363] on span "Wrap" at bounding box center [1329, 361] width 31 height 19
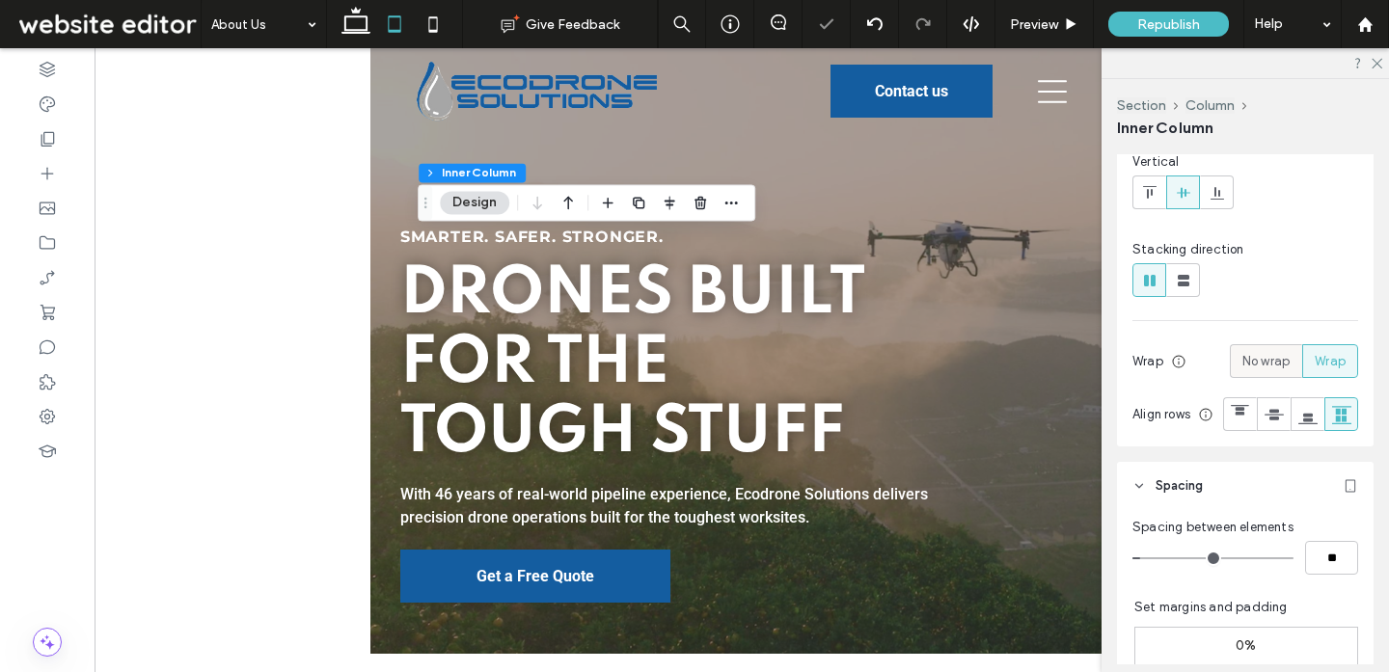
click at [1268, 365] on span "No wrap" at bounding box center [1265, 361] width 47 height 19
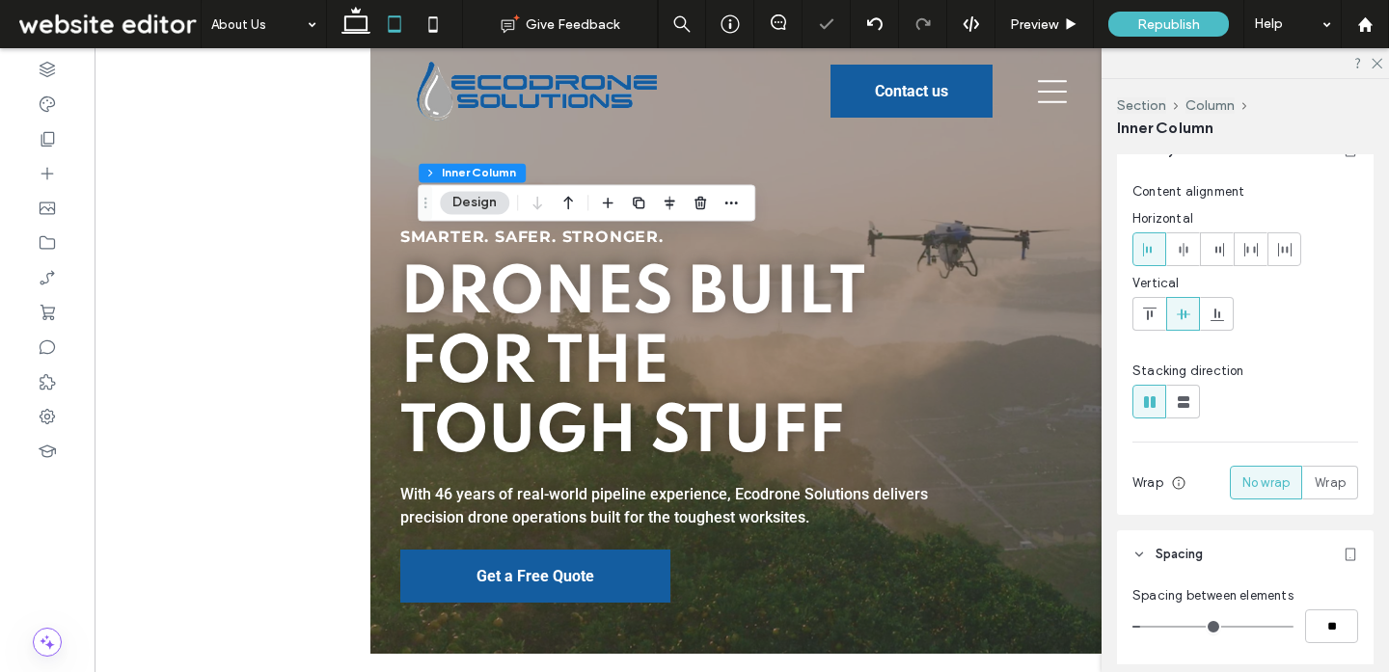
scroll to position [0, 0]
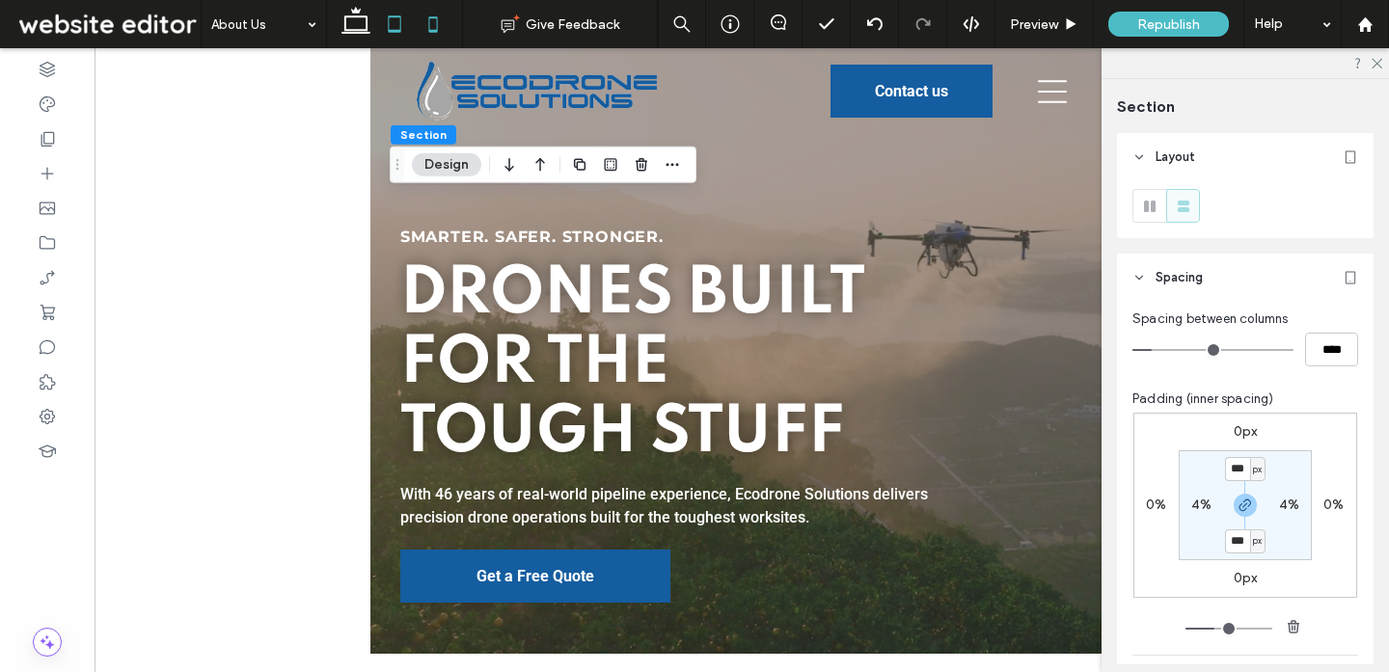
click at [438, 37] on icon at bounding box center [433, 24] width 39 height 39
type input "**"
type input "****"
type input "*"
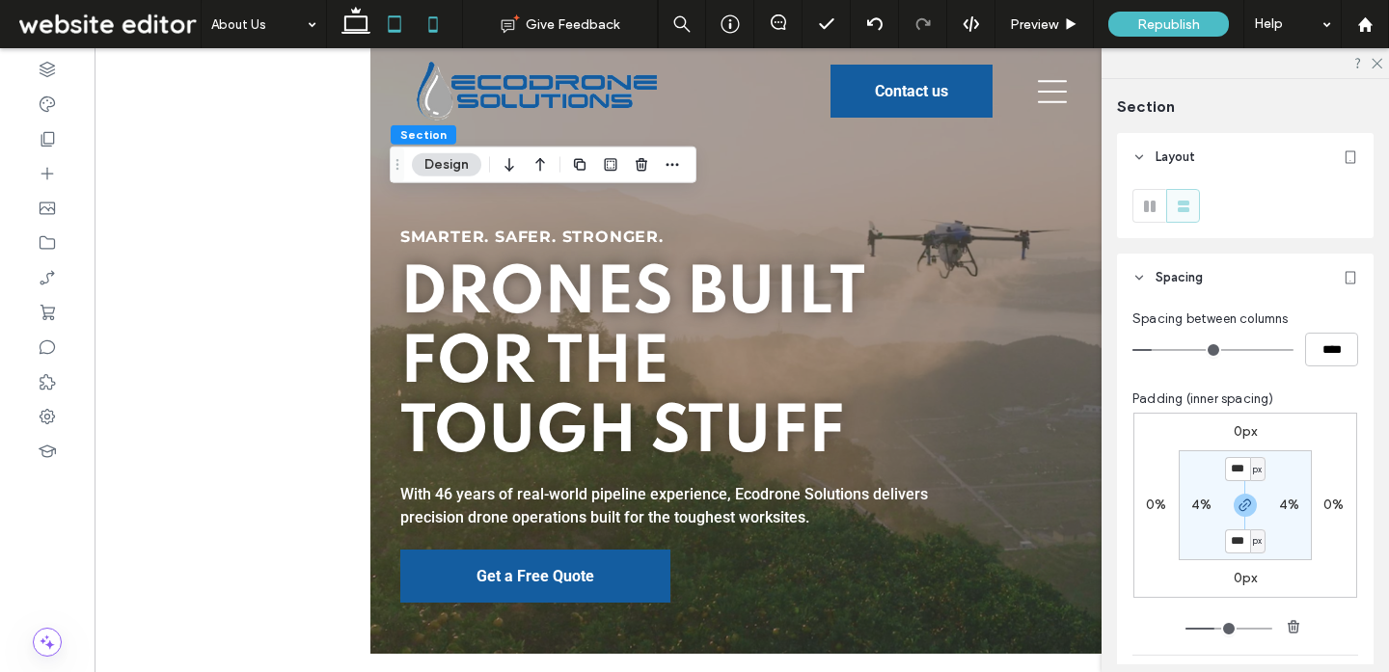
type input "*"
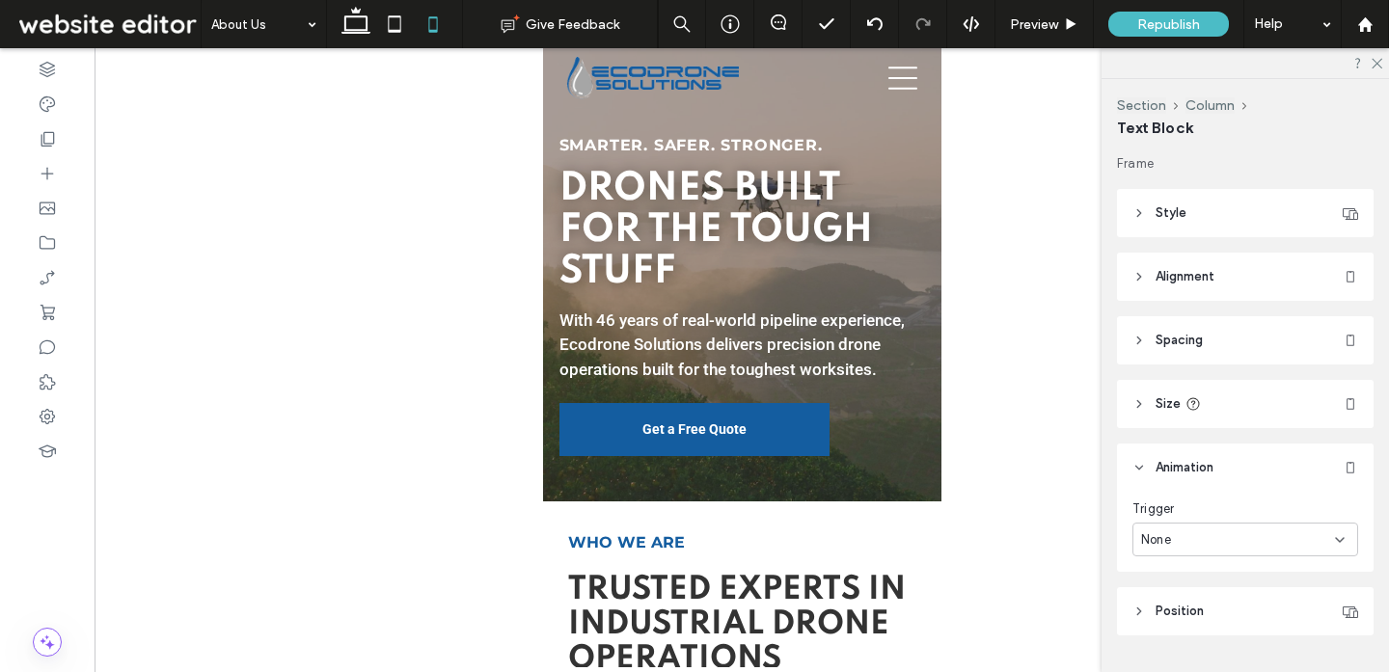
type input "**"
type input "****"
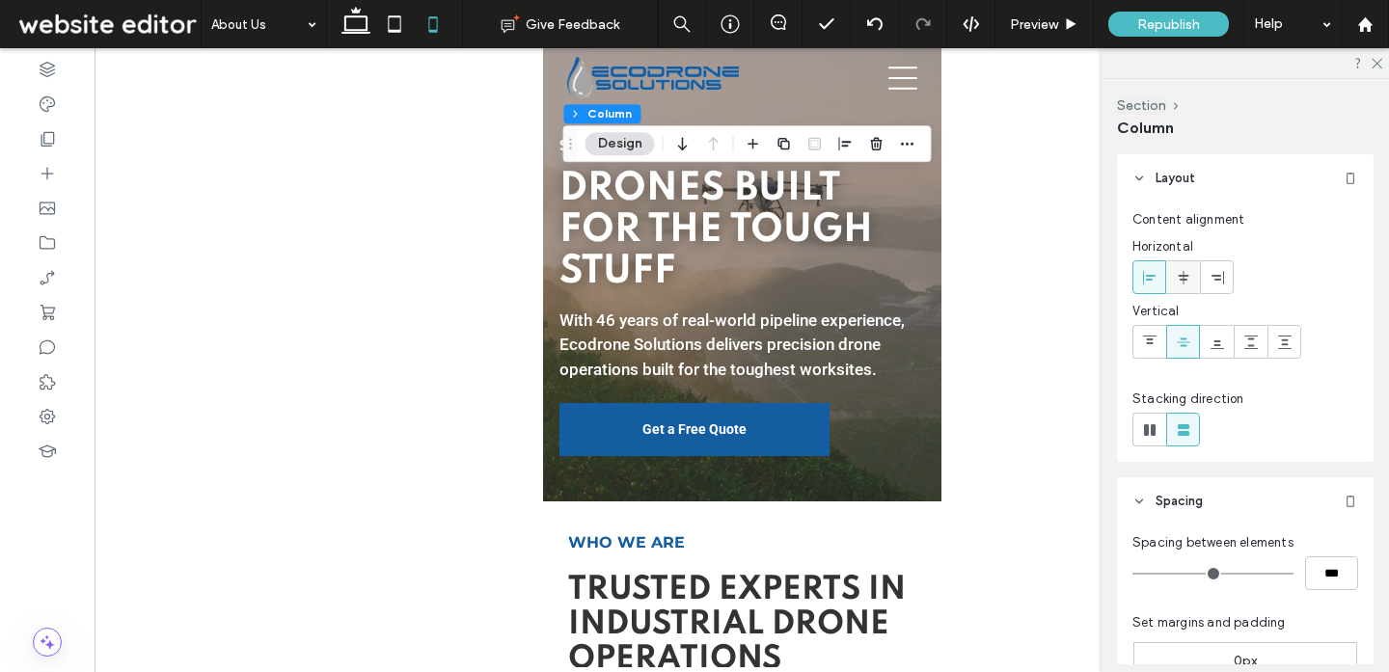
click at [1189, 276] on icon at bounding box center [1182, 277] width 15 height 15
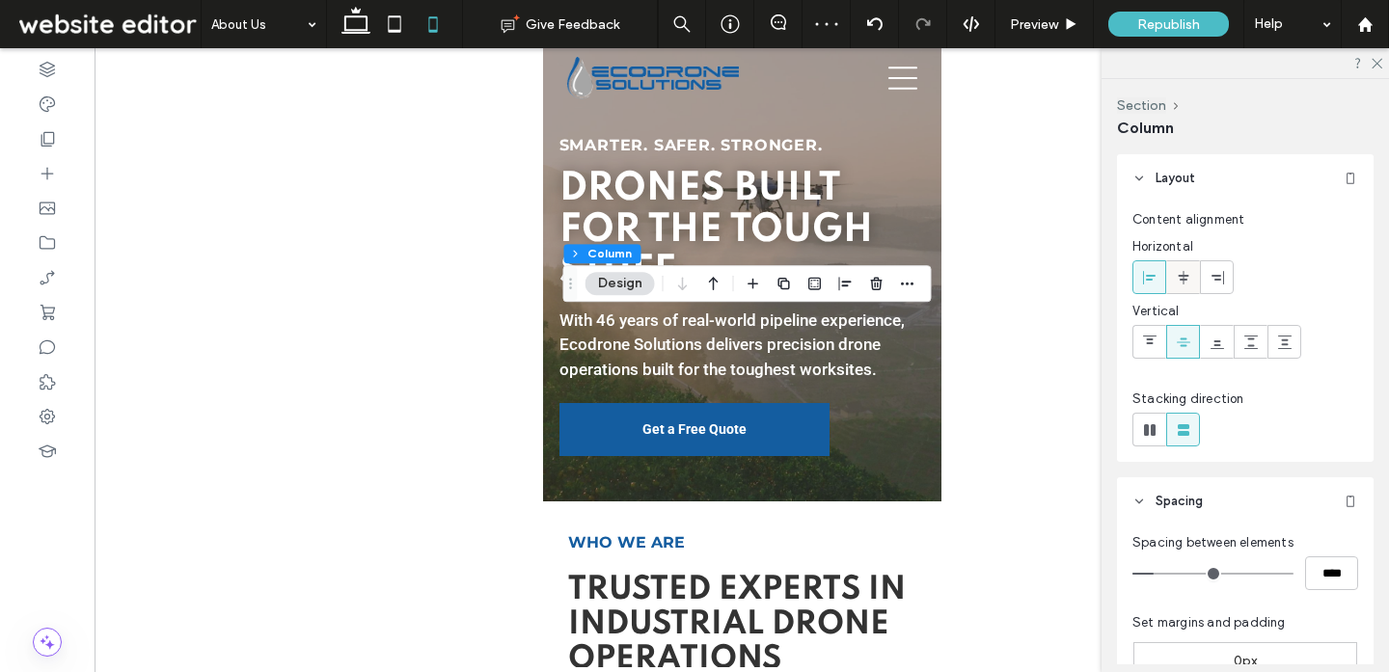
click at [1183, 268] on span at bounding box center [1182, 277] width 15 height 32
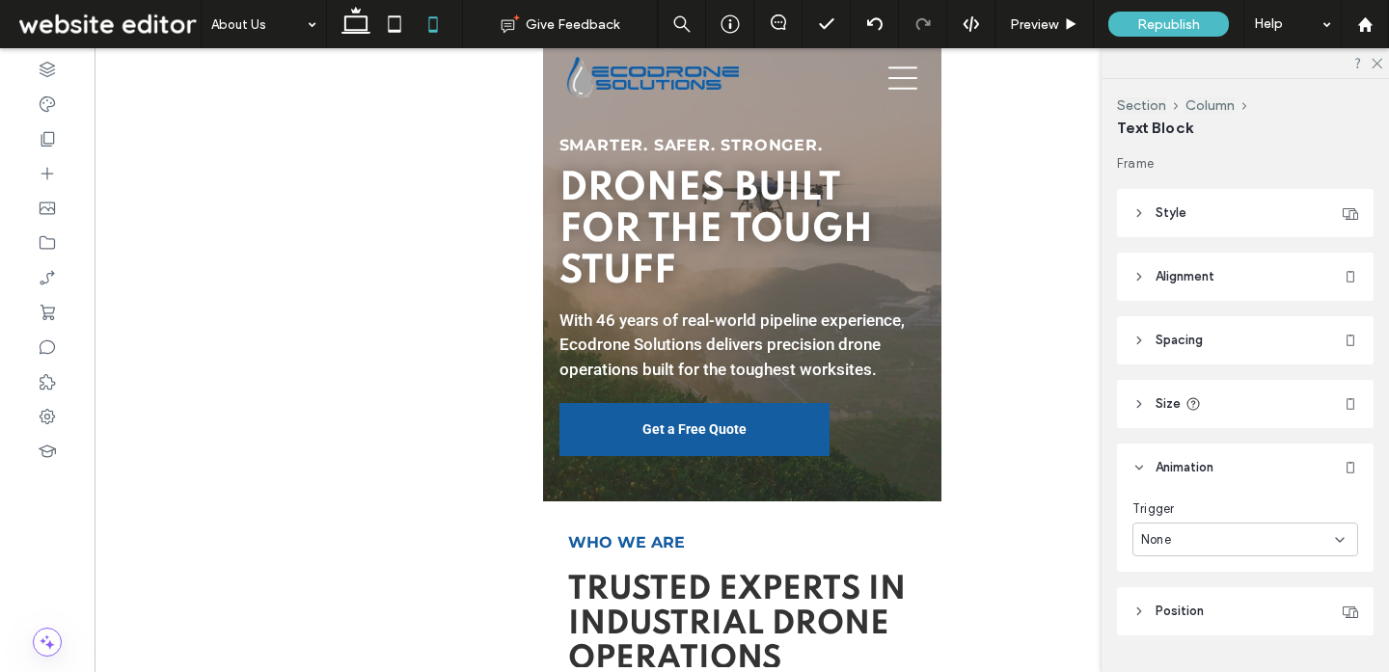
type input "**"
type input "****"
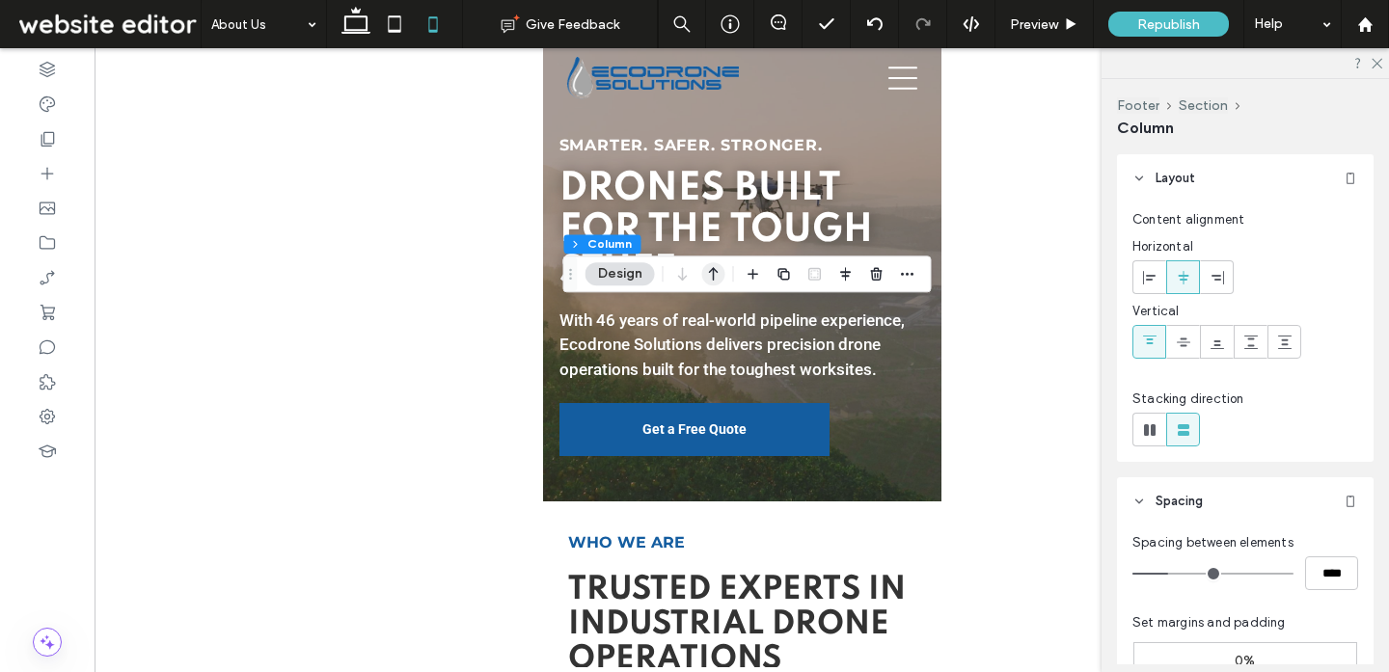
click at [716, 272] on use "button" at bounding box center [714, 275] width 10 height 14
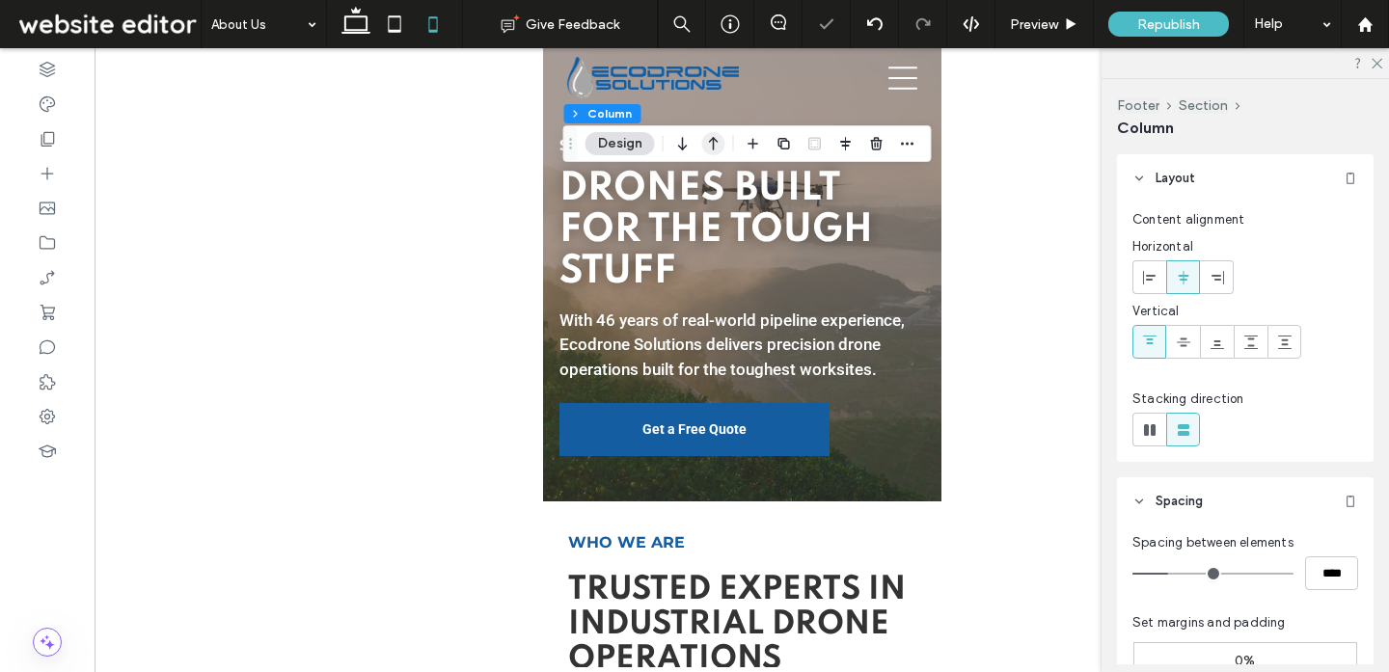
click at [722, 143] on icon "button" at bounding box center [713, 143] width 23 height 35
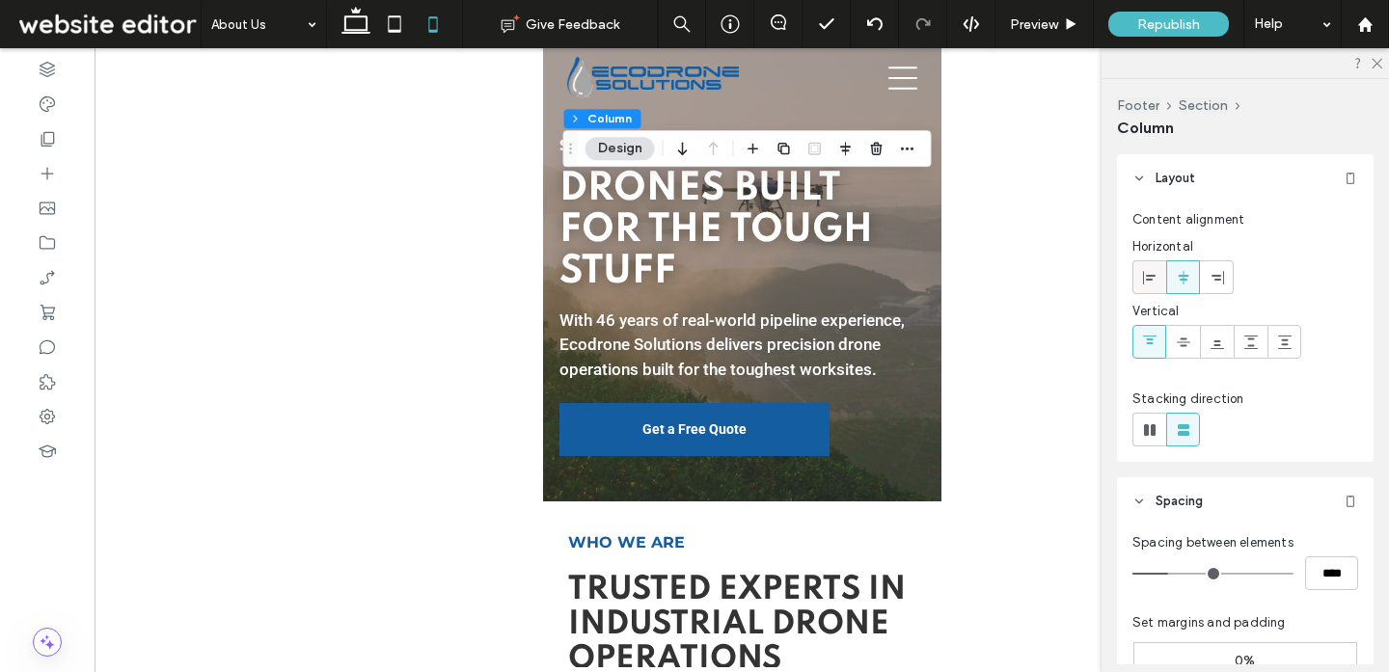
click at [1145, 271] on icon at bounding box center [1149, 277] width 15 height 15
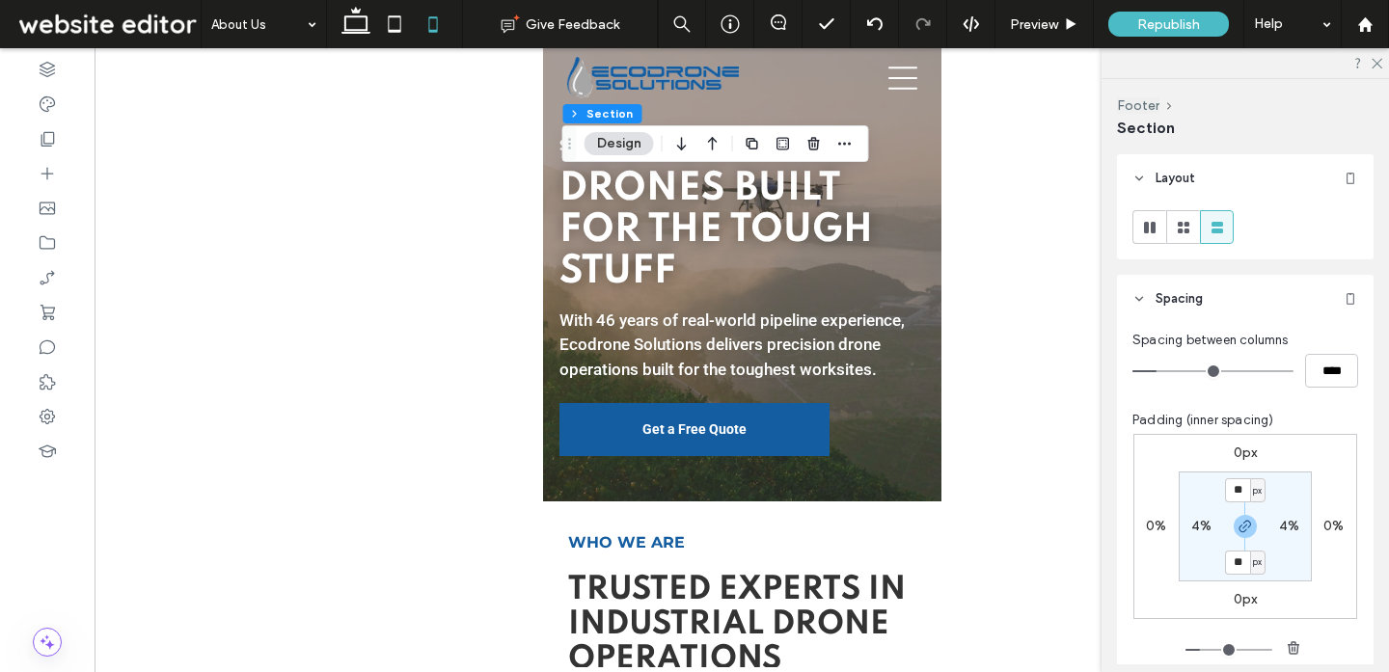
scroll to position [5, 0]
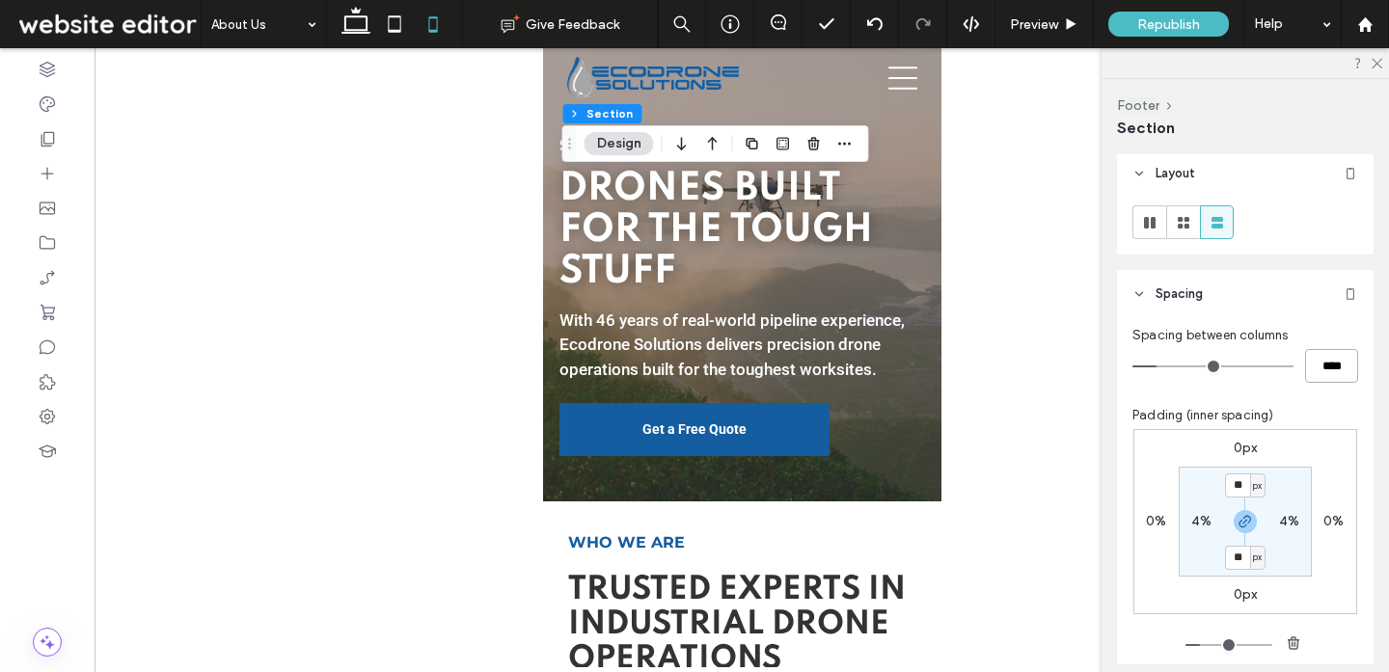
click at [1351, 365] on input "****" at bounding box center [1331, 366] width 53 height 34
type input "**"
type input "****"
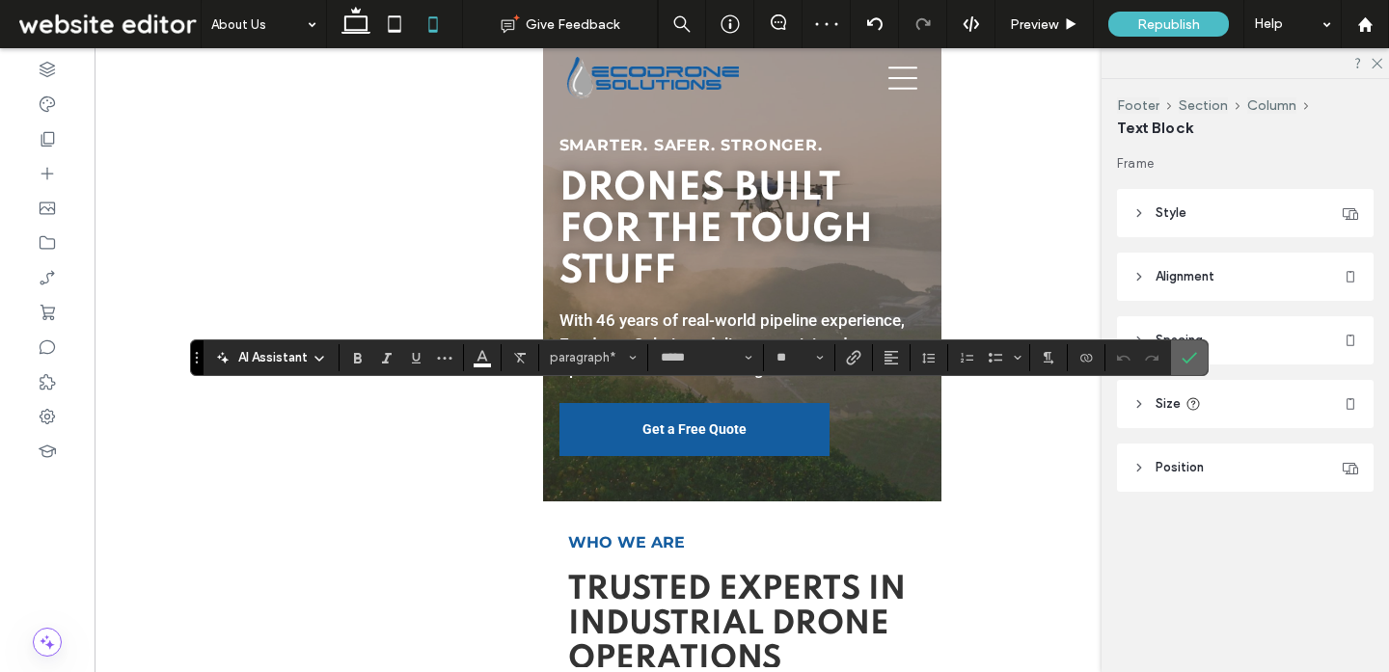
click at [1187, 360] on use "Confirm" at bounding box center [1188, 358] width 15 height 12
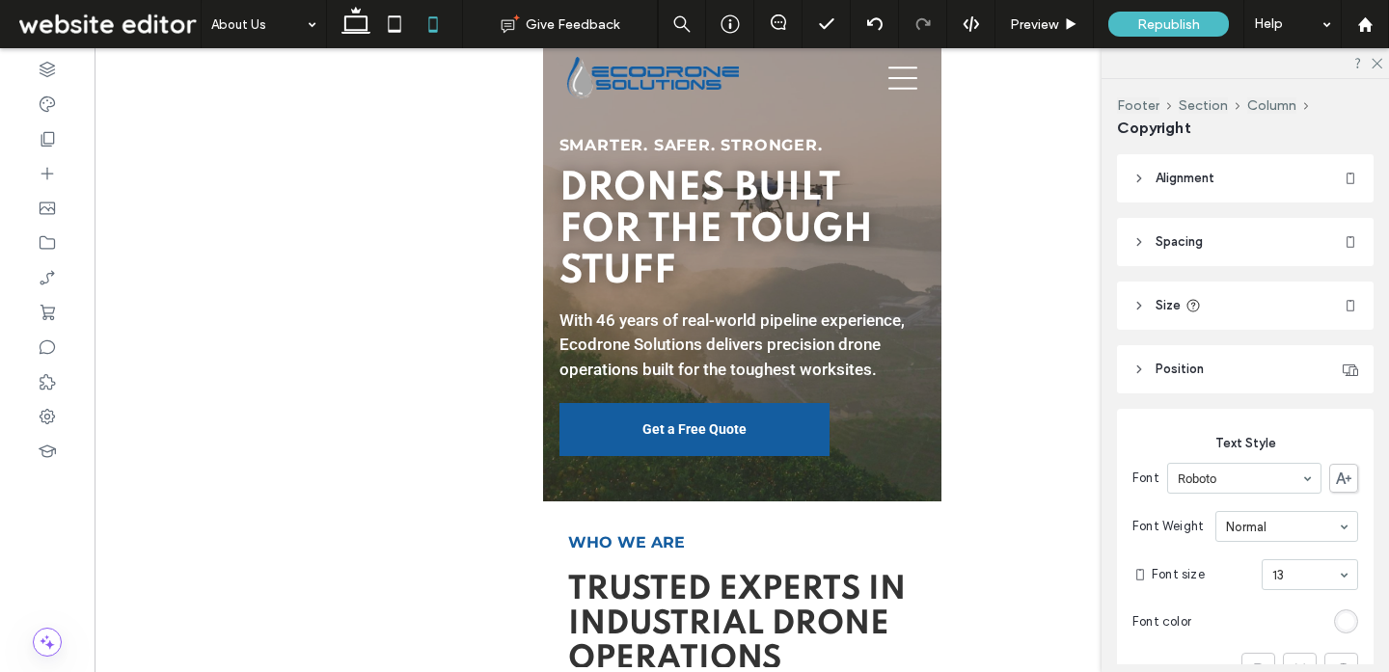
type input "***"
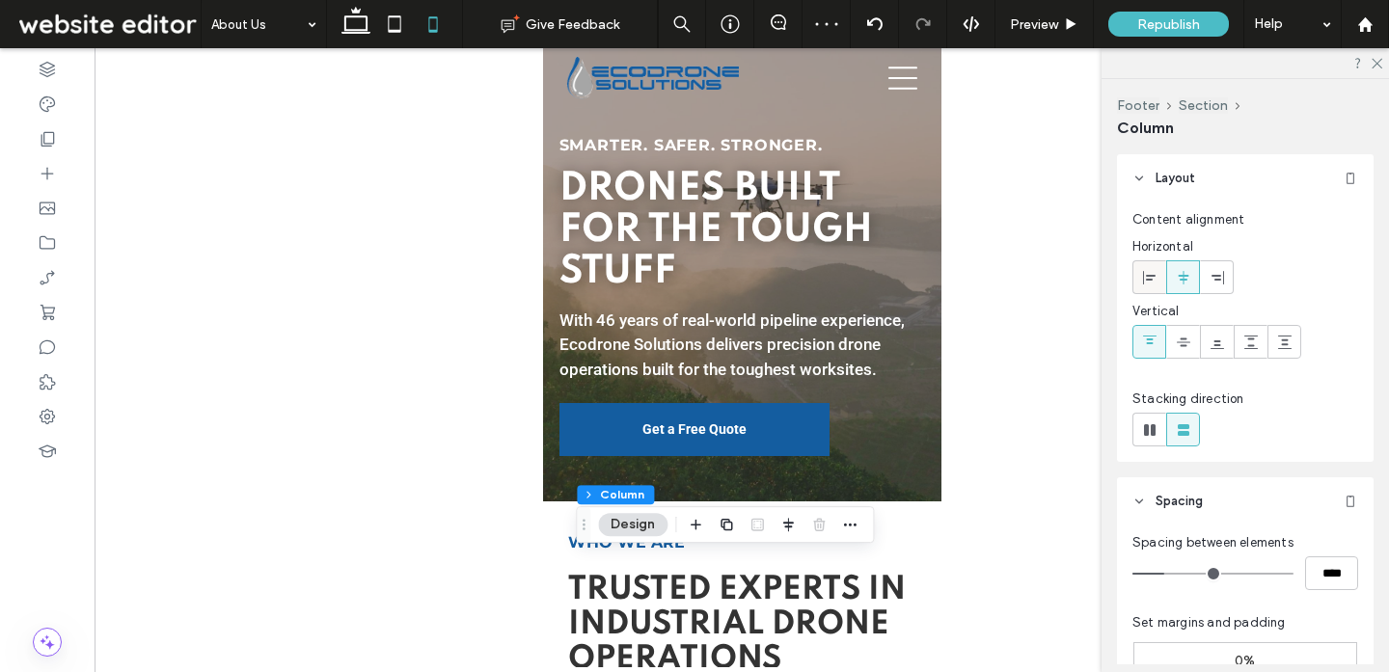
click at [1148, 278] on icon at bounding box center [1149, 277] width 15 height 15
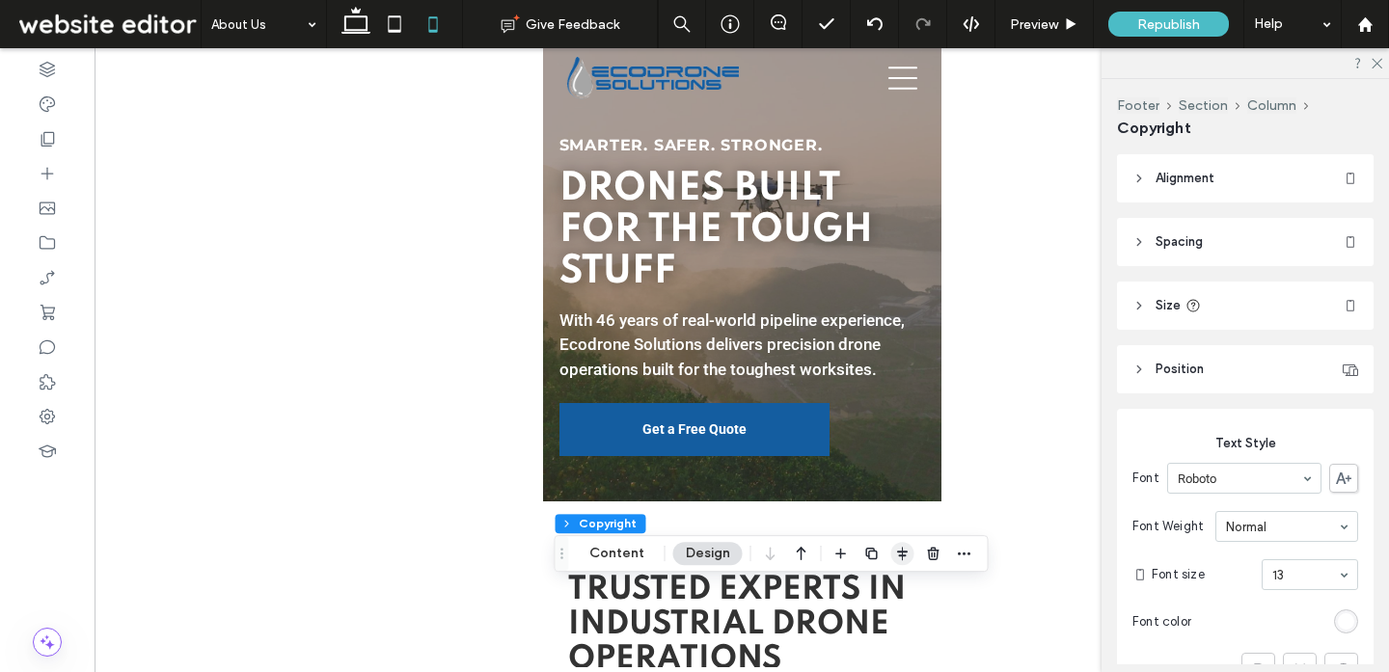
click at [900, 554] on use "button" at bounding box center [902, 554] width 11 height 14
click at [849, 585] on icon "flex-start" at bounding box center [851, 590] width 15 height 15
type input "***"
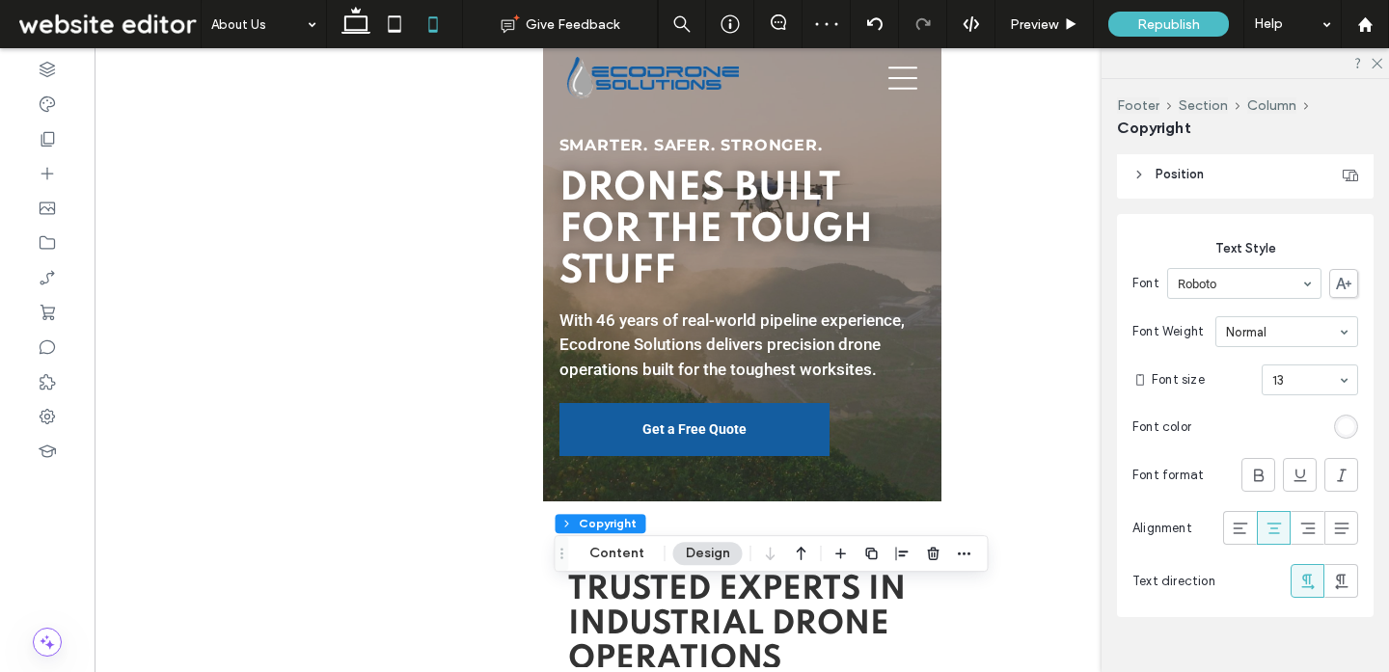
scroll to position [234, 0]
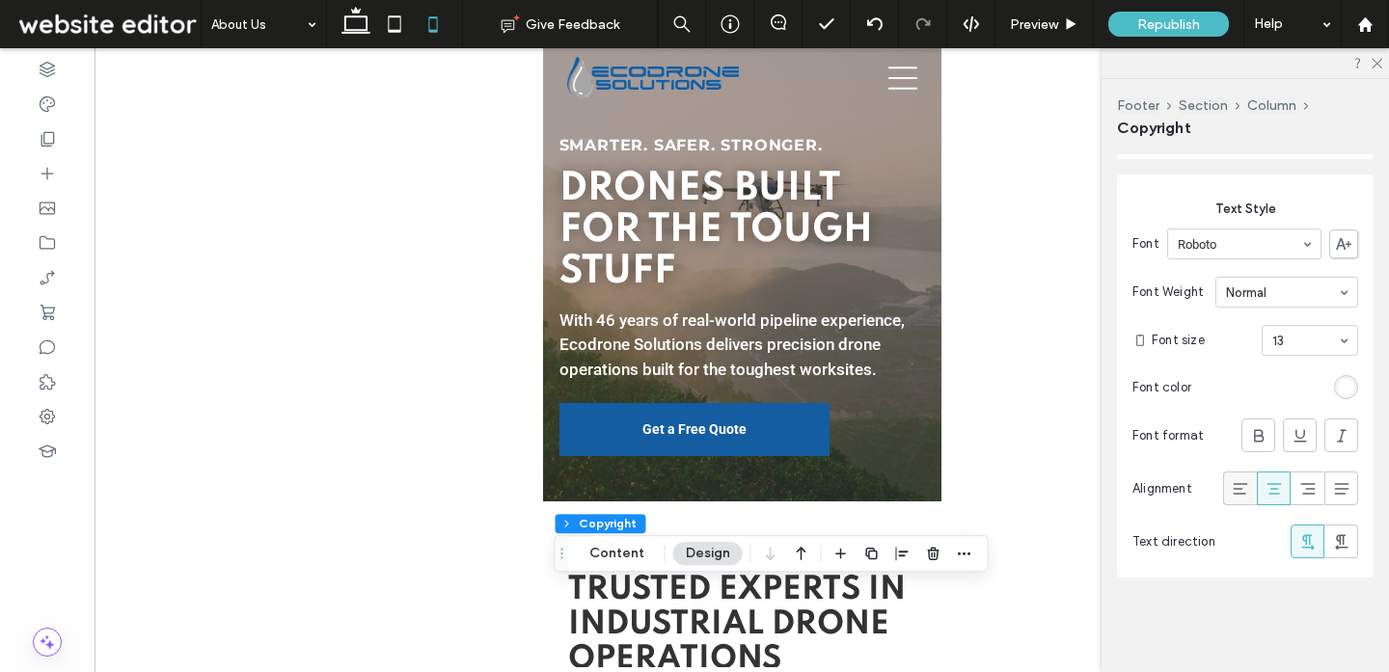
click at [1241, 488] on use at bounding box center [1239, 489] width 14 height 12
click at [359, 27] on icon at bounding box center [356, 24] width 39 height 39
type input "****"
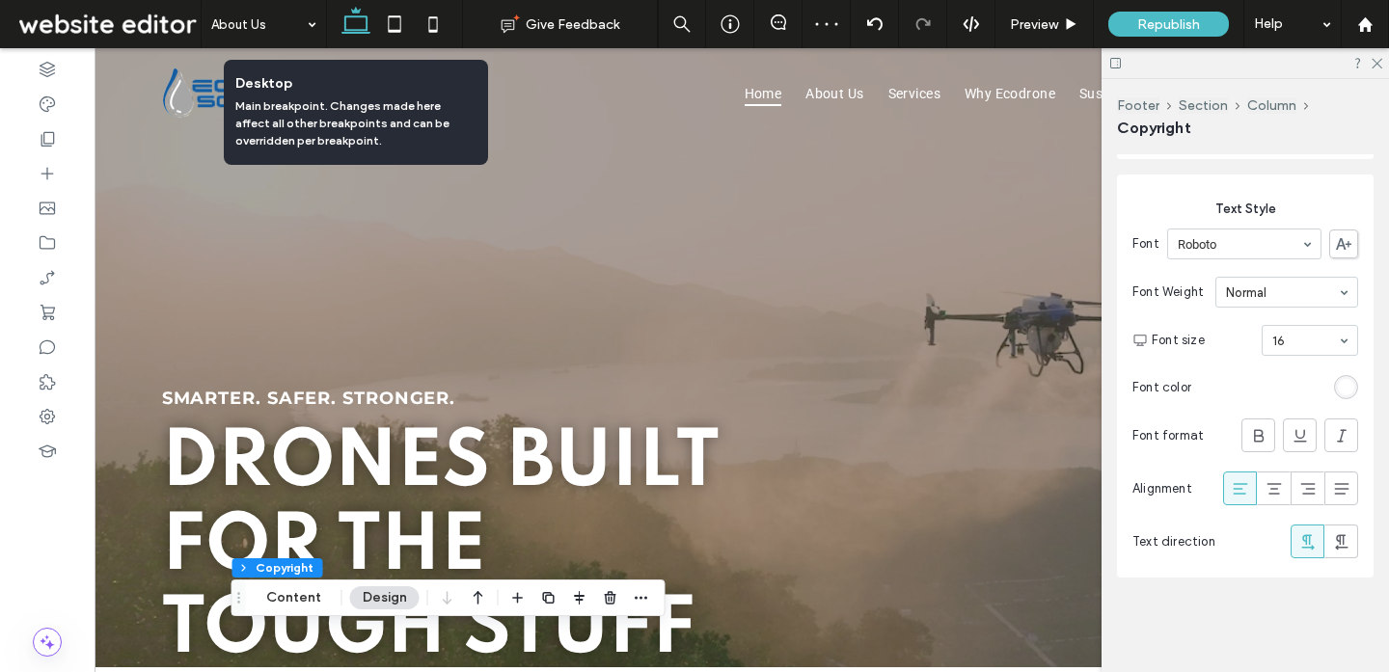
scroll to position [0, 0]
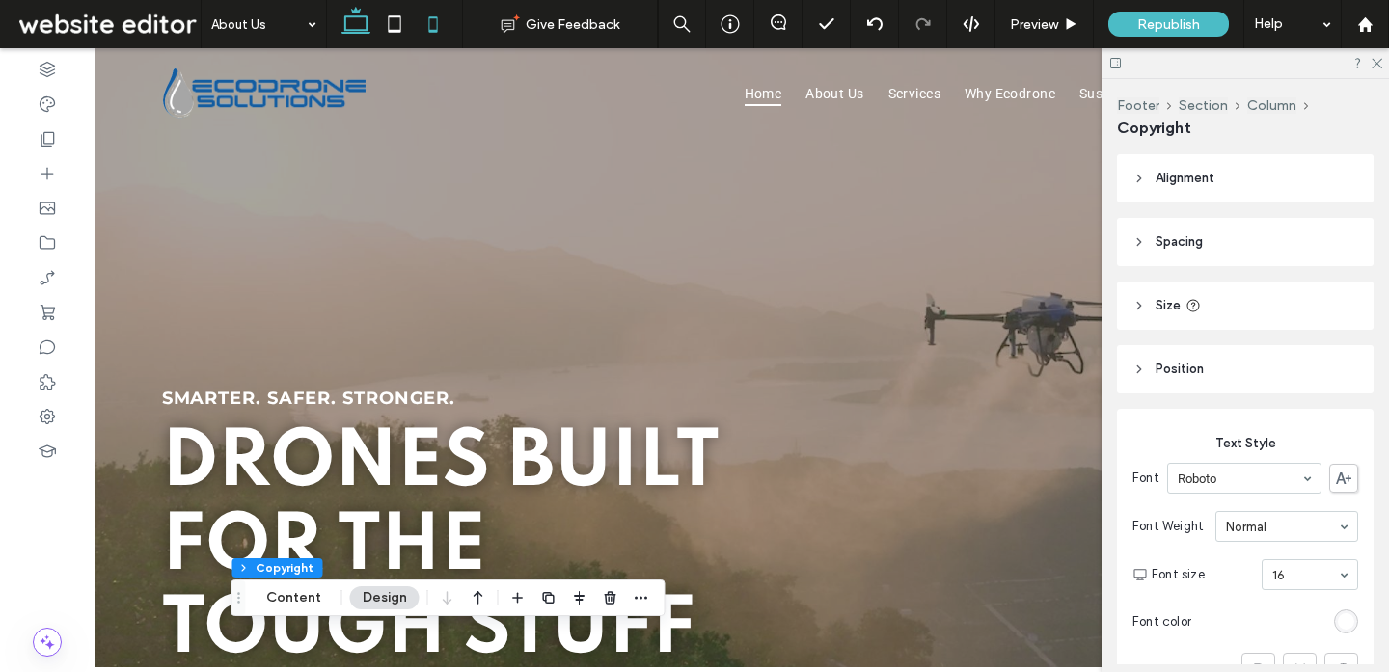
click at [436, 23] on use at bounding box center [432, 23] width 9 height 15
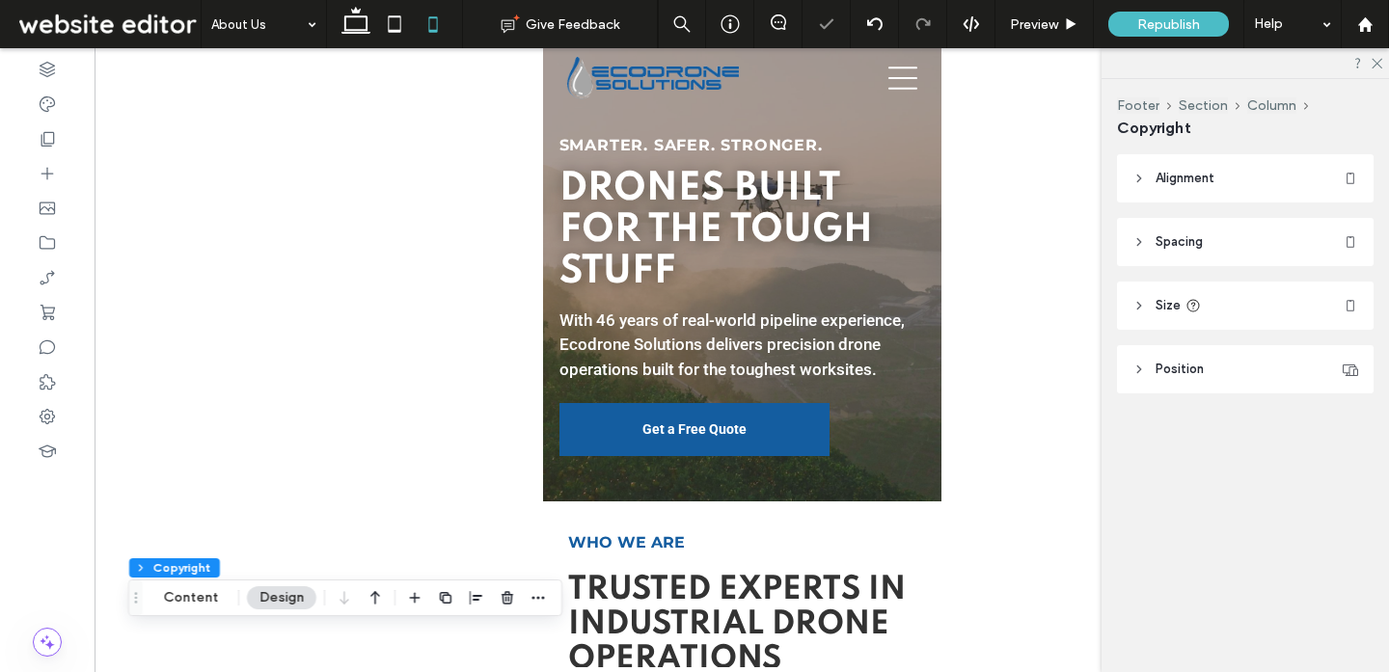
type input "***"
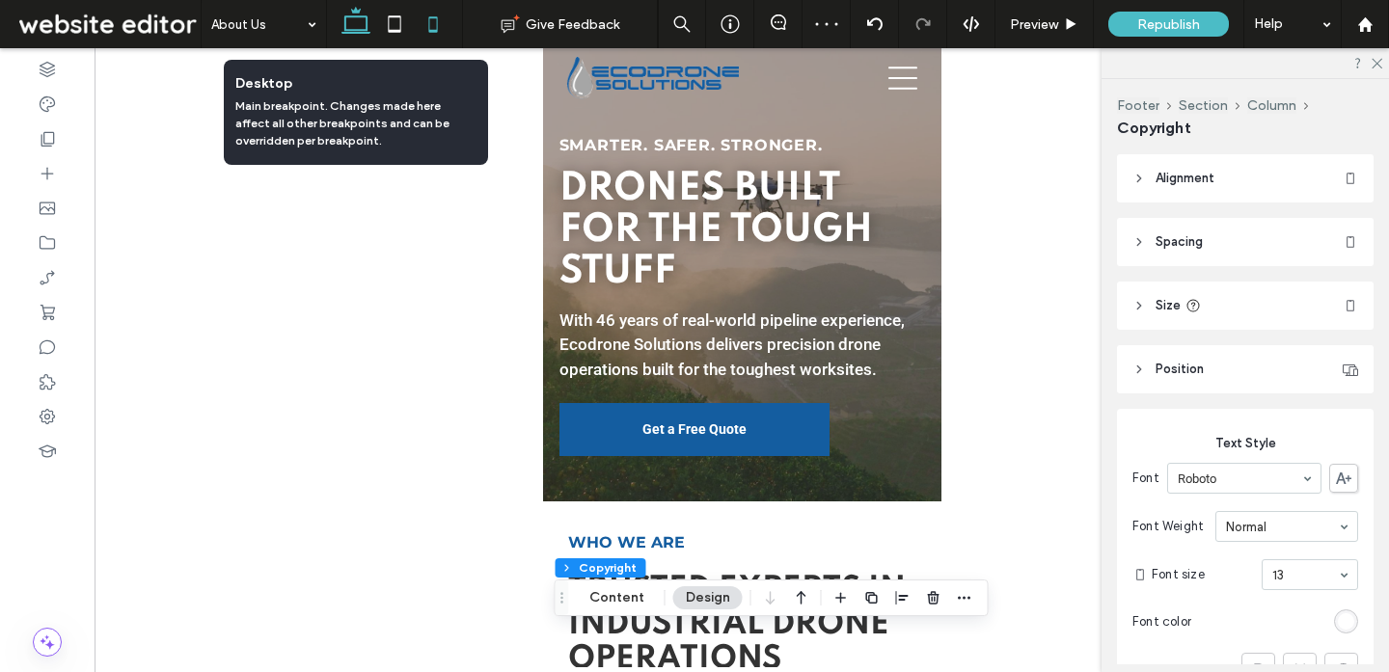
click at [359, 30] on use at bounding box center [355, 20] width 29 height 27
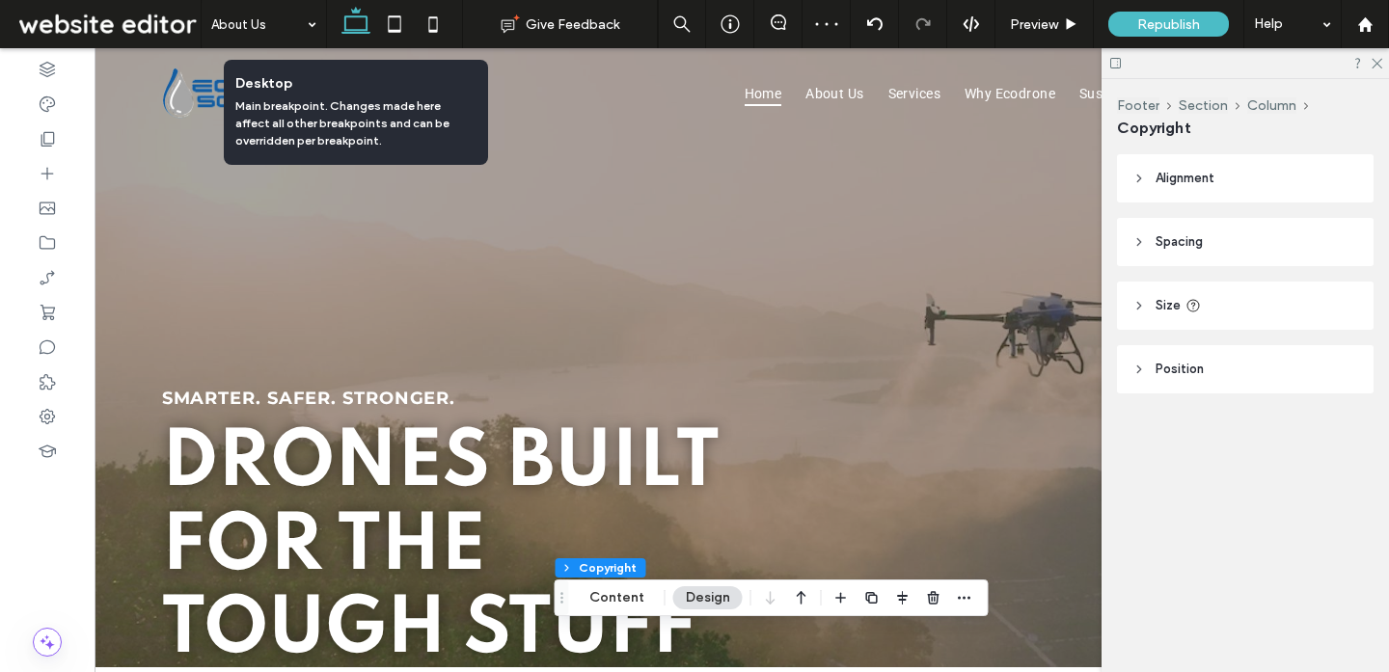
type input "****"
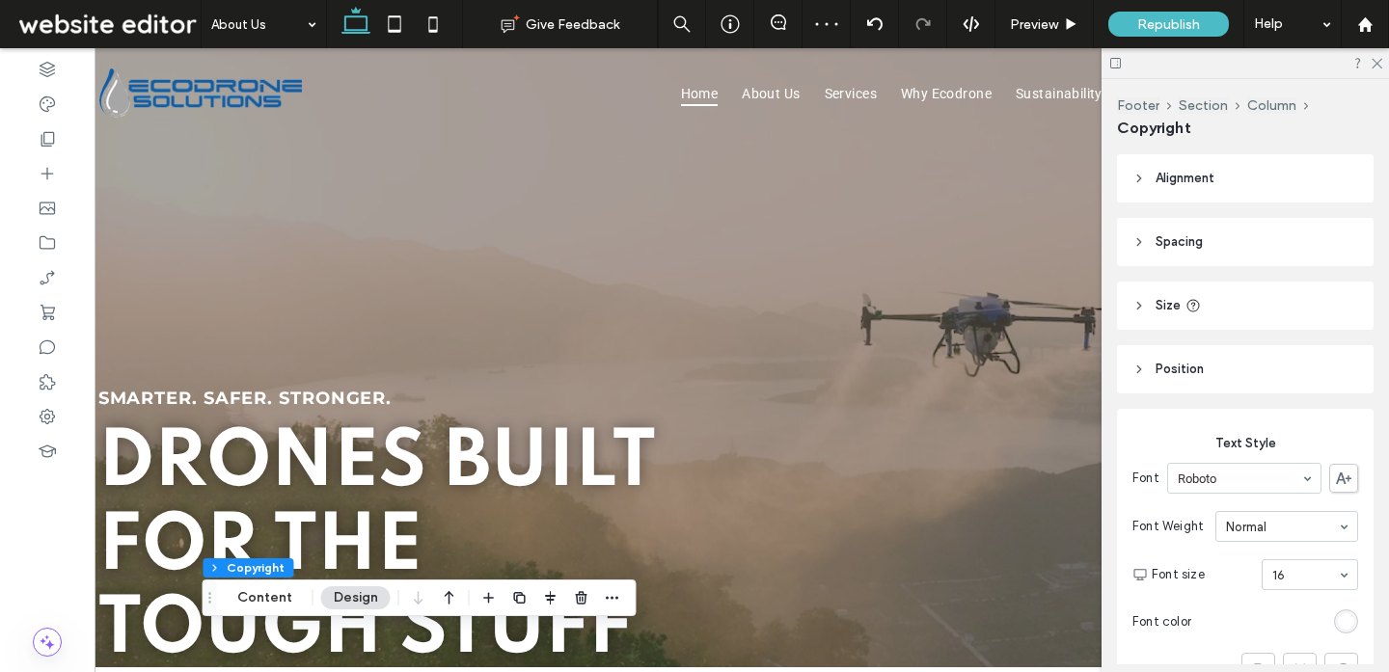
scroll to position [0, 92]
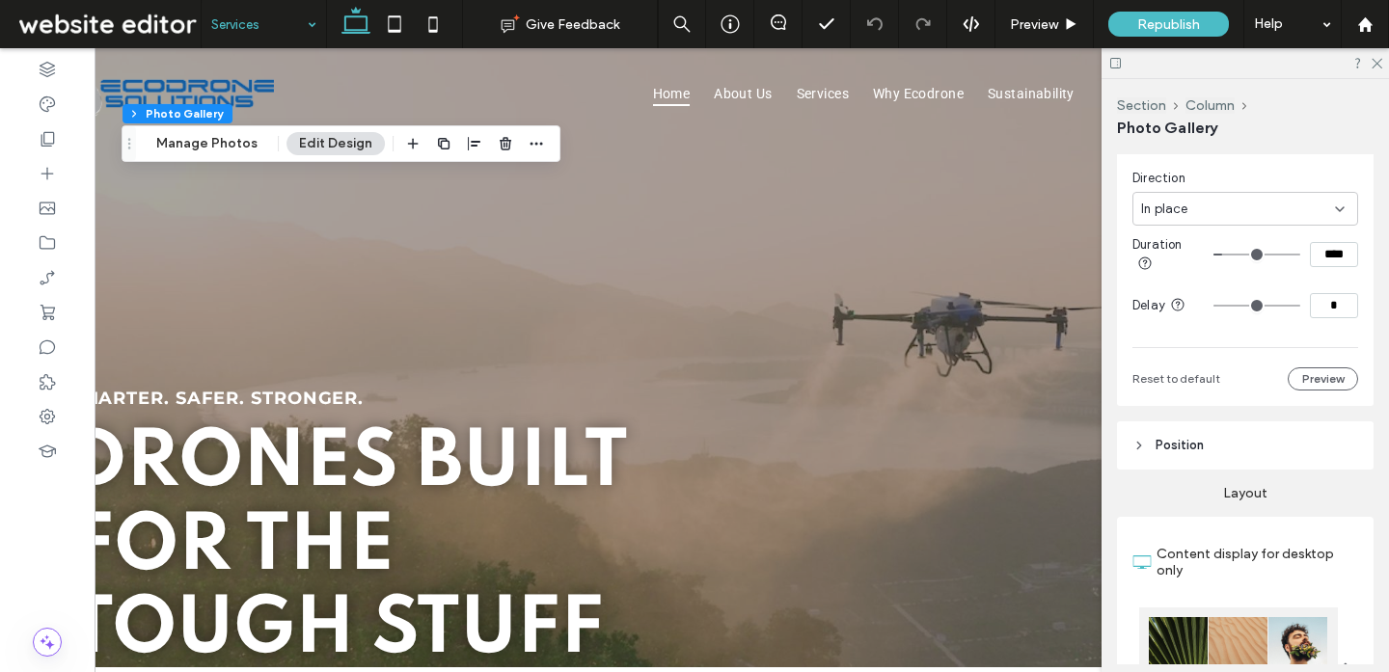
scroll to position [560, 0]
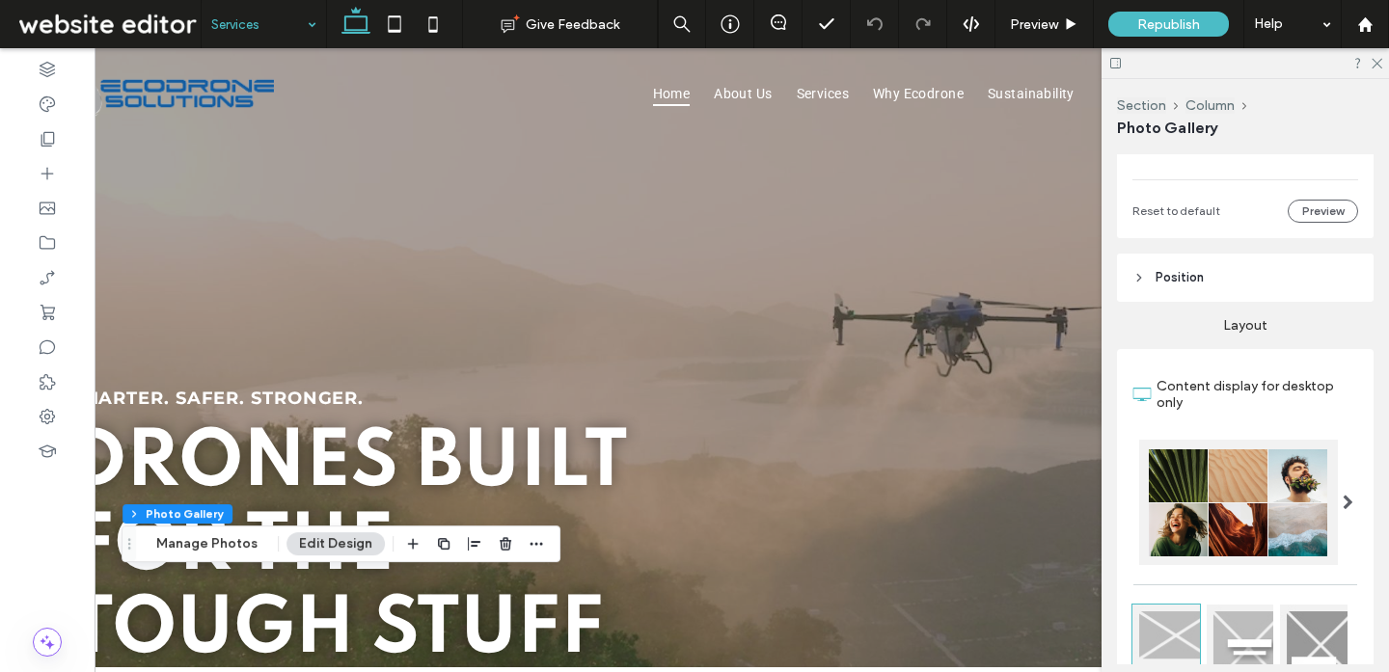
click at [301, 41] on div "Services" at bounding box center [264, 24] width 124 height 48
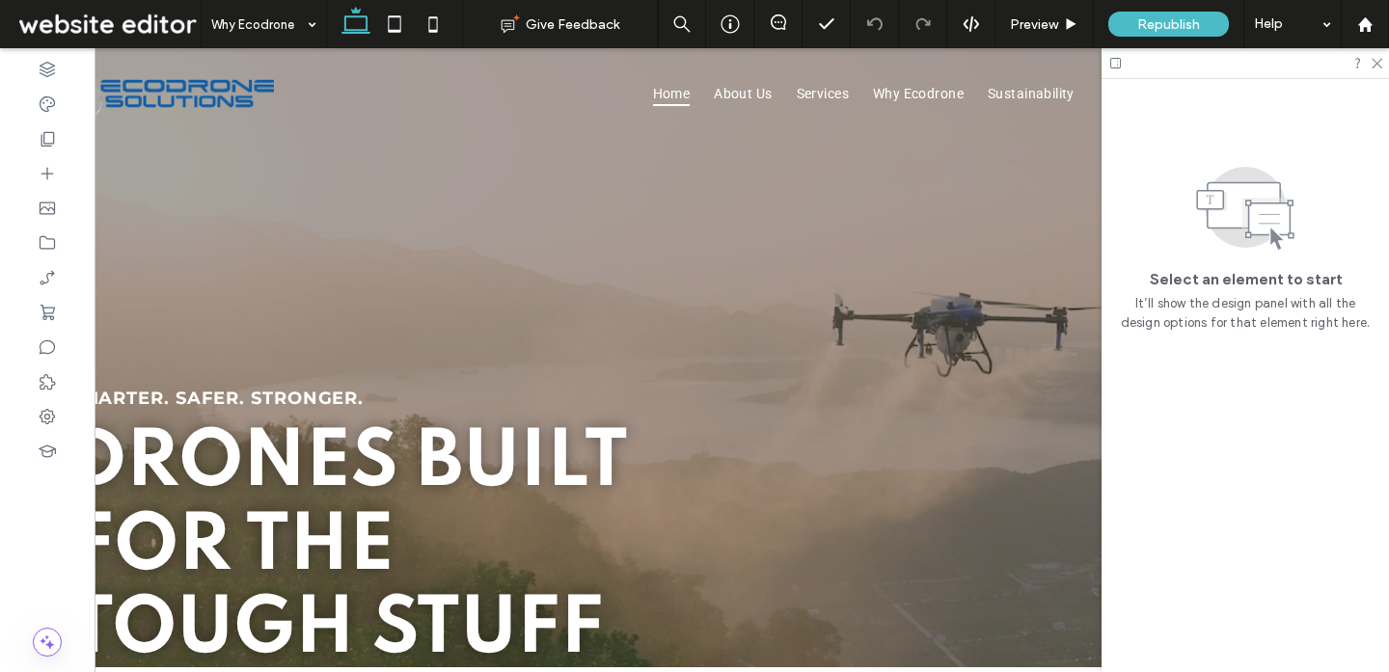
click at [269, 23] on input at bounding box center [258, 24] width 95 height 48
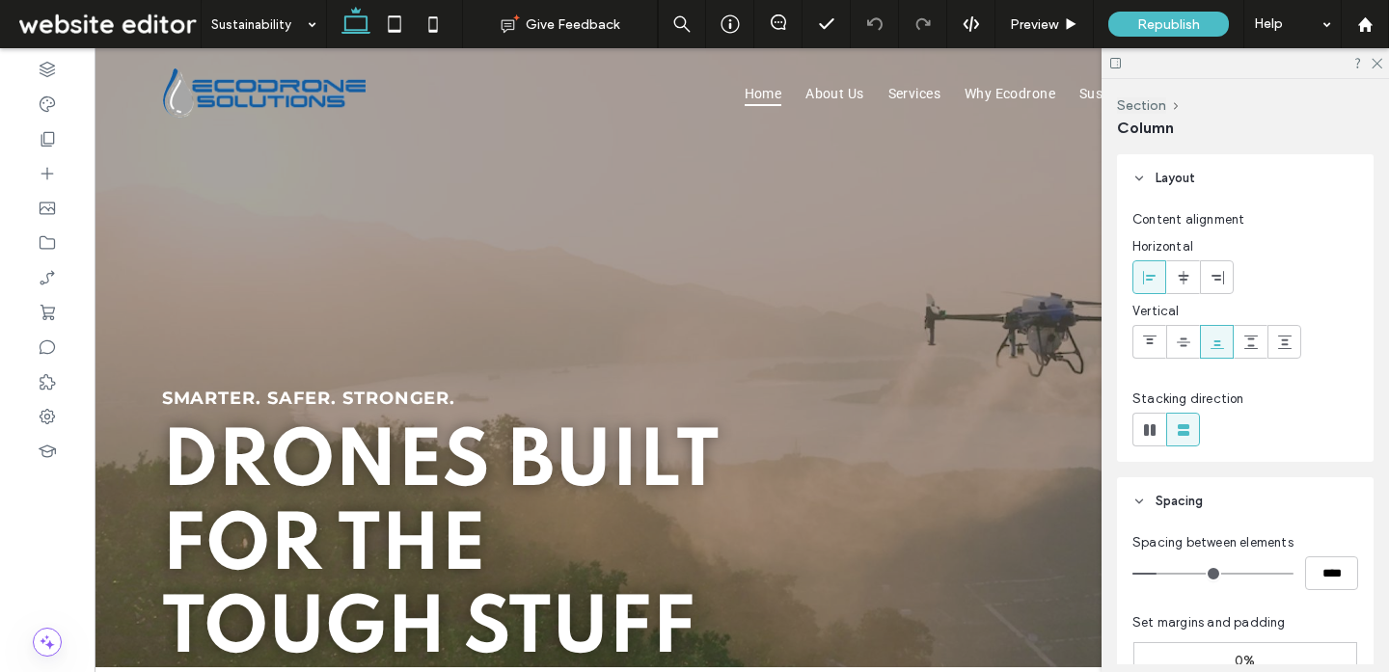
type input "**"
type input "*****"
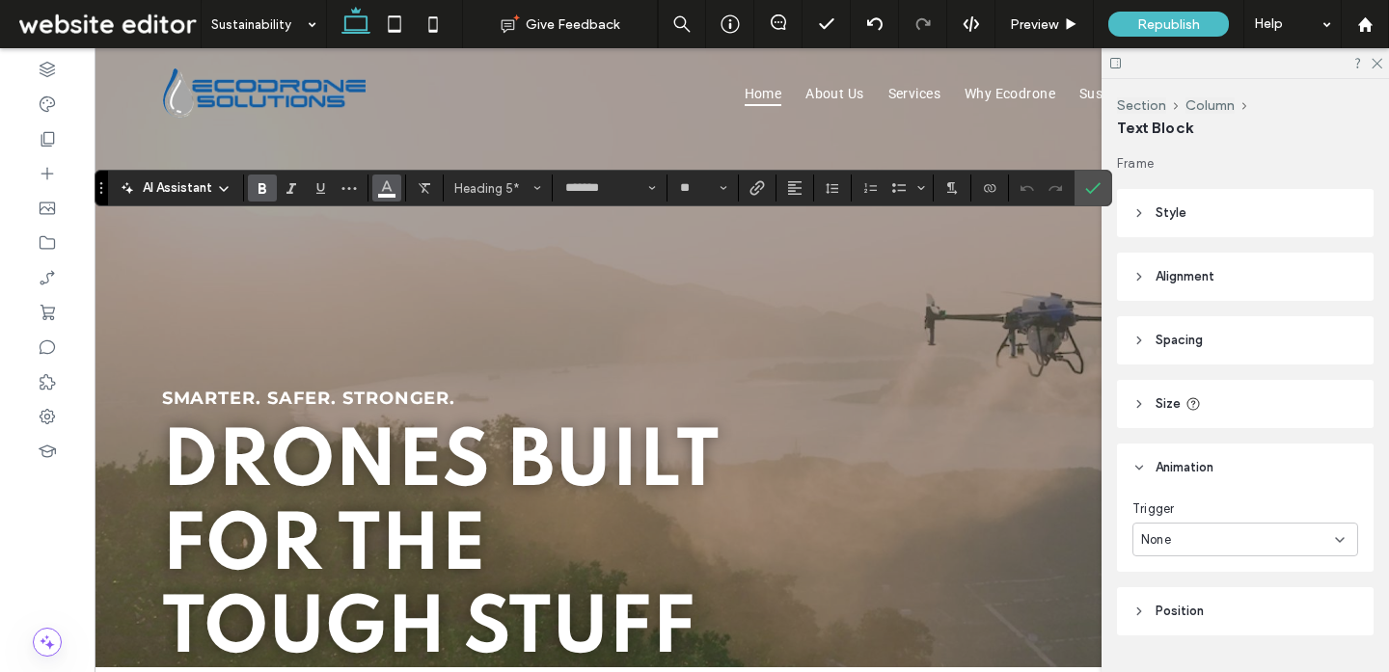
click at [392, 187] on icon "Color" at bounding box center [386, 185] width 15 height 15
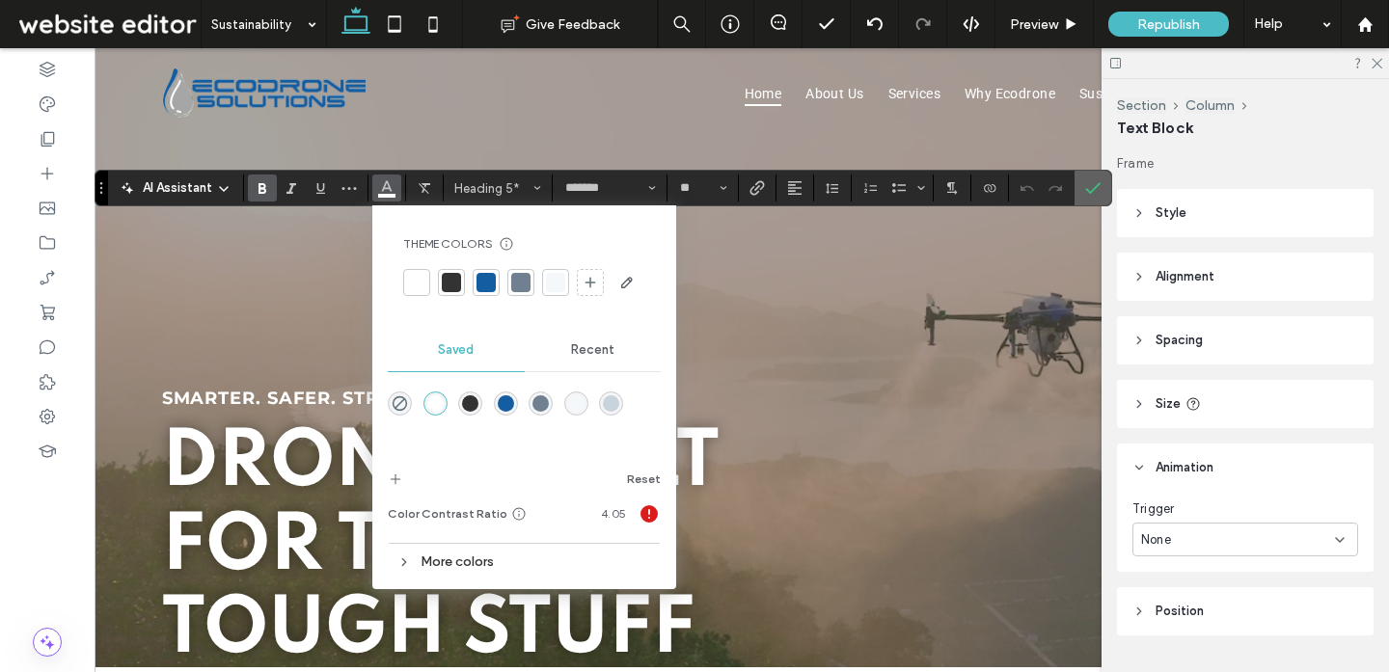
click at [1105, 186] on label "Confirm" at bounding box center [1092, 188] width 29 height 35
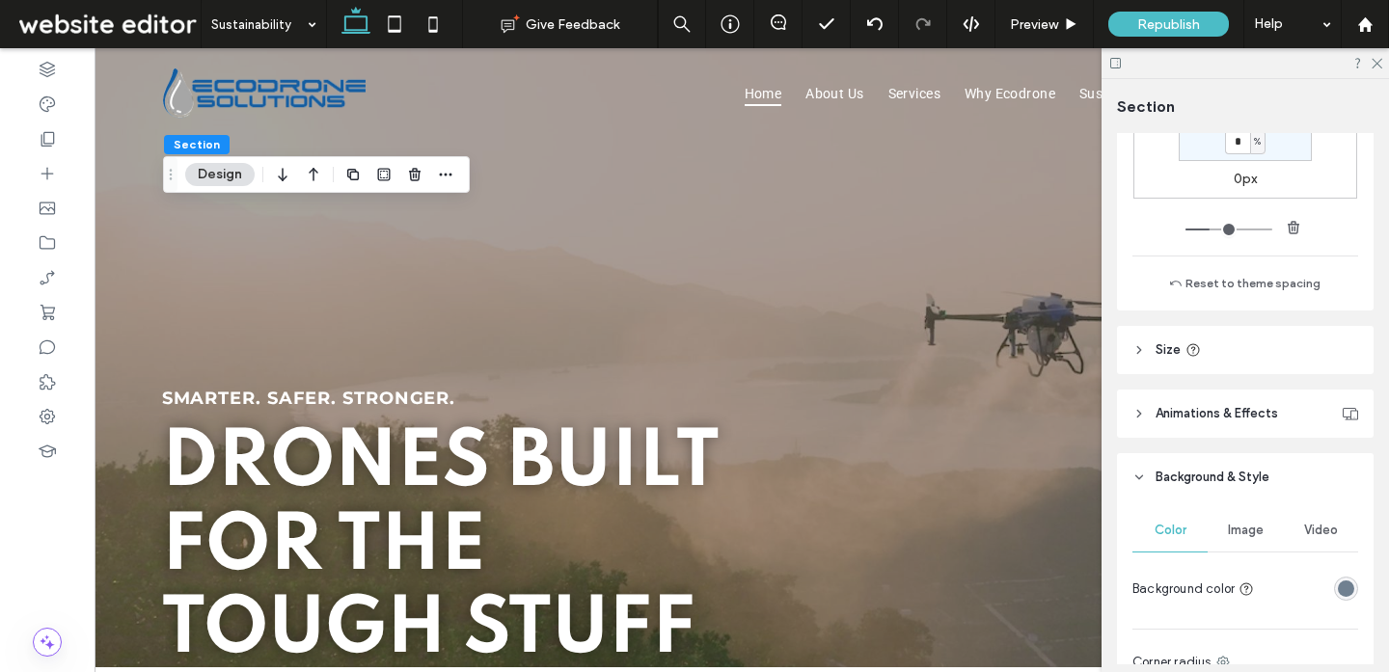
scroll to position [815, 0]
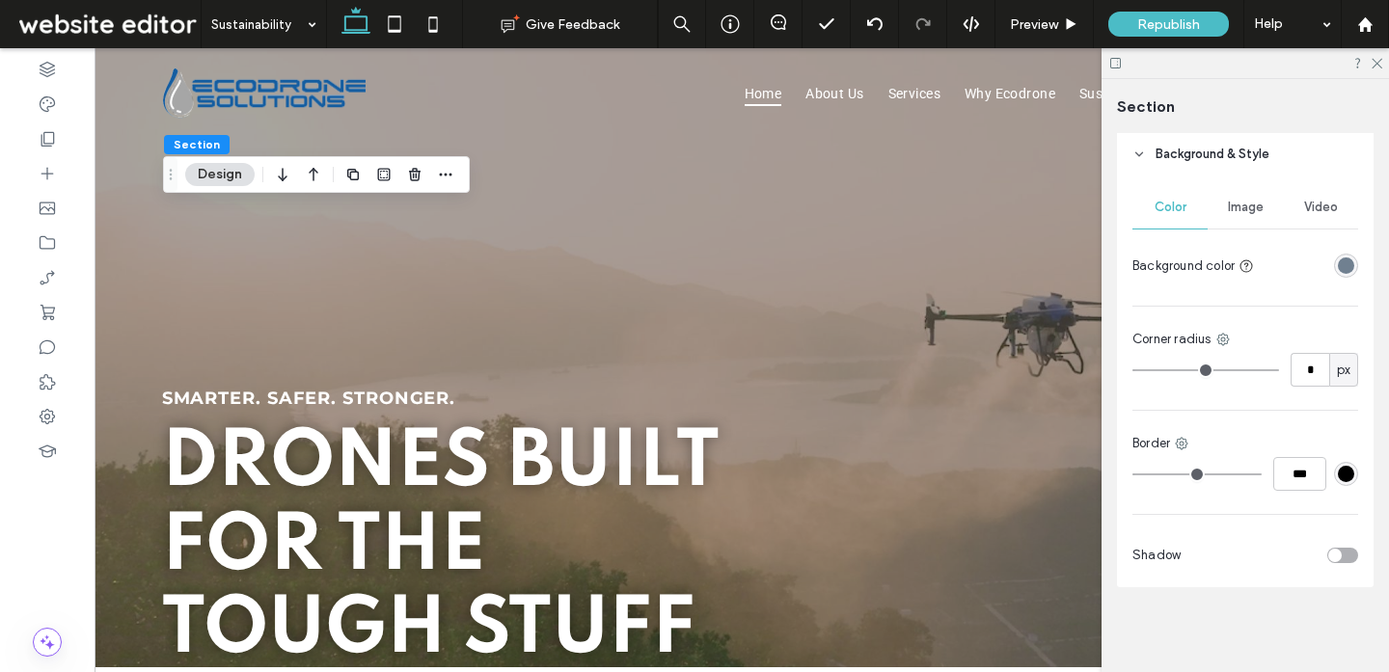
click at [1347, 263] on div "rgba(112, 128, 144, 1)" at bounding box center [1345, 265] width 16 height 16
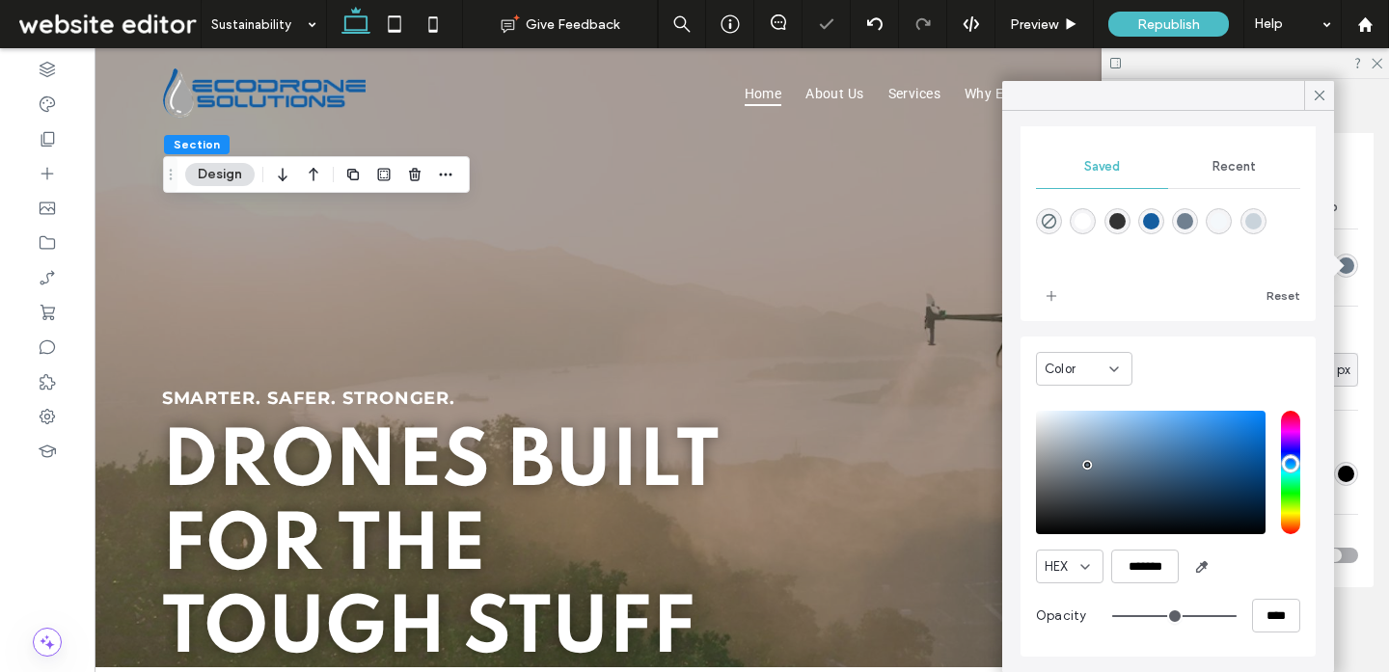
scroll to position [154, 0]
type input "*******"
drag, startPoint x: 1088, startPoint y: 465, endPoint x: 1096, endPoint y: 479, distance: 16.9
click at [1096, 479] on div "pointer" at bounding box center [1098, 479] width 6 height 6
drag, startPoint x: 1044, startPoint y: 294, endPoint x: 1026, endPoint y: 314, distance: 27.3
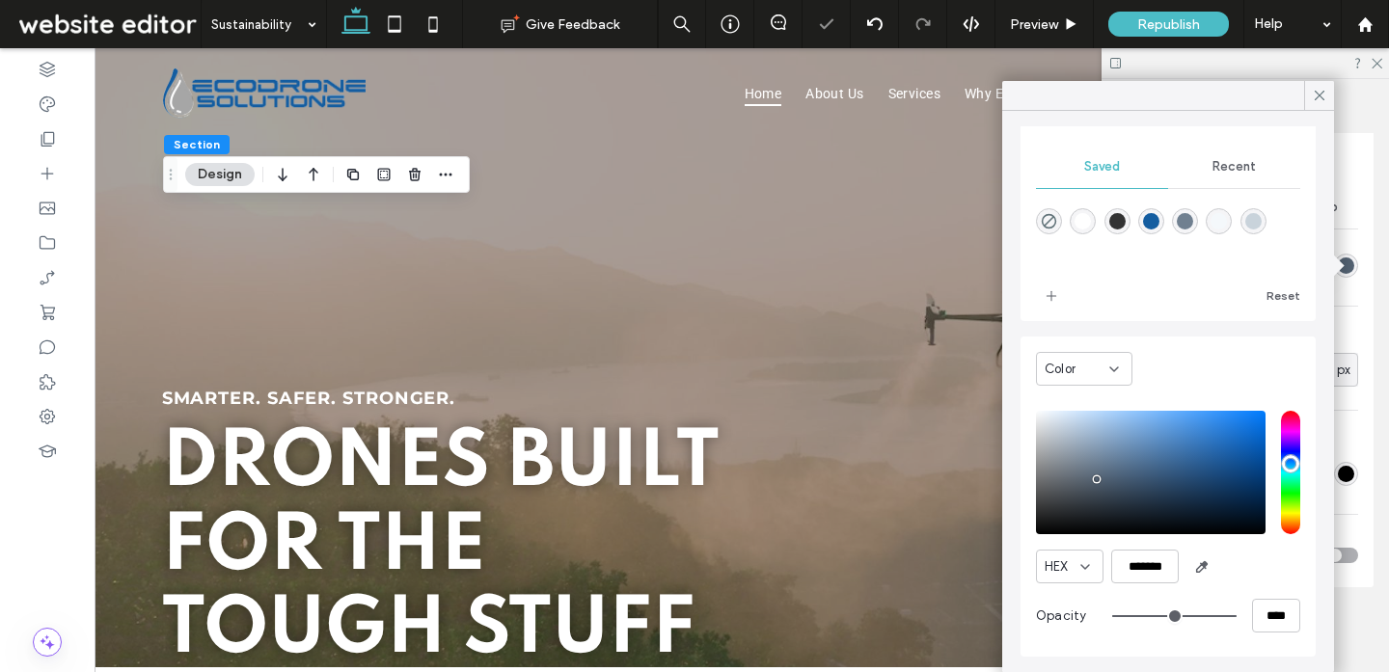
click at [1044, 294] on icon "add color" at bounding box center [1050, 295] width 15 height 15
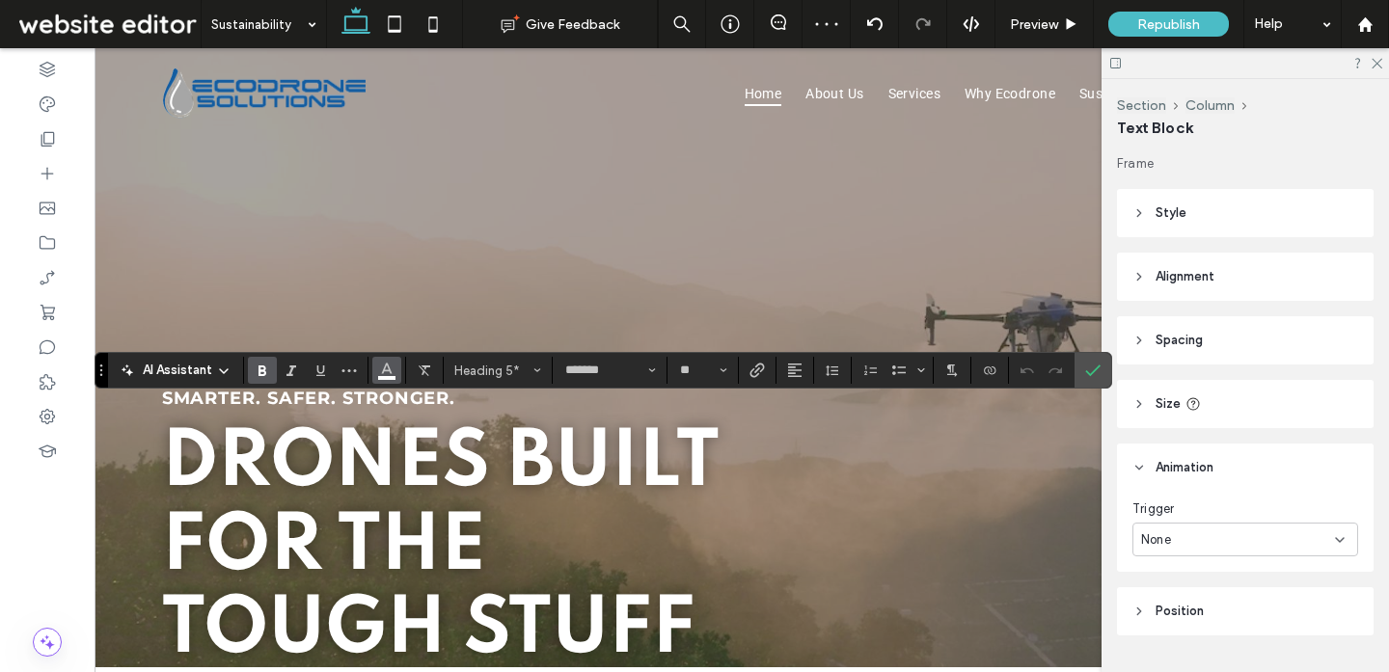
click at [383, 380] on span "Color" at bounding box center [386, 368] width 15 height 25
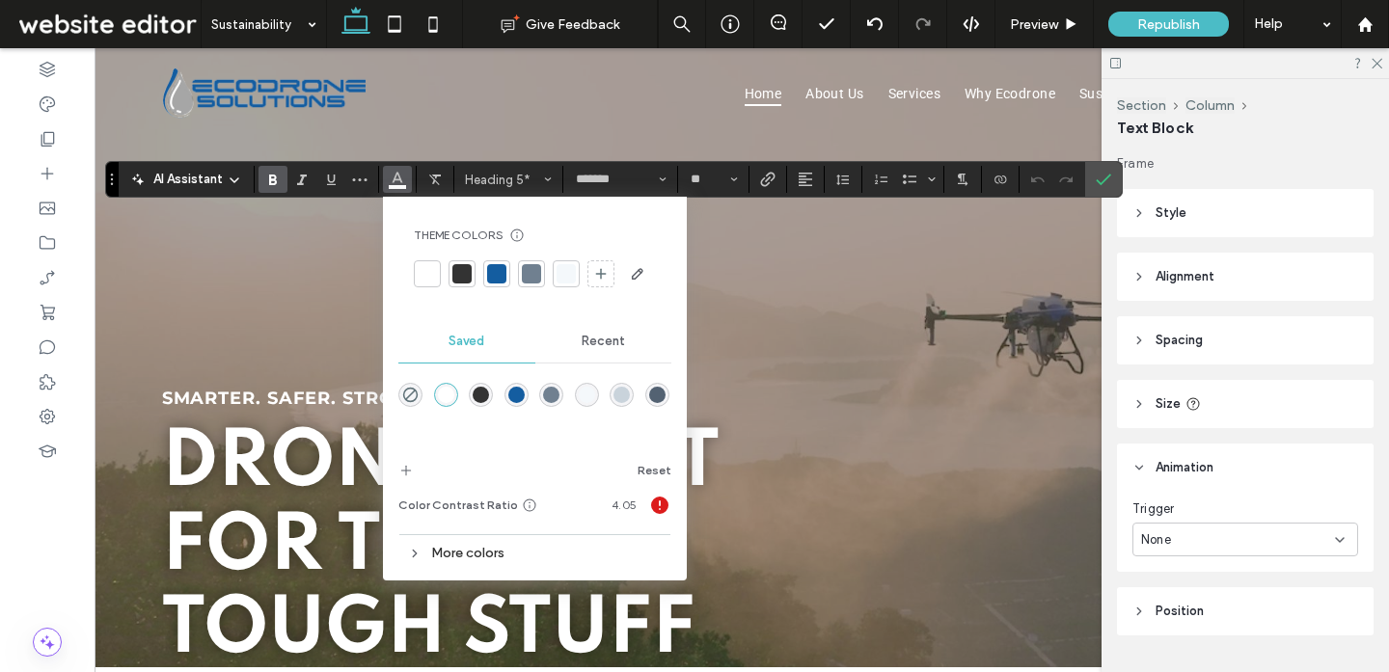
drag, startPoint x: 98, startPoint y: 374, endPoint x: 109, endPoint y: 183, distance: 191.2
click at [109, 183] on section "Drag" at bounding box center [112, 179] width 13 height 35
click at [1115, 181] on label "Confirm" at bounding box center [1103, 179] width 29 height 35
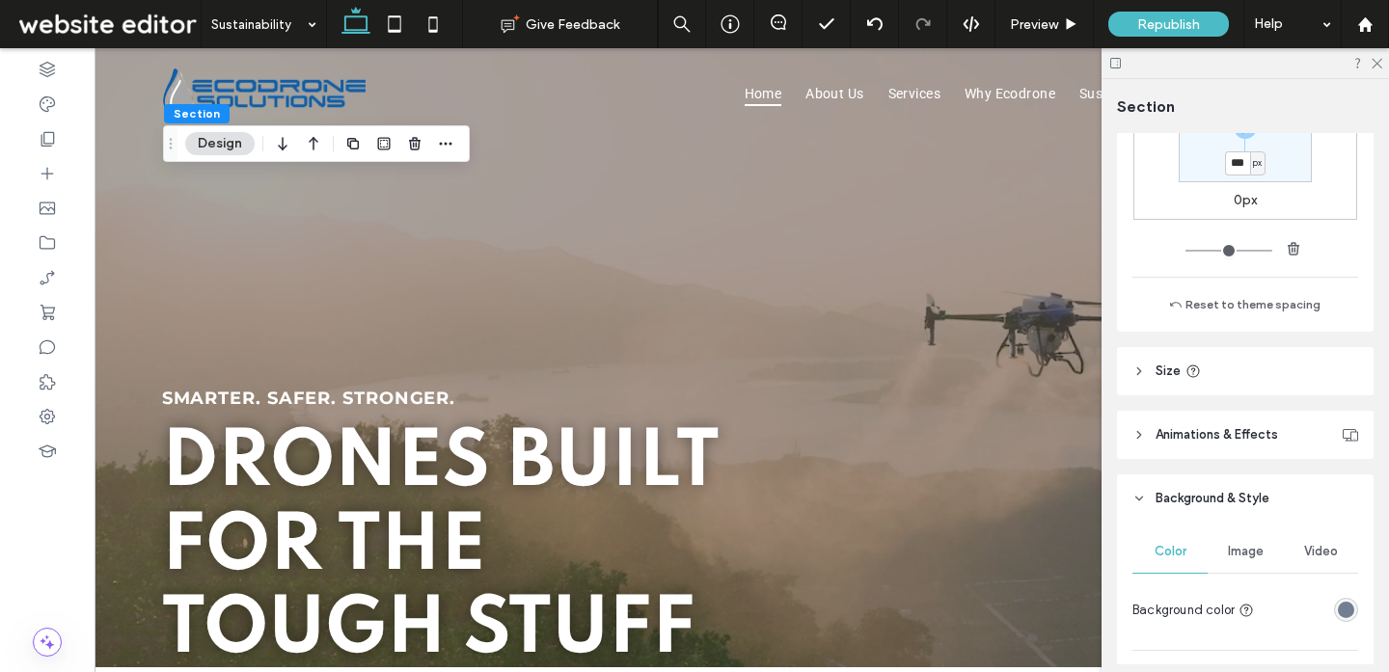
scroll to position [531, 0]
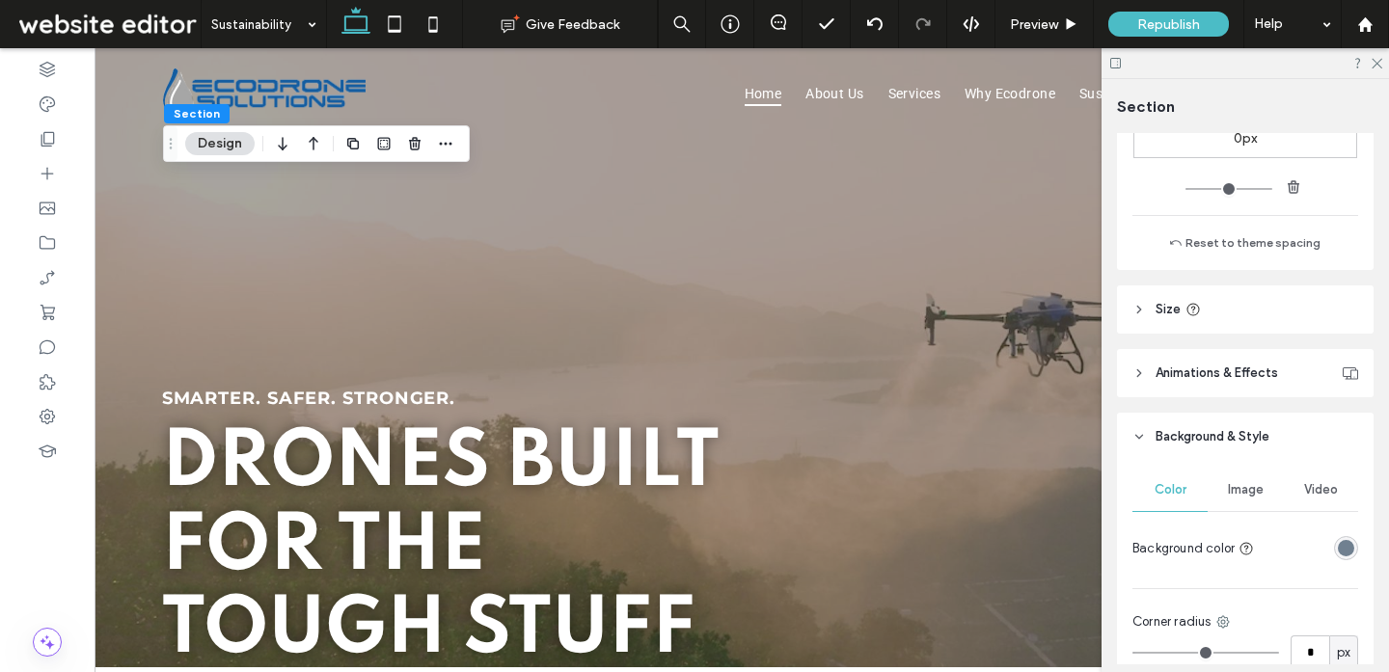
click at [1347, 554] on div "rgba(112, 128, 144, 1)" at bounding box center [1345, 548] width 16 height 16
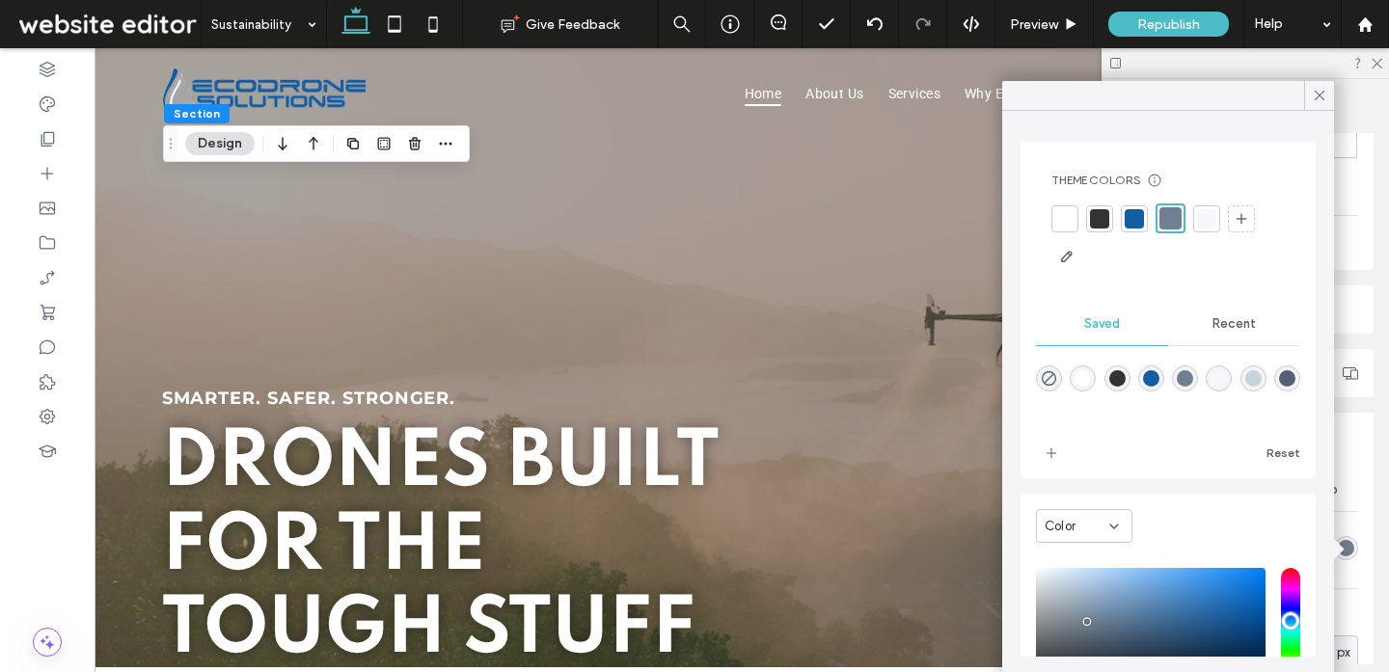
click at [1285, 381] on div "rgba(83,98,114,1)" at bounding box center [1287, 378] width 16 height 16
type input "*******"
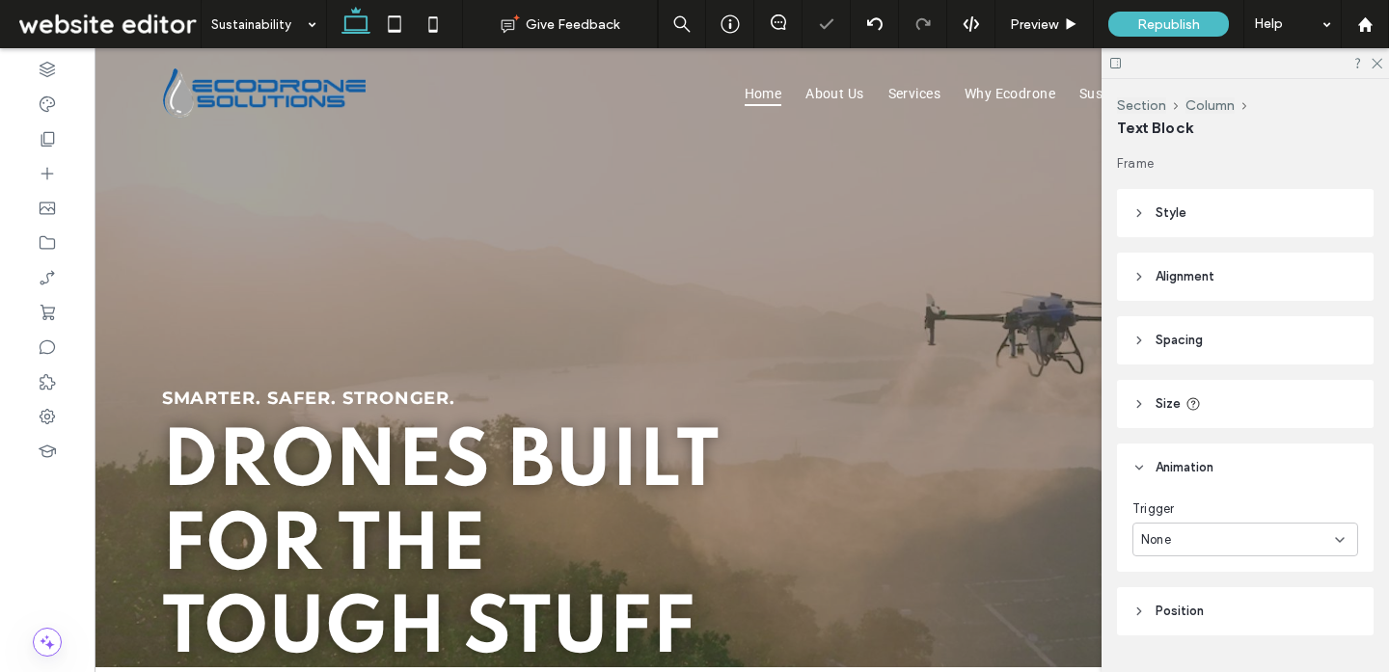
type input "*******"
type input "**"
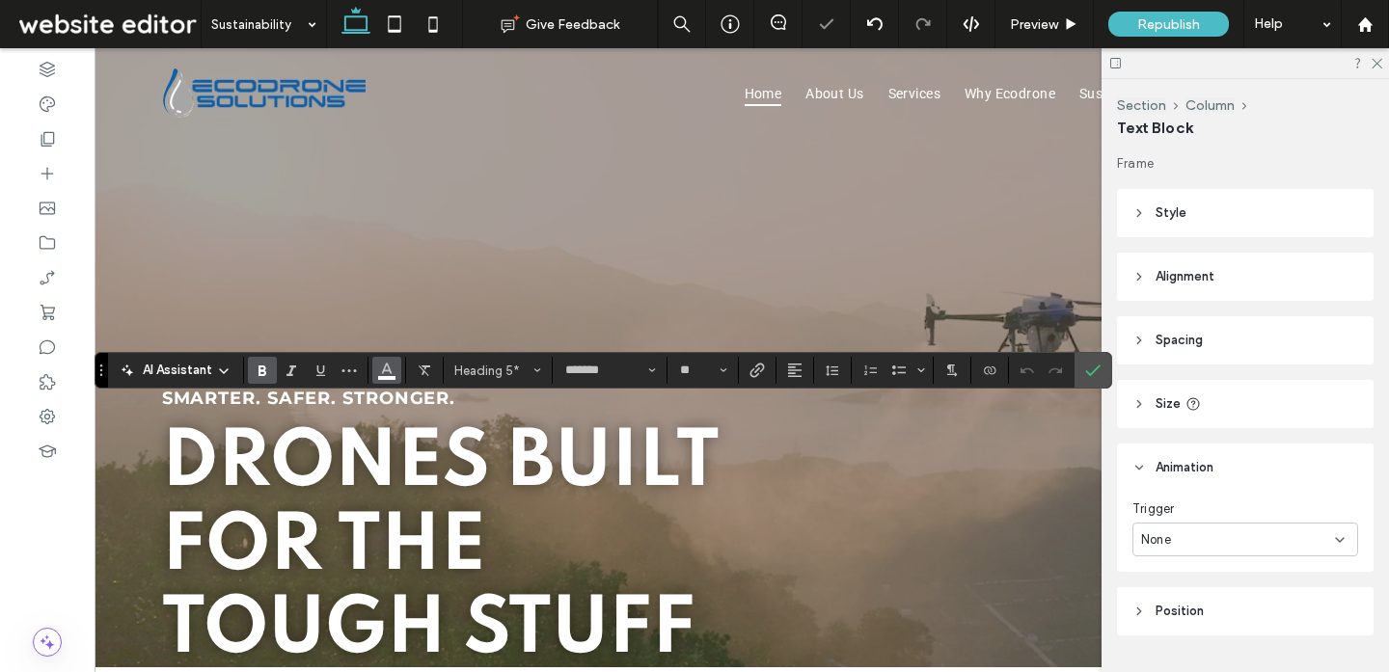
click at [391, 373] on use "Color" at bounding box center [387, 369] width 11 height 11
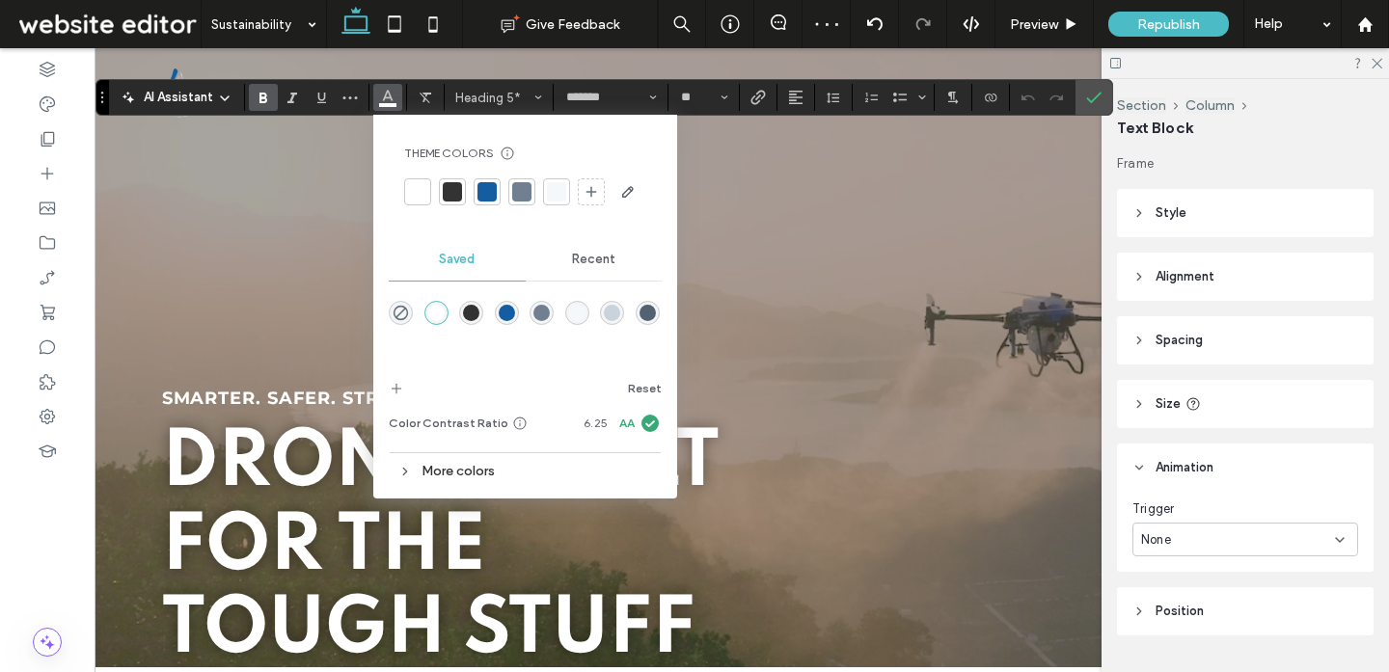
drag, startPoint x: 100, startPoint y: 365, endPoint x: 100, endPoint y: 92, distance: 273.9
click at [101, 92] on use "Drag" at bounding box center [102, 98] width 2 height 12
click at [1101, 112] on label "Confirm" at bounding box center [1092, 96] width 29 height 35
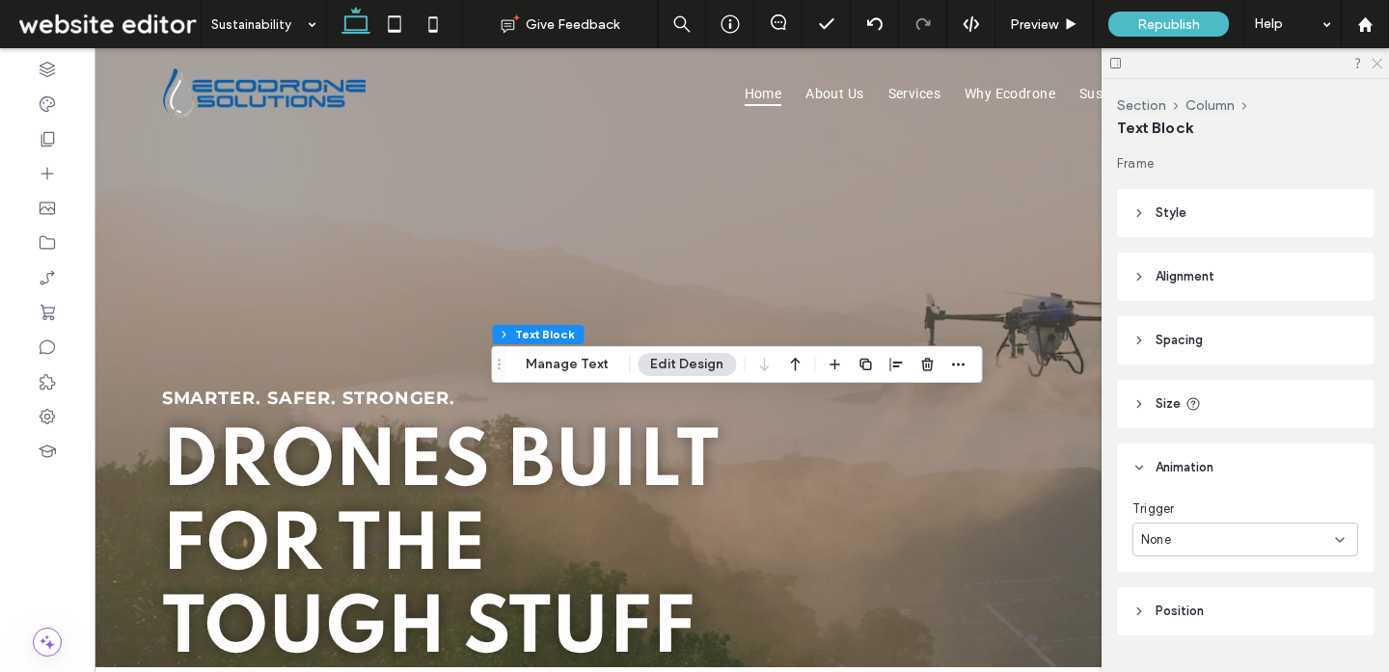
click at [1378, 58] on icon at bounding box center [1375, 62] width 13 height 13
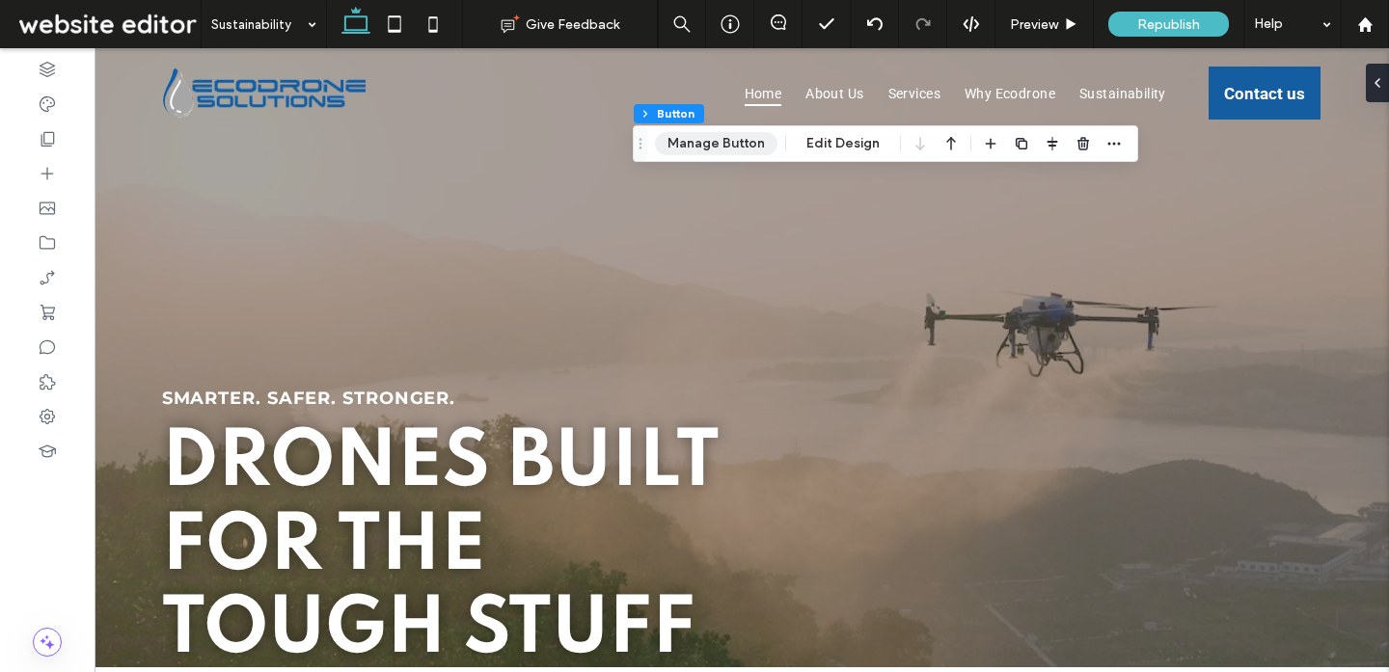
click at [688, 152] on button "Manage Button" at bounding box center [716, 143] width 122 height 23
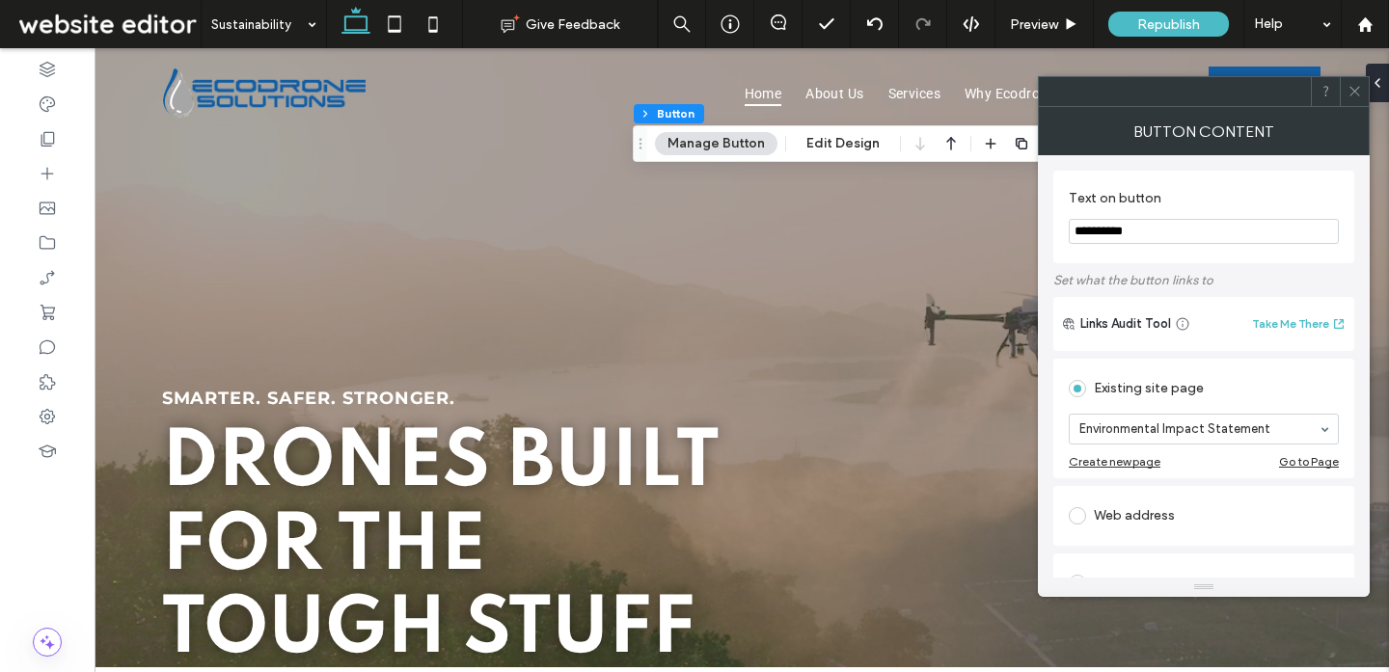
click at [1359, 84] on icon at bounding box center [1354, 91] width 14 height 14
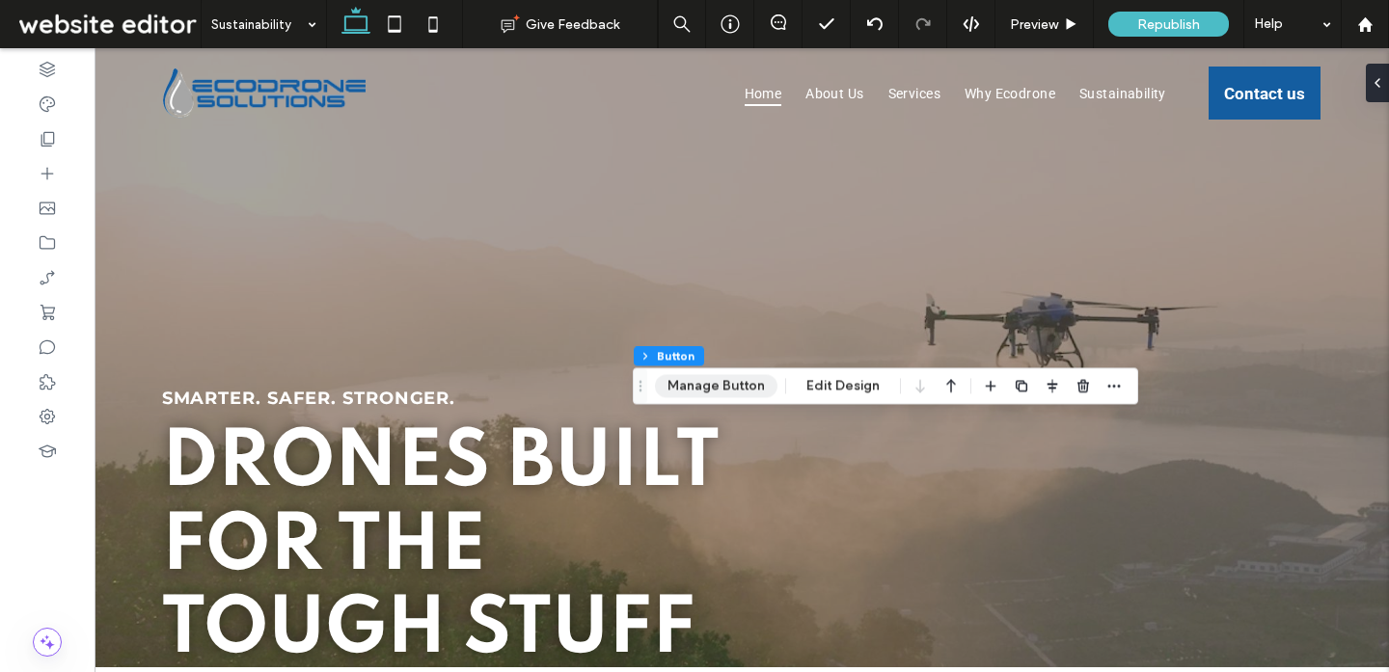
click at [728, 390] on button "Manage Button" at bounding box center [716, 385] width 122 height 23
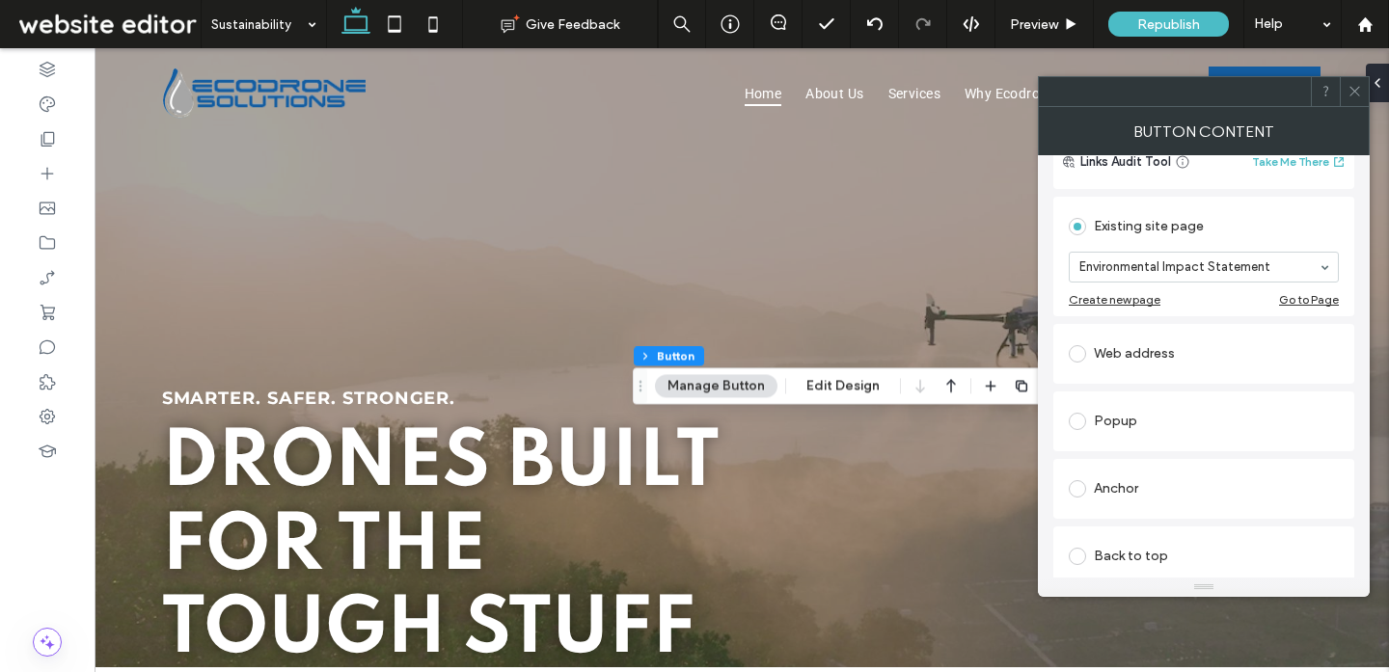
scroll to position [227, 0]
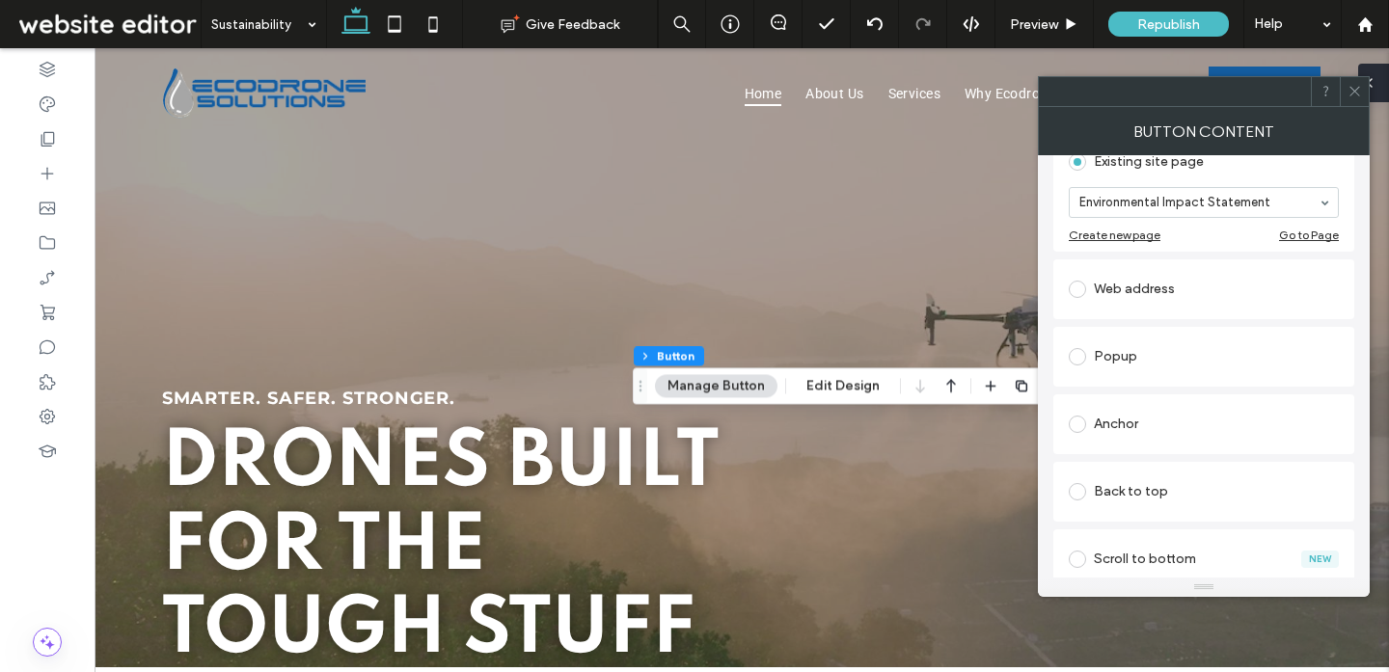
click at [1377, 83] on div at bounding box center [1373, 83] width 31 height 39
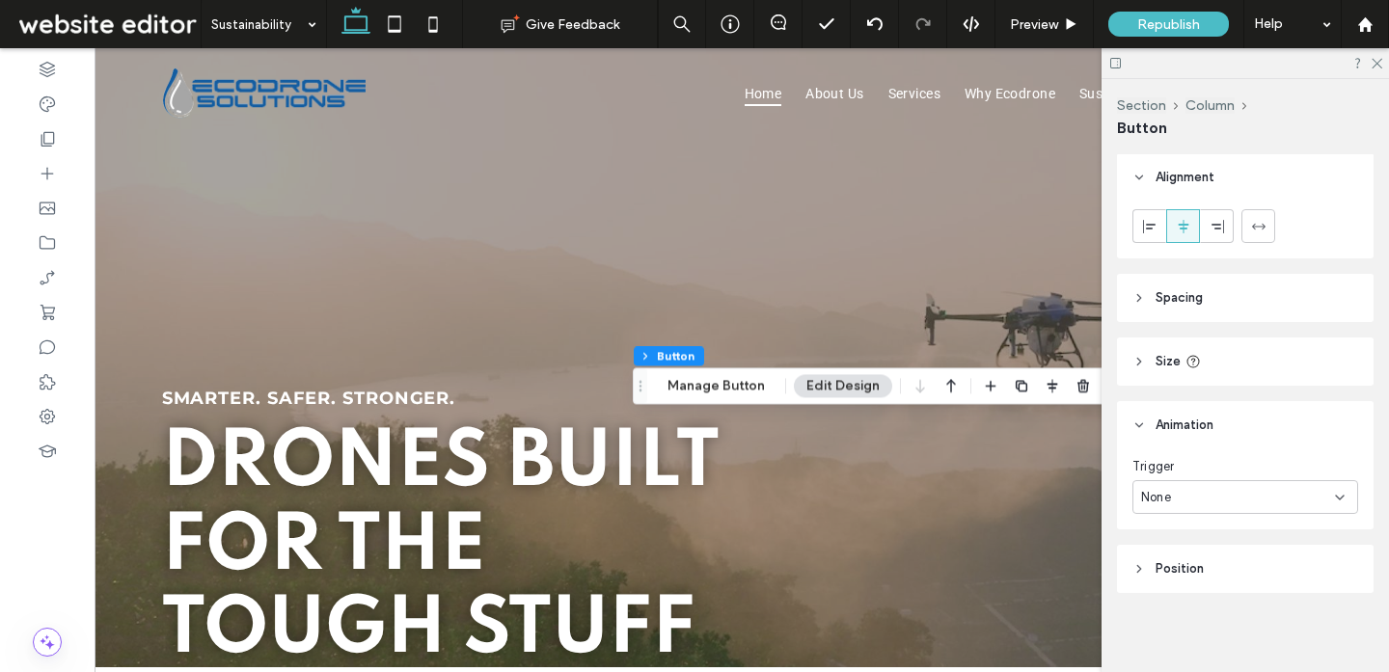
scroll to position [105, 0]
click at [1227, 492] on div "None" at bounding box center [1238, 491] width 194 height 19
click at [1211, 555] on div "Entrance" at bounding box center [1245, 559] width 224 height 34
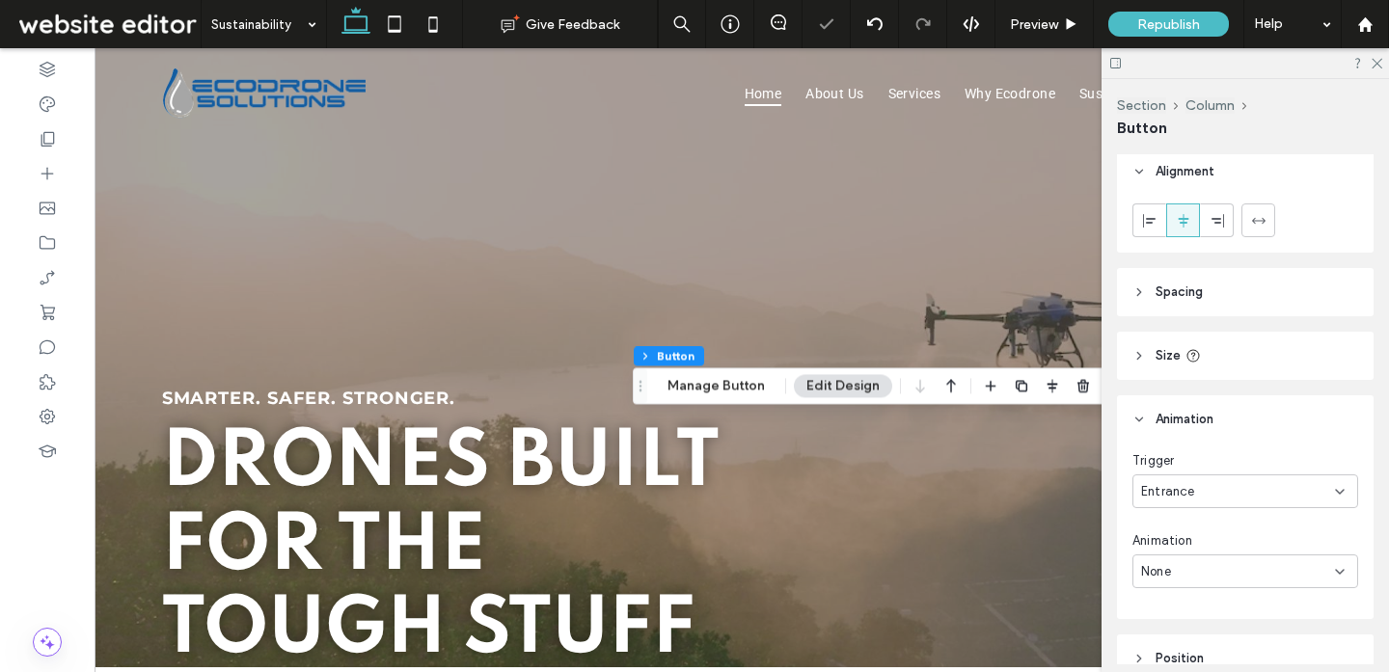
click at [1205, 565] on div "None" at bounding box center [1238, 571] width 194 height 19
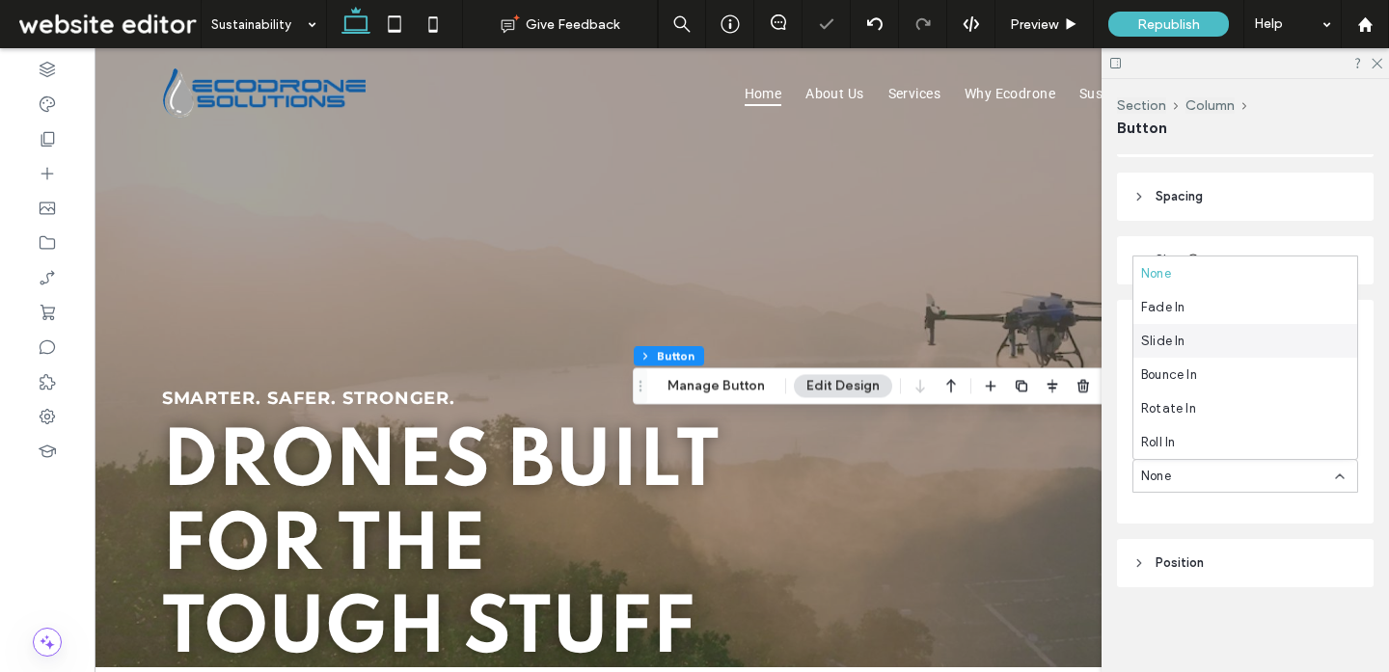
click at [1197, 350] on div "Slide In" at bounding box center [1245, 341] width 224 height 34
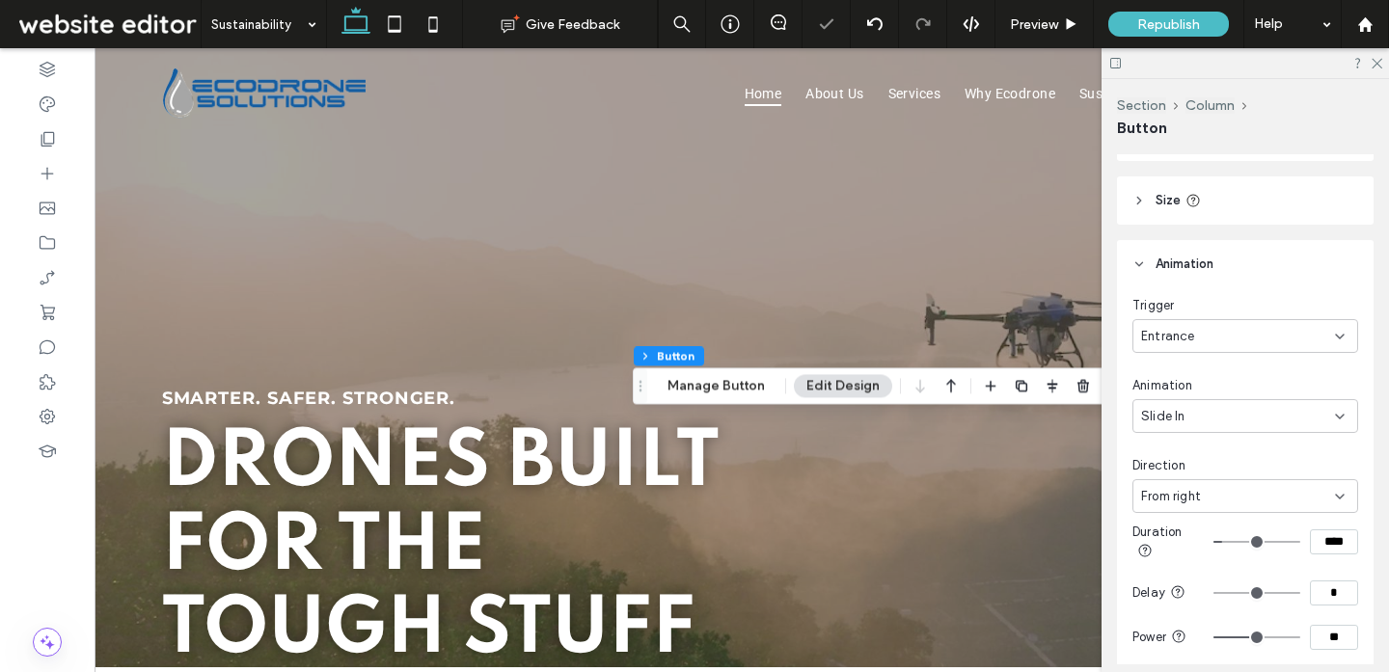
scroll to position [410, 0]
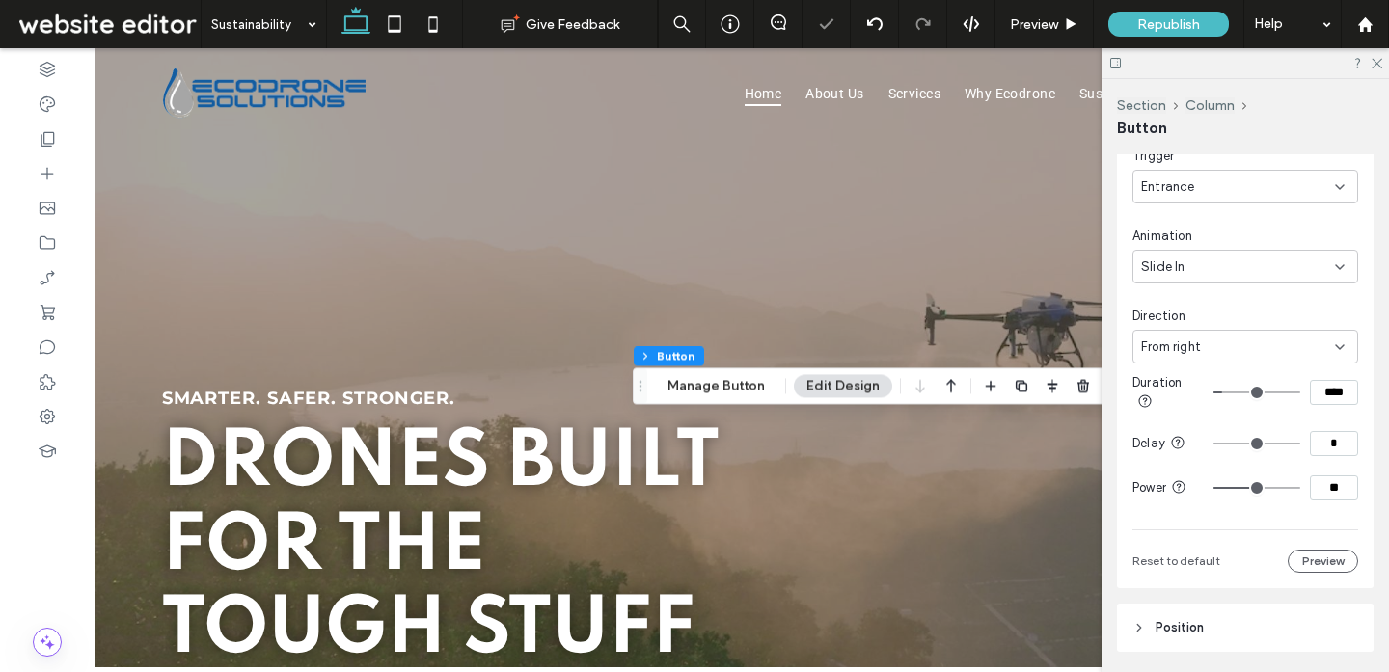
drag, startPoint x: 1326, startPoint y: 394, endPoint x: 1257, endPoint y: 365, distance: 74.7
click at [1257, 365] on section "Duration ****" at bounding box center [1245, 393] width 226 height 58
type input "***"
drag, startPoint x: 1333, startPoint y: 486, endPoint x: 1309, endPoint y: 486, distance: 24.1
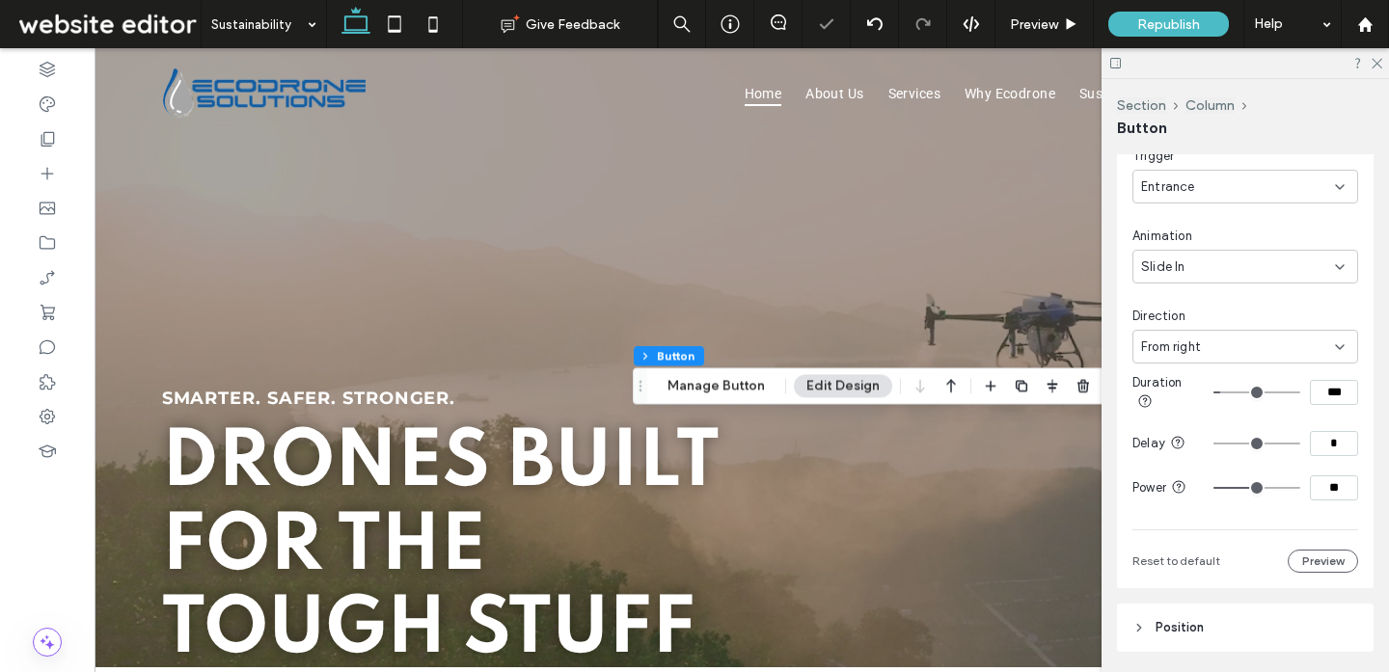
click at [1310, 486] on input "**" at bounding box center [1334, 487] width 48 height 25
type input "**"
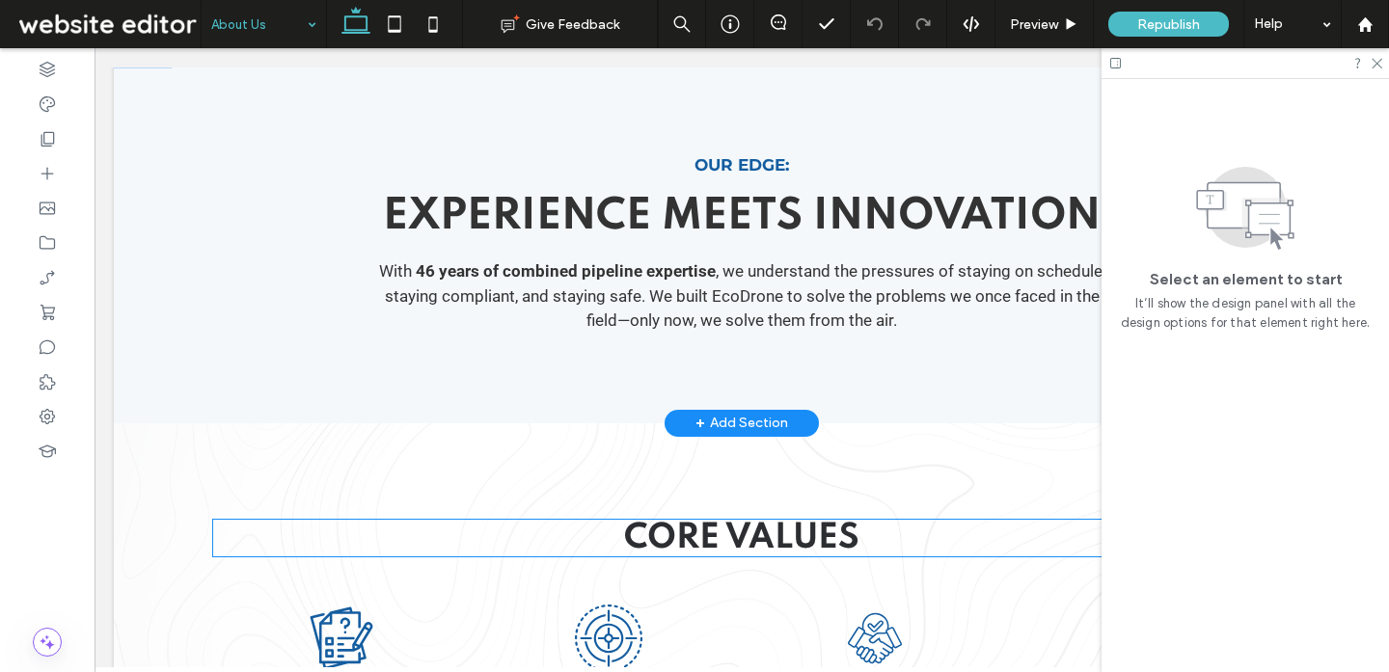
scroll to position [803, 0]
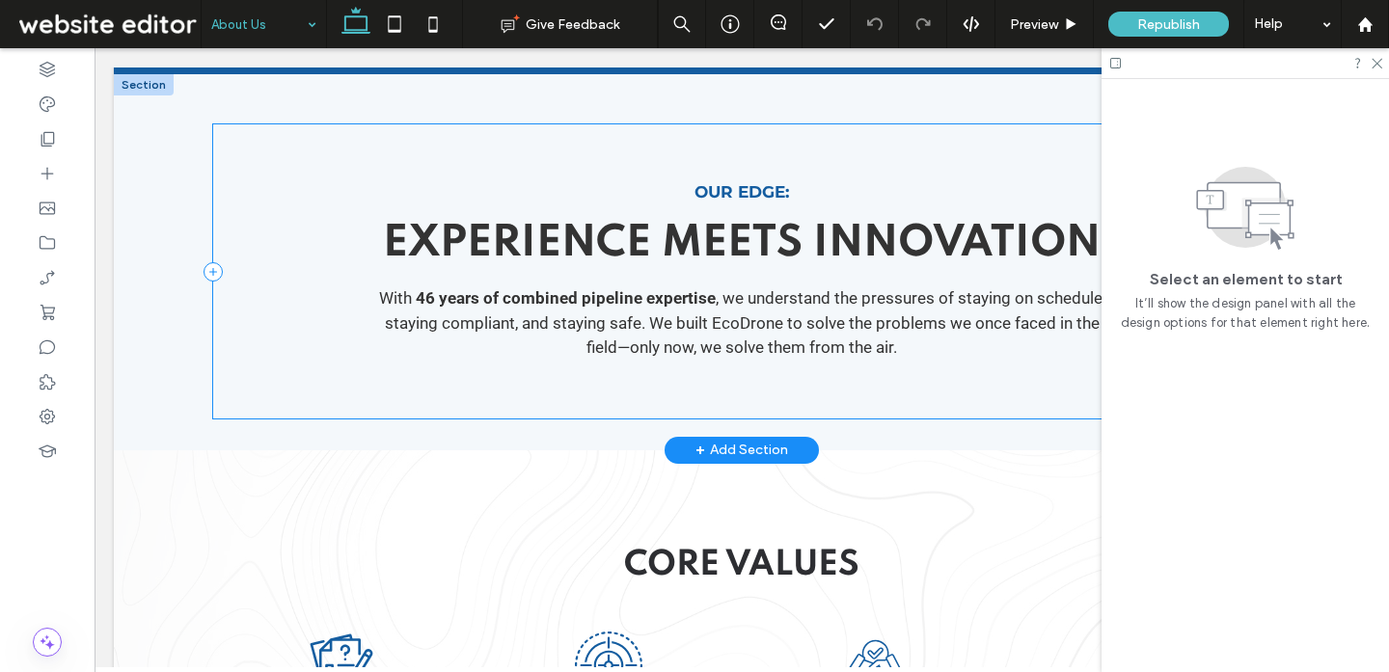
click at [471, 271] on div "Our Edge: Experience Meets Innovation With 46 years of combined pipeline expert…" at bounding box center [741, 271] width 1057 height 294
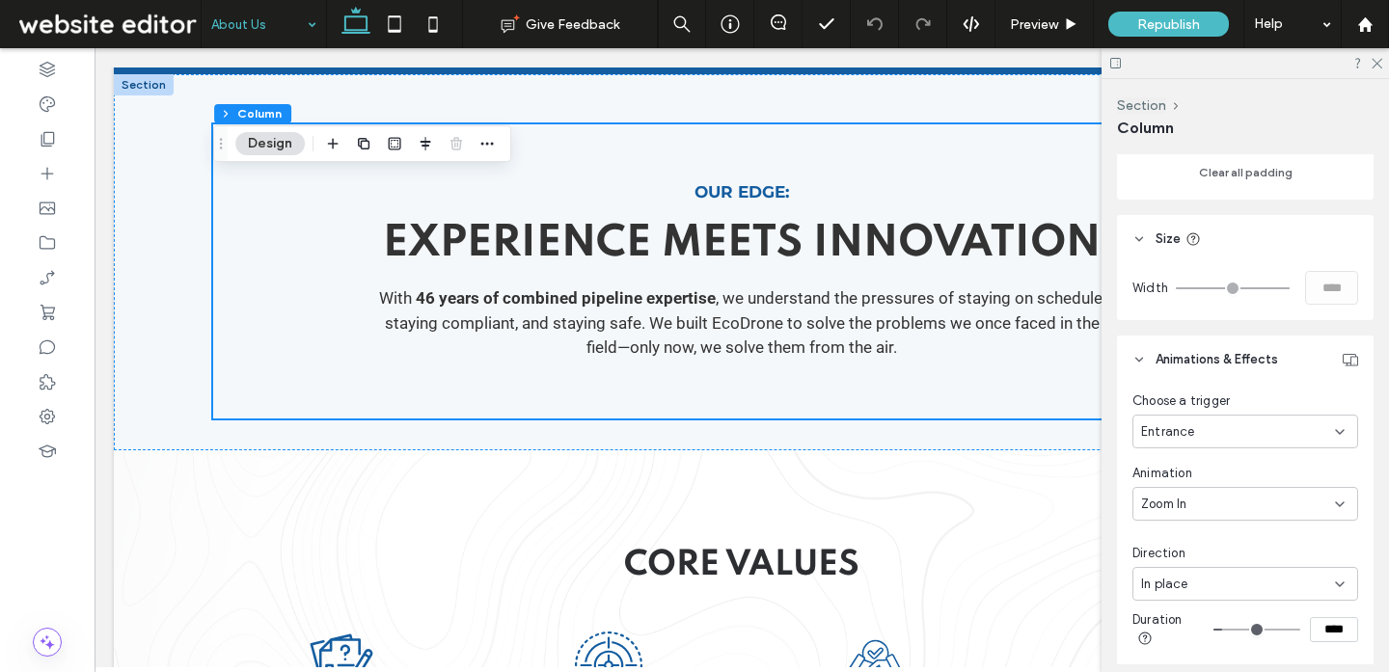
scroll to position [874, 0]
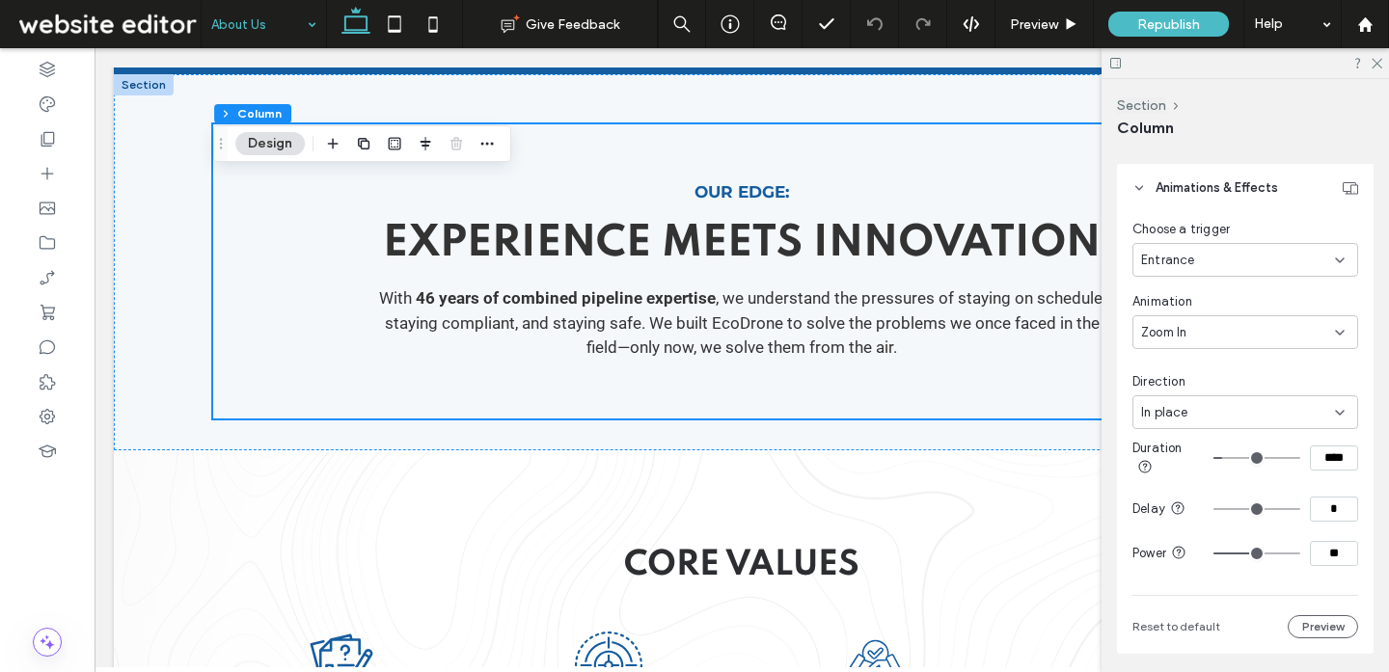
click at [1230, 333] on div "Zoom In" at bounding box center [1238, 332] width 194 height 19
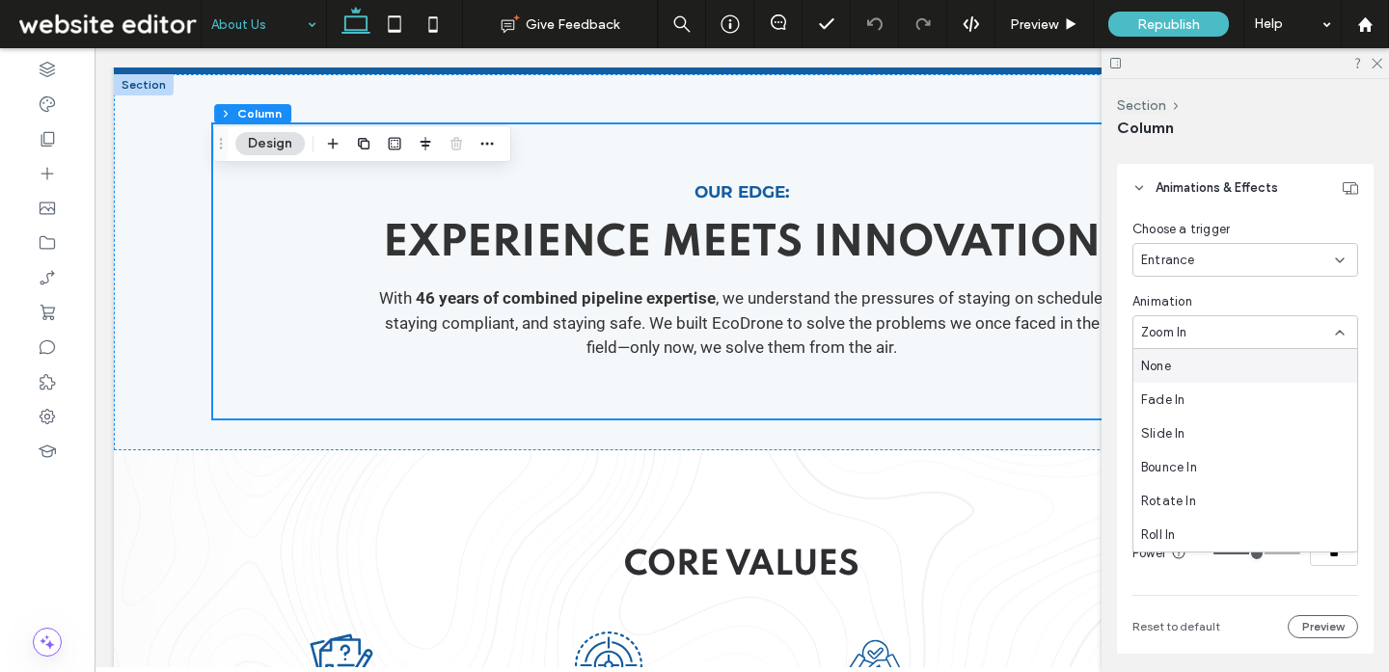
click at [1198, 364] on div "None" at bounding box center [1245, 366] width 224 height 34
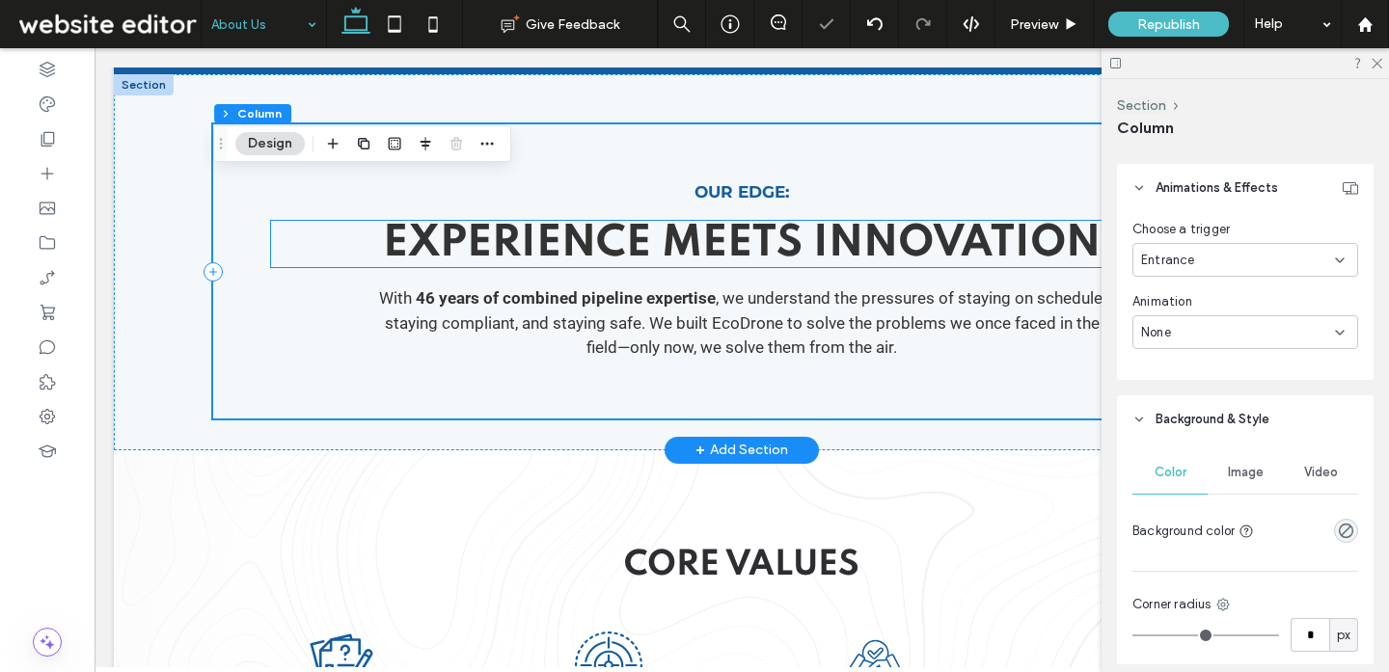
click at [712, 250] on span "Experience Meets Innovation" at bounding box center [741, 244] width 717 height 42
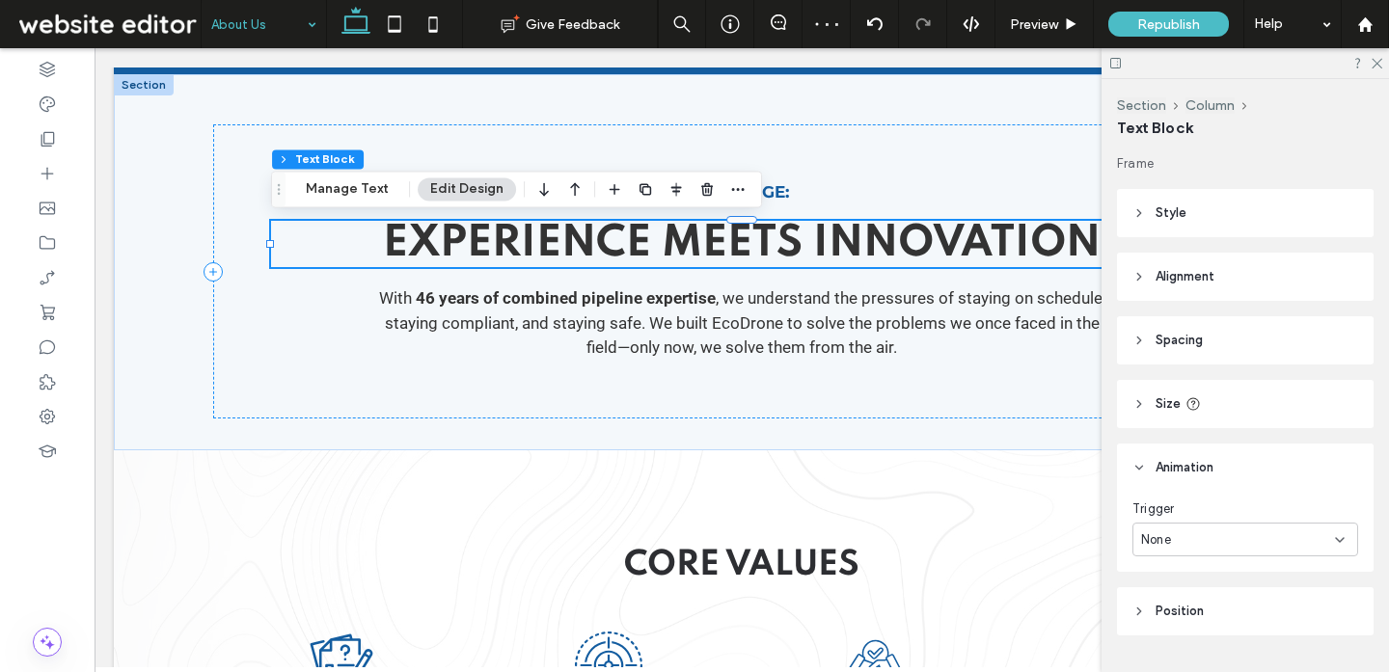
scroll to position [48, 0]
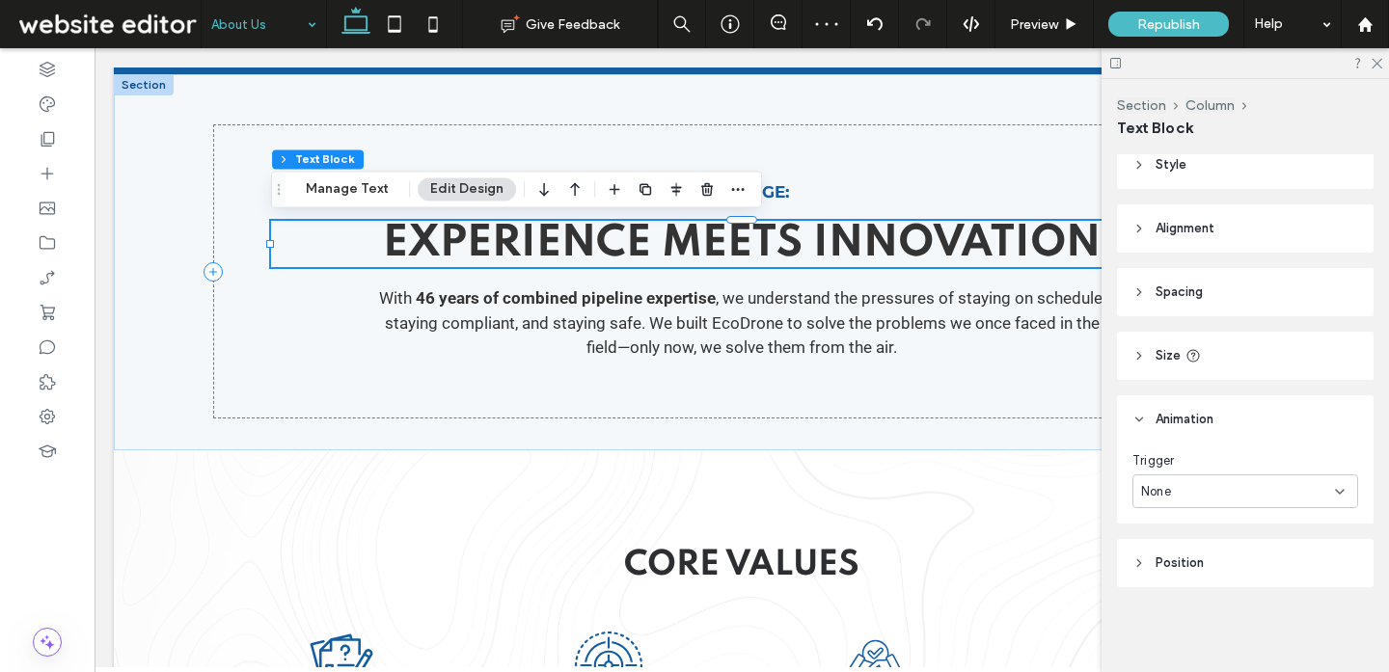
click at [1238, 491] on div "None" at bounding box center [1238, 491] width 194 height 19
click at [1216, 556] on div "Entrance" at bounding box center [1245, 559] width 224 height 34
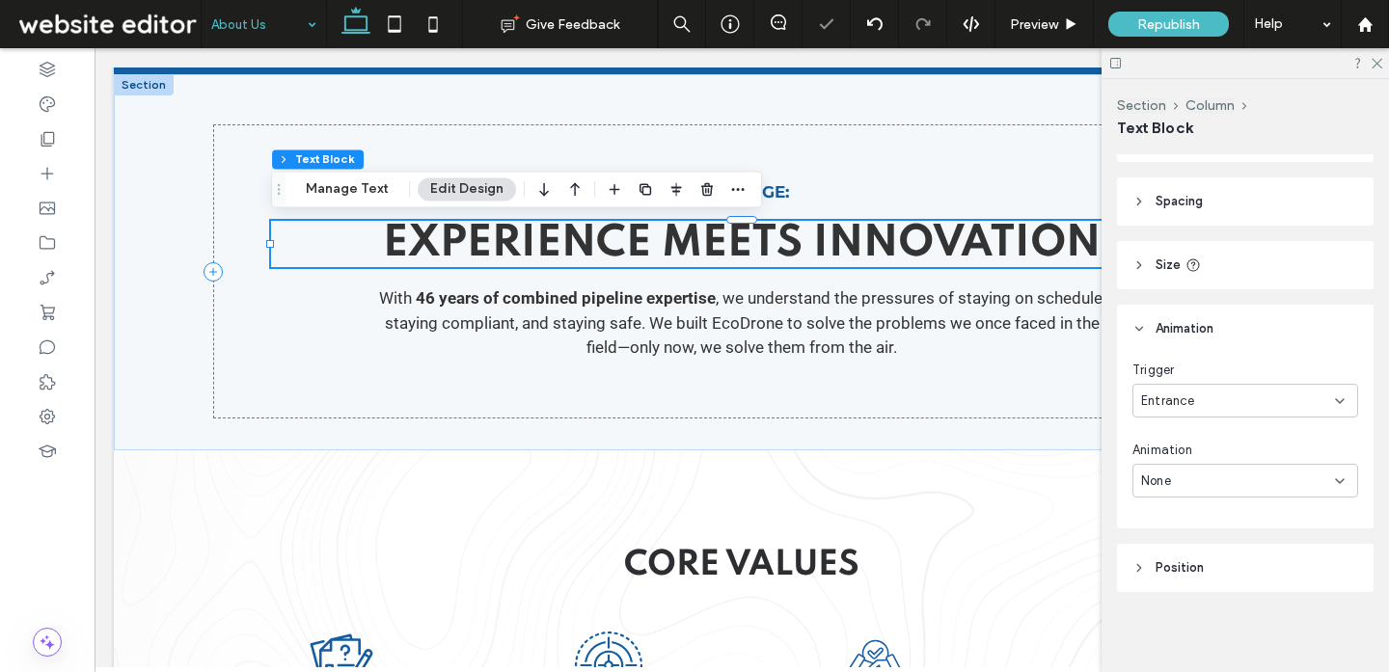
scroll to position [144, 0]
click at [1199, 486] on div "None" at bounding box center [1245, 476] width 226 height 34
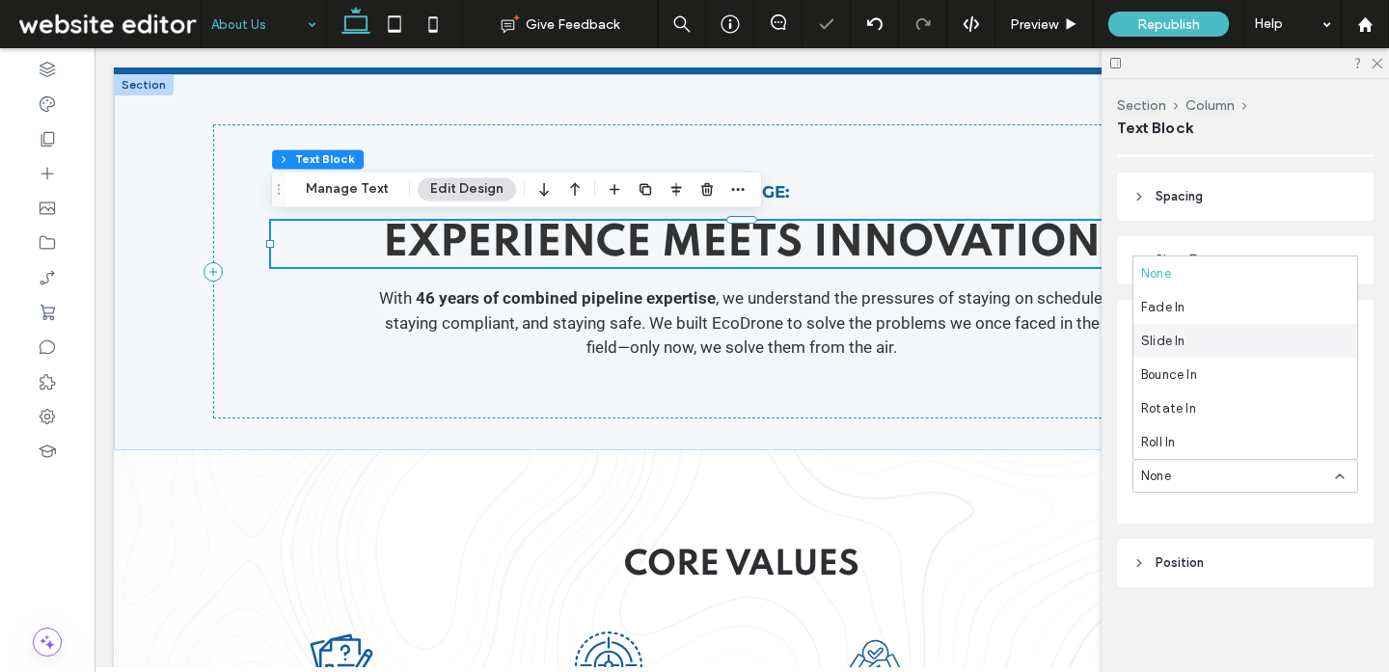
click at [1187, 344] on div "Slide In" at bounding box center [1245, 341] width 224 height 34
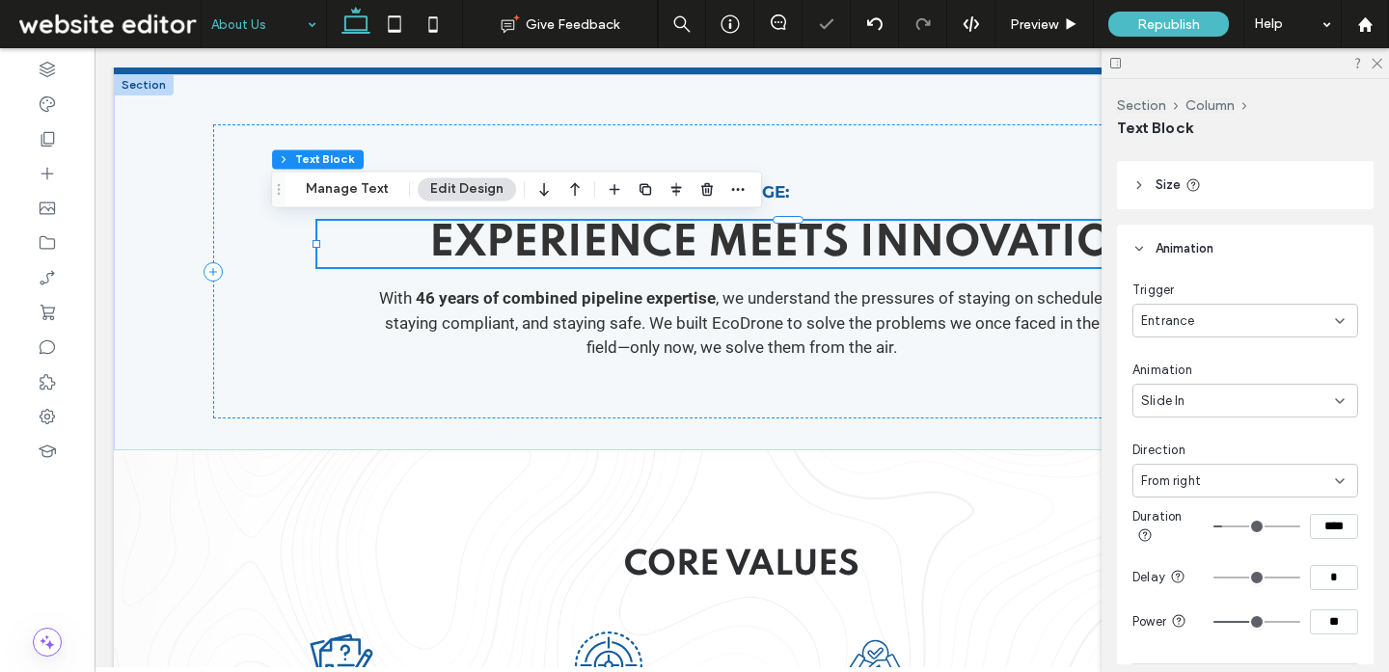
click at [1210, 479] on div "From right" at bounding box center [1238, 481] width 194 height 19
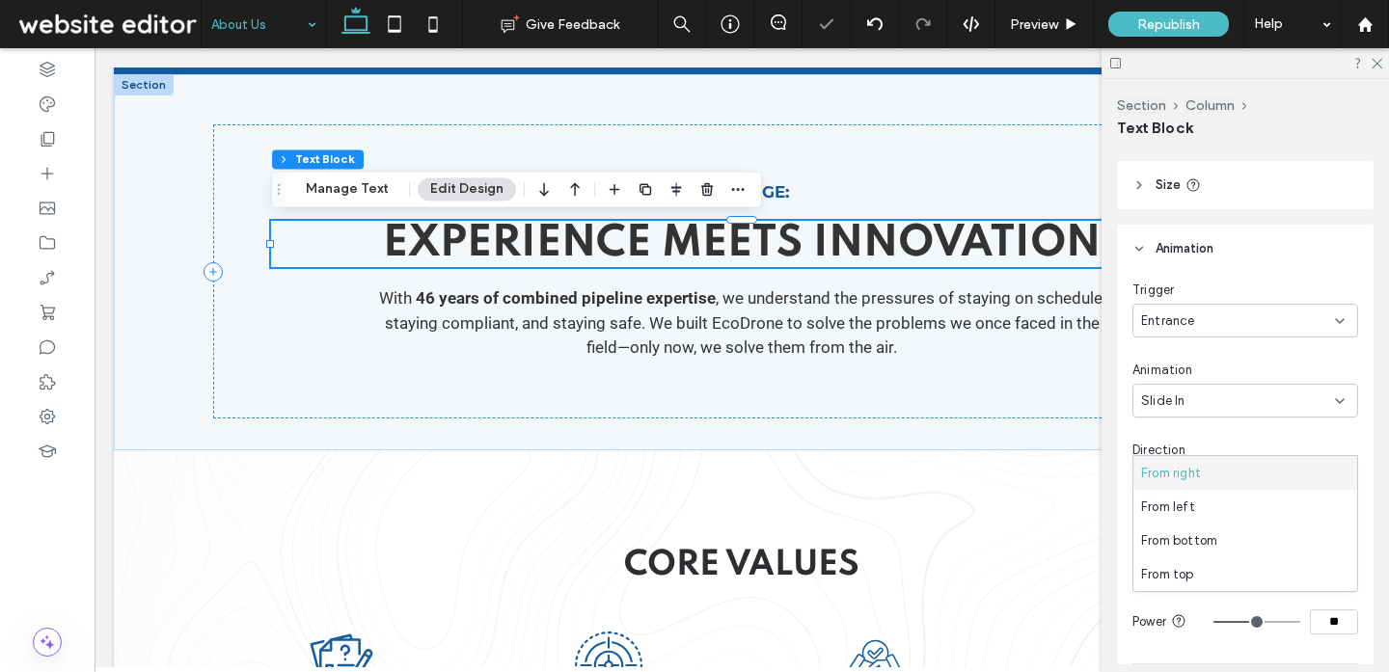
scroll to position [302, 0]
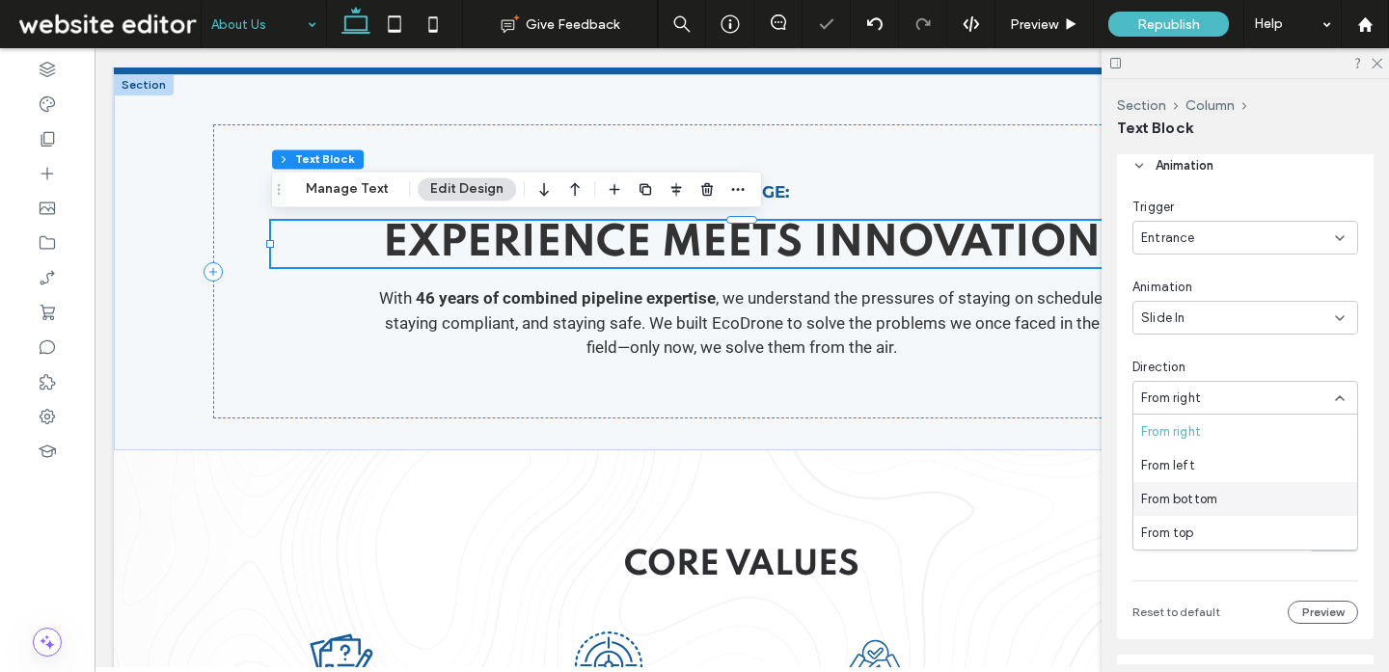
click at [1217, 506] on div "From bottom" at bounding box center [1245, 499] width 224 height 34
drag, startPoint x: 1330, startPoint y: 541, endPoint x: 1262, endPoint y: 534, distance: 67.8
click at [1262, 534] on div "**" at bounding box center [1285, 539] width 145 height 25
type input "**"
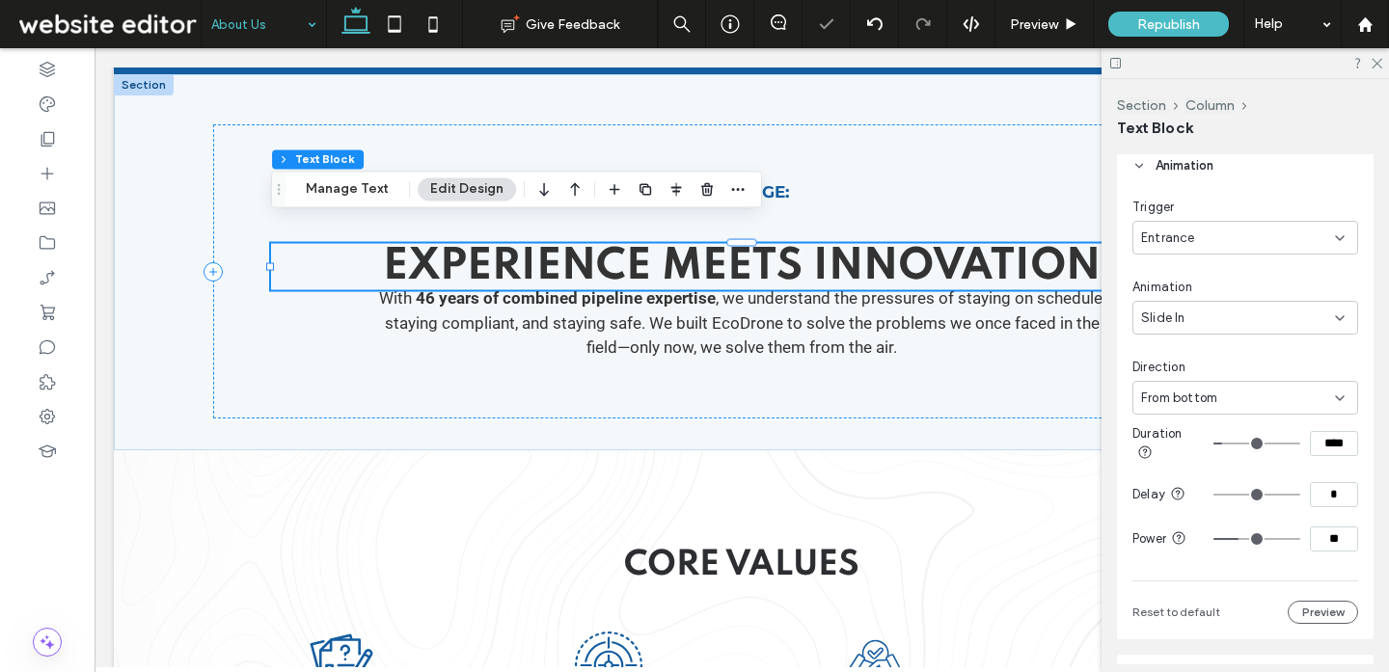
drag, startPoint x: 1332, startPoint y: 442, endPoint x: 1276, endPoint y: 440, distance: 56.0
click at [1276, 440] on div "****" at bounding box center [1285, 443] width 145 height 25
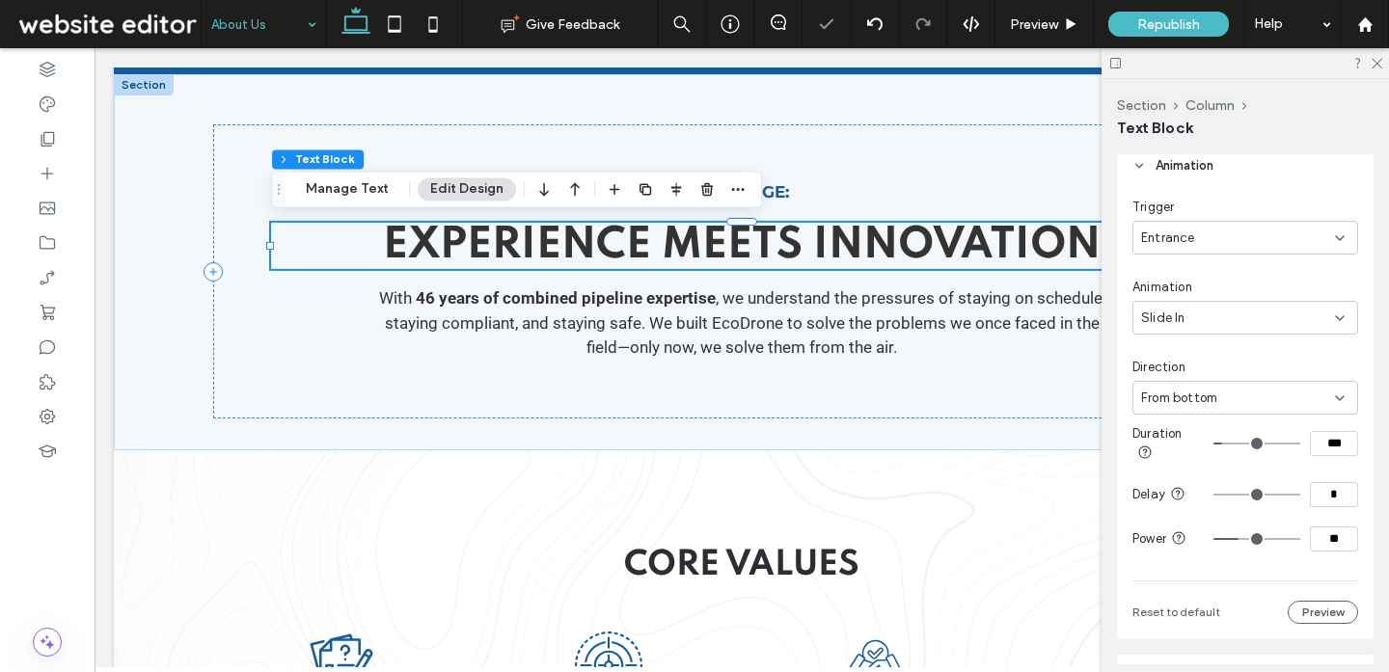
type input "***"
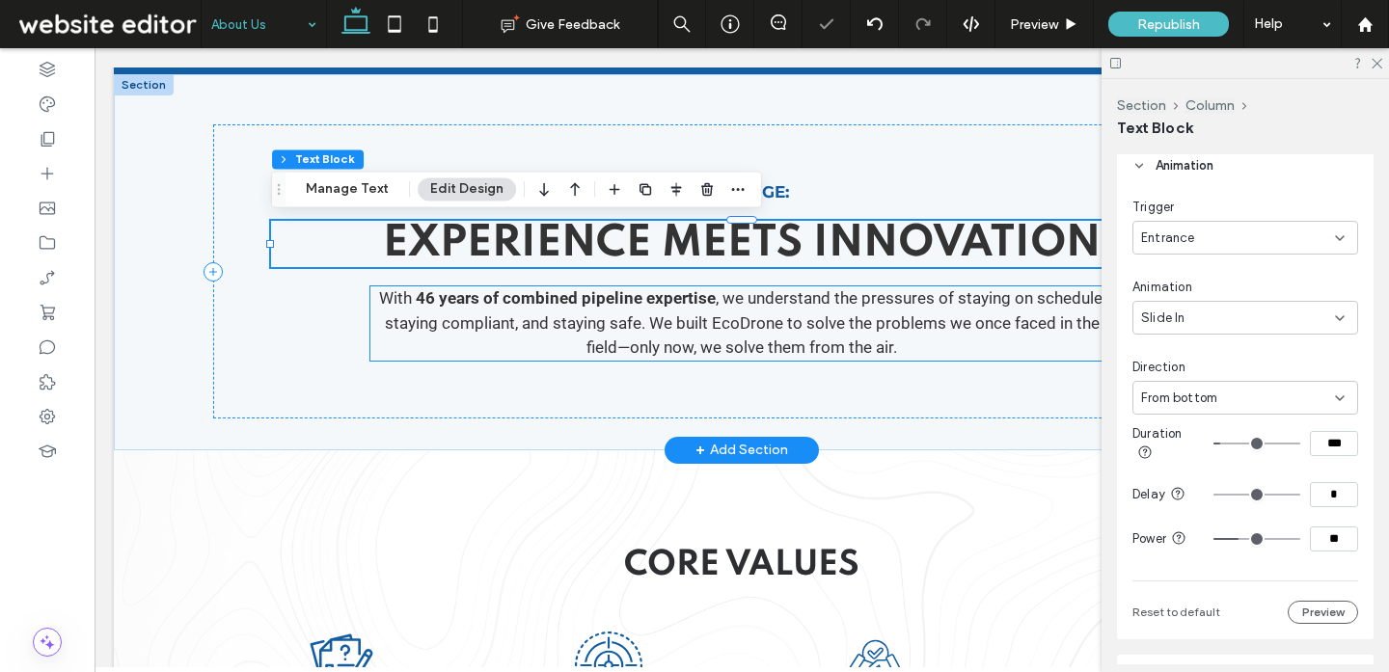
click at [764, 324] on span ", we understand the pressures of staying on schedule, staying compliant, and st…" at bounding box center [745, 322] width 720 height 68
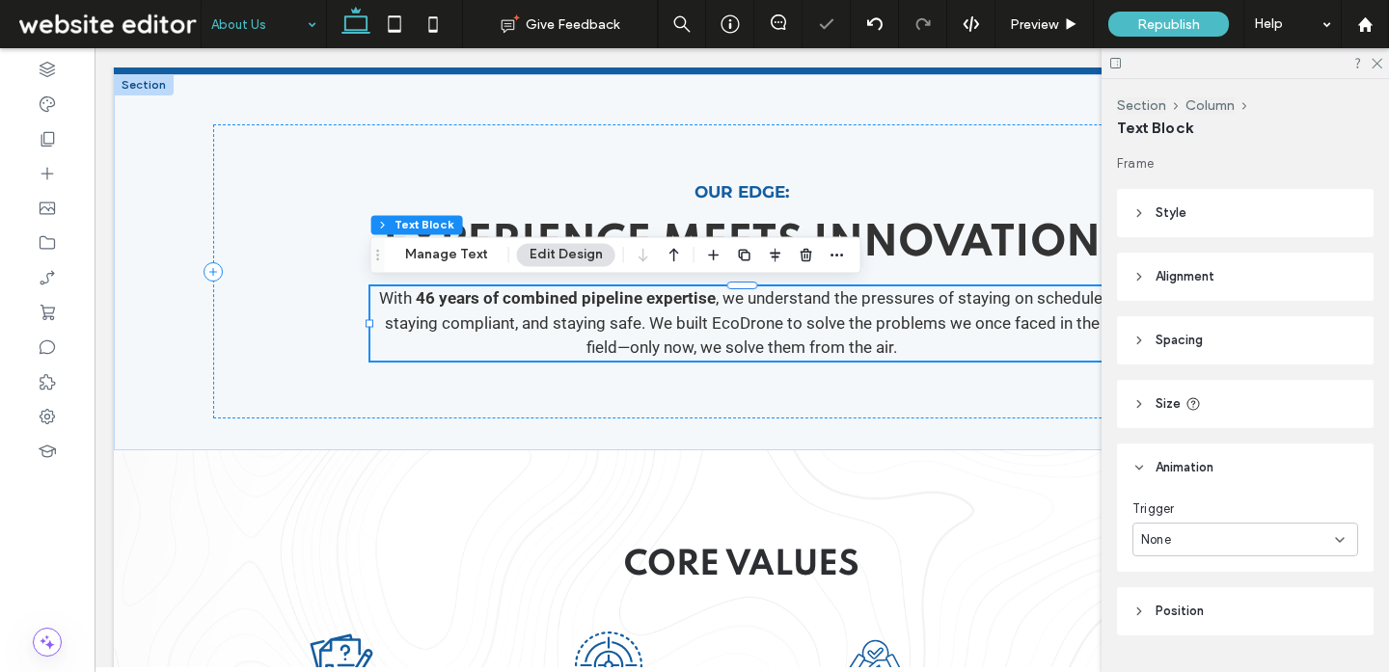
click at [1182, 549] on div "None" at bounding box center [1238, 539] width 194 height 19
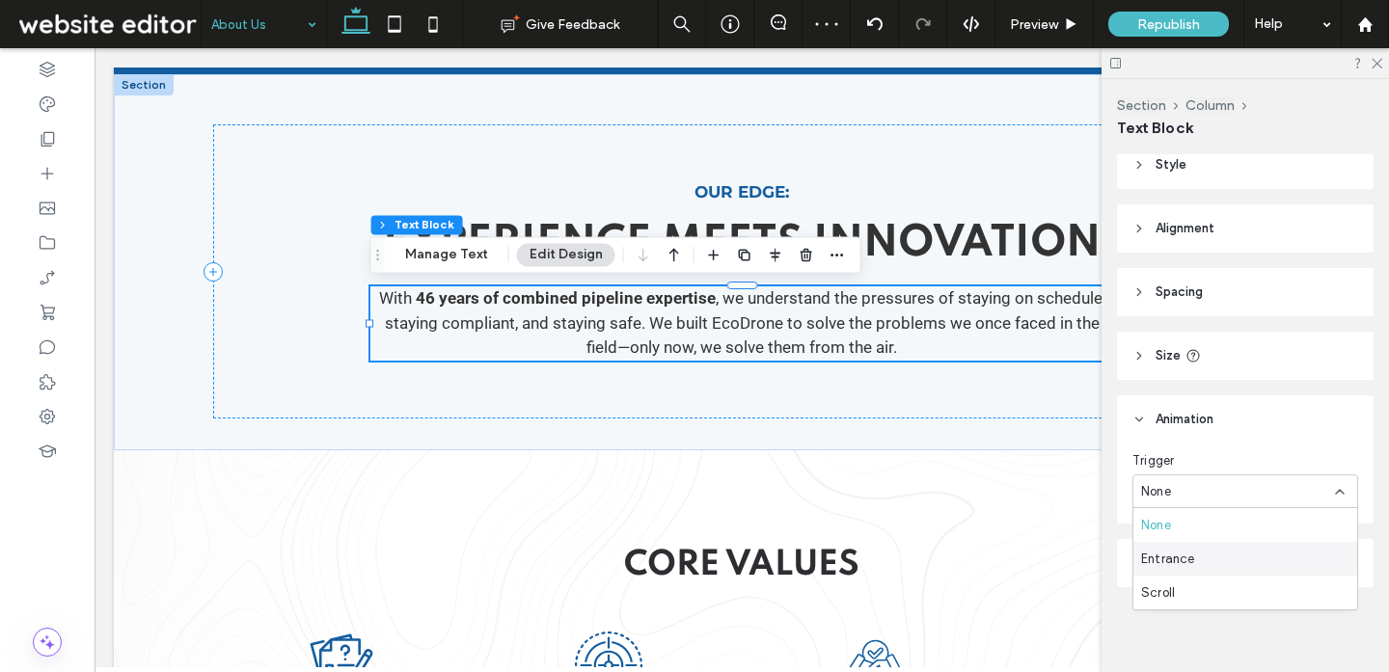
click at [1204, 558] on div "Entrance" at bounding box center [1245, 559] width 224 height 34
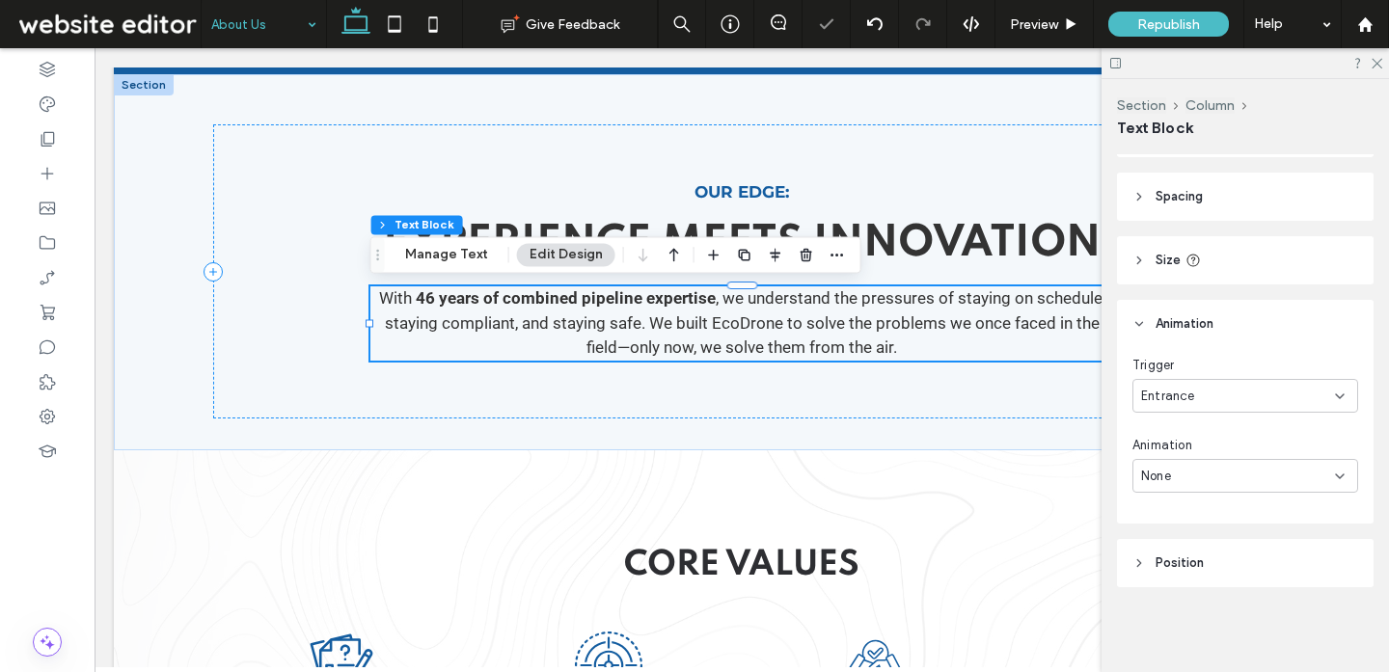
click at [1200, 468] on div "None" at bounding box center [1238, 476] width 194 height 19
click at [1191, 342] on div "Slide In" at bounding box center [1245, 341] width 224 height 34
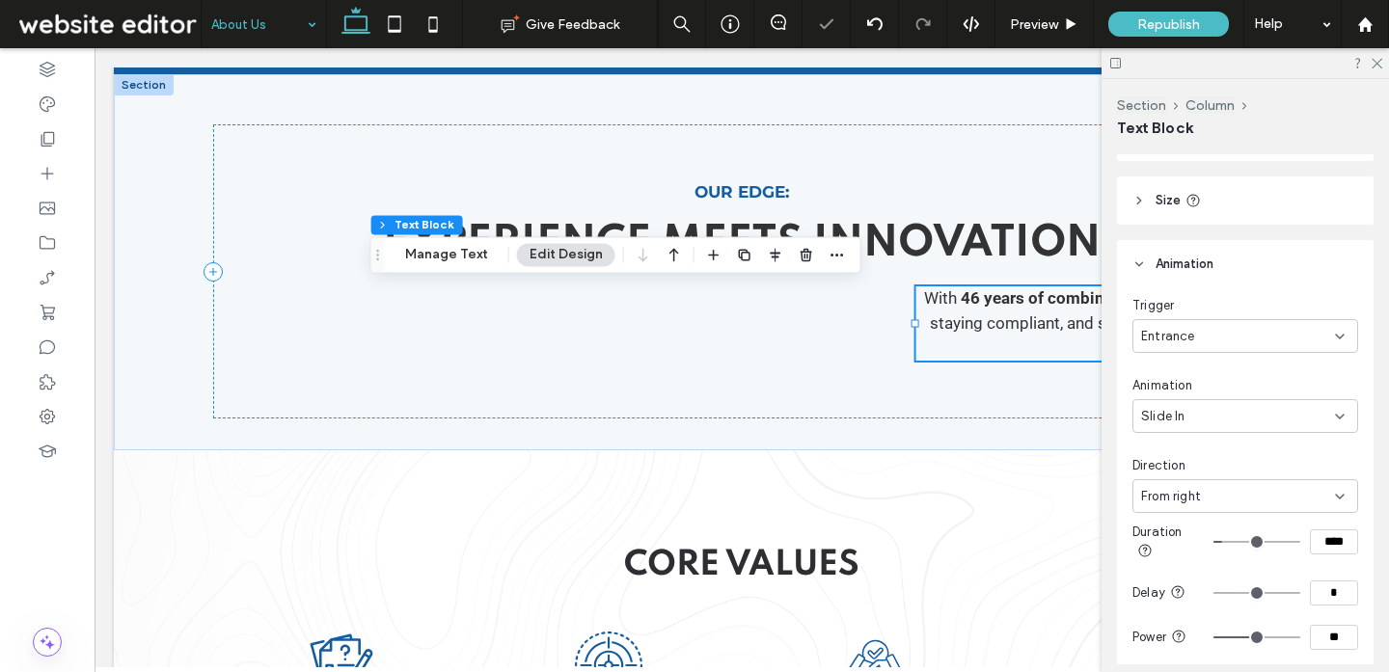
scroll to position [310, 0]
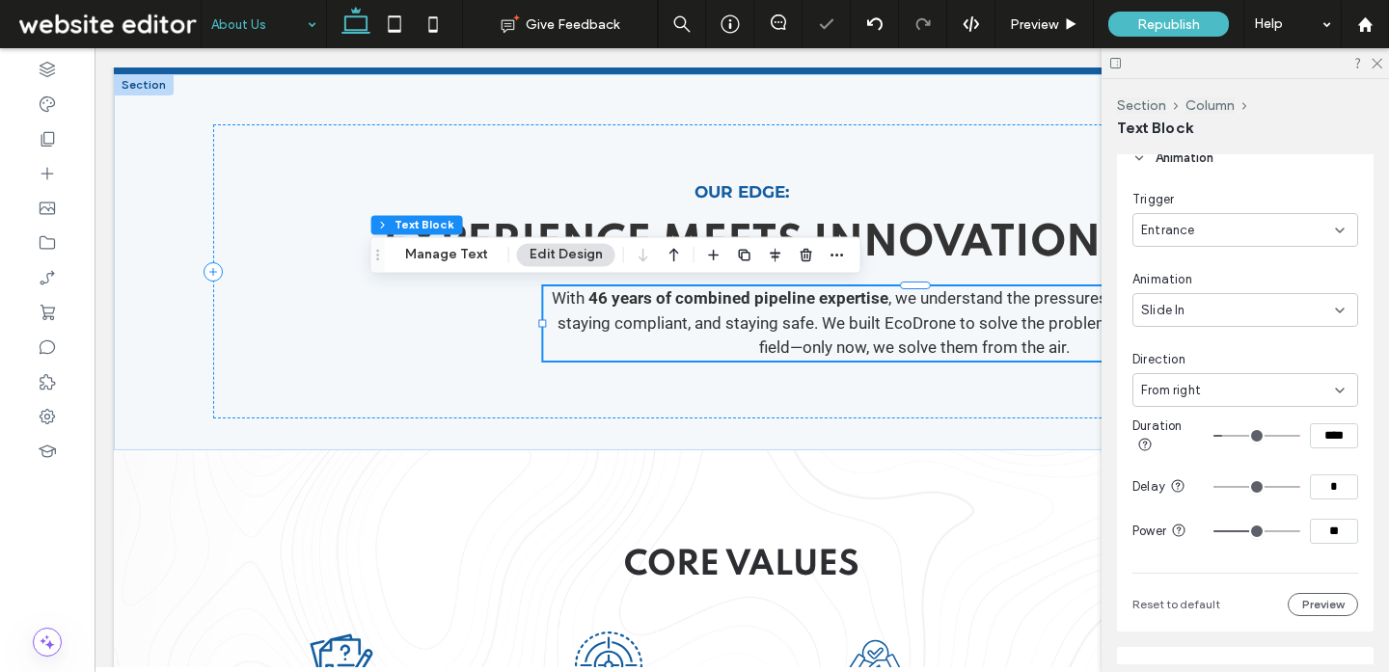
click at [1203, 387] on div "From right" at bounding box center [1238, 390] width 194 height 19
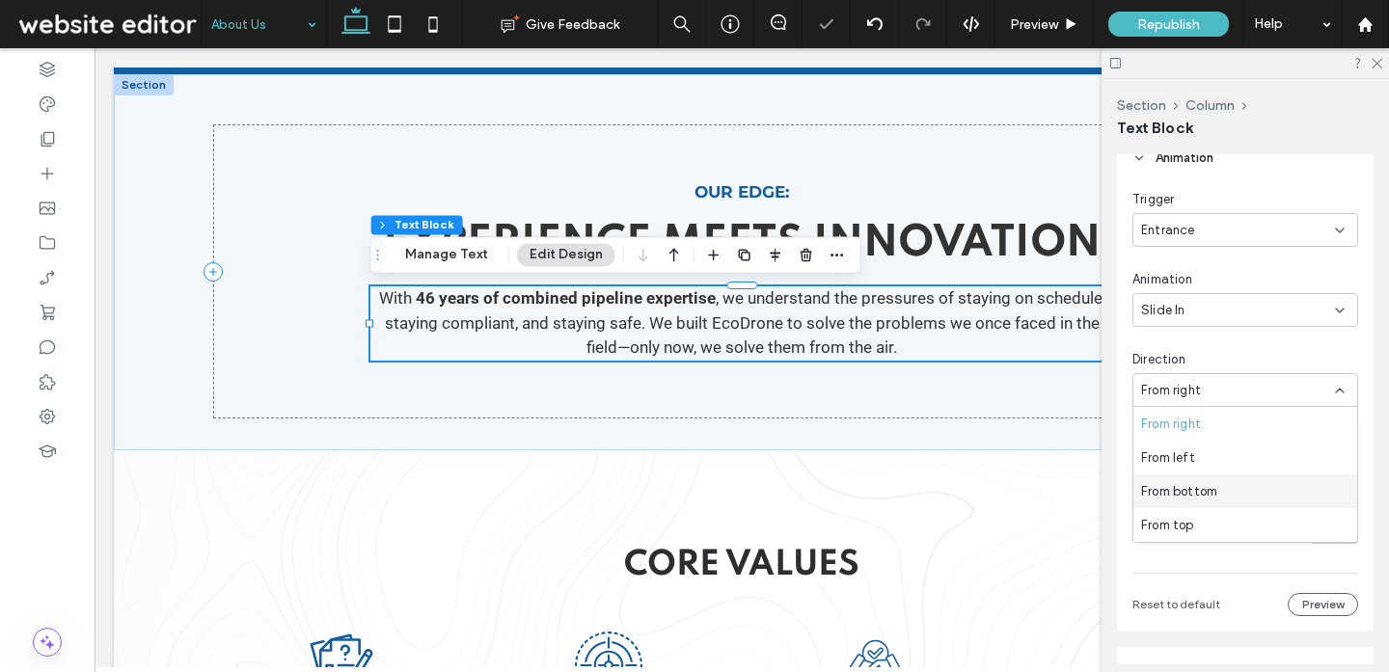
click at [1218, 490] on div "From bottom" at bounding box center [1245, 491] width 224 height 34
drag, startPoint x: 1337, startPoint y: 537, endPoint x: 1275, endPoint y: 520, distance: 64.1
click at [1275, 520] on section "Power **" at bounding box center [1245, 531] width 226 height 44
type input "**"
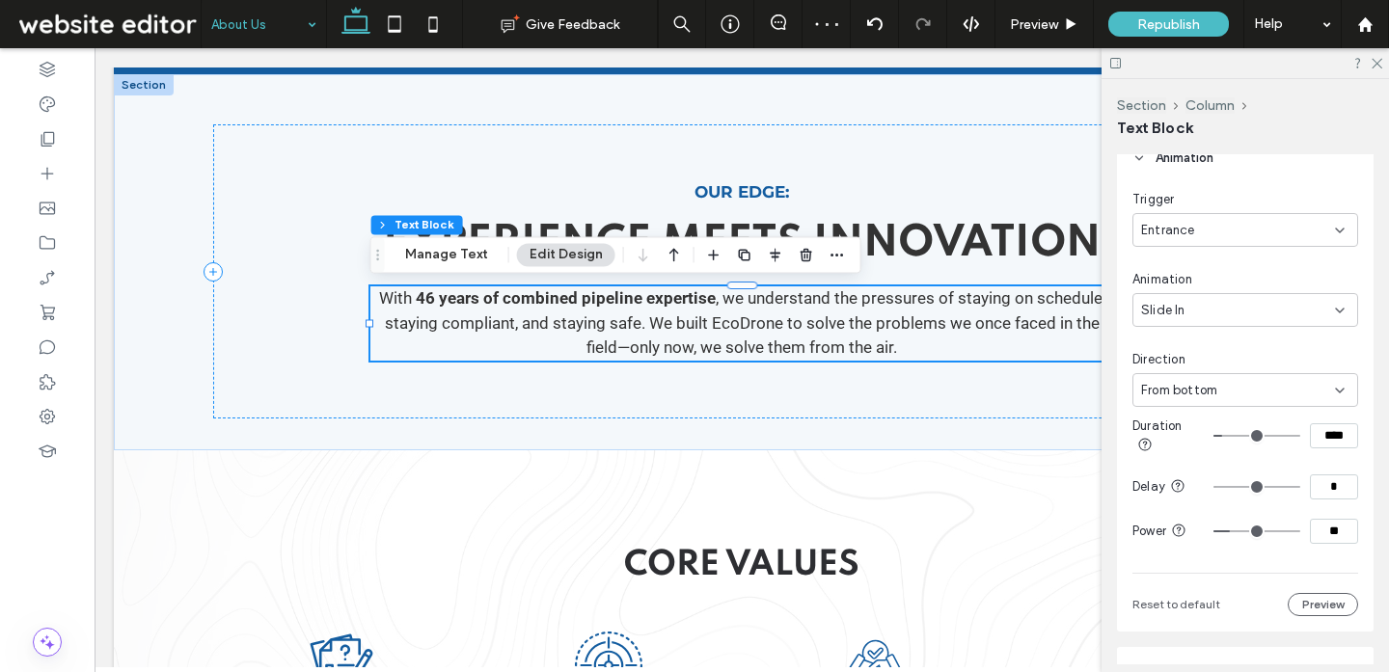
drag, startPoint x: 1335, startPoint y: 532, endPoint x: 1276, endPoint y: 530, distance: 58.9
click at [1276, 530] on div "**" at bounding box center [1285, 531] width 145 height 25
click at [1275, 559] on div "Trigger Entrance Animation Slide In Direction From bottom Duration **** Delay *…" at bounding box center [1245, 403] width 226 height 426
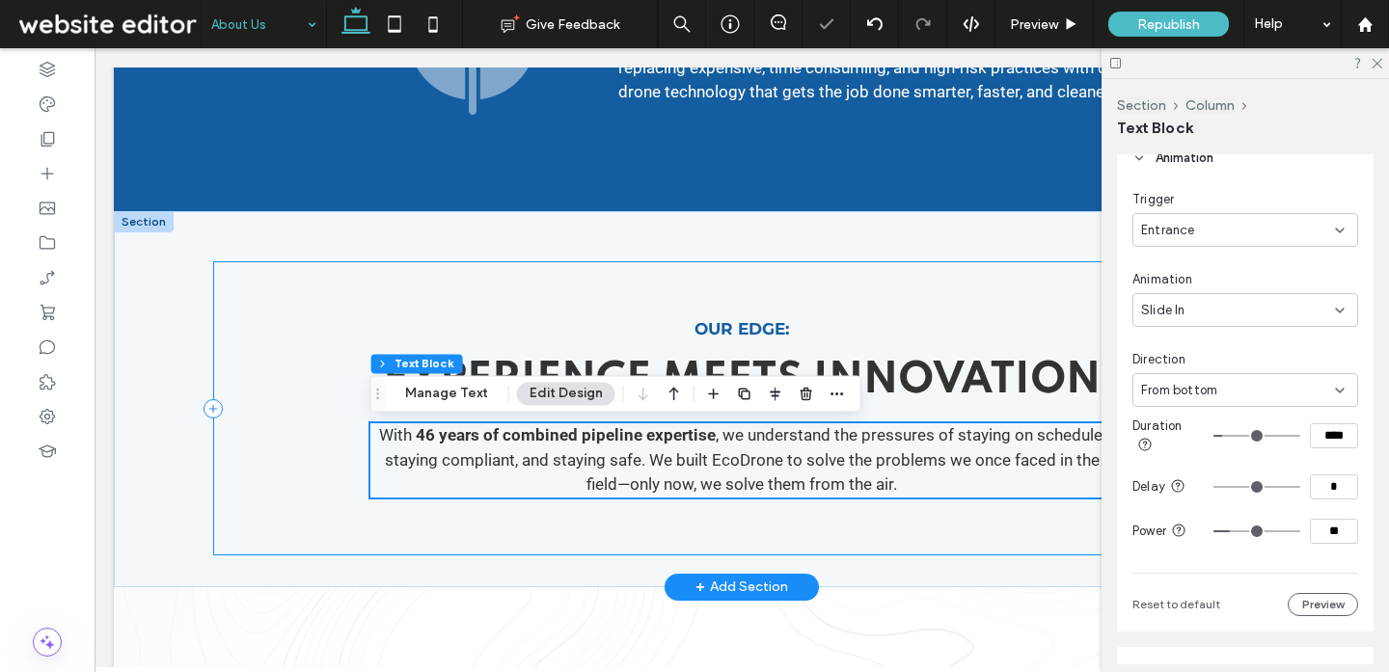
scroll to position [664, 0]
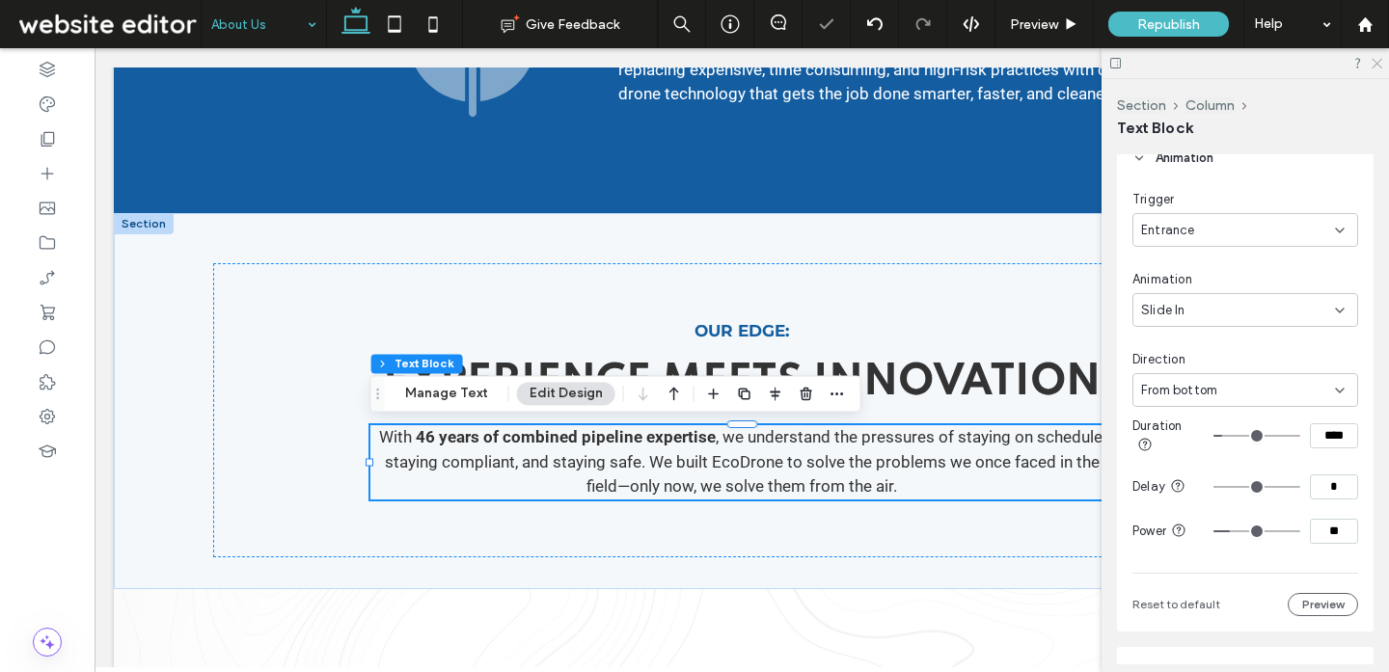
click at [1374, 65] on icon at bounding box center [1375, 62] width 13 height 13
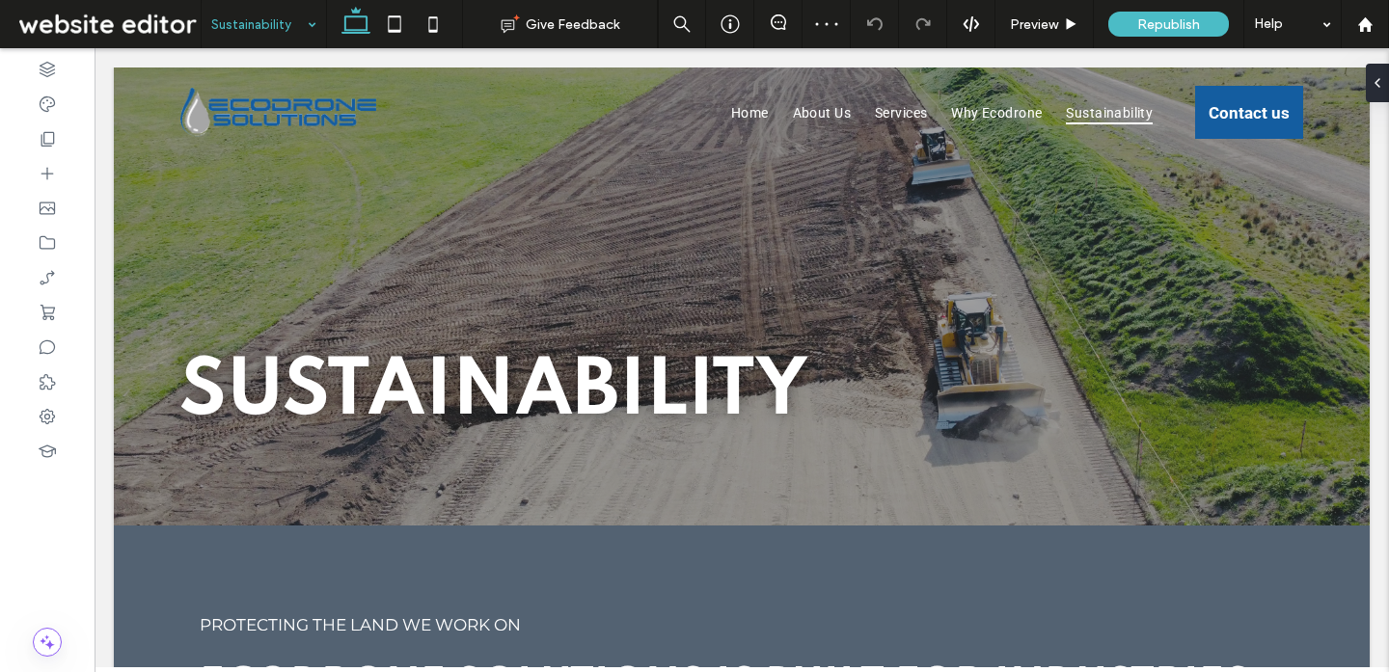
click at [238, 23] on input at bounding box center [258, 24] width 95 height 48
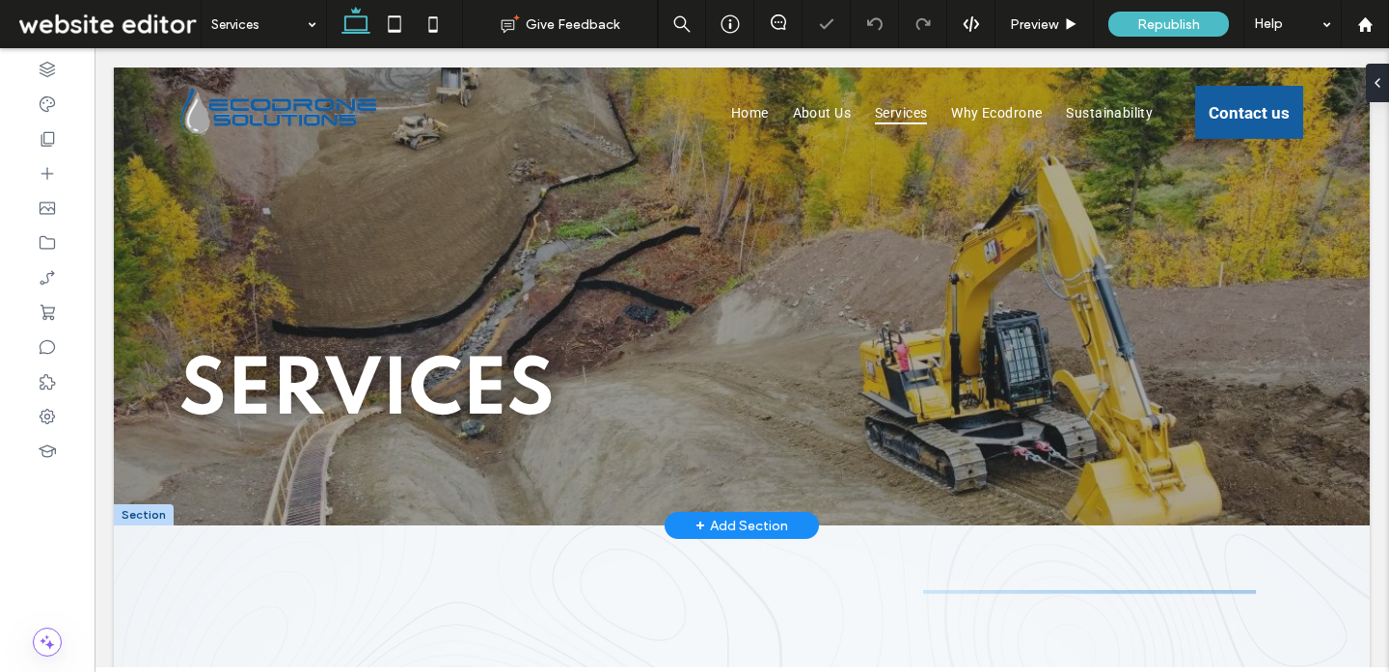
click at [498, 357] on span "Services" at bounding box center [366, 393] width 375 height 78
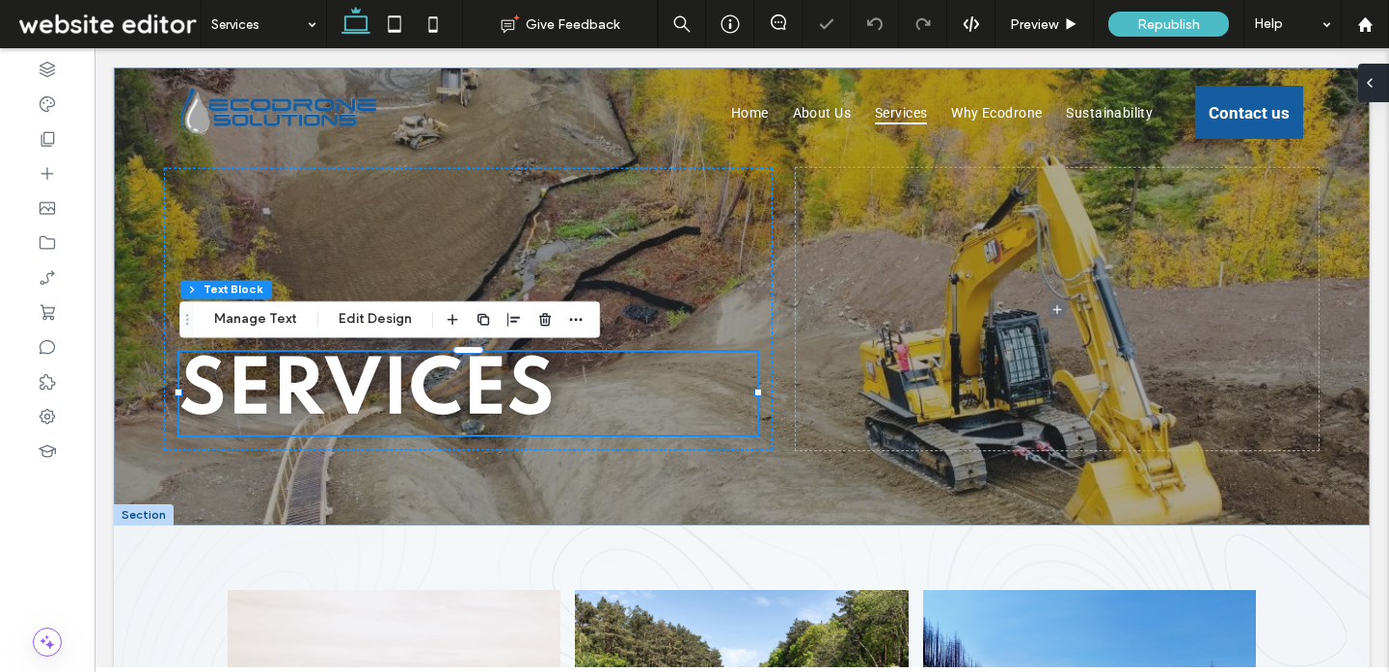
click at [1371, 87] on icon at bounding box center [1369, 82] width 15 height 15
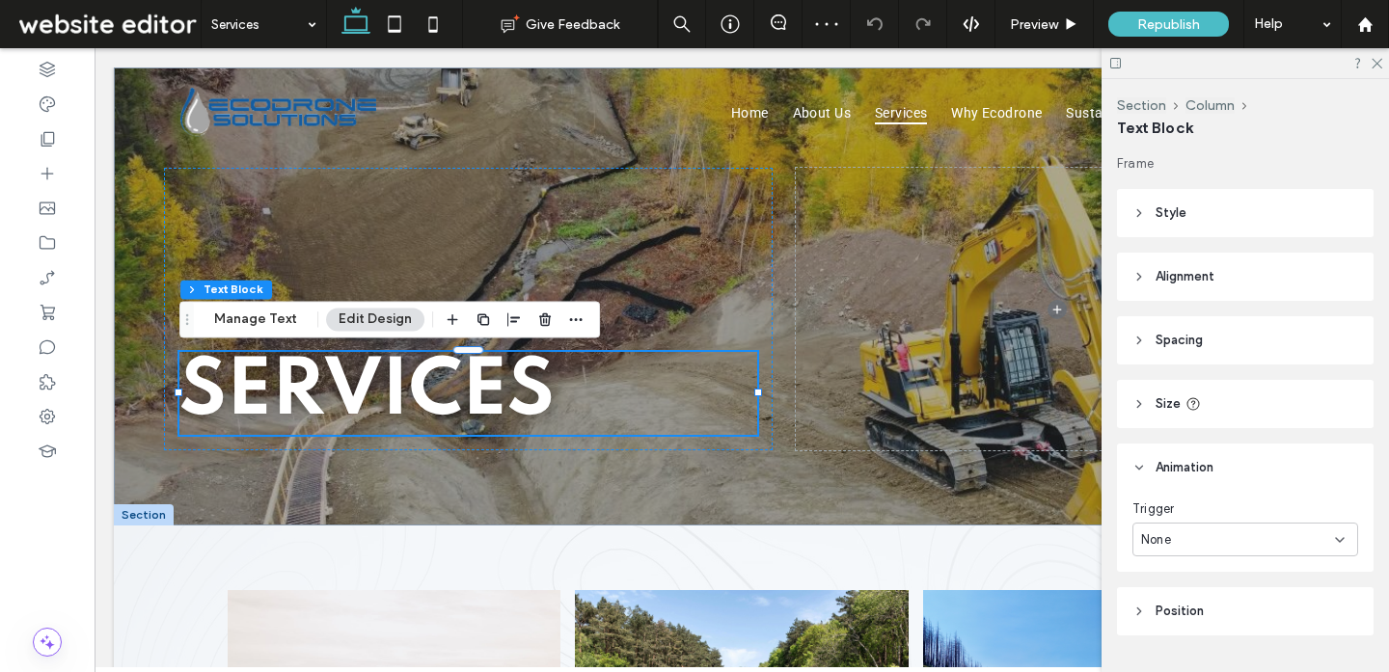
scroll to position [48, 0]
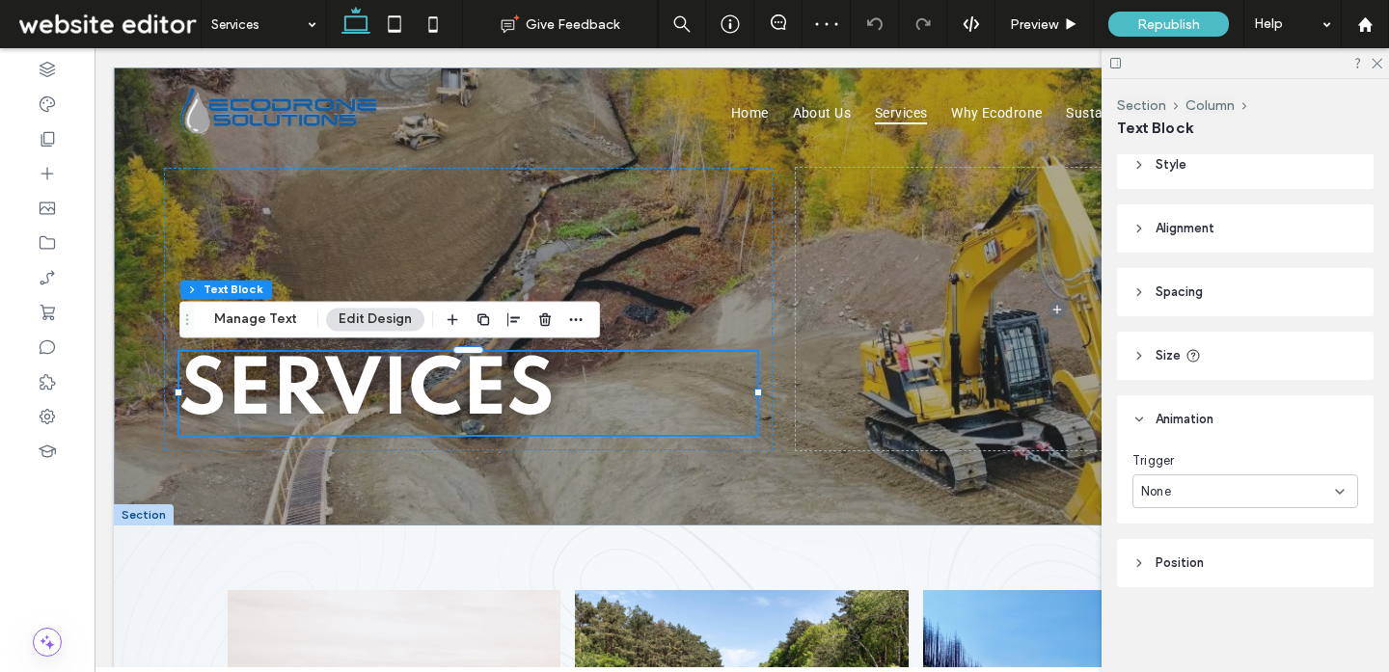
click at [1237, 479] on div "None" at bounding box center [1245, 491] width 226 height 34
click at [1206, 564] on div "Entrance" at bounding box center [1245, 559] width 224 height 34
click at [1203, 566] on div "None" at bounding box center [1238, 571] width 194 height 19
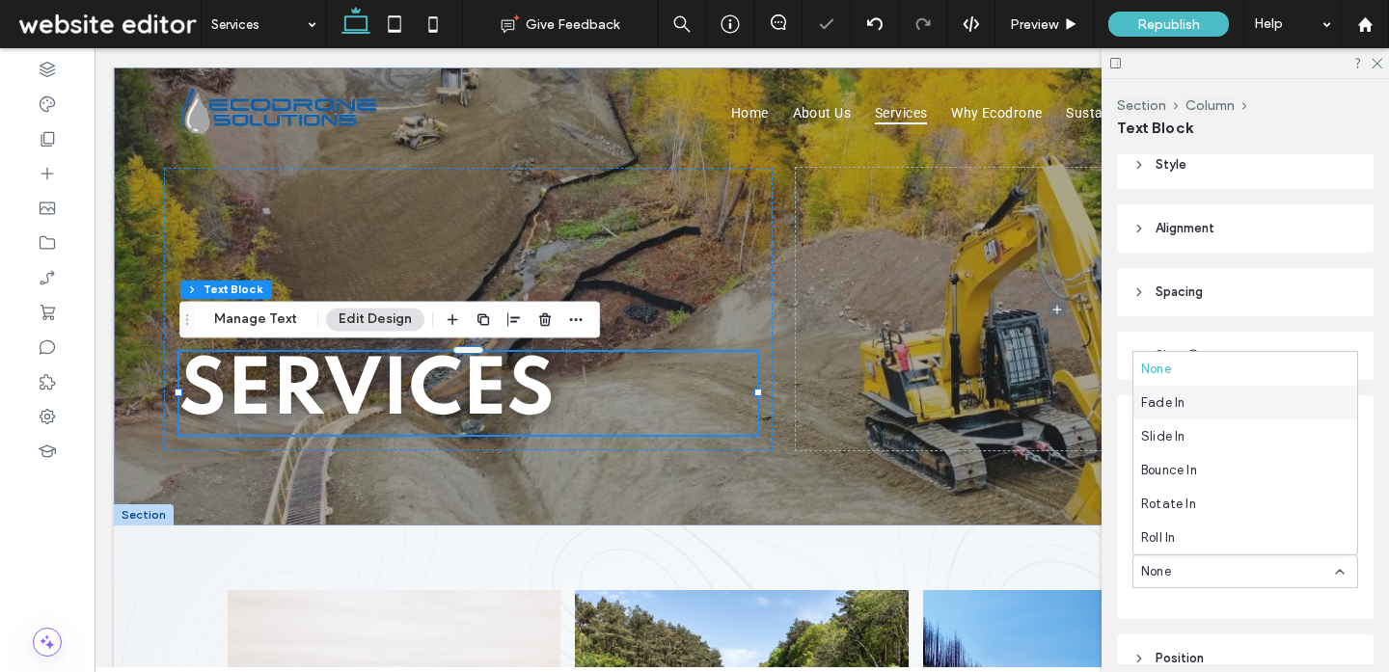
click at [1190, 408] on div "Fade In" at bounding box center [1245, 403] width 224 height 34
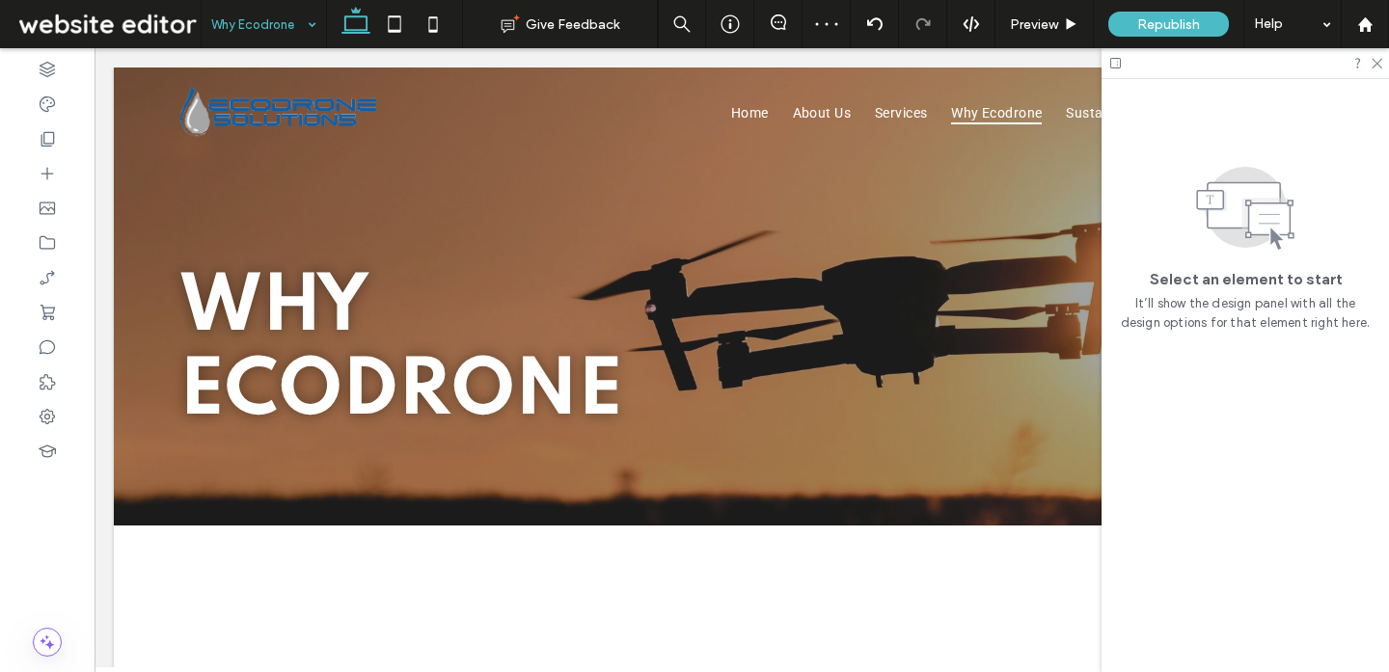
scroll to position [0, 0]
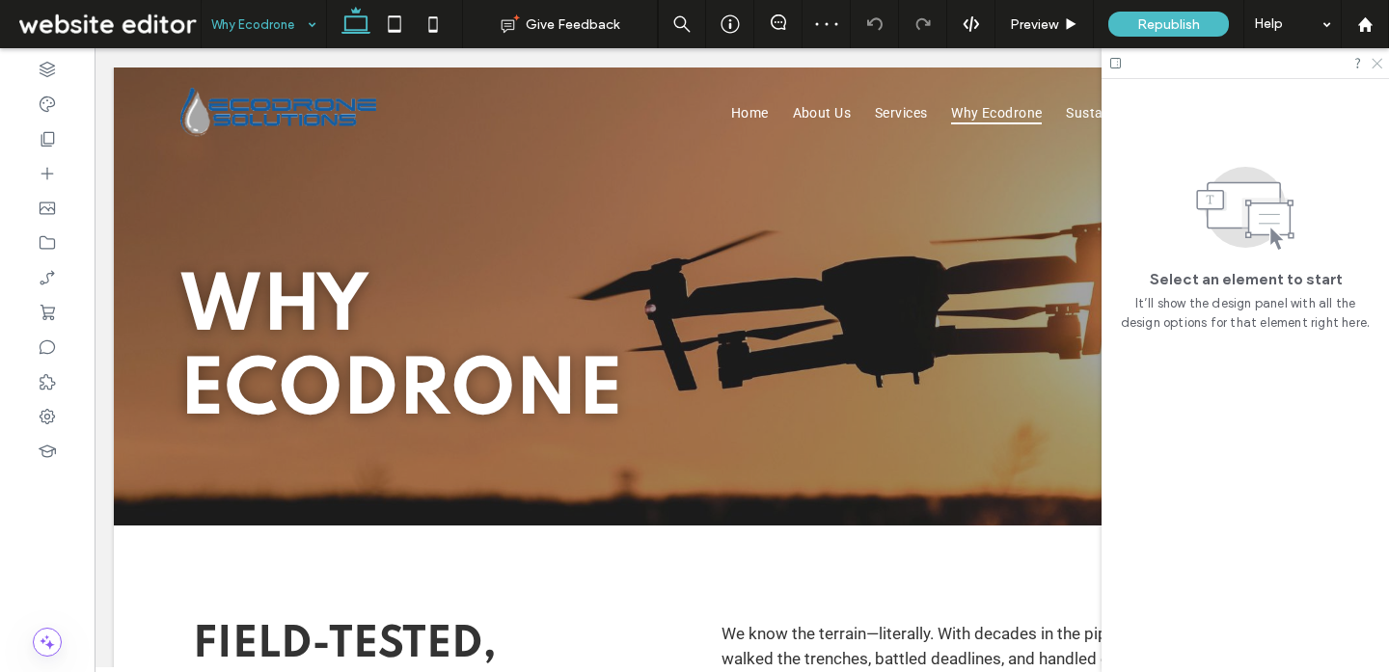
click at [1375, 65] on icon at bounding box center [1375, 62] width 13 height 13
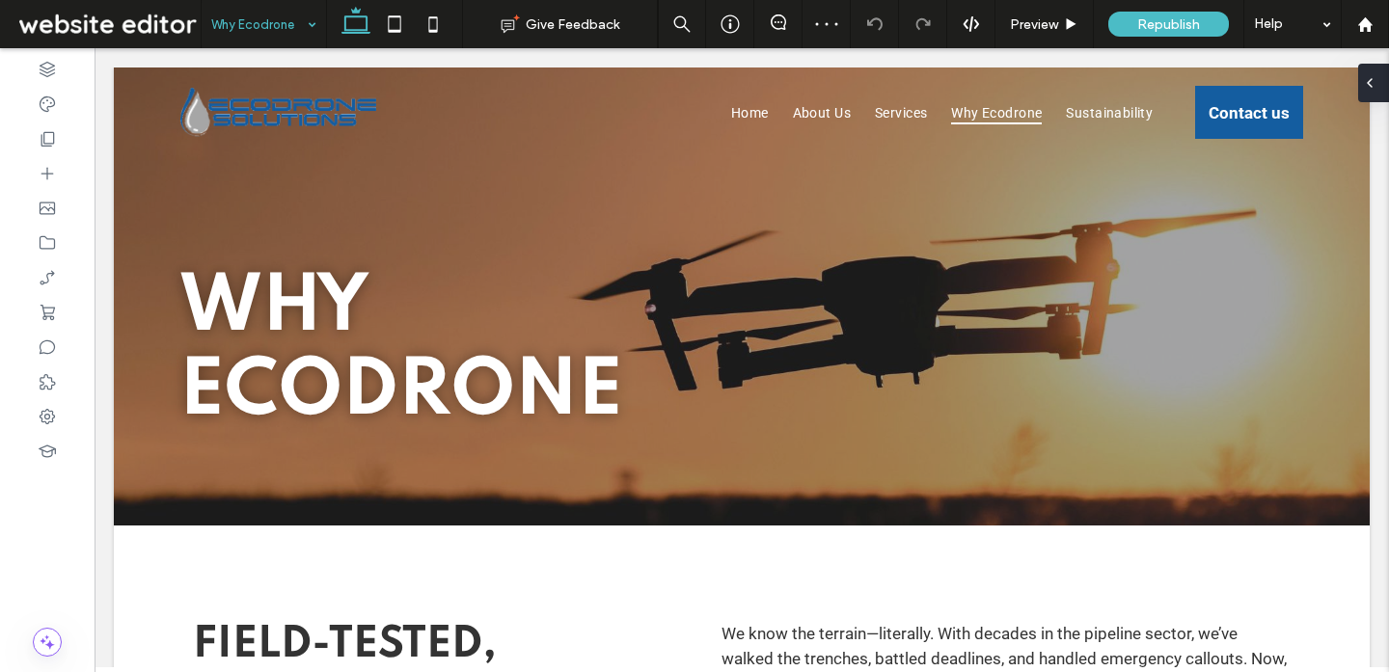
click at [1372, 79] on icon at bounding box center [1369, 82] width 15 height 15
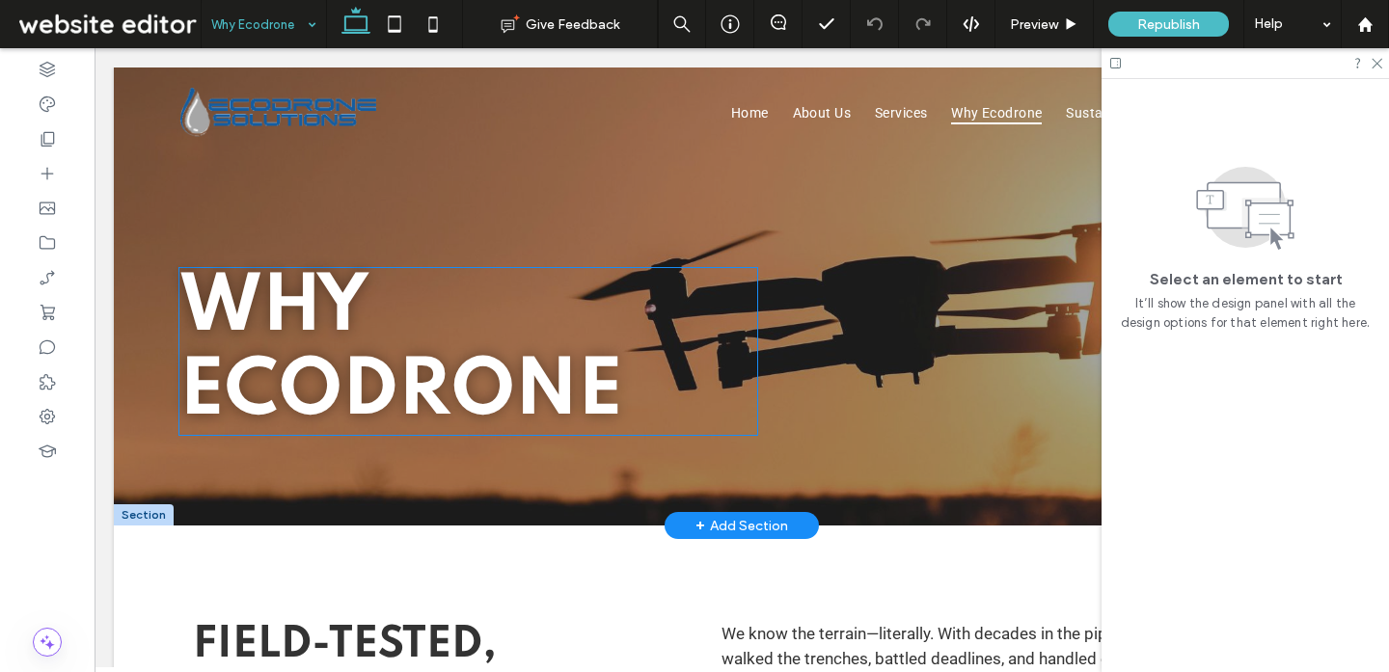
click at [605, 318] on h1 "Why EcoDrone" at bounding box center [468, 351] width 578 height 167
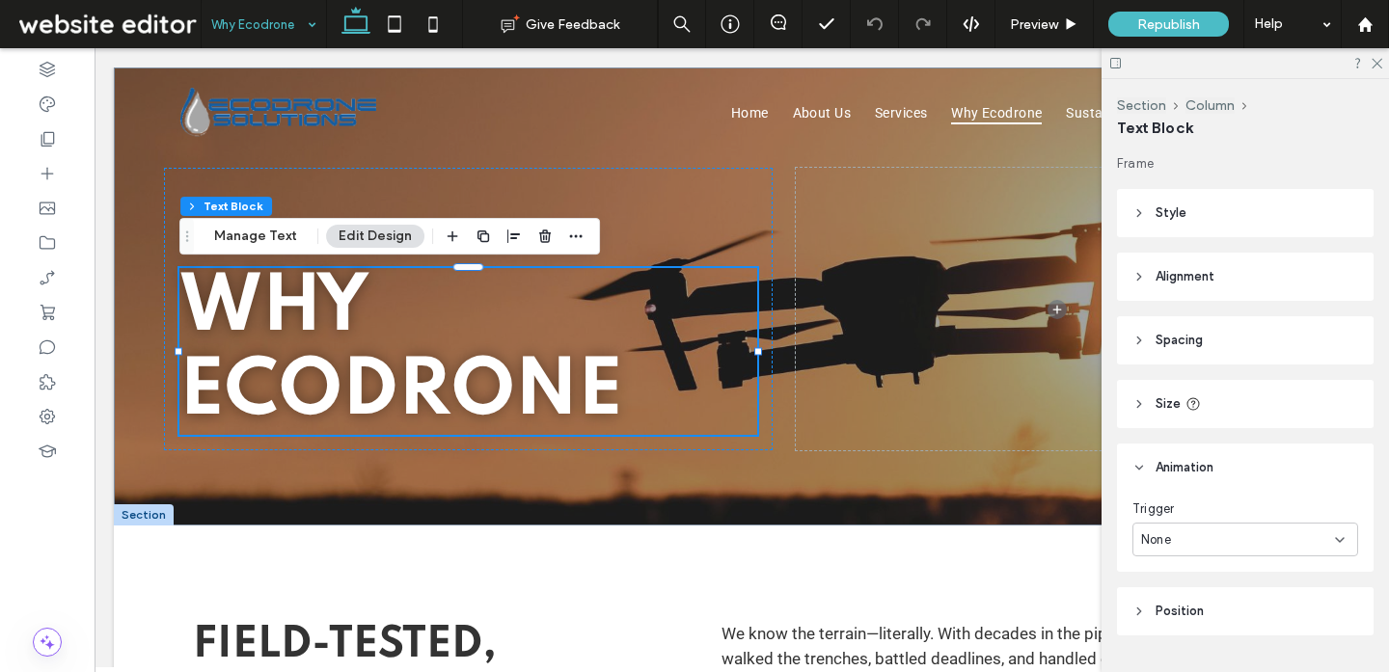
scroll to position [48, 0]
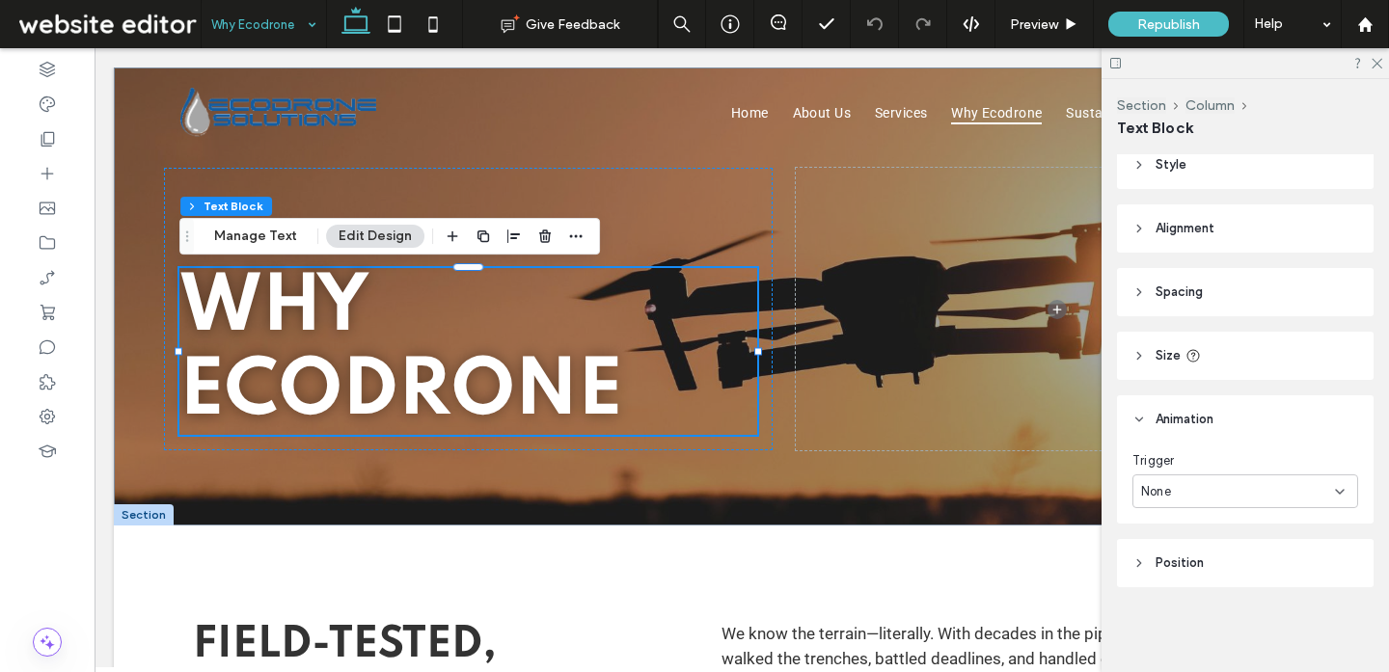
click at [1250, 485] on div "None" at bounding box center [1238, 491] width 194 height 19
click at [1220, 549] on div "Entrance" at bounding box center [1245, 559] width 224 height 34
click at [1206, 574] on div "None" at bounding box center [1238, 571] width 194 height 19
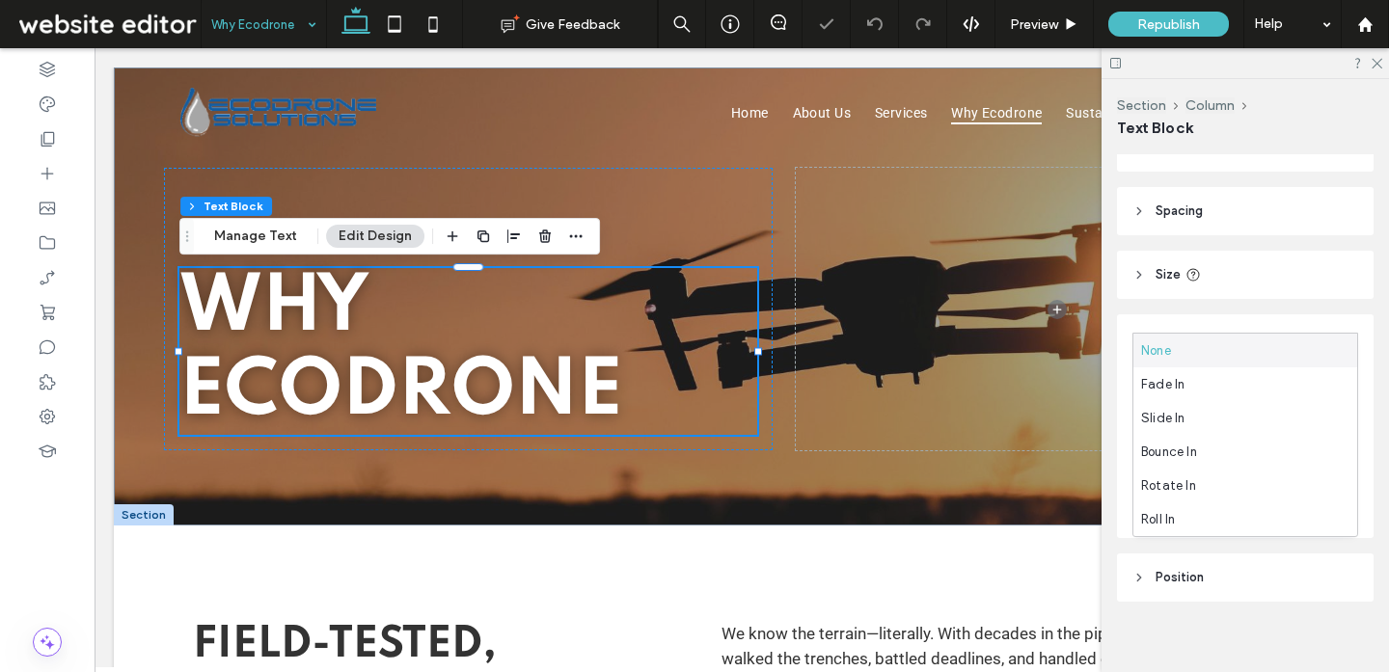
scroll to position [144, 0]
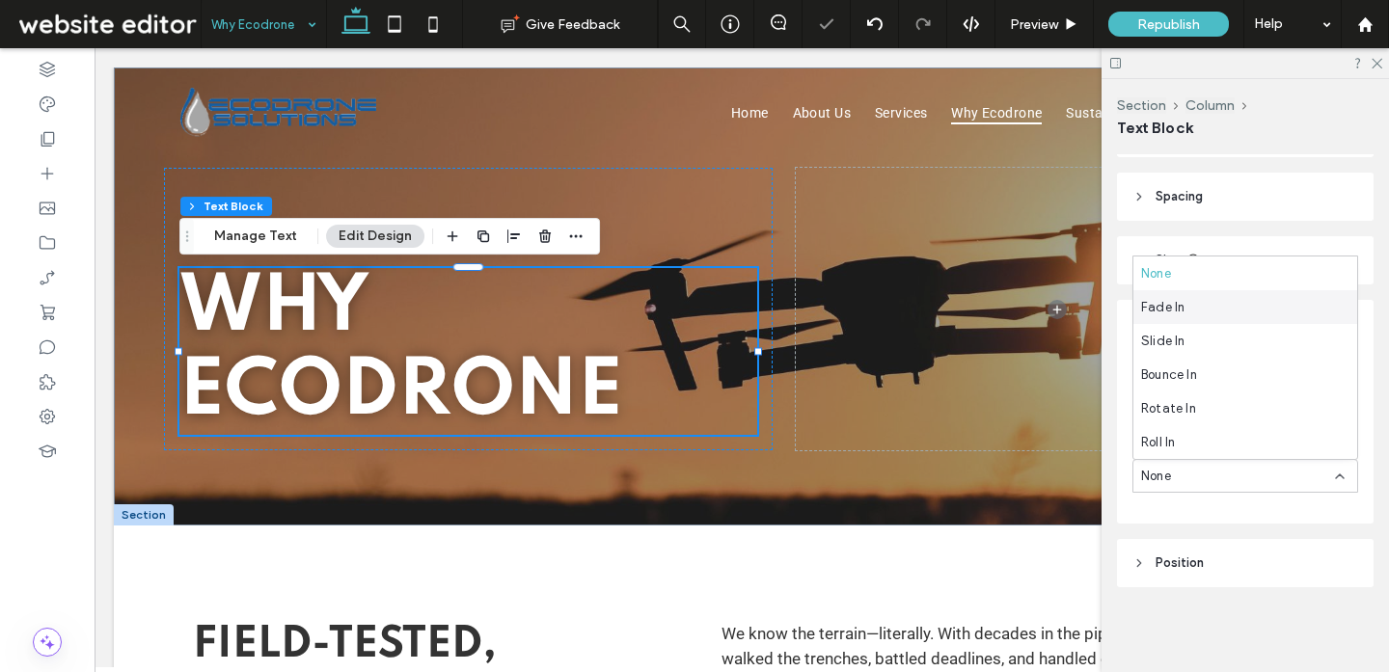
click at [1197, 313] on div "Fade In" at bounding box center [1245, 307] width 224 height 34
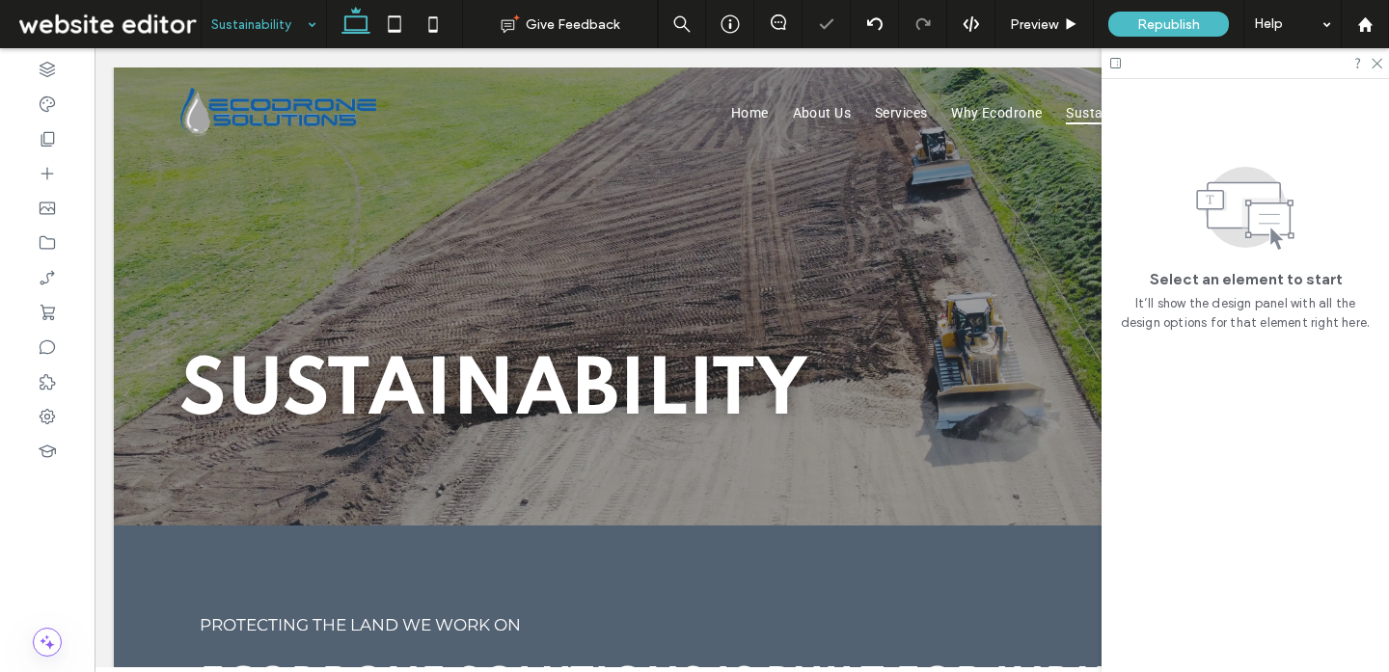
scroll to position [0, 0]
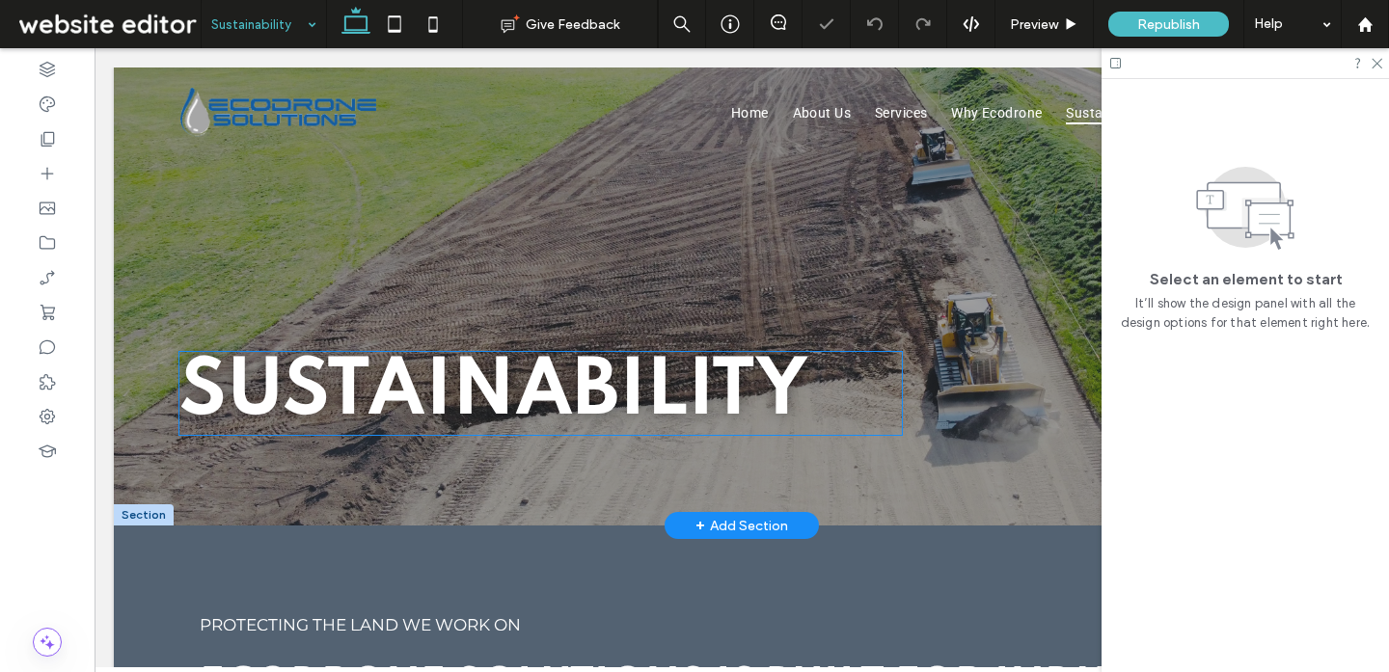
click at [491, 365] on span "Sustainability" at bounding box center [493, 393] width 629 height 78
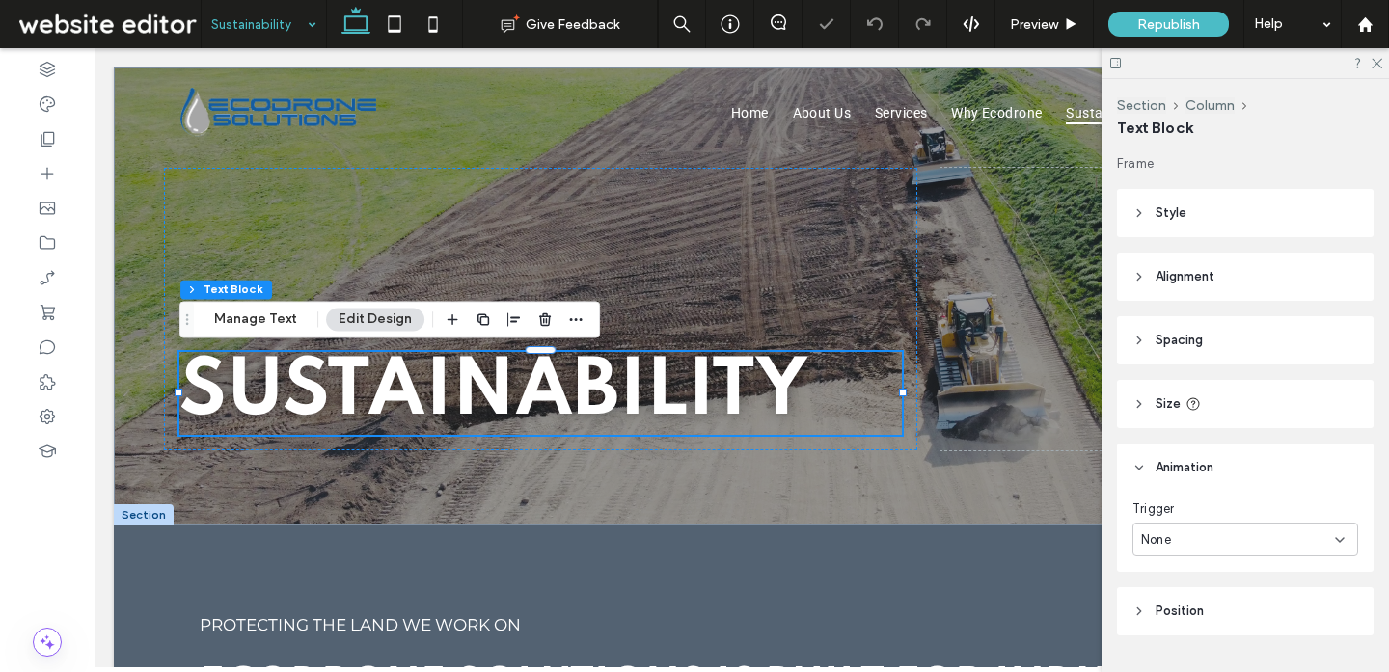
scroll to position [48, 0]
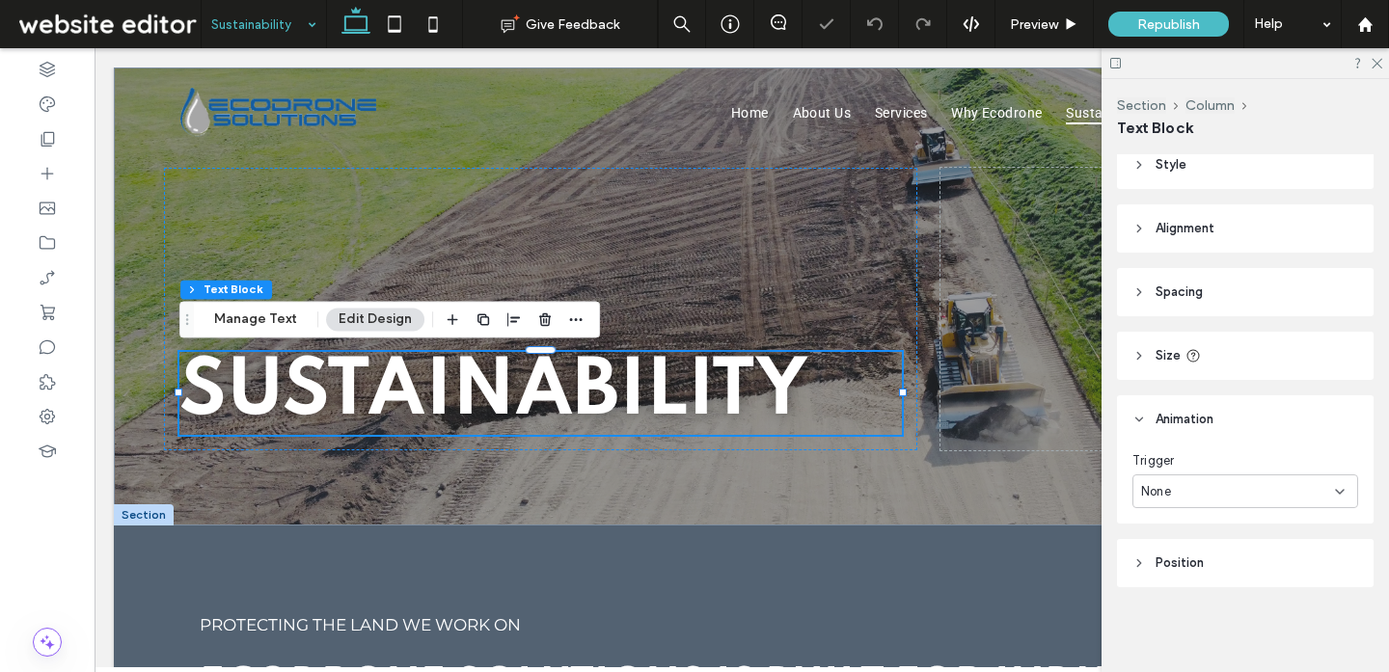
click at [1245, 478] on div "None" at bounding box center [1245, 491] width 226 height 34
click at [1215, 546] on div "Entrance" at bounding box center [1245, 559] width 224 height 34
click at [1200, 569] on div "None" at bounding box center [1238, 571] width 194 height 19
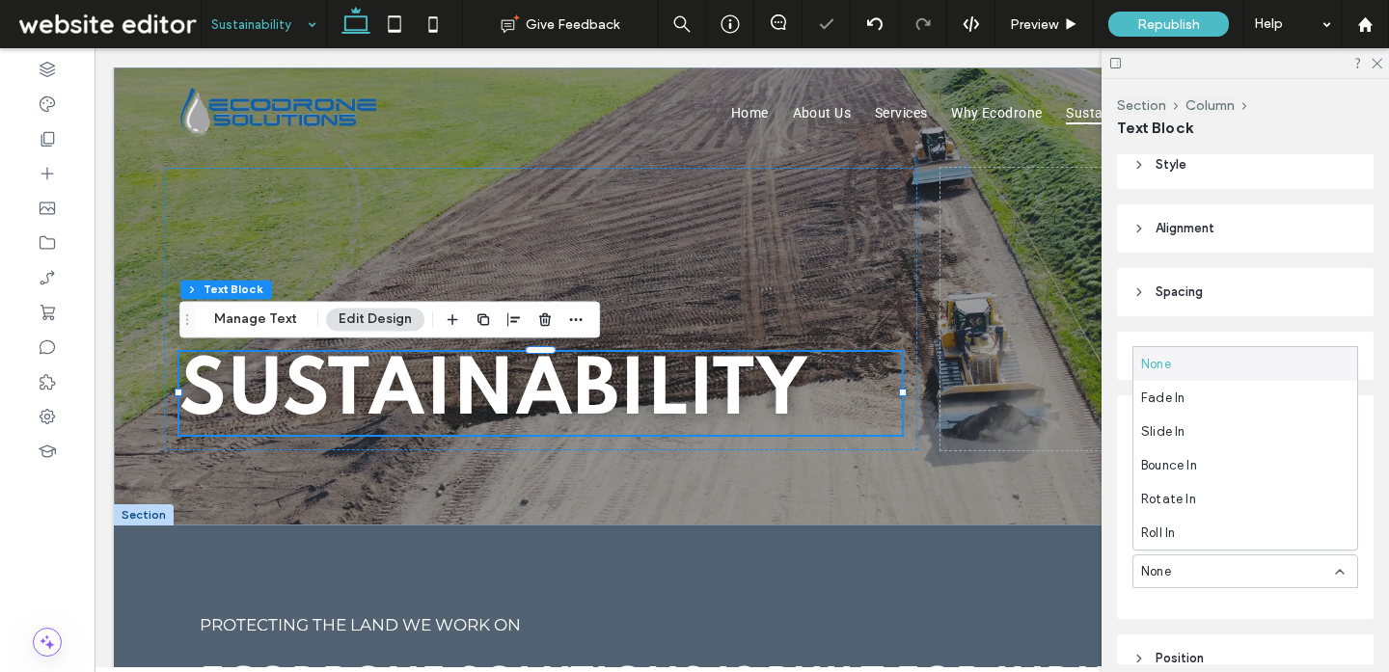
scroll to position [144, 0]
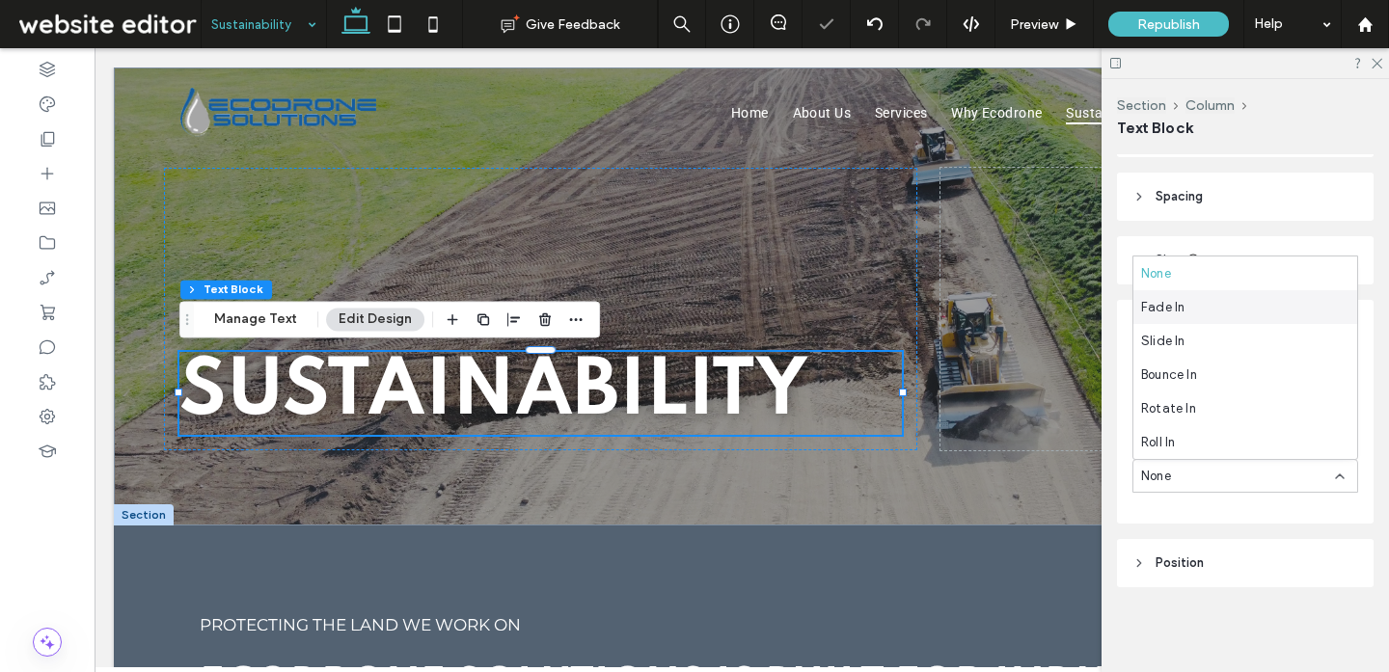
click at [1191, 306] on div "Fade In" at bounding box center [1245, 307] width 224 height 34
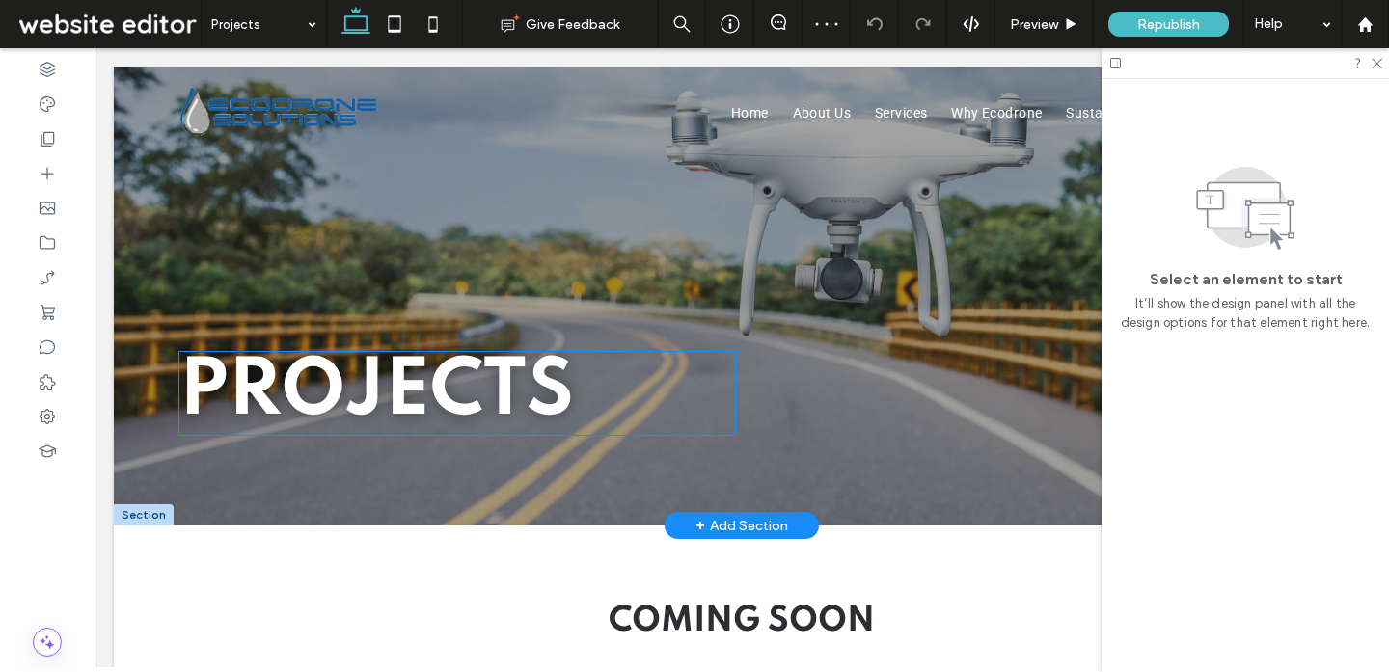
click at [540, 373] on span "projects" at bounding box center [376, 393] width 394 height 78
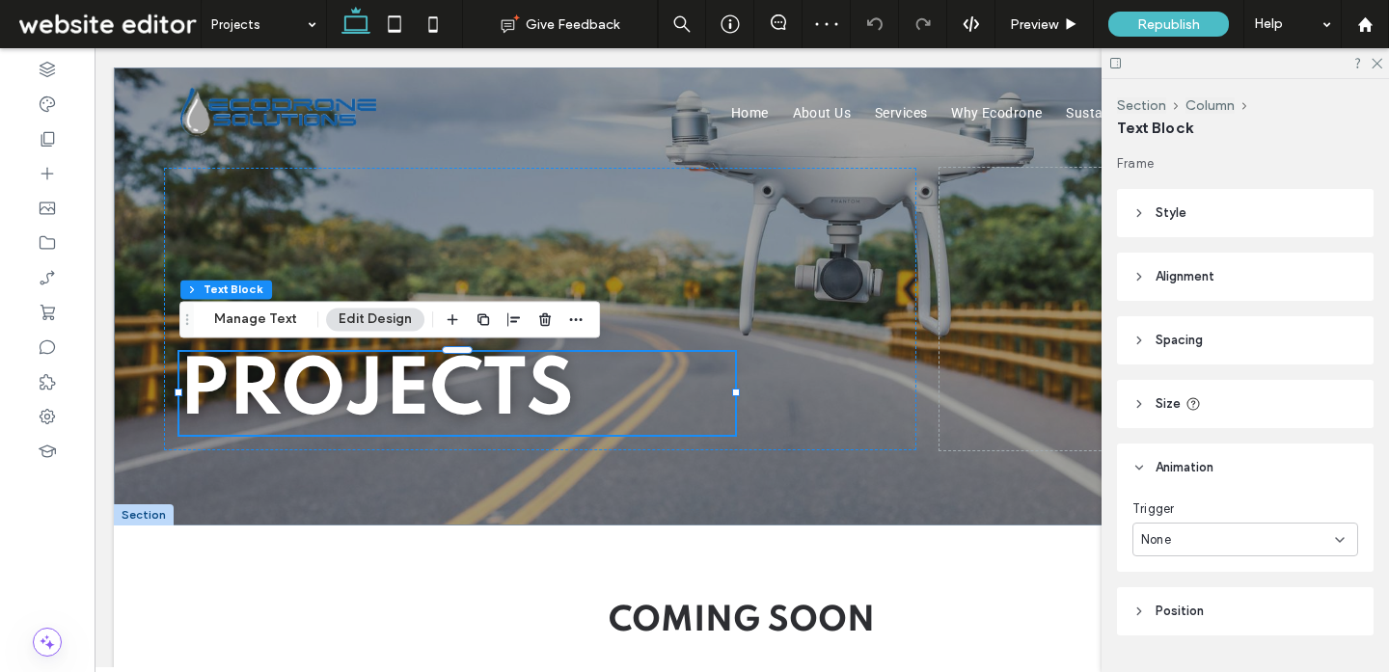
scroll to position [48, 0]
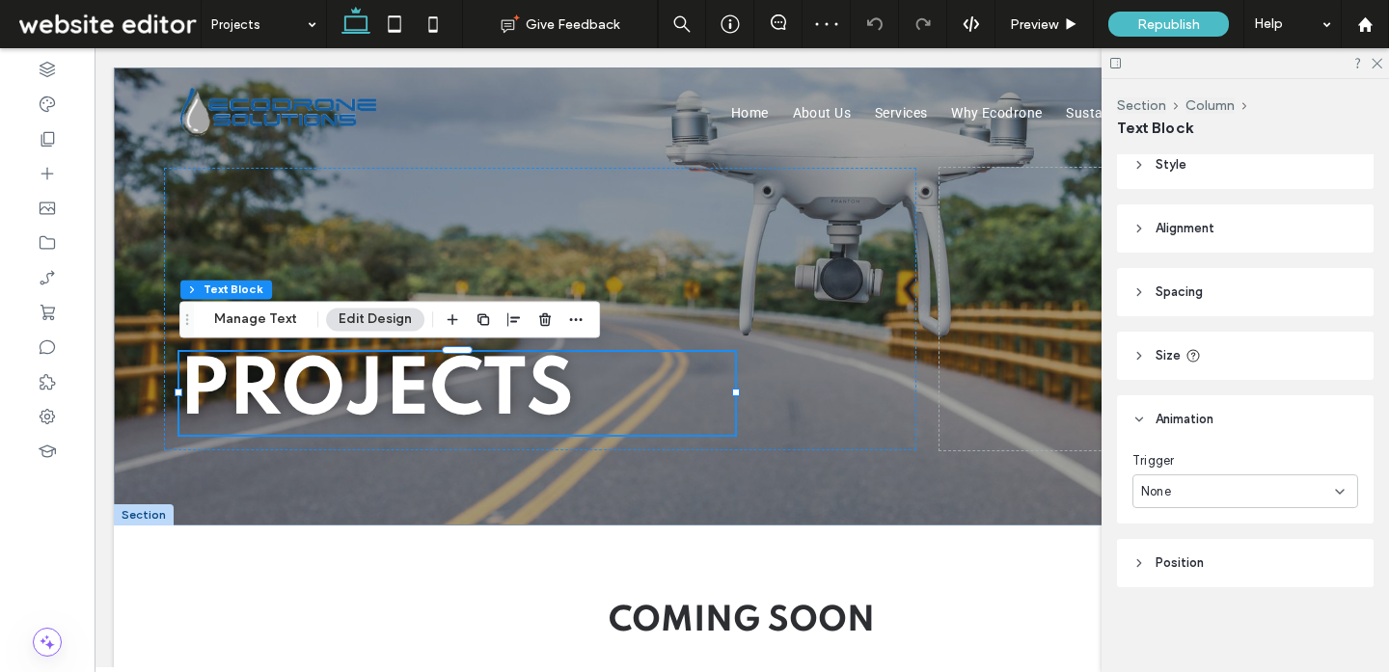
click at [1224, 491] on div "None" at bounding box center [1238, 491] width 194 height 19
click at [1215, 555] on div "Entrance" at bounding box center [1245, 559] width 224 height 34
click at [1199, 574] on div "None" at bounding box center [1238, 571] width 194 height 19
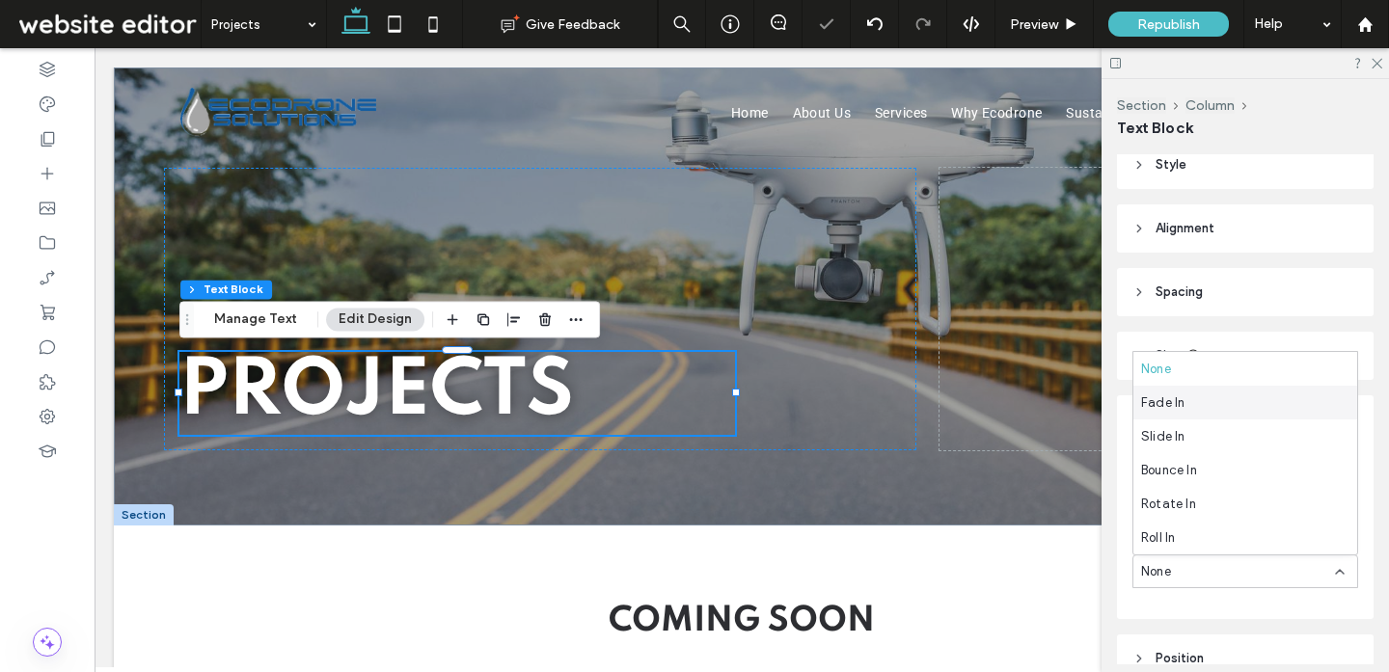
click at [1190, 403] on div "Fade In" at bounding box center [1245, 403] width 224 height 34
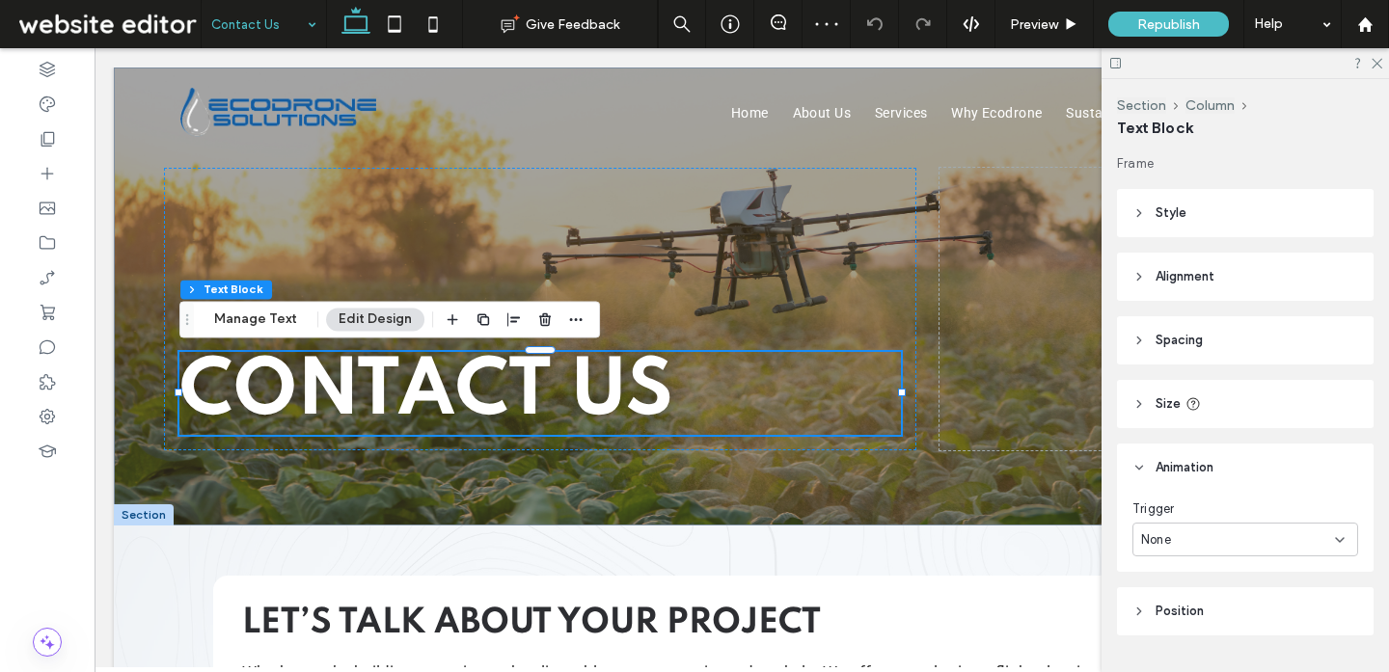
scroll to position [48, 0]
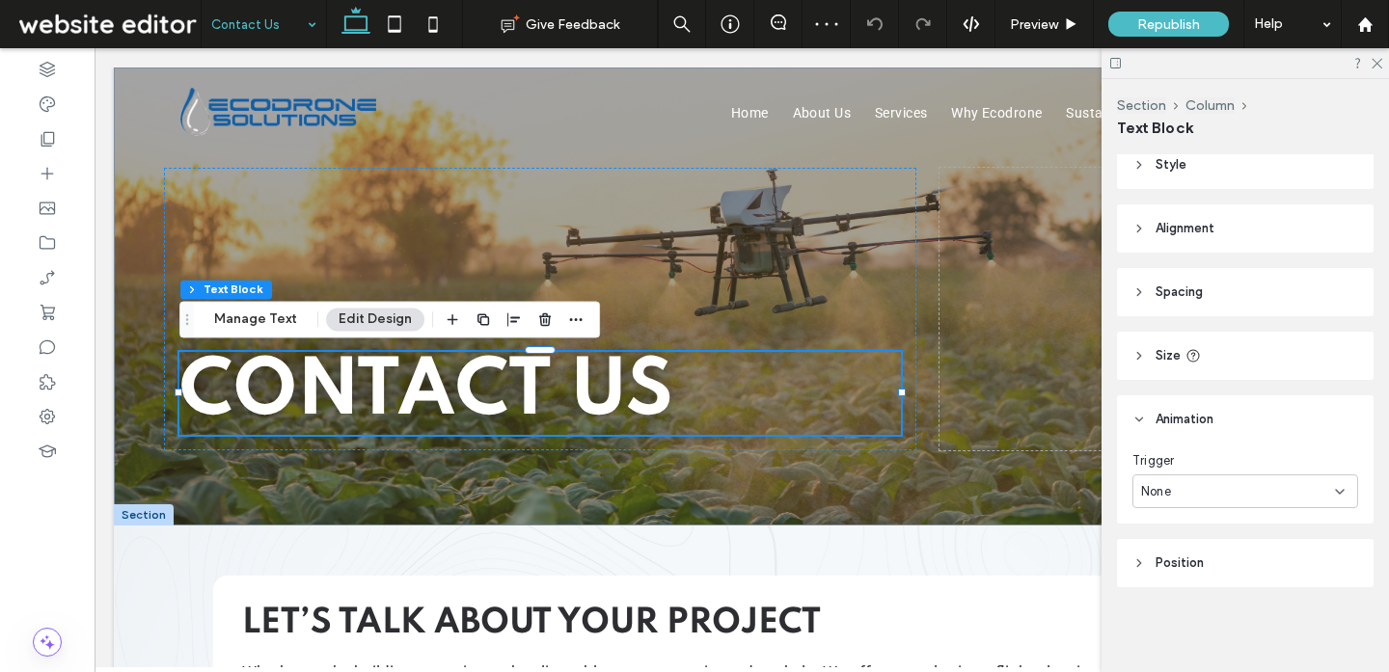
click at [1240, 478] on div "None" at bounding box center [1245, 491] width 226 height 34
click at [1189, 563] on span "Entrance" at bounding box center [1168, 559] width 54 height 19
click at [1202, 575] on div "None" at bounding box center [1238, 571] width 194 height 19
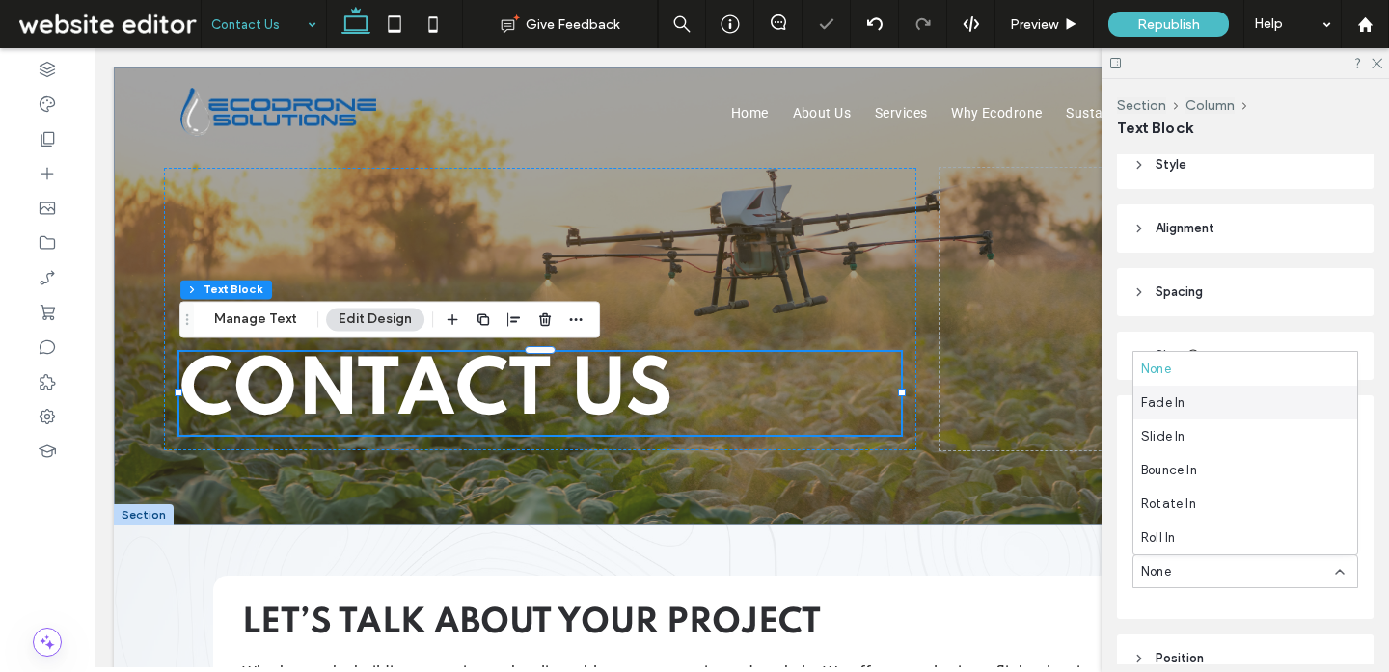
click at [1197, 405] on div "Fade In" at bounding box center [1245, 403] width 224 height 34
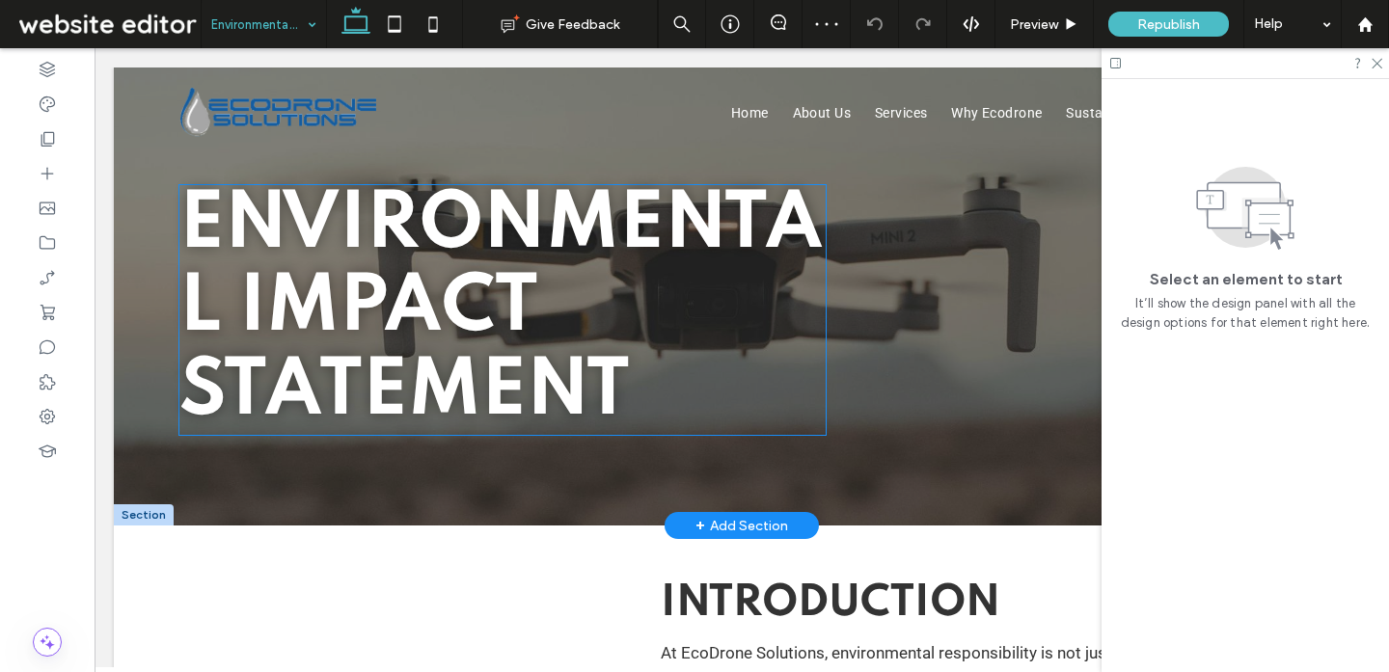
click at [529, 271] on span "Environmental Impact Statement" at bounding box center [500, 309] width 643 height 245
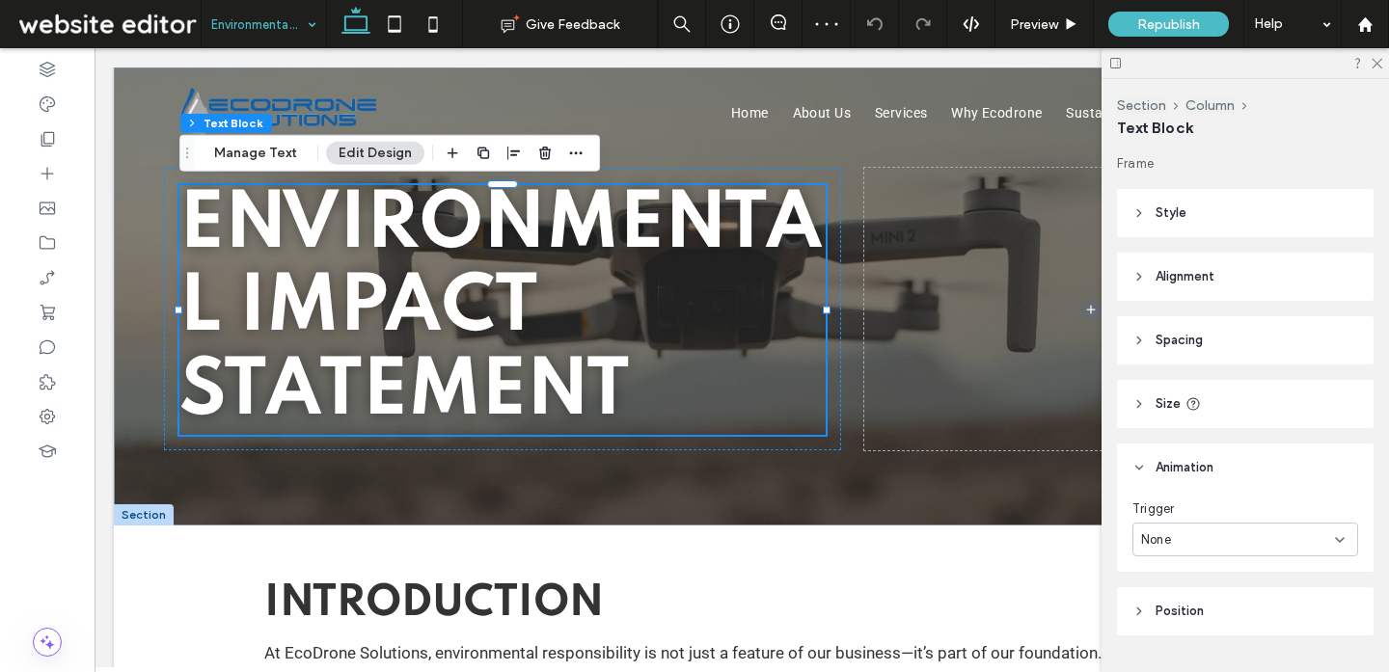
scroll to position [48, 0]
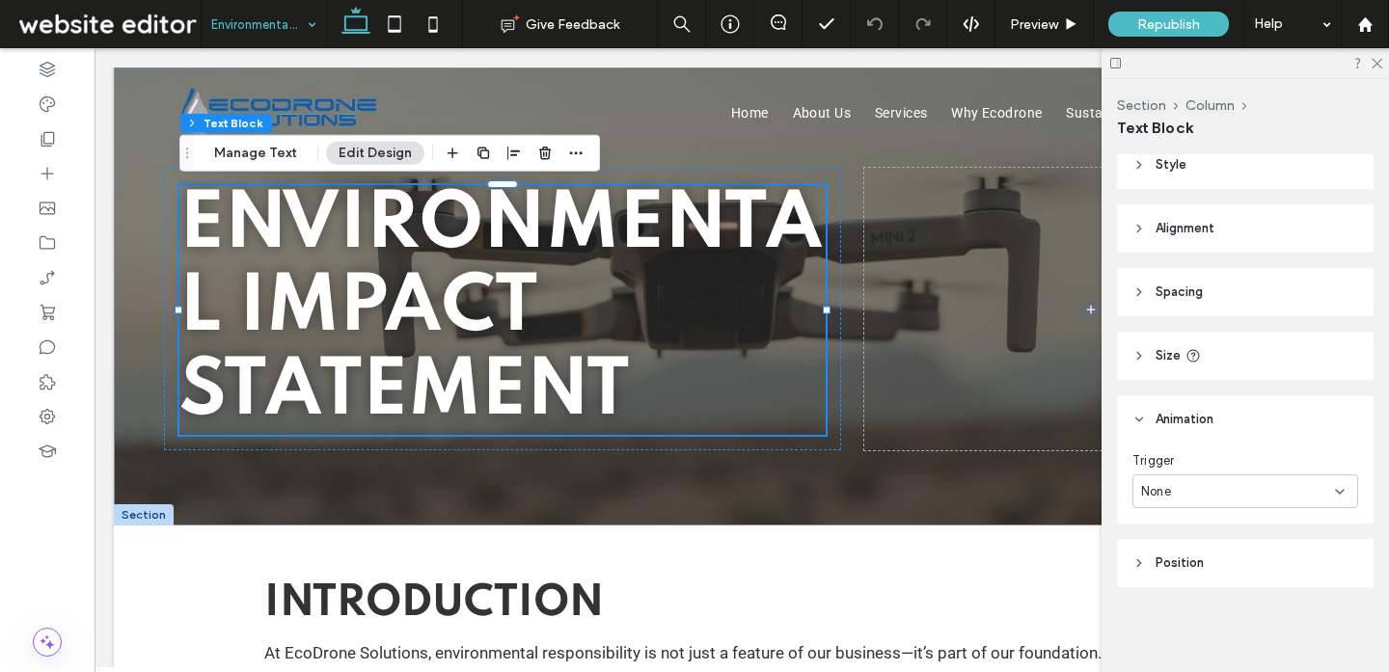
click at [1278, 492] on div "None" at bounding box center [1238, 491] width 194 height 19
click at [1192, 554] on span "Entrance" at bounding box center [1168, 559] width 54 height 19
click at [1193, 554] on div "Animation None" at bounding box center [1245, 559] width 226 height 57
click at [1193, 556] on div "None" at bounding box center [1245, 571] width 226 height 34
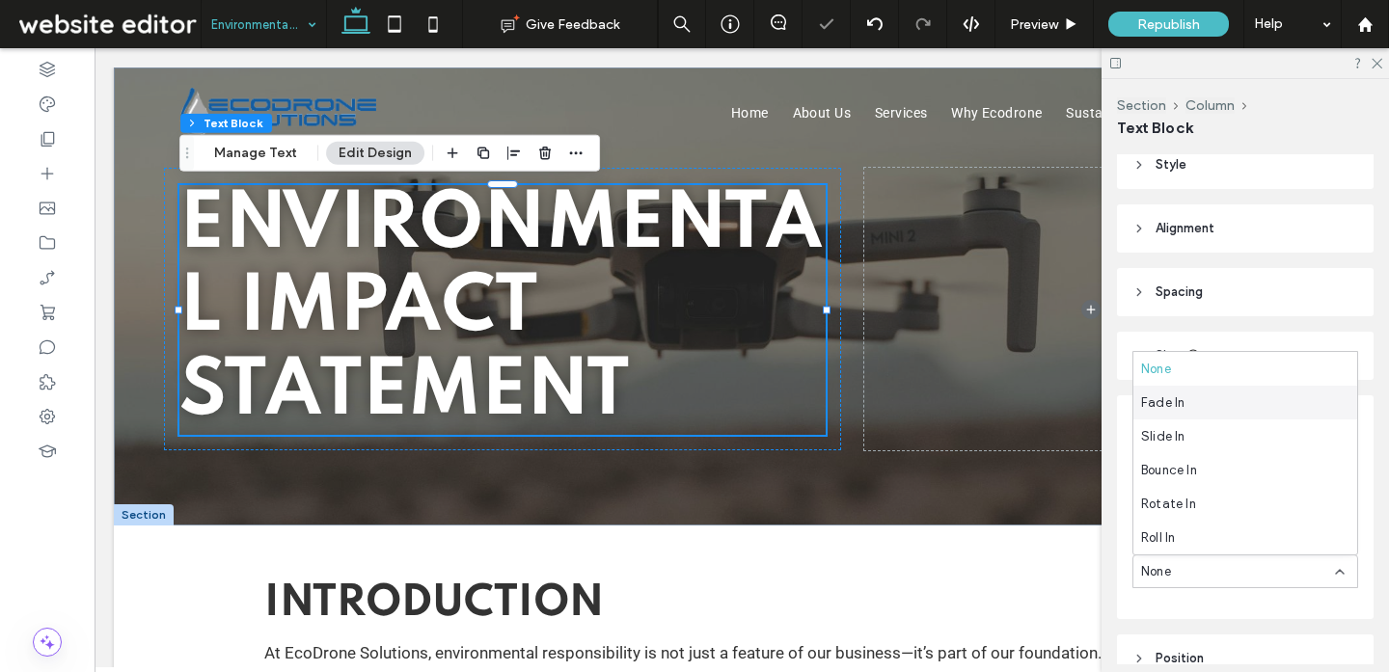
click at [1189, 409] on div "Fade In" at bounding box center [1245, 403] width 224 height 34
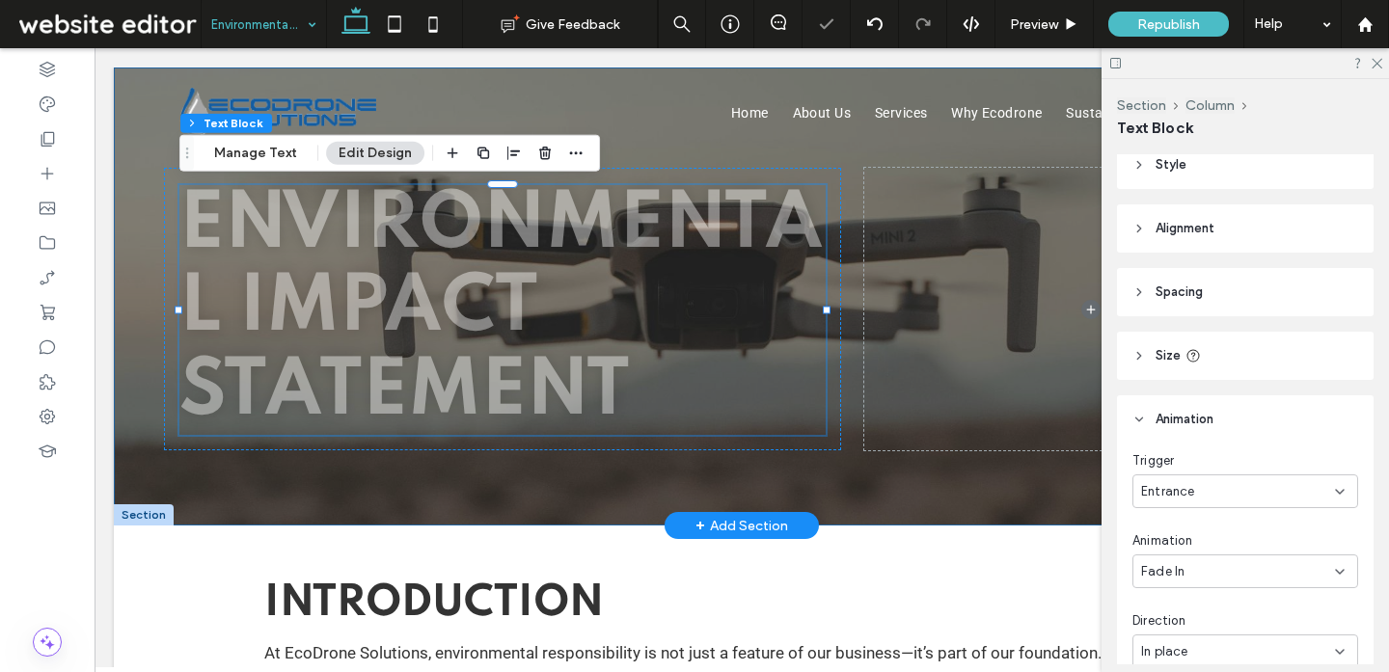
click at [653, 498] on div "Environmental Impact Statement" at bounding box center [742, 297] width 1256 height 458
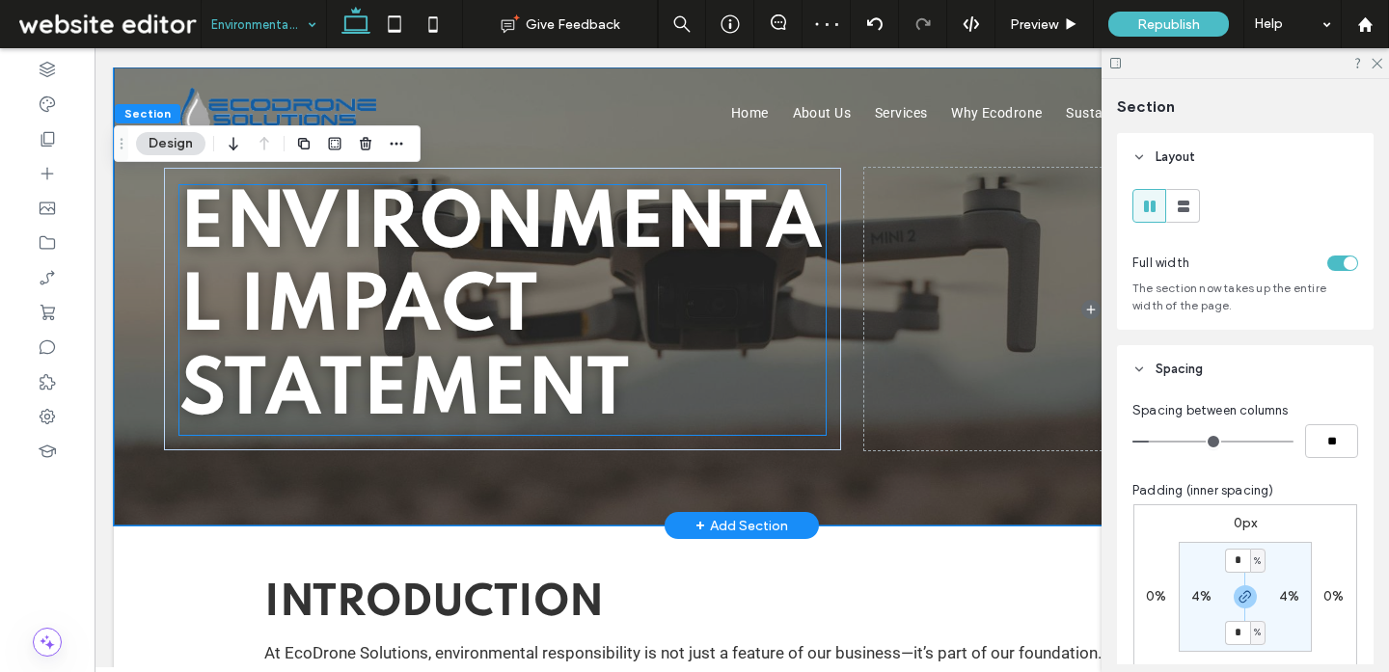
click at [447, 371] on span "Environmental Impact Statement" at bounding box center [500, 309] width 643 height 245
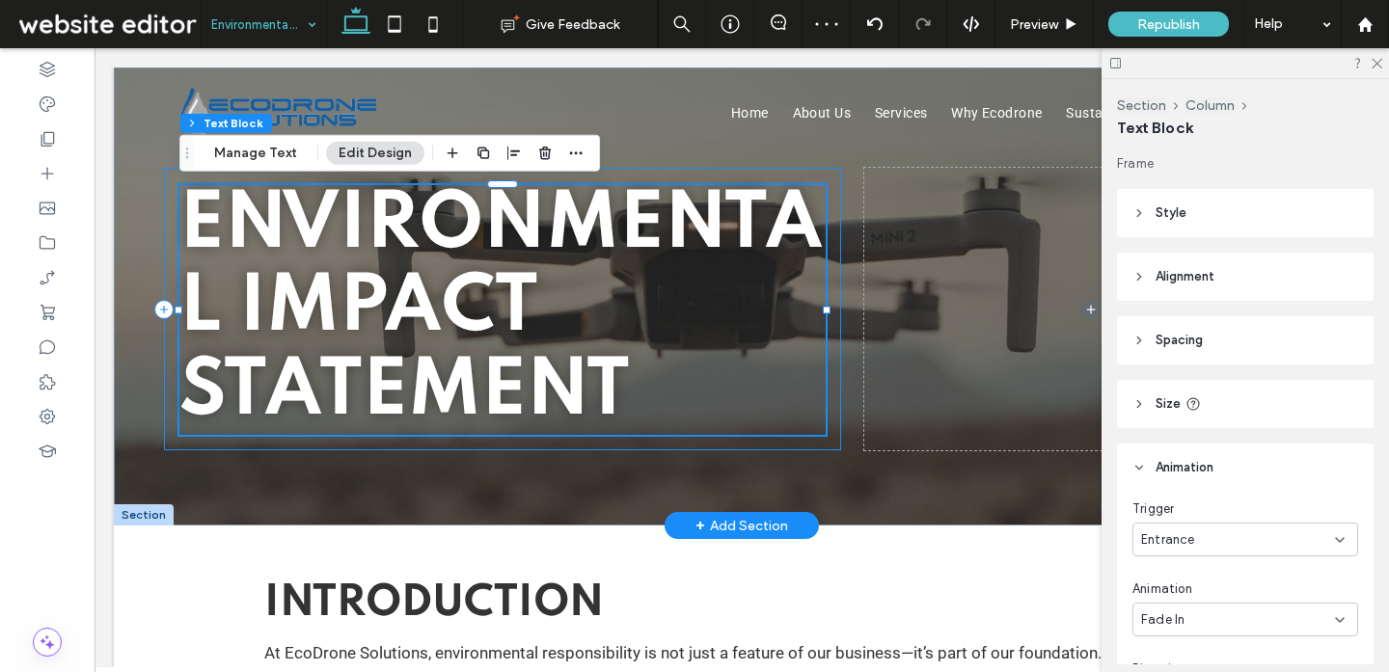
click at [836, 399] on div "Environmental Impact Statement" at bounding box center [502, 309] width 677 height 283
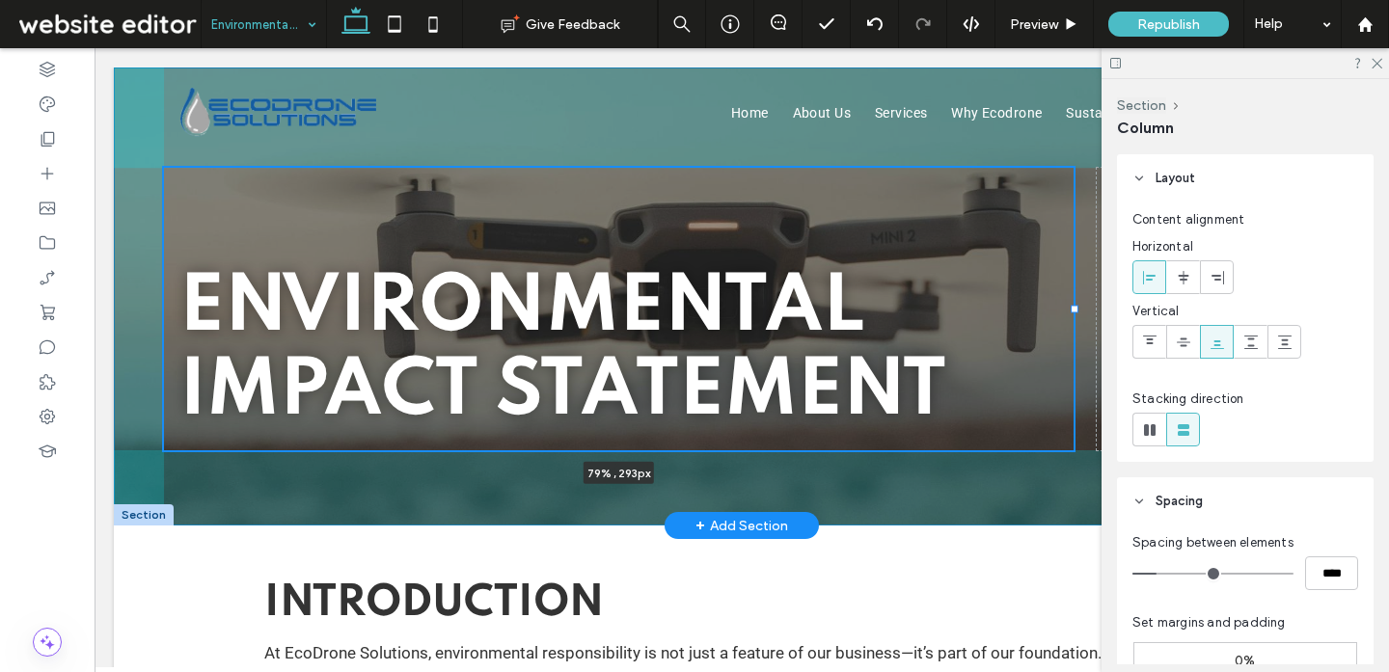
drag, startPoint x: 842, startPoint y: 311, endPoint x: 1074, endPoint y: 309, distance: 232.4
click at [1074, 309] on div at bounding box center [1074, 310] width 8 height 8
type input "**"
type input "*****"
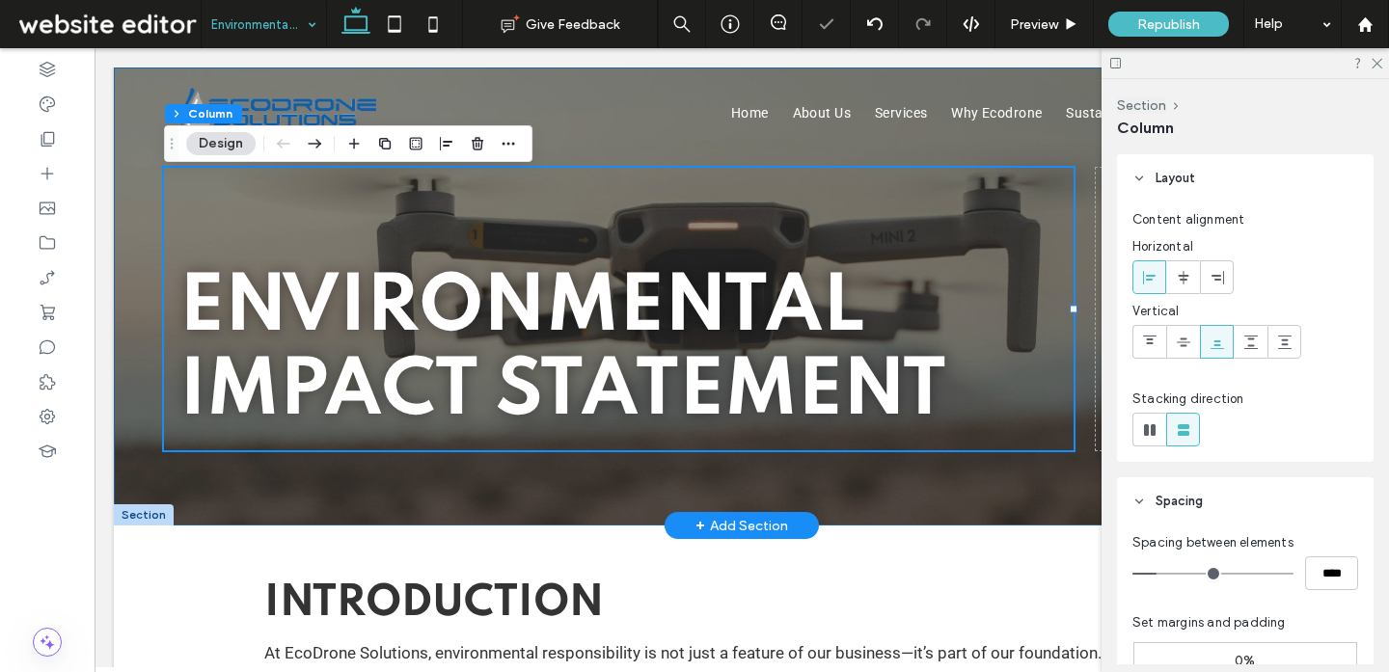
click at [451, 501] on div "Environmental Impact Statement 79% , 293px" at bounding box center [742, 297] width 1256 height 458
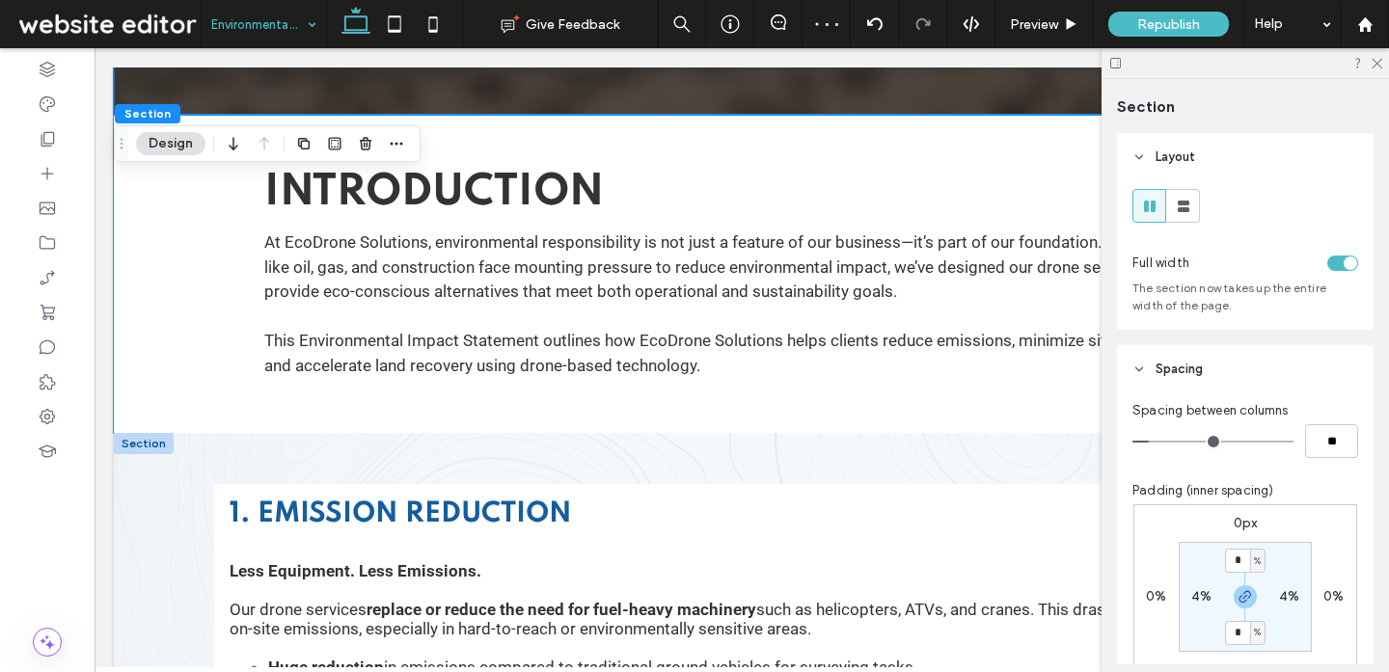
scroll to position [371, 0]
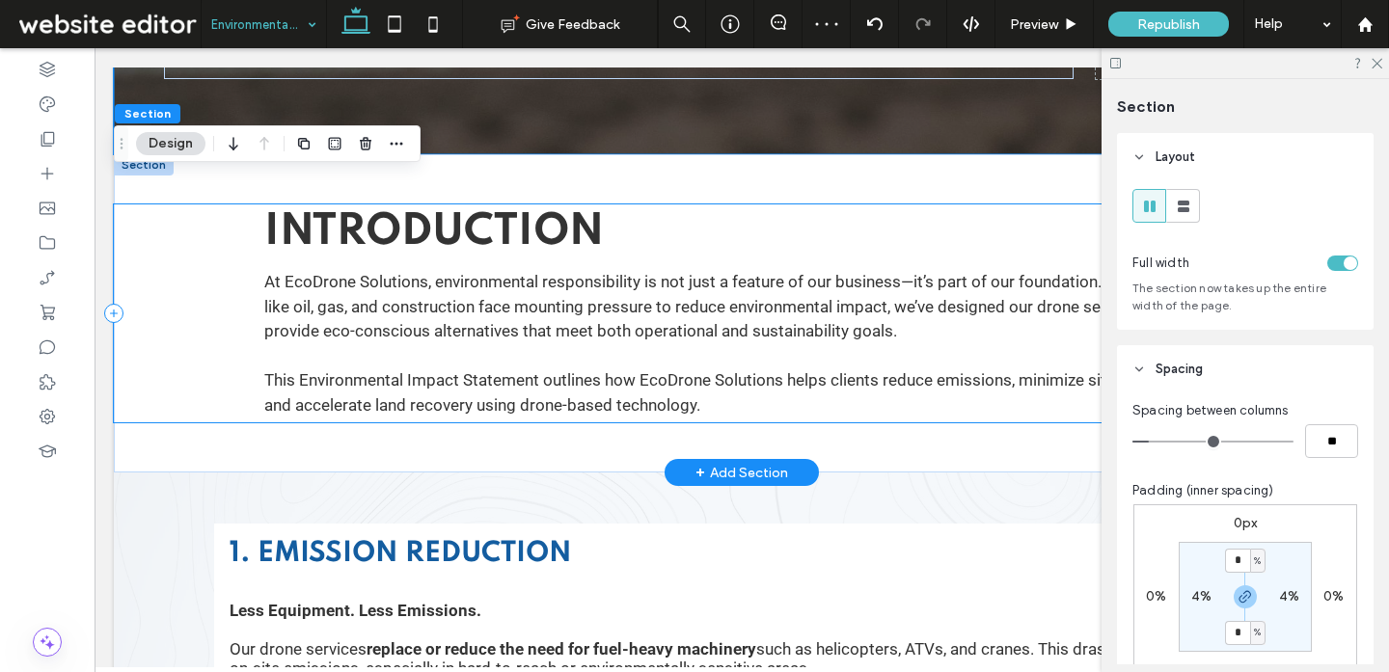
click at [256, 331] on div "Introduction At EcoDrone Solutions, environmental responsibility is not just a …" at bounding box center [742, 313] width 1256 height 218
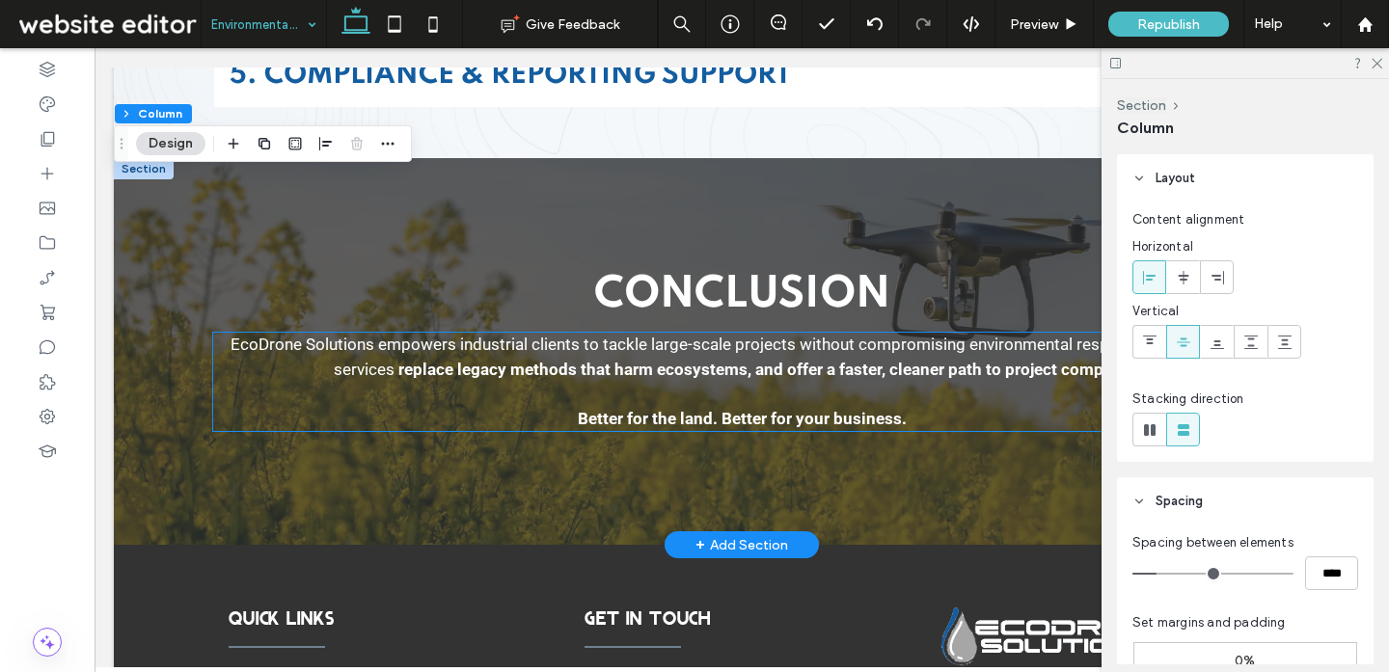
scroll to position [1336, 0]
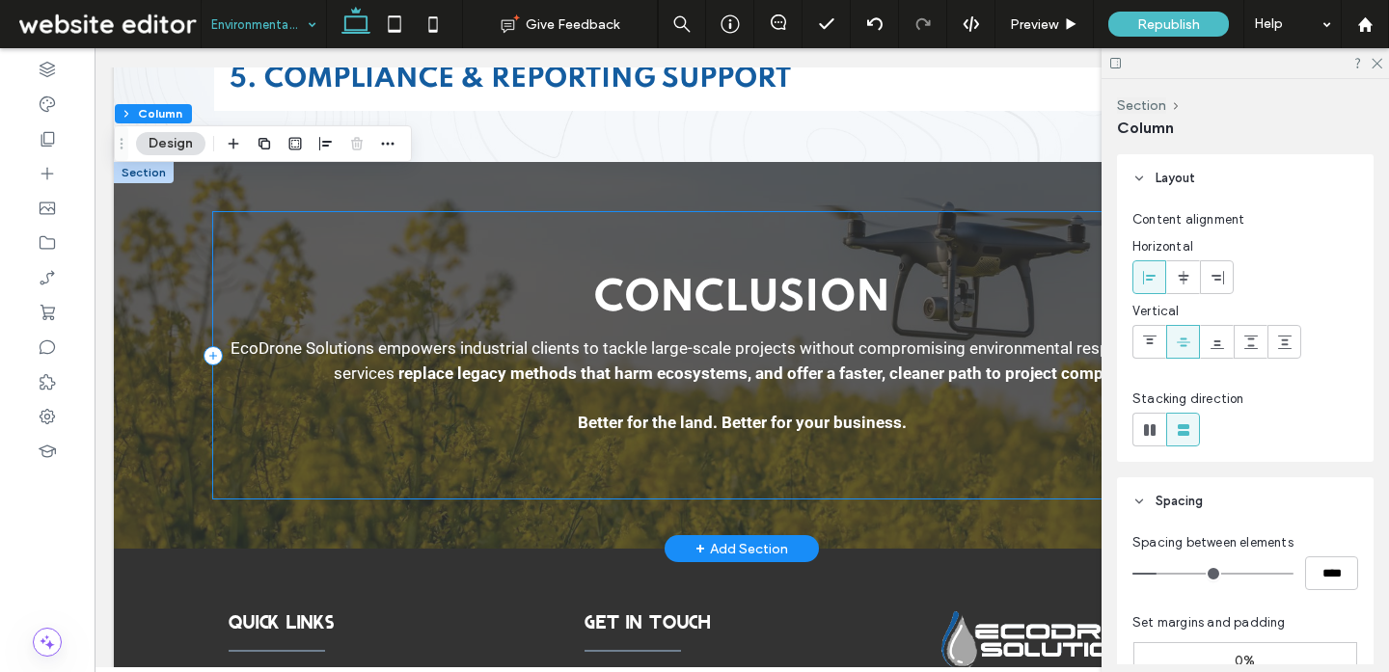
click at [361, 330] on div "Conclusion EcoDrone Solutions empowers industrial clients to tackle large-scale…" at bounding box center [741, 355] width 1057 height 286
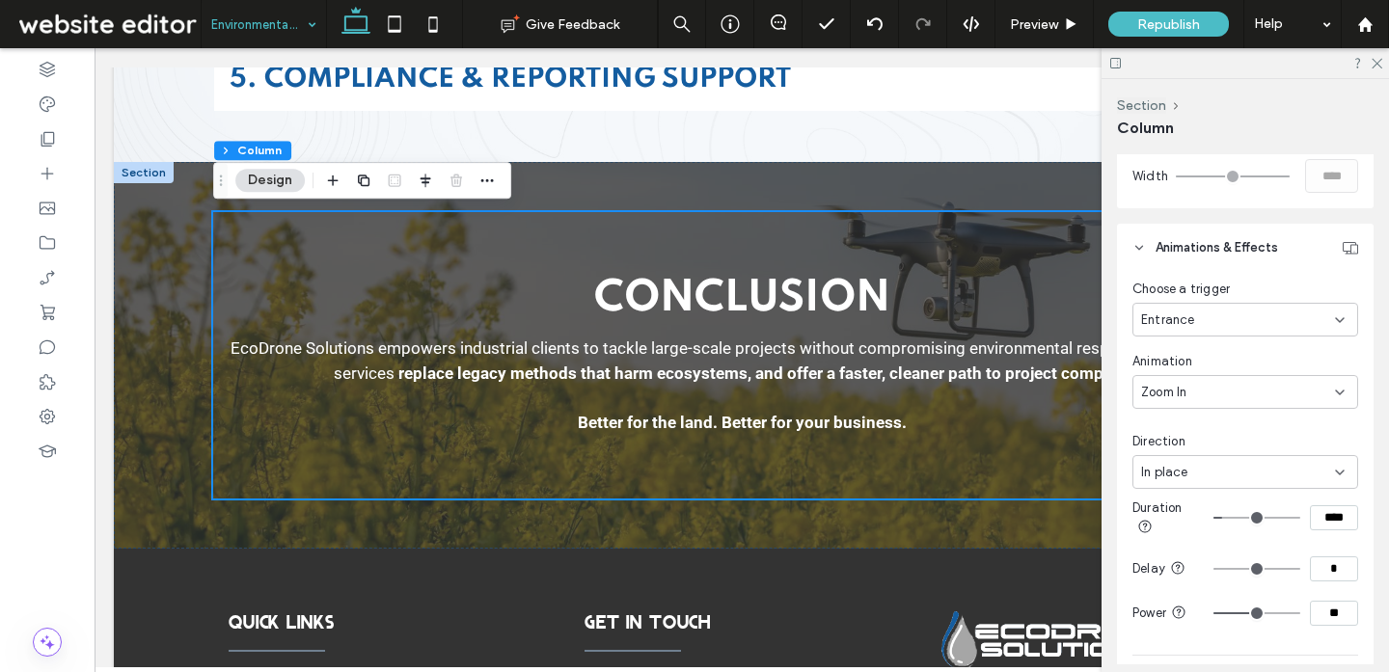
scroll to position [902, 0]
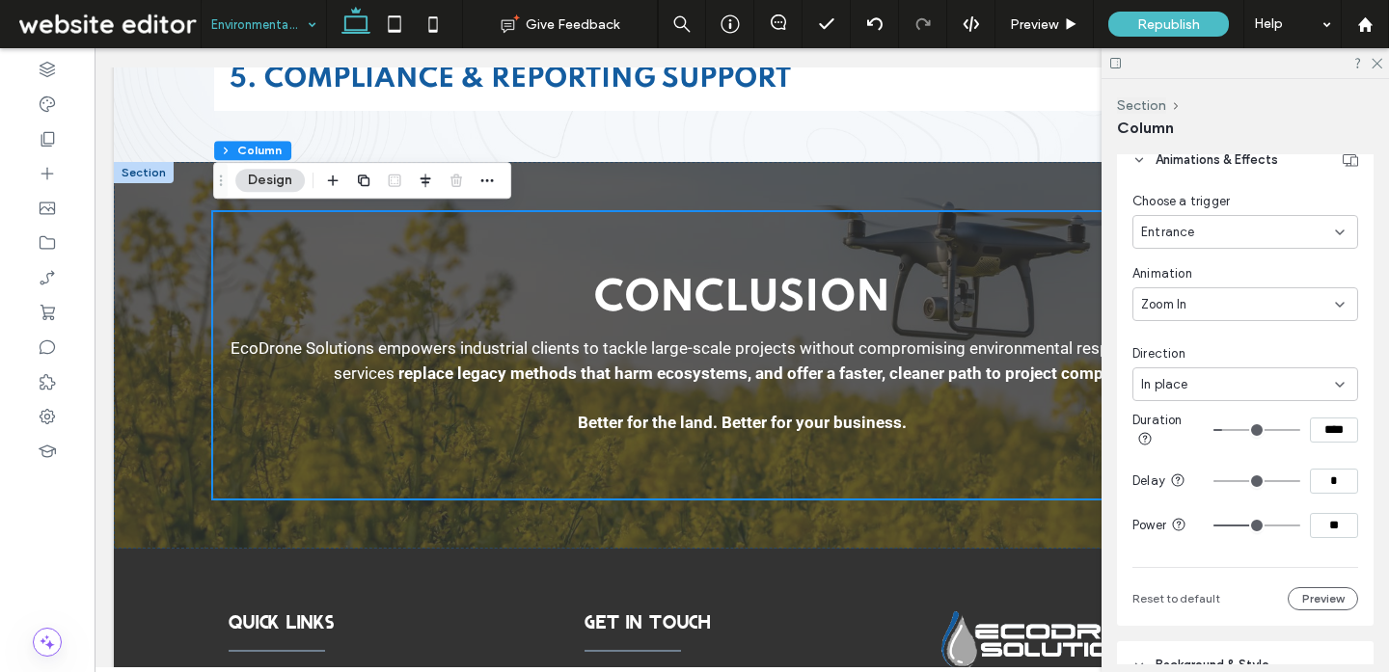
click at [1212, 301] on div "Zoom In" at bounding box center [1238, 304] width 194 height 19
click at [1199, 372] on div "Fade In" at bounding box center [1245, 372] width 224 height 34
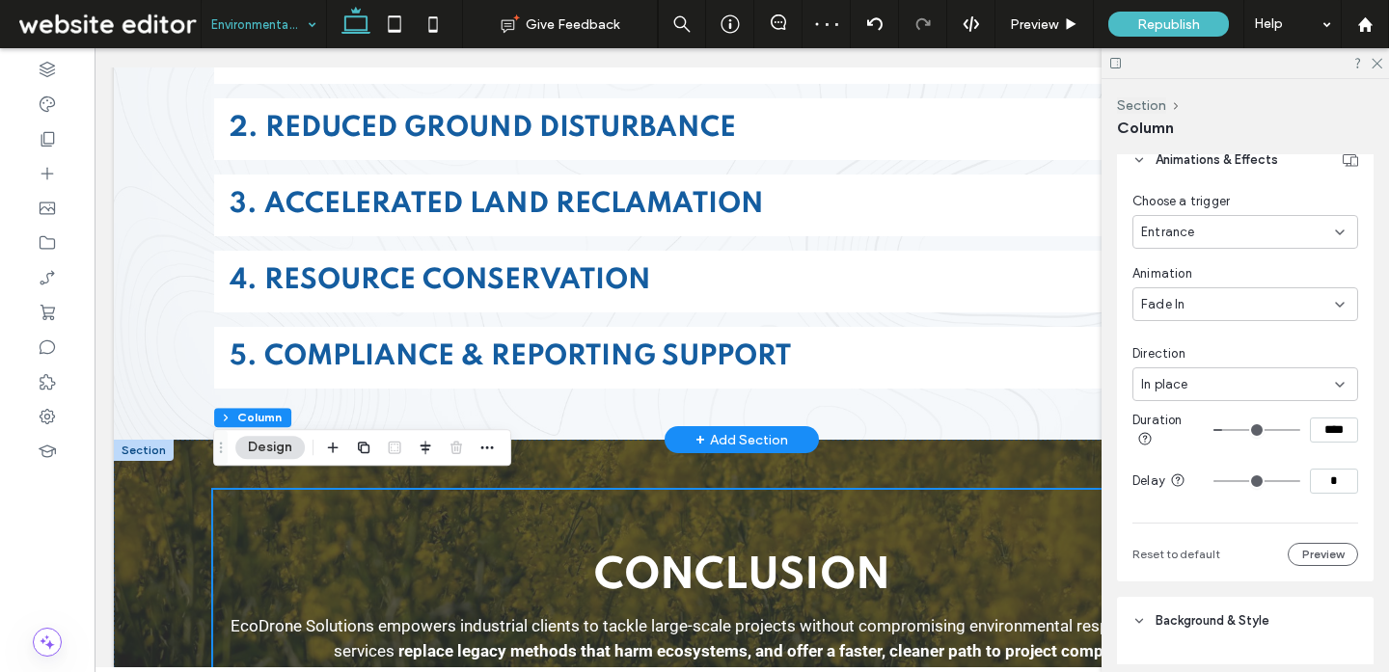
scroll to position [1068, 0]
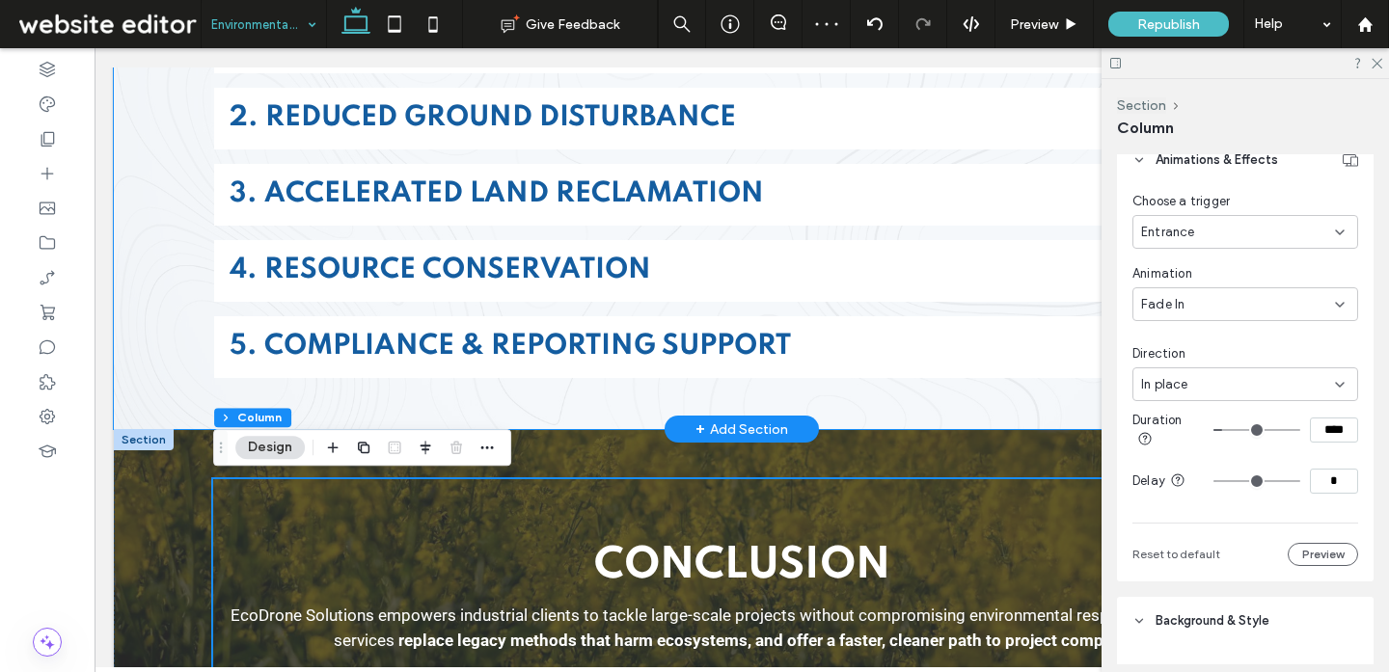
click at [561, 397] on div "1. Emission Reduction Less Equipment. Less Emissions. Our drone services replac…" at bounding box center [741, 102] width 1157 height 654
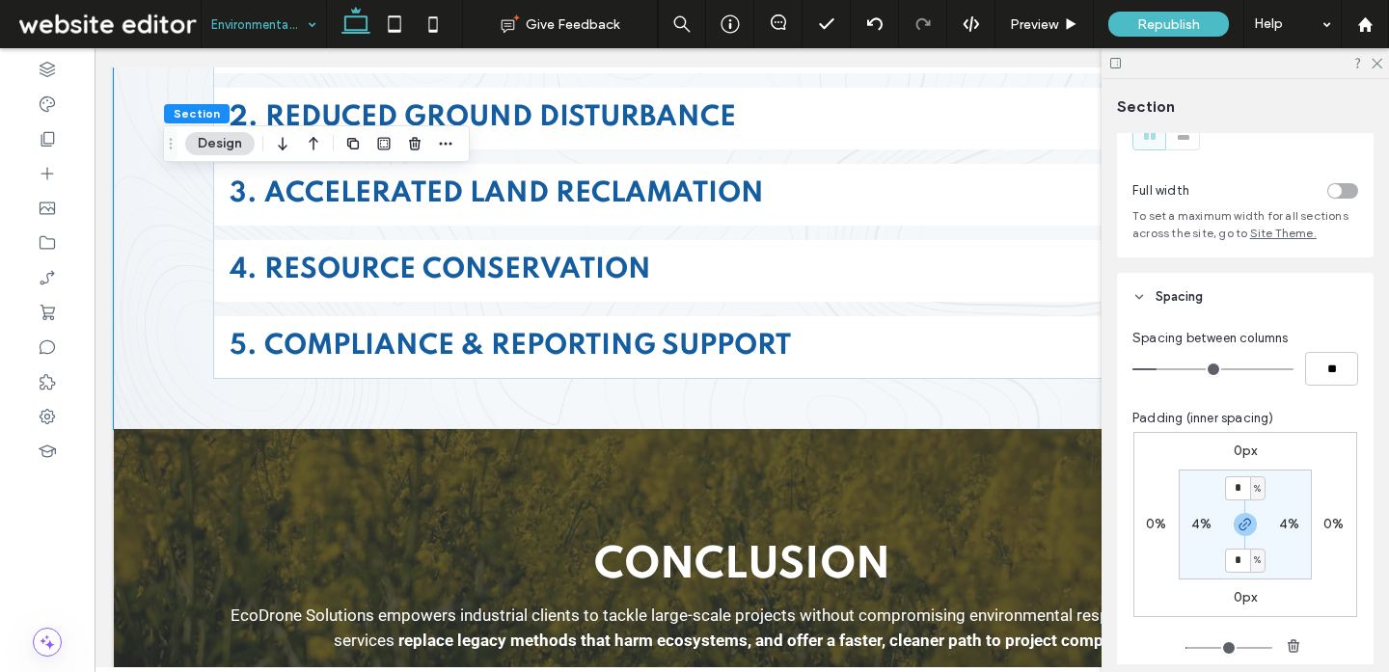
scroll to position [151, 0]
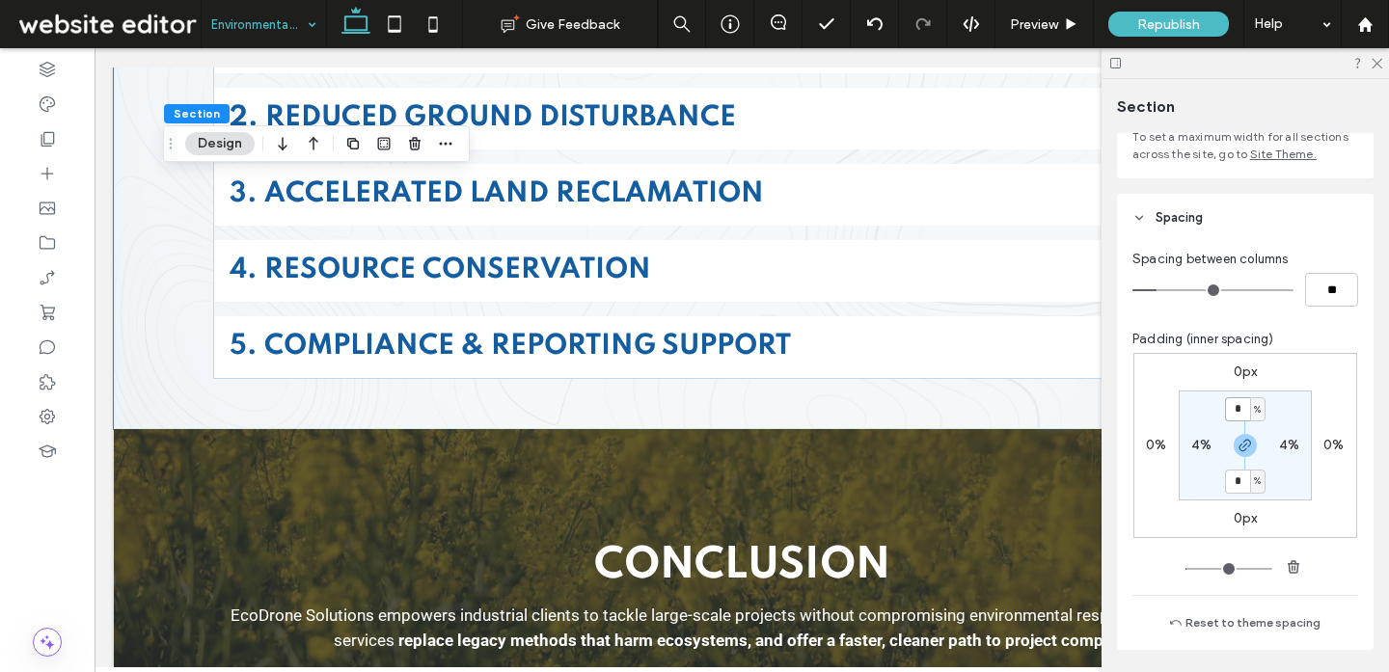
click at [1240, 413] on input "*" at bounding box center [1237, 409] width 25 height 24
type input "*"
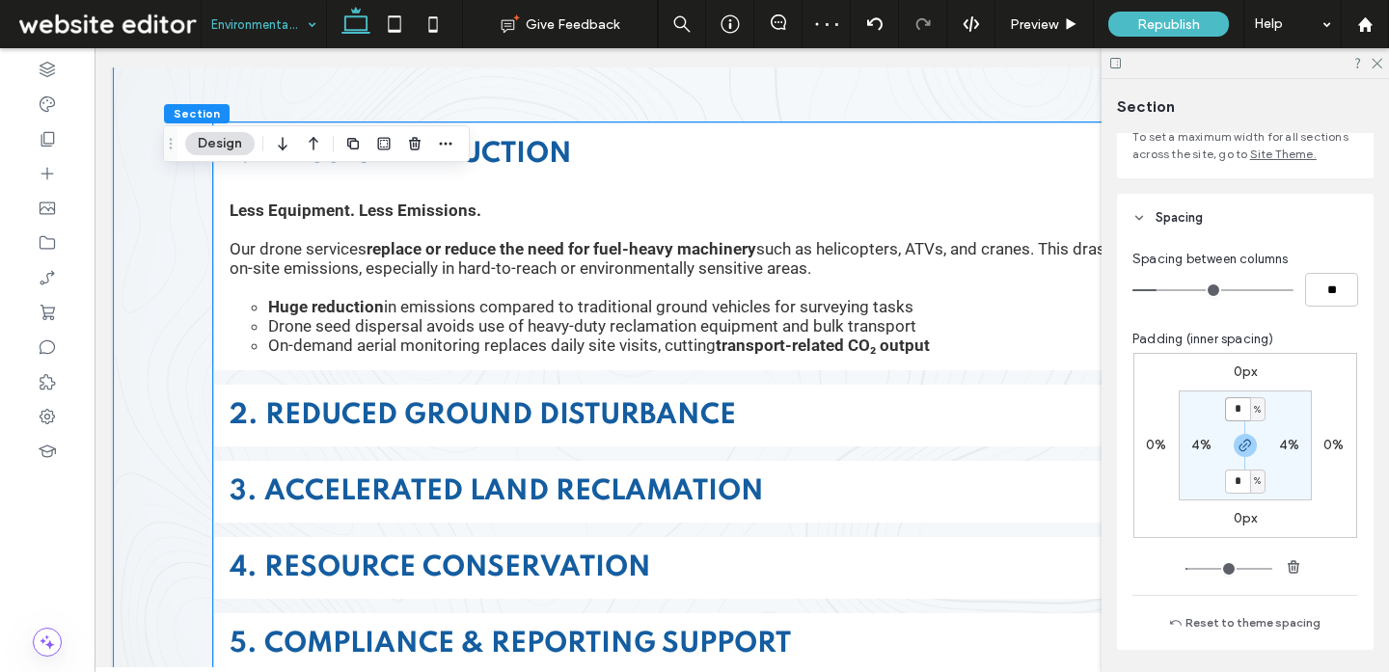
scroll to position [801, 0]
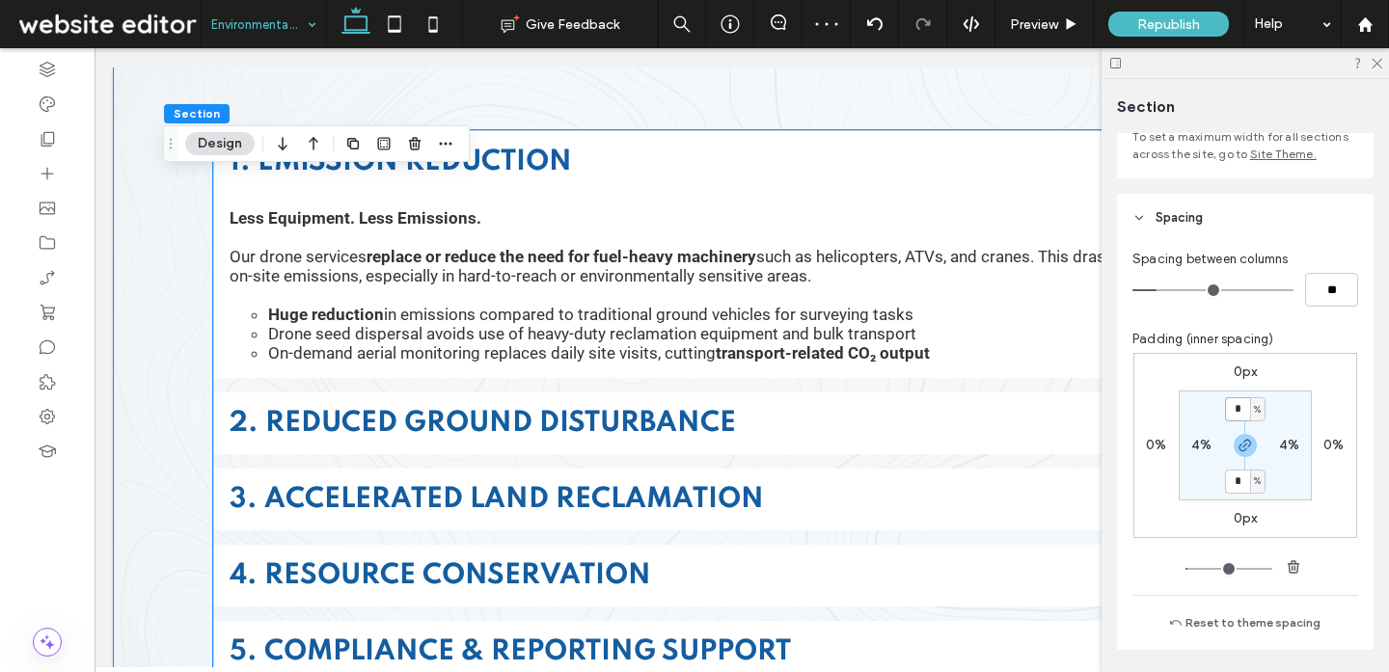
click at [768, 428] on span "2. Reduced Ground Disturbance" at bounding box center [723, 424] width 986 height 30
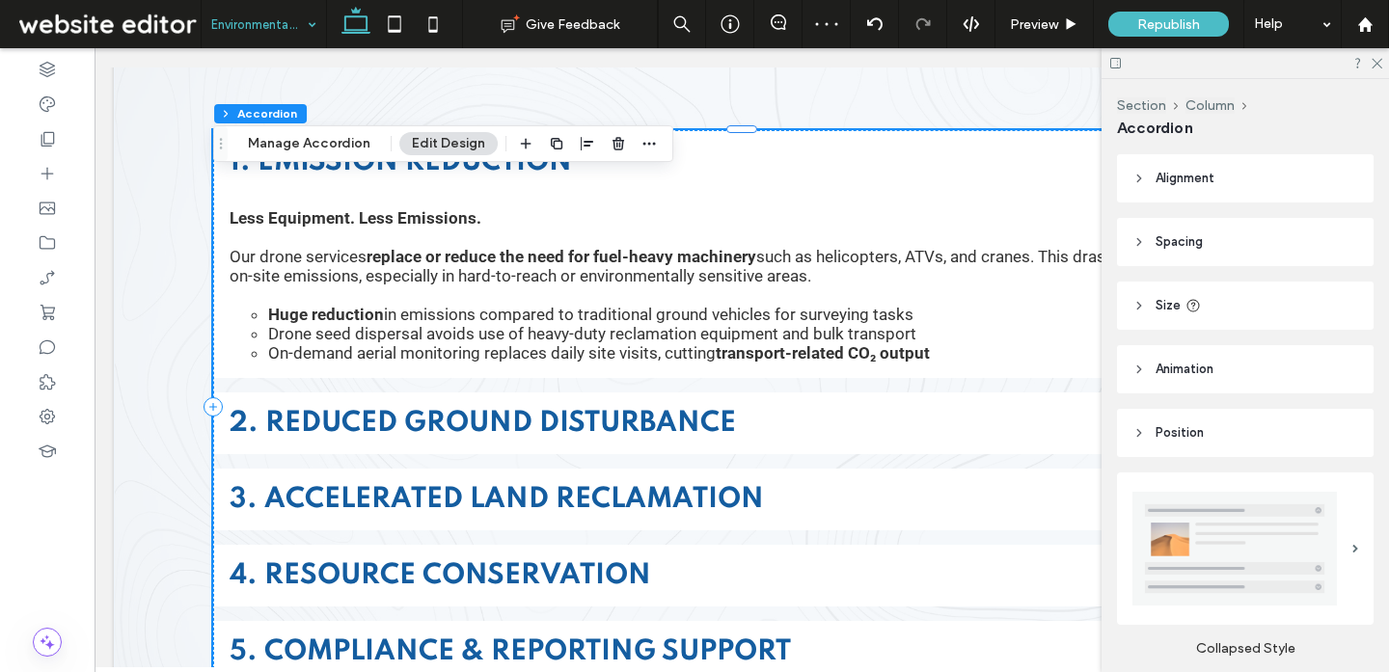
click at [768, 428] on span "2. Reduced Ground Disturbance" at bounding box center [723, 424] width 986 height 30
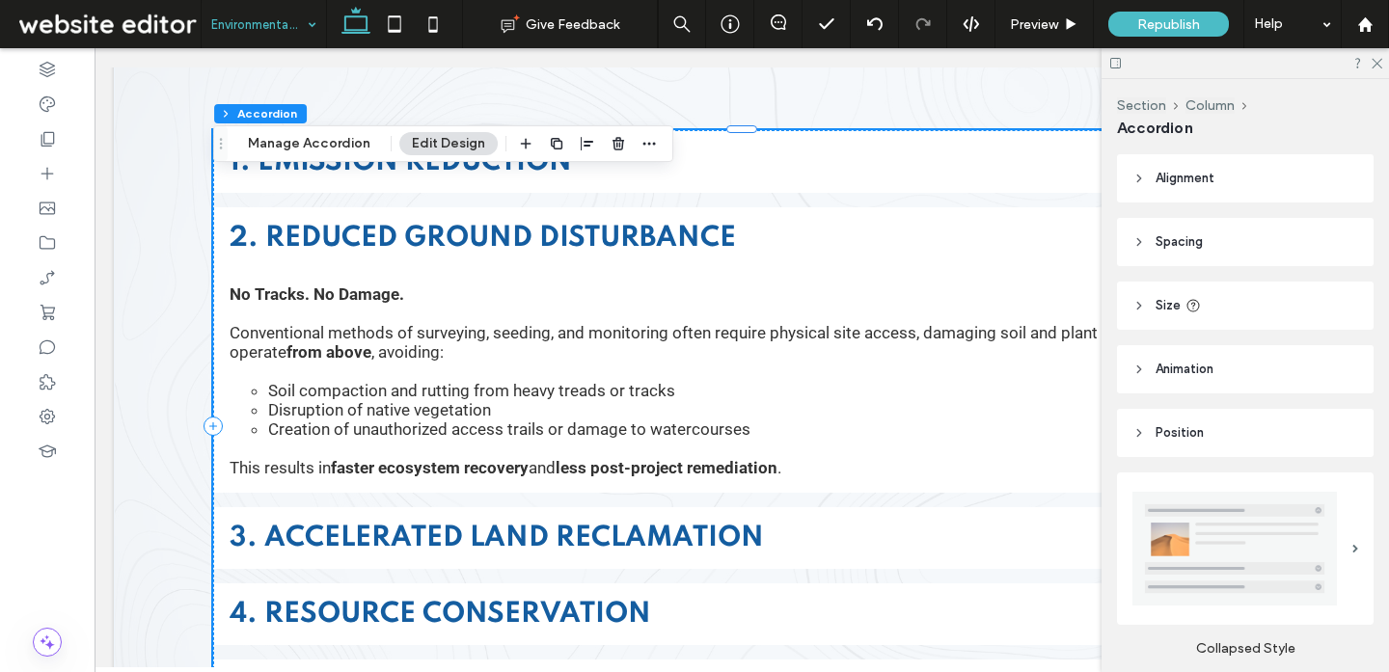
click at [723, 524] on span "3. Accelerated Land Reclamation" at bounding box center [723, 539] width 986 height 30
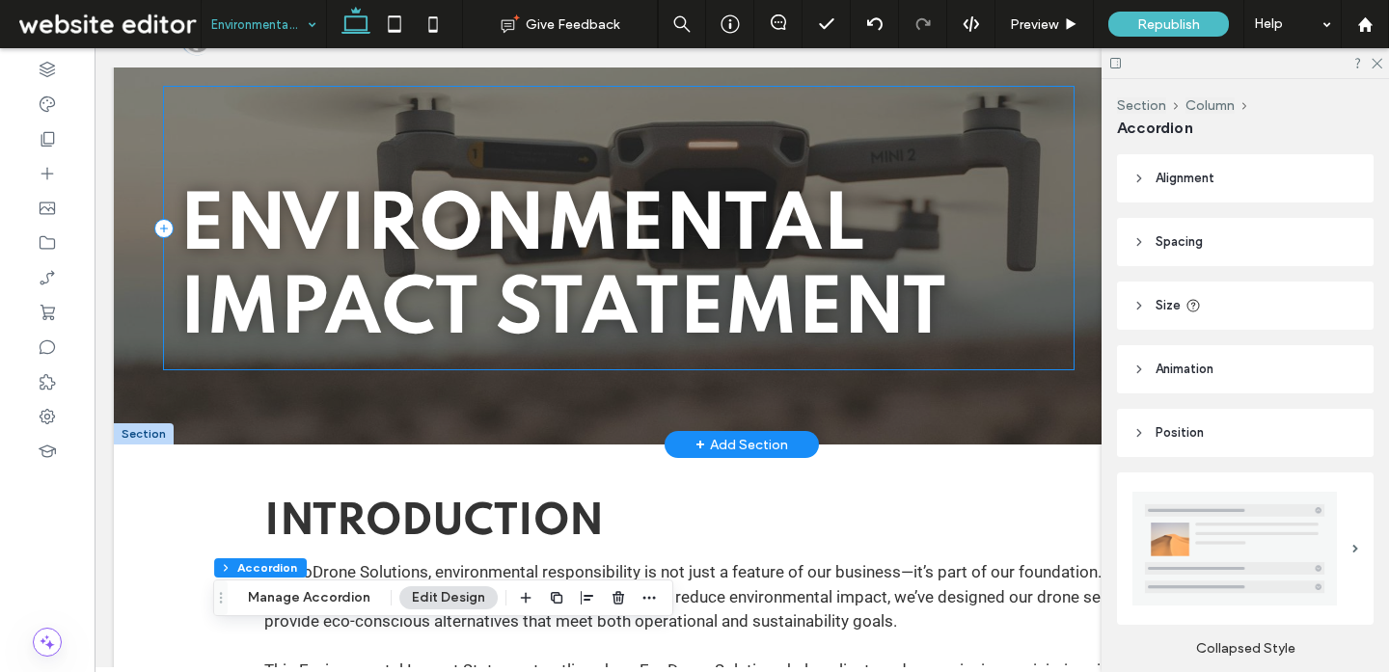
scroll to position [0, 0]
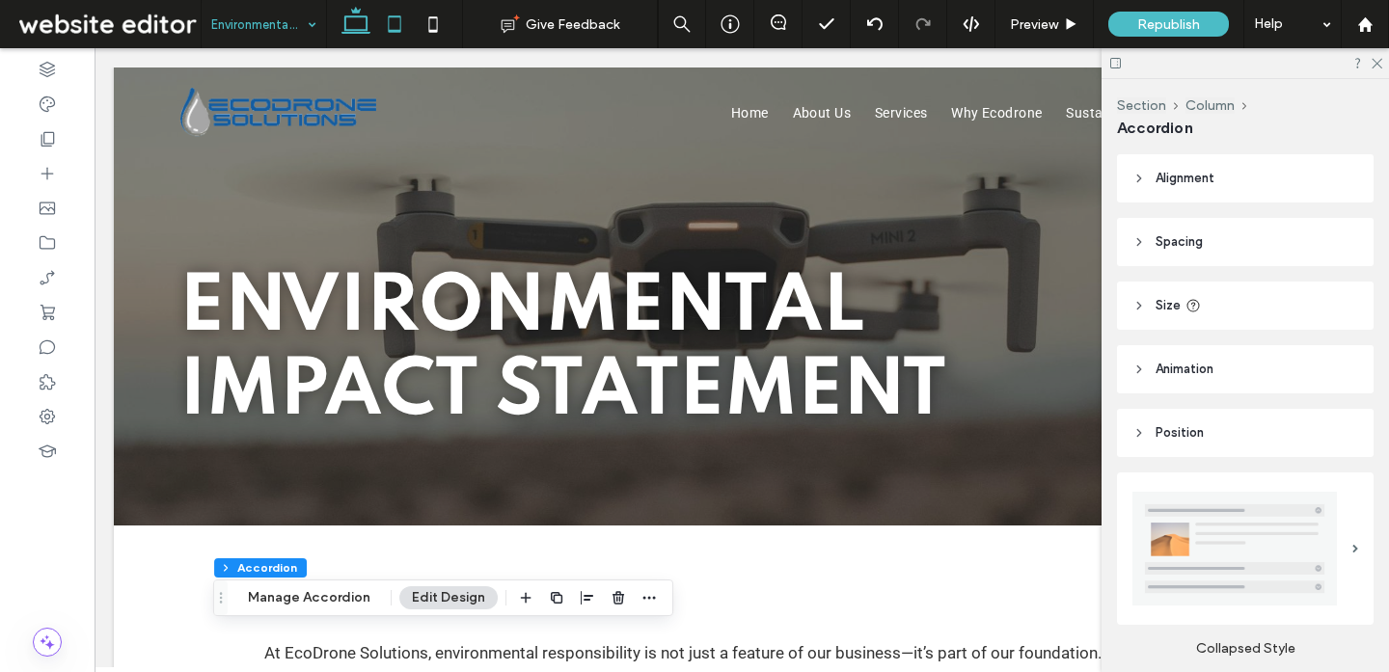
click at [395, 29] on icon at bounding box center [394, 24] width 39 height 39
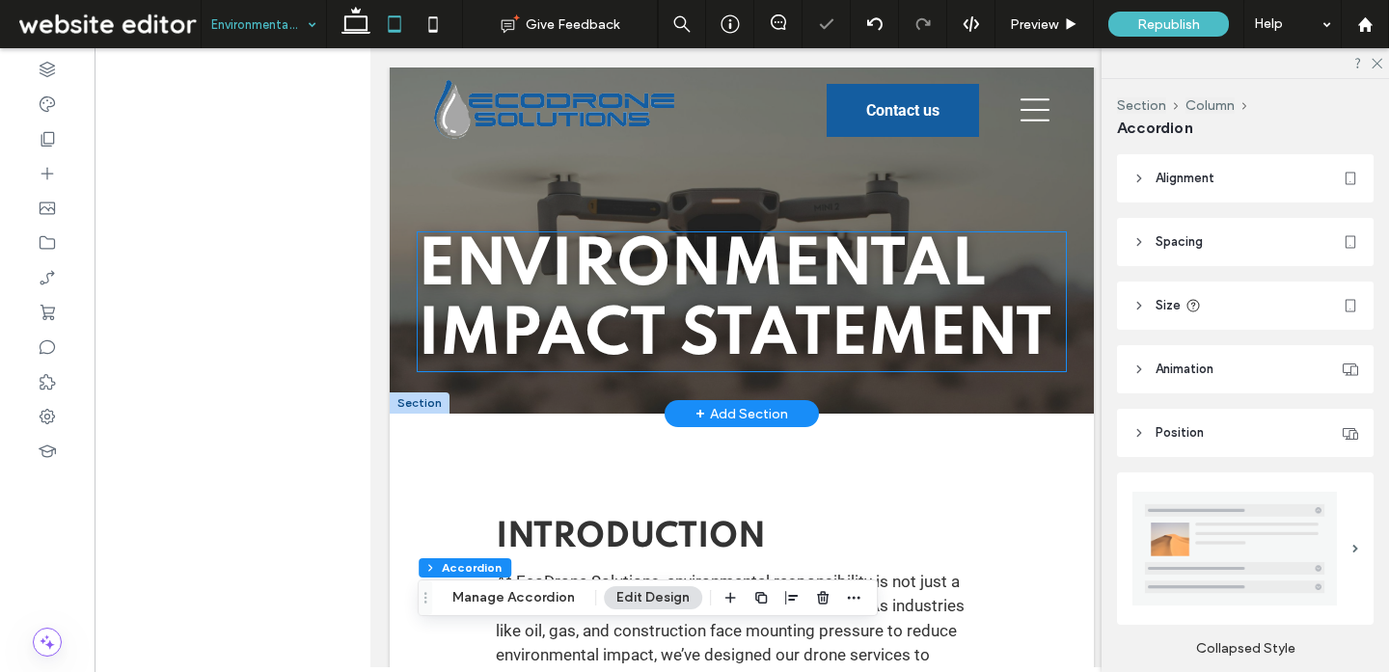
click at [776, 309] on span "Environmental Impact Statement" at bounding box center [735, 301] width 634 height 135
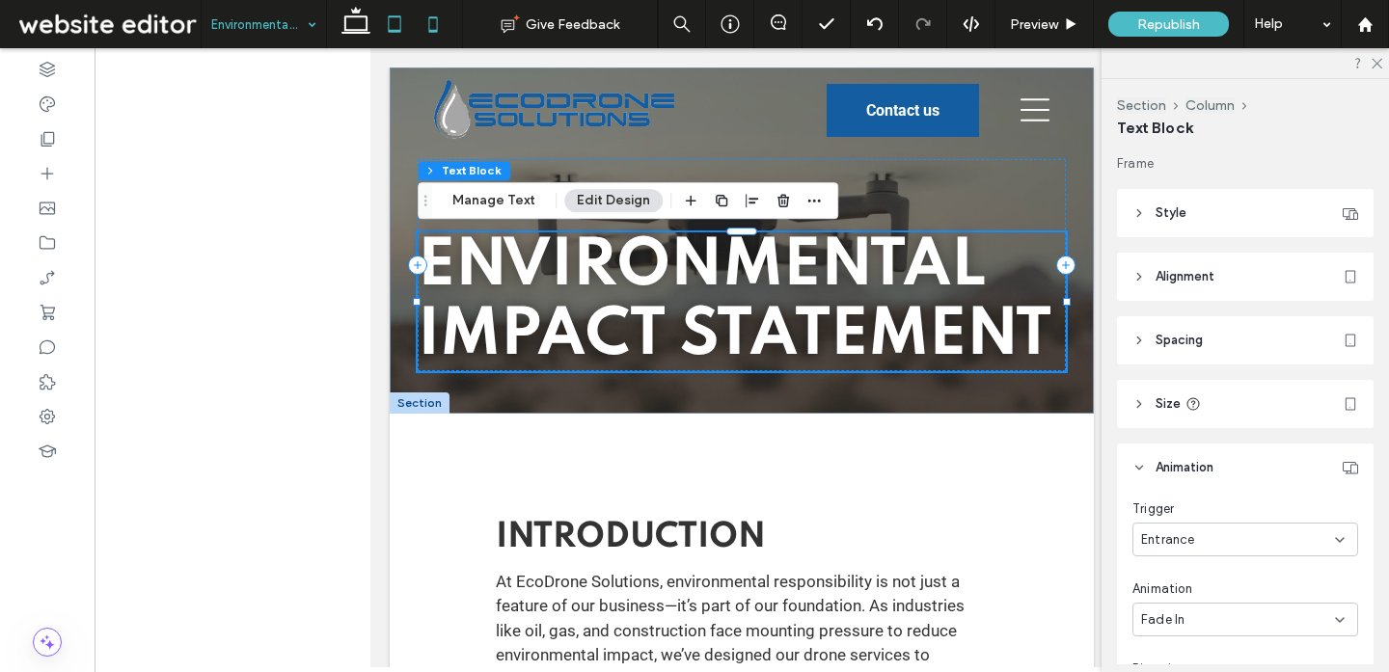
click at [438, 16] on icon at bounding box center [433, 24] width 39 height 39
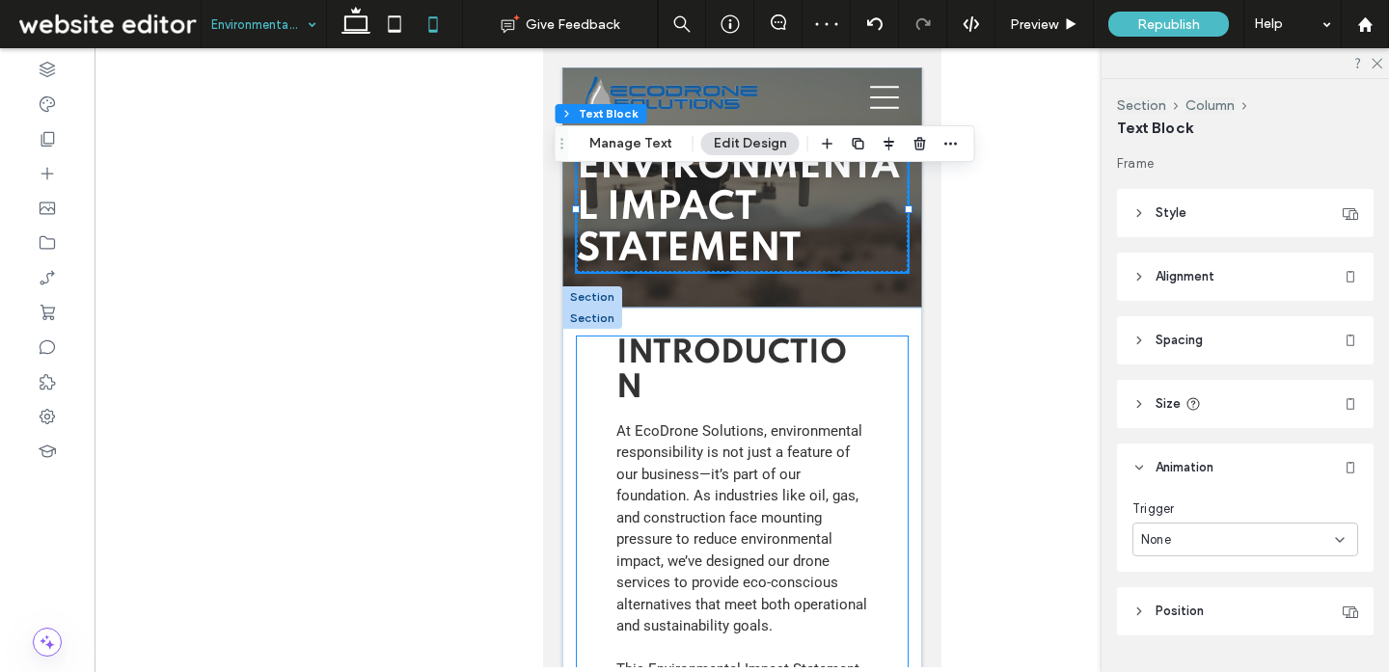
click at [608, 382] on div "Introduction At EcoDrone Solutions, environmental responsibility is not just a …" at bounding box center [741, 563] width 331 height 453
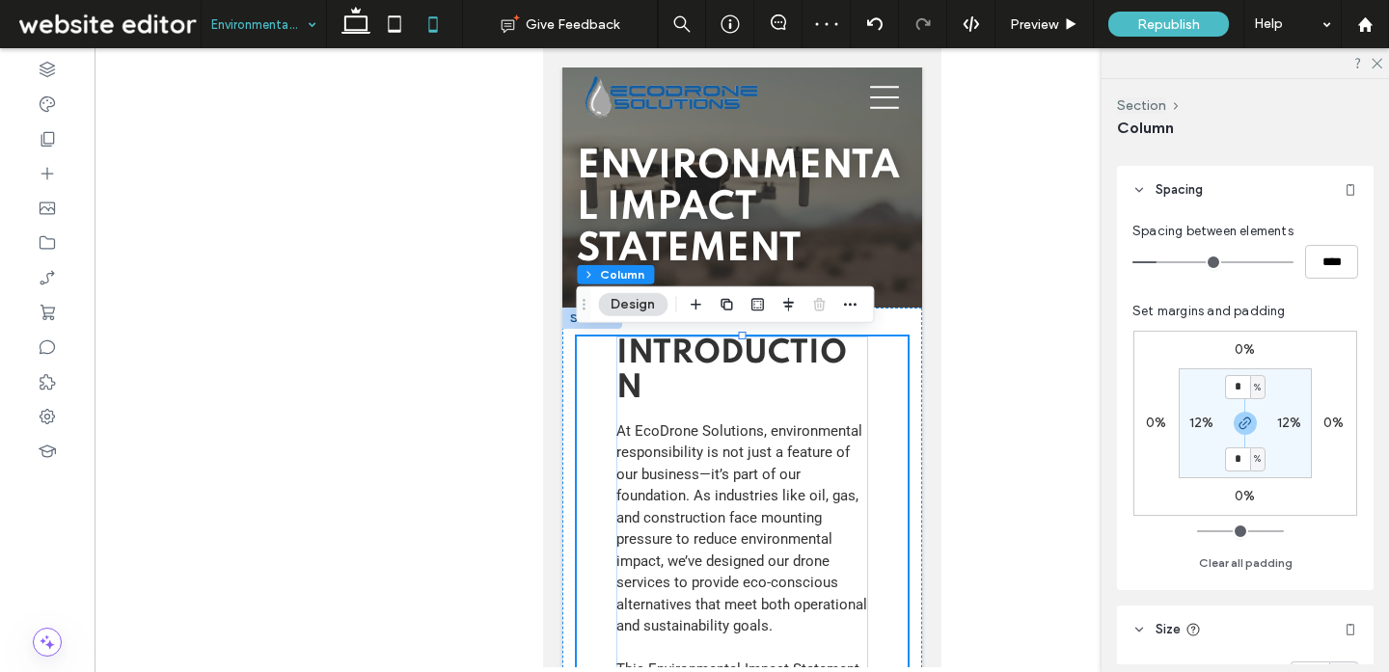
scroll to position [324, 0]
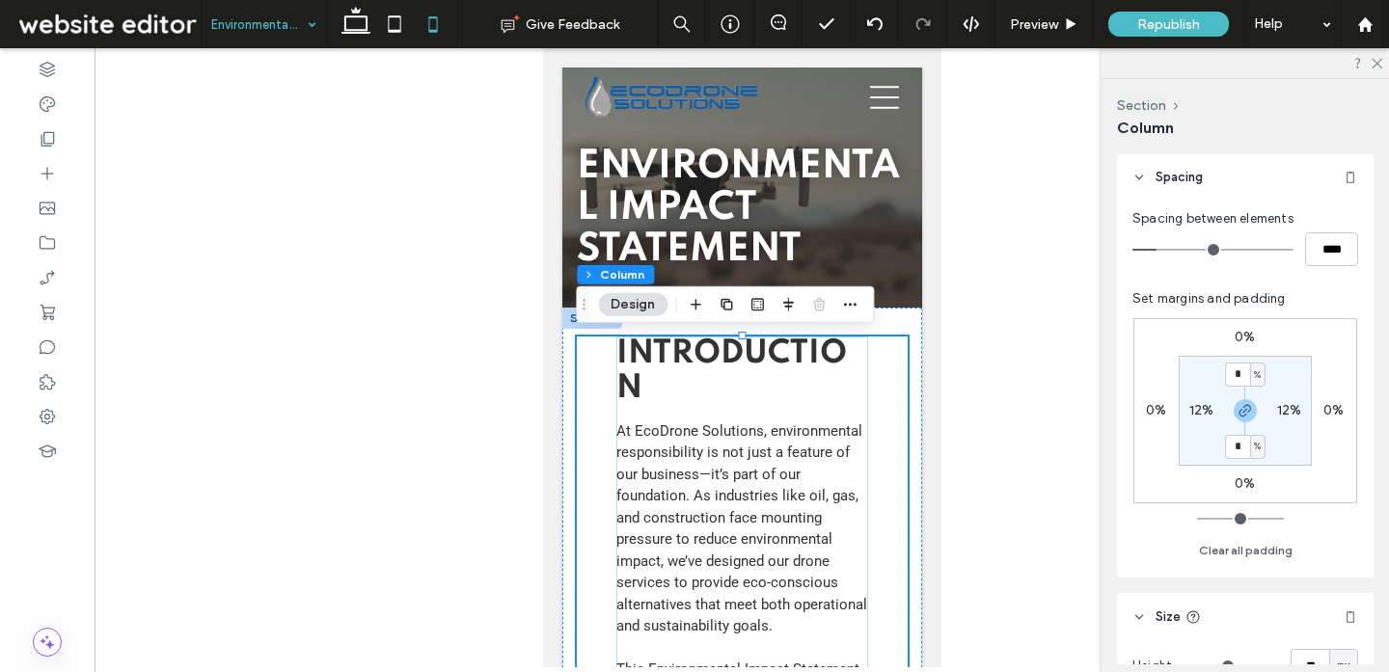
click at [1200, 406] on label "12%" at bounding box center [1201, 410] width 25 height 16
type input "**"
type input "*"
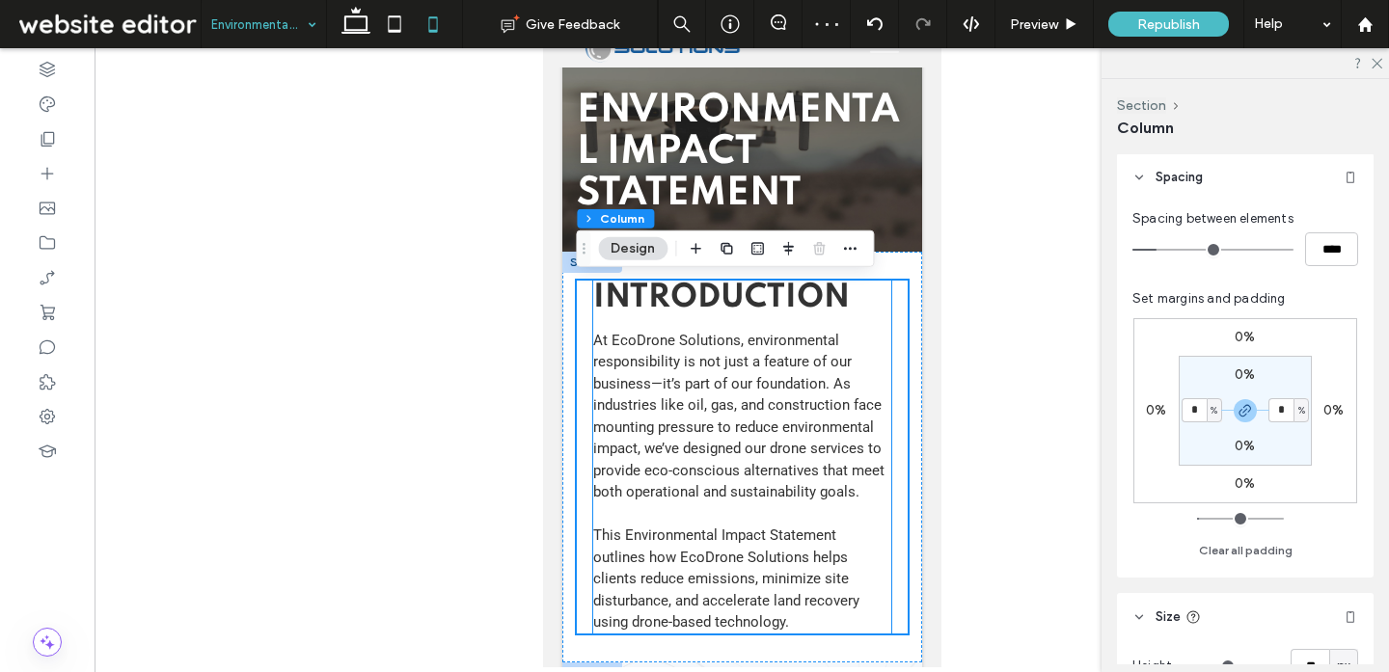
scroll to position [26, 0]
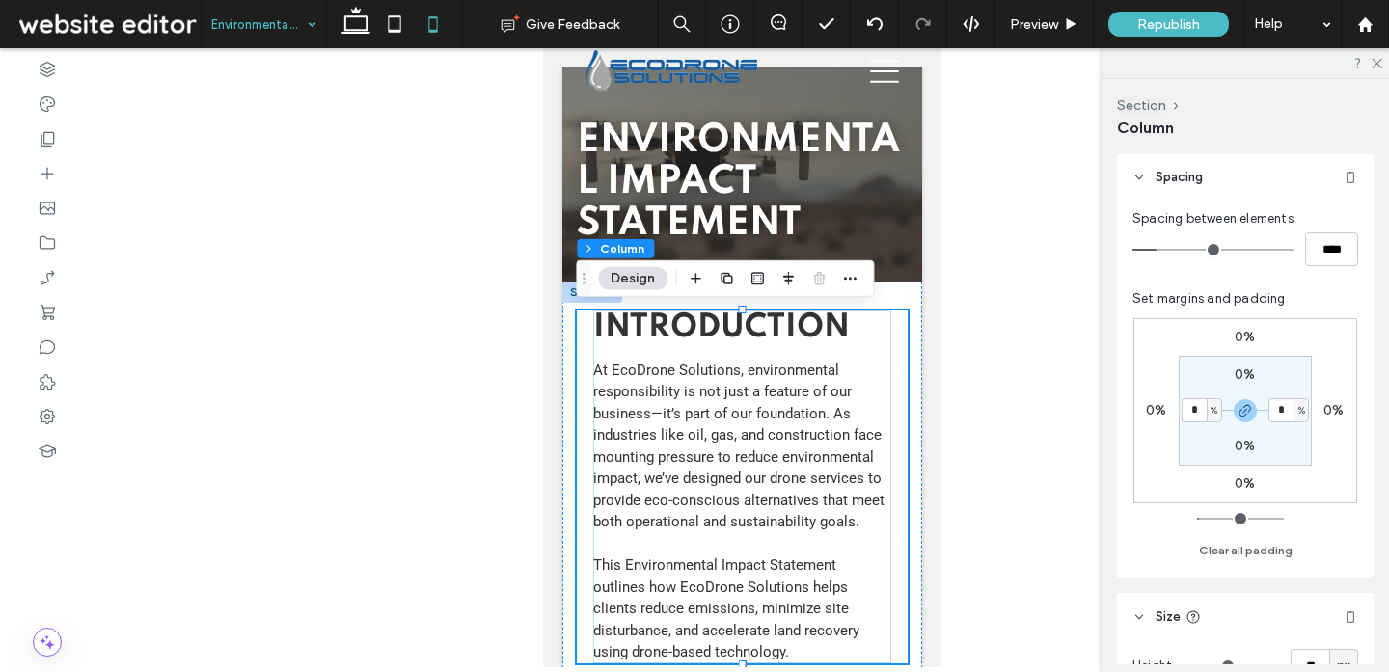
drag, startPoint x: 1200, startPoint y: 409, endPoint x: 1100, endPoint y: 401, distance: 99.6
click at [1101, 401] on div "Section Column Layout Content alignment Horizontal Vertical Stacking direction …" at bounding box center [1244, 375] width 287 height 593
type input "*"
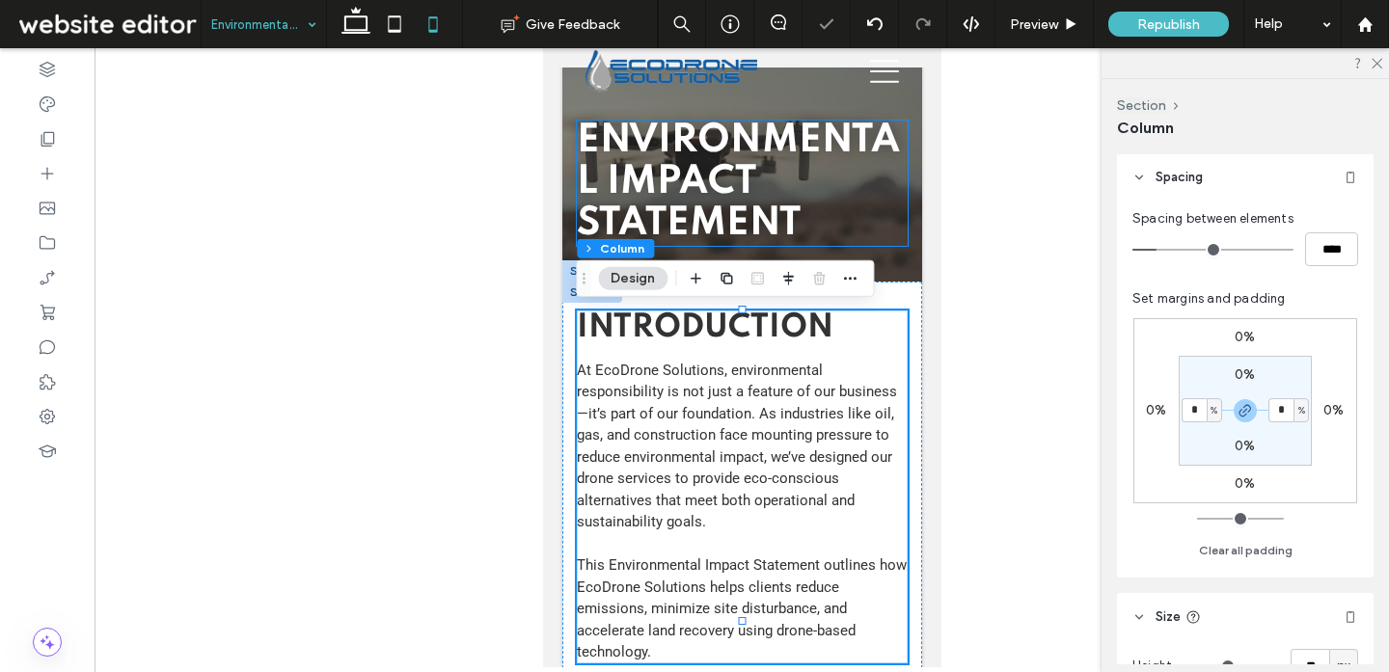
click at [893, 196] on h1 "Environmental Impact Statement" at bounding box center [741, 183] width 331 height 125
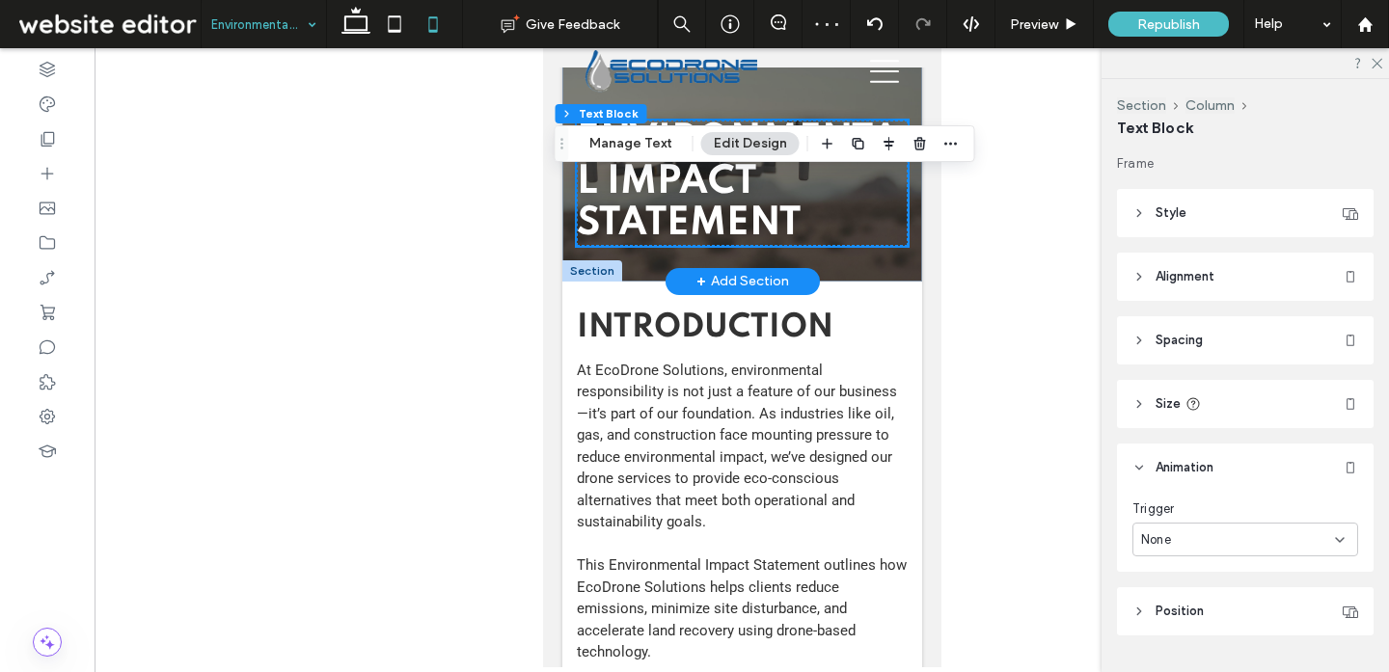
scroll to position [0, 0]
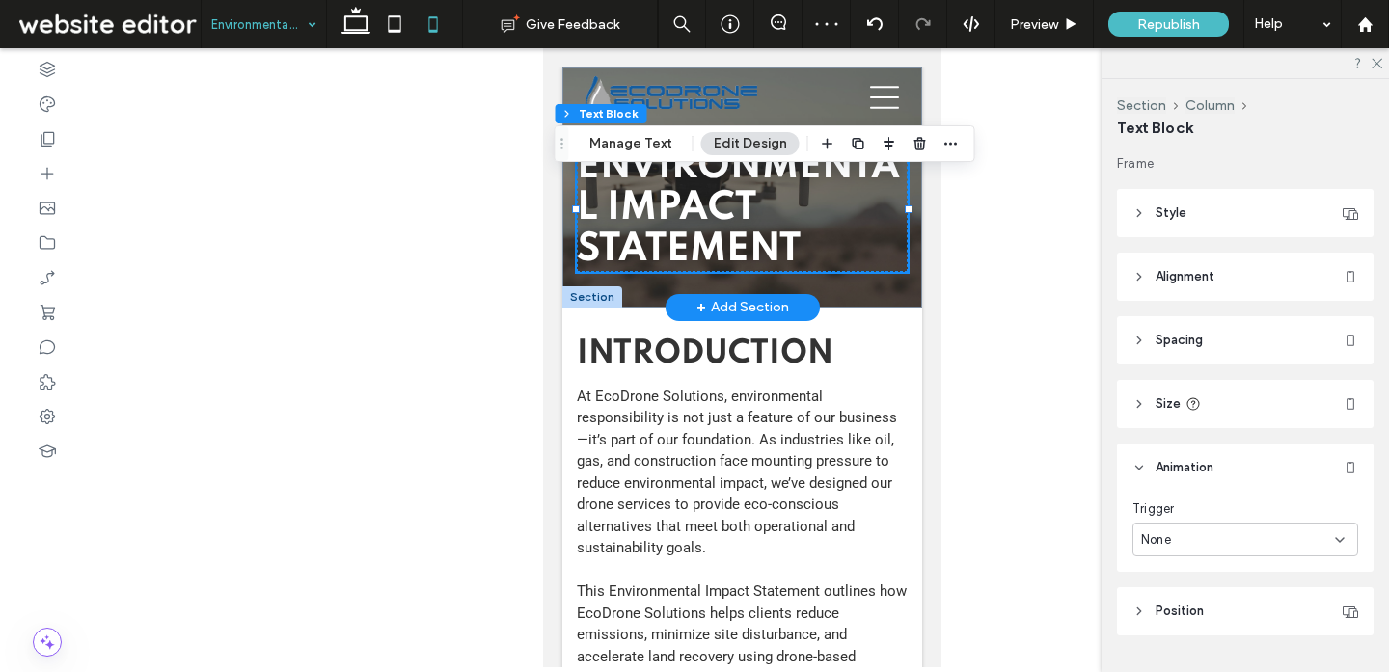
click at [781, 229] on h1 "Environmental Impact Statement" at bounding box center [741, 209] width 331 height 125
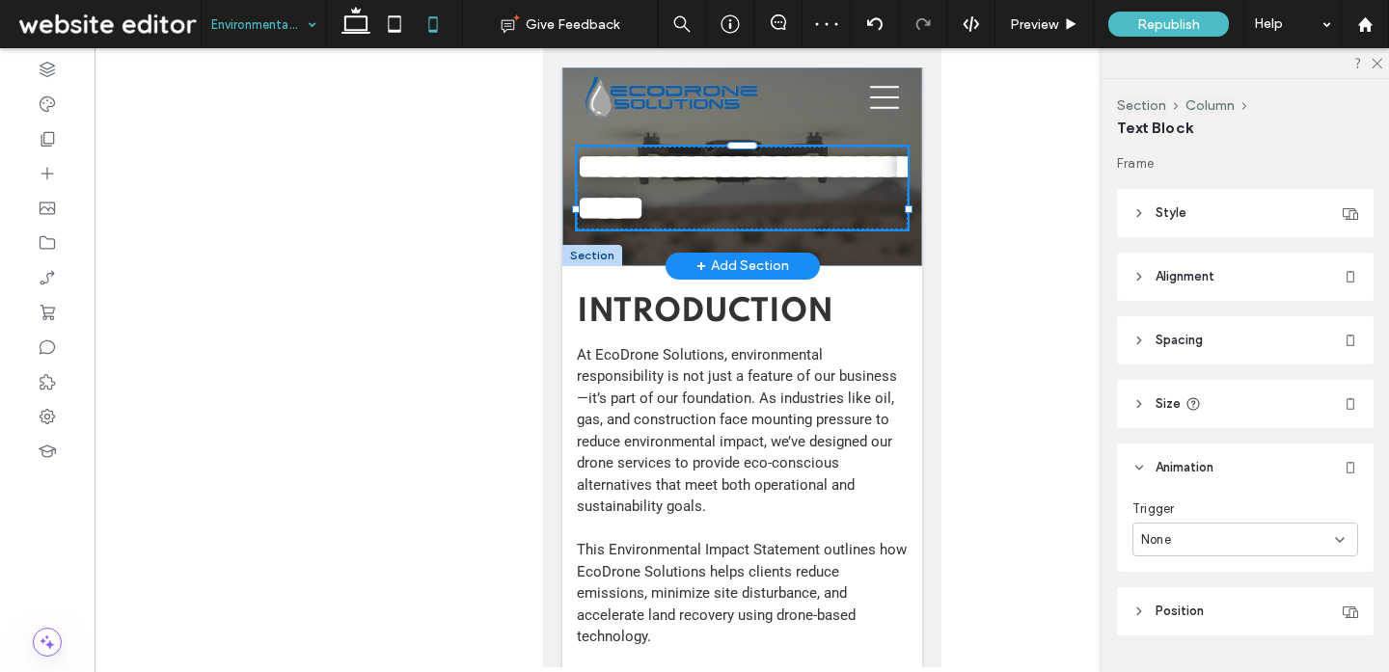
type input "*******"
type input "**"
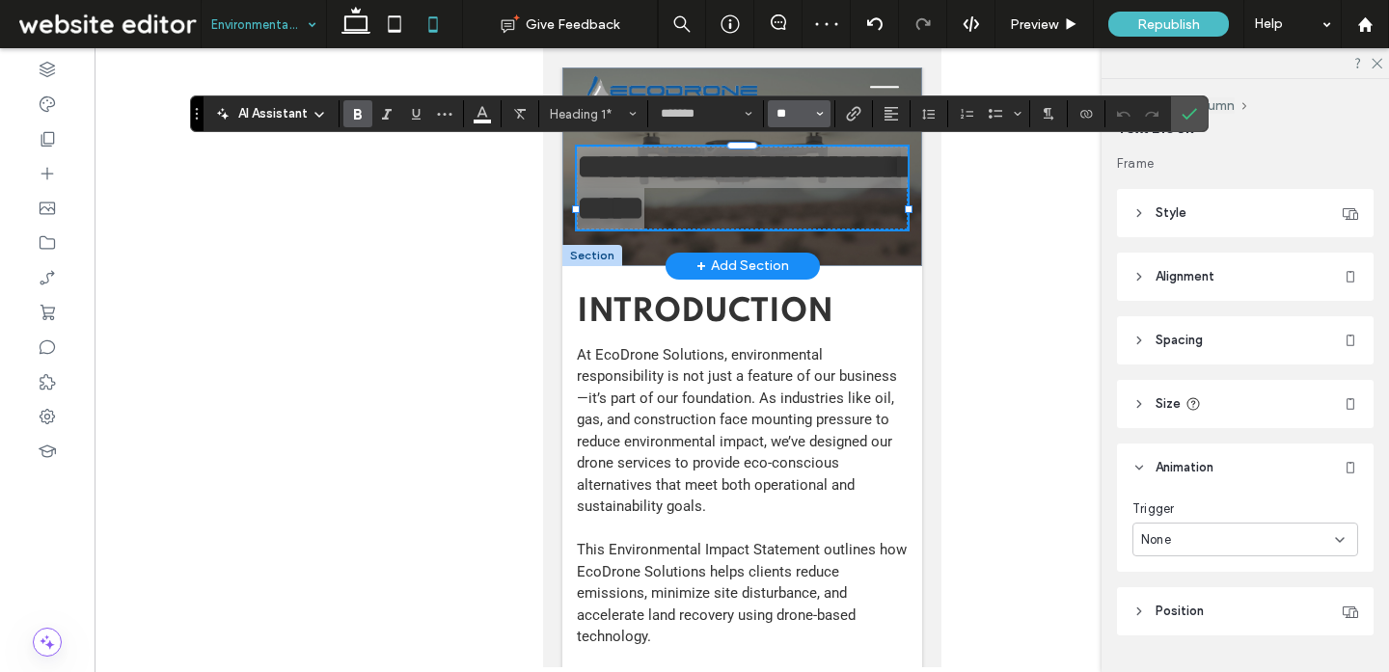
click at [795, 108] on input "**" at bounding box center [793, 113] width 38 height 15
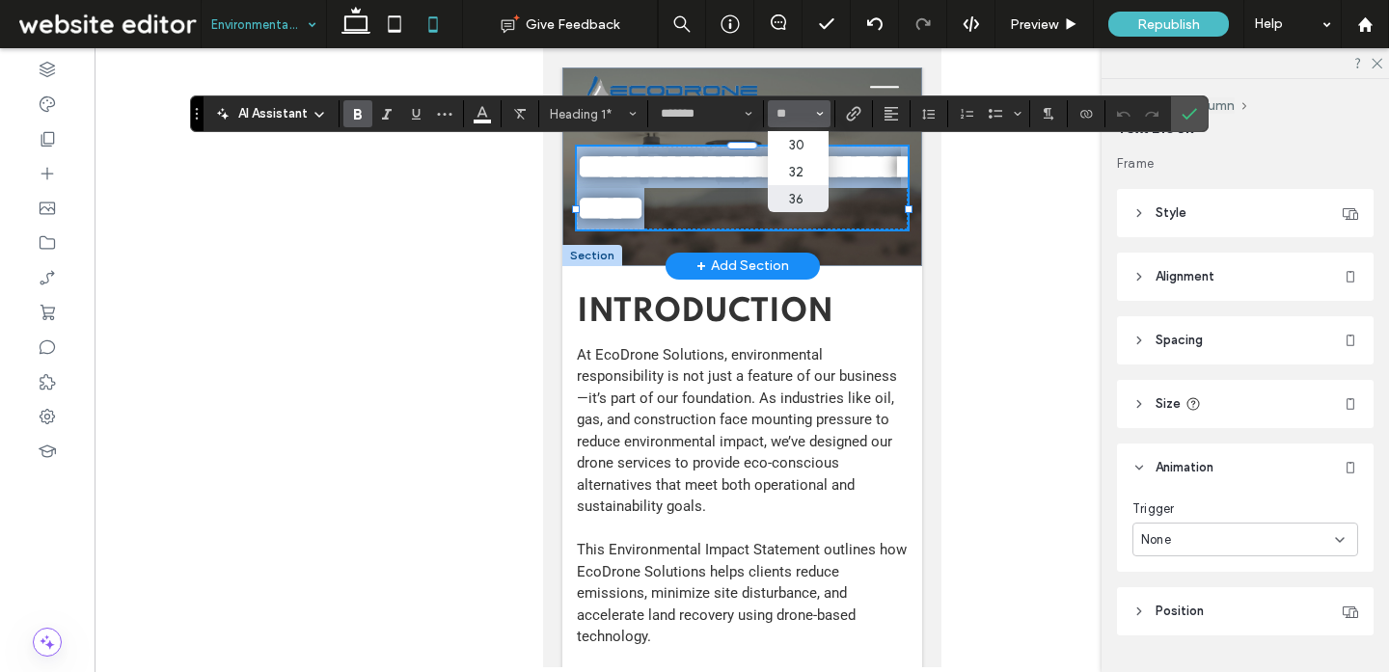
type input "**"
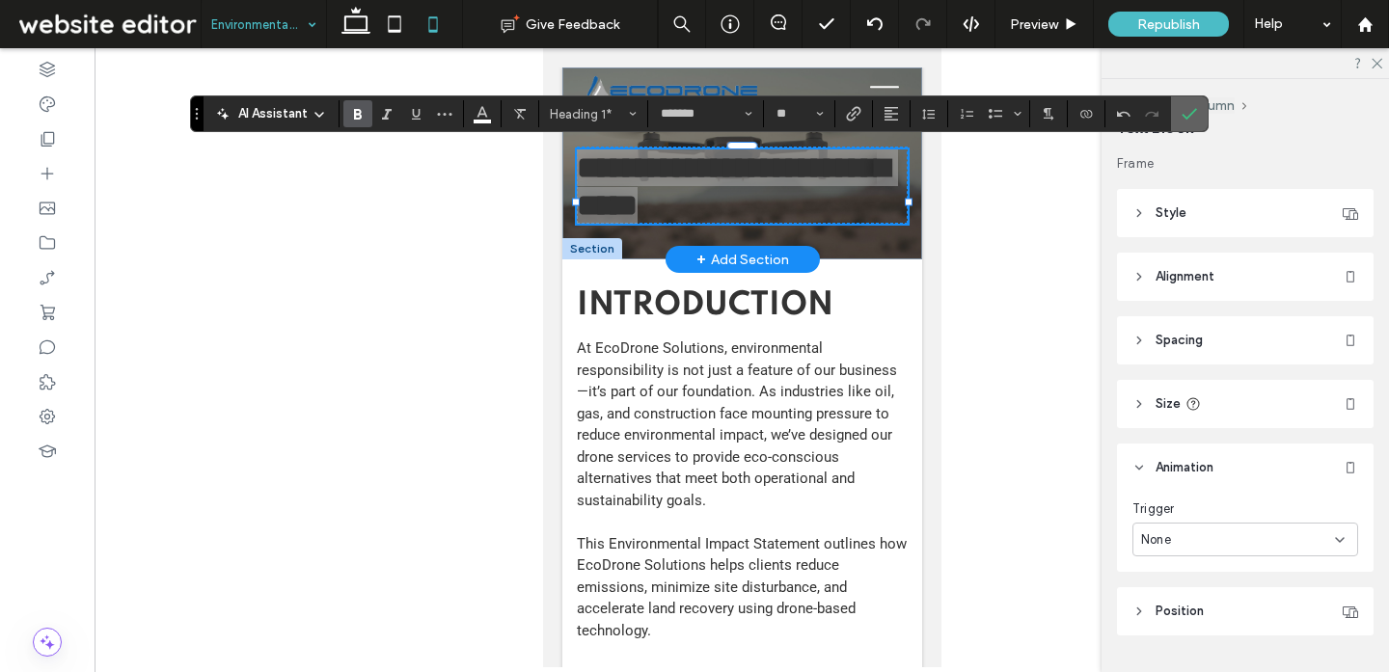
click at [1187, 112] on icon "Confirm" at bounding box center [1188, 113] width 15 height 15
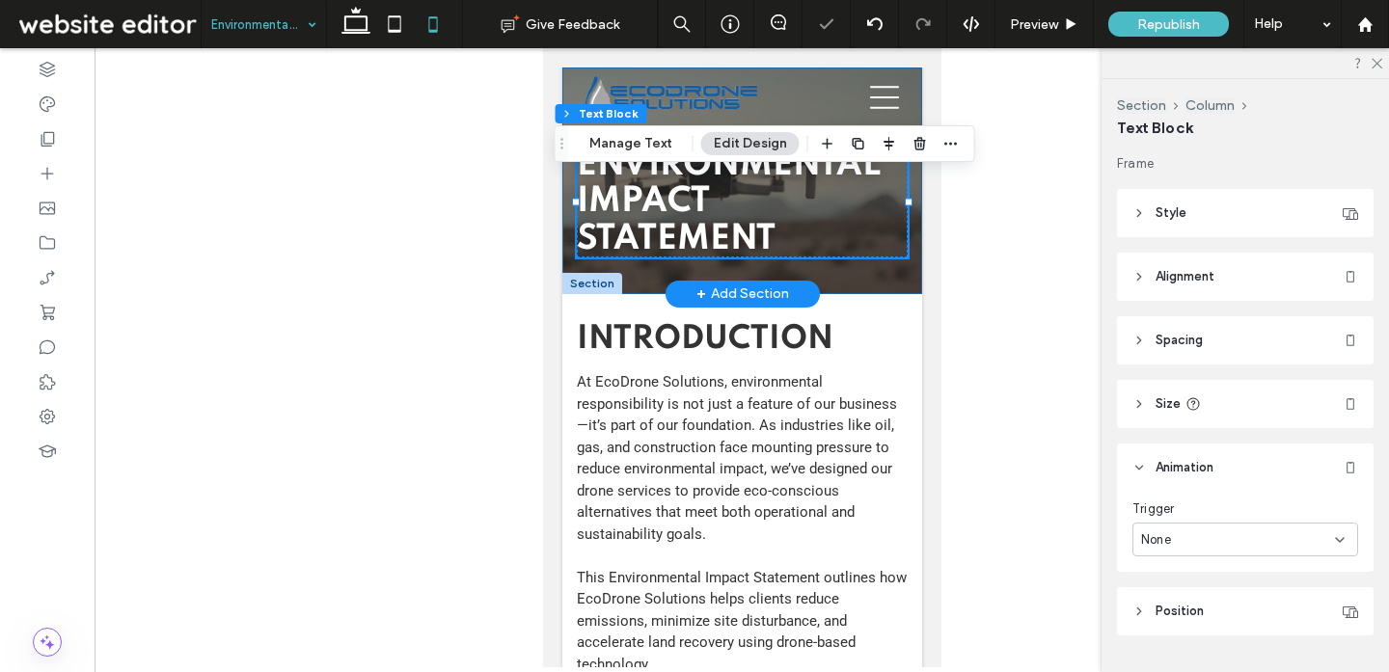
click at [828, 282] on div "Environmental Impact Statement" at bounding box center [741, 181] width 360 height 227
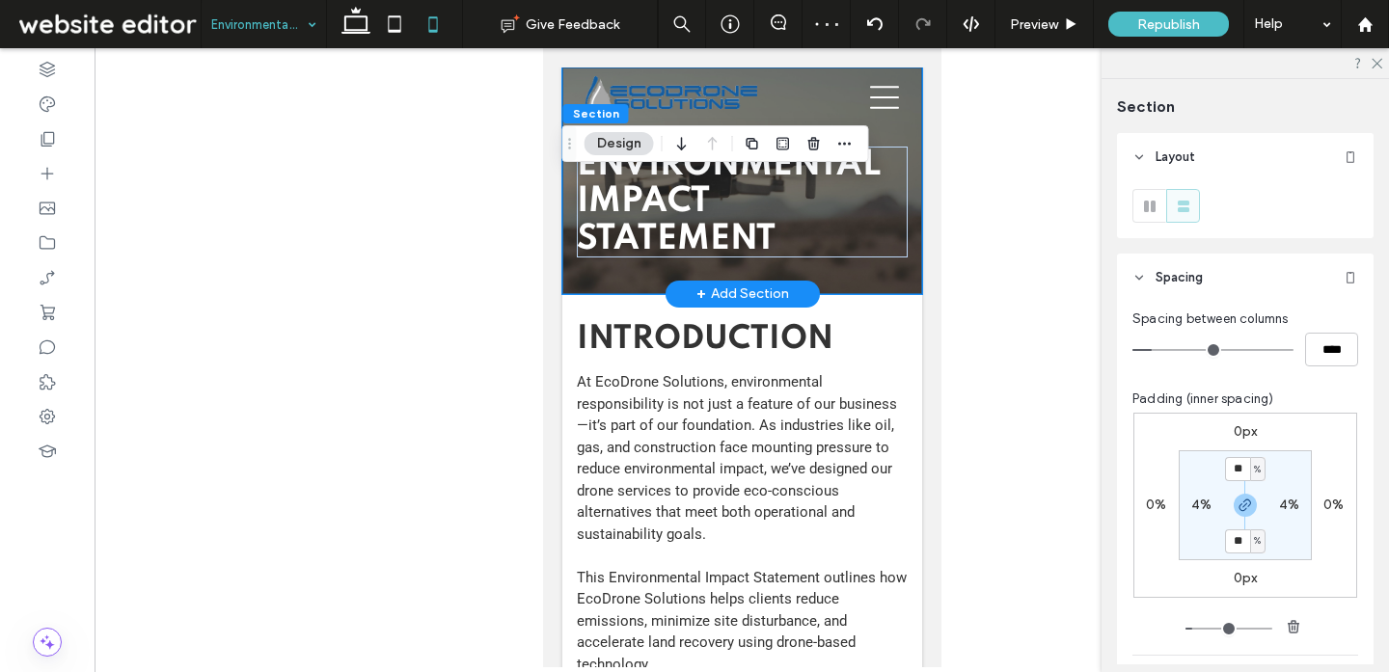
click at [612, 278] on div "Environmental Impact Statement" at bounding box center [741, 181] width 360 height 227
click at [1228, 466] on input "**" at bounding box center [1237, 469] width 25 height 24
click at [342, 24] on icon at bounding box center [356, 24] width 39 height 39
type input "*"
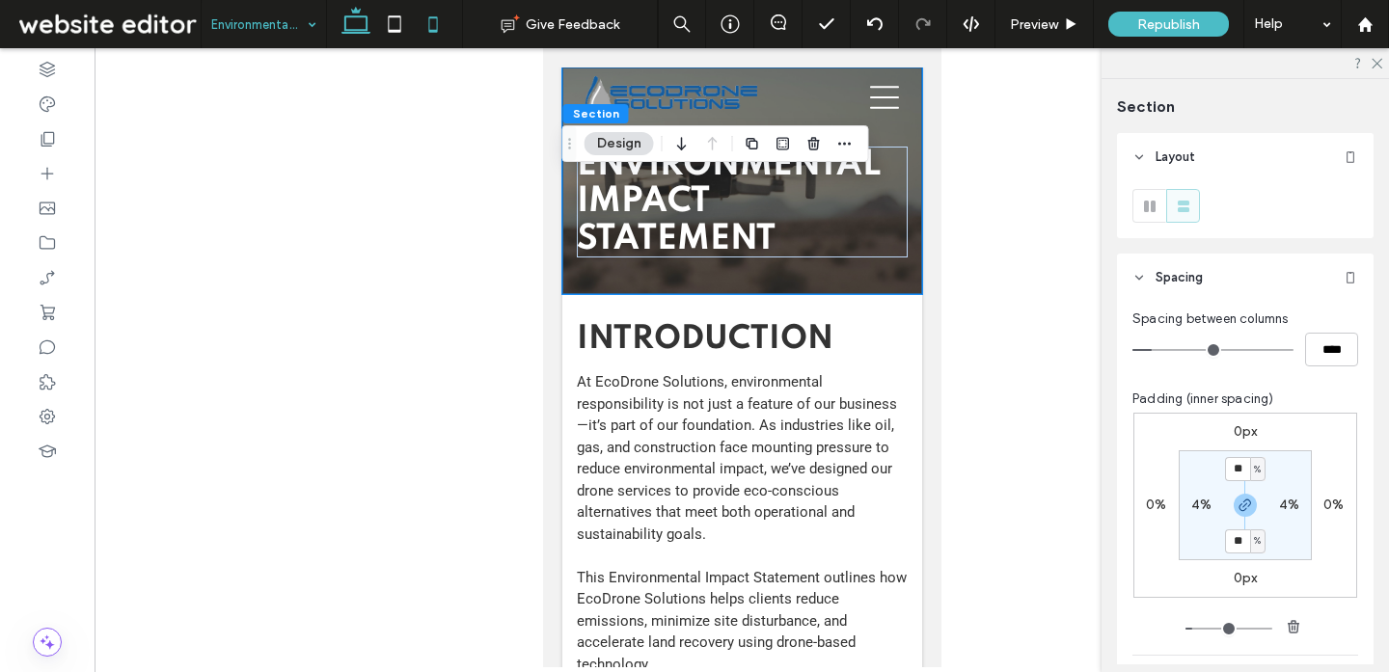
type input "*"
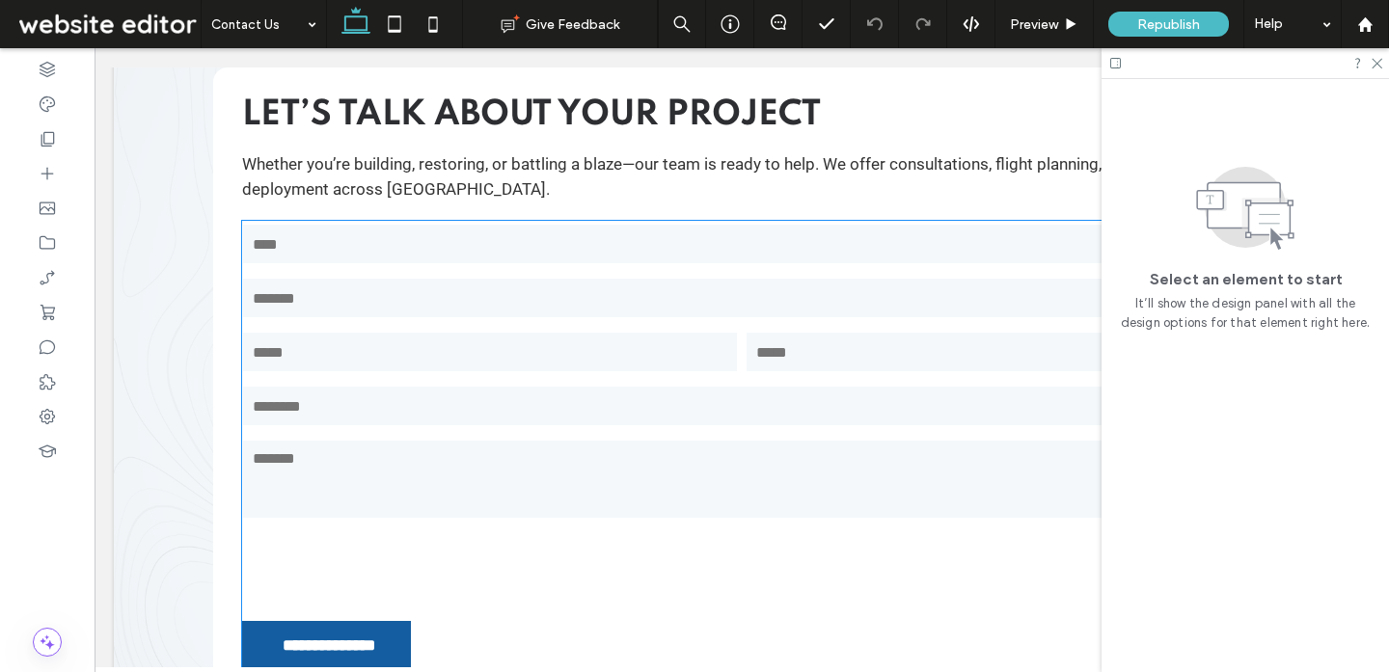
scroll to position [0, 287]
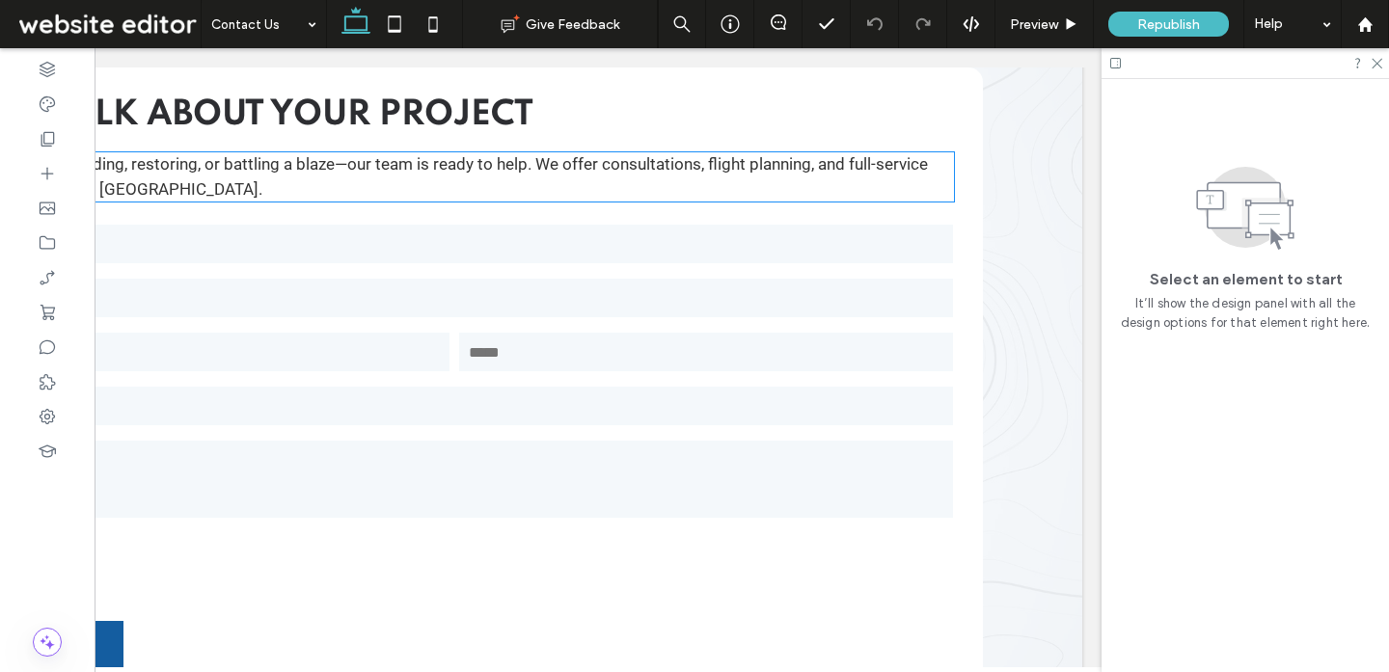
click at [746, 176] on p "Whether you’re building, restoring, or battling a blaze—our team is ready to he…" at bounding box center [454, 176] width 999 height 49
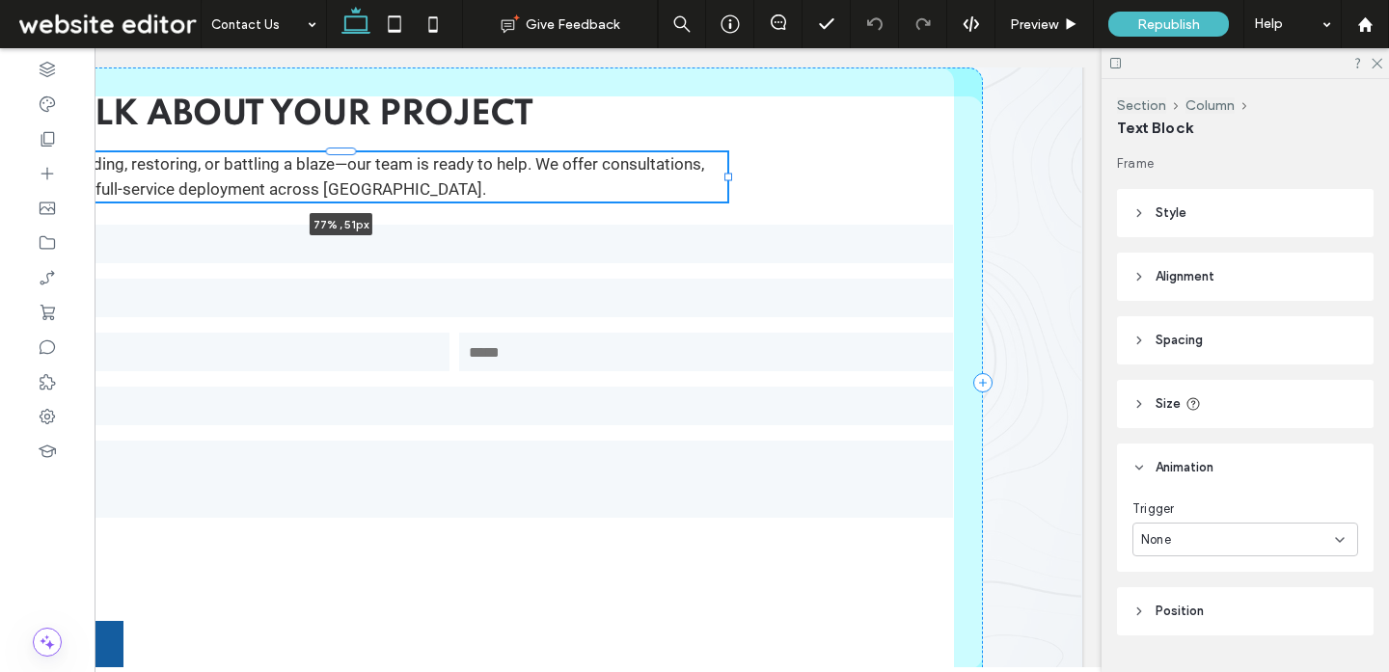
drag, startPoint x: 954, startPoint y: 176, endPoint x: 727, endPoint y: 181, distance: 226.7
type input "**"
type input "****"
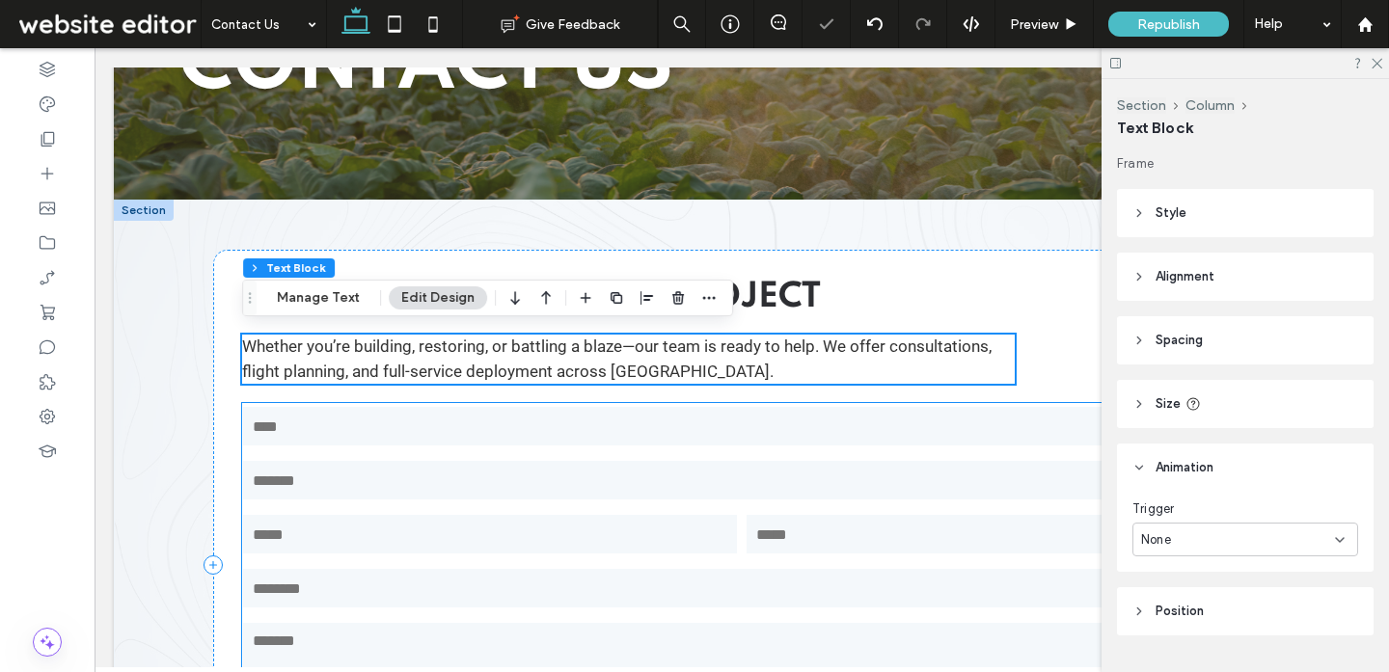
scroll to position [303, 0]
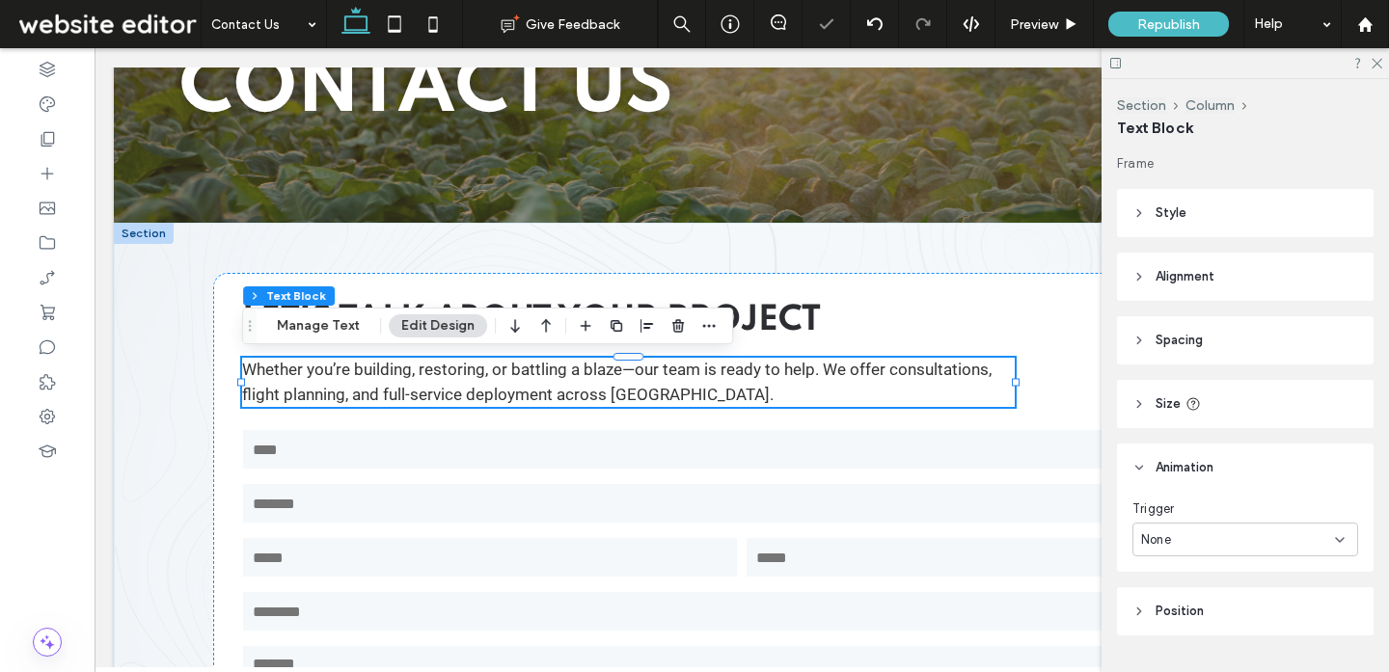
click at [702, 253] on div "**********" at bounding box center [741, 589] width 1157 height 732
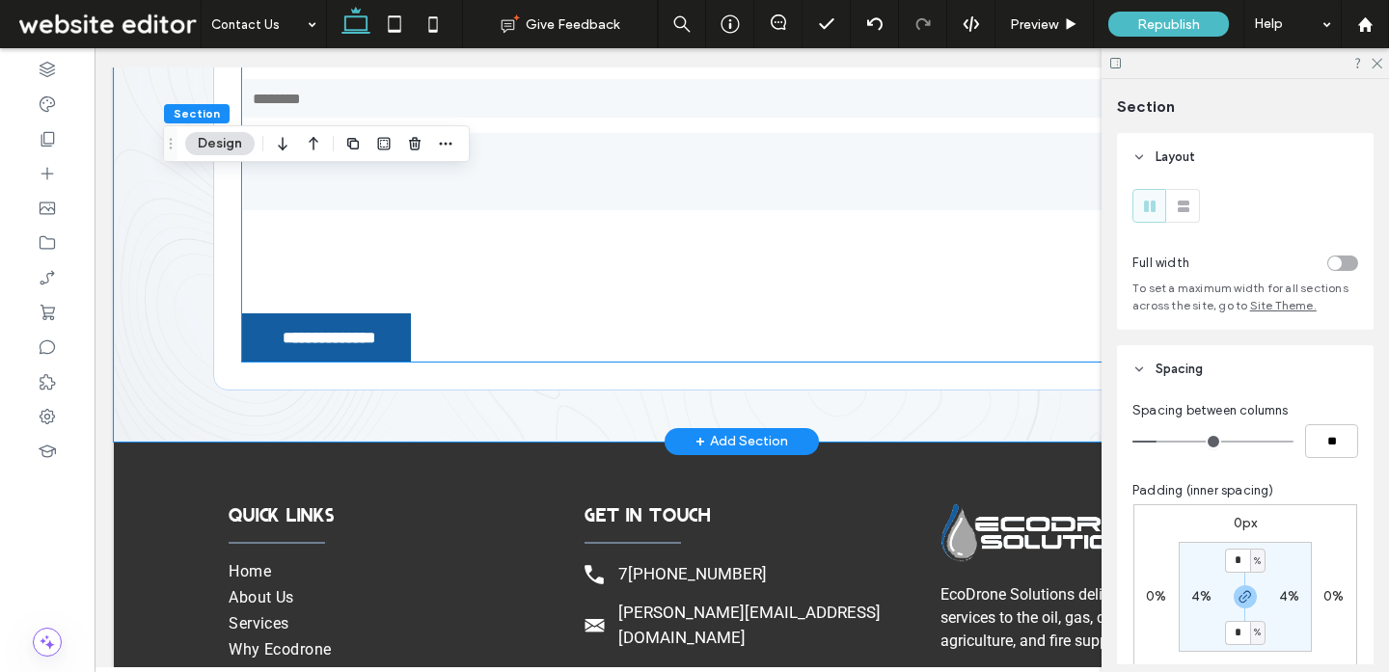
scroll to position [860, 0]
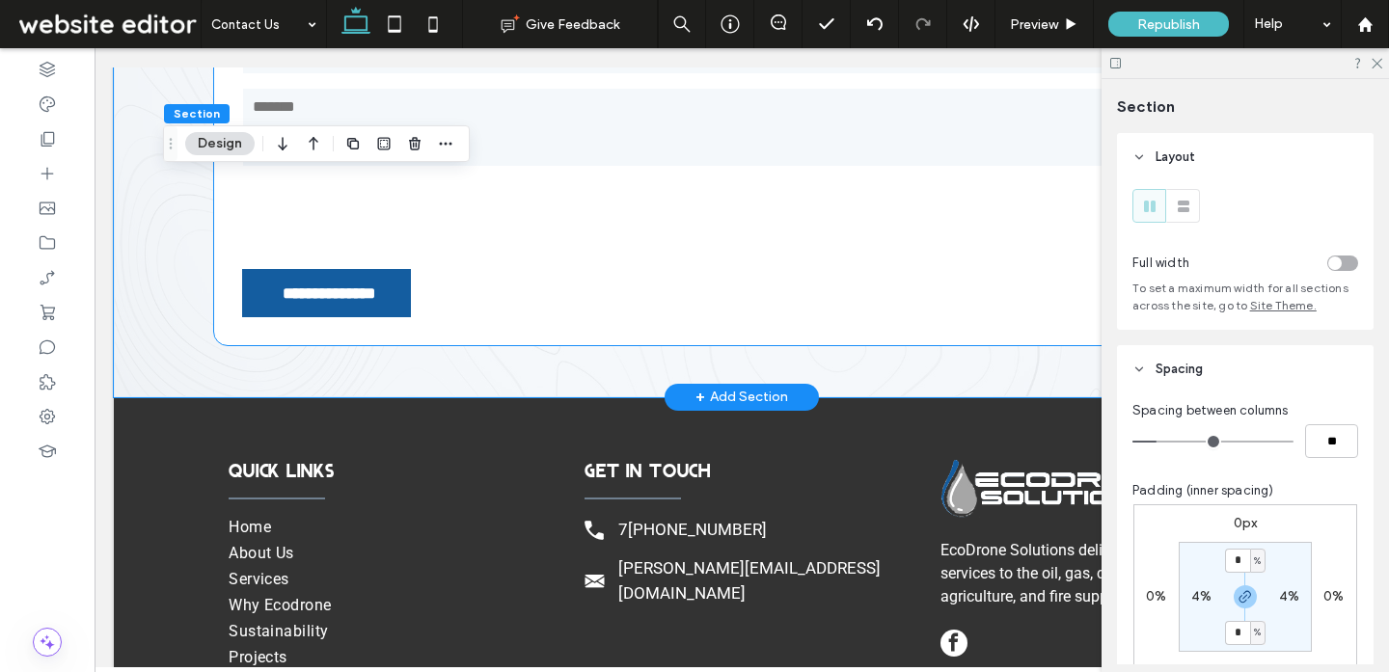
click at [589, 334] on div "**********" at bounding box center [741, 31] width 1057 height 631
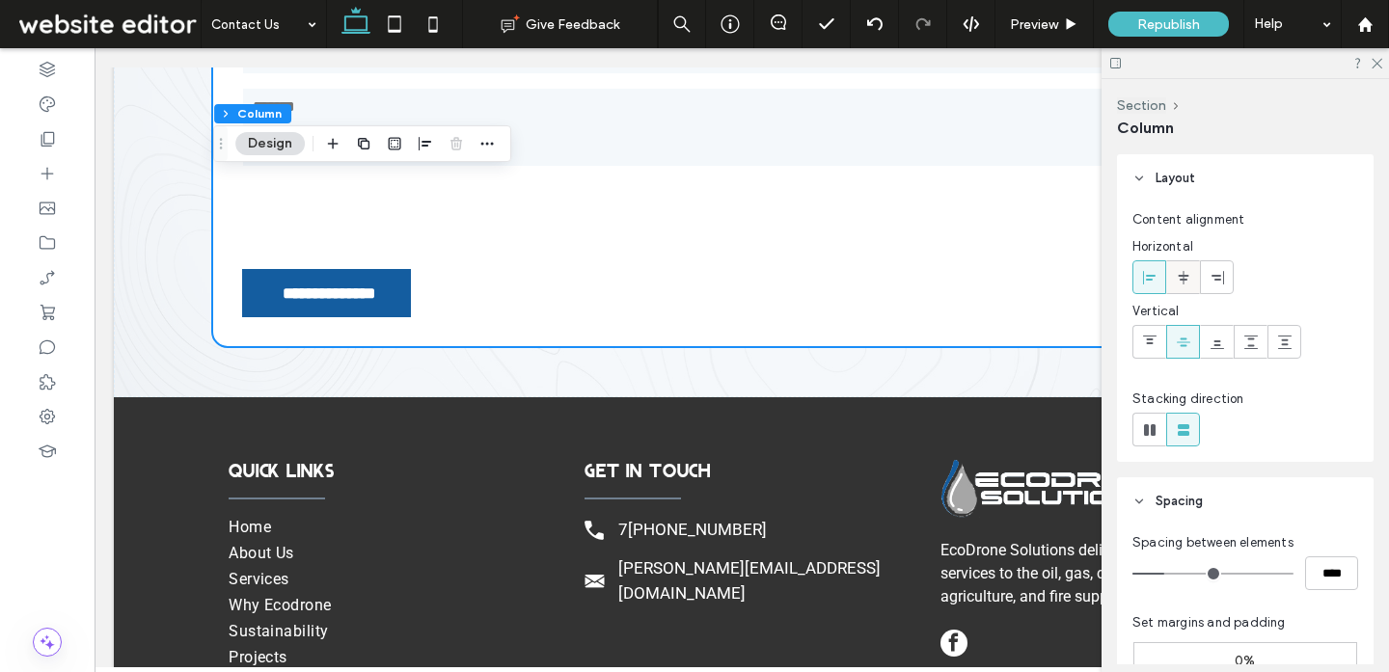
click at [1184, 274] on use at bounding box center [1182, 277] width 11 height 14
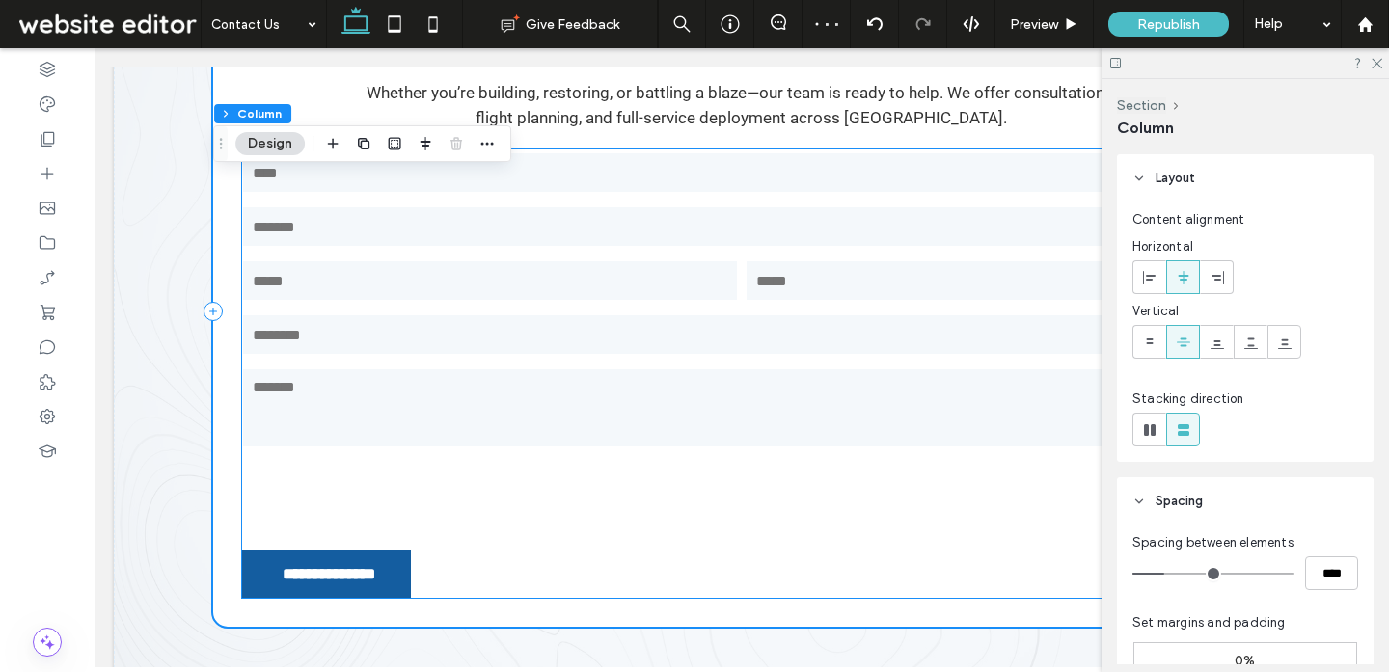
scroll to position [581, 0]
click at [775, 171] on input "text" at bounding box center [741, 171] width 997 height 39
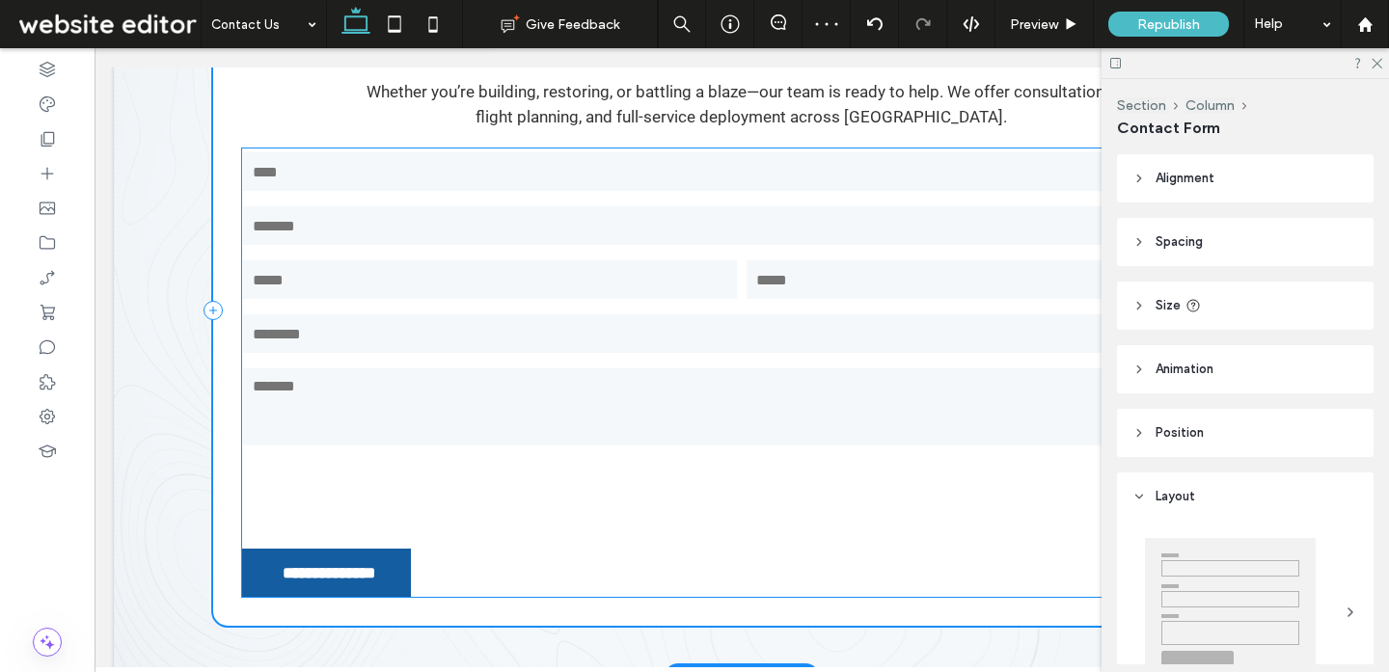
type input "*"
type input "***"
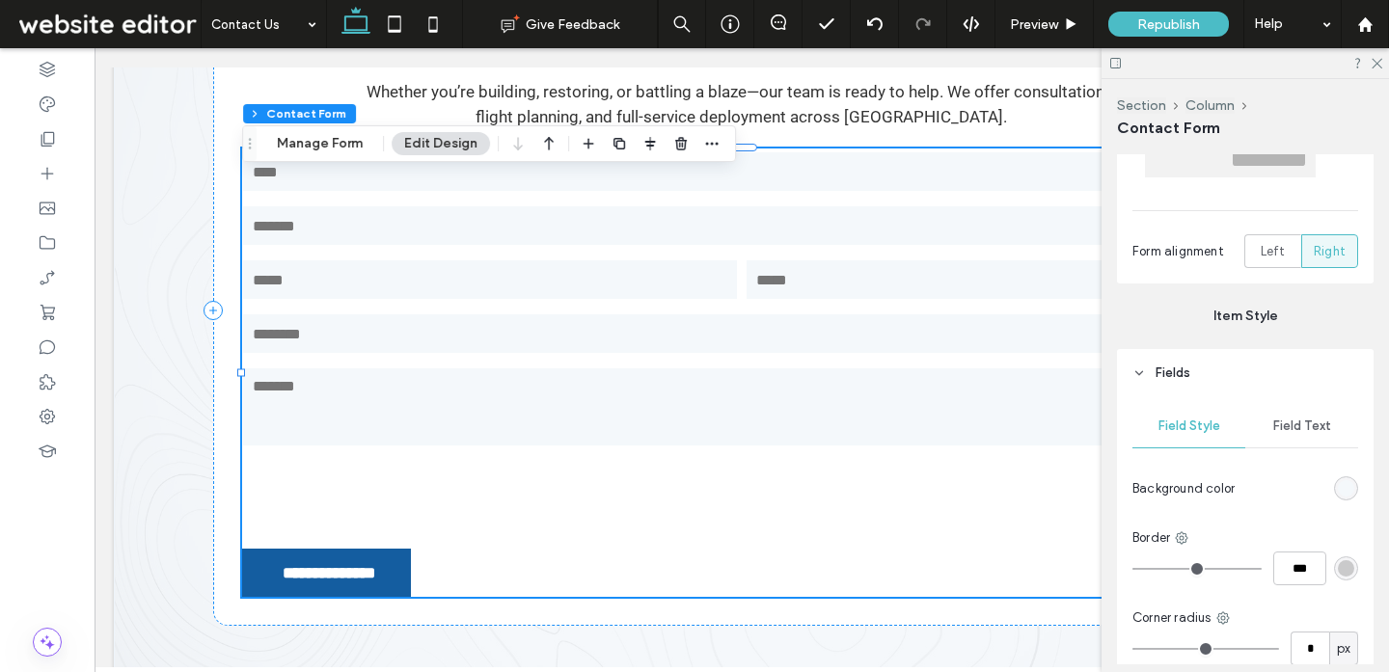
scroll to position [591, 0]
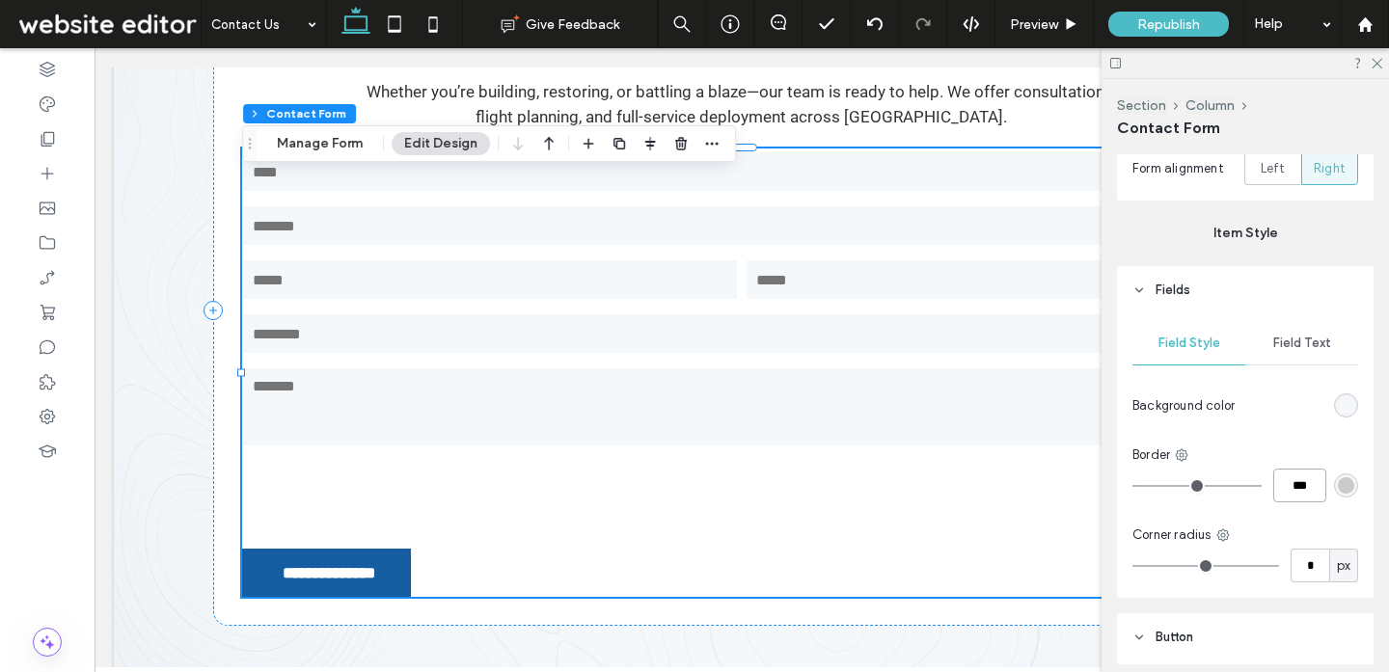
click at [1313, 490] on input "***" at bounding box center [1299, 486] width 53 height 34
type input "*"
type input "***"
click at [1341, 492] on div "rgba(51, 51, 51, 0.22)" at bounding box center [1345, 485] width 16 height 16
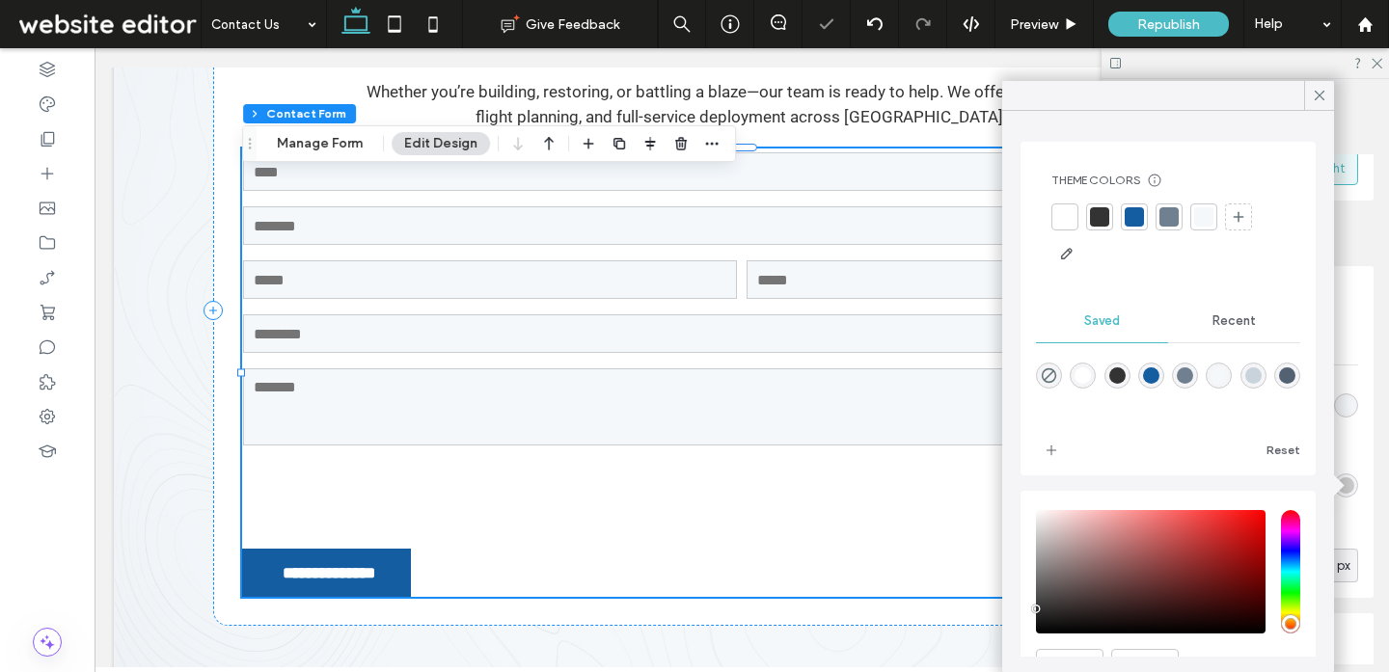
click at [1258, 378] on div "rgba(201,211,219,1)" at bounding box center [1253, 375] width 16 height 16
type input "*******"
type input "***"
type input "****"
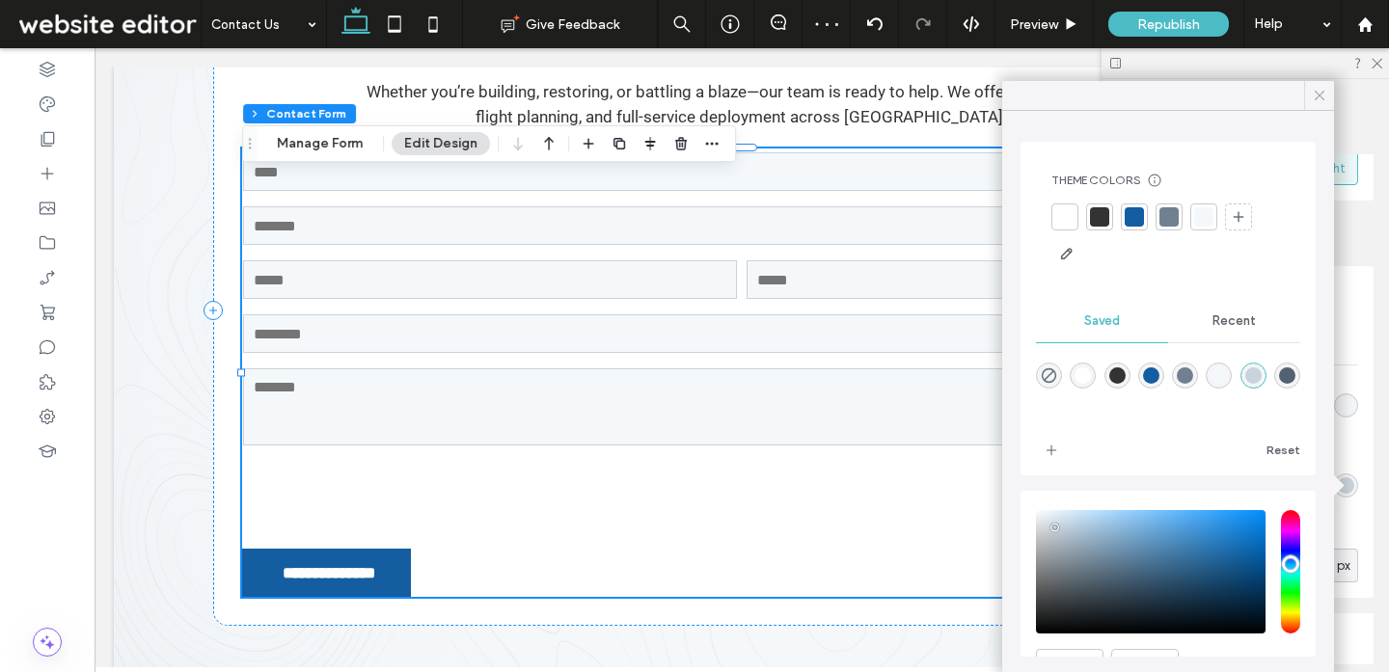
click at [1316, 105] on span at bounding box center [1318, 95] width 17 height 29
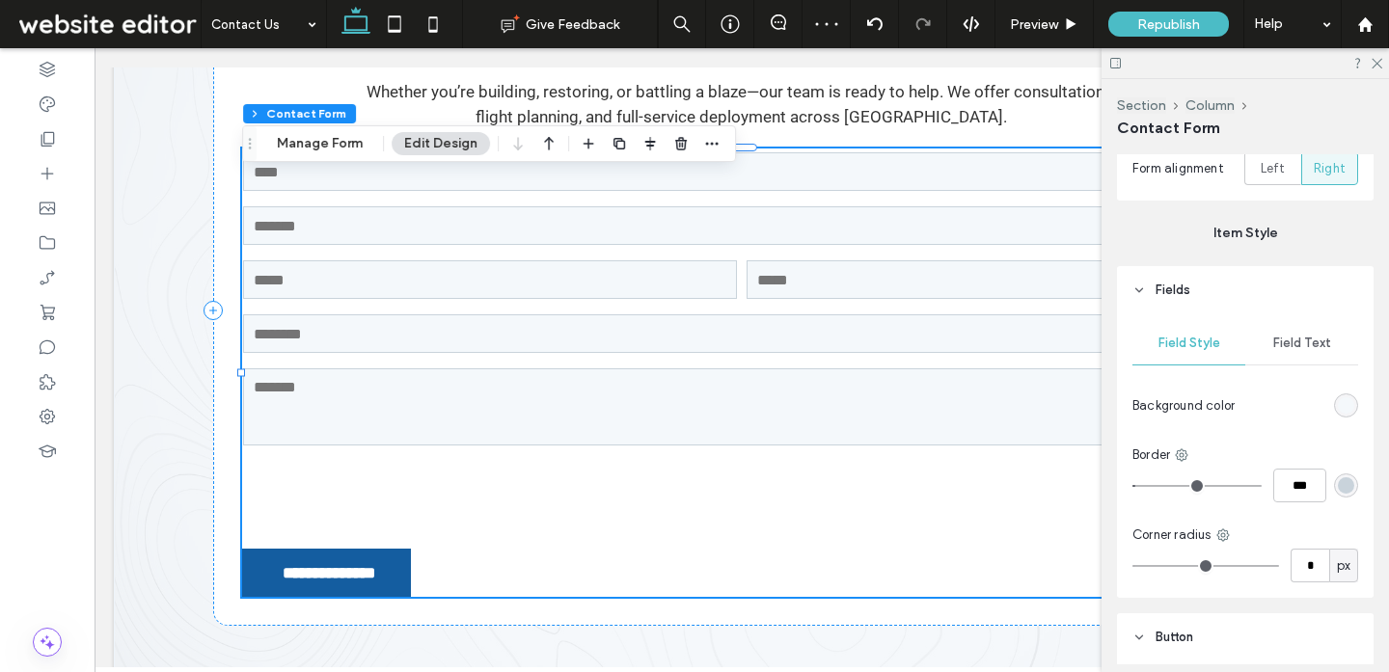
click at [1345, 406] on div "rgb(244, 248, 251)" at bounding box center [1345, 405] width 16 height 16
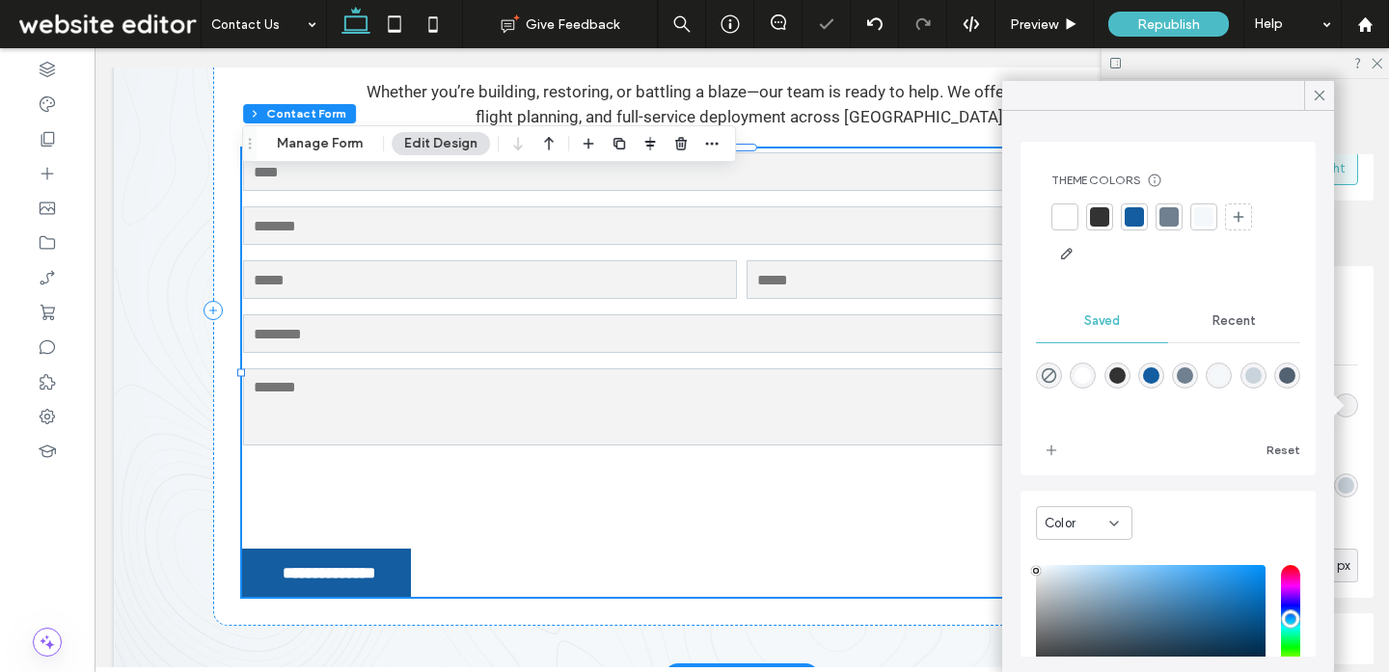
drag, startPoint x: 1138, startPoint y: 619, endPoint x: 1000, endPoint y: 572, distance: 145.8
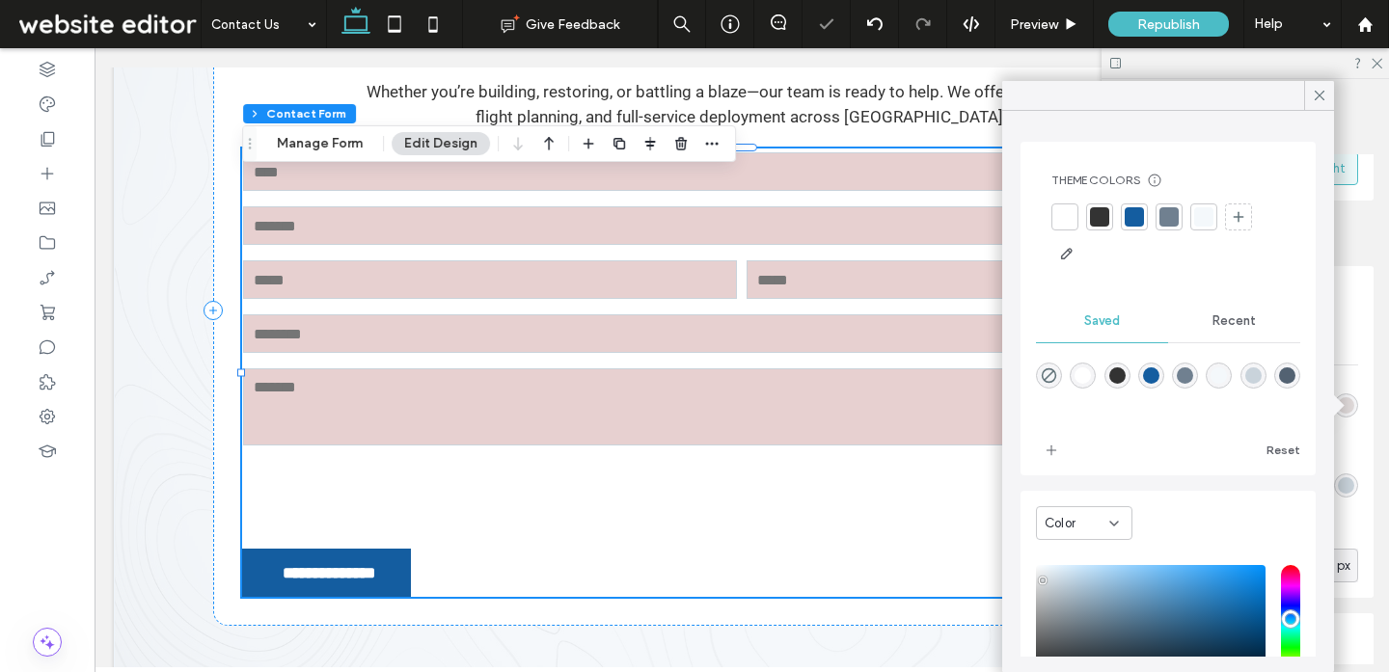
click at [1042, 583] on div "saturation and value" at bounding box center [1151, 626] width 230 height 123
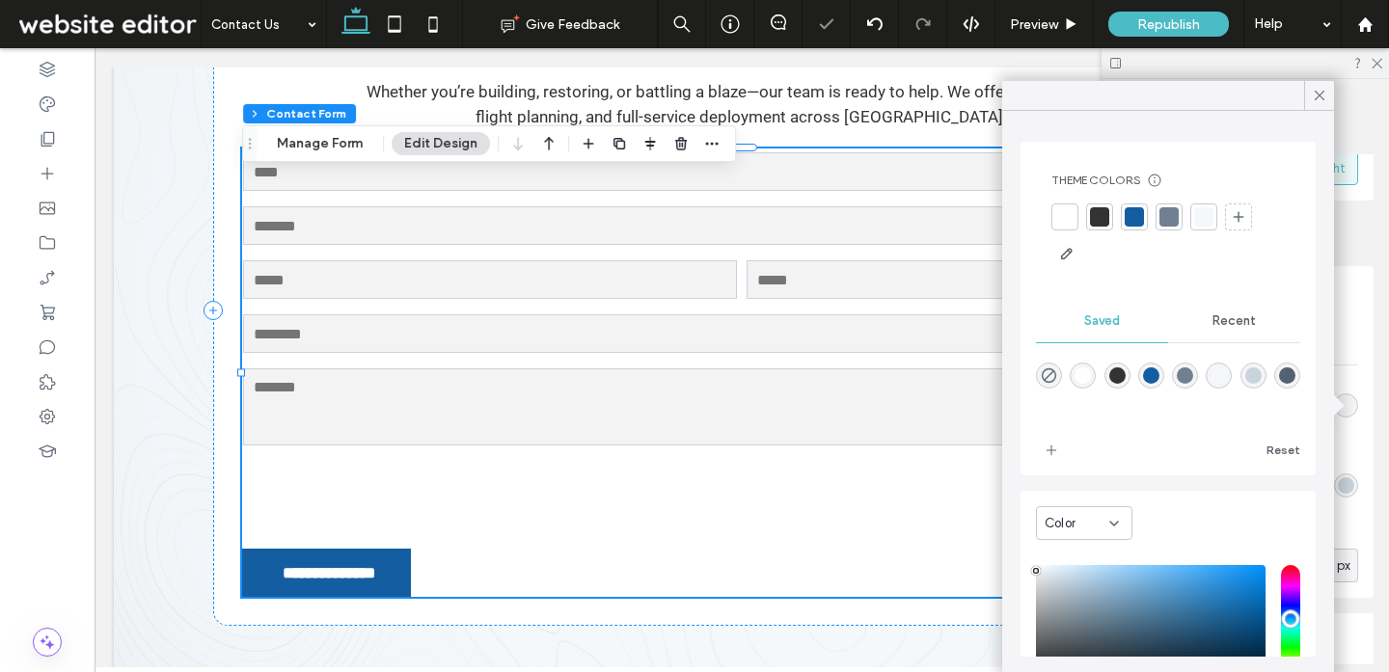
type input "*******"
drag, startPoint x: 1041, startPoint y: 585, endPoint x: 1004, endPoint y: 572, distance: 40.0
click at [1004, 572] on div "Theme Colors Save time with Theme Colors Create a color palette to instantly ad…" at bounding box center [1168, 391] width 332 height 561
click at [1321, 95] on icon at bounding box center [1318, 95] width 17 height 17
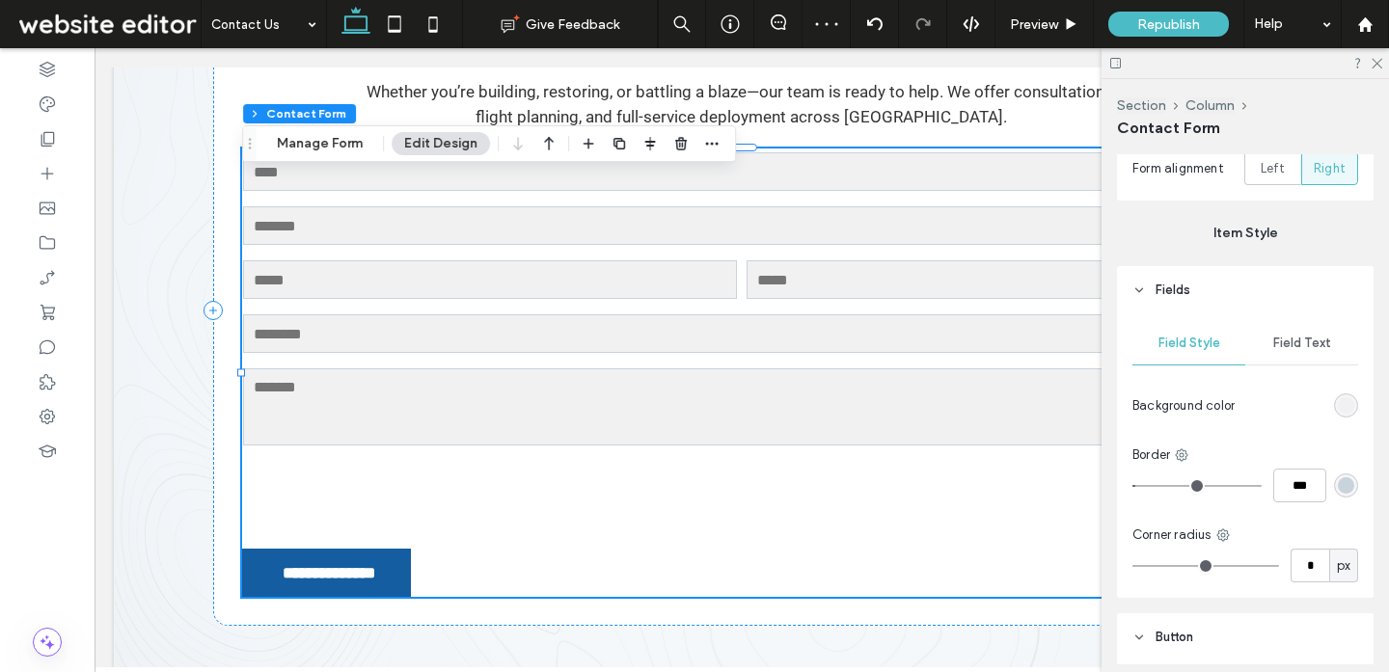
click at [1347, 409] on div "rgb(241, 241, 241)" at bounding box center [1345, 405] width 16 height 16
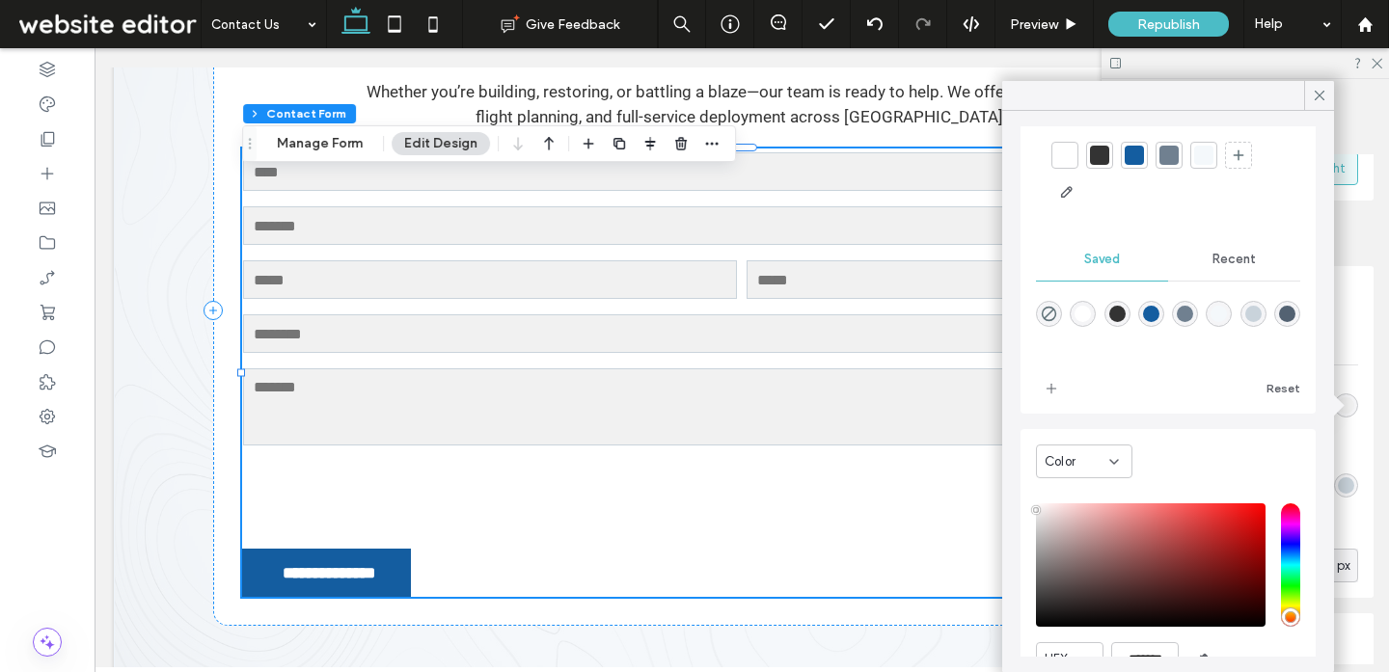
scroll to position [141, 0]
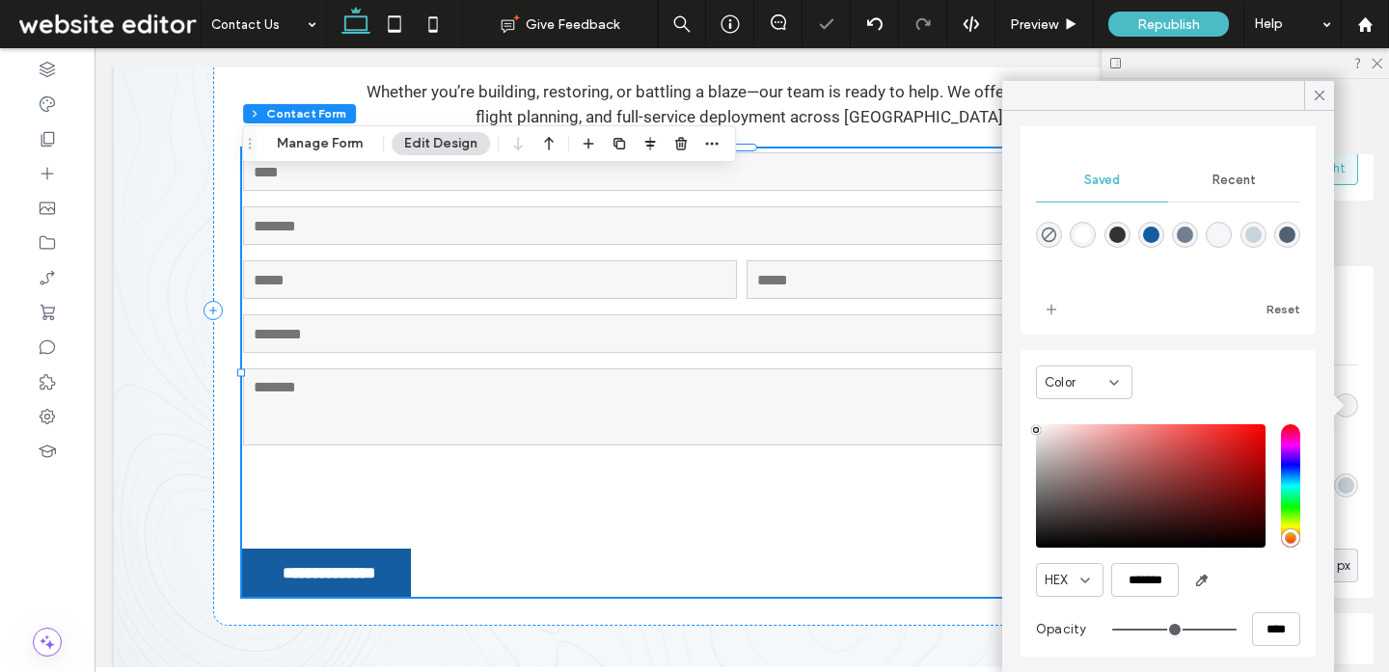
type input "*******"
drag, startPoint x: 1035, startPoint y: 430, endPoint x: 1020, endPoint y: 427, distance: 14.8
click at [1020, 427] on div "Color HEX ******* Opacity ****" at bounding box center [1167, 510] width 295 height 320
click at [1320, 91] on icon at bounding box center [1318, 95] width 17 height 17
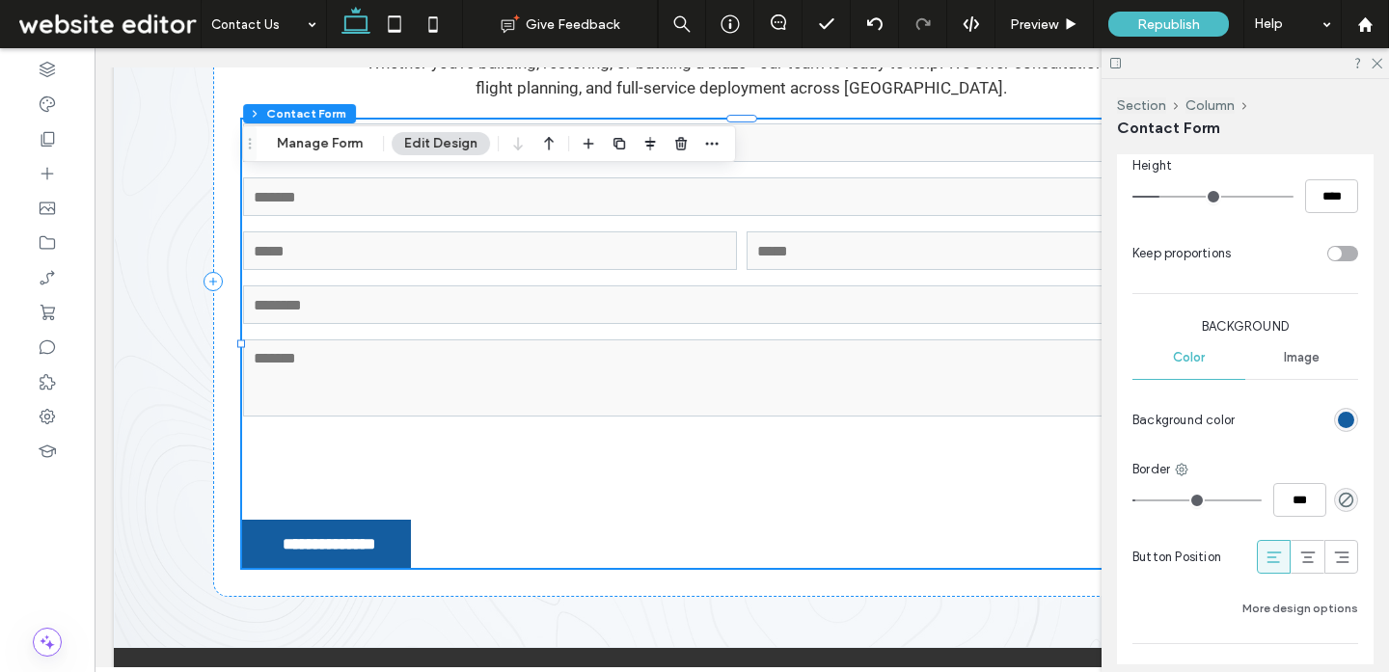
scroll to position [1406, 0]
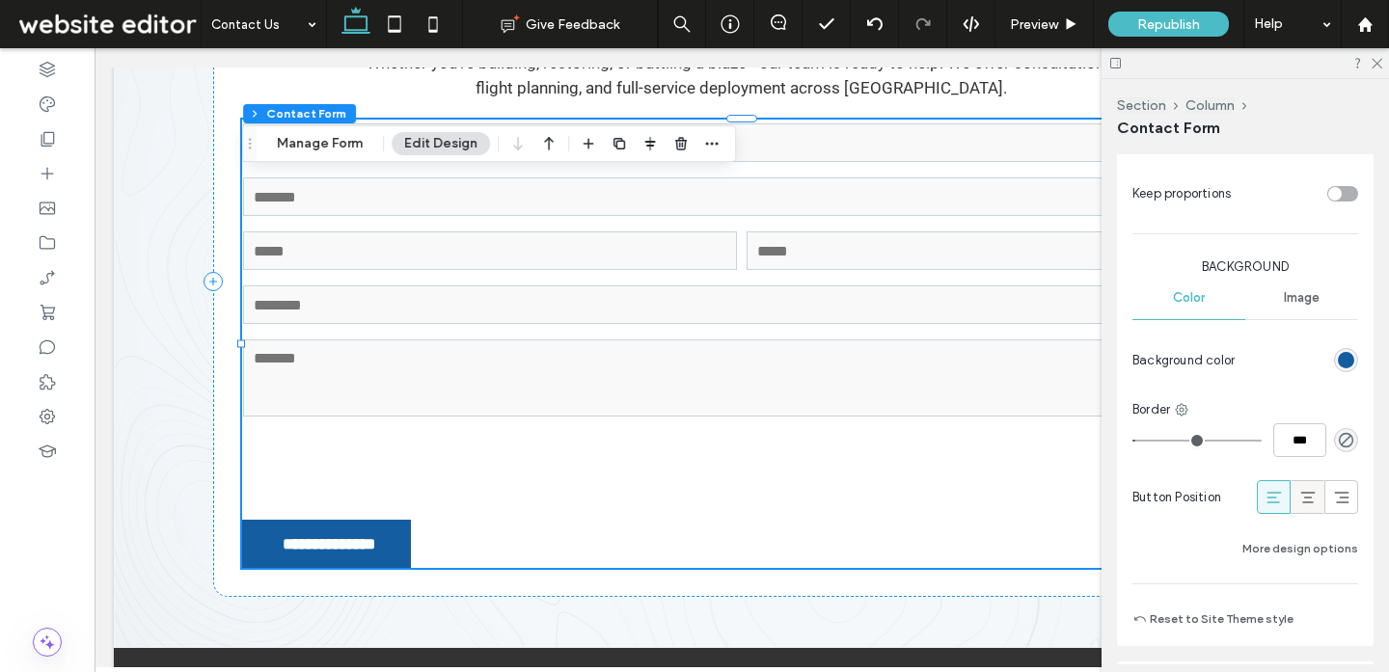
click at [1307, 490] on icon at bounding box center [1307, 497] width 19 height 19
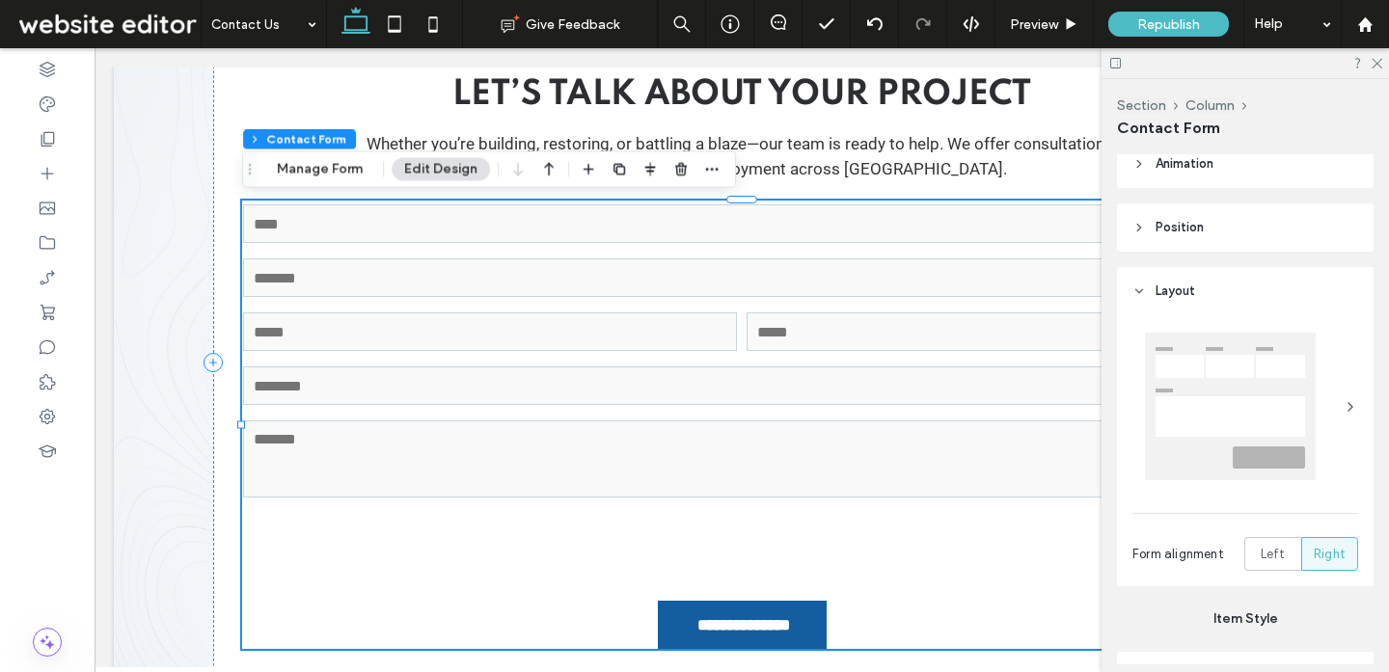
scroll to position [526, 0]
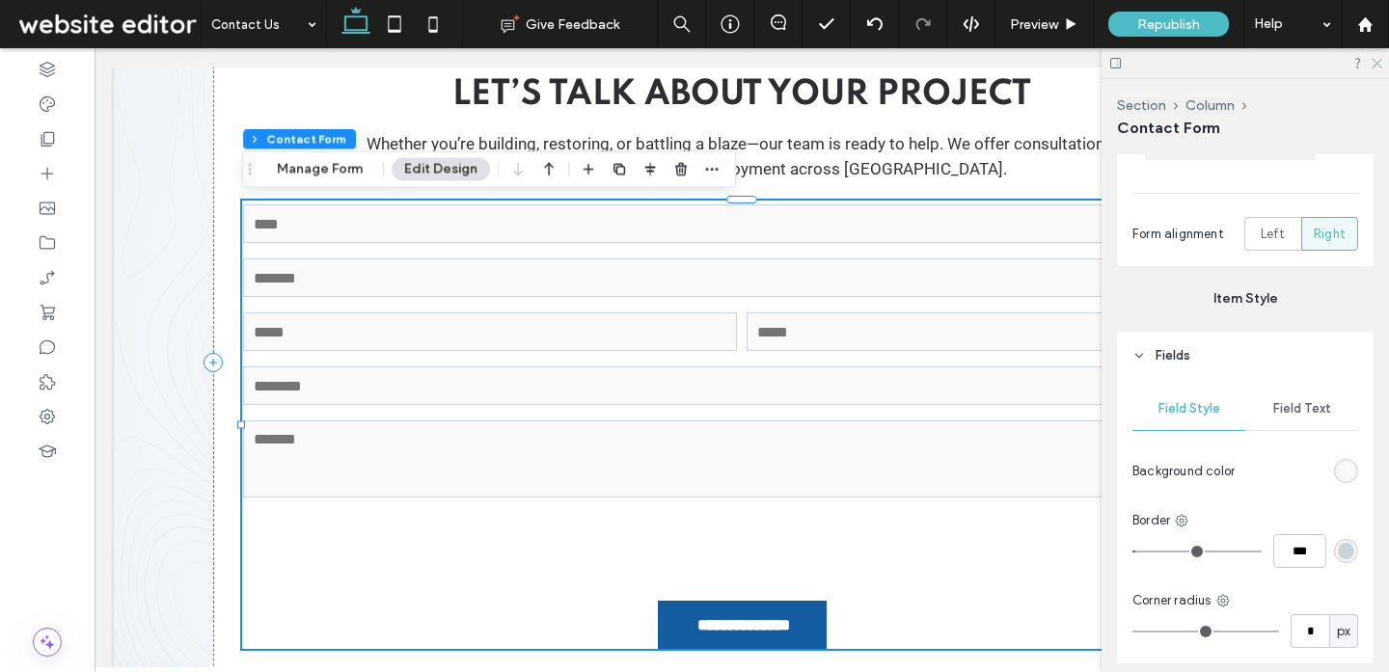
click at [1379, 58] on icon at bounding box center [1375, 62] width 13 height 13
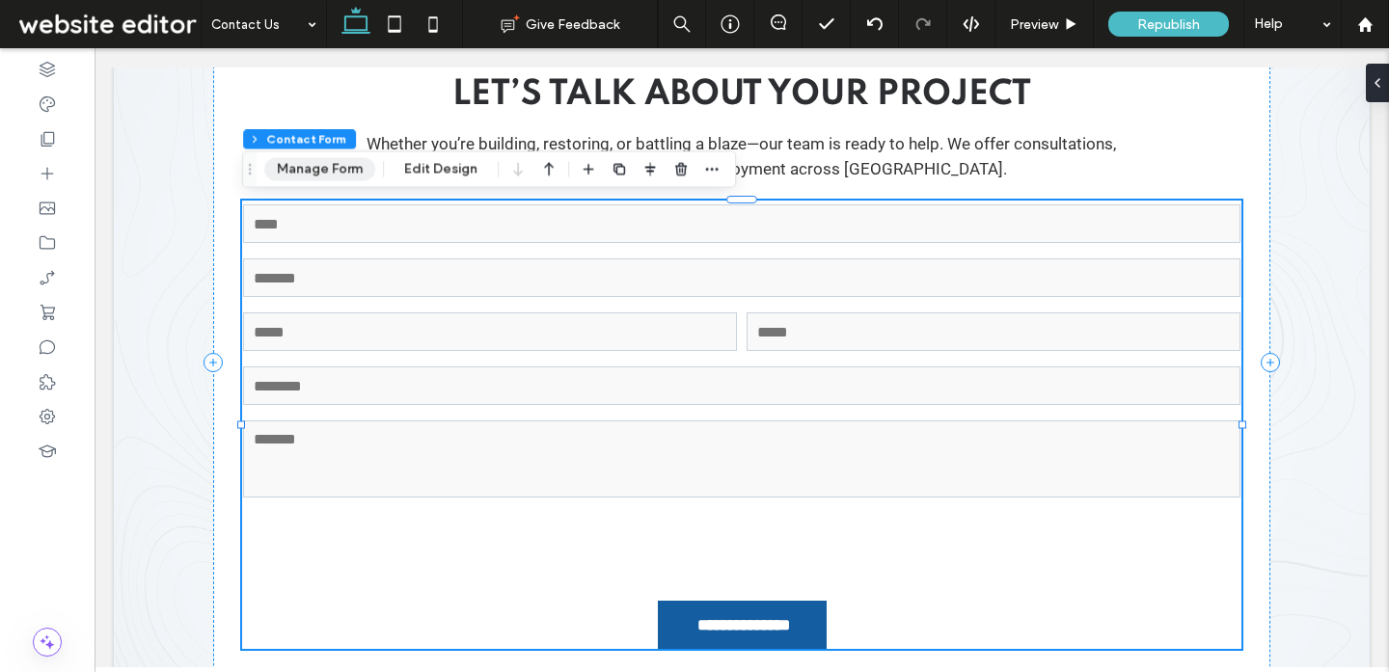
click at [351, 170] on button "Manage Form" at bounding box center [319, 168] width 111 height 23
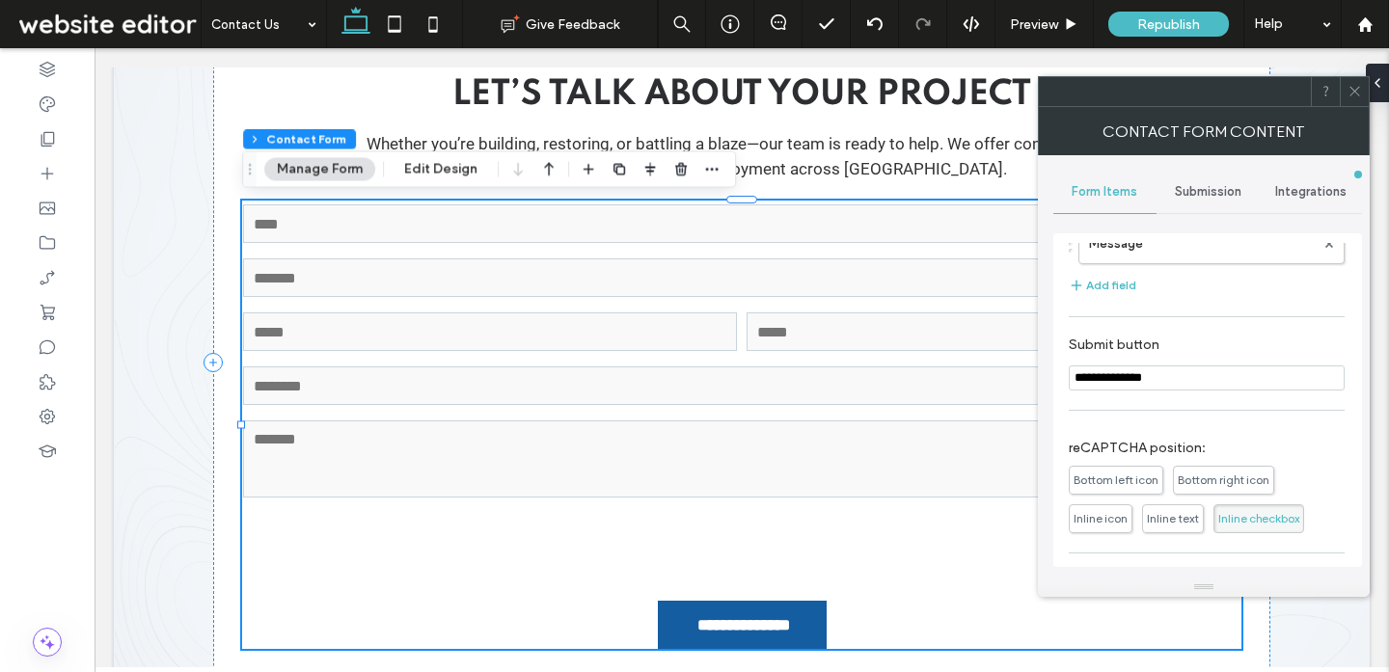
scroll to position [430, 0]
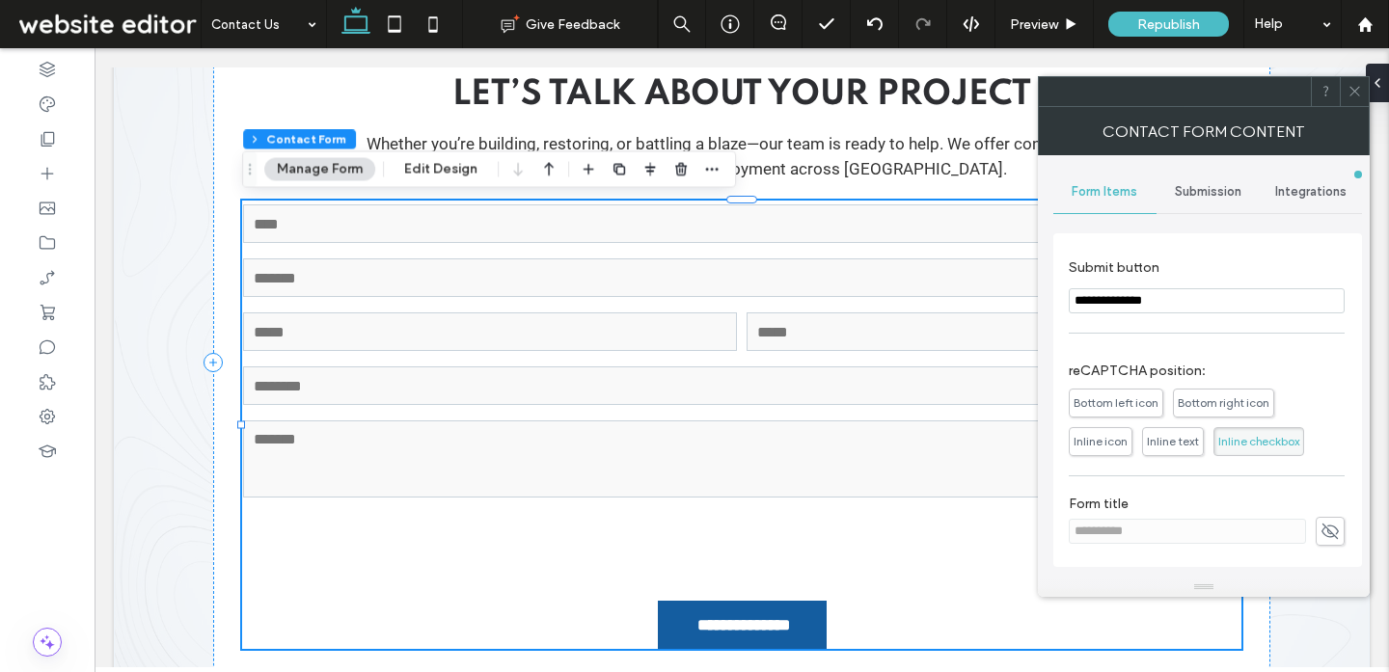
click at [1186, 445] on span "Inline text" at bounding box center [1173, 441] width 52 height 14
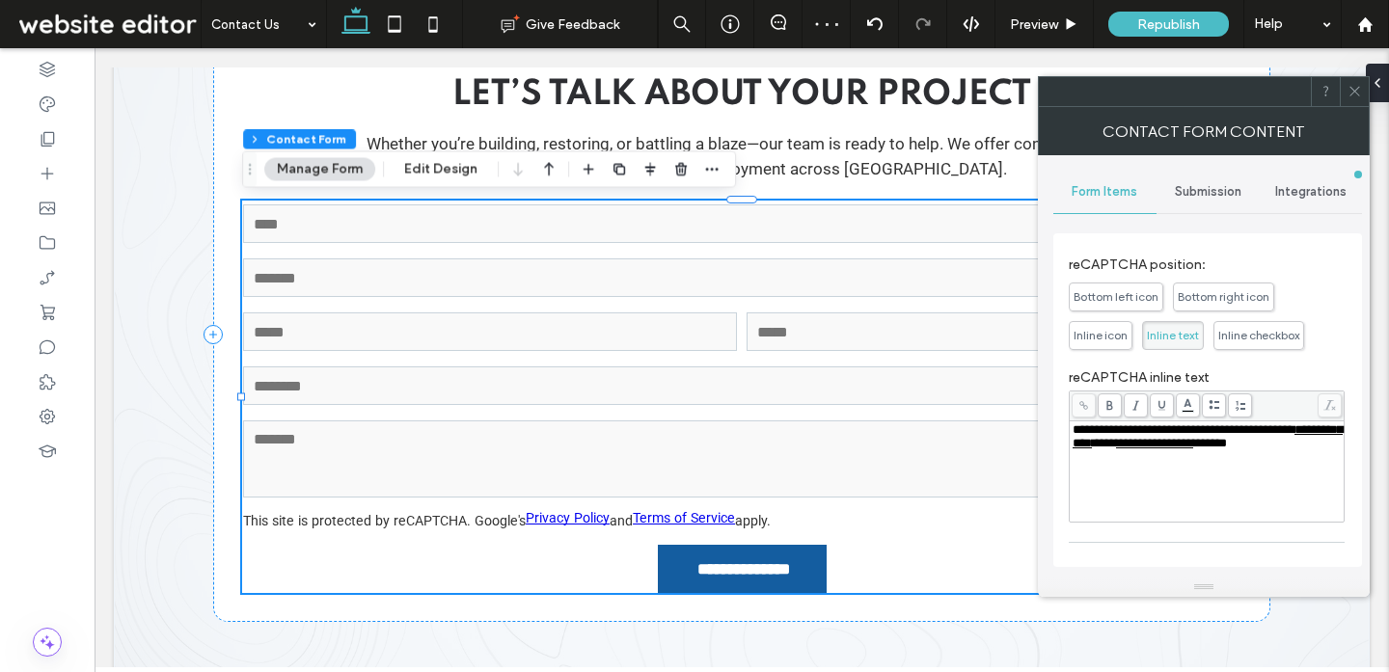
scroll to position [535, 0]
click at [1144, 449] on div "**********" at bounding box center [1206, 435] width 269 height 27
drag, startPoint x: 1198, startPoint y: 468, endPoint x: 1198, endPoint y: 351, distance: 116.7
click at [1198, 351] on div "**********" at bounding box center [1206, 383] width 276 height 295
click at [1112, 333] on span "Inline icon" at bounding box center [1100, 334] width 54 height 14
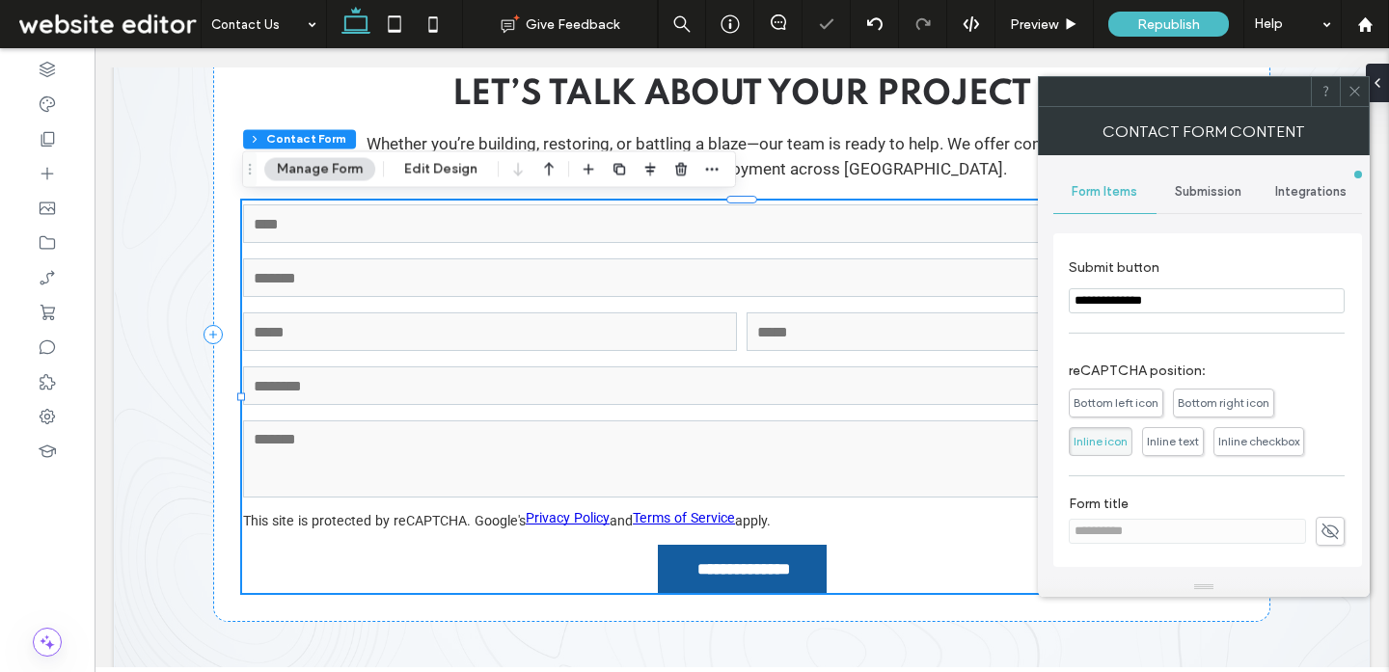
scroll to position [430, 0]
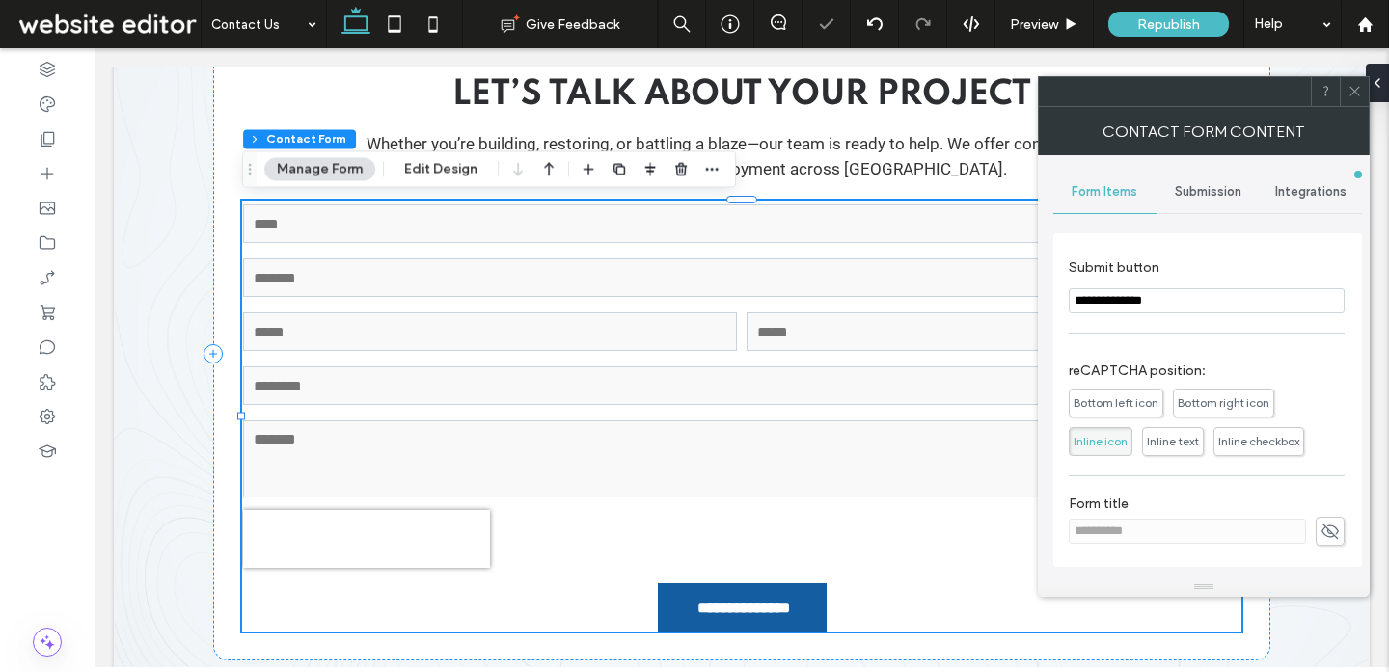
click at [1142, 410] on span "Bottom left icon" at bounding box center [1115, 403] width 95 height 29
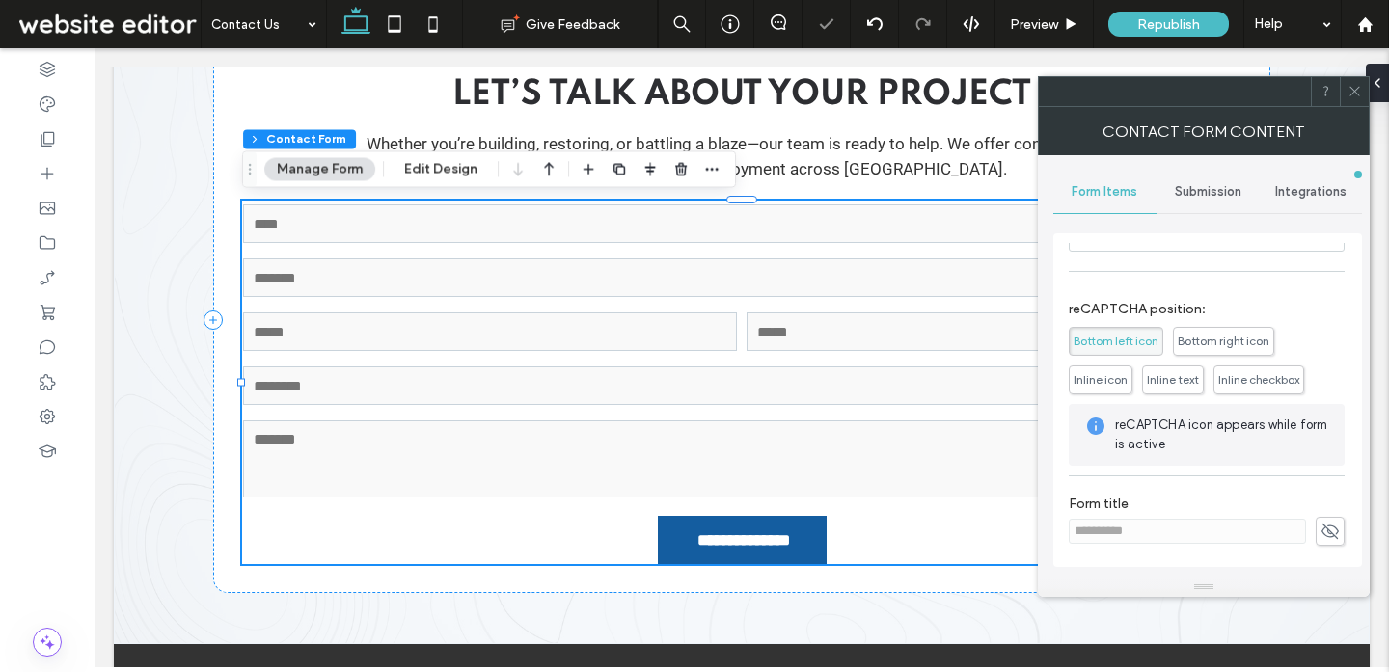
click at [1218, 342] on span "Bottom right icon" at bounding box center [1223, 341] width 92 height 14
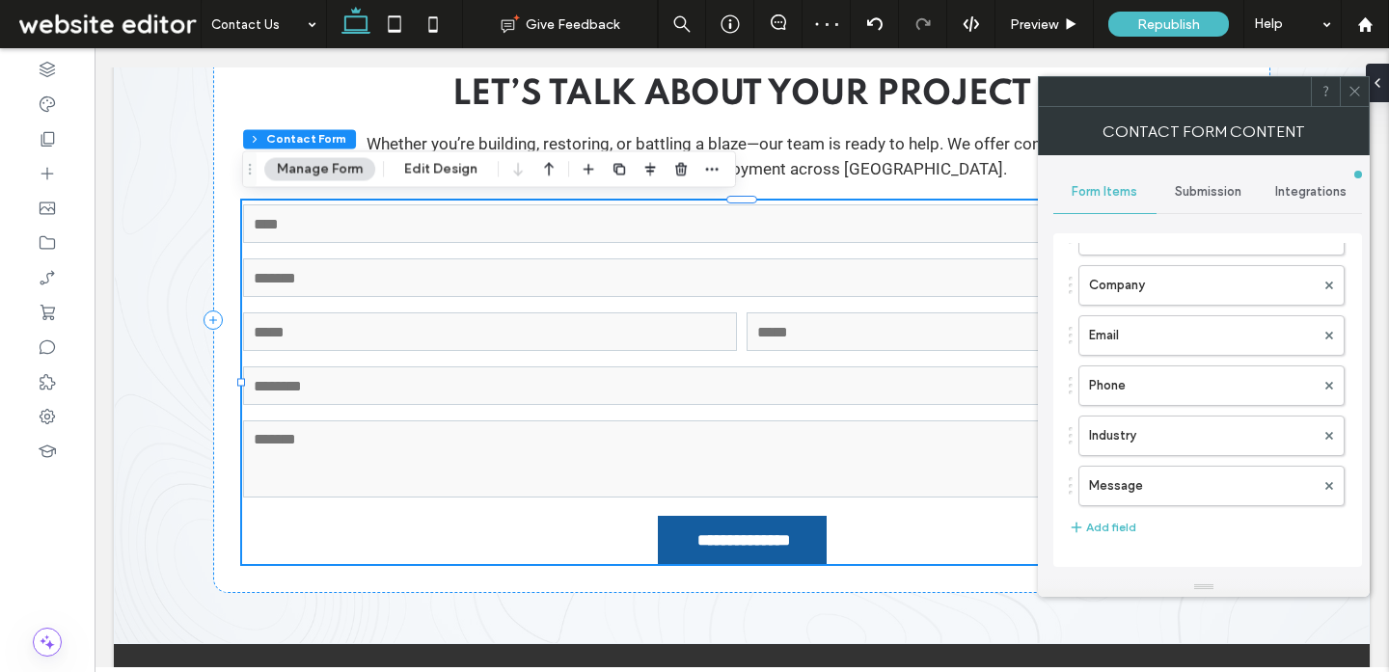
scroll to position [0, 0]
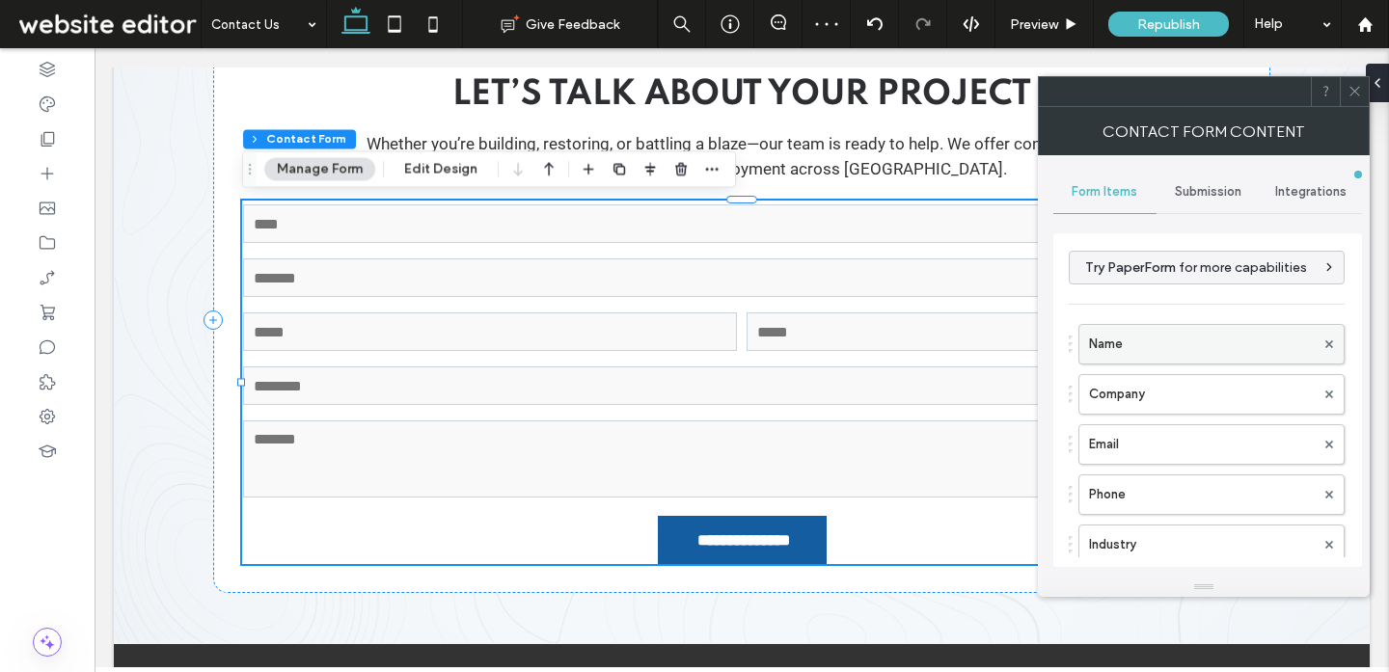
click at [1169, 336] on label "Name" at bounding box center [1202, 344] width 226 height 39
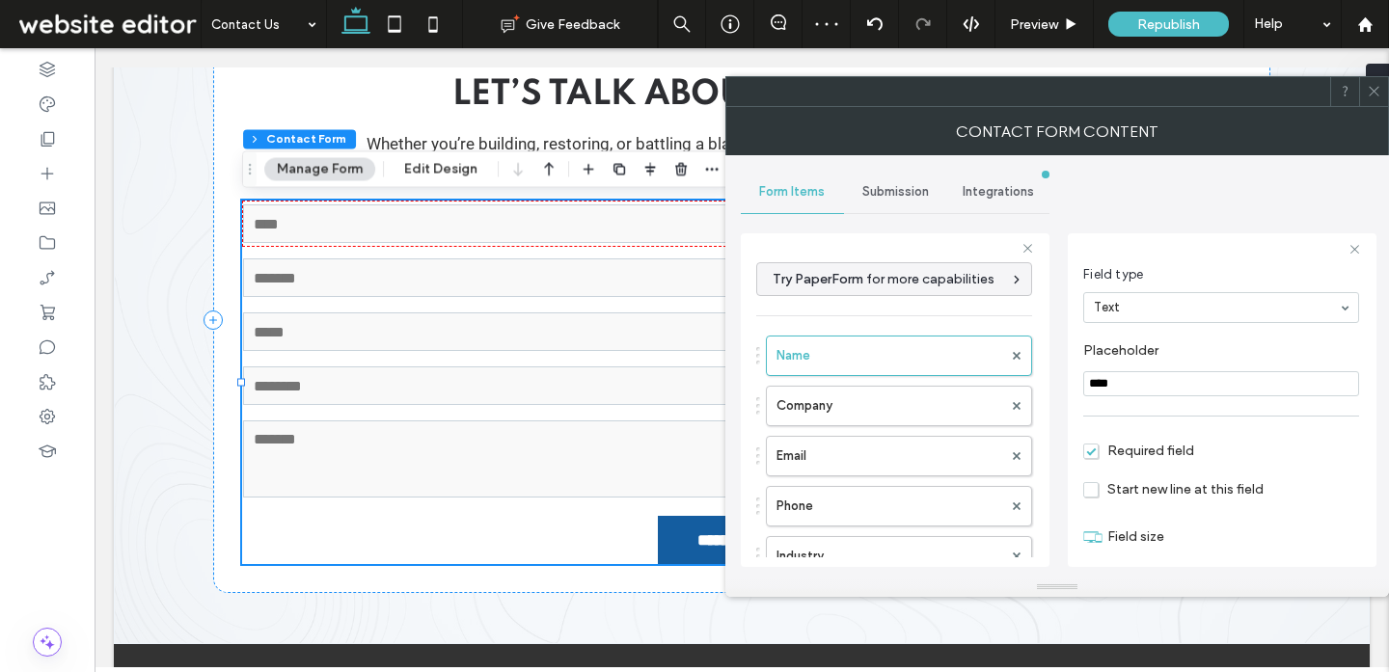
scroll to position [136, 0]
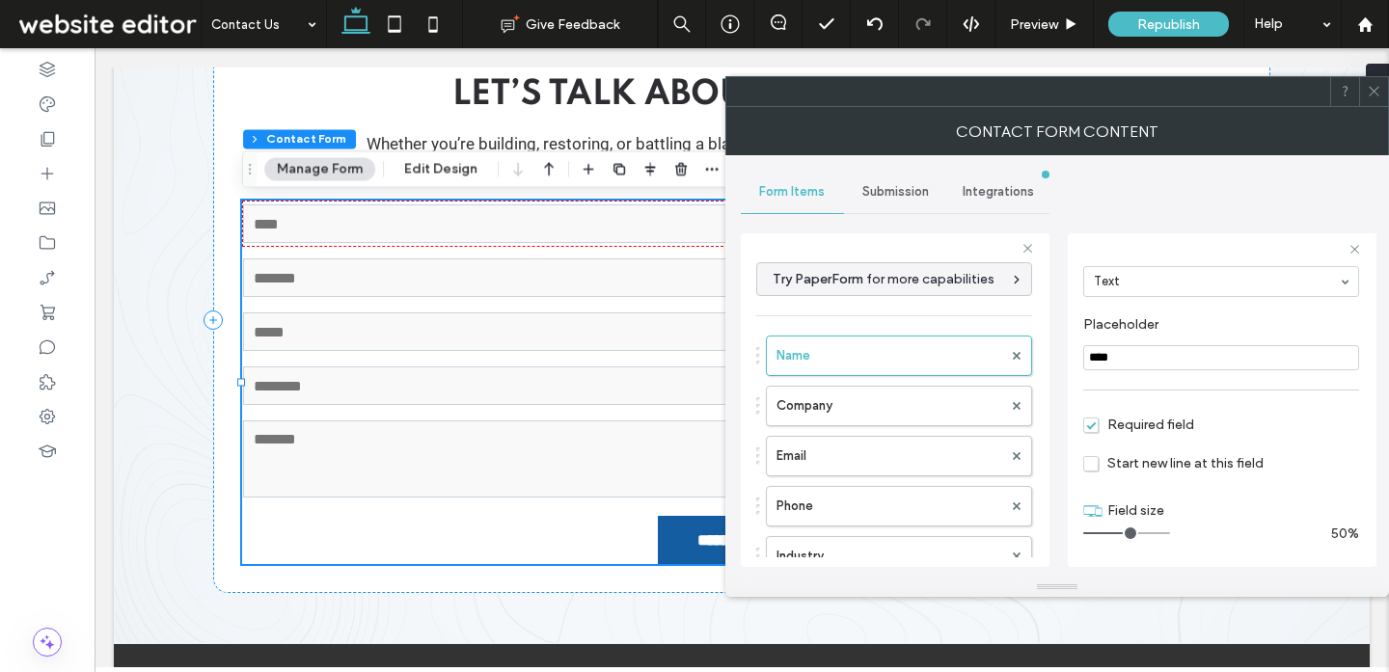
drag, startPoint x: 1157, startPoint y: 528, endPoint x: 1121, endPoint y: 528, distance: 35.7
type input "*"
click at [1121, 532] on input "range" at bounding box center [1126, 533] width 87 height 2
click at [937, 403] on label "Company" at bounding box center [889, 406] width 226 height 39
type input "*******"
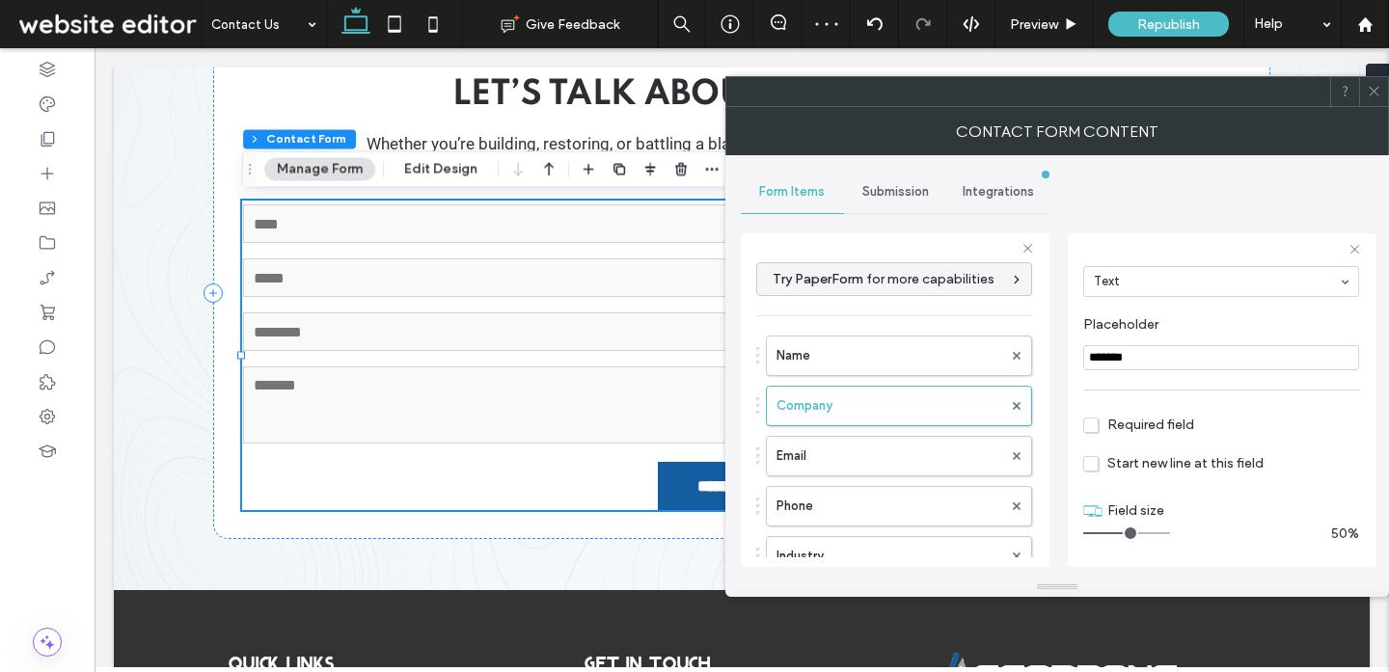
drag, startPoint x: 1160, startPoint y: 531, endPoint x: 1125, endPoint y: 531, distance: 34.7
click at [1125, 532] on input "range" at bounding box center [1126, 533] width 87 height 2
click at [1097, 423] on span "Required field" at bounding box center [1138, 425] width 111 height 16
click at [1112, 429] on span "Required field" at bounding box center [1138, 425] width 111 height 16
click at [905, 444] on label "Email" at bounding box center [889, 456] width 226 height 39
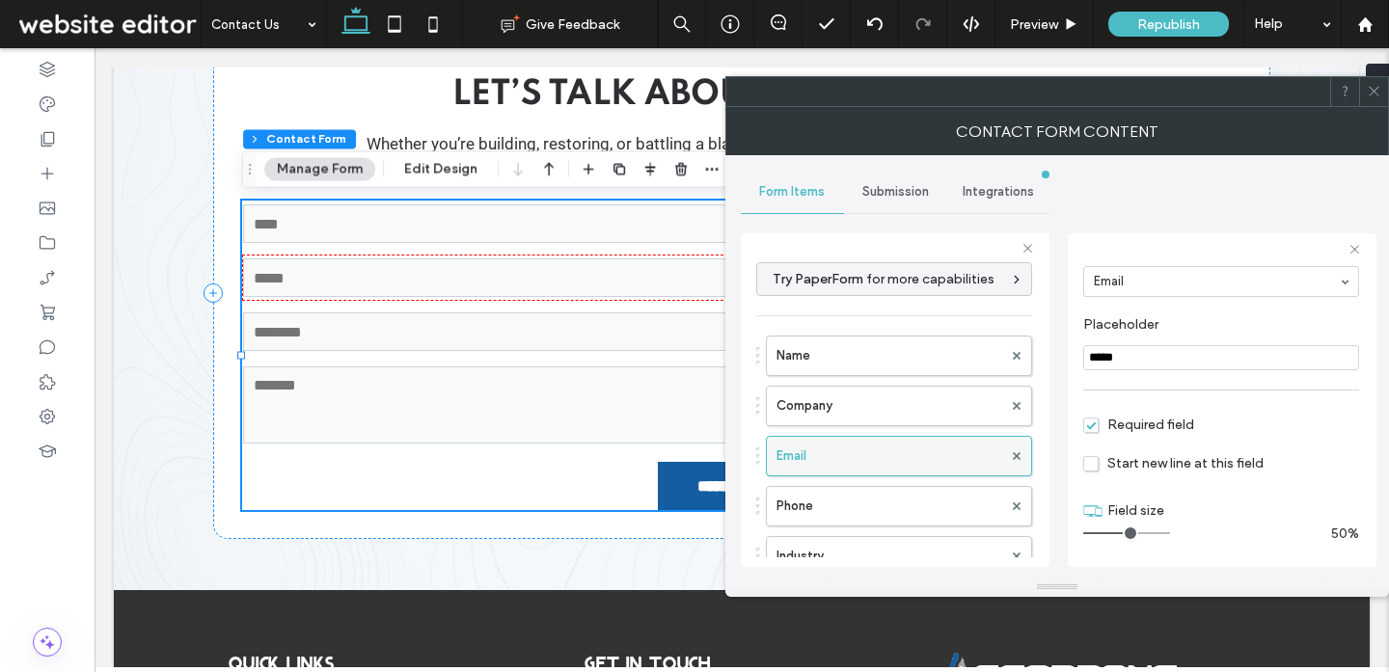
scroll to position [82, 0]
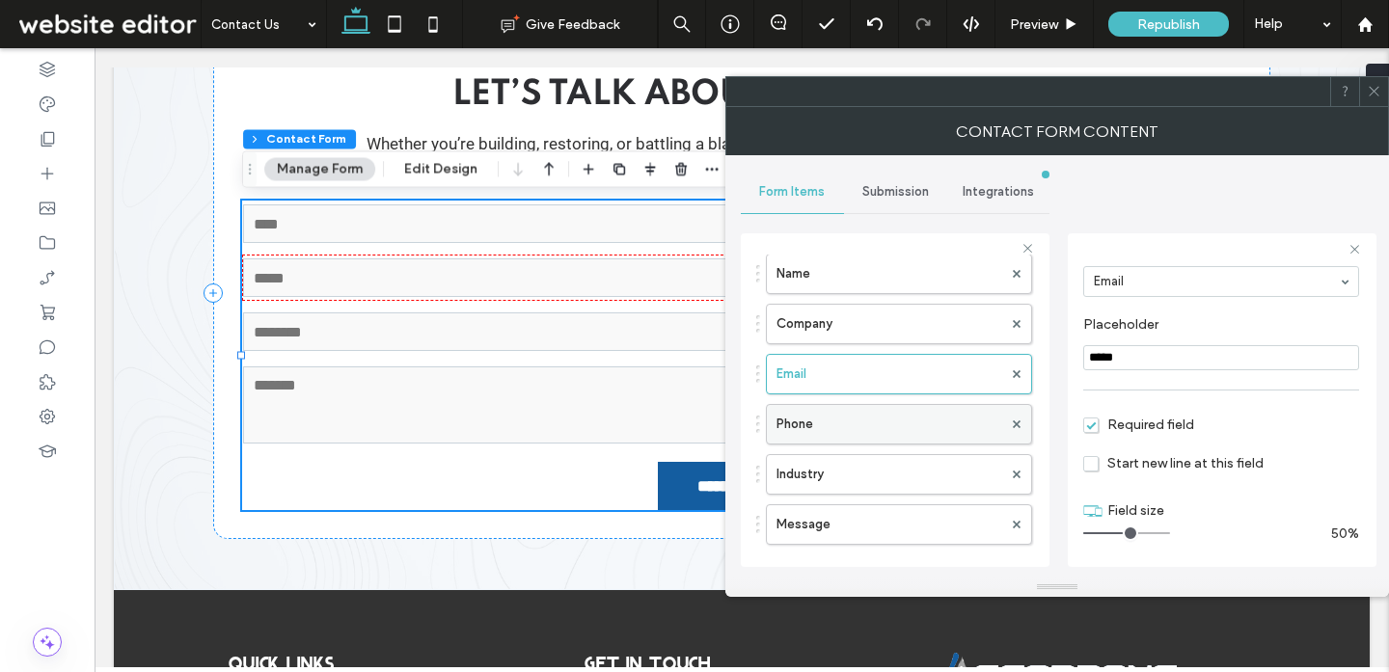
click at [851, 437] on label "Phone" at bounding box center [889, 424] width 226 height 39
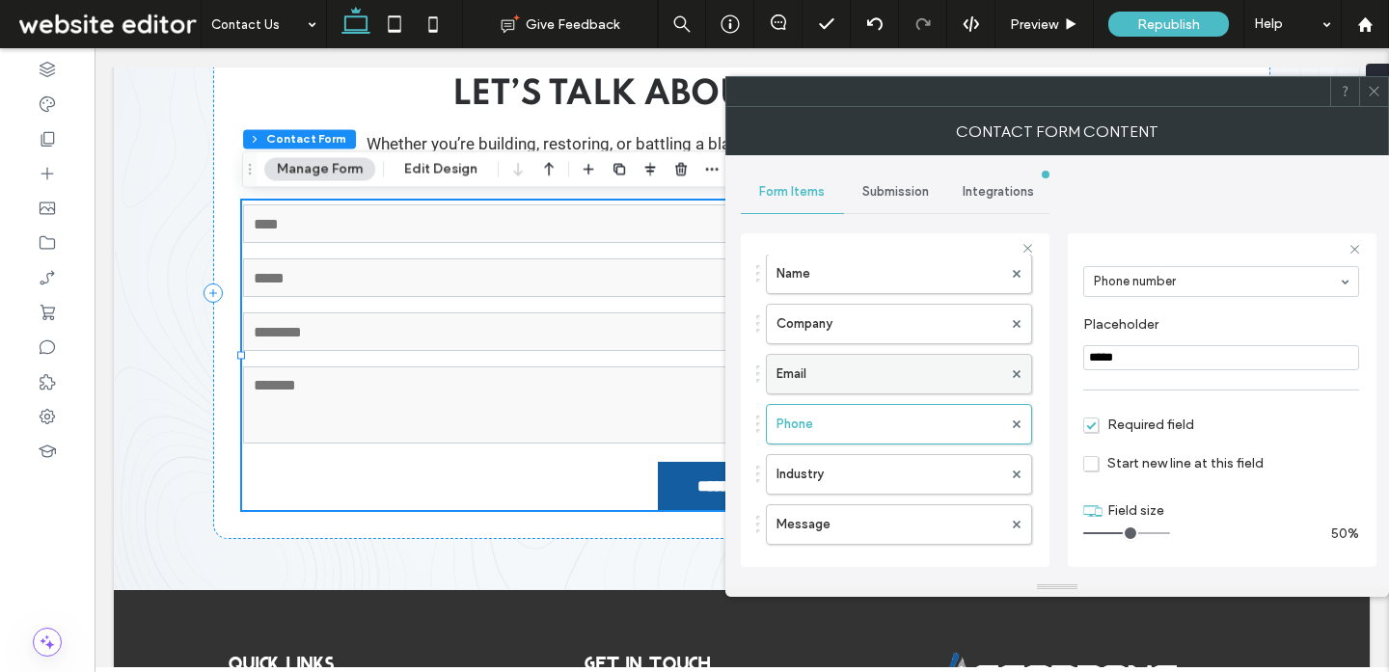
click at [925, 366] on label "Email" at bounding box center [889, 374] width 226 height 39
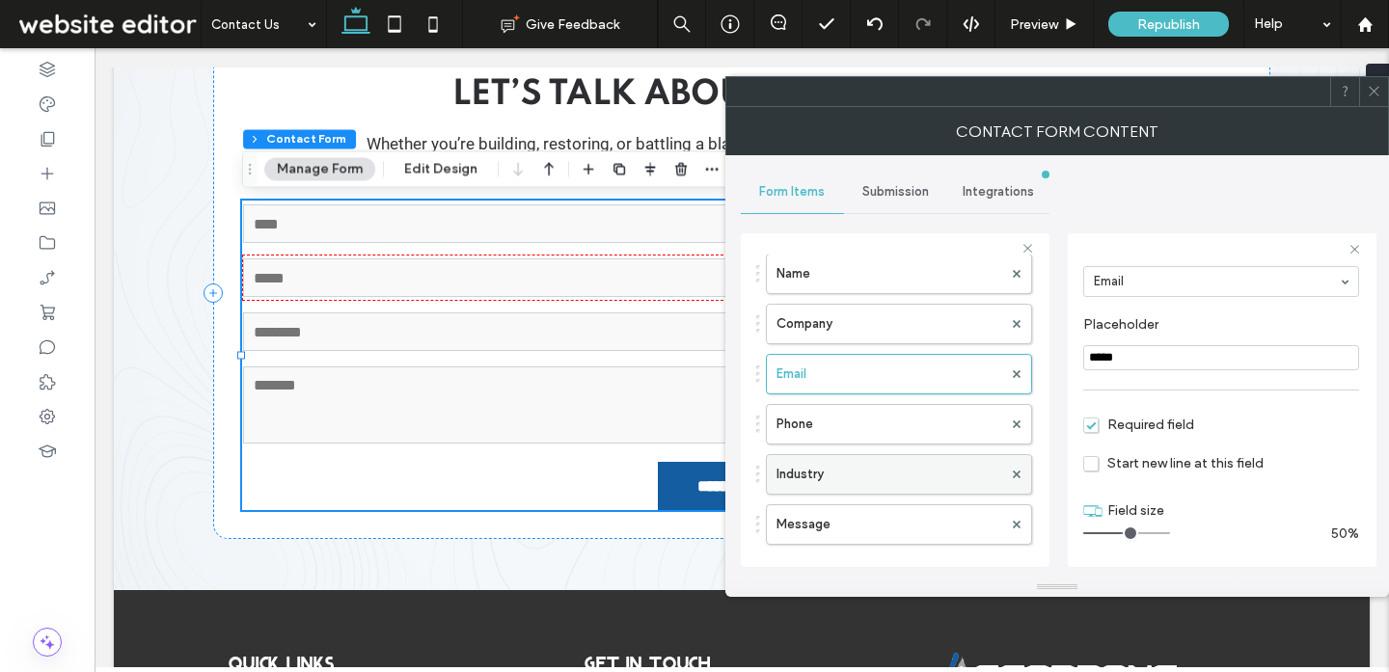
click at [845, 466] on label "Industry" at bounding box center [889, 474] width 226 height 39
type input "**"
click at [1374, 93] on use at bounding box center [1373, 92] width 10 height 10
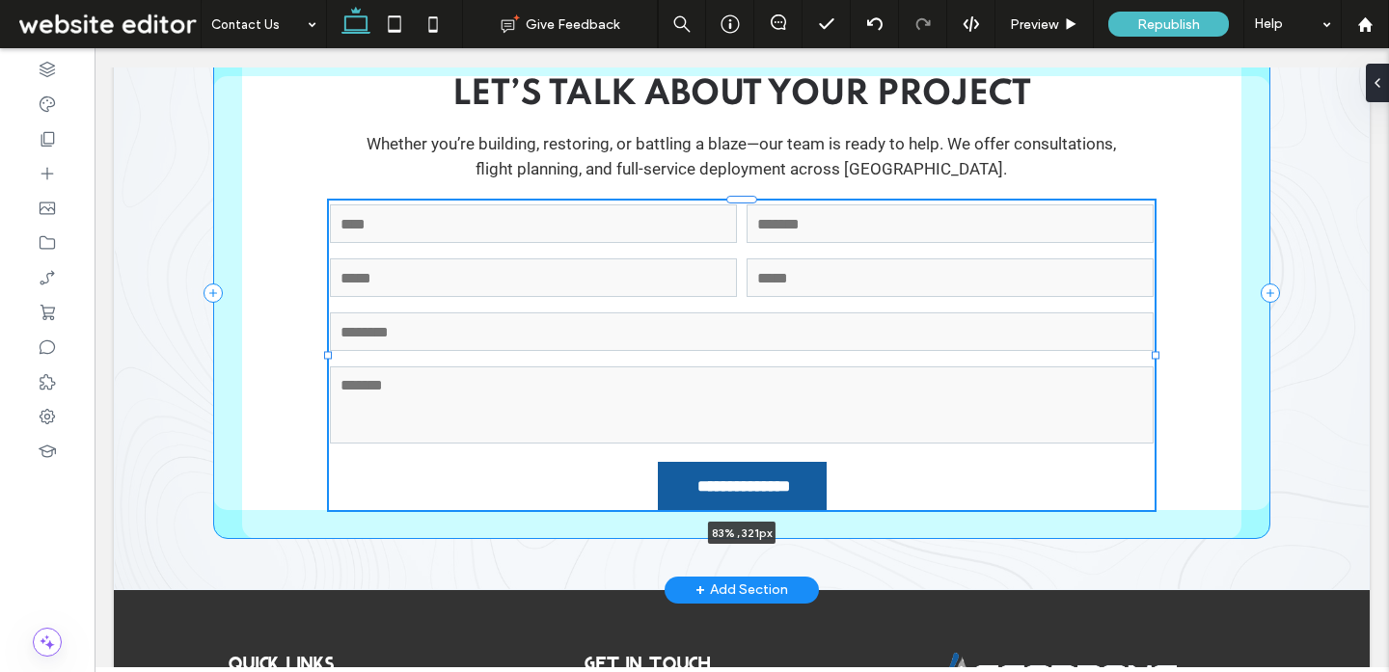
drag, startPoint x: 1245, startPoint y: 357, endPoint x: 1158, endPoint y: 350, distance: 87.0
click at [1158, 350] on div "**********" at bounding box center [741, 293] width 1157 height 593
type input "**"
type input "****"
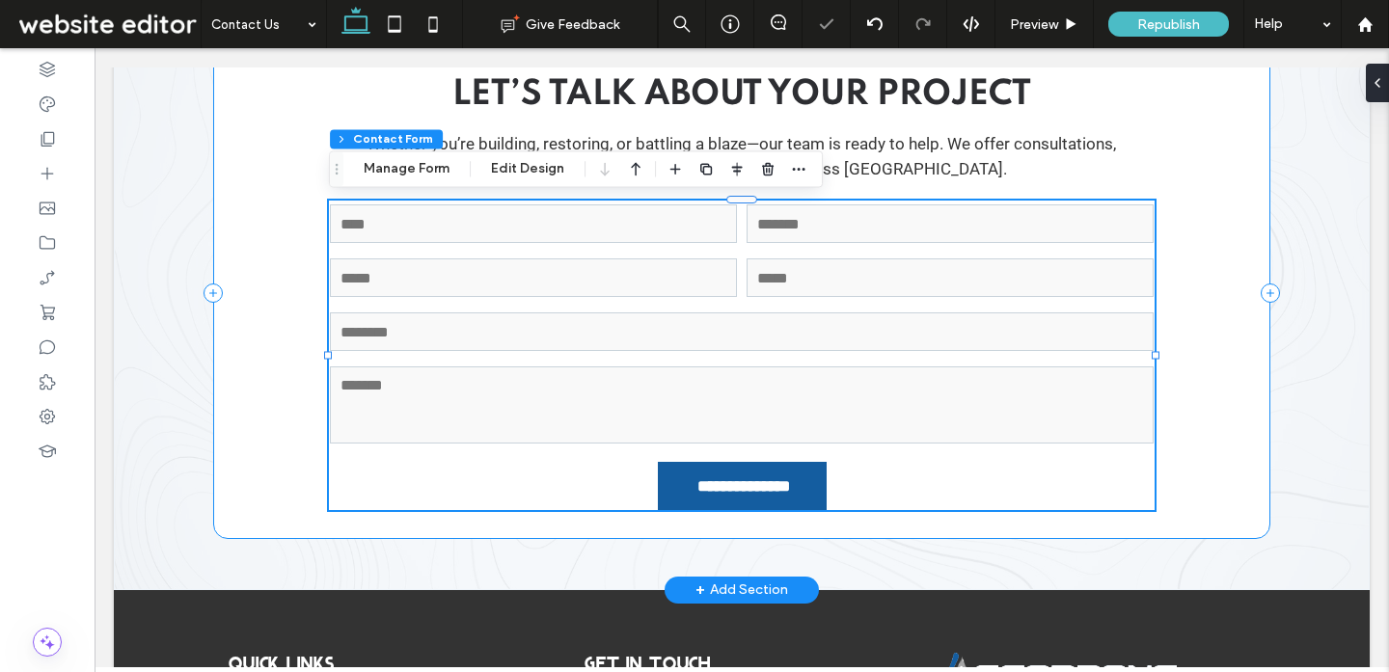
click at [1222, 294] on div "**********" at bounding box center [741, 293] width 1057 height 492
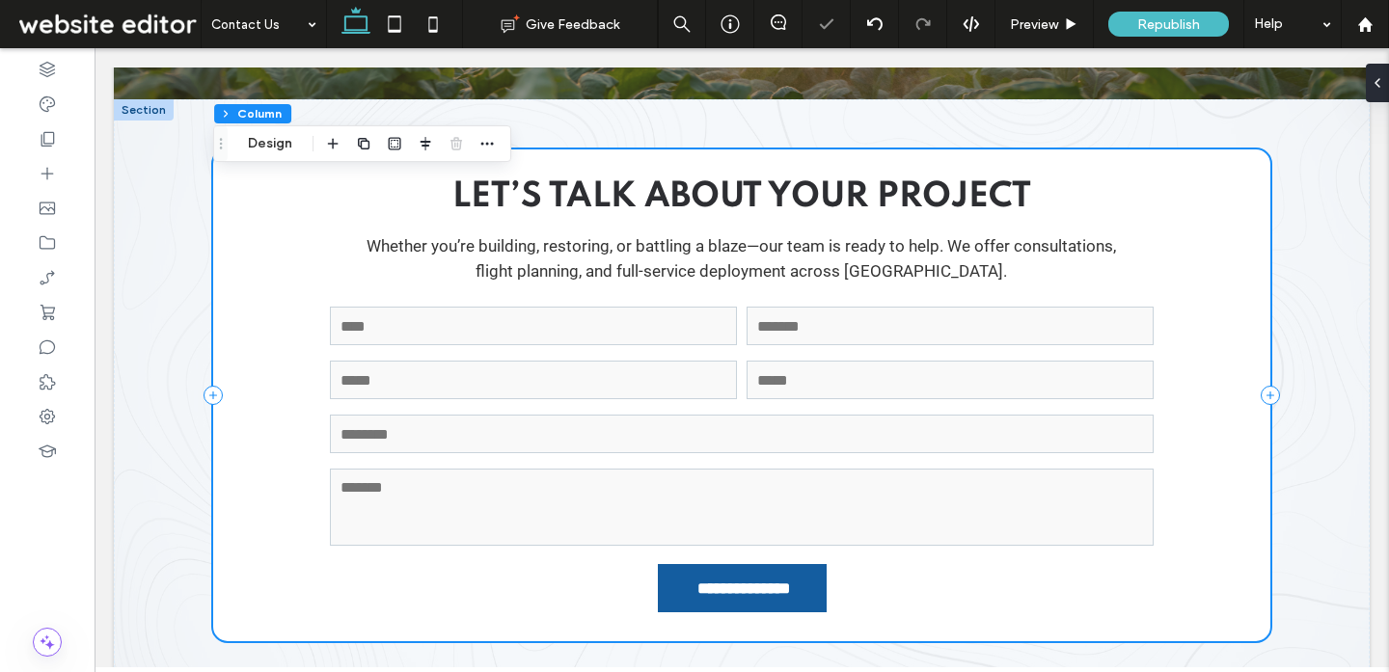
scroll to position [399, 0]
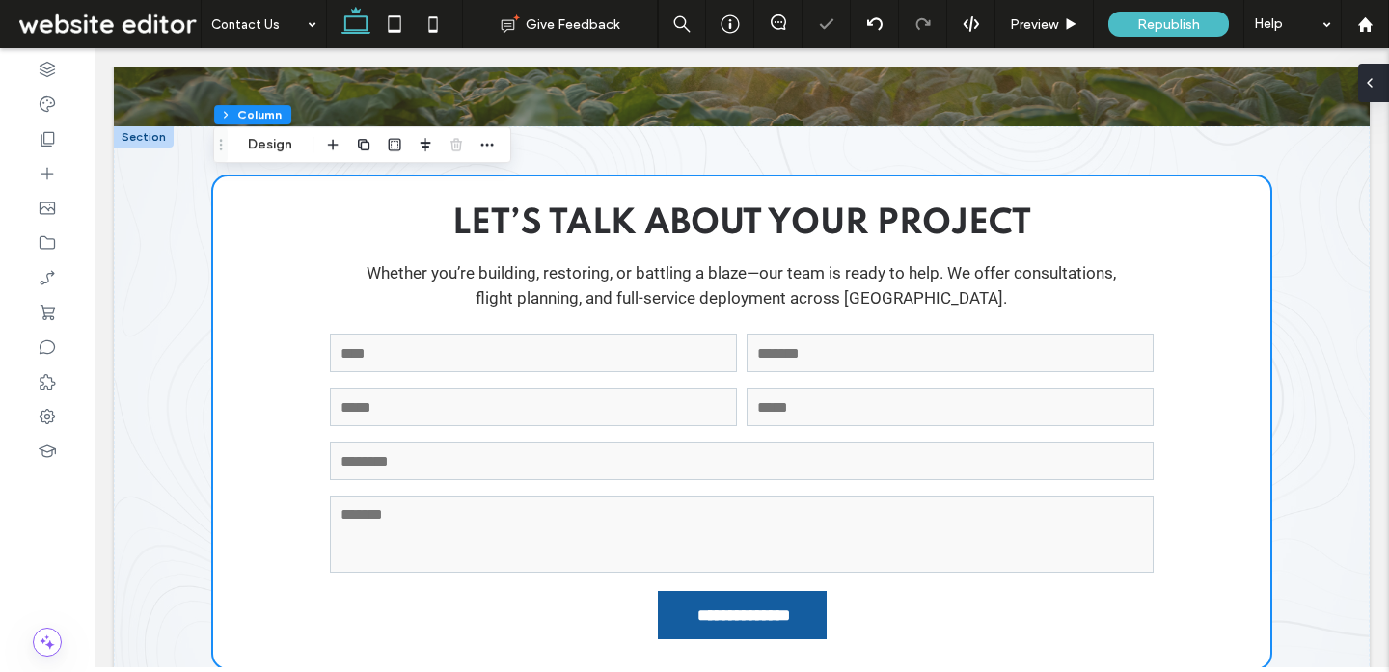
click at [1378, 88] on div at bounding box center [1373, 83] width 31 height 39
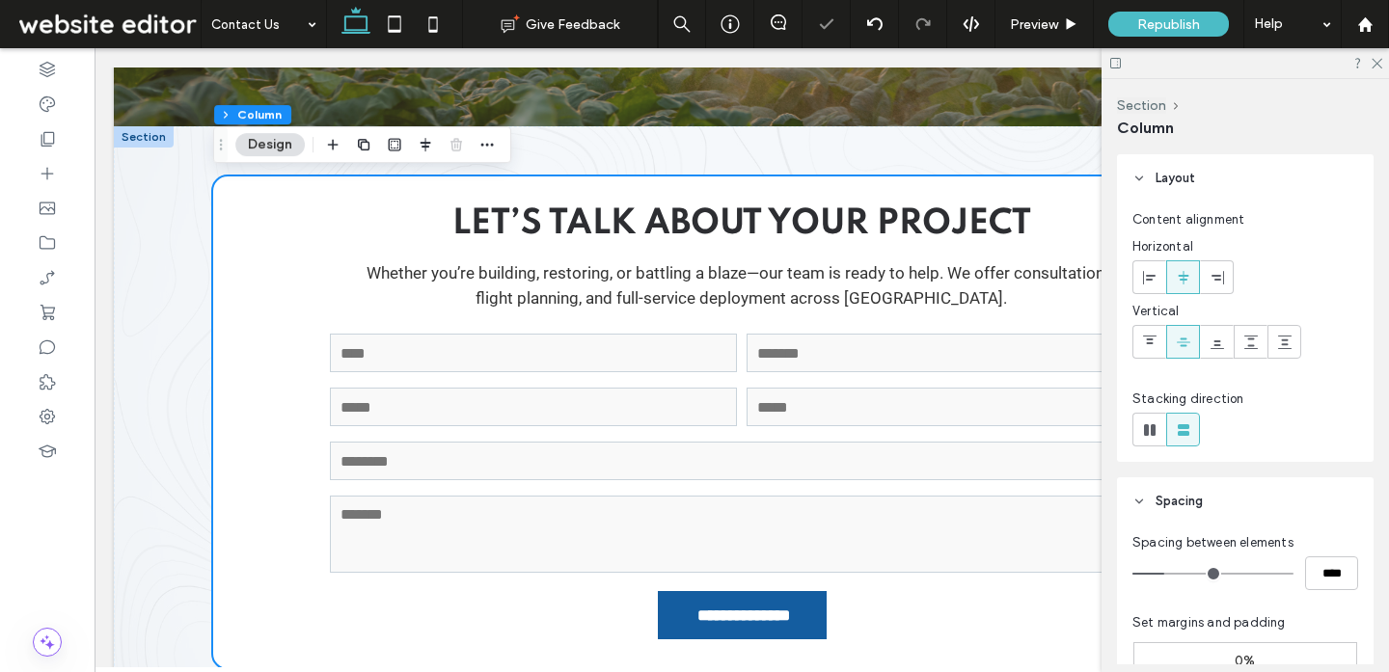
scroll to position [129, 0]
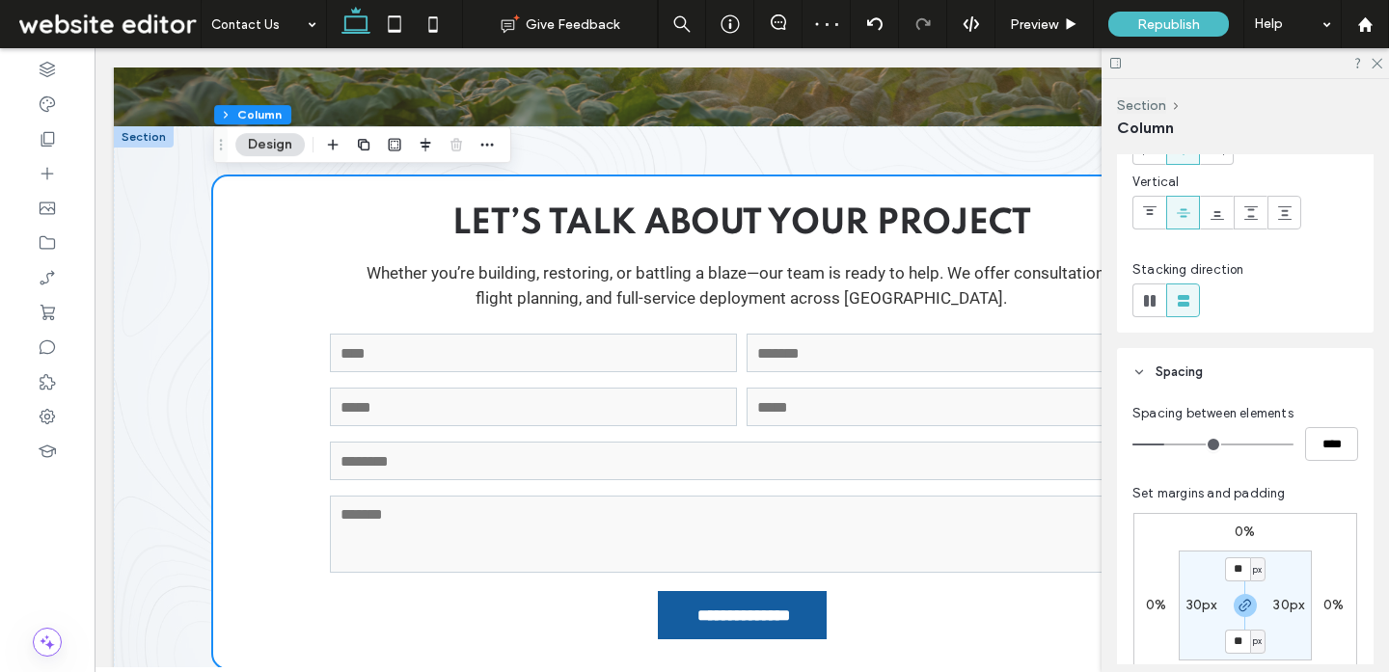
click at [1253, 571] on span "px" at bounding box center [1257, 569] width 9 height 19
click at [1230, 568] on input "**" at bounding box center [1237, 569] width 25 height 24
type input "**"
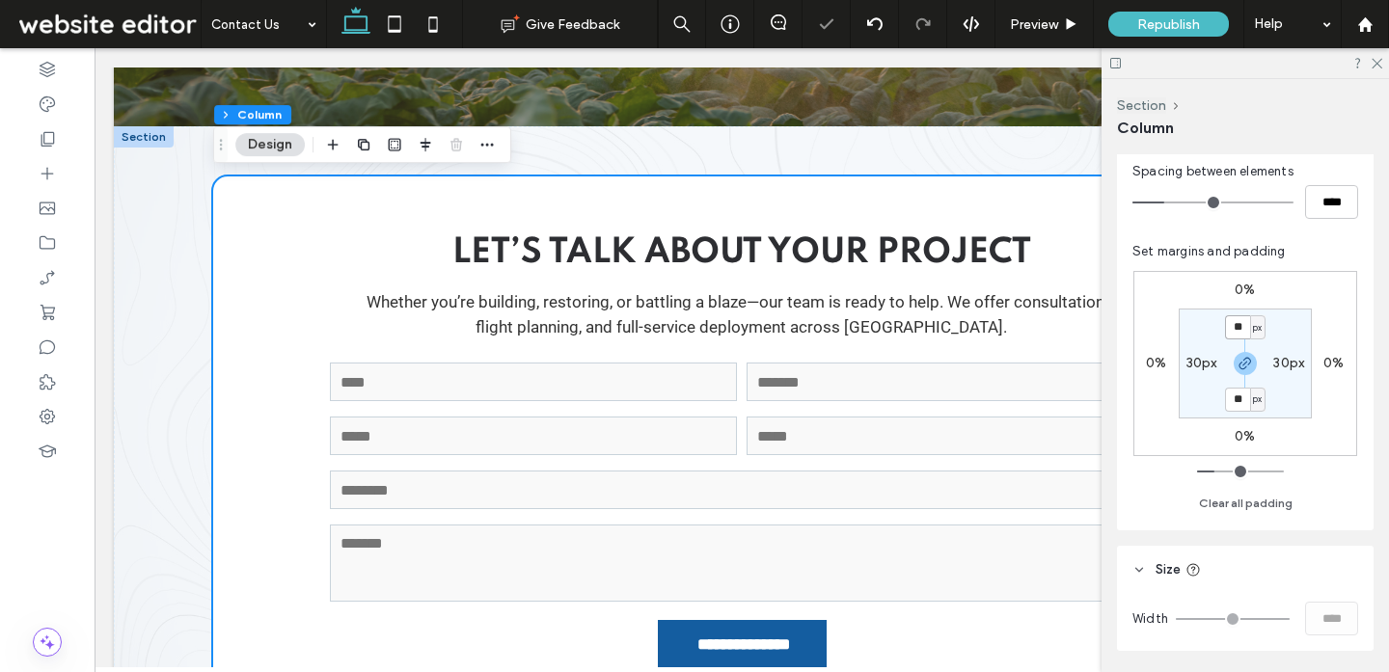
scroll to position [521, 0]
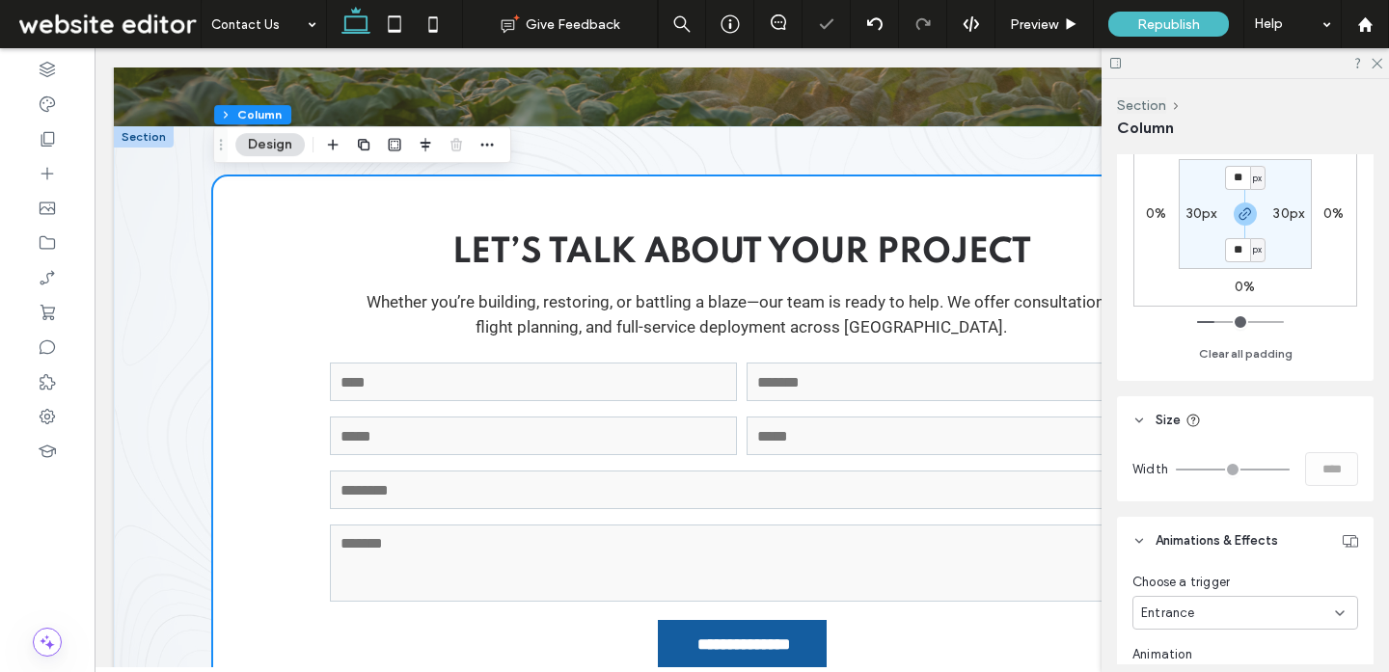
click at [1035, 147] on div "**********" at bounding box center [741, 451] width 1157 height 651
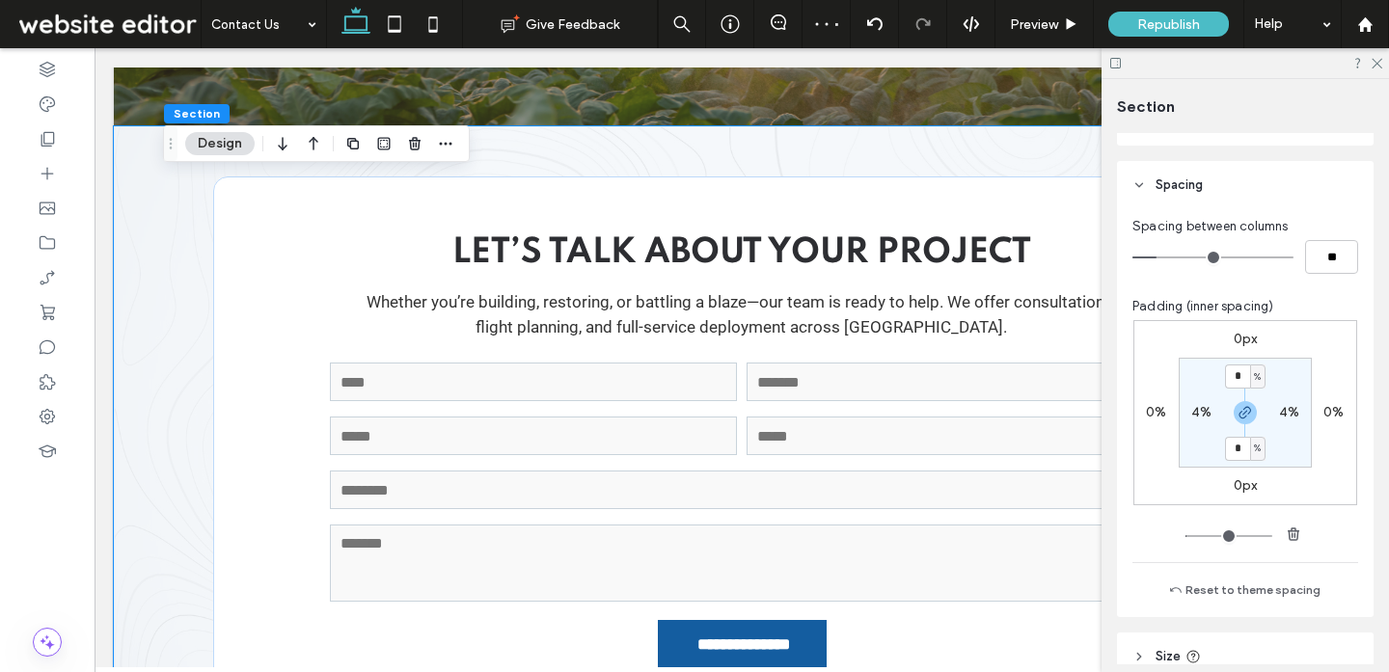
scroll to position [227, 0]
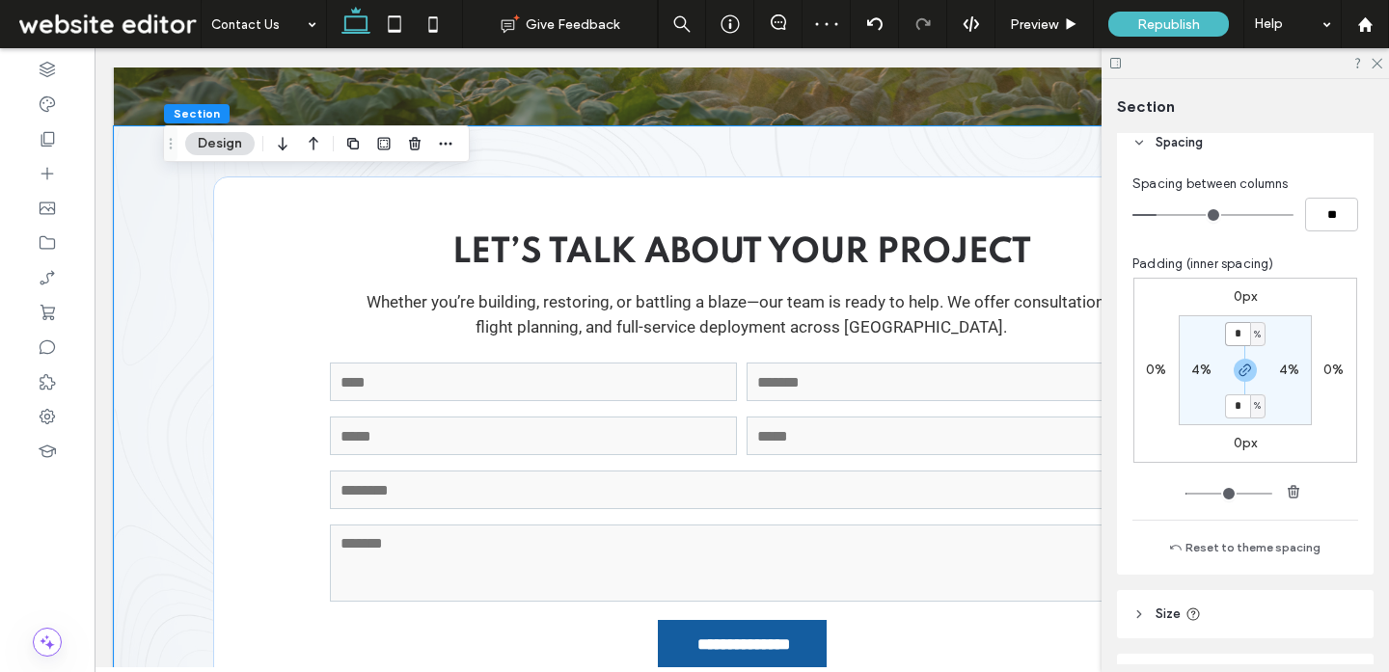
click at [1243, 327] on input "*" at bounding box center [1237, 334] width 25 height 24
type input "*"
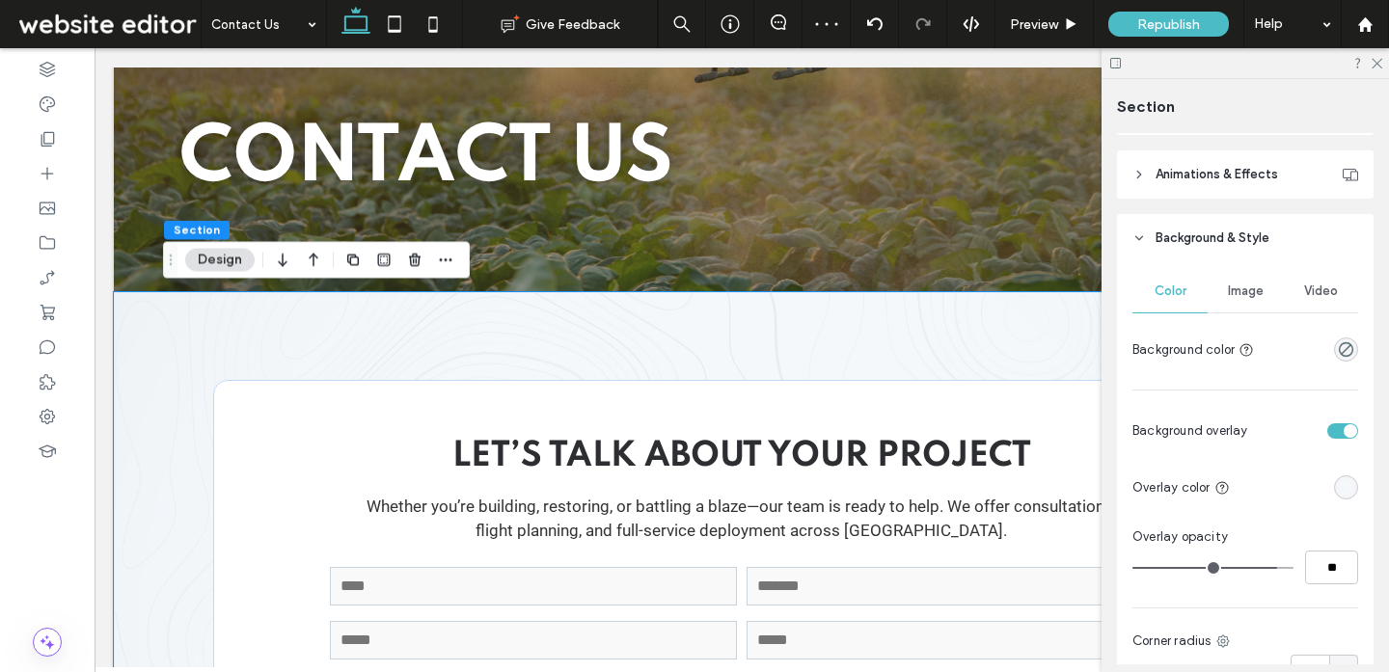
scroll to position [1033, 0]
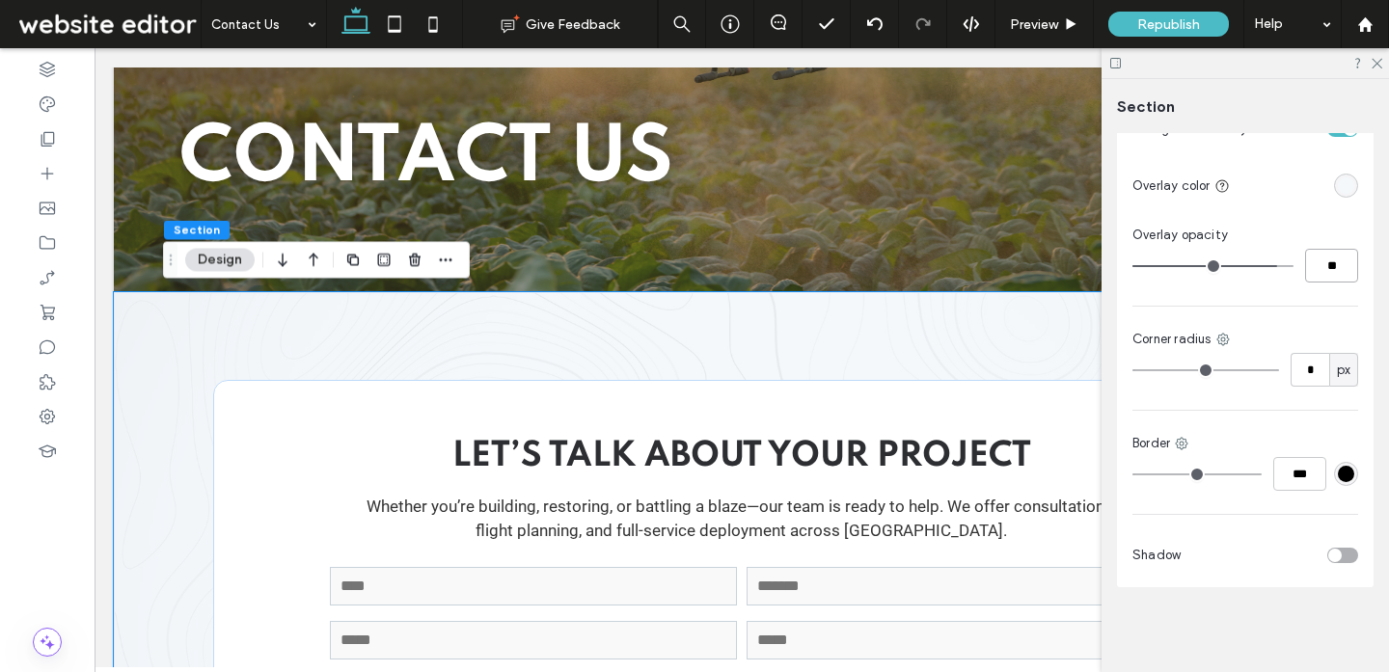
click at [1337, 278] on input "**" at bounding box center [1331, 266] width 53 height 34
type input "**"
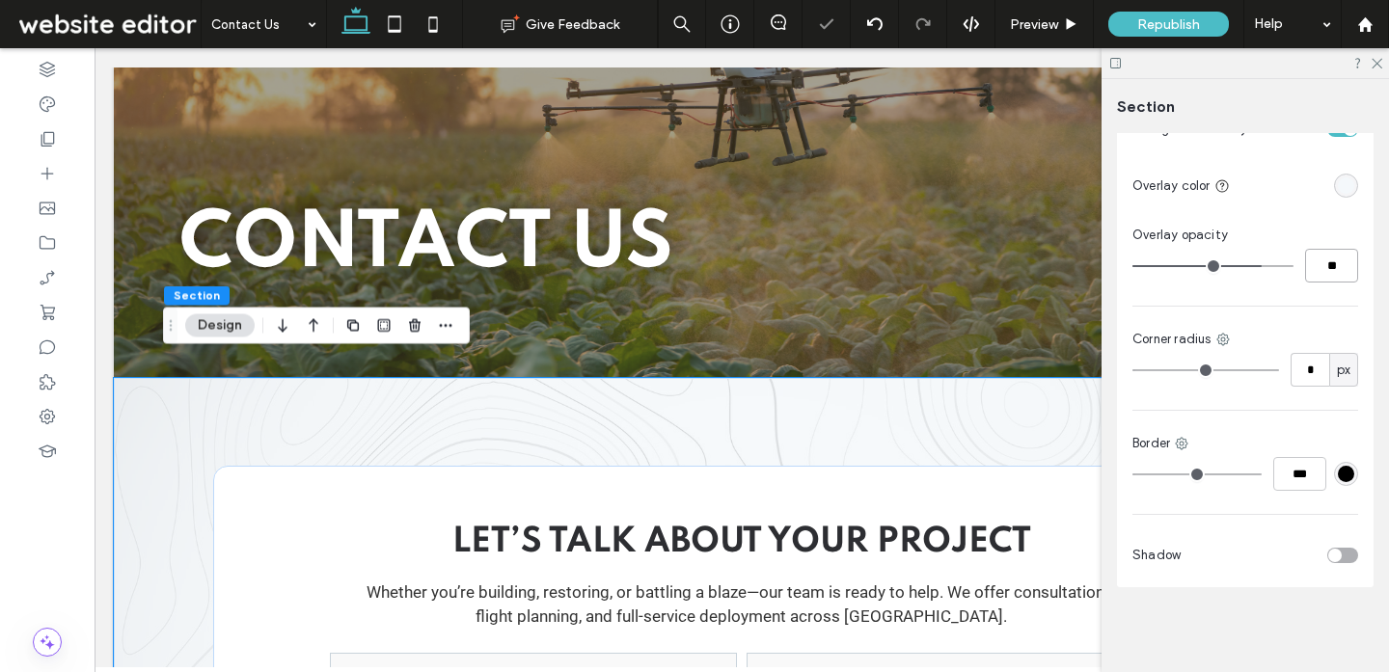
scroll to position [111, 0]
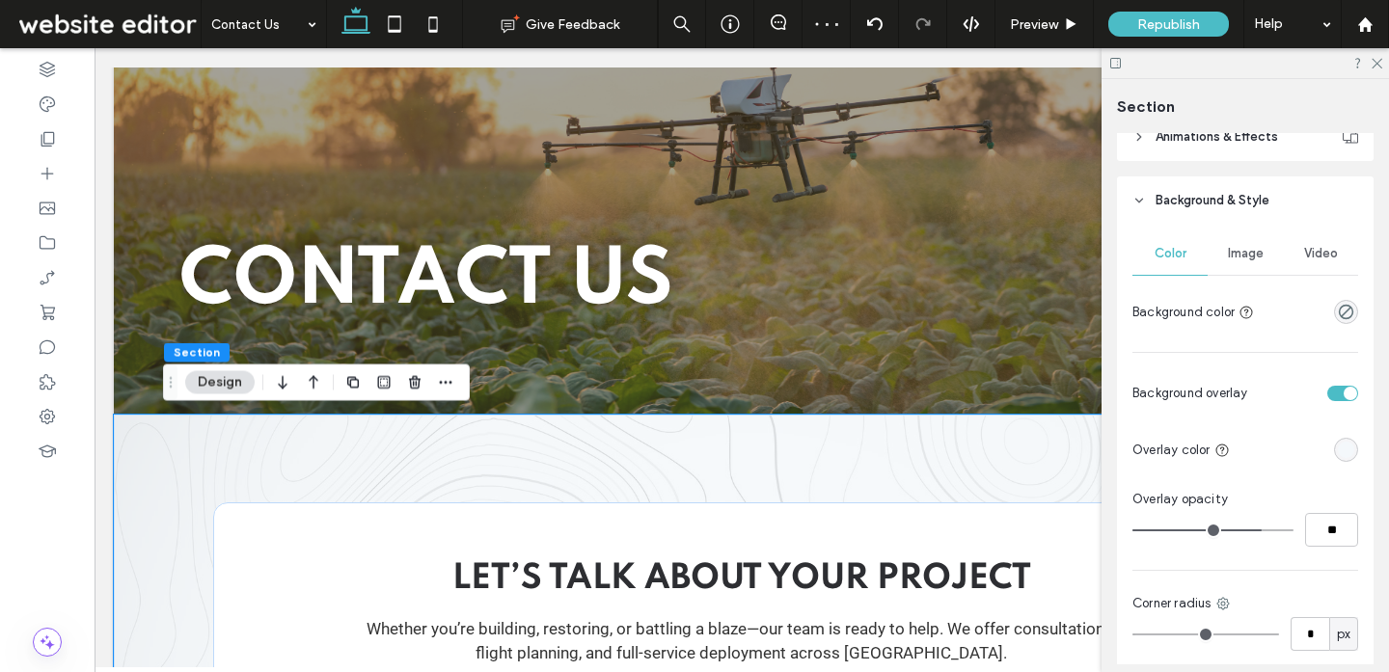
click at [1263, 256] on div "Image" at bounding box center [1244, 253] width 75 height 42
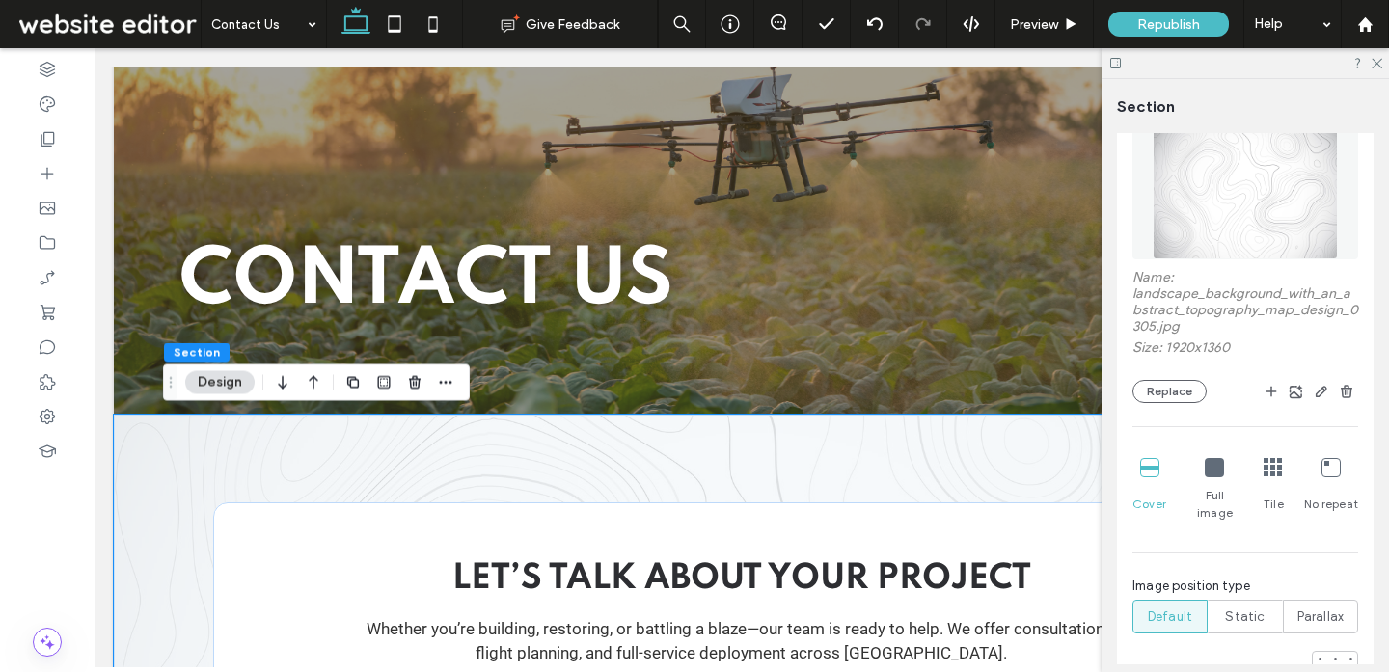
scroll to position [1071, 0]
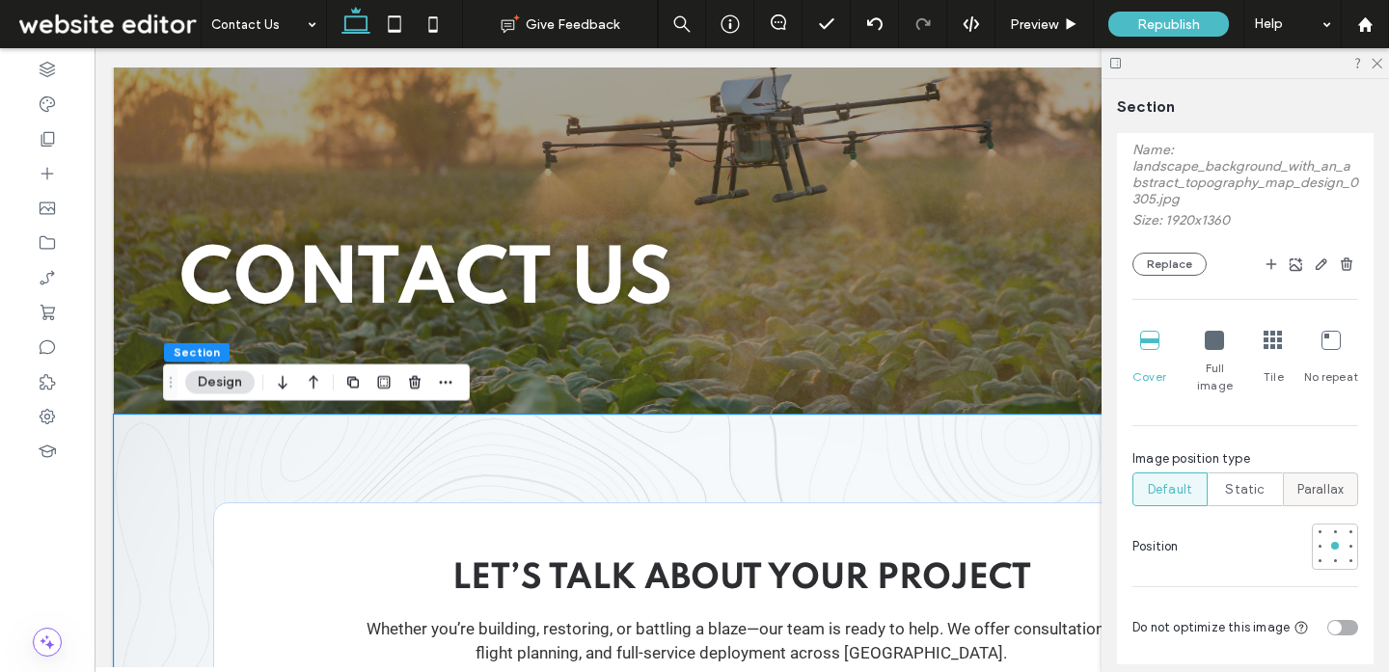
click at [1331, 485] on div "Parallax" at bounding box center [1320, 489] width 50 height 32
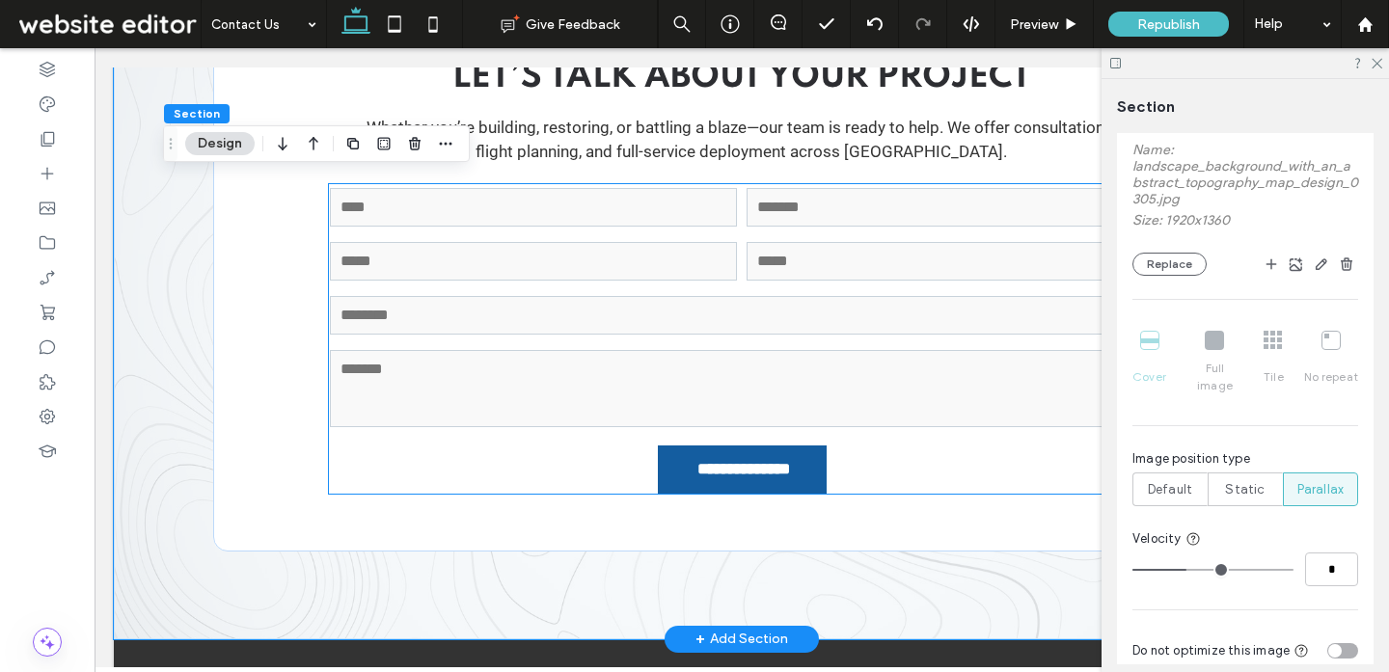
scroll to position [607, 0]
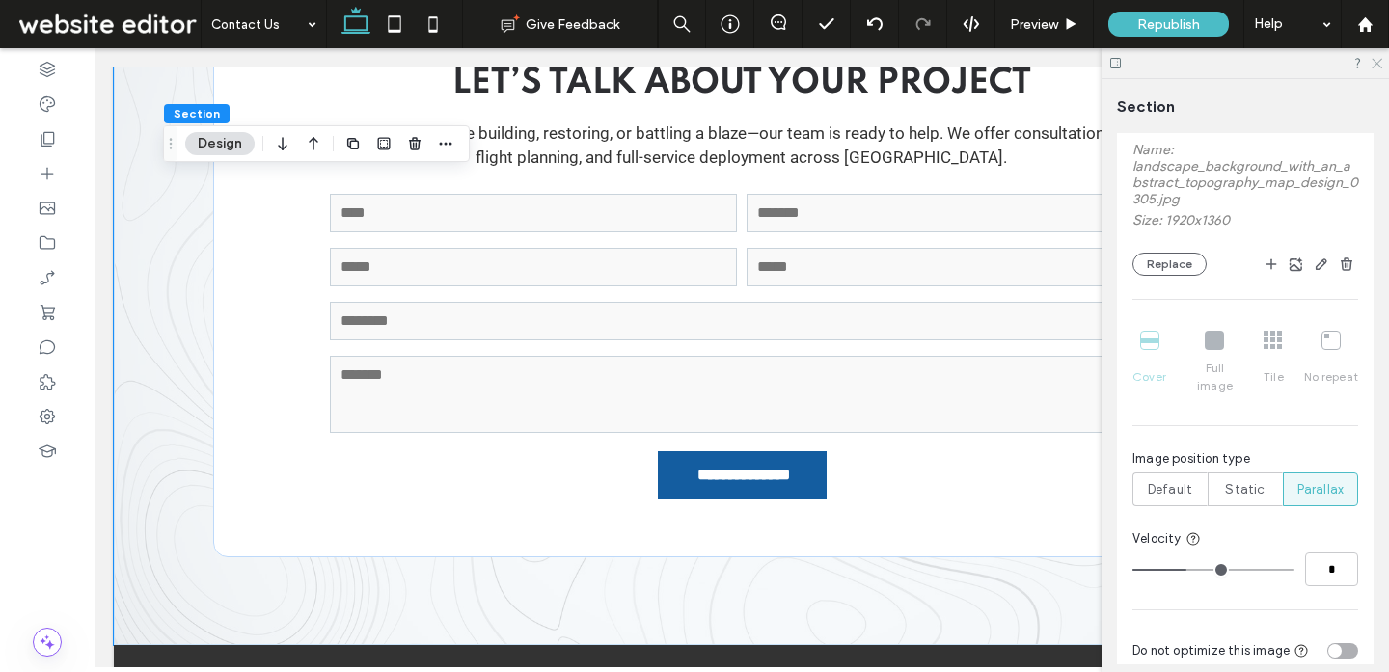
click at [1373, 56] on icon at bounding box center [1375, 62] width 13 height 13
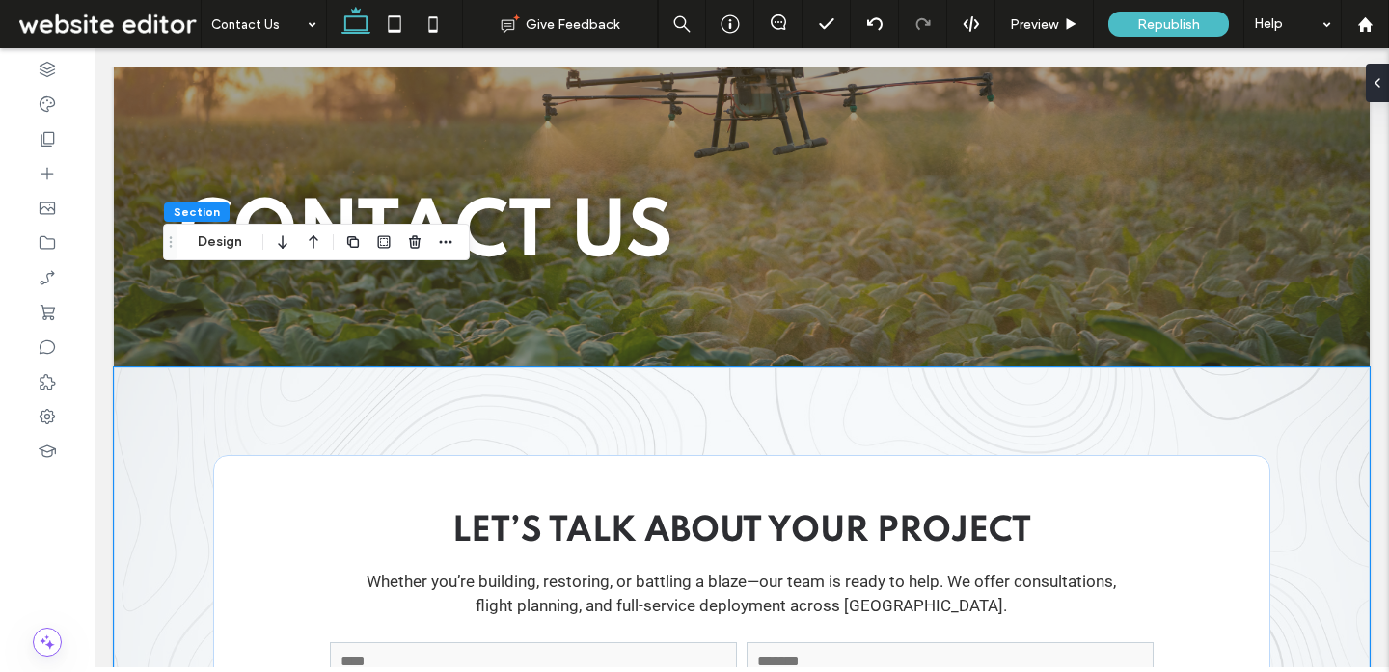
scroll to position [0, 0]
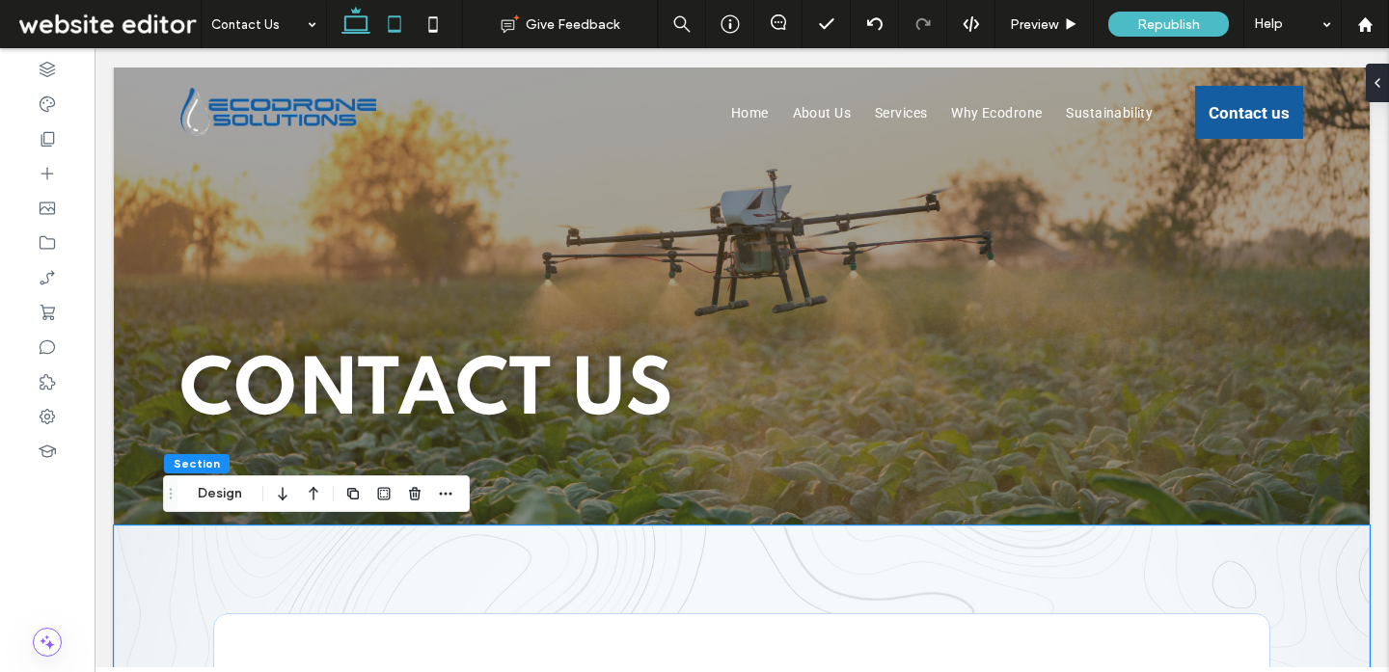
click at [411, 30] on icon at bounding box center [394, 24] width 39 height 39
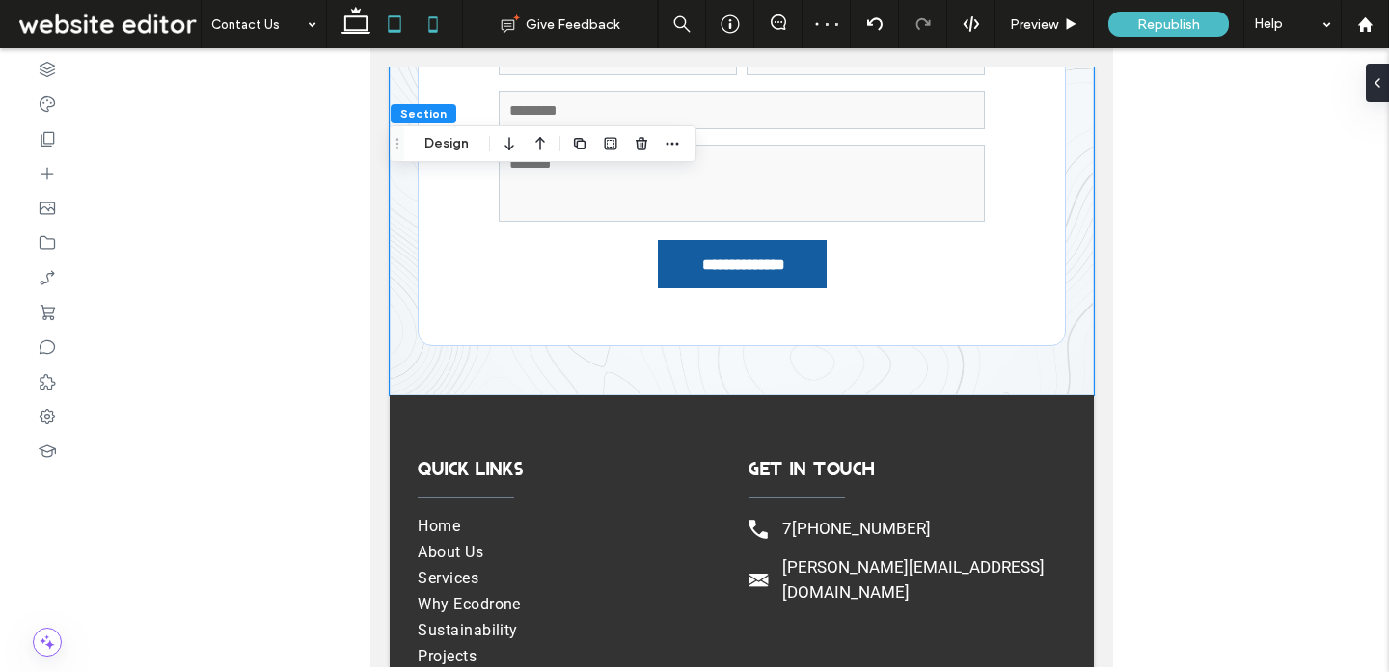
click at [419, 19] on icon at bounding box center [433, 24] width 39 height 39
type input "*"
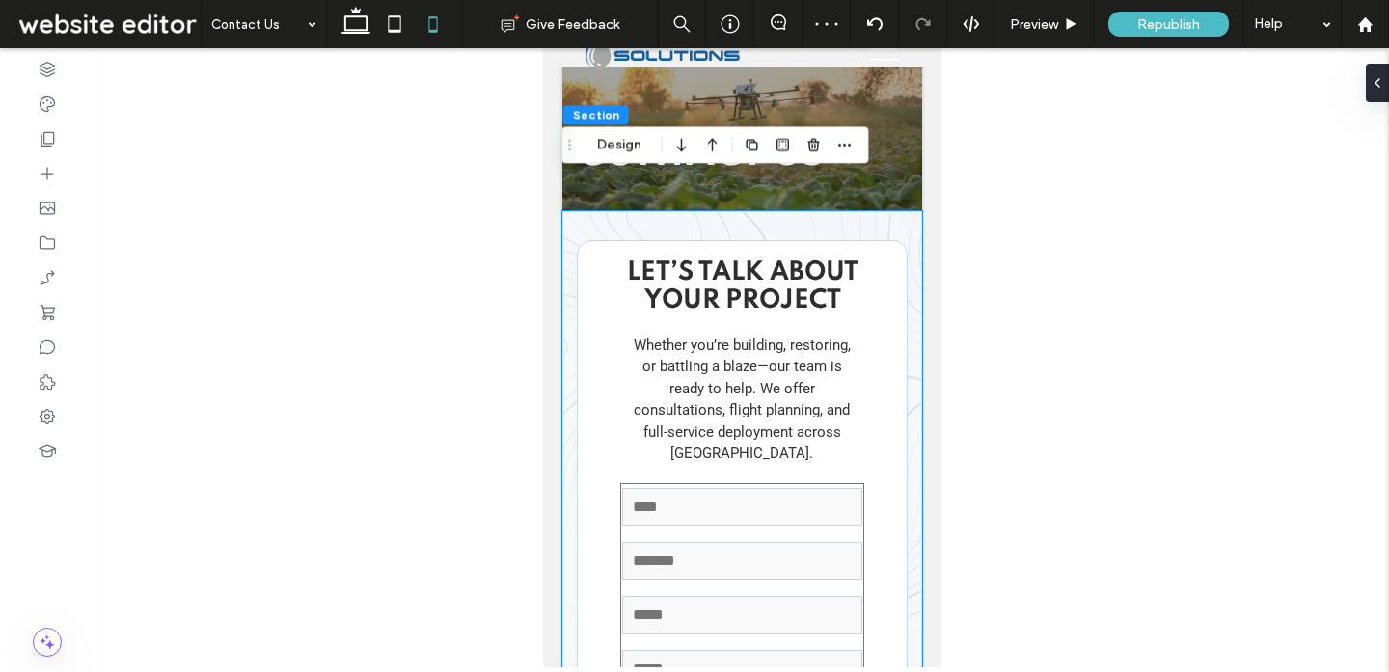
scroll to position [0, 0]
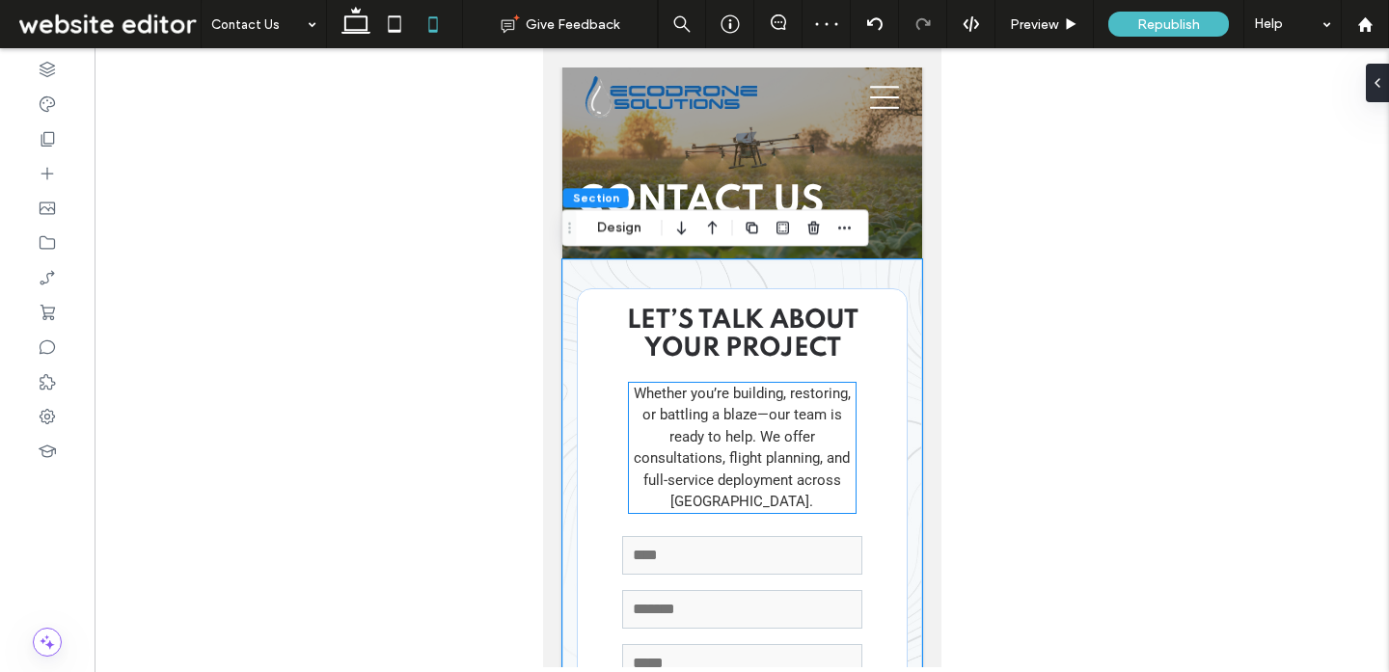
click at [749, 452] on span "Whether you’re building, restoring, or battling a blaze—our team is ready to he…" at bounding box center [741, 448] width 217 height 126
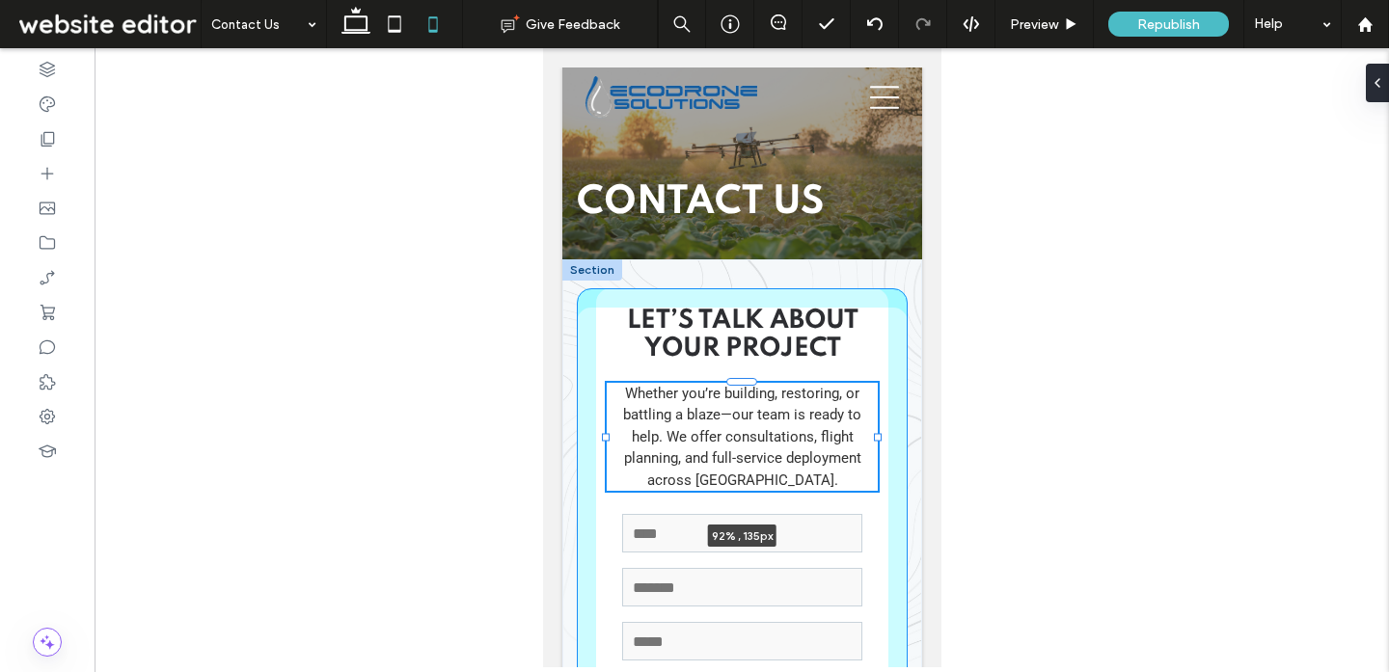
drag, startPoint x: 855, startPoint y: 448, endPoint x: 878, endPoint y: 446, distance: 22.3
click at [878, 446] on div "**********" at bounding box center [741, 617] width 360 height 716
type input "**"
type input "****"
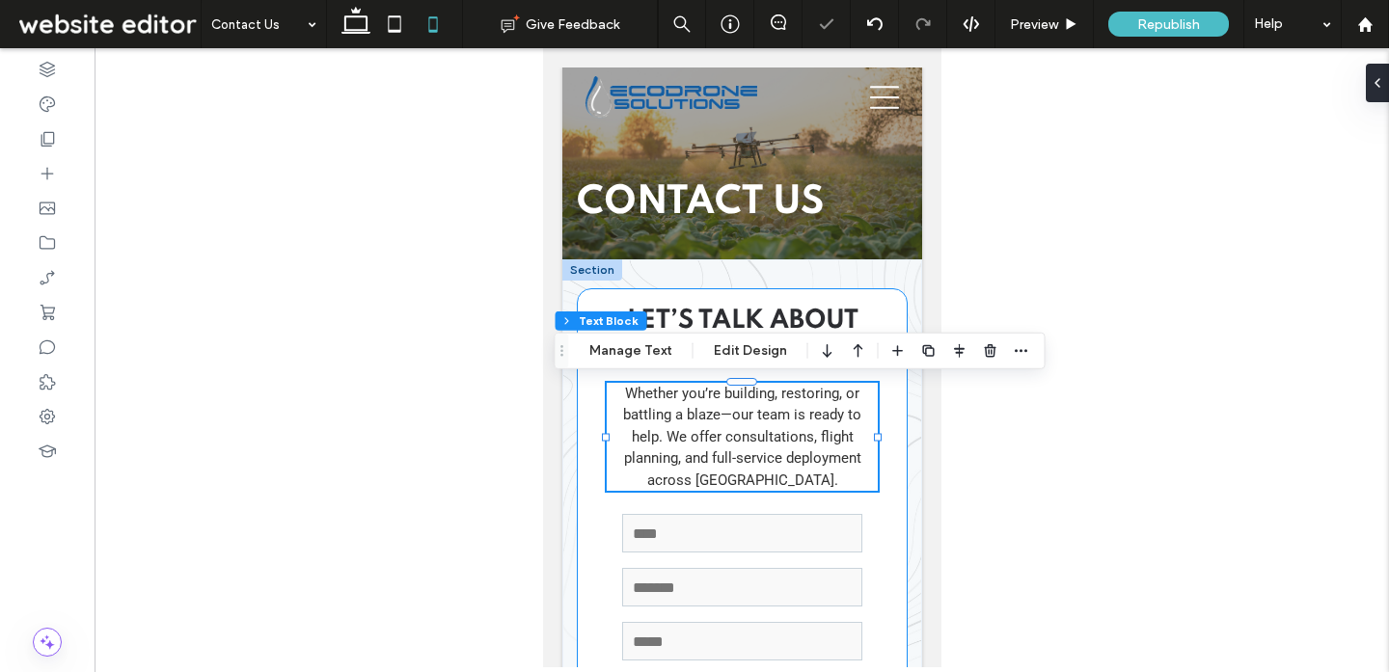
click at [886, 303] on div "**********" at bounding box center [741, 617] width 331 height 659
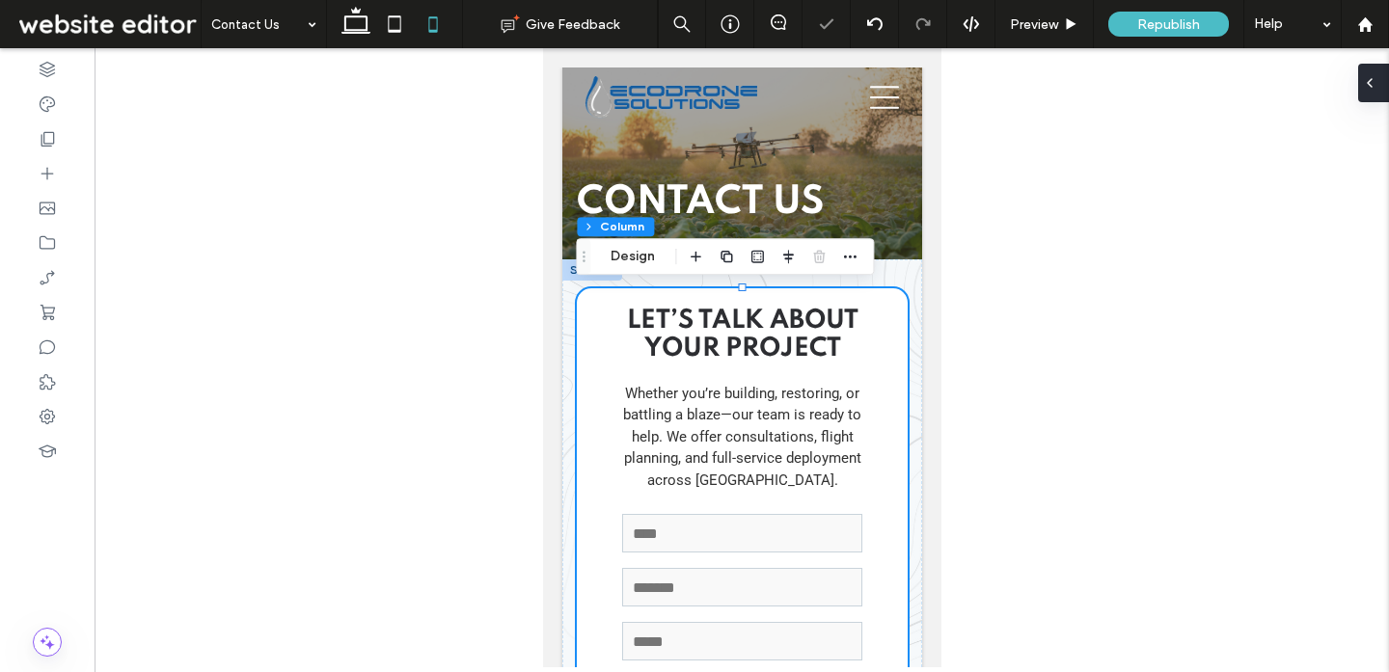
click at [1385, 83] on div at bounding box center [1373, 83] width 31 height 39
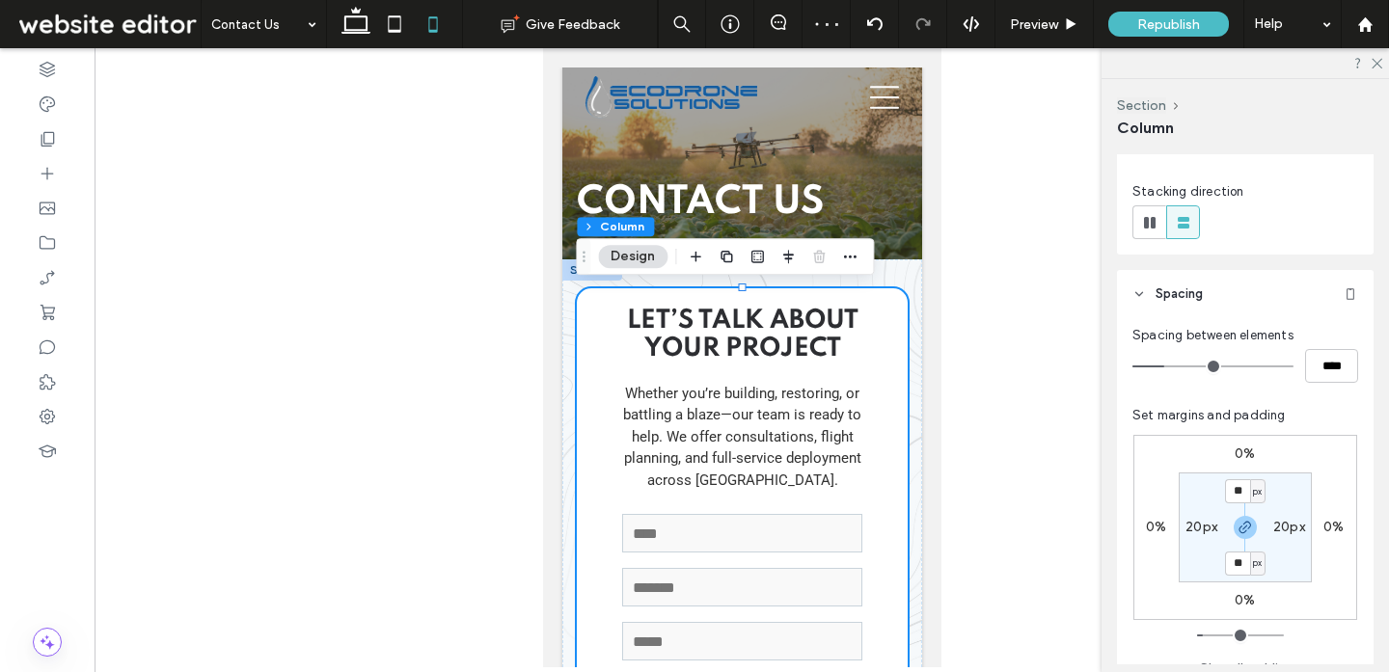
scroll to position [228, 0]
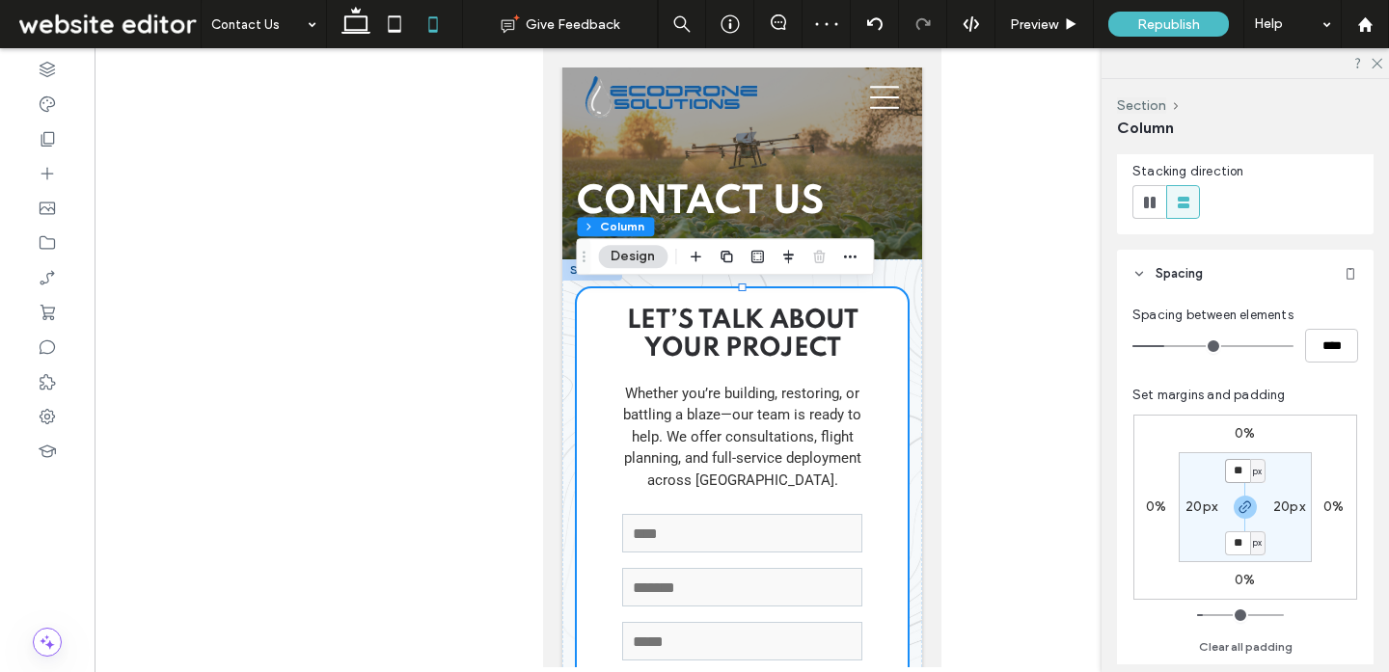
click at [1240, 466] on input "**" at bounding box center [1237, 471] width 25 height 24
type input "**"
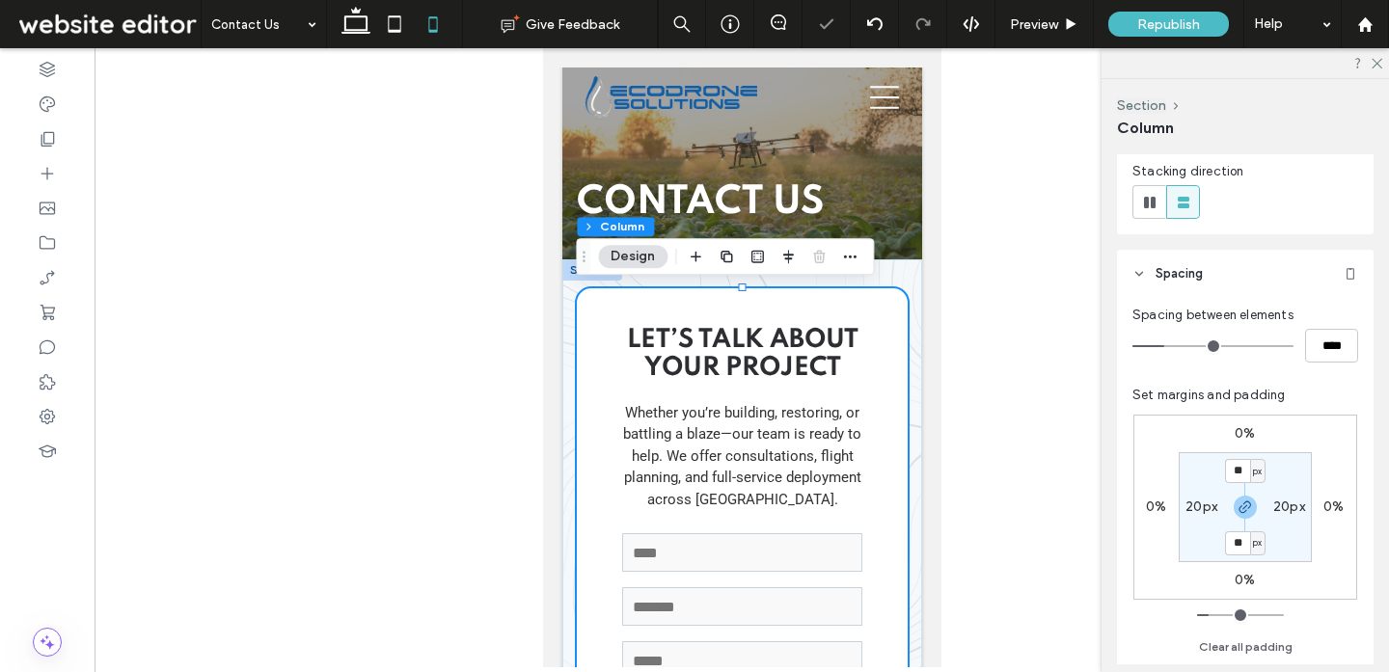
click at [901, 278] on div "**********" at bounding box center [741, 636] width 360 height 755
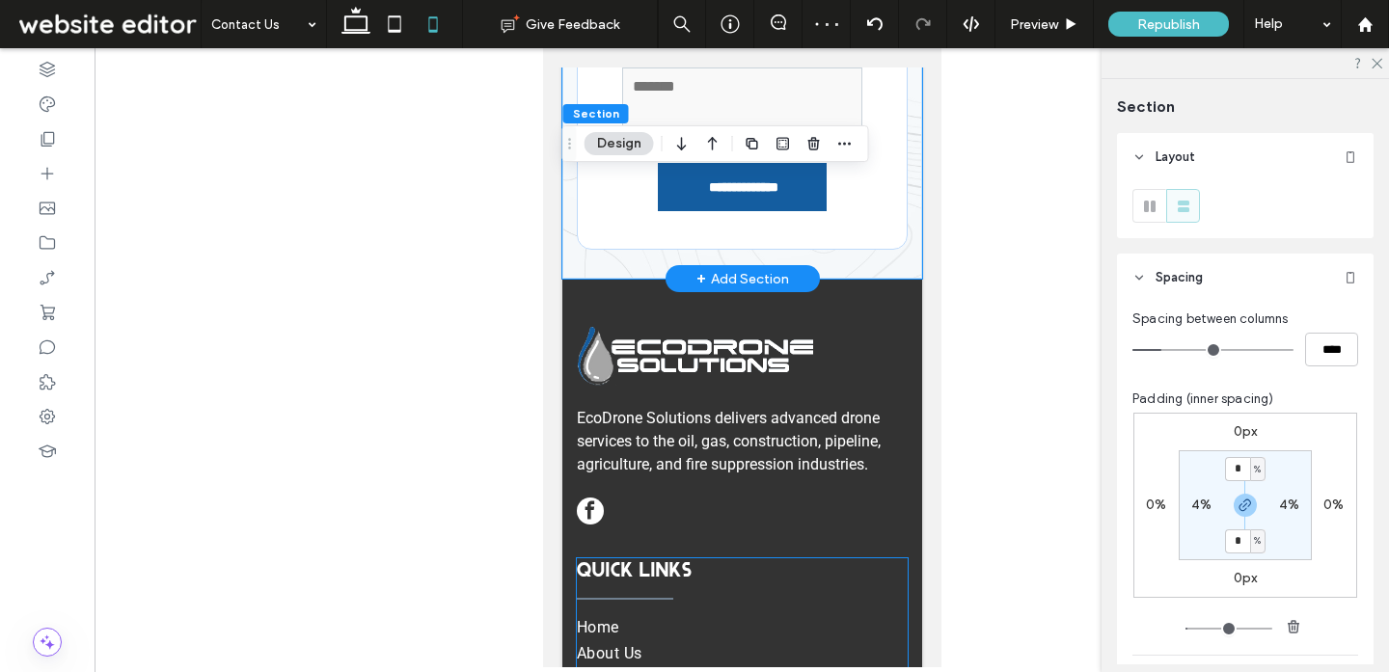
scroll to position [441, 0]
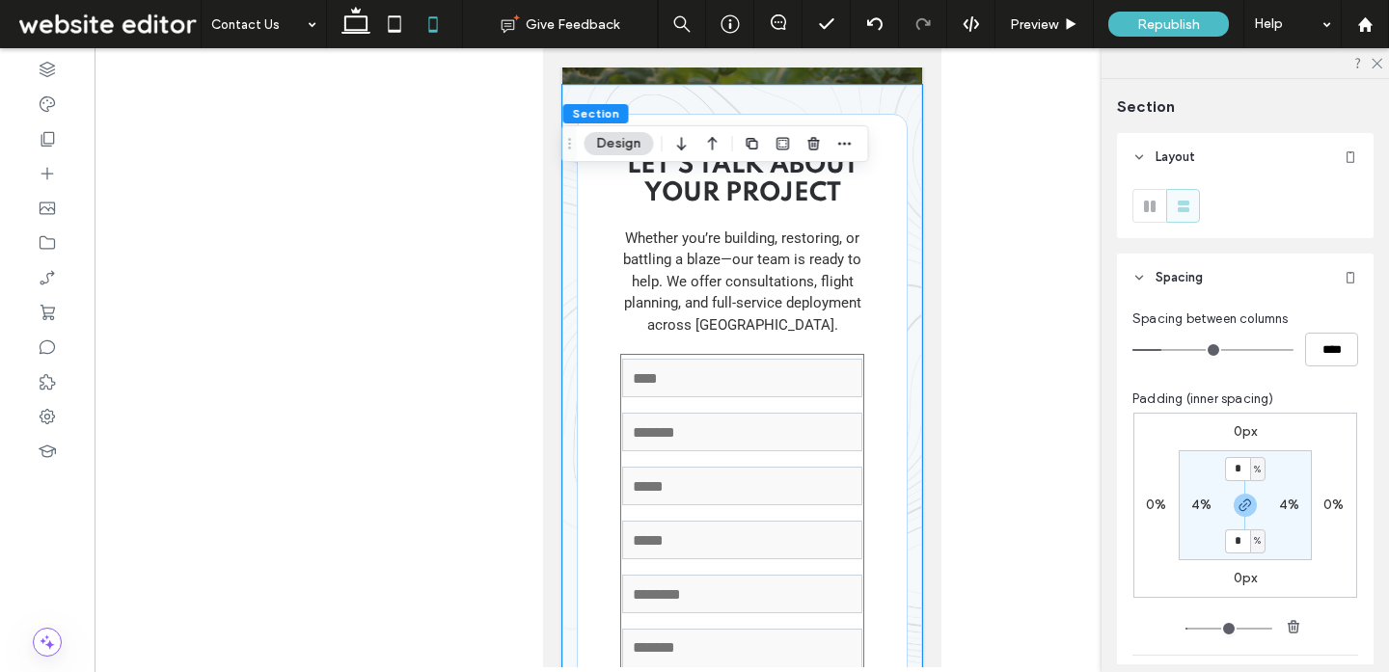
click at [792, 375] on input "text" at bounding box center [740, 378] width 239 height 39
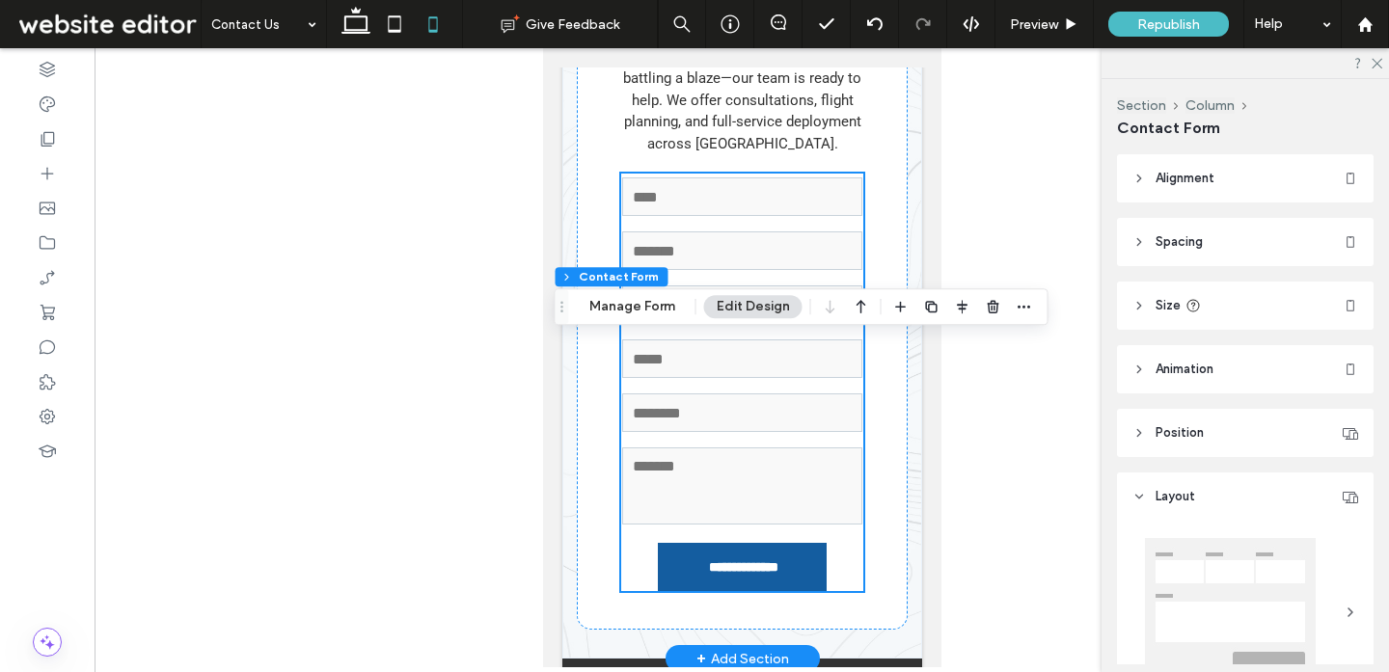
scroll to position [378, 0]
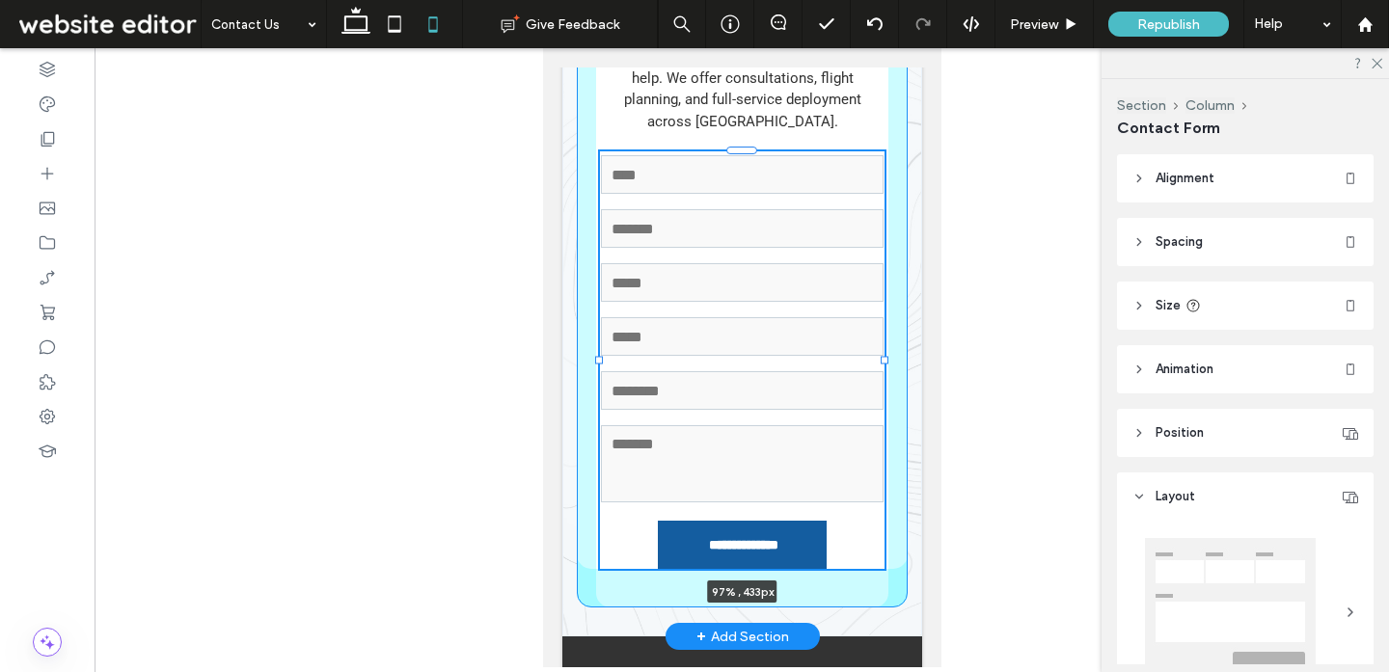
drag, startPoint x: 864, startPoint y: 358, endPoint x: 886, endPoint y: 358, distance: 22.2
click at [886, 358] on div at bounding box center [883, 361] width 8 height 8
type input "**"
type input "****"
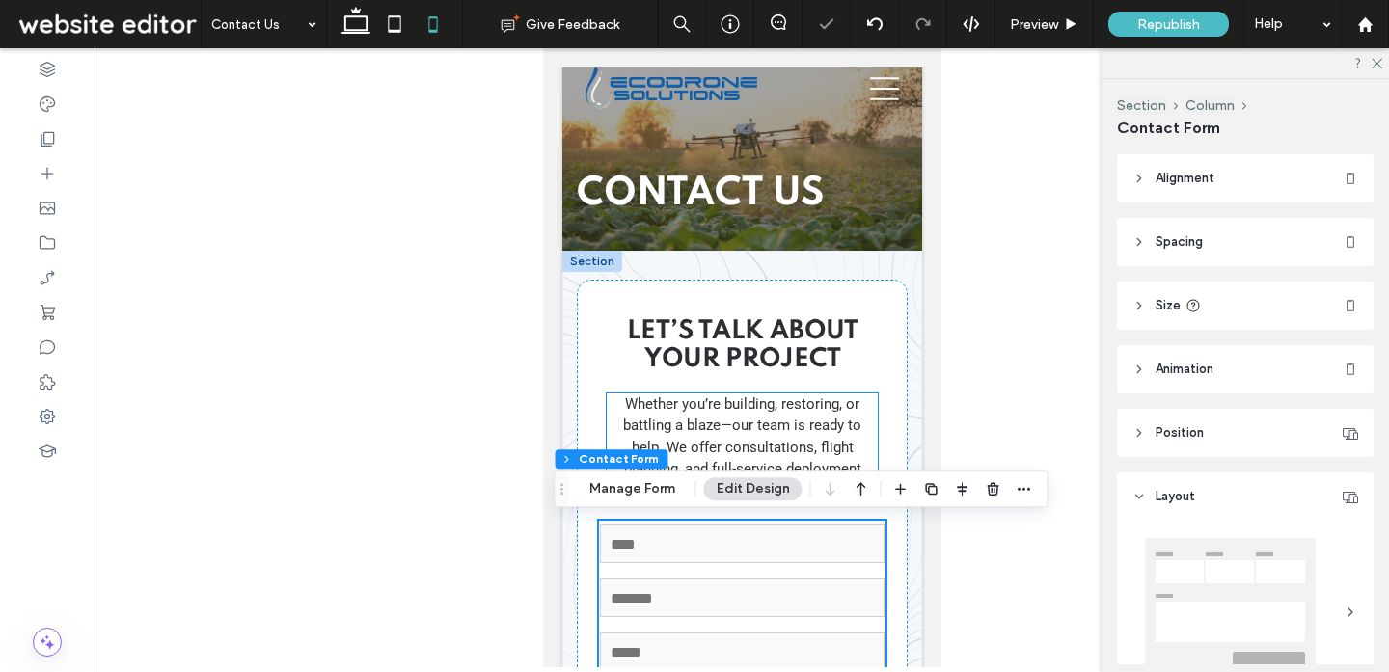
scroll to position [0, 0]
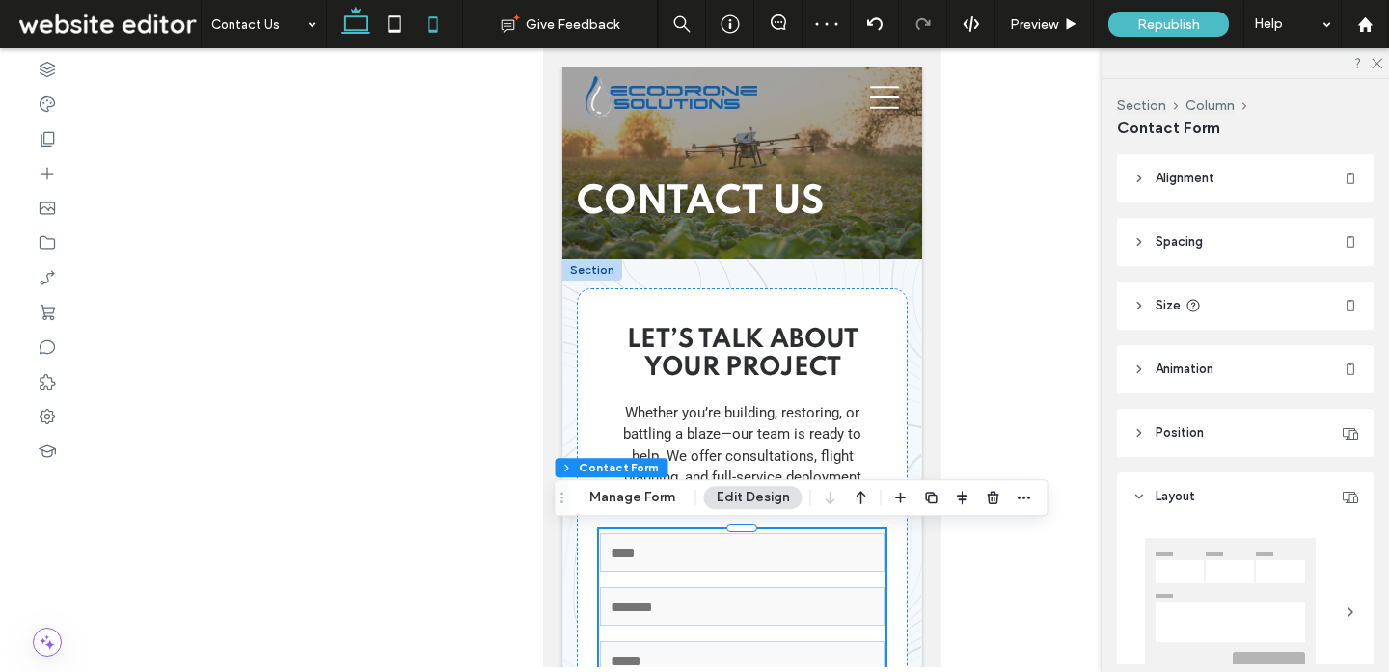
click at [362, 33] on icon at bounding box center [356, 24] width 39 height 39
type input "**"
type input "****"
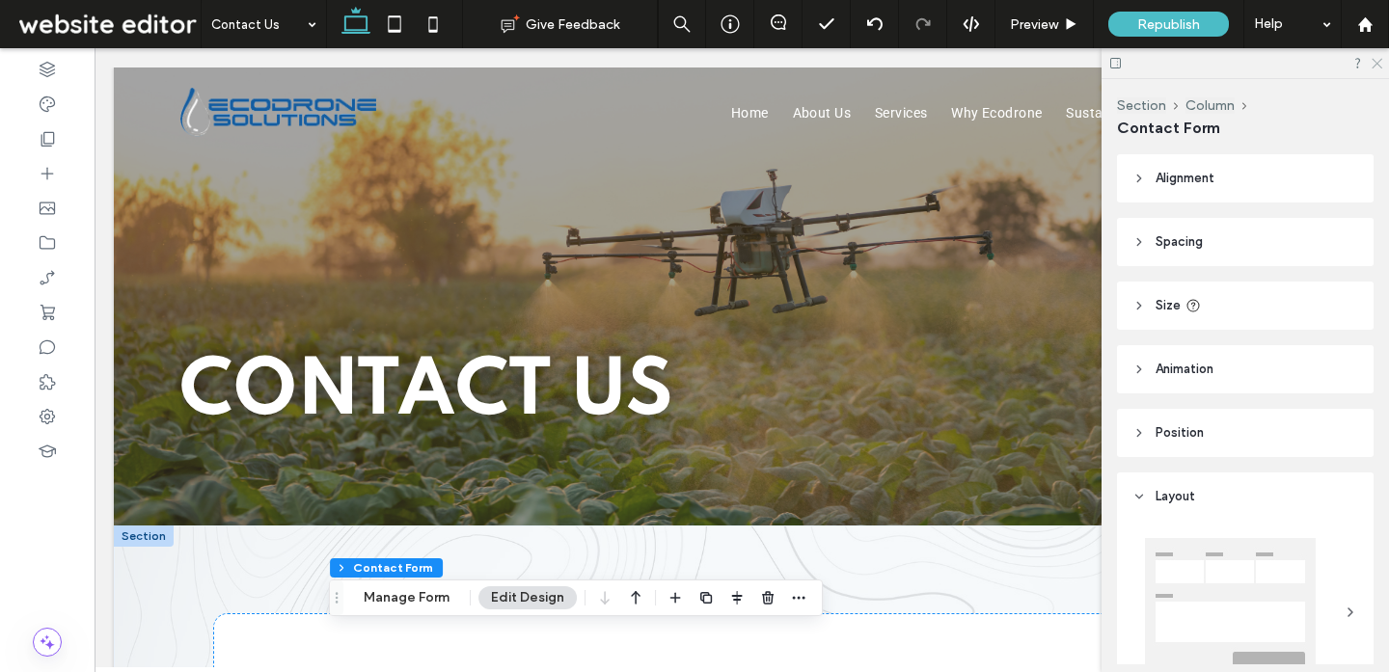
click at [1376, 68] on icon at bounding box center [1375, 62] width 13 height 13
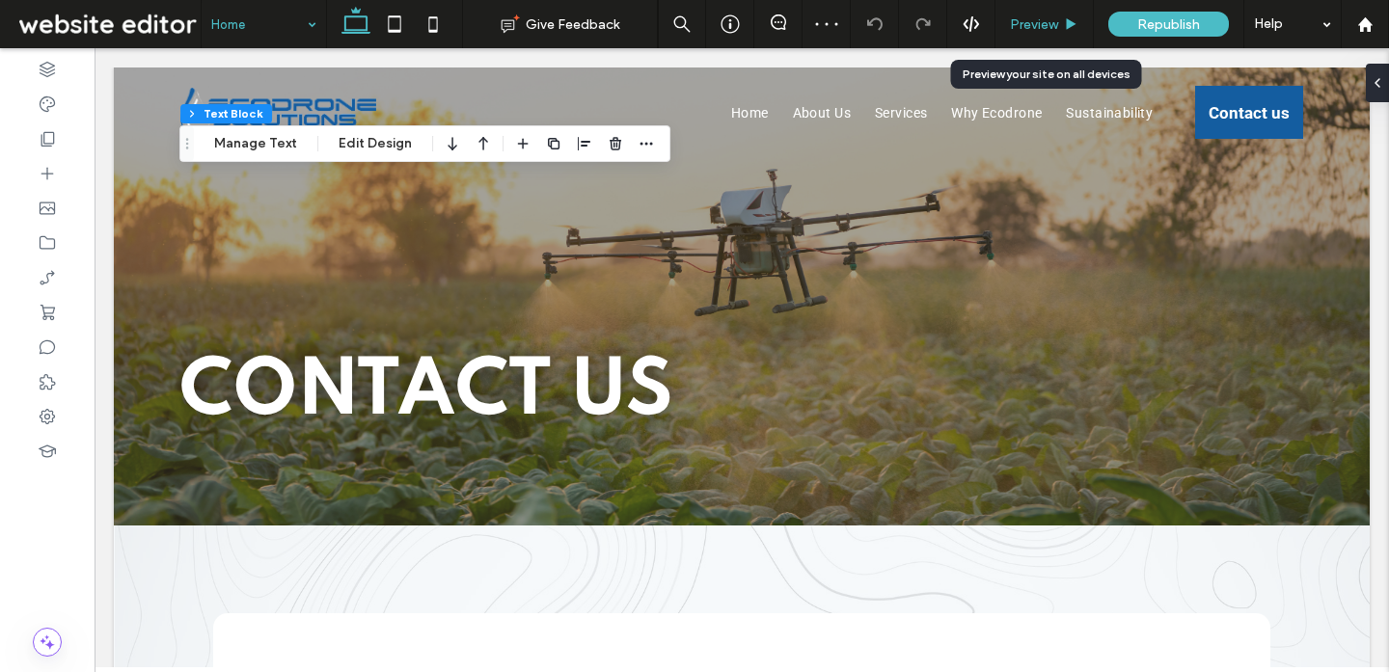
click at [1067, 18] on use at bounding box center [1072, 23] width 10 height 11
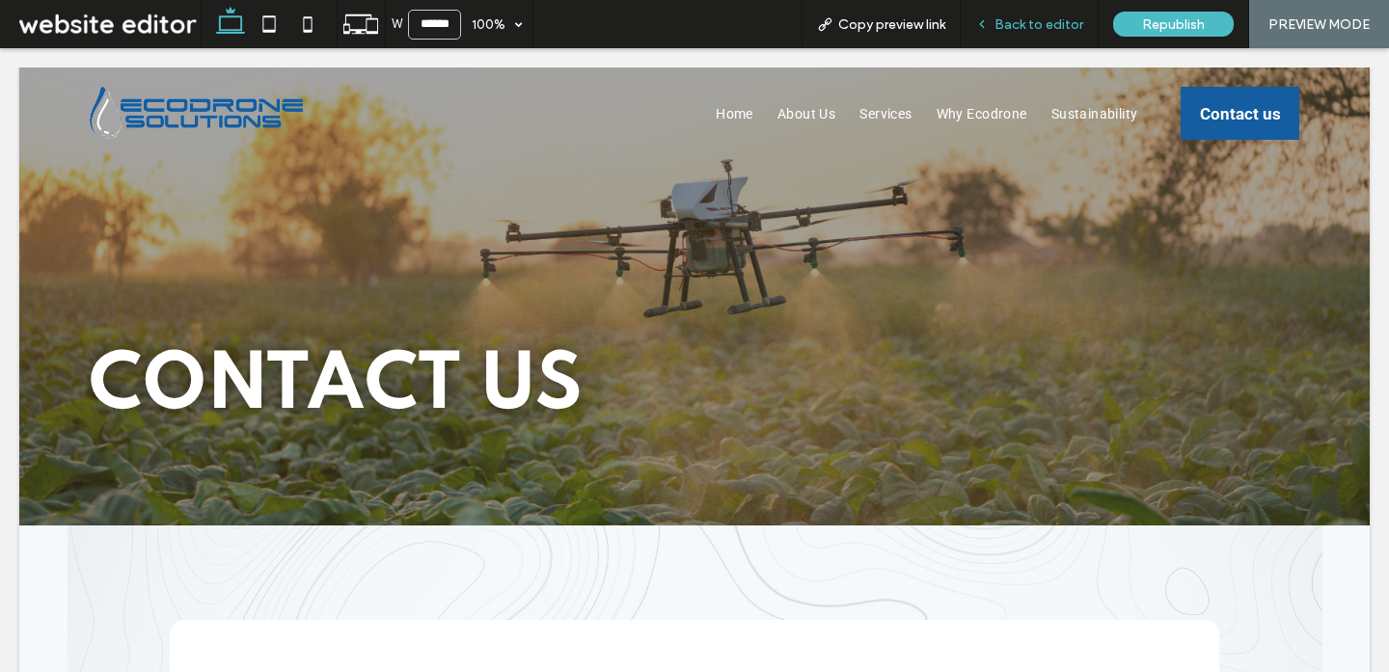
click at [1066, 25] on span "Back to editor" at bounding box center [1038, 24] width 89 height 16
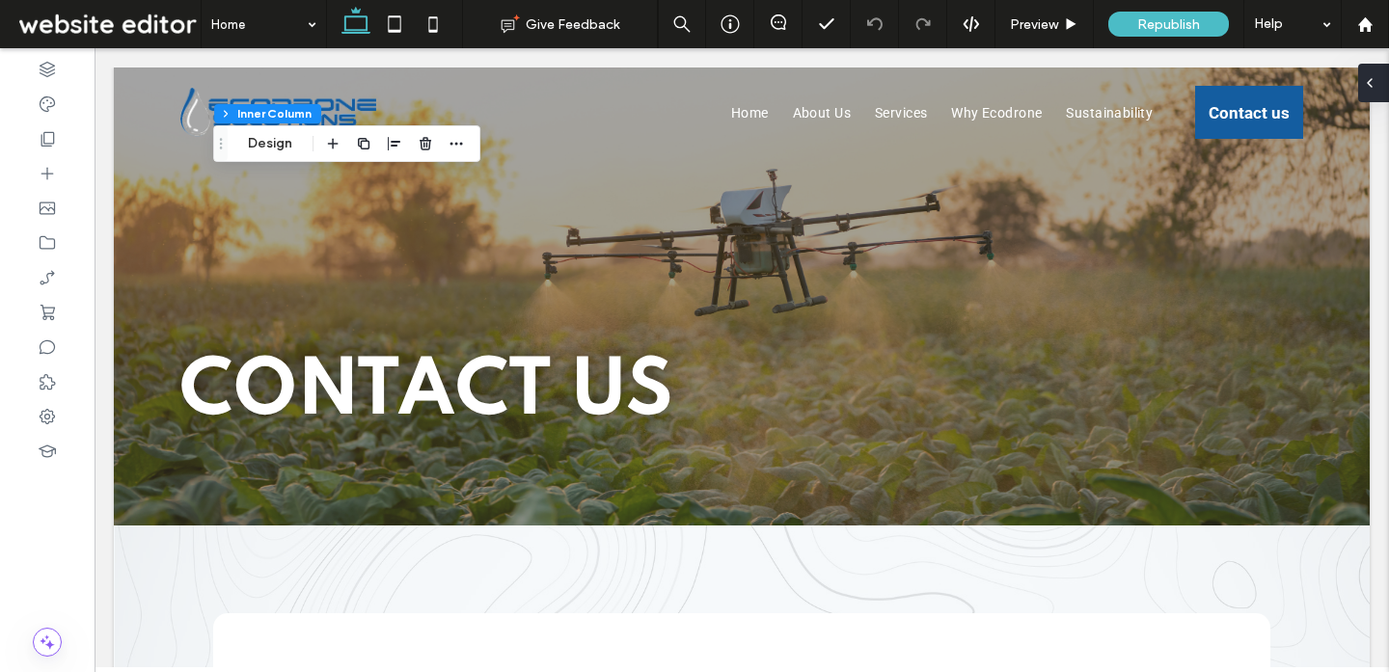
click at [1374, 88] on icon at bounding box center [1369, 82] width 15 height 15
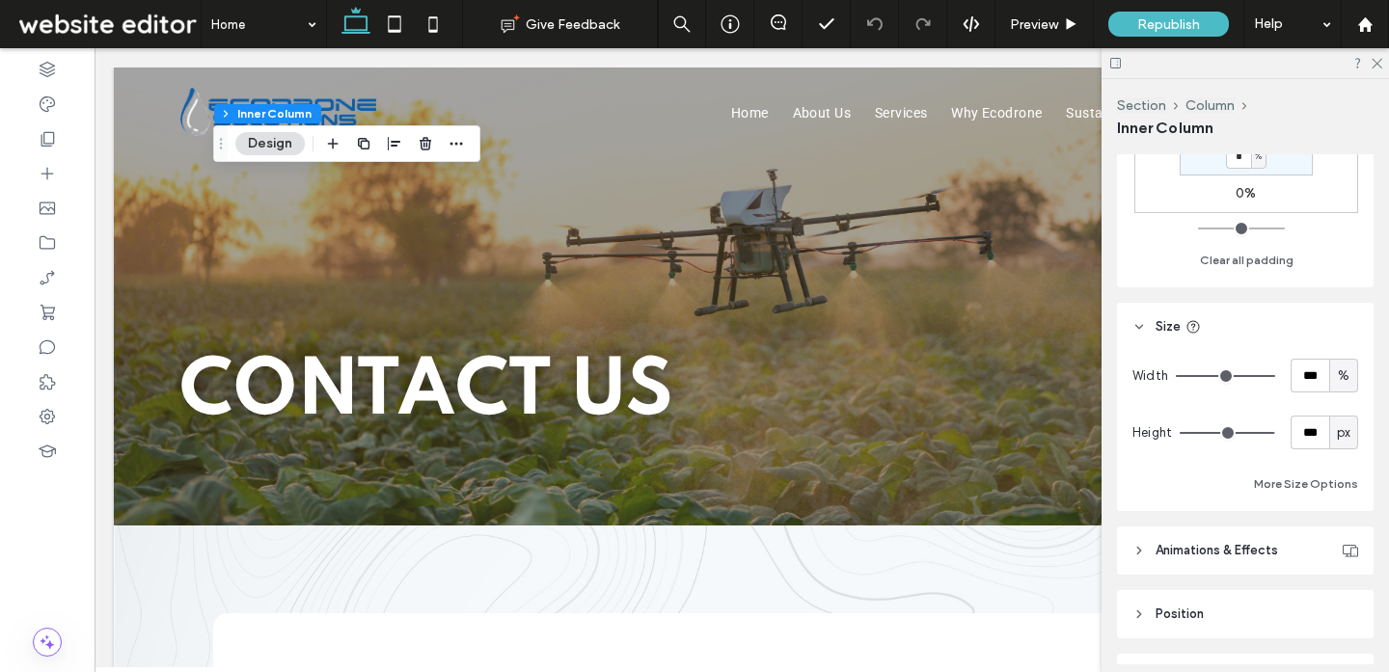
scroll to position [1179, 0]
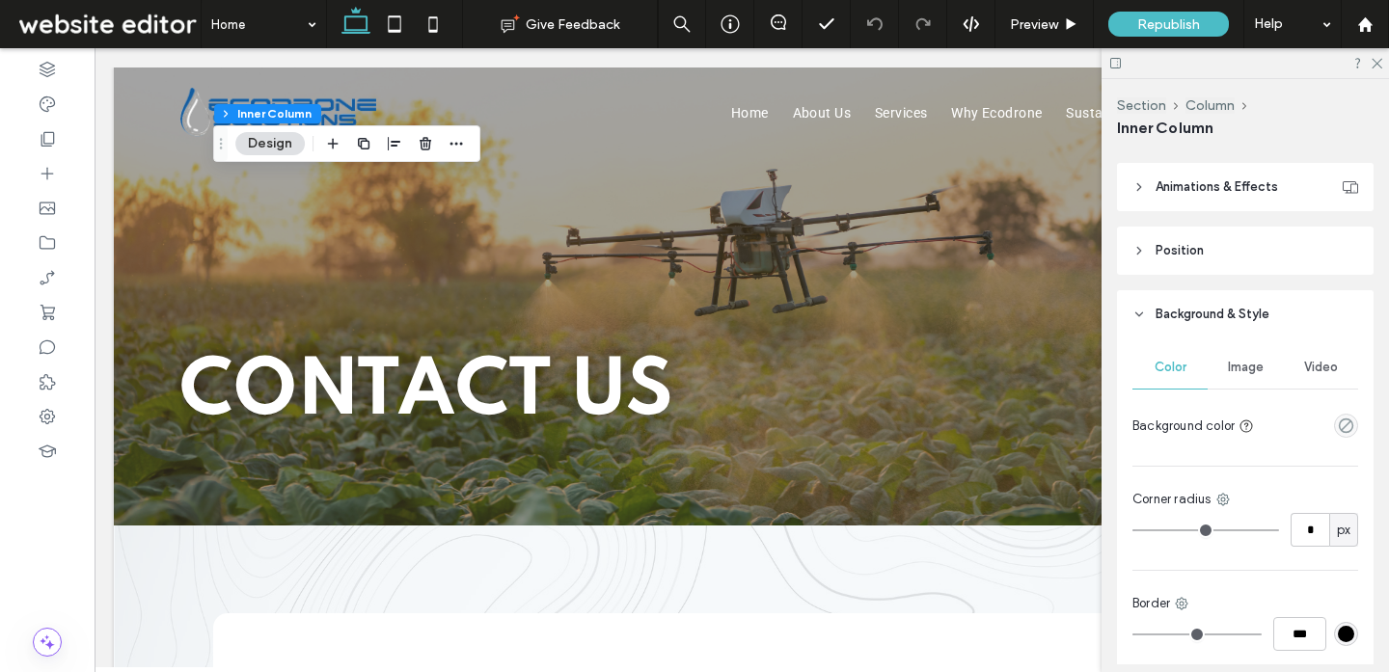
click at [1232, 187] on span "Animations & Effects" at bounding box center [1216, 186] width 122 height 19
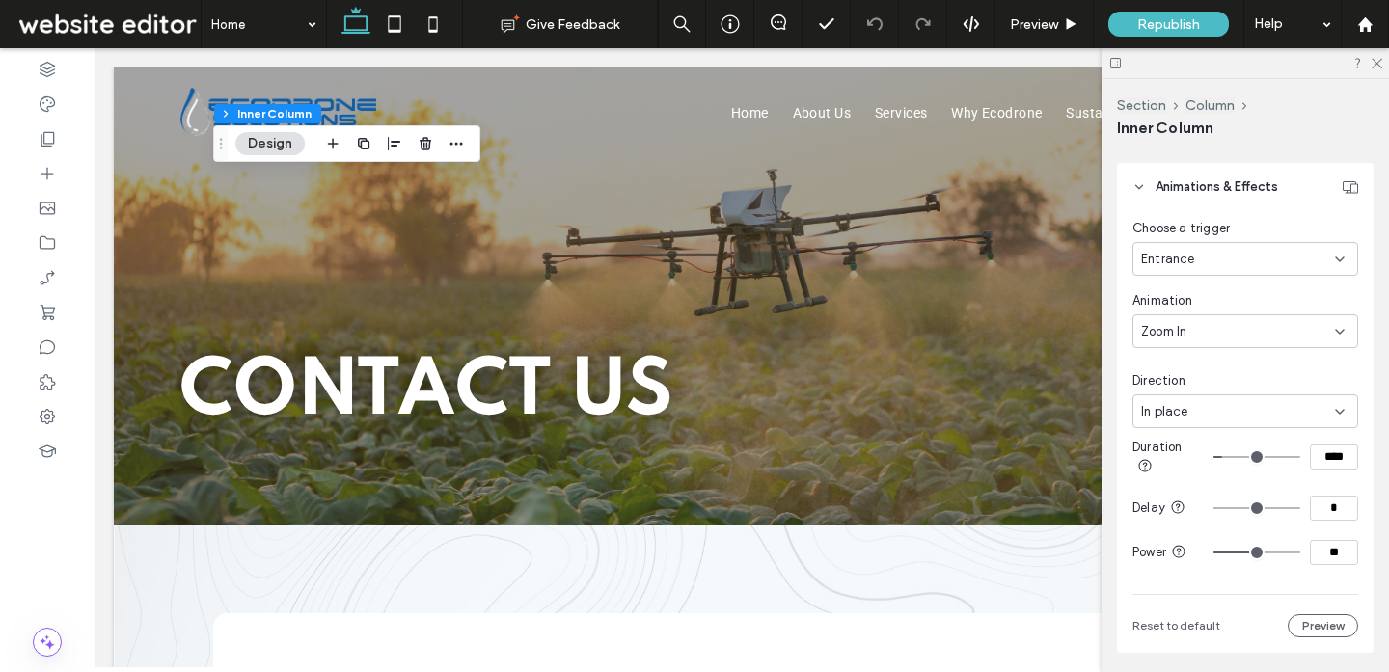
click at [1212, 339] on div "Zoom In" at bounding box center [1238, 331] width 194 height 19
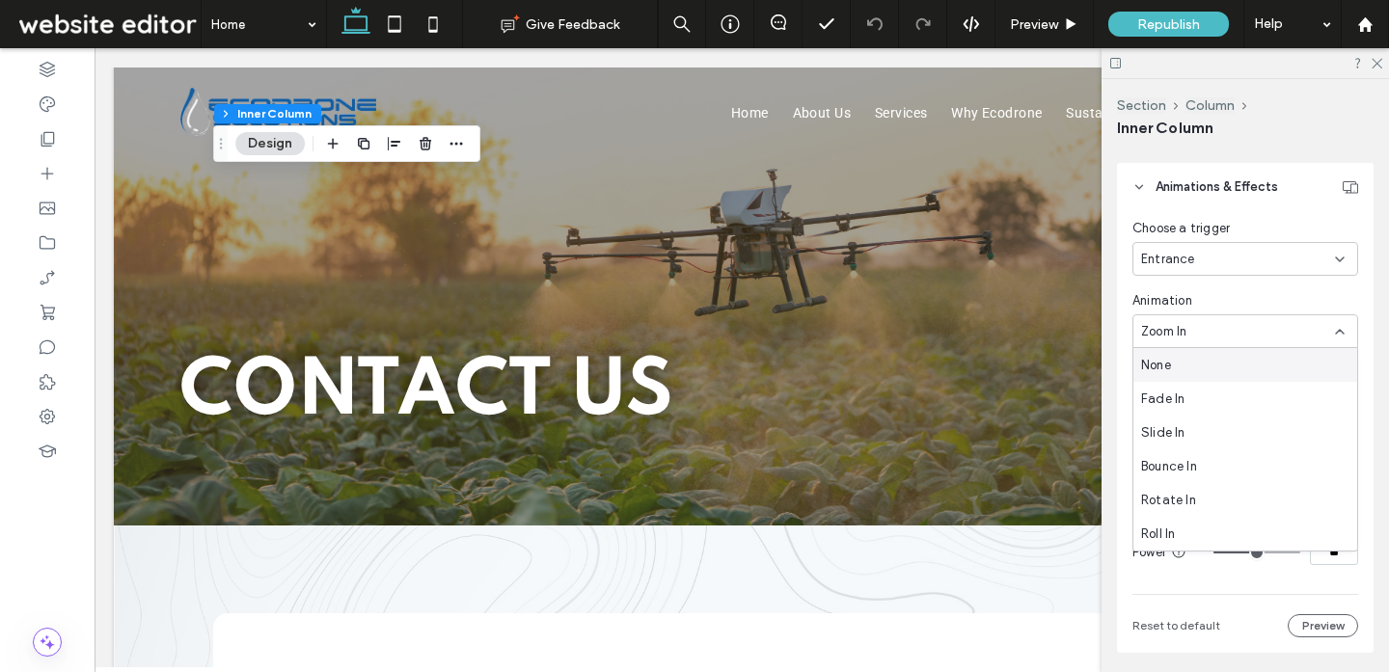
click at [1185, 360] on div "None" at bounding box center [1245, 365] width 224 height 34
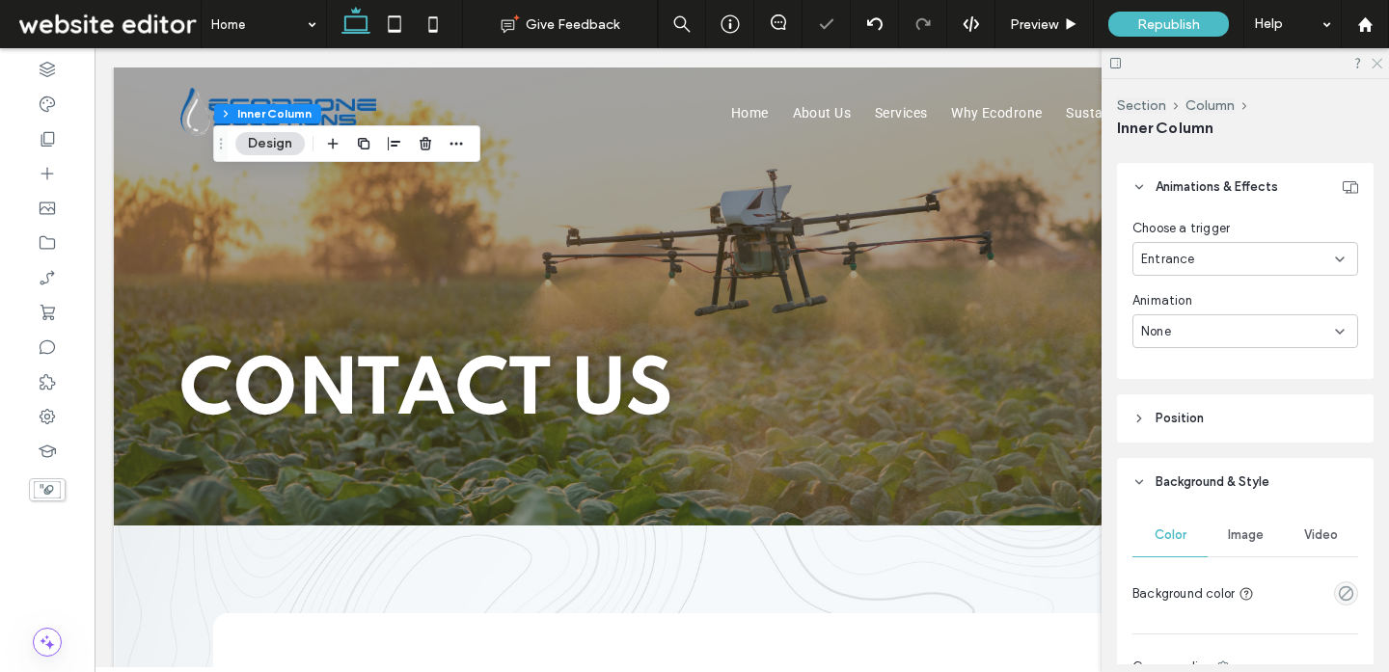
click at [1375, 64] on use at bounding box center [1376, 64] width 11 height 11
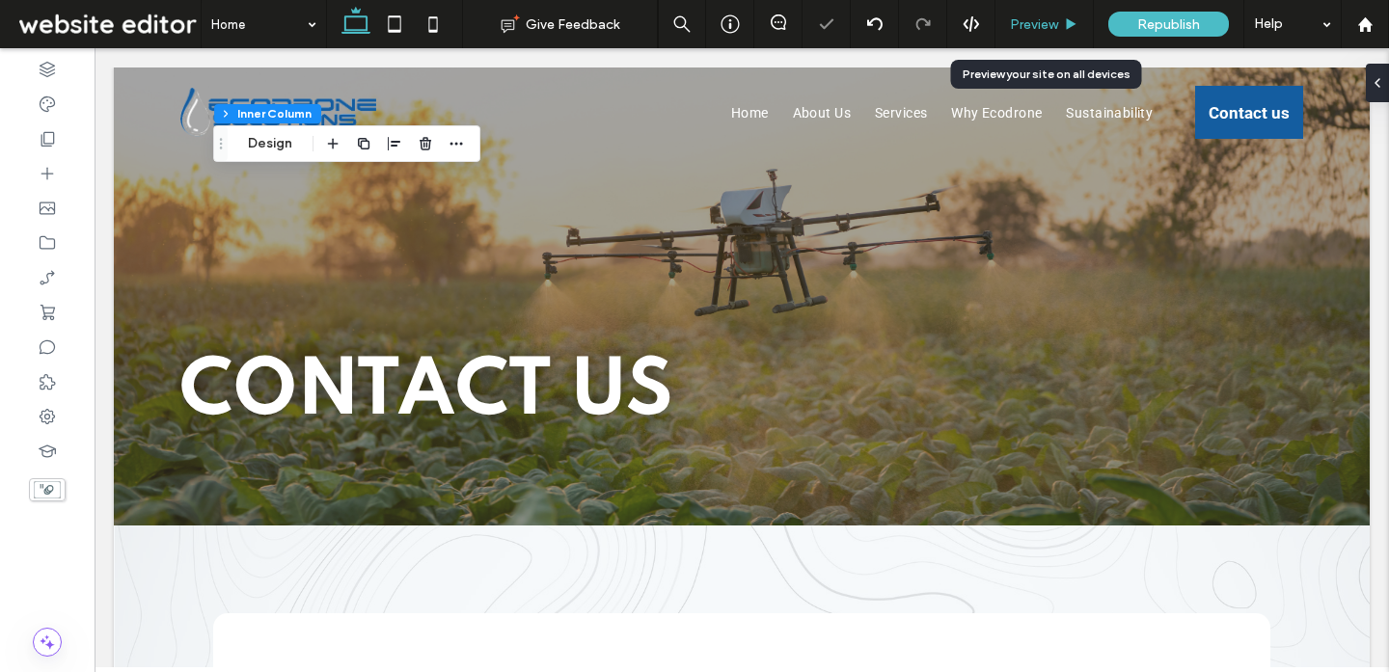
click at [1055, 21] on span "Preview" at bounding box center [1034, 24] width 48 height 16
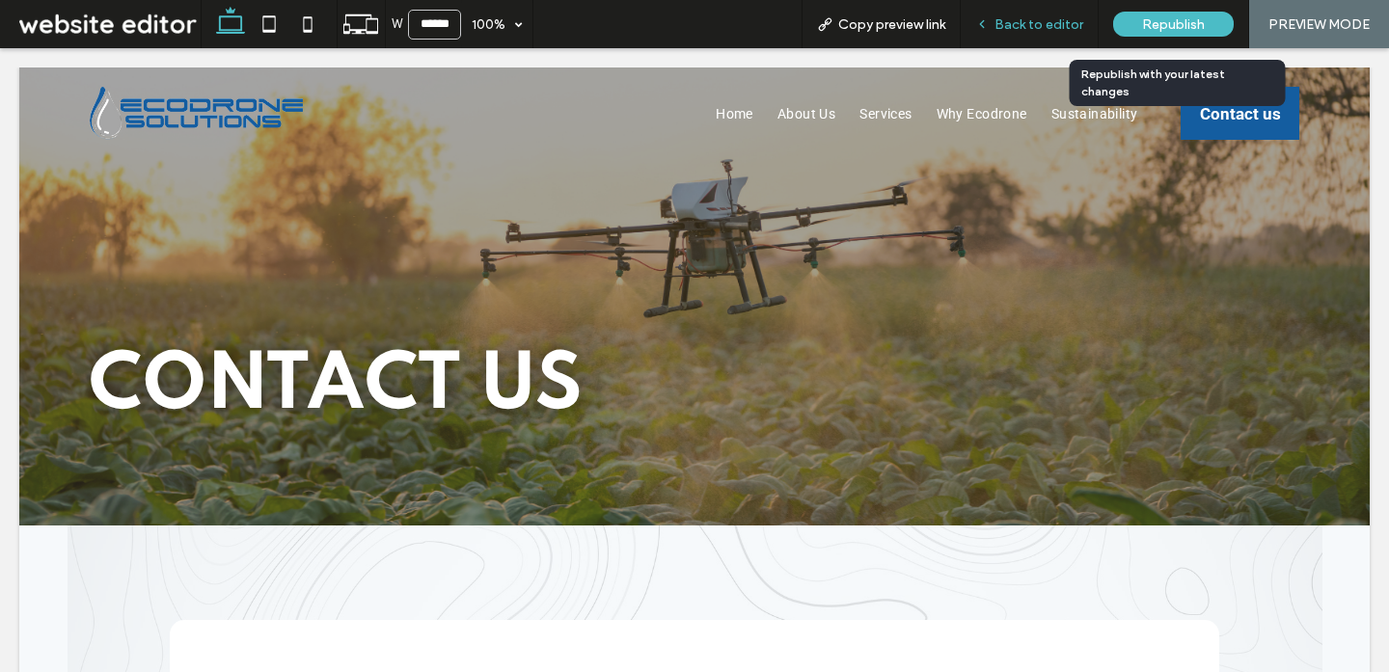
click at [1070, 21] on span "Back to editor" at bounding box center [1038, 24] width 89 height 16
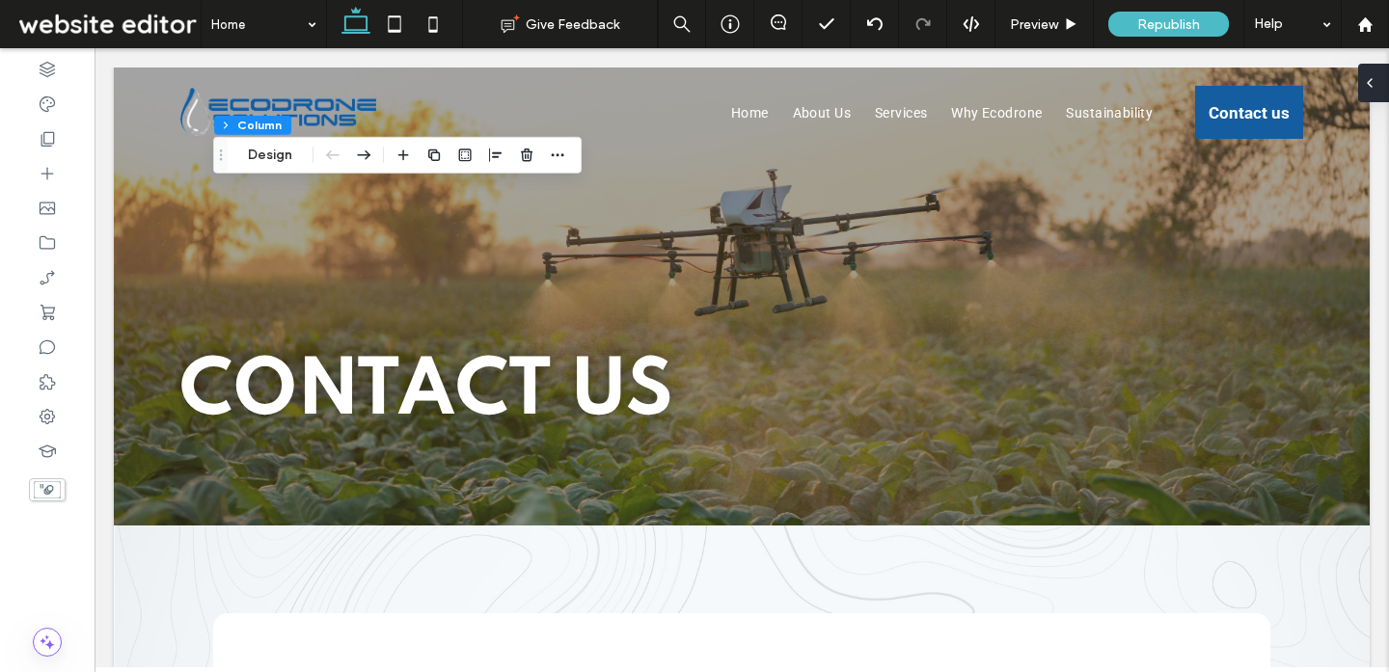
click at [1369, 76] on icon at bounding box center [1369, 82] width 15 height 15
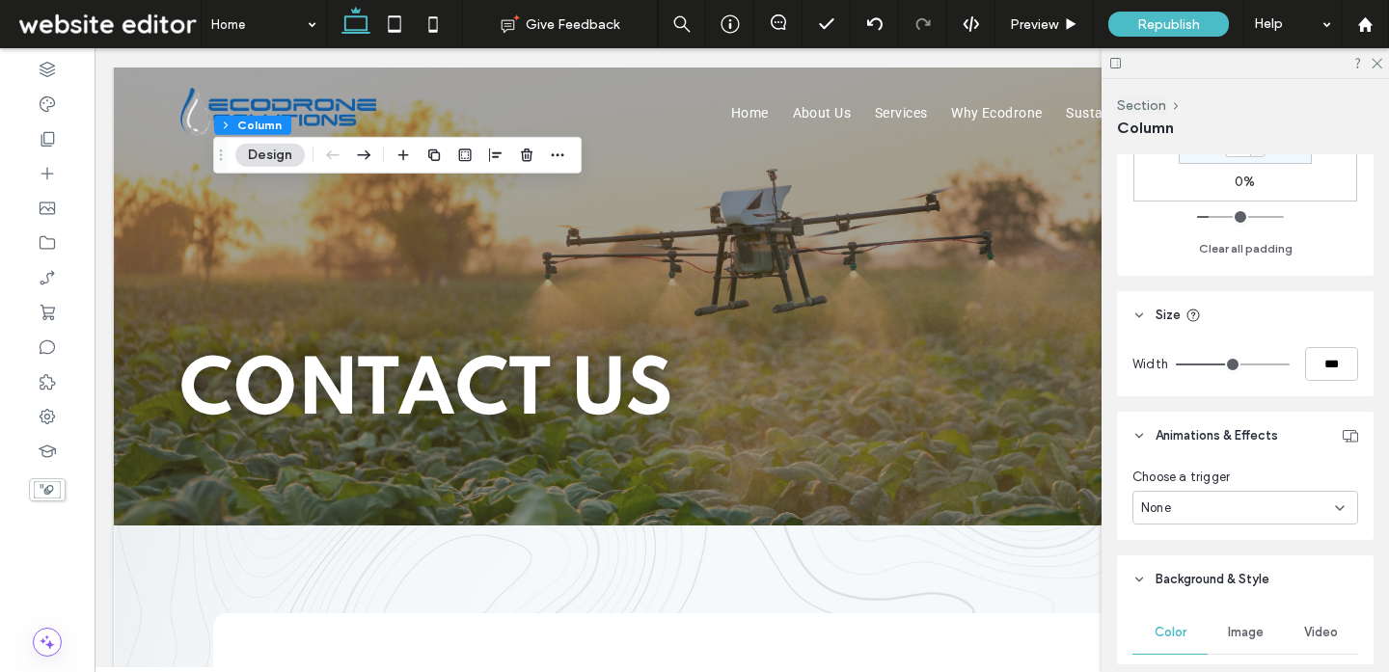
scroll to position [681, 0]
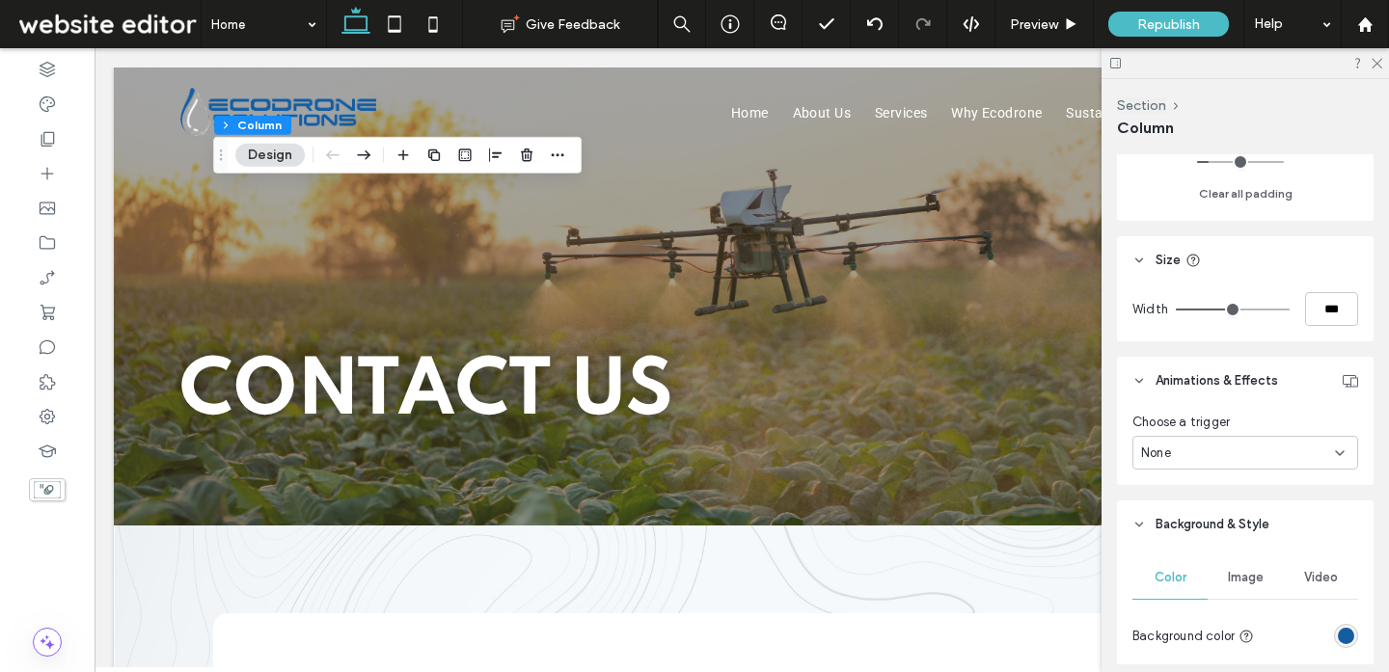
click at [1221, 446] on div "None" at bounding box center [1238, 453] width 194 height 19
click at [1202, 524] on div "Hover" at bounding box center [1245, 520] width 224 height 34
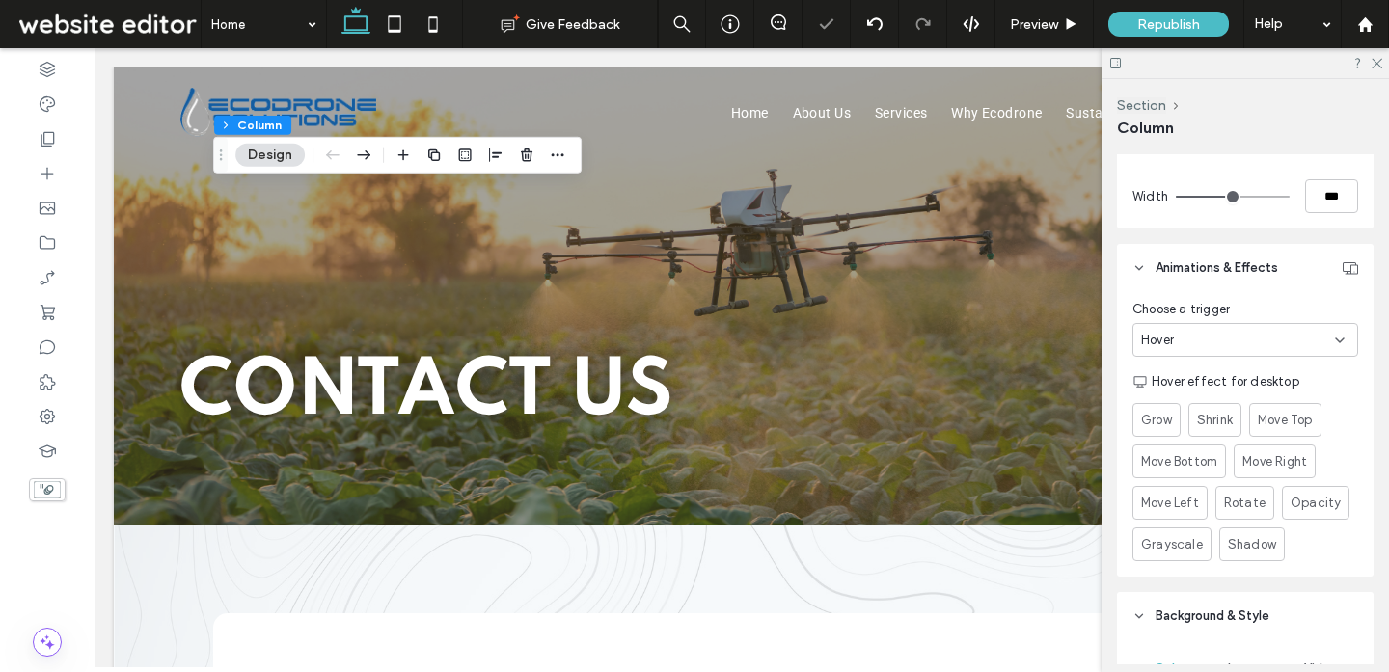
scroll to position [833, 0]
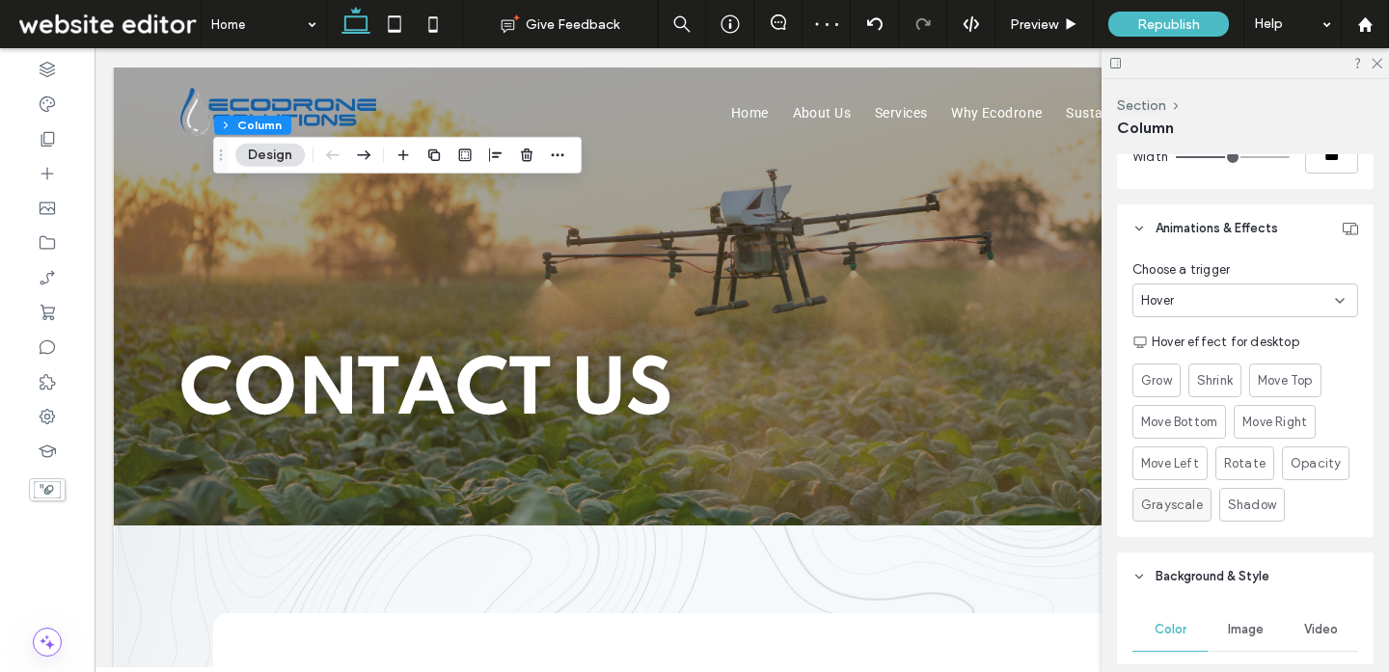
click at [1190, 502] on span "Grayscale" at bounding box center [1172, 505] width 62 height 19
click at [1157, 471] on span "Move Left" at bounding box center [1170, 463] width 58 height 19
click at [1217, 392] on div "Shrink" at bounding box center [1215, 381] width 36 height 32
click at [1182, 413] on span "Move Bottom" at bounding box center [1179, 422] width 76 height 19
click at [1265, 379] on span "Move Top" at bounding box center [1284, 380] width 55 height 19
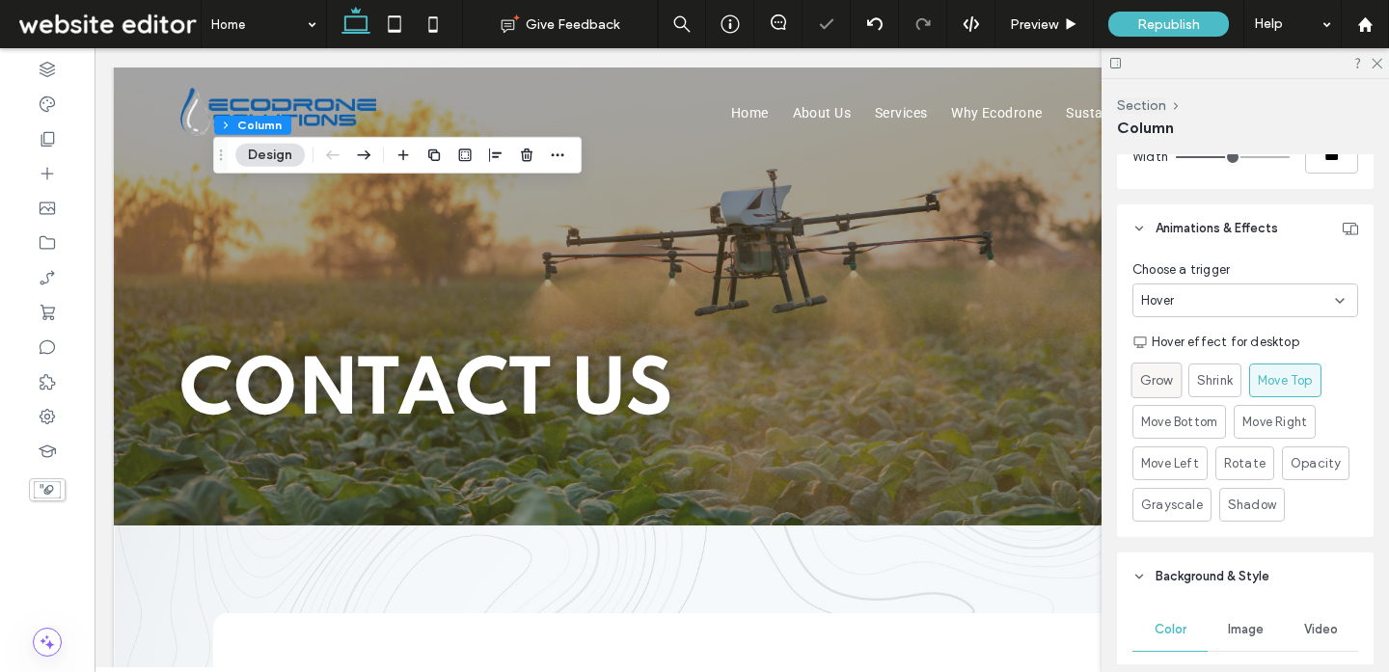
click at [1161, 378] on span "Grow" at bounding box center [1156, 380] width 33 height 20
click at [1206, 391] on div "Shrink" at bounding box center [1215, 381] width 36 height 32
click at [1257, 514] on div "Shadow" at bounding box center [1252, 505] width 48 height 32
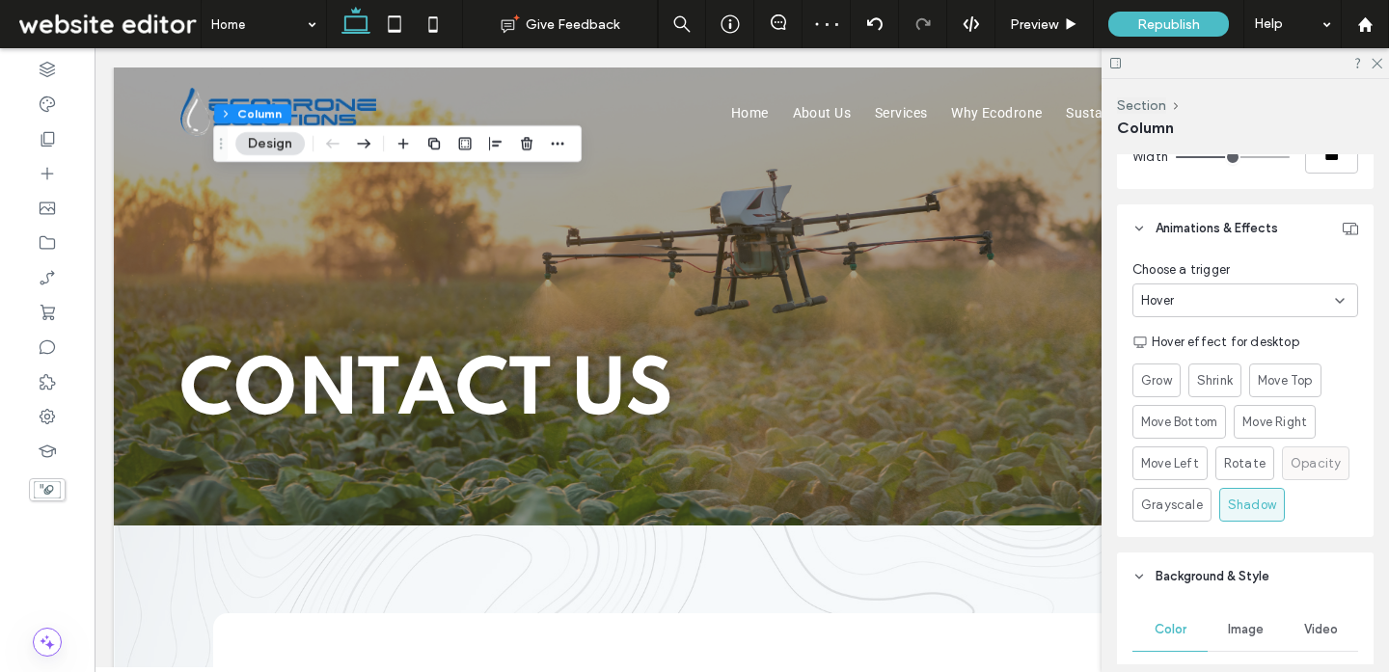
click at [1294, 463] on span "Opacity" at bounding box center [1315, 463] width 50 height 19
click at [1226, 461] on span "Rotate" at bounding box center [1244, 463] width 41 height 19
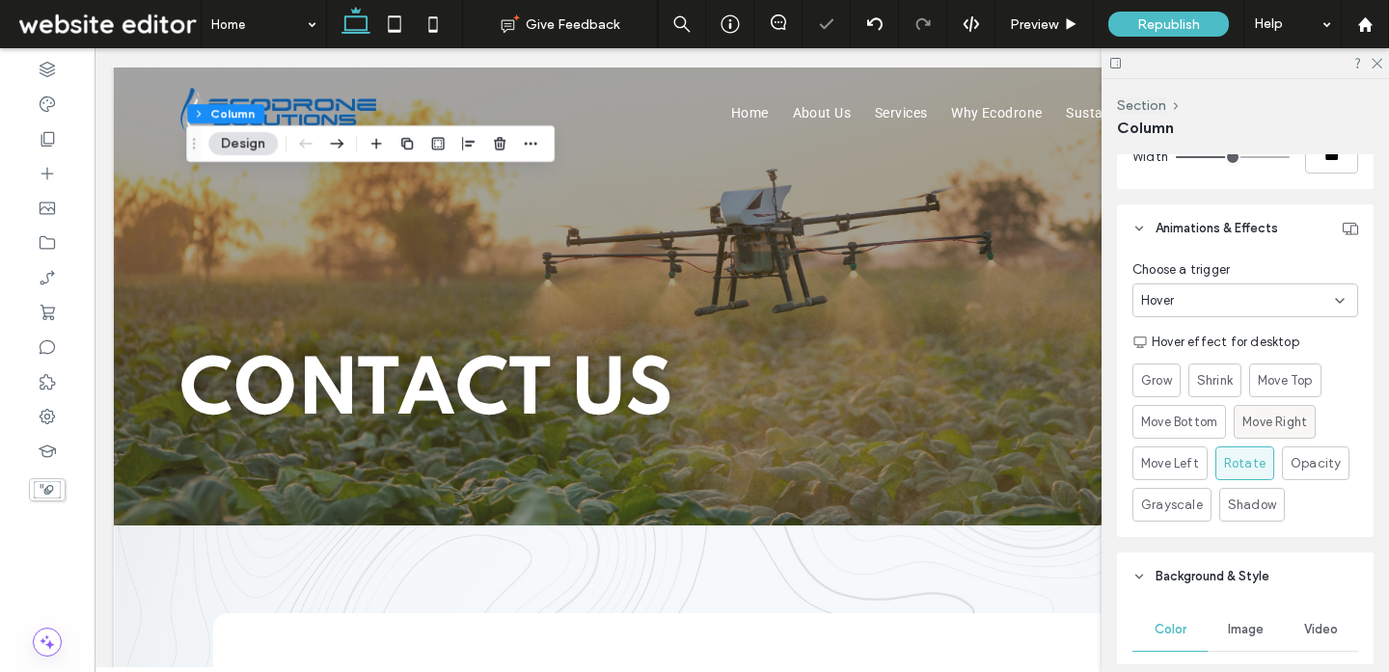
click at [1286, 431] on div "Move Right" at bounding box center [1274, 422] width 65 height 32
click at [1273, 386] on span "Move Top" at bounding box center [1284, 380] width 55 height 19
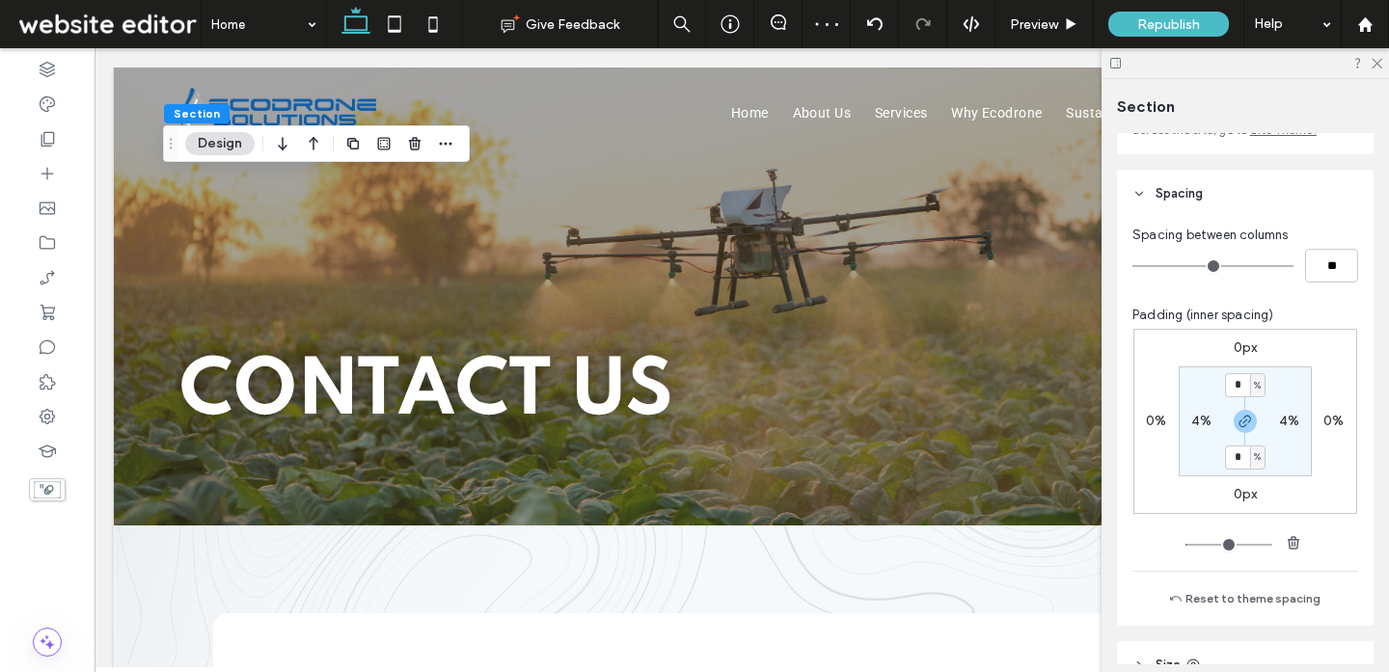
scroll to position [220, 0]
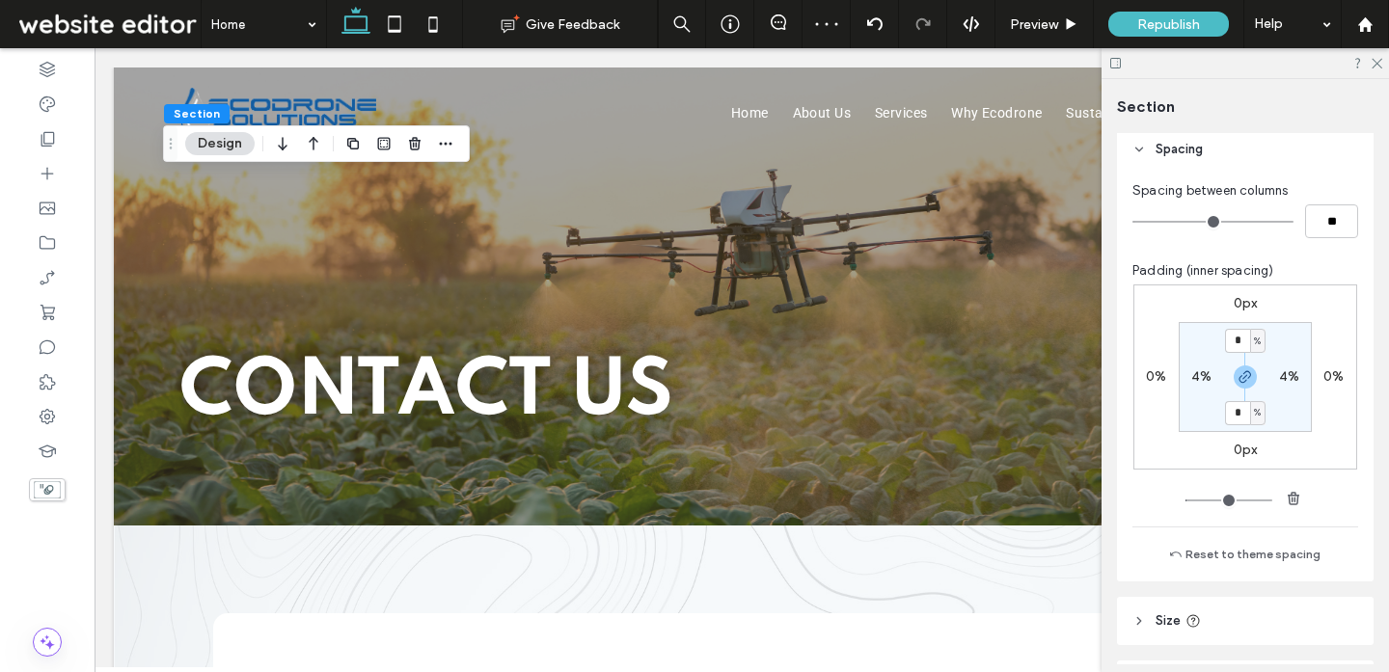
click at [1240, 327] on section "* % 4% * % 4%" at bounding box center [1244, 377] width 133 height 110
click at [1238, 338] on input "*" at bounding box center [1237, 341] width 25 height 24
type input "*"
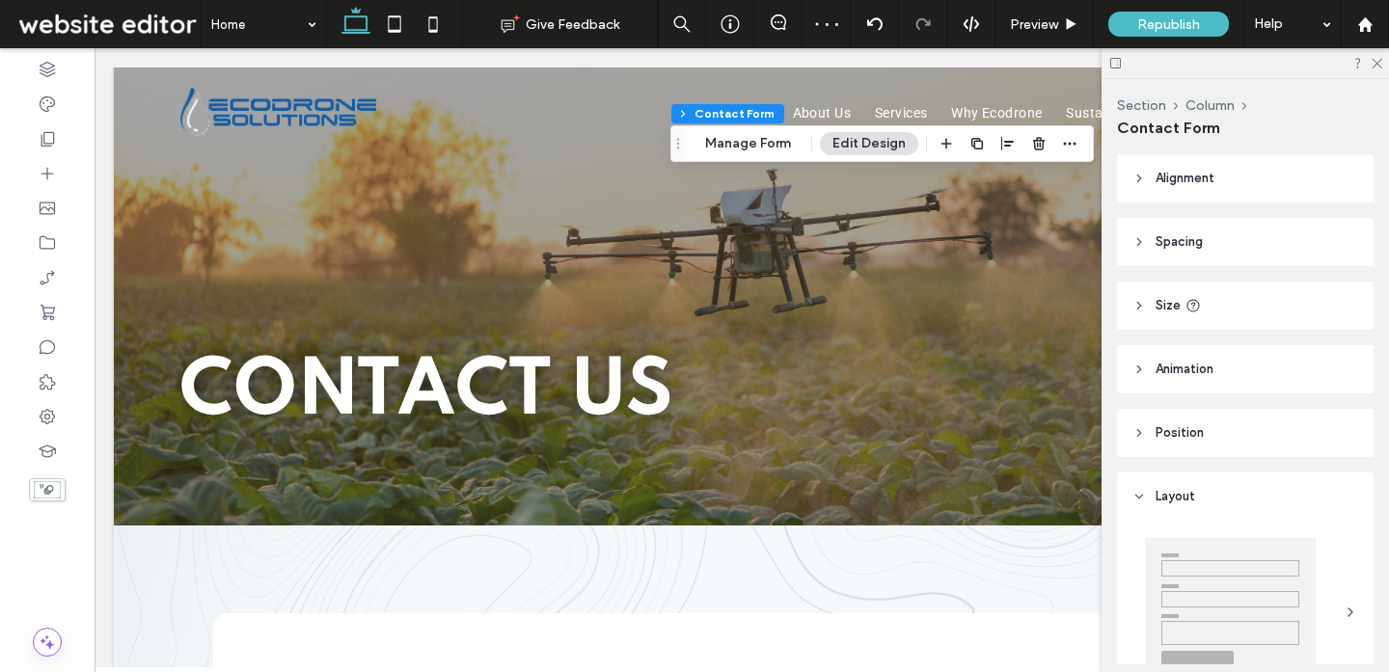
type input "*"
type input "***"
type input "*"
type input "***"
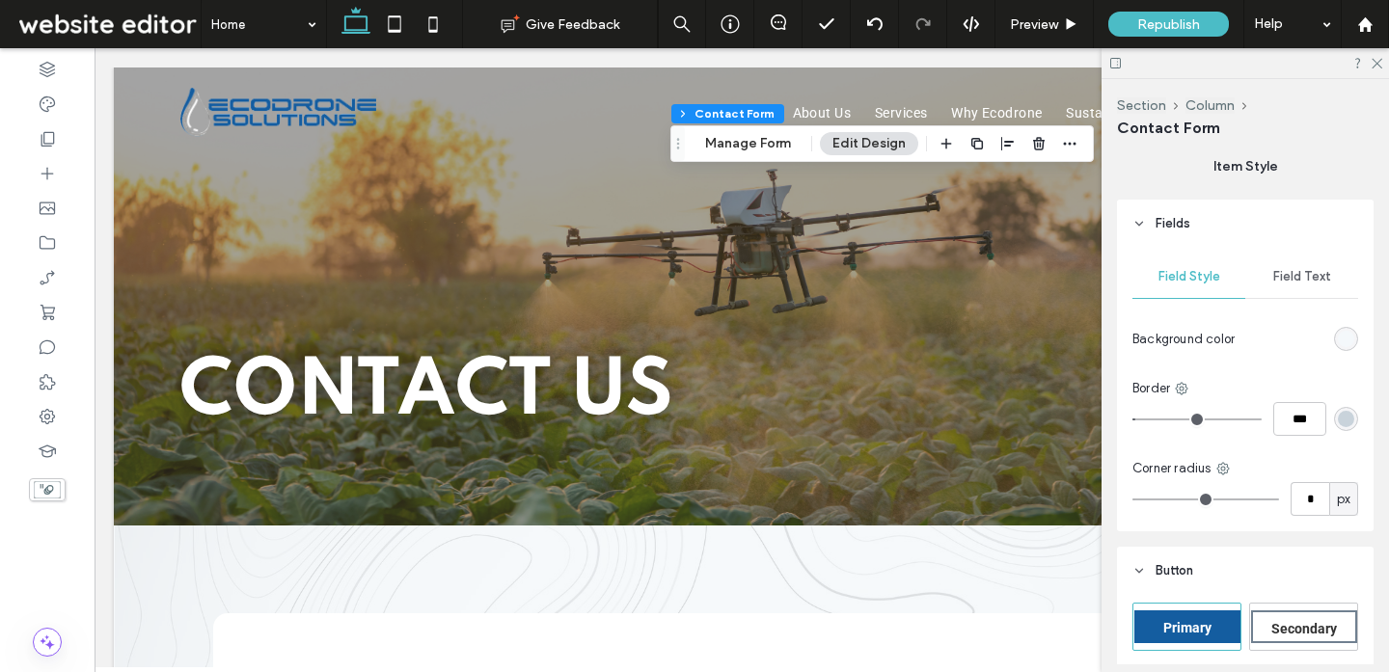
scroll to position [674, 0]
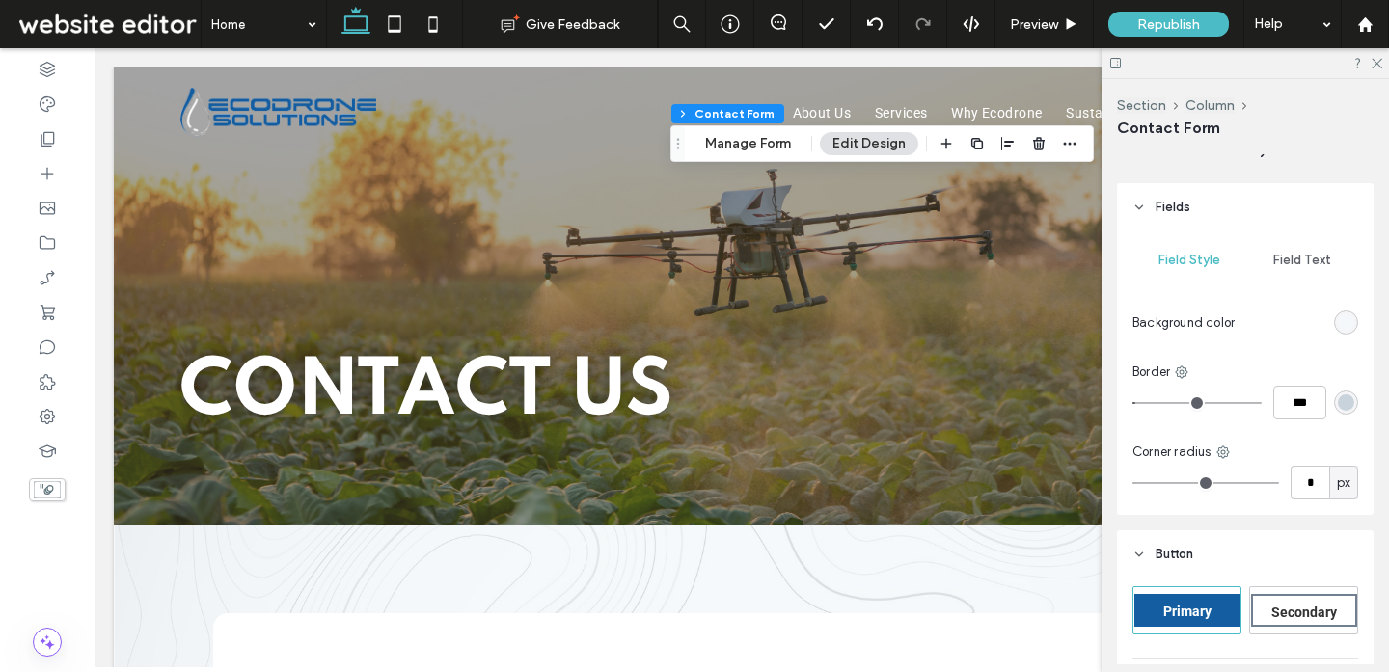
click at [1342, 324] on div "rgb(244, 248, 251)" at bounding box center [1345, 322] width 16 height 16
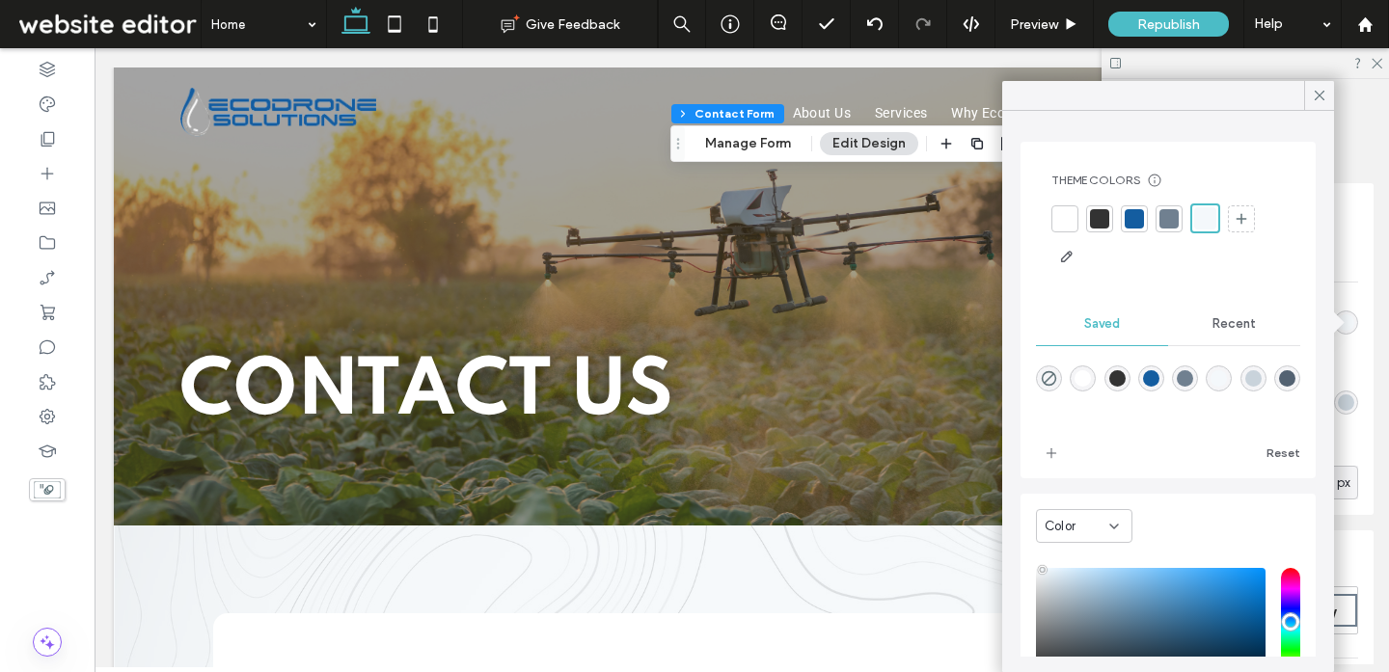
click at [1239, 328] on span "Recent" at bounding box center [1233, 323] width 43 height 15
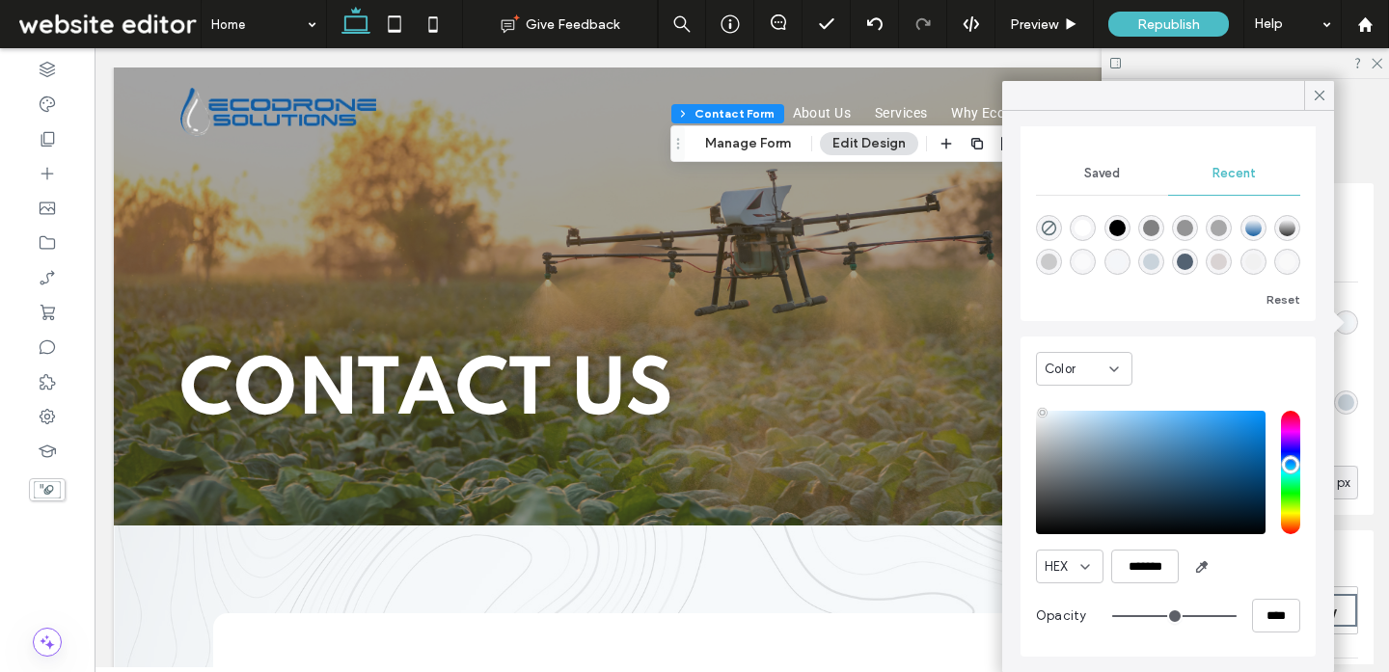
click at [1291, 262] on div "rgba(249, 249, 249, 1)" at bounding box center [1287, 262] width 16 height 16
type input "*******"
click at [1312, 97] on icon at bounding box center [1318, 95] width 17 height 17
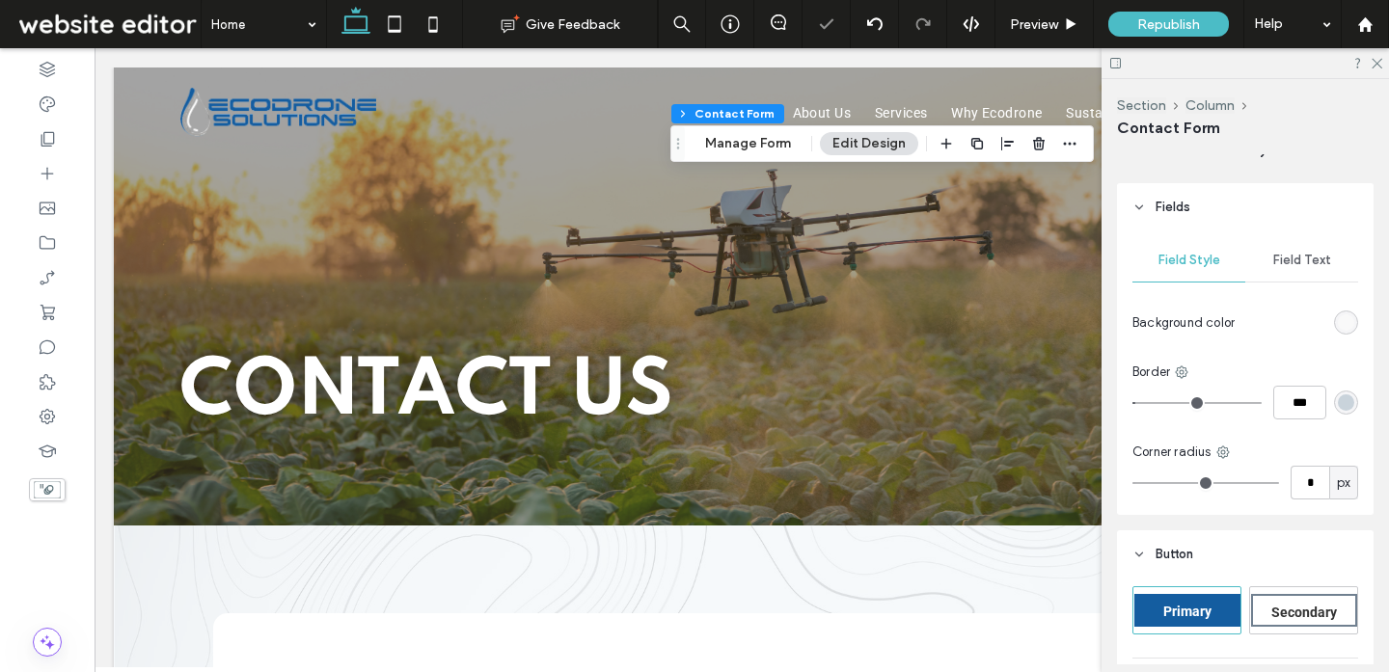
click at [1282, 335] on div at bounding box center [1300, 323] width 116 height 34
click at [1376, 65] on icon at bounding box center [1375, 62] width 13 height 13
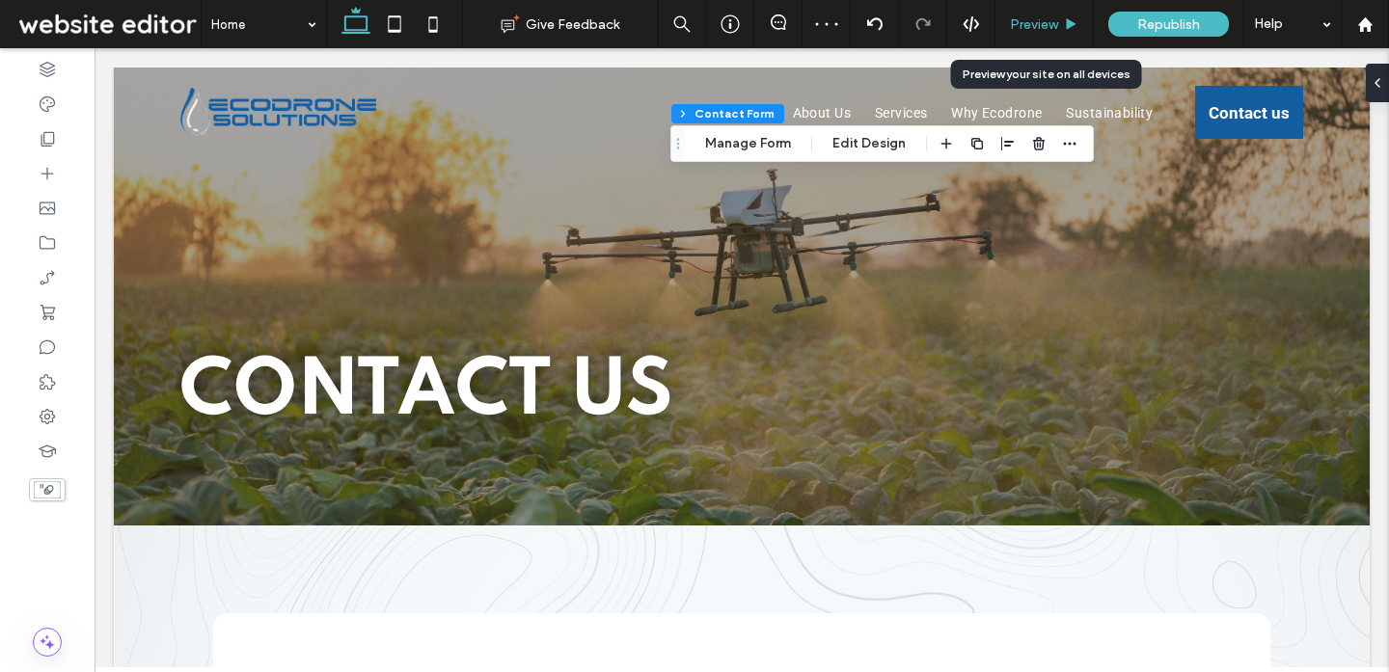
click at [1064, 27] on icon at bounding box center [1071, 24] width 14 height 14
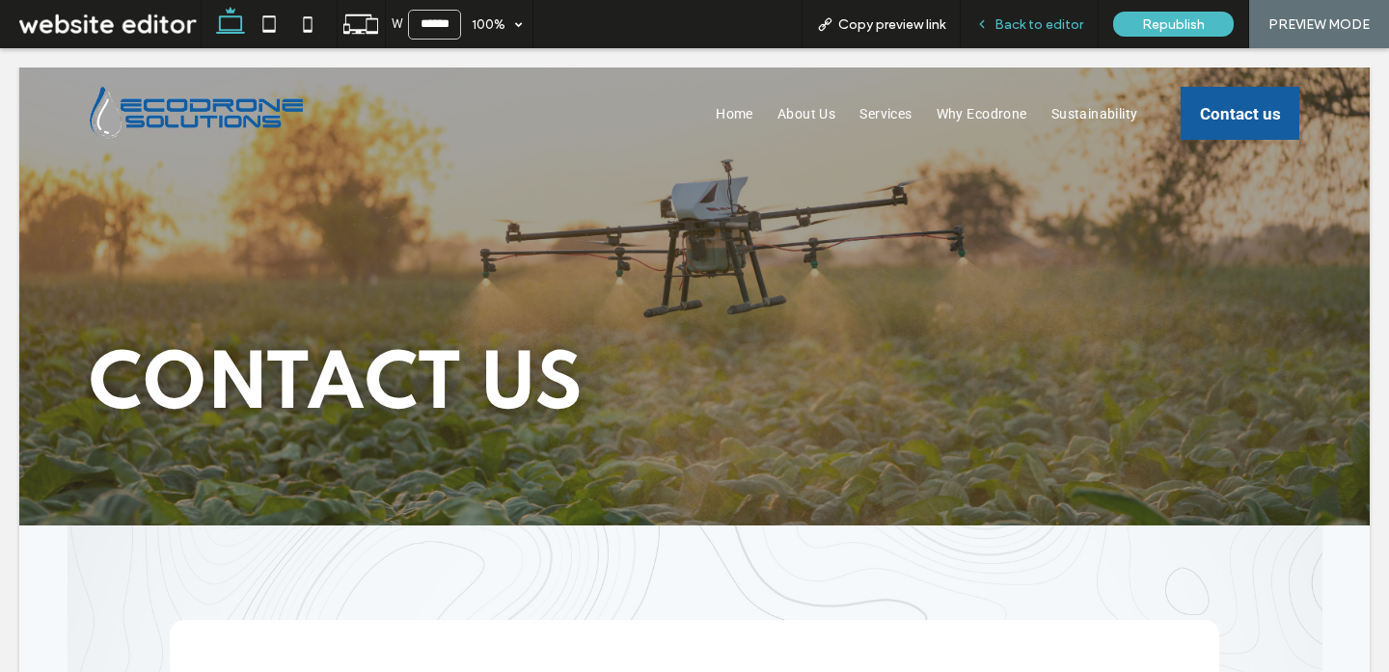
click at [1039, 38] on div "Back to editor" at bounding box center [1029, 24] width 138 height 48
click at [993, 27] on div "Back to editor" at bounding box center [1028, 24] width 137 height 16
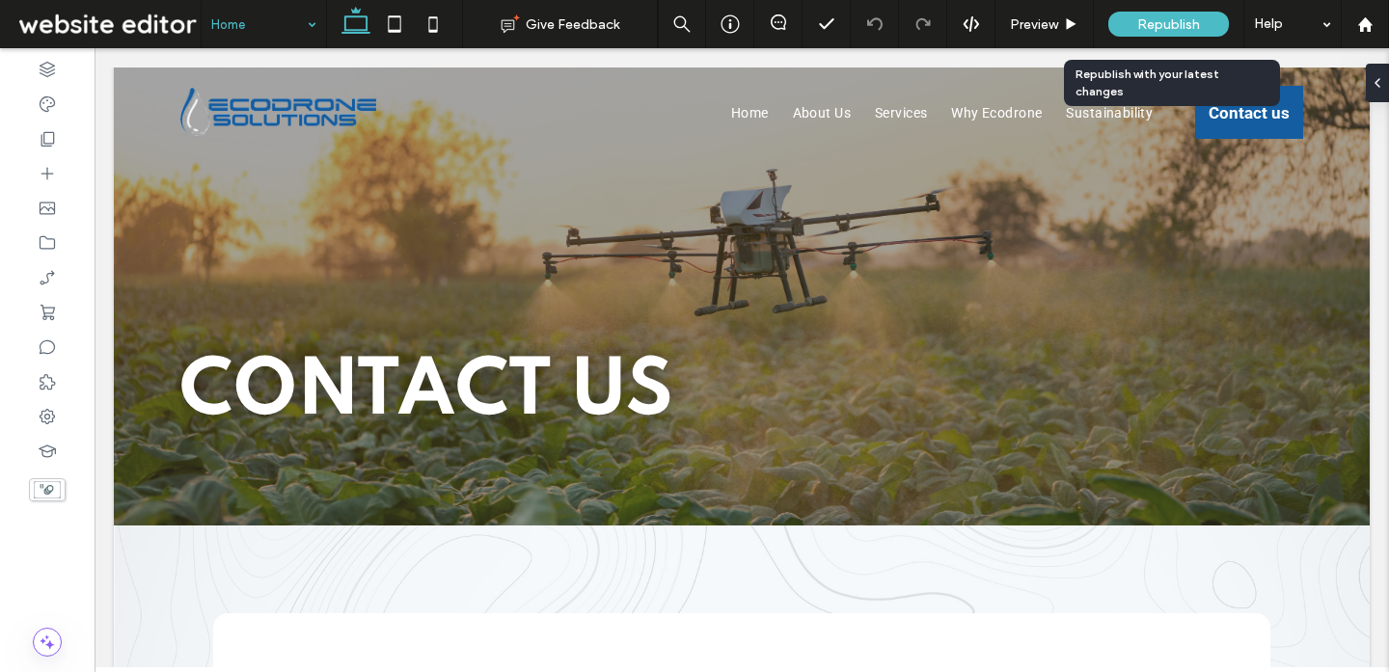
click at [1178, 24] on span "Republish" at bounding box center [1168, 24] width 63 height 16
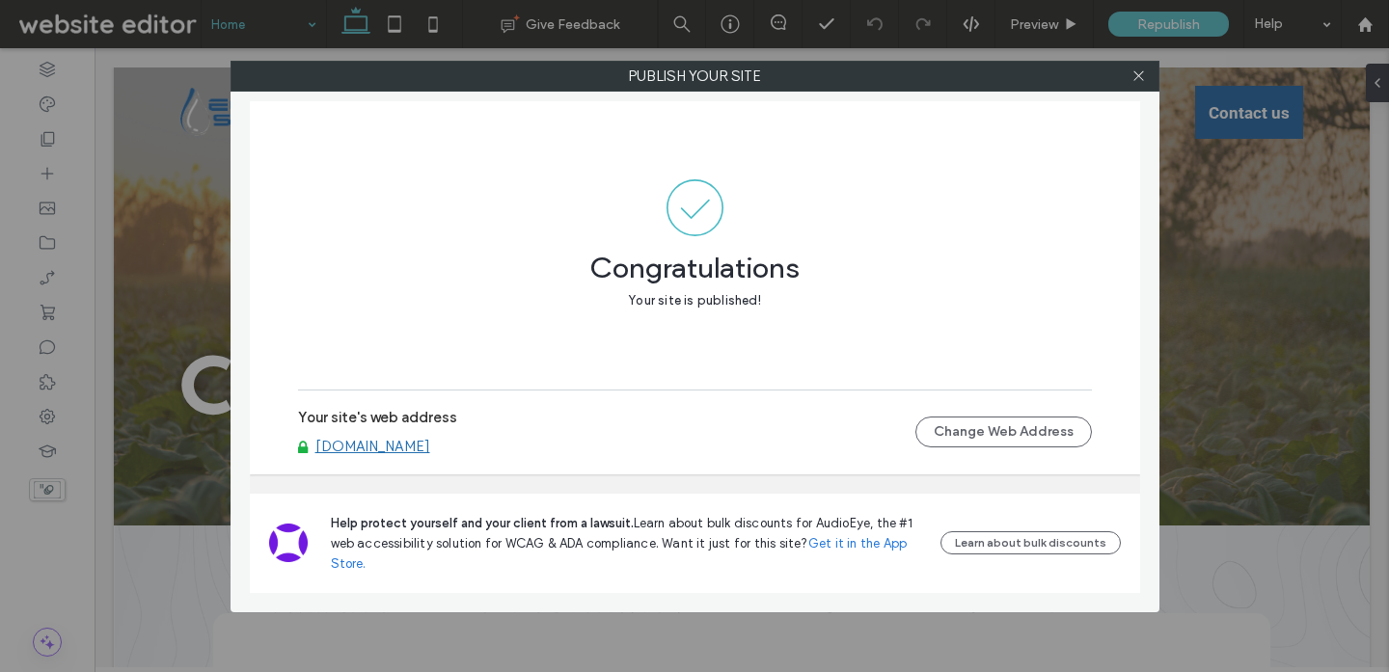
click at [430, 444] on link "www.ecodronesolutions.ca" at bounding box center [372, 446] width 115 height 17
click at [1130, 76] on div at bounding box center [1138, 76] width 29 height 29
click at [1137, 73] on icon at bounding box center [1138, 75] width 14 height 14
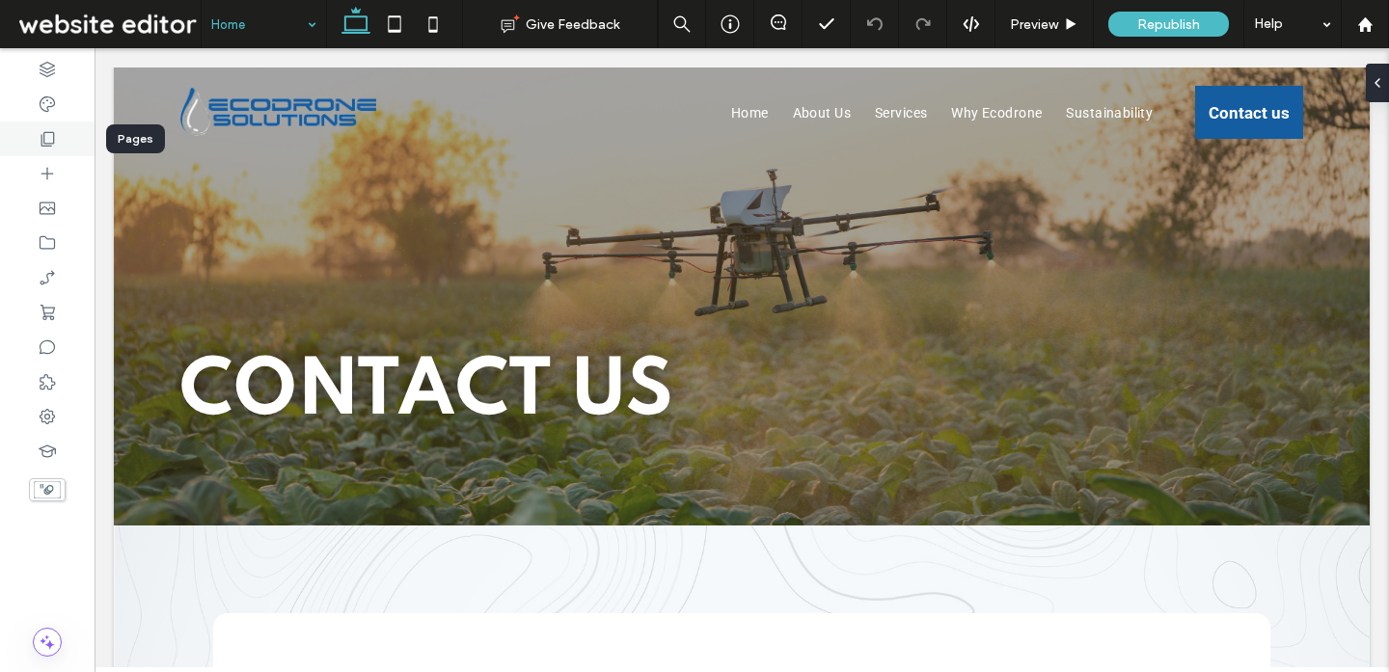
click at [38, 130] on icon at bounding box center [47, 138] width 19 height 19
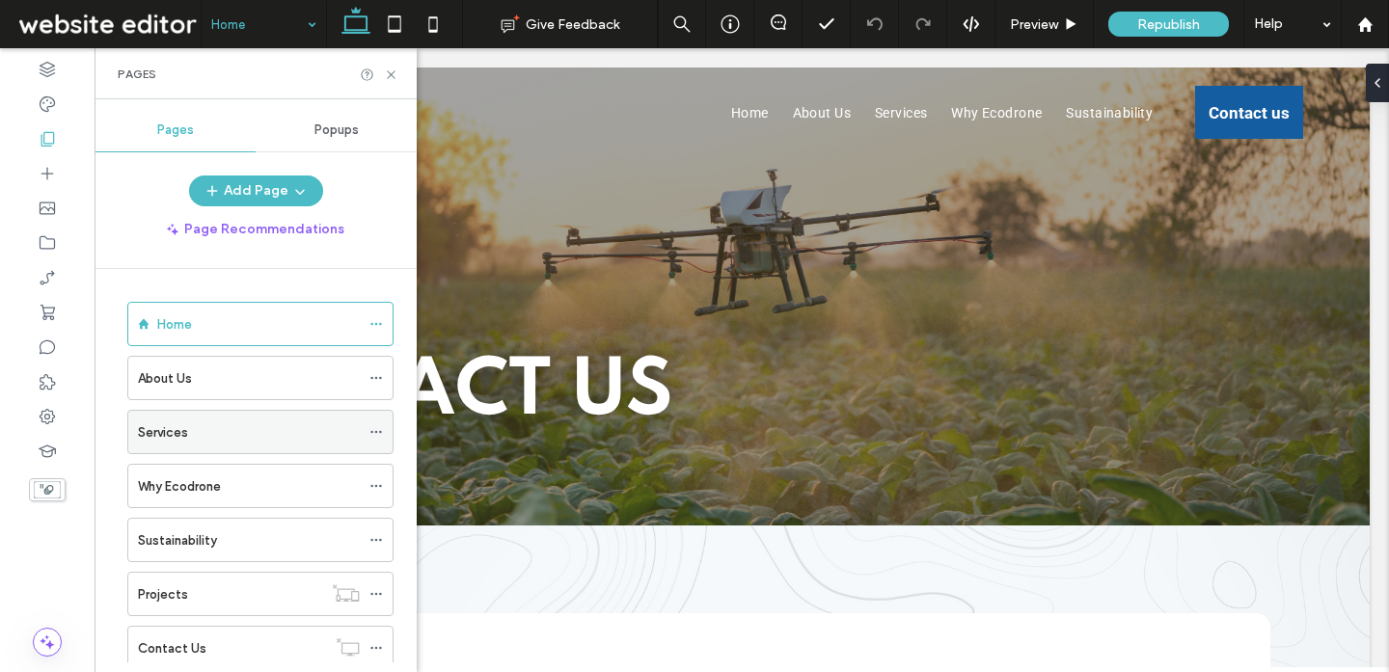
click at [199, 430] on div "Services" at bounding box center [249, 432] width 222 height 20
click at [392, 72] on use at bounding box center [391, 74] width 8 height 8
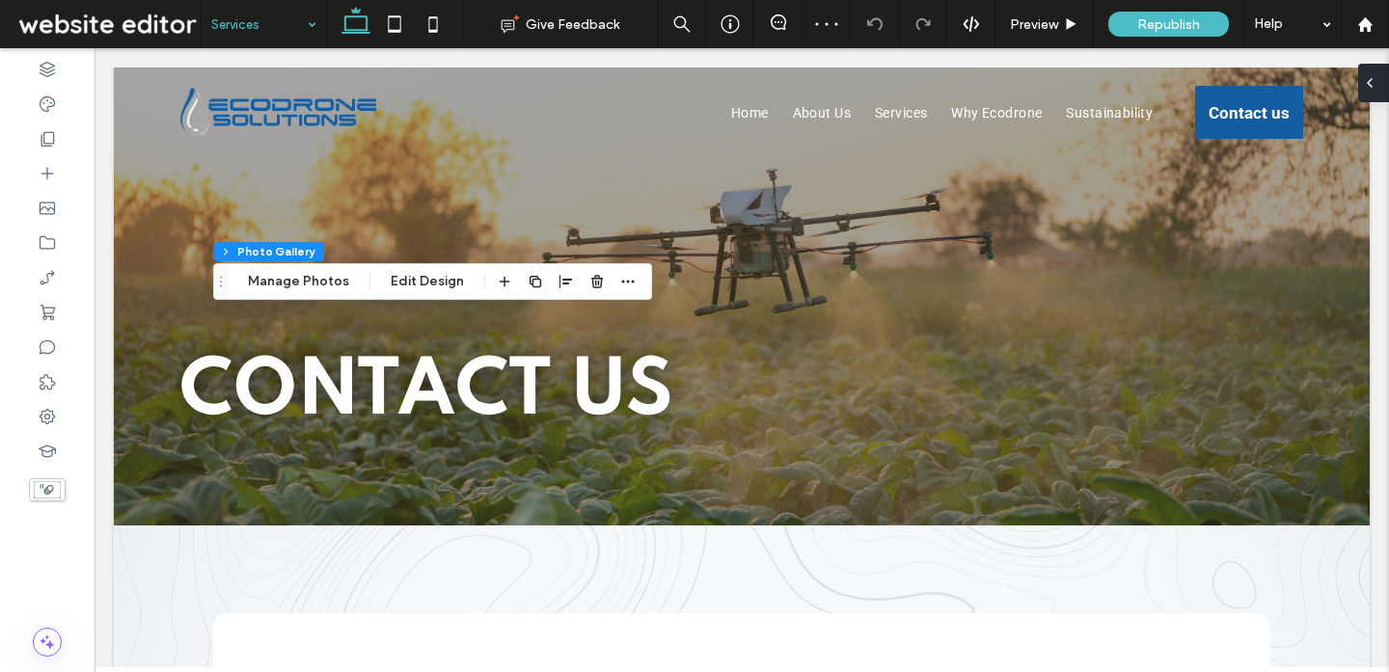
click at [1378, 85] on div at bounding box center [1373, 83] width 31 height 39
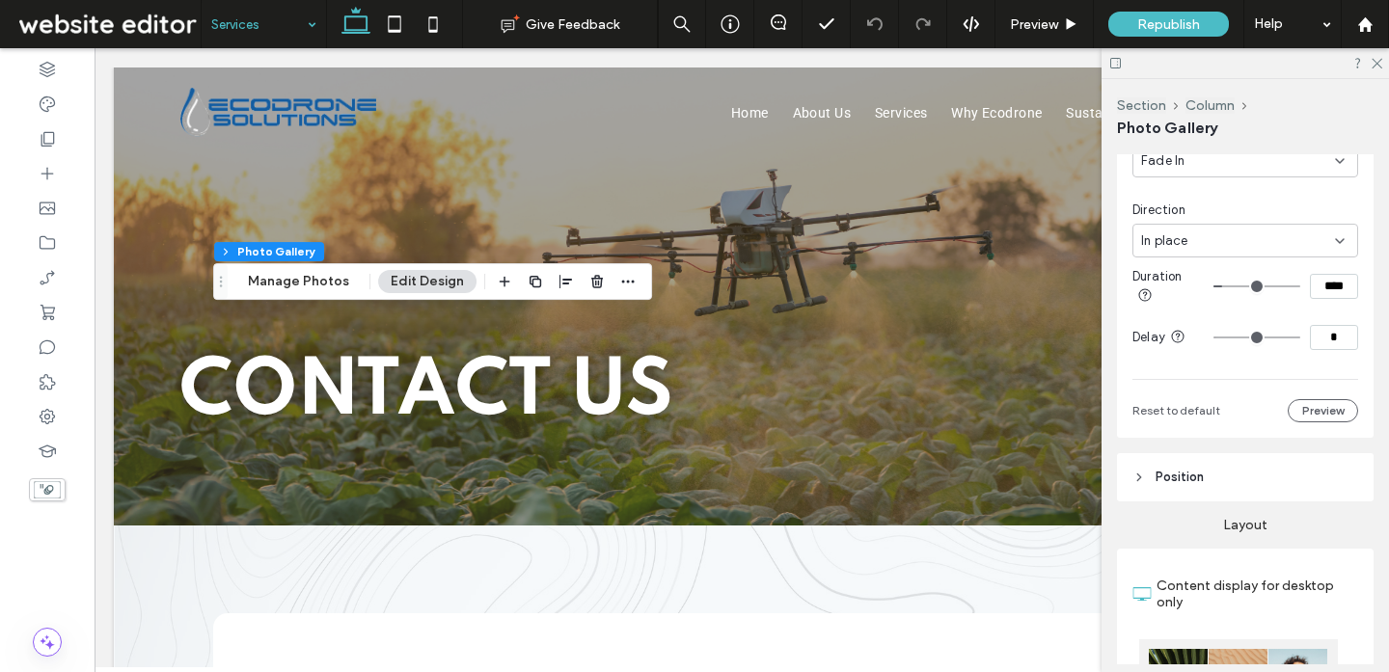
scroll to position [273, 0]
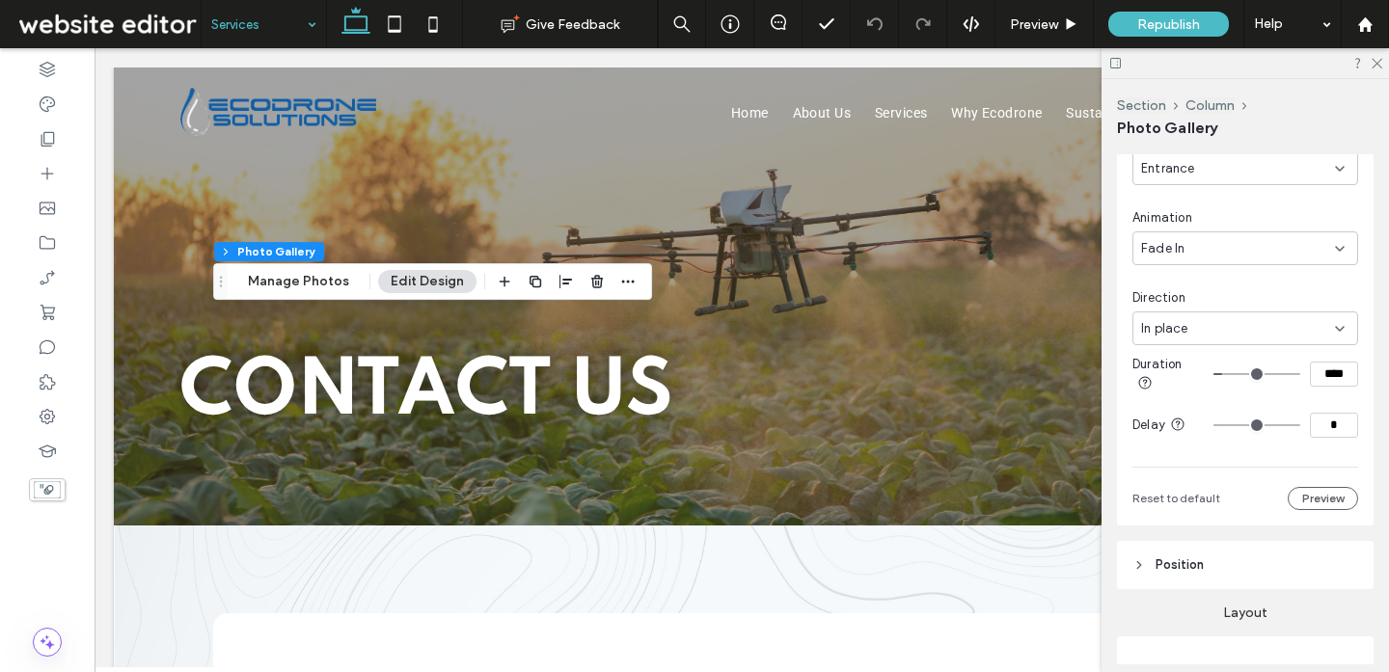
click at [1188, 245] on div "Fade In" at bounding box center [1238, 248] width 194 height 19
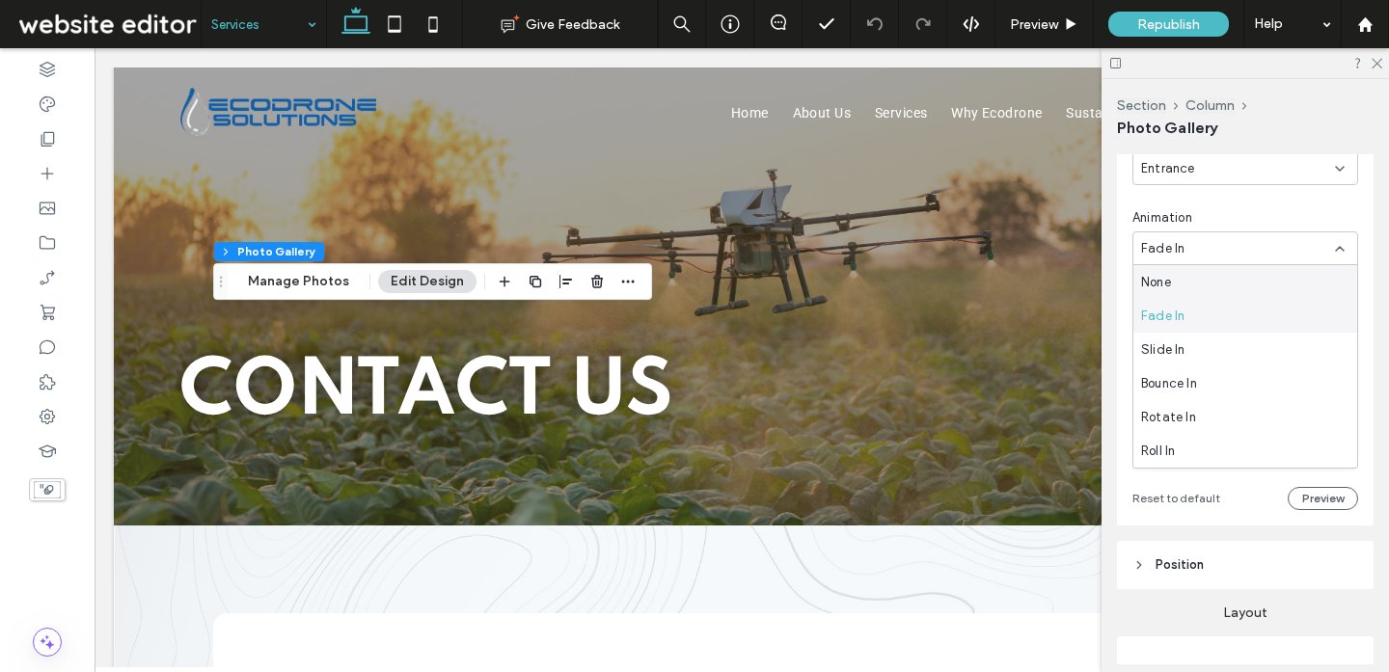
click at [1186, 285] on div "None" at bounding box center [1245, 282] width 224 height 34
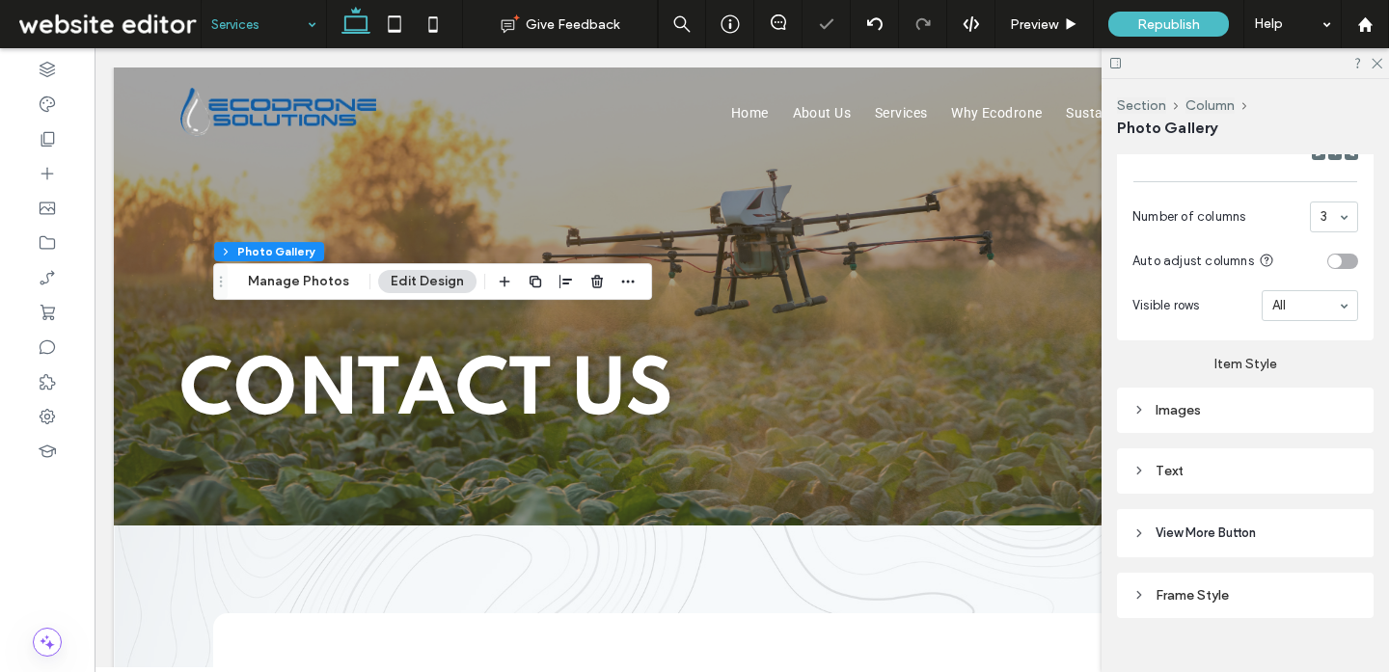
scroll to position [1032, 0]
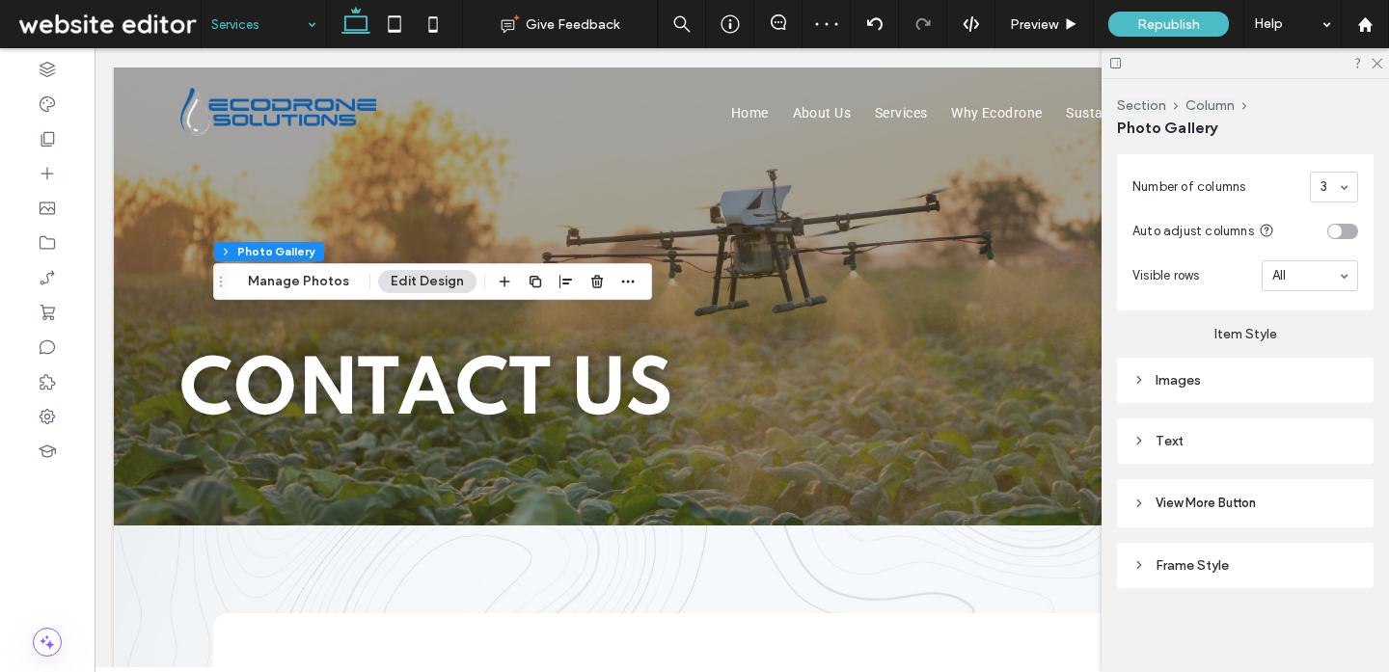
click at [1212, 385] on div "Images" at bounding box center [1245, 380] width 226 height 16
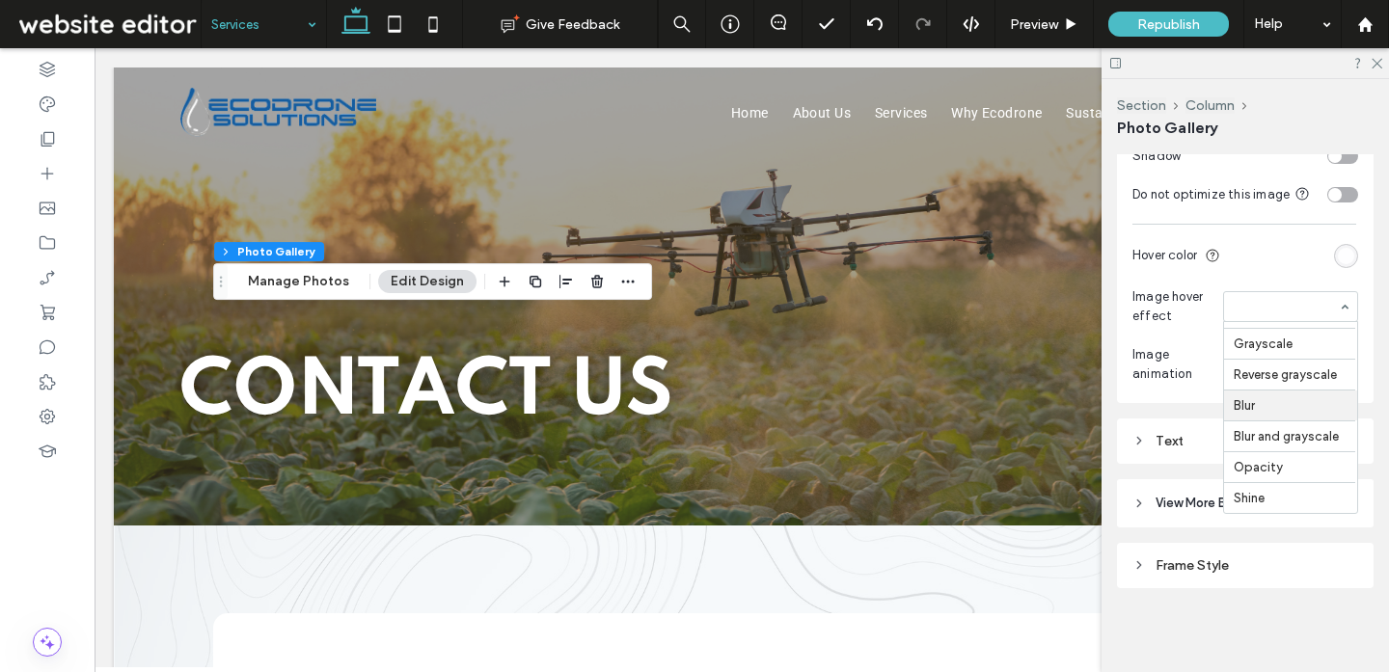
scroll to position [94, 0]
click at [1272, 311] on input at bounding box center [1285, 307] width 104 height 14
click at [1293, 303] on input at bounding box center [1285, 307] width 104 height 14
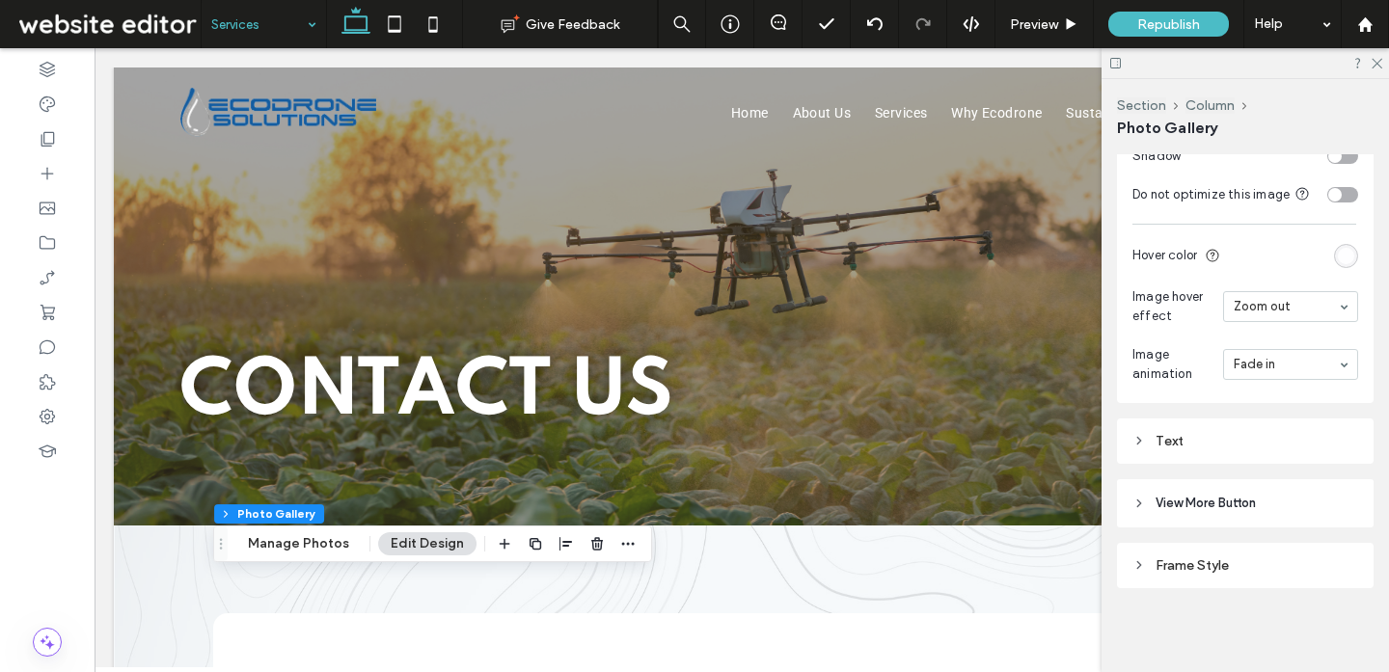
click at [1378, 68] on icon at bounding box center [1375, 62] width 13 height 13
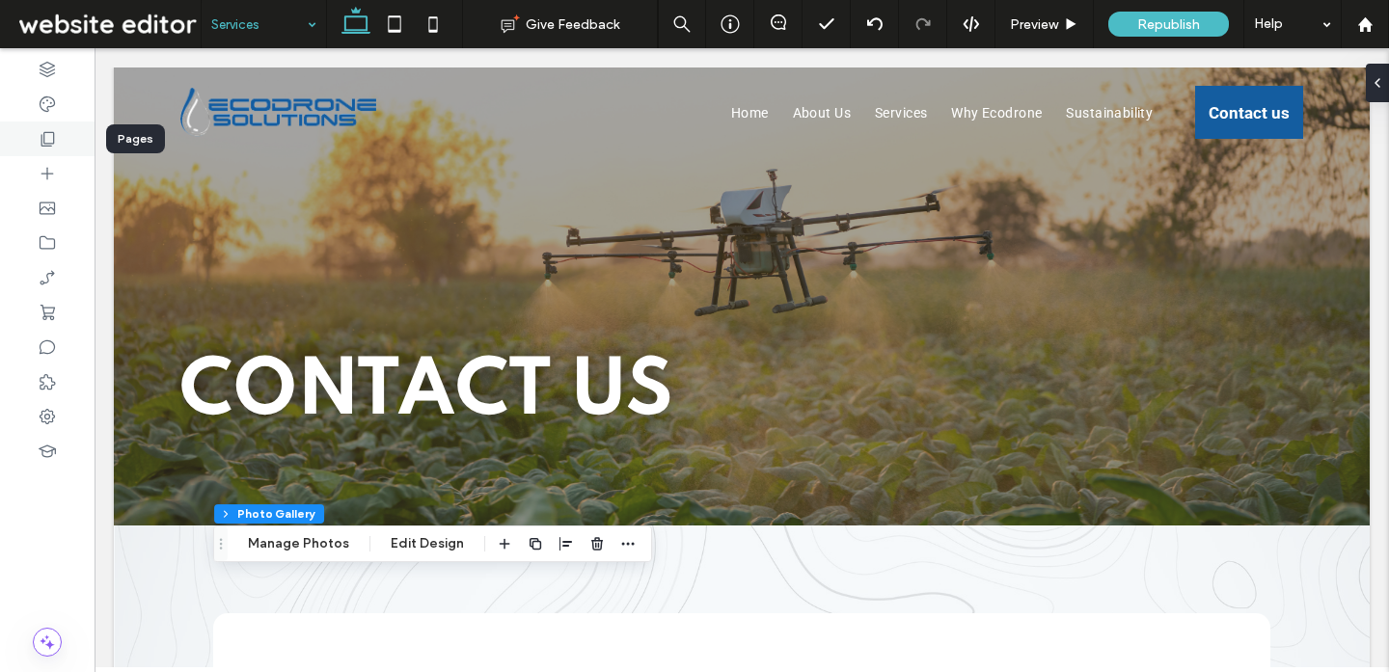
click at [65, 144] on div at bounding box center [47, 139] width 95 height 35
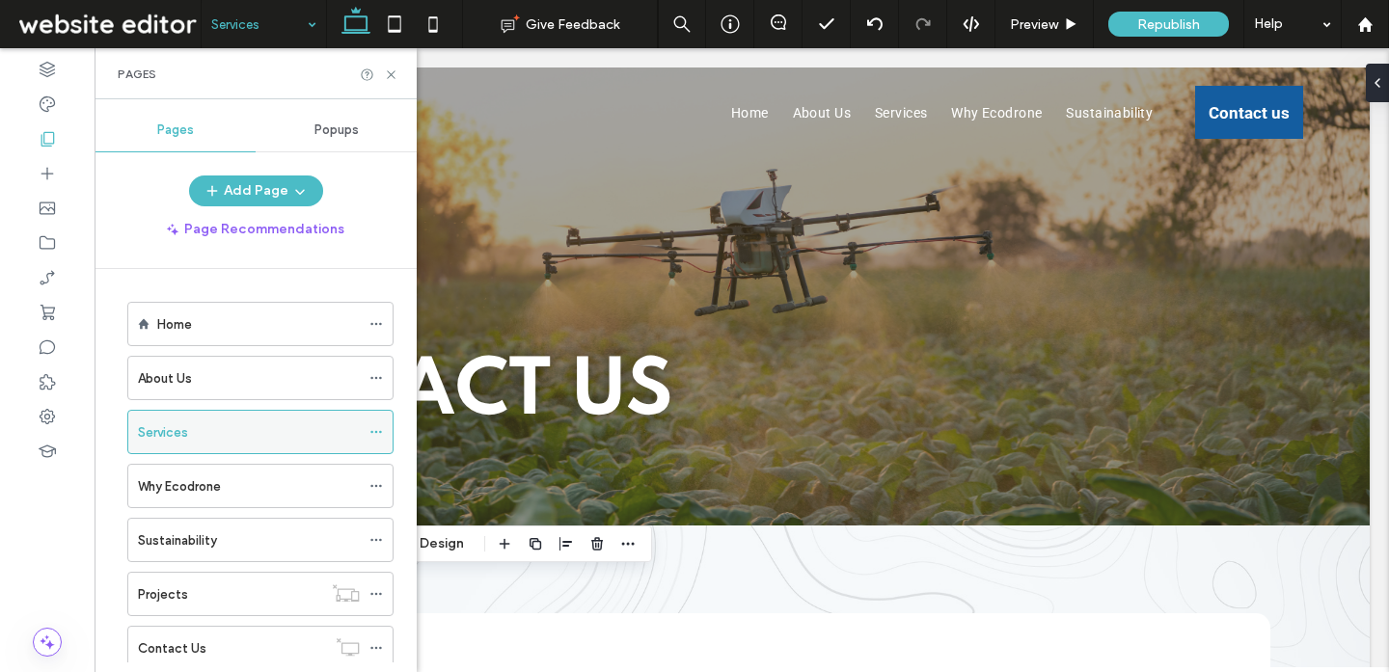
click at [378, 429] on icon at bounding box center [376, 432] width 14 height 14
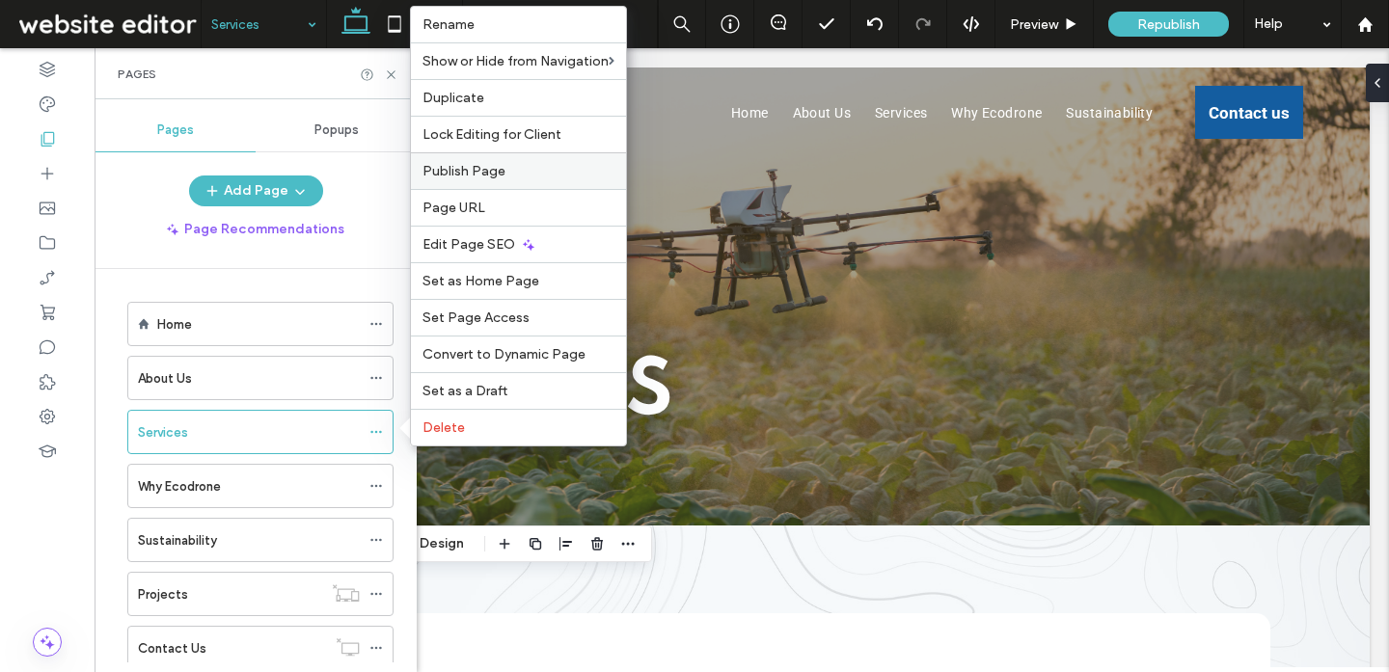
click at [510, 176] on label "Publish Page" at bounding box center [518, 171] width 192 height 16
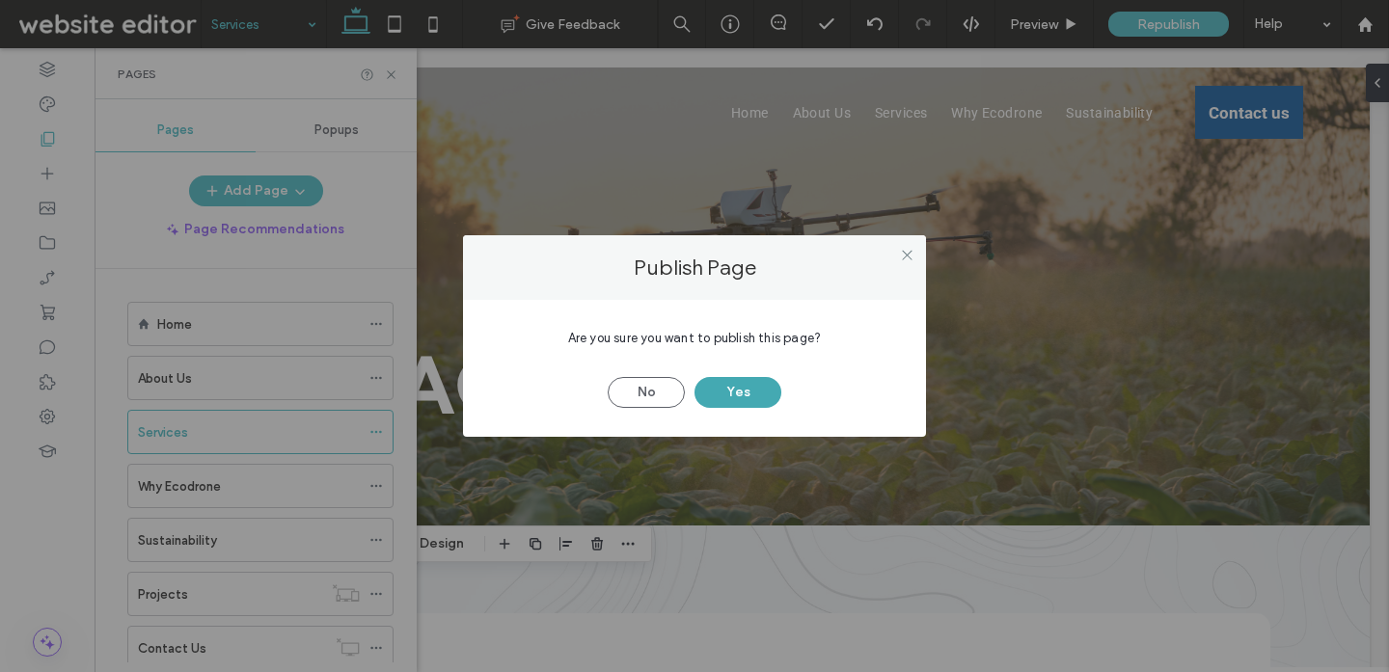
click at [748, 381] on button "Yes" at bounding box center [737, 392] width 87 height 31
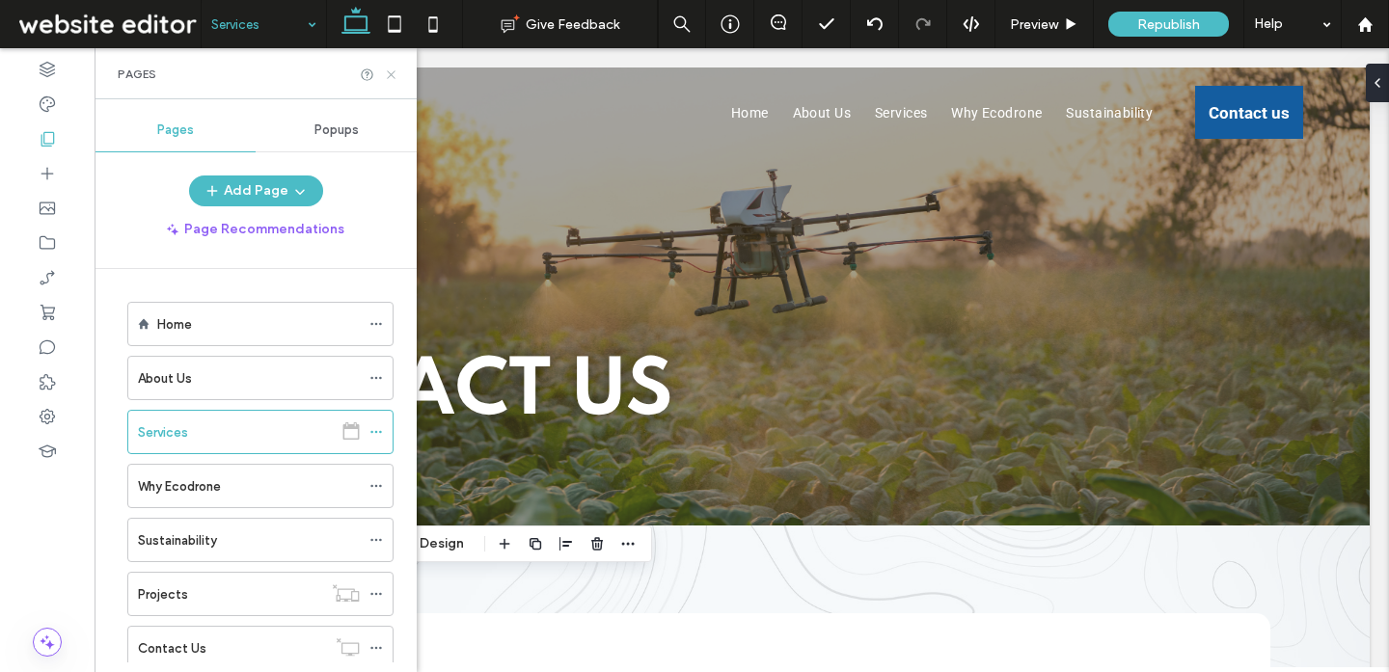
click at [391, 72] on icon at bounding box center [391, 75] width 14 height 14
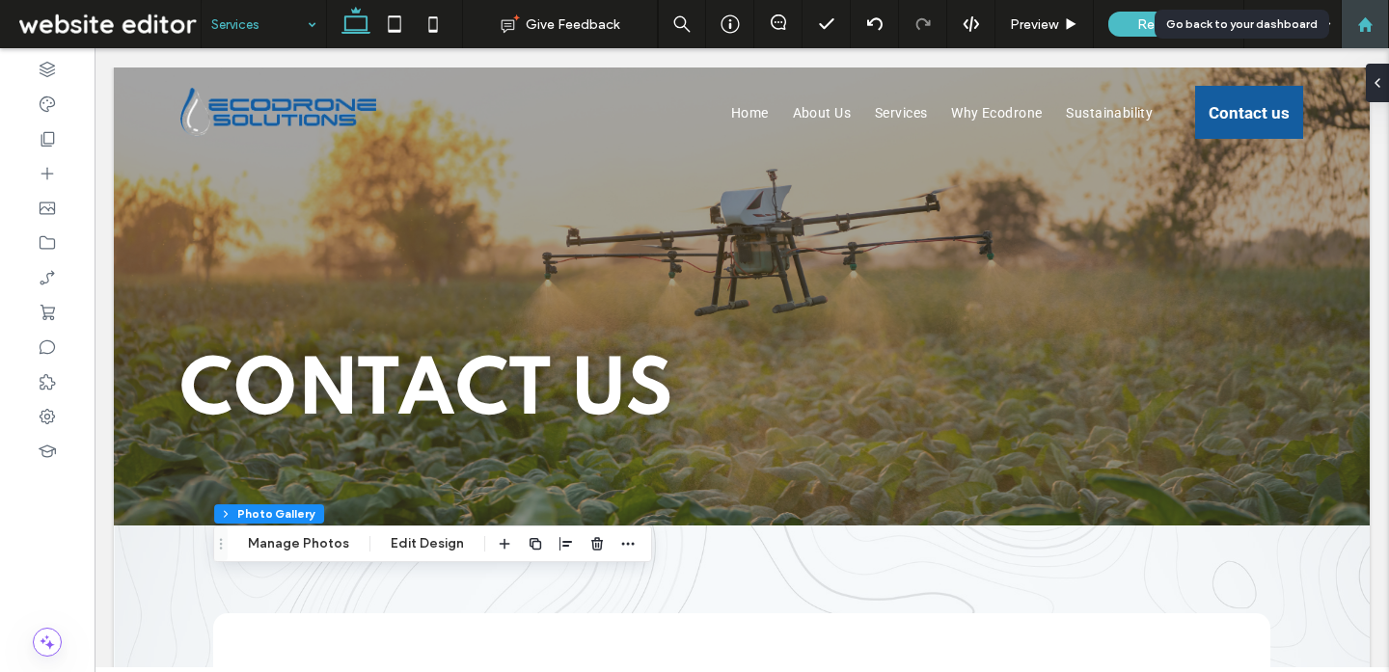
click at [1372, 27] on icon at bounding box center [1365, 24] width 16 height 16
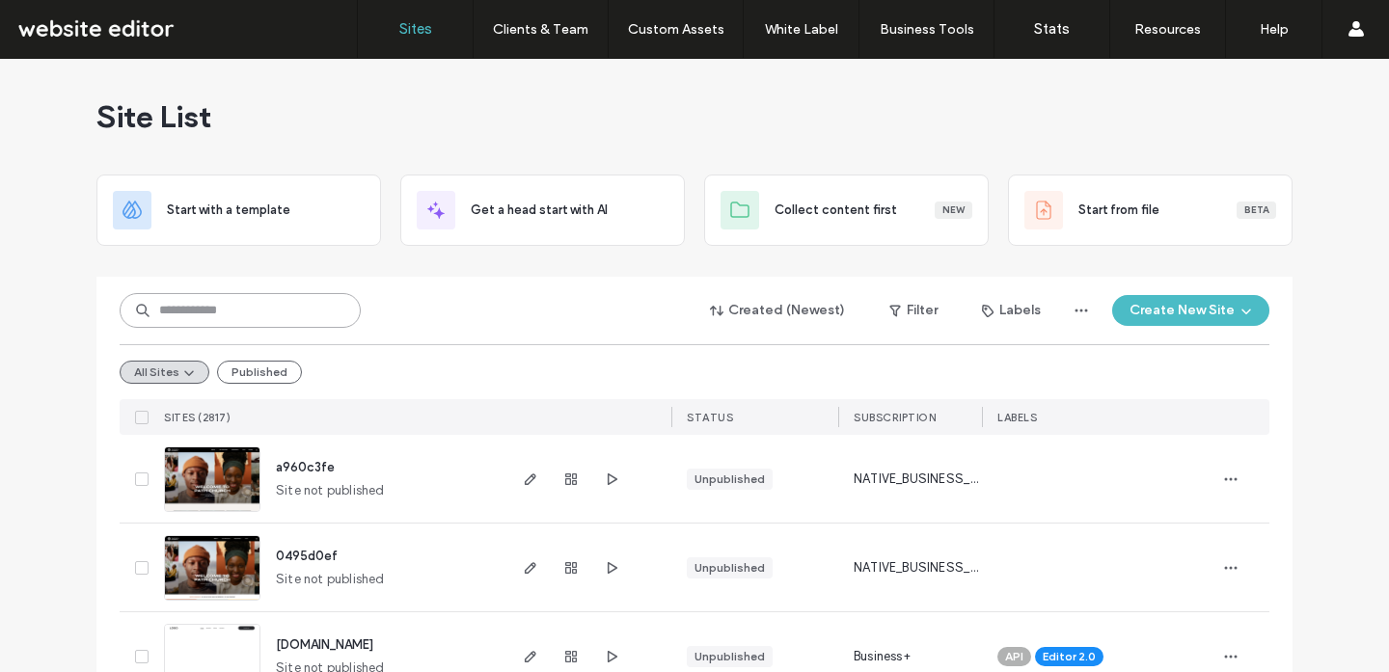
click at [245, 317] on input at bounding box center [240, 310] width 241 height 35
type input "*******"
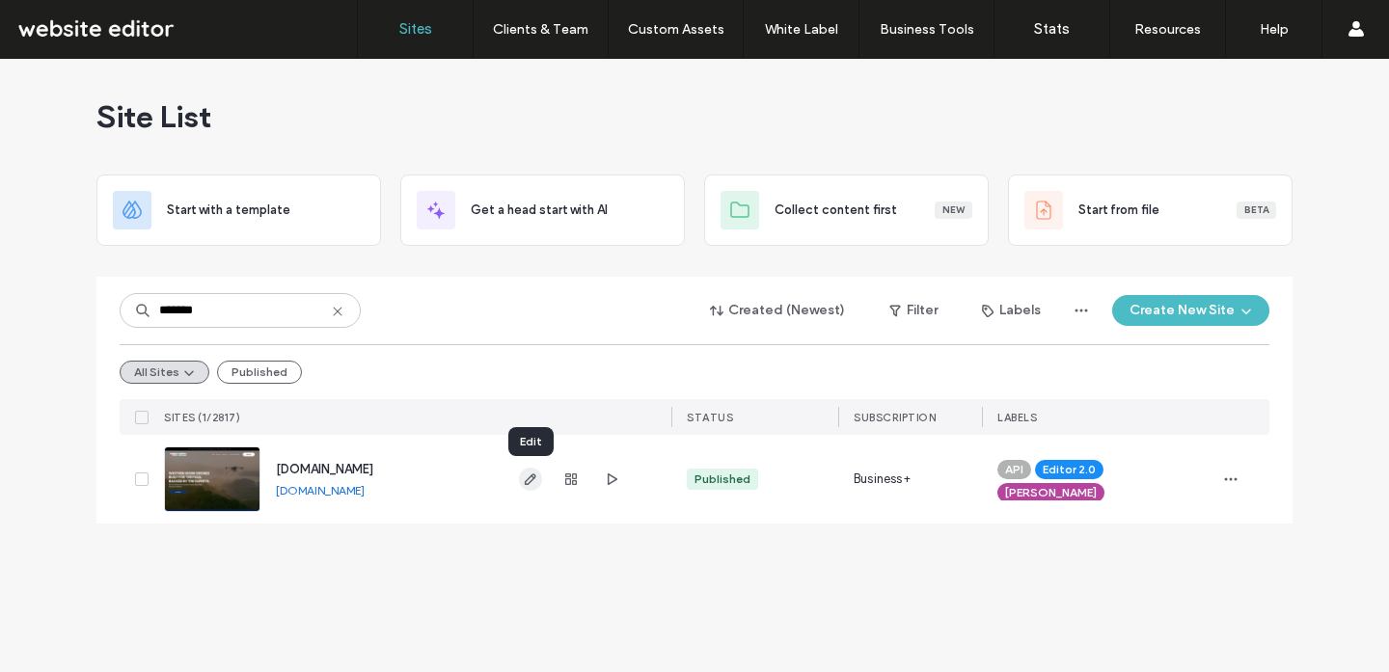
click at [531, 479] on icon "button" at bounding box center [530, 479] width 15 height 15
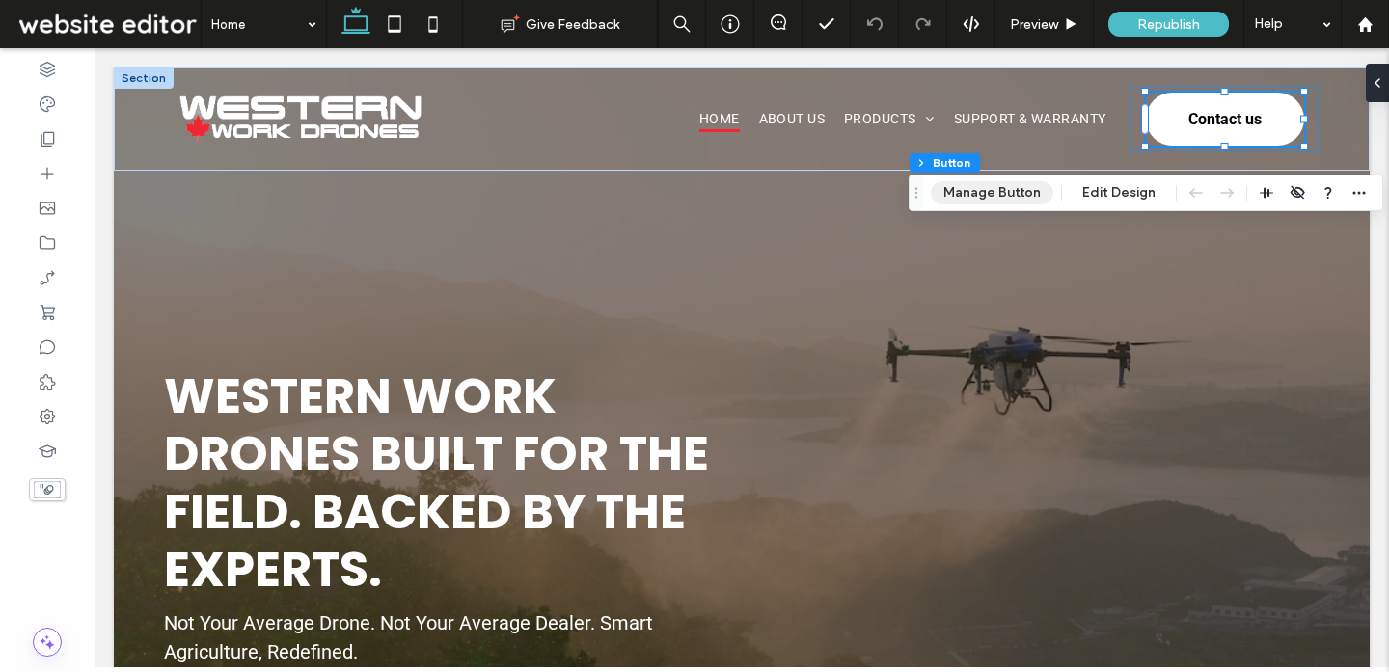
click at [1009, 195] on button "Manage Button" at bounding box center [992, 192] width 122 height 23
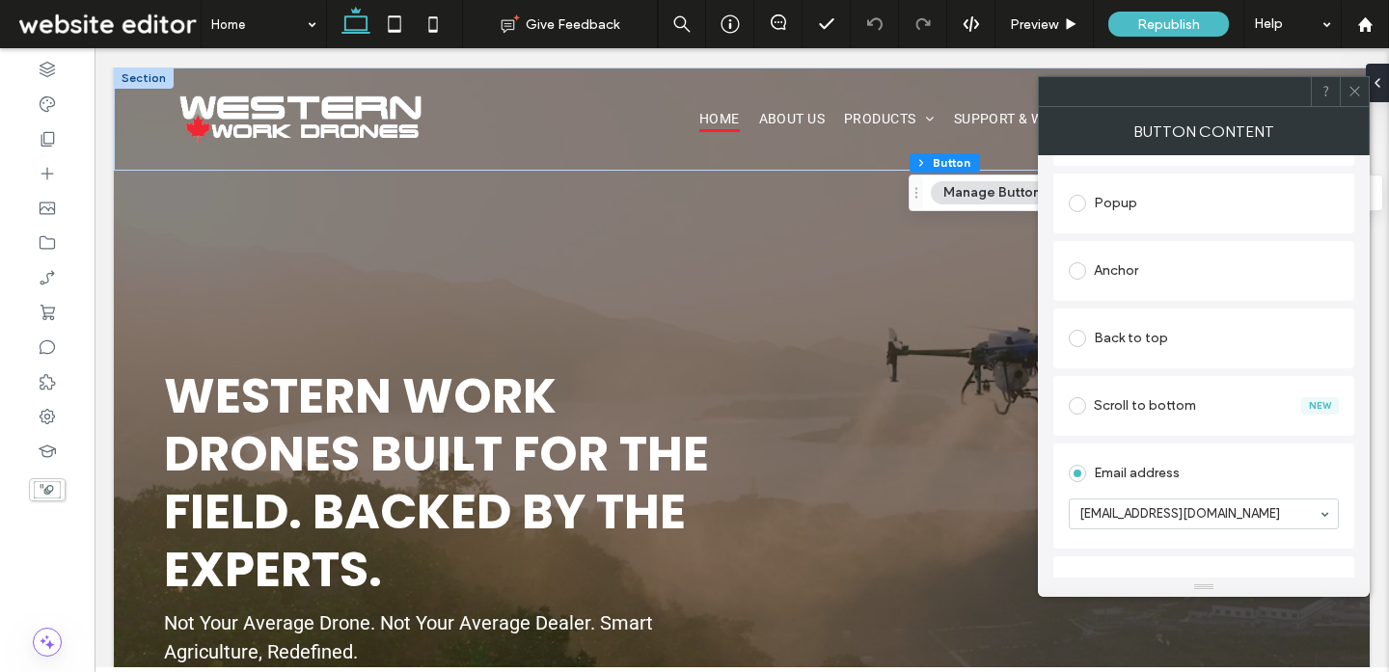
scroll to position [429, 0]
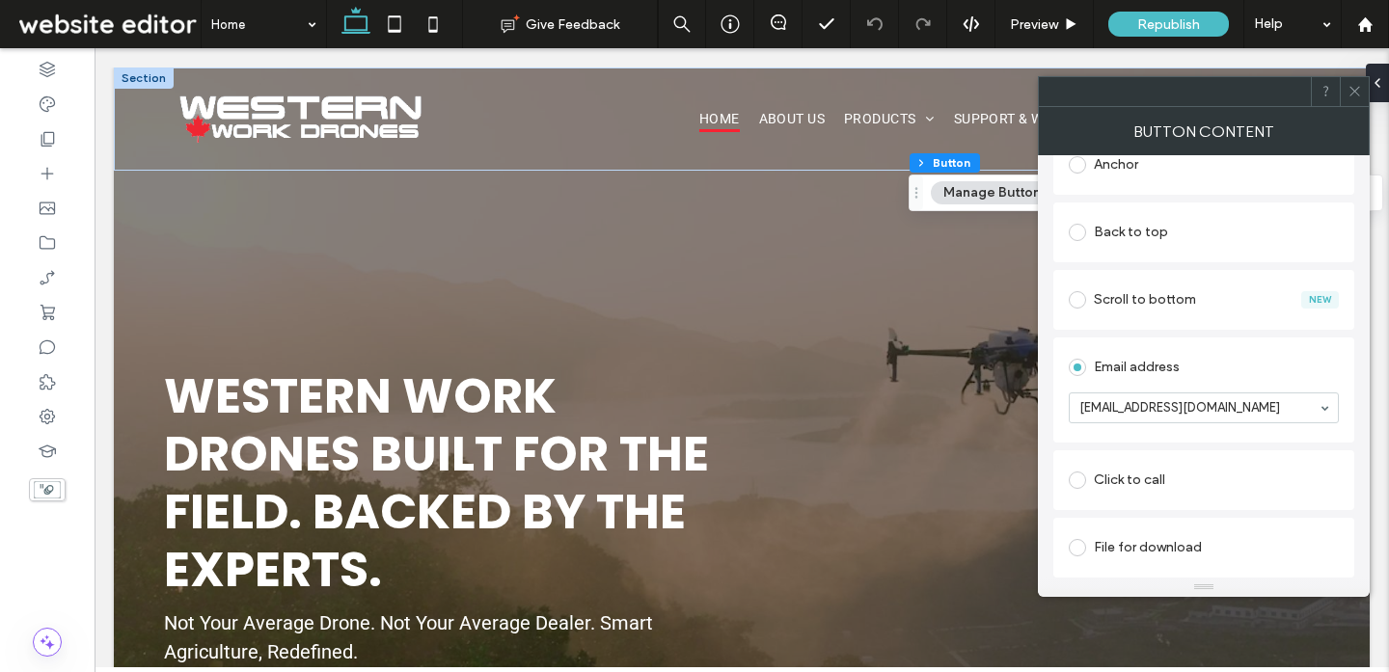
click at [1353, 89] on icon at bounding box center [1354, 91] width 14 height 14
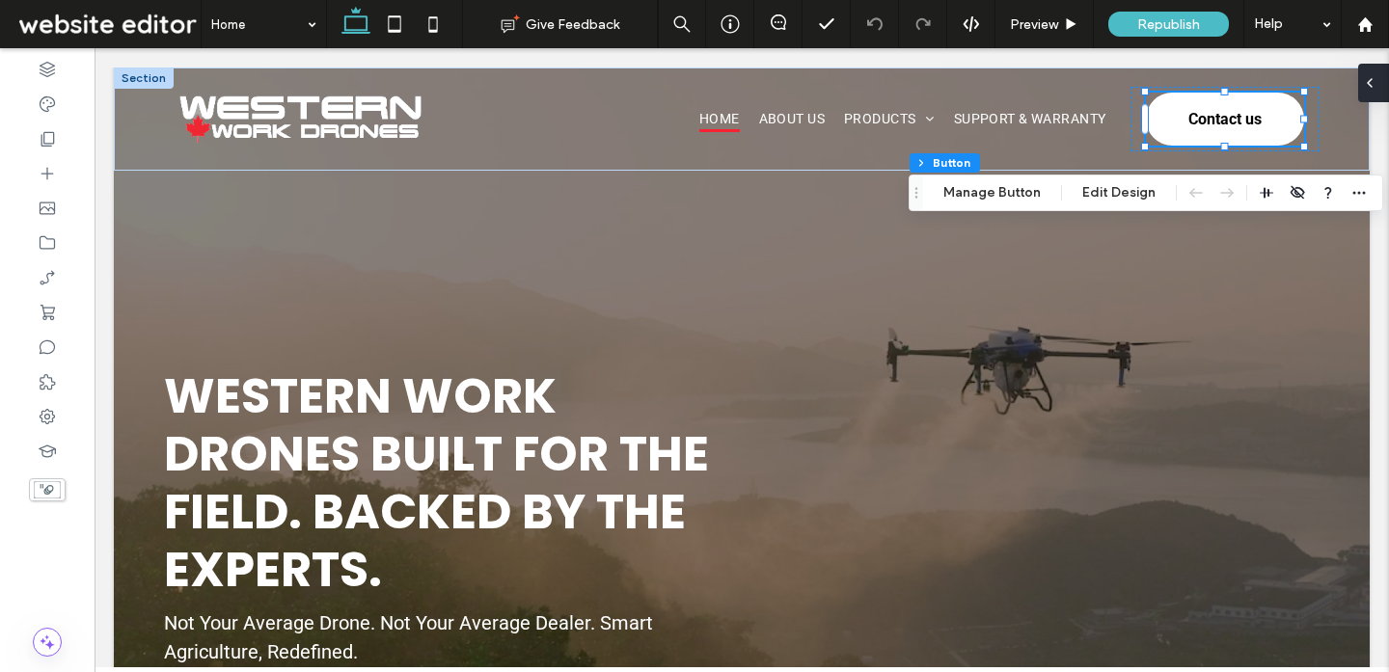
click at [1376, 68] on span at bounding box center [1369, 83] width 15 height 39
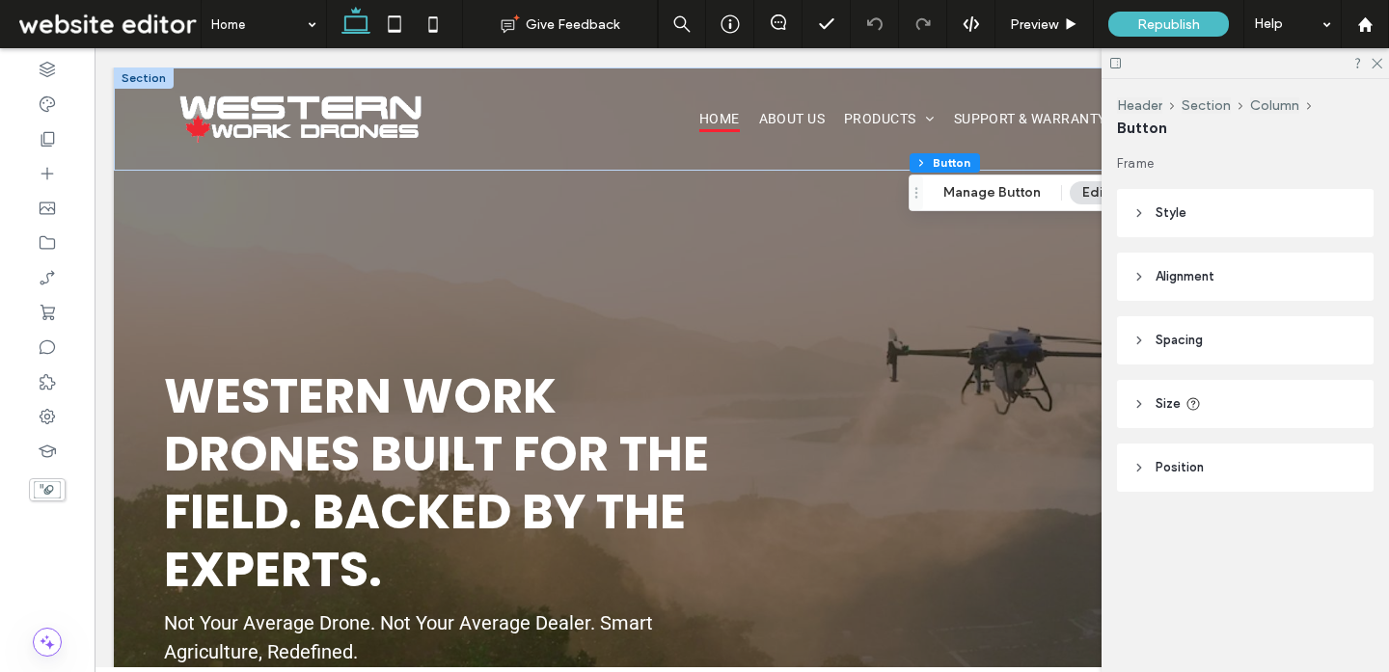
click at [1373, 64] on icon at bounding box center [1375, 62] width 13 height 13
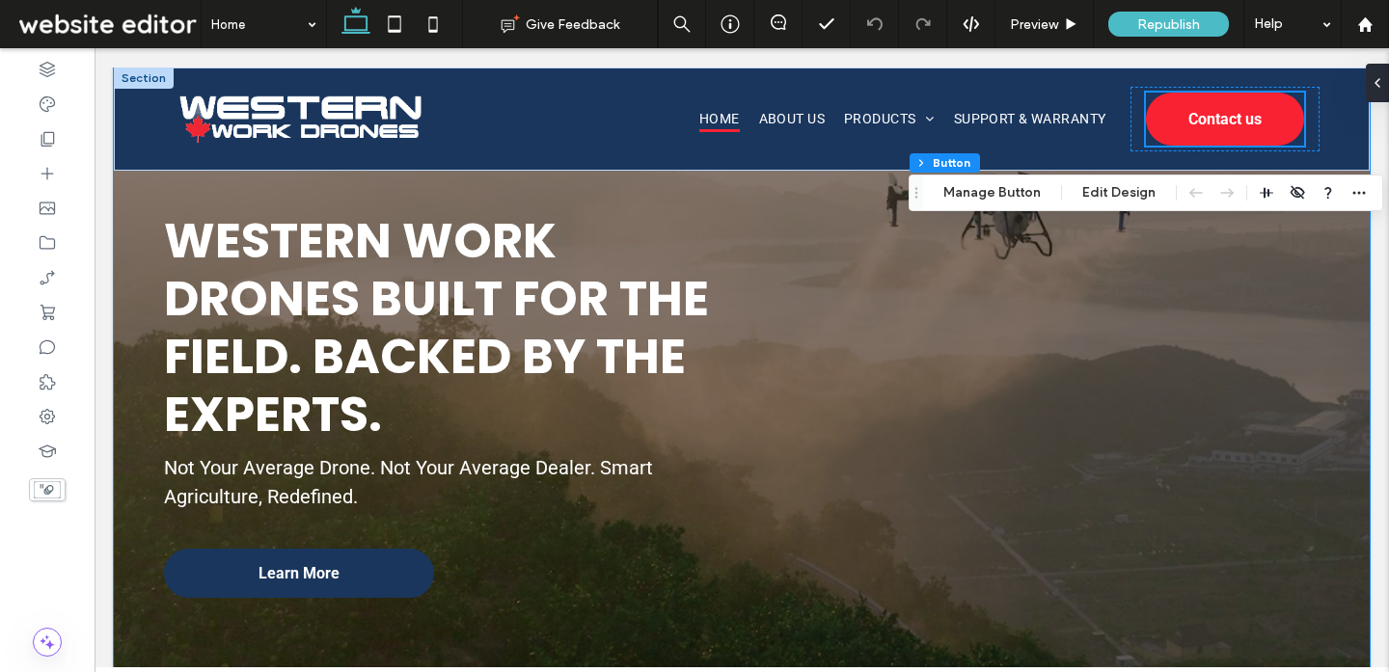
scroll to position [0, 0]
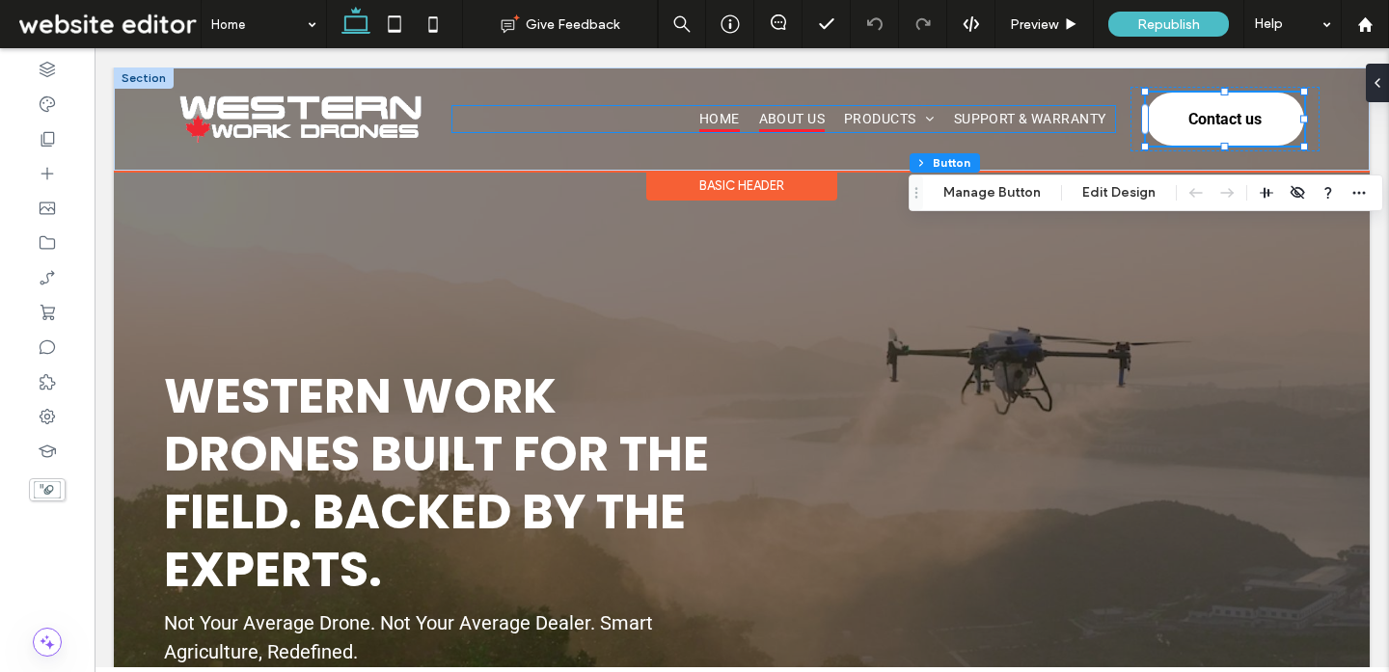
click at [818, 111] on span "About Us" at bounding box center [792, 119] width 66 height 26
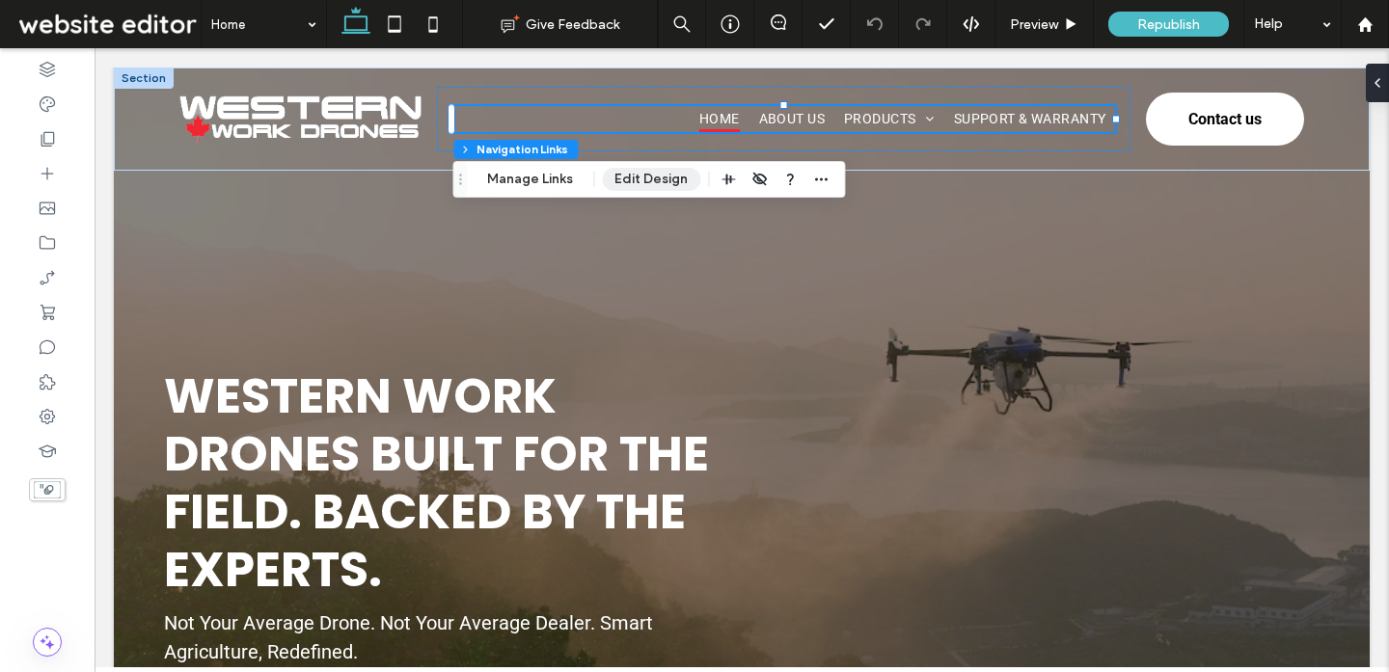
click at [635, 183] on button "Edit Design" at bounding box center [651, 179] width 98 height 23
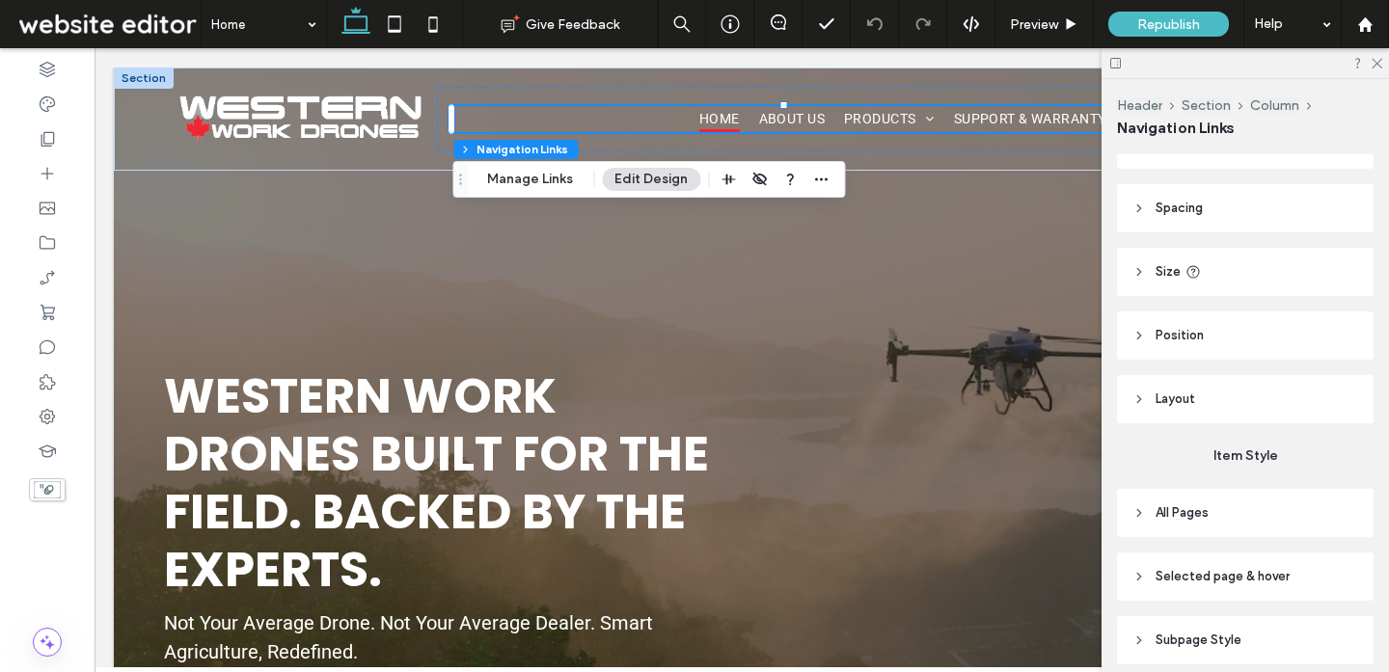
scroll to position [163, 0]
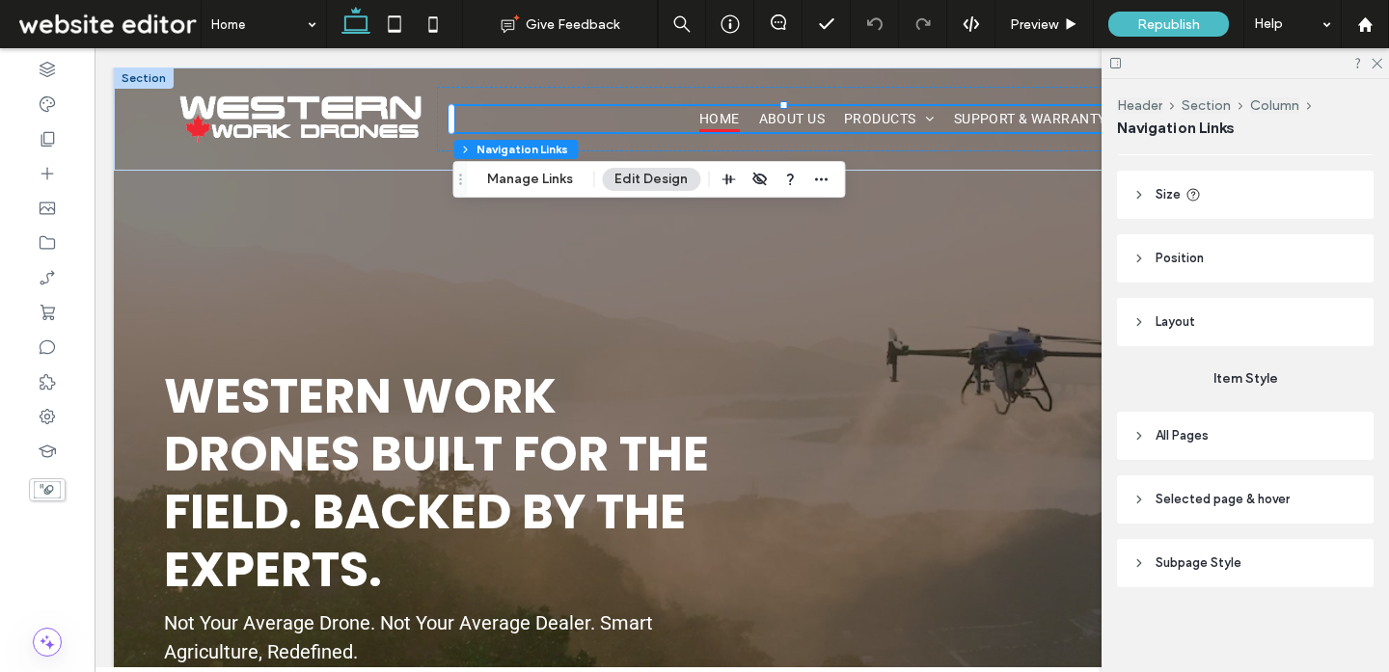
click at [1185, 250] on span "Position" at bounding box center [1179, 258] width 48 height 19
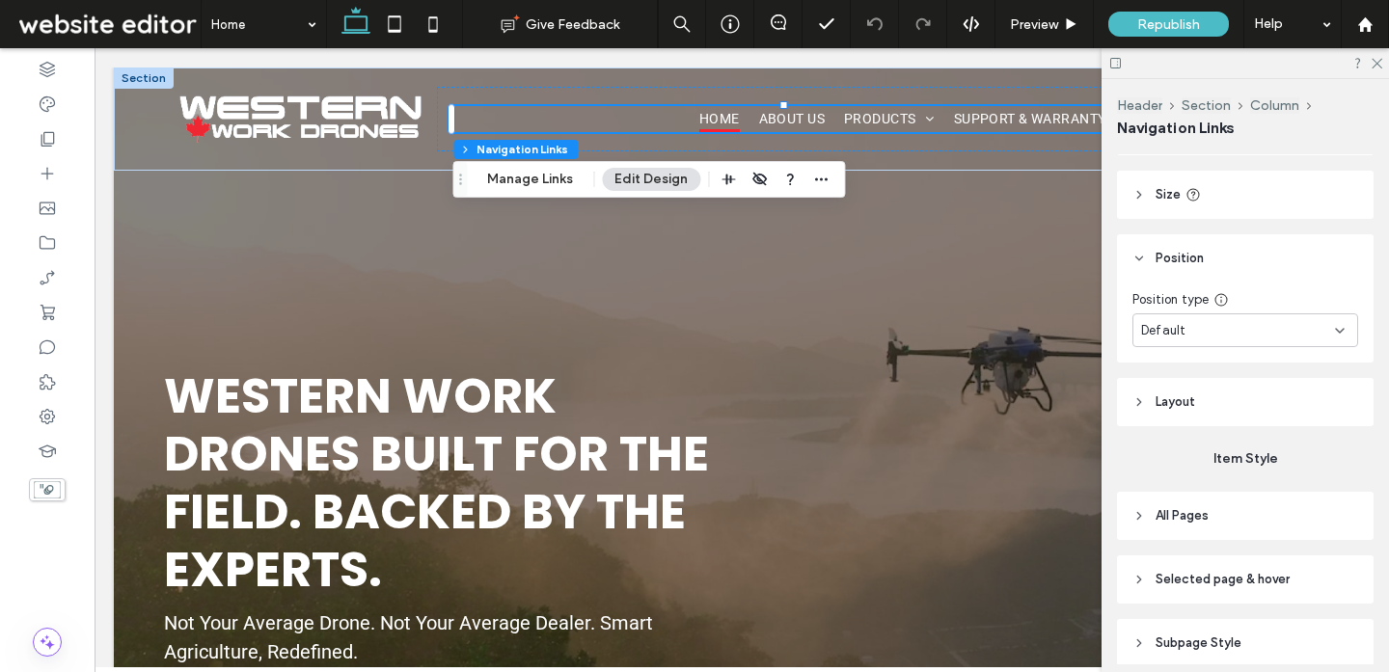
scroll to position [243, 0]
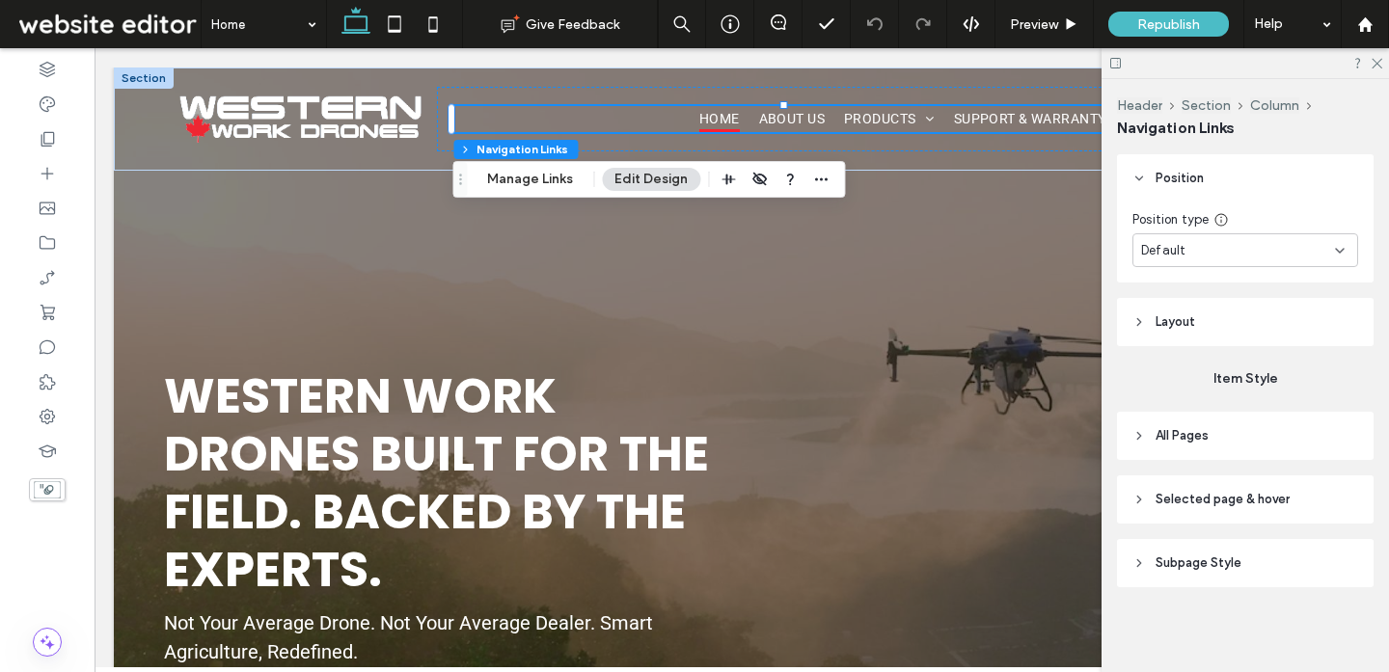
click at [1188, 437] on span "All Pages" at bounding box center [1181, 435] width 53 height 19
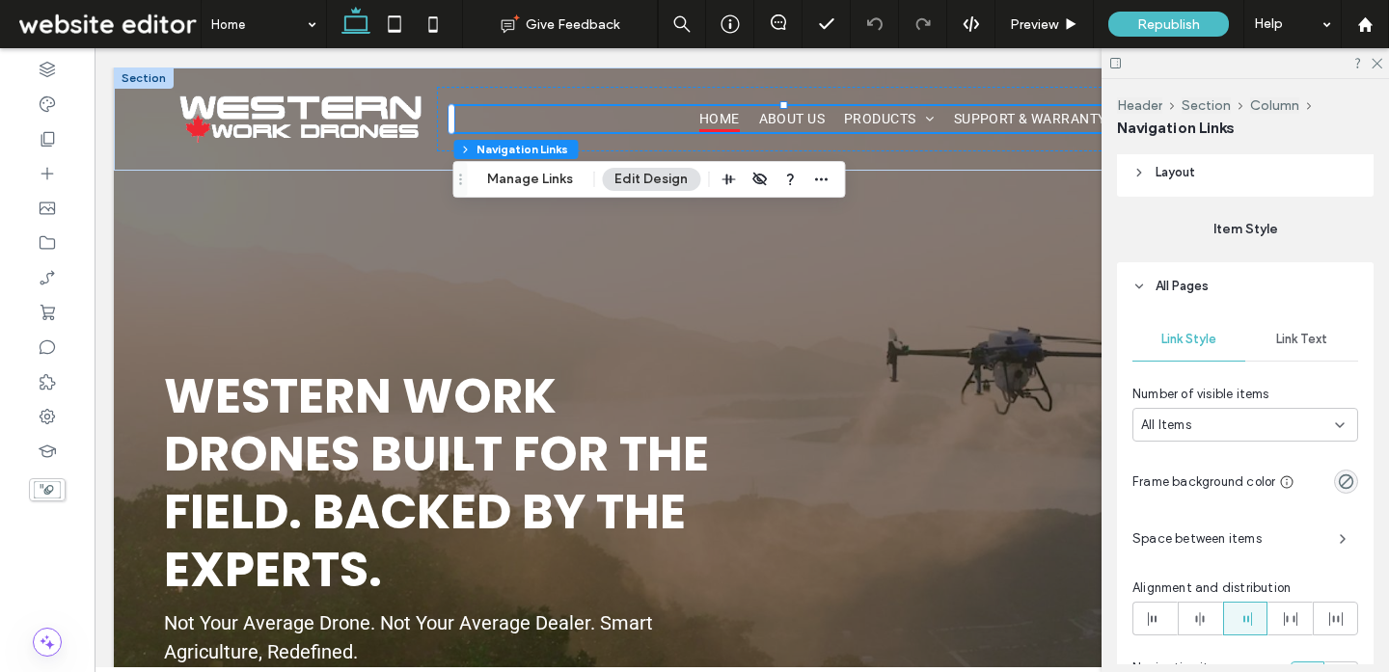
scroll to position [466, 0]
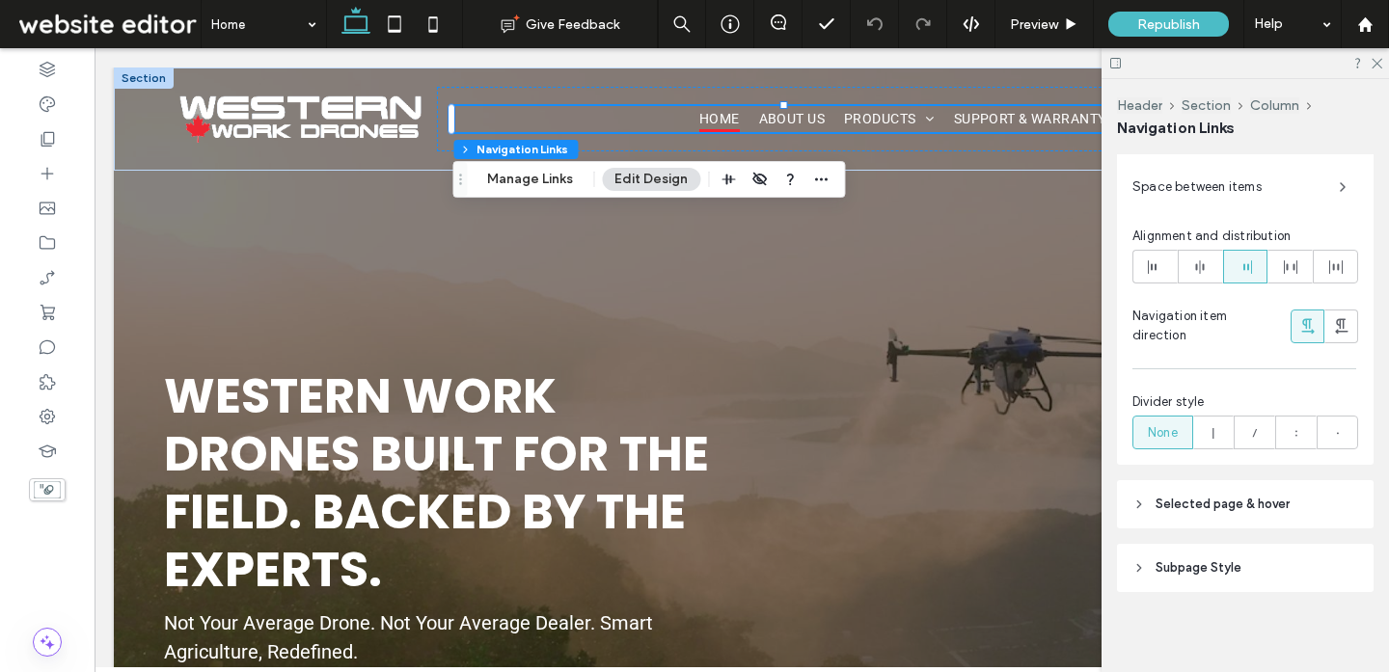
click at [1233, 499] on span "Selected page & hover" at bounding box center [1222, 504] width 134 height 19
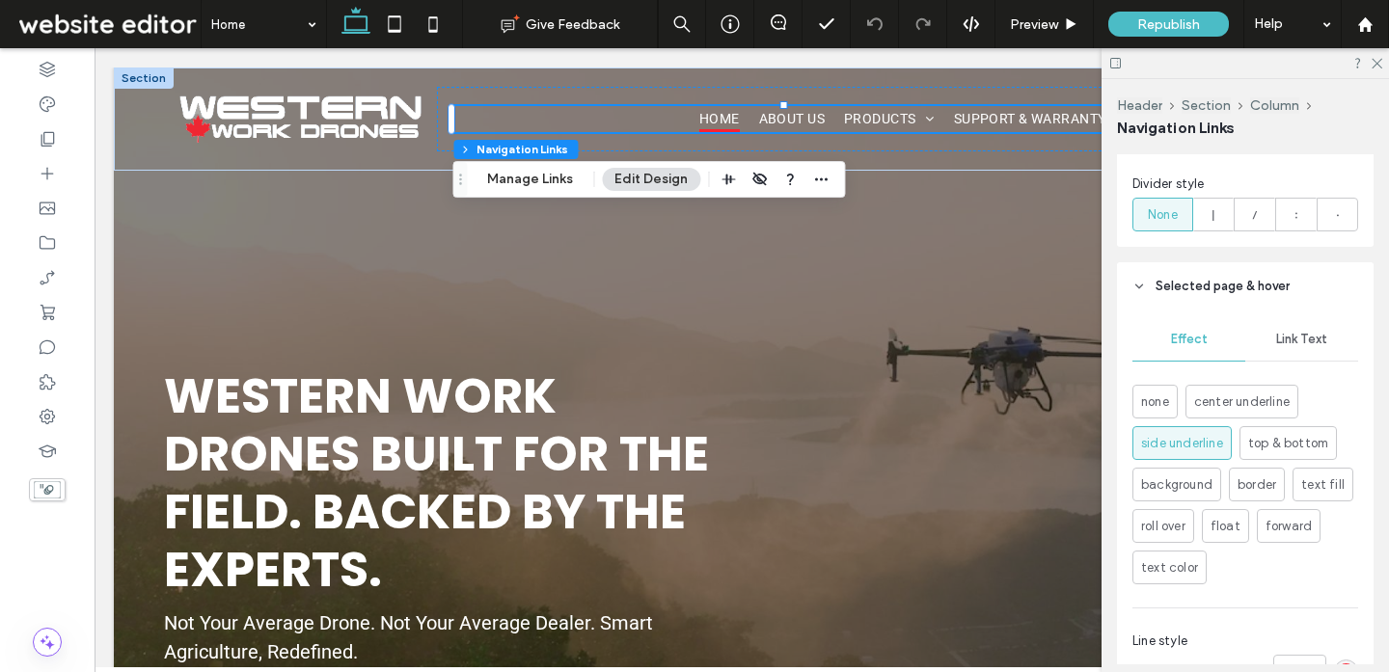
scroll to position [1138, 0]
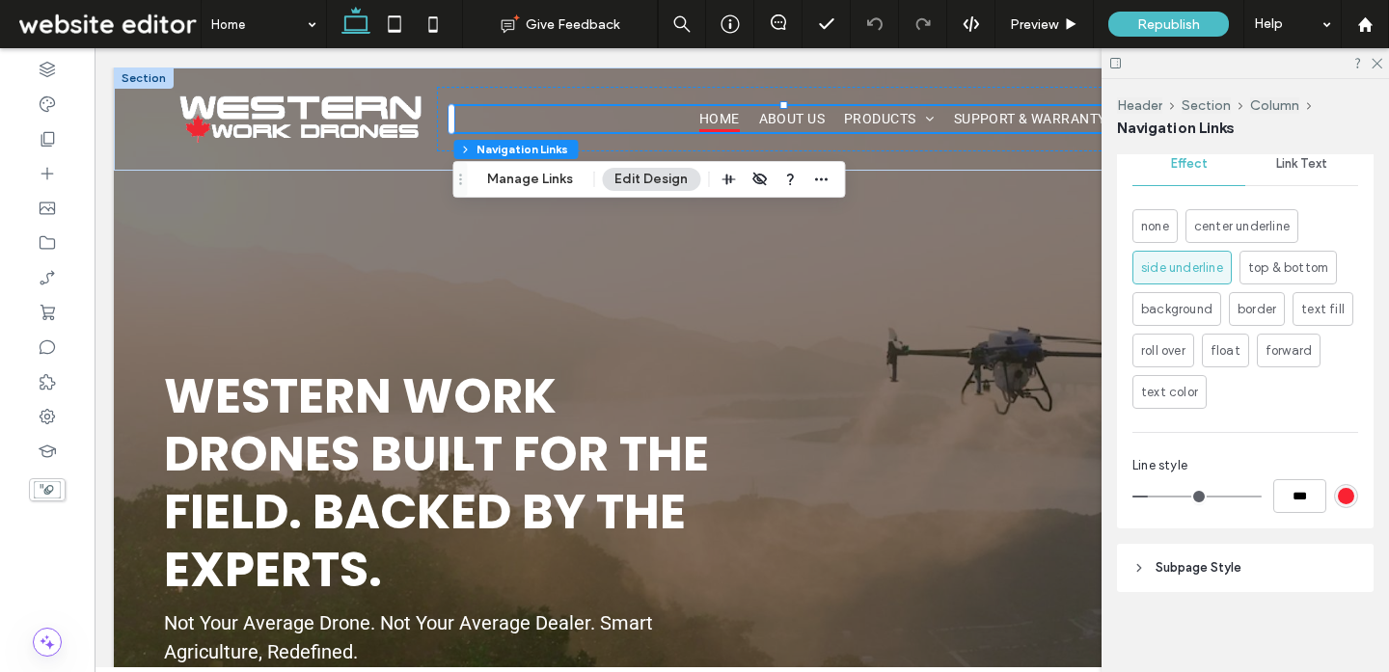
click at [1231, 560] on span "Subpage Style" at bounding box center [1198, 567] width 86 height 19
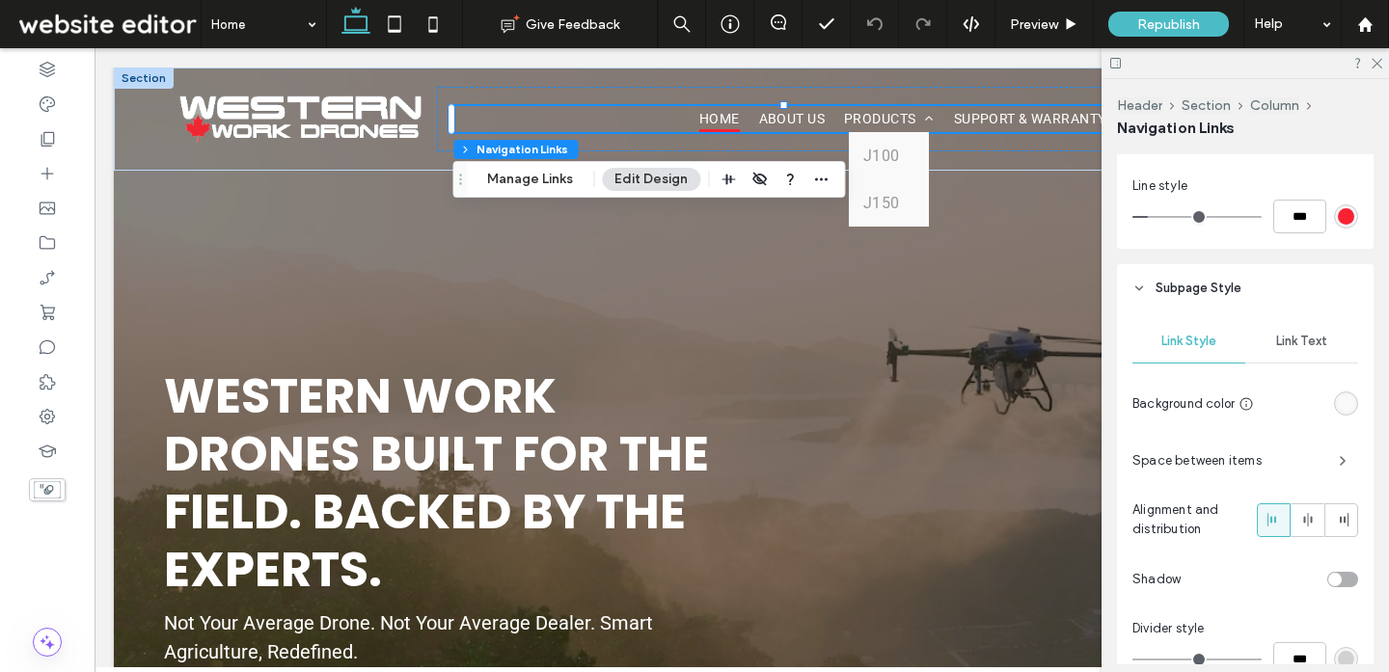
scroll to position [1569, 0]
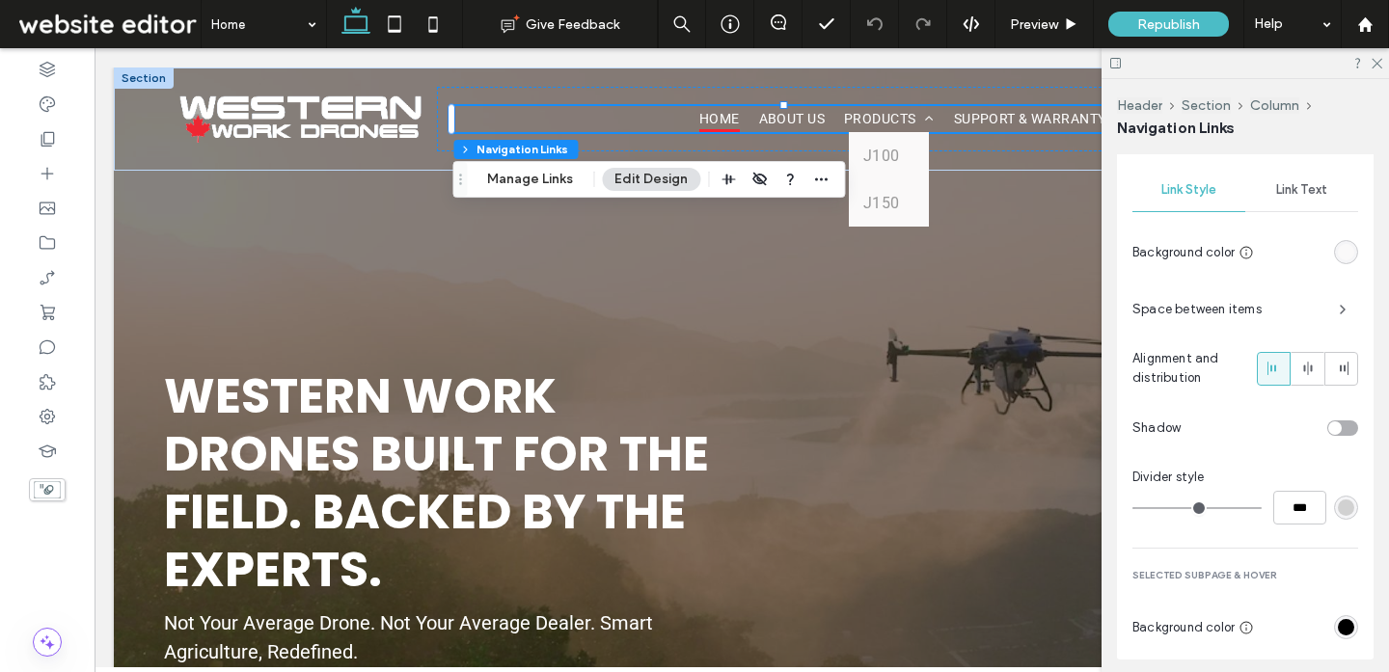
click at [1345, 247] on div "rgb(250, 249, 249)" at bounding box center [1345, 252] width 16 height 16
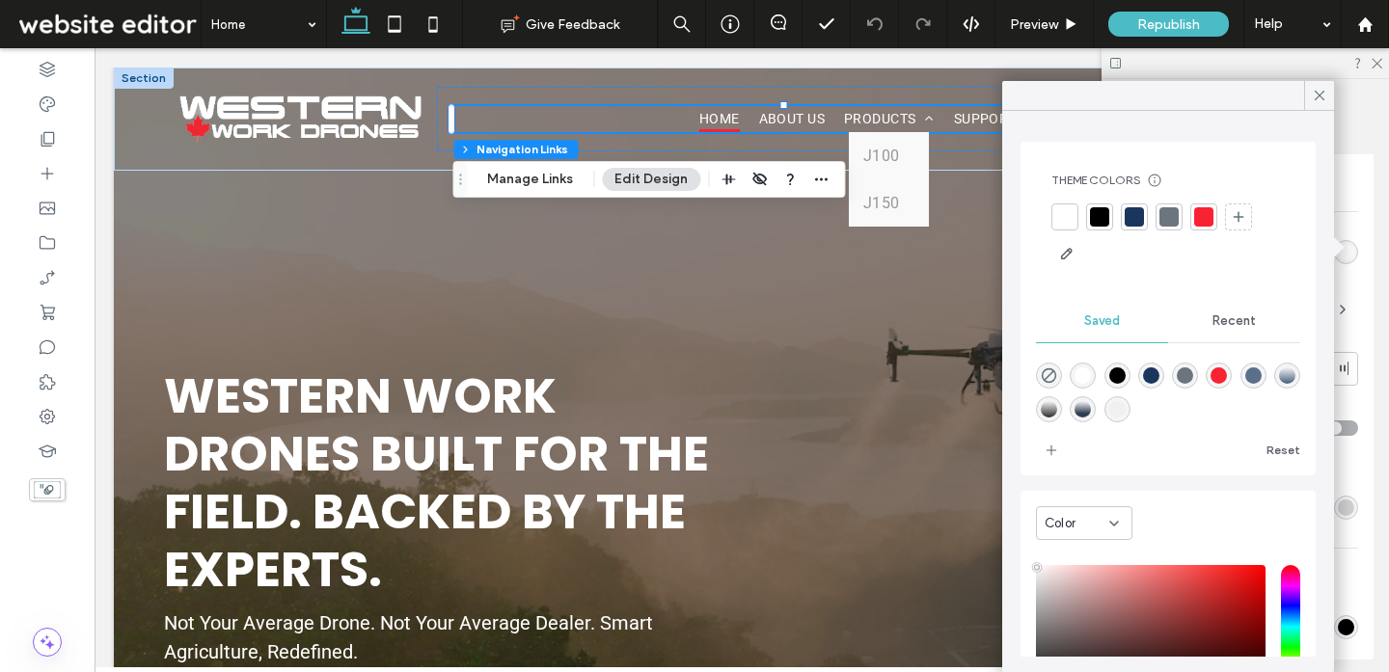
click at [1133, 220] on div at bounding box center [1133, 216] width 19 height 19
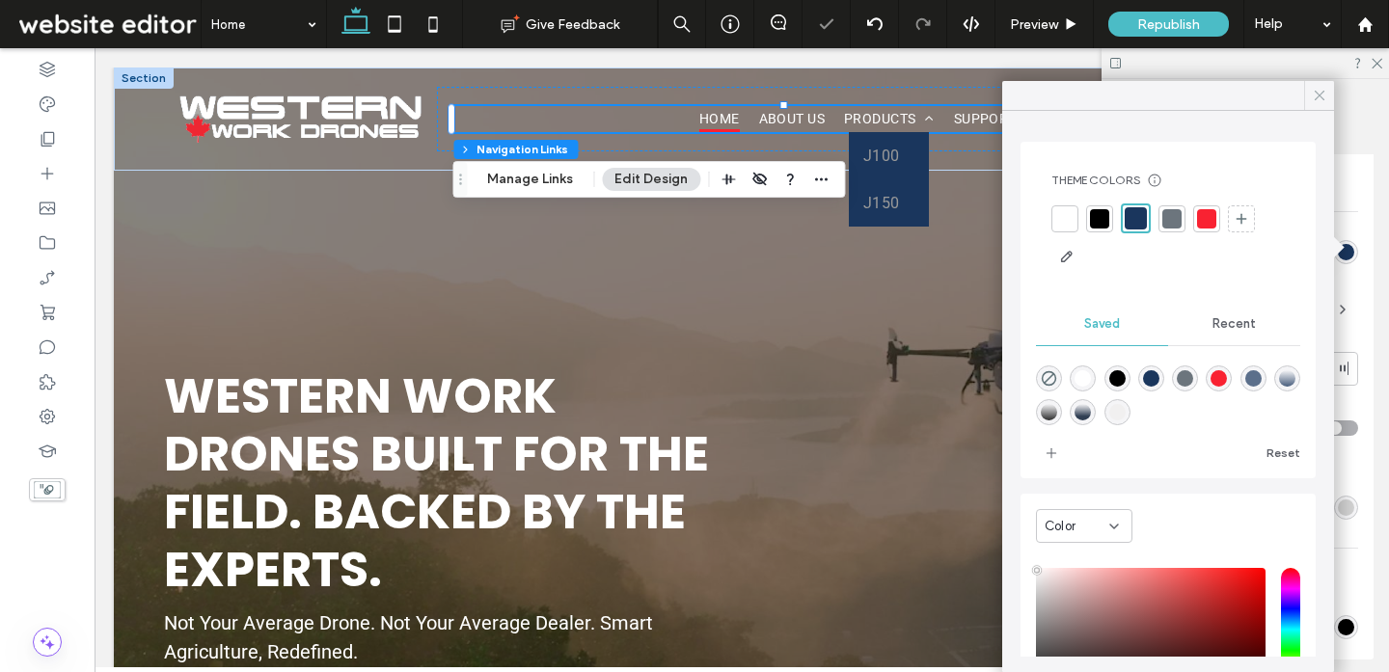
click at [1318, 99] on icon at bounding box center [1318, 95] width 17 height 17
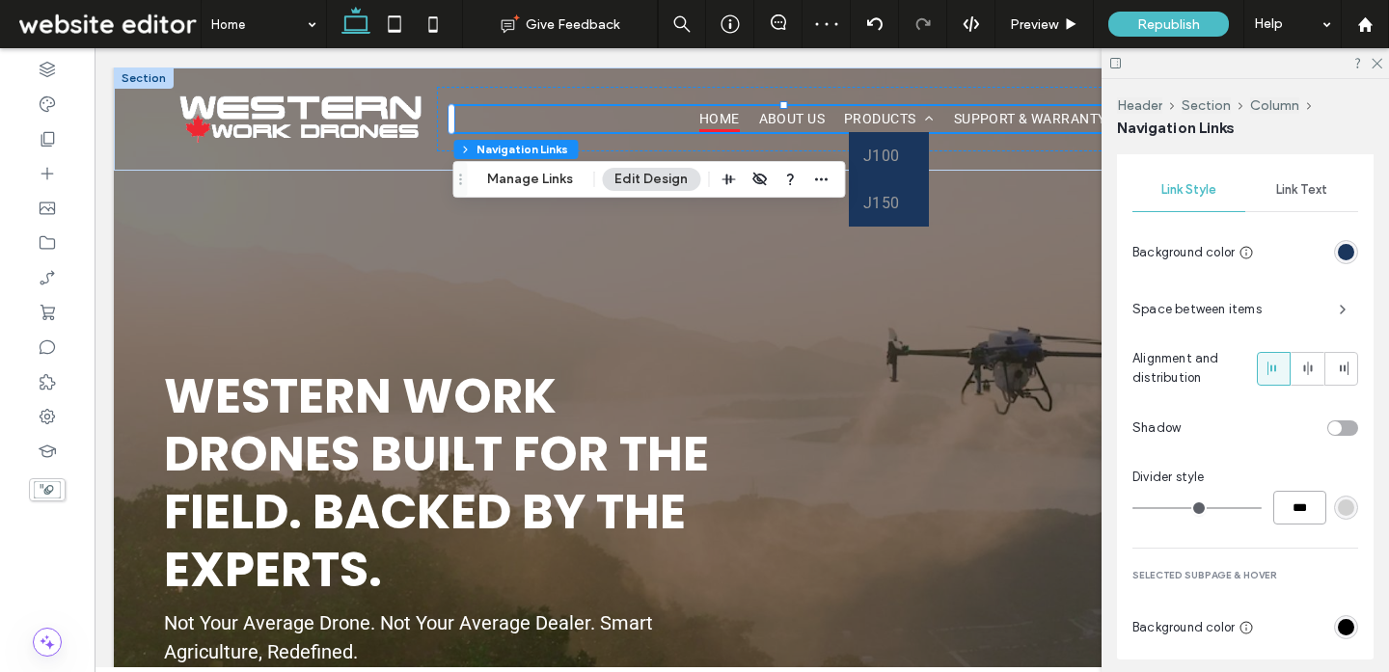
click at [1310, 500] on input "***" at bounding box center [1299, 508] width 53 height 34
click at [1343, 619] on div "rgb(0, 0, 0)" at bounding box center [1345, 627] width 16 height 16
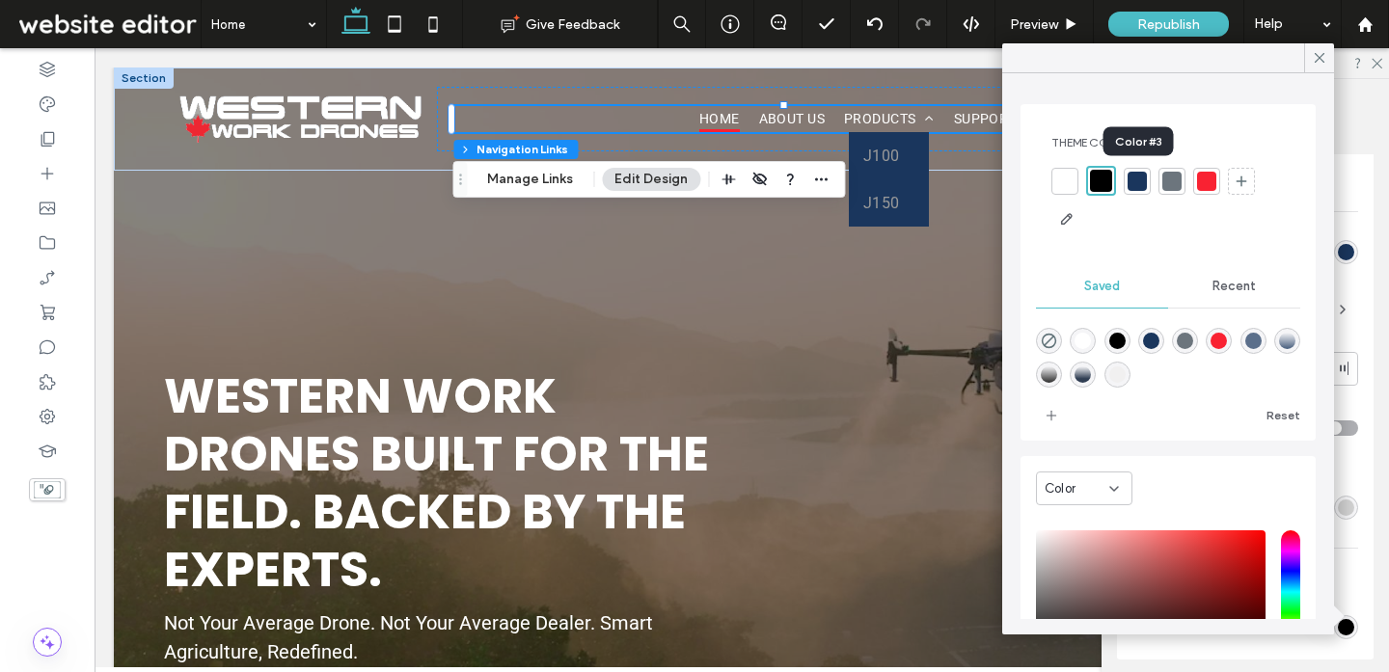
click at [1104, 185] on div at bounding box center [1101, 181] width 22 height 22
click at [1216, 181] on div at bounding box center [1206, 181] width 27 height 27
click at [1314, 56] on icon at bounding box center [1318, 57] width 17 height 17
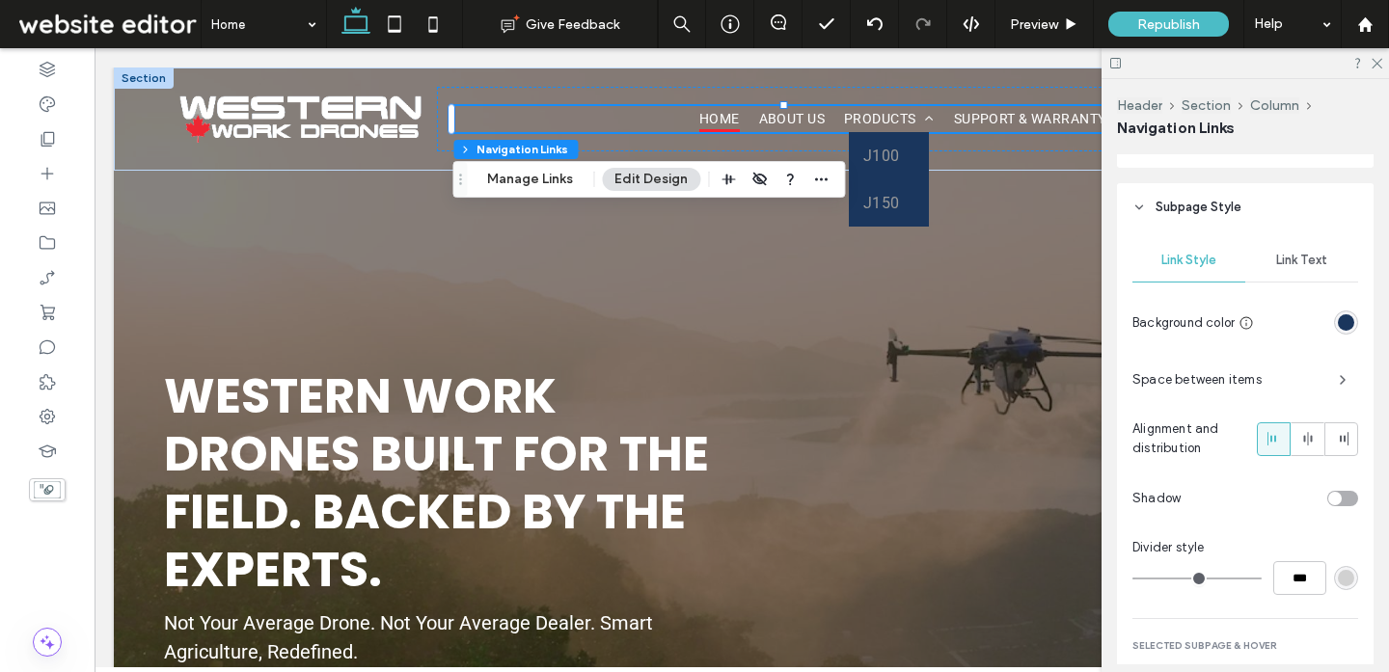
click at [1293, 265] on div "Link Text" at bounding box center [1301, 260] width 113 height 42
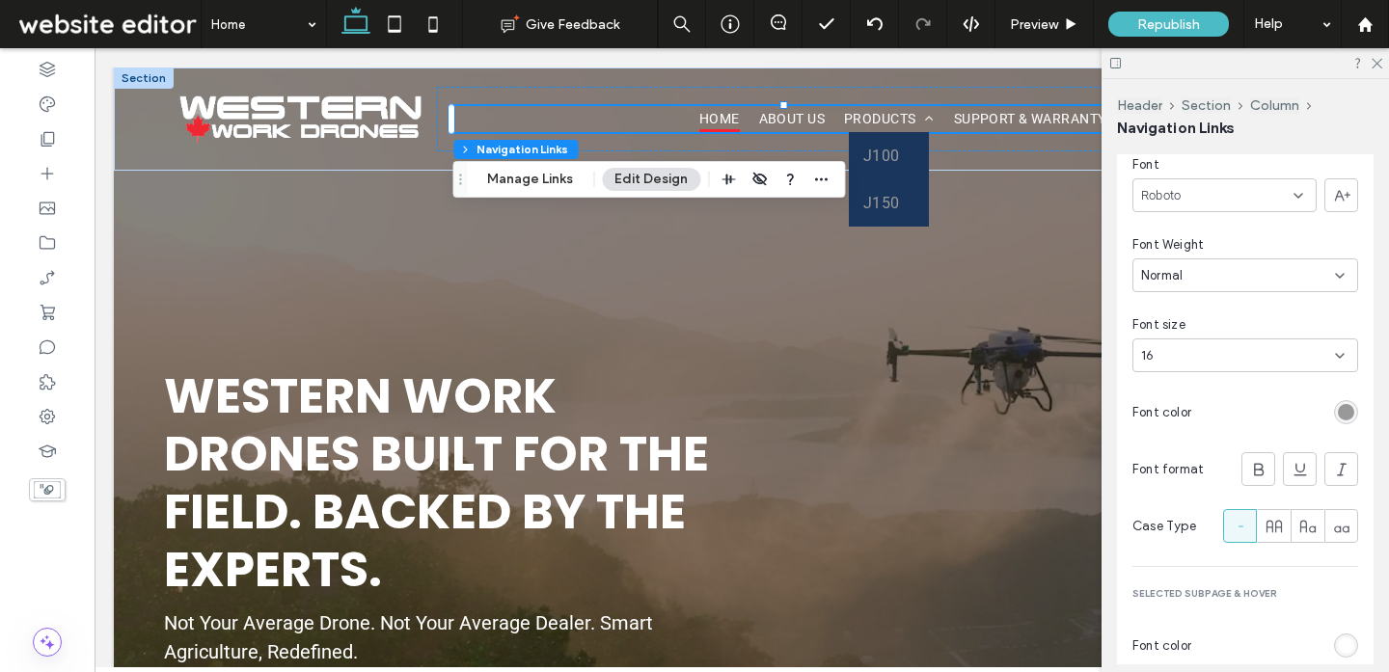
scroll to position [1668, 0]
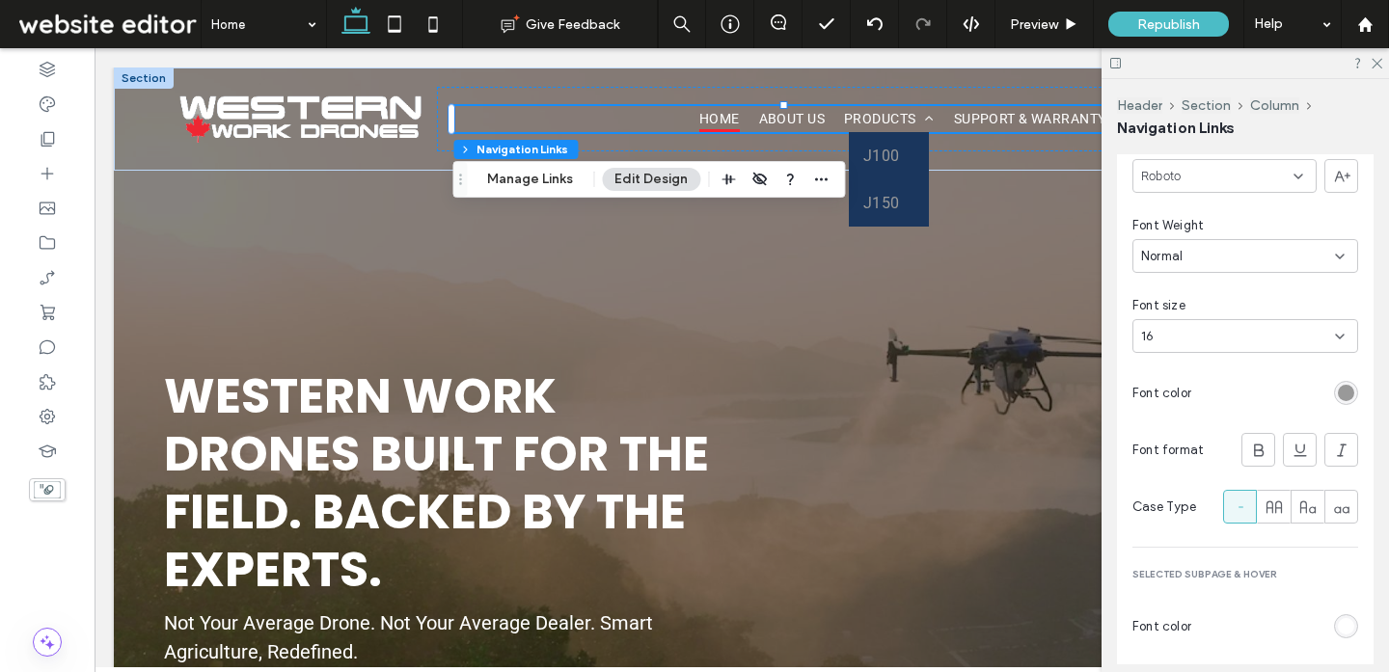
click at [1350, 391] on div "rgb(153, 153, 153)" at bounding box center [1345, 393] width 16 height 16
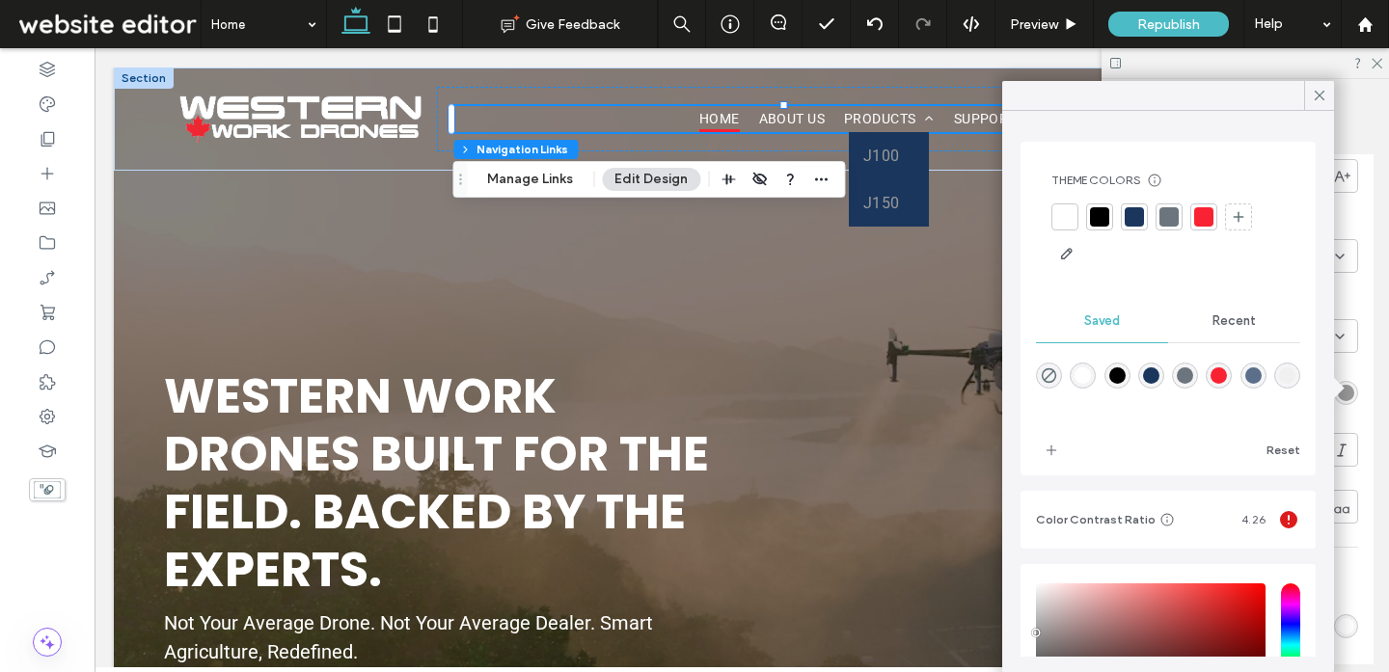
click at [1070, 211] on div at bounding box center [1064, 216] width 19 height 19
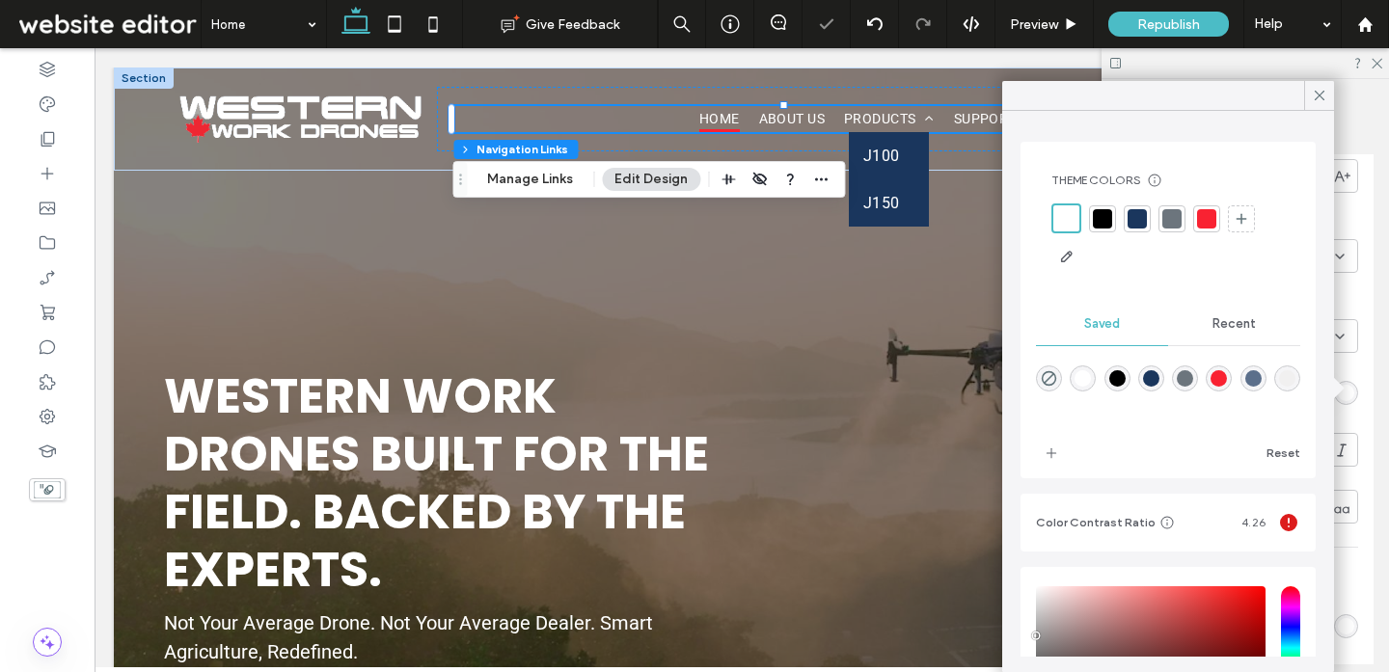
click at [1312, 95] on icon at bounding box center [1318, 95] width 17 height 17
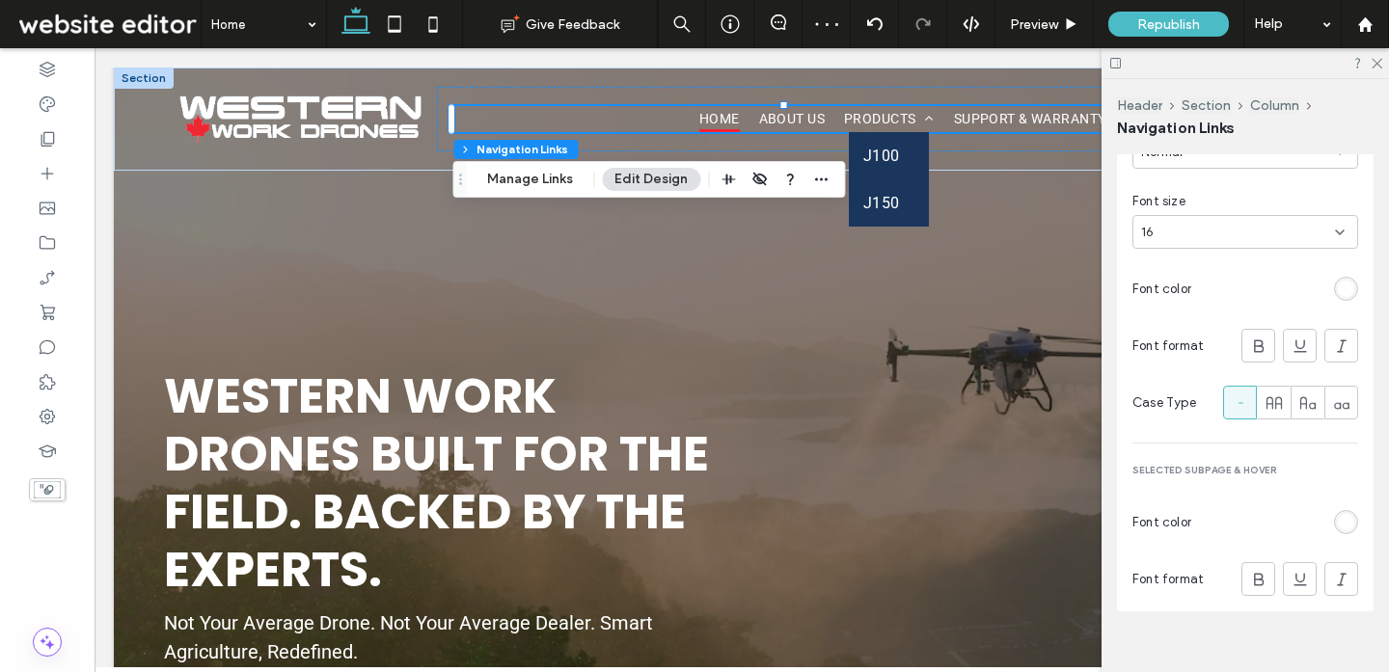
scroll to position [1792, 0]
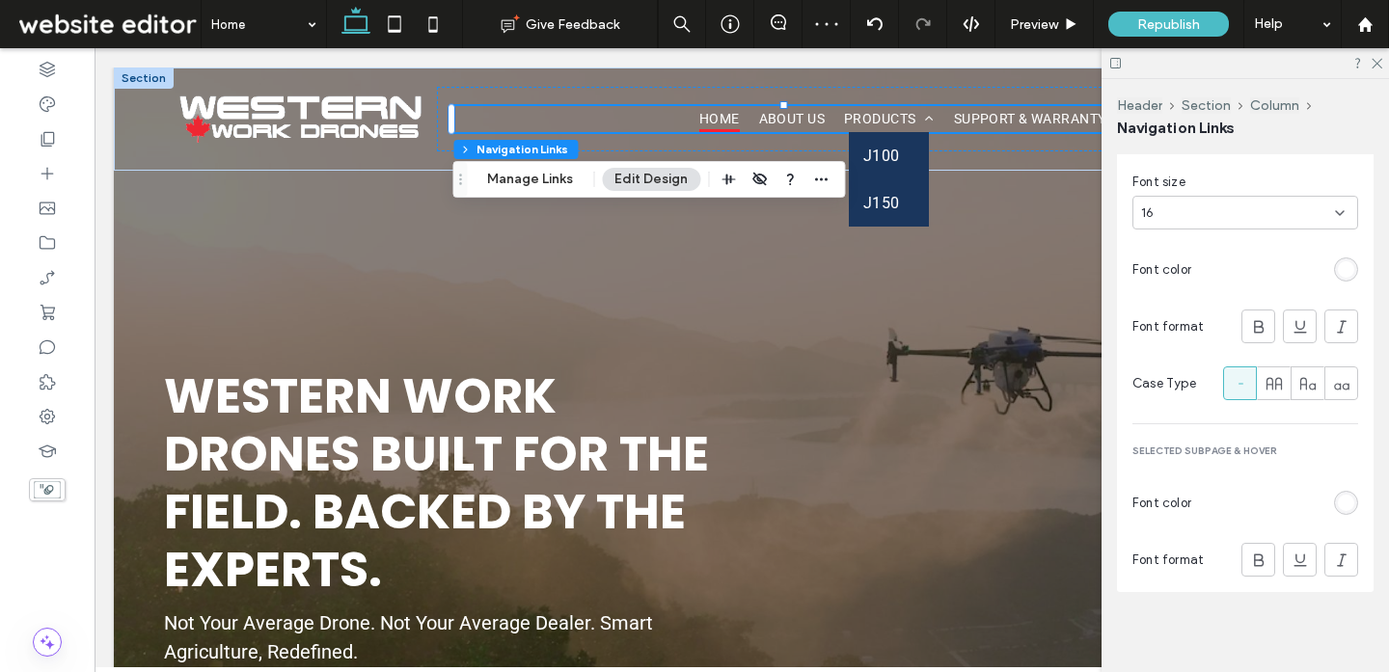
click at [1345, 495] on div "rgb(255, 255, 255)" at bounding box center [1345, 503] width 16 height 16
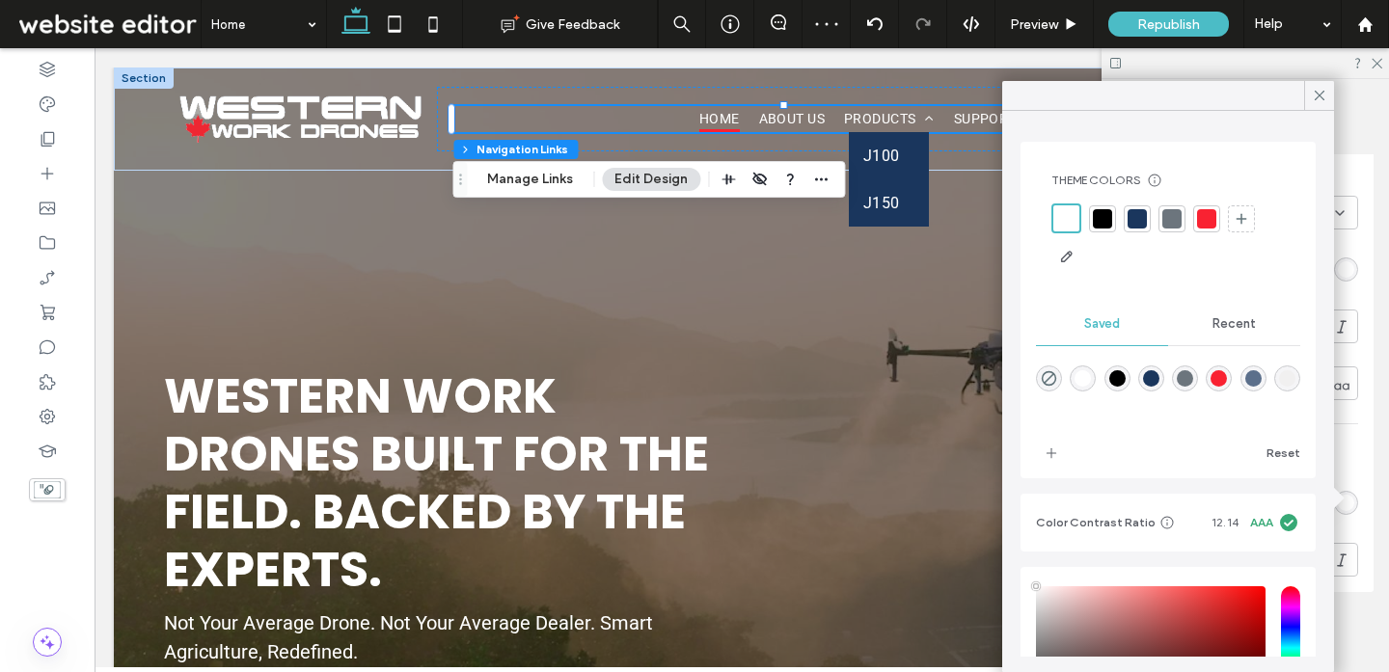
scroll to position [80, 0]
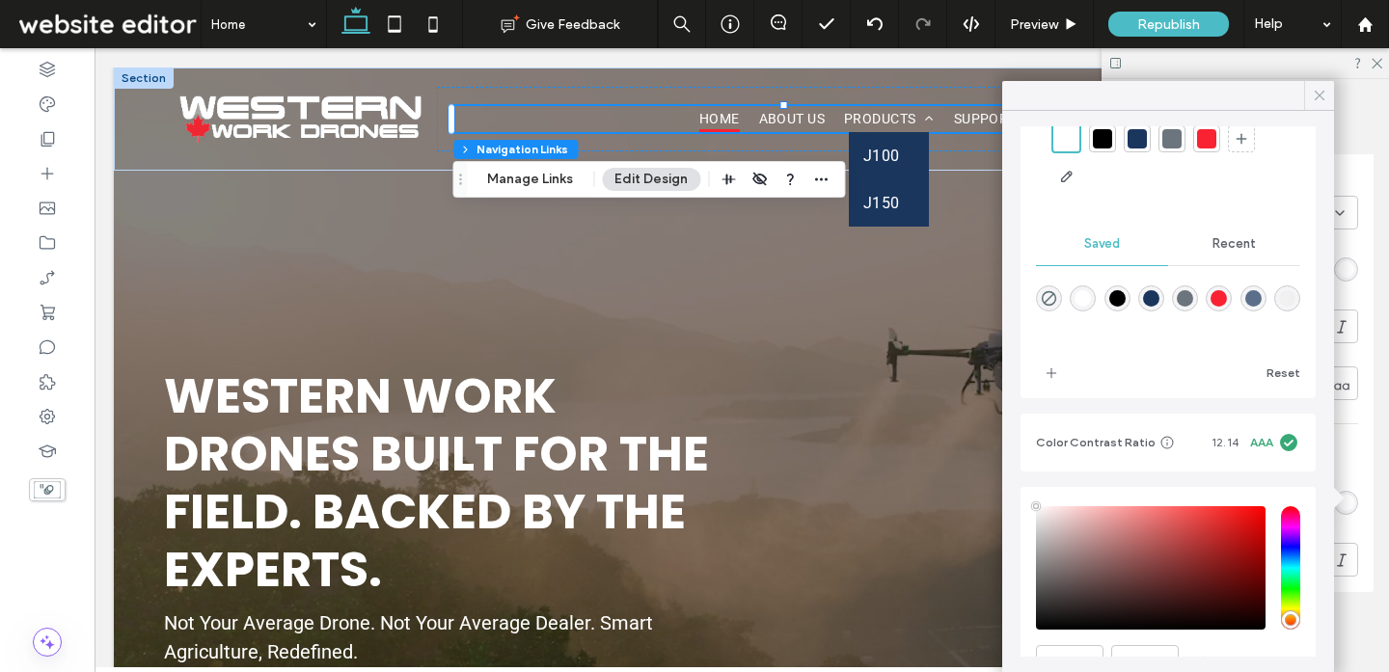
click at [1316, 92] on icon at bounding box center [1318, 95] width 17 height 17
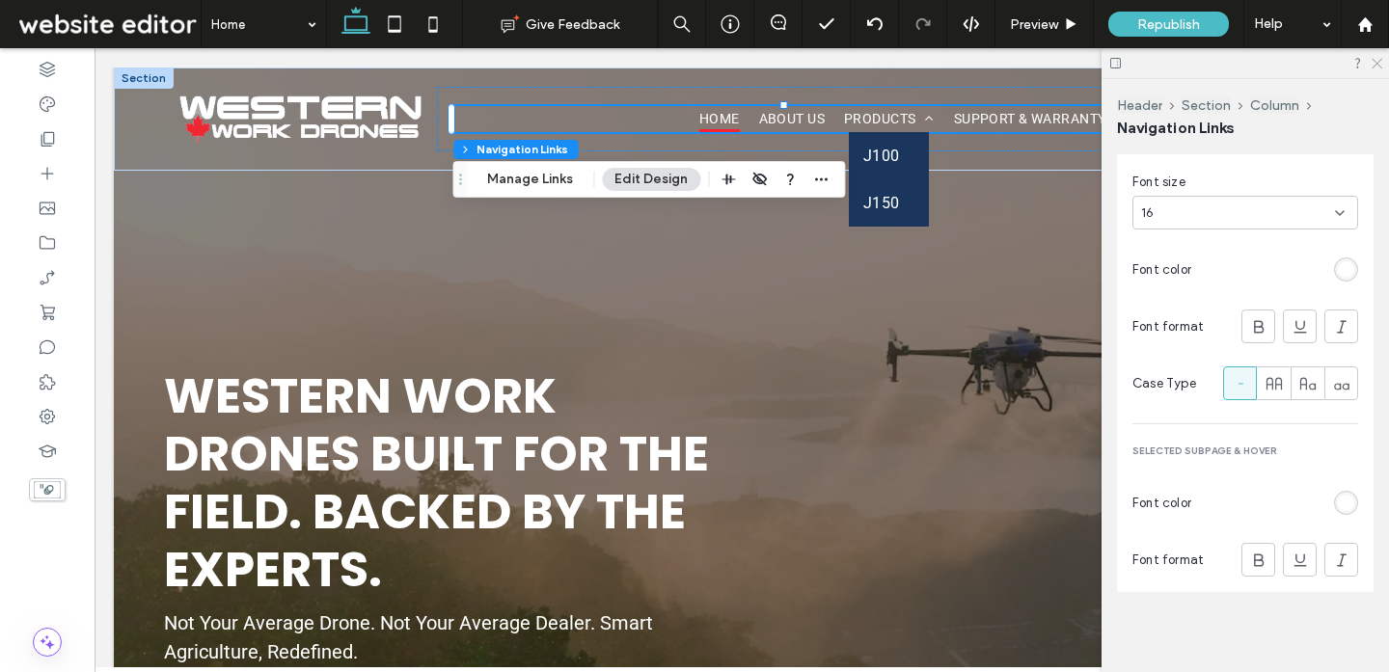
click at [1376, 62] on icon at bounding box center [1375, 62] width 13 height 13
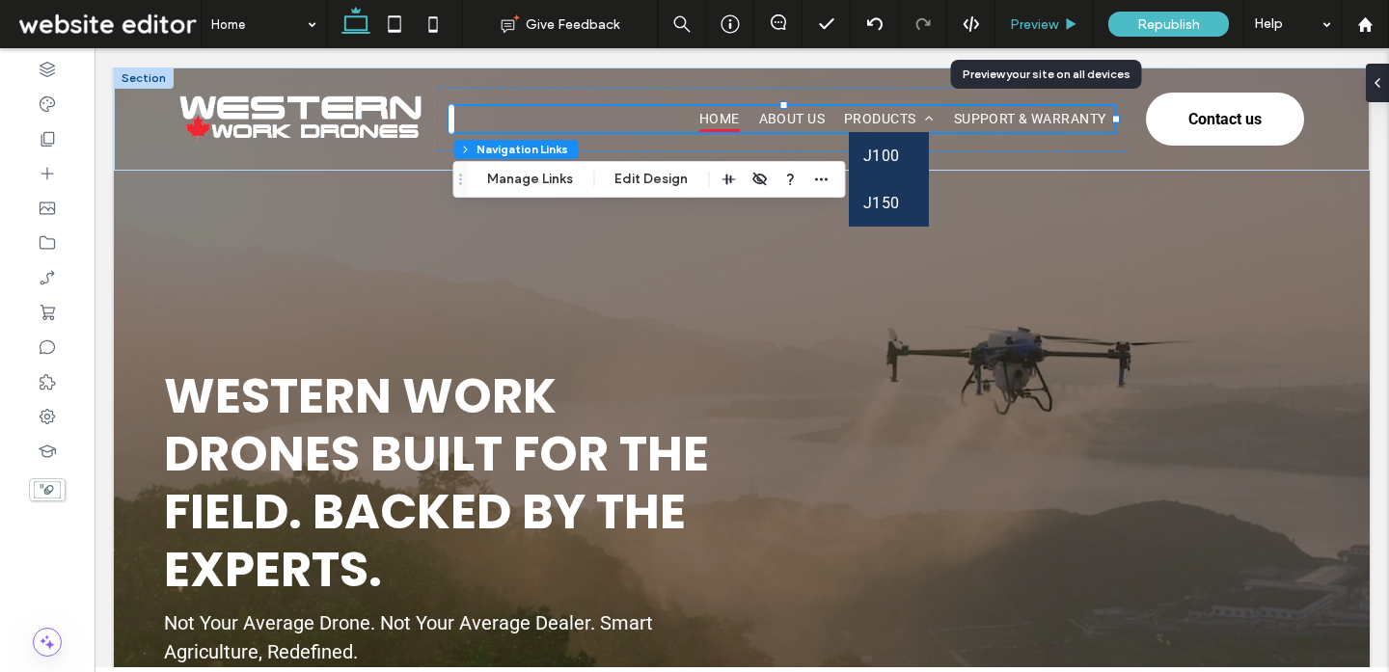
click at [1060, 17] on div "Preview" at bounding box center [1043, 24] width 97 height 16
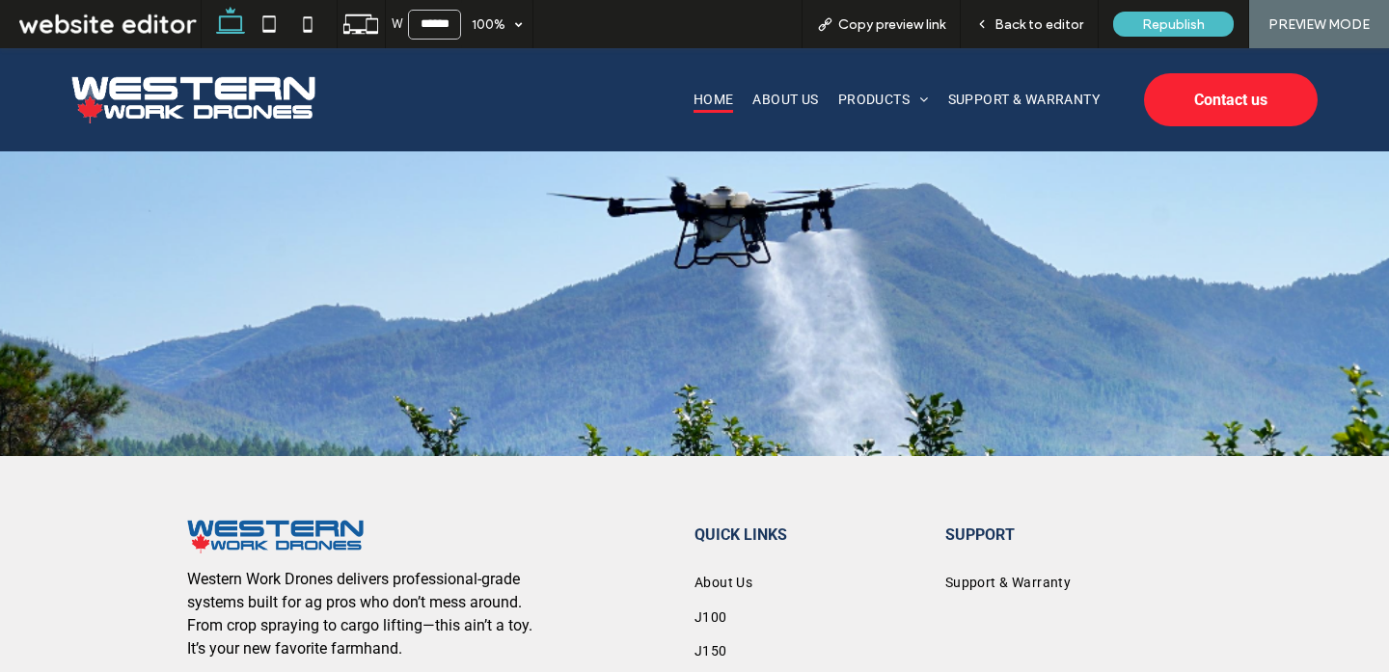
scroll to position [4496, 0]
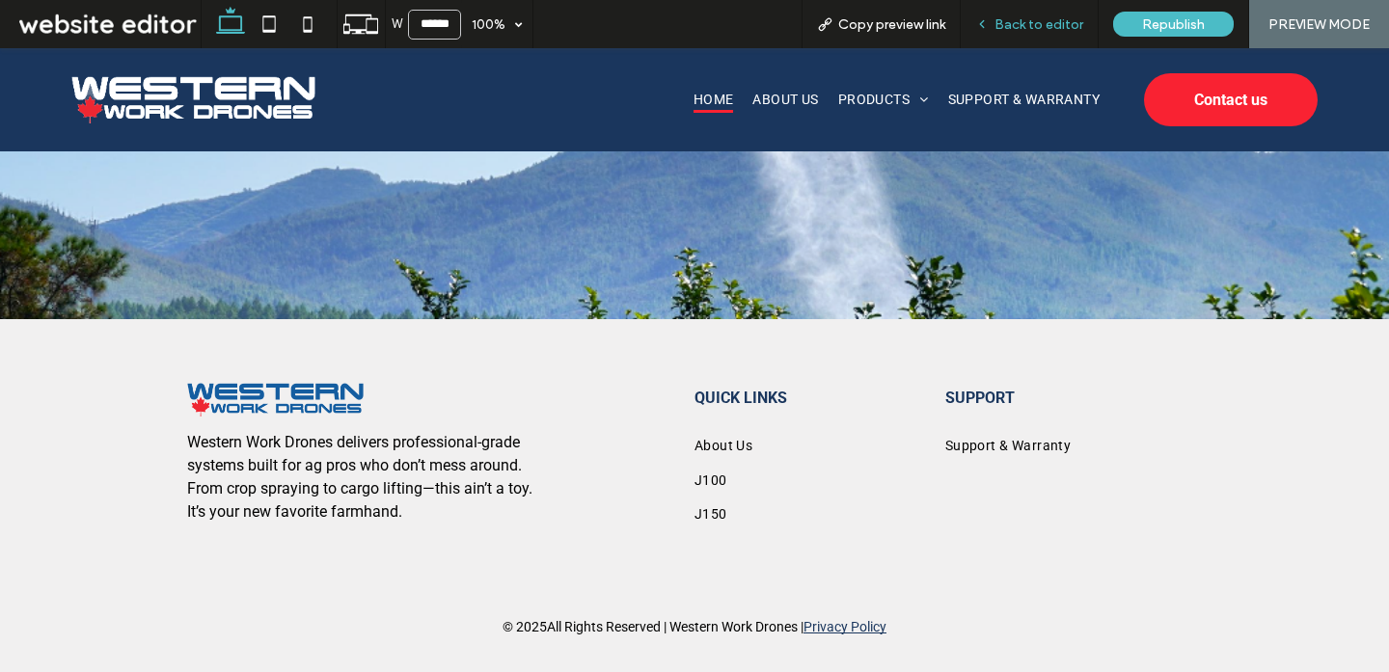
click at [1048, 32] on span "Back to editor" at bounding box center [1038, 24] width 89 height 16
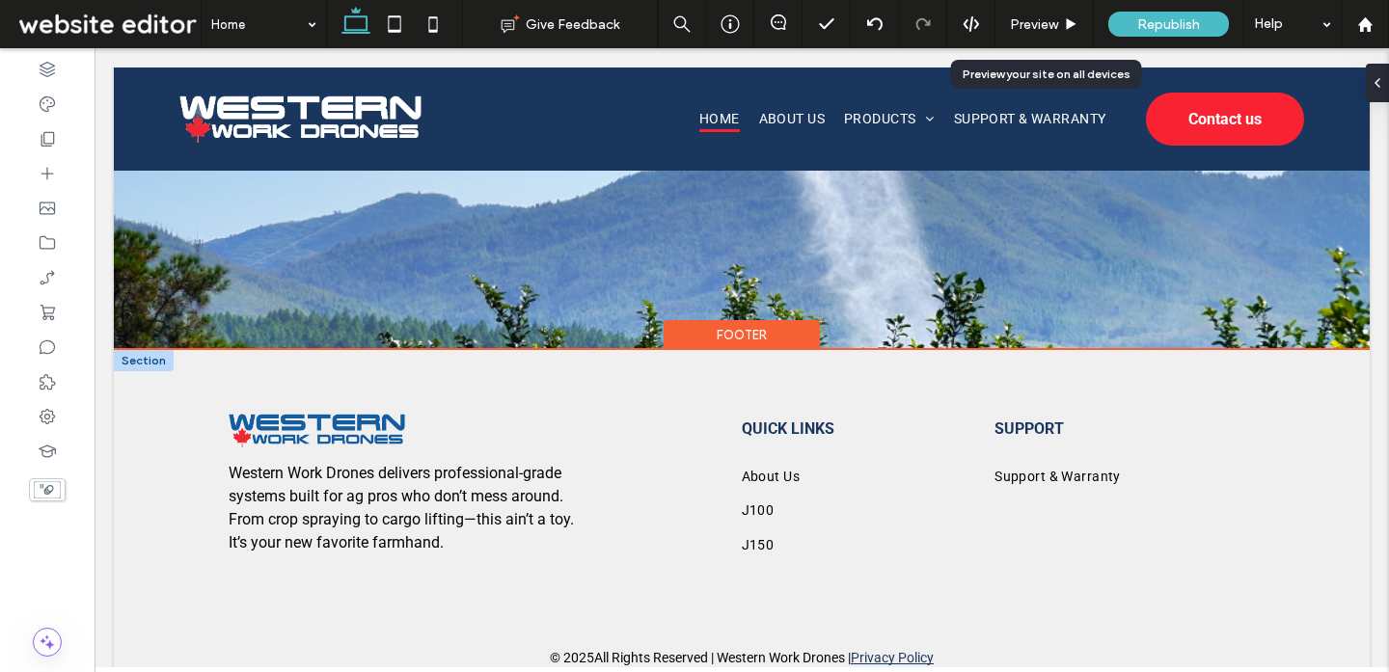
scroll to position [4526, 0]
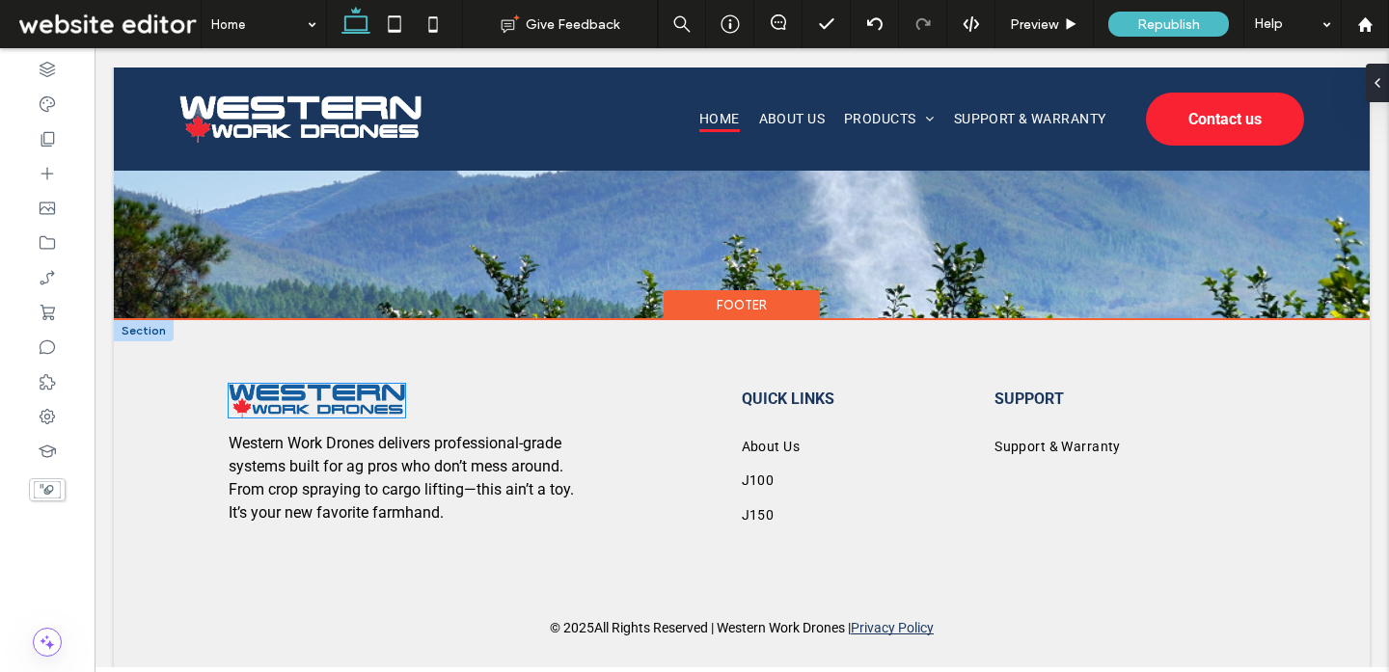
click at [358, 386] on img at bounding box center [317, 401] width 176 height 34
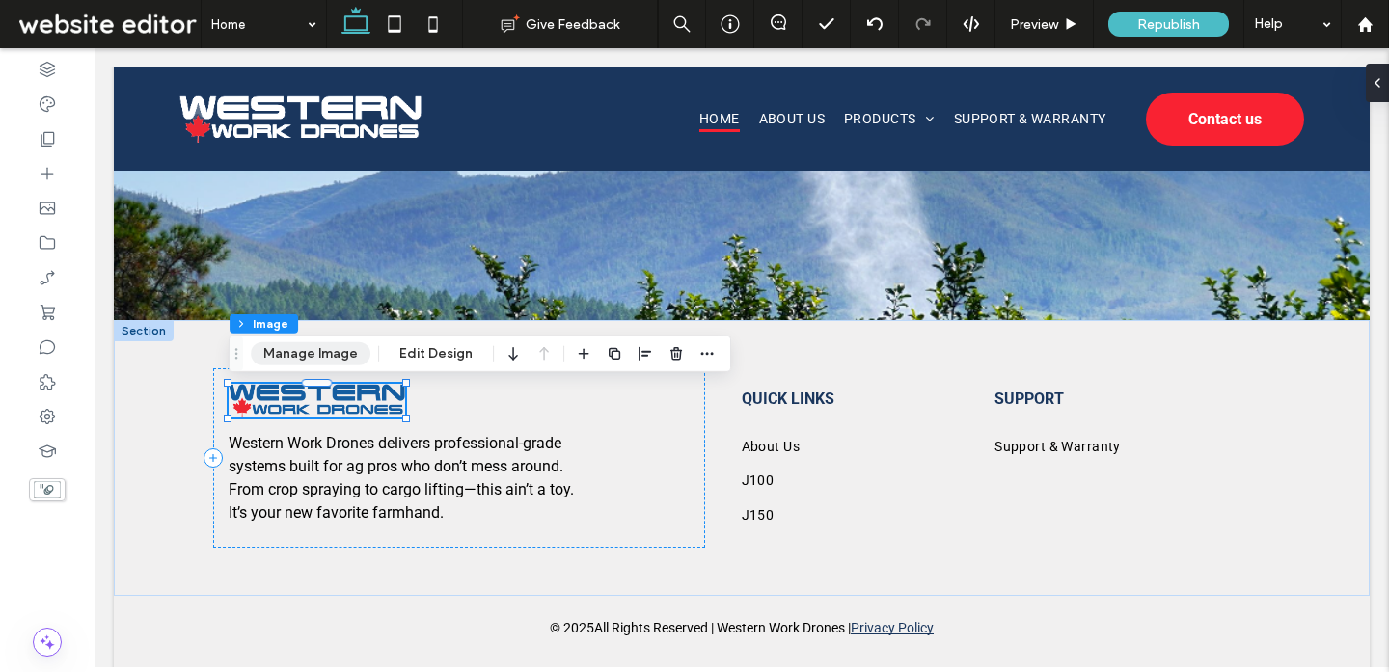
click at [338, 344] on button "Manage Image" at bounding box center [311, 353] width 120 height 23
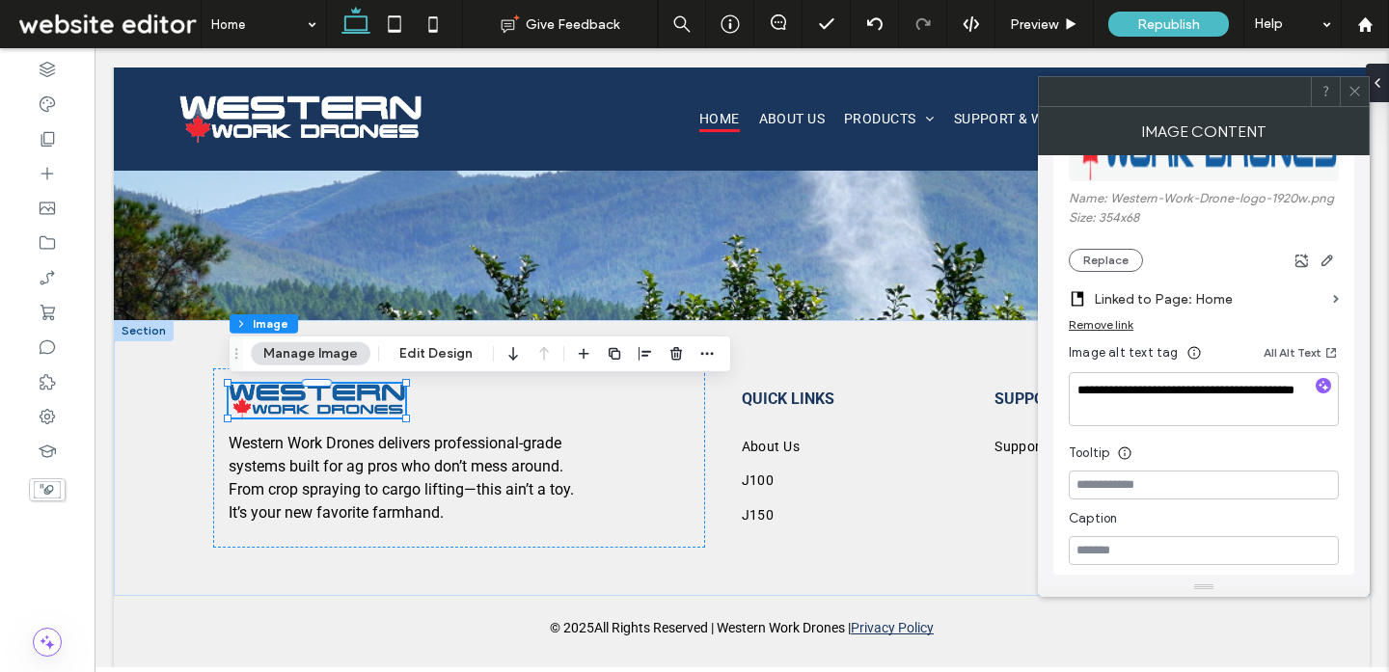
scroll to position [363, 0]
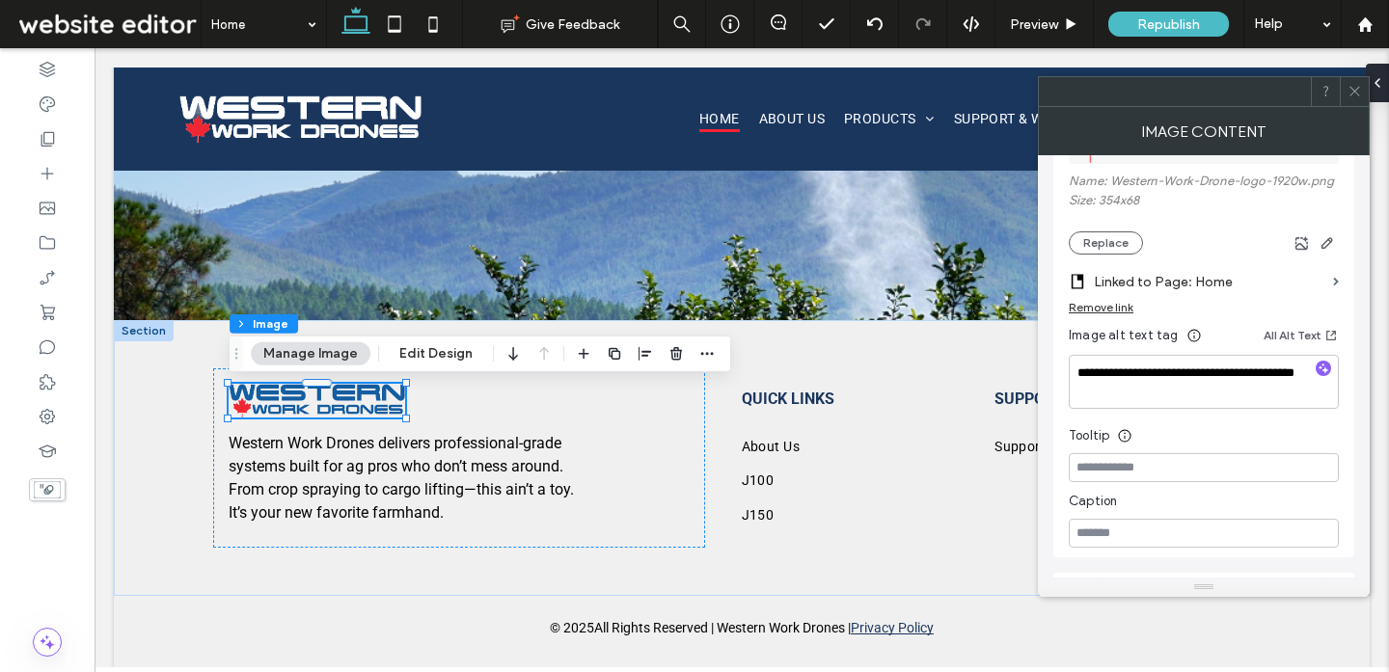
click at [1353, 84] on icon at bounding box center [1354, 91] width 14 height 14
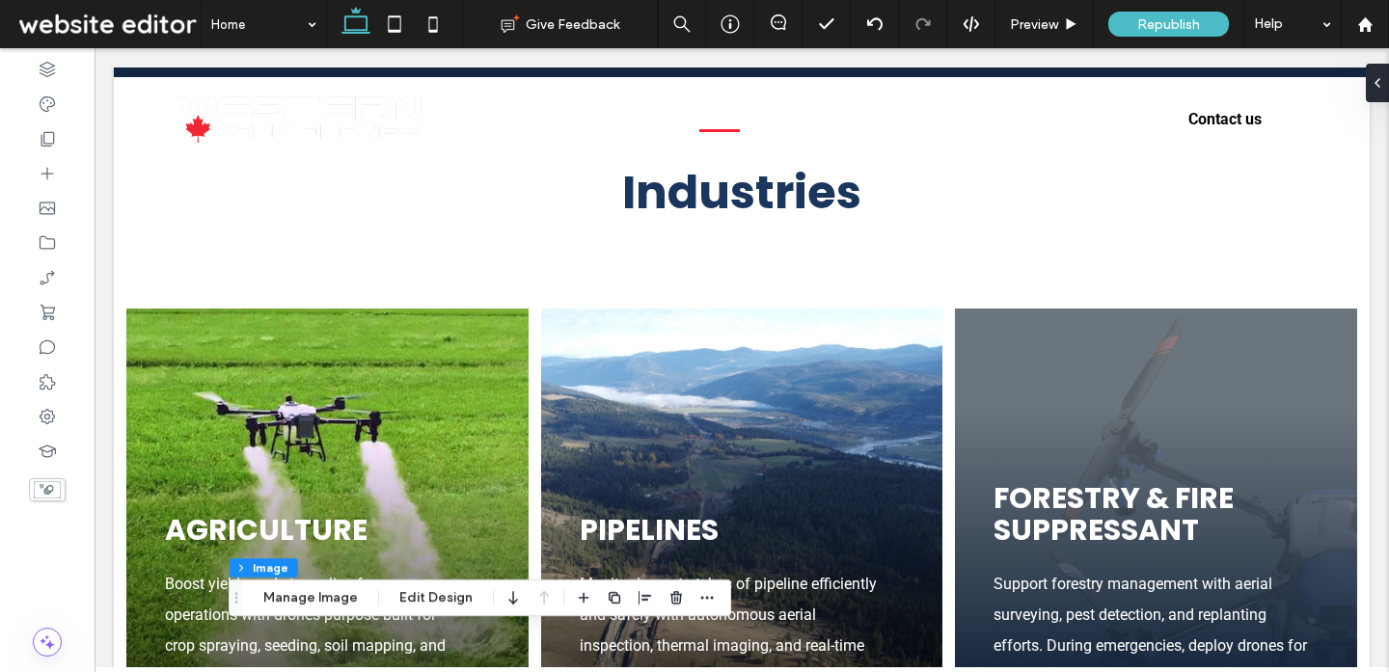
scroll to position [0, 0]
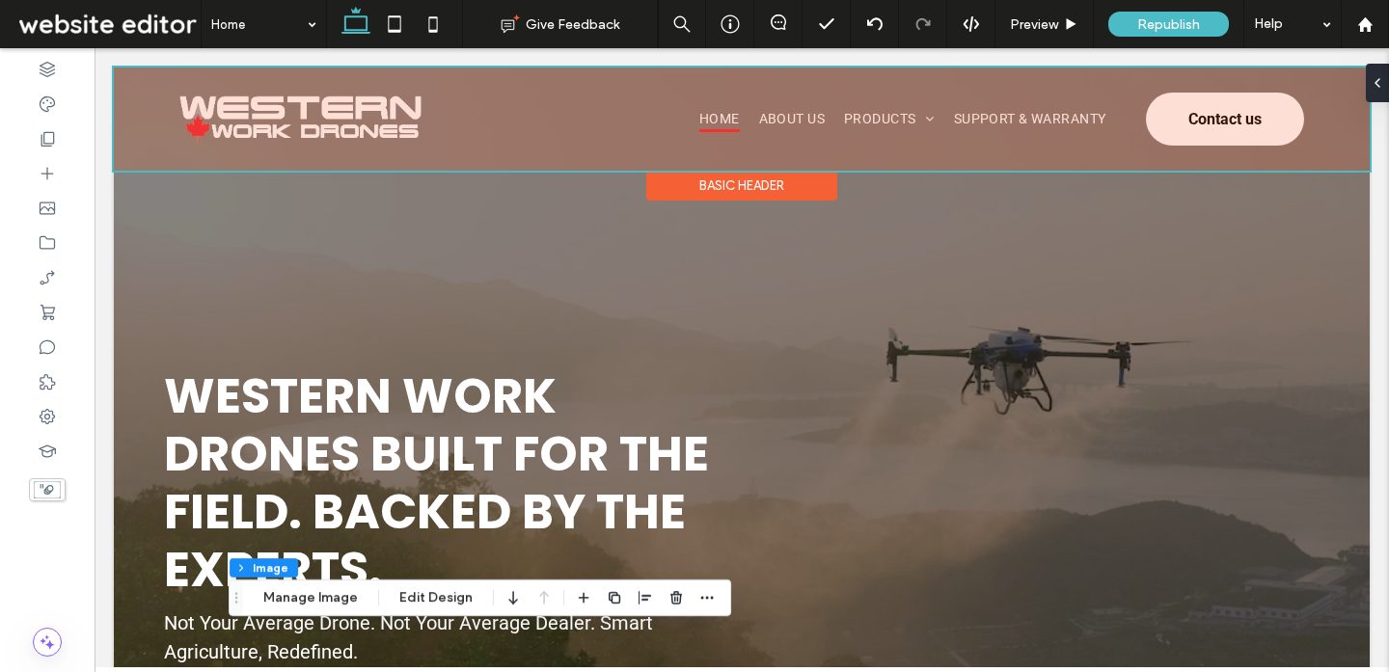
click at [308, 115] on div at bounding box center [742, 119] width 1256 height 103
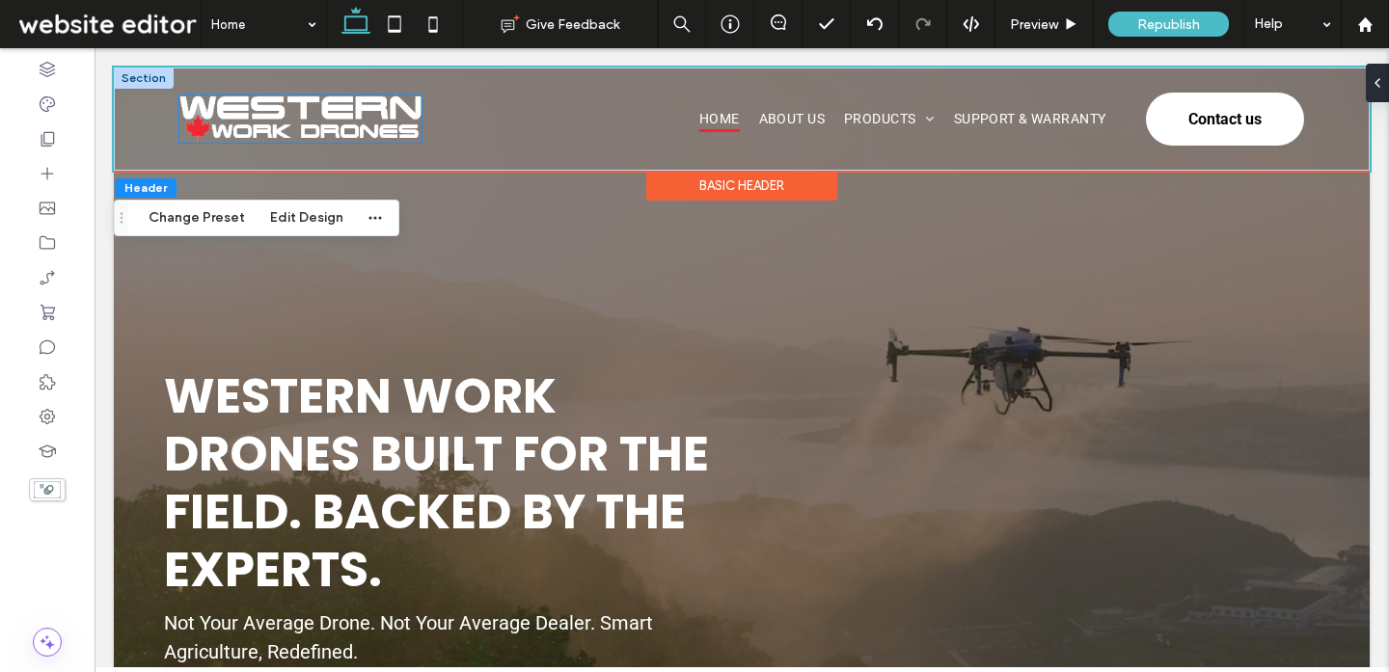
click at [358, 106] on img at bounding box center [300, 118] width 242 height 46
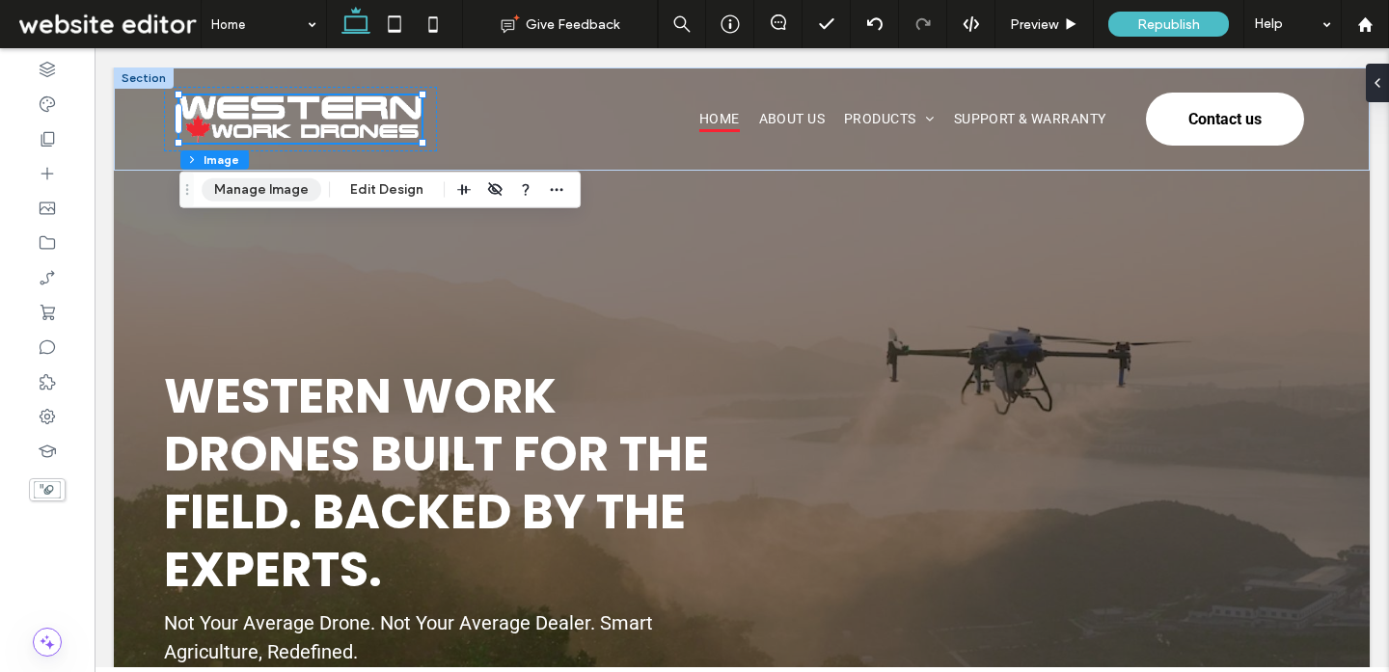
click at [273, 191] on button "Manage Image" at bounding box center [262, 189] width 120 height 23
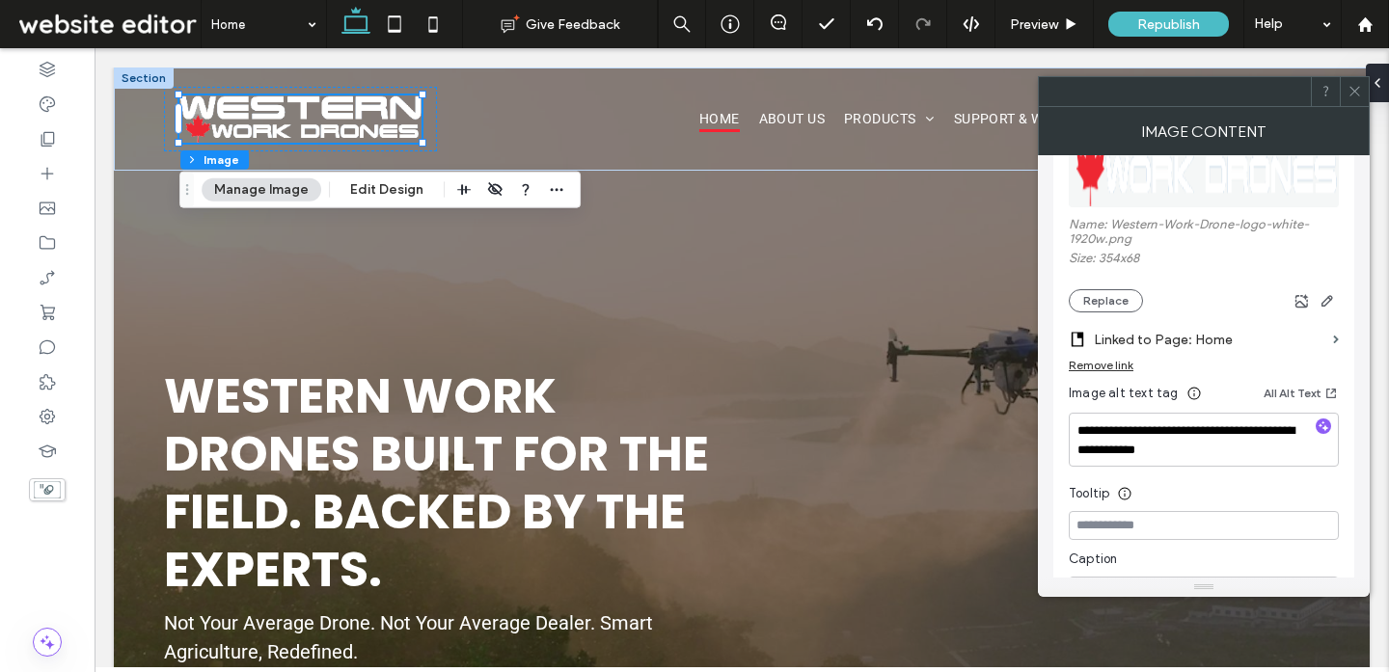
scroll to position [343, 0]
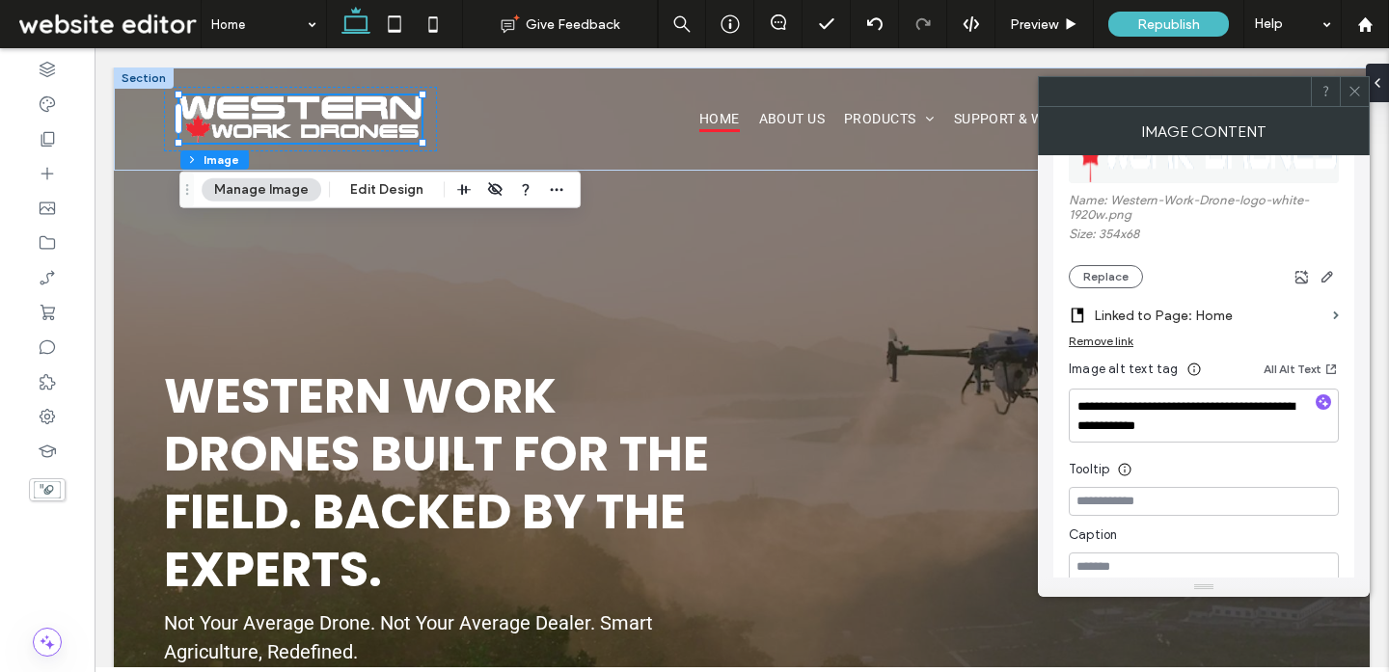
click at [1362, 92] on div at bounding box center [1353, 91] width 29 height 29
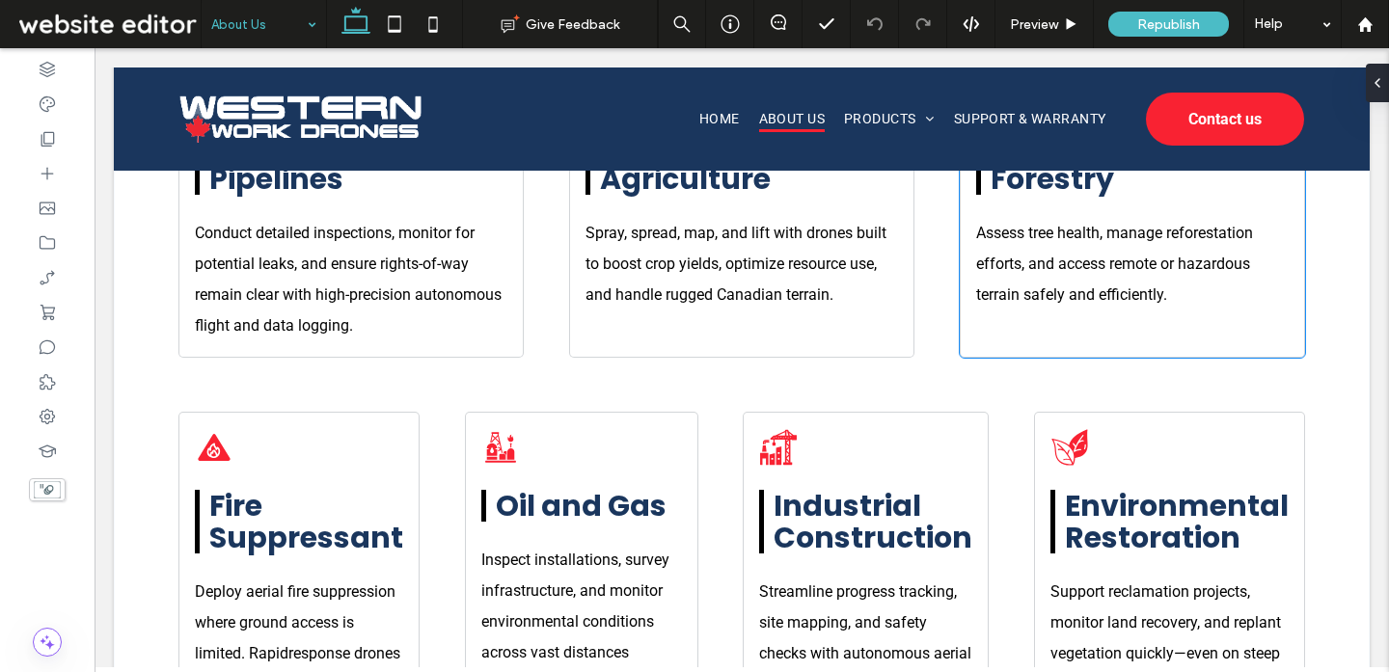
scroll to position [2383, 0]
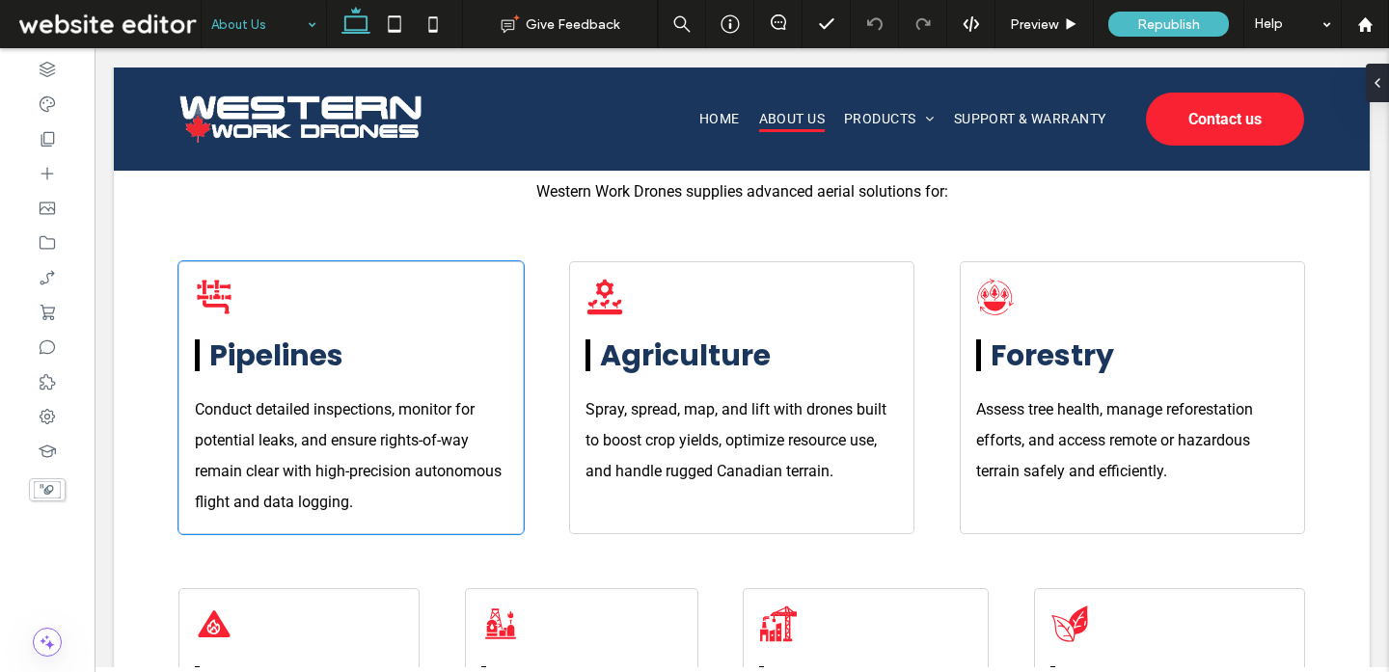
click at [221, 363] on strong "Pipelines" at bounding box center [276, 355] width 134 height 41
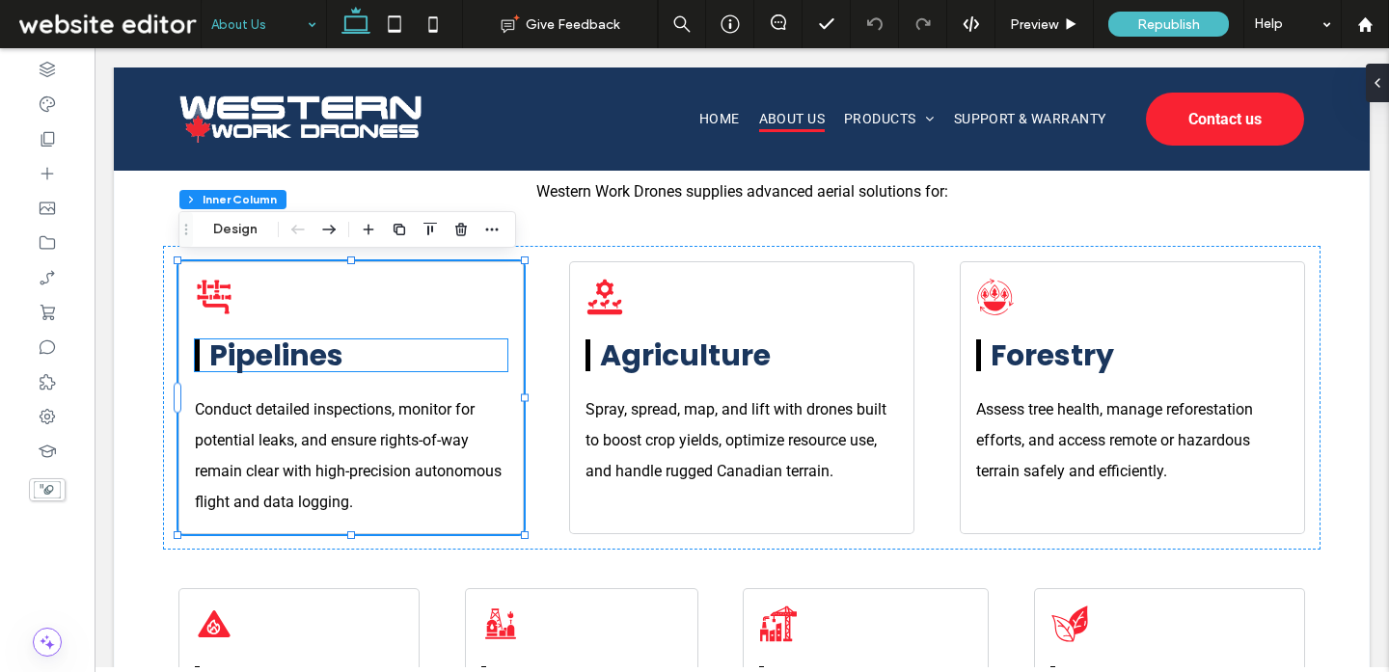
click at [196, 349] on div "Pipelines" at bounding box center [351, 355] width 312 height 32
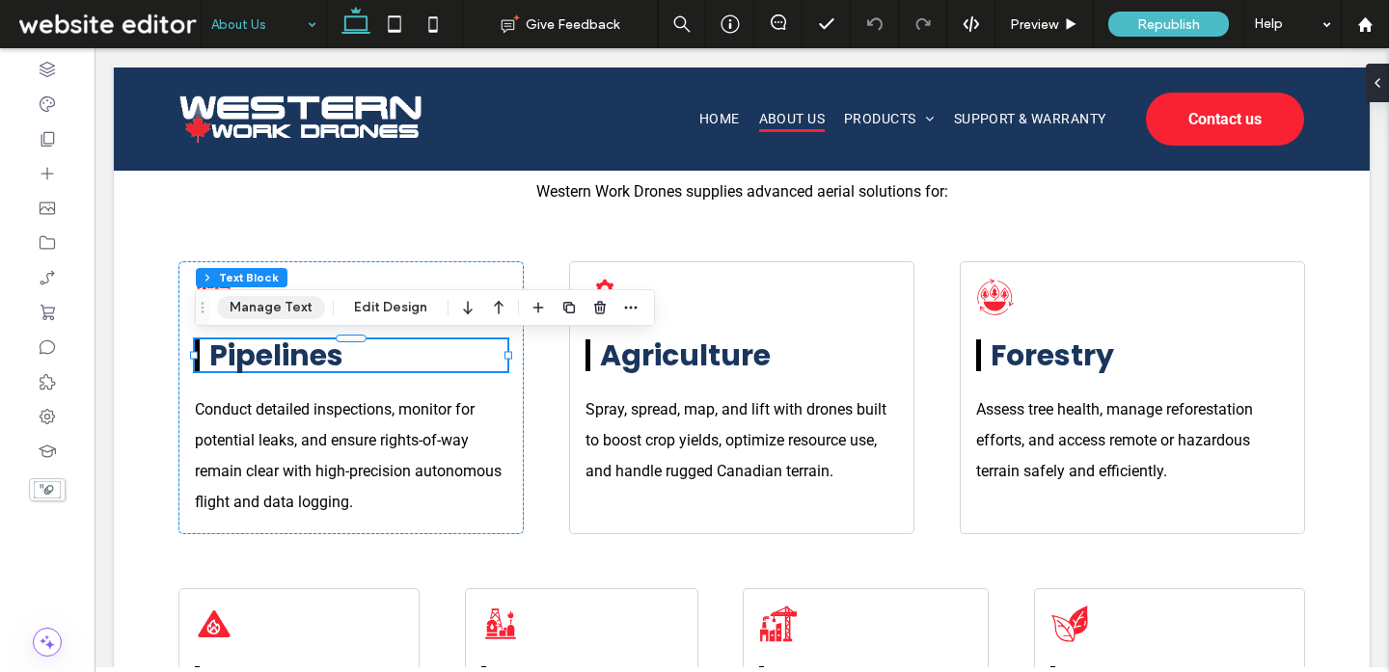
click at [297, 317] on button "Manage Text" at bounding box center [271, 307] width 108 height 23
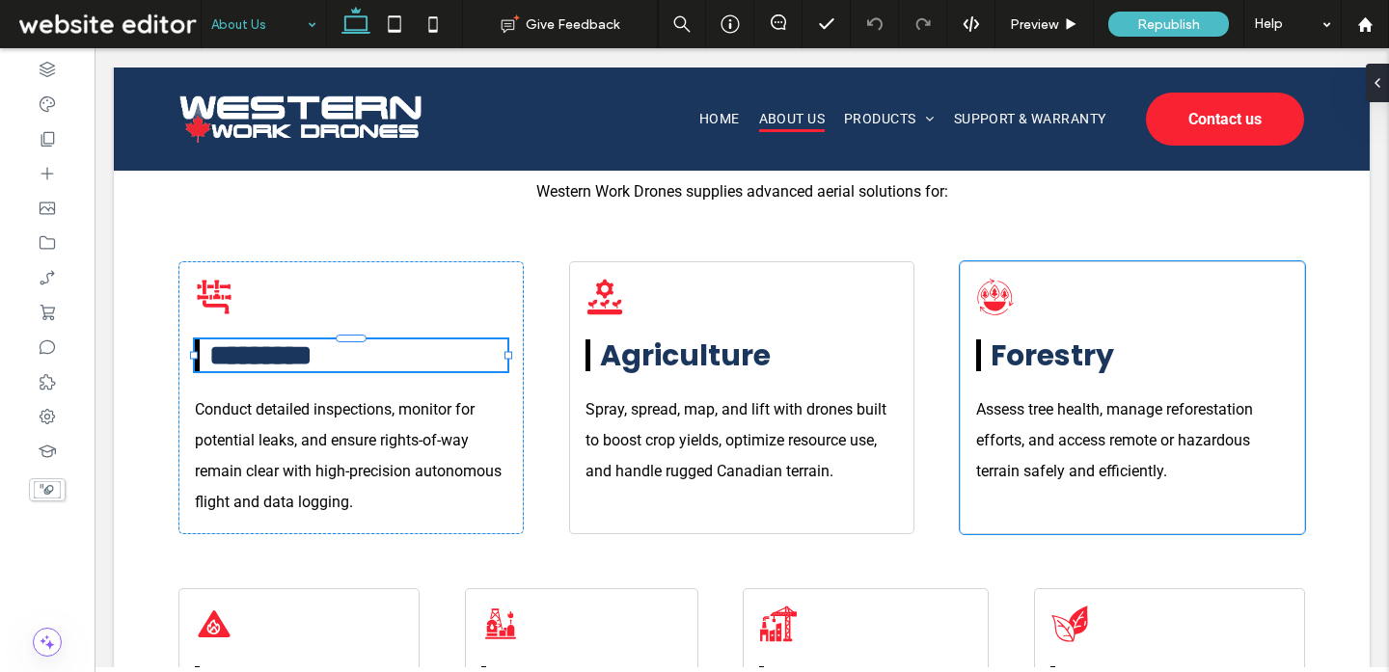
type input "*******"
type input "**"
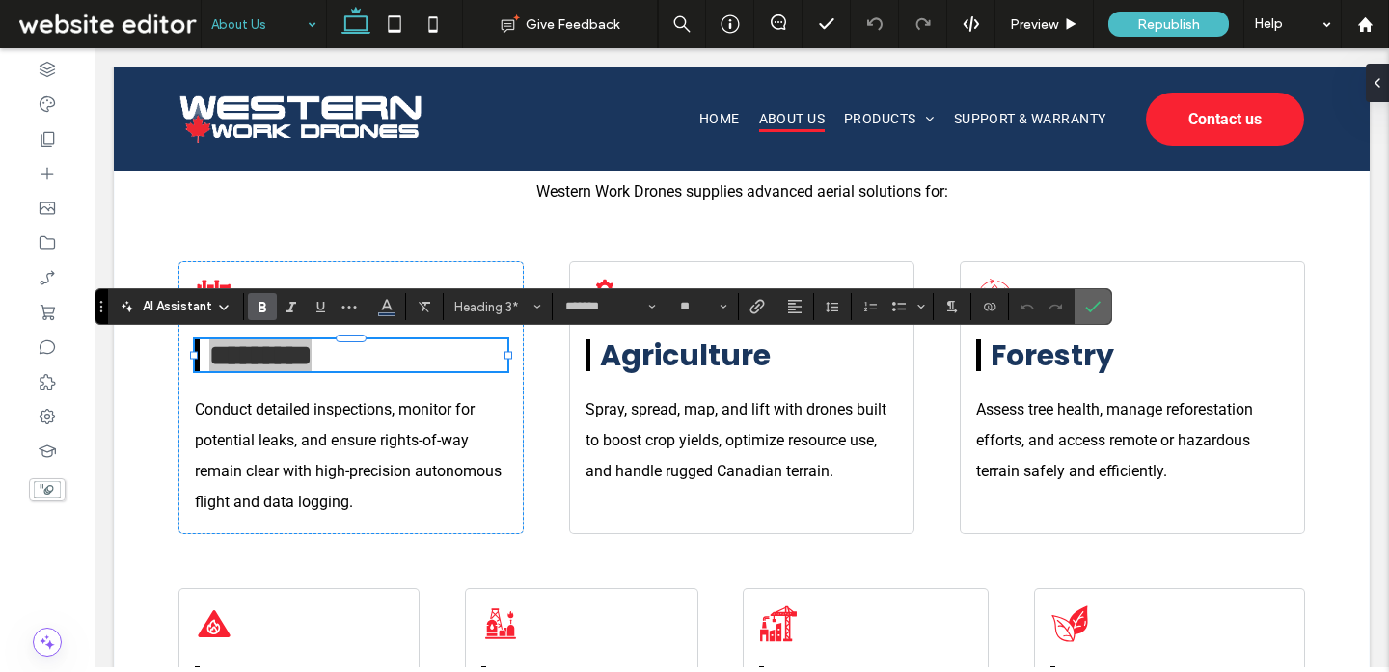
click at [1091, 315] on span "Confirm" at bounding box center [1089, 306] width 9 height 35
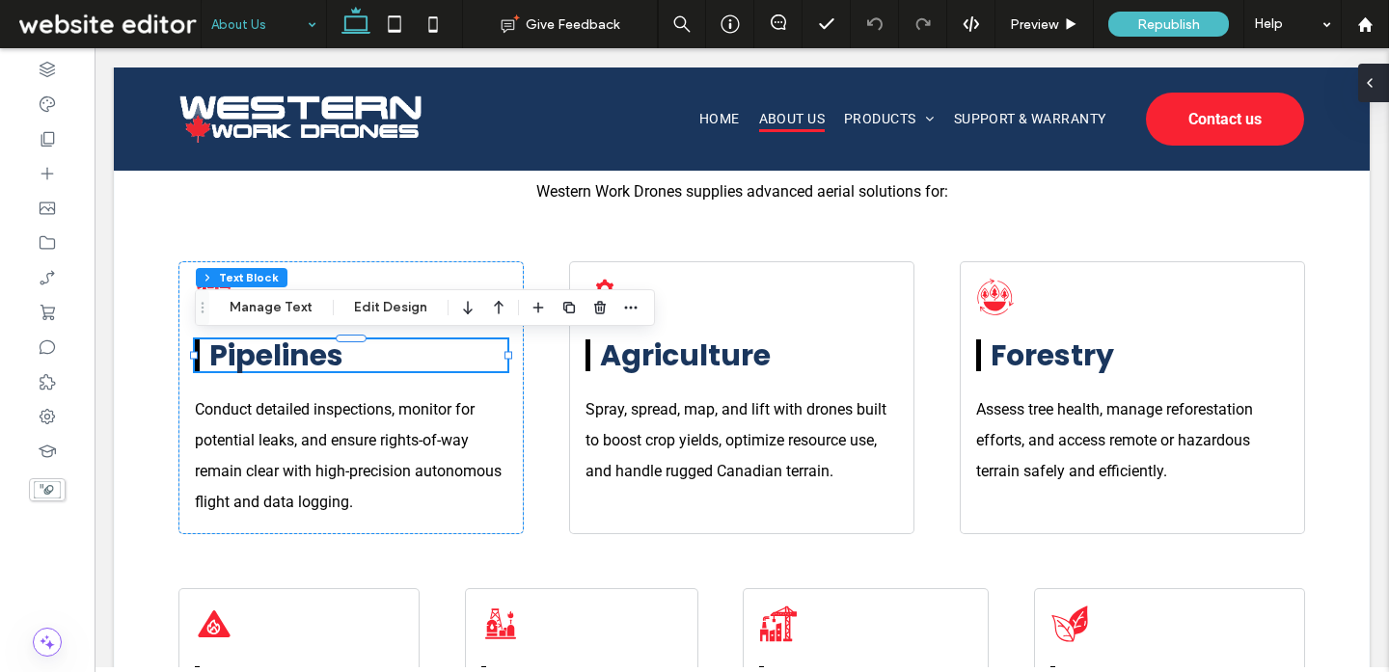
click at [1370, 84] on icon at bounding box center [1369, 82] width 15 height 15
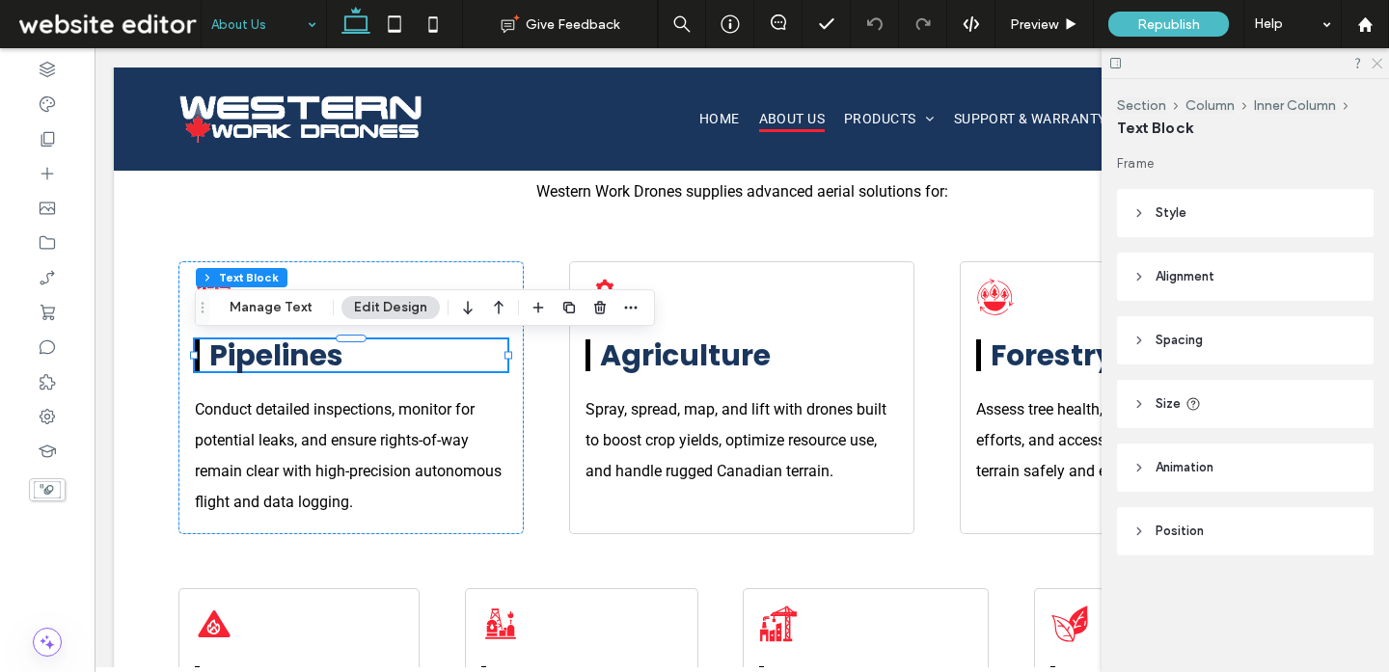
click at [1375, 68] on icon at bounding box center [1375, 62] width 13 height 13
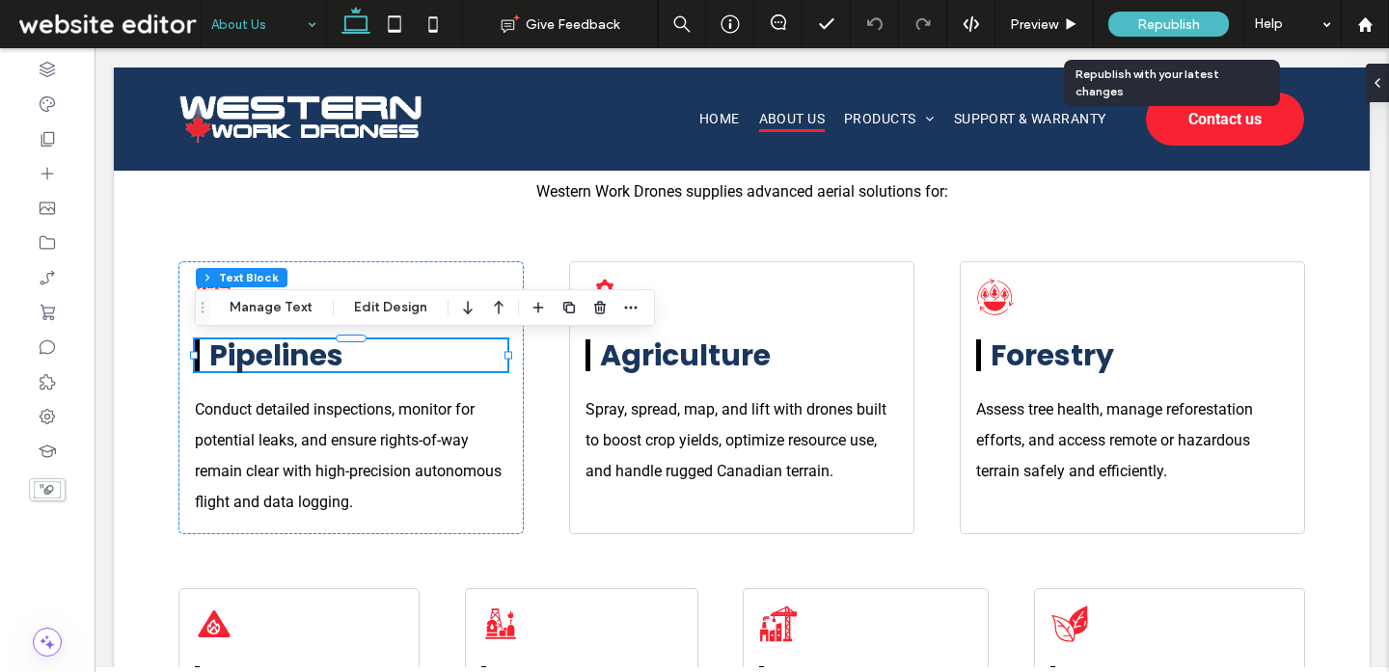
click at [1203, 23] on div "Republish" at bounding box center [1168, 24] width 121 height 25
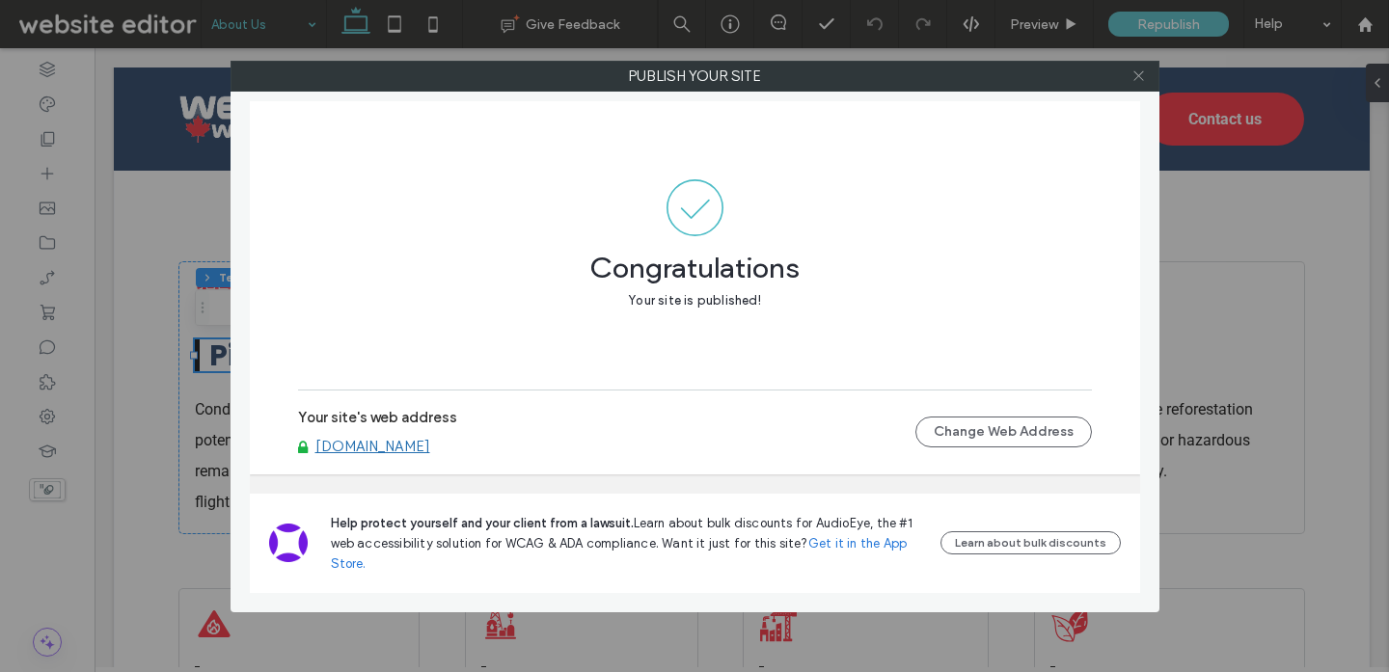
click at [1138, 77] on icon at bounding box center [1138, 75] width 14 height 14
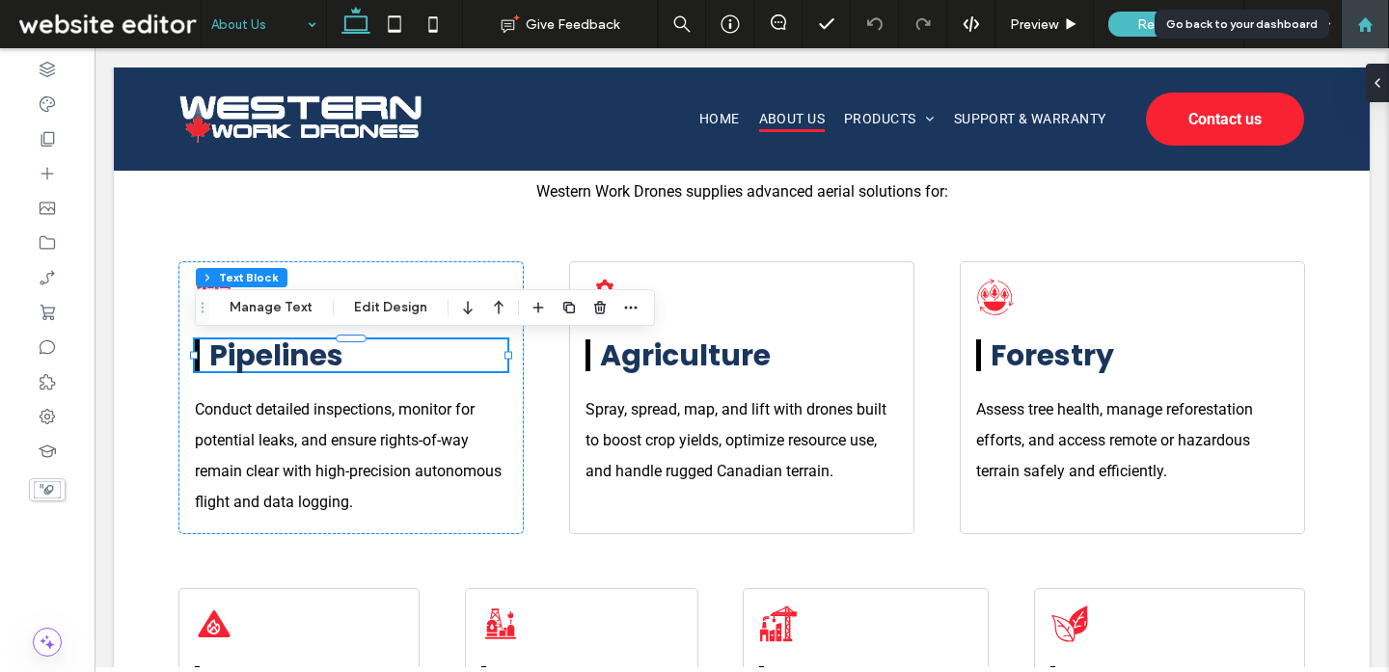
click at [1362, 33] on div at bounding box center [1364, 24] width 48 height 48
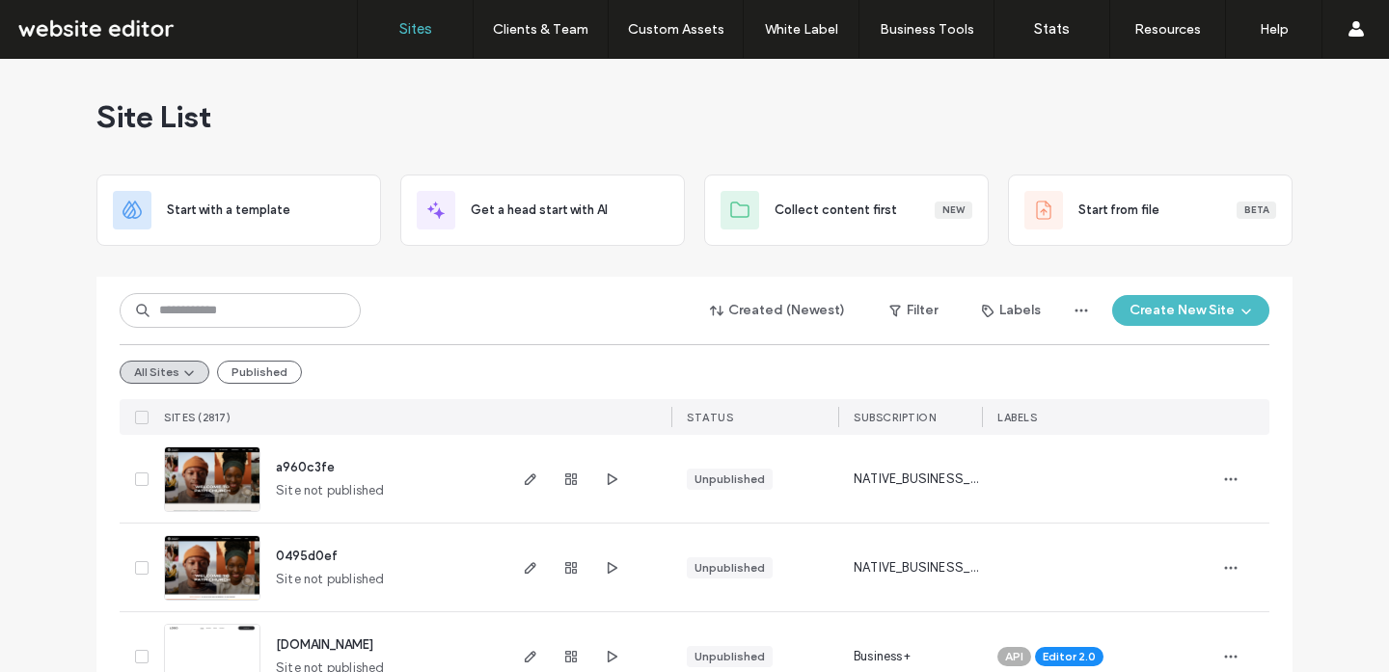
drag, startPoint x: 252, startPoint y: 374, endPoint x: 444, endPoint y: 499, distance: 228.7
click at [252, 374] on button "Published" at bounding box center [259, 372] width 85 height 23
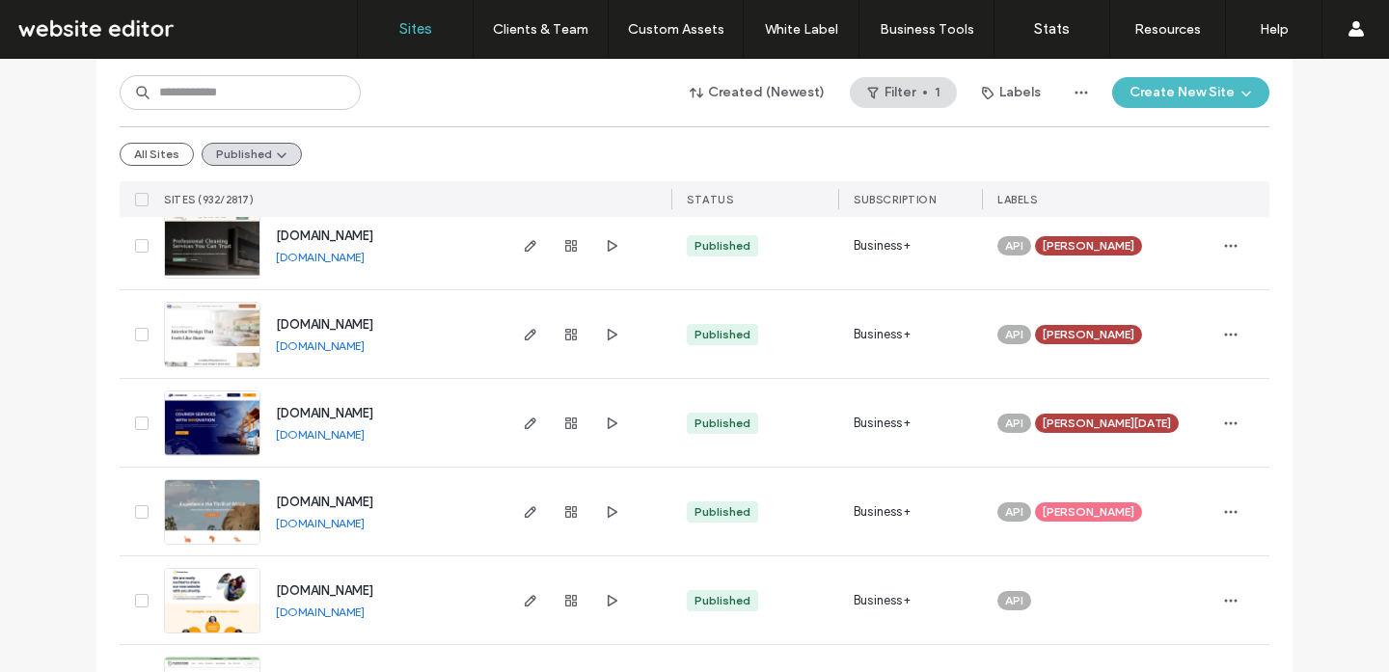
scroll to position [769, 0]
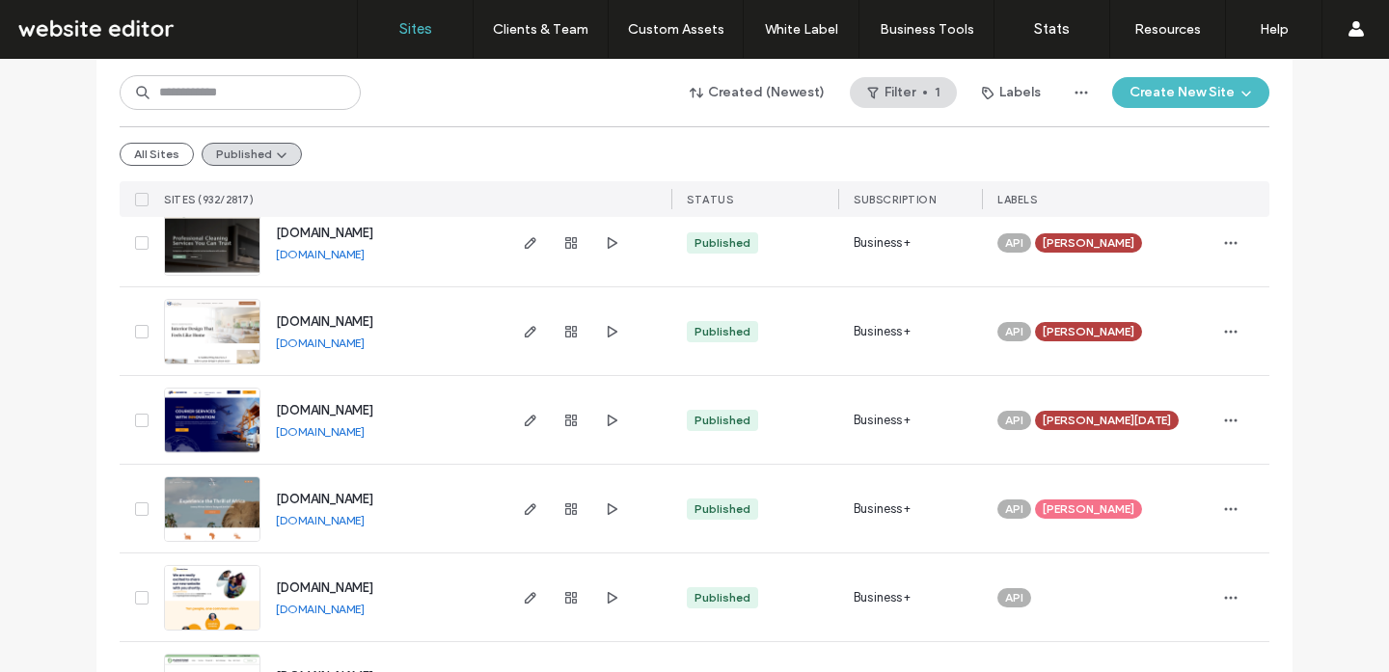
click at [365, 436] on link "[DOMAIN_NAME]" at bounding box center [320, 431] width 89 height 14
click at [365, 517] on link "[DOMAIN_NAME]" at bounding box center [320, 520] width 89 height 14
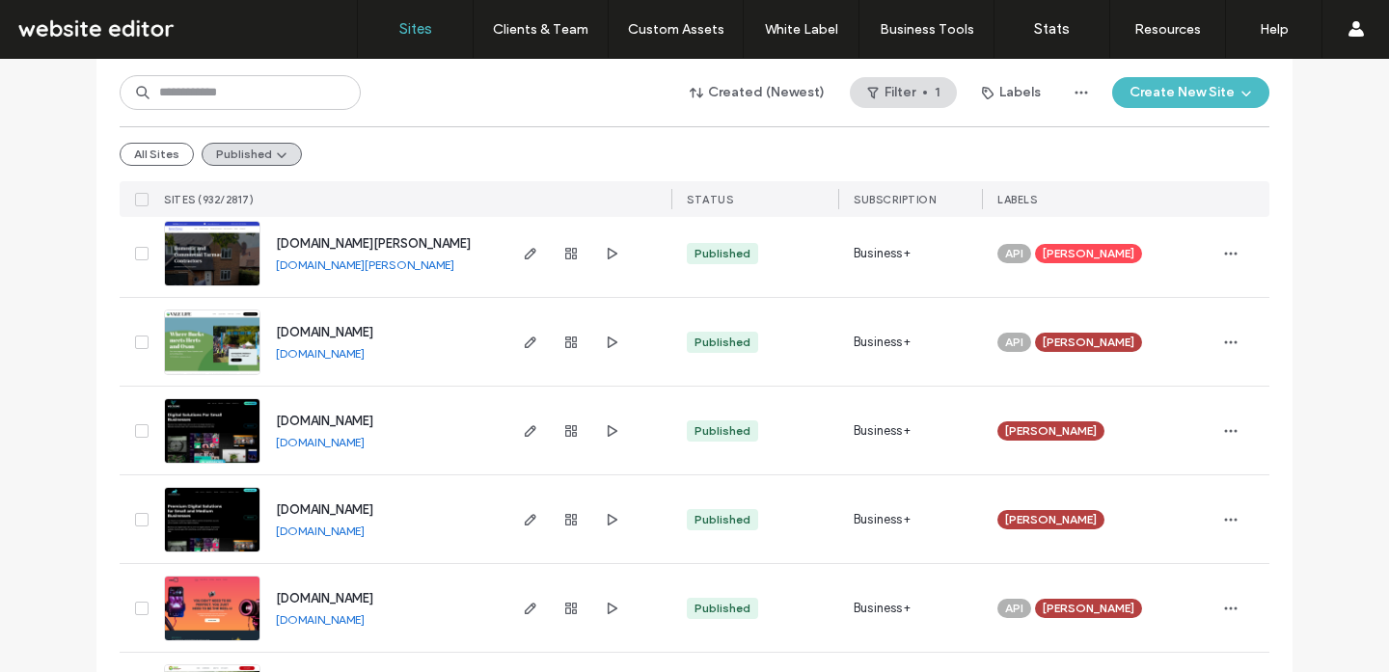
scroll to position [1291, 0]
click at [365, 357] on link "[DOMAIN_NAME]" at bounding box center [320, 352] width 89 height 14
click at [365, 440] on link "[DOMAIN_NAME]" at bounding box center [320, 441] width 89 height 14
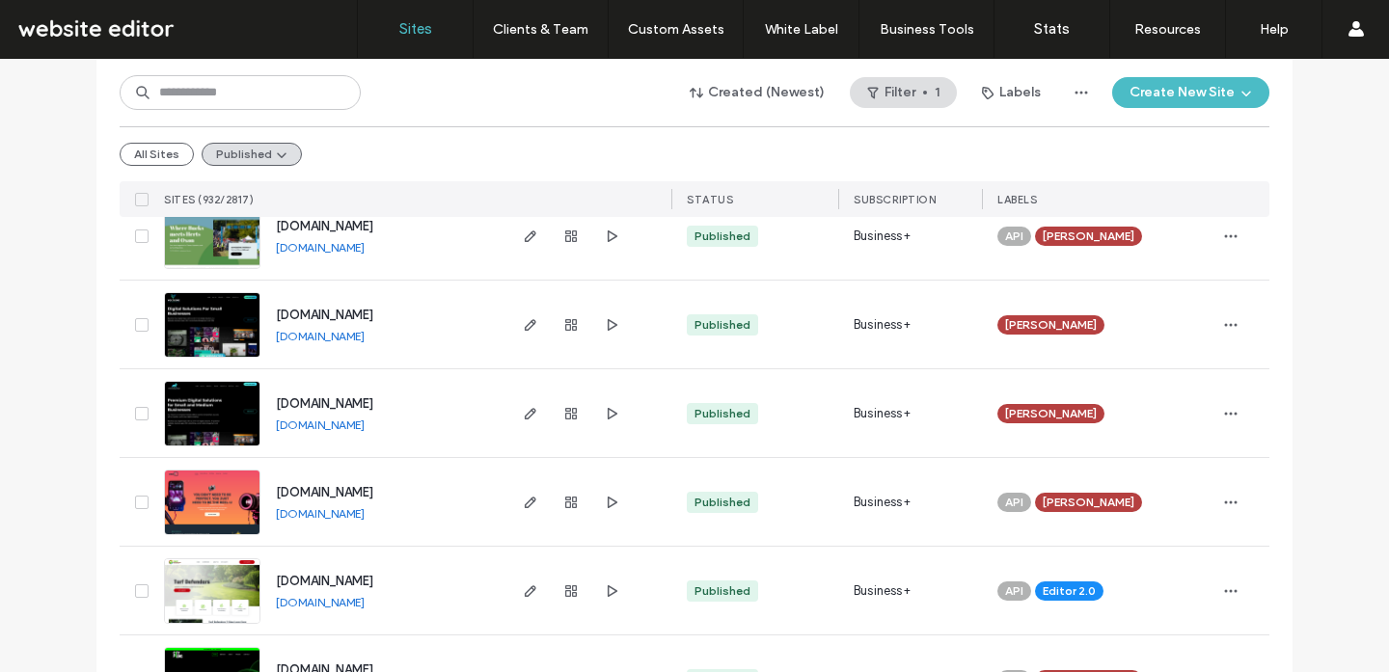
scroll to position [1412, 0]
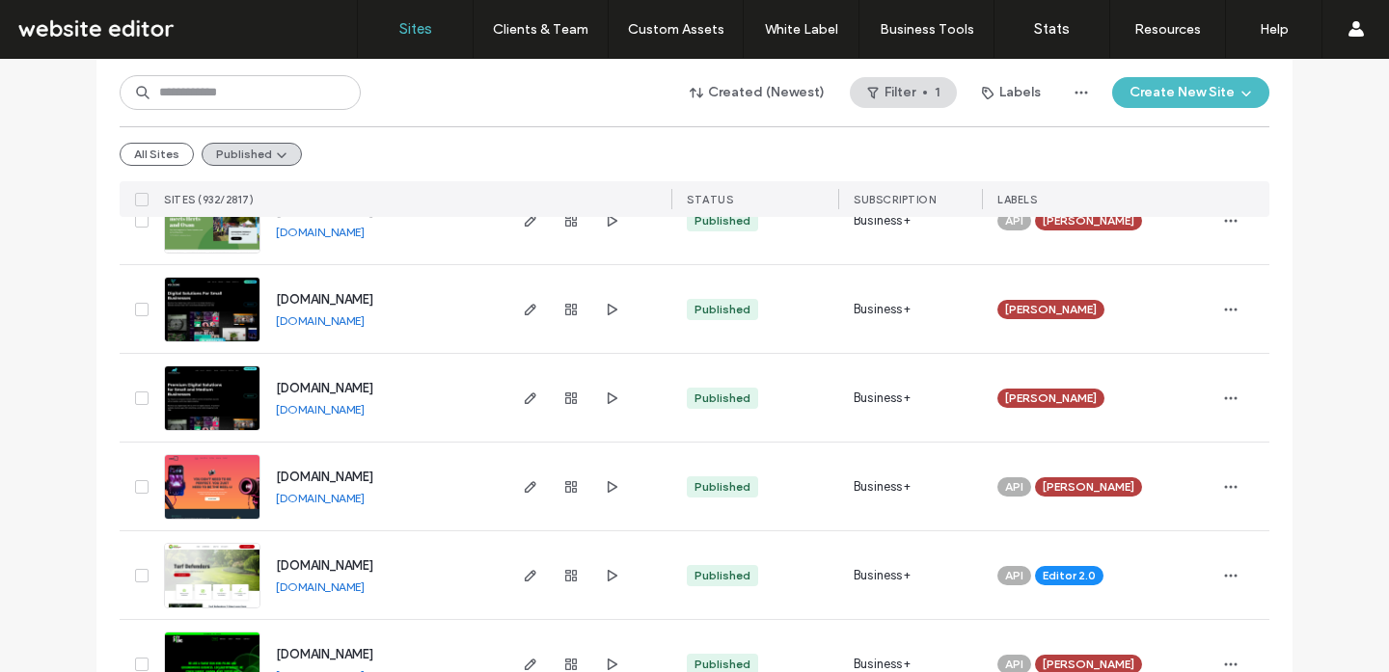
click at [338, 500] on link "[DOMAIN_NAME]" at bounding box center [320, 498] width 89 height 14
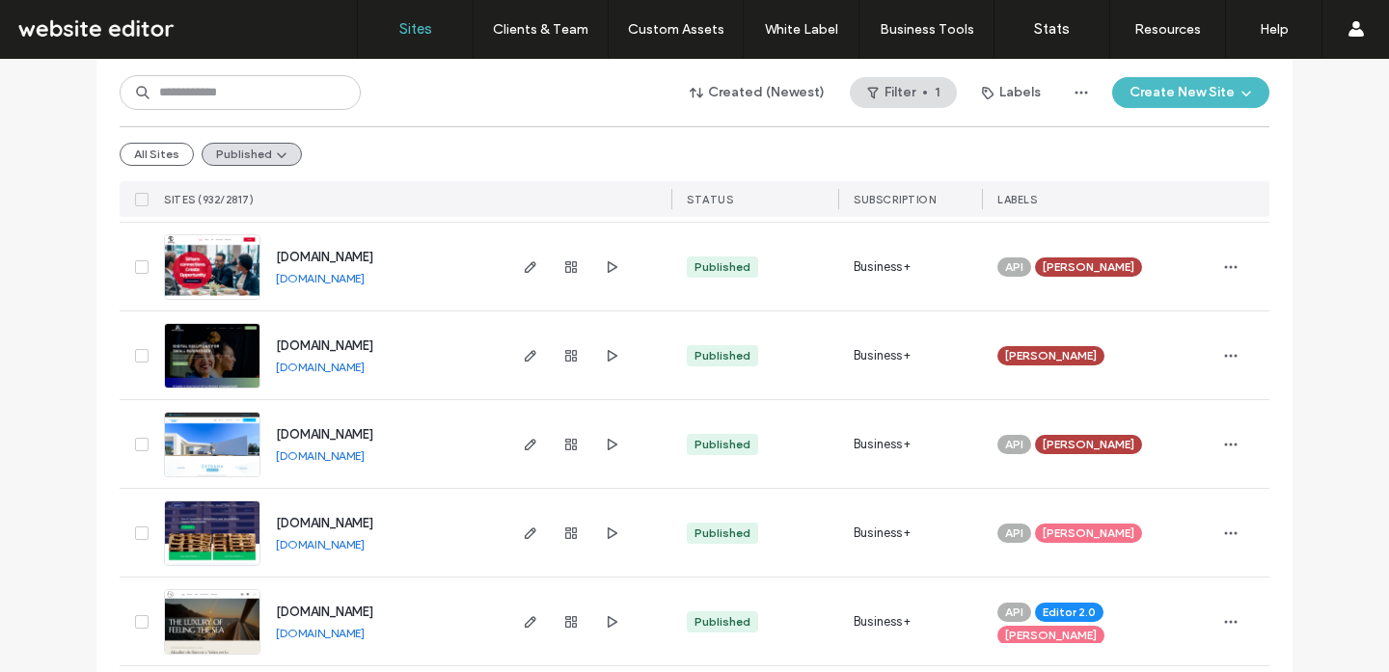
scroll to position [2168, 0]
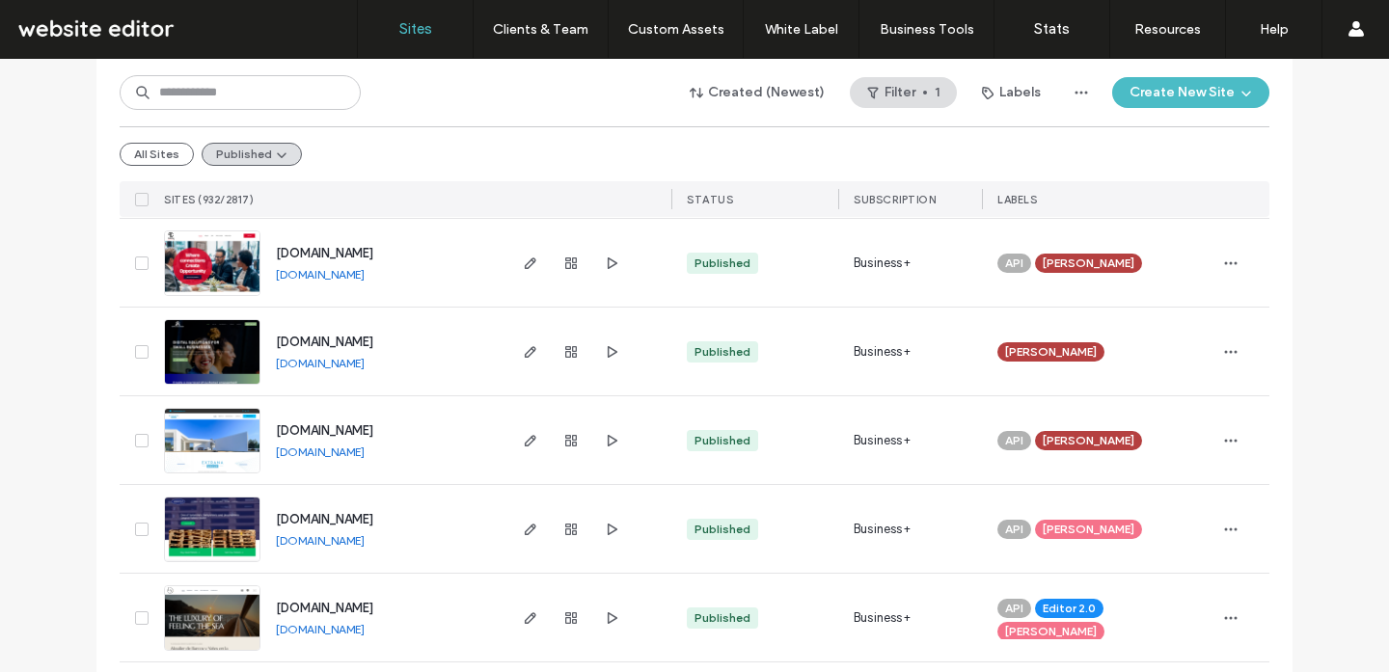
click at [345, 276] on link "[DOMAIN_NAME]" at bounding box center [320, 274] width 89 height 14
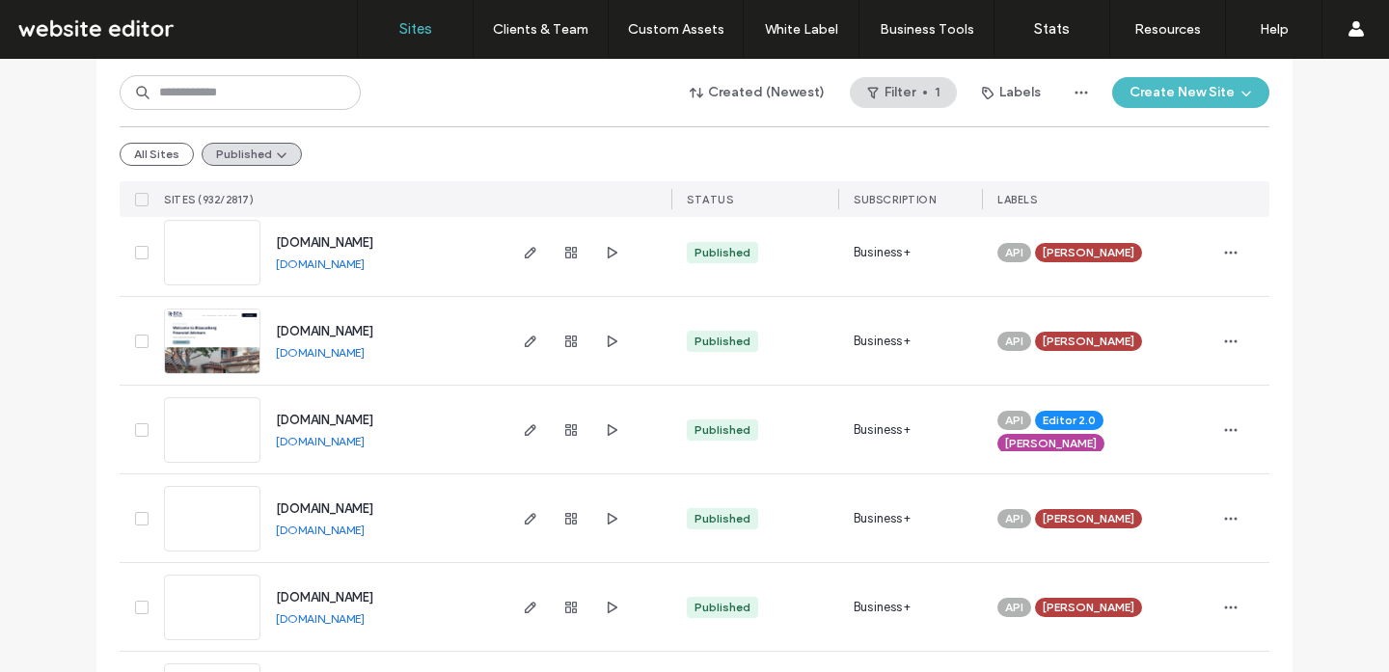
scroll to position [2713, 0]
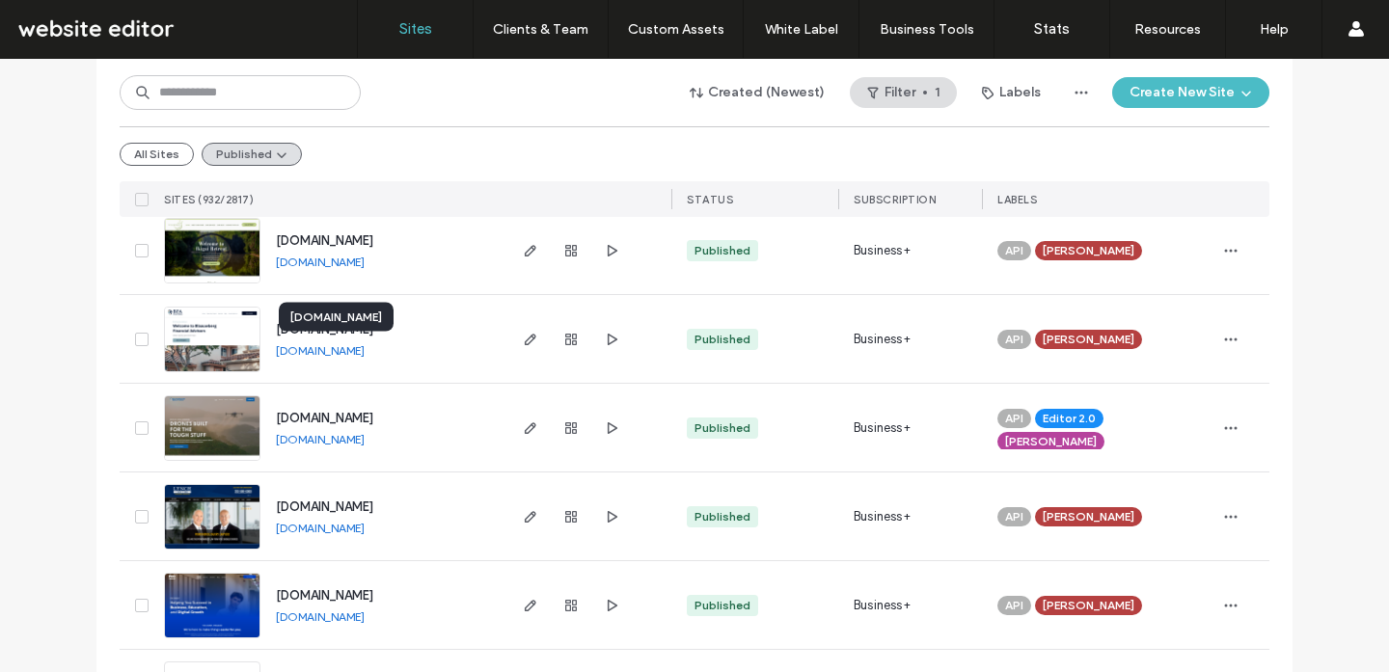
click at [365, 351] on link "[DOMAIN_NAME]" at bounding box center [320, 350] width 89 height 14
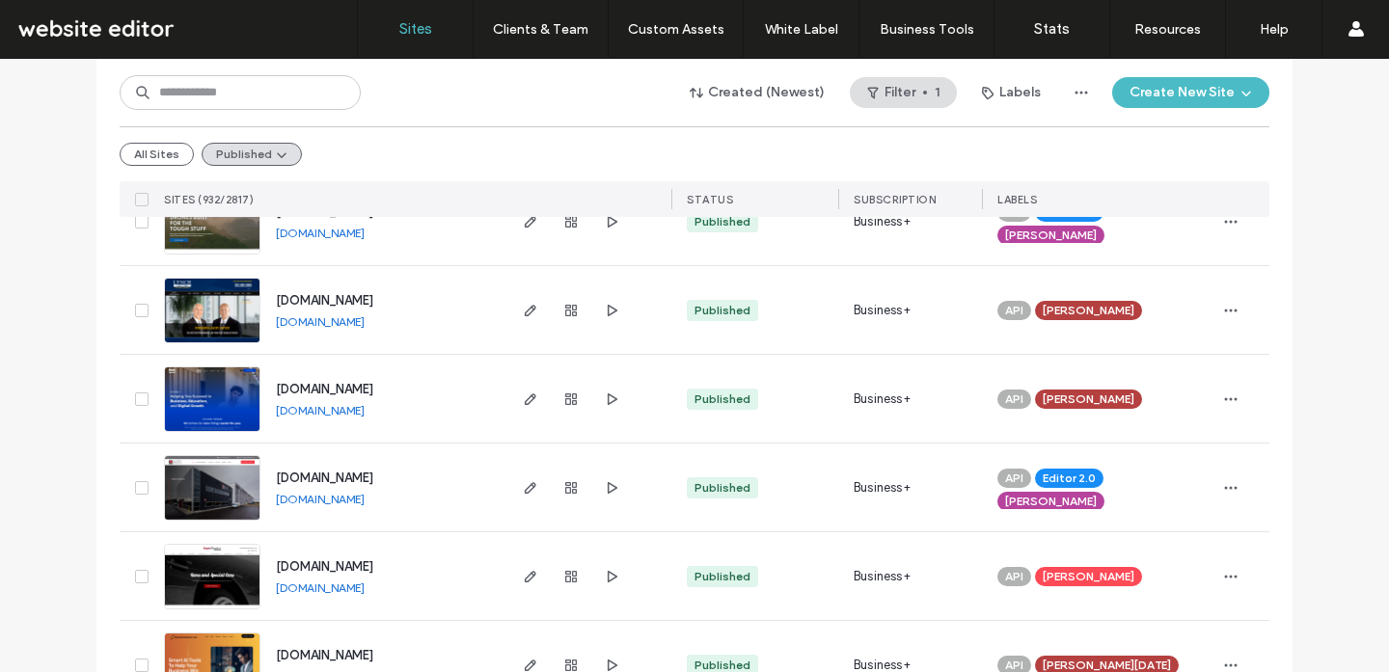
scroll to position [2920, 0]
click at [326, 415] on link "[DOMAIN_NAME]" at bounding box center [320, 409] width 89 height 14
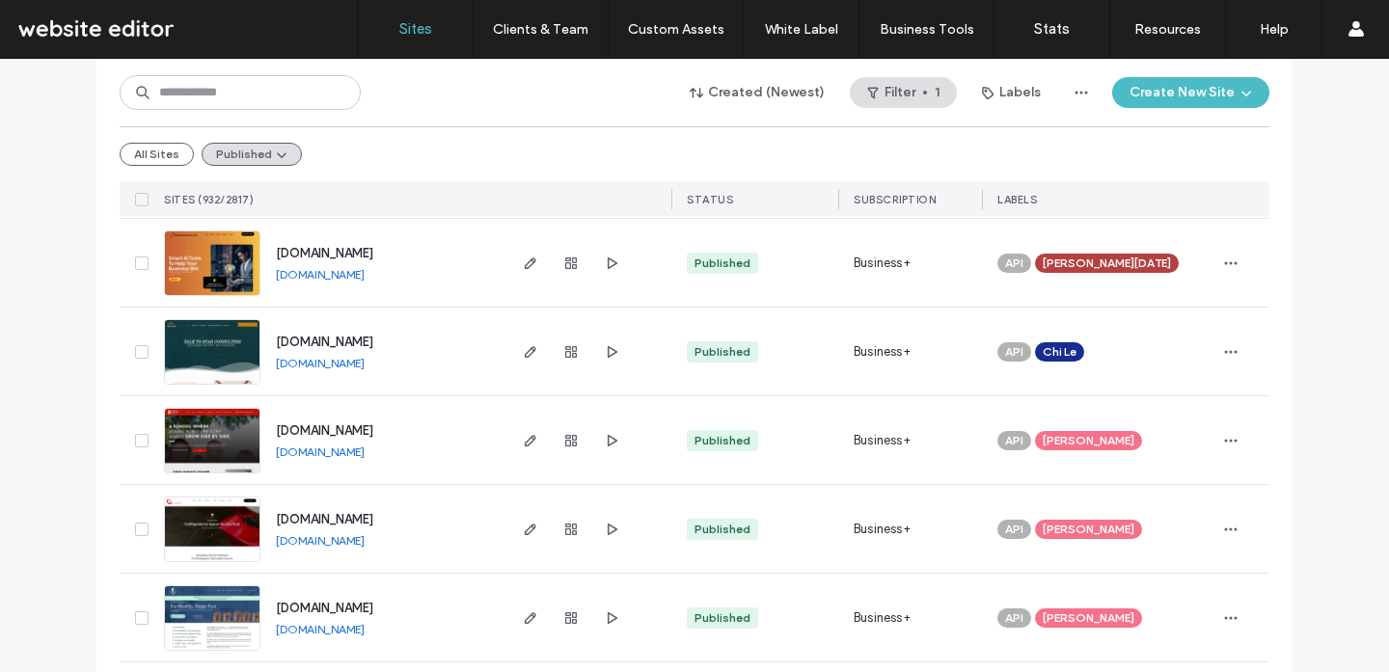
scroll to position [3320, 0]
click at [345, 455] on link "[DOMAIN_NAME]" at bounding box center [320, 453] width 89 height 14
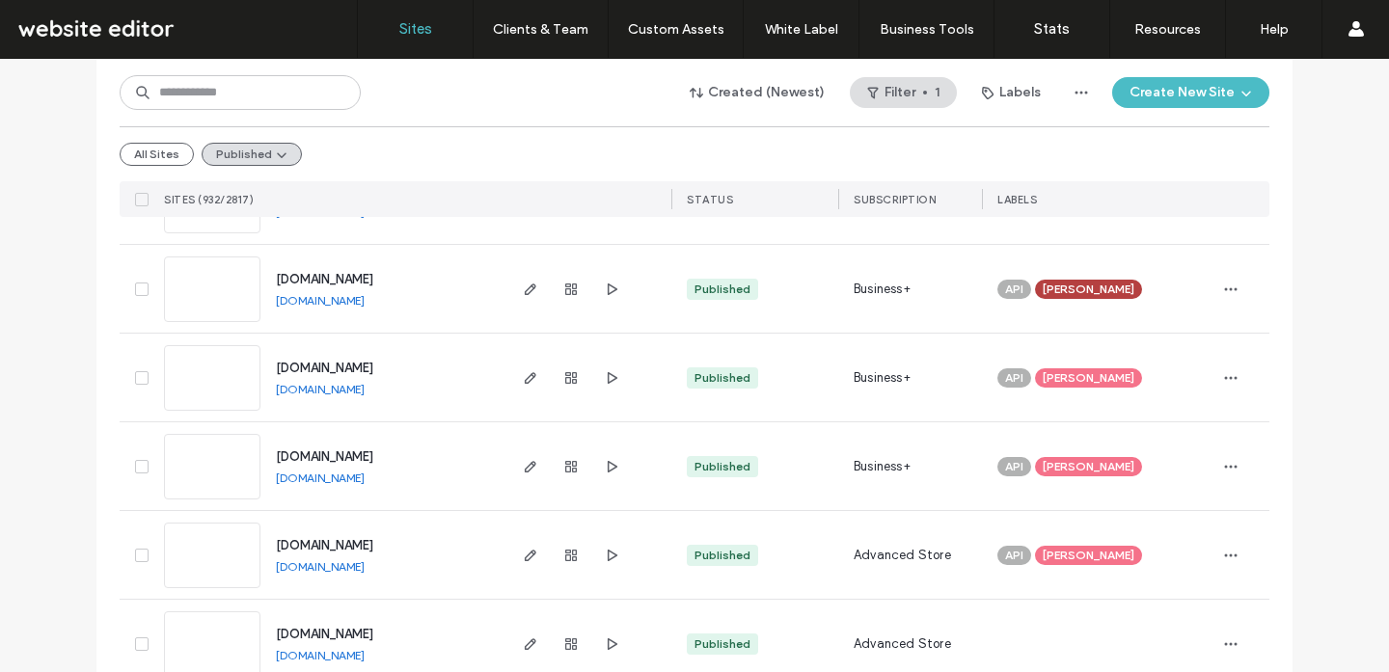
scroll to position [3918, 0]
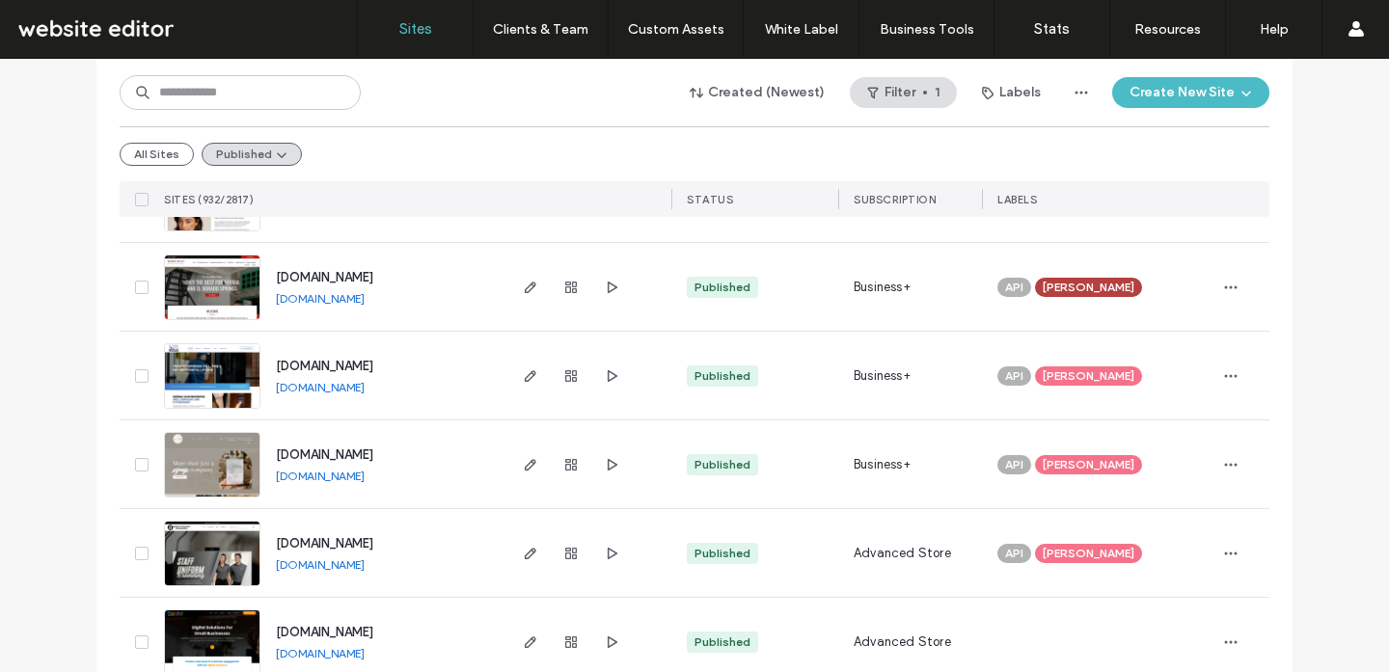
click at [353, 479] on link "[DOMAIN_NAME]" at bounding box center [320, 476] width 89 height 14
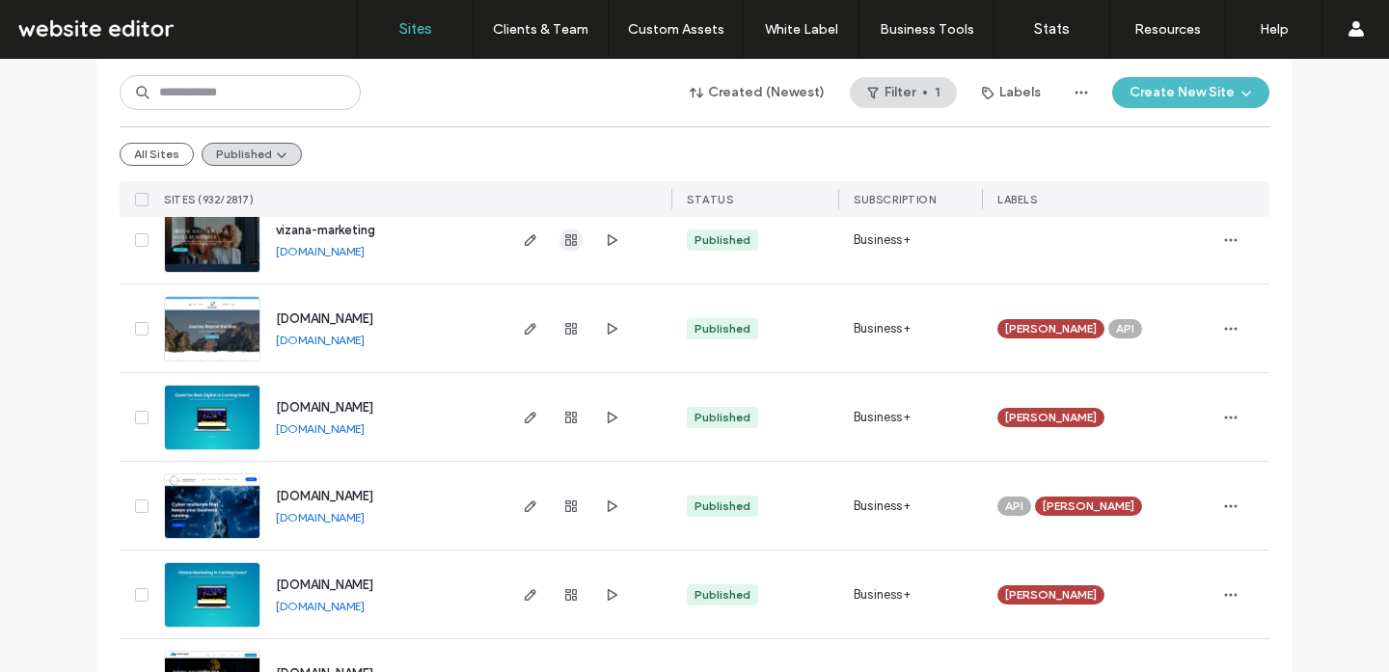
scroll to position [0, 0]
